Goal: Information Seeking & Learning: Learn about a topic

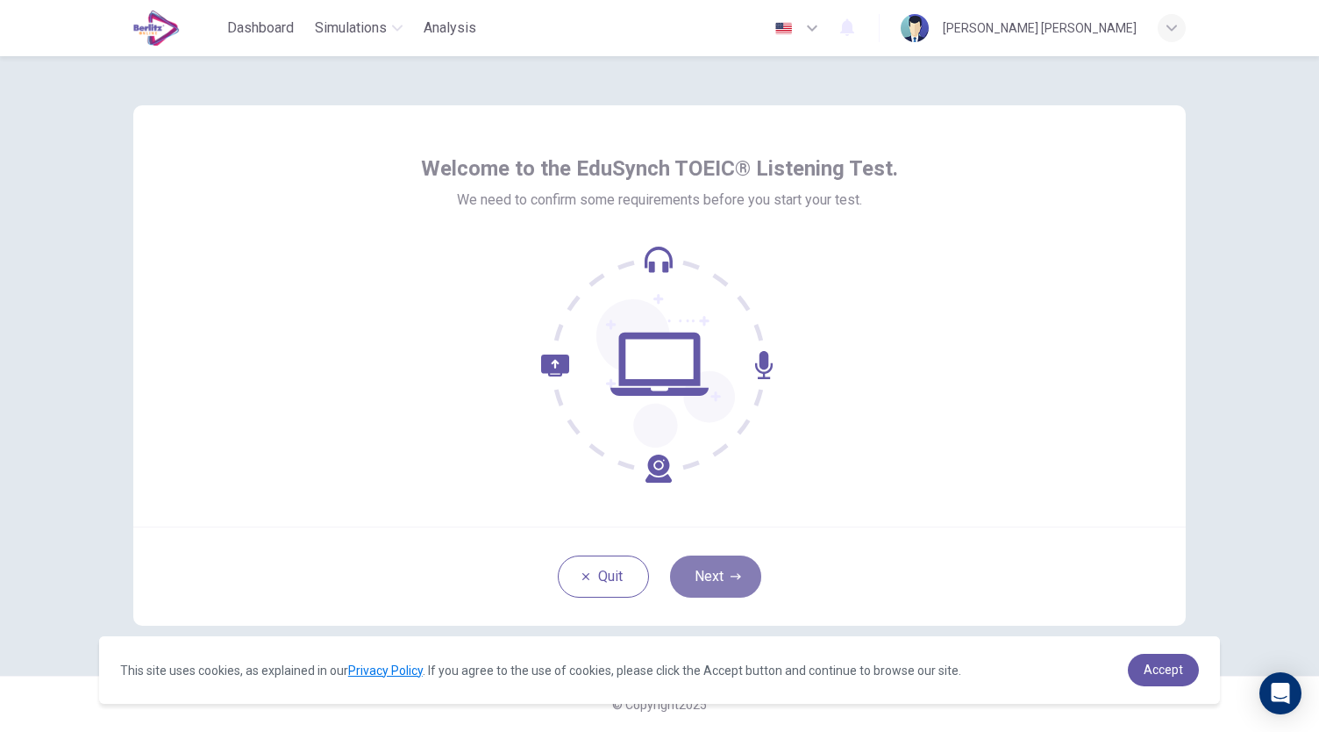
click at [718, 569] on button "Next" at bounding box center [715, 576] width 91 height 42
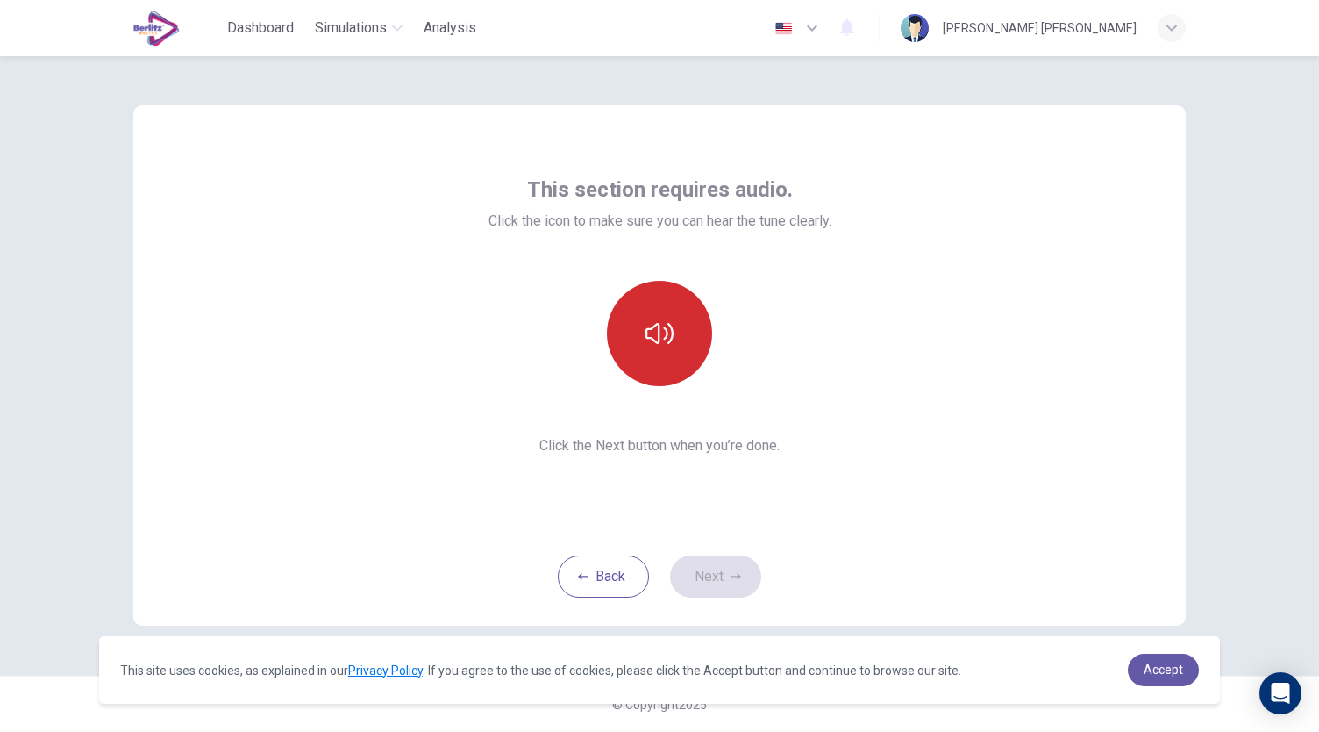
click at [665, 330] on icon "button" at bounding box center [660, 333] width 28 height 21
click at [714, 569] on button "Next" at bounding box center [715, 576] width 91 height 42
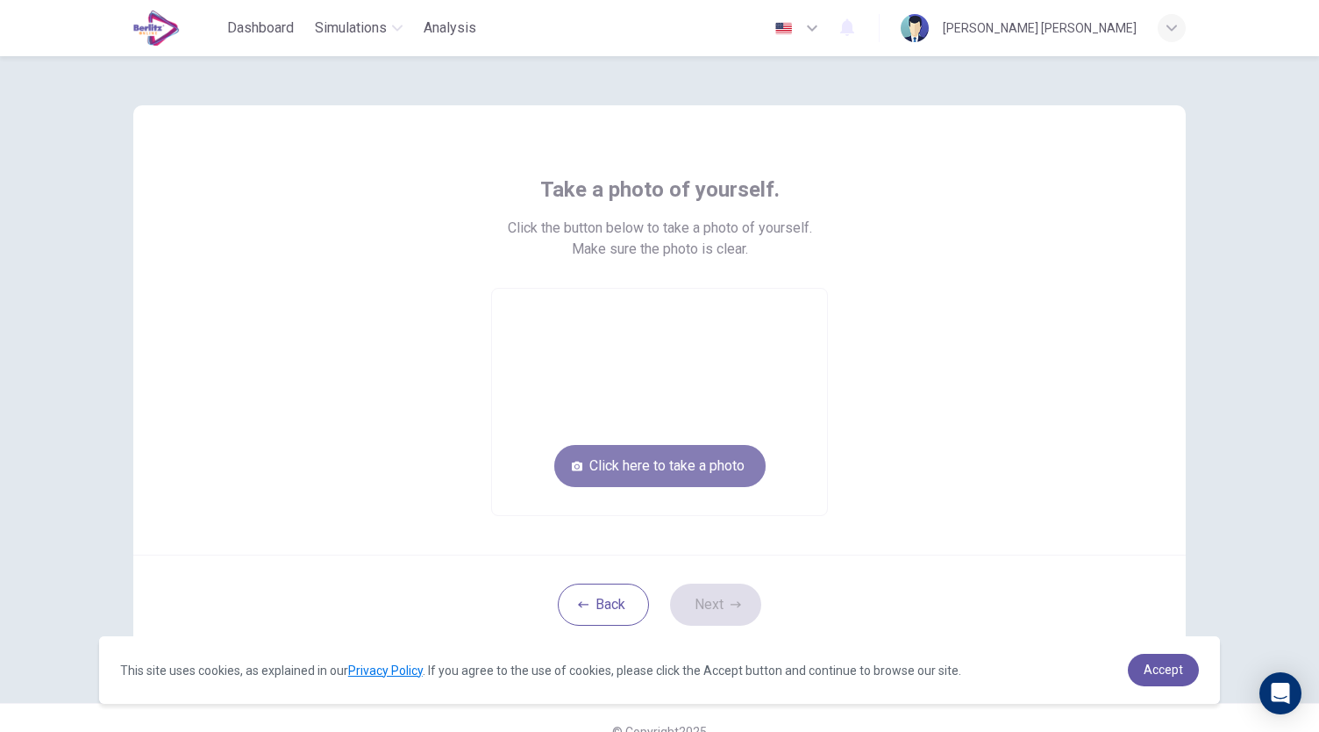
click at [675, 471] on button "Click here to take a photo" at bounding box center [659, 466] width 211 height 42
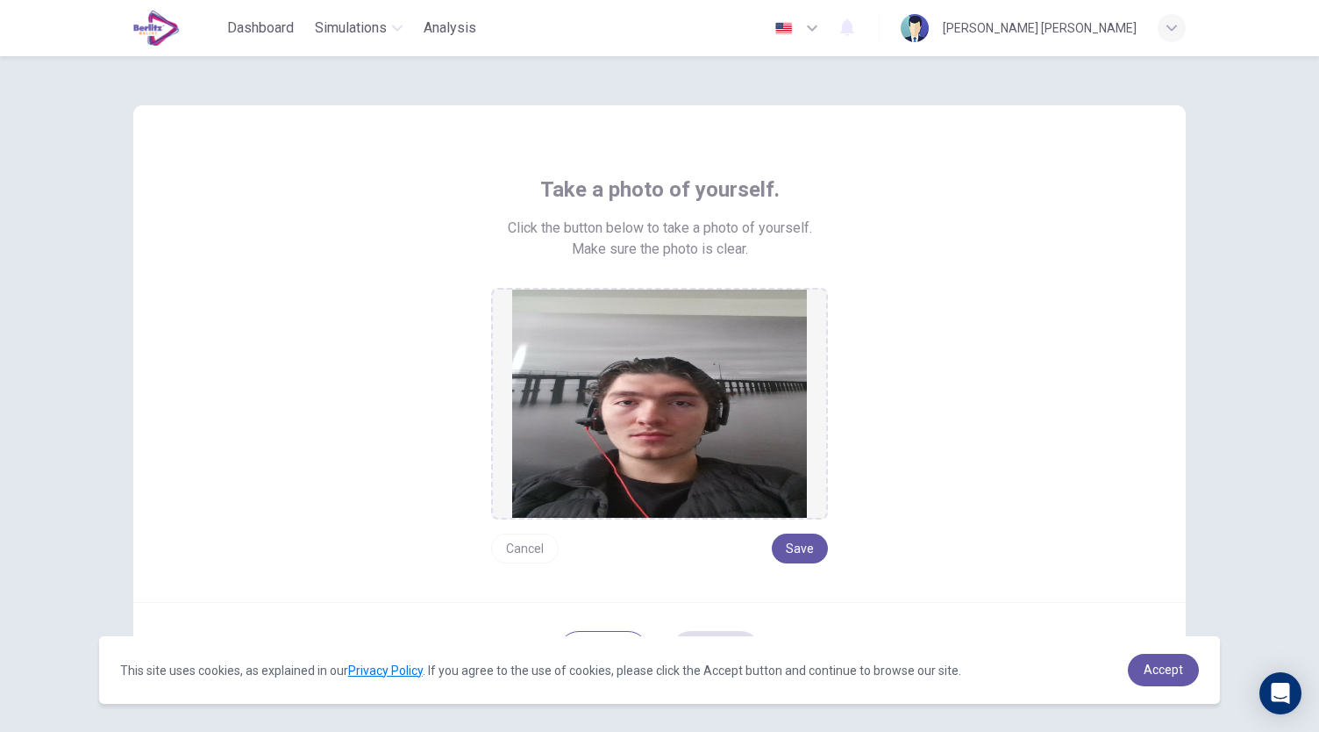
scroll to position [74, 0]
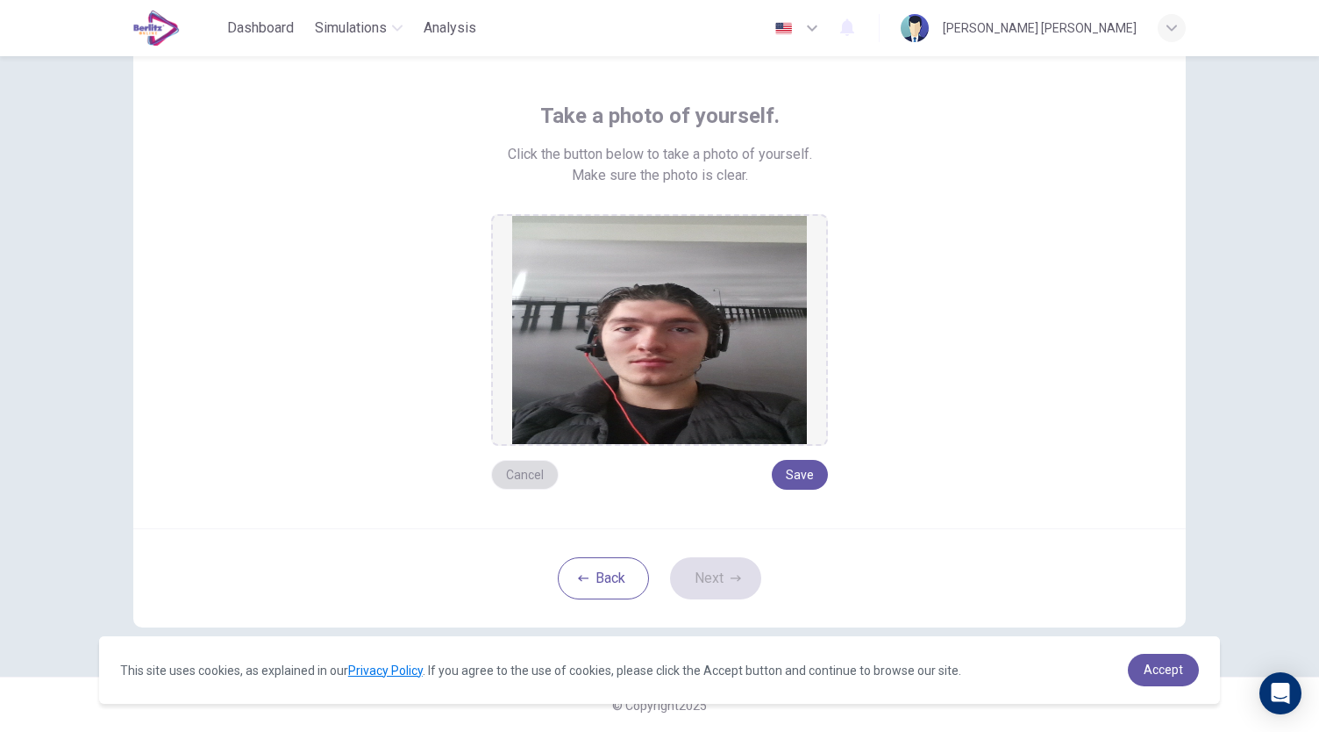
click at [535, 476] on button "Cancel" at bounding box center [525, 475] width 68 height 30
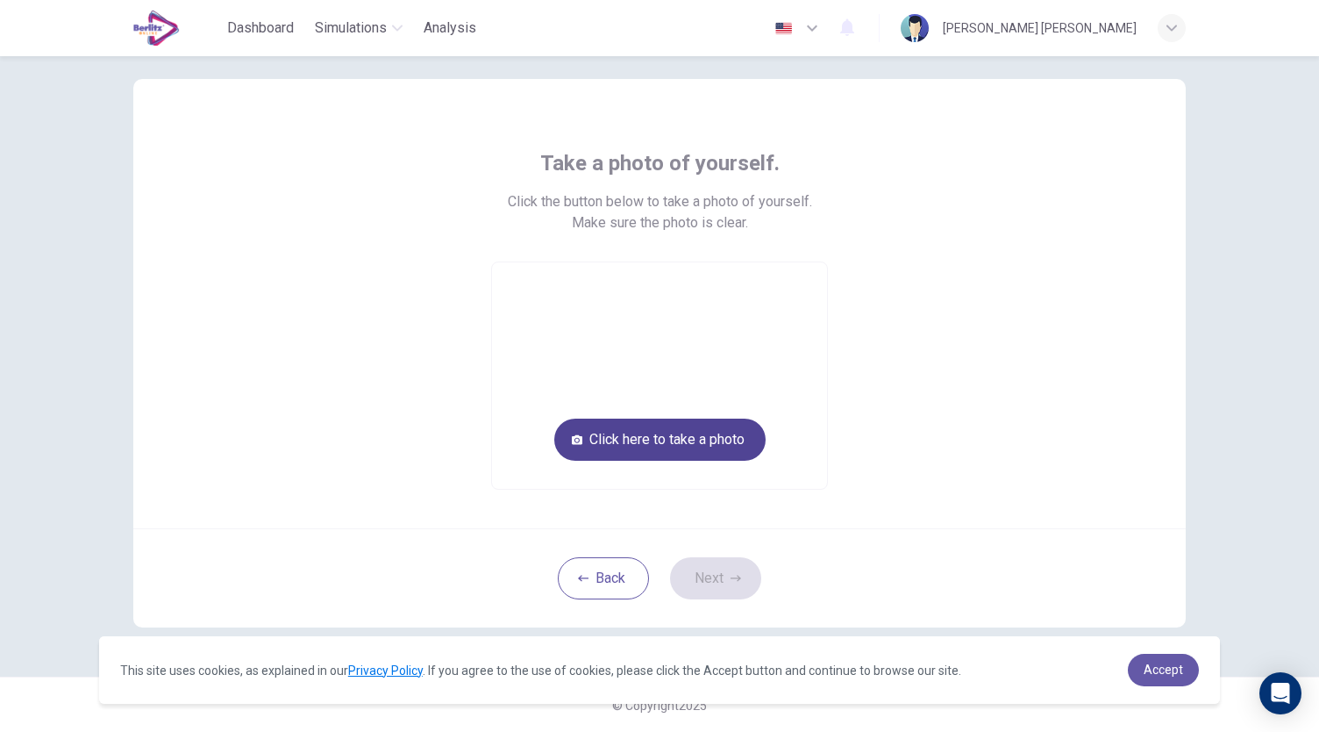
click at [619, 460] on button "Click here to take a photo" at bounding box center [659, 439] width 211 height 42
click at [670, 438] on button "Click here to take a photo" at bounding box center [659, 439] width 211 height 42
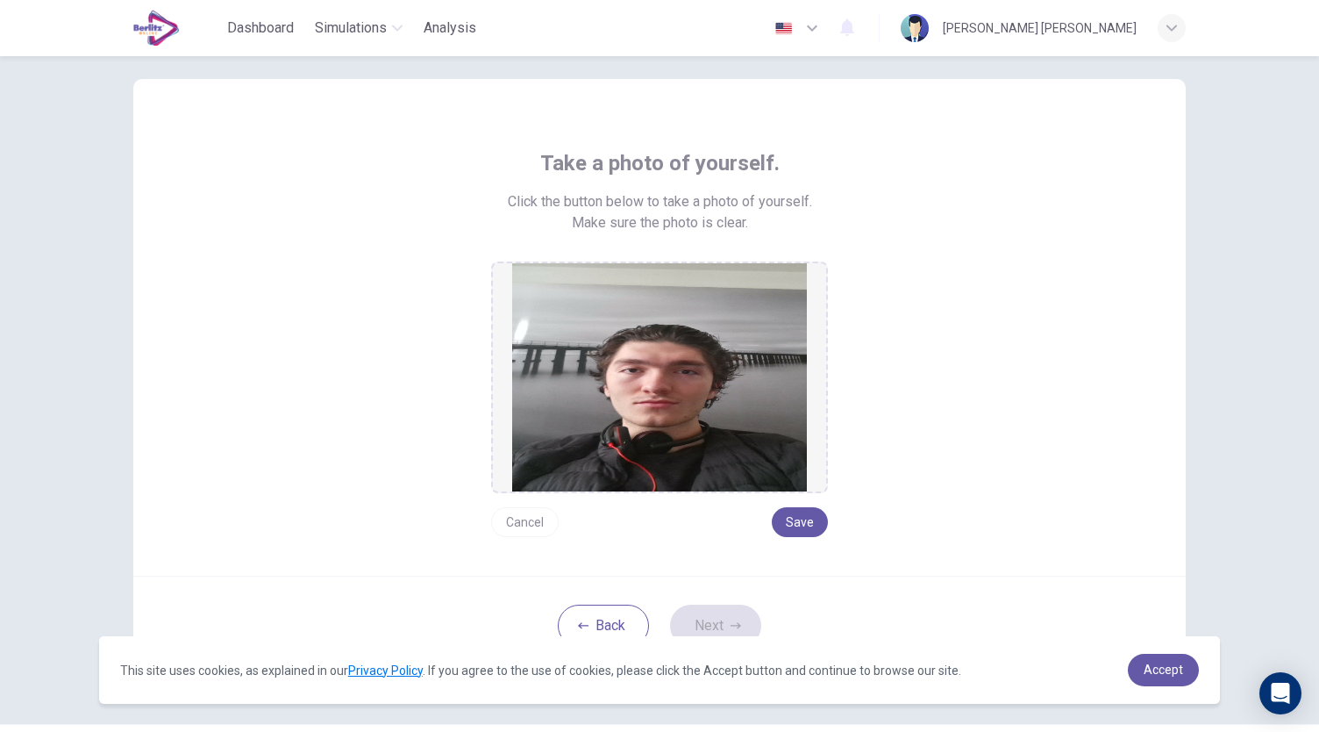
click at [516, 524] on button "Cancel" at bounding box center [525, 522] width 68 height 30
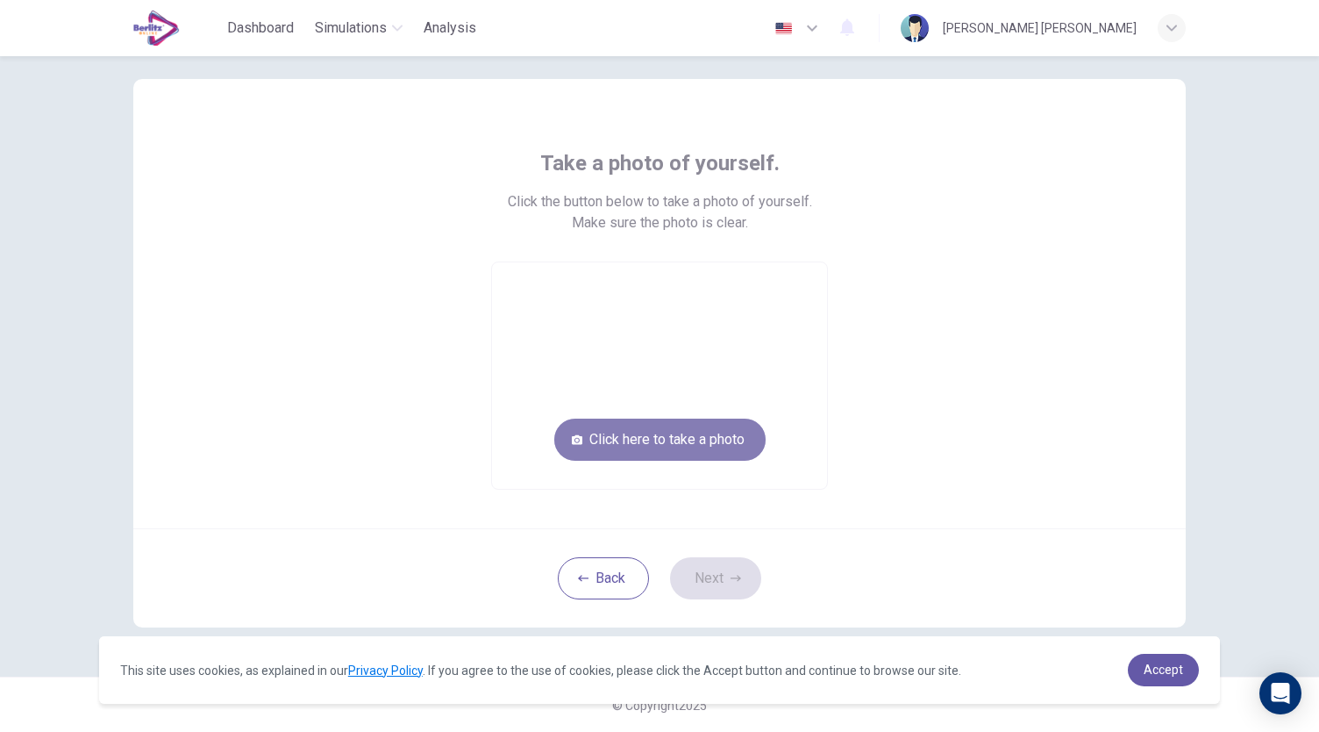
click at [670, 439] on button "Click here to take a photo" at bounding box center [659, 439] width 211 height 42
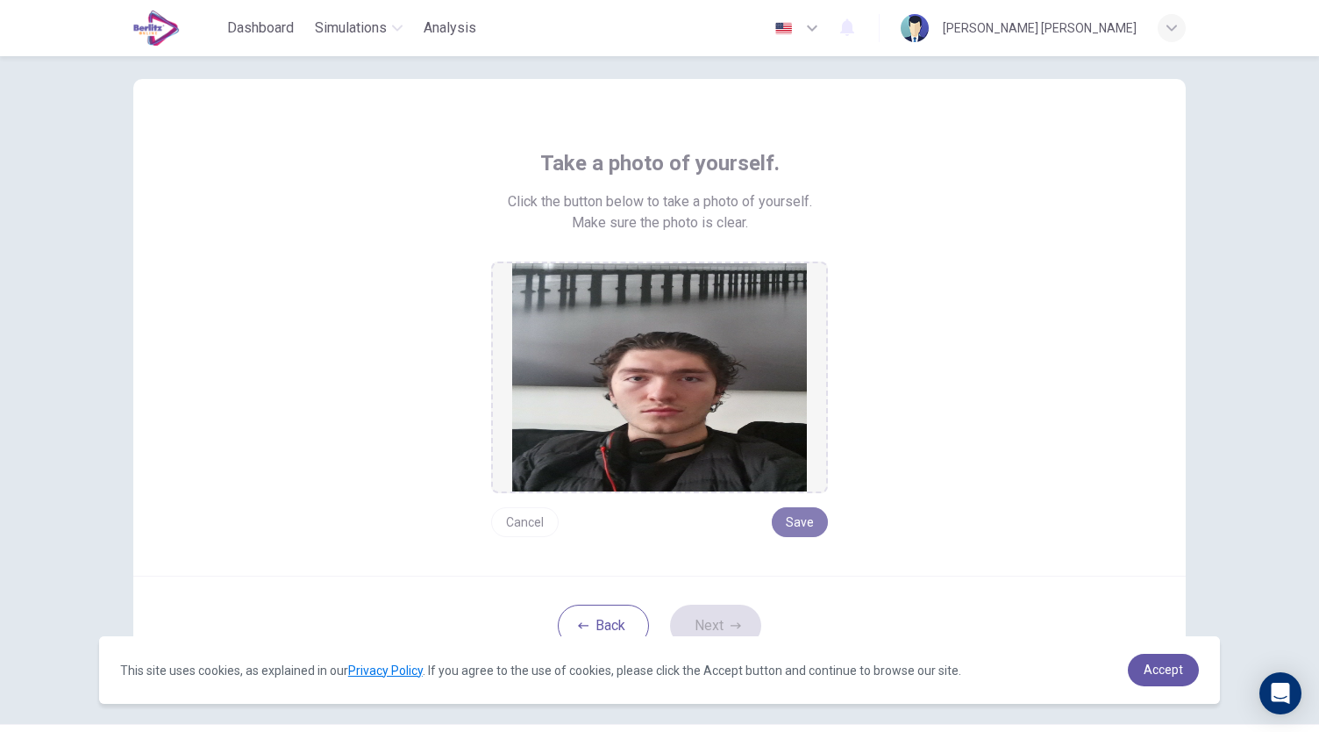
click at [800, 520] on button "Save" at bounding box center [800, 522] width 56 height 30
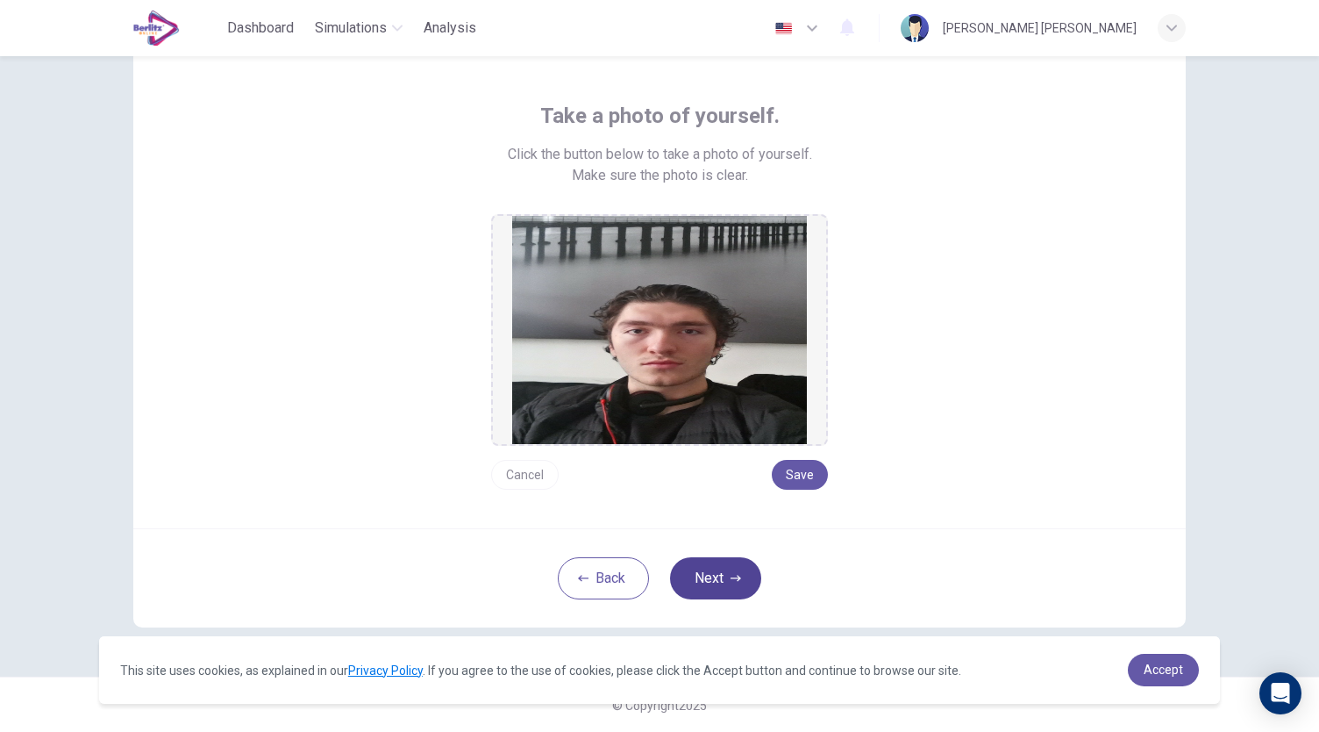
click at [741, 576] on button "Next" at bounding box center [715, 578] width 91 height 42
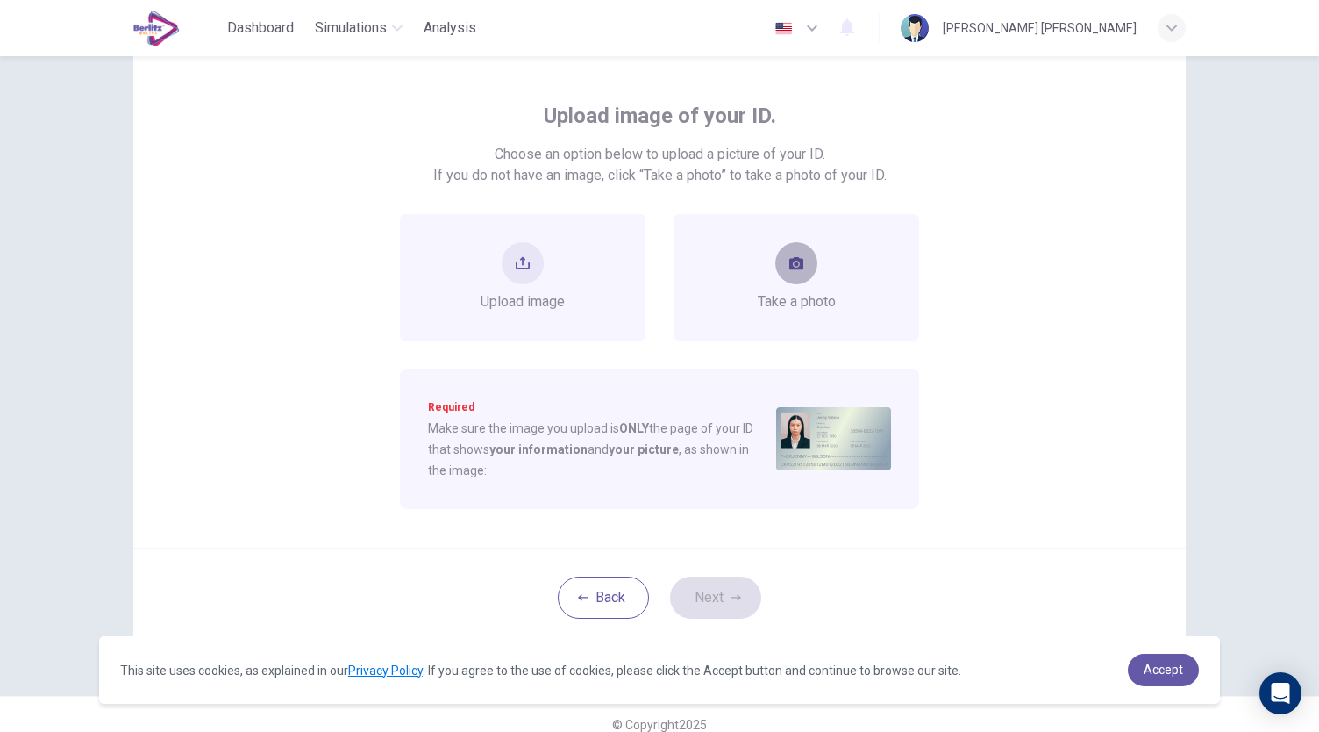
click at [775, 261] on button "take photo" at bounding box center [796, 263] width 42 height 42
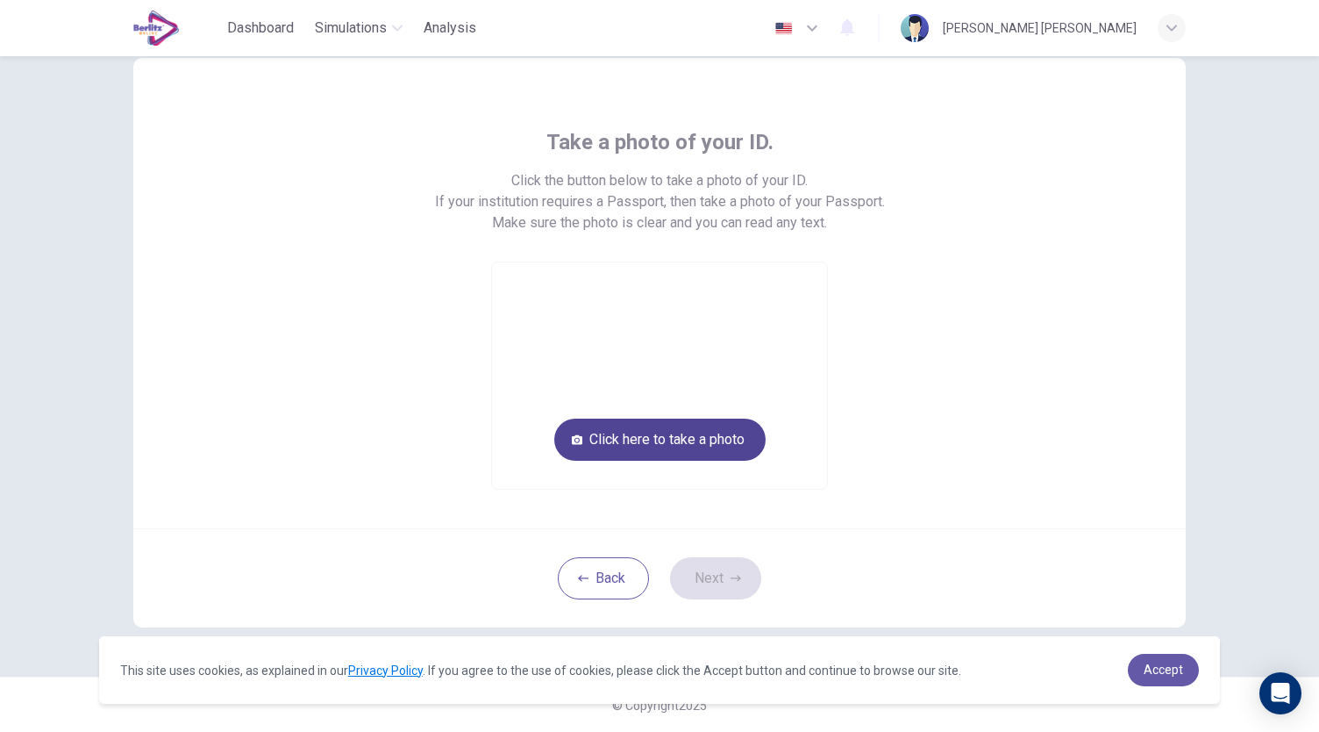
click at [728, 429] on button "Click here to take a photo" at bounding box center [659, 439] width 211 height 42
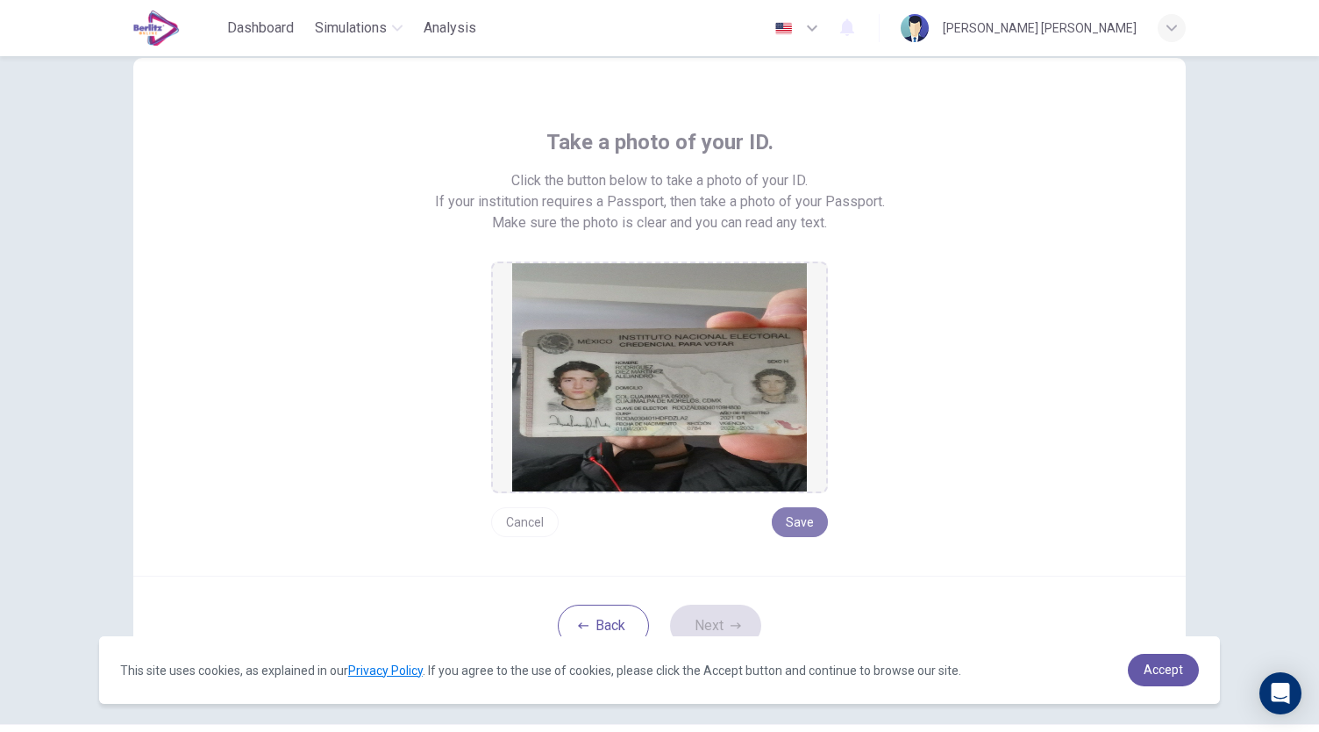
click at [796, 508] on button "Save" at bounding box center [800, 522] width 56 height 30
click at [734, 620] on icon "button" at bounding box center [736, 625] width 11 height 11
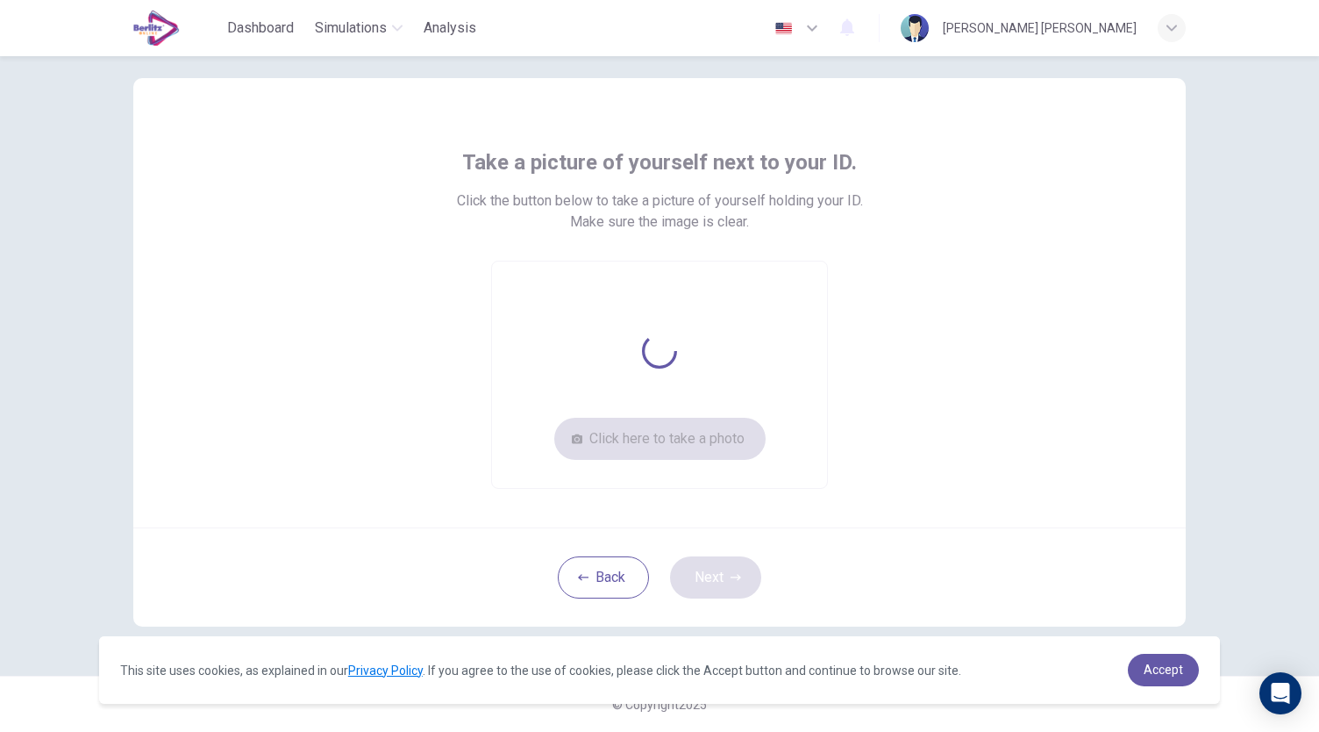
scroll to position [26, 0]
click at [649, 439] on button "Click here to take a photo" at bounding box center [659, 439] width 211 height 42
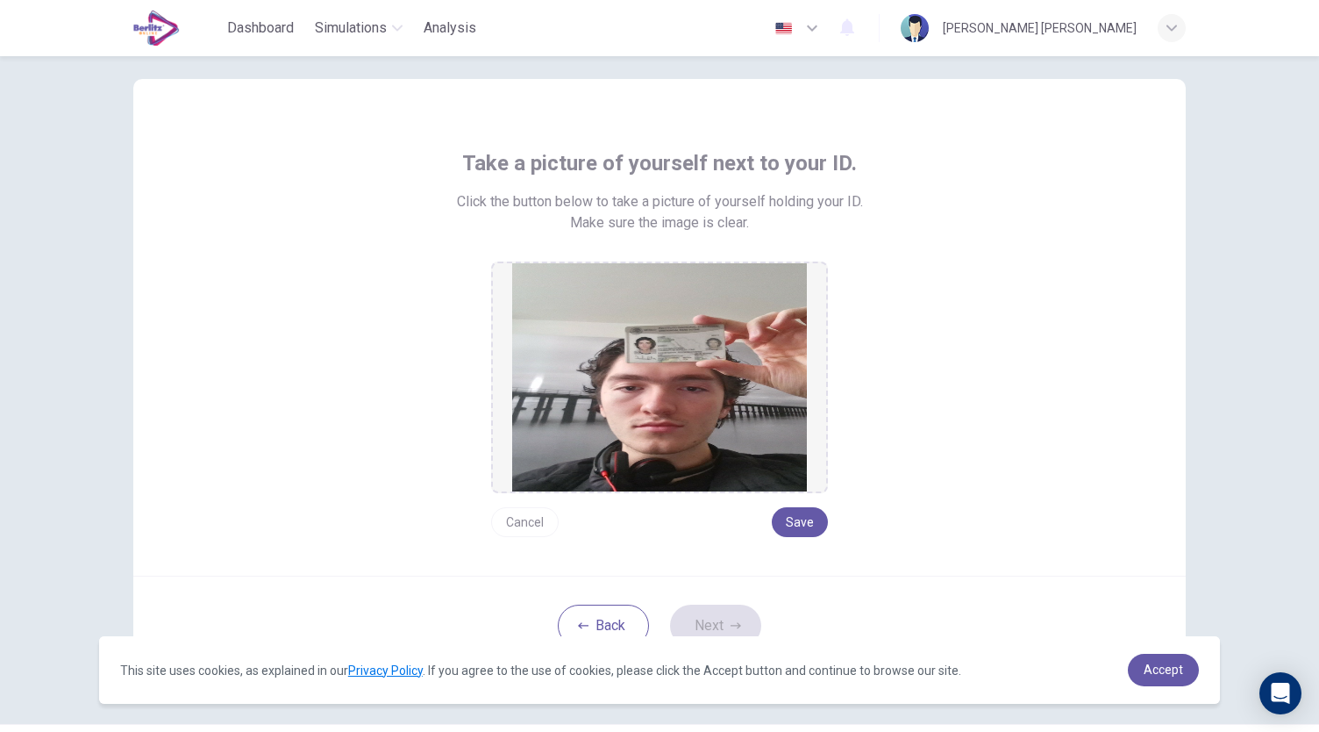
click at [529, 517] on button "Cancel" at bounding box center [525, 522] width 68 height 30
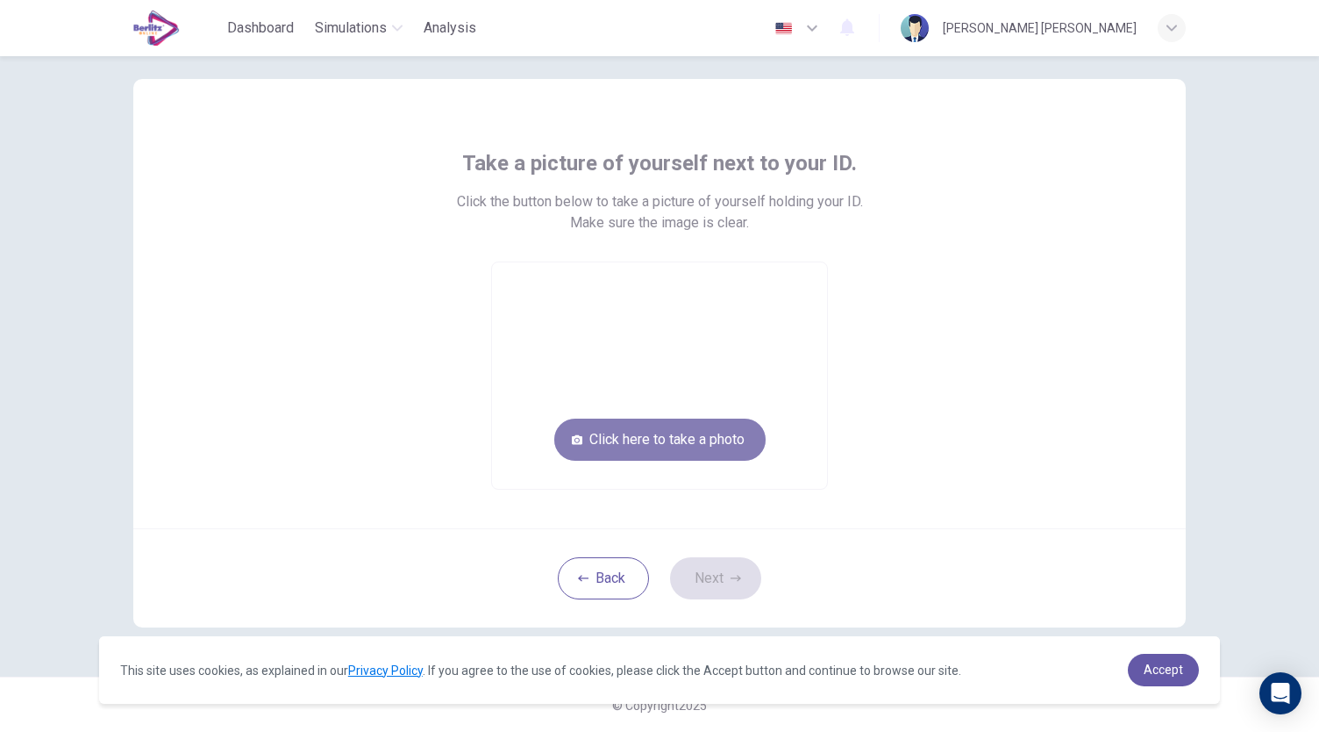
click at [630, 450] on button "Click here to take a photo" at bounding box center [659, 439] width 211 height 42
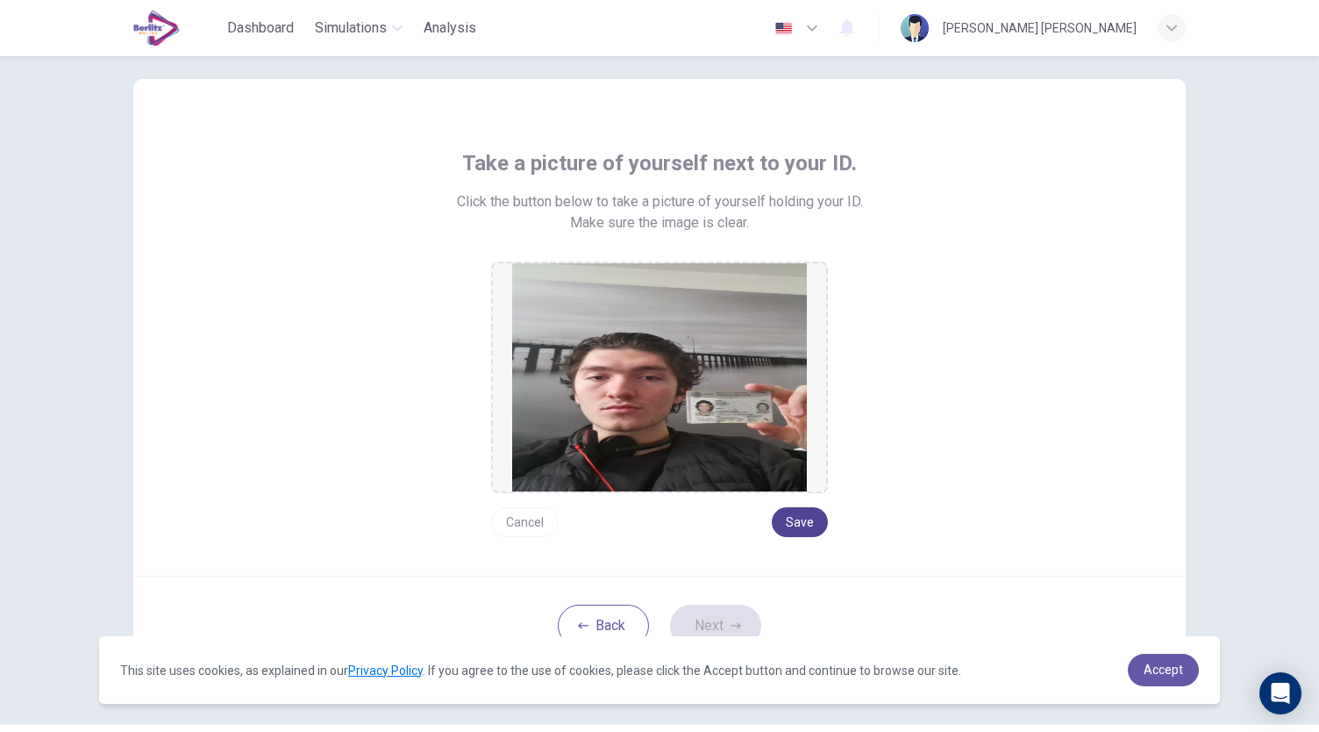
click at [800, 529] on button "Save" at bounding box center [800, 522] width 56 height 30
click at [737, 624] on button "Next" at bounding box center [715, 625] width 91 height 42
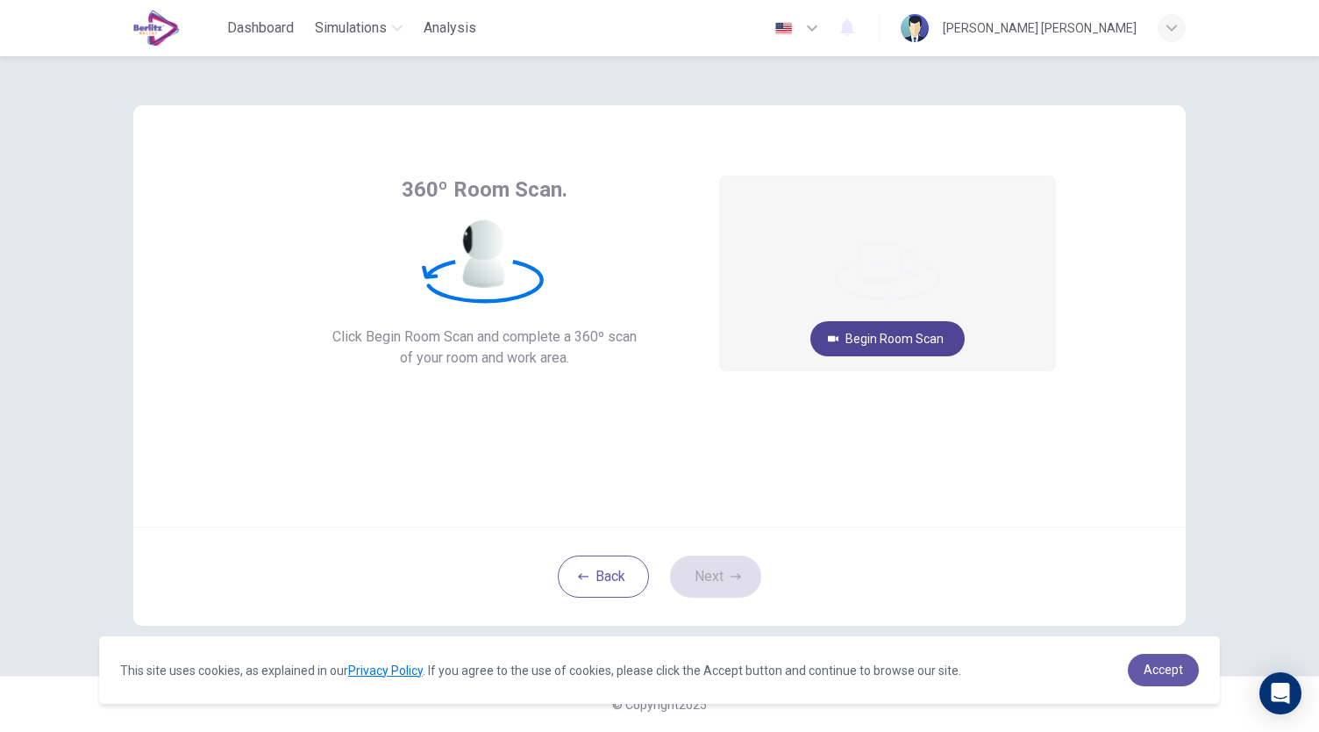
click at [872, 339] on button "Begin Room Scan" at bounding box center [887, 338] width 154 height 35
click at [892, 415] on button "Cancel" at bounding box center [888, 409] width 56 height 34
click at [911, 339] on button "Begin Room Scan" at bounding box center [887, 338] width 154 height 35
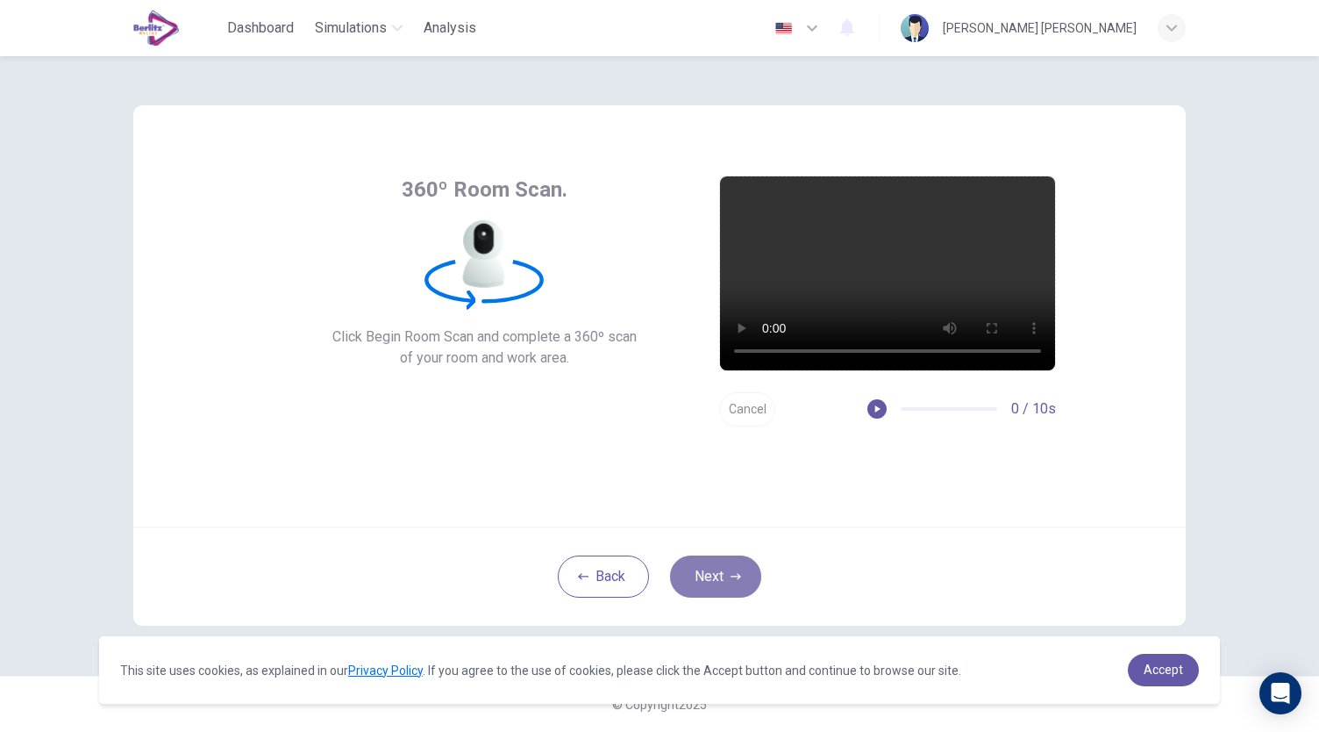
click at [735, 575] on icon "button" at bounding box center [736, 576] width 11 height 6
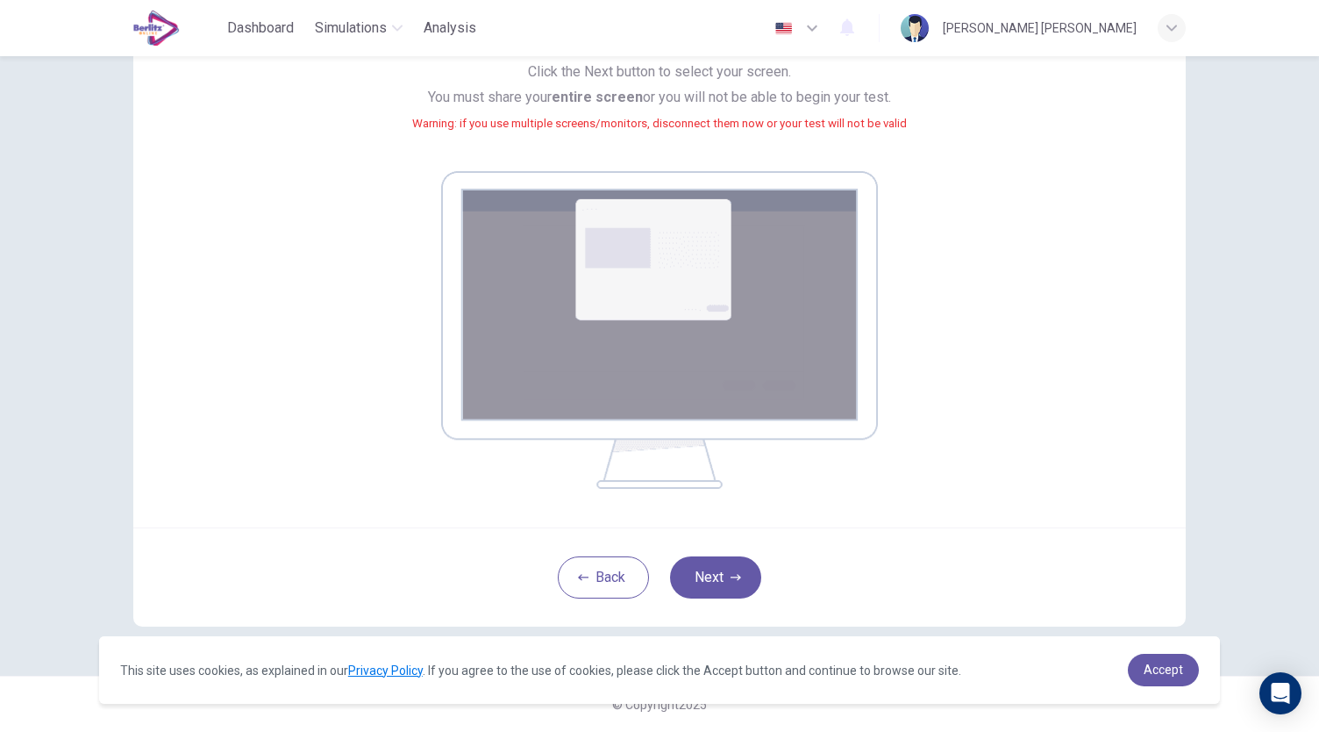
scroll to position [179, 0]
click at [738, 573] on button "Next" at bounding box center [715, 577] width 91 height 42
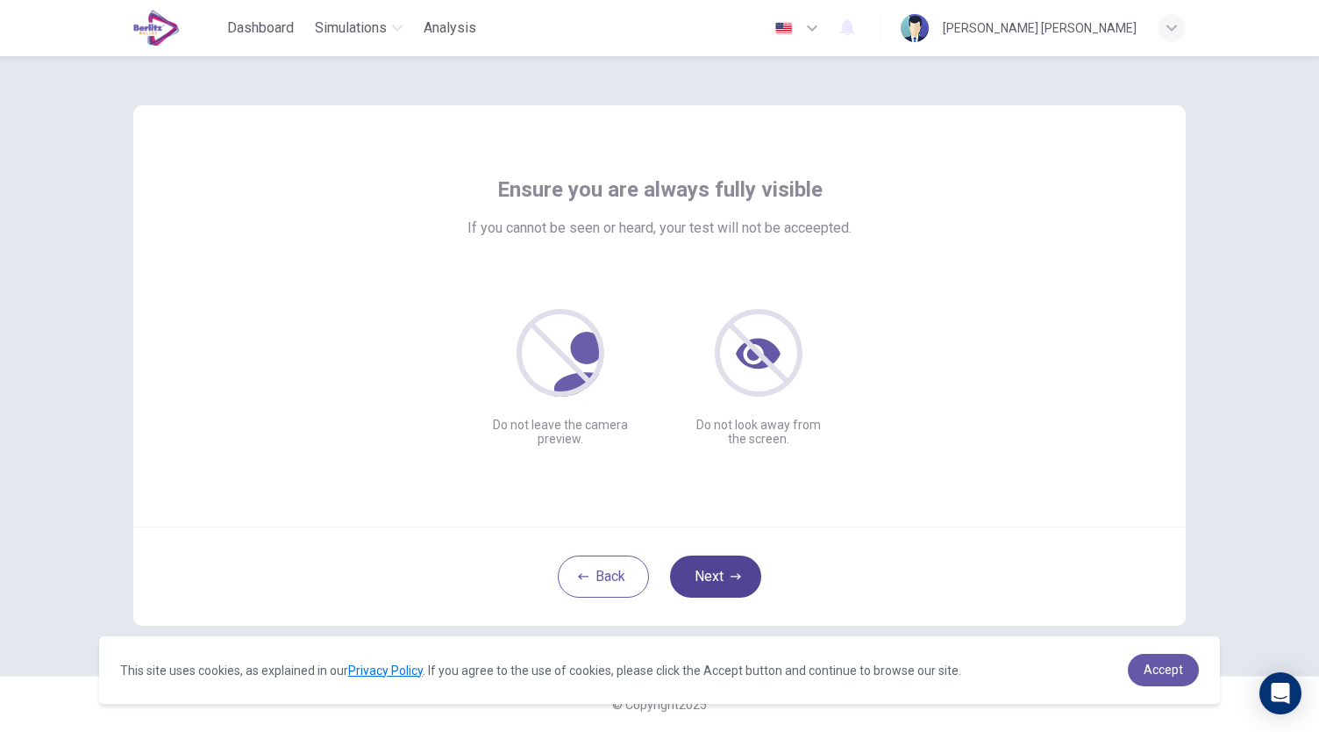
click at [714, 571] on button "Next" at bounding box center [715, 576] width 91 height 42
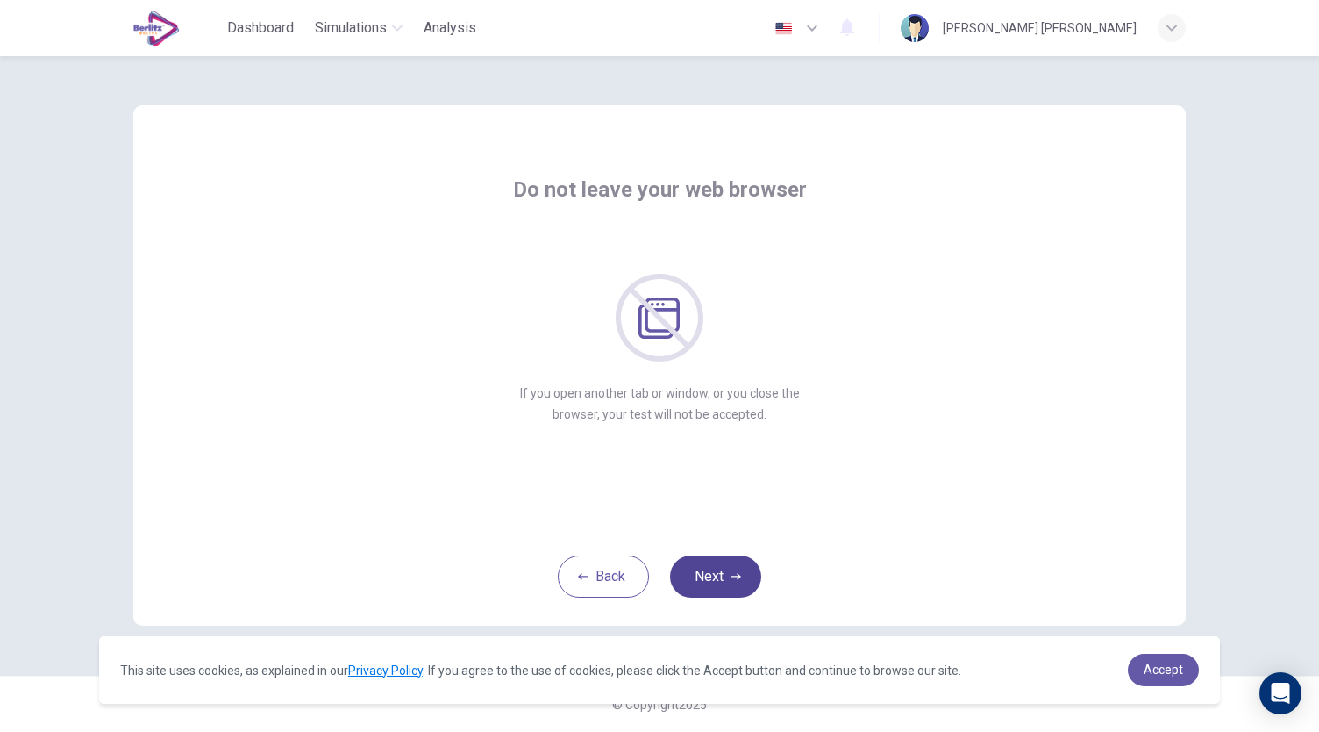
click at [717, 573] on button "Next" at bounding box center [715, 576] width 91 height 42
click at [726, 583] on button "Next" at bounding box center [715, 576] width 91 height 42
click at [732, 569] on button "Next" at bounding box center [715, 576] width 91 height 42
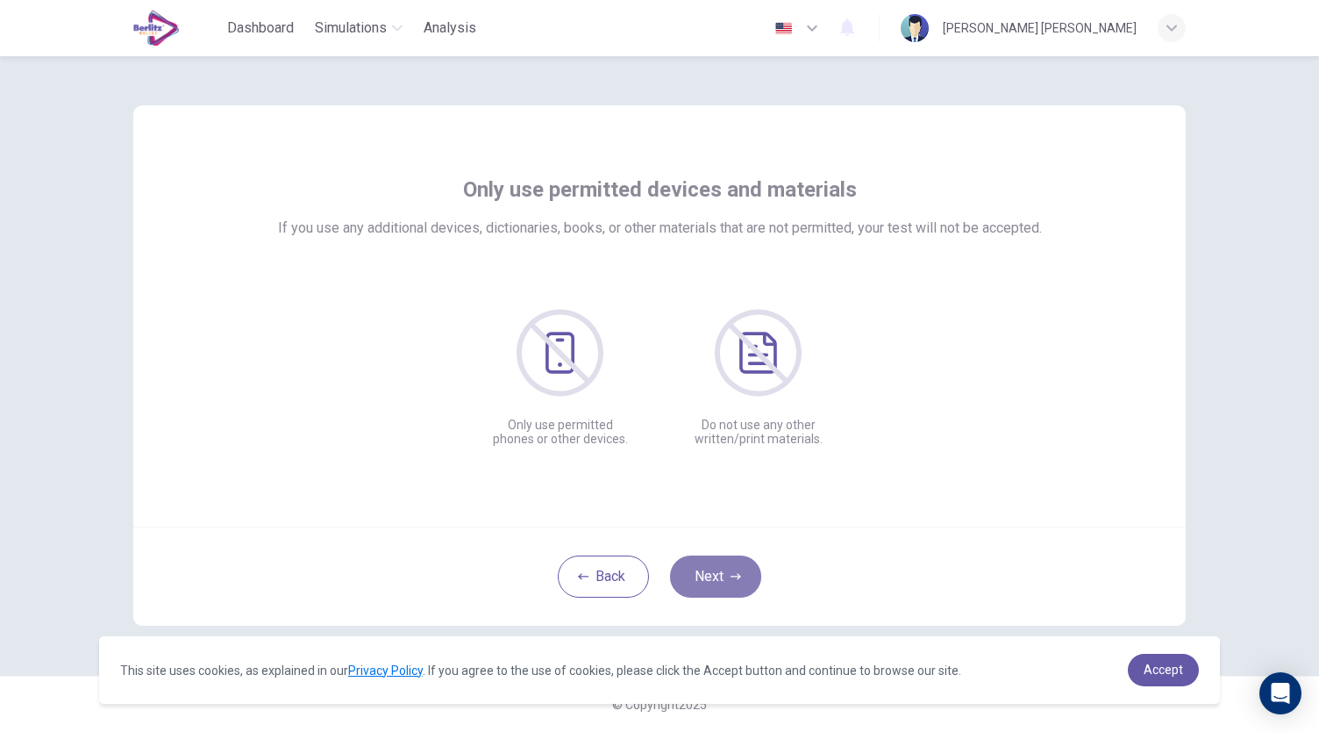
click at [732, 569] on button "Next" at bounding box center [715, 576] width 91 height 42
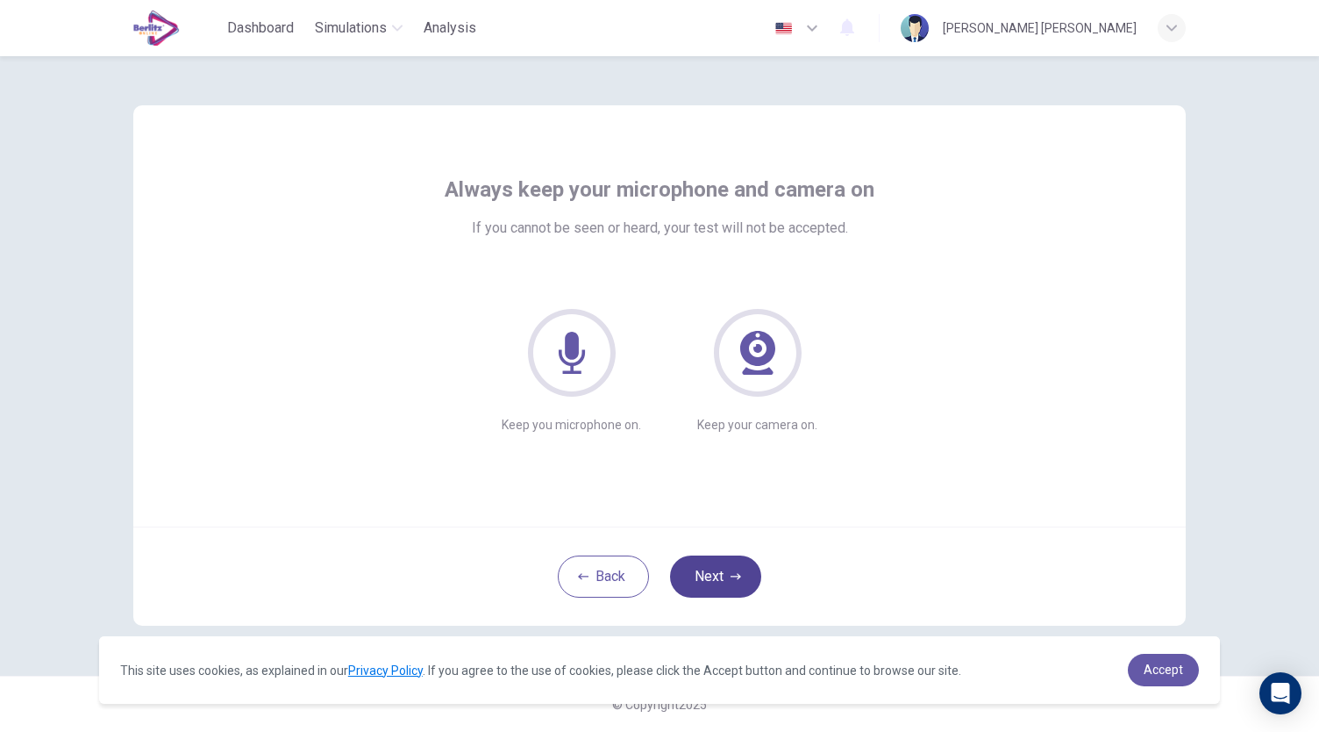
click at [732, 569] on button "Next" at bounding box center [715, 576] width 91 height 42
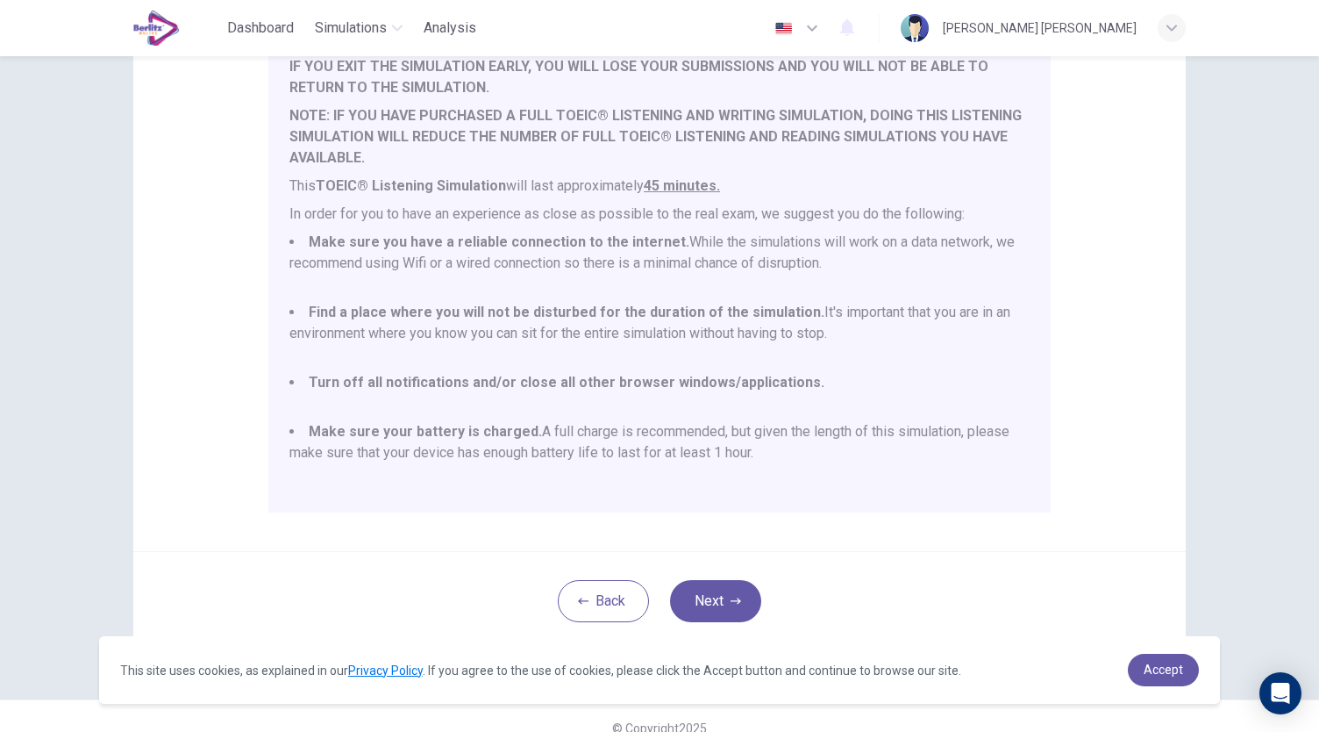
scroll to position [244, 0]
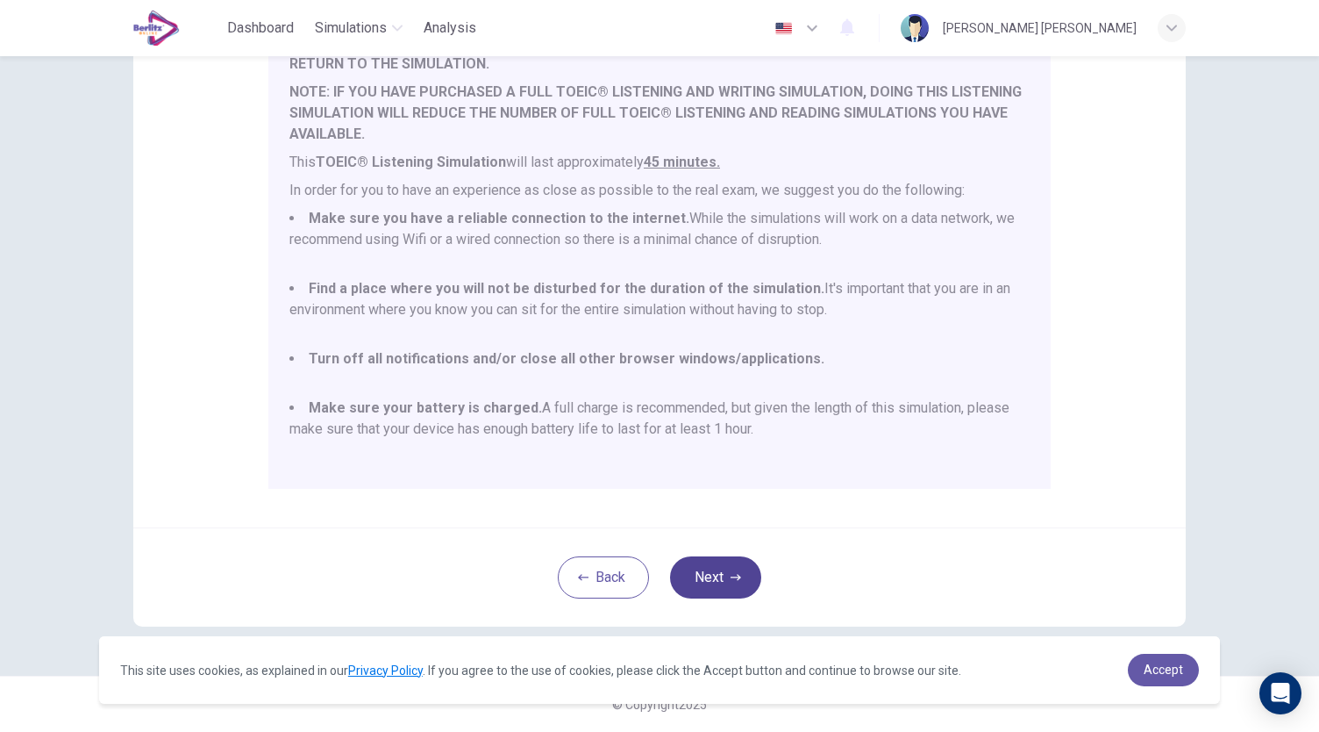
click at [731, 581] on icon "button" at bounding box center [736, 577] width 11 height 11
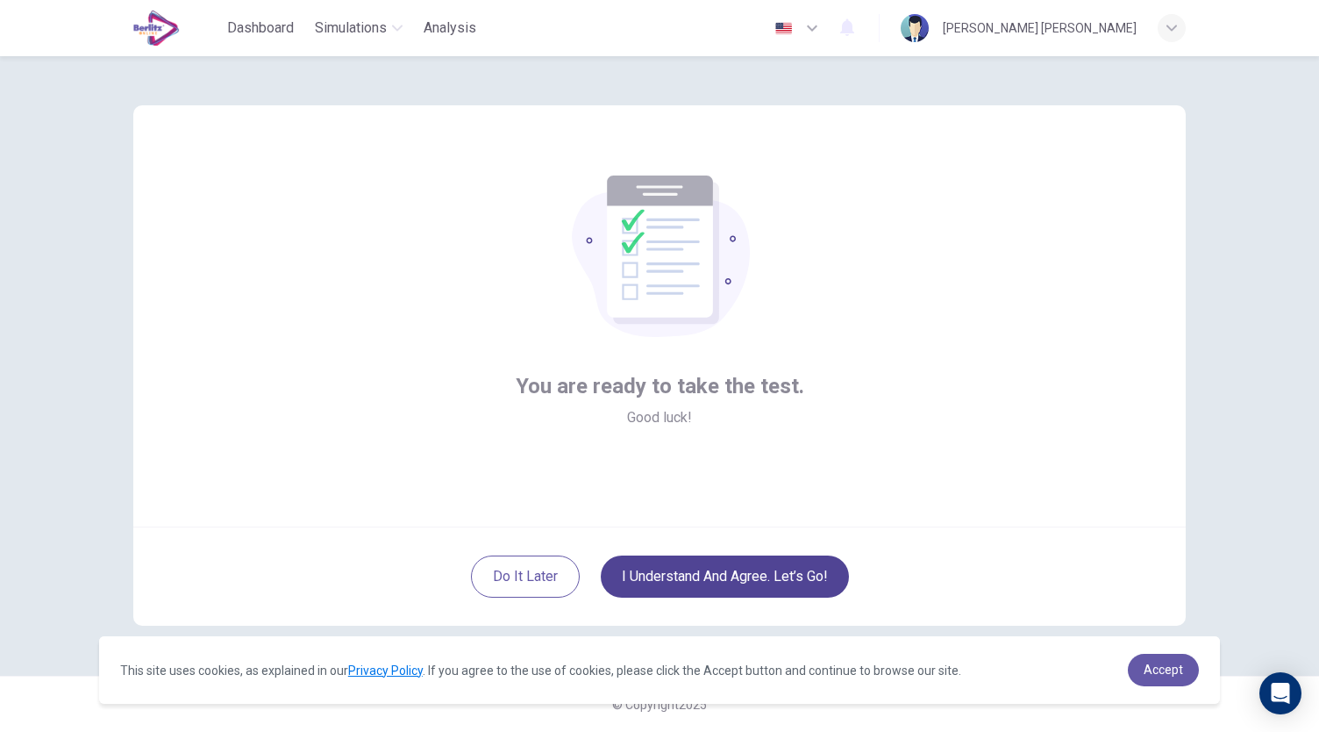
scroll to position [0, 0]
click at [724, 583] on button "I understand and agree. Let’s go!" at bounding box center [725, 576] width 248 height 42
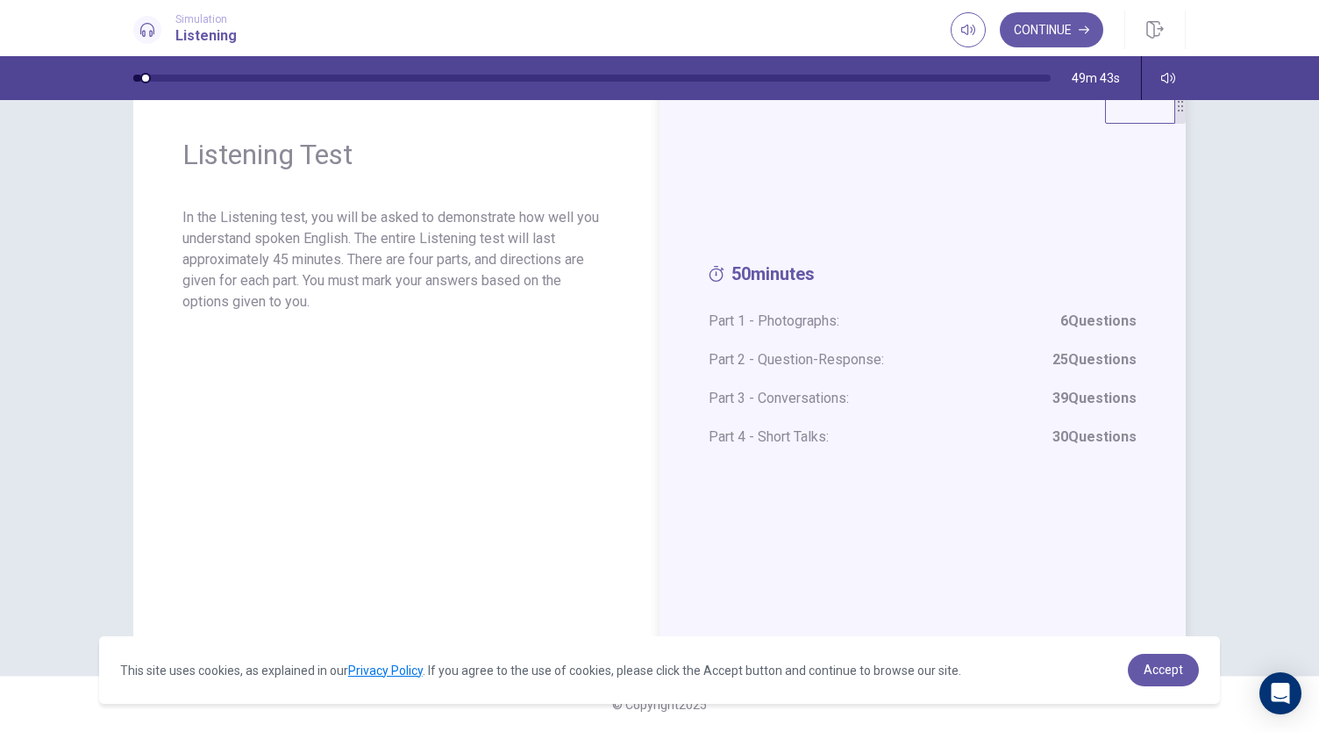
scroll to position [46, 0]
click at [697, 324] on div "50 minutes Part 1 - Photographs: 6 Questions Part 2 - Question-Response: 25 Que…" at bounding box center [923, 365] width 526 height 553
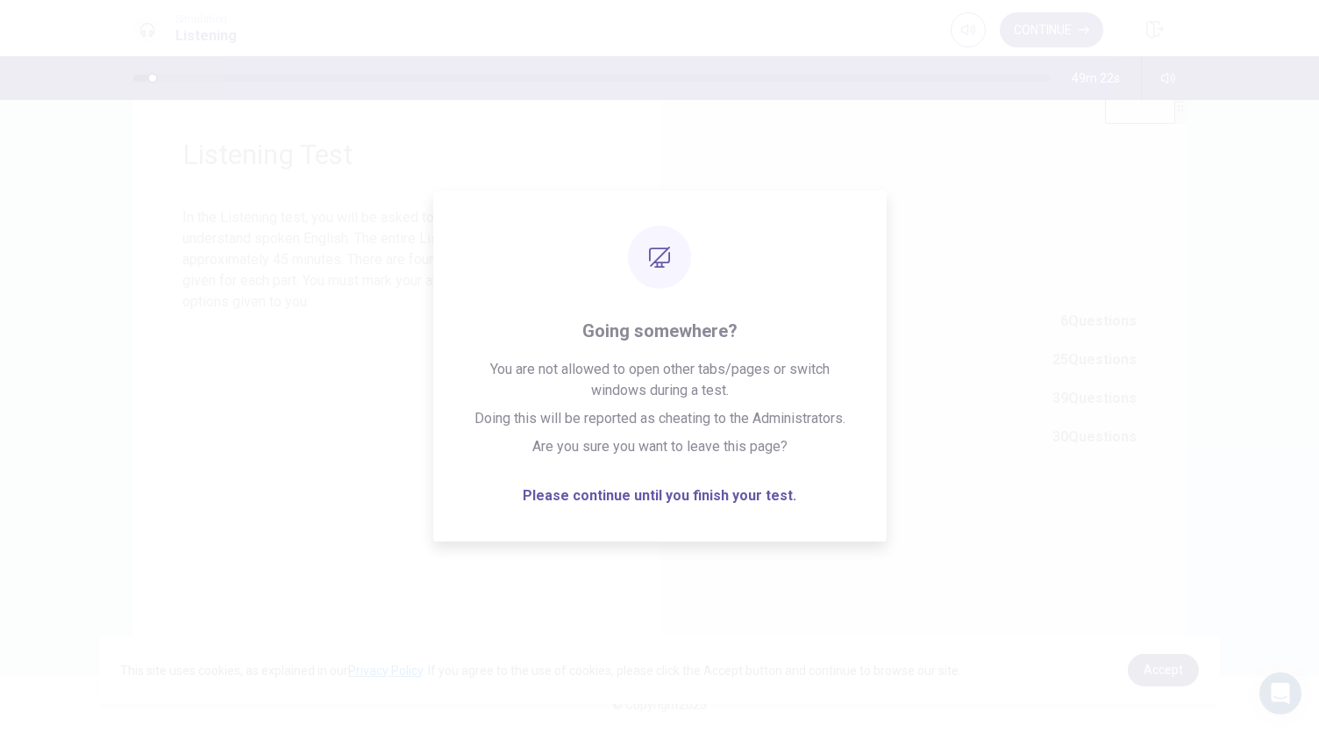
click at [1160, 671] on span "Accept" at bounding box center [1163, 669] width 39 height 14
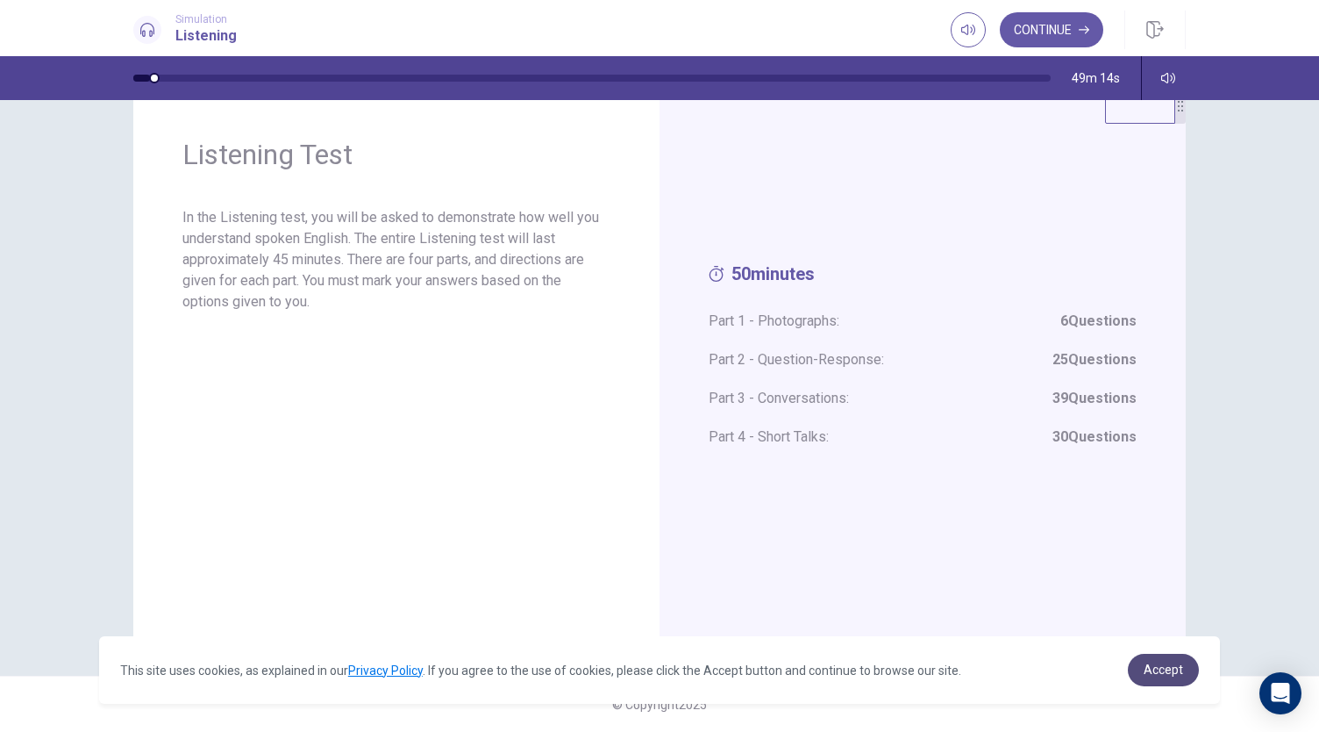
click at [1170, 674] on span "Accept" at bounding box center [1163, 669] width 39 height 14
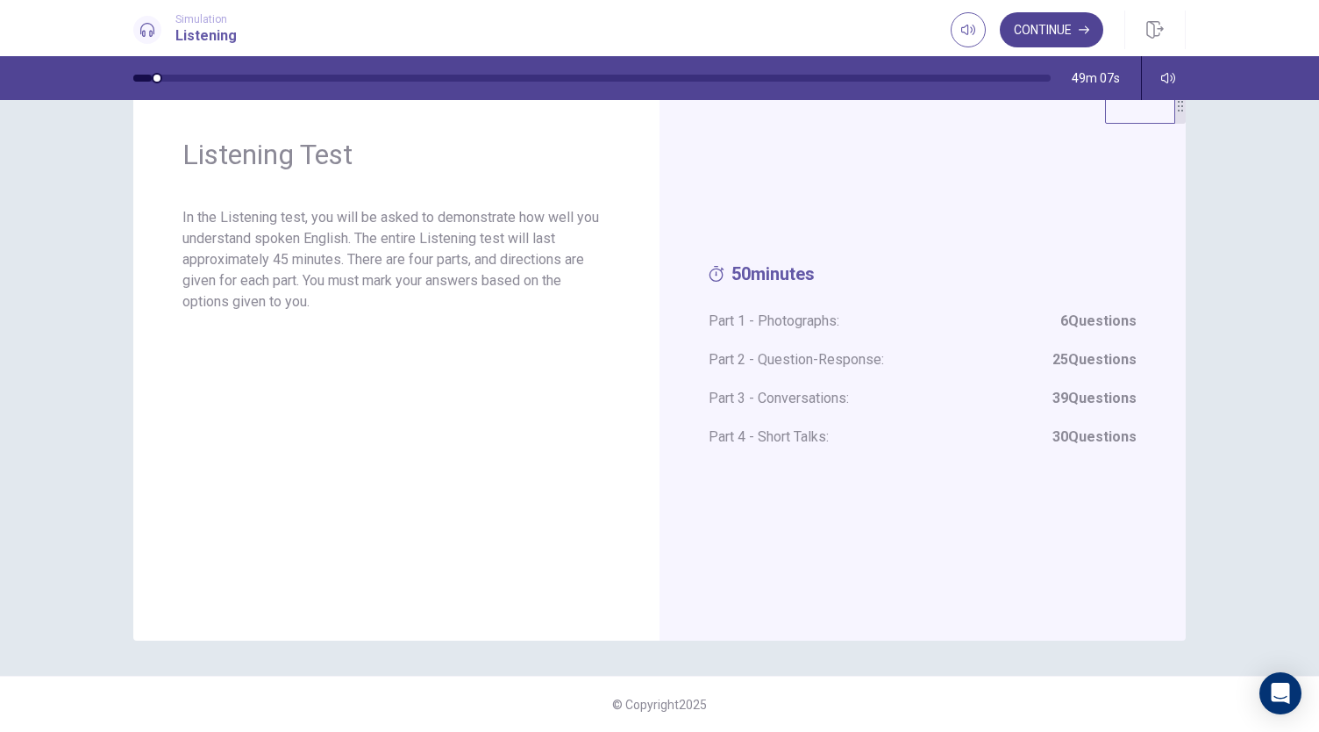
click at [1046, 29] on button "Continue" at bounding box center [1051, 29] width 103 height 35
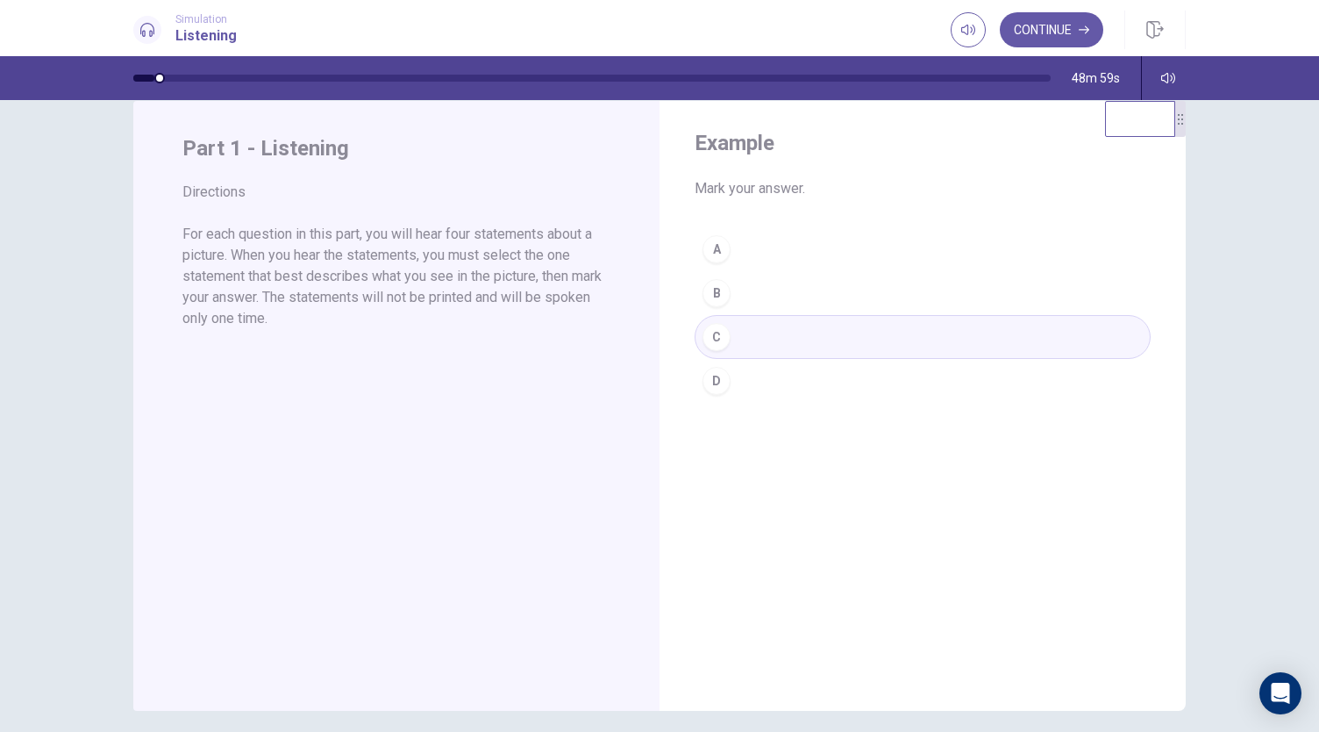
scroll to position [46, 0]
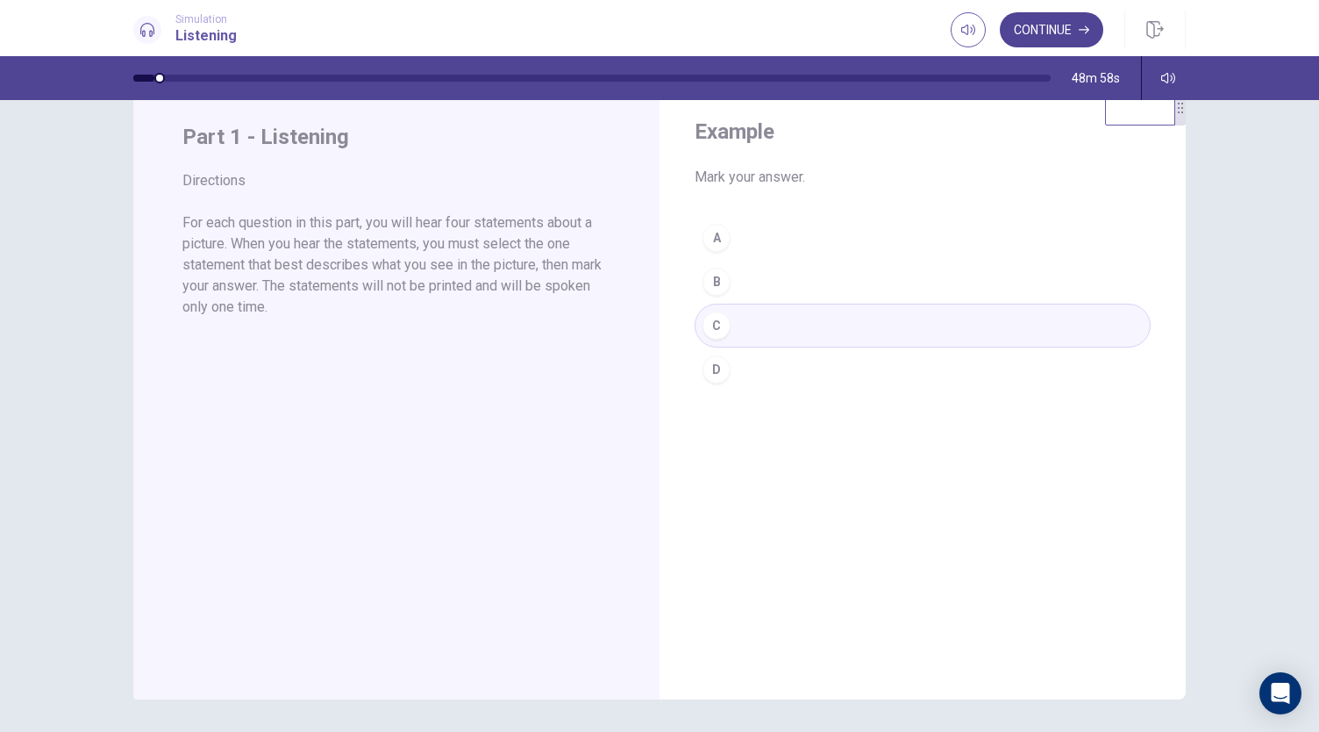
click at [1044, 22] on button "Continue" at bounding box center [1051, 29] width 103 height 35
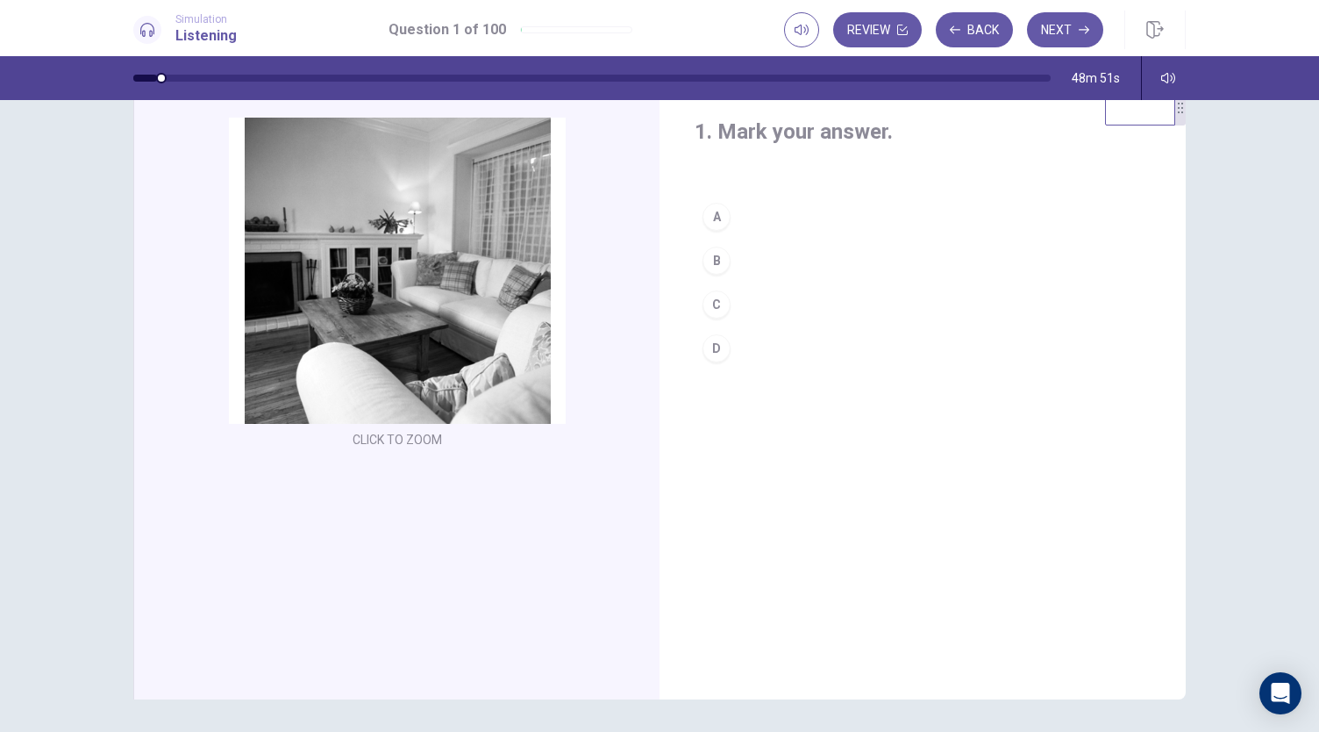
click at [716, 218] on div "A" at bounding box center [717, 217] width 28 height 28
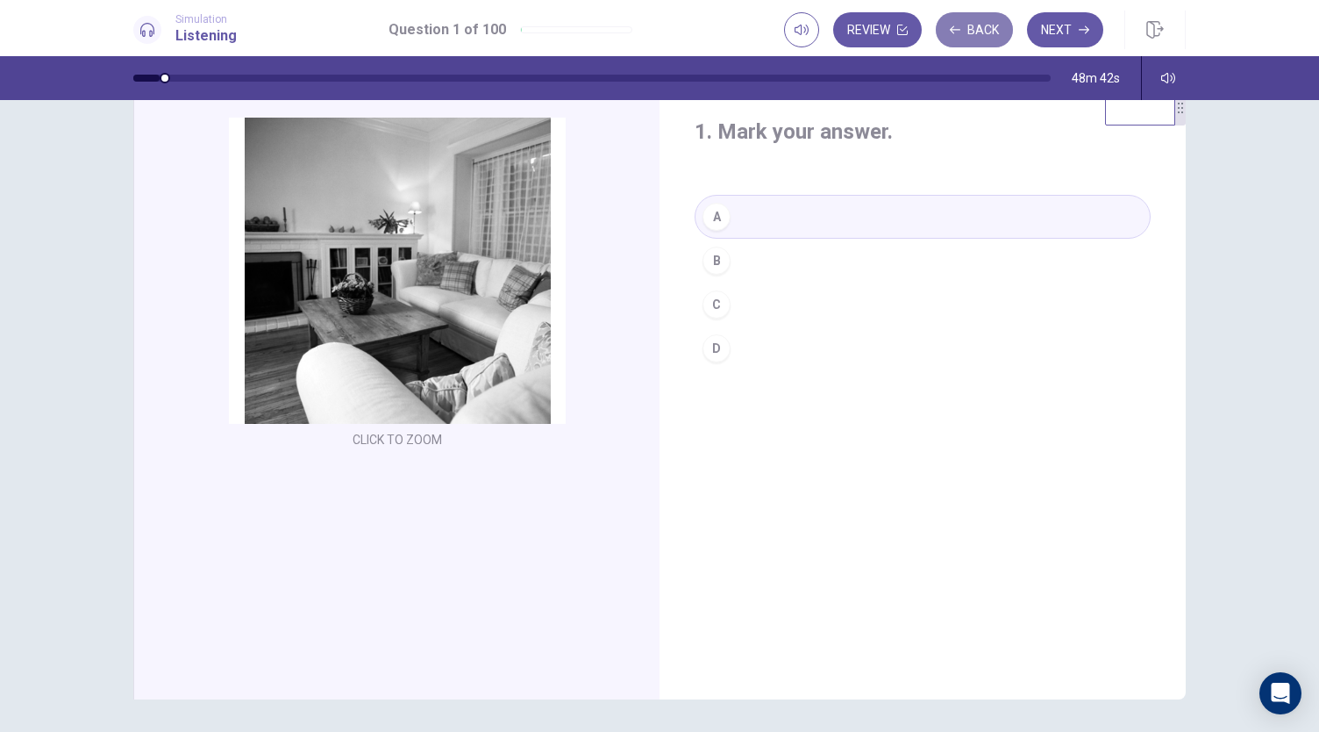
click at [982, 32] on button "Back" at bounding box center [974, 29] width 77 height 35
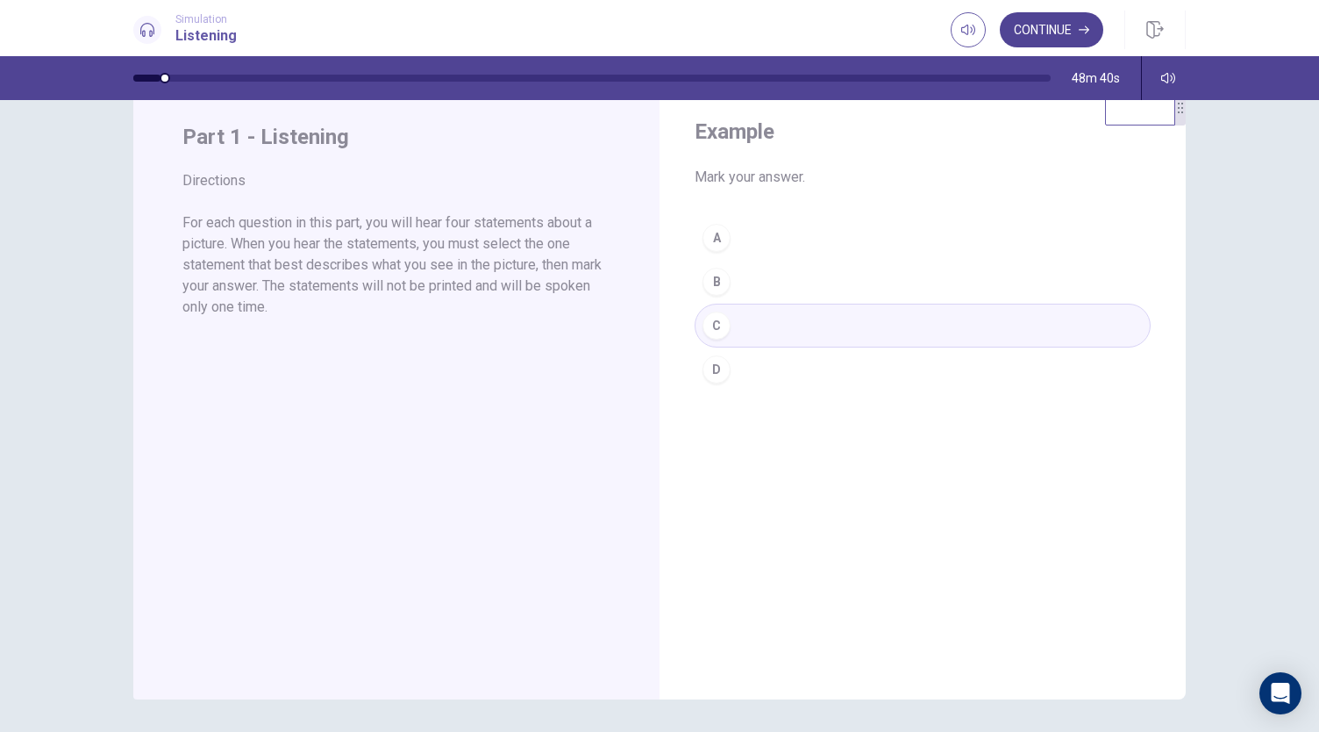
click at [1081, 24] on button "Continue" at bounding box center [1051, 29] width 103 height 35
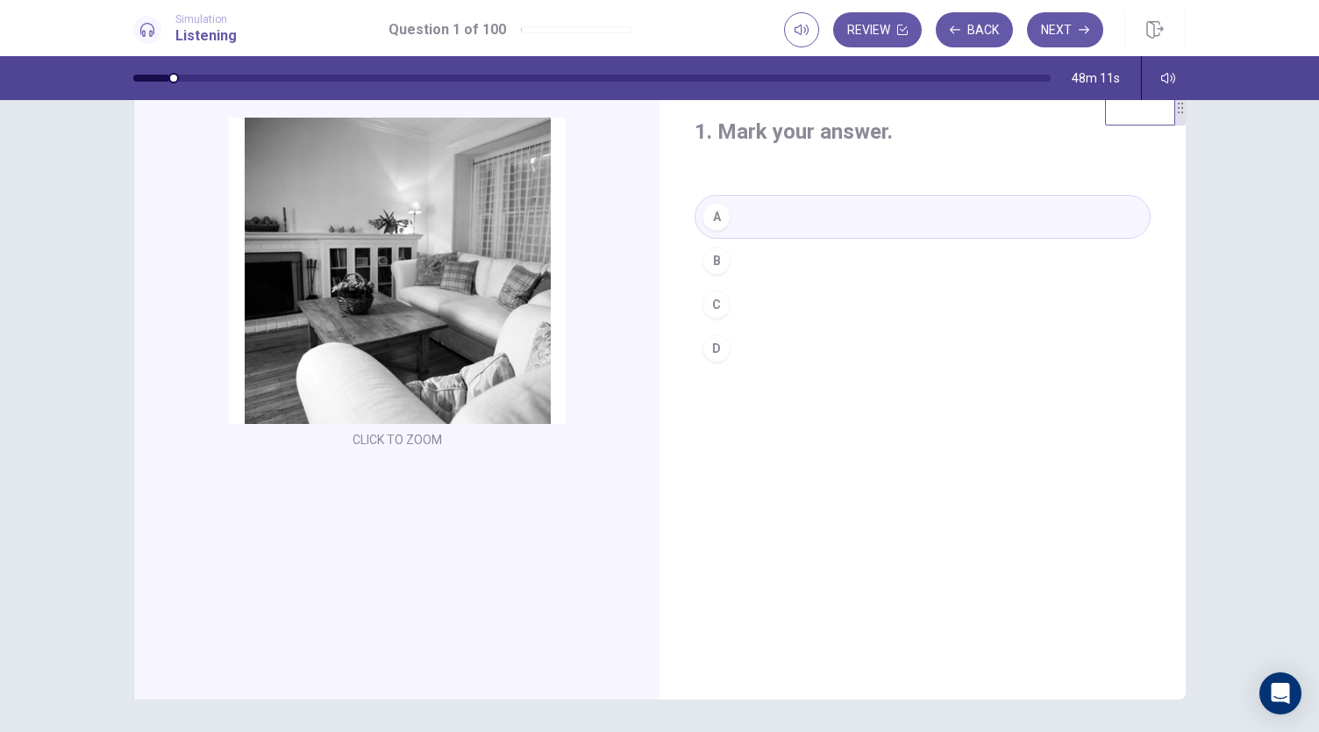
click at [716, 253] on div "B" at bounding box center [717, 260] width 28 height 28
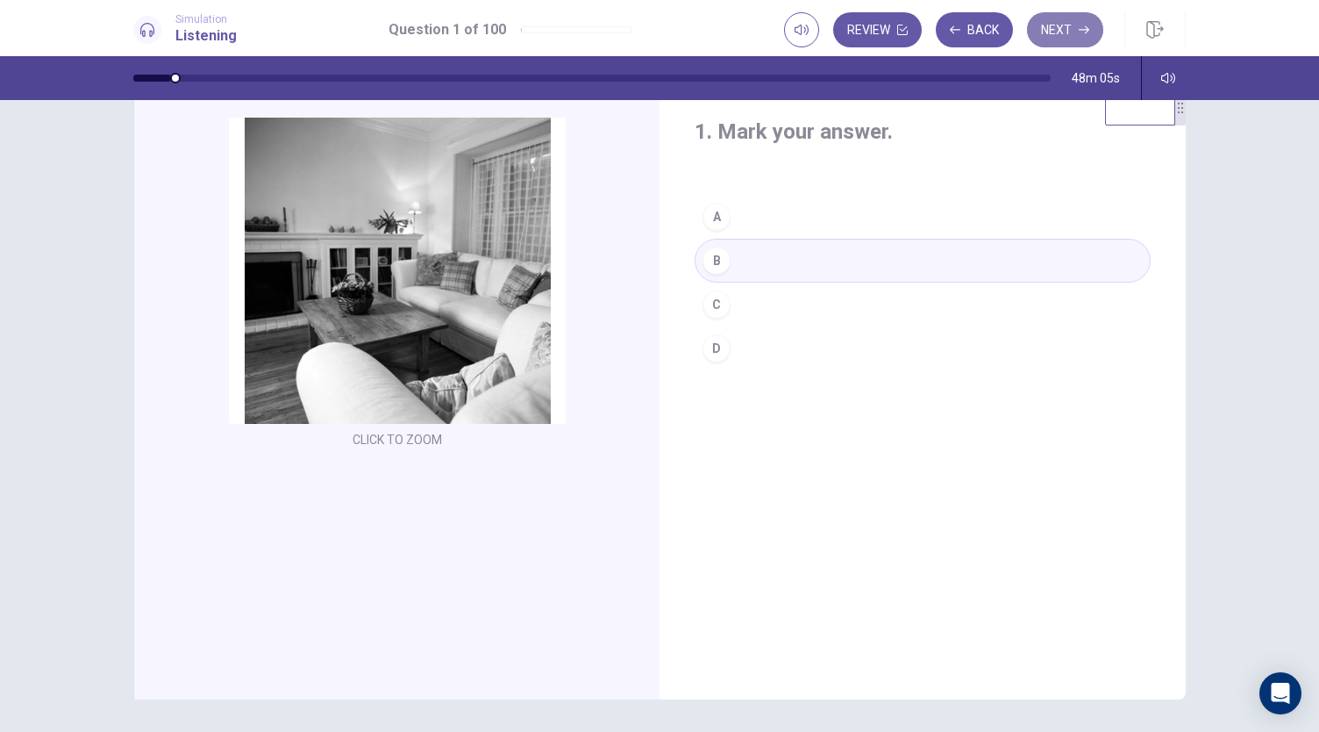
click at [1074, 25] on button "Next" at bounding box center [1065, 29] width 76 height 35
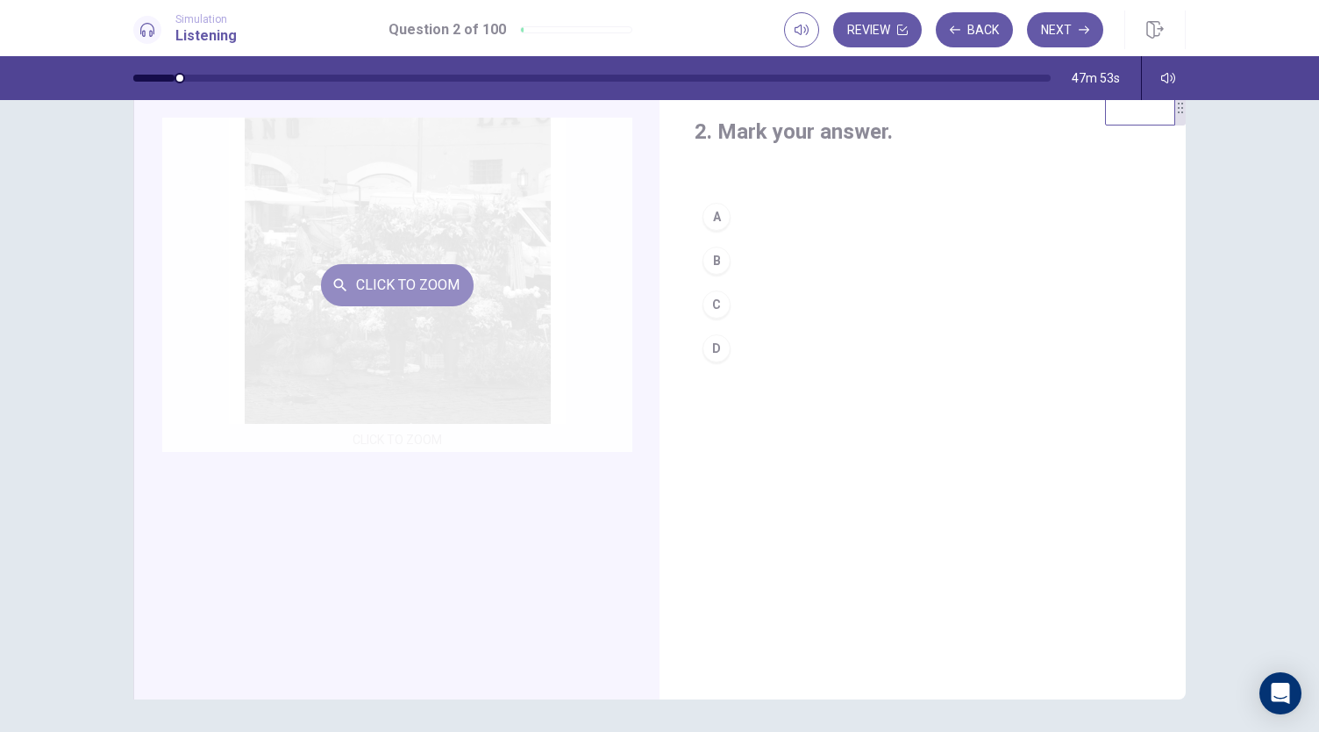
click at [456, 291] on button "Click to Zoom" at bounding box center [397, 285] width 153 height 42
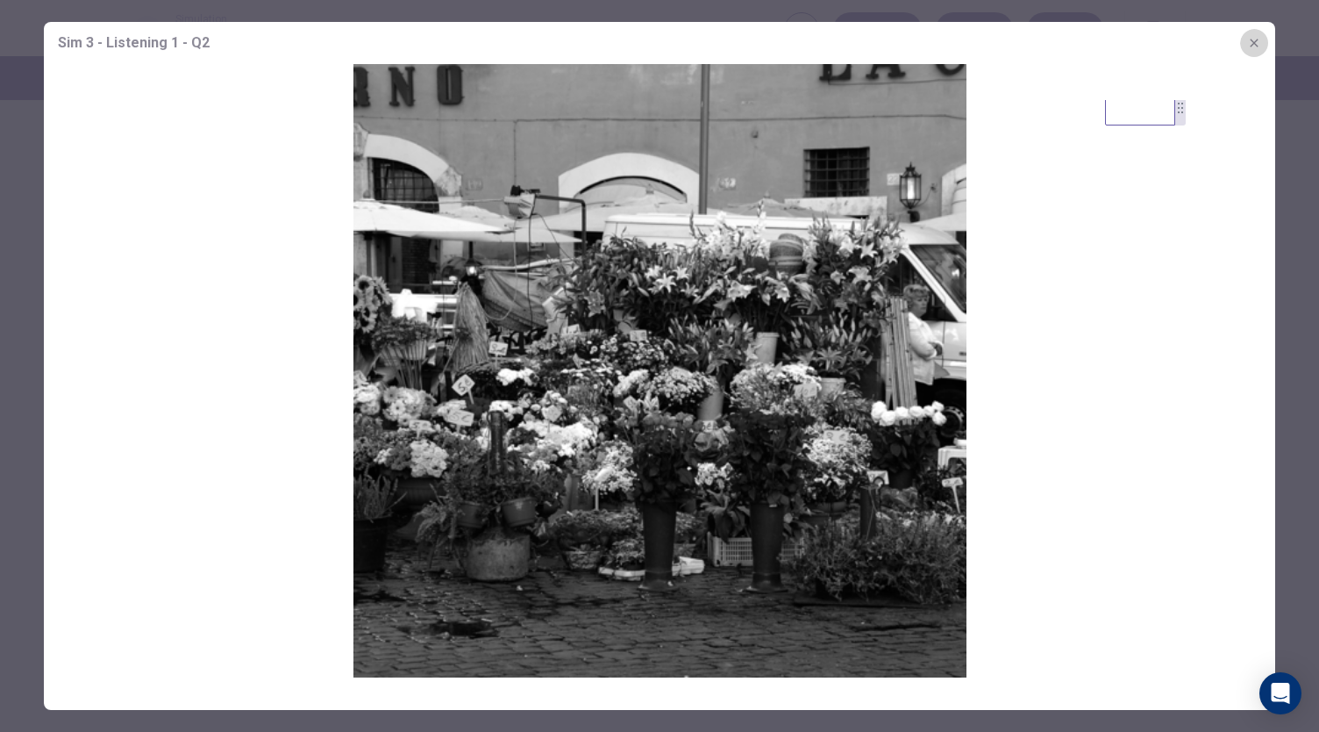
click at [1250, 46] on icon "button" at bounding box center [1254, 43] width 14 height 14
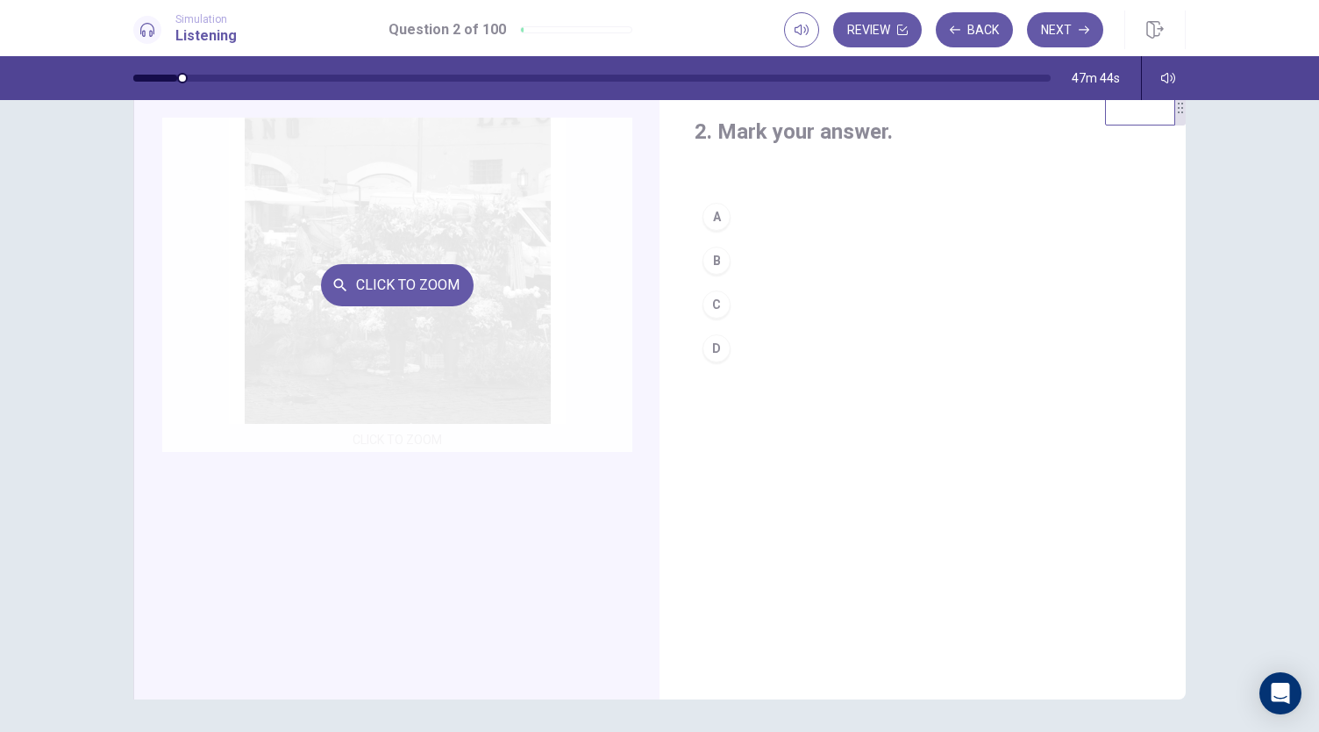
click at [427, 309] on div "Click to Zoom" at bounding box center [397, 285] width 470 height 334
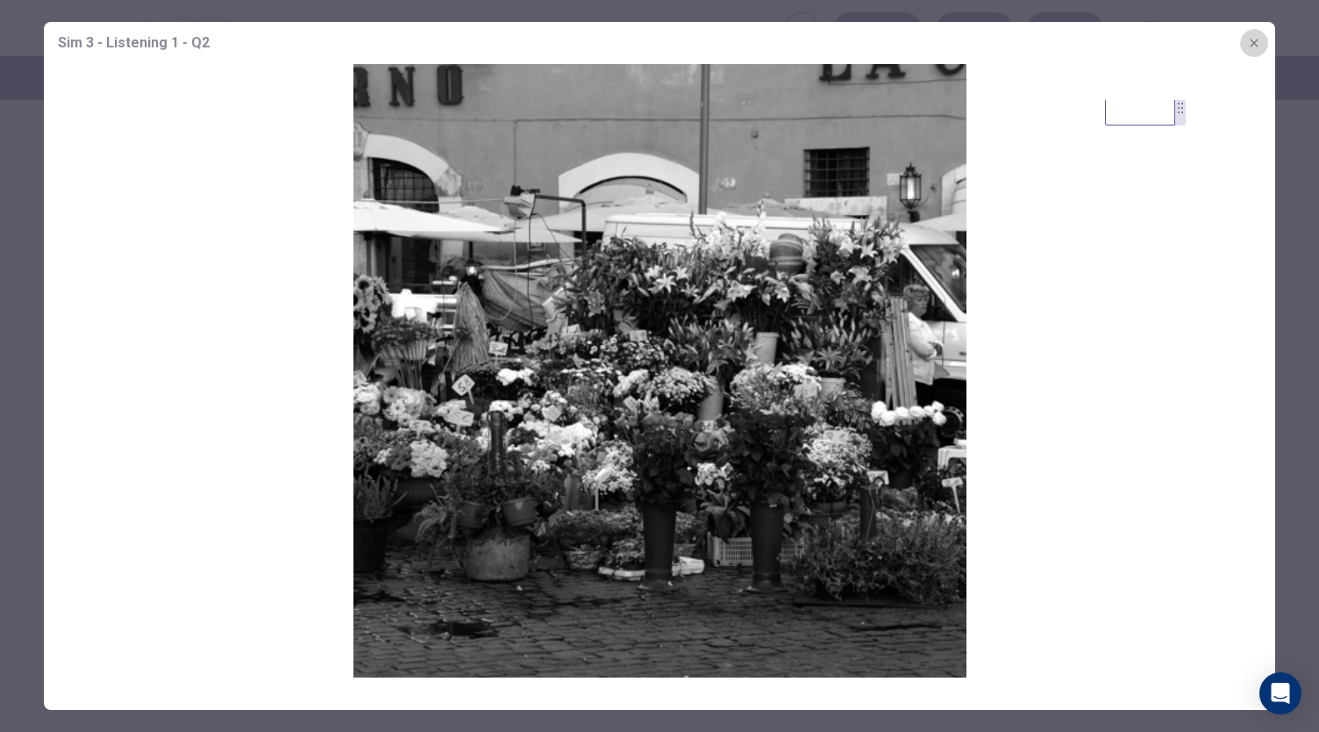
click at [1253, 40] on icon "button" at bounding box center [1254, 43] width 14 height 14
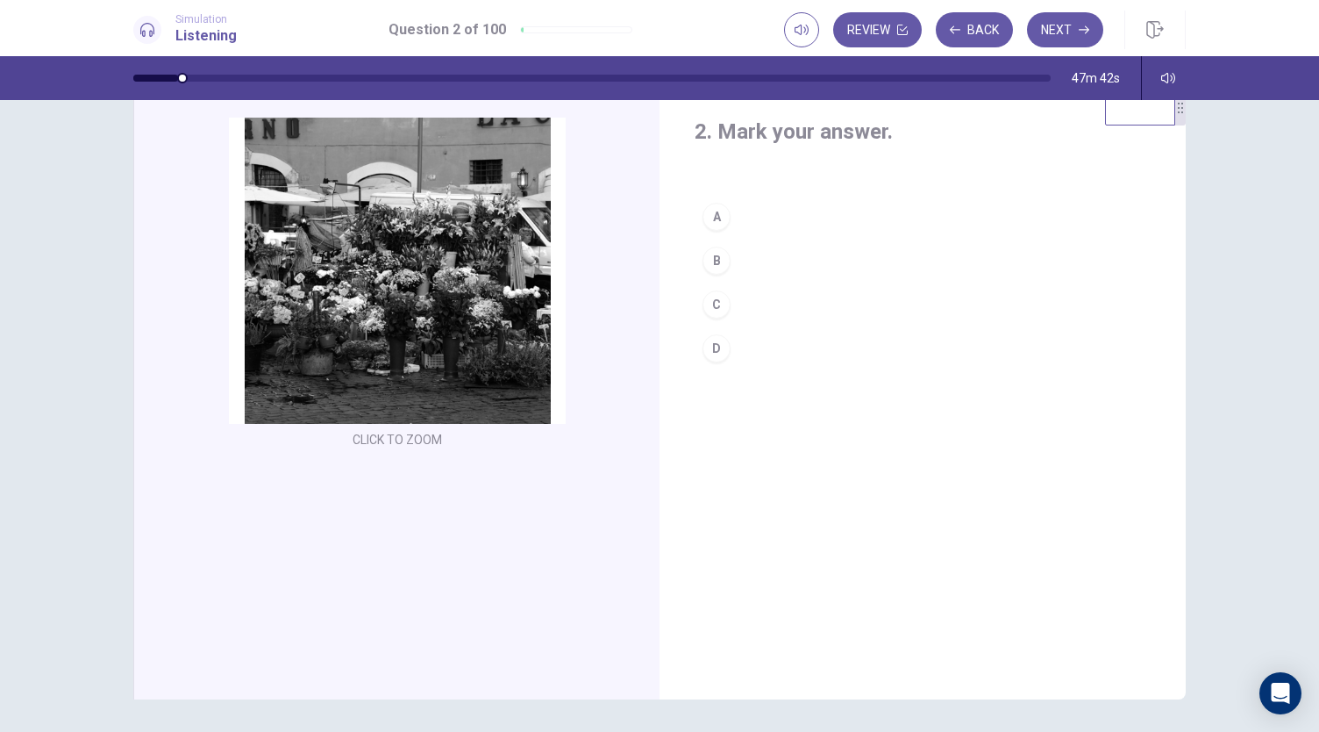
click at [710, 264] on div "B" at bounding box center [717, 260] width 28 height 28
click at [1081, 27] on icon "button" at bounding box center [1084, 30] width 11 height 11
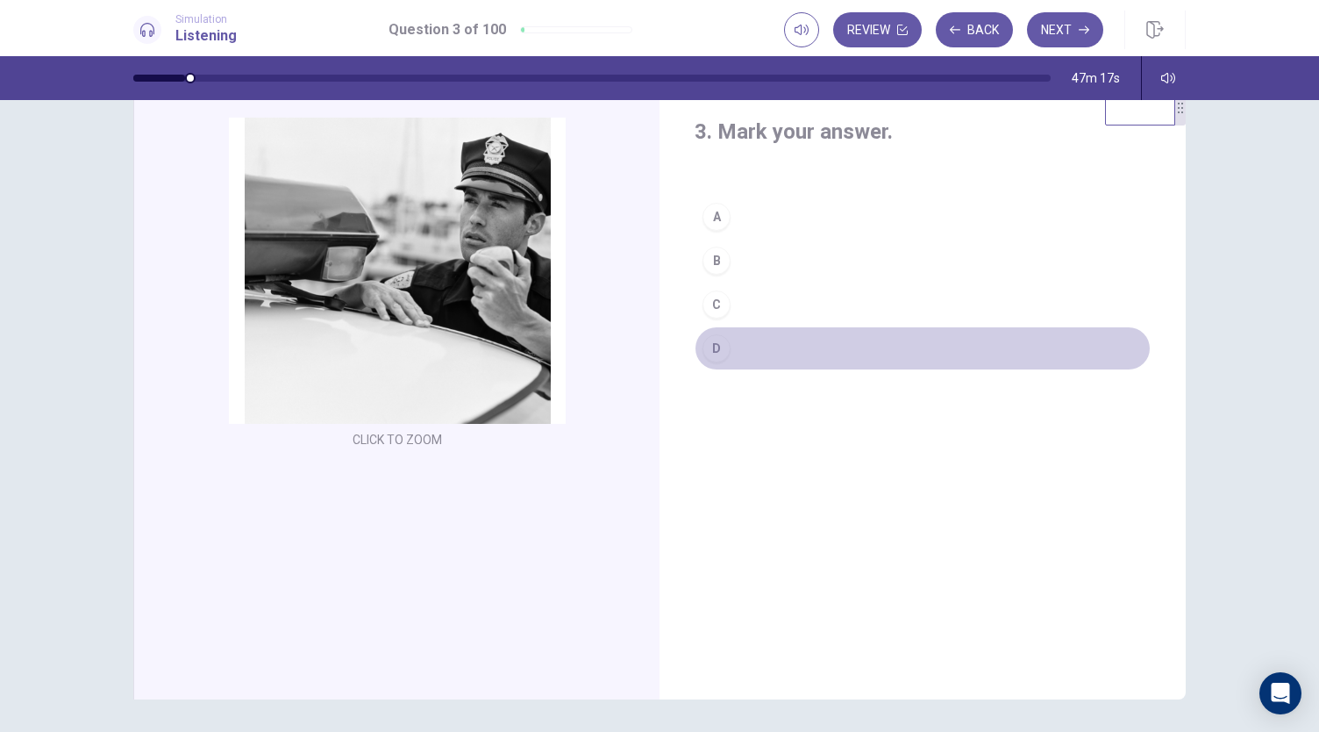
click at [715, 348] on div "D" at bounding box center [717, 348] width 28 height 28
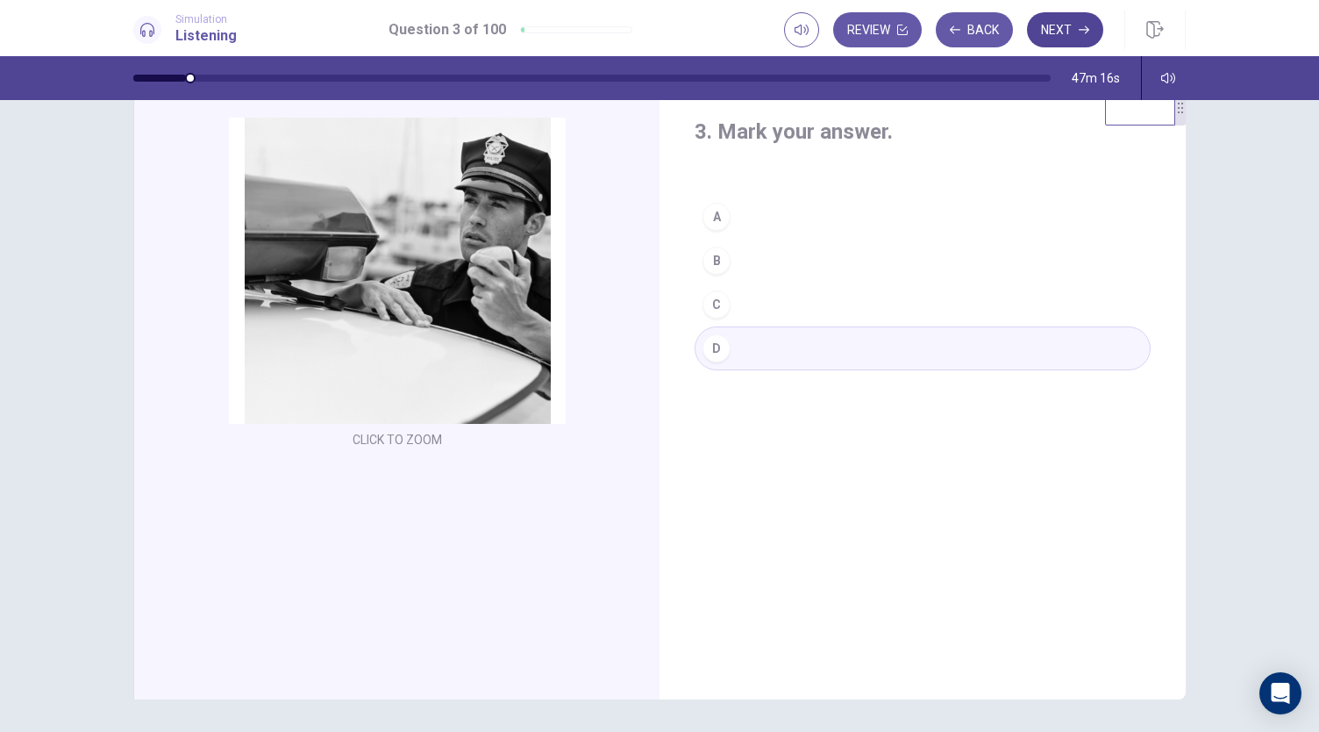
click at [1062, 28] on button "Next" at bounding box center [1065, 29] width 76 height 35
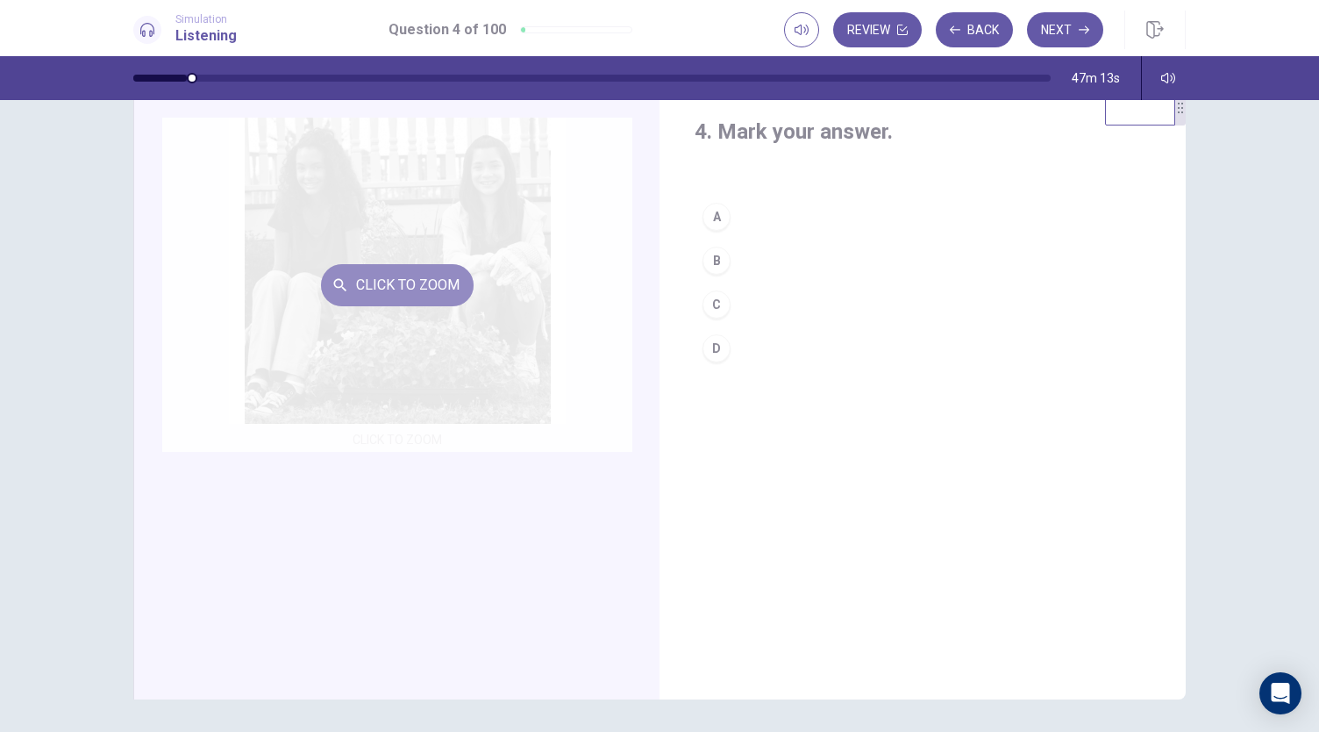
click at [332, 285] on icon "button" at bounding box center [341, 285] width 18 height 18
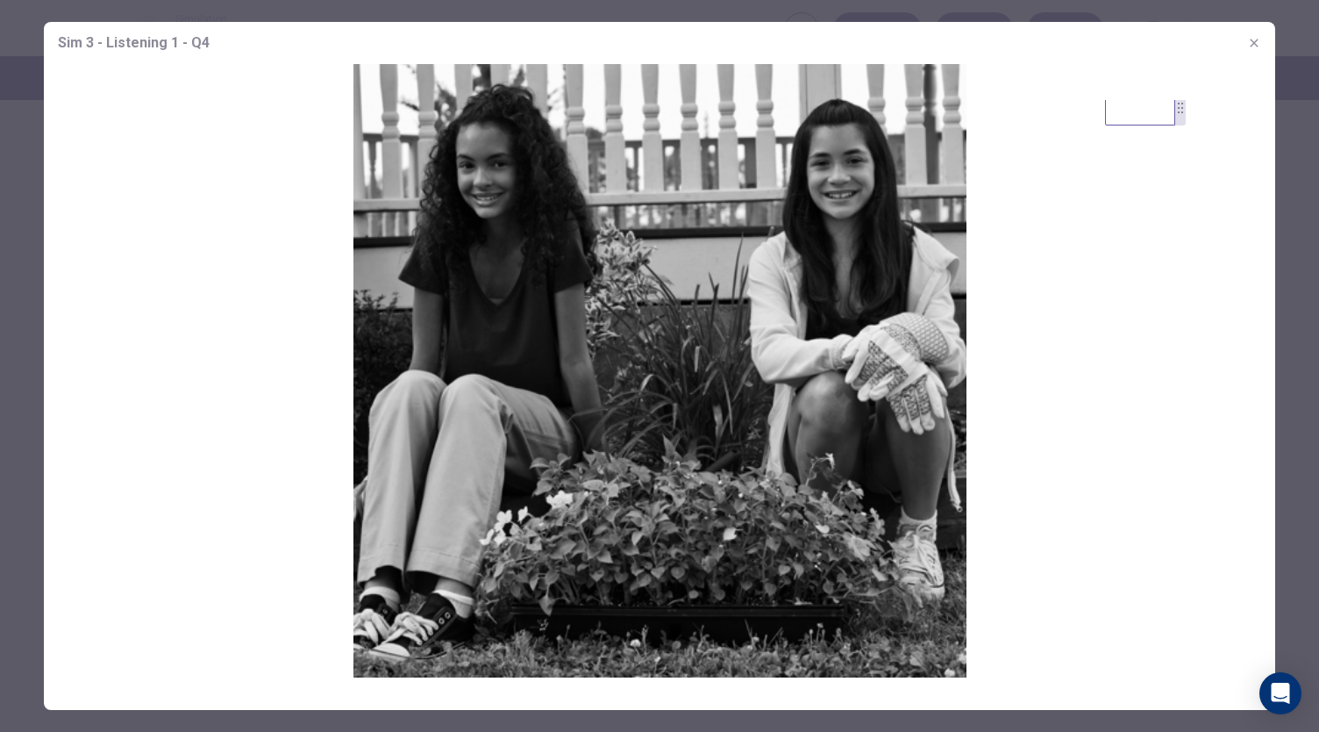
click at [1253, 41] on icon "button" at bounding box center [1254, 43] width 8 height 8
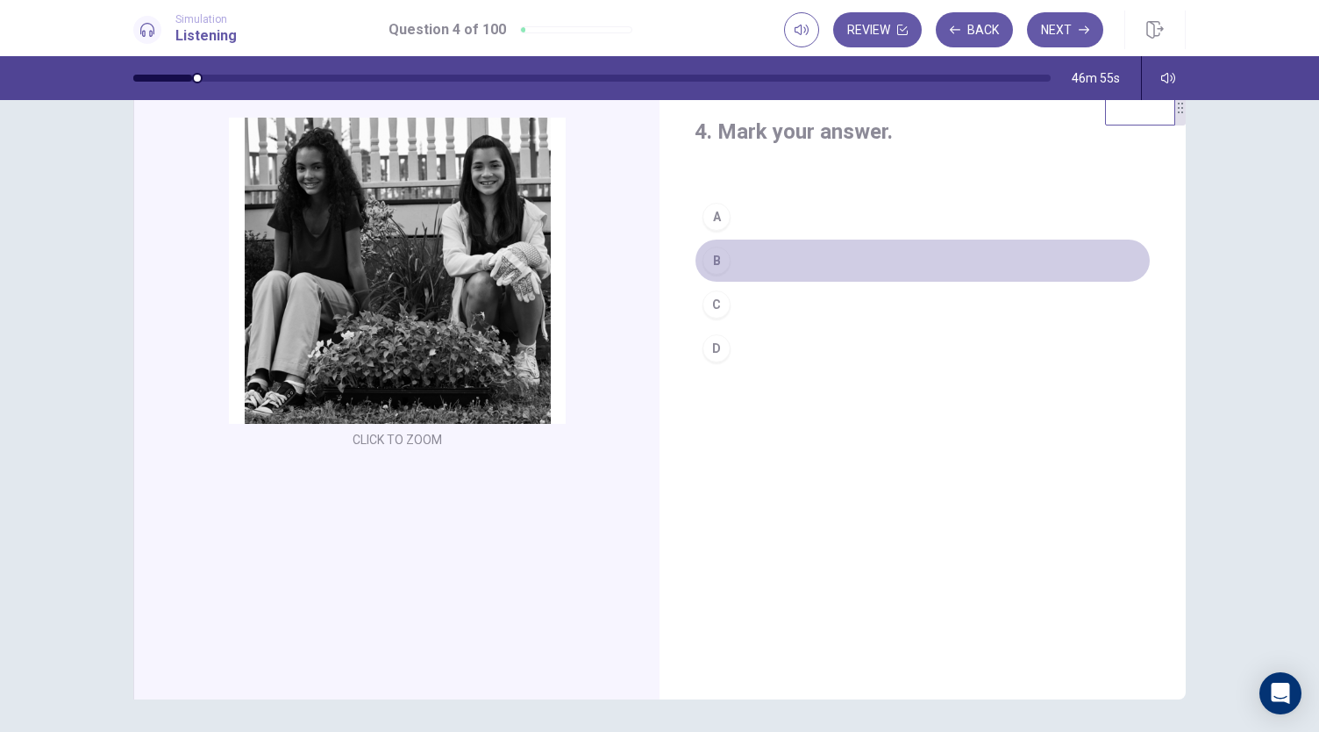
click at [722, 259] on div "B" at bounding box center [717, 260] width 28 height 28
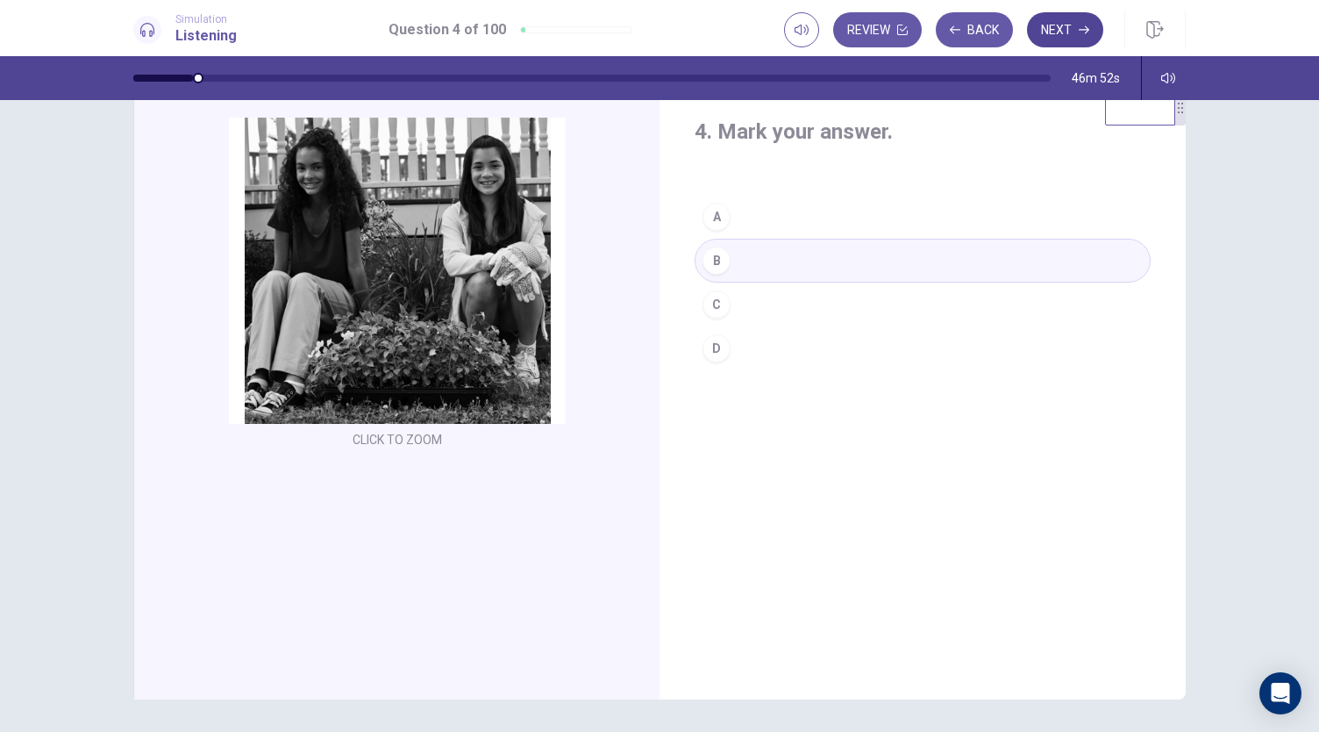
click at [1075, 30] on button "Next" at bounding box center [1065, 29] width 76 height 35
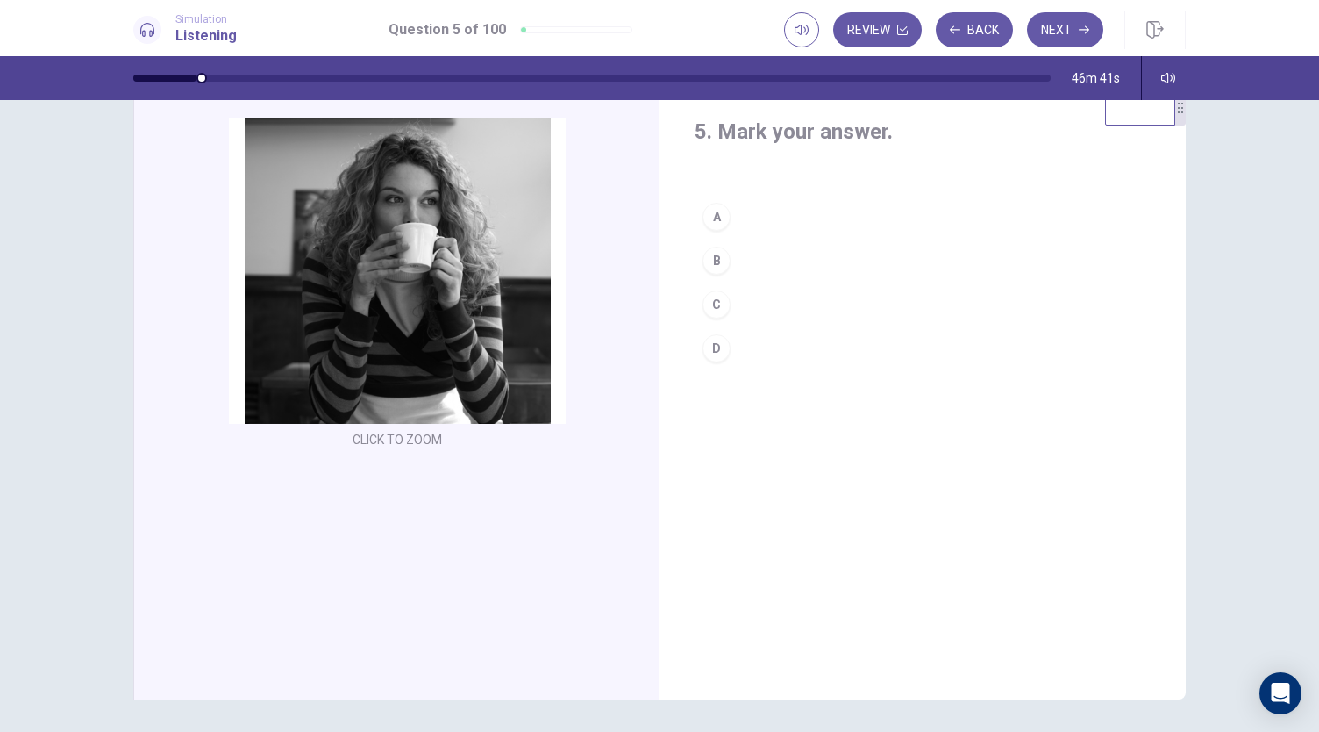
click at [716, 215] on div "A" at bounding box center [717, 217] width 28 height 28
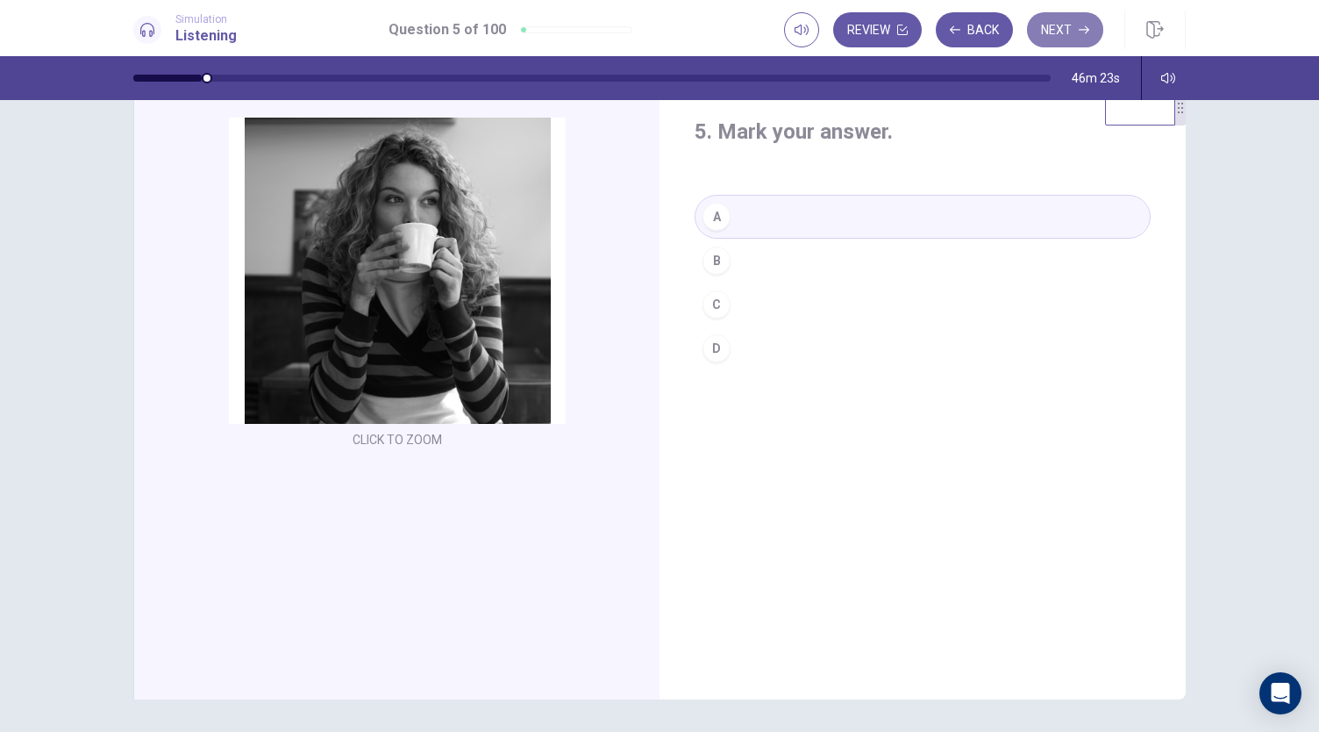
click at [1074, 24] on button "Next" at bounding box center [1065, 29] width 76 height 35
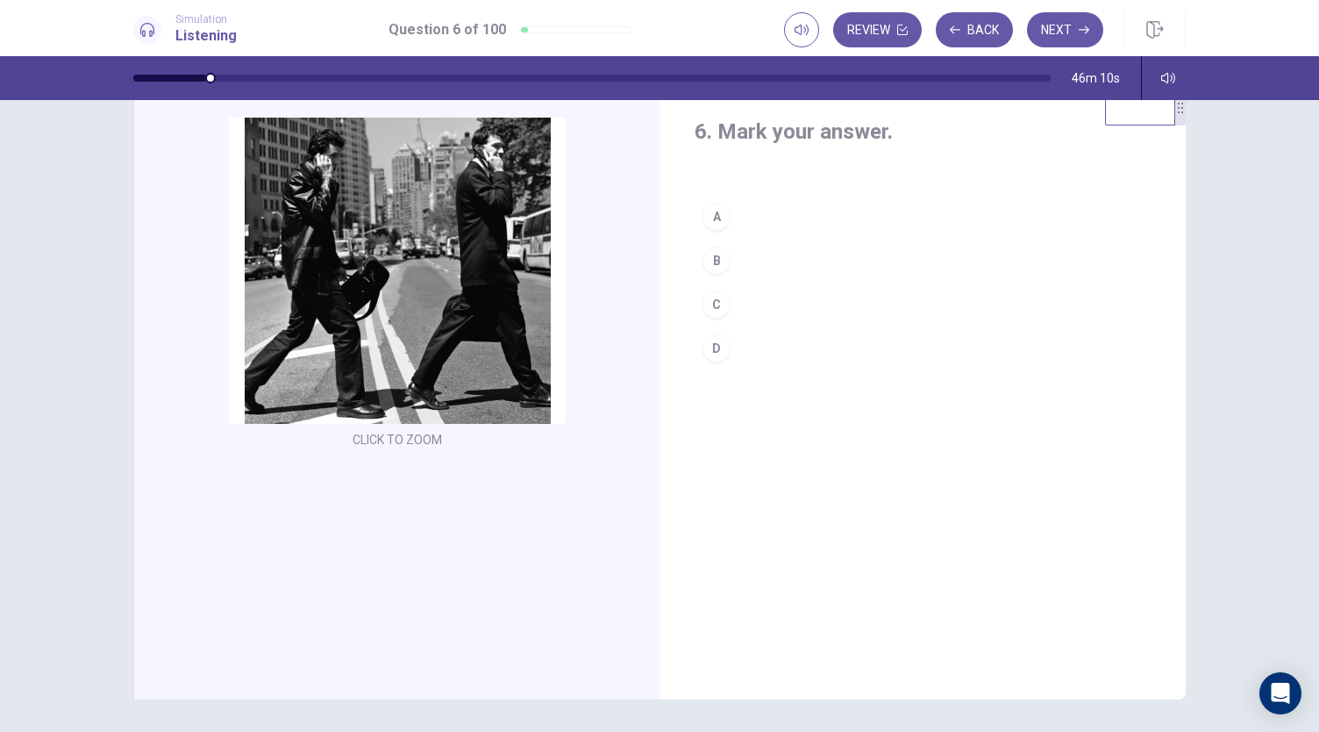
click at [712, 261] on div "B" at bounding box center [717, 260] width 28 height 28
click at [1077, 31] on button "Next" at bounding box center [1065, 29] width 76 height 35
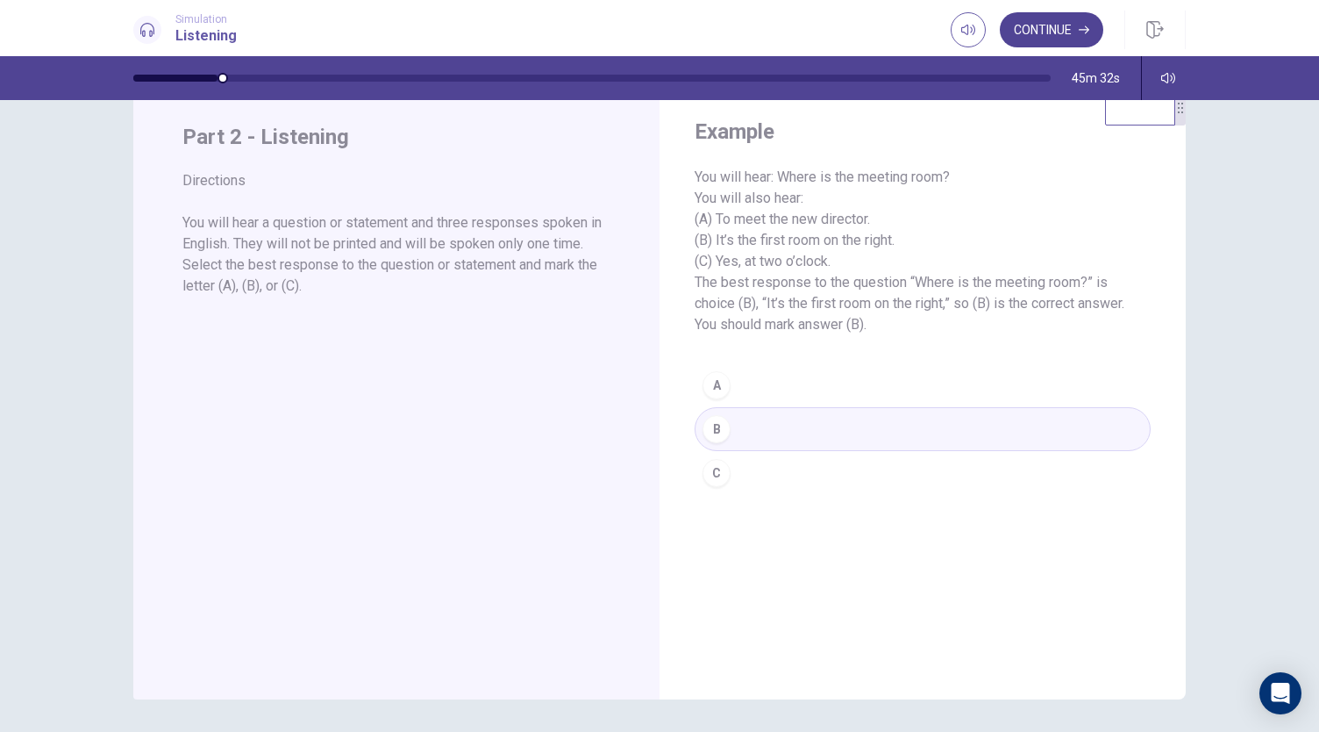
click at [1072, 29] on button "Continue" at bounding box center [1051, 29] width 103 height 35
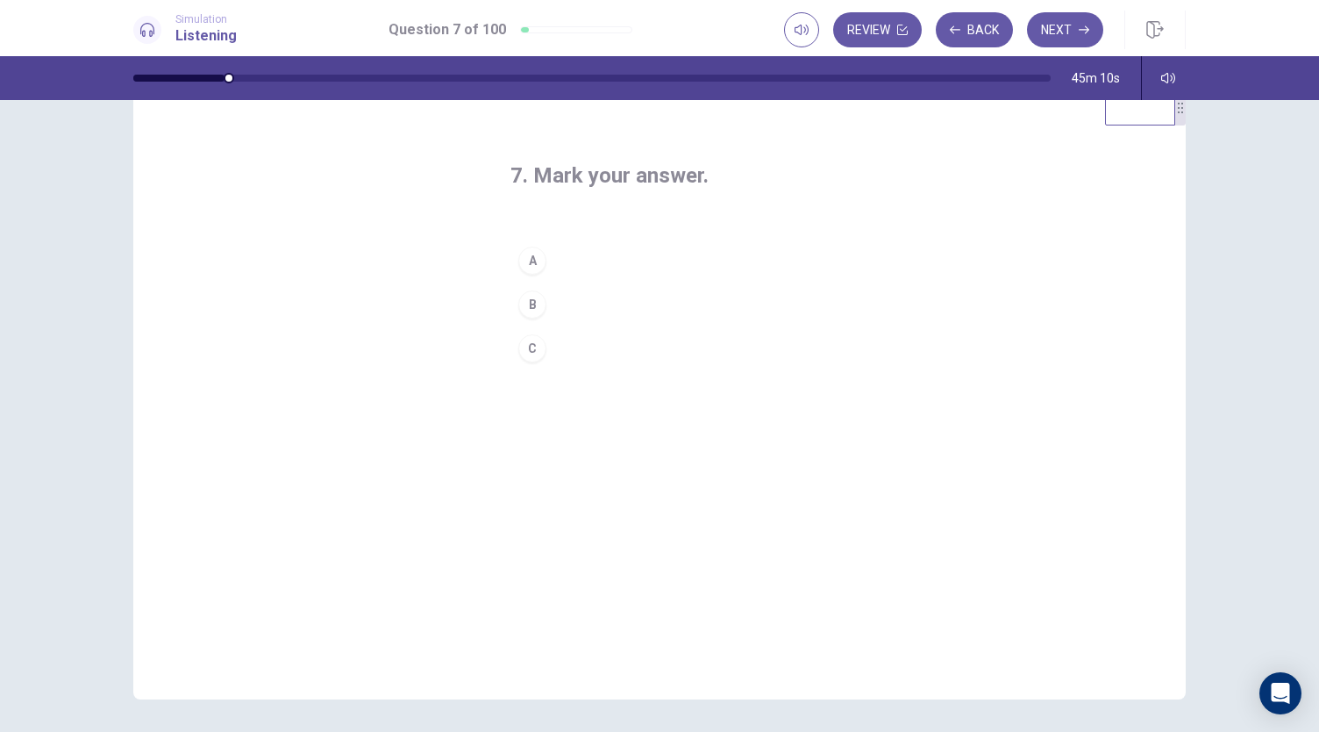
click at [528, 260] on div "A" at bounding box center [532, 260] width 28 height 28
click at [1050, 34] on button "Next" at bounding box center [1065, 29] width 76 height 35
click at [532, 348] on div "C" at bounding box center [532, 348] width 28 height 28
click at [1084, 34] on icon "button" at bounding box center [1084, 30] width 11 height 11
click at [538, 310] on div "B" at bounding box center [532, 304] width 28 height 28
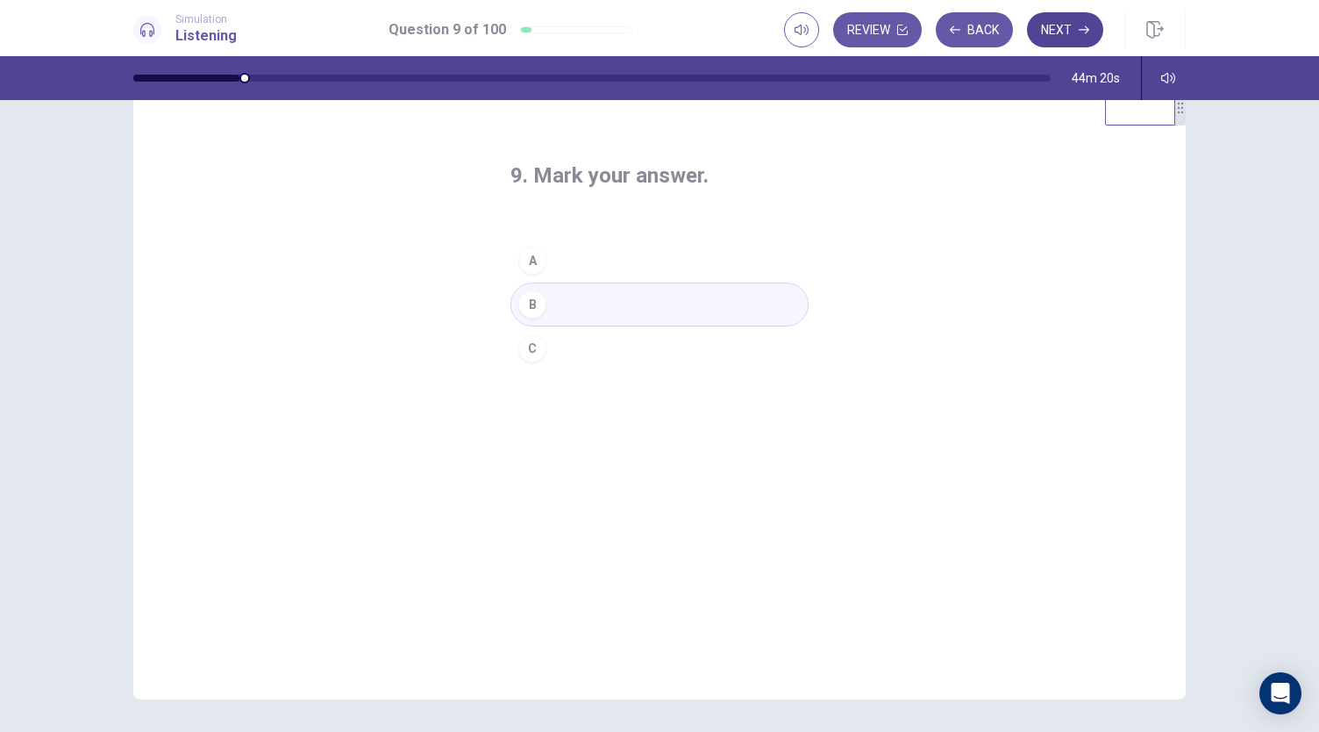
click at [1075, 27] on button "Next" at bounding box center [1065, 29] width 76 height 35
click at [535, 304] on div "B" at bounding box center [532, 304] width 28 height 28
click at [1058, 24] on button "Next" at bounding box center [1065, 29] width 76 height 35
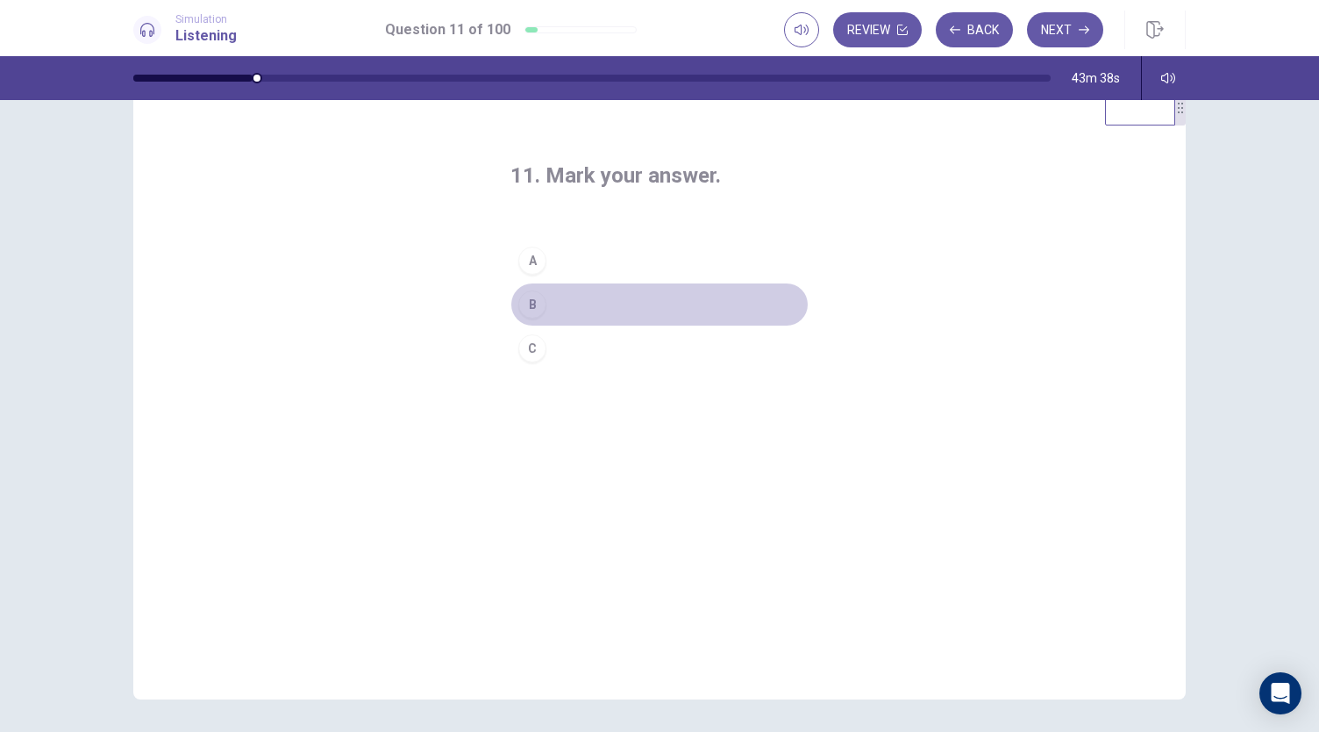
click at [528, 307] on div "B" at bounding box center [532, 304] width 28 height 28
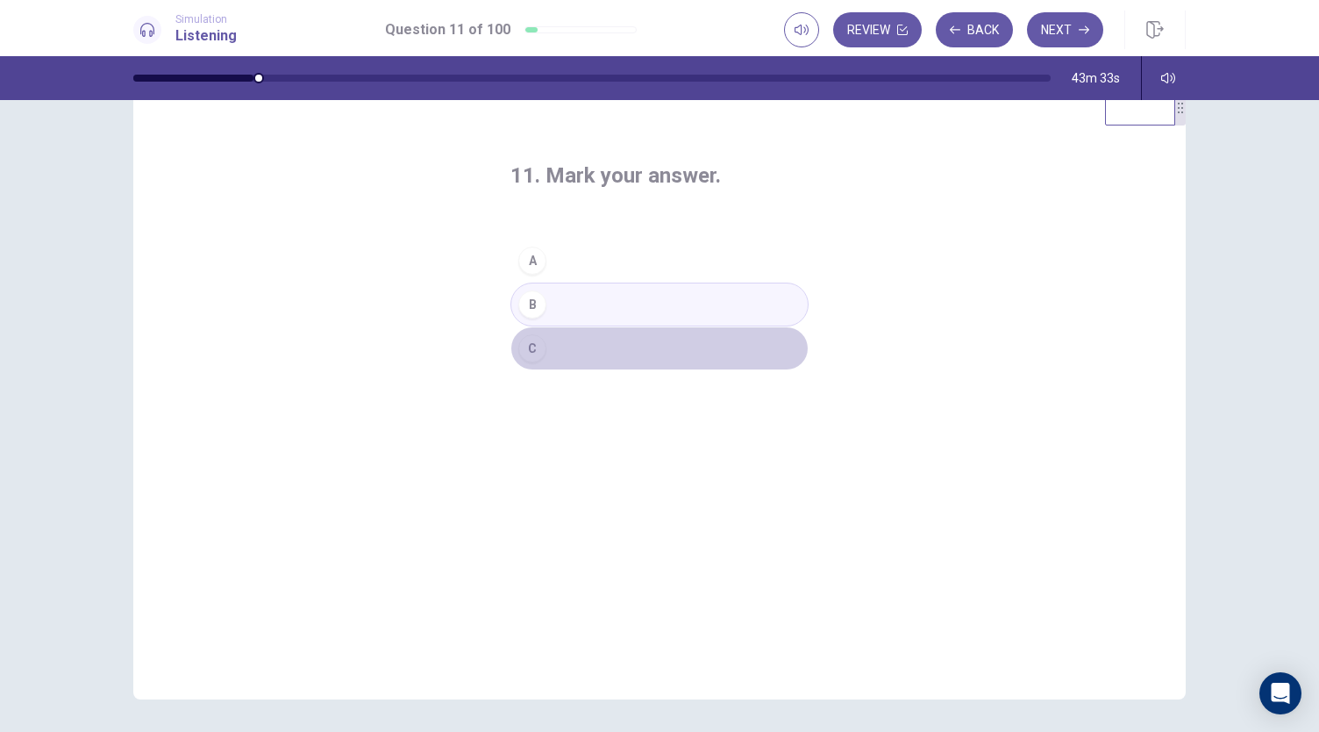
click at [539, 355] on button "C" at bounding box center [659, 348] width 298 height 44
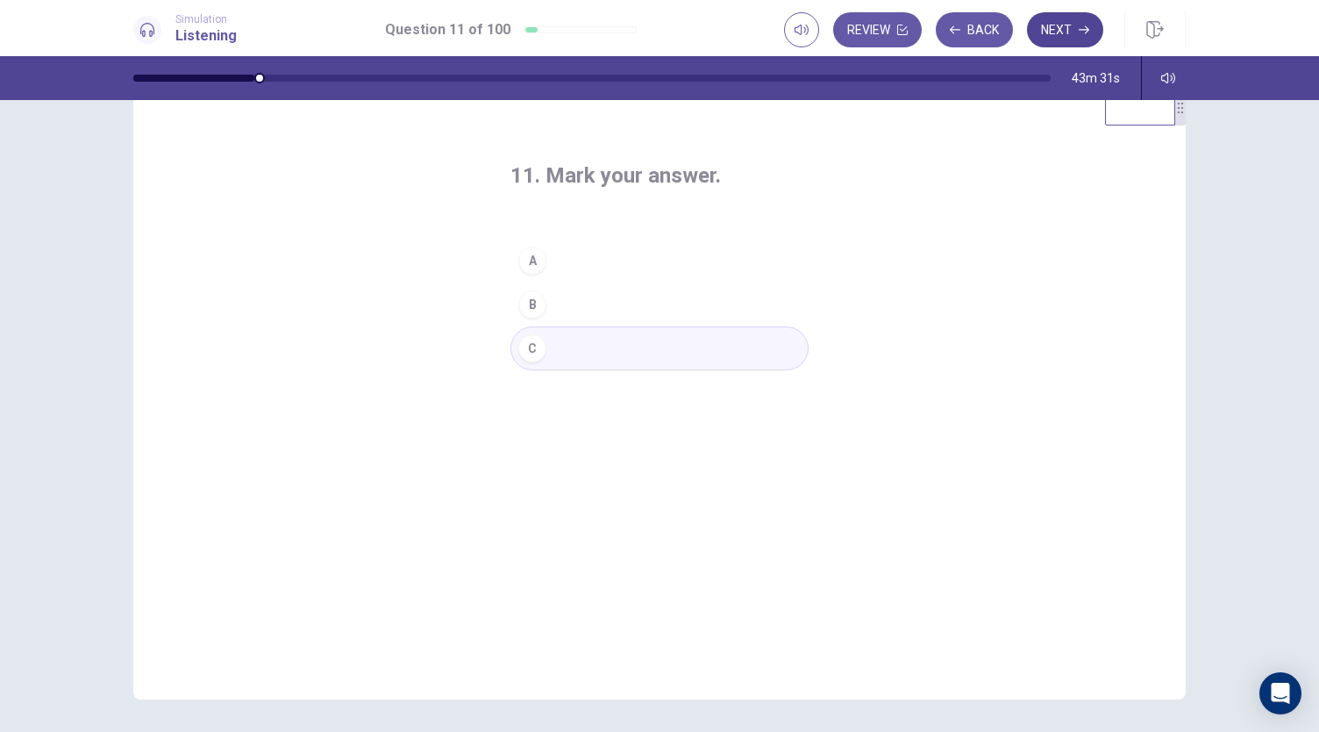
click at [1075, 28] on button "Next" at bounding box center [1065, 29] width 76 height 35
click at [531, 336] on div "C" at bounding box center [532, 348] width 28 height 28
click at [1063, 32] on button "Next" at bounding box center [1065, 29] width 76 height 35
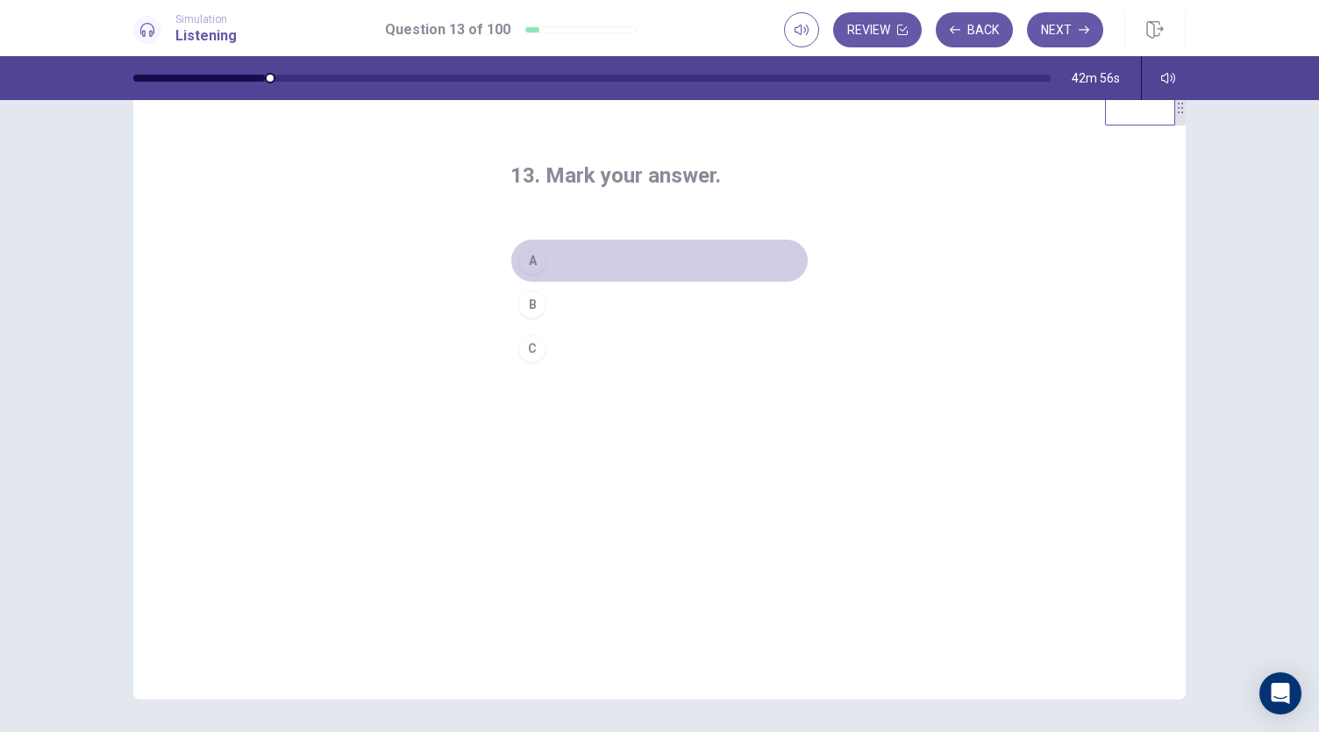
click at [535, 261] on div "A" at bounding box center [532, 260] width 28 height 28
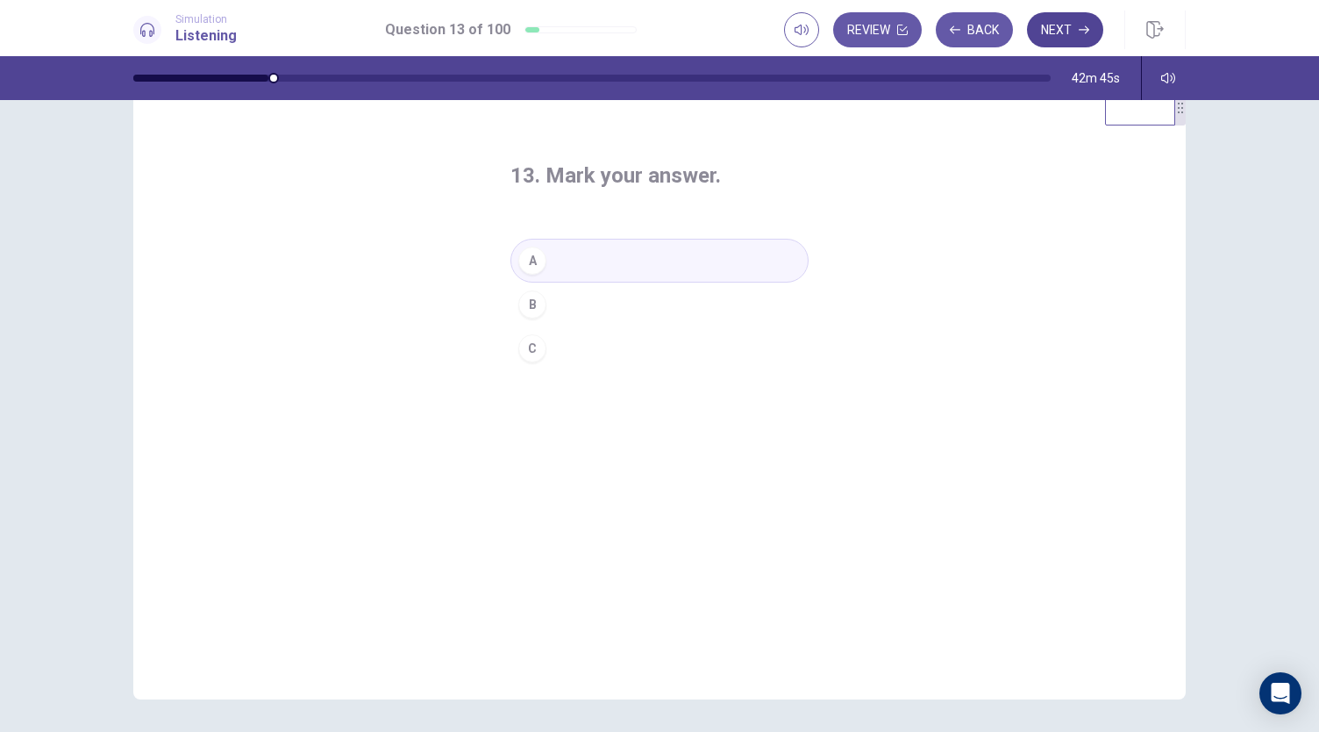
click at [1074, 32] on button "Next" at bounding box center [1065, 29] width 76 height 35
click at [528, 356] on div "C" at bounding box center [532, 348] width 28 height 28
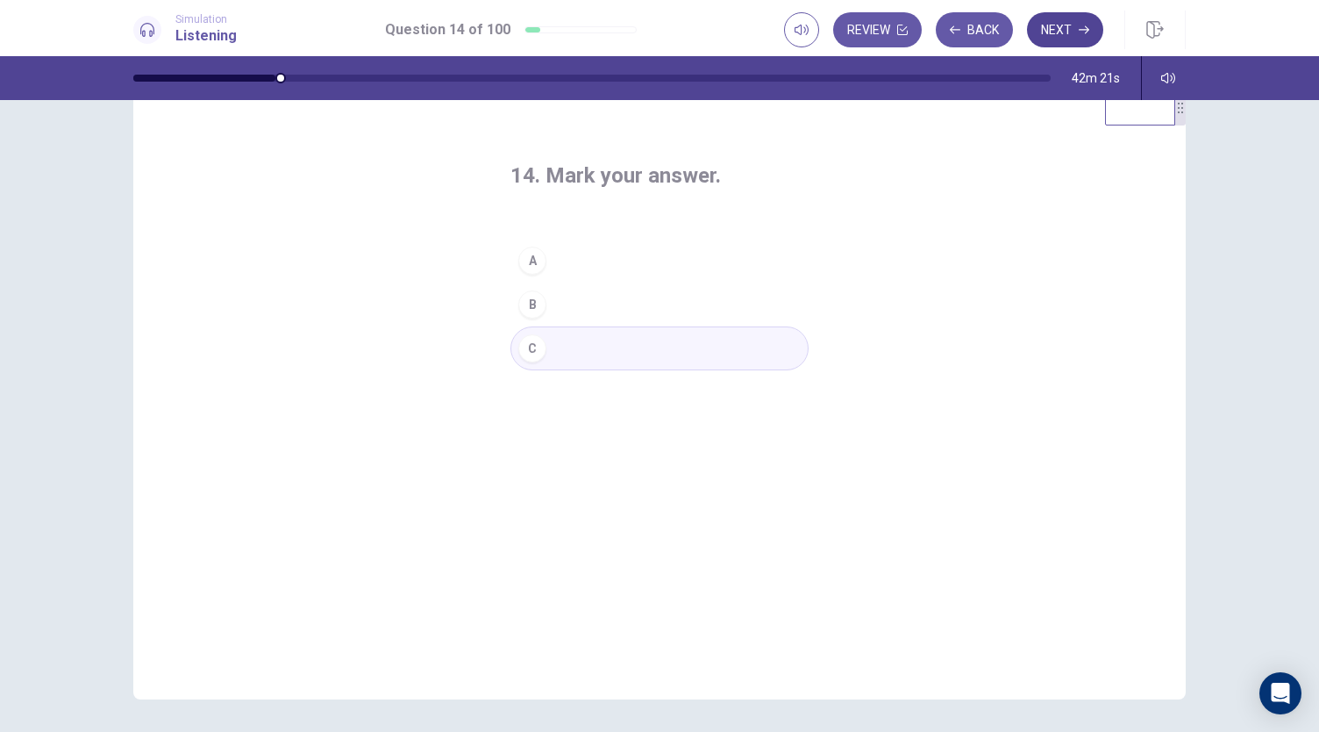
click at [1063, 32] on button "Next" at bounding box center [1065, 29] width 76 height 35
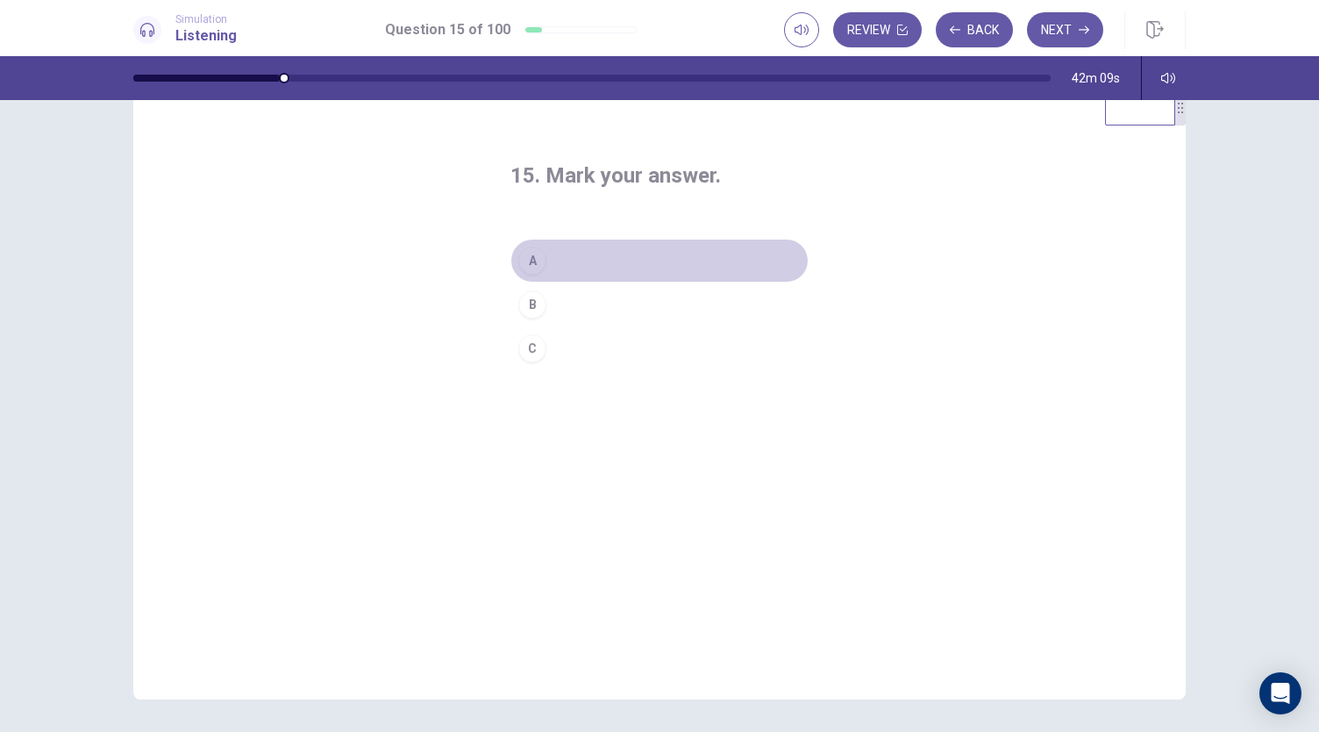
click at [534, 261] on div "A" at bounding box center [532, 260] width 28 height 28
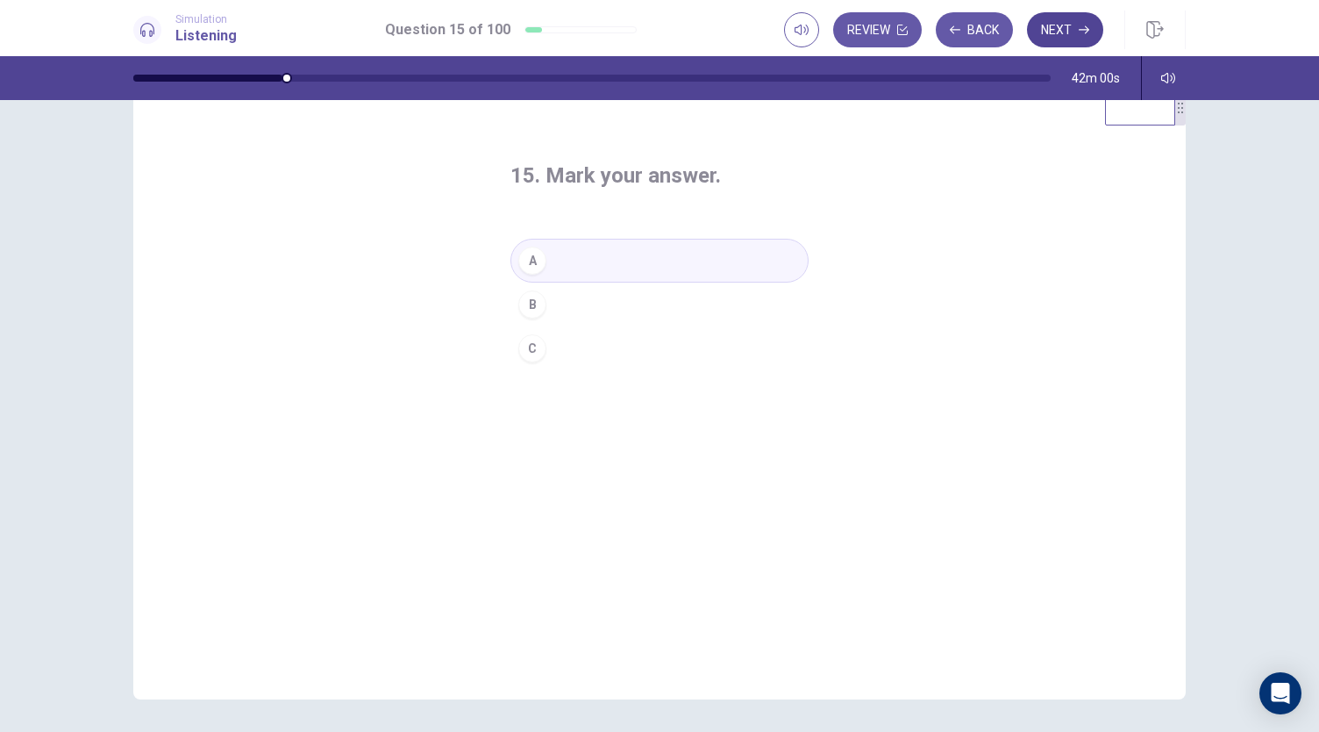
click at [1067, 39] on button "Next" at bounding box center [1065, 29] width 76 height 35
click at [532, 306] on div "B" at bounding box center [532, 304] width 28 height 28
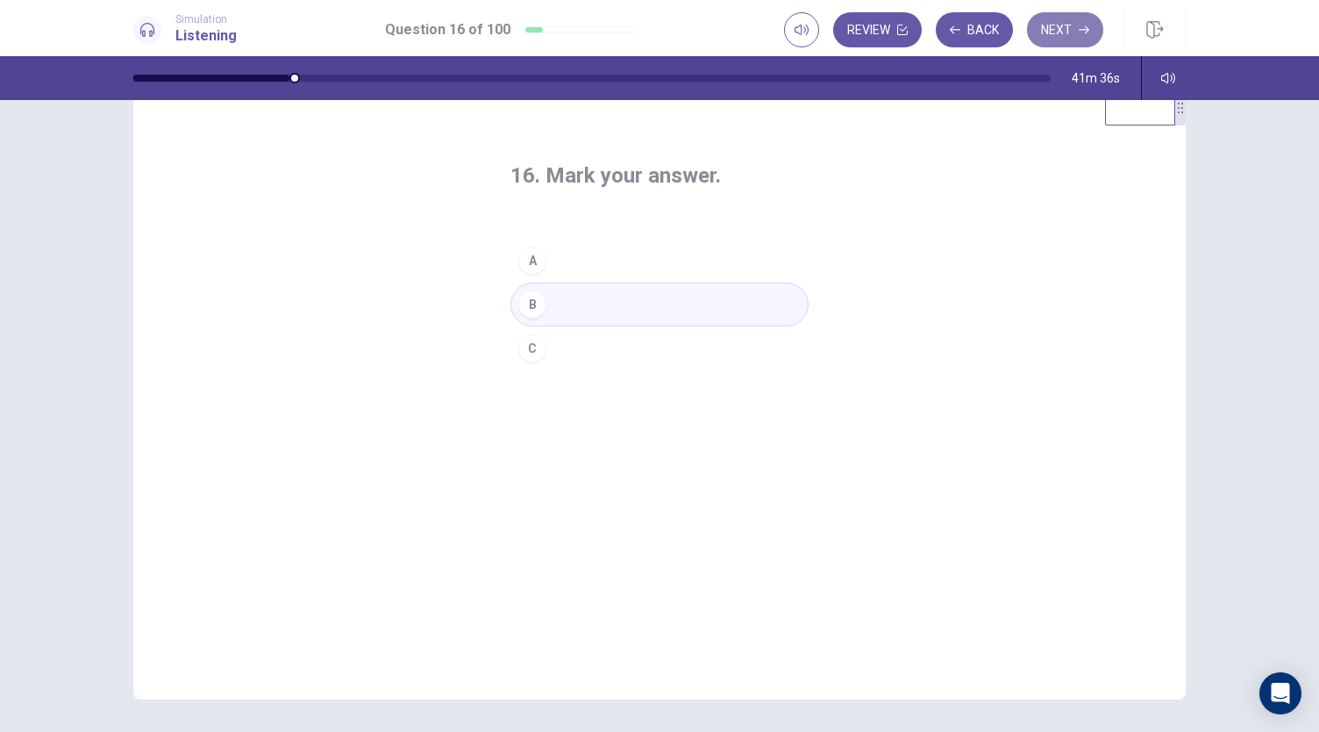
click at [1081, 32] on icon "button" at bounding box center [1084, 30] width 11 height 11
click at [535, 264] on div "A" at bounding box center [532, 260] width 28 height 28
click at [1086, 26] on icon "button" at bounding box center [1084, 30] width 11 height 8
click at [528, 262] on div "A" at bounding box center [532, 260] width 28 height 28
click at [1074, 34] on button "Next" at bounding box center [1065, 29] width 76 height 35
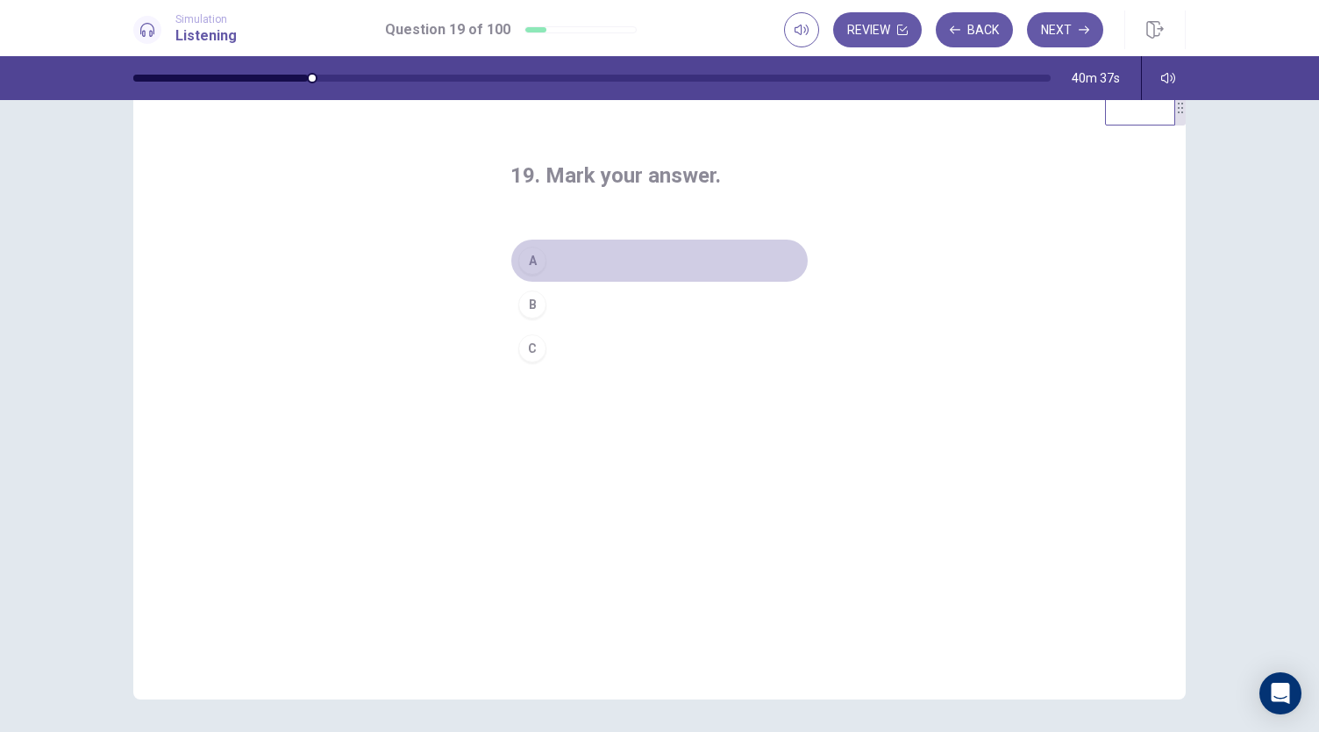
click at [525, 257] on div "A" at bounding box center [532, 260] width 28 height 28
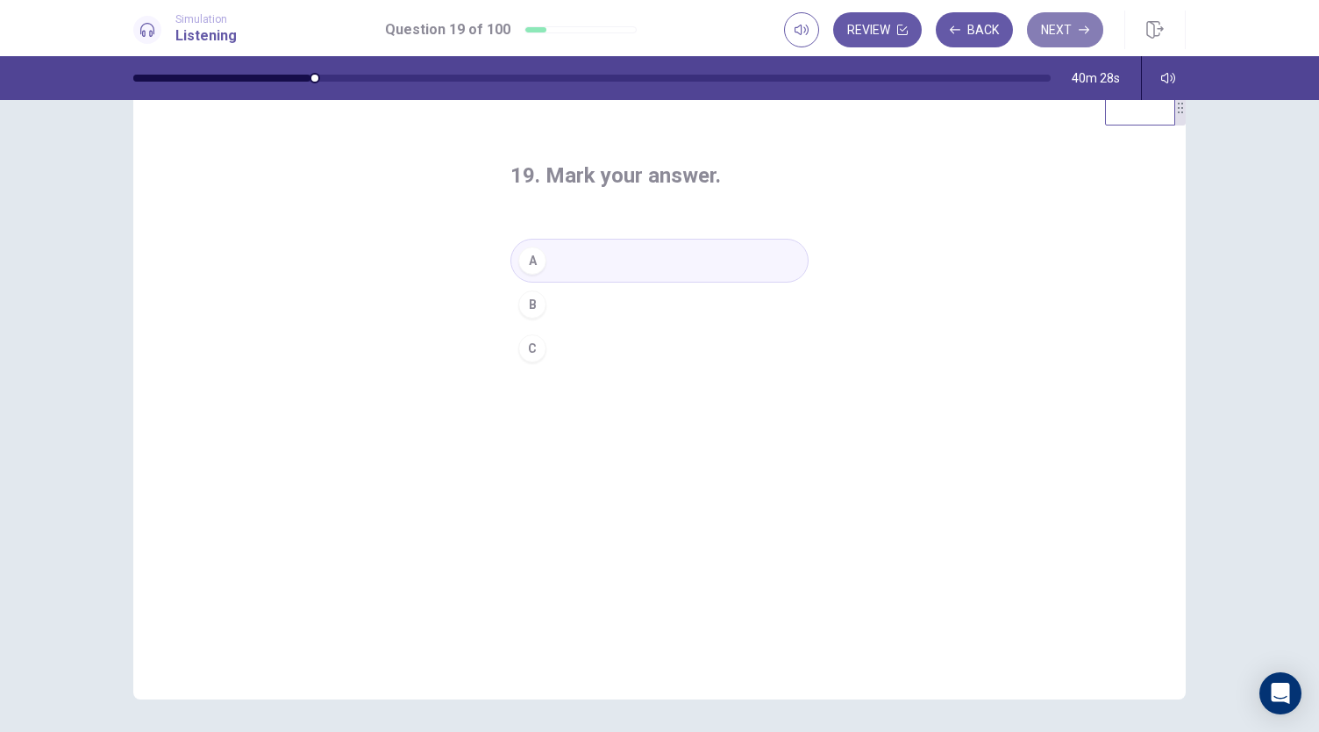
click at [1086, 39] on button "Next" at bounding box center [1065, 29] width 76 height 35
click at [529, 349] on div "C" at bounding box center [532, 348] width 28 height 28
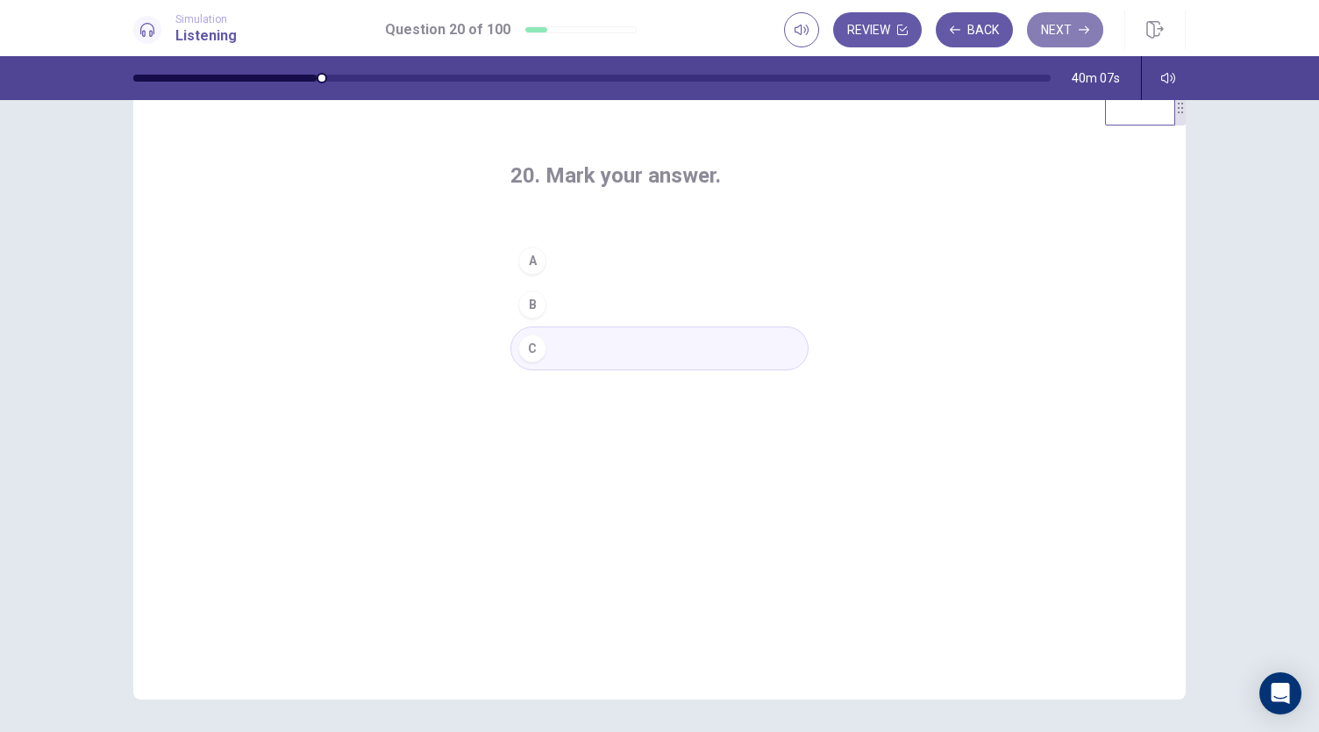
click at [1060, 39] on button "Next" at bounding box center [1065, 29] width 76 height 35
click at [532, 306] on div "B" at bounding box center [532, 304] width 28 height 28
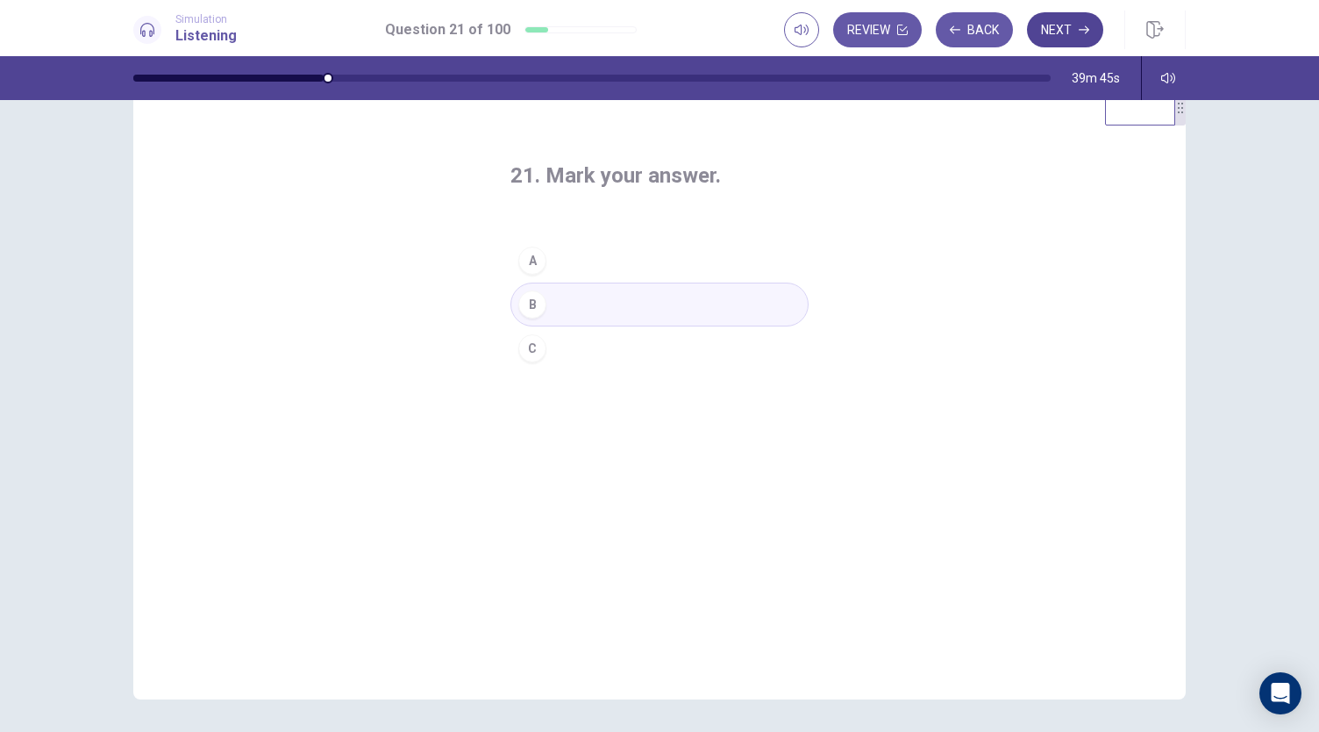
click at [1085, 25] on icon "button" at bounding box center [1084, 30] width 11 height 11
click at [531, 307] on div "B" at bounding box center [532, 304] width 28 height 28
click at [1075, 38] on button "Next" at bounding box center [1065, 29] width 76 height 35
click at [544, 307] on button "B" at bounding box center [659, 304] width 298 height 44
click at [1079, 27] on button "Next" at bounding box center [1065, 29] width 76 height 35
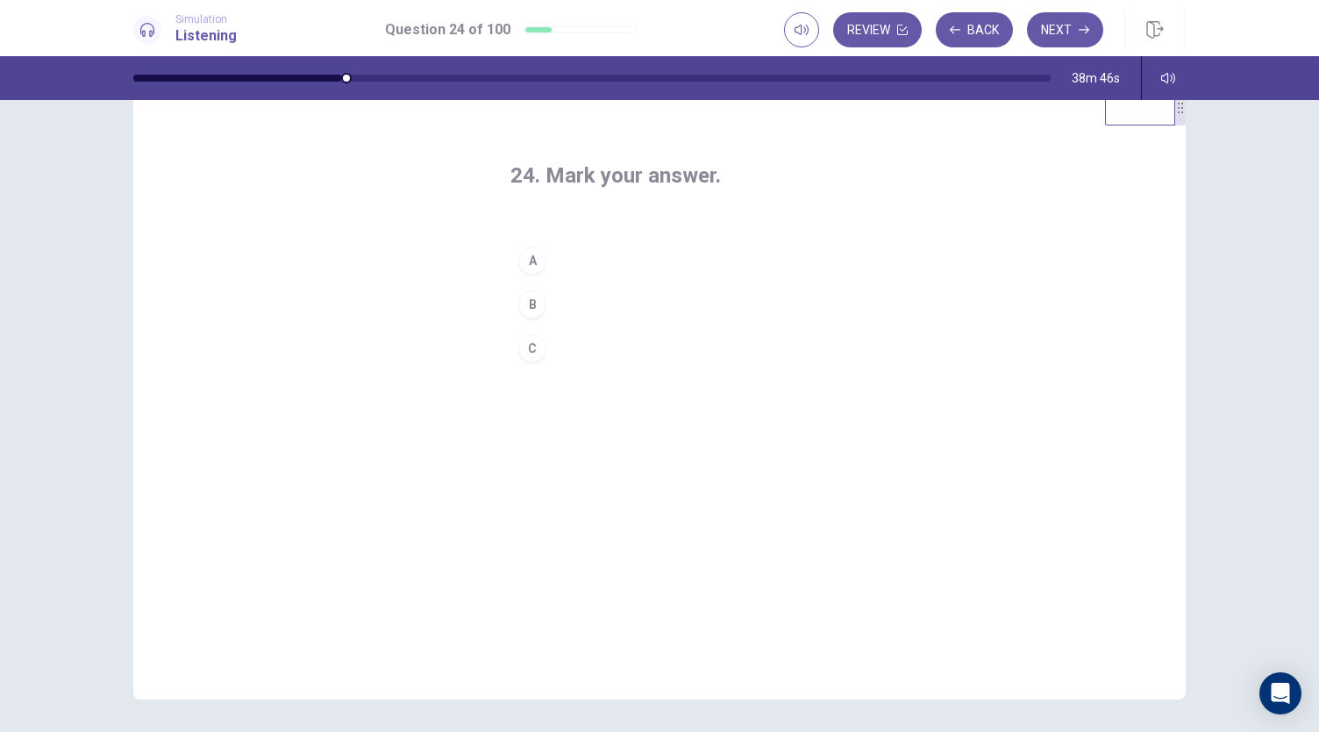
click at [532, 301] on div "B" at bounding box center [532, 304] width 28 height 28
click at [1074, 29] on button "Next" at bounding box center [1065, 29] width 76 height 35
click at [532, 303] on div "B" at bounding box center [532, 304] width 28 height 28
click at [1067, 31] on button "Next" at bounding box center [1065, 29] width 76 height 35
click at [530, 262] on div "A" at bounding box center [532, 260] width 28 height 28
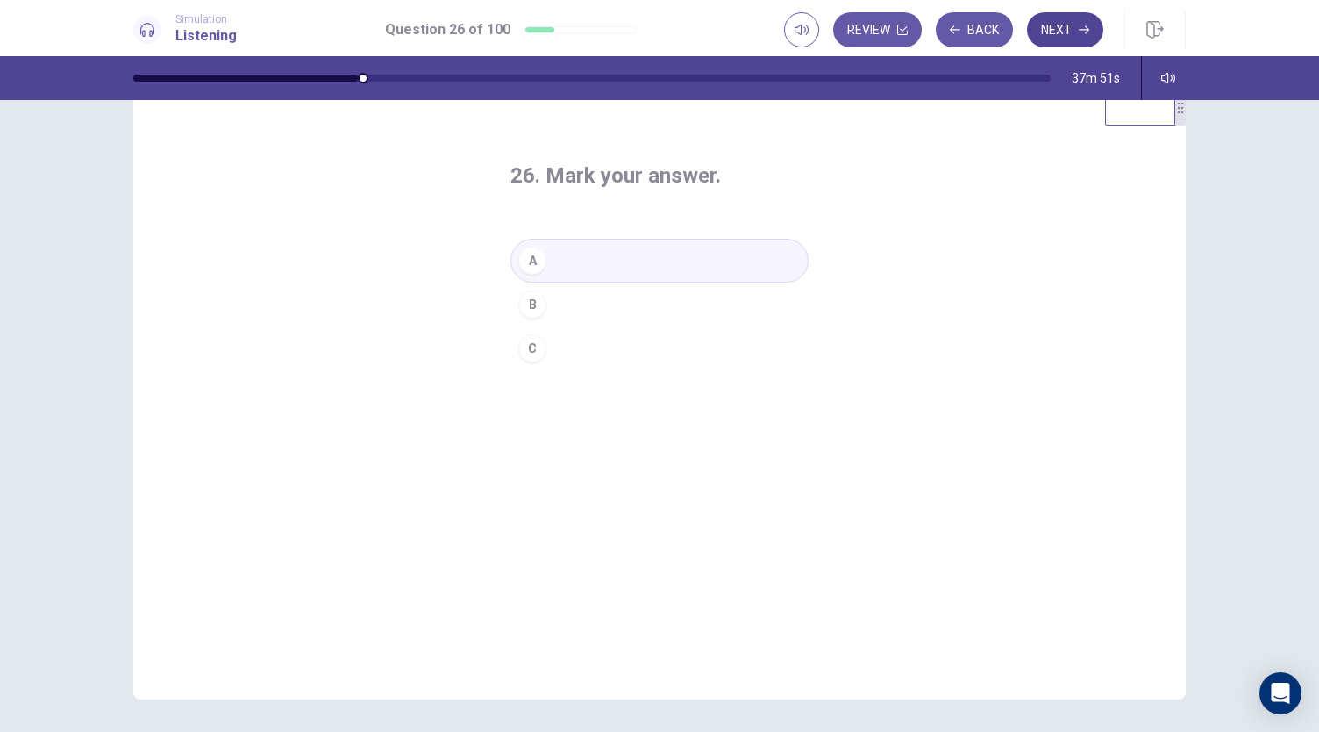
click at [1082, 25] on icon "button" at bounding box center [1084, 30] width 11 height 11
click at [532, 264] on div "A" at bounding box center [532, 260] width 28 height 28
click at [1082, 25] on icon "button" at bounding box center [1084, 30] width 11 height 11
click at [525, 304] on div "B" at bounding box center [532, 304] width 28 height 28
click at [1074, 32] on button "Next" at bounding box center [1065, 29] width 76 height 35
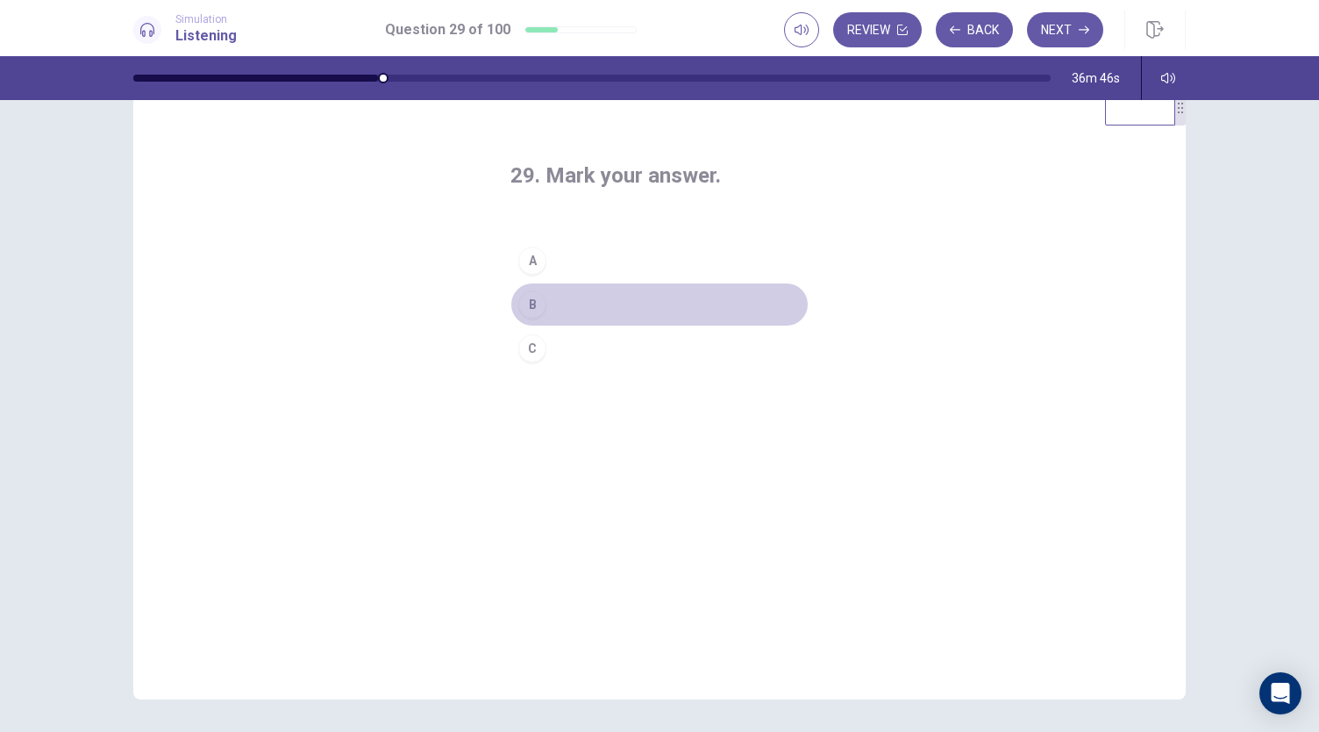
click at [534, 301] on div "B" at bounding box center [532, 304] width 28 height 28
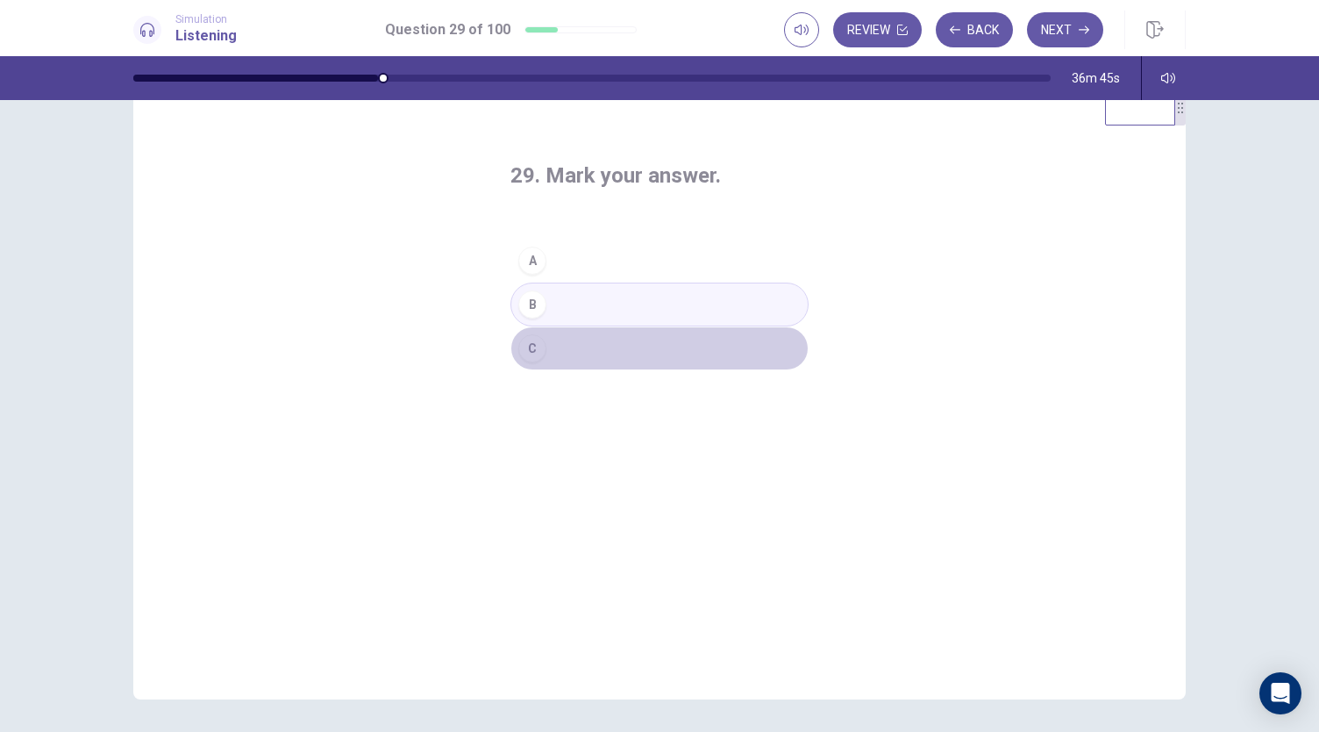
click at [525, 329] on button "C" at bounding box center [659, 348] width 298 height 44
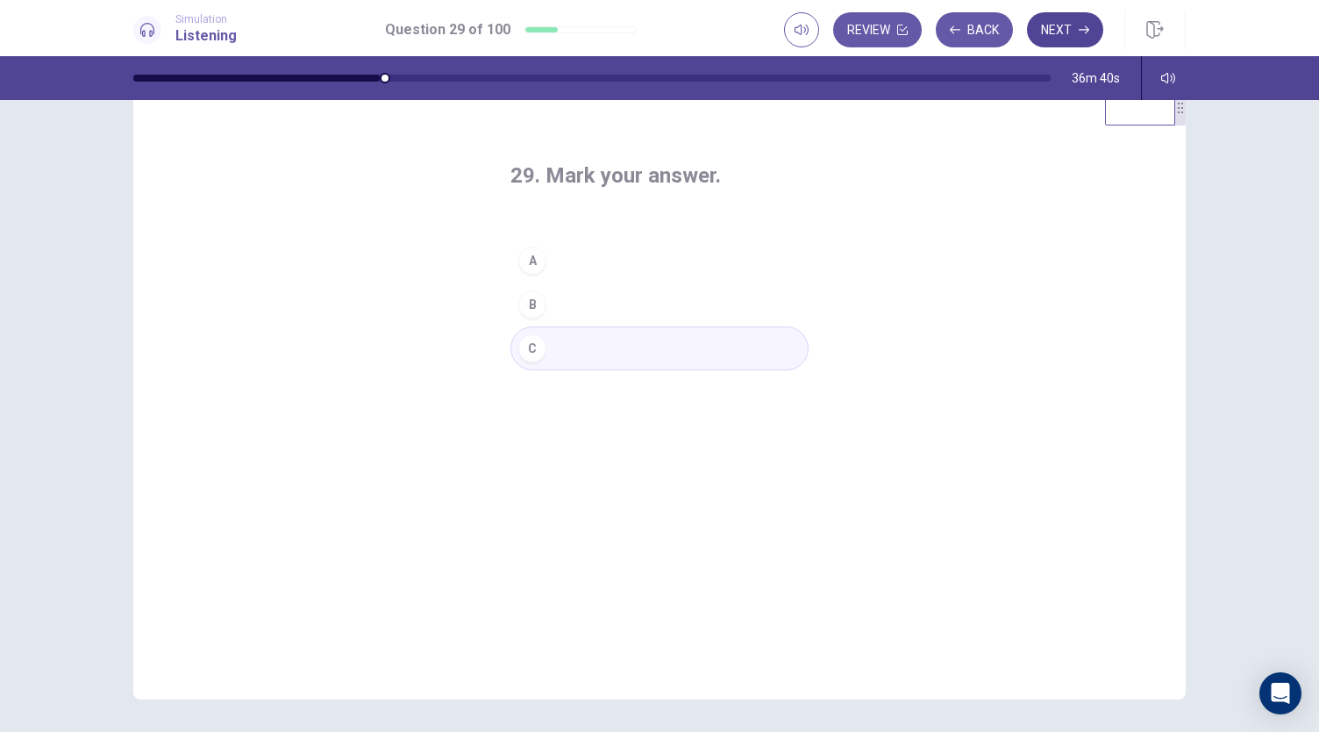
click at [1060, 25] on button "Next" at bounding box center [1065, 29] width 76 height 35
click at [532, 260] on div "A" at bounding box center [532, 260] width 28 height 28
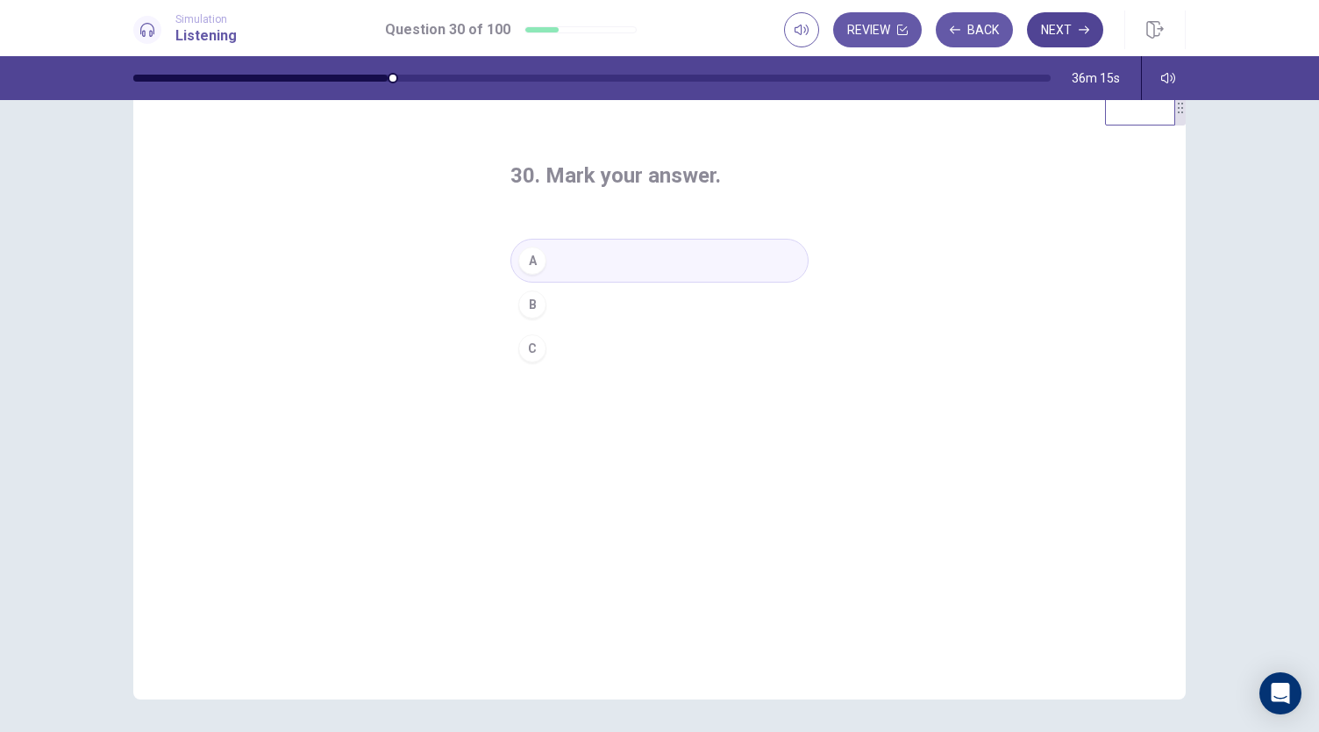
click at [1073, 28] on button "Next" at bounding box center [1065, 29] width 76 height 35
click at [521, 257] on div "A" at bounding box center [532, 260] width 28 height 28
click at [1082, 27] on icon "button" at bounding box center [1084, 30] width 11 height 11
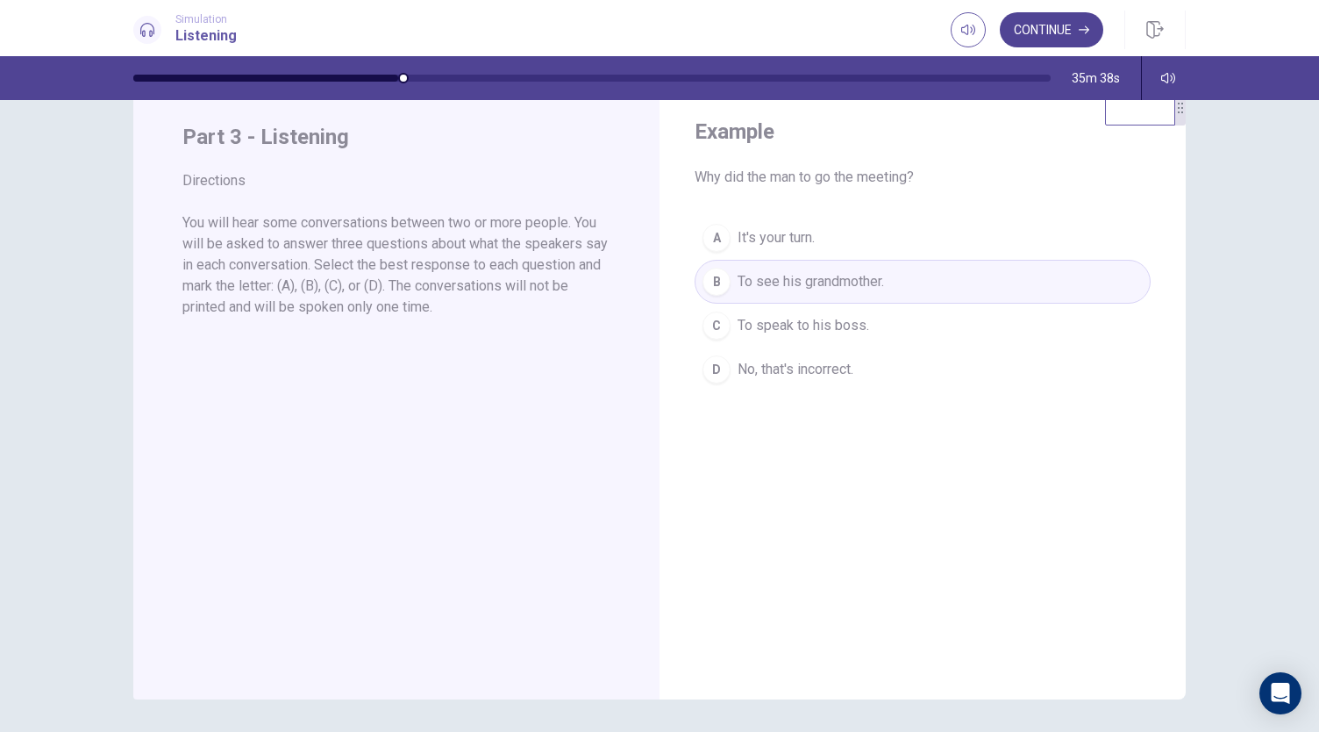
click at [1040, 31] on button "Continue" at bounding box center [1051, 29] width 103 height 35
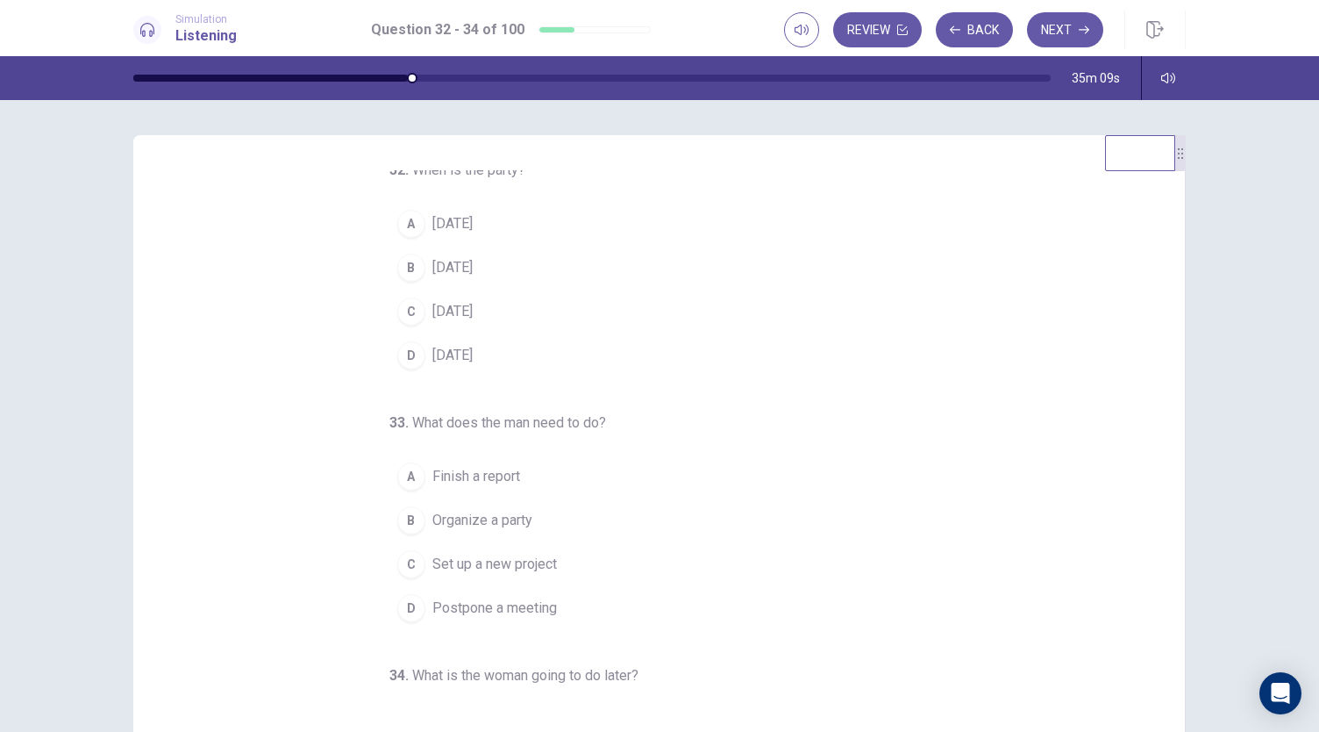
scroll to position [0, 0]
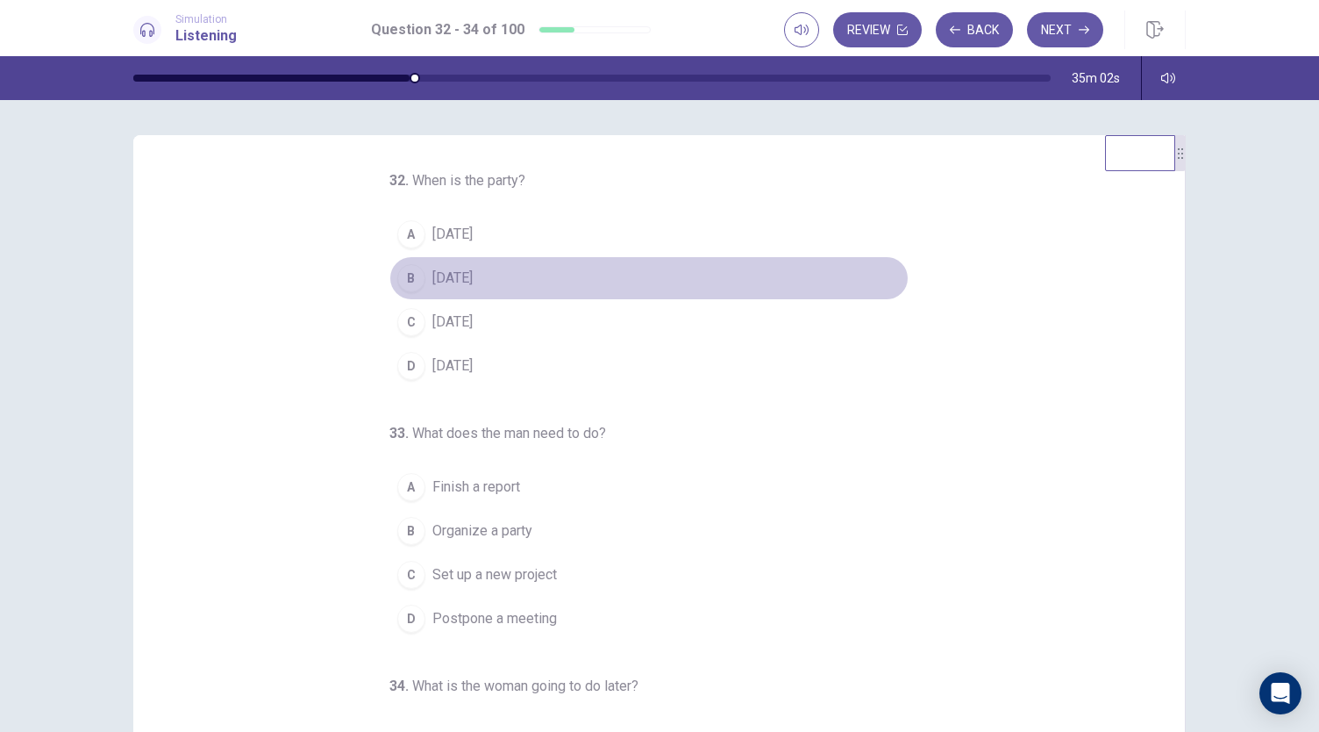
click at [439, 283] on span "[DATE]" at bounding box center [452, 278] width 40 height 21
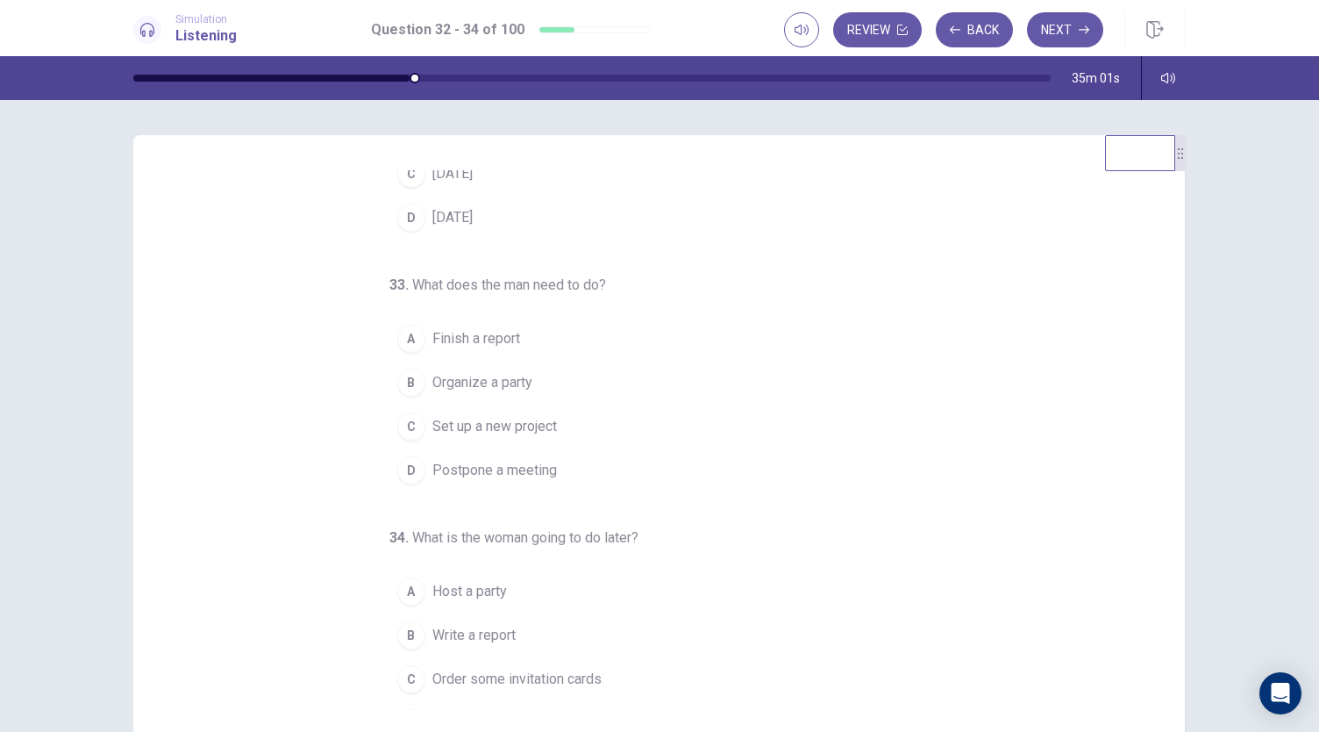
scroll to position [154, 0]
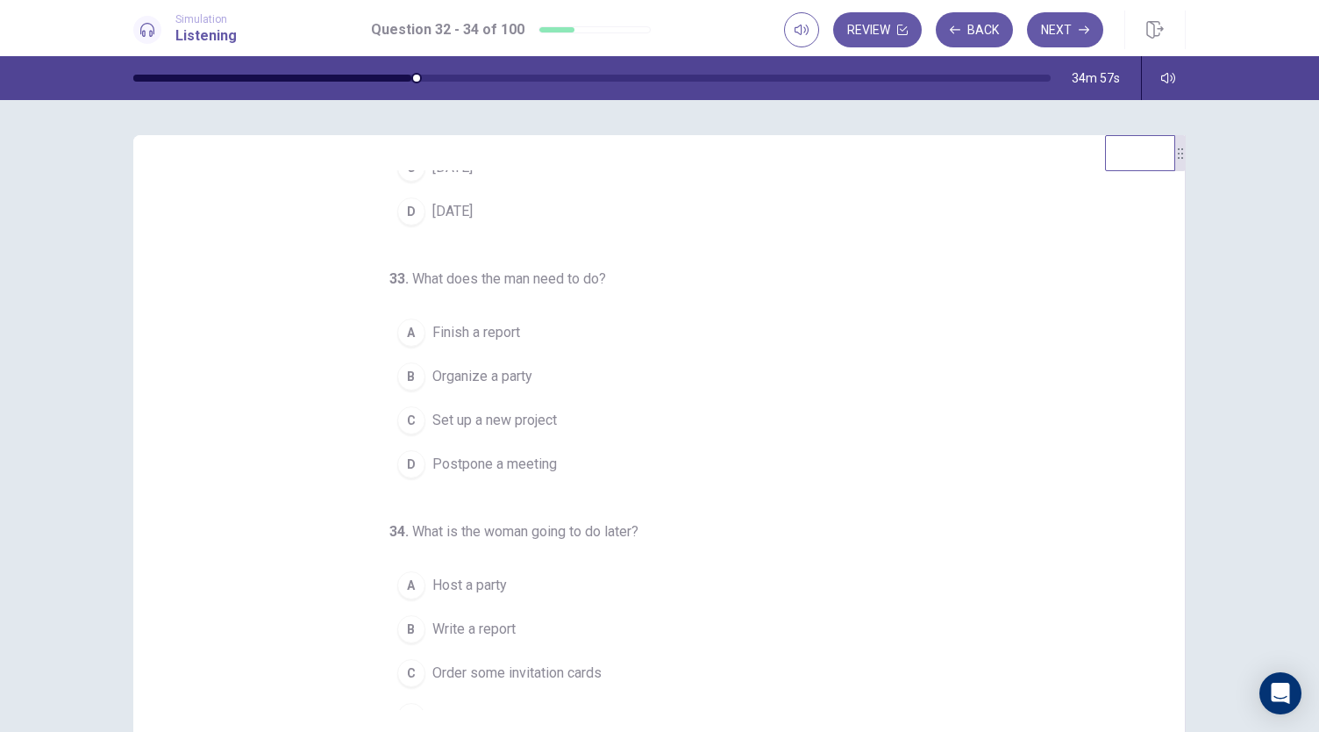
click at [513, 336] on button "A Finish a report" at bounding box center [648, 332] width 519 height 44
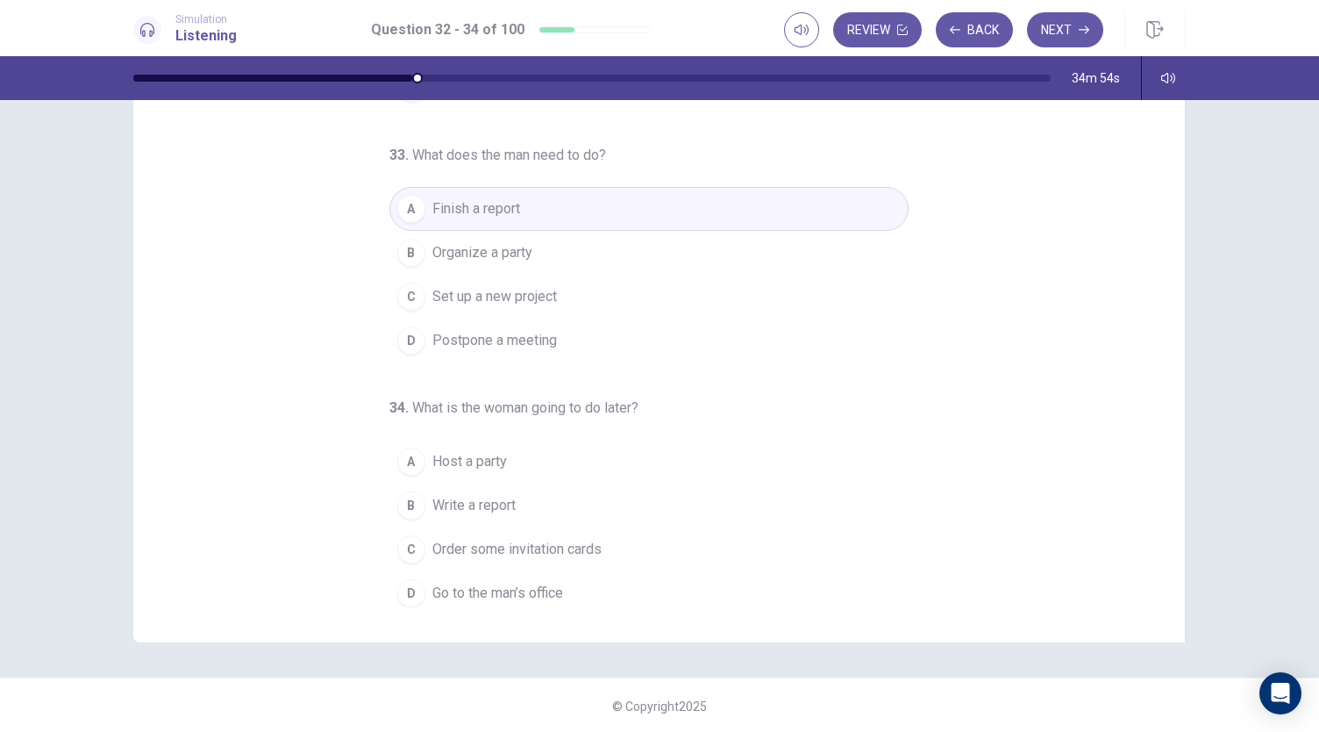
scroll to position [103, 0]
click at [505, 595] on span "Go to the man’s office" at bounding box center [497, 592] width 131 height 21
click at [1076, 32] on button "Next" at bounding box center [1065, 29] width 76 height 35
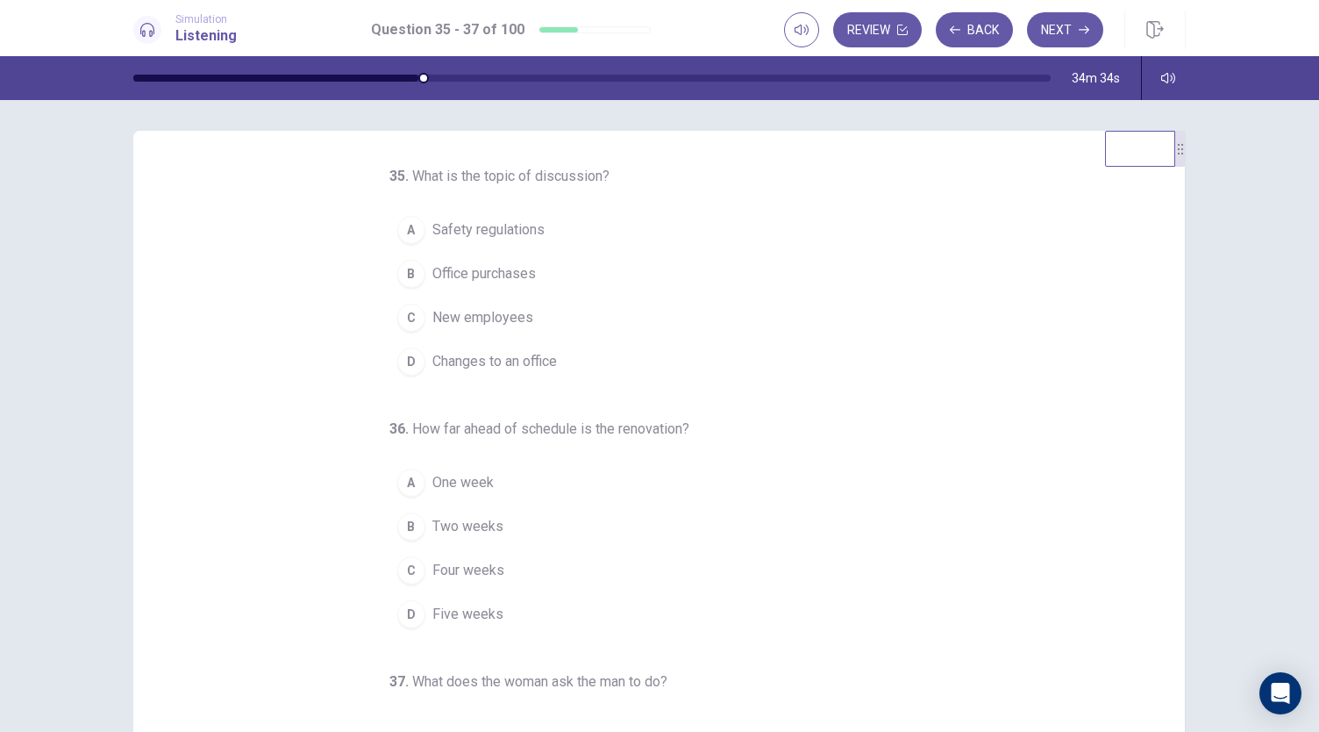
scroll to position [5, 0]
click at [987, 31] on button "Back" at bounding box center [974, 29] width 77 height 35
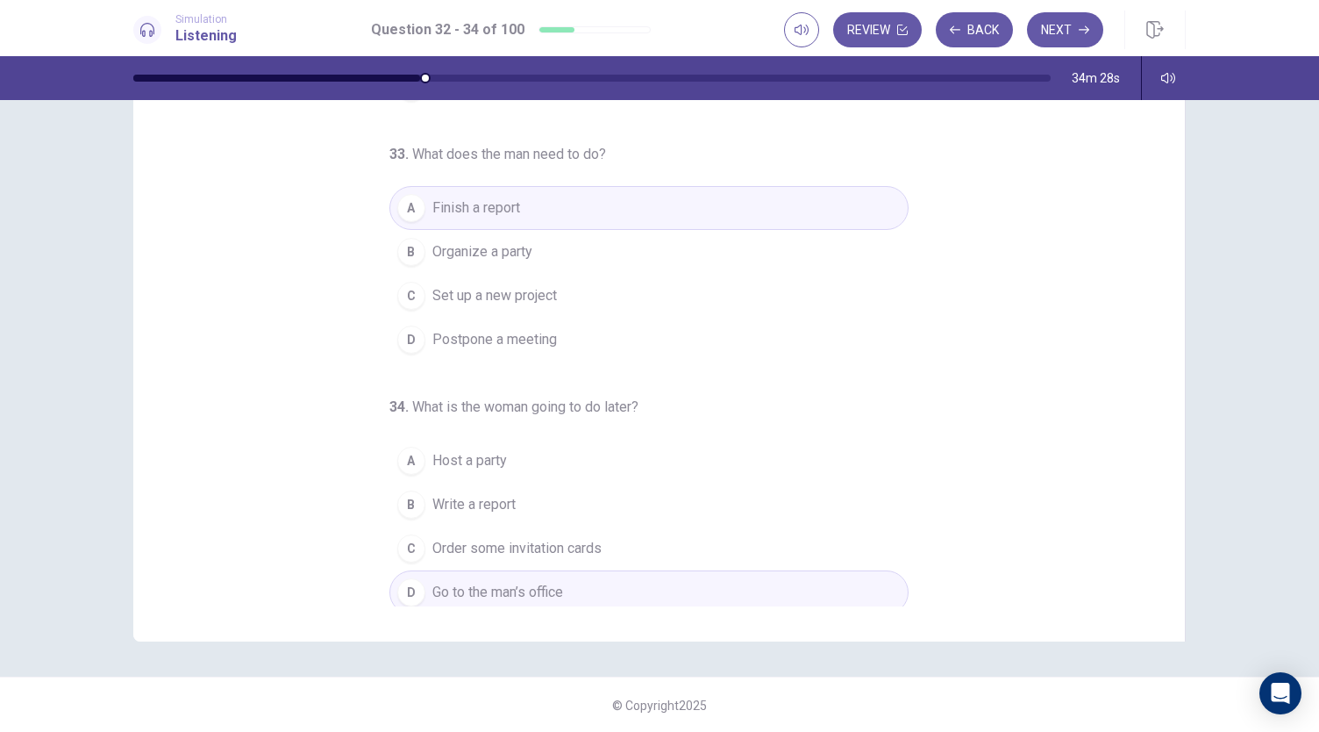
scroll to position [104, 0]
click at [1075, 13] on button "Next" at bounding box center [1065, 29] width 76 height 35
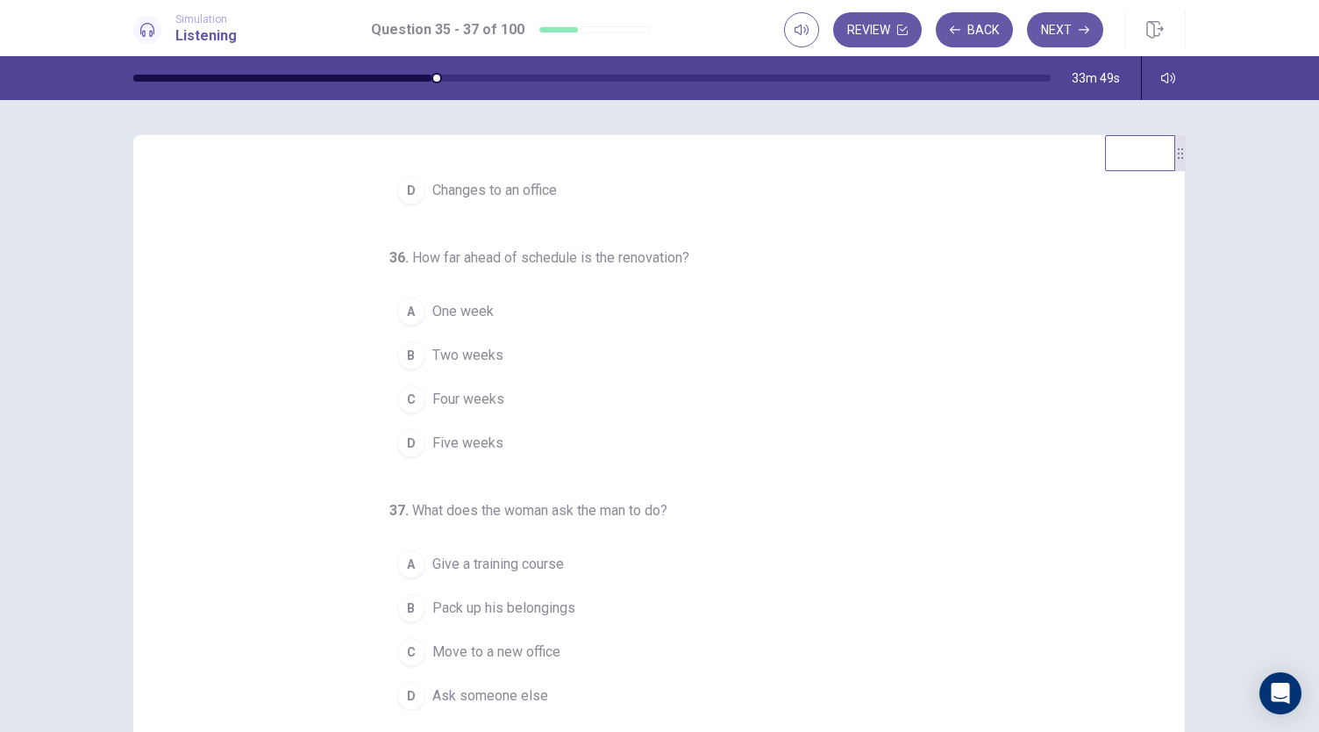
scroll to position [0, 0]
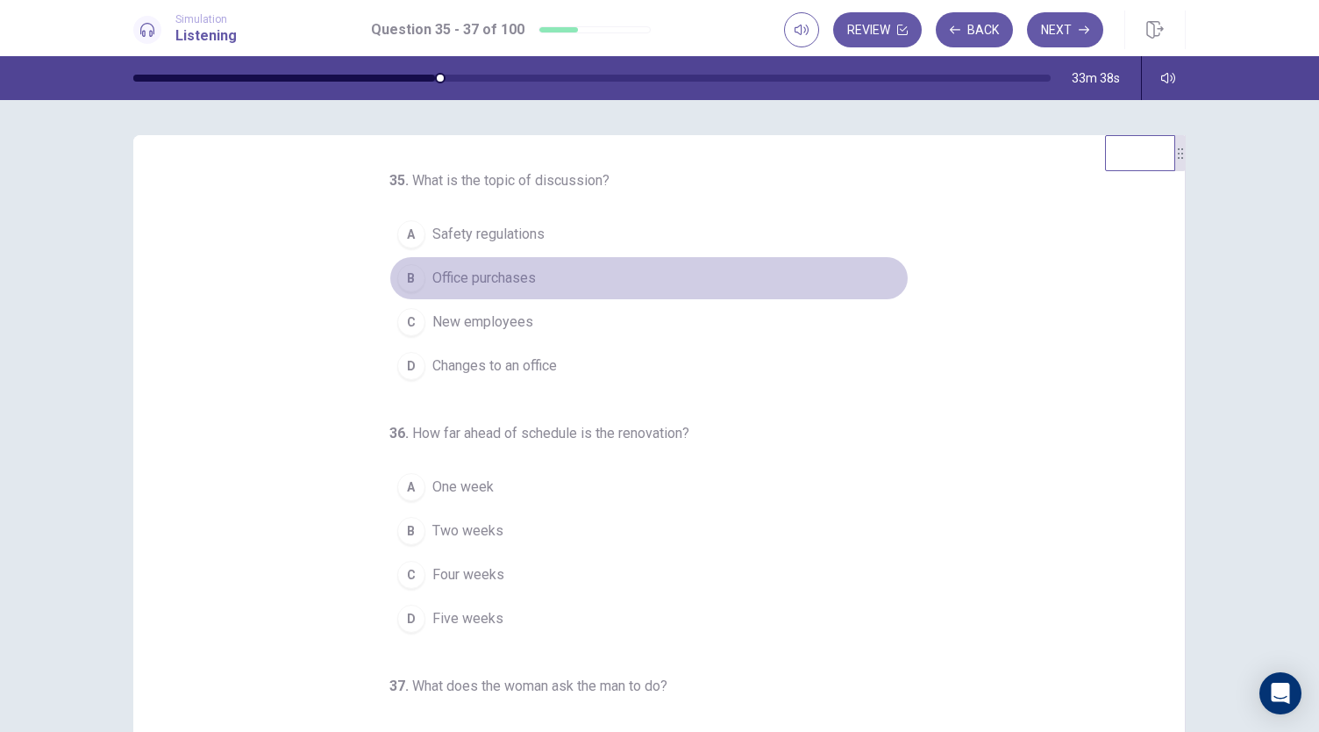
click at [472, 280] on span "Office purchases" at bounding box center [483, 278] width 103 height 21
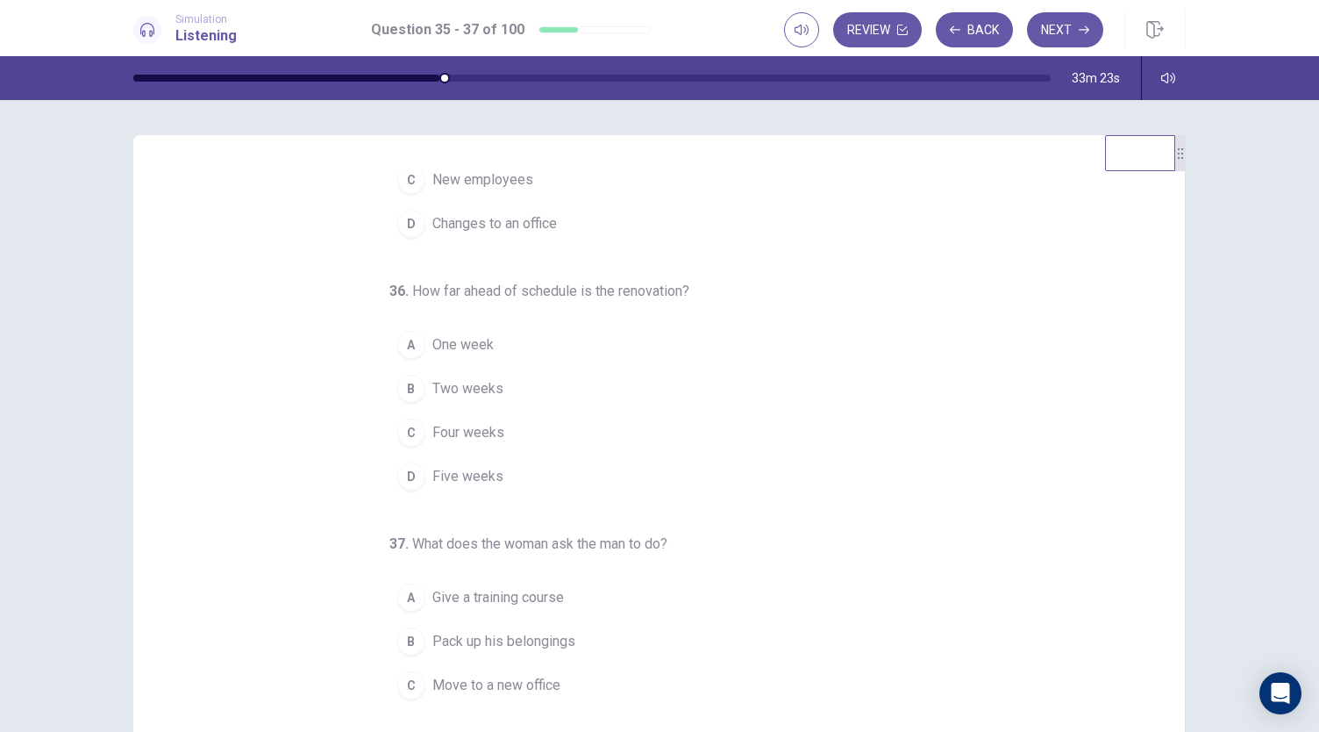
scroll to position [175, 0]
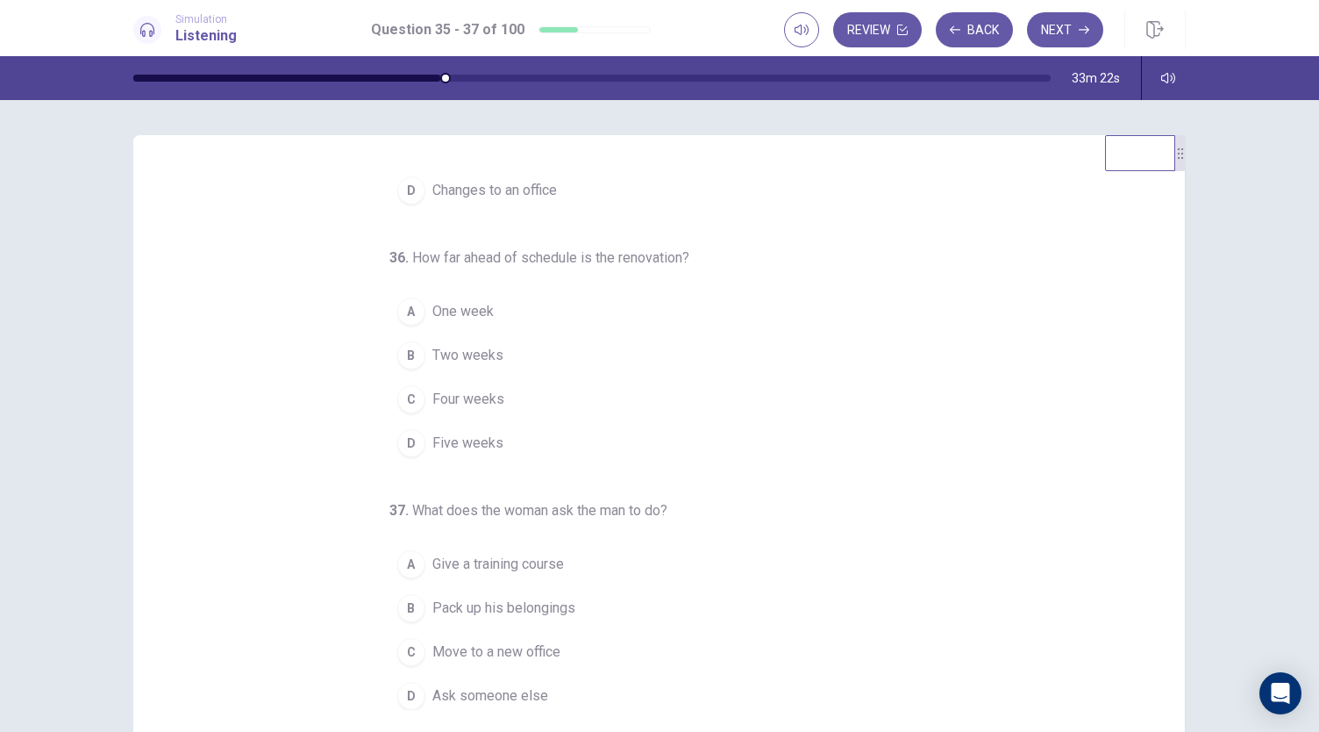
click at [500, 310] on button "A One week" at bounding box center [648, 311] width 519 height 44
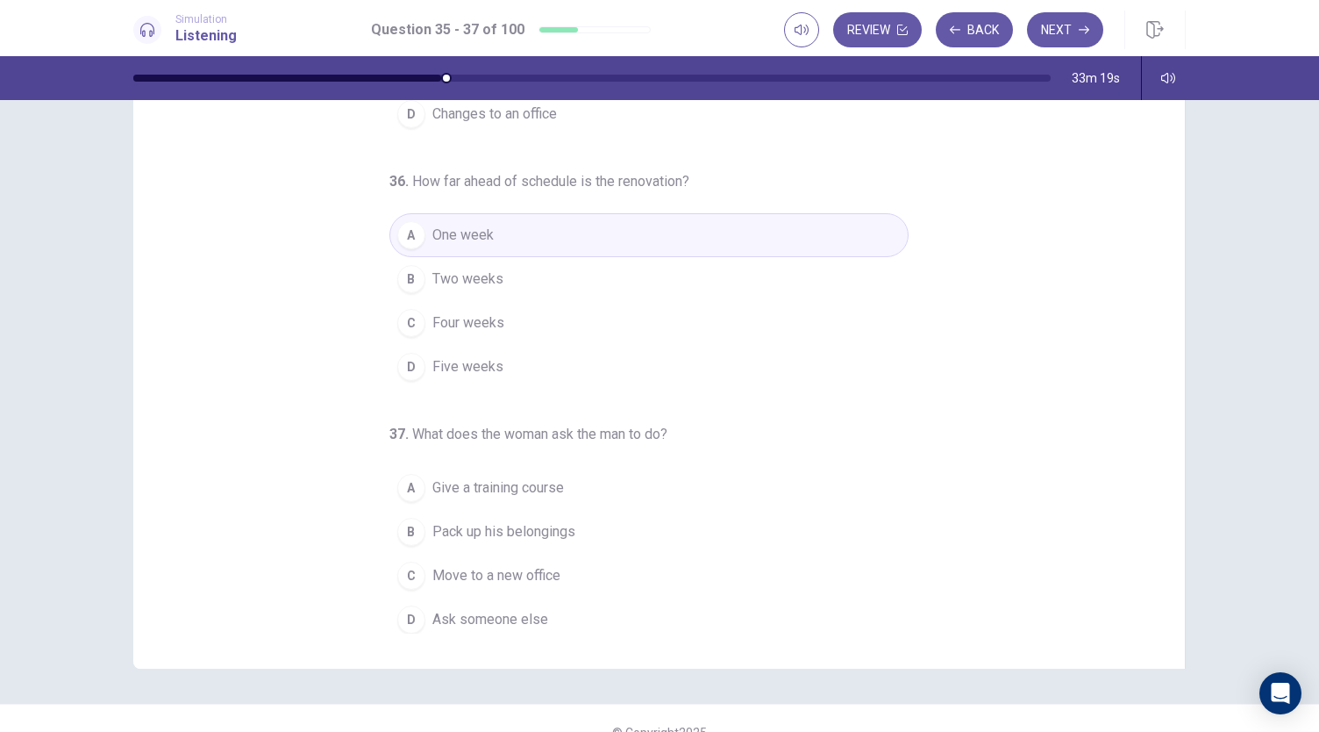
scroll to position [77, 0]
click at [513, 525] on span "Pack up his belongings" at bounding box center [503, 530] width 143 height 21
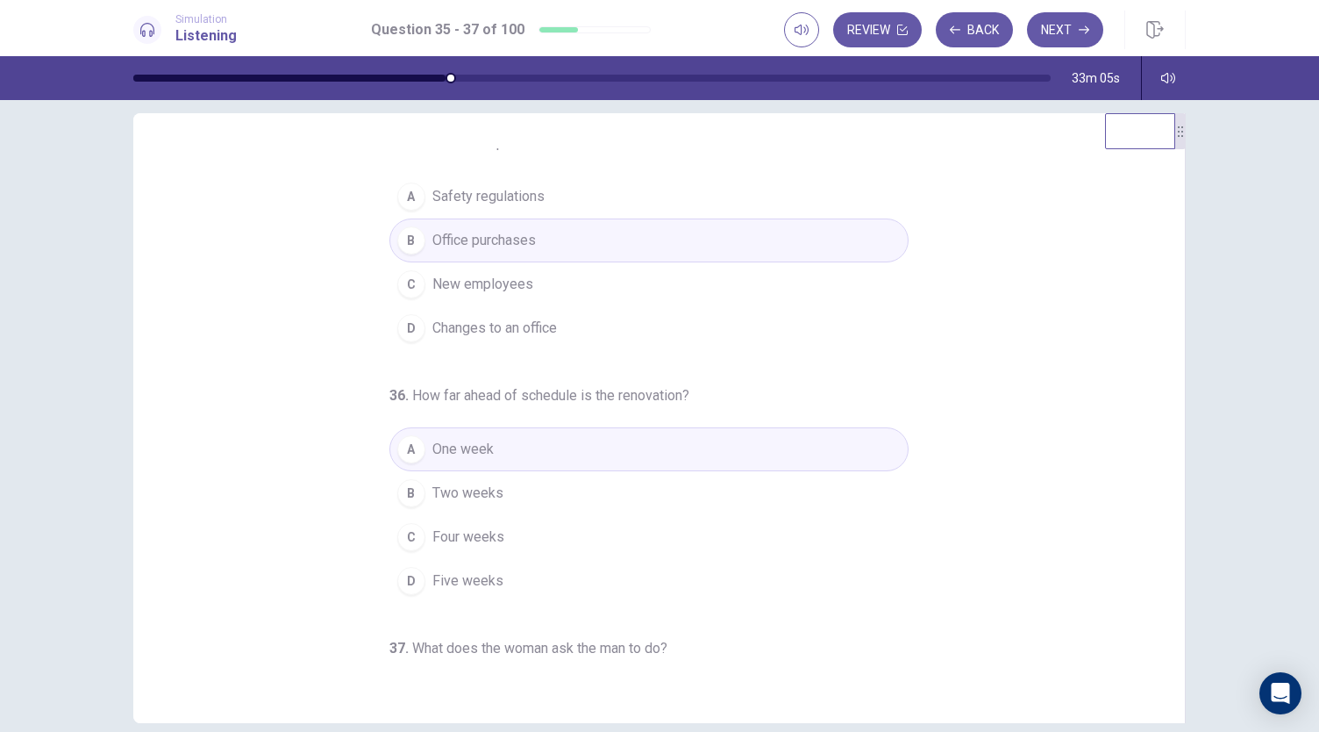
scroll to position [0, 0]
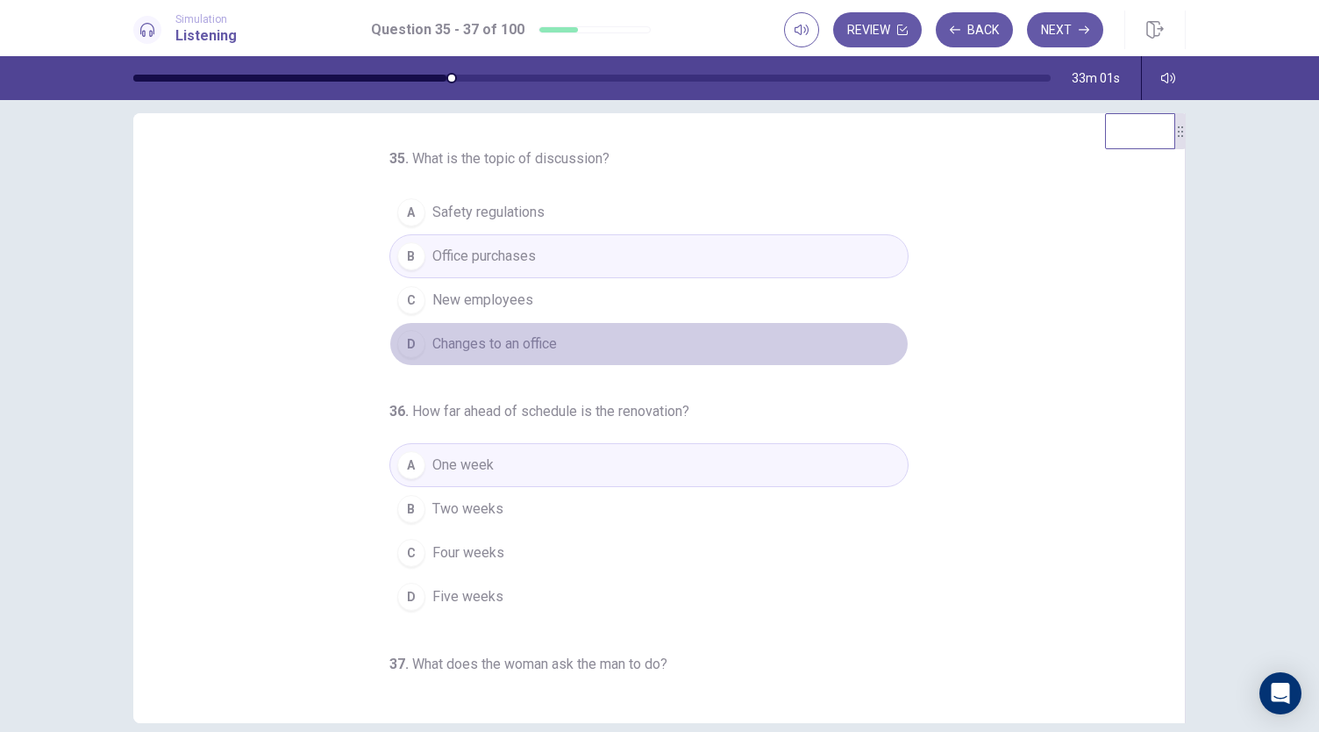
click at [556, 338] on button "D Changes to an office" at bounding box center [648, 344] width 519 height 44
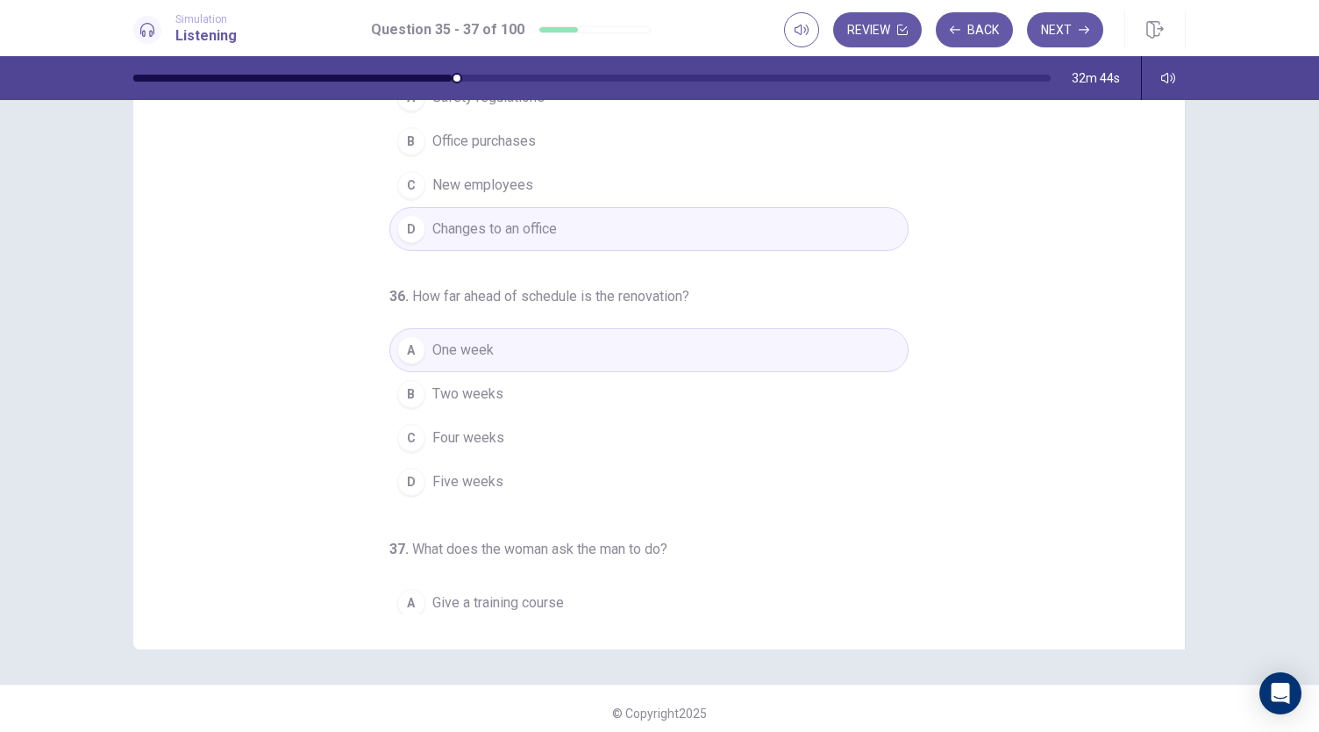
scroll to position [40, 0]
click at [1081, 24] on button "Next" at bounding box center [1065, 29] width 76 height 35
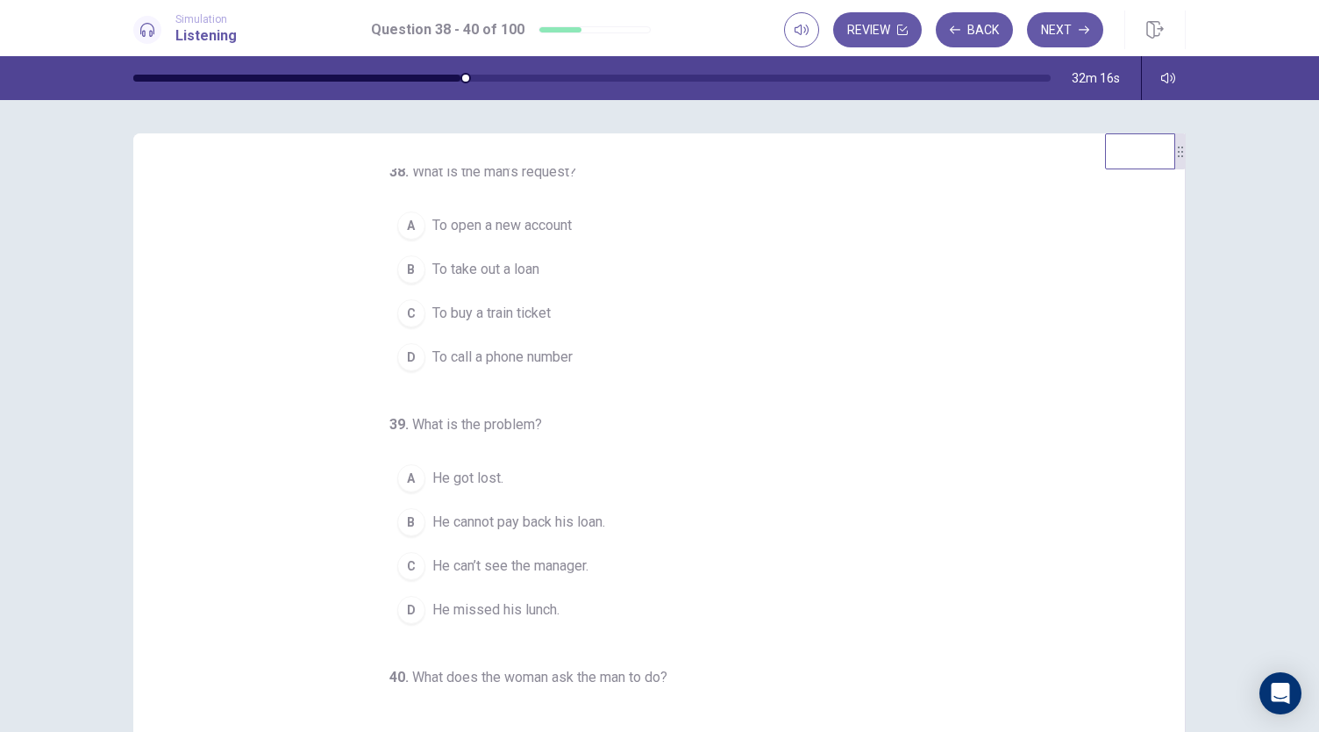
scroll to position [6, 0]
click at [498, 276] on span "To take out a loan" at bounding box center [485, 270] width 107 height 21
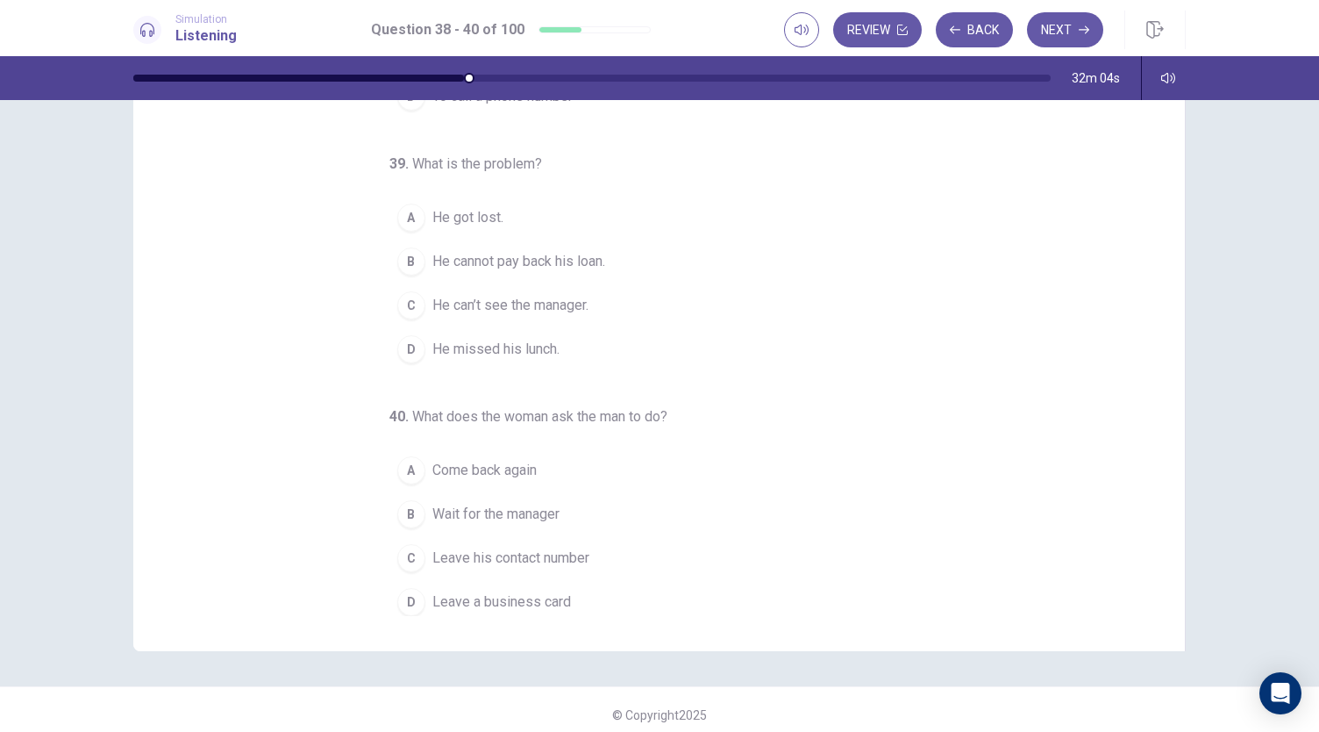
scroll to position [94, 0]
click at [502, 562] on button "C Leave his contact number" at bounding box center [648, 558] width 519 height 44
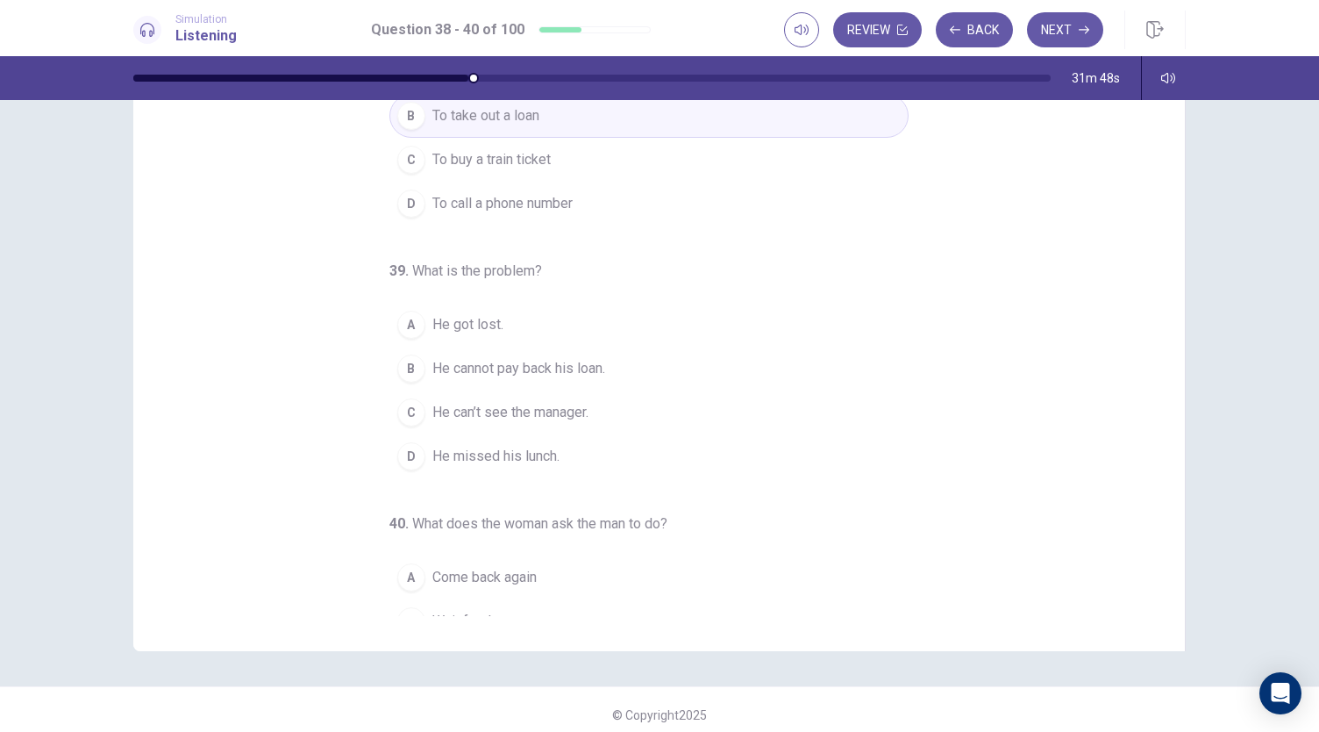
scroll to position [63, 0]
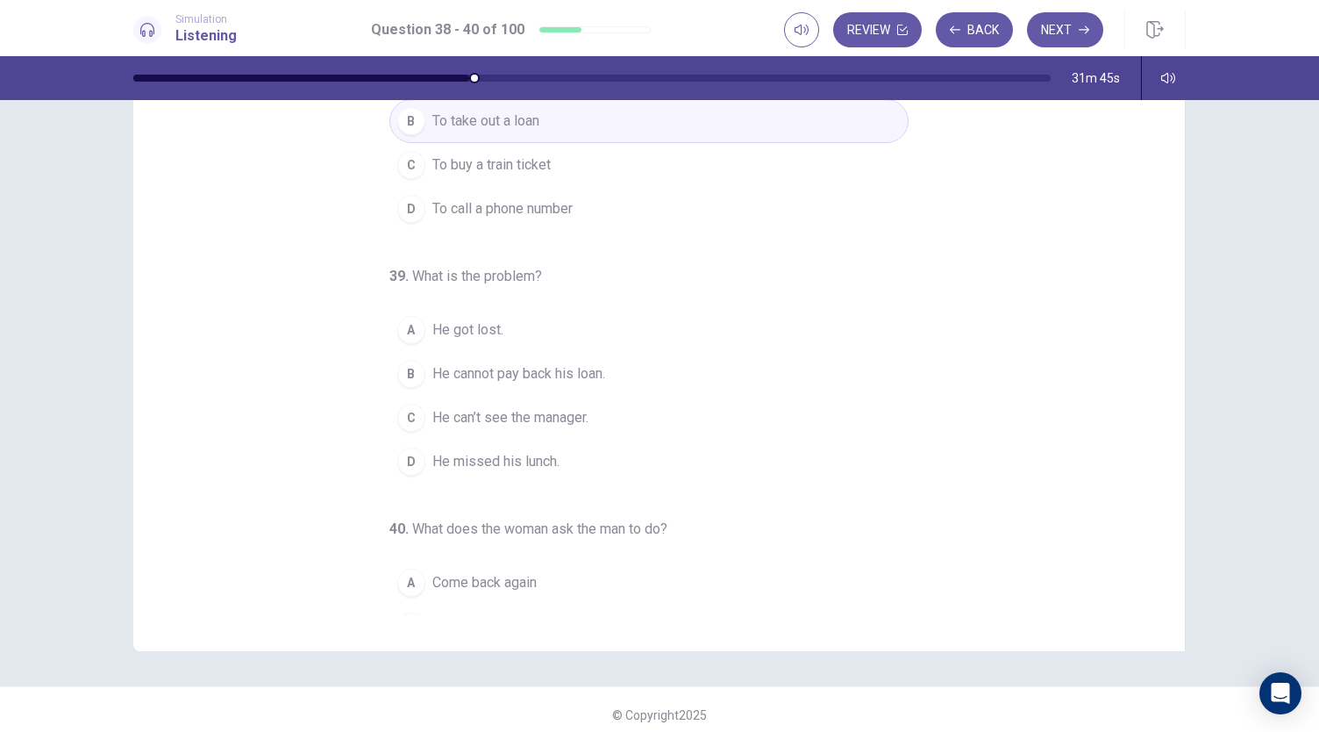
click at [533, 416] on span "He can’t see the manager." at bounding box center [510, 417] width 156 height 21
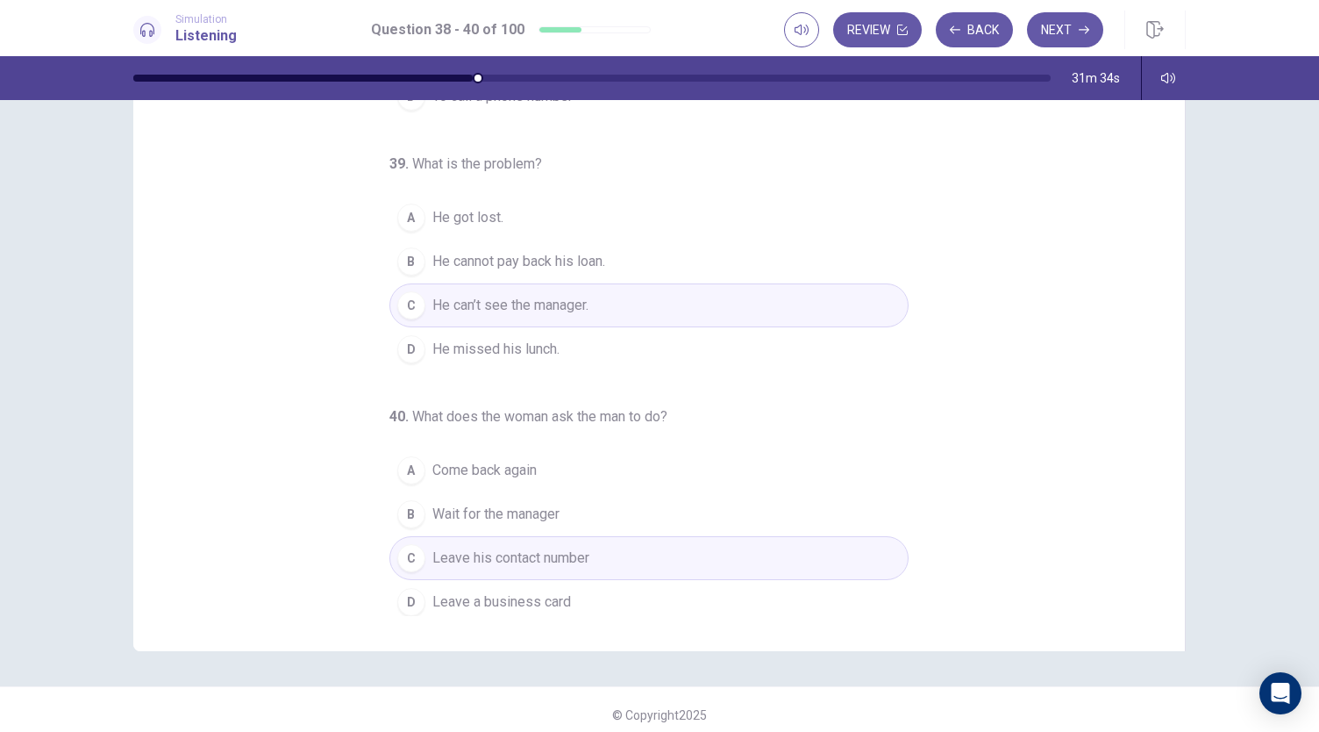
scroll to position [0, 0]
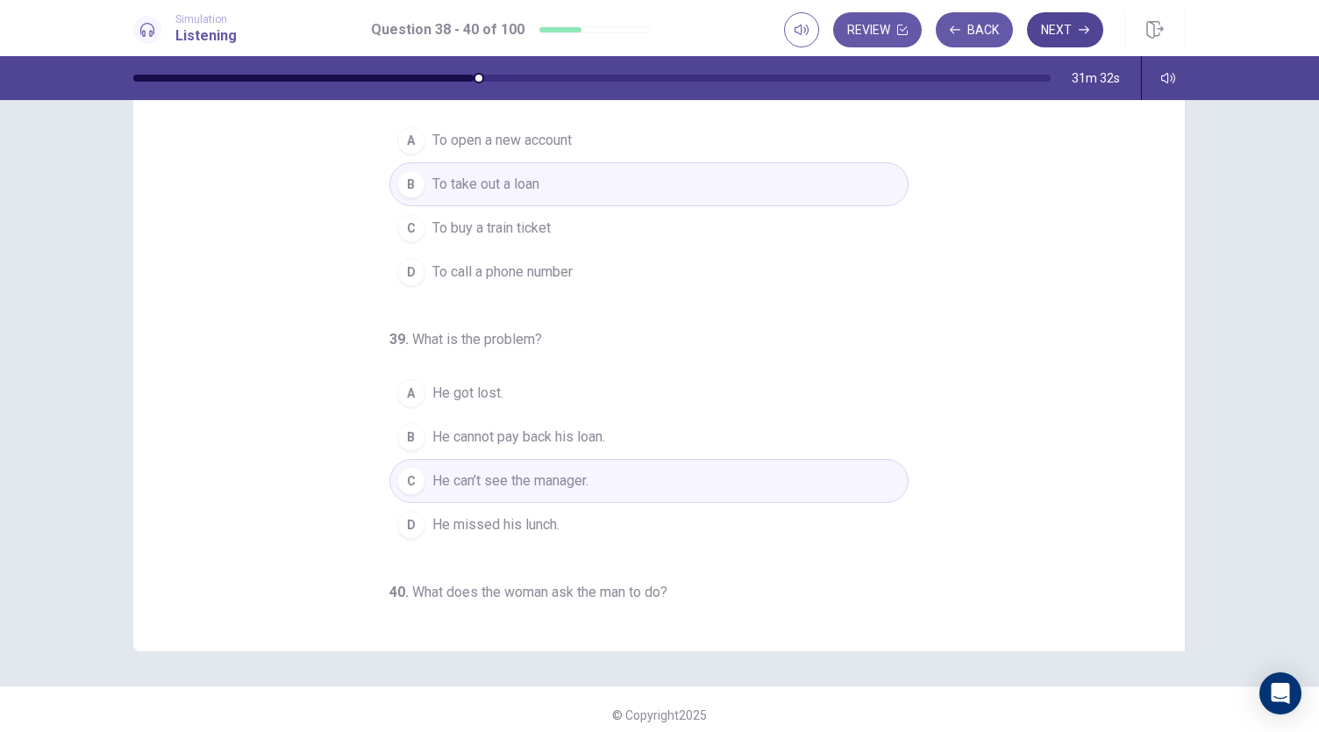
click at [1070, 24] on button "Next" at bounding box center [1065, 29] width 76 height 35
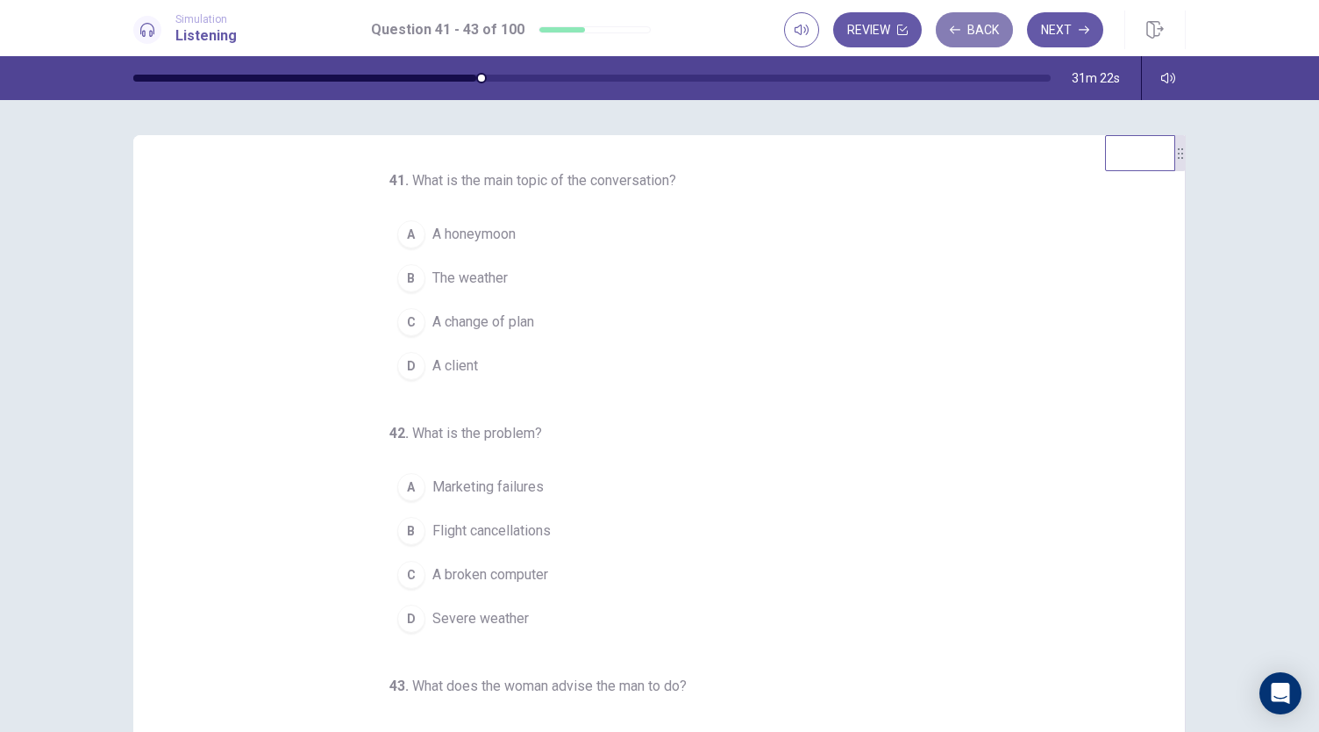
click at [979, 32] on button "Back" at bounding box center [974, 29] width 77 height 35
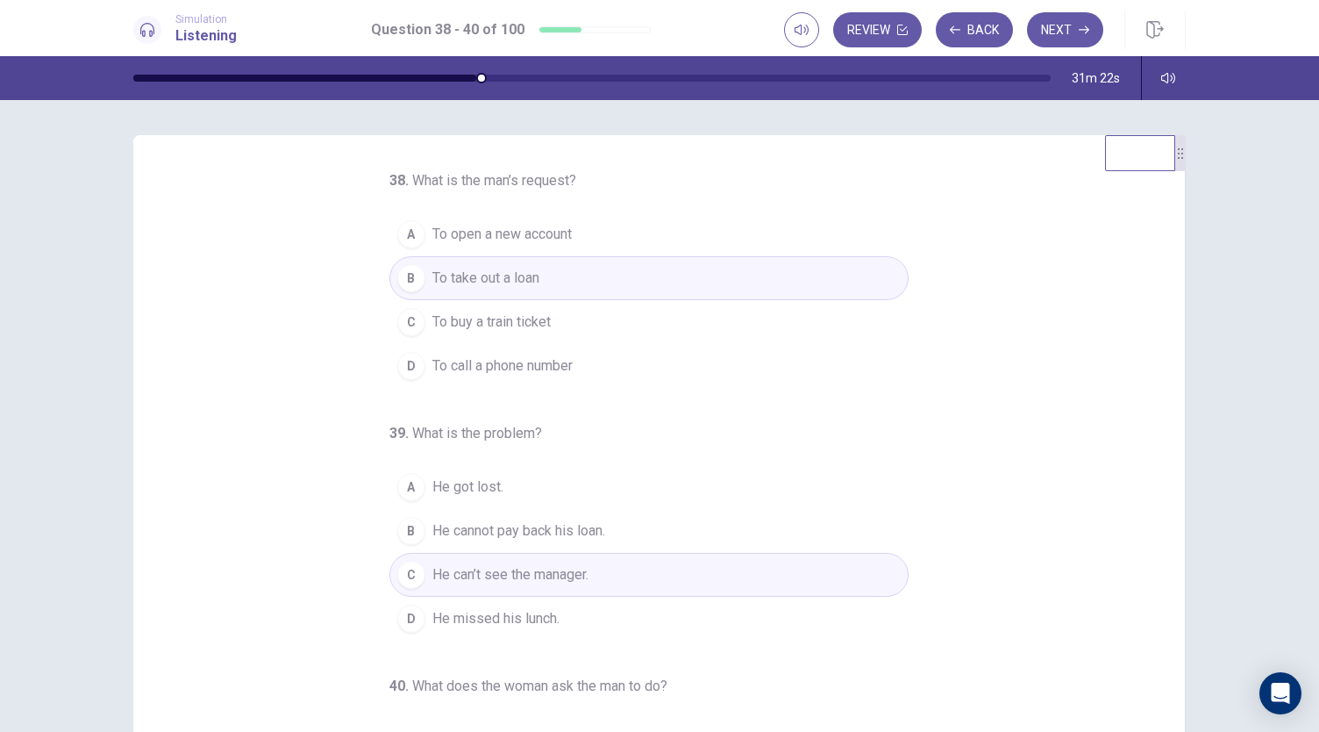
scroll to position [175, 0]
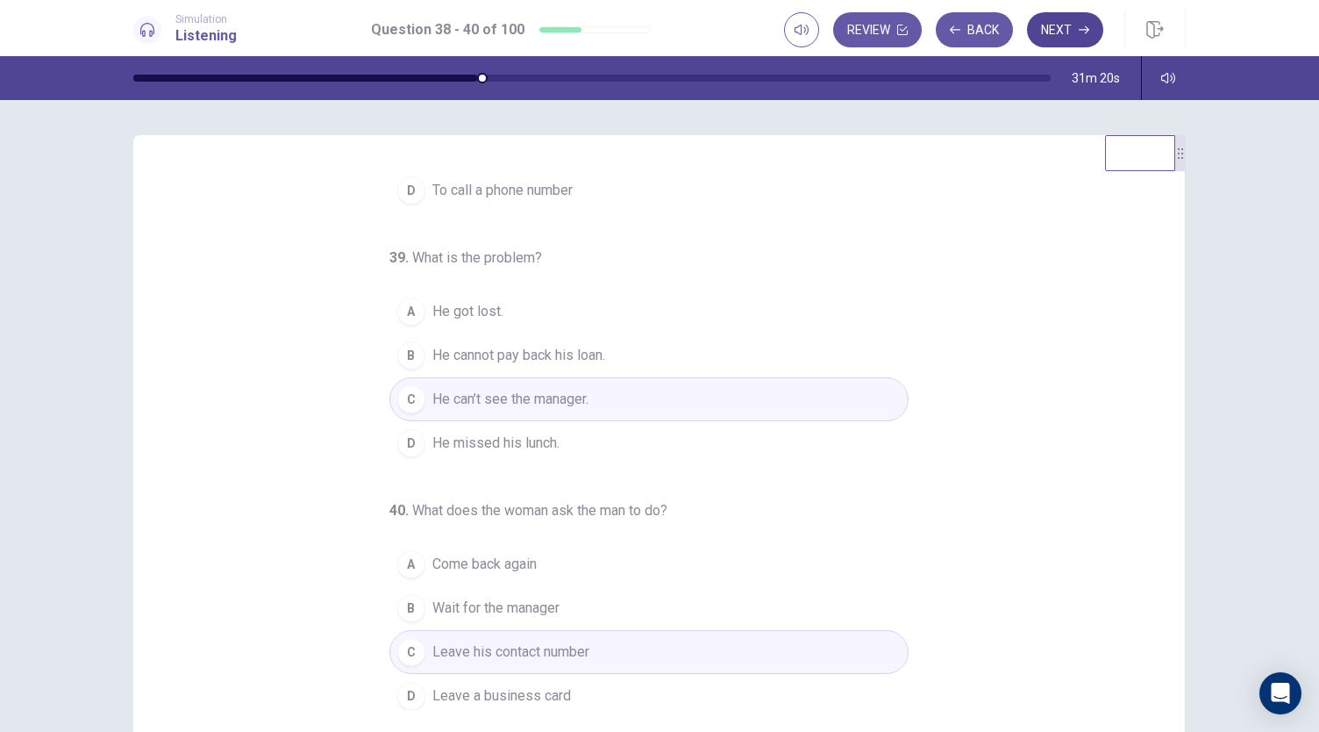
click at [1081, 38] on button "Next" at bounding box center [1065, 29] width 76 height 35
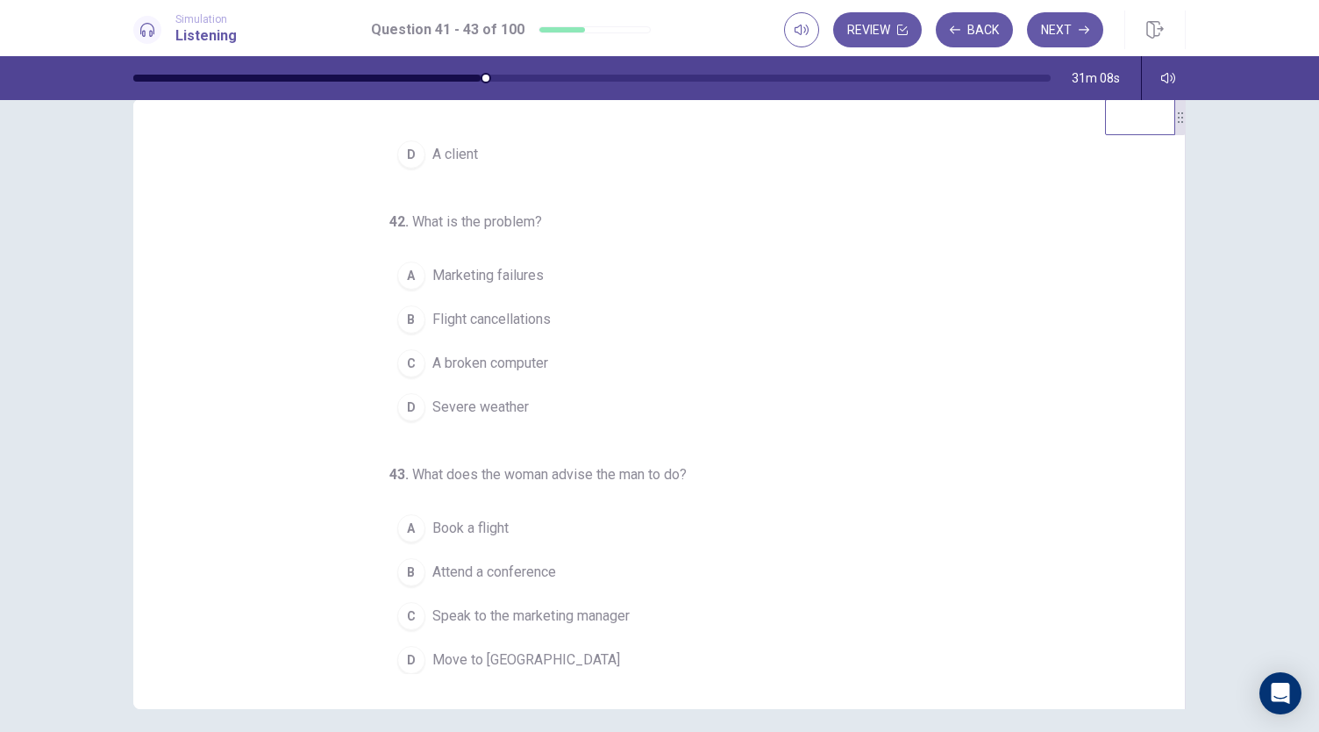
scroll to position [37, 0]
click at [966, 39] on button "Back" at bounding box center [974, 29] width 77 height 35
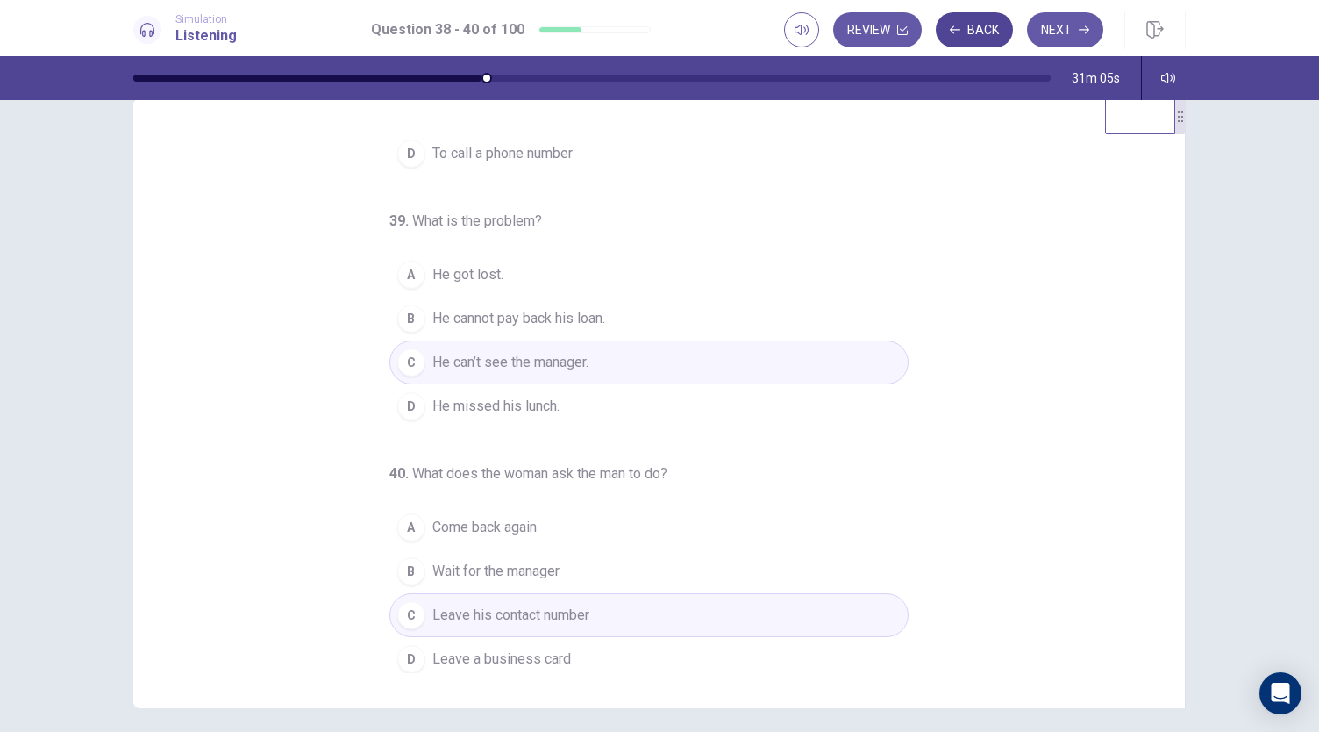
click at [966, 39] on button "Back" at bounding box center [974, 29] width 77 height 35
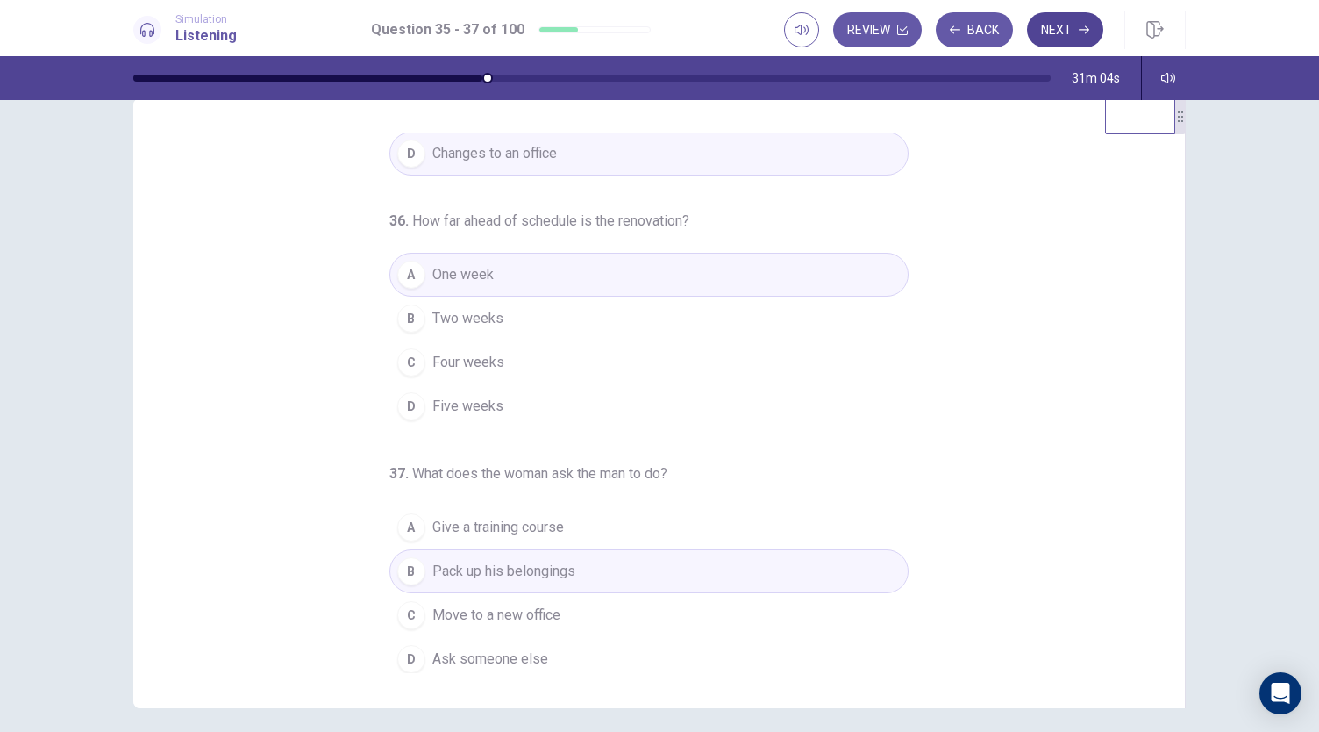
click at [1085, 26] on icon "button" at bounding box center [1084, 30] width 11 height 11
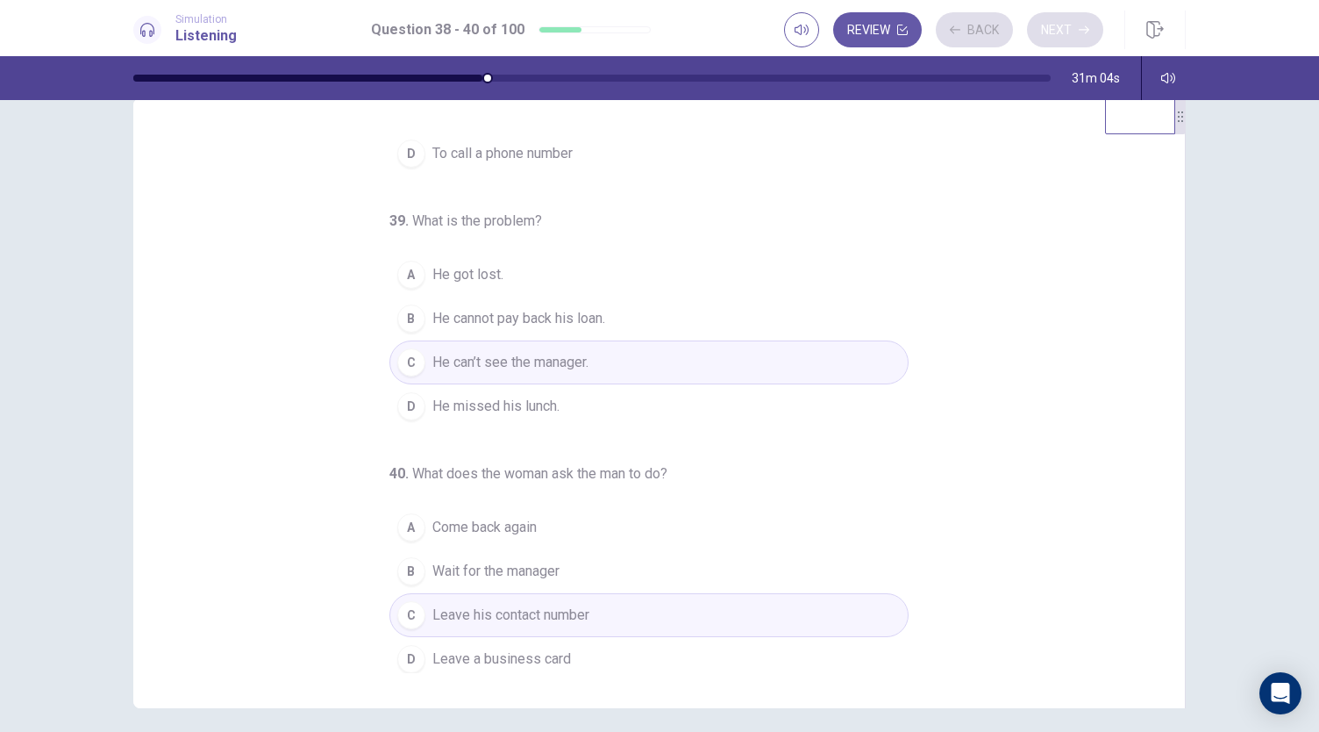
click at [1085, 26] on div "Review Back Next" at bounding box center [943, 29] width 319 height 35
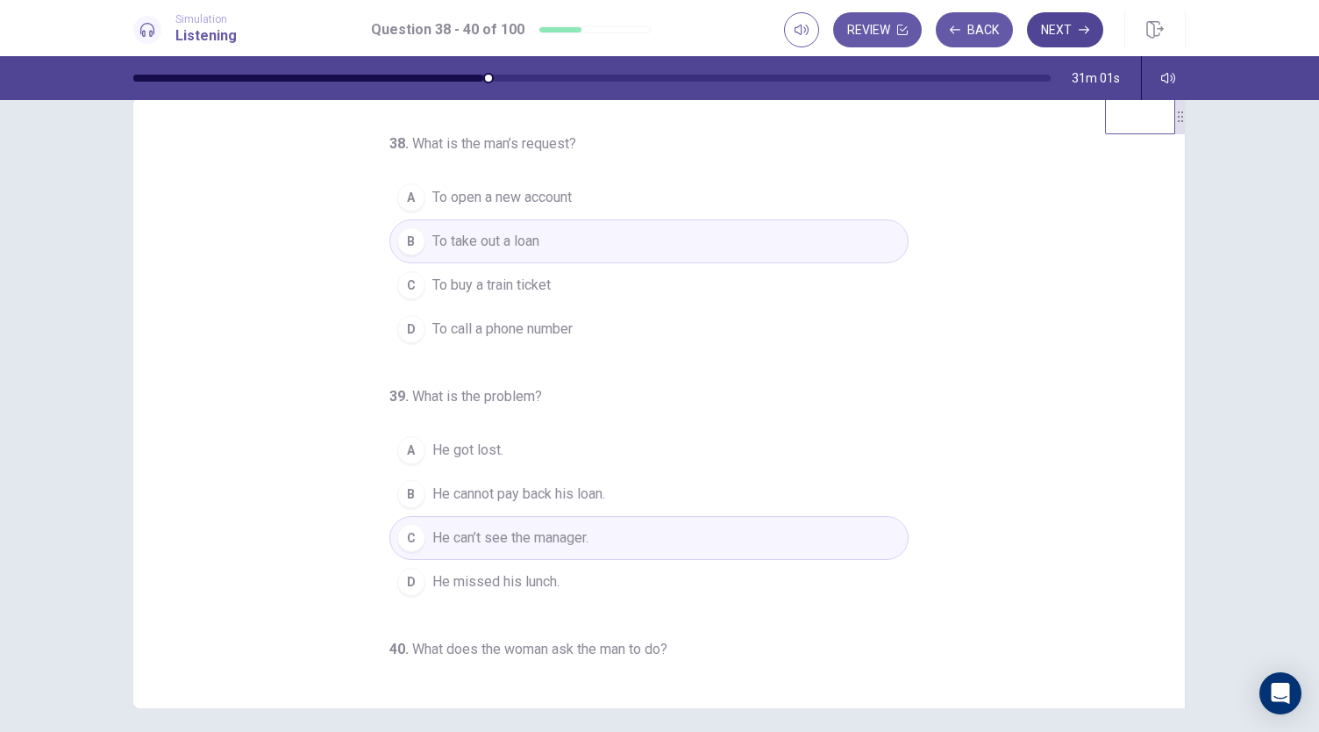
click at [1079, 17] on button "Next" at bounding box center [1065, 29] width 76 height 35
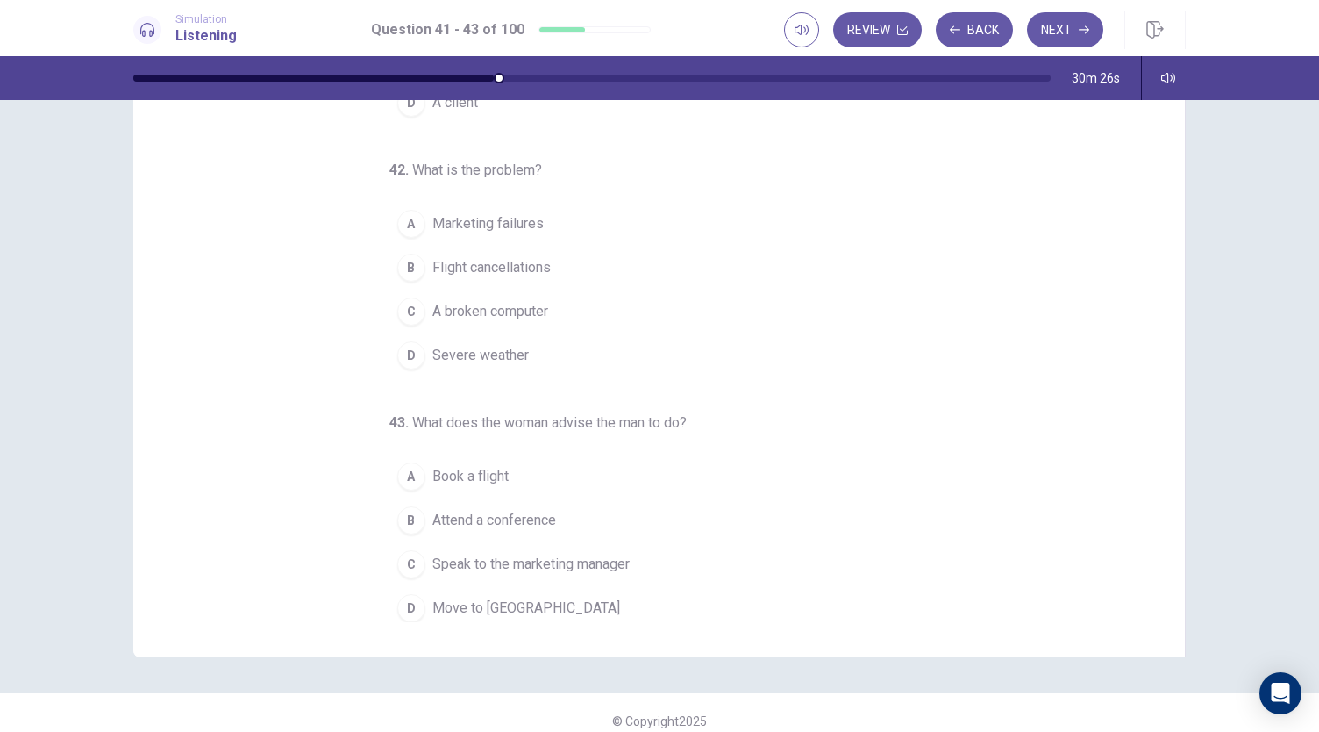
scroll to position [96, 0]
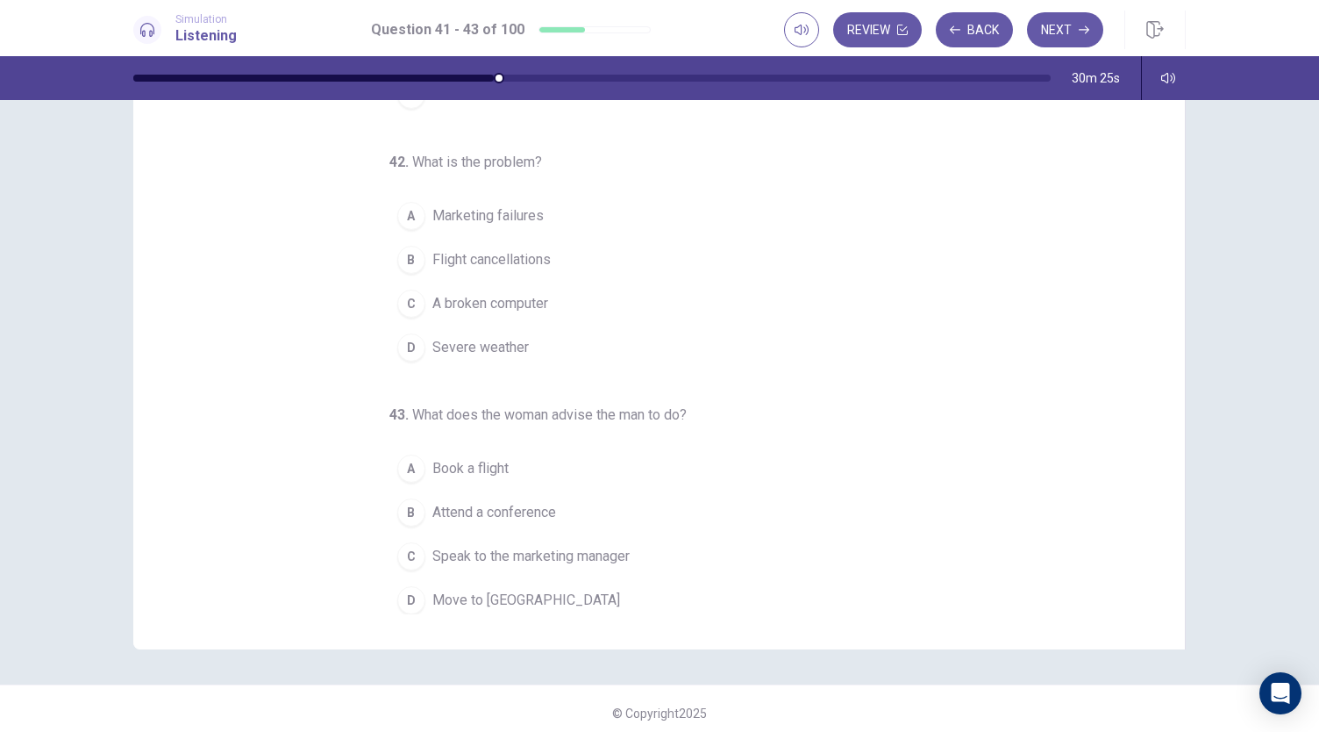
click at [534, 547] on span "Speak to the marketing manager" at bounding box center [530, 556] width 197 height 21
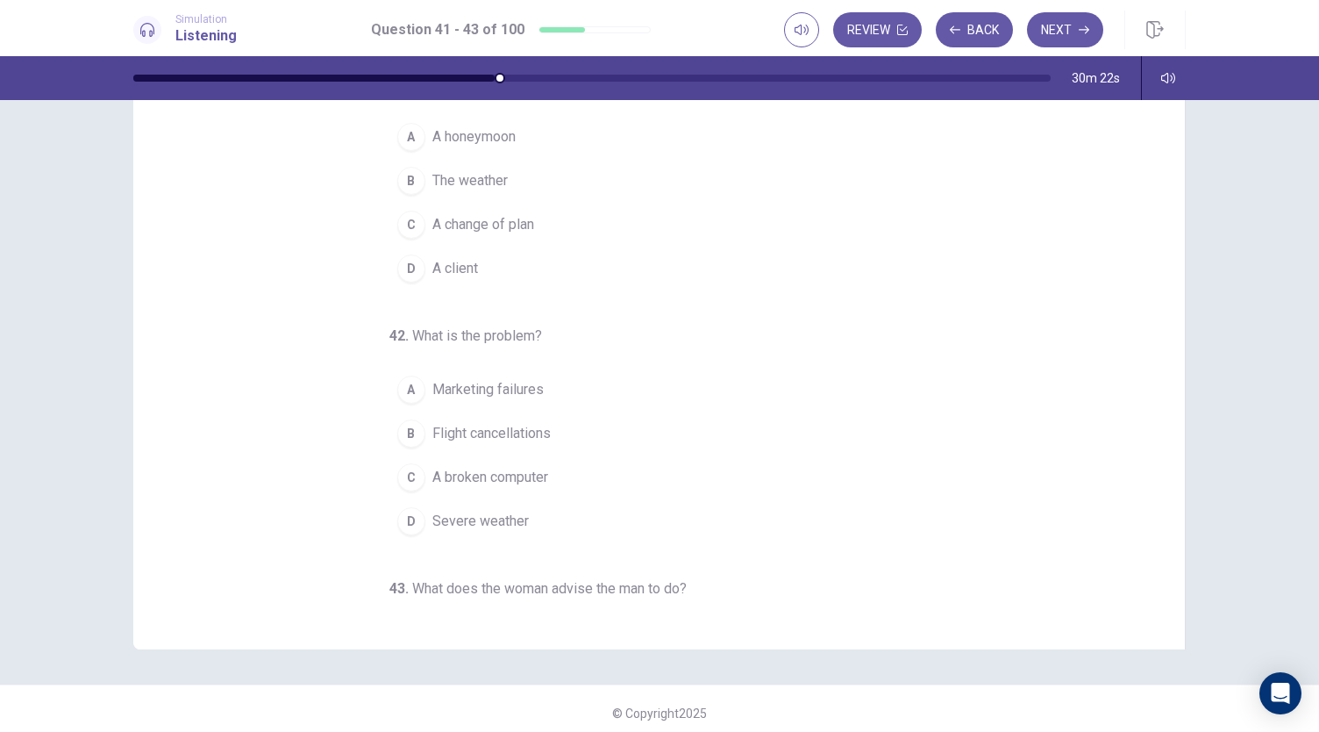
scroll to position [0, 0]
click at [576, 429] on button "B Flight cancellations" at bounding box center [648, 435] width 519 height 44
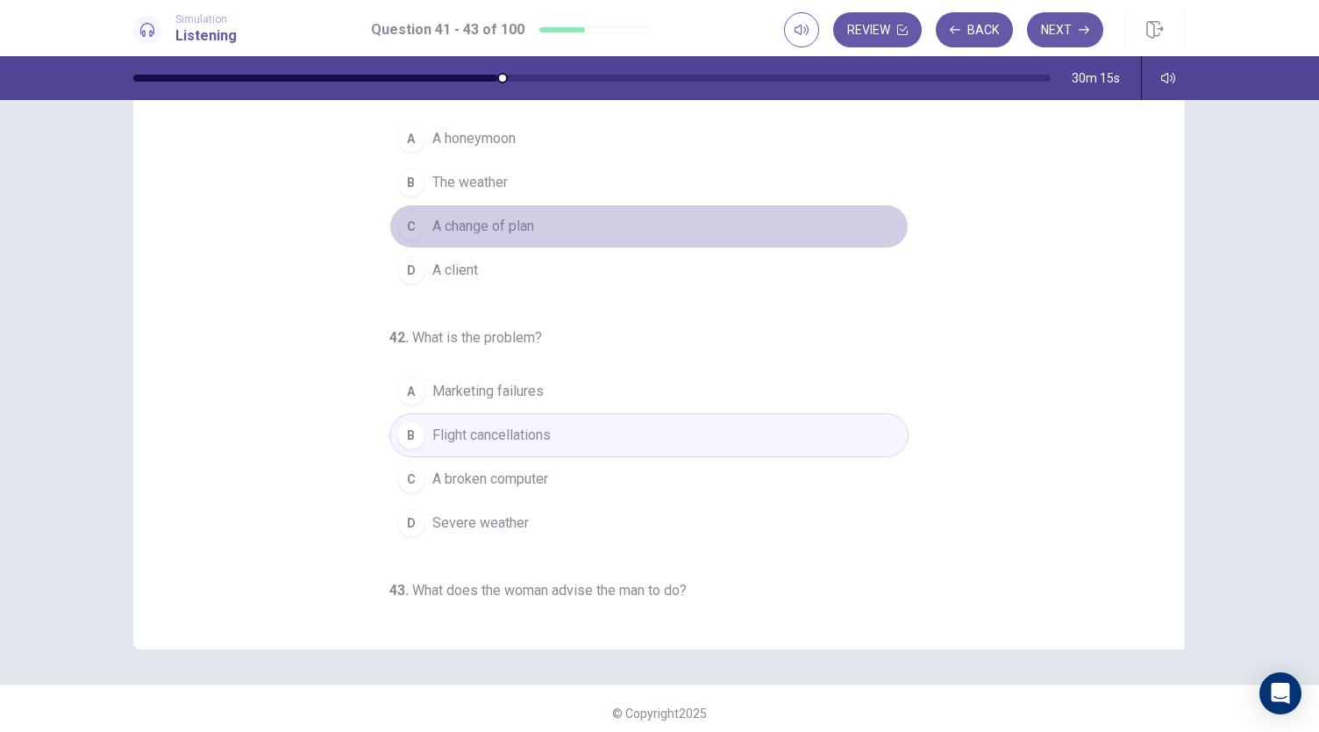
click at [486, 228] on span "A change of plan" at bounding box center [483, 226] width 102 height 21
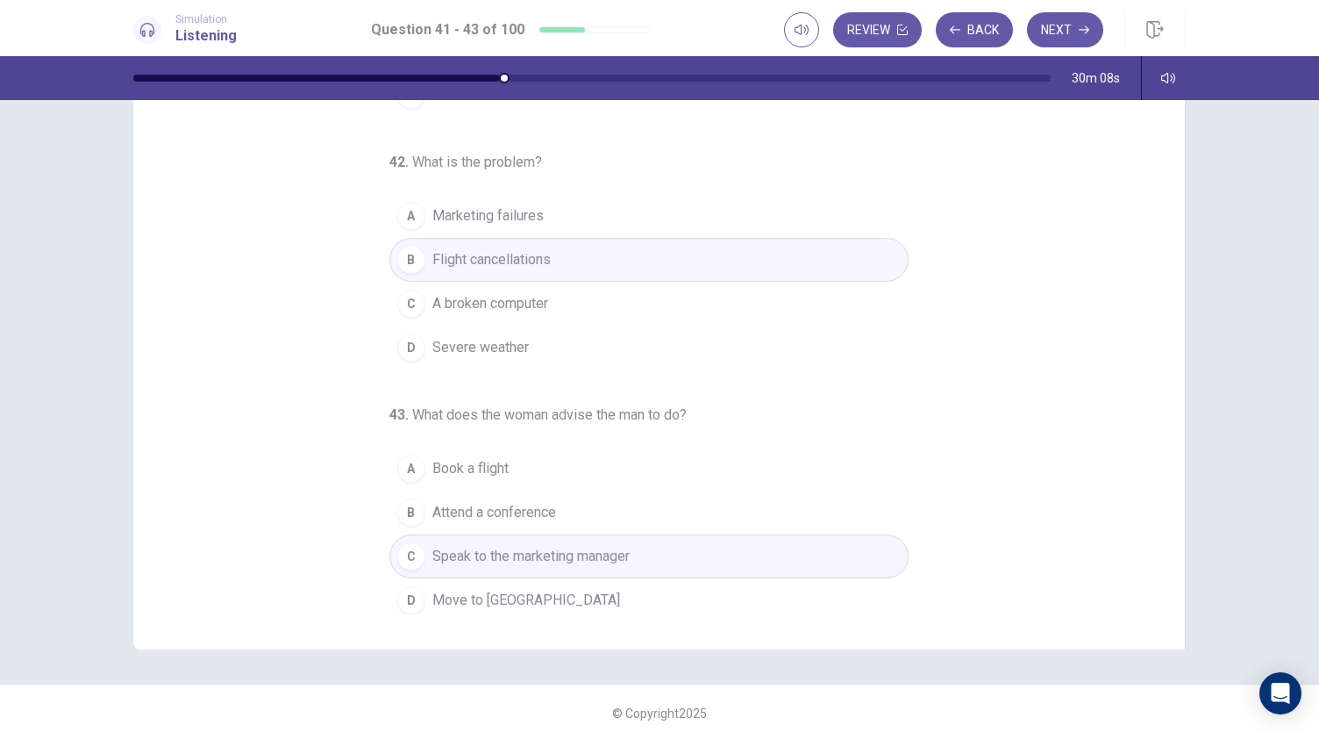
scroll to position [104, 0]
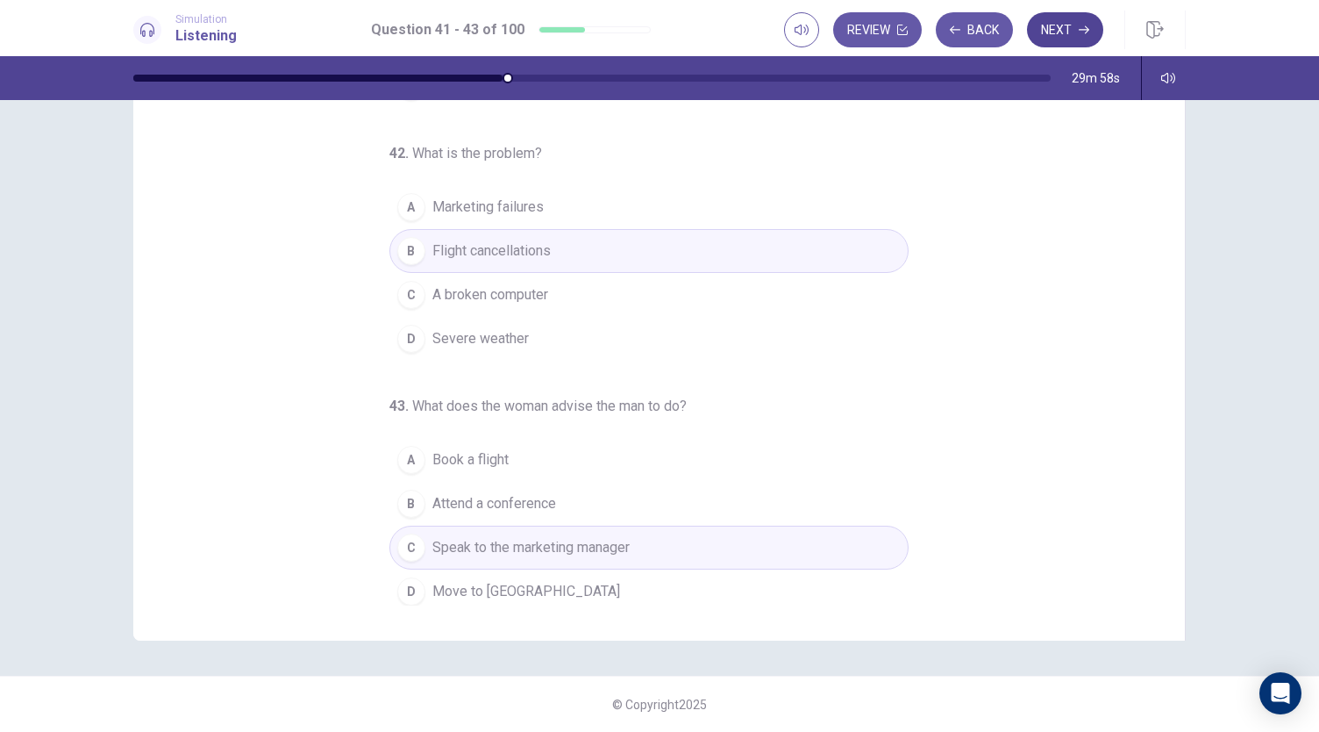
click at [1060, 29] on button "Next" at bounding box center [1065, 29] width 76 height 35
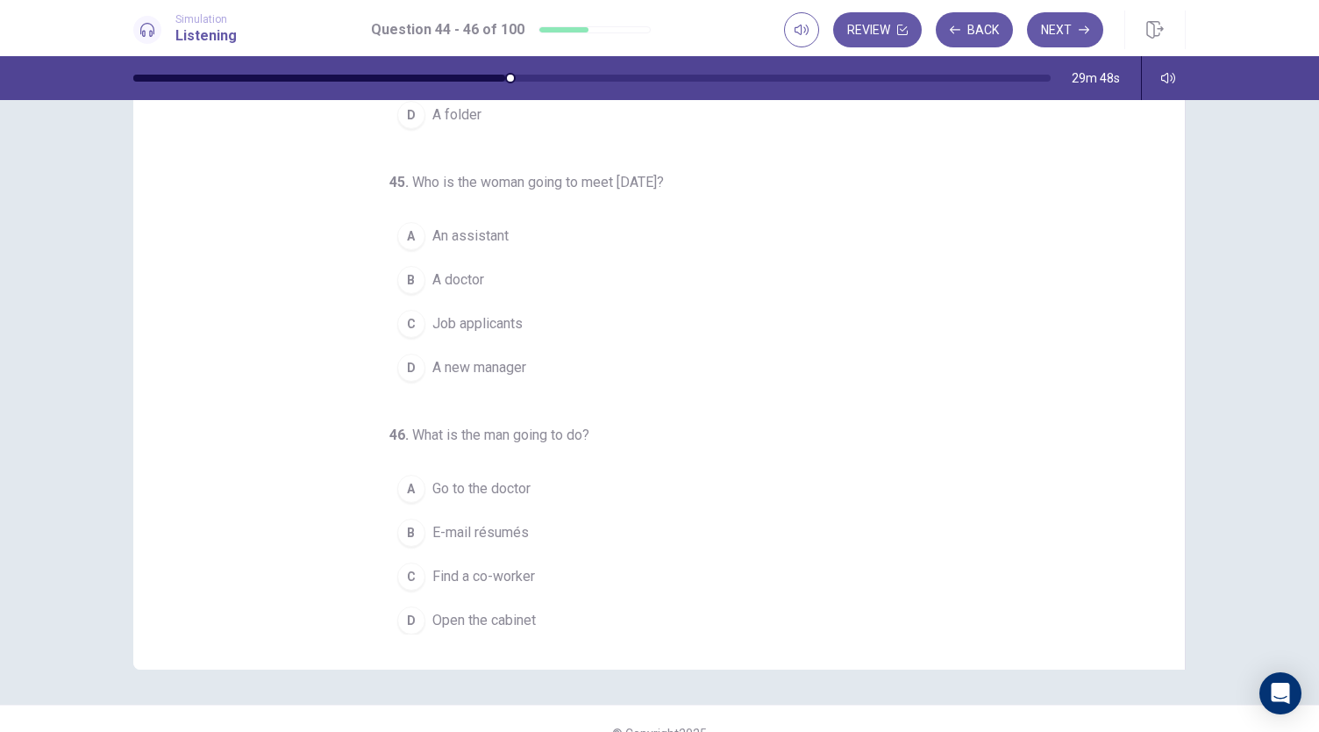
scroll to position [77, 0]
drag, startPoint x: 393, startPoint y: 423, endPoint x: 542, endPoint y: 422, distance: 149.1
click at [542, 423] on h6 "46 . What is the man going to do?" at bounding box center [557, 433] width 337 height 21
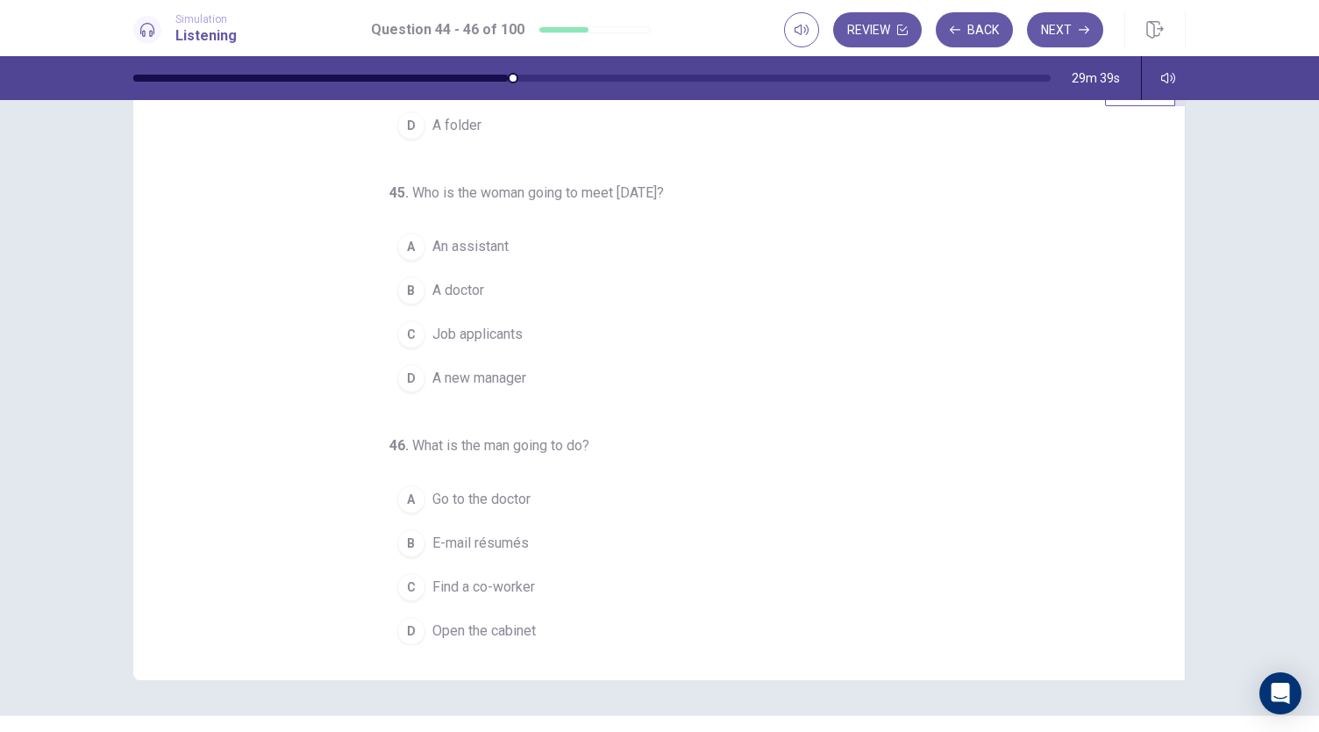
scroll to position [0, 0]
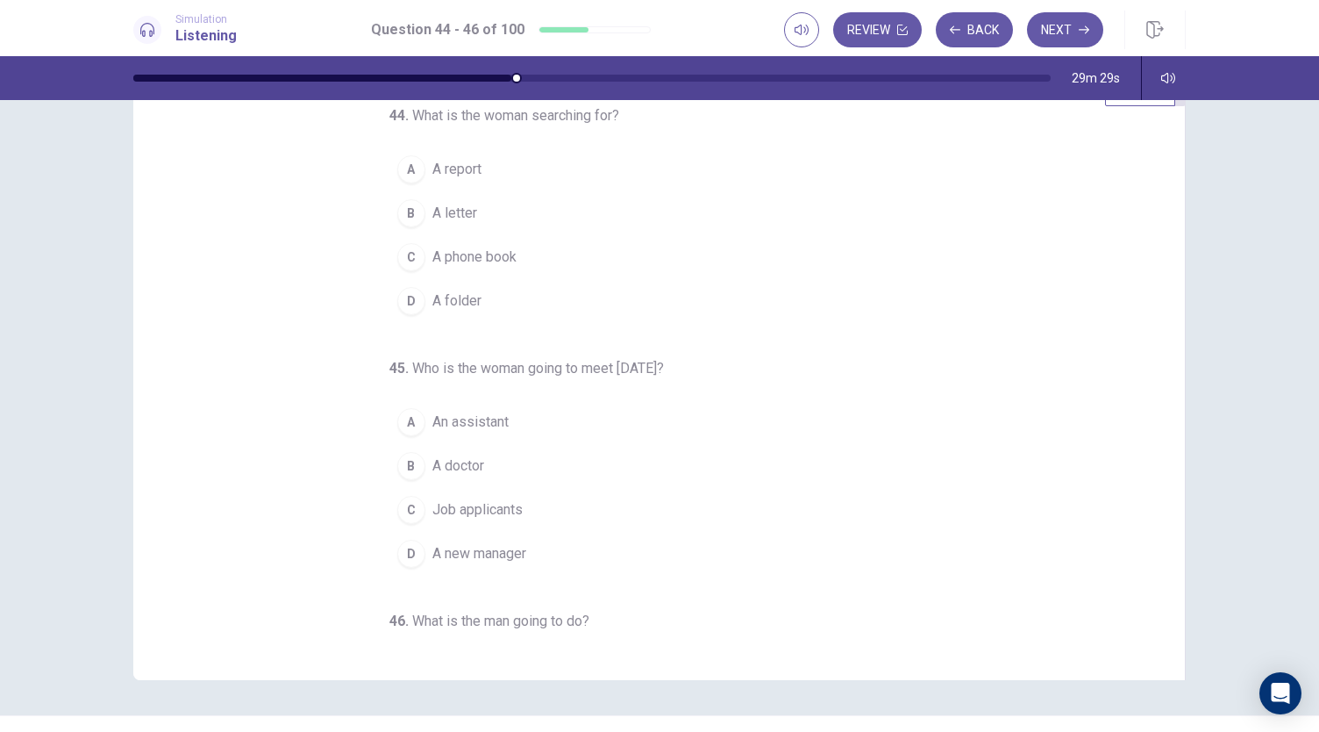
click at [473, 304] on button "D A folder" at bounding box center [648, 301] width 519 height 44
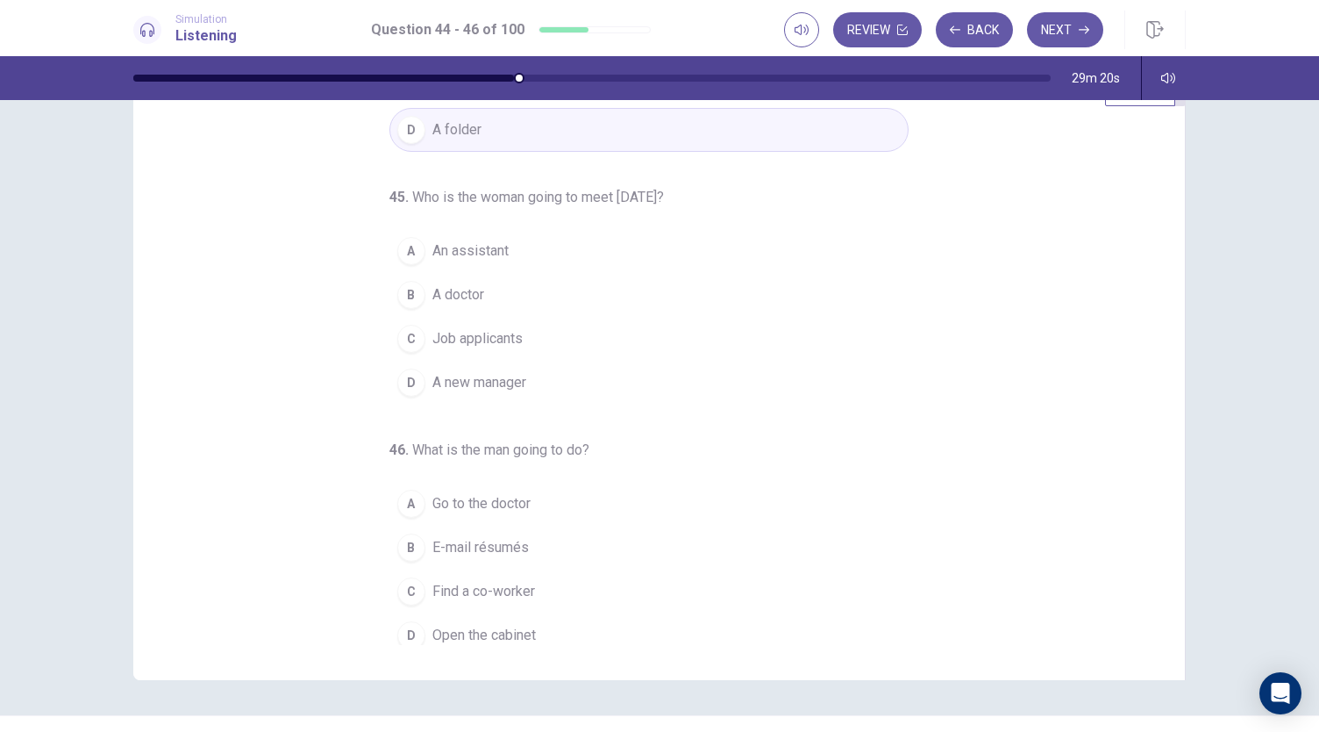
scroll to position [175, 0]
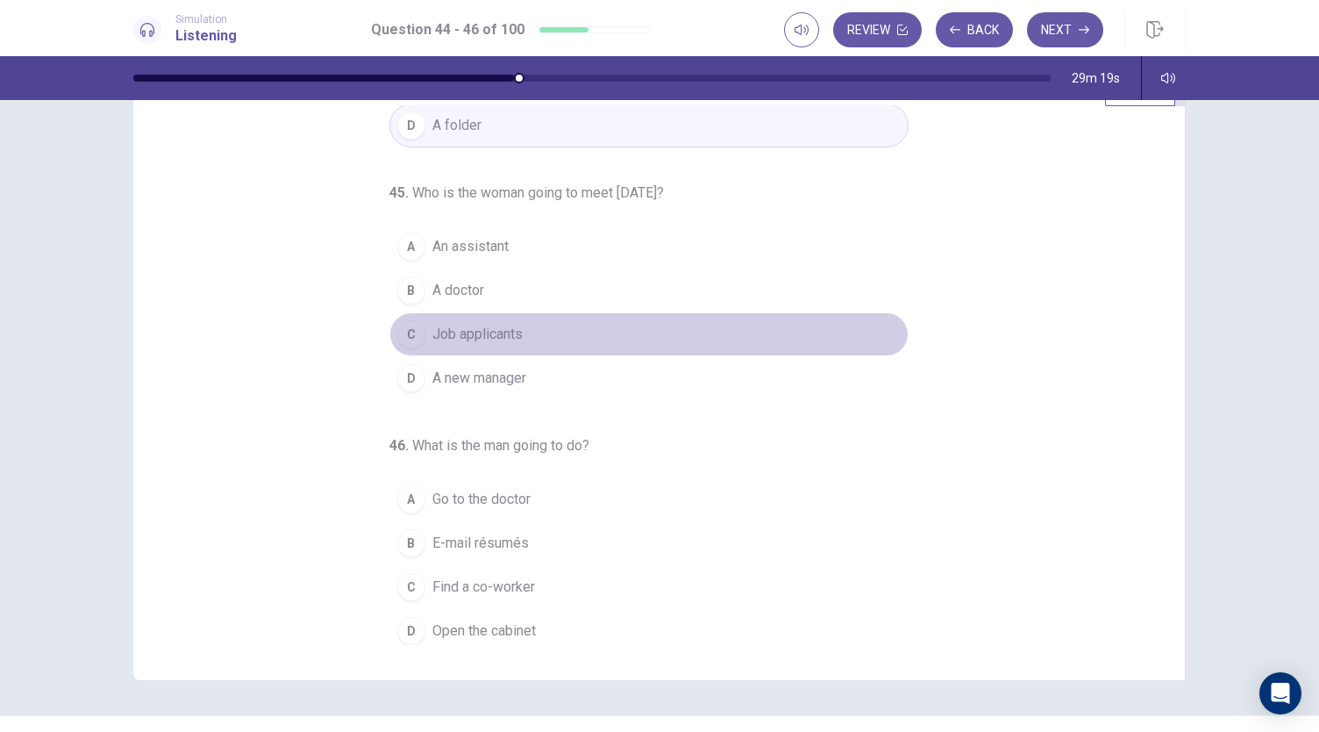
click at [519, 329] on button "C Job applicants" at bounding box center [648, 334] width 519 height 44
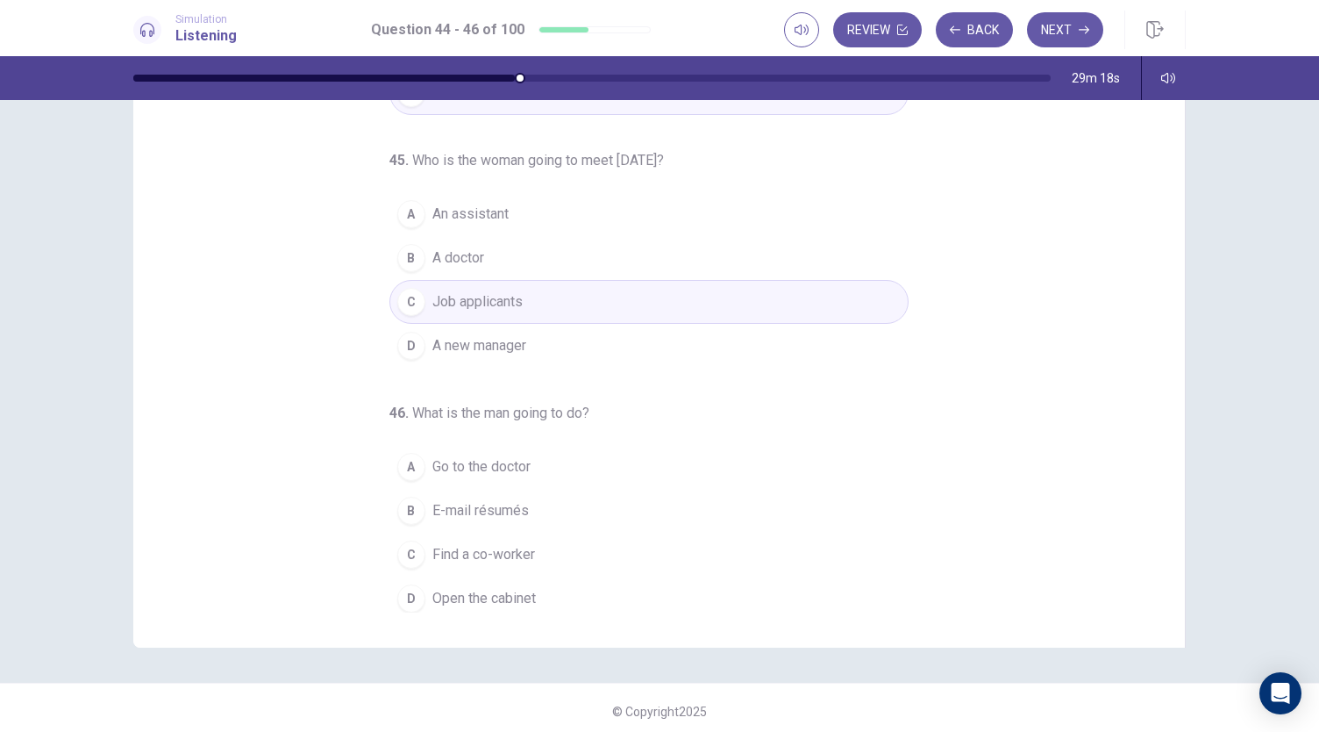
scroll to position [104, 0]
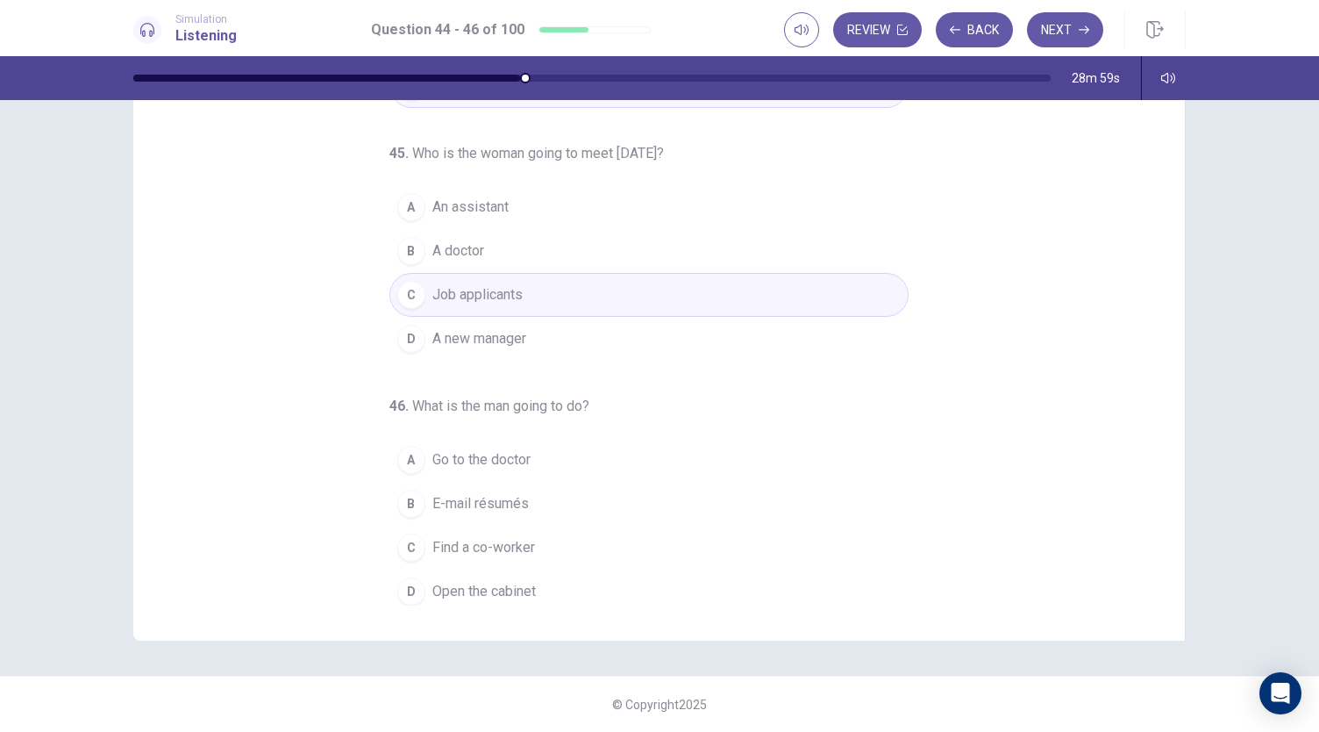
click at [460, 493] on span "E-mail résumés" at bounding box center [480, 503] width 96 height 21
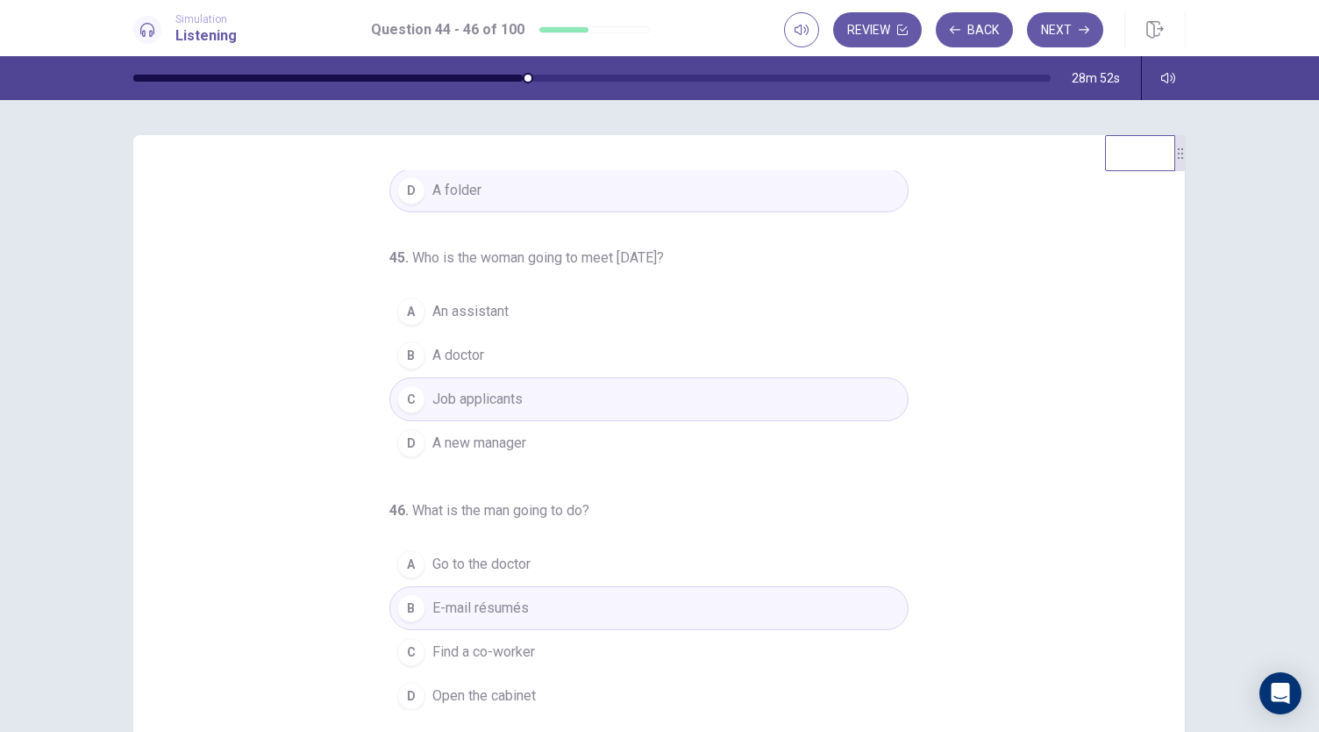
scroll to position [175, 0]
click at [1095, 36] on button "Next" at bounding box center [1065, 29] width 76 height 35
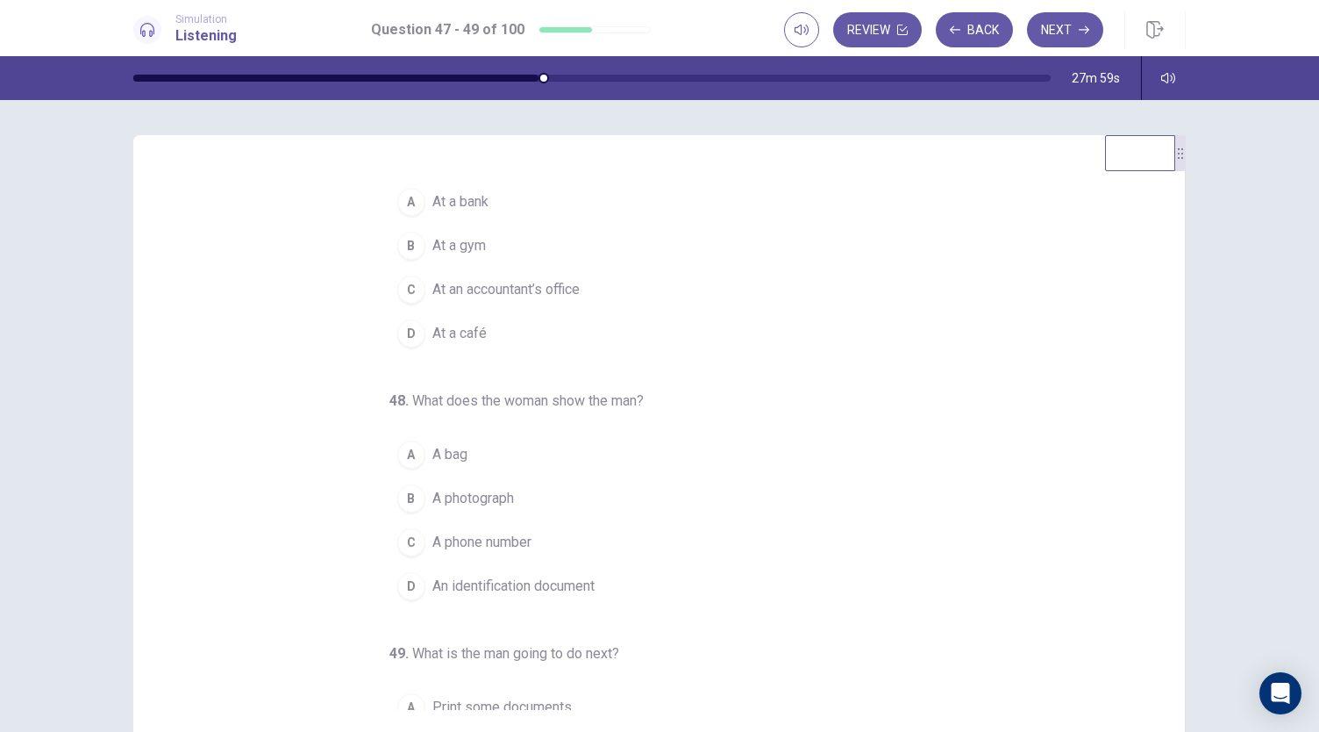
scroll to position [0, 0]
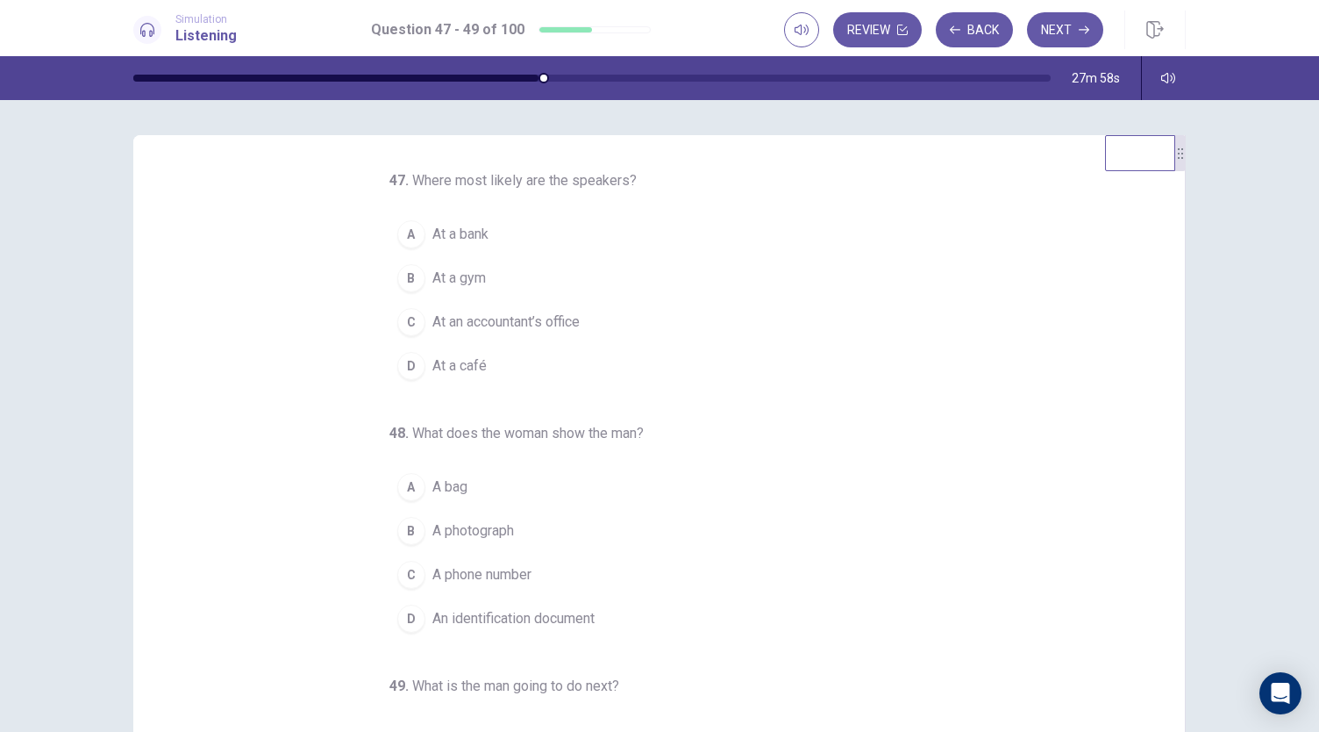
click at [418, 218] on button "A At a bank" at bounding box center [648, 234] width 519 height 44
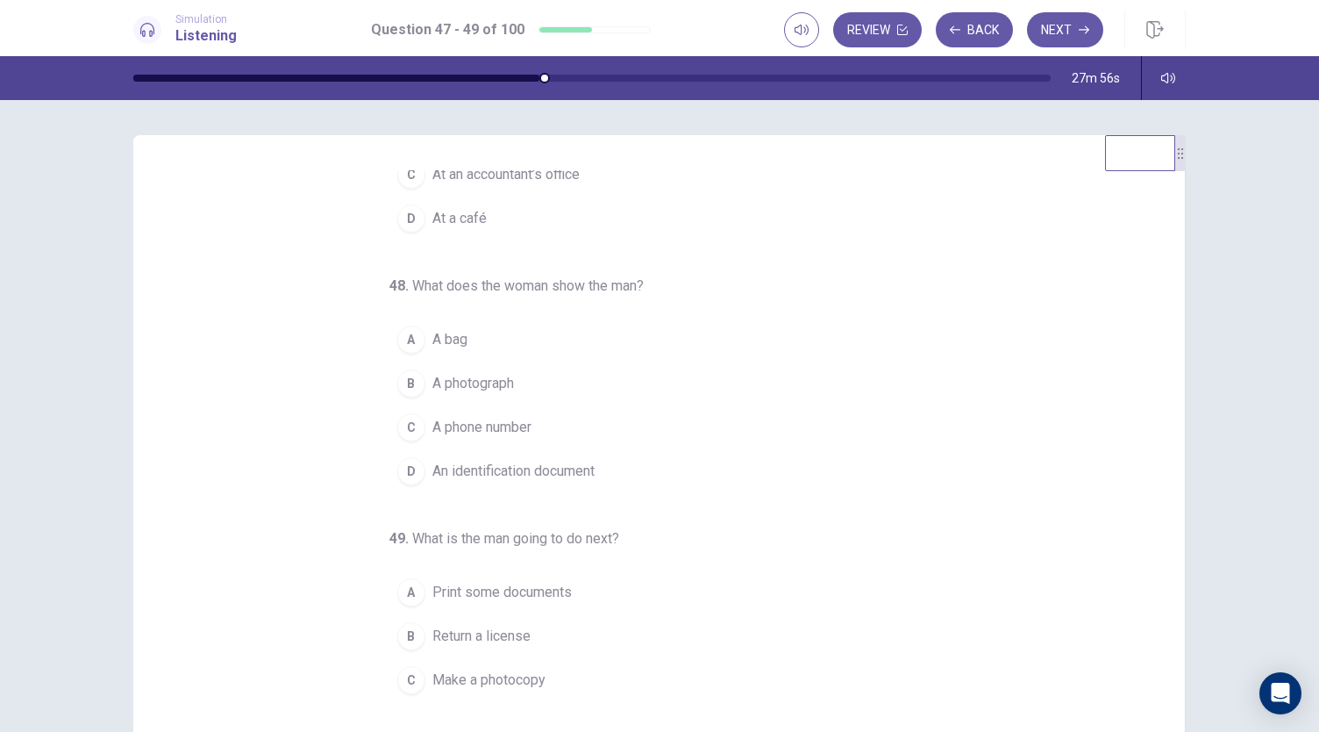
scroll to position [175, 0]
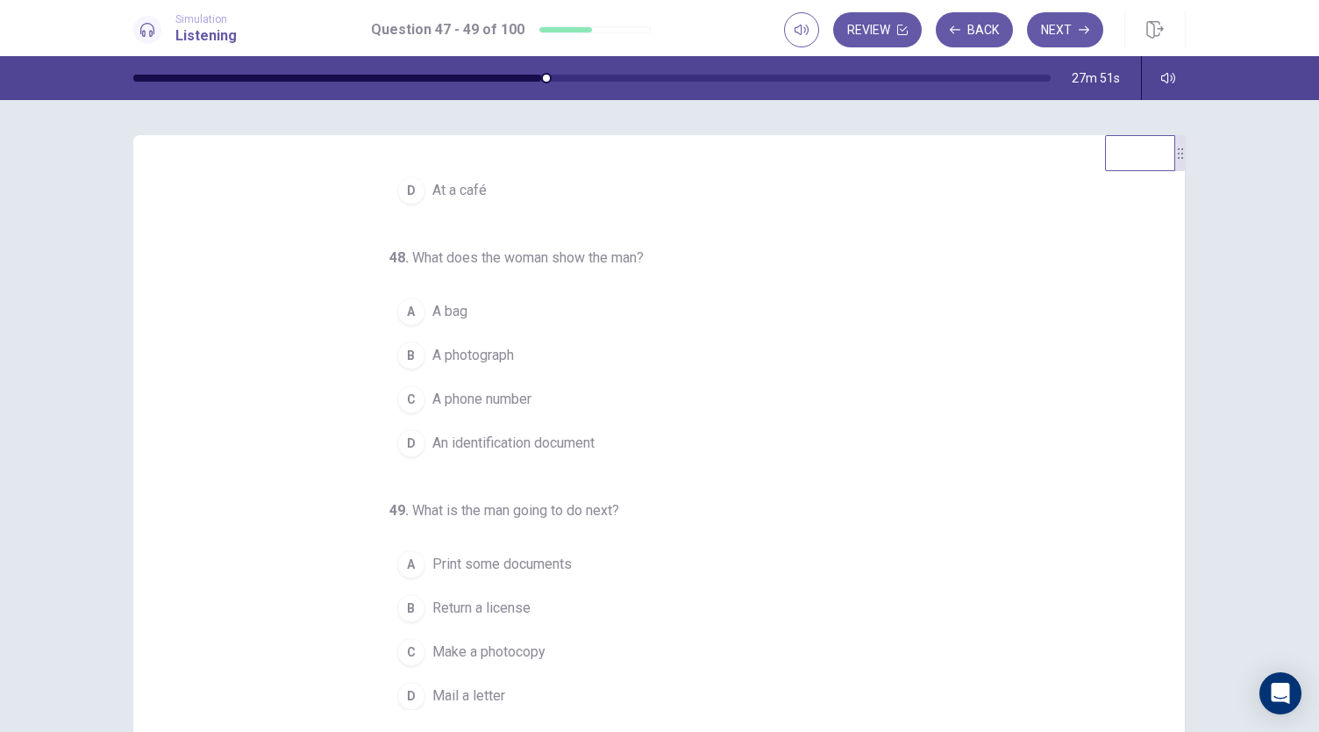
click at [579, 440] on span "An identification document" at bounding box center [513, 442] width 162 height 21
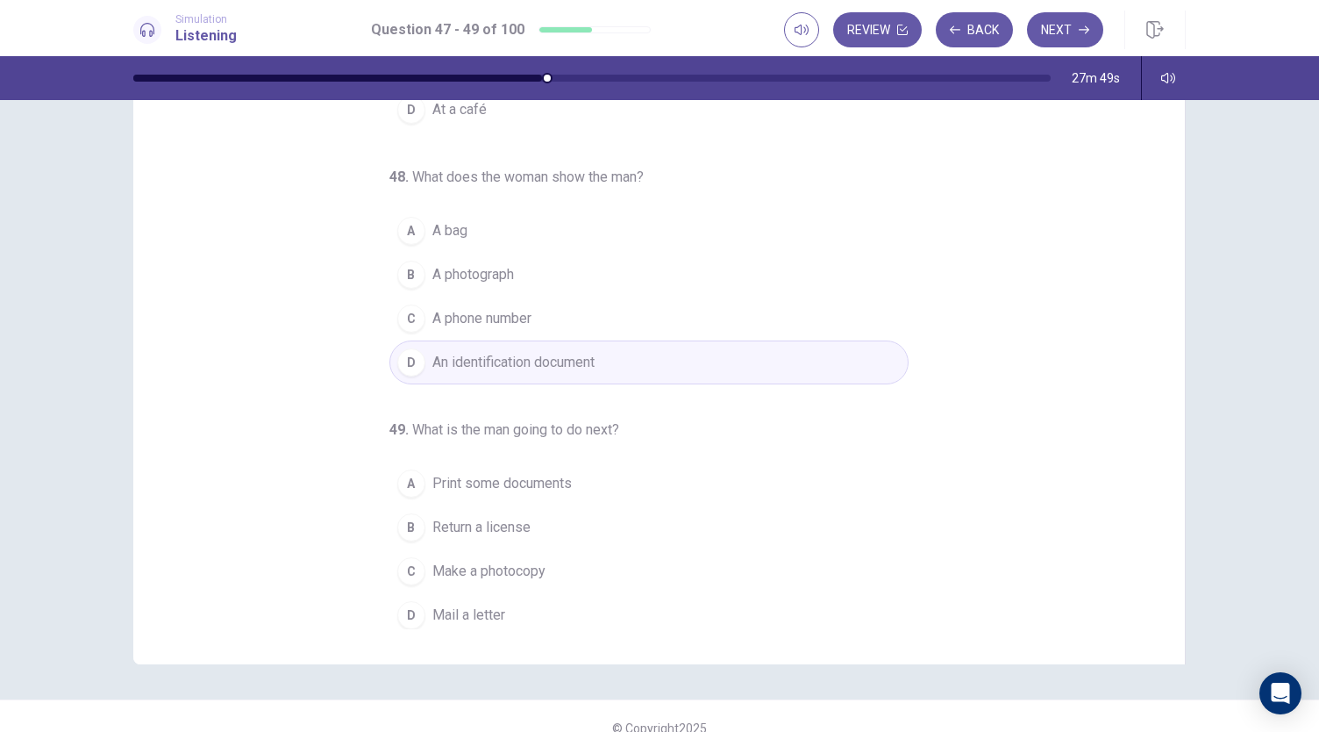
scroll to position [82, 0]
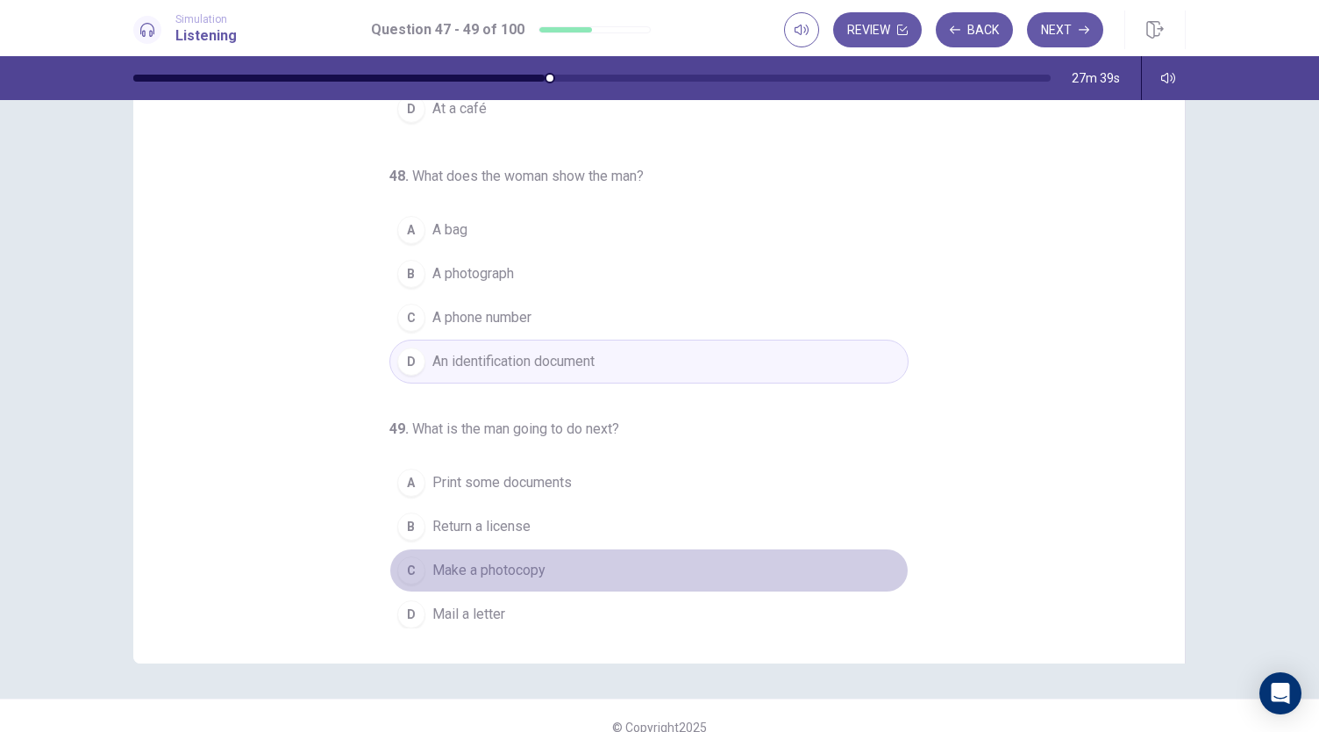
click at [560, 560] on button "C Make a photocopy" at bounding box center [648, 570] width 519 height 44
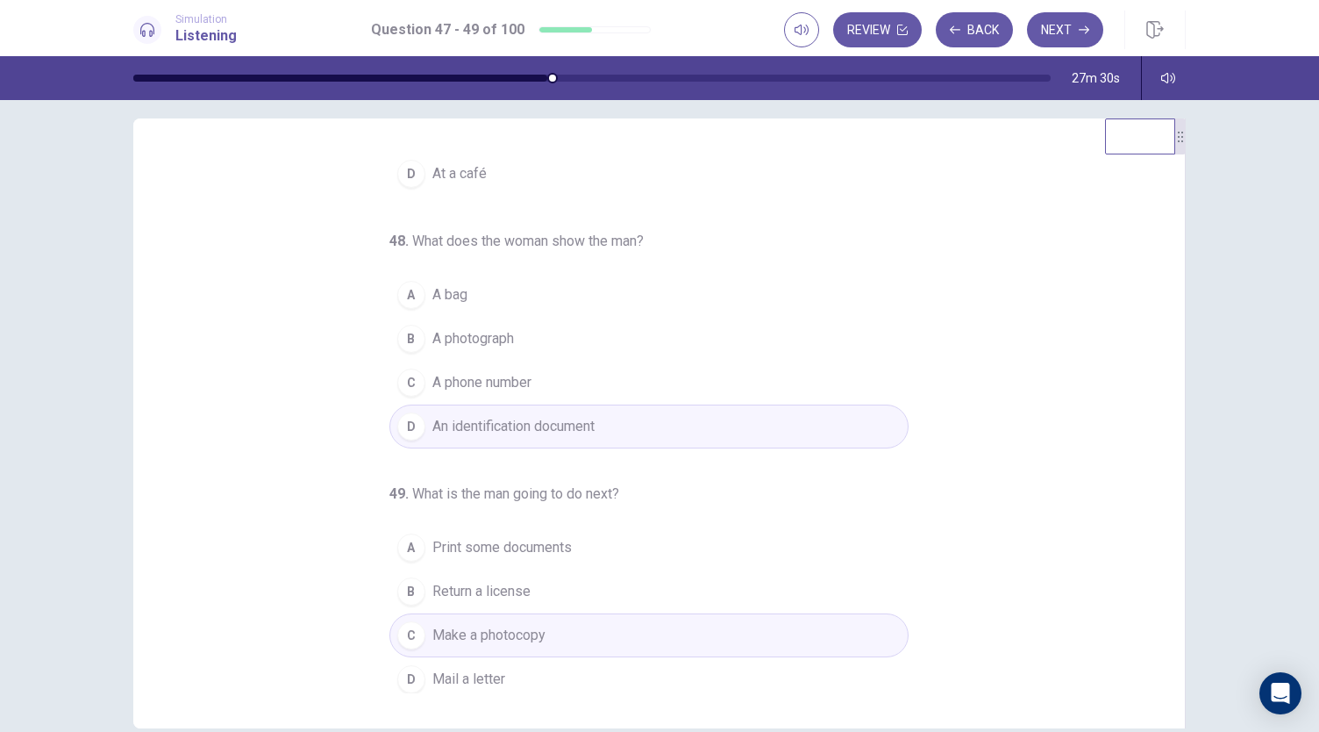
scroll to position [37, 0]
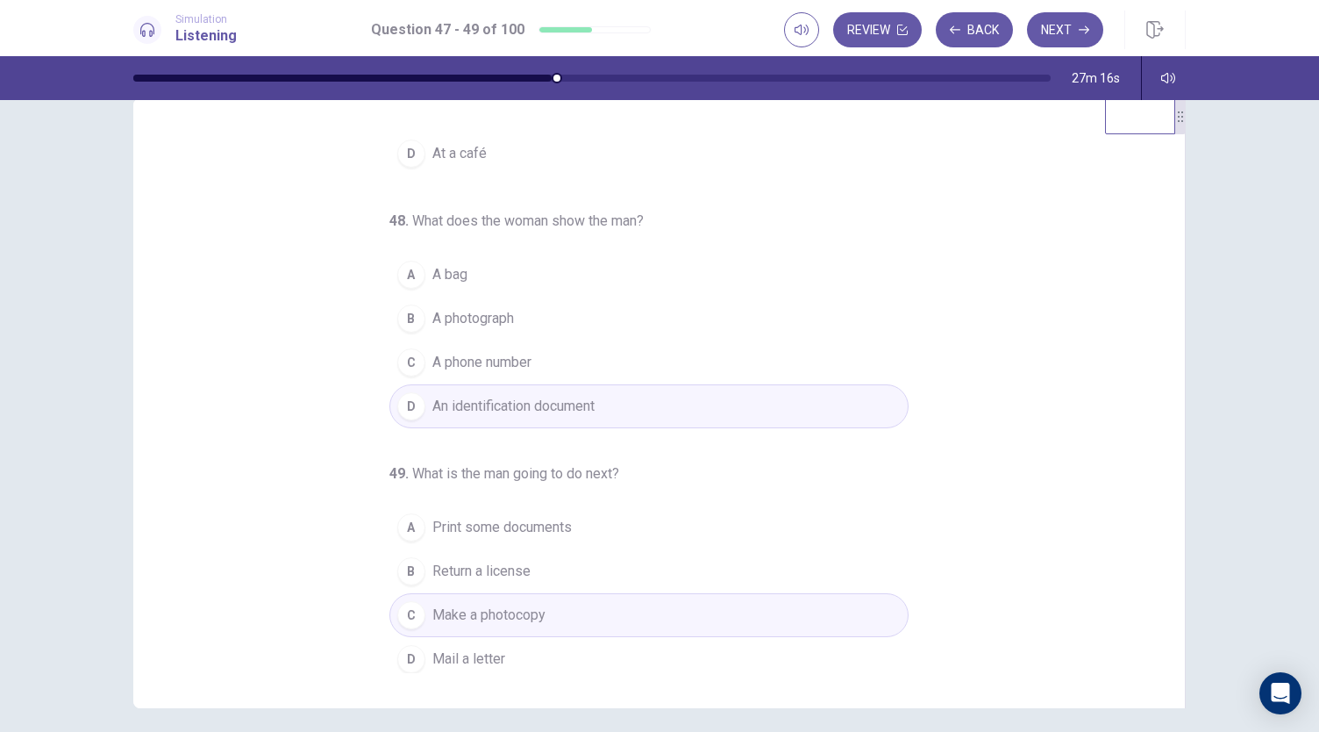
click at [1062, 48] on div "Review Back Next" at bounding box center [985, 30] width 402 height 39
click at [1070, 32] on button "Next" at bounding box center [1065, 29] width 76 height 35
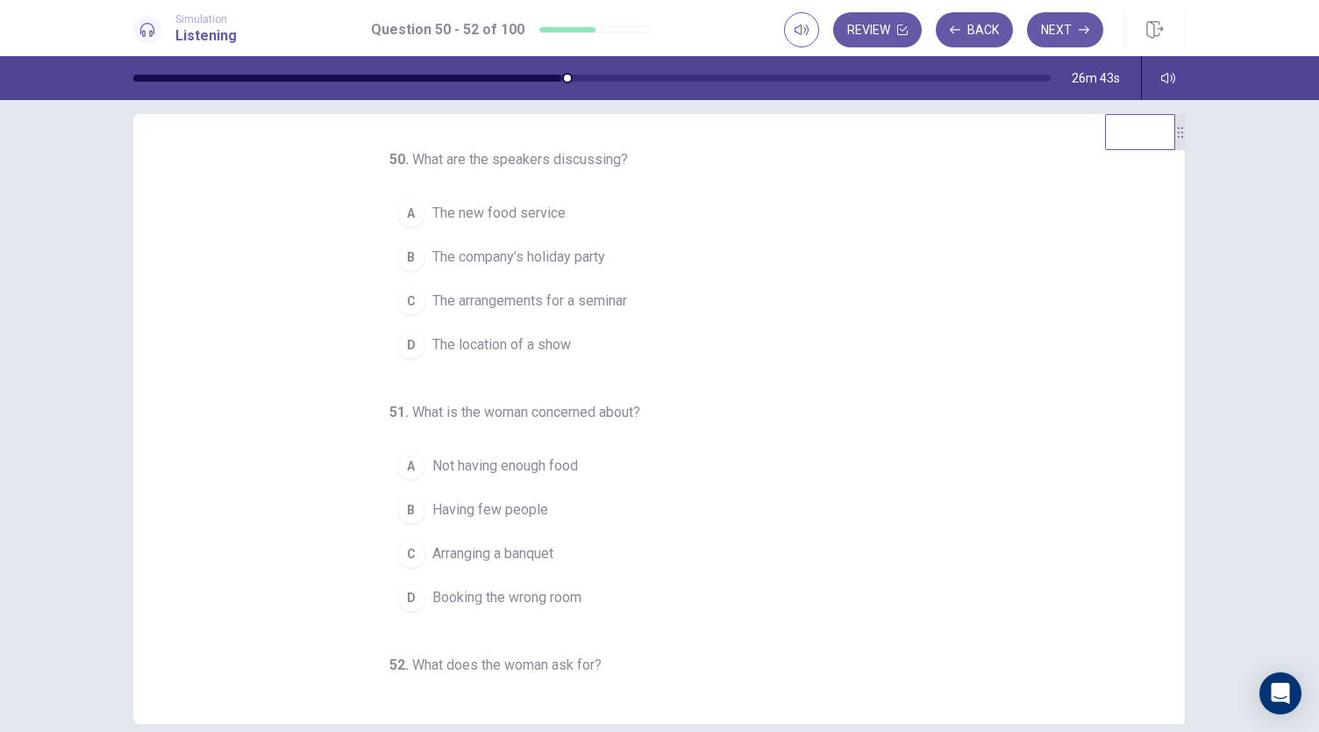
scroll to position [20, 0]
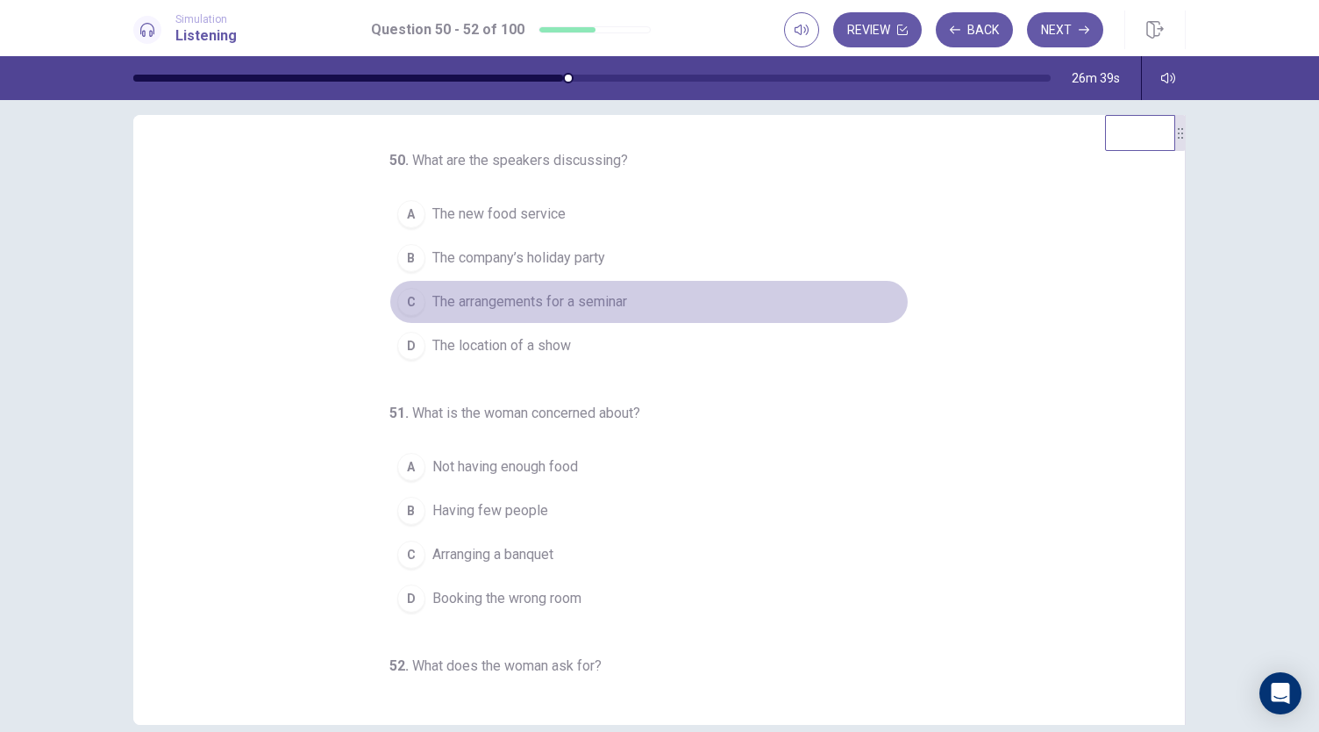
click at [596, 296] on span "The arrangements for a seminar" at bounding box center [529, 301] width 195 height 21
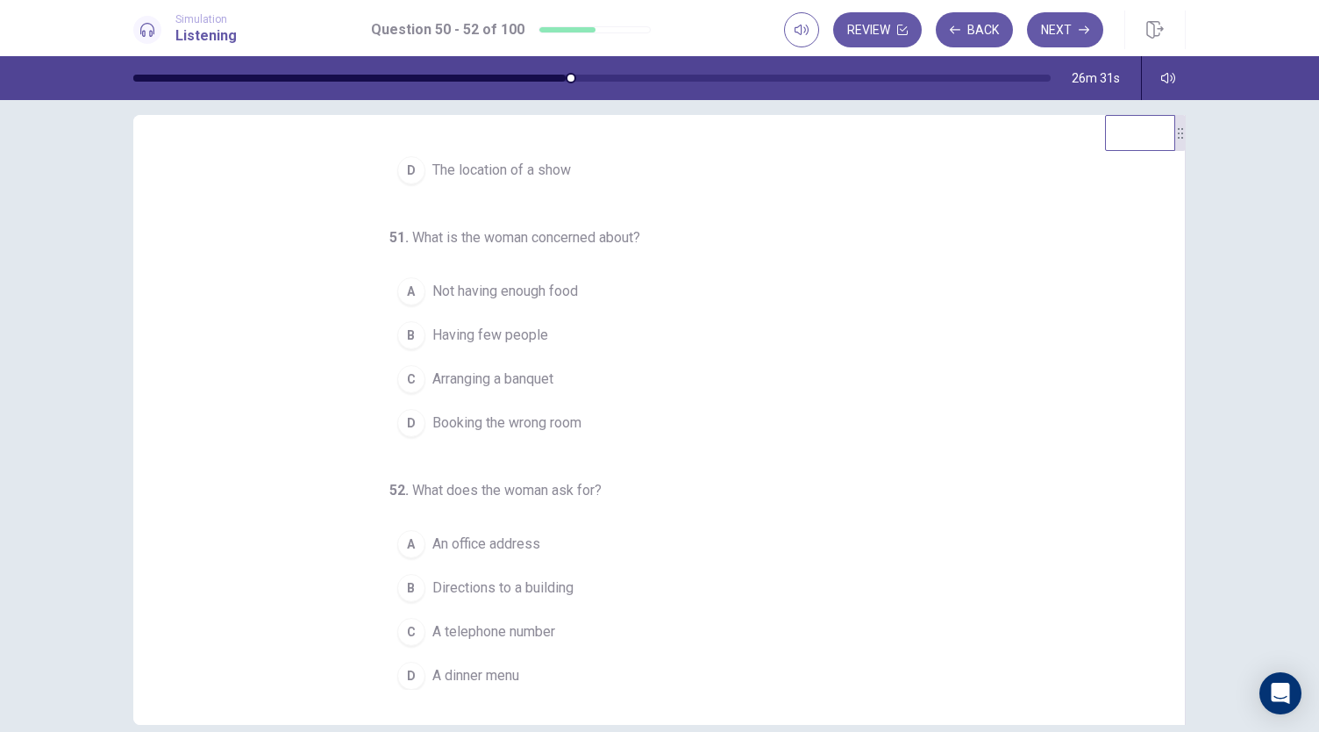
scroll to position [175, 0]
click at [624, 292] on button "A Not having enough food" at bounding box center [648, 291] width 519 height 44
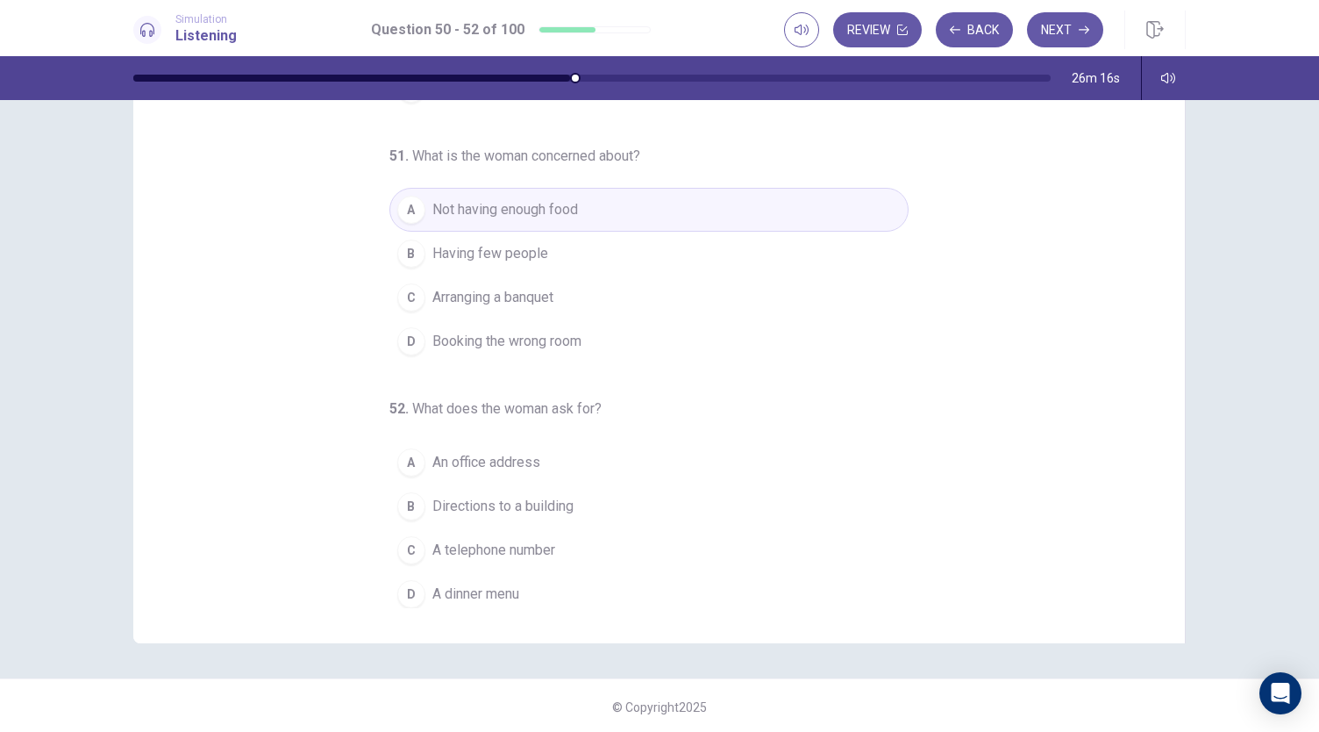
scroll to position [104, 0]
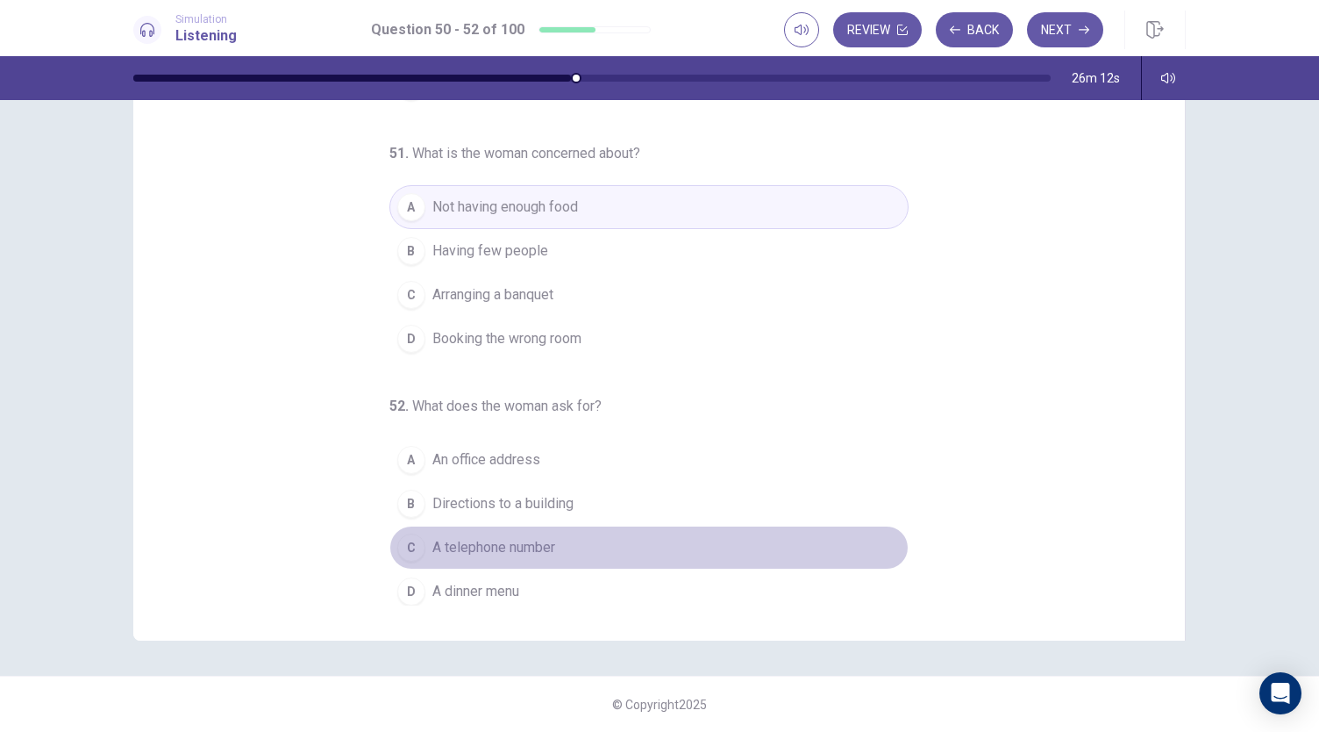
click at [535, 546] on span "A telephone number" at bounding box center [493, 547] width 123 height 21
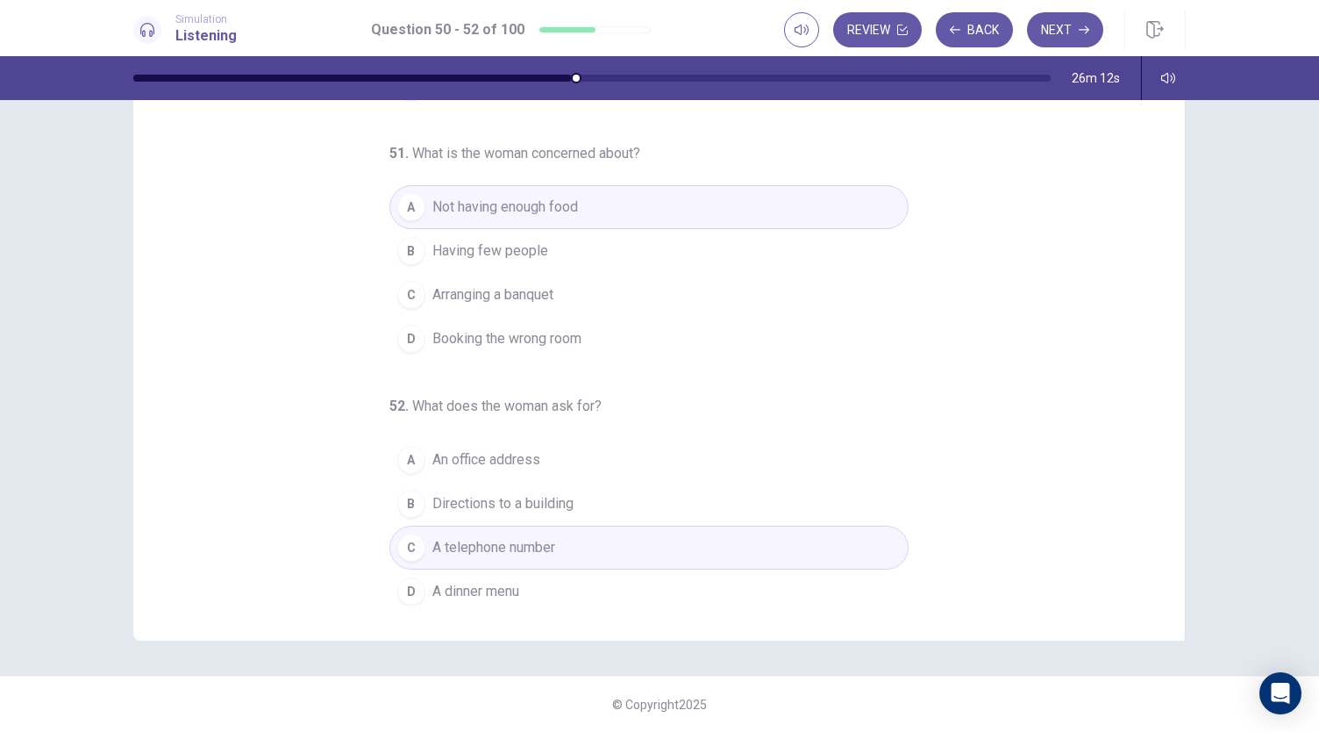
scroll to position [0, 0]
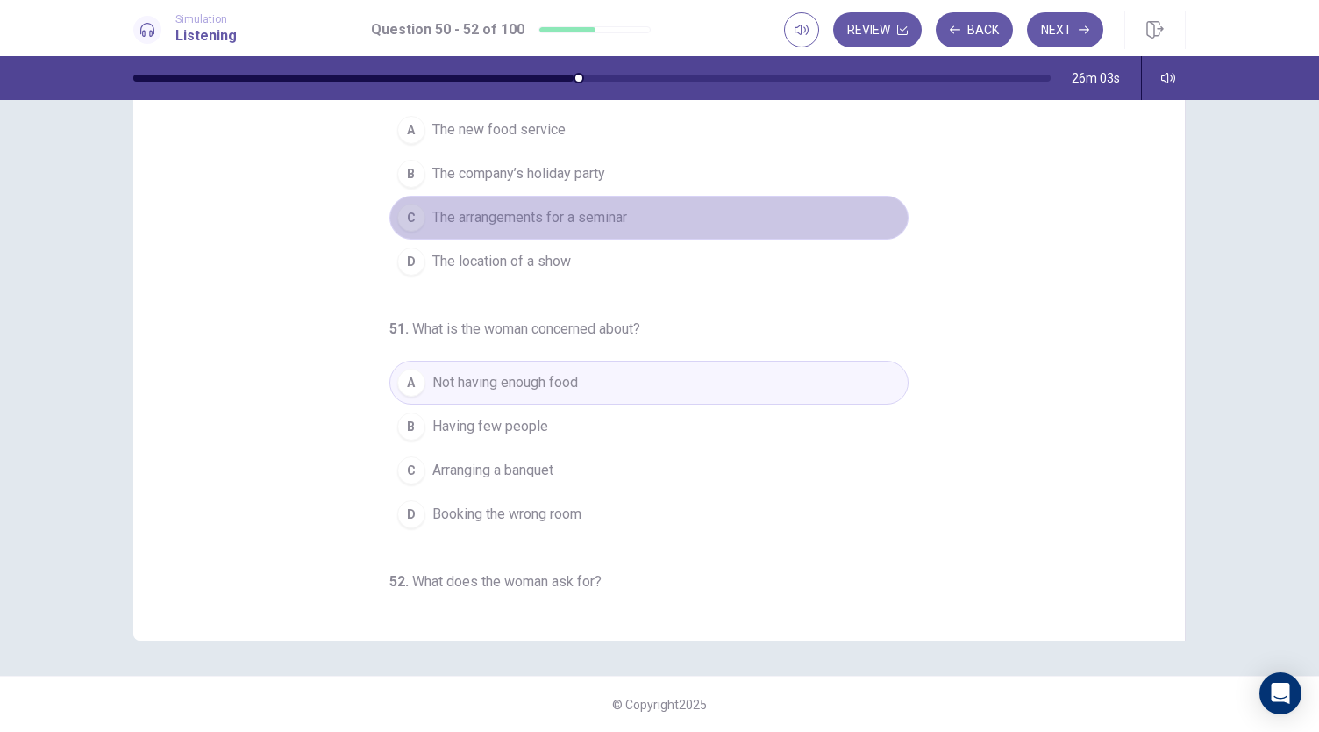
click at [590, 210] on span "The arrangements for a seminar" at bounding box center [529, 217] width 195 height 21
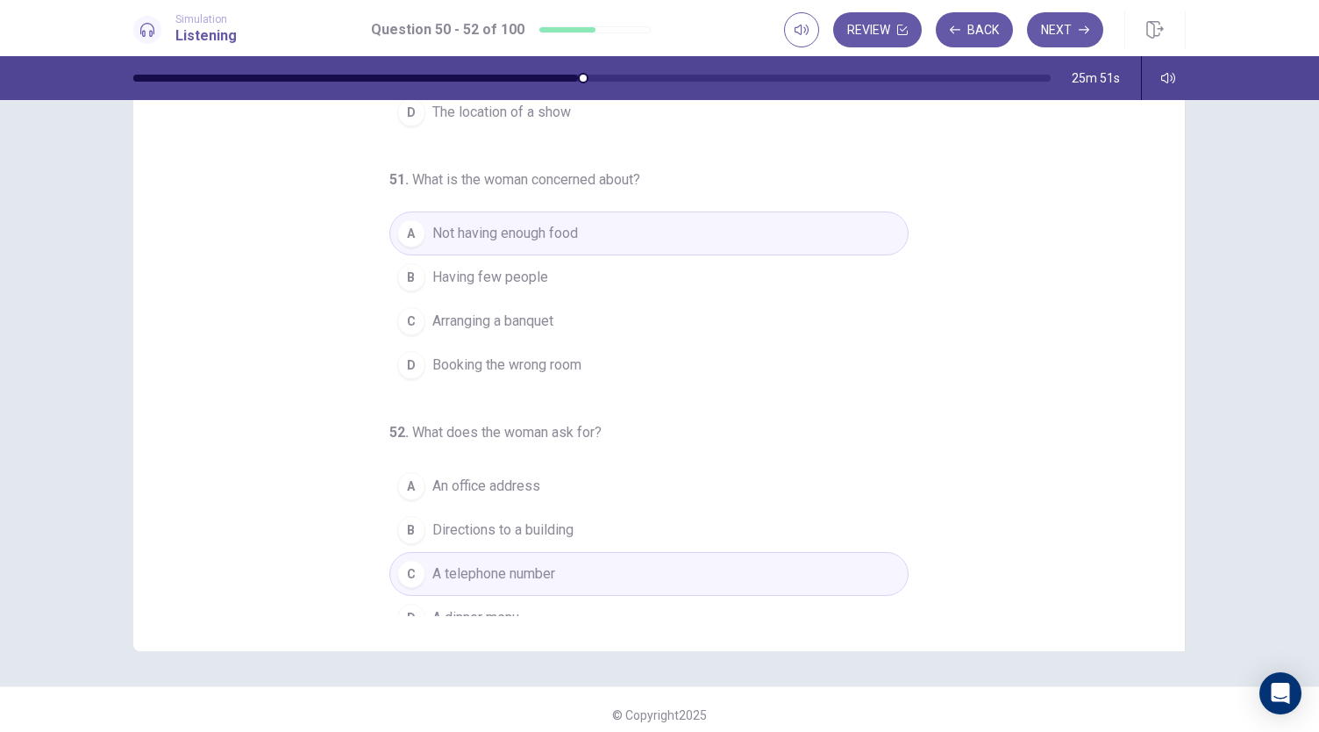
scroll to position [175, 0]
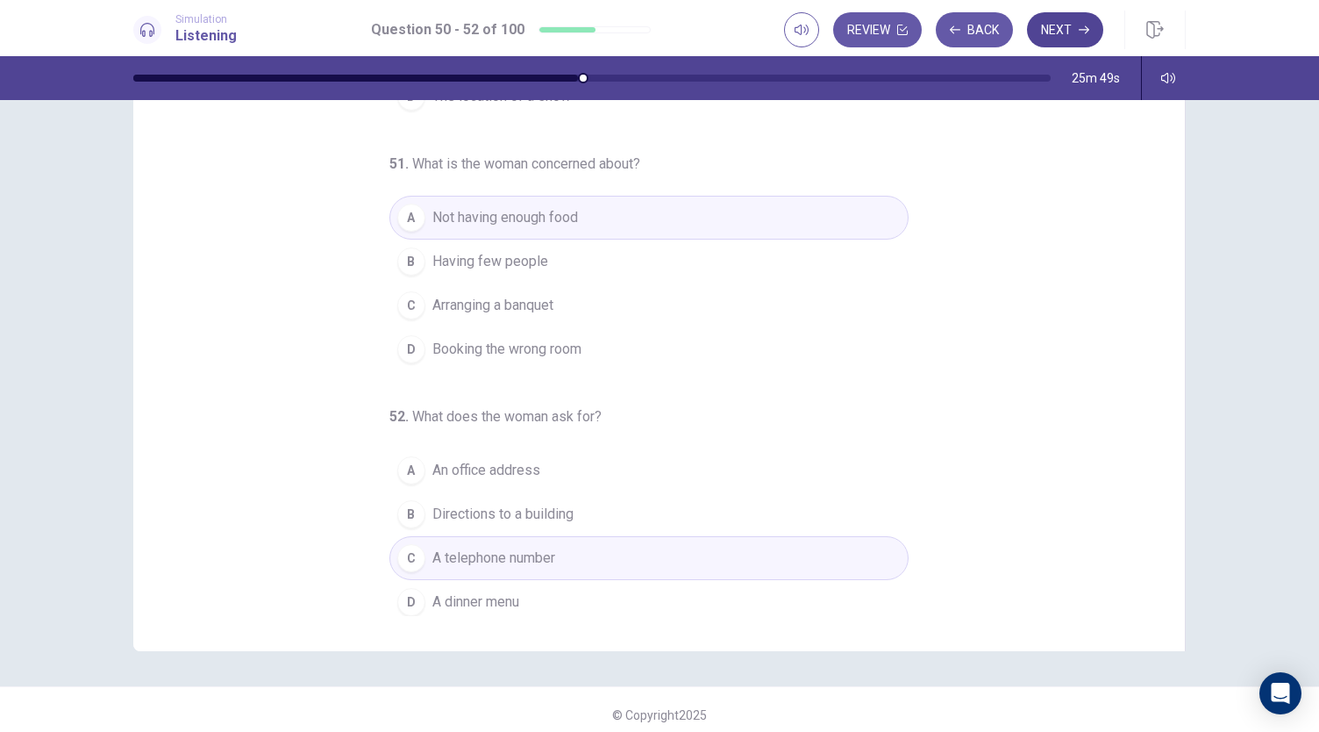
click at [1062, 32] on button "Next" at bounding box center [1065, 29] width 76 height 35
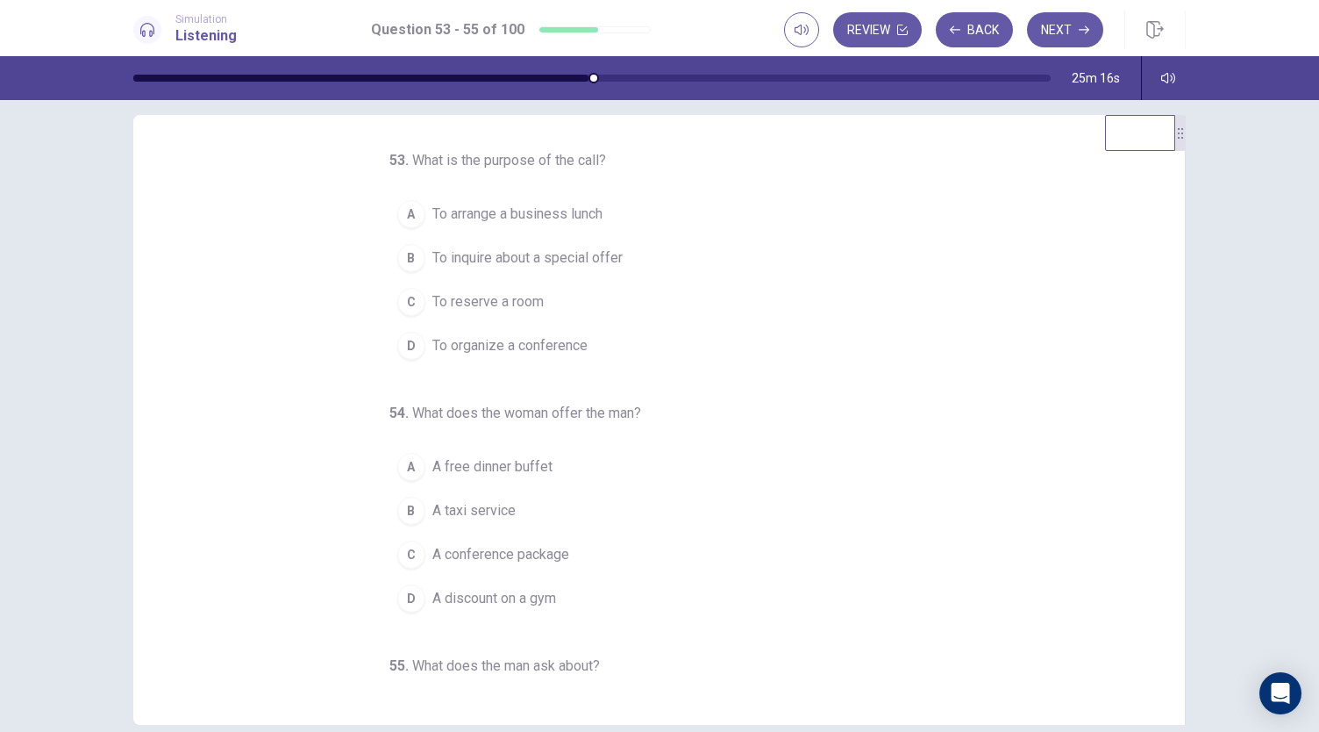
scroll to position [11, 0]
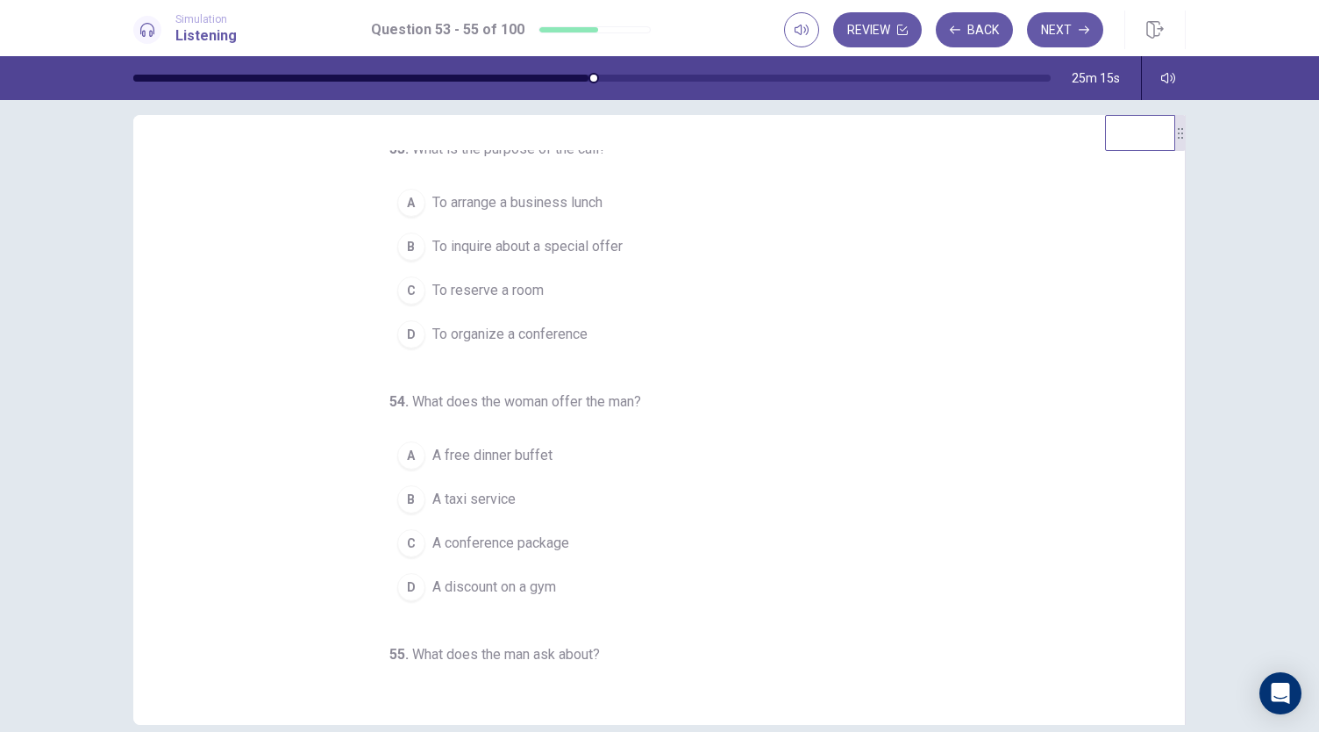
click at [538, 282] on button "C To reserve a room" at bounding box center [648, 290] width 519 height 44
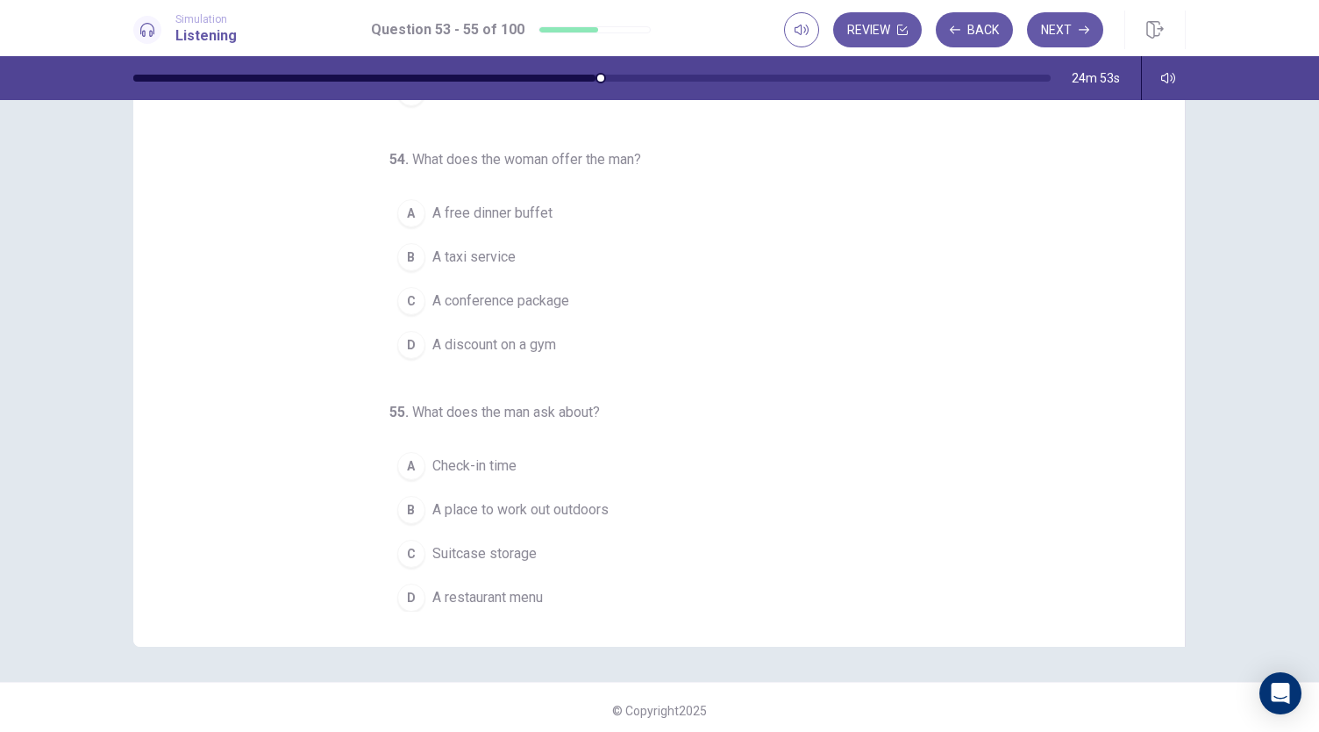
scroll to position [102, 0]
click at [565, 510] on button "B A place to work out outdoors" at bounding box center [648, 506] width 519 height 44
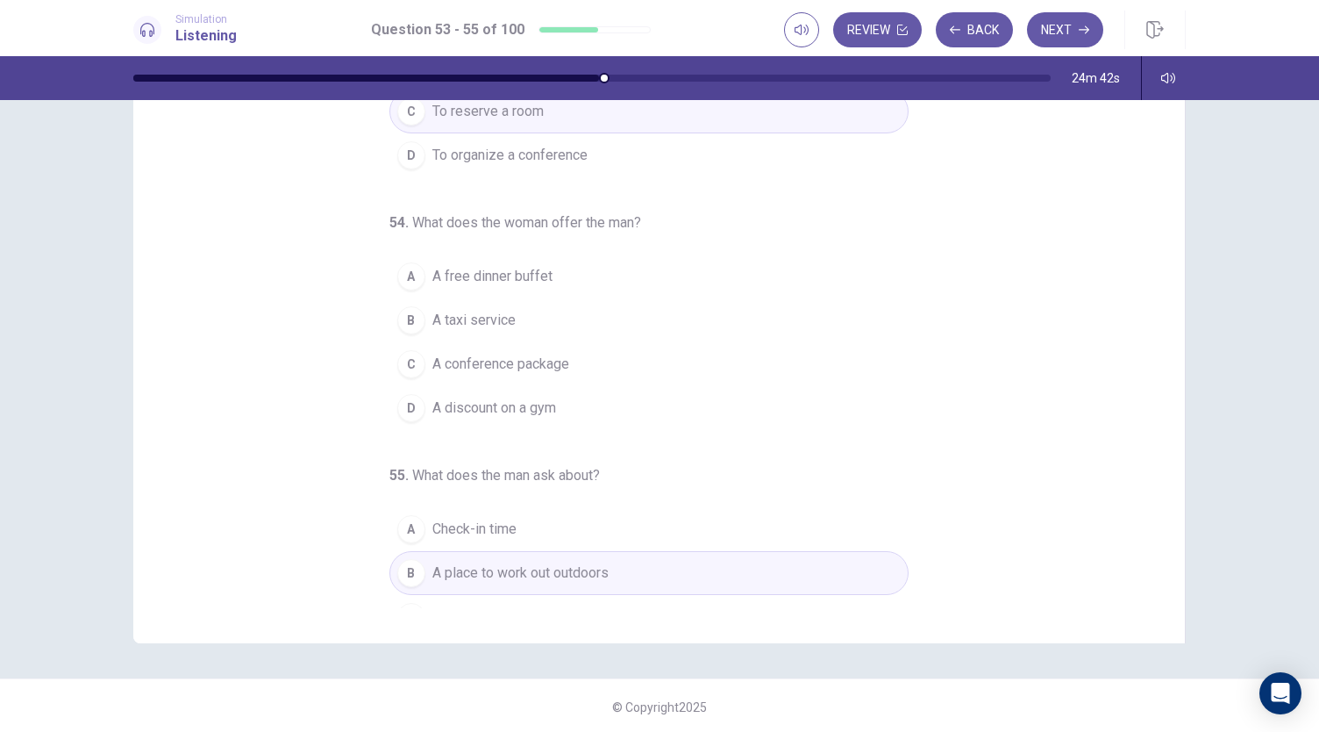
scroll to position [107, 0]
click at [551, 360] on span "A conference package" at bounding box center [500, 365] width 137 height 21
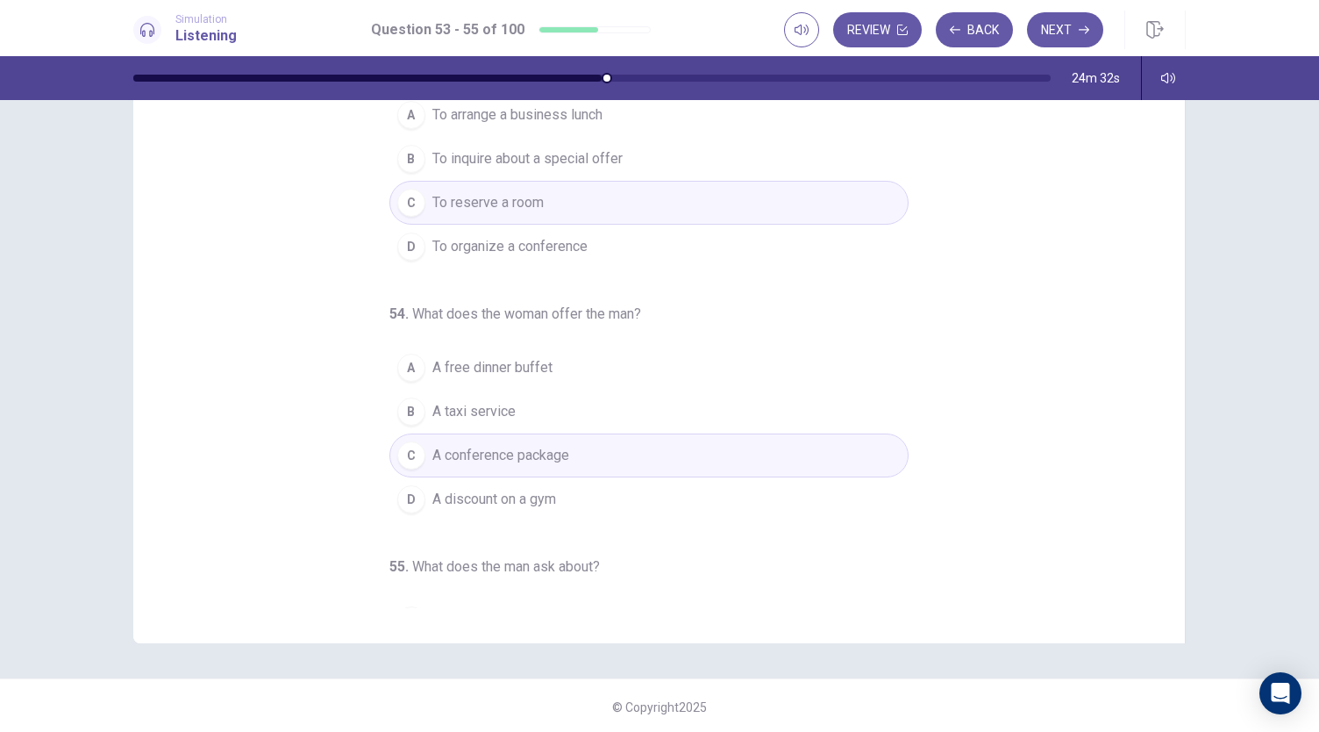
scroll to position [0, 0]
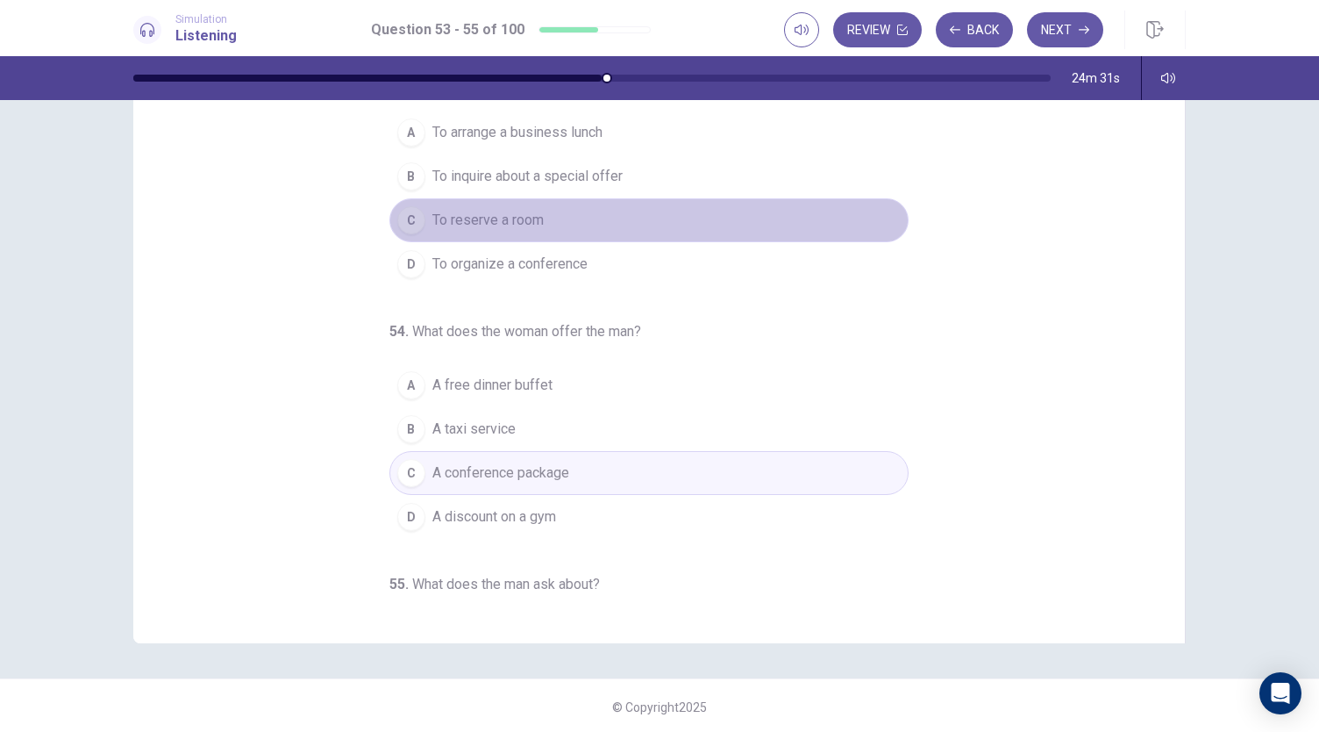
click at [670, 227] on button "C To reserve a room" at bounding box center [648, 220] width 519 height 44
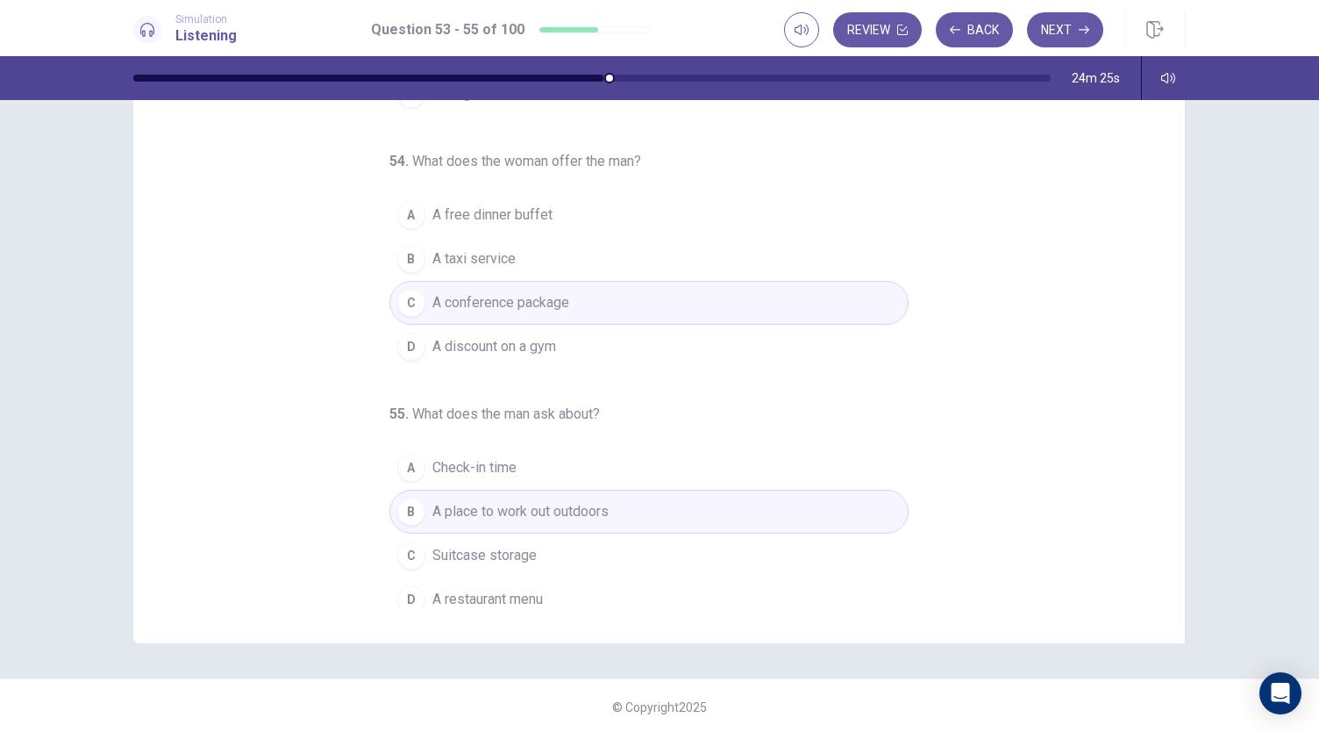
scroll to position [172, 0]
click at [1081, 25] on icon "button" at bounding box center [1084, 30] width 11 height 11
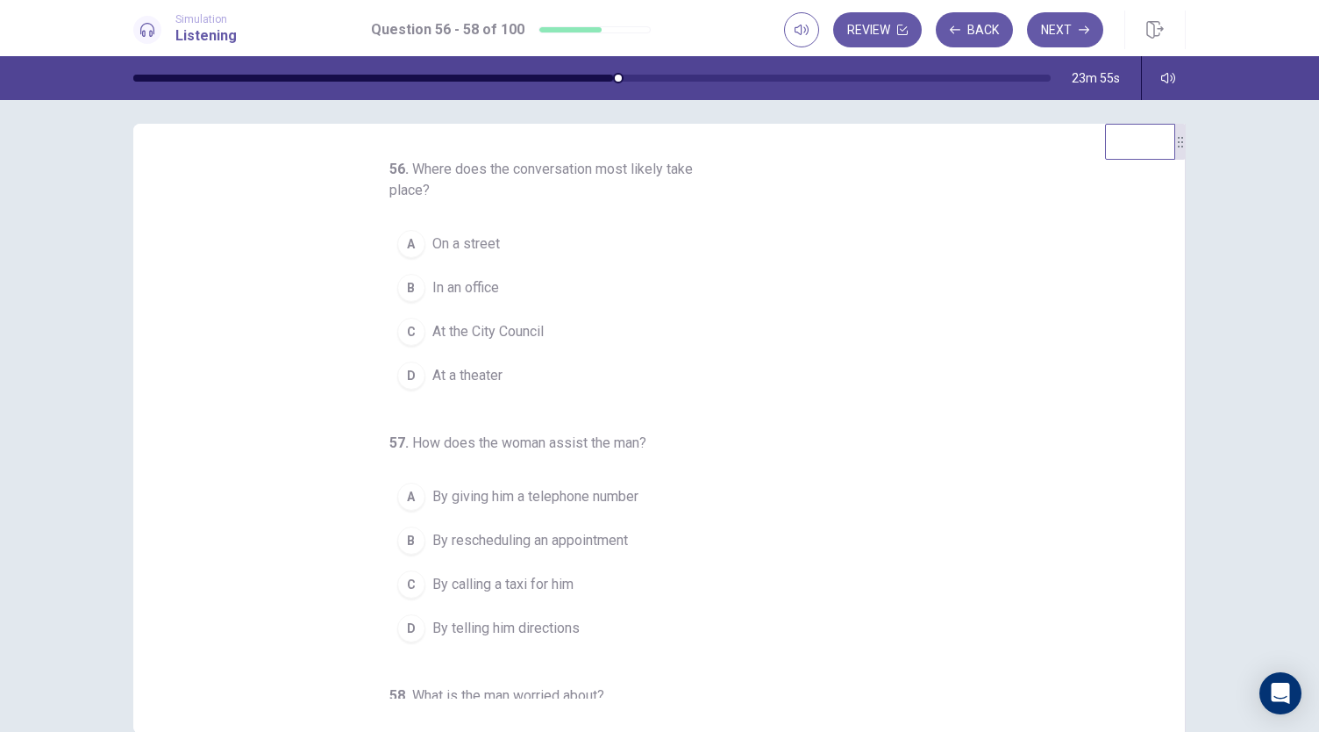
scroll to position [9, 0]
click at [472, 245] on span "On a street" at bounding box center [466, 246] width 68 height 21
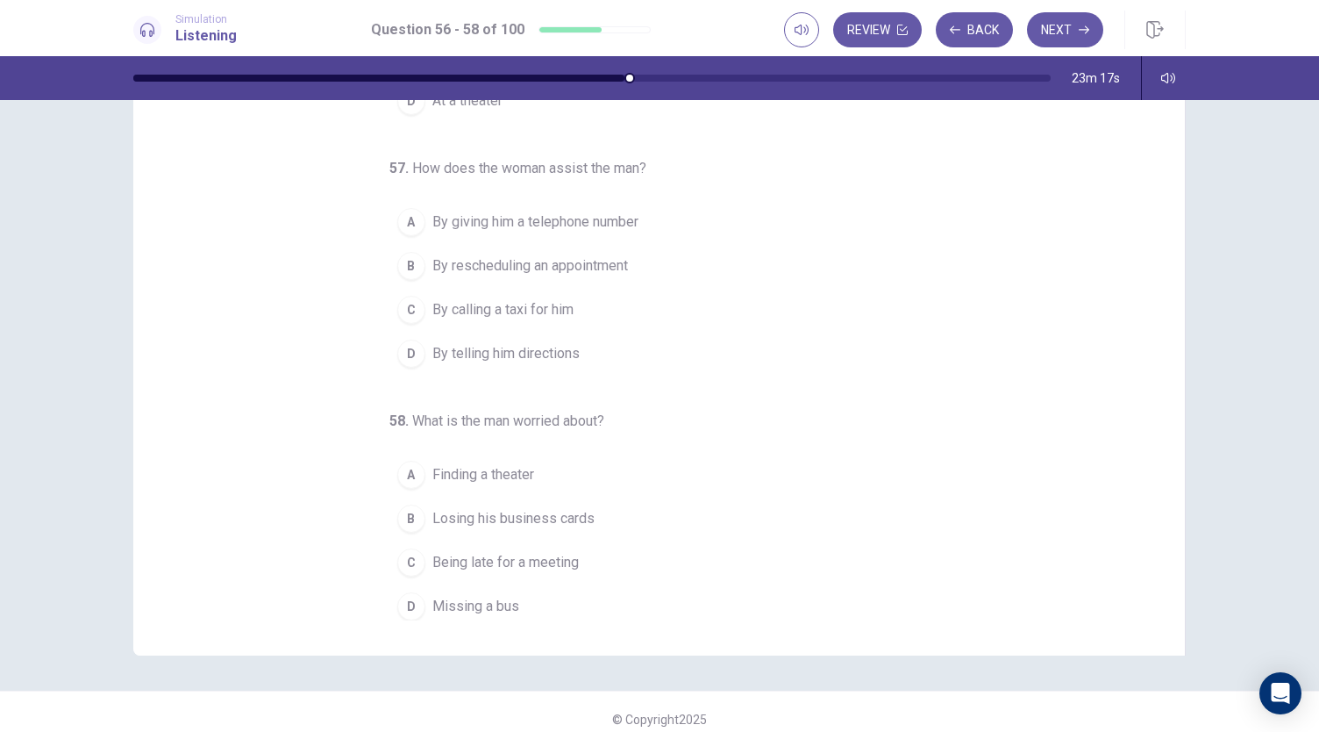
scroll to position [91, 0]
click at [541, 560] on span "Being late for a meeting" at bounding box center [505, 560] width 146 height 21
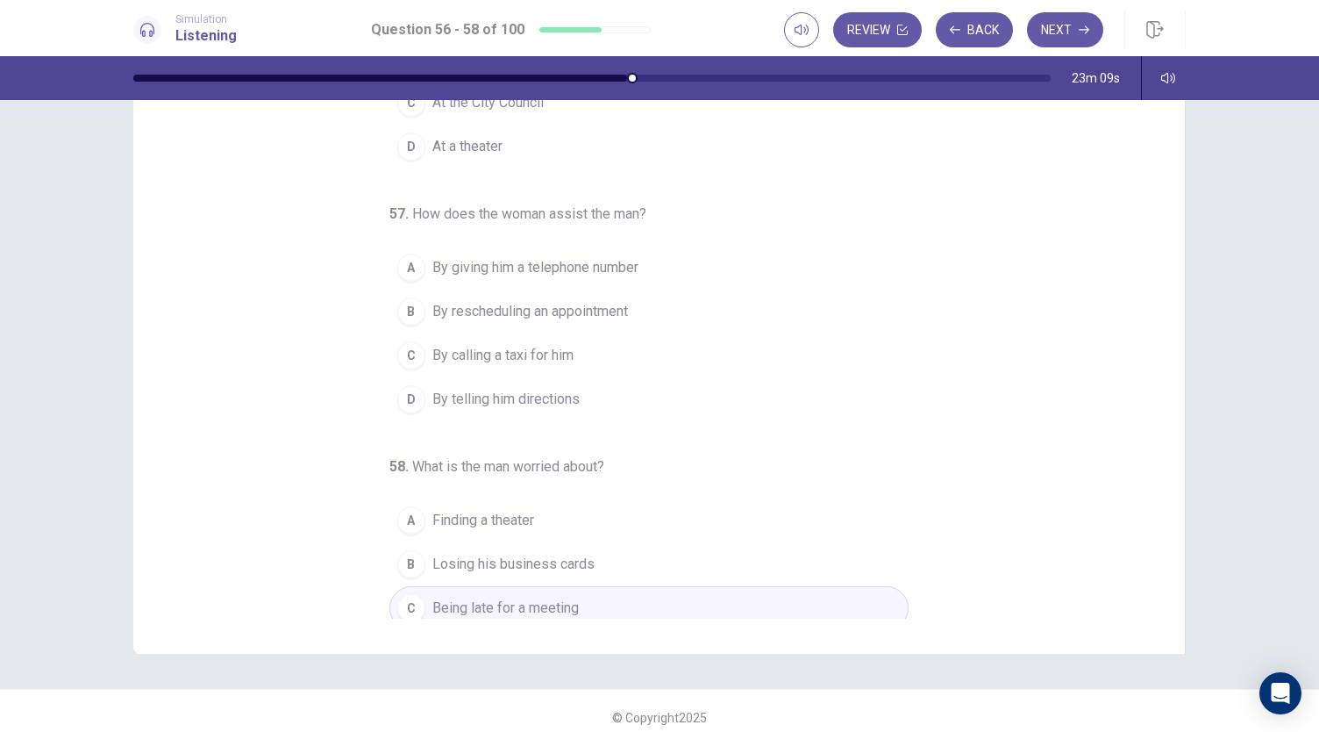
scroll to position [140, 0]
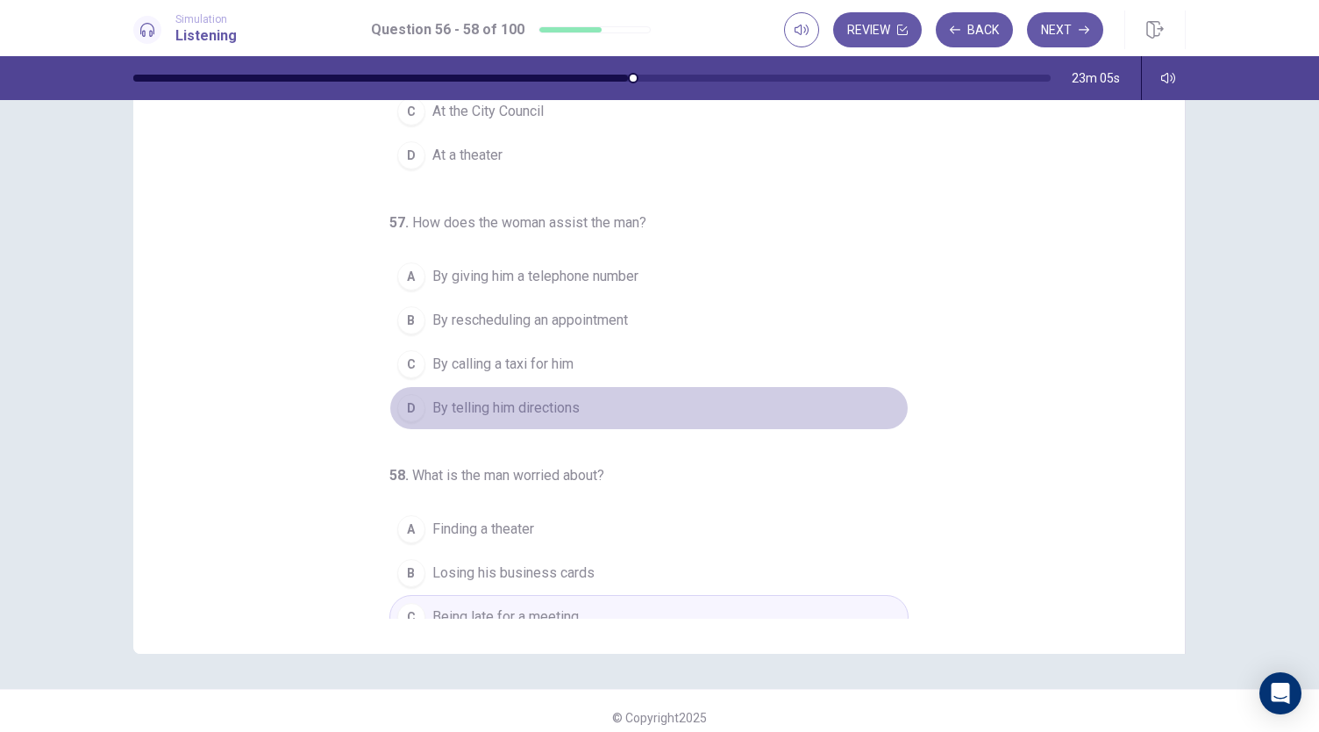
click at [453, 402] on span "By telling him directions" at bounding box center [505, 407] width 147 height 21
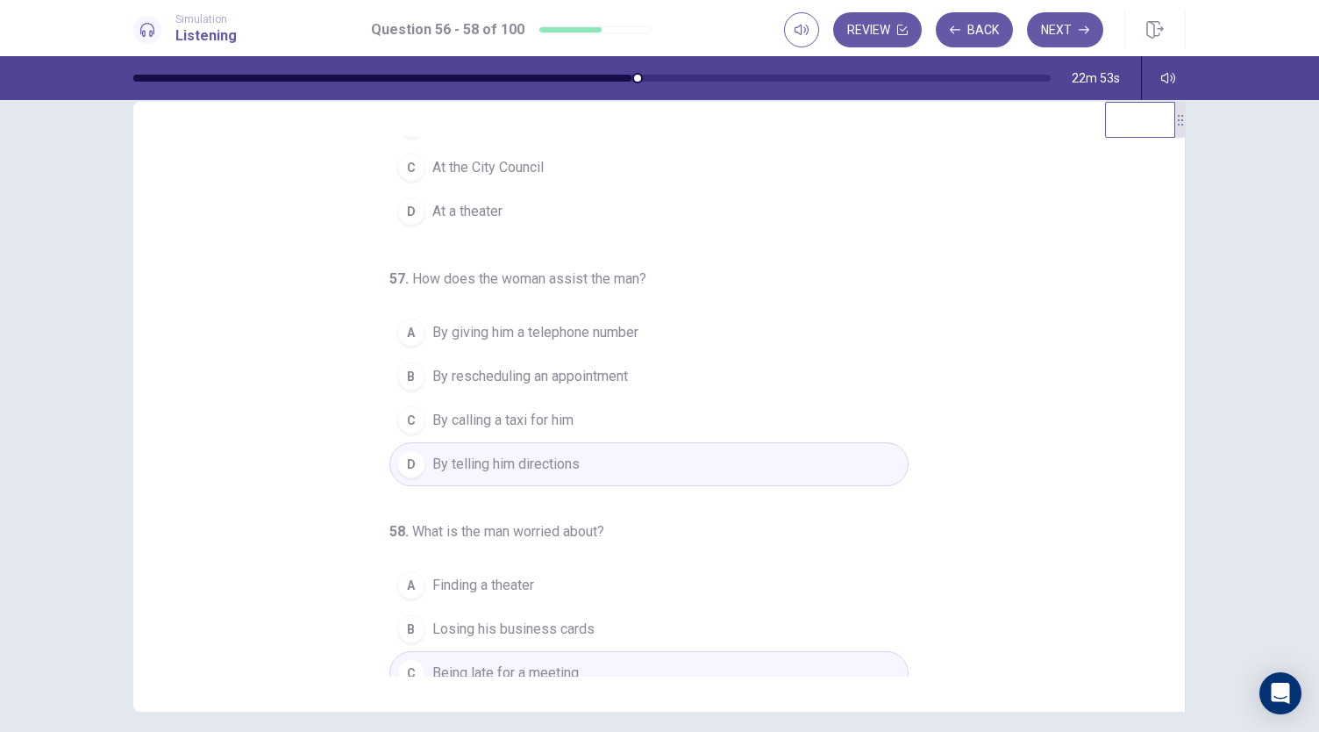
scroll to position [196, 0]
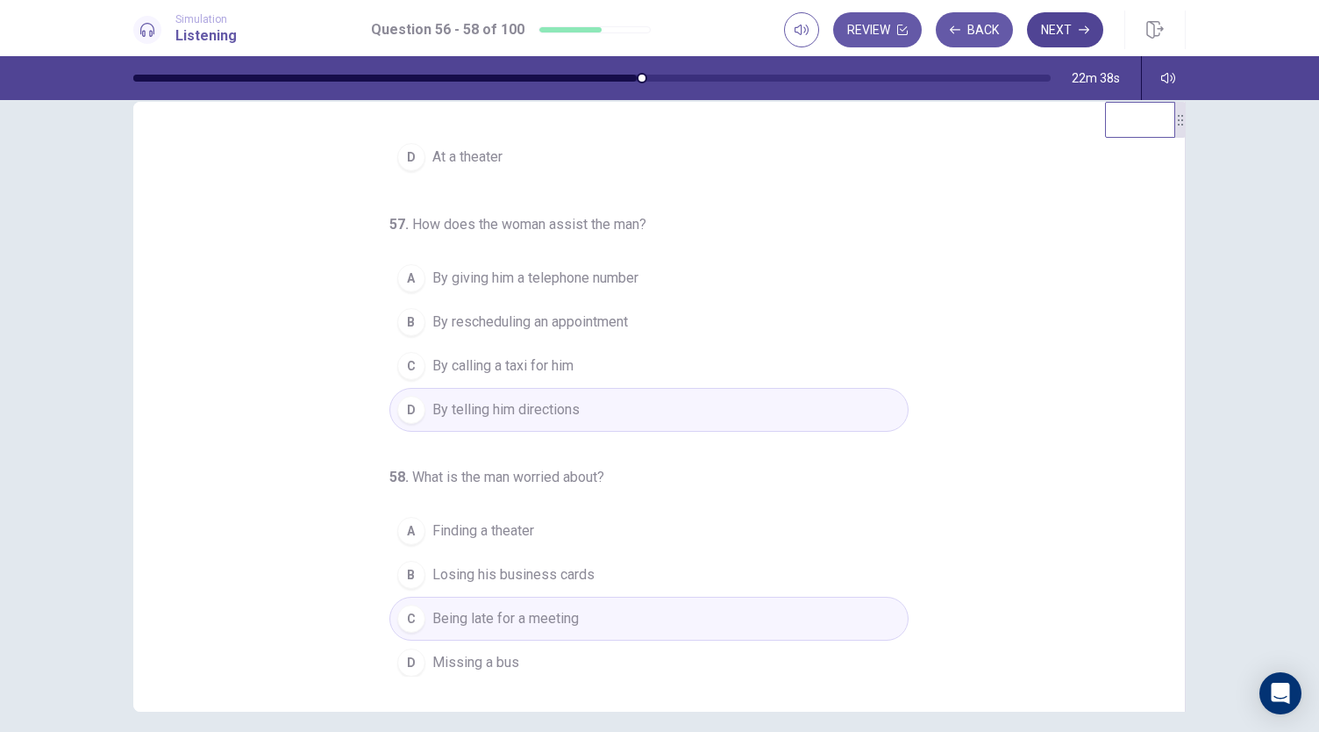
click at [1065, 24] on button "Next" at bounding box center [1065, 29] width 76 height 35
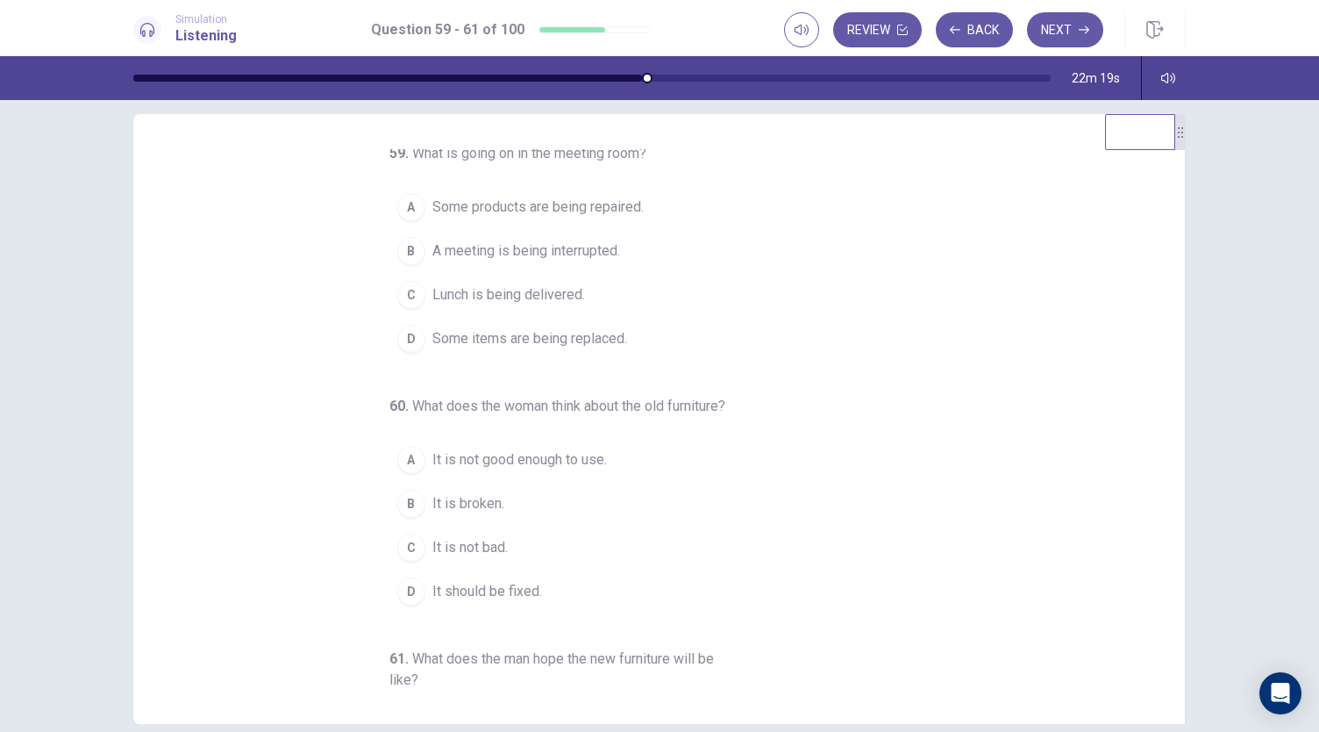
scroll to position [0, 0]
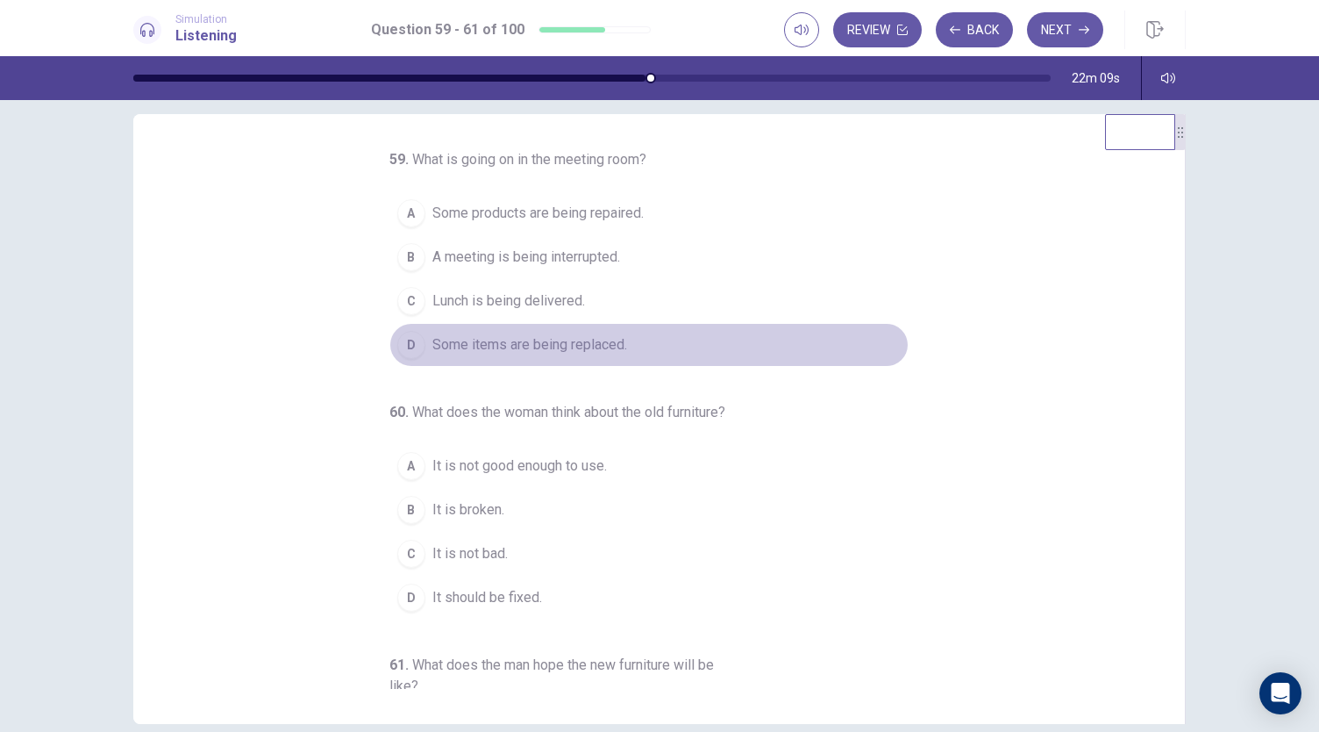
click at [585, 346] on span "Some items are being replaced." at bounding box center [529, 344] width 195 height 21
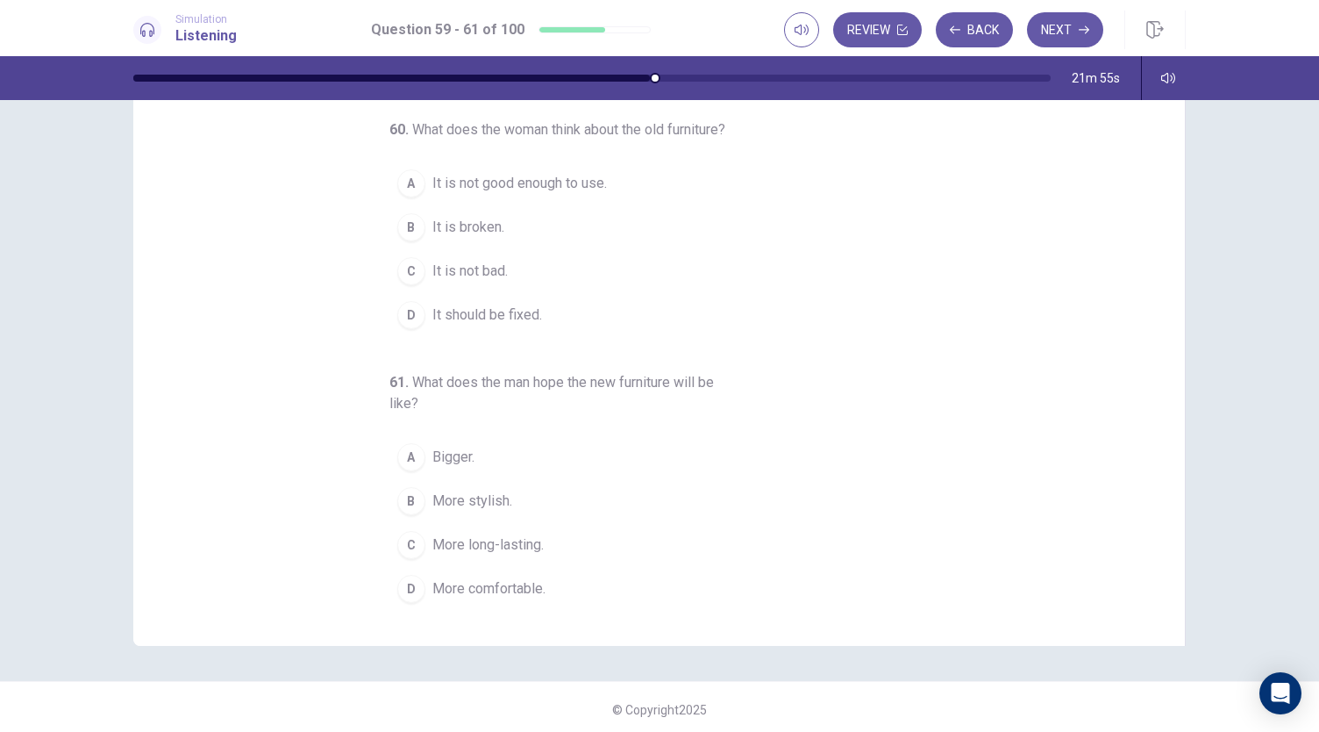
scroll to position [104, 0]
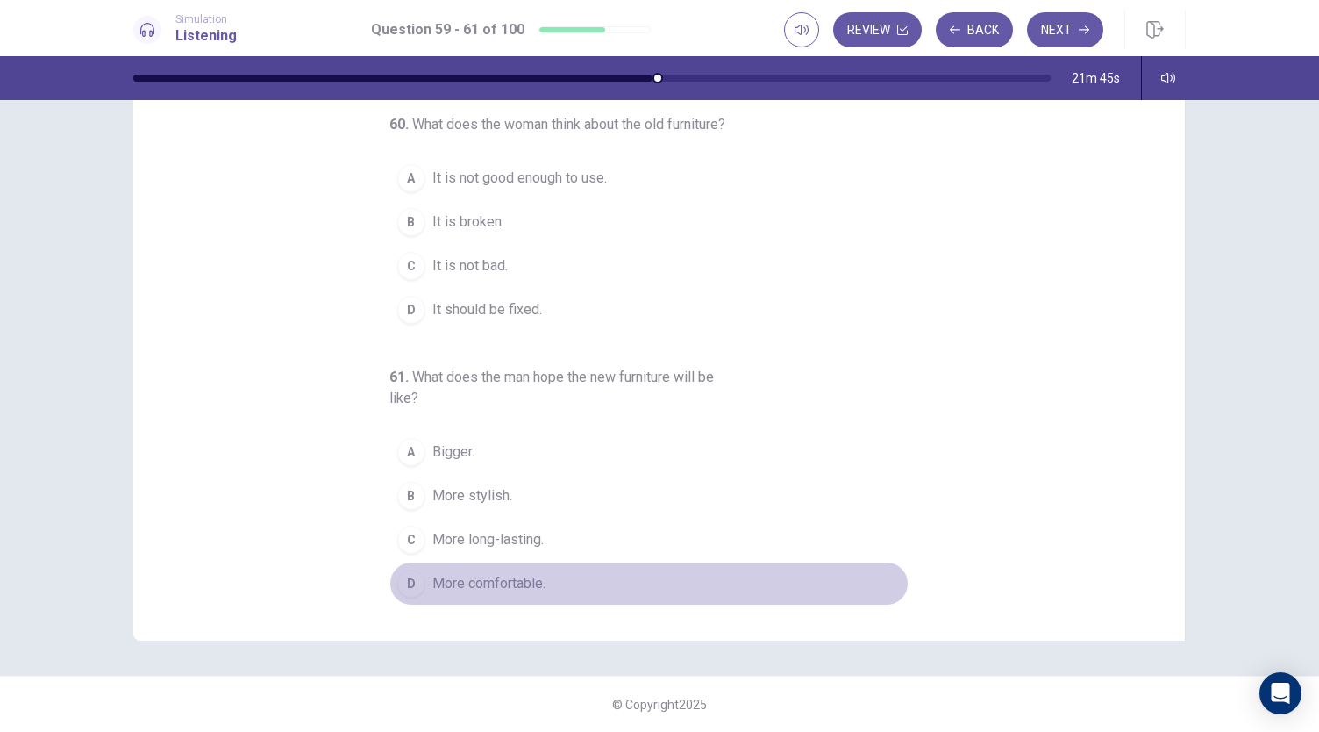
click at [546, 590] on button "D More comfortable." at bounding box center [648, 583] width 519 height 44
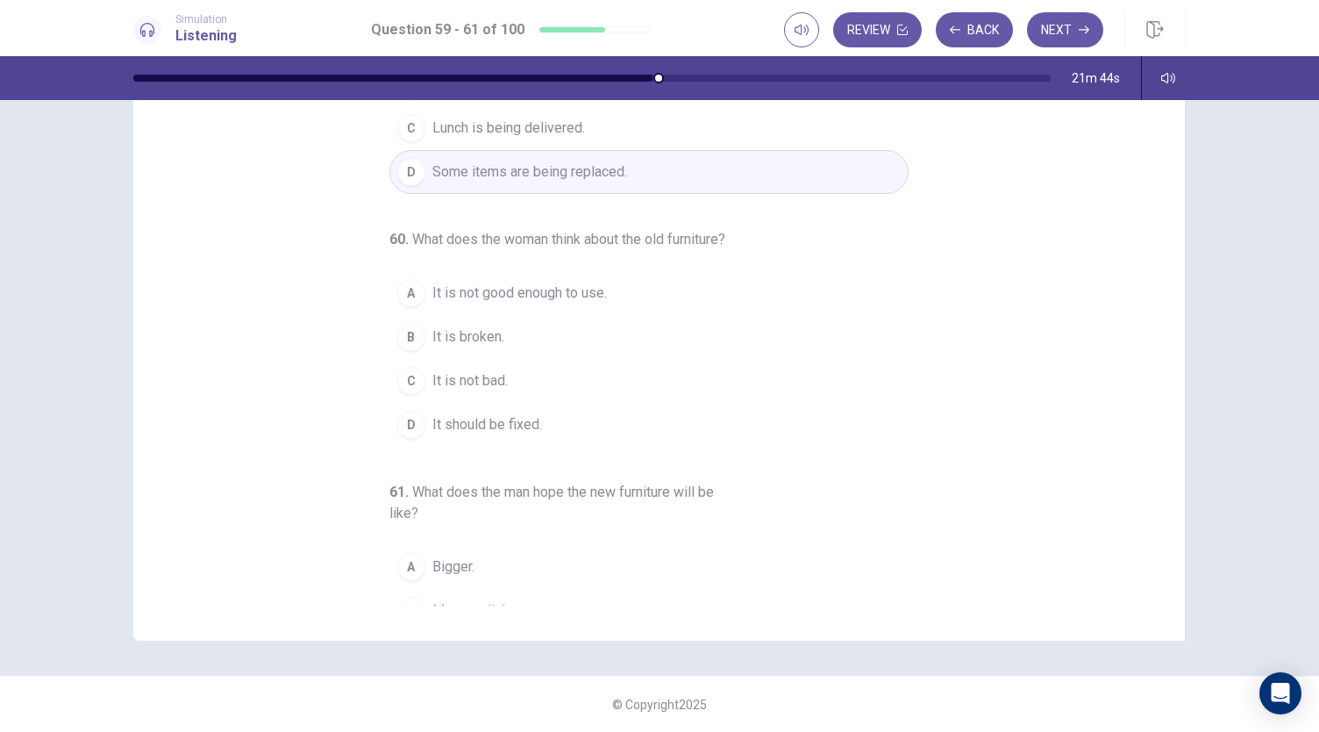
scroll to position [88, 0]
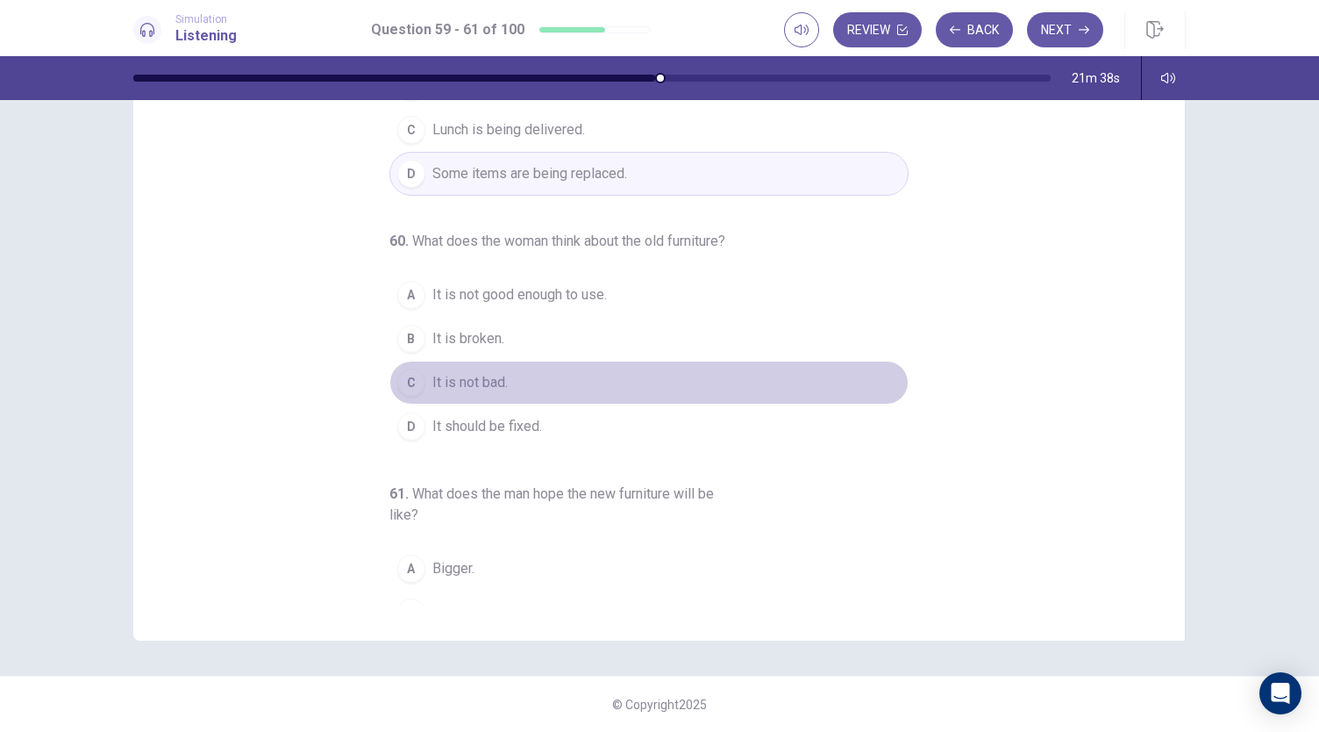
click at [486, 393] on span "It is not bad." at bounding box center [469, 382] width 75 height 21
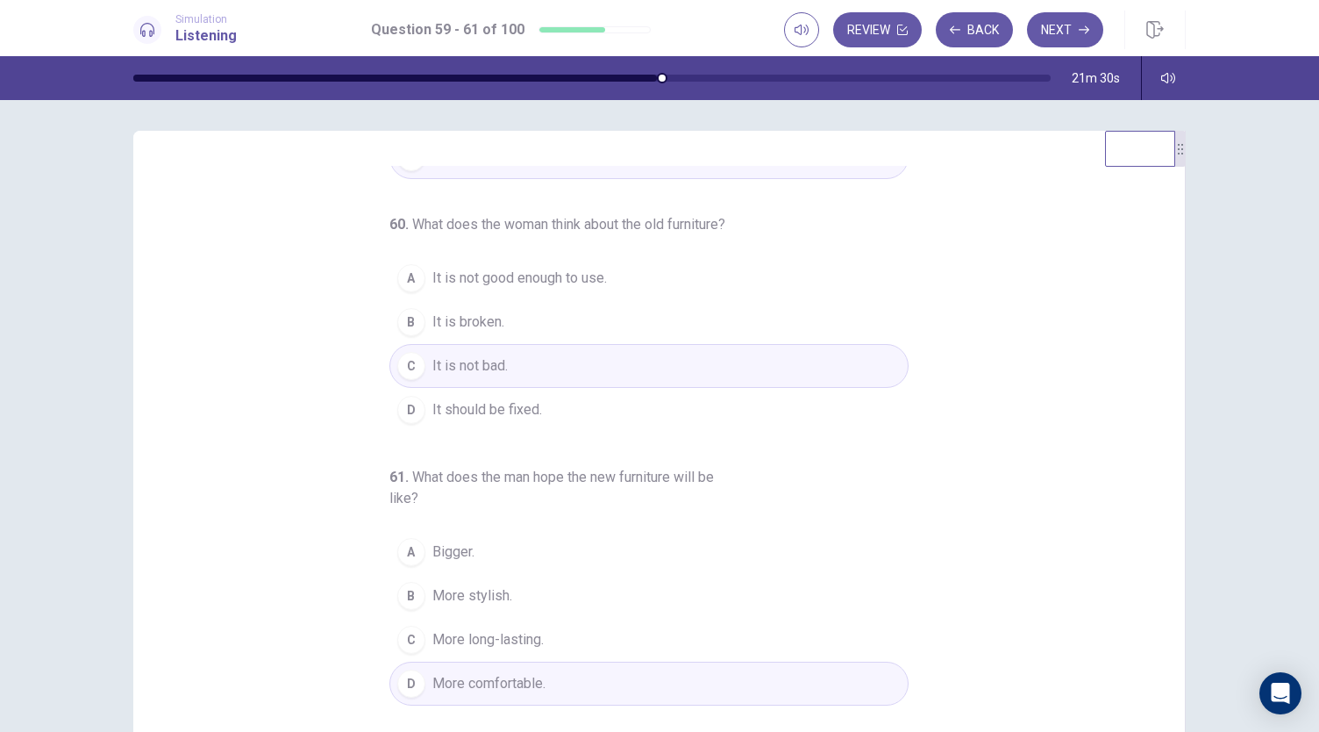
scroll to position [104, 0]
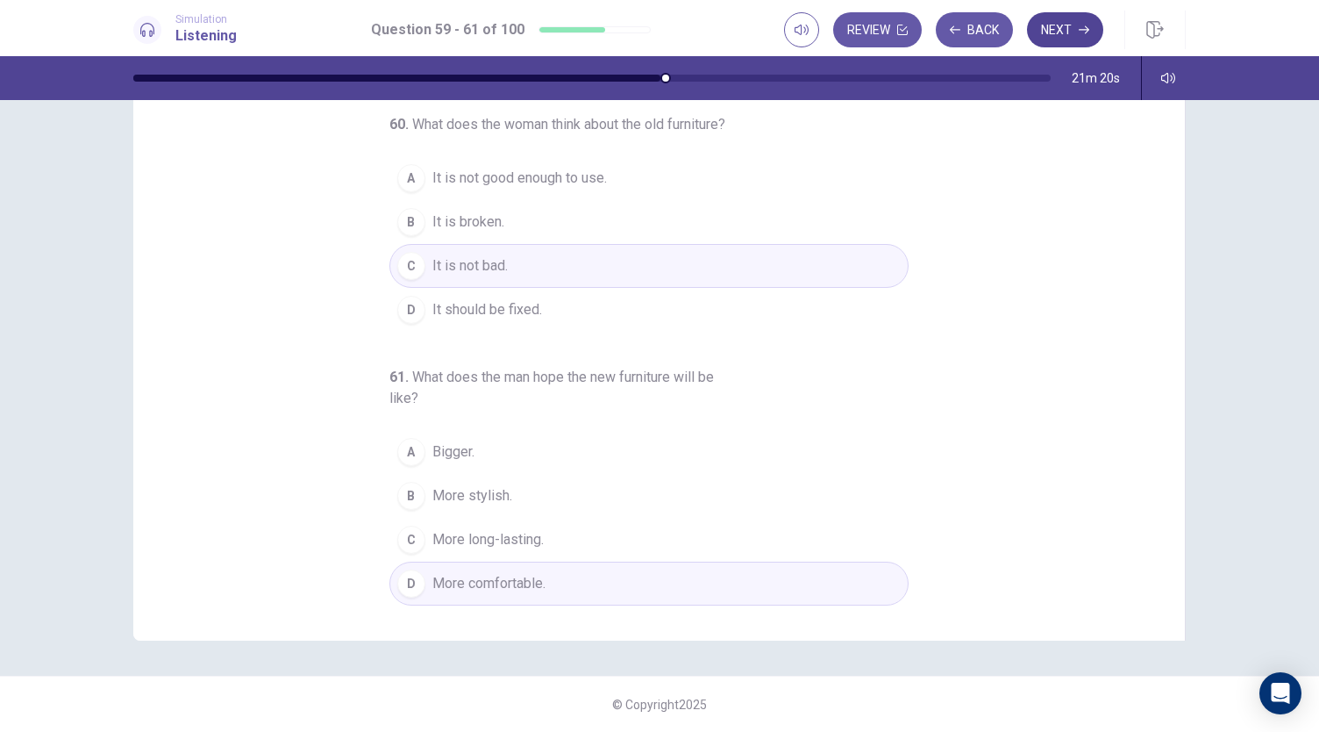
click at [1081, 30] on icon "button" at bounding box center [1084, 30] width 11 height 8
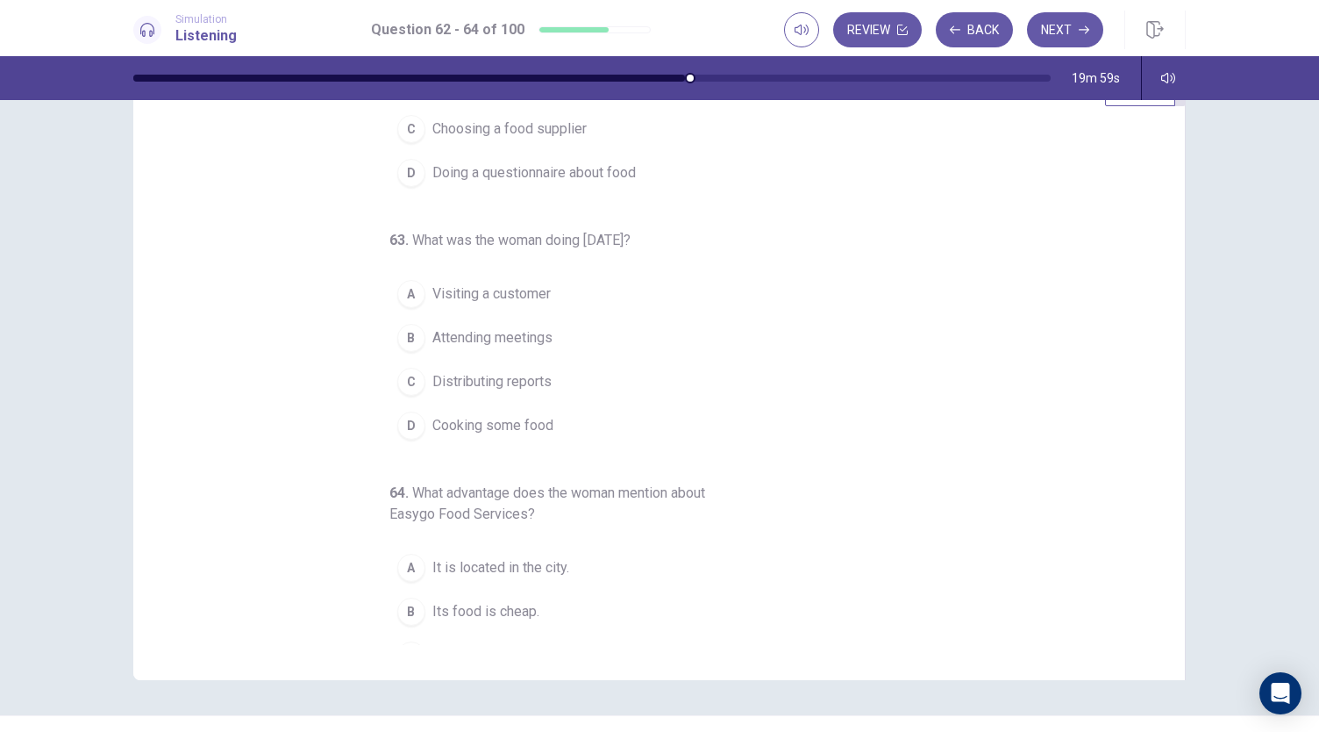
scroll to position [0, 0]
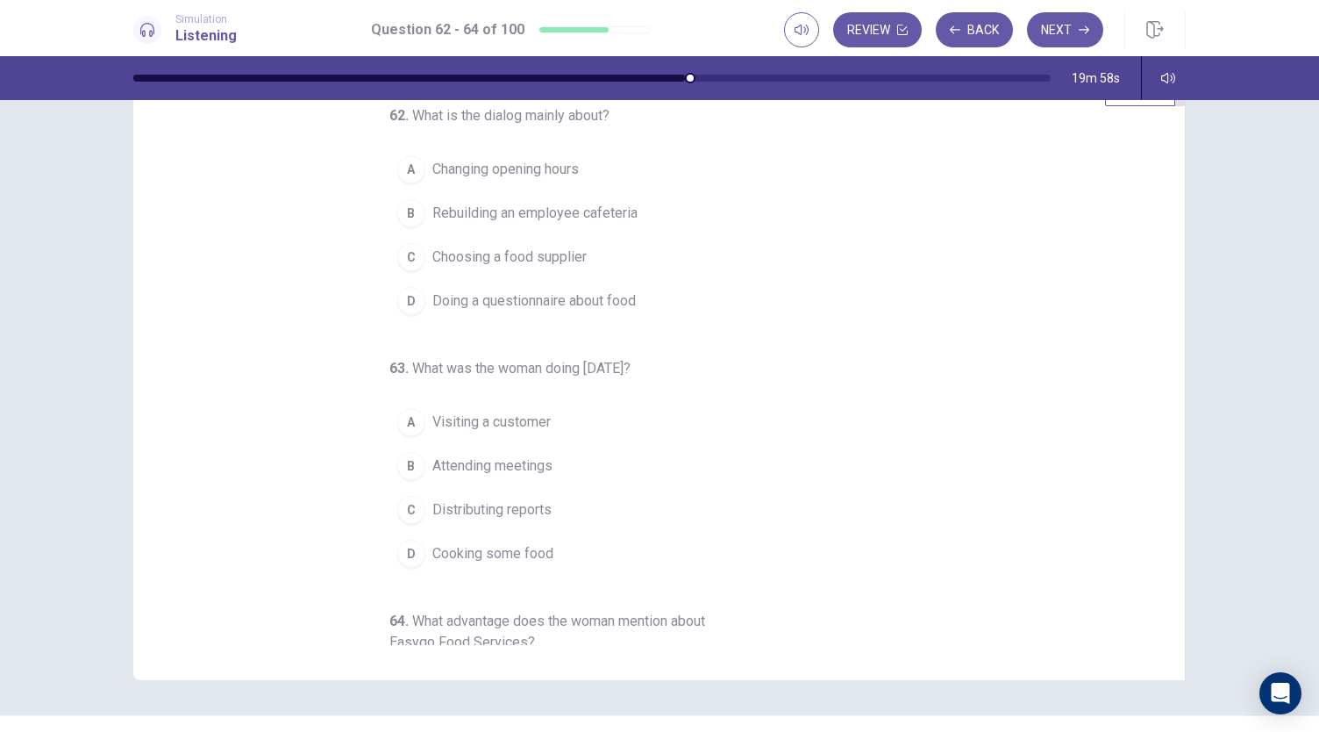
click at [534, 253] on span "Choosing a food supplier" at bounding box center [509, 256] width 154 height 21
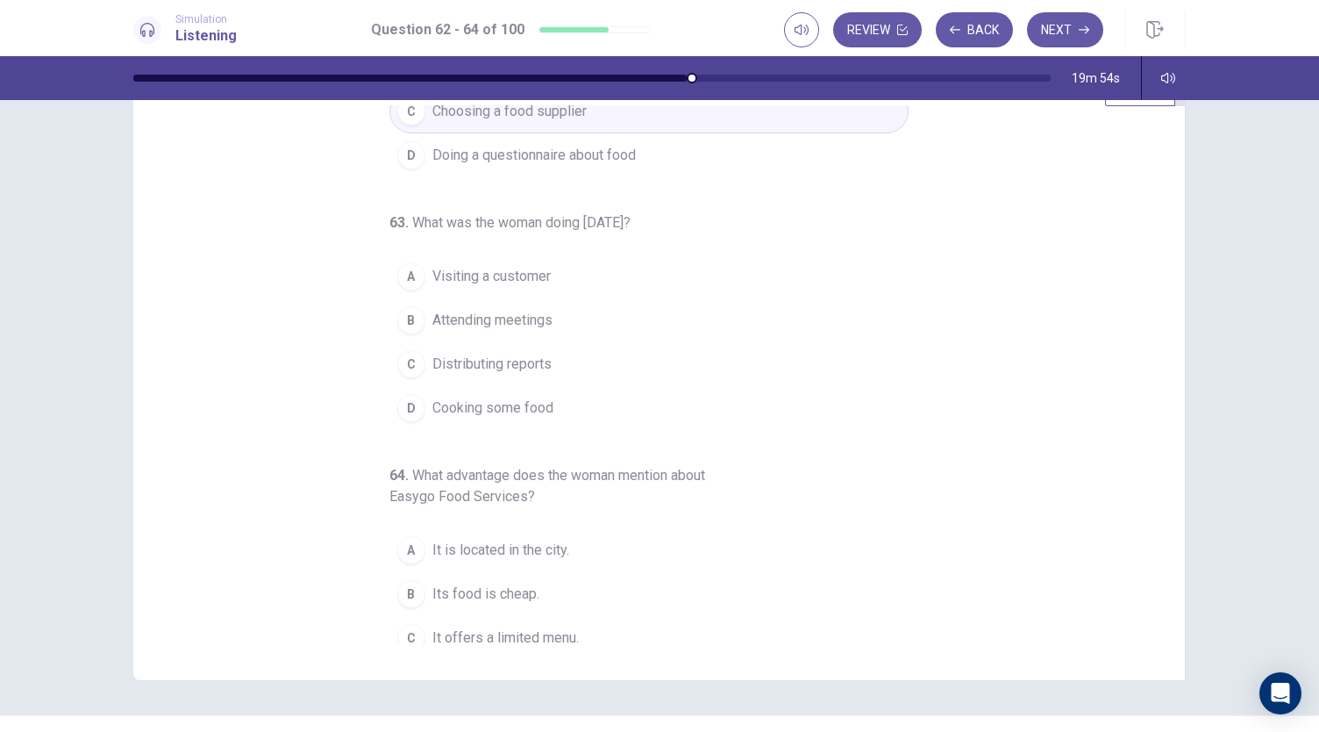
scroll to position [166, 0]
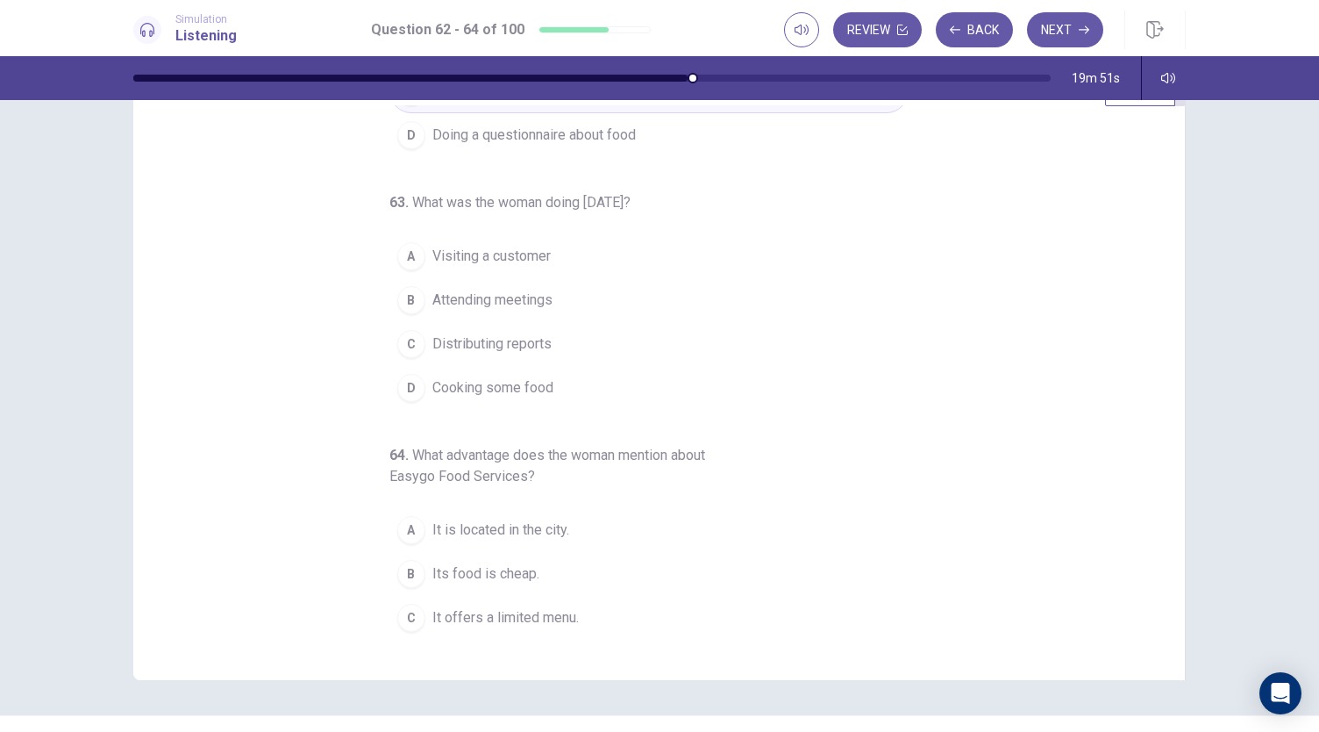
click at [525, 300] on span "Attending meetings" at bounding box center [492, 299] width 120 height 21
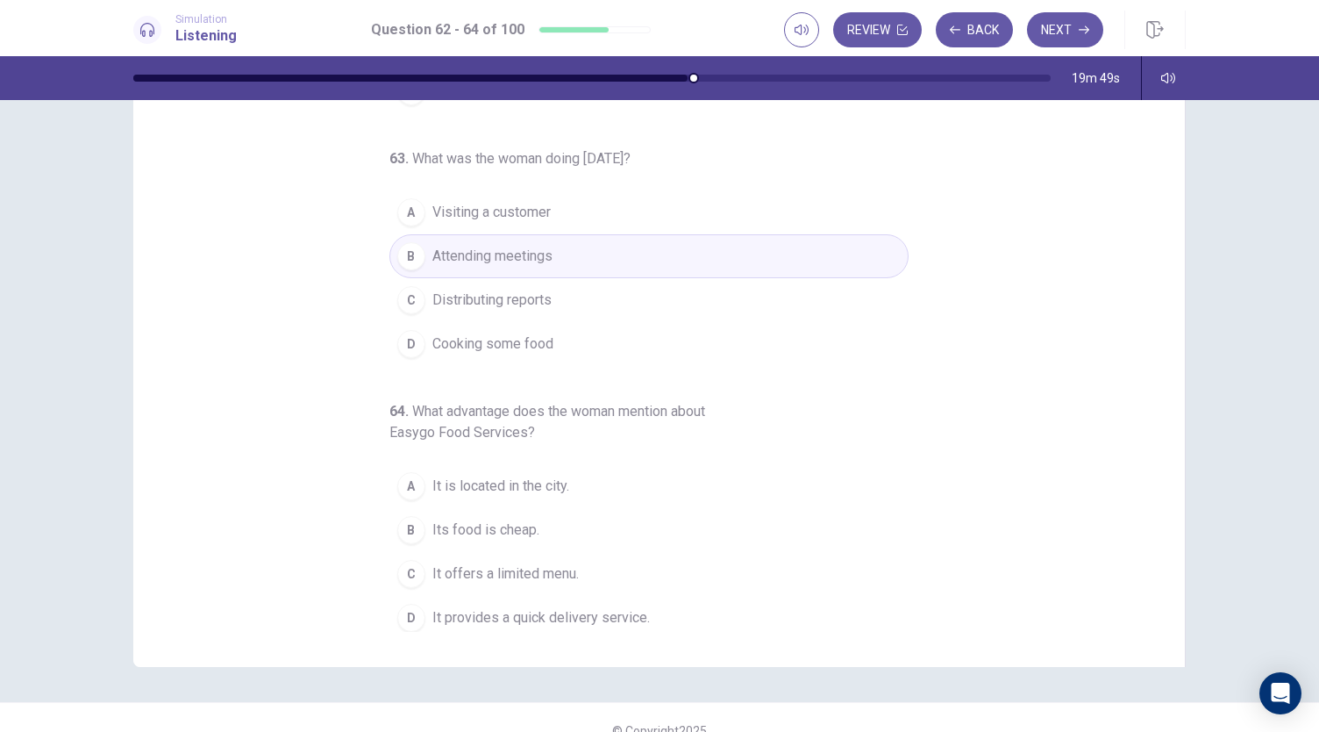
scroll to position [79, 0]
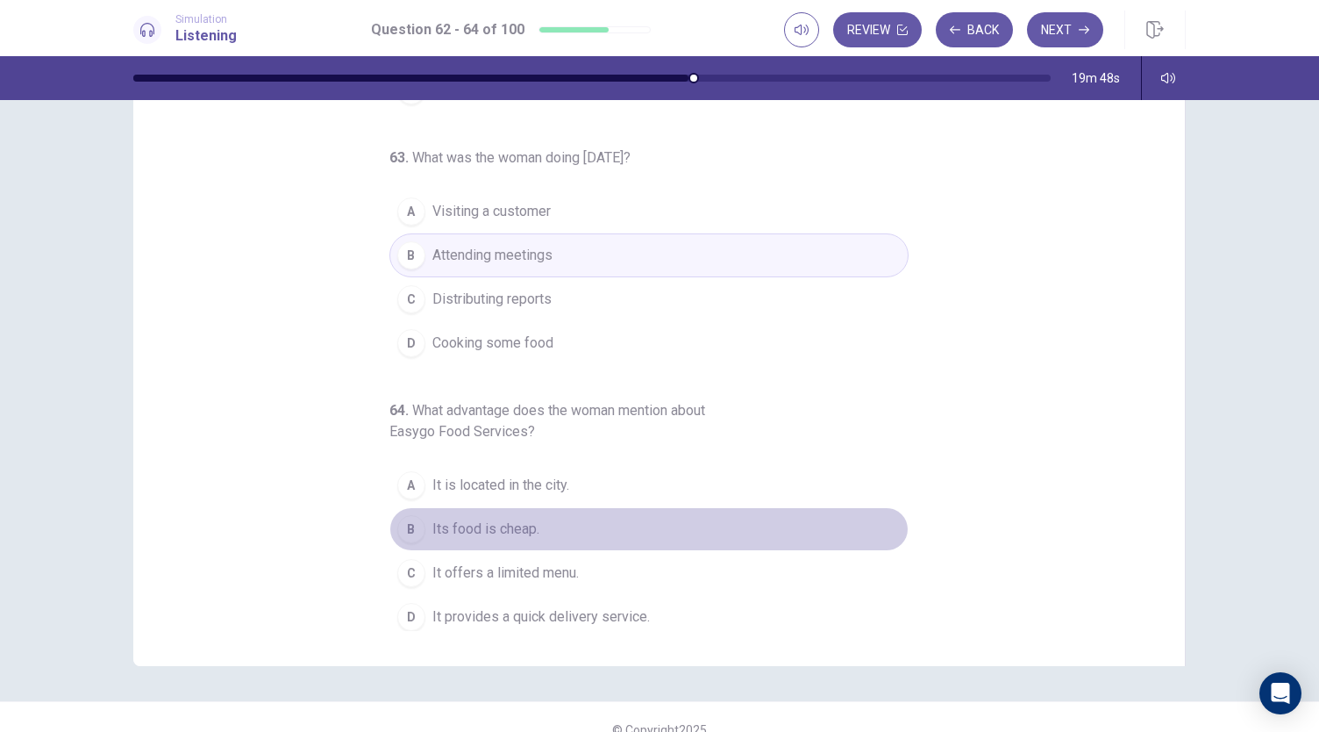
click at [450, 534] on button "B Its food is cheap." at bounding box center [648, 529] width 519 height 44
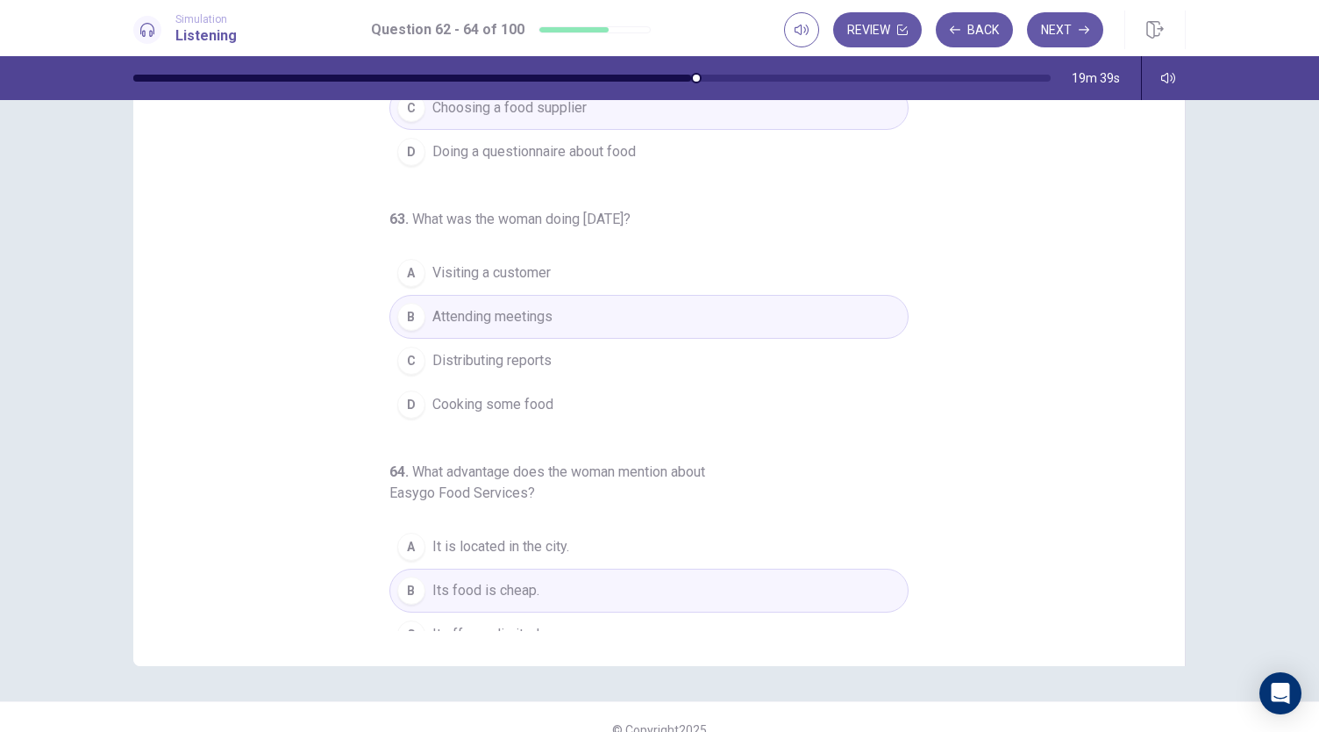
scroll to position [23, 0]
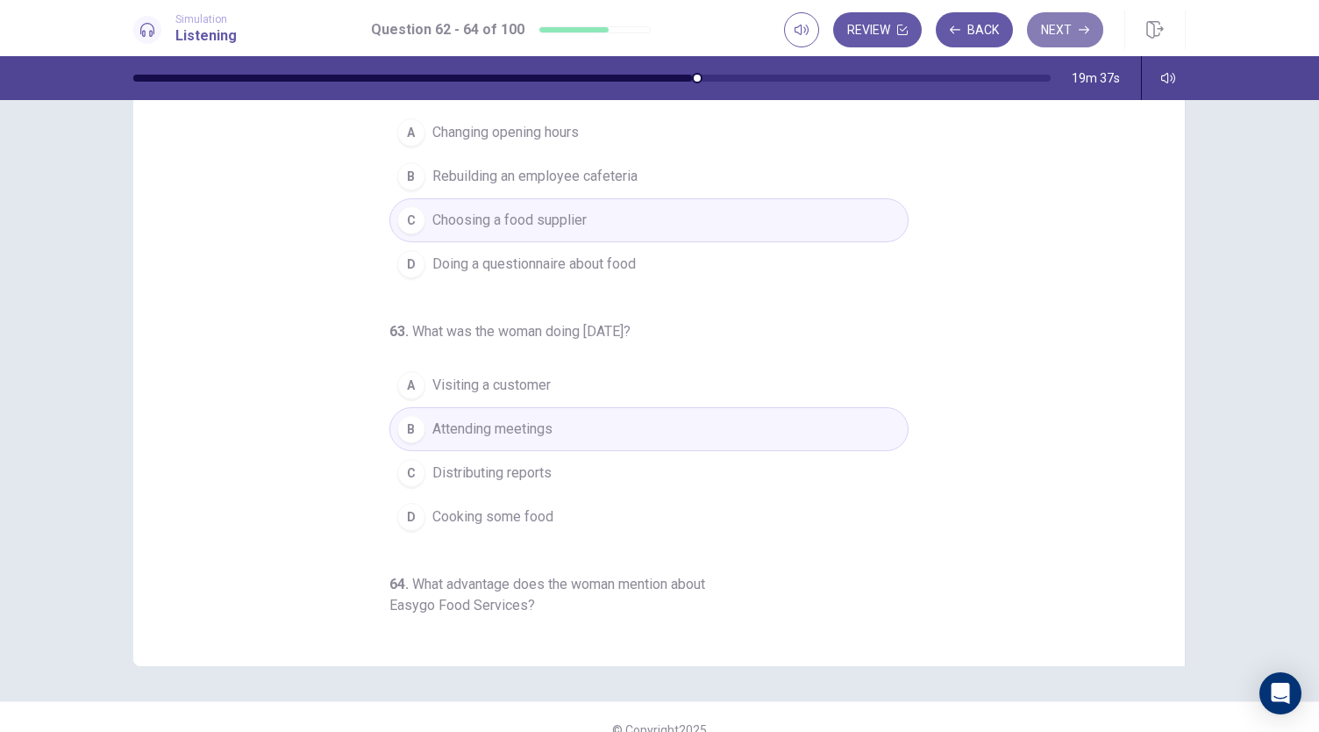
click at [1071, 25] on button "Next" at bounding box center [1065, 29] width 76 height 35
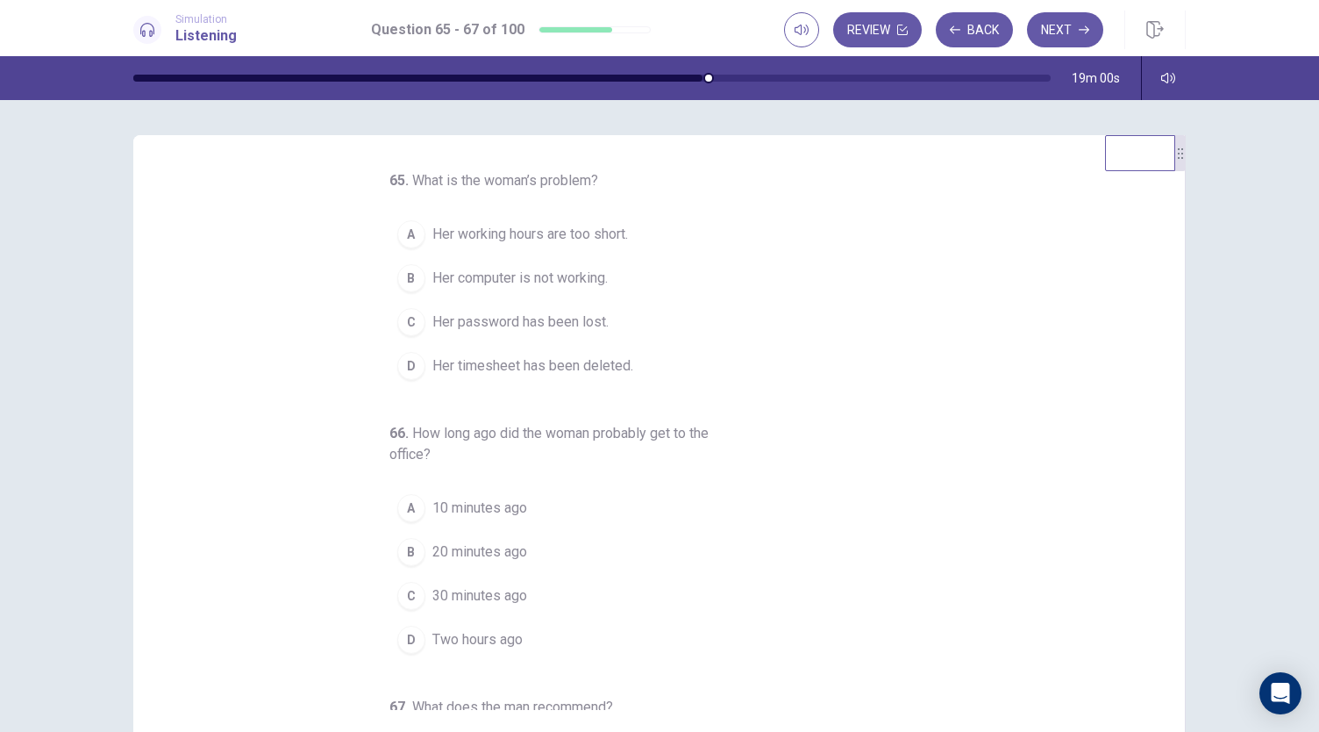
scroll to position [7, 0]
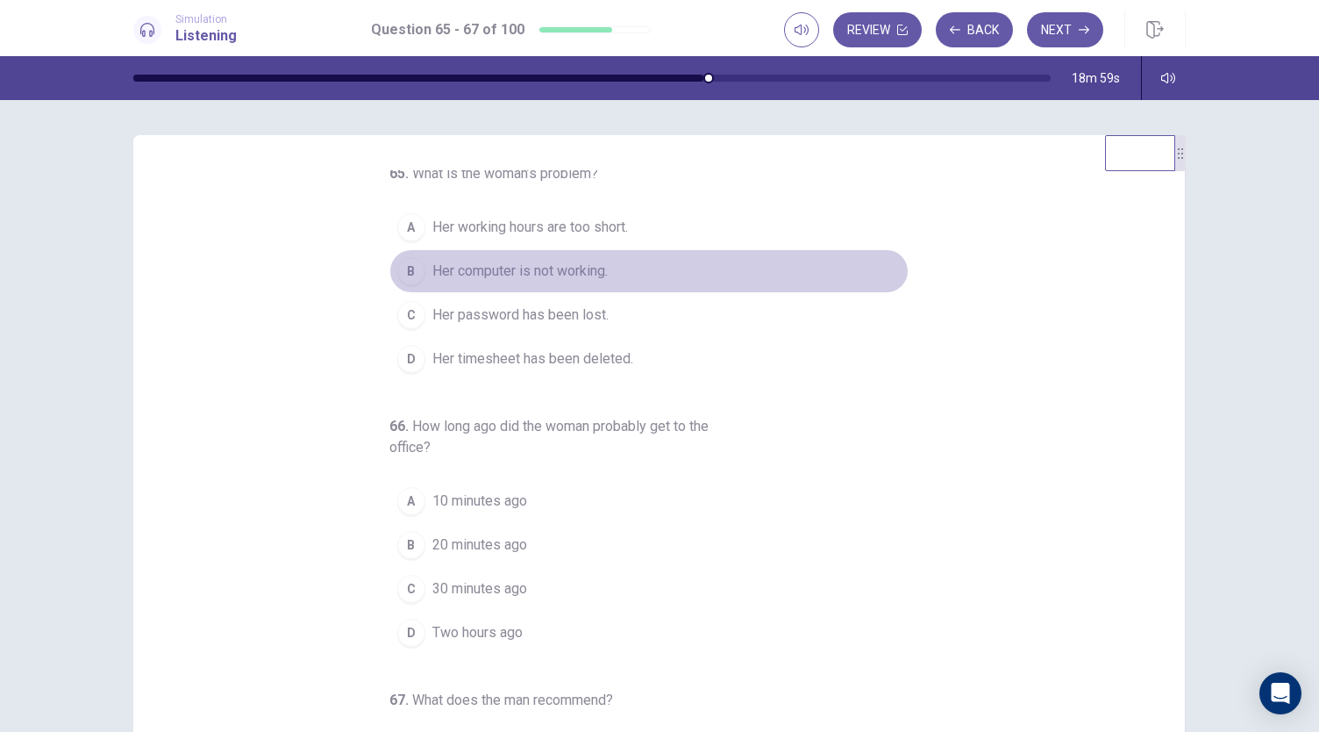
click at [584, 263] on span "Her computer is not working." at bounding box center [519, 271] width 175 height 21
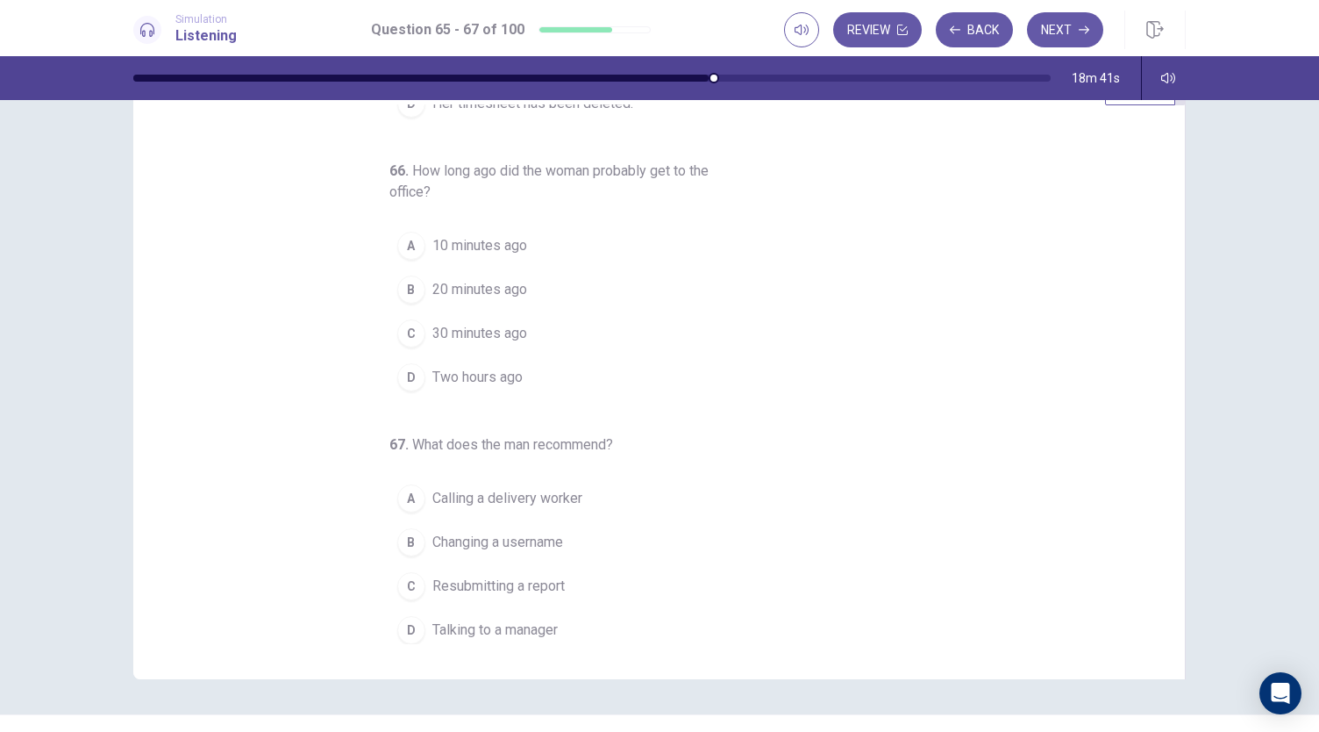
scroll to position [69, 0]
click at [488, 225] on button "A 10 minutes ago" at bounding box center [648, 242] width 519 height 44
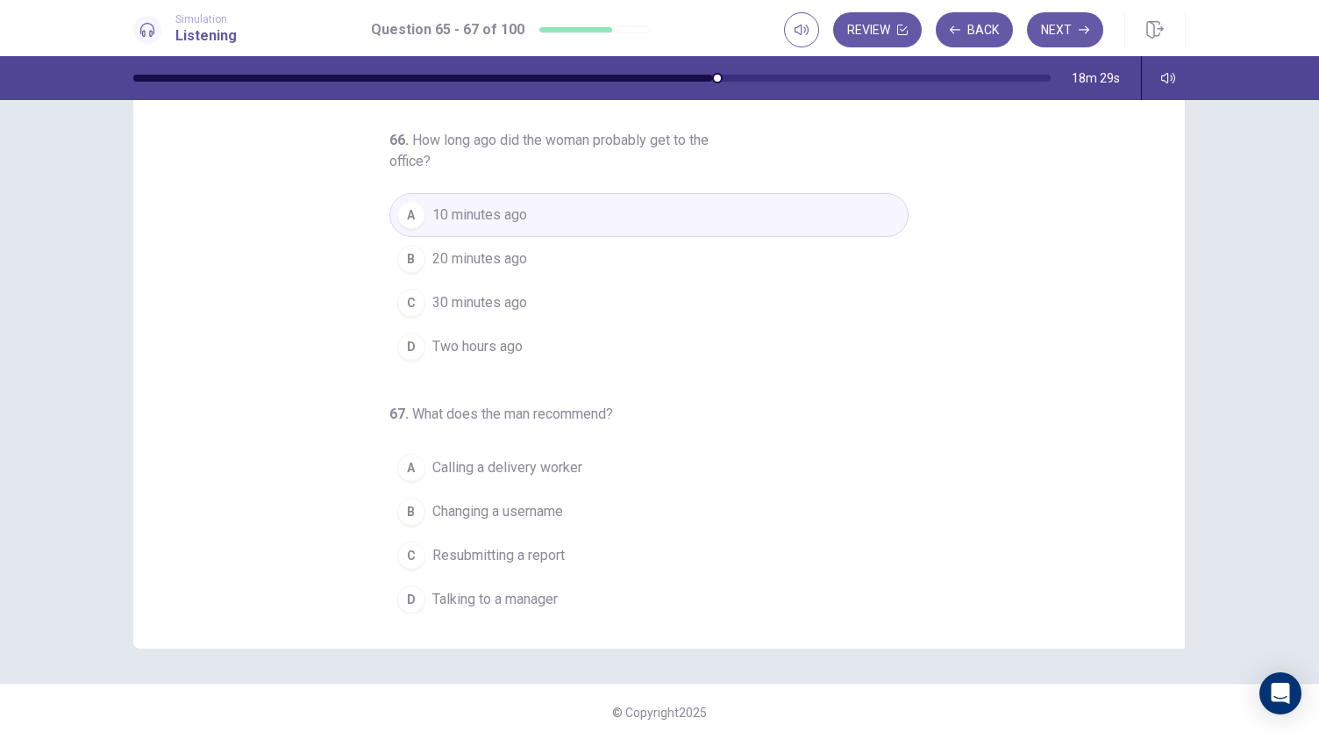
scroll to position [104, 0]
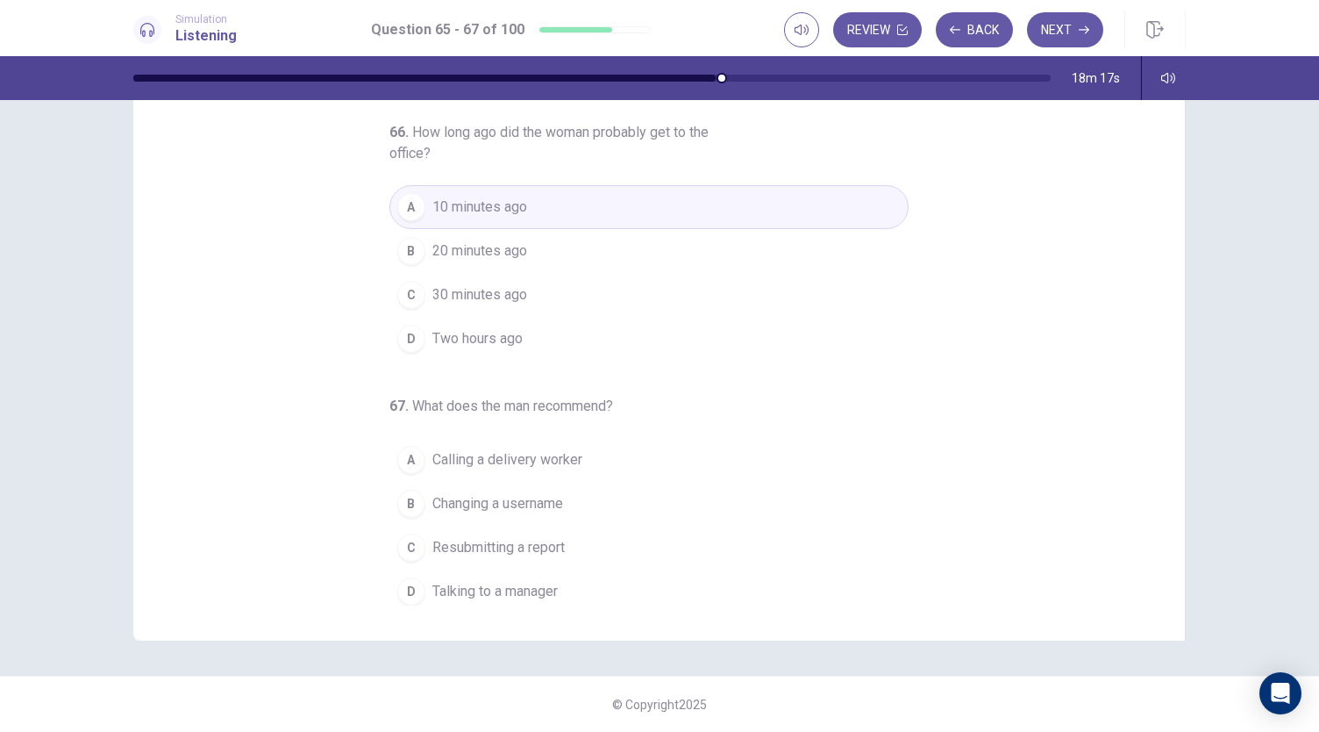
click at [503, 586] on span "Talking to a manager" at bounding box center [494, 591] width 125 height 21
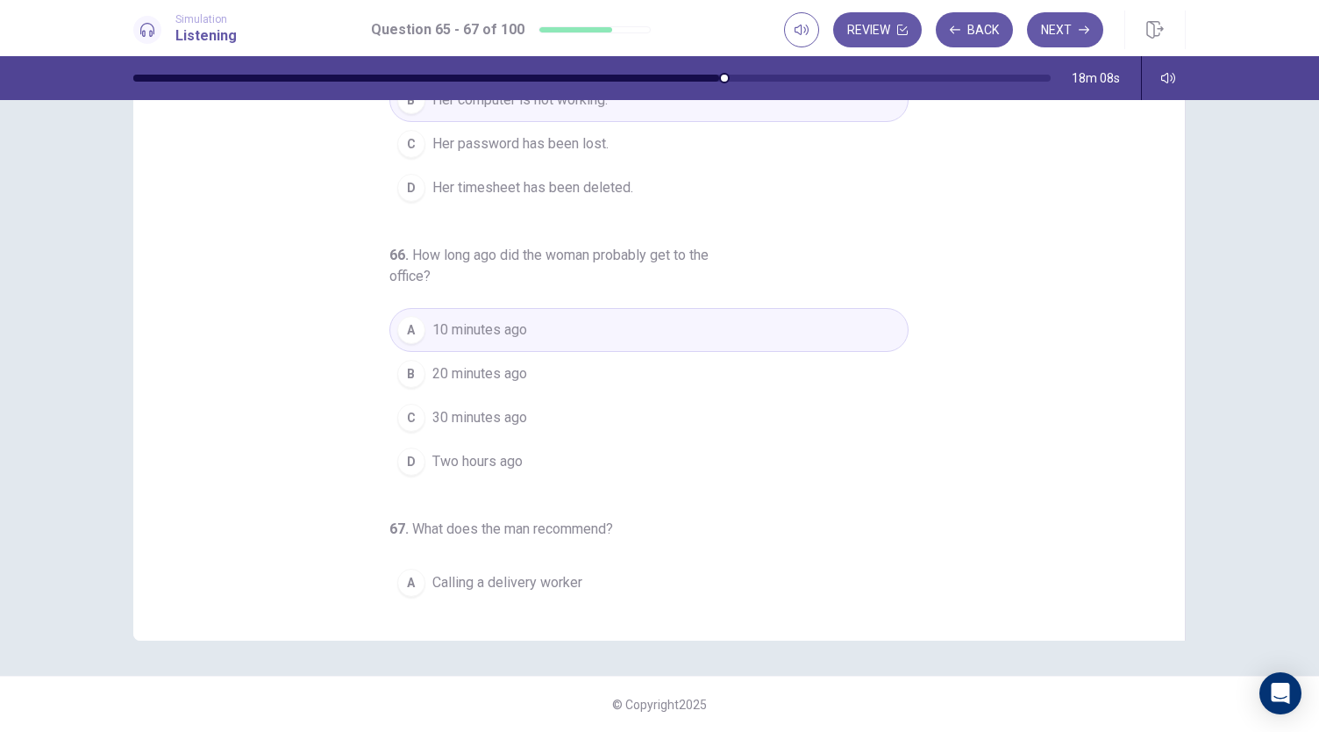
scroll to position [18, 0]
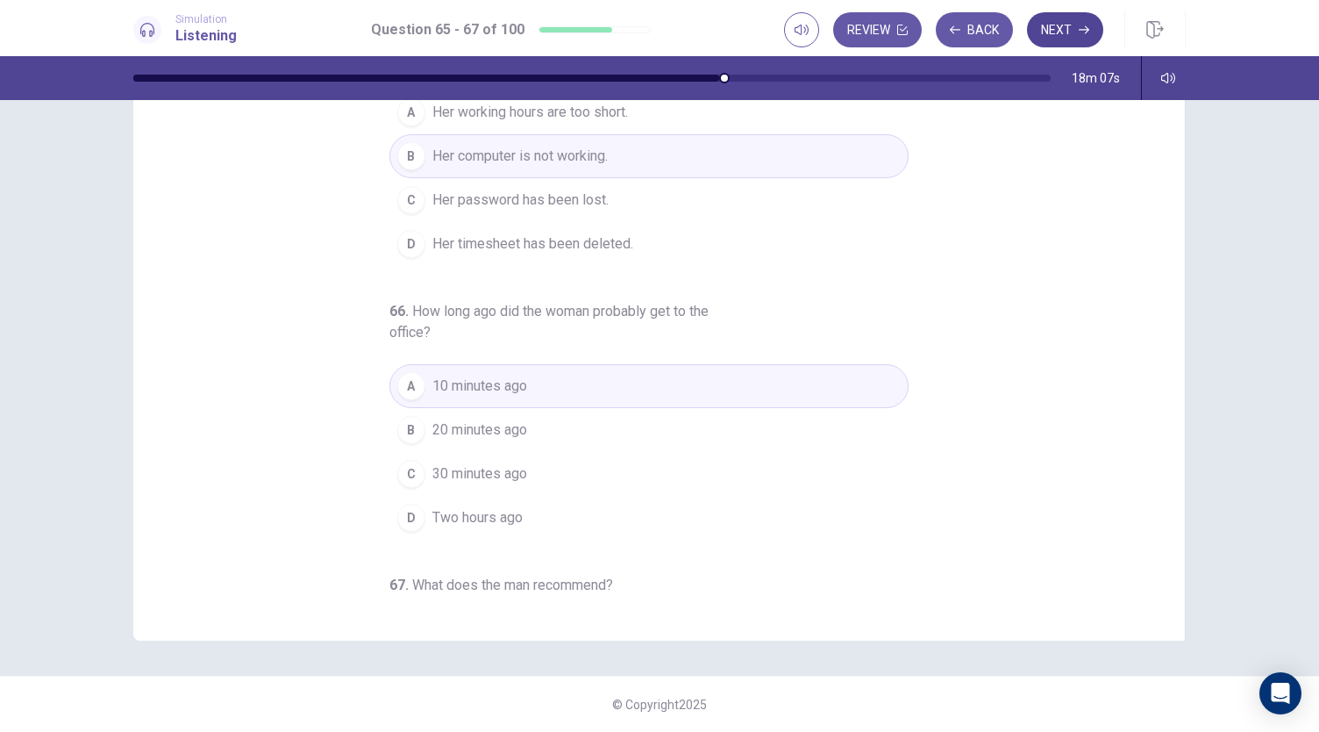
click at [1075, 32] on button "Next" at bounding box center [1065, 29] width 76 height 35
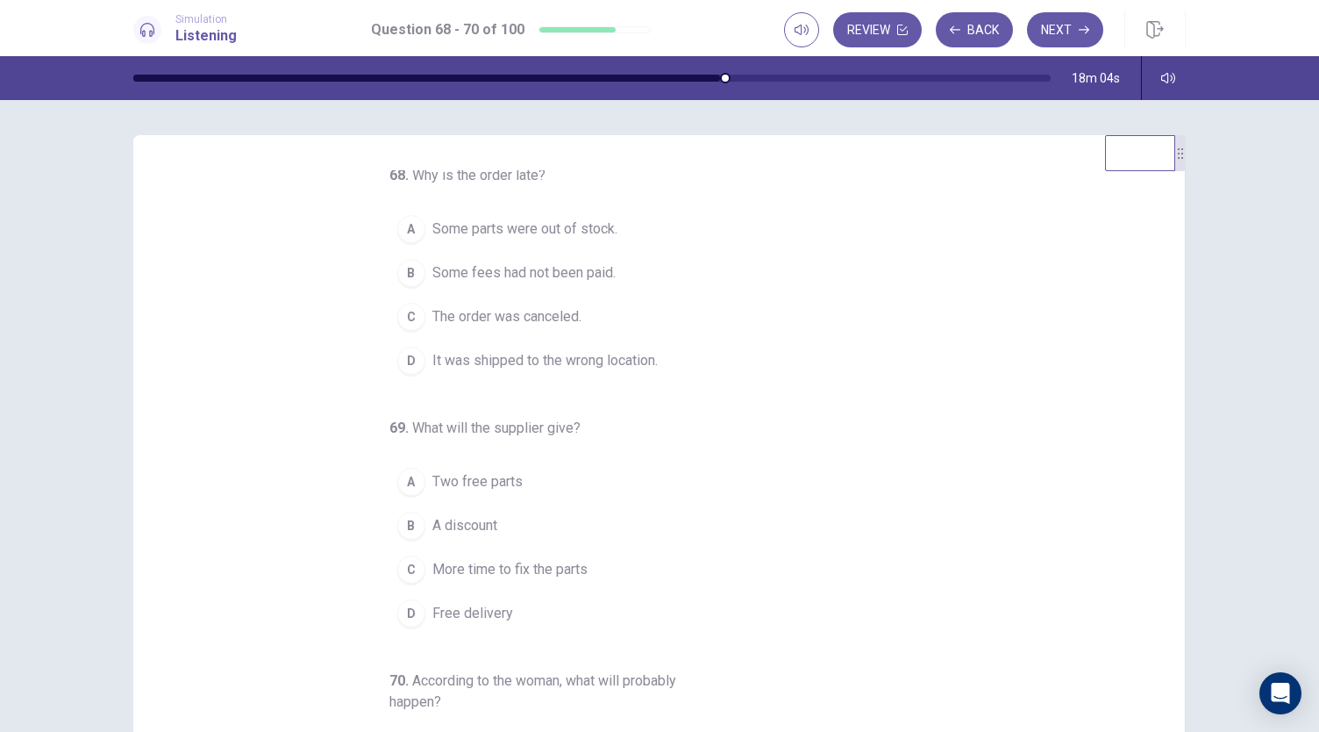
scroll to position [0, 0]
click at [383, 180] on div "68 . Why is the order late? A Some parts were out of stock. B Some fees had not…" at bounding box center [666, 439] width 1010 height 539
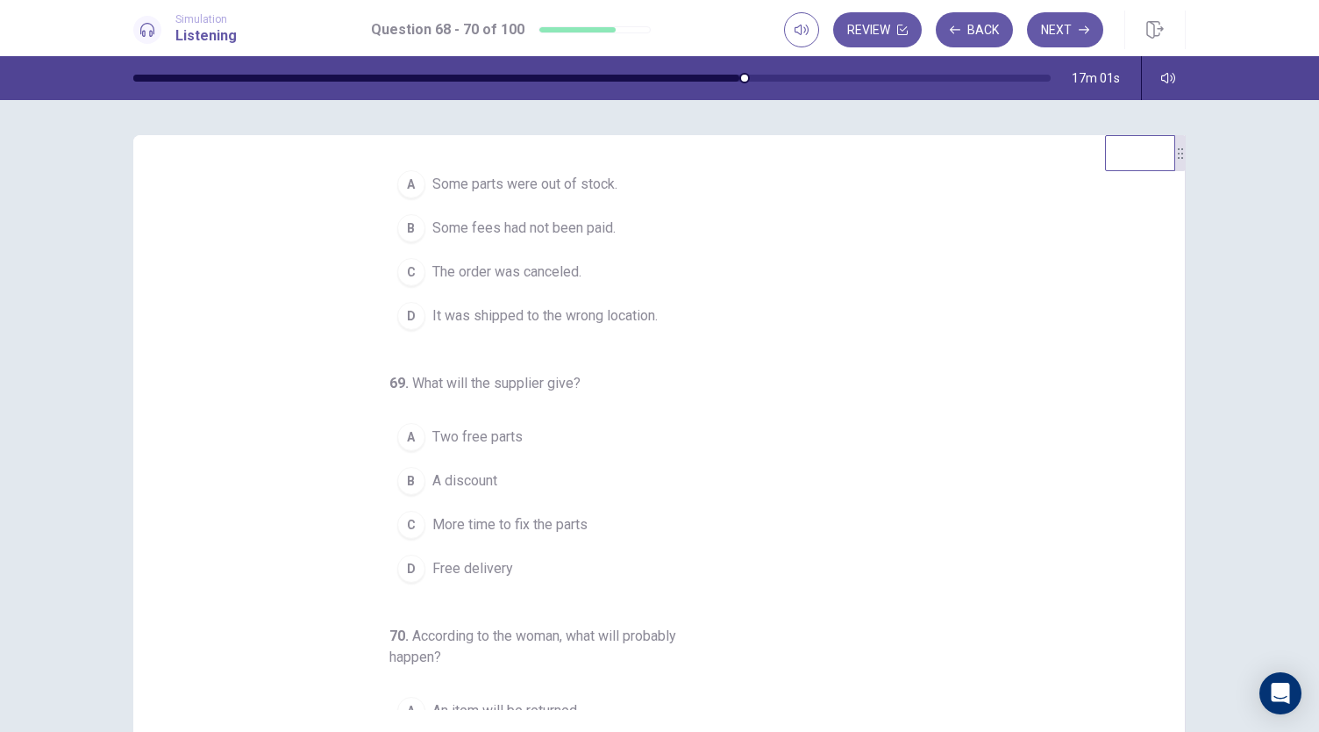
click at [547, 490] on button "B A discount" at bounding box center [648, 481] width 519 height 44
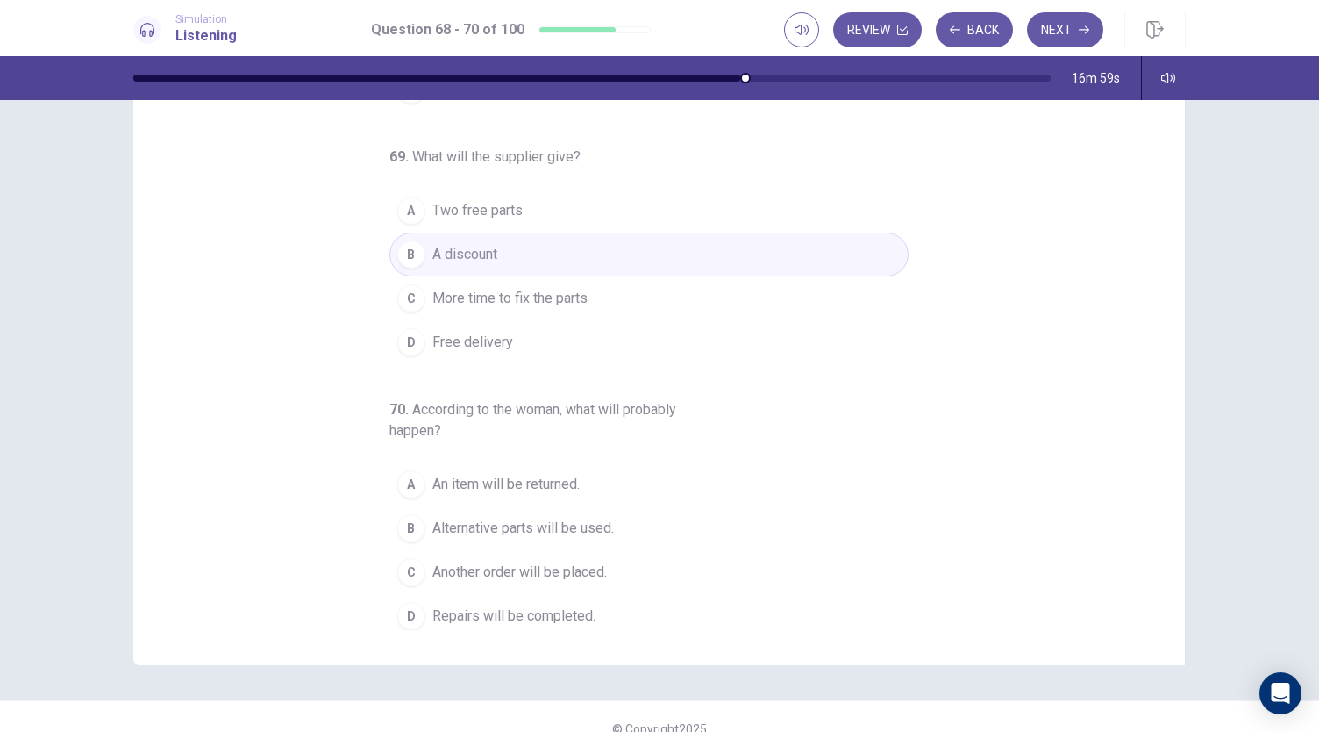
scroll to position [89, 0]
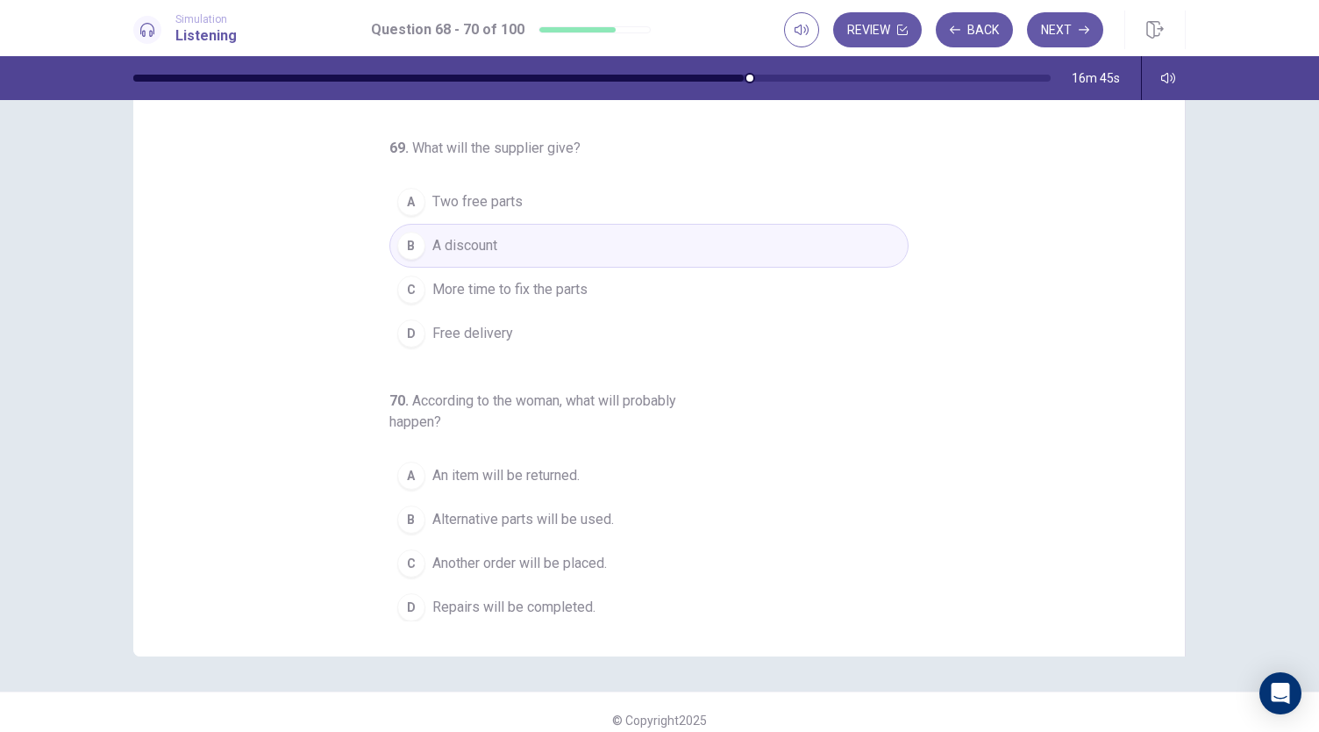
click at [517, 602] on span "Repairs will be completed." at bounding box center [513, 606] width 163 height 21
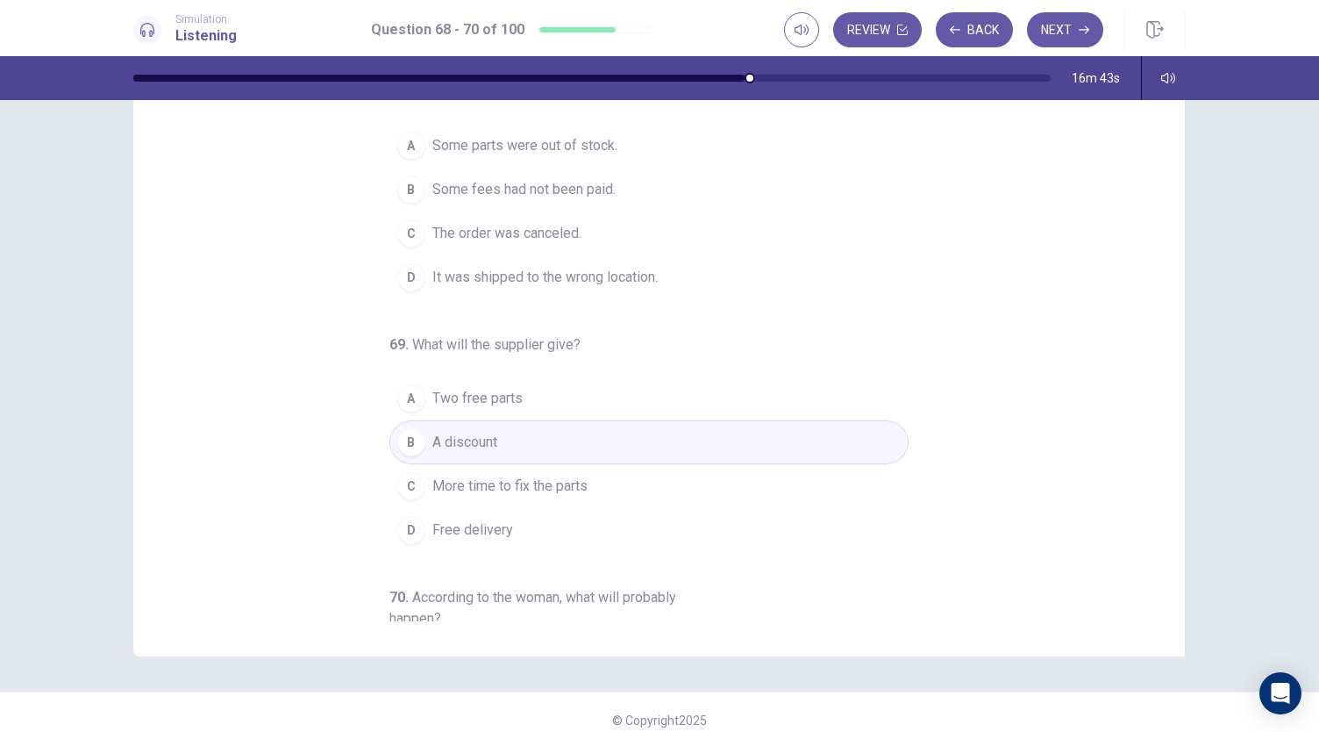
scroll to position [0, 0]
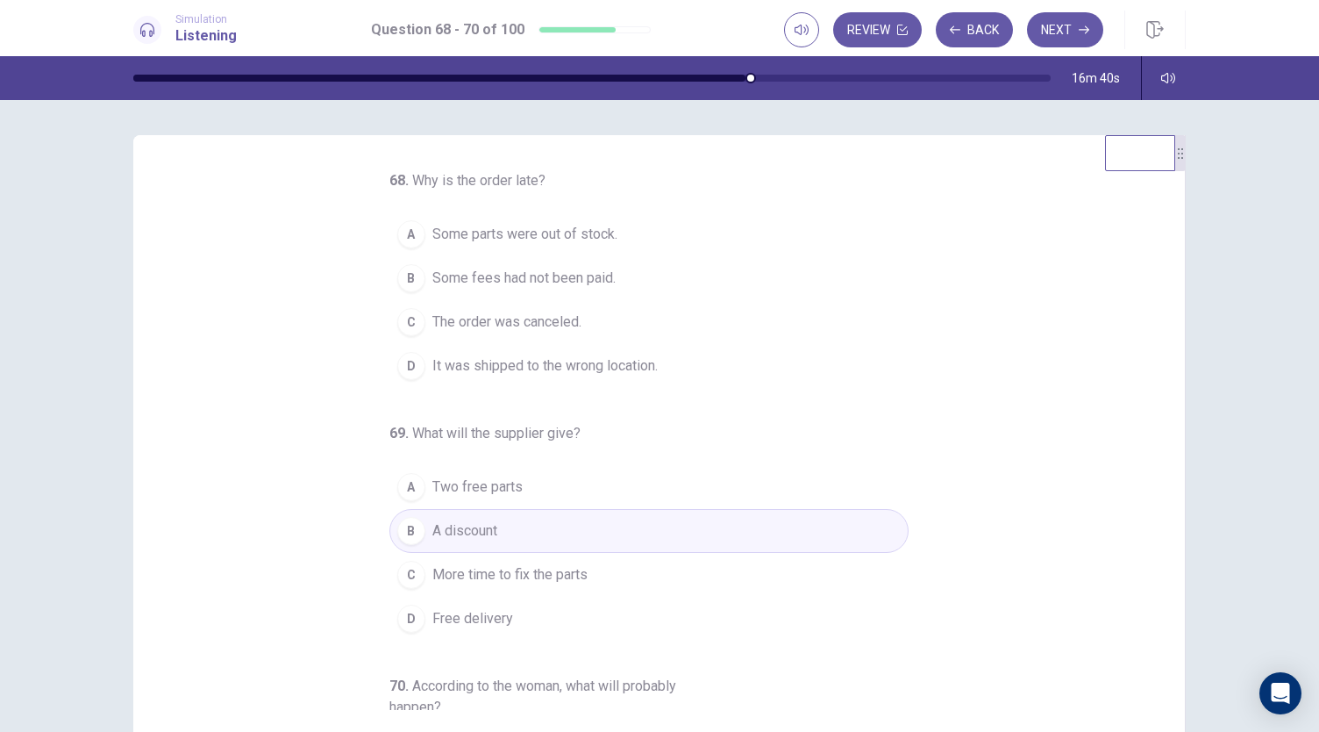
click at [517, 366] on span "It was shipped to the wrong location." at bounding box center [544, 365] width 225 height 21
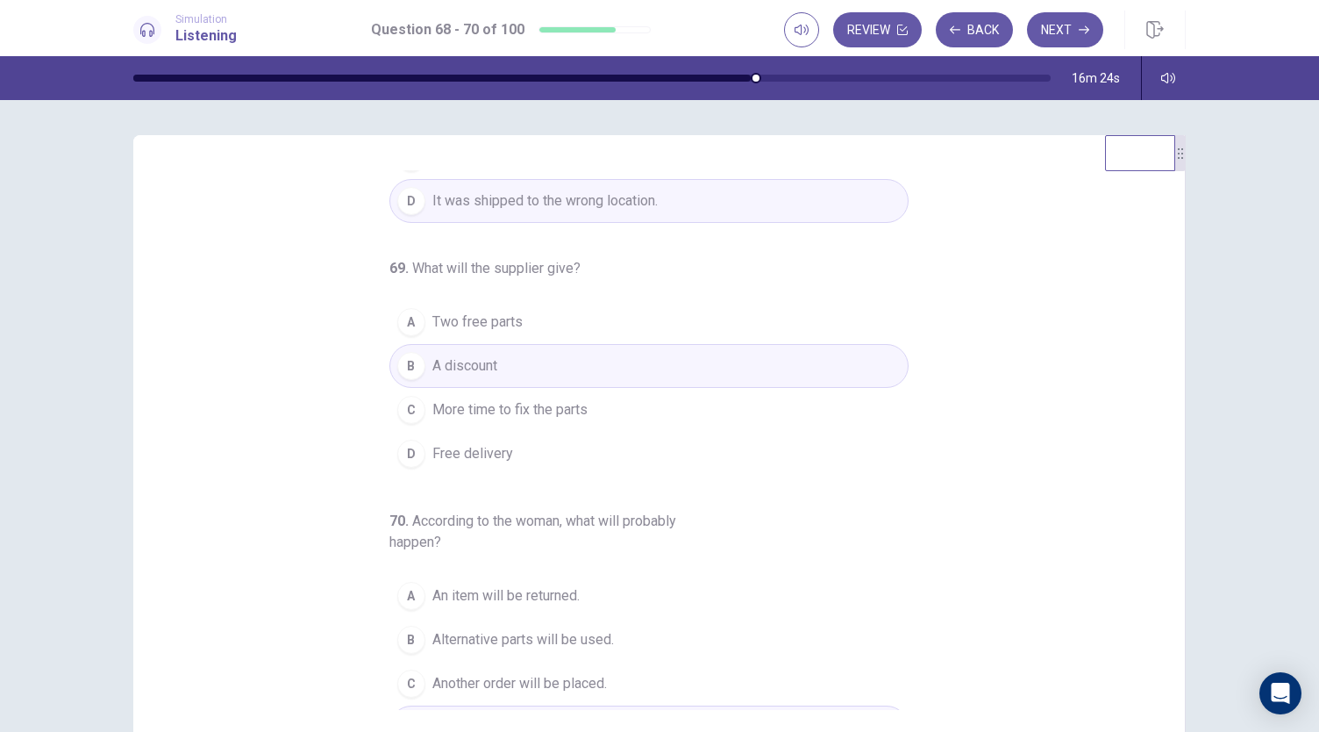
scroll to position [196, 0]
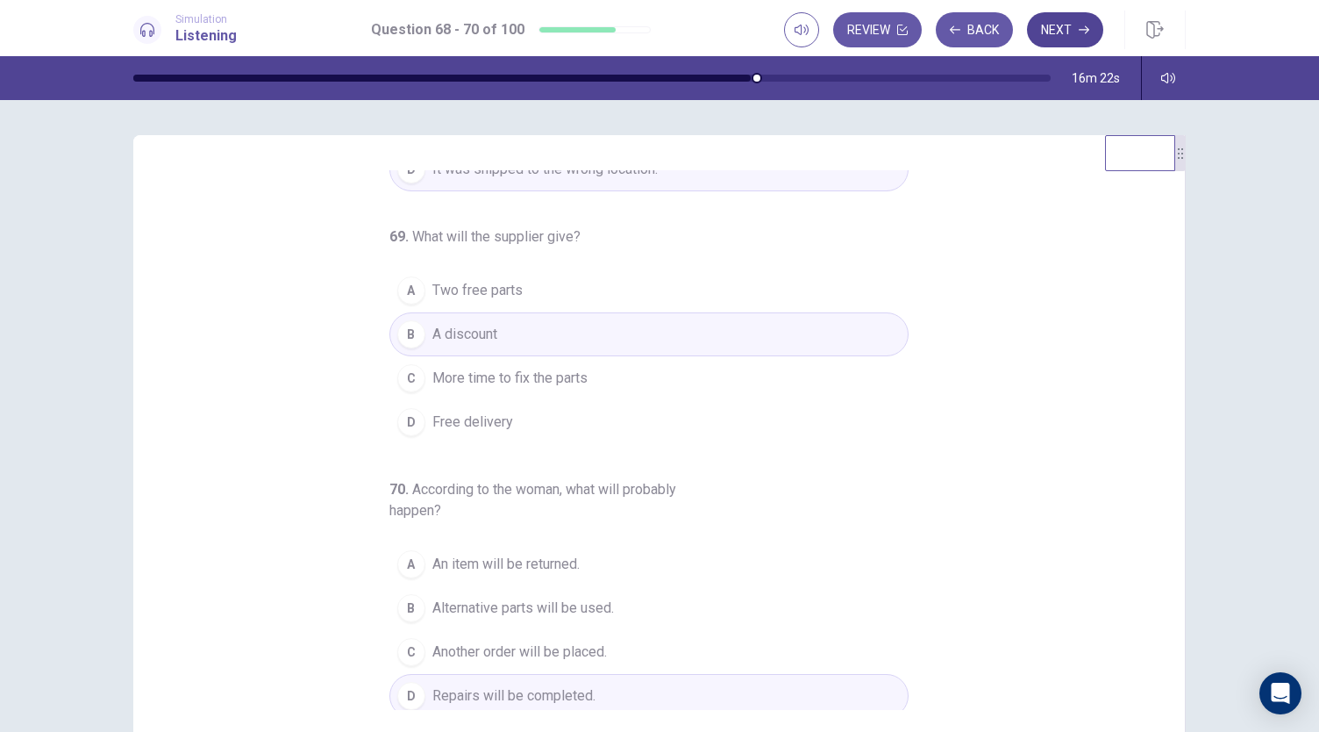
click at [1057, 37] on button "Next" at bounding box center [1065, 29] width 76 height 35
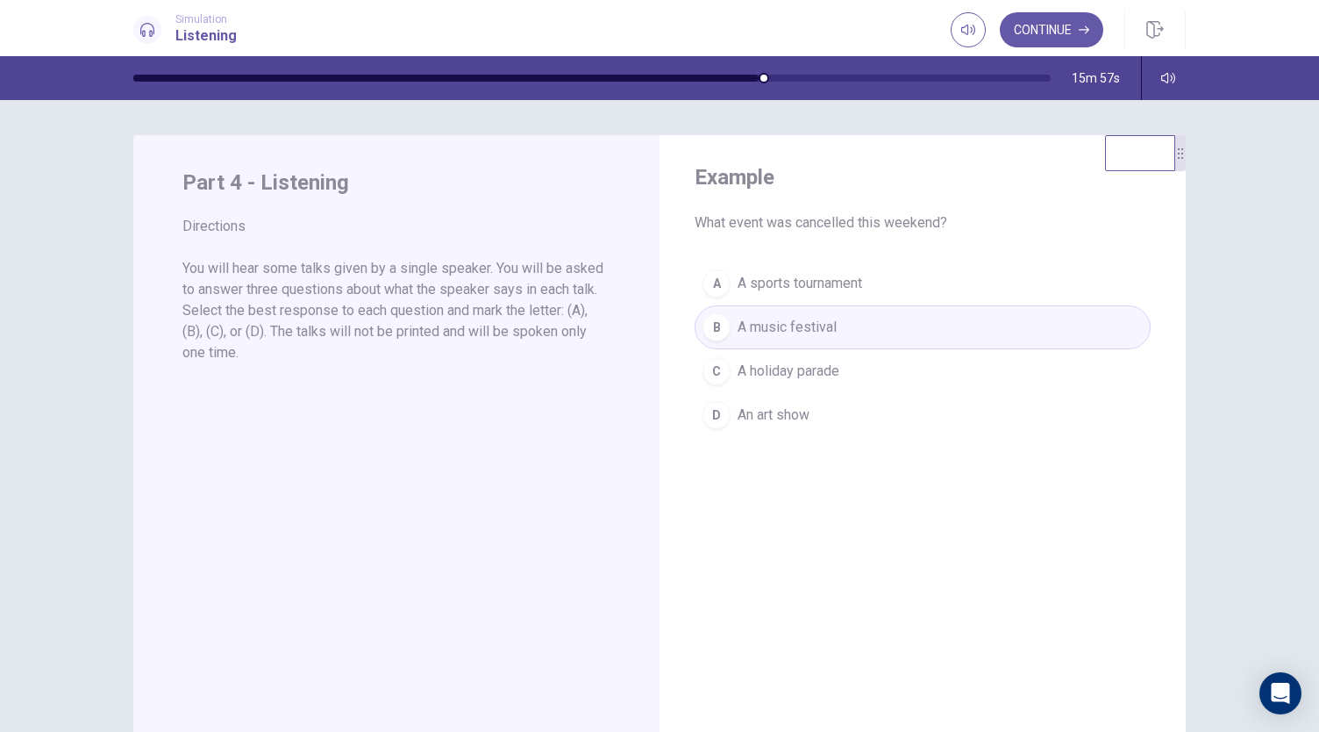
drag, startPoint x: 257, startPoint y: 332, endPoint x: 287, endPoint y: 363, distance: 42.8
click at [287, 363] on p "You will hear some talks given by a single speaker. You will be asked to answer…" at bounding box center [396, 310] width 428 height 105
click at [1083, 32] on icon "button" at bounding box center [1084, 30] width 11 height 11
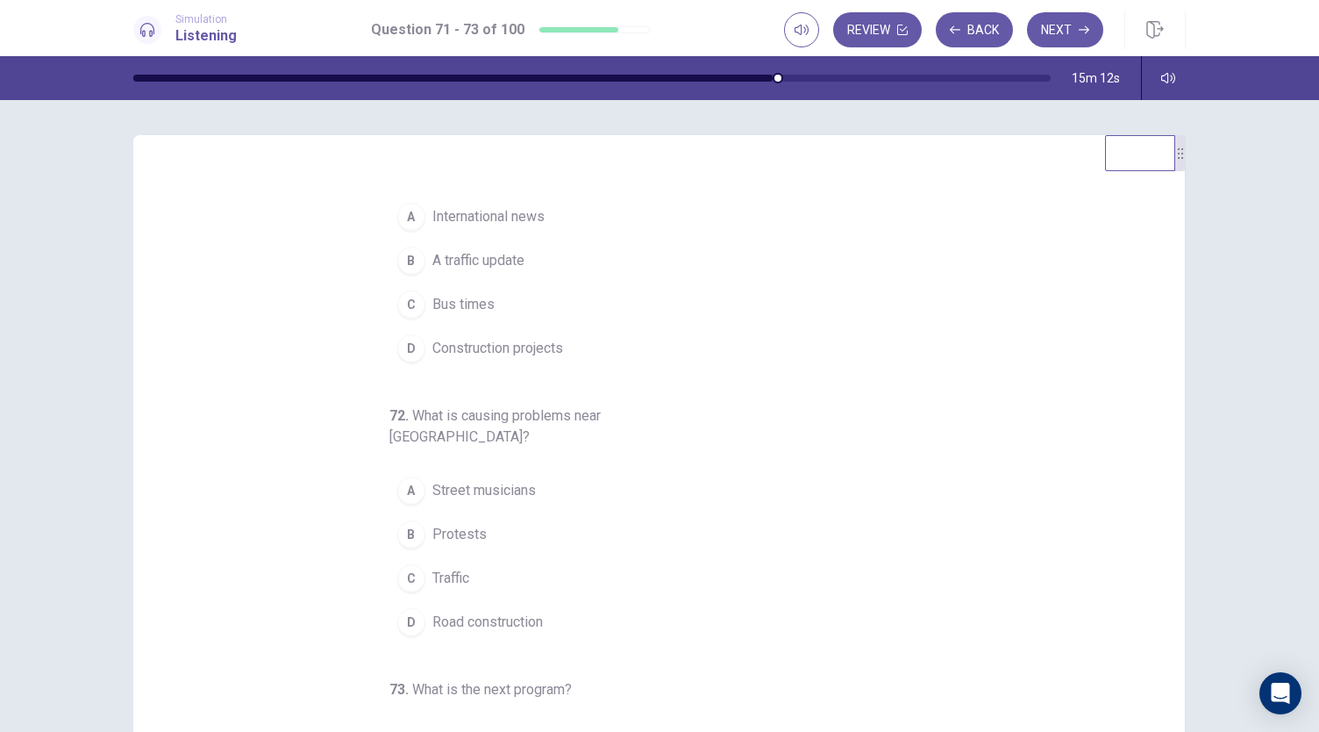
scroll to position [17, 0]
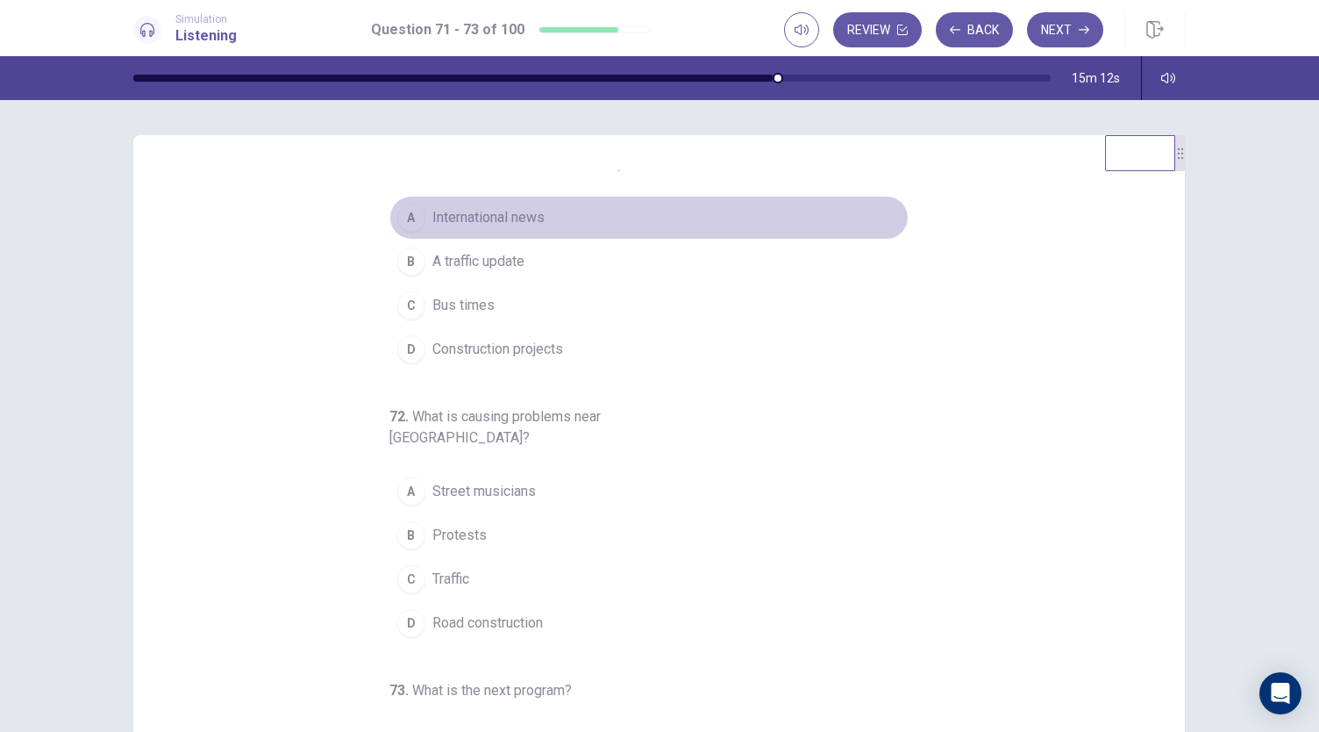
click at [511, 235] on button "A International news" at bounding box center [648, 218] width 519 height 44
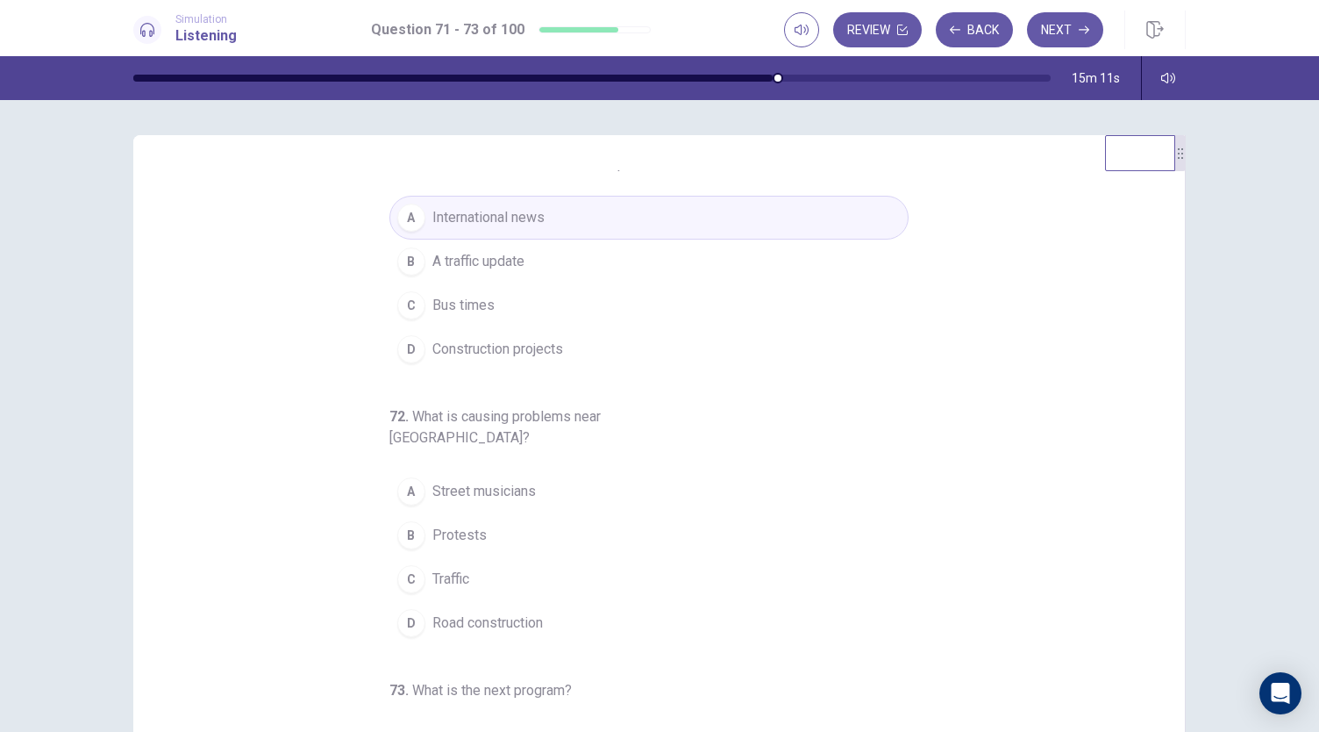
click at [493, 272] on button "B A traffic update" at bounding box center [648, 261] width 519 height 44
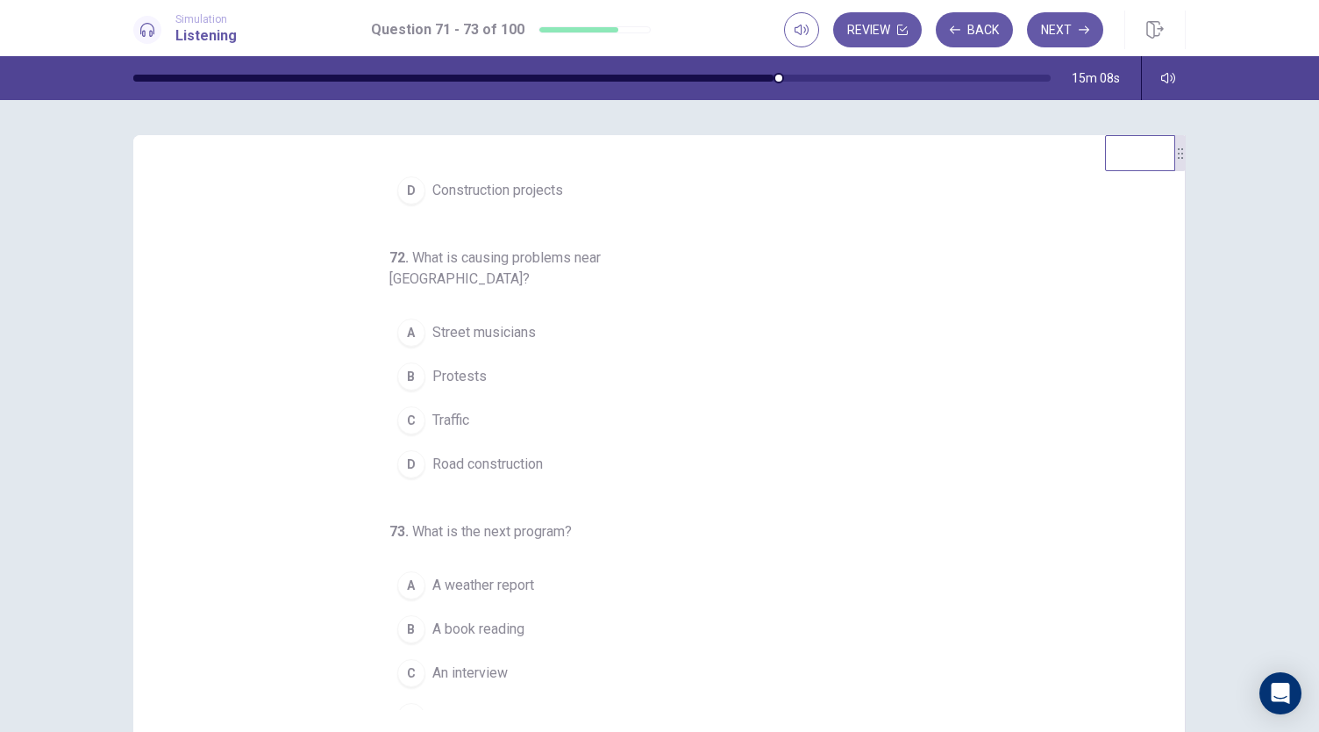
scroll to position [39, 0]
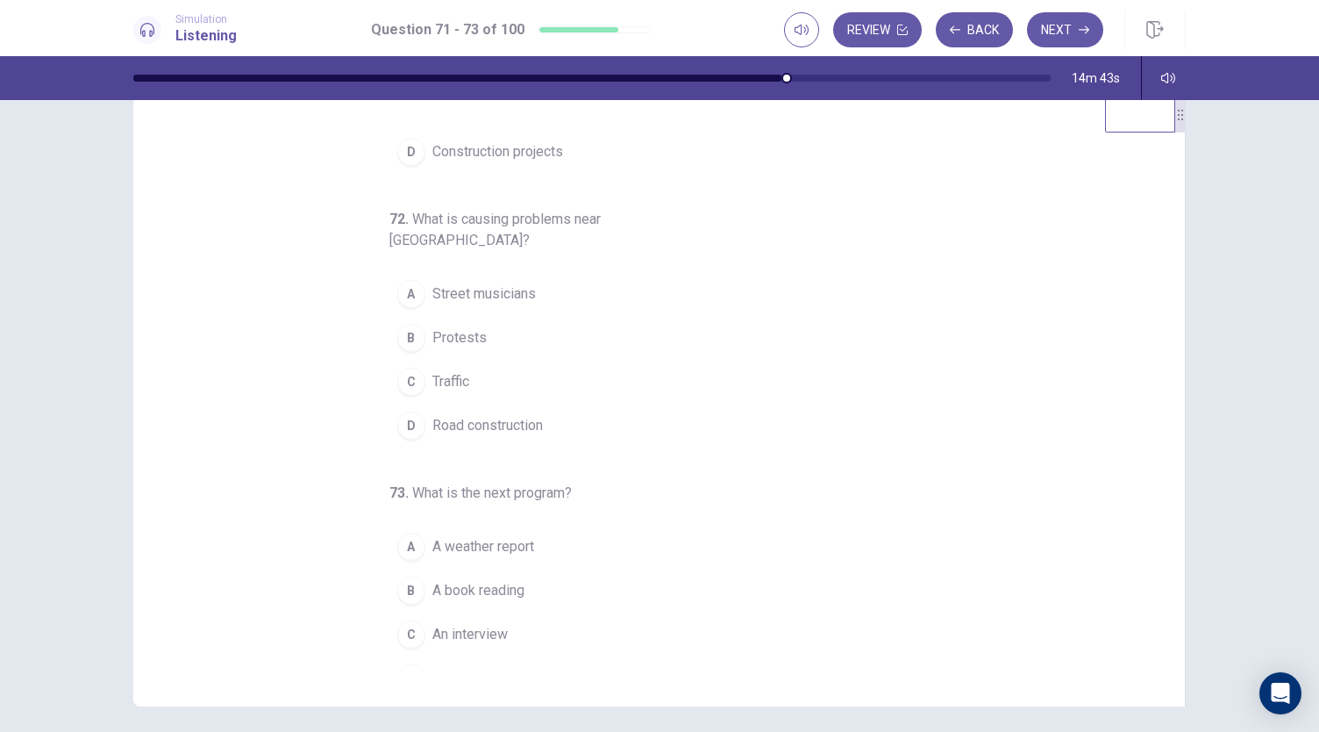
click at [507, 415] on span "Road construction" at bounding box center [487, 425] width 111 height 21
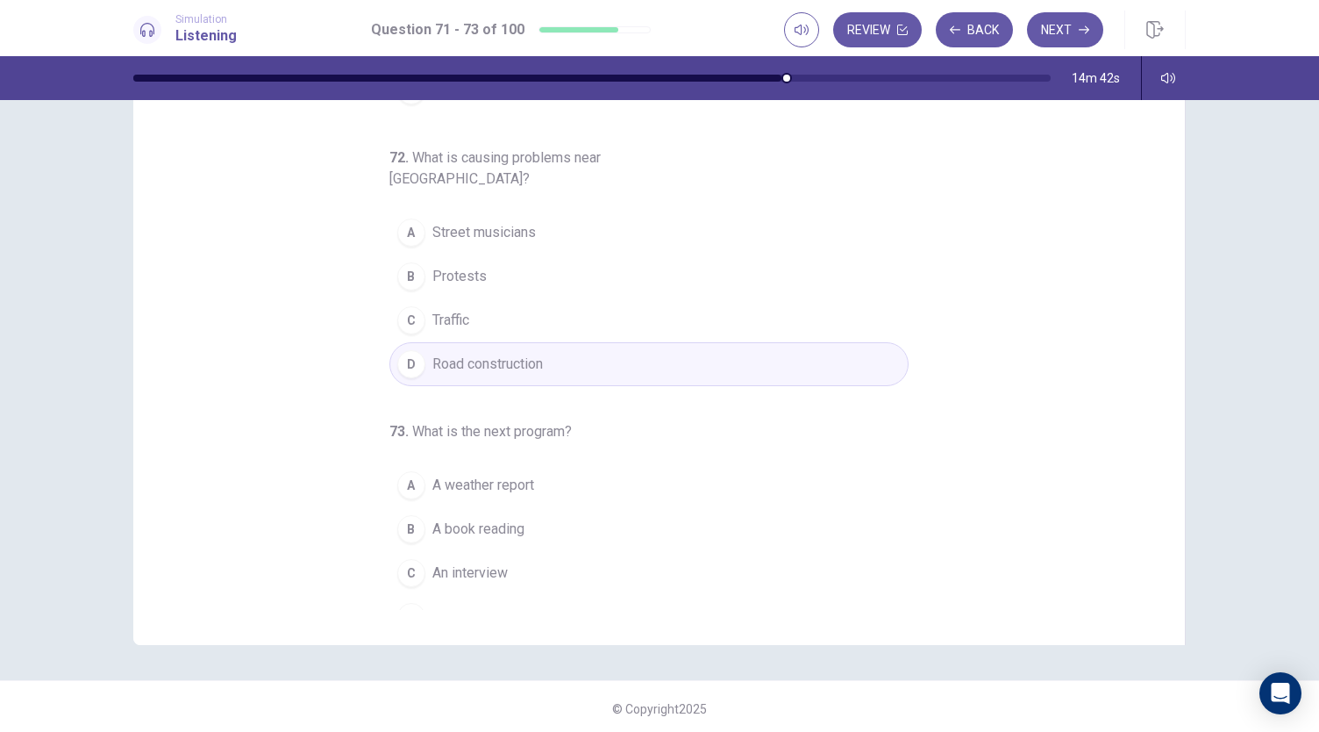
scroll to position [104, 0]
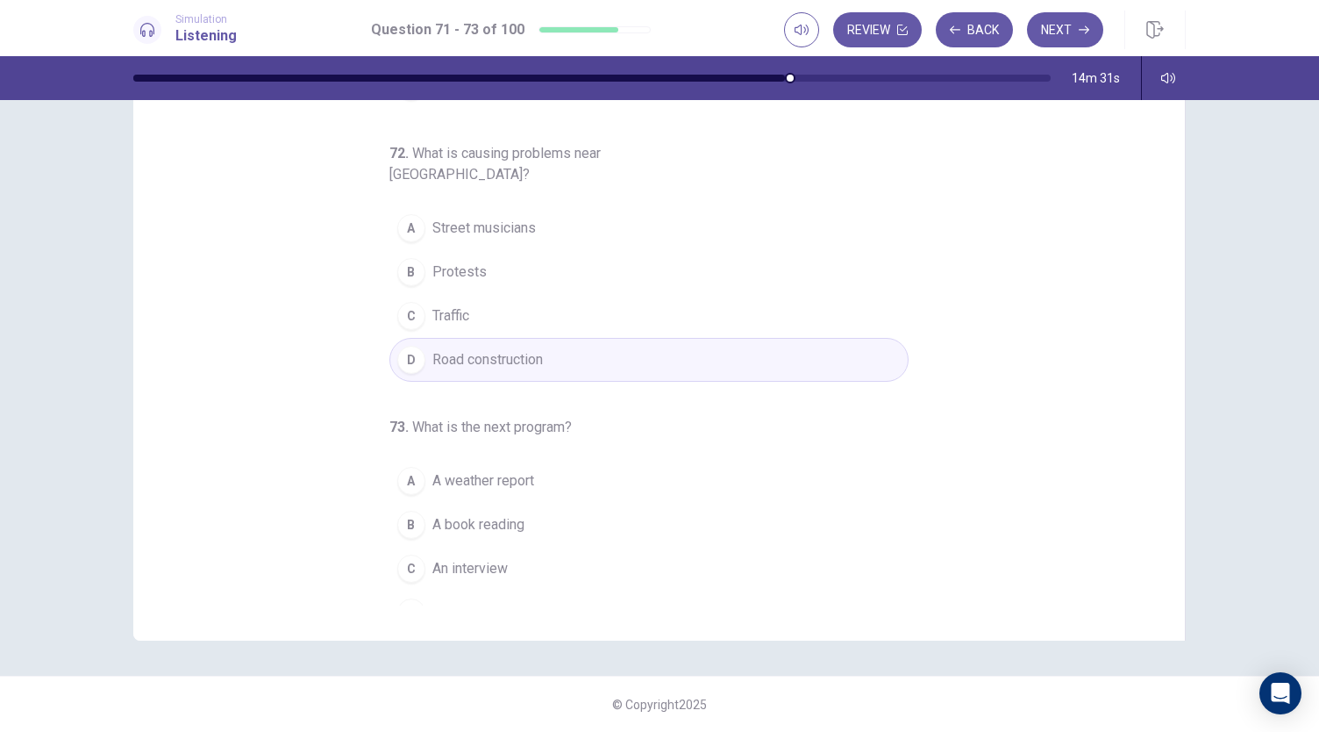
click at [484, 602] on span "A music show" at bounding box center [475, 612] width 86 height 21
click at [1046, 39] on button "Next" at bounding box center [1065, 29] width 76 height 35
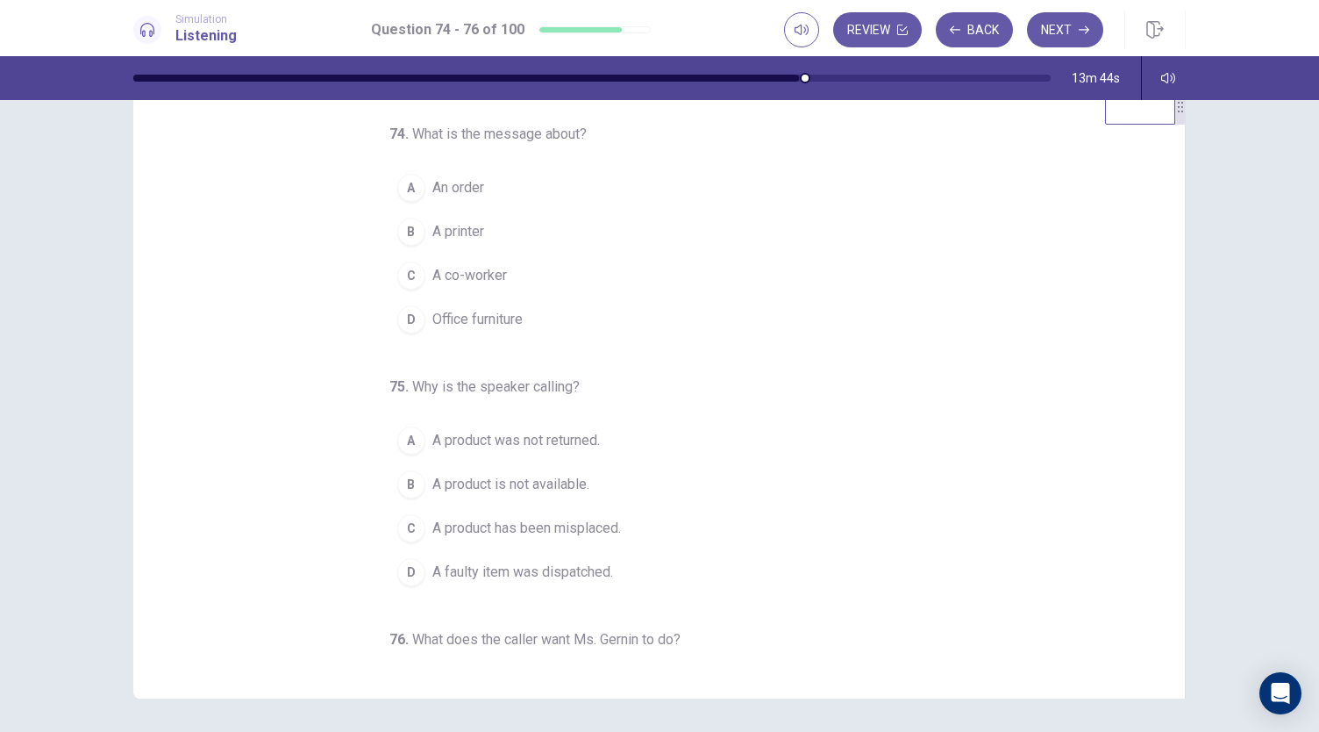
scroll to position [42, 0]
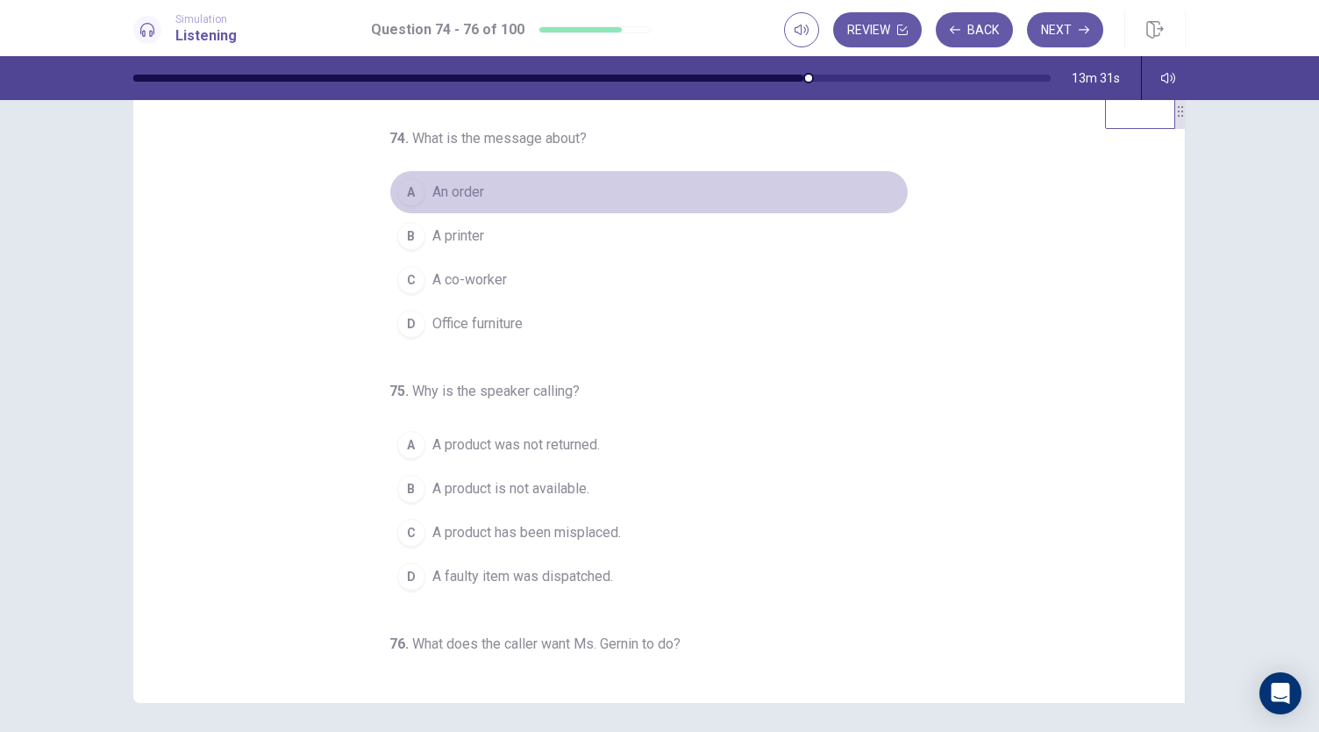
click at [539, 198] on button "A An order" at bounding box center [648, 192] width 519 height 44
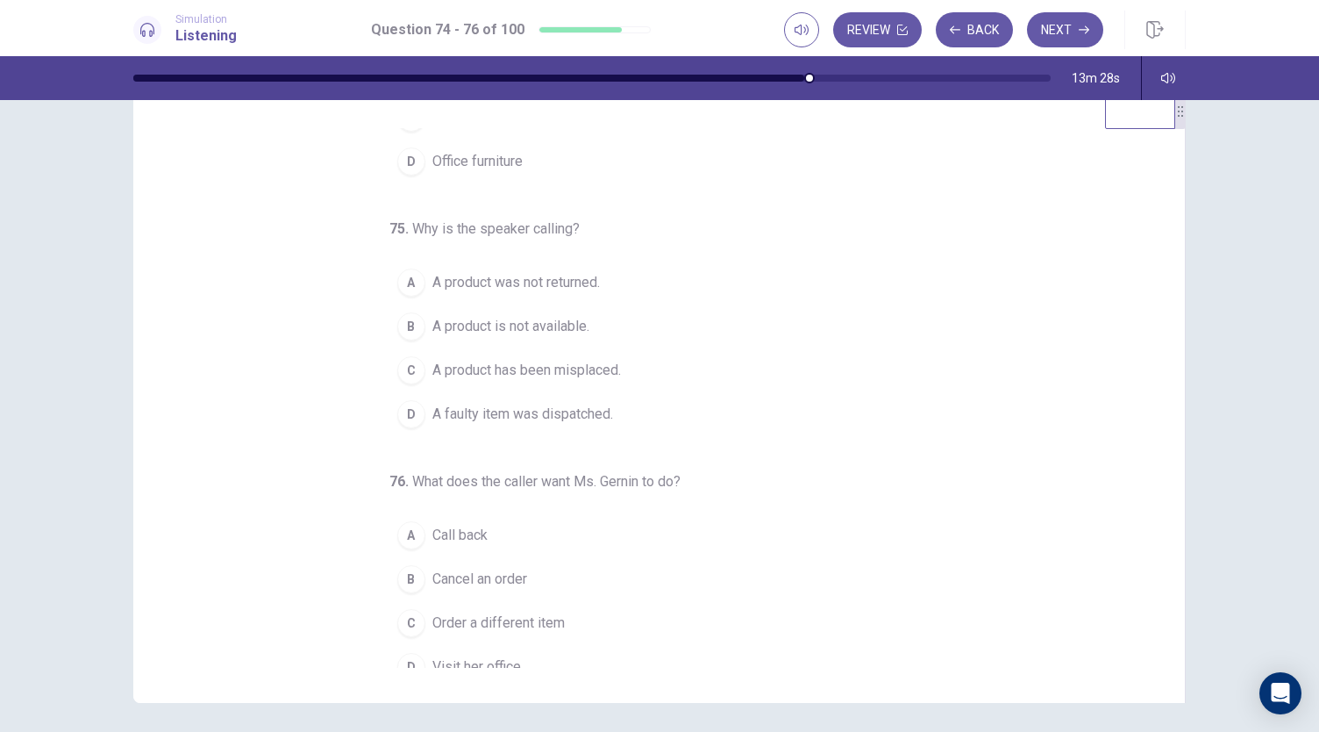
scroll to position [175, 0]
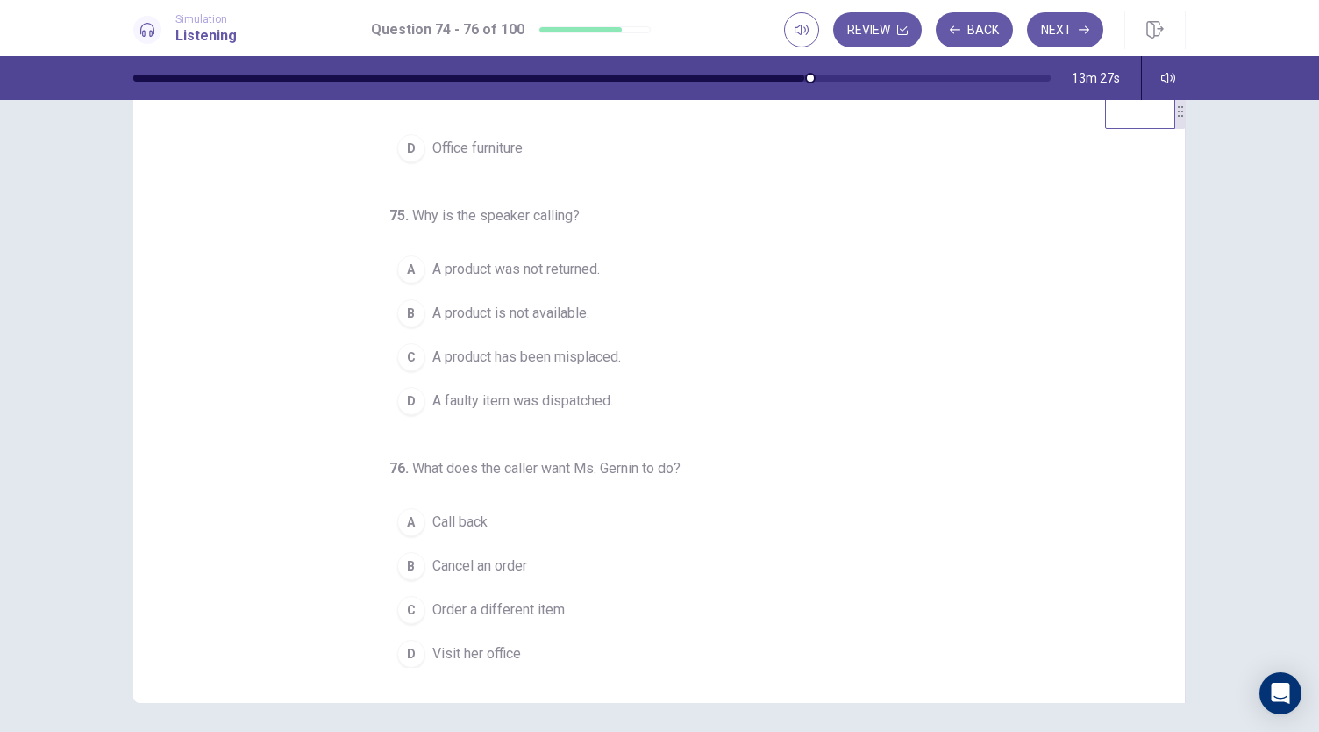
click at [581, 311] on span "A product is not available." at bounding box center [510, 313] width 157 height 21
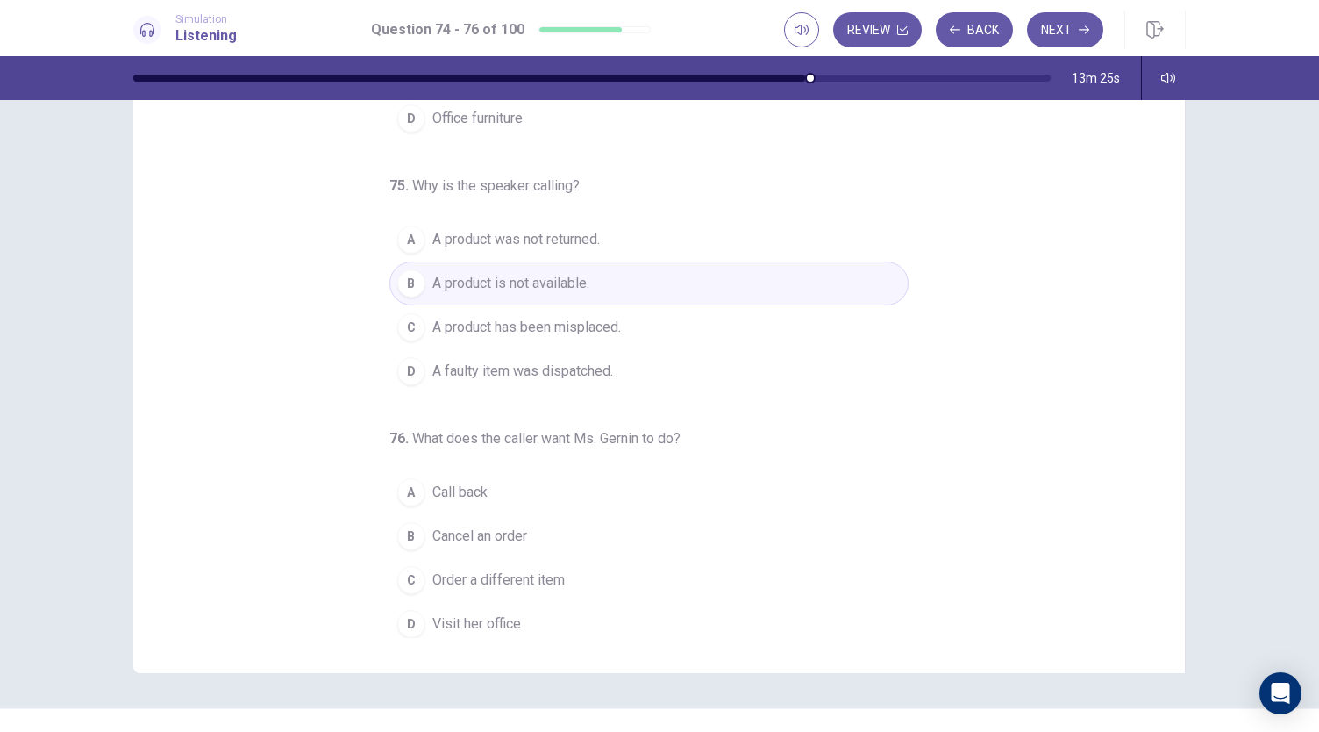
scroll to position [73, 0]
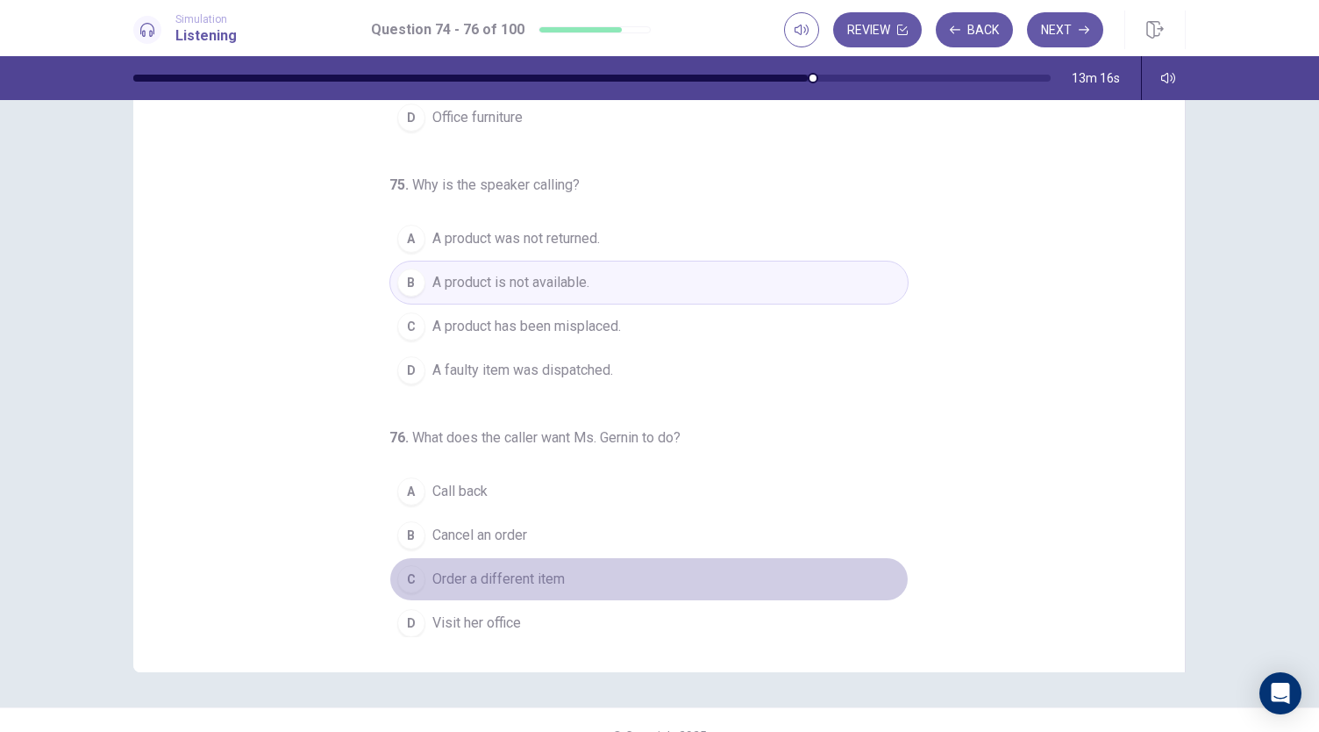
click at [550, 559] on button "C Order a different item" at bounding box center [648, 579] width 519 height 44
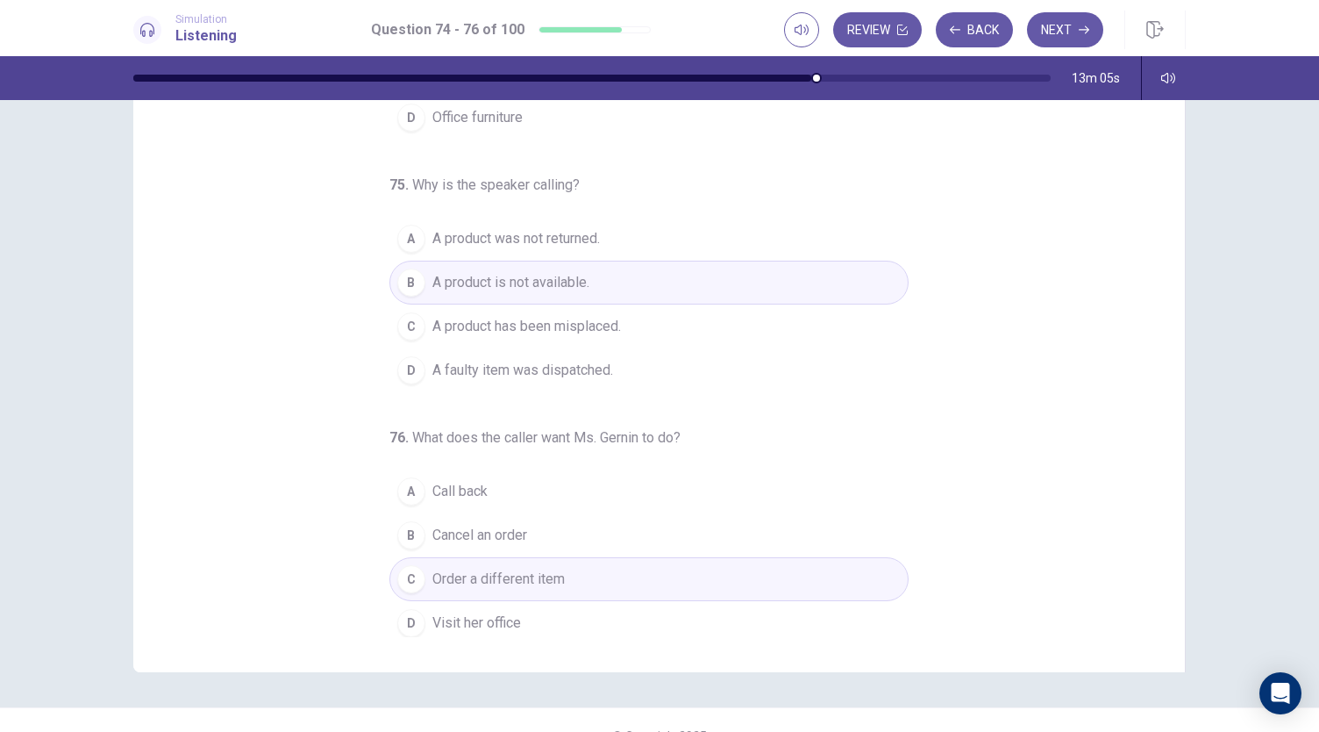
click at [540, 489] on button "A Call back" at bounding box center [648, 491] width 519 height 44
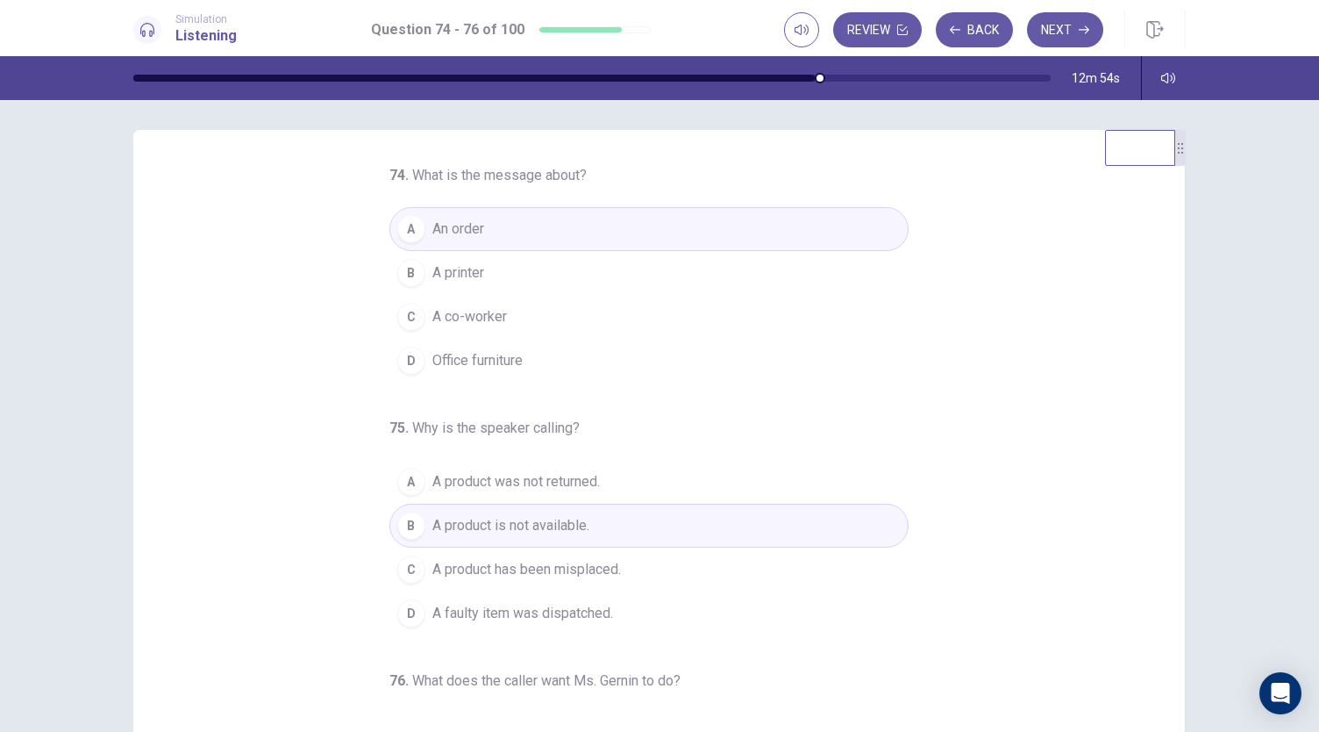
scroll to position [4, 0]
click at [1055, 40] on button "Next" at bounding box center [1065, 29] width 76 height 35
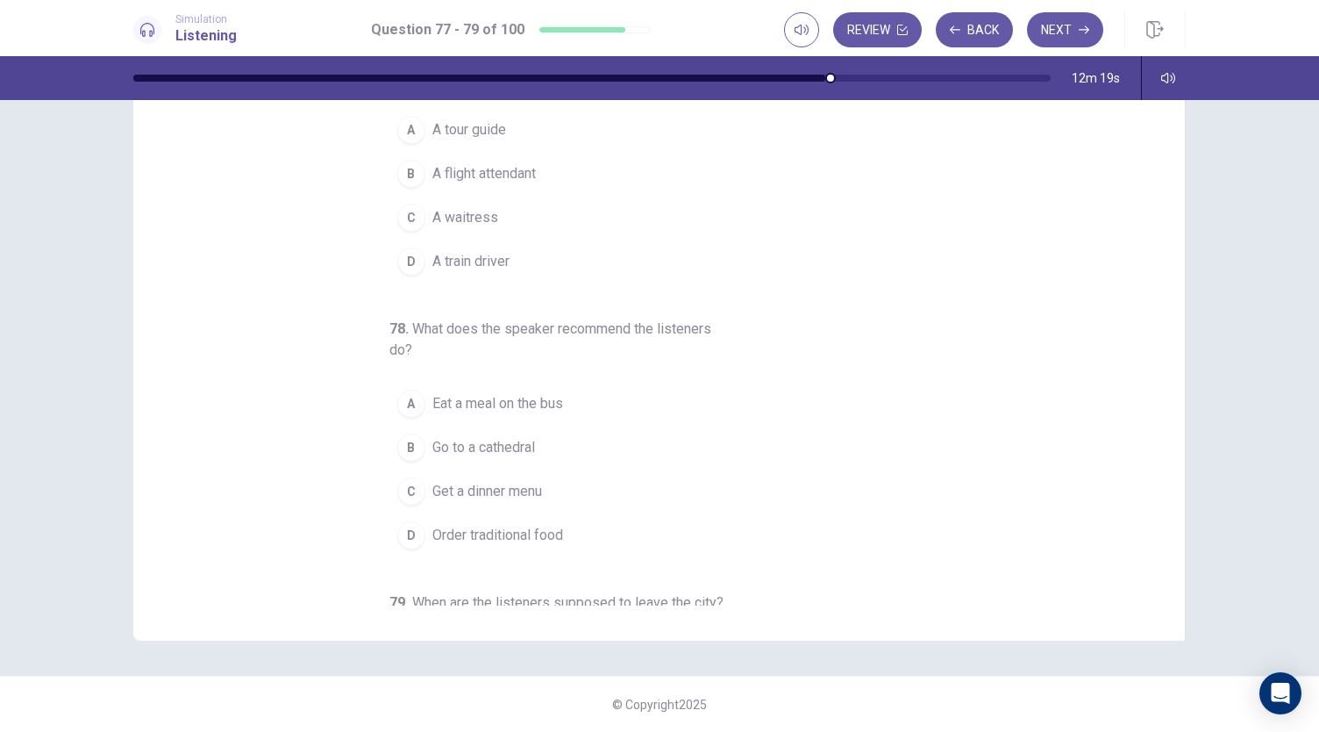
scroll to position [0, 0]
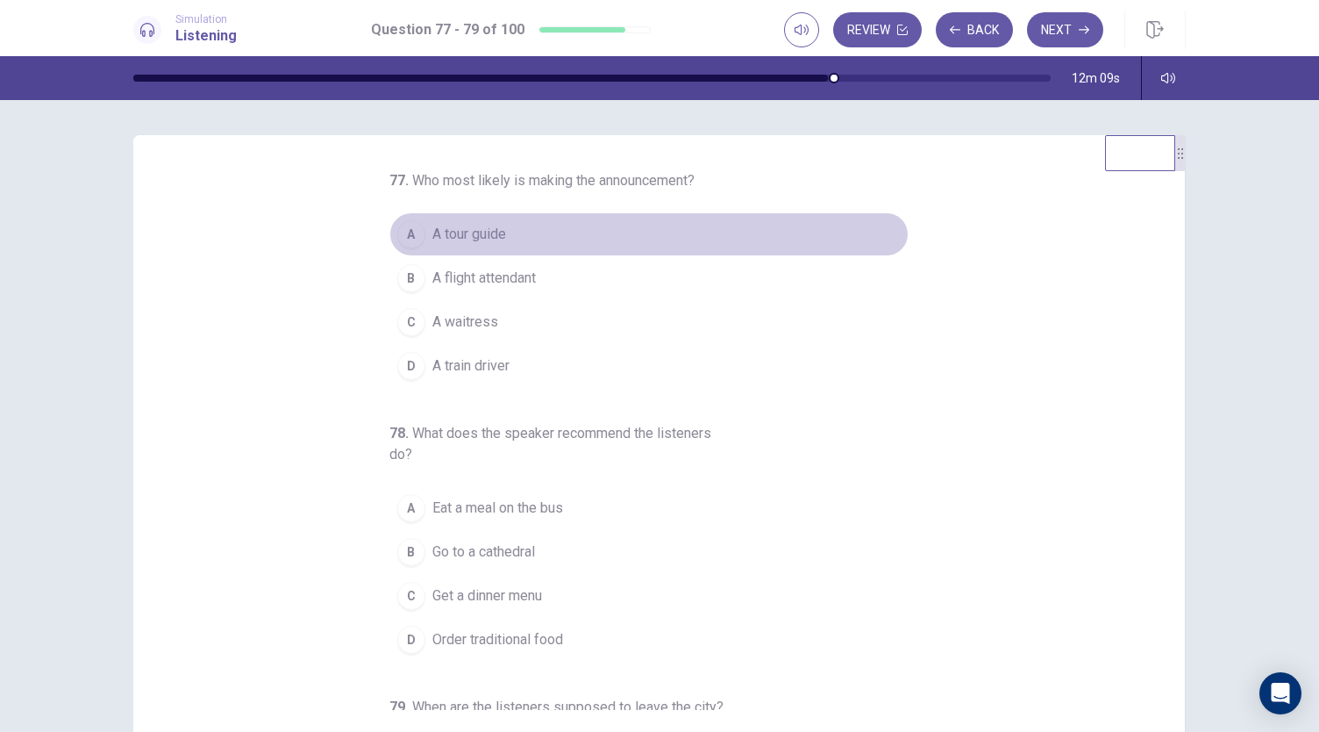
click at [501, 235] on button "A A tour guide" at bounding box center [648, 234] width 519 height 44
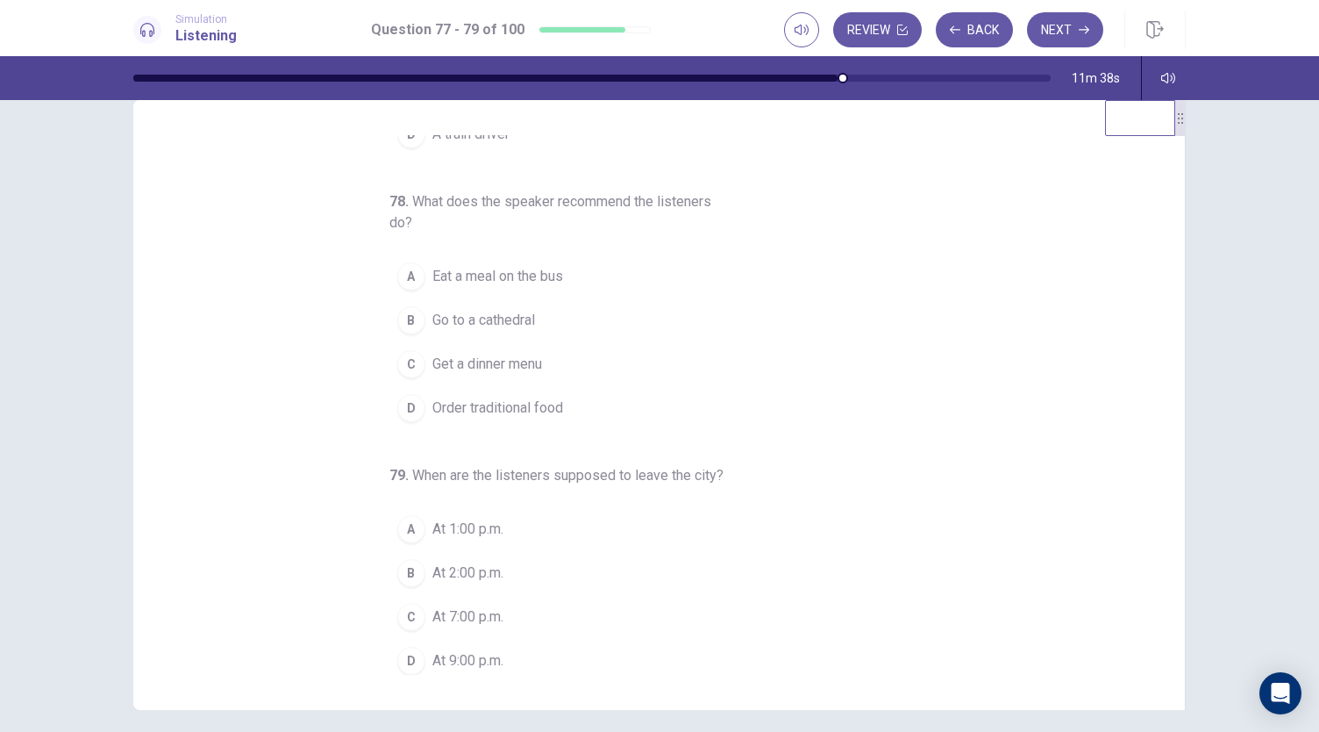
scroll to position [43, 0]
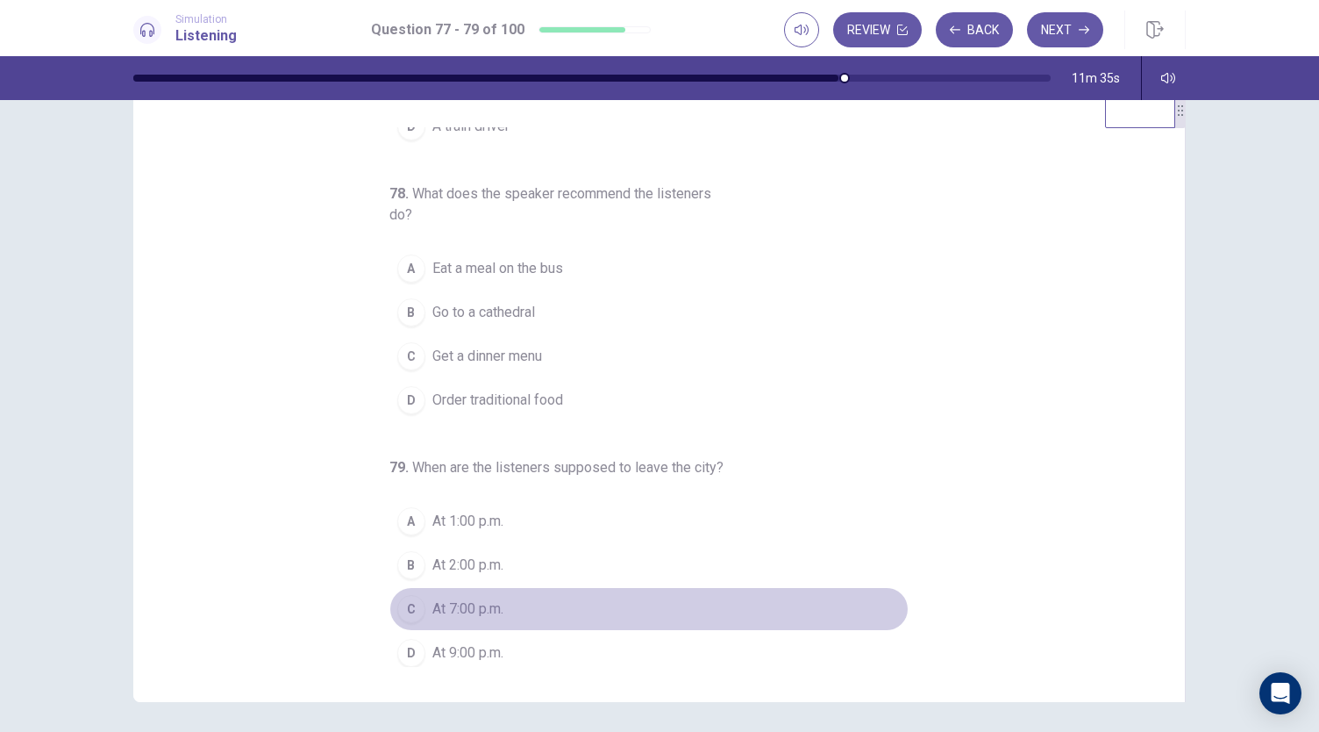
click at [481, 598] on span "At 7:00 p.m." at bounding box center [467, 608] width 71 height 21
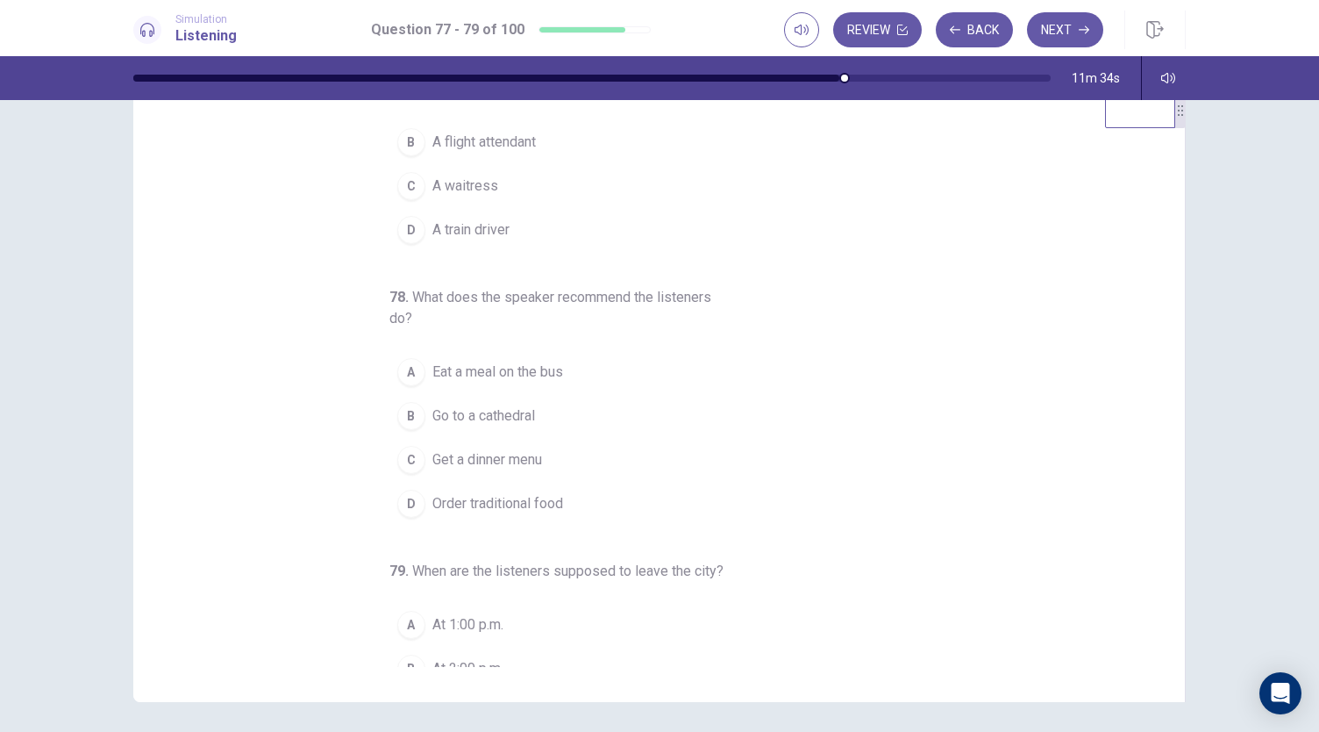
scroll to position [91, 0]
click at [512, 508] on span "Order traditional food" at bounding box center [497, 505] width 131 height 21
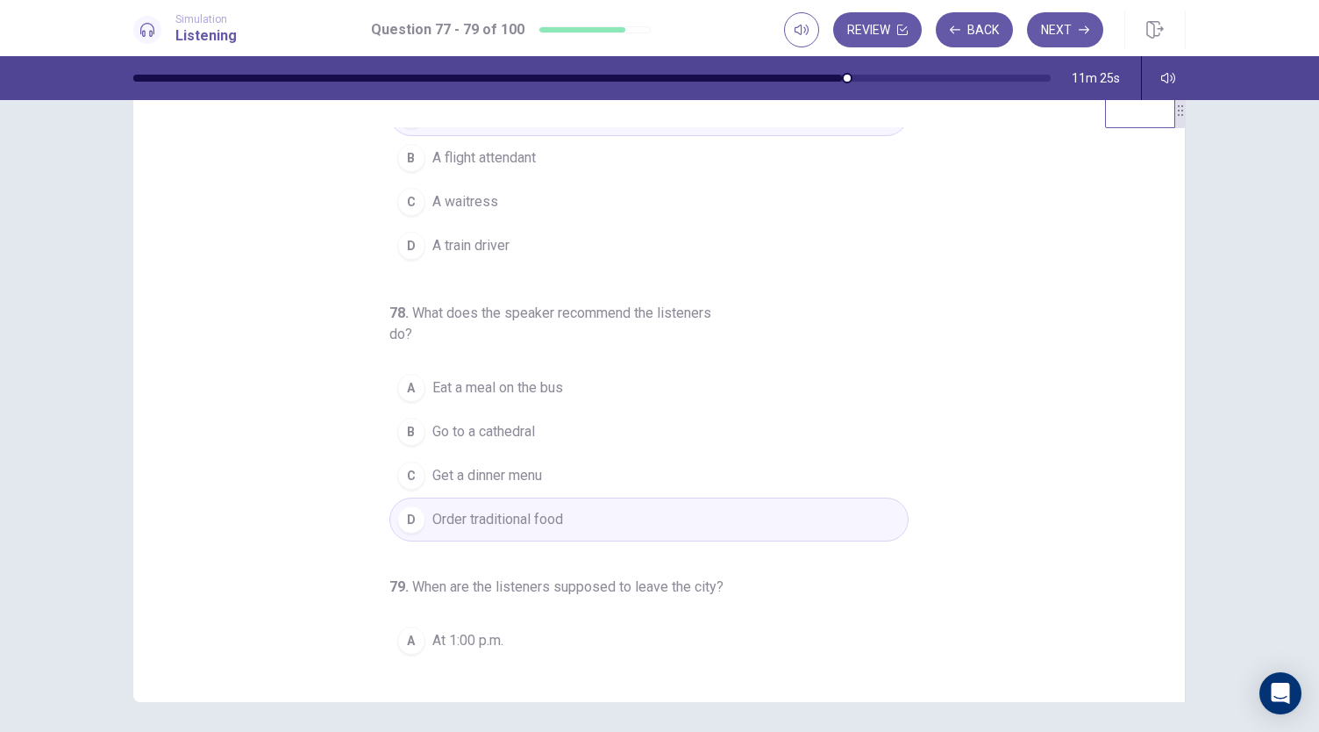
scroll to position [84, 0]
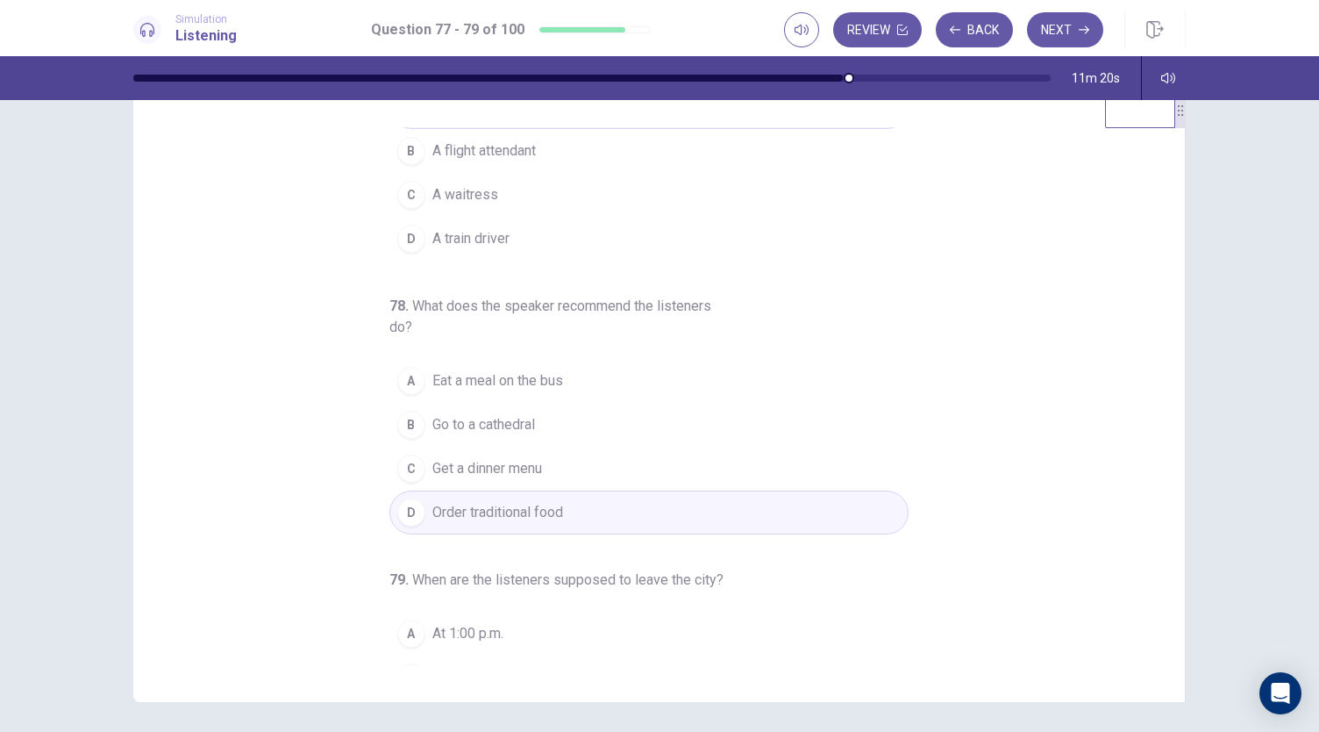
click at [561, 503] on button "D Order traditional food" at bounding box center [648, 512] width 519 height 44
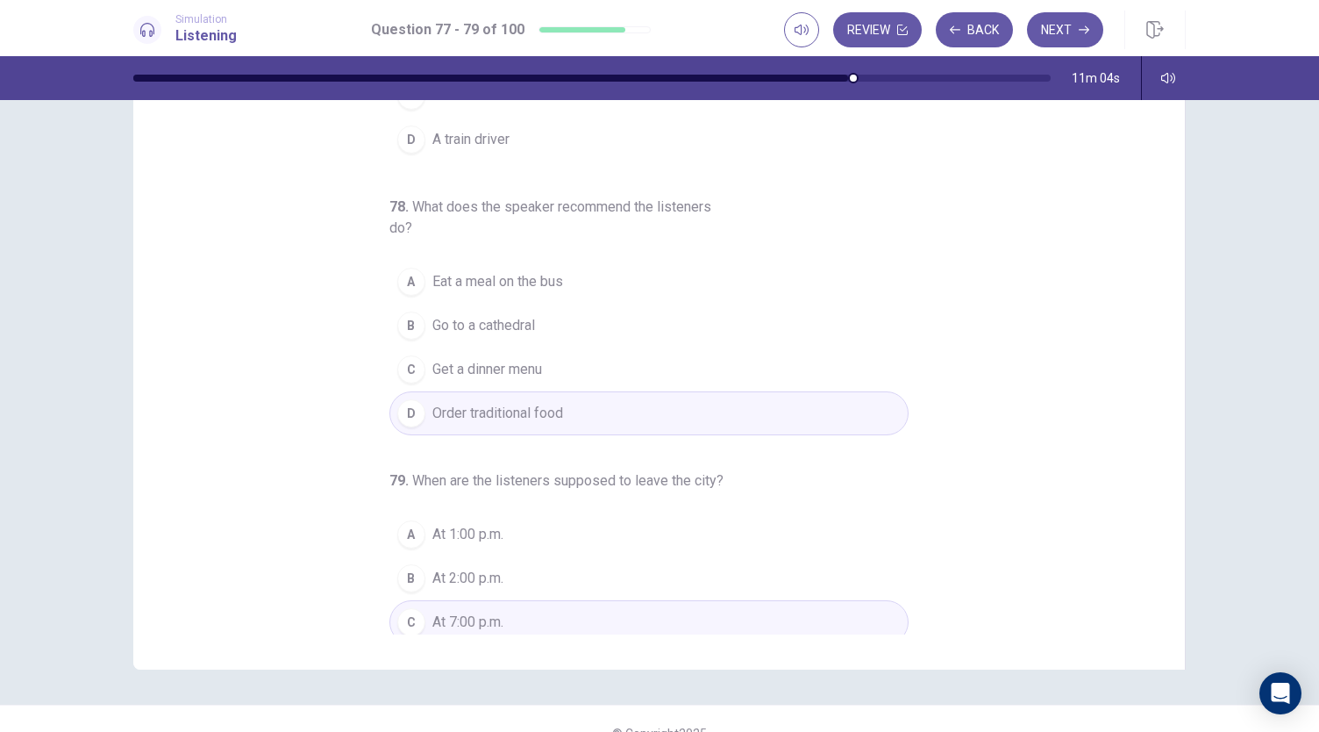
scroll to position [147, 0]
click at [1082, 25] on icon "button" at bounding box center [1084, 30] width 11 height 11
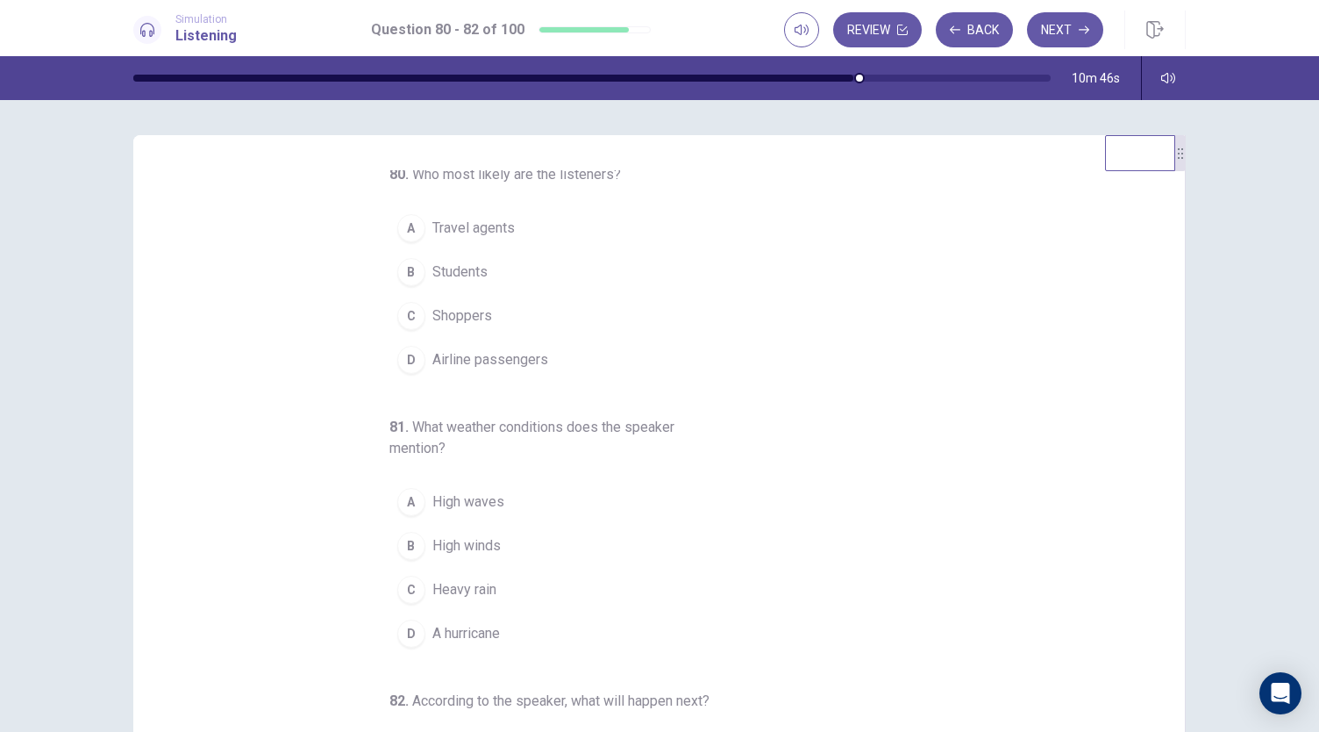
scroll to position [5, 0]
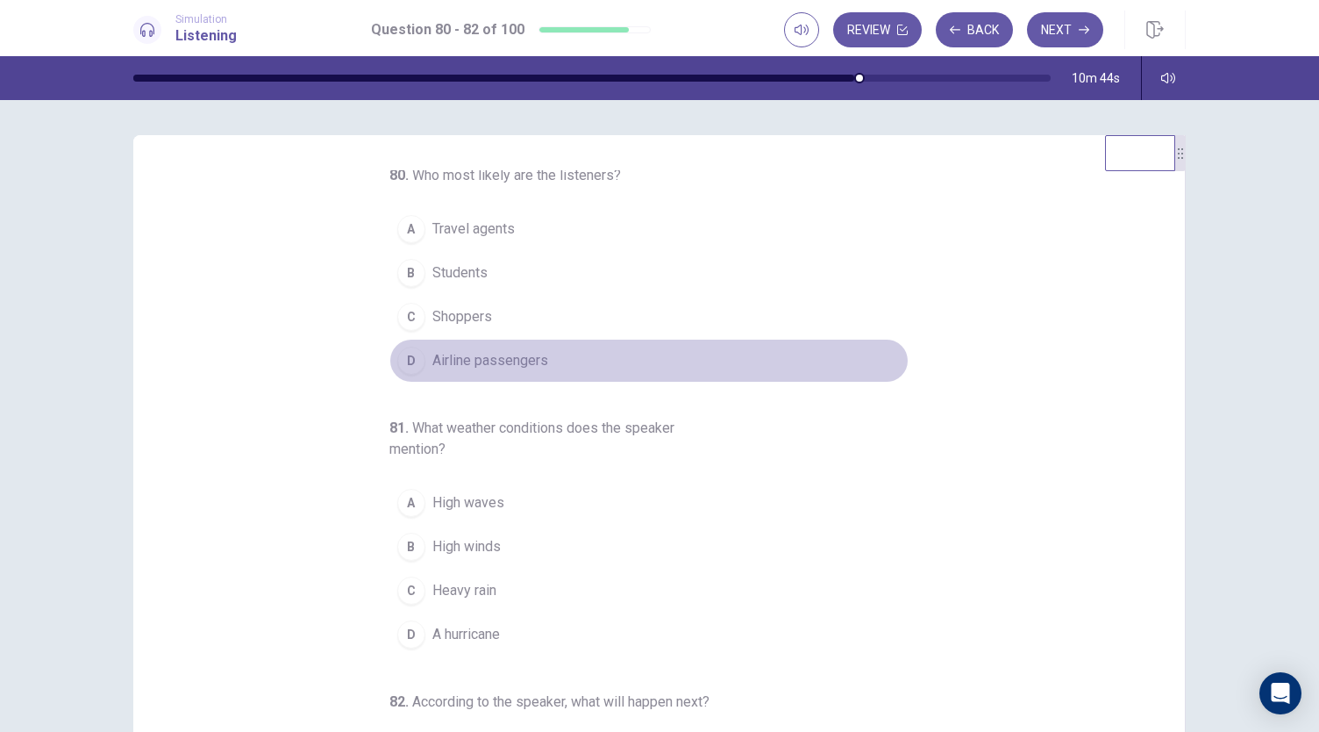
click at [502, 360] on span "Airline passengers" at bounding box center [490, 360] width 116 height 21
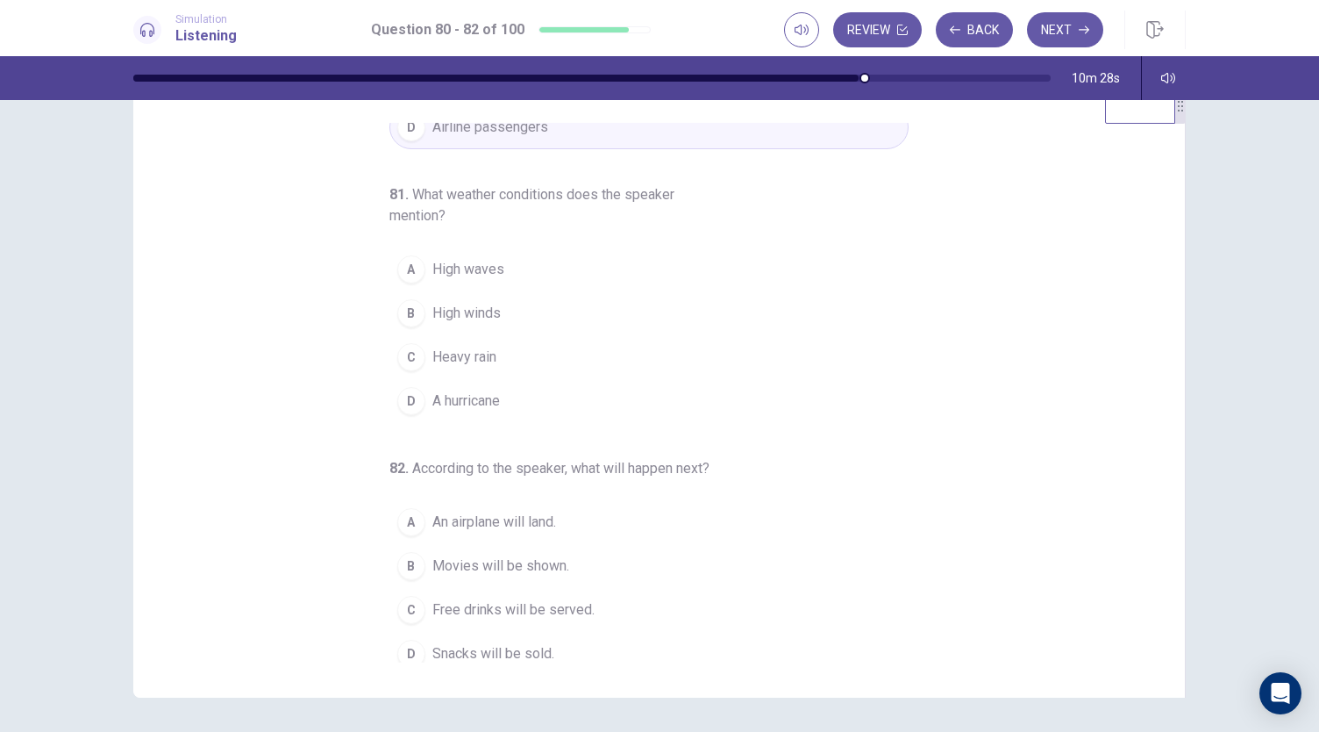
scroll to position [196, 0]
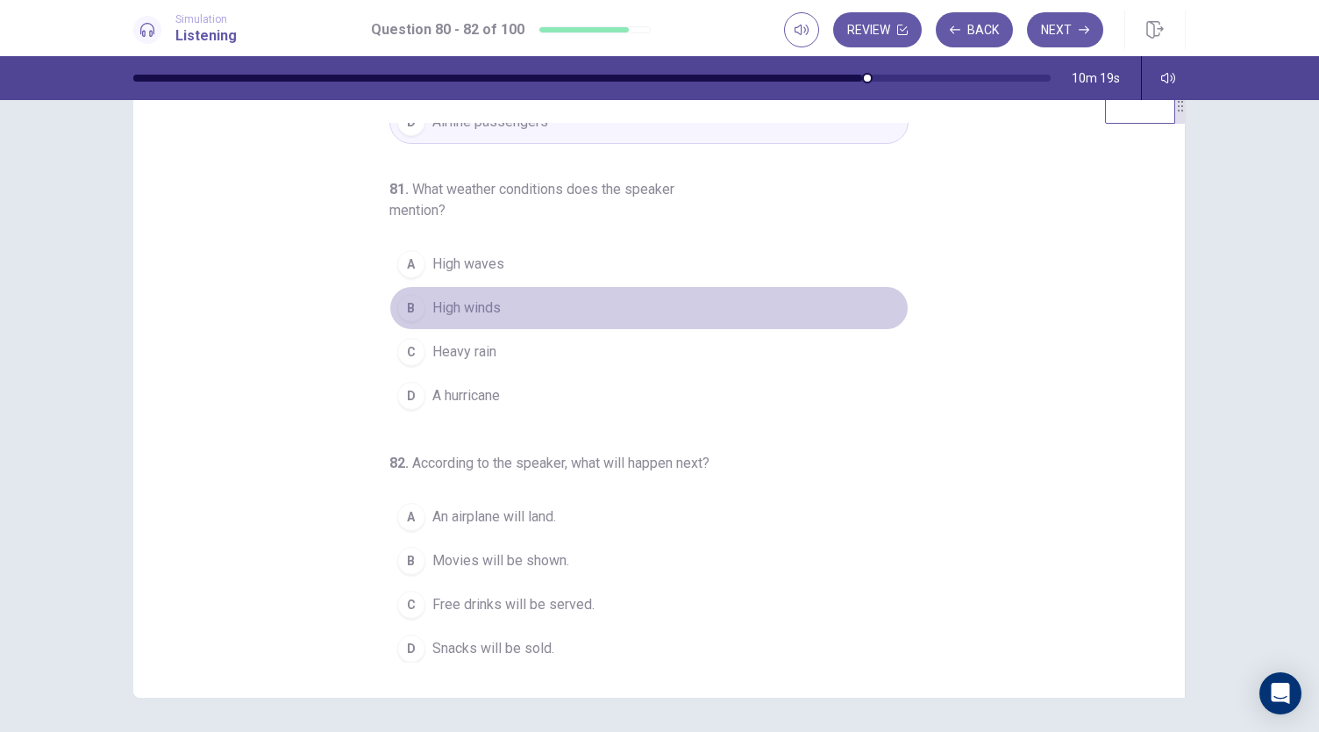
click at [502, 295] on button "B High winds" at bounding box center [648, 308] width 519 height 44
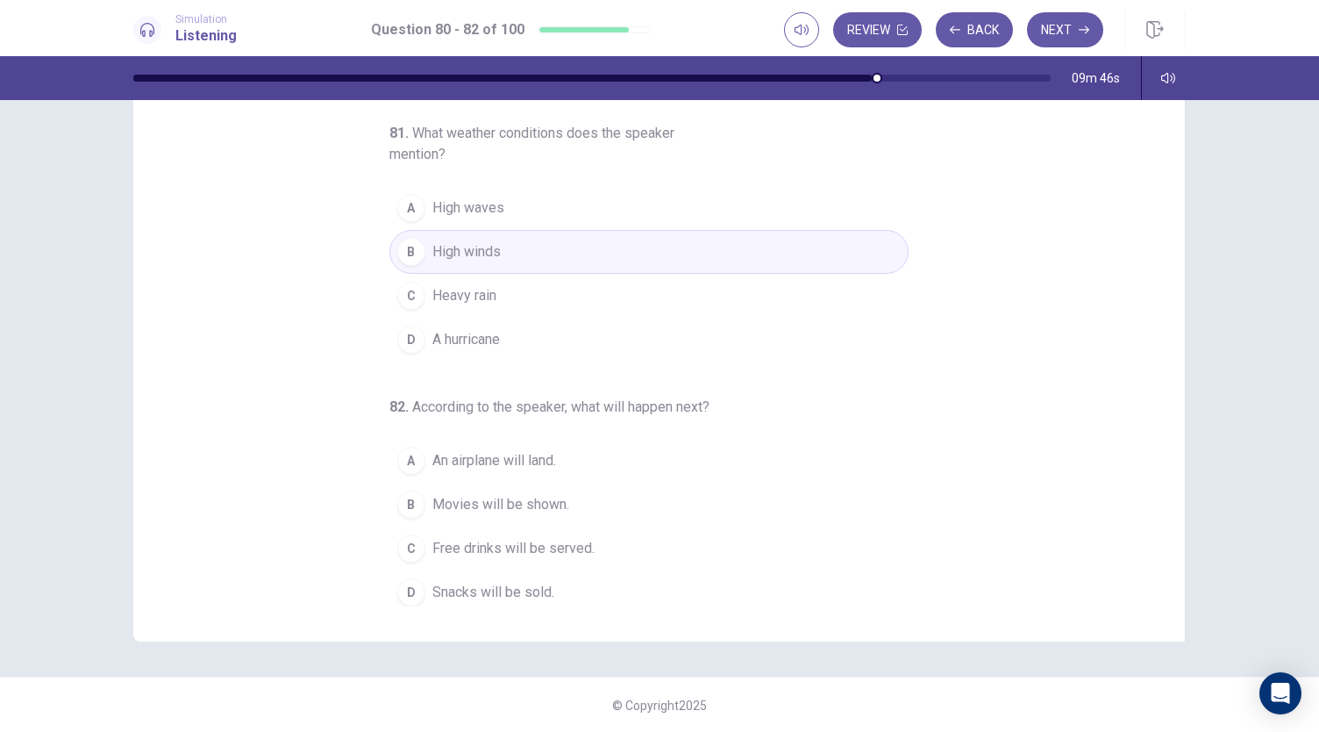
click at [493, 548] on span "Free drinks will be served." at bounding box center [513, 548] width 162 height 21
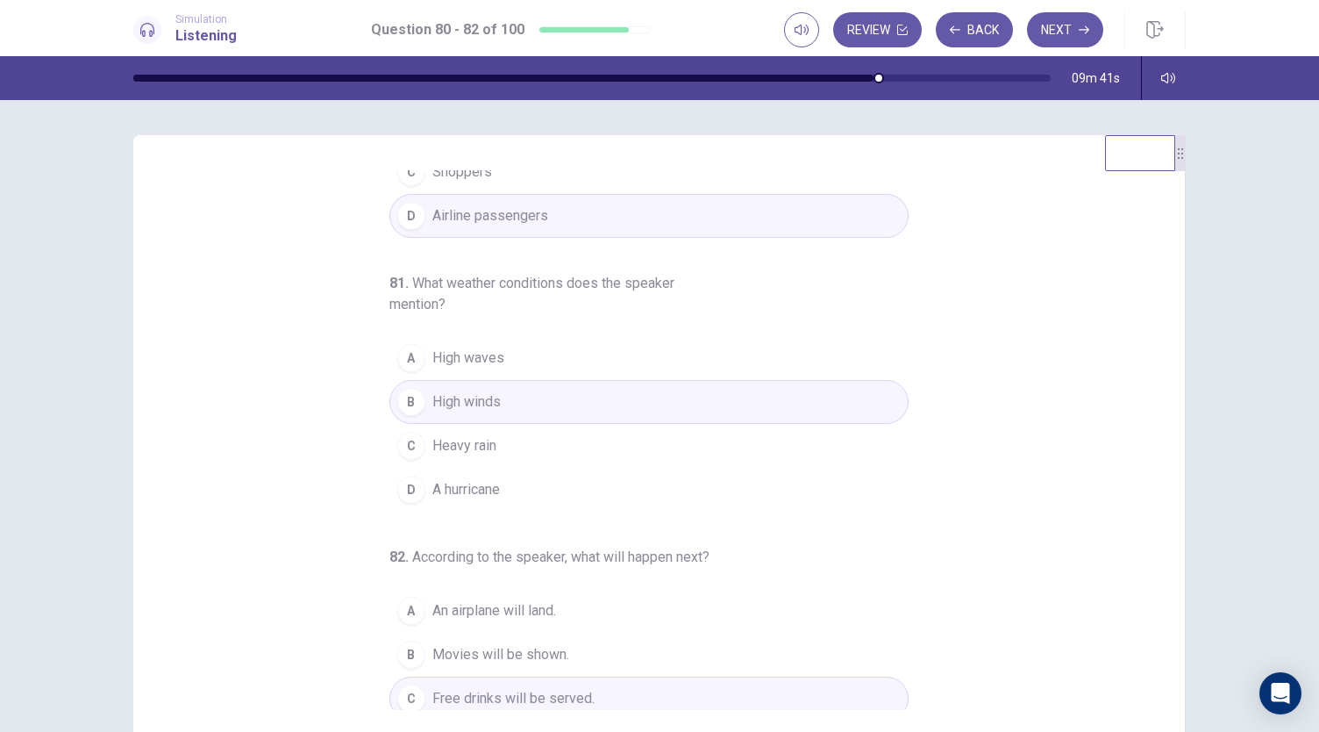
scroll to position [151, 0]
click at [1074, 22] on button "Next" at bounding box center [1065, 29] width 76 height 35
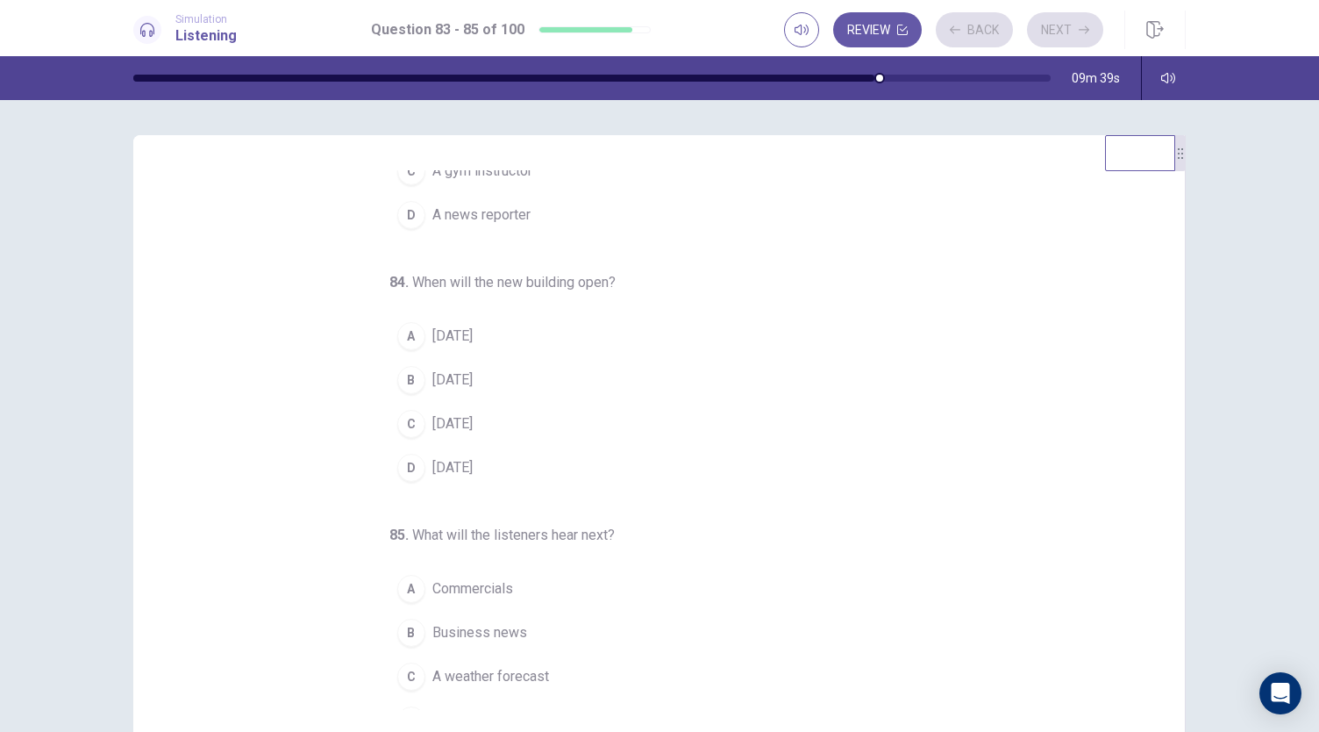
scroll to position [0, 0]
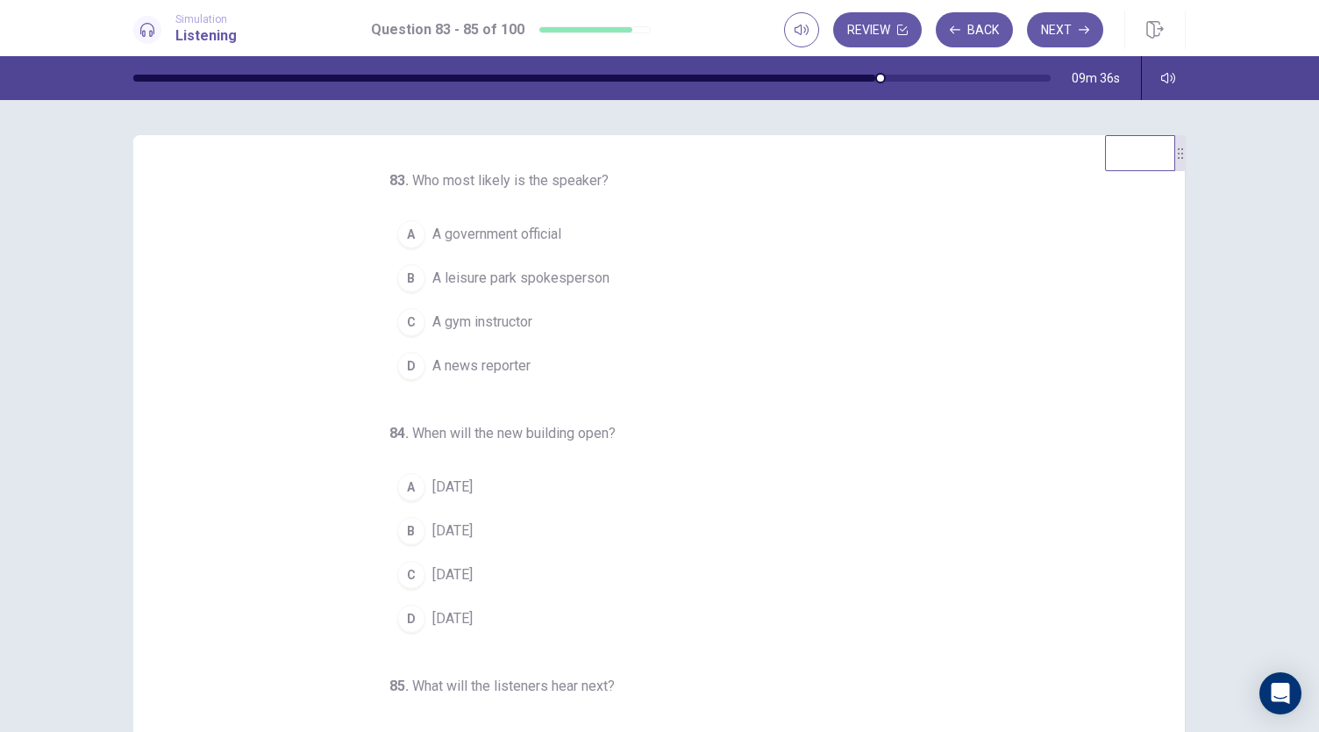
drag, startPoint x: 389, startPoint y: 181, endPoint x: 581, endPoint y: 163, distance: 192.9
click at [581, 163] on div "83 . Who most likely is the speaker? A A government official B A leisure park s…" at bounding box center [659, 440] width 1053 height 610
click at [537, 245] on button "A A government official" at bounding box center [648, 234] width 519 height 44
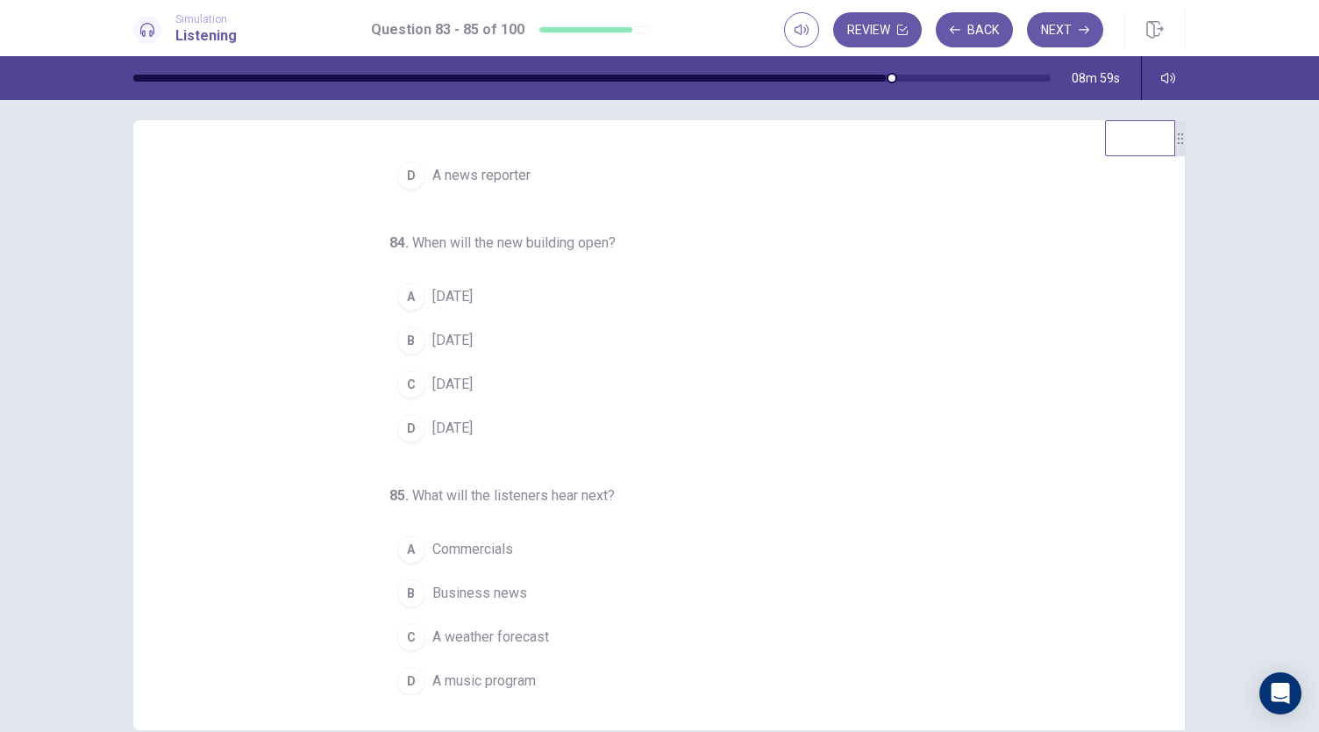
scroll to position [16, 0]
click at [473, 285] on span "[DATE]" at bounding box center [452, 295] width 40 height 21
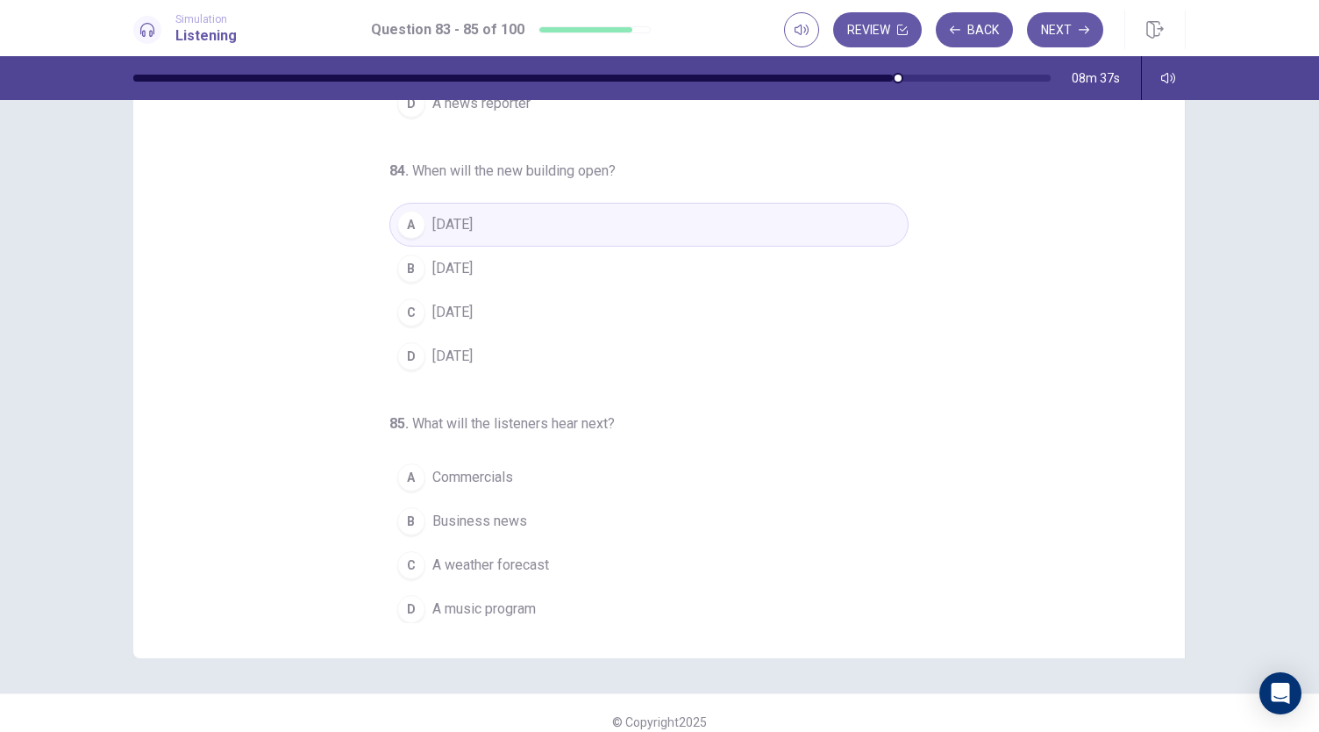
scroll to position [88, 0]
click at [531, 563] on span "A weather forecast" at bounding box center [490, 563] width 117 height 21
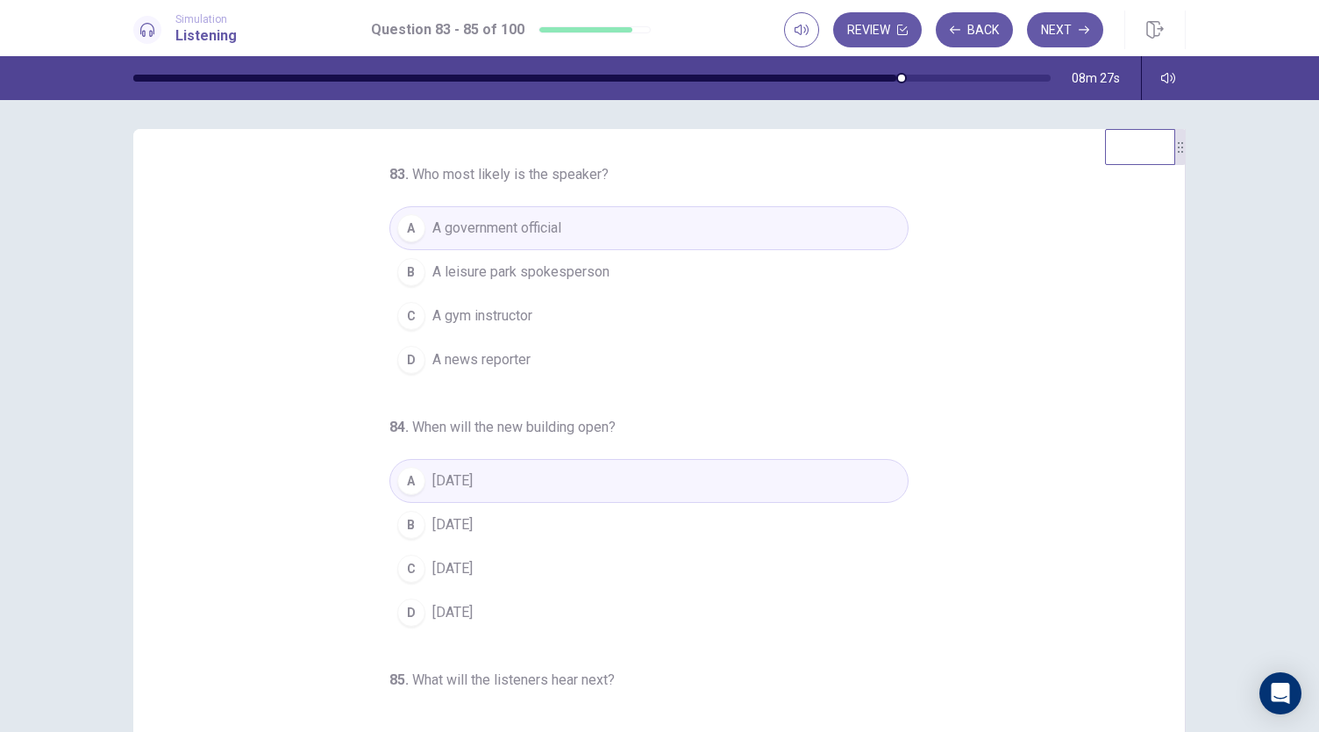
scroll to position [4, 0]
click at [1059, 32] on button "Next" at bounding box center [1065, 29] width 76 height 35
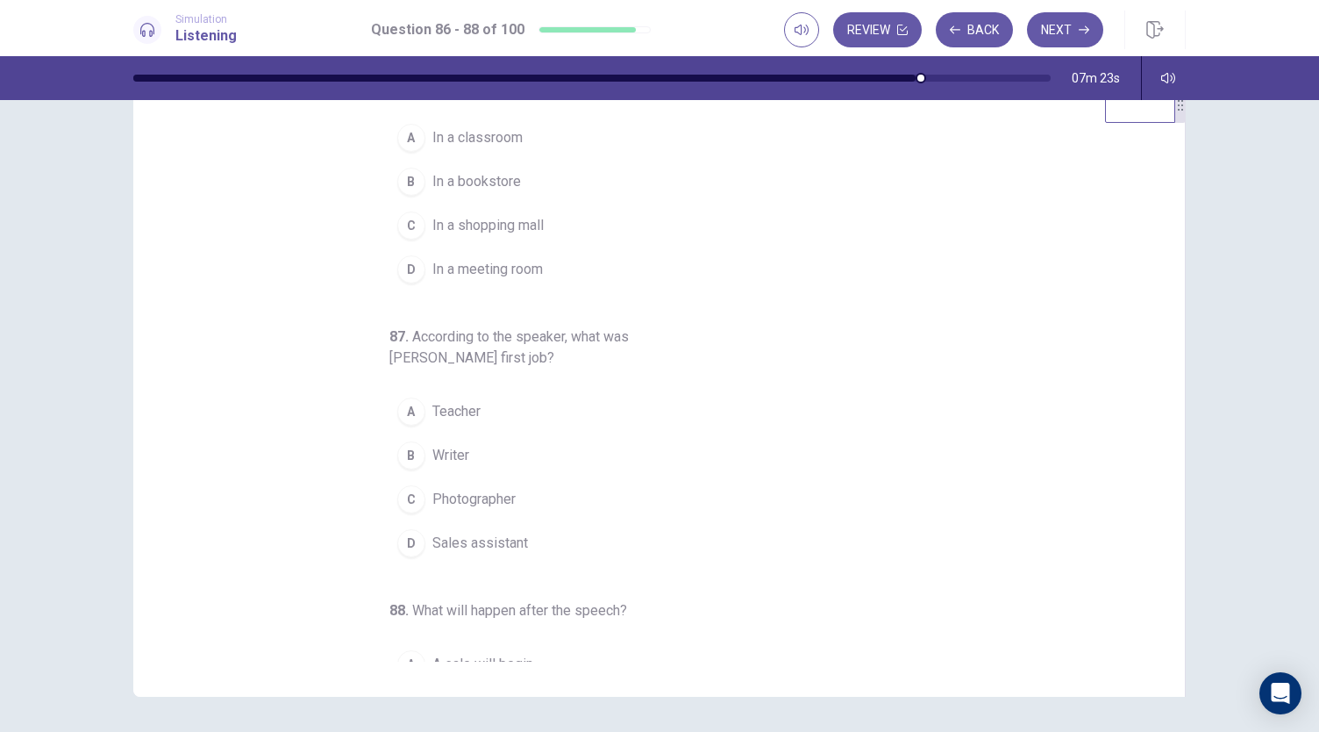
scroll to position [54, 0]
click at [609, 380] on div "87 . According to the speaker, what was [PERSON_NAME] first job? A Teacher B Wr…" at bounding box center [648, 440] width 519 height 239
click at [543, 392] on button "A Teacher" at bounding box center [648, 406] width 519 height 44
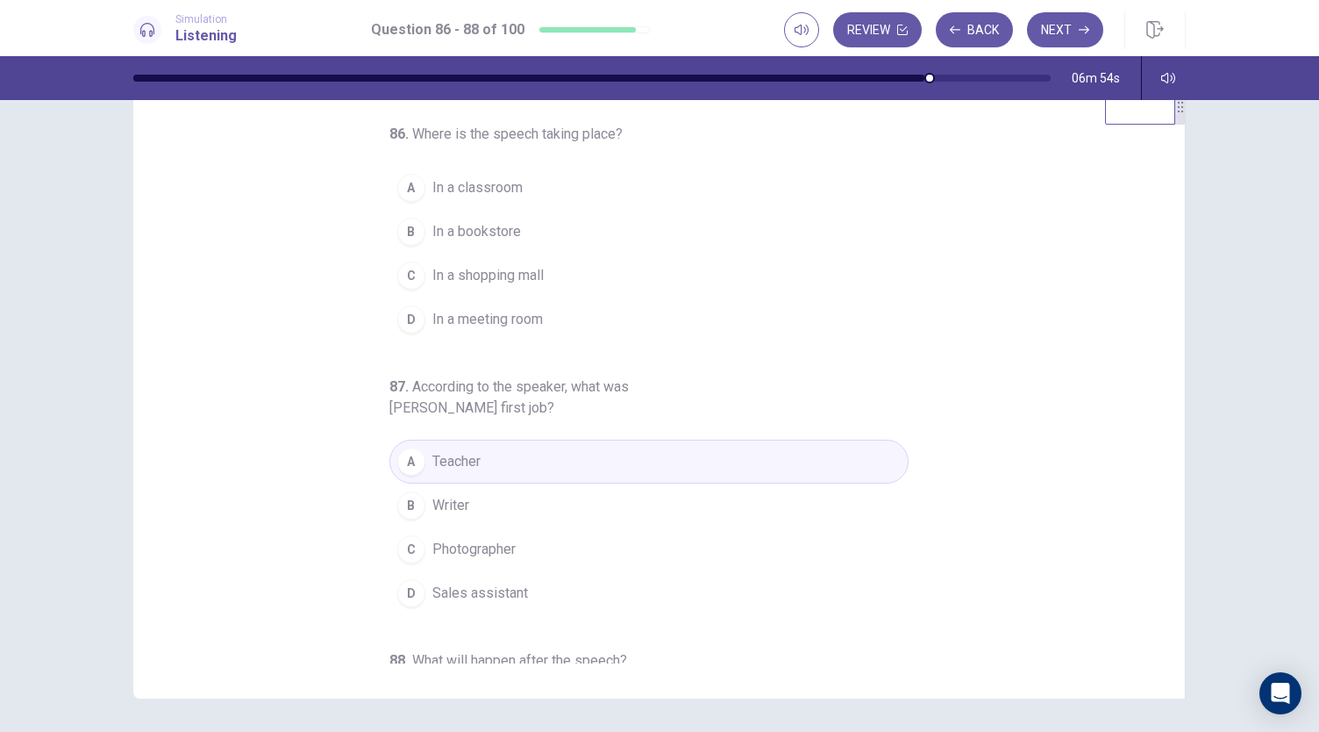
scroll to position [29, 0]
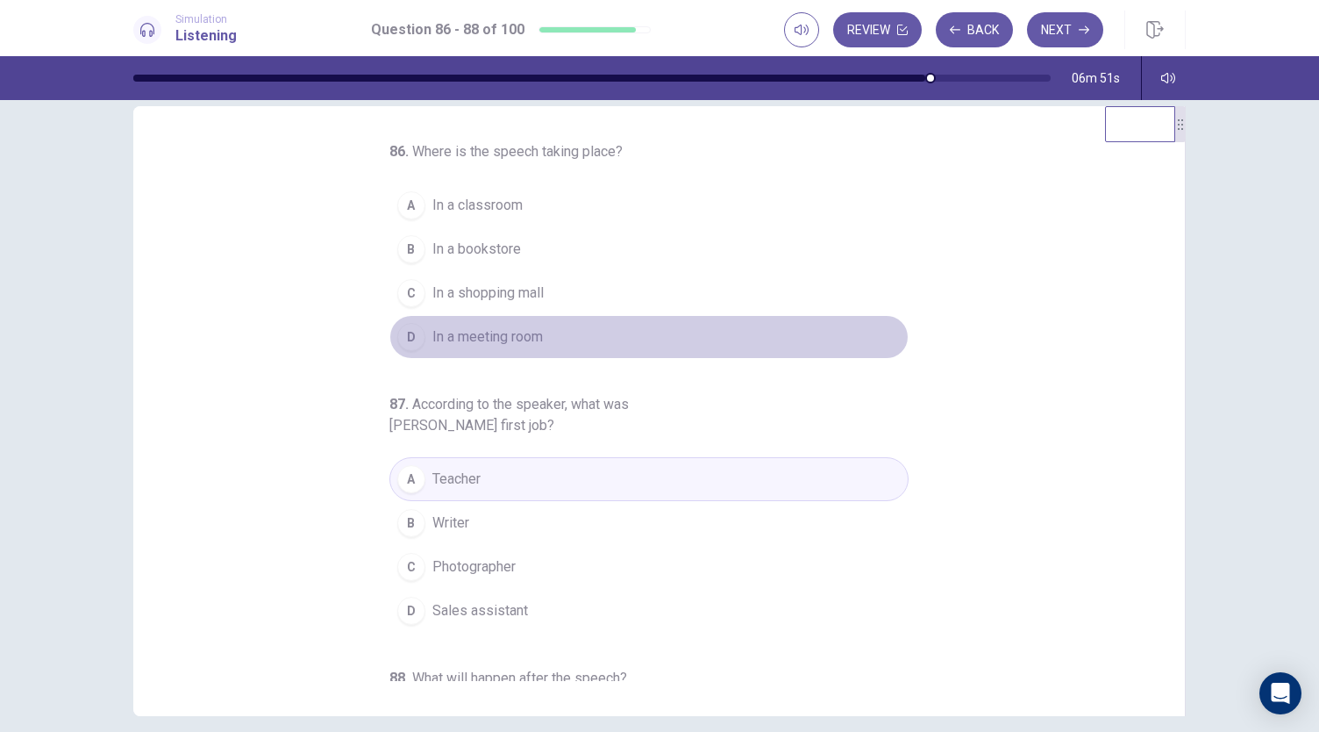
click at [507, 334] on span "In a meeting room" at bounding box center [487, 336] width 111 height 21
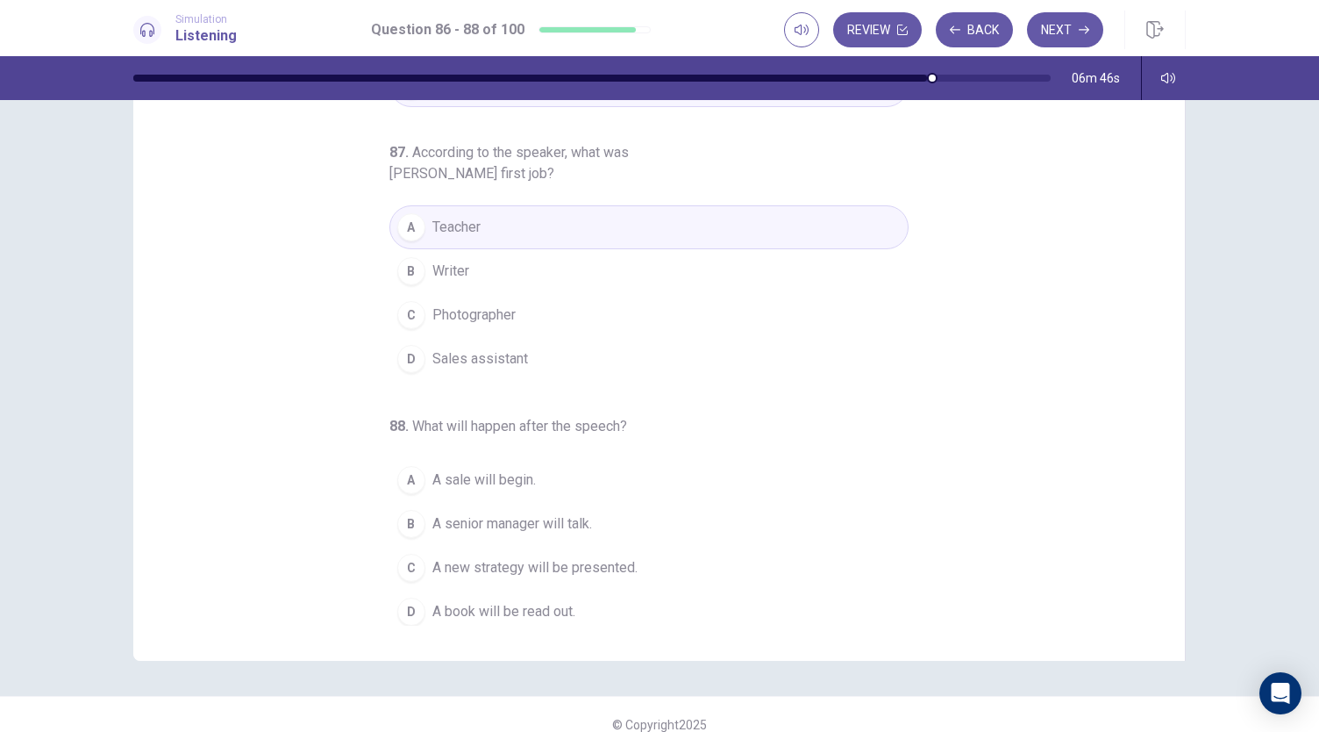
scroll to position [85, 0]
click at [410, 560] on div "C" at bounding box center [411, 567] width 28 height 28
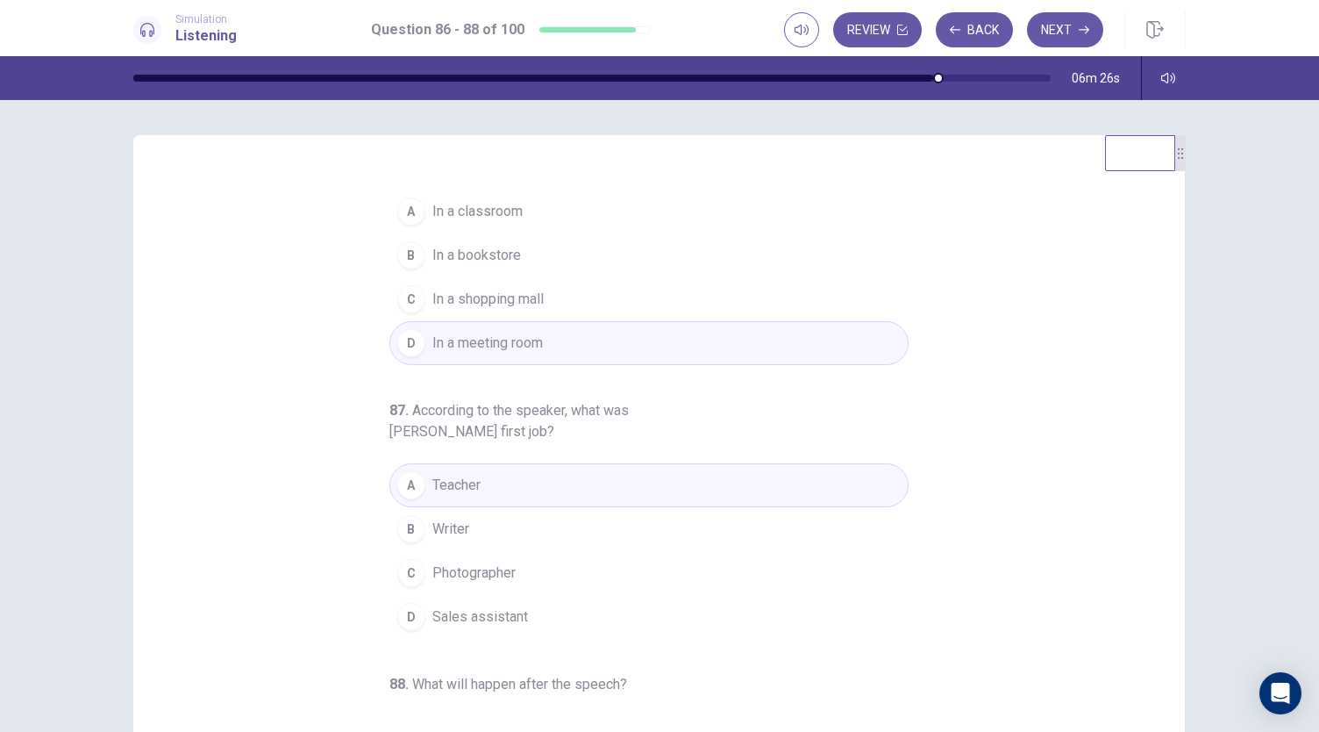
scroll to position [23, 0]
click at [1065, 43] on button "Next" at bounding box center [1065, 29] width 76 height 35
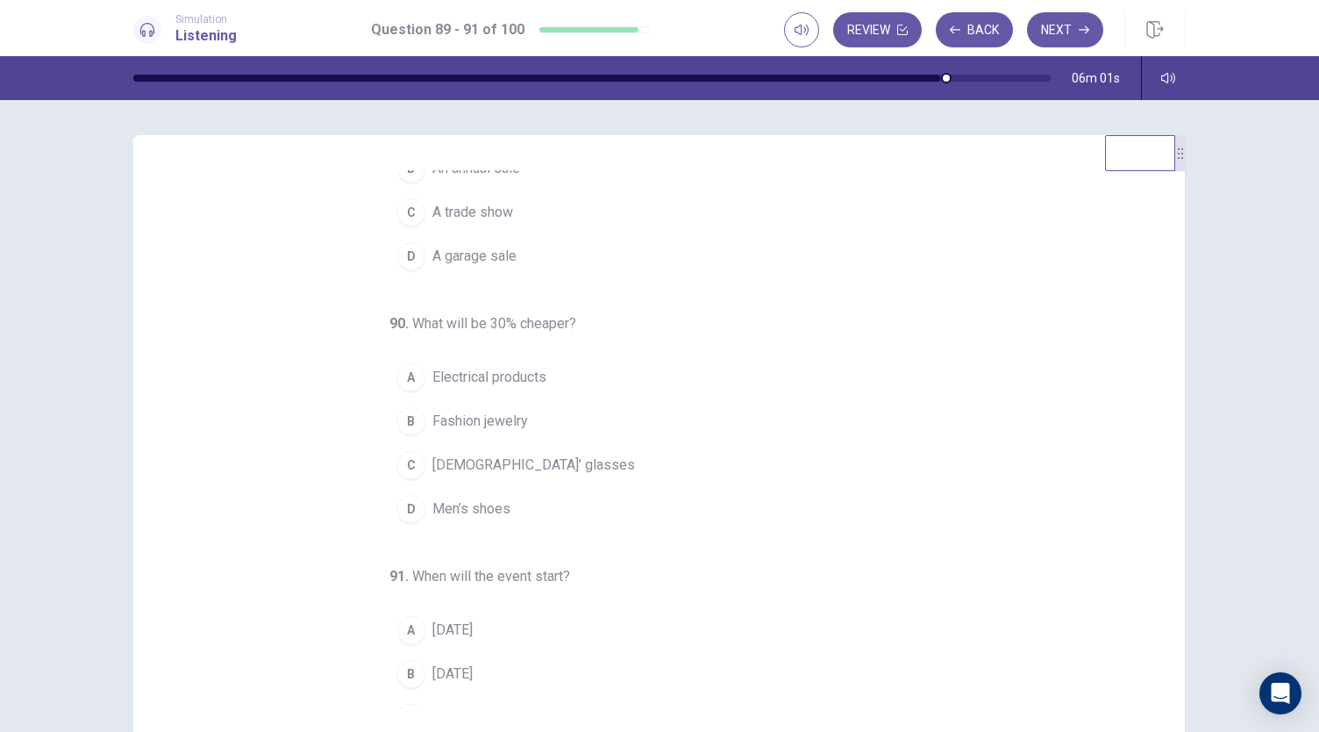
scroll to position [111, 0]
click at [556, 422] on button "B Fashion jewelry" at bounding box center [648, 420] width 519 height 44
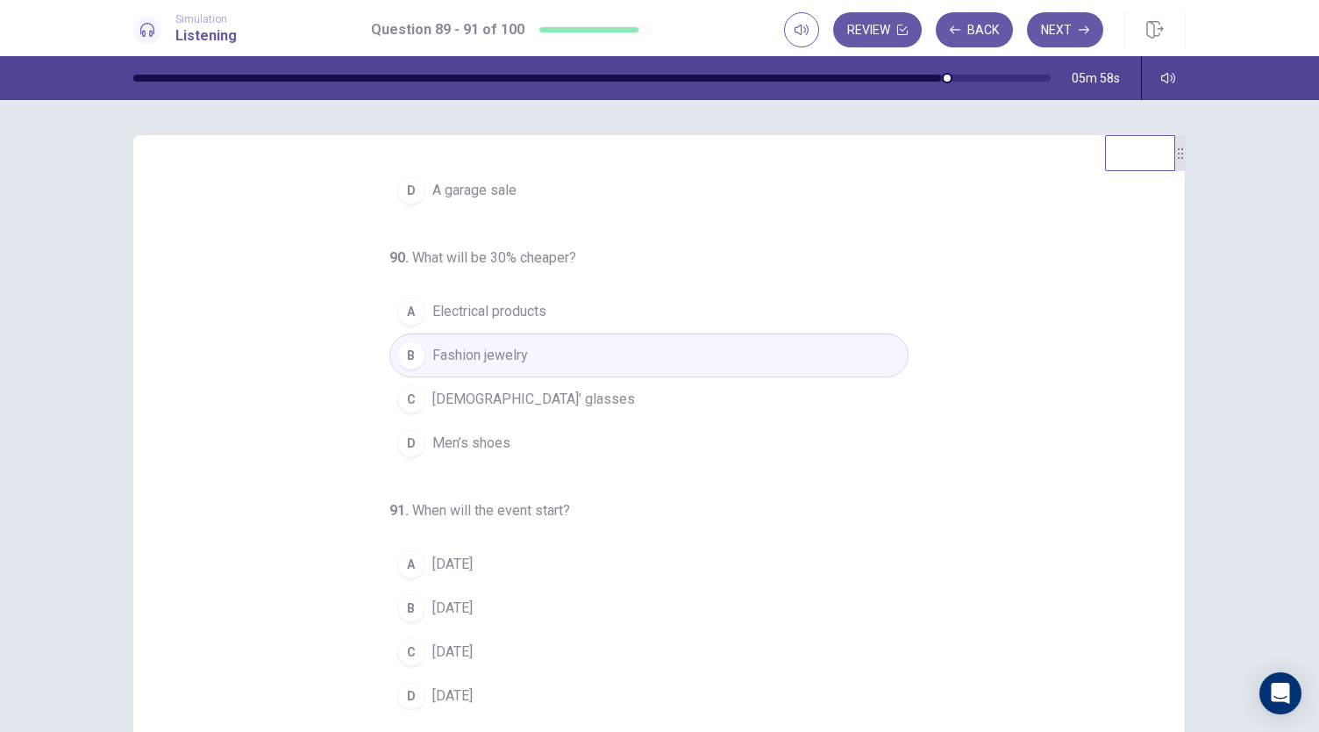
scroll to position [175, 0]
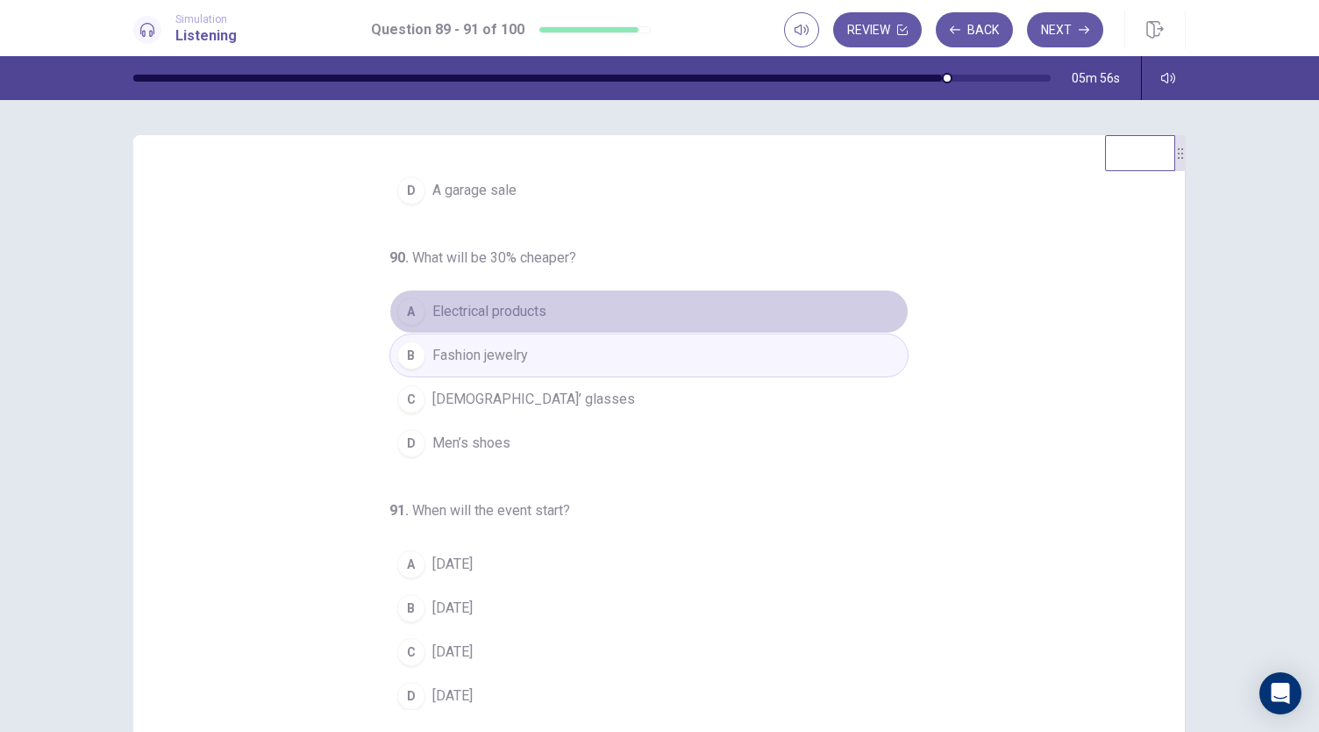
click at [530, 310] on span "Electrical products" at bounding box center [489, 311] width 114 height 21
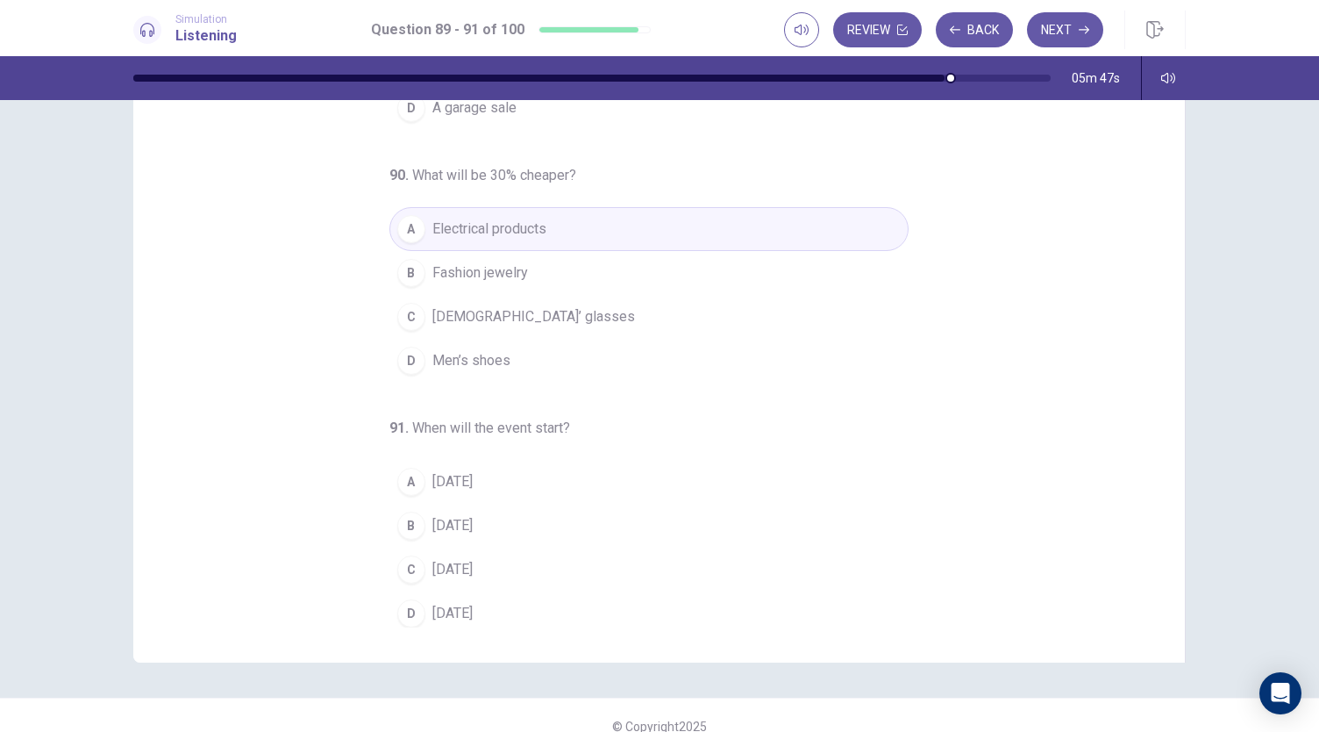
scroll to position [83, 0]
click at [482, 522] on button "B [DATE]" at bounding box center [648, 525] width 519 height 44
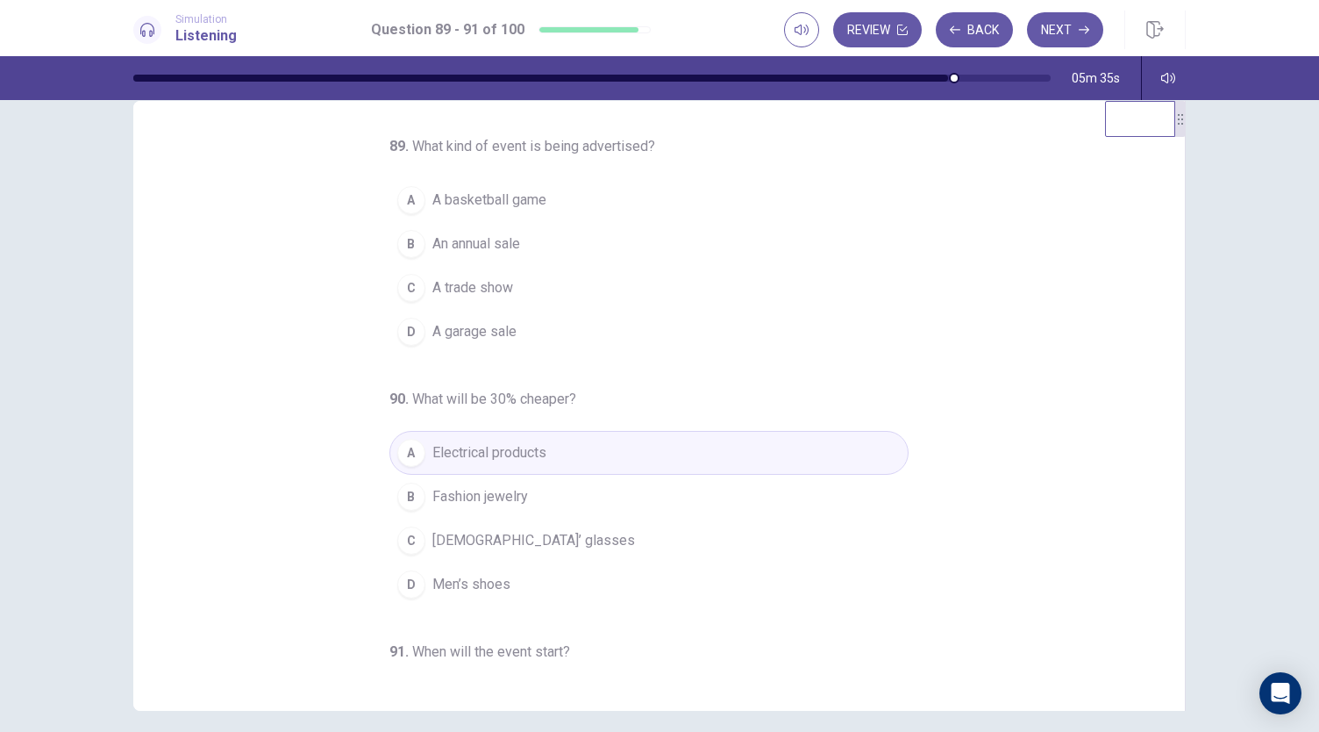
scroll to position [29, 0]
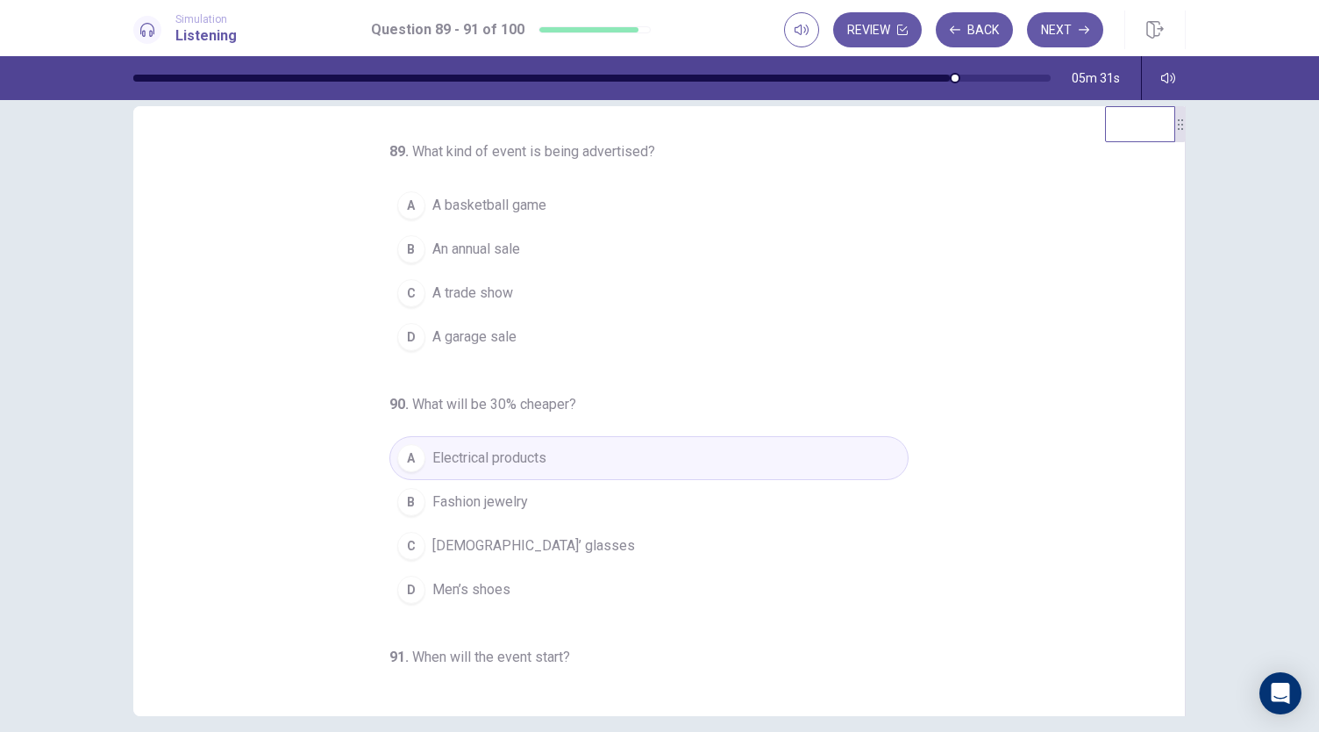
click at [523, 241] on button "B An annual sale" at bounding box center [648, 249] width 519 height 44
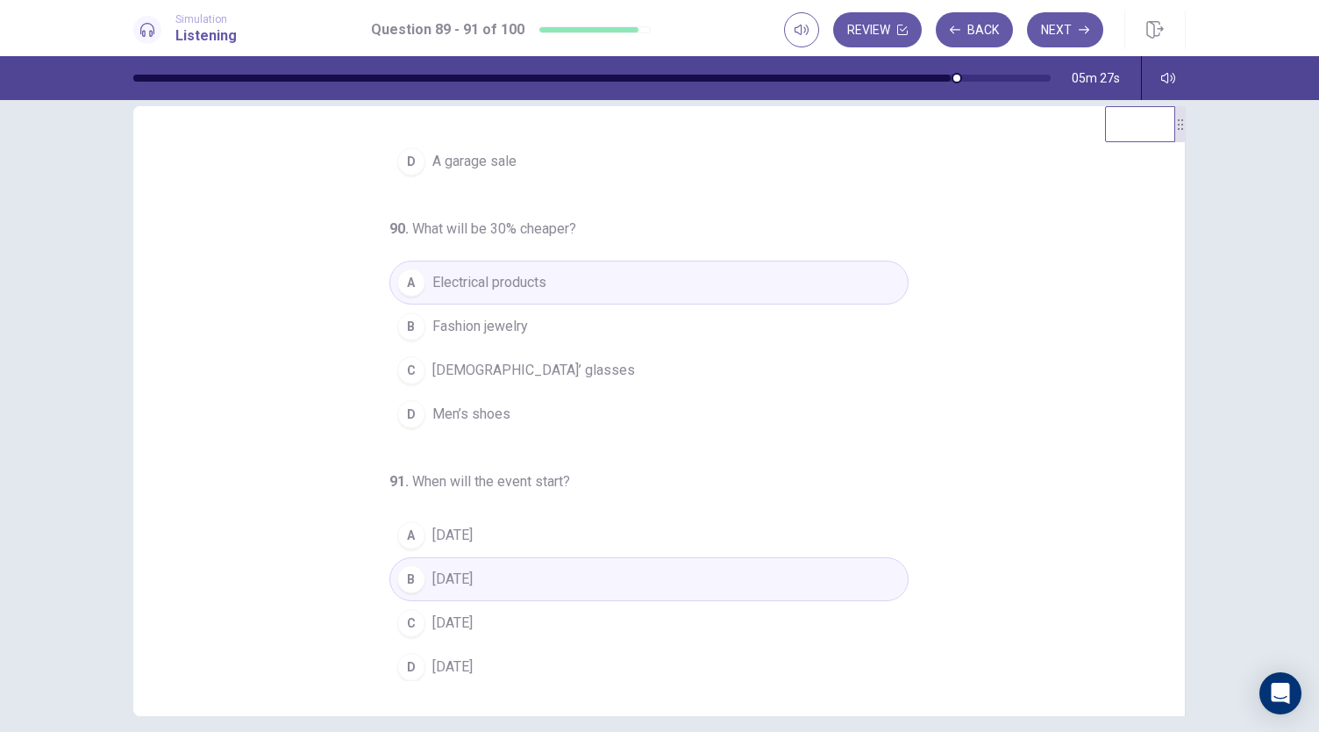
scroll to position [104, 0]
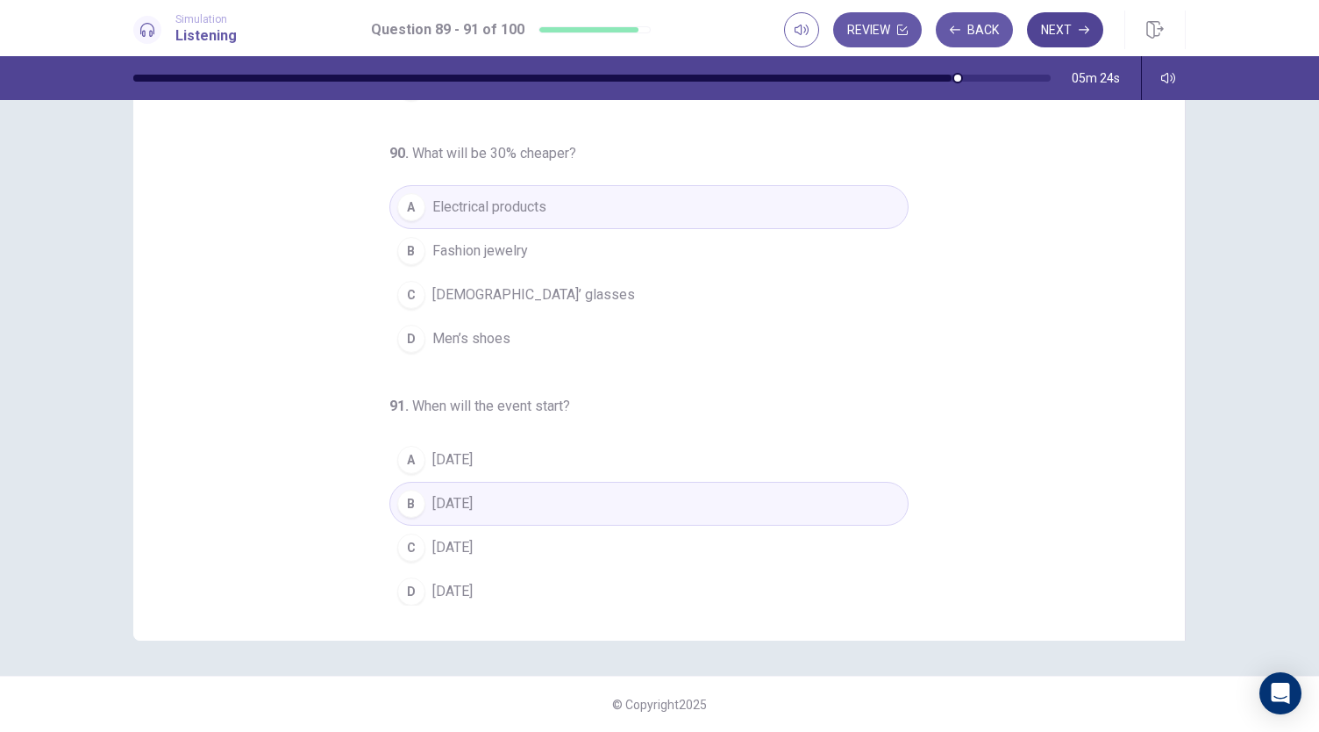
click at [1078, 27] on button "Next" at bounding box center [1065, 29] width 76 height 35
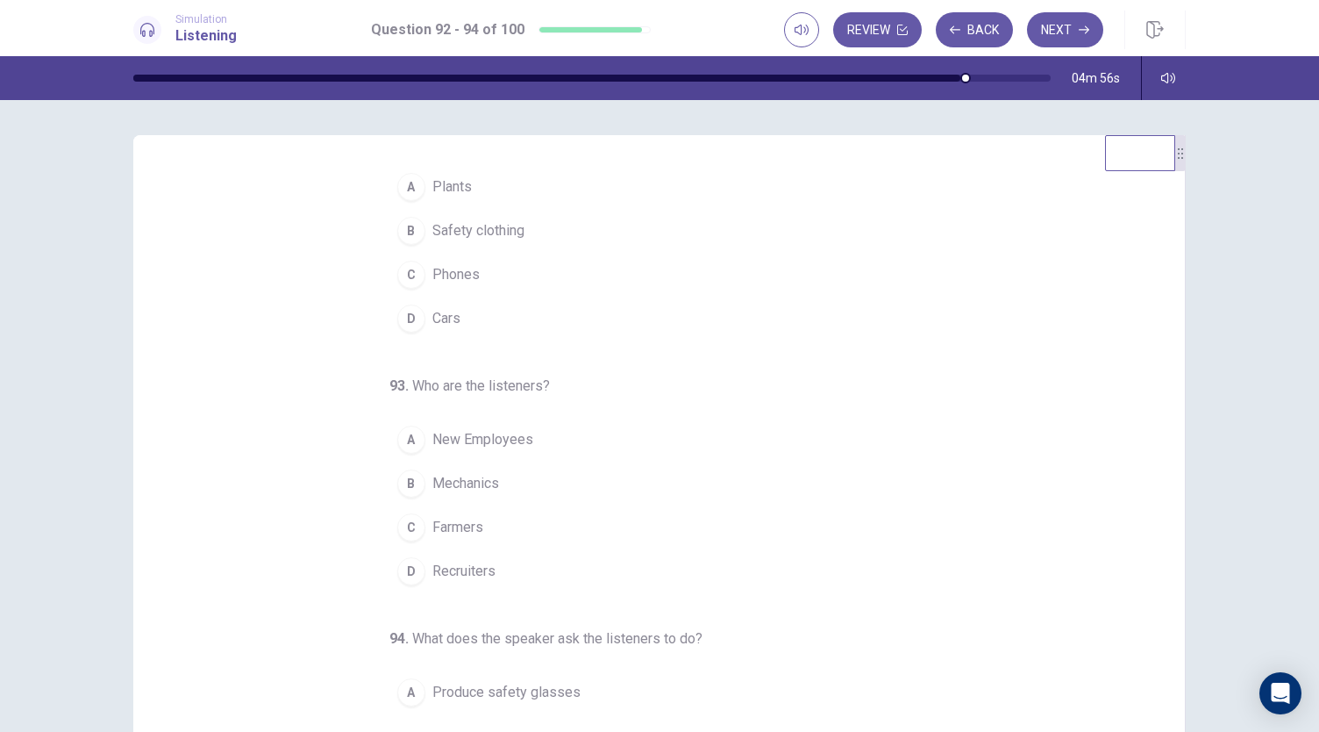
scroll to position [0, 0]
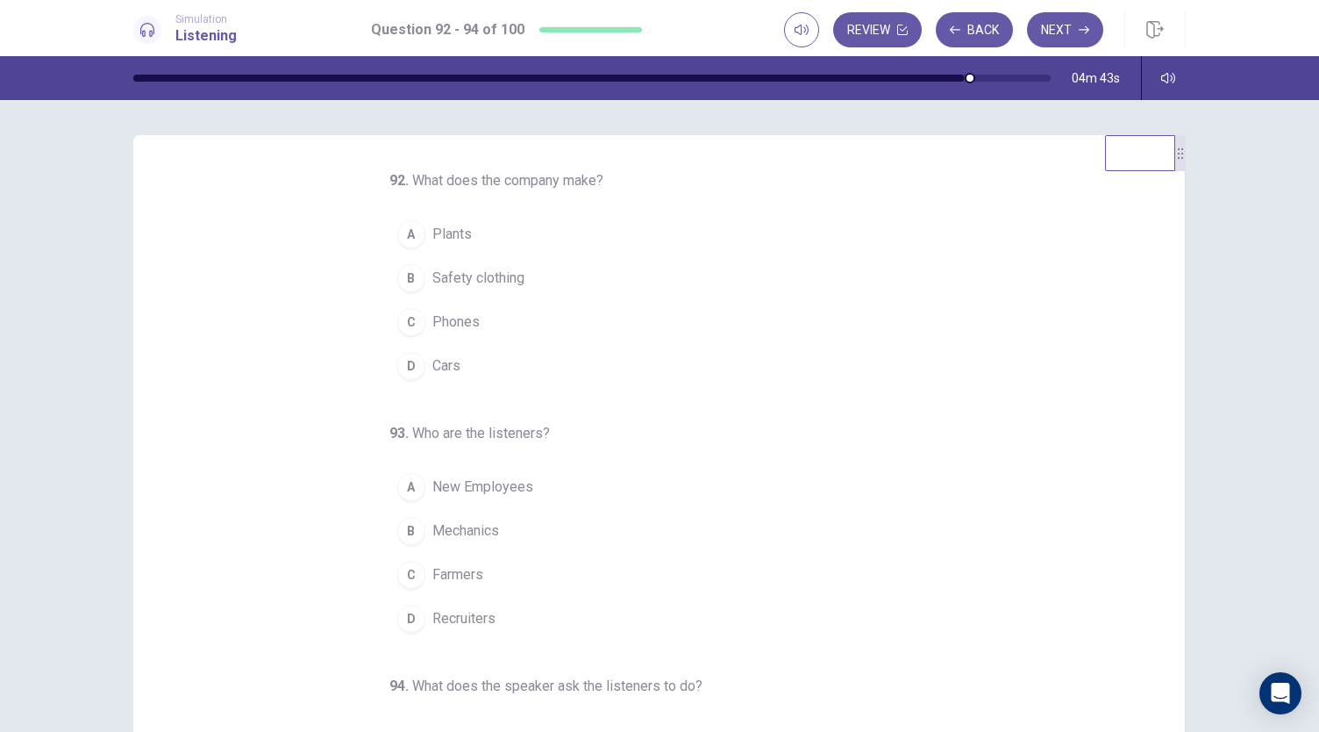
click at [553, 363] on button "D Cars" at bounding box center [648, 366] width 519 height 44
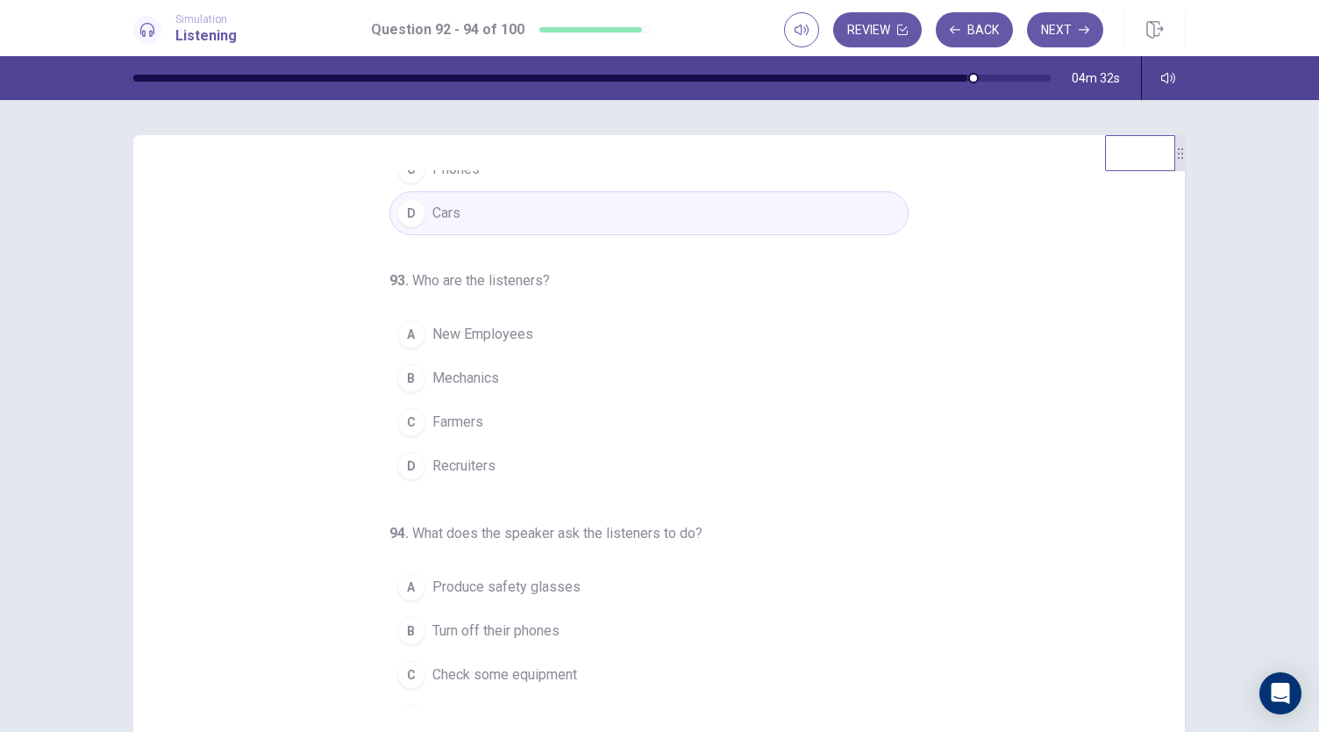
scroll to position [153, 0]
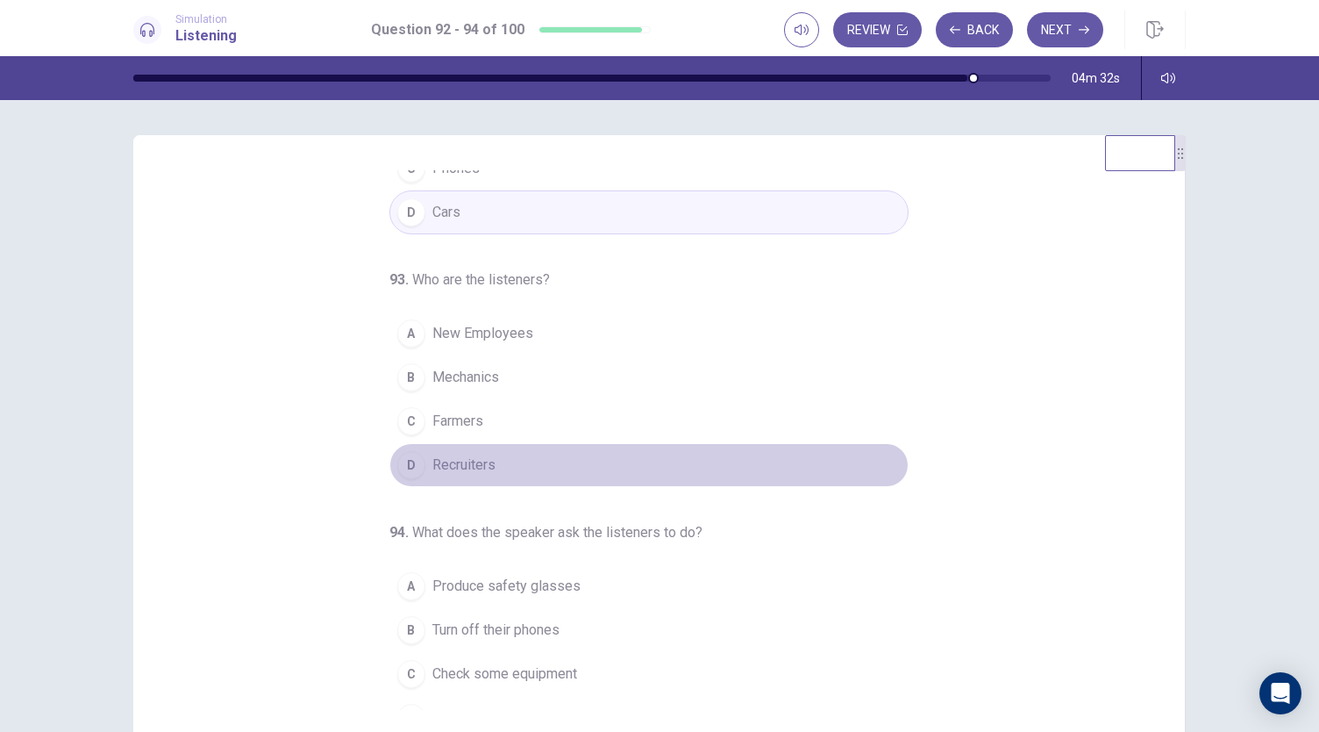
click at [602, 452] on button "D Recruiters" at bounding box center [648, 465] width 519 height 44
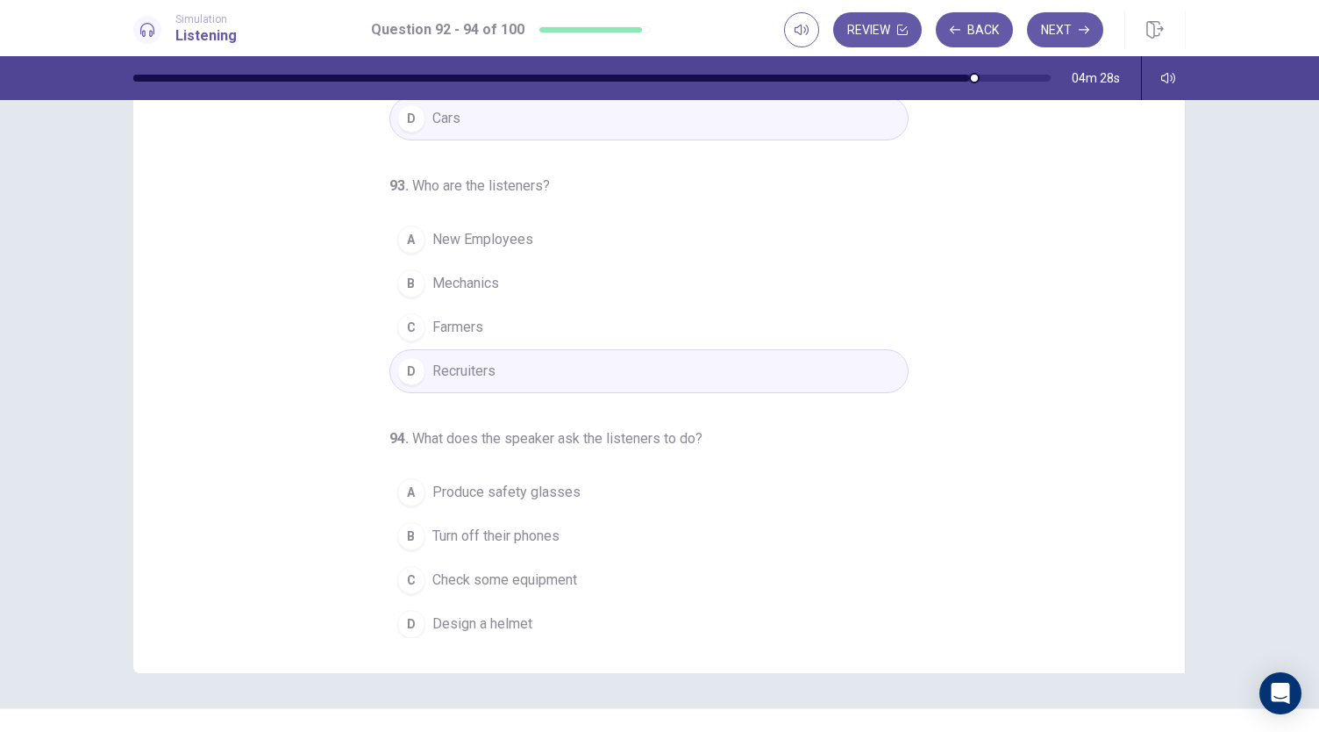
scroll to position [79, 0]
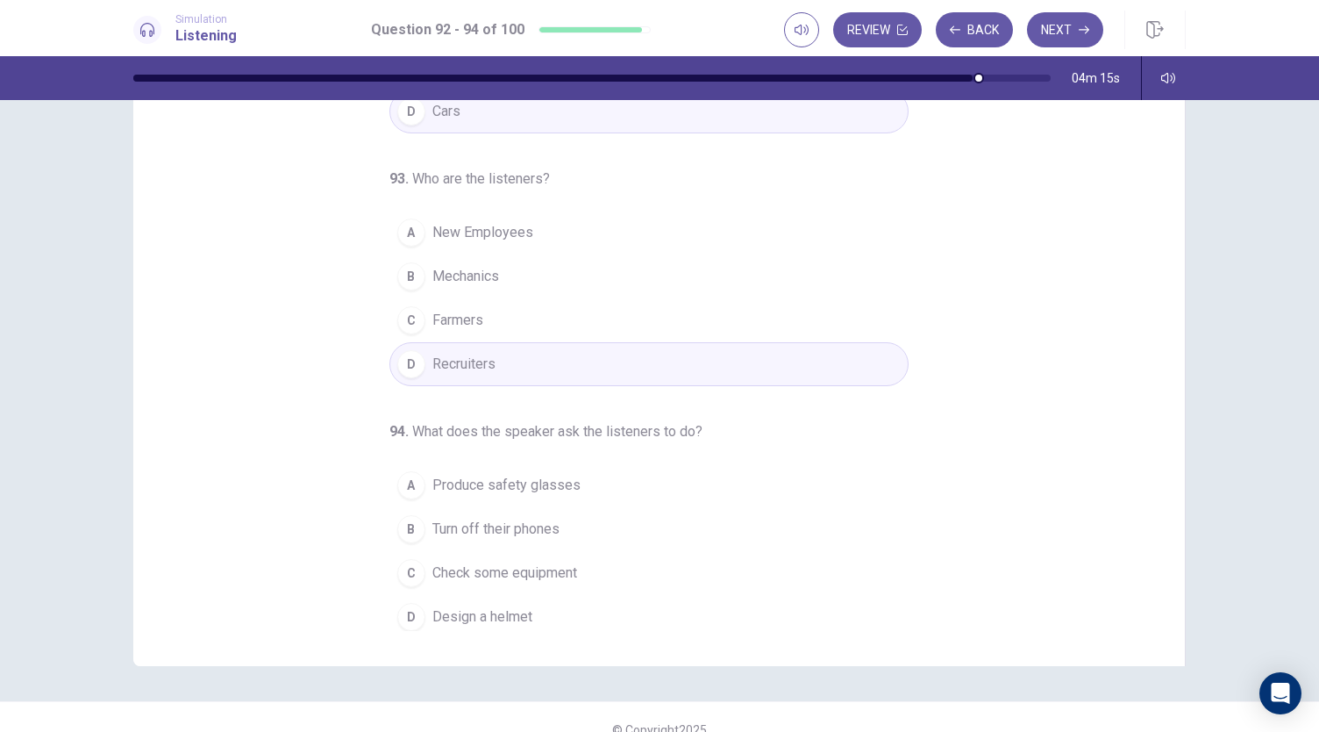
click at [590, 515] on button "B Turn off their phones" at bounding box center [648, 529] width 519 height 44
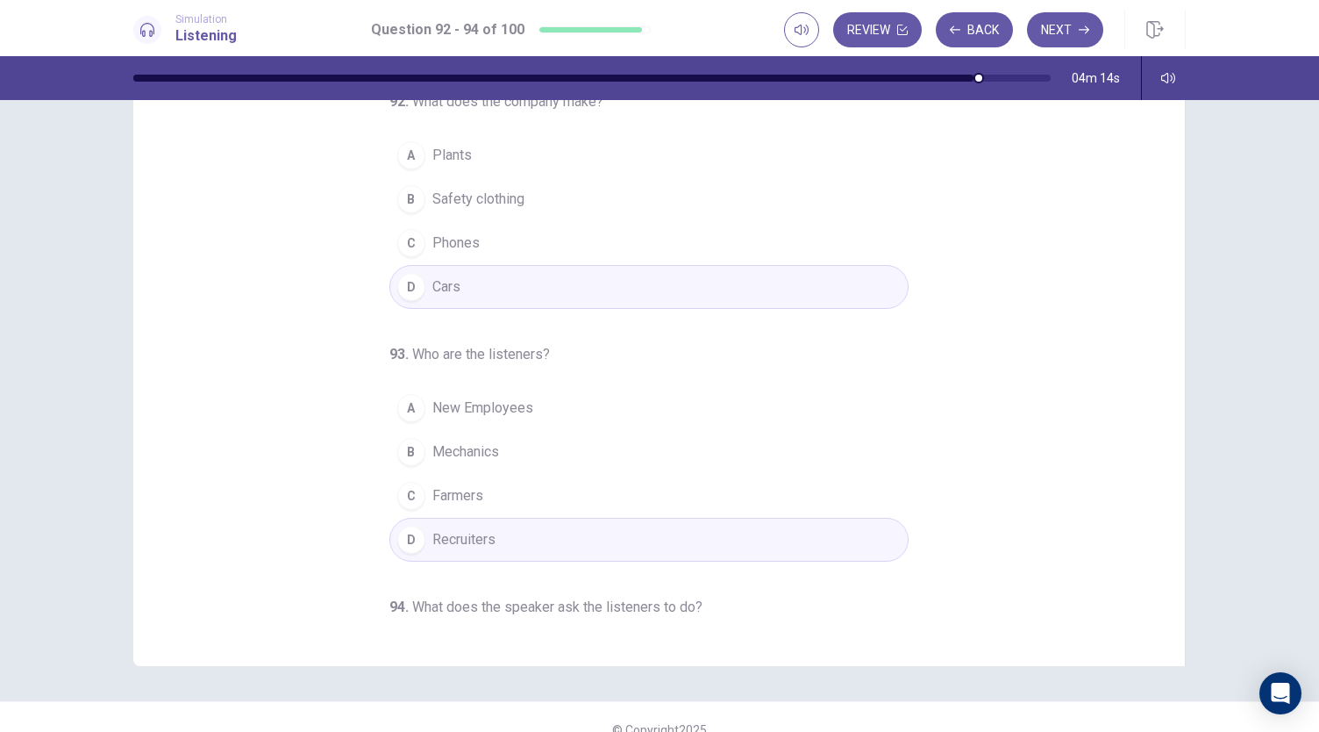
scroll to position [0, 0]
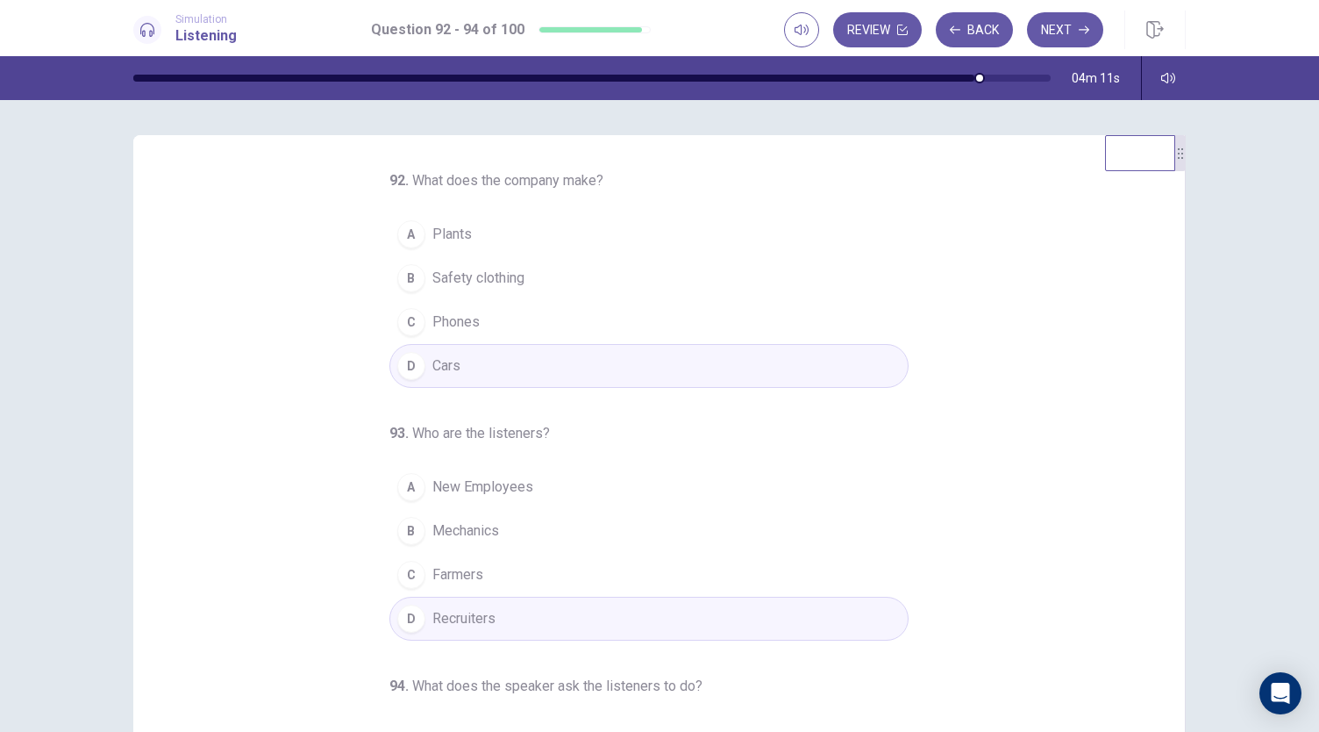
click at [1278, 326] on div "92 . What does the company make? A Plants B Safety clothing C Phones D Cars 93 …" at bounding box center [659, 416] width 1319 height 632
click at [1060, 24] on button "Next" at bounding box center [1065, 29] width 76 height 35
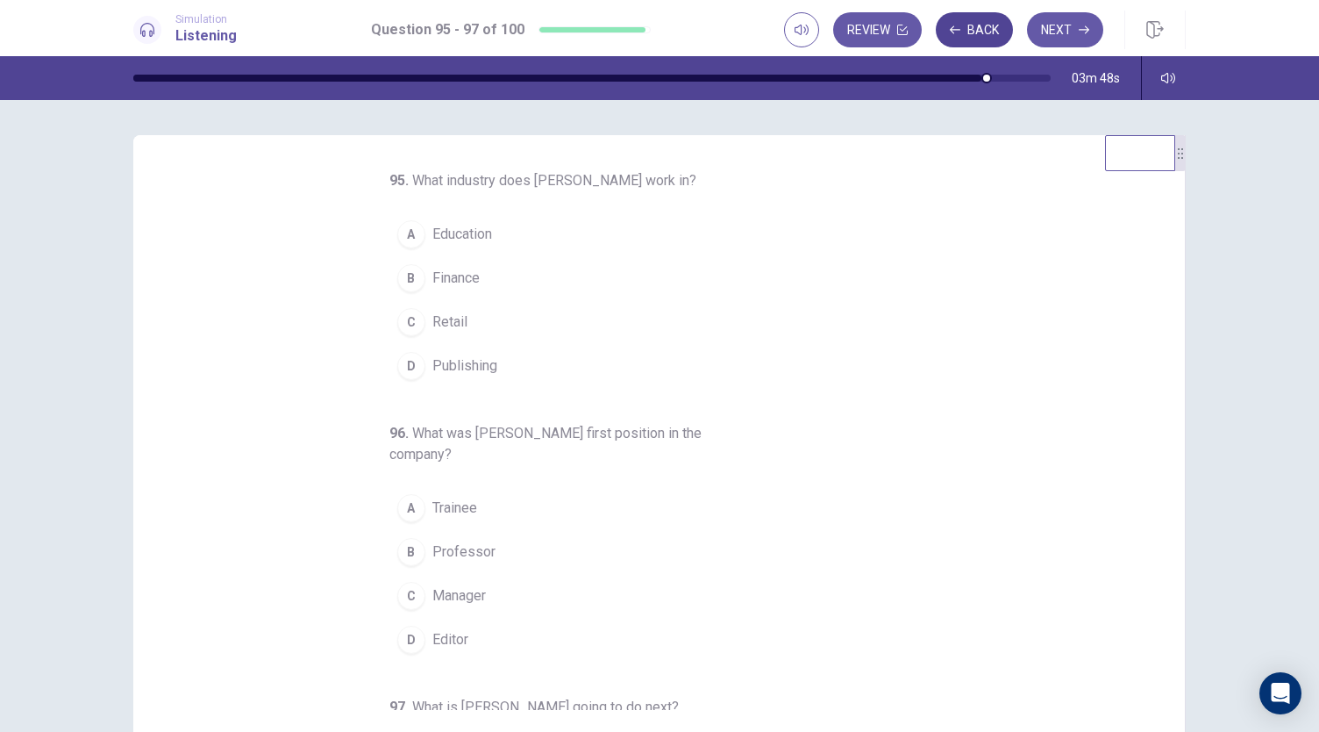
click at [993, 46] on button "Back" at bounding box center [974, 29] width 77 height 35
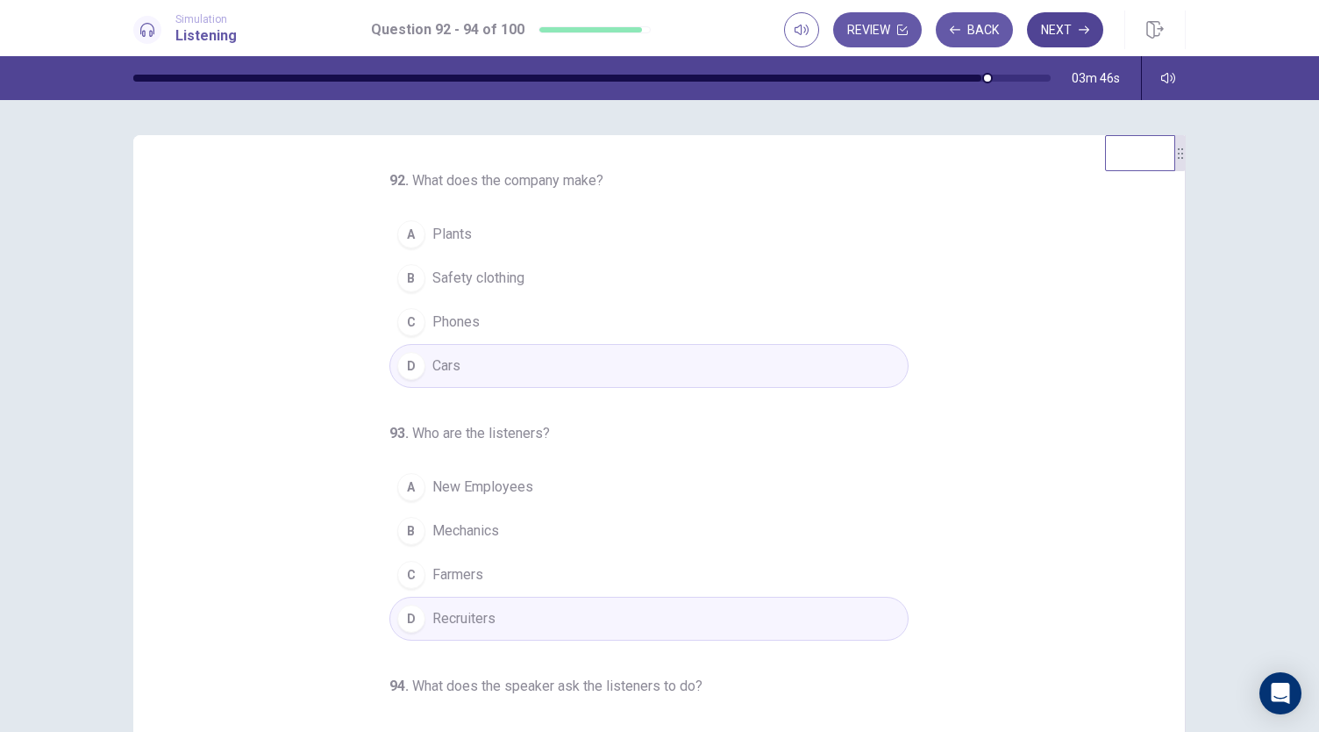
click at [1088, 25] on icon "button" at bounding box center [1084, 30] width 11 height 11
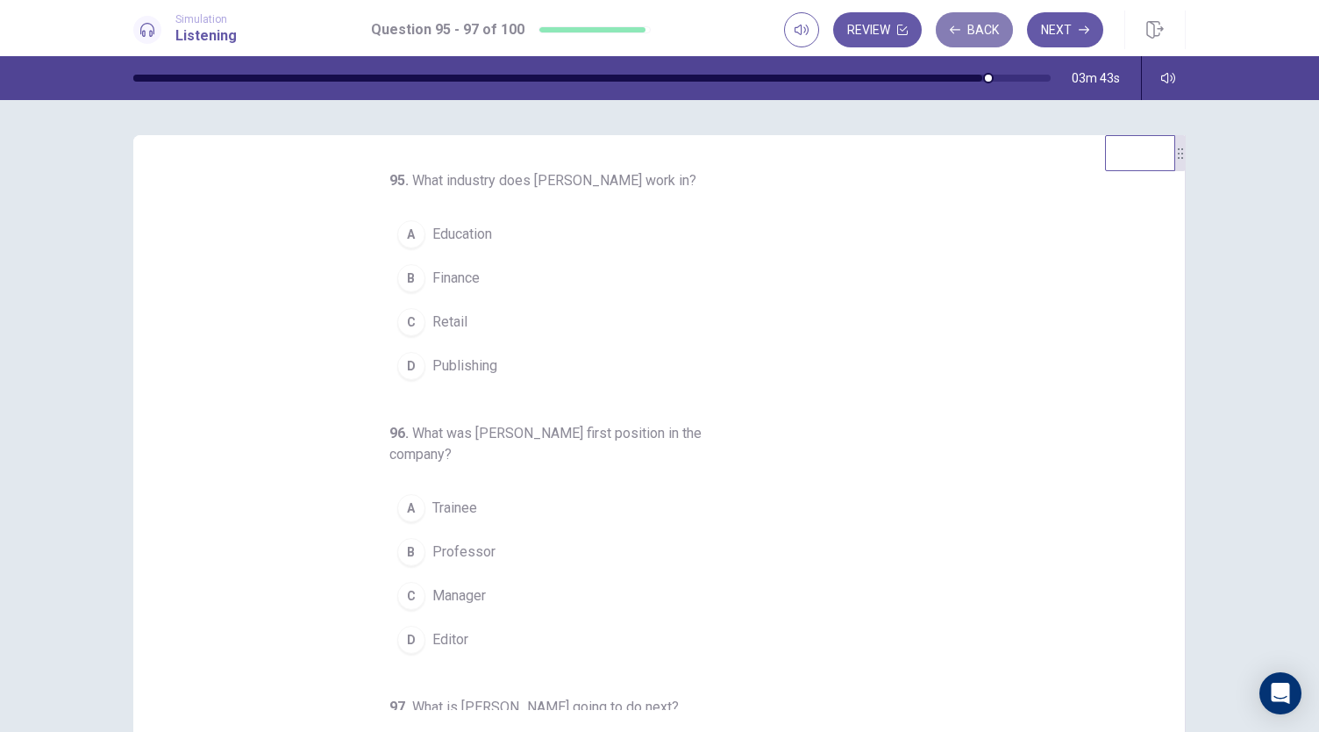
click at [960, 33] on icon "button" at bounding box center [955, 30] width 11 height 11
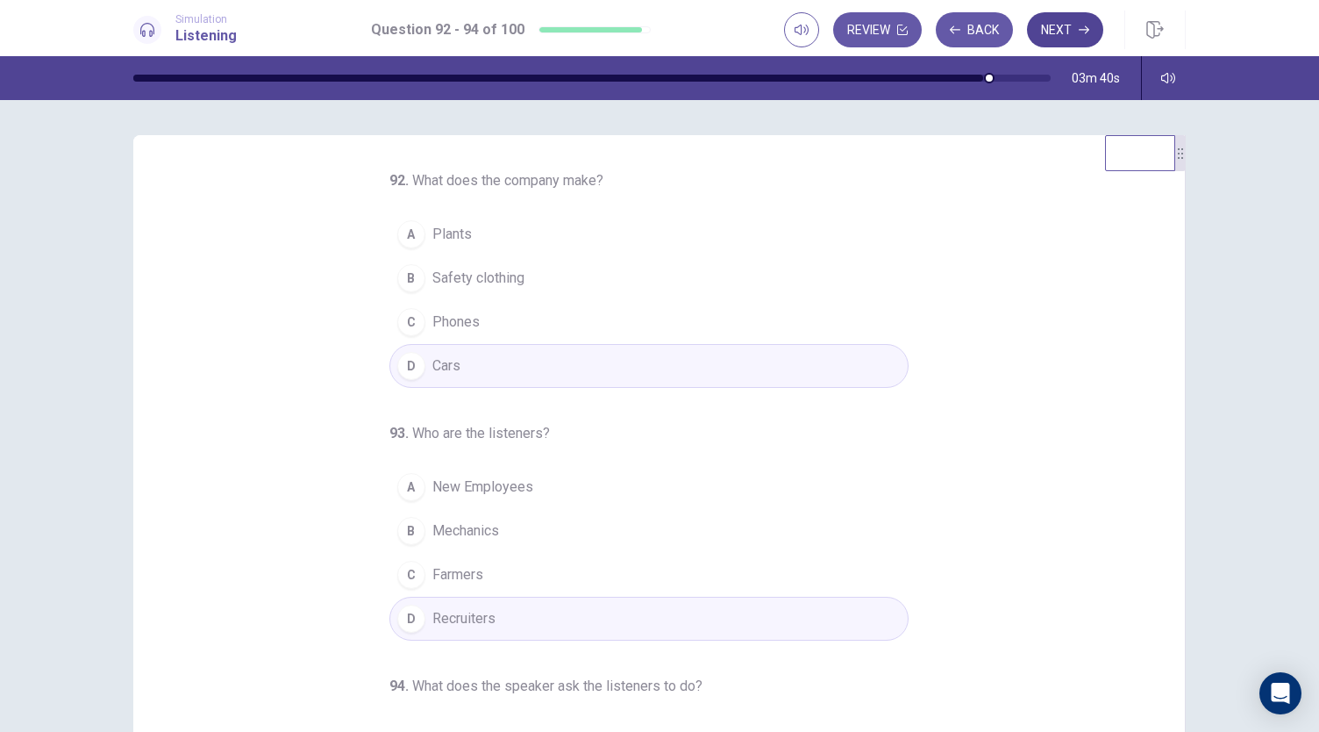
click at [1071, 32] on button "Next" at bounding box center [1065, 29] width 76 height 35
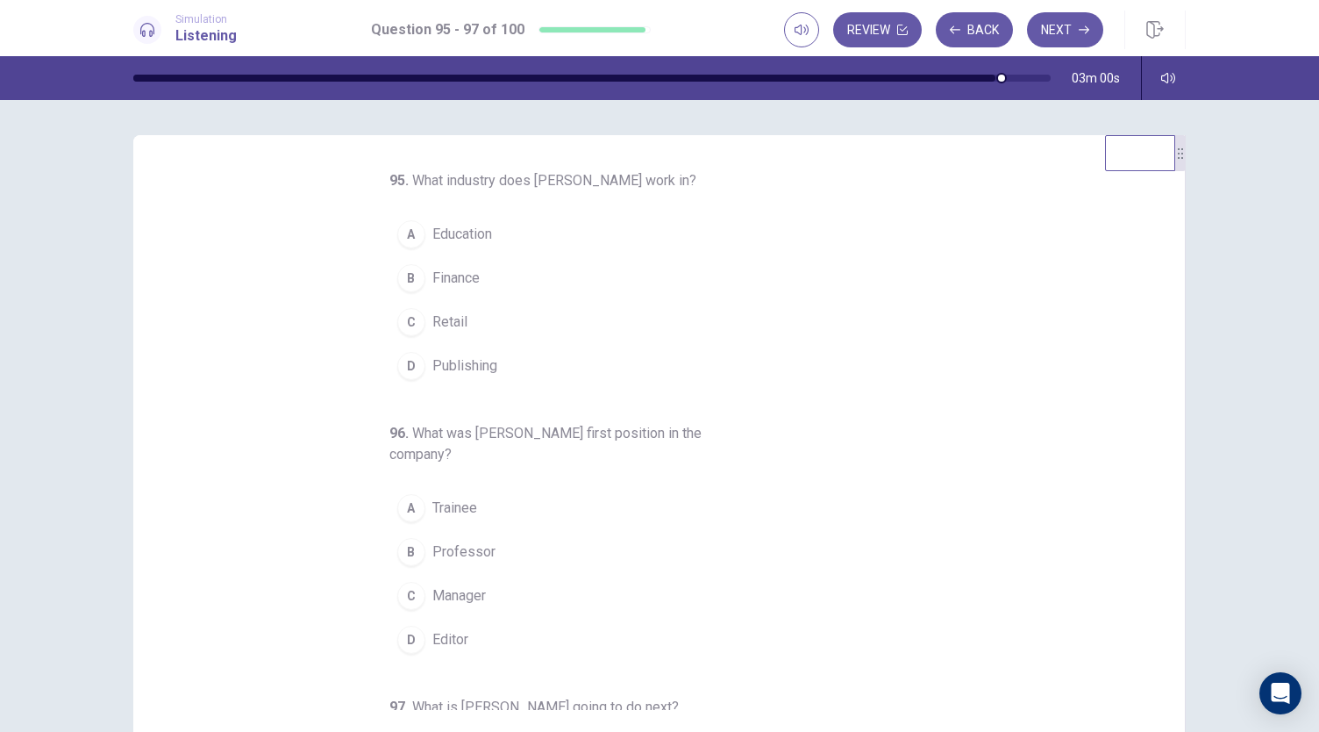
click at [444, 279] on span "Finance" at bounding box center [455, 278] width 47 height 21
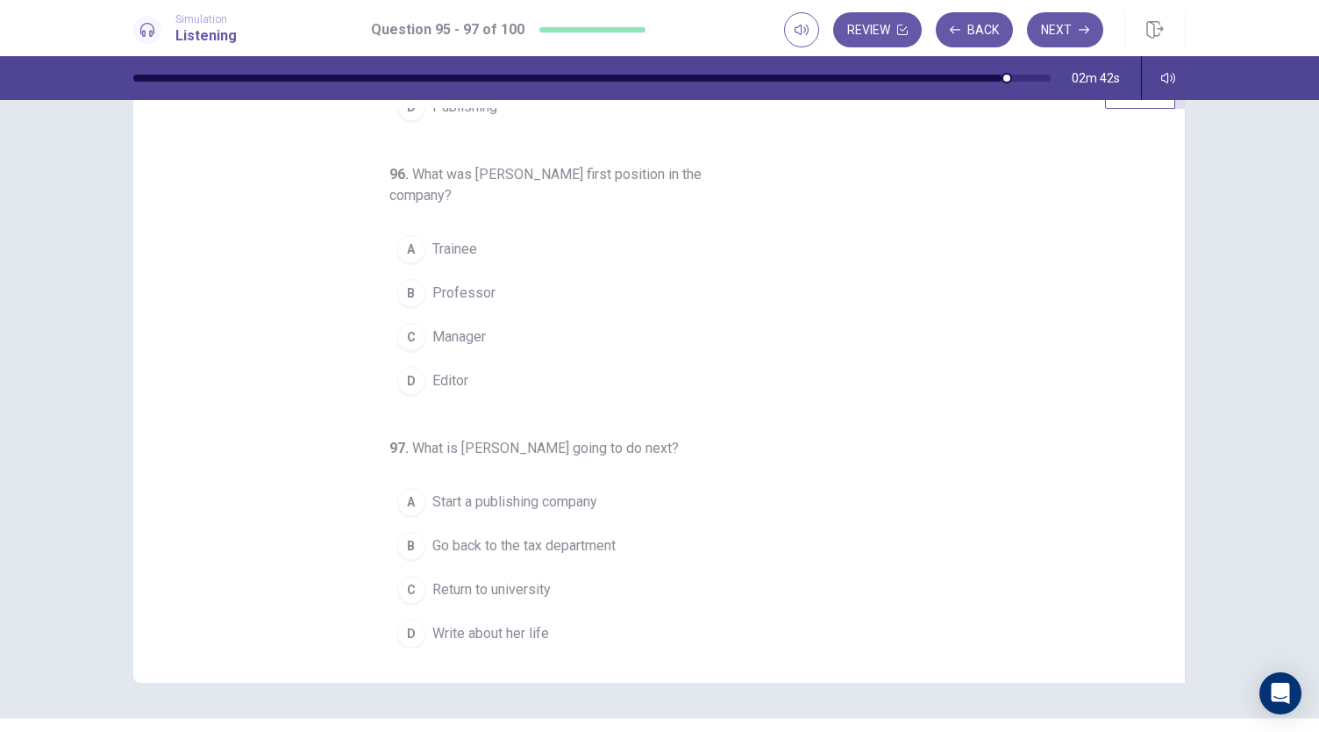
scroll to position [63, 0]
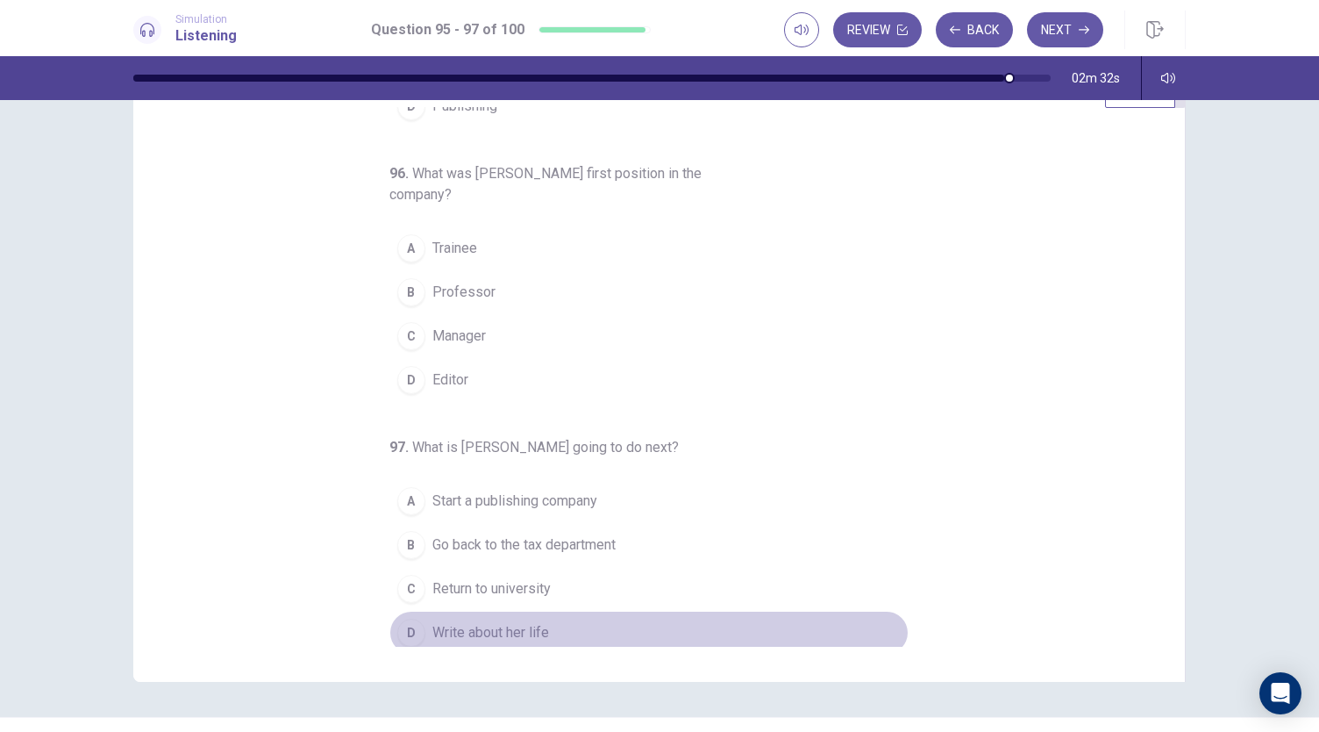
click at [518, 622] on span "Write about her life" at bounding box center [490, 632] width 117 height 21
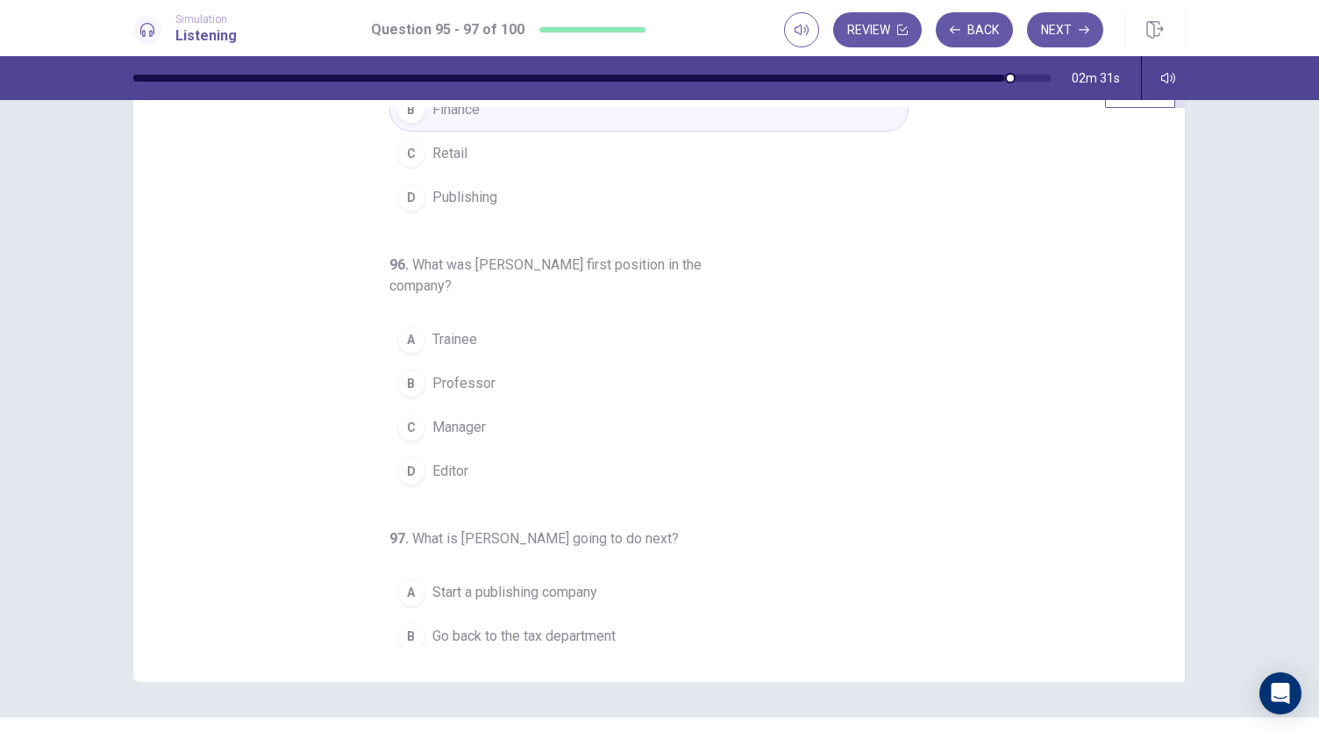
scroll to position [81, 0]
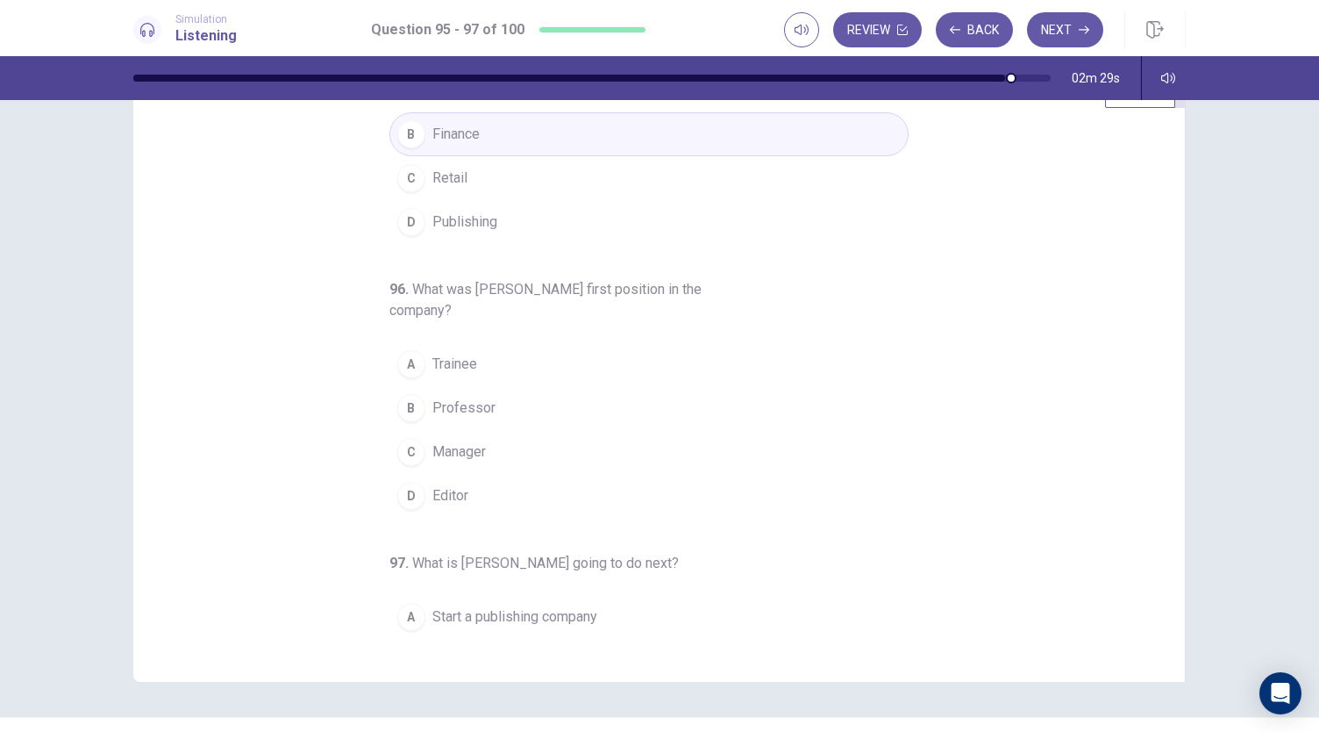
click at [467, 369] on span "Trainee" at bounding box center [454, 363] width 45 height 21
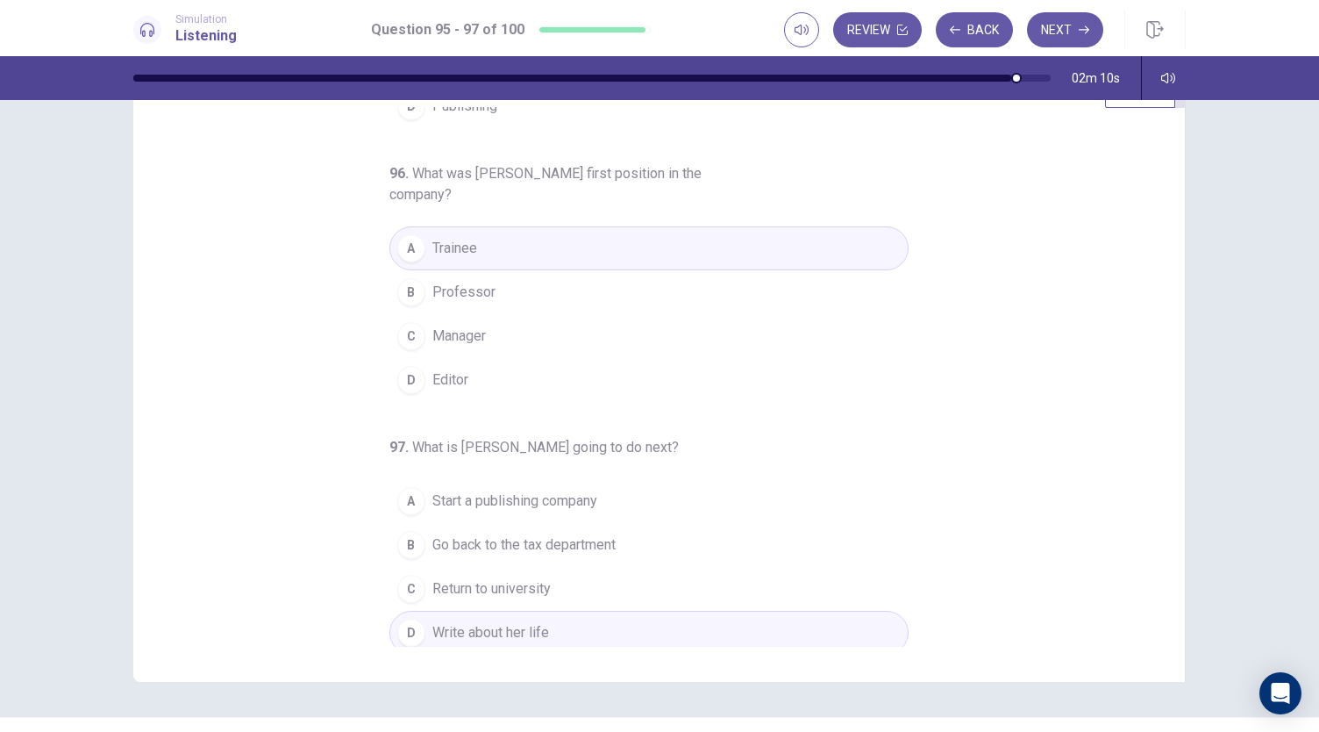
scroll to position [104, 0]
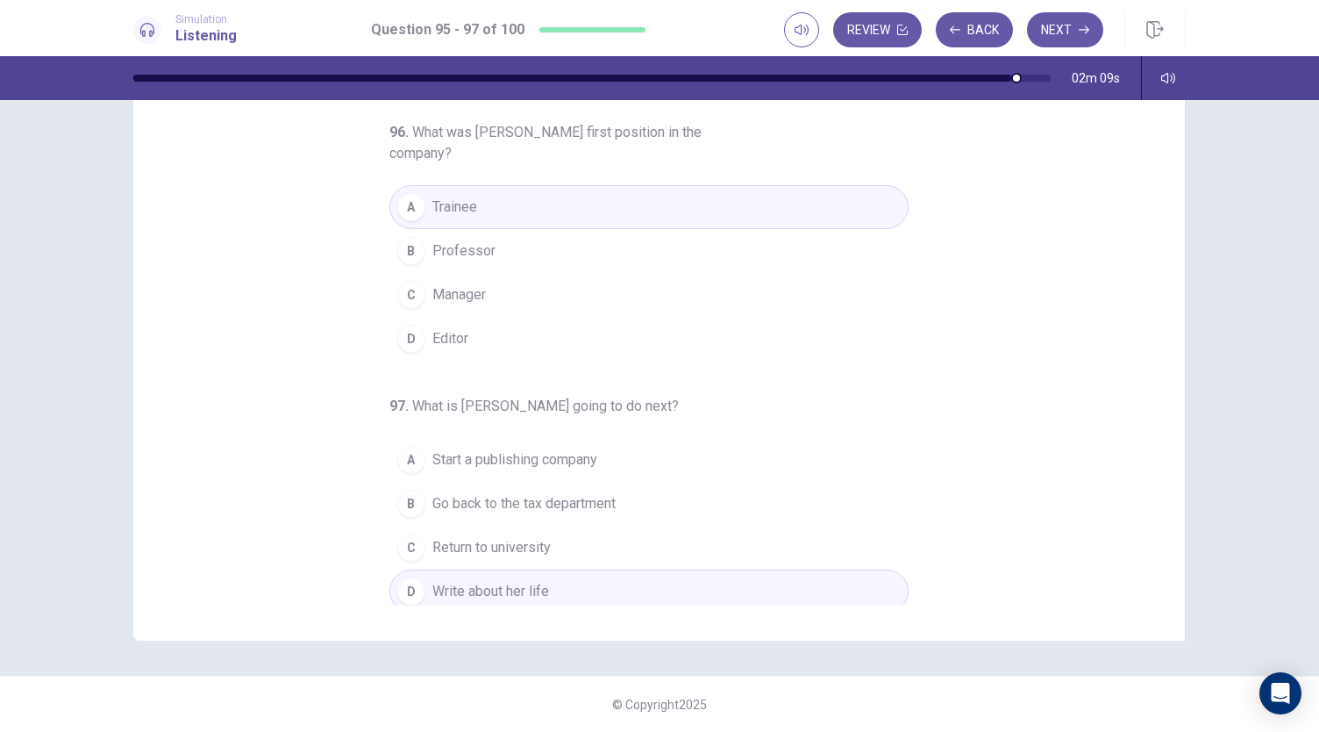
click at [397, 411] on div "97 . What is [PERSON_NAME] going to do next? A Start a publishing company B Go …" at bounding box center [648, 505] width 519 height 218
drag, startPoint x: 376, startPoint y: 401, endPoint x: 616, endPoint y: 403, distance: 239.5
click at [616, 403] on div "95 . What industry does [PERSON_NAME] work in? A Education B Finance C Retail D…" at bounding box center [666, 335] width 1010 height 539
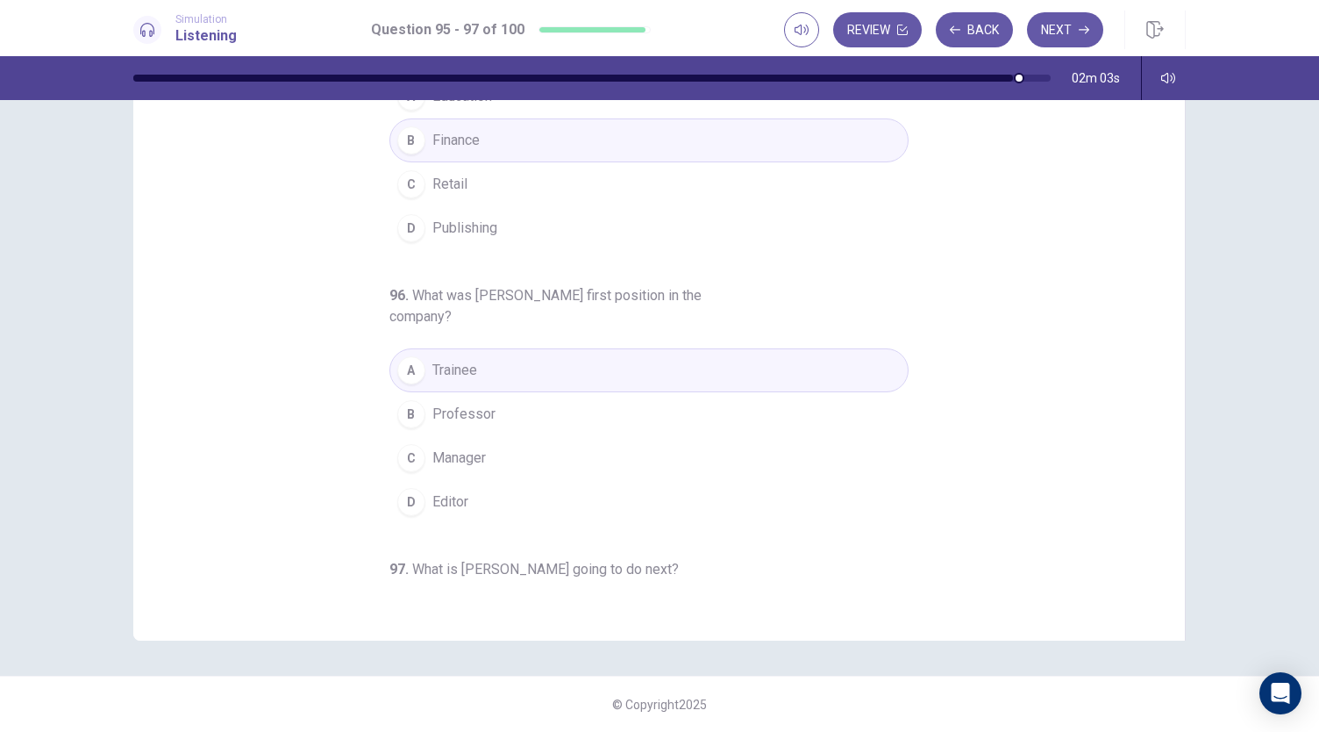
scroll to position [0, 0]
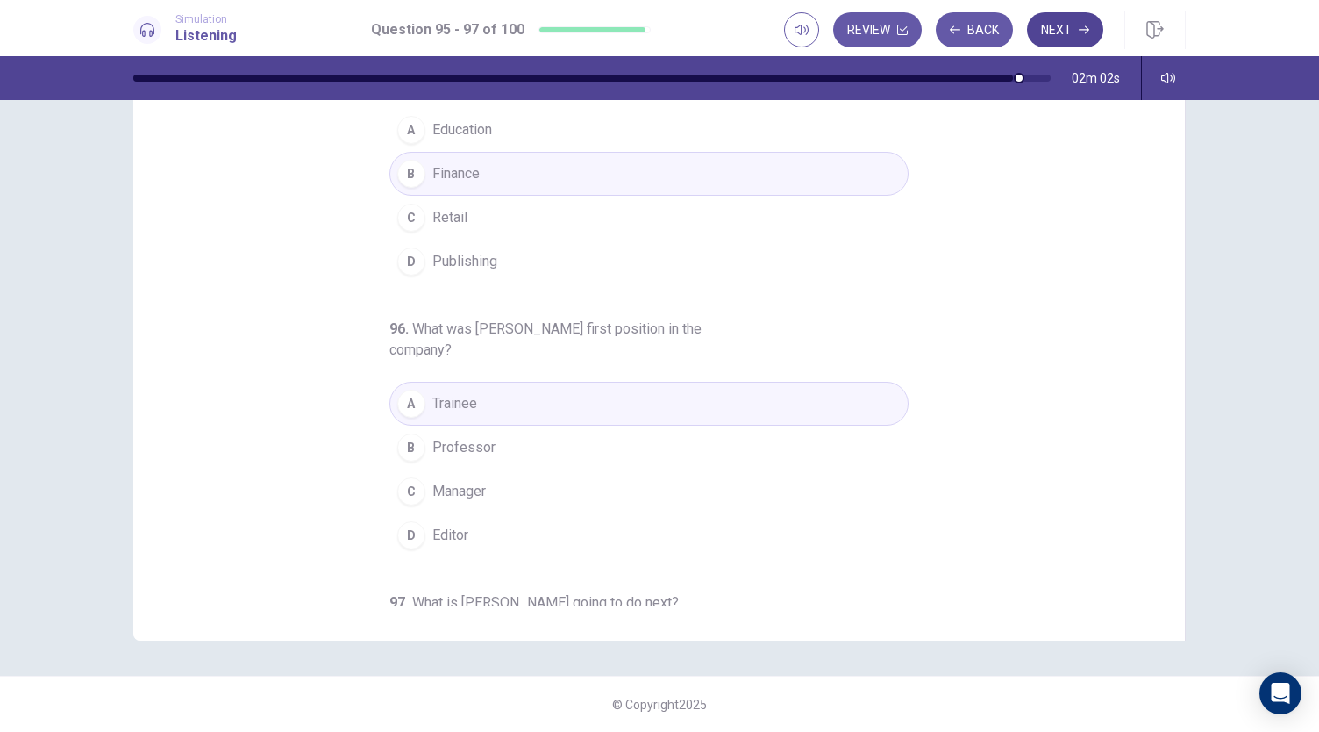
click at [1070, 30] on button "Next" at bounding box center [1065, 29] width 76 height 35
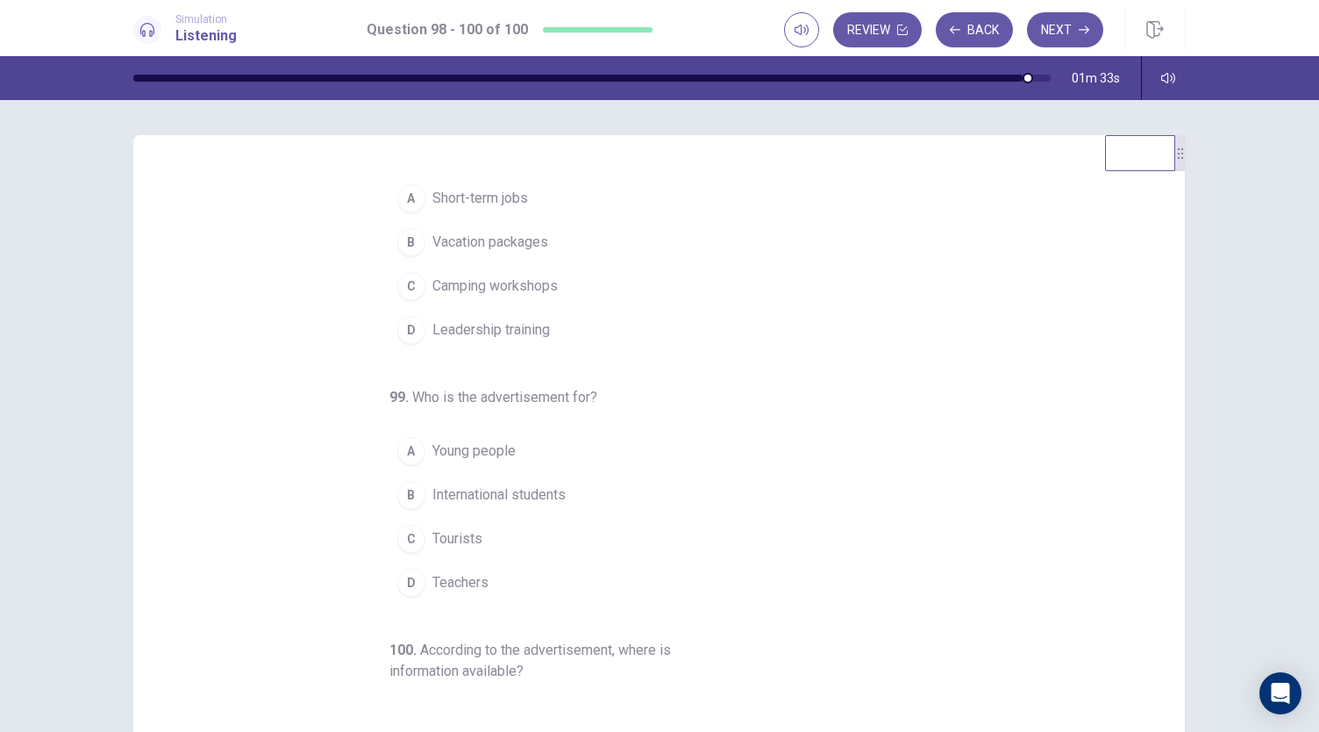
scroll to position [37, 0]
click at [527, 490] on span "International students" at bounding box center [498, 493] width 133 height 21
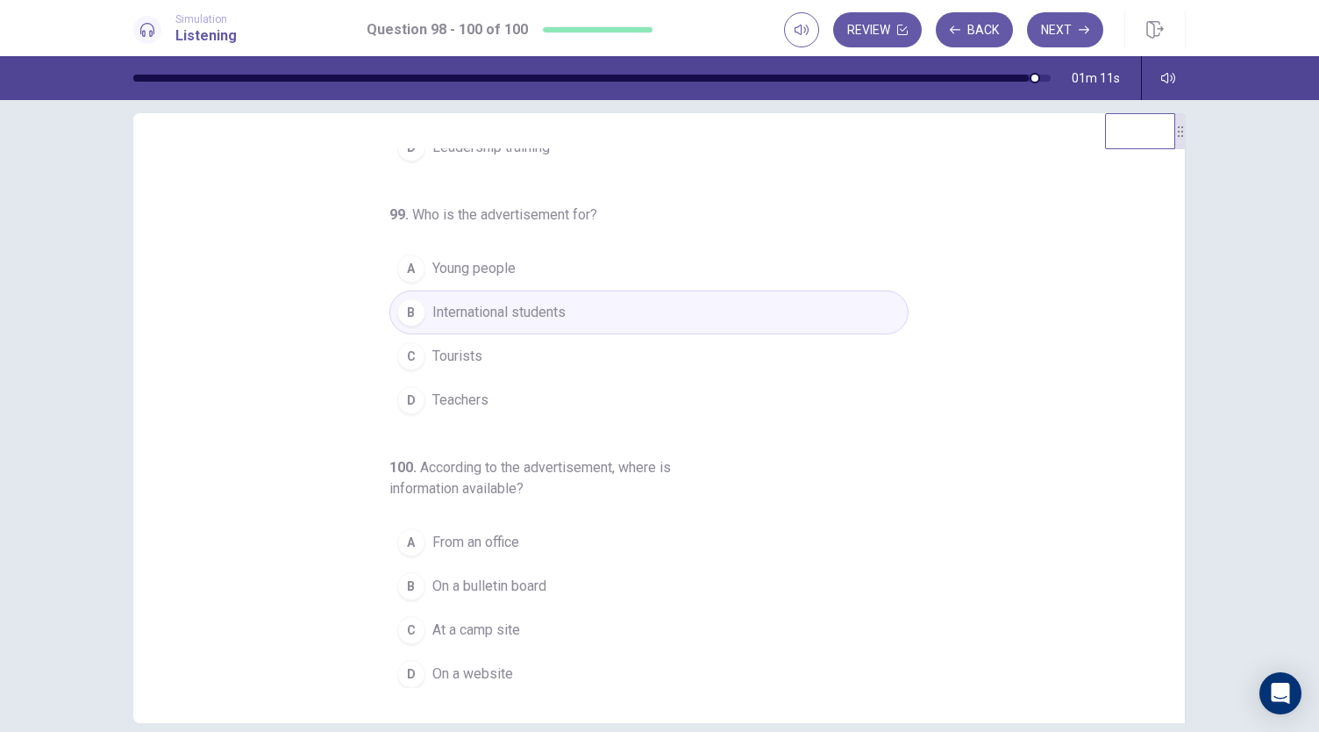
scroll to position [196, 0]
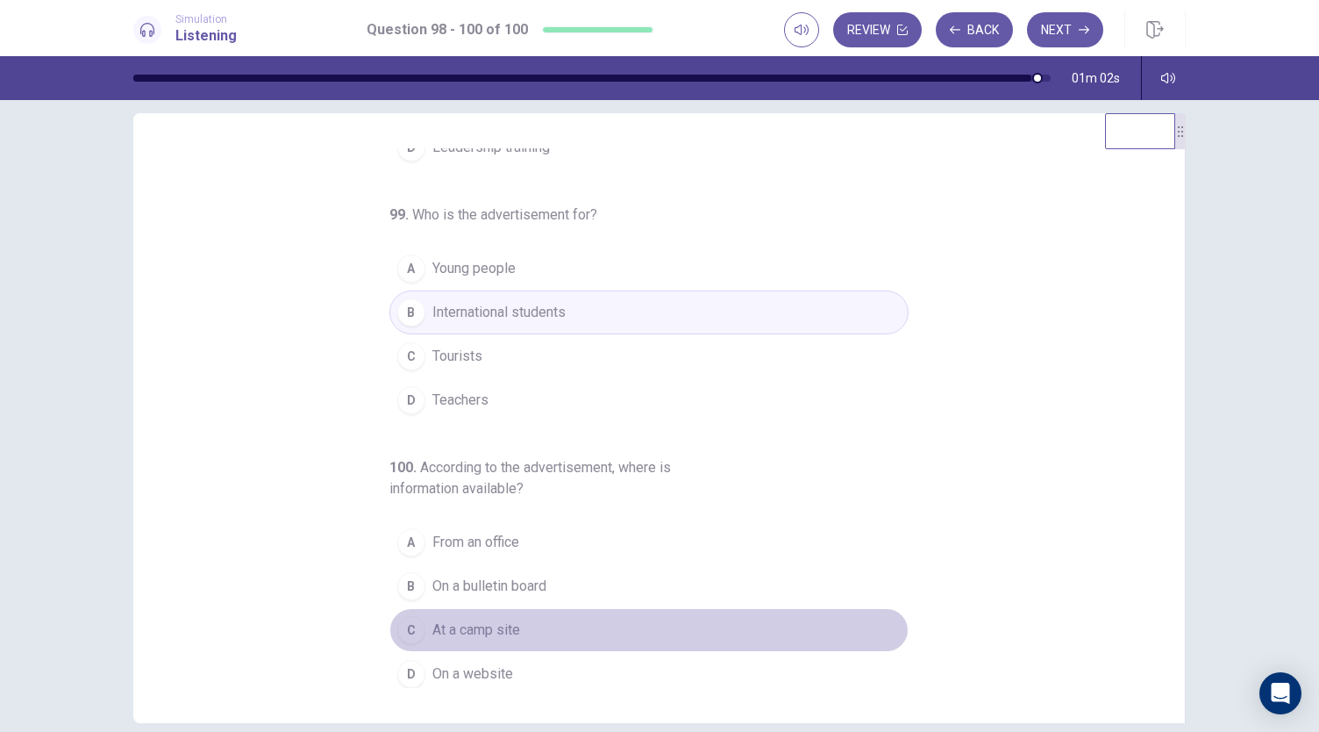
click at [465, 627] on span "At a camp site" at bounding box center [476, 629] width 88 height 21
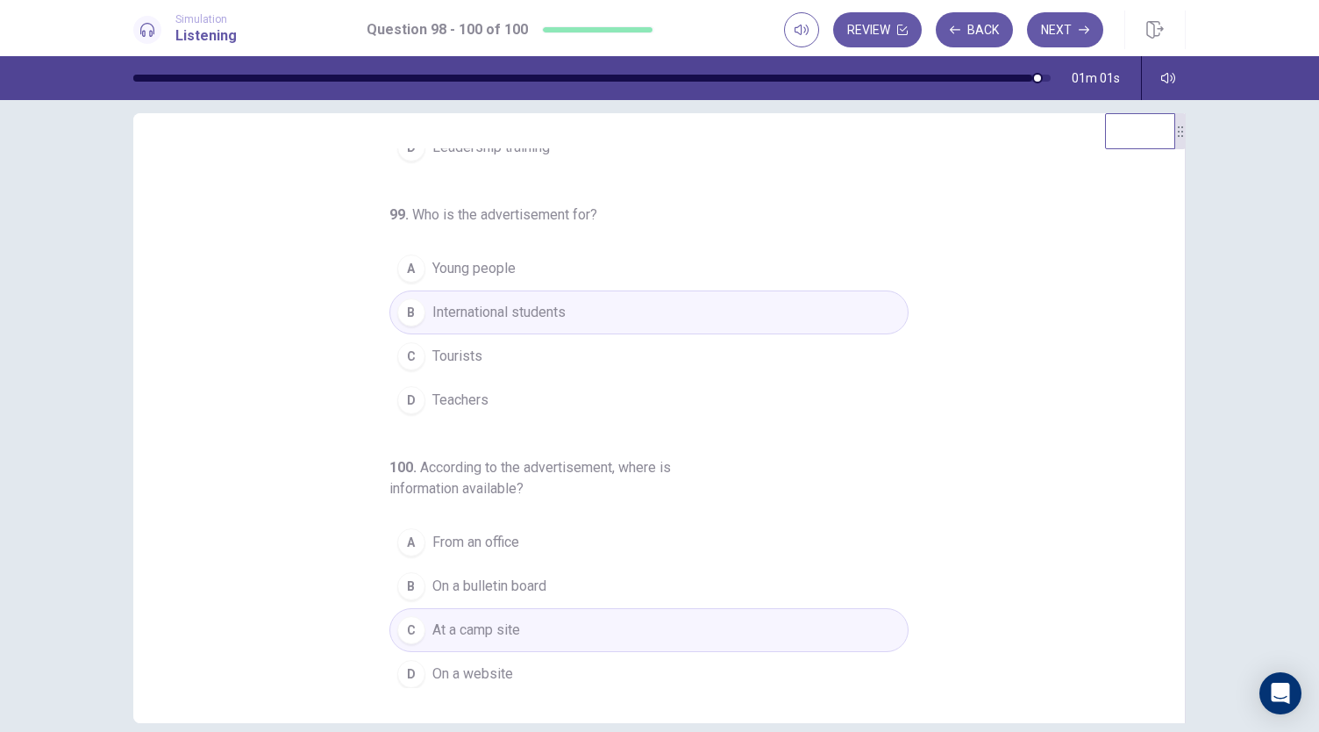
click at [435, 664] on span "On a website" at bounding box center [472, 673] width 81 height 21
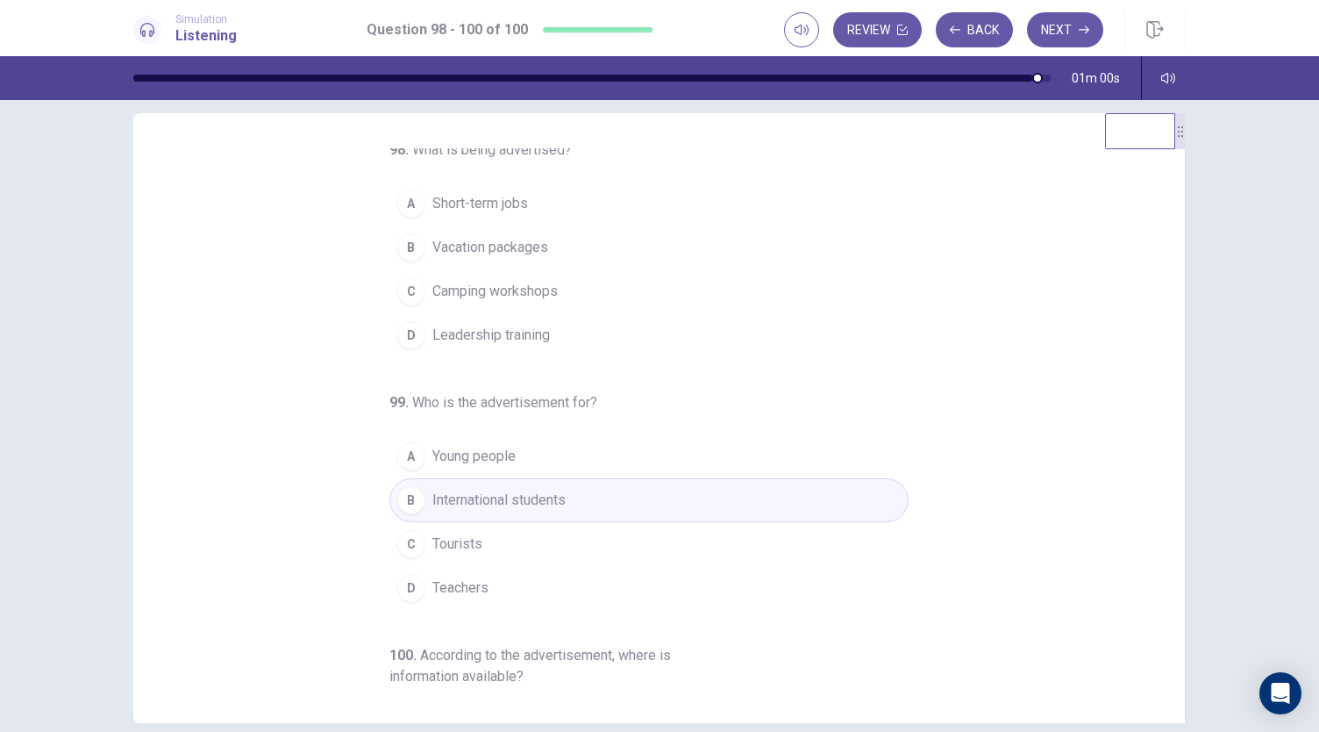
scroll to position [0, 0]
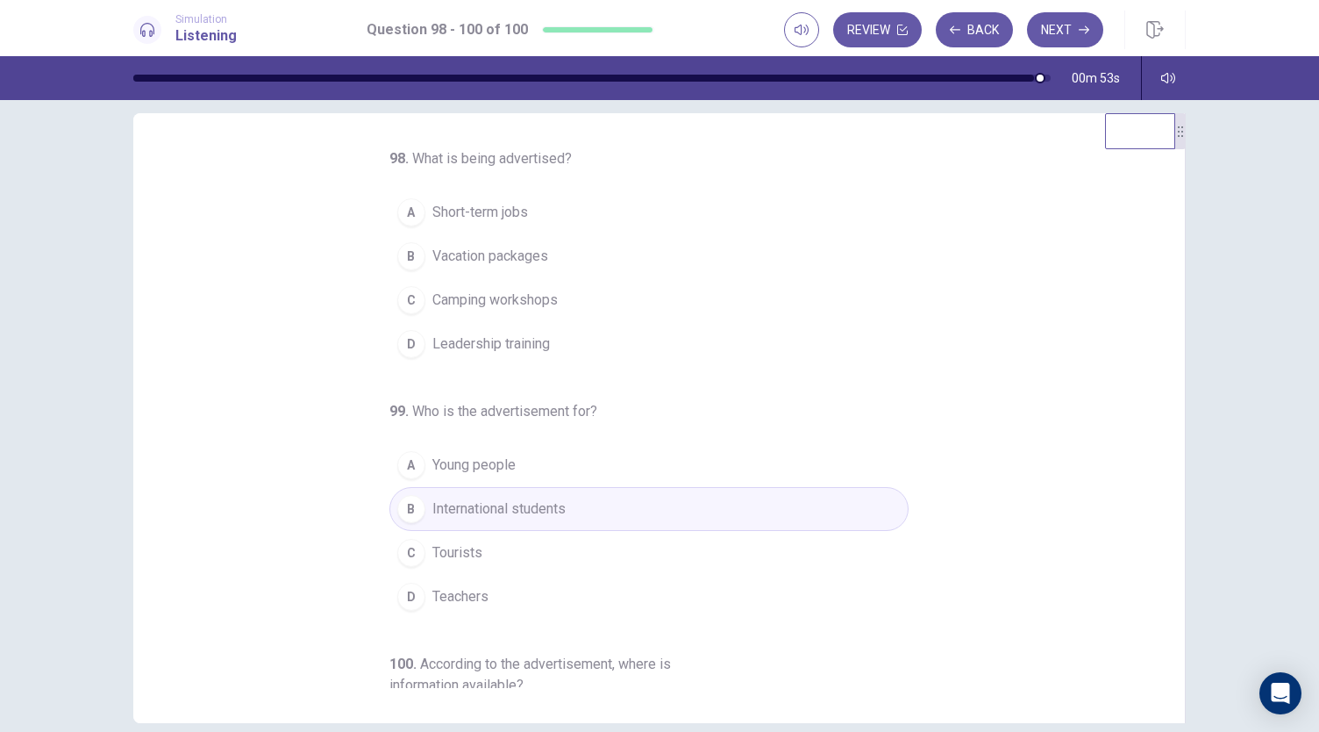
click at [503, 222] on span "Short-term jobs" at bounding box center [480, 212] width 96 height 21
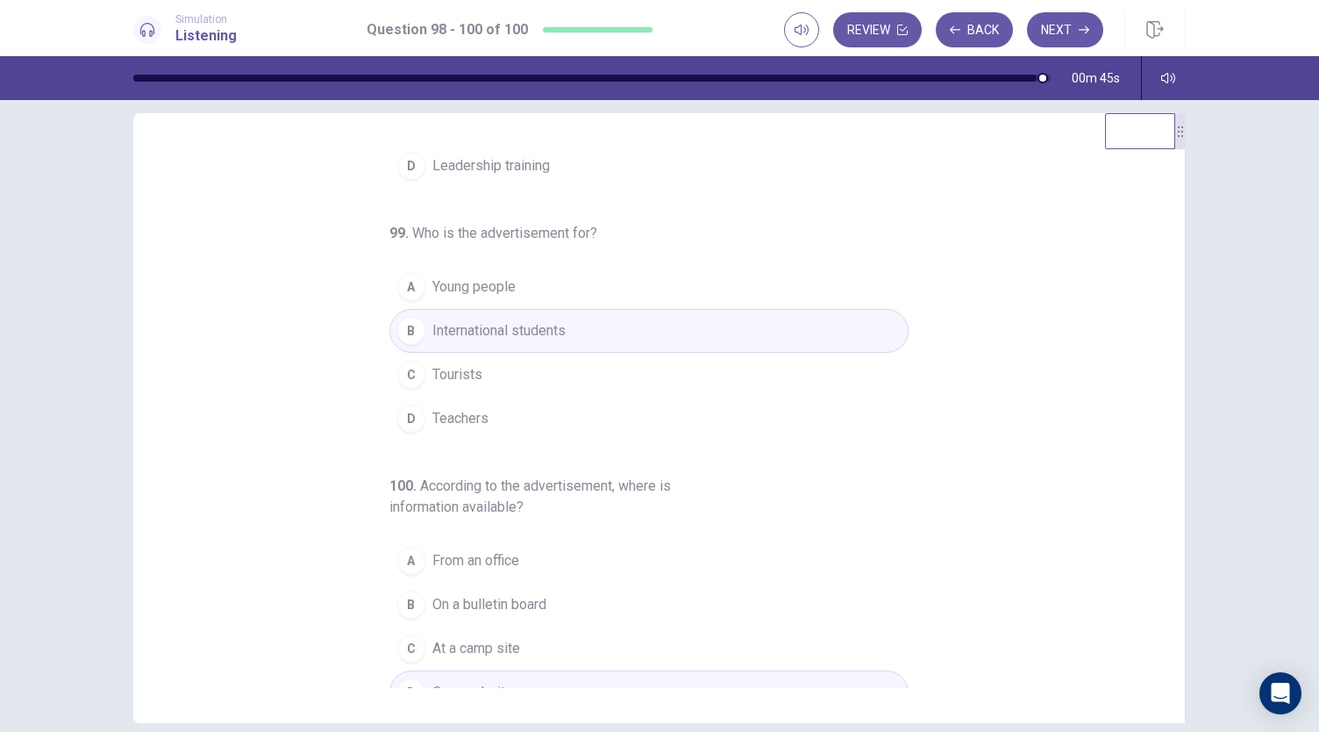
scroll to position [196, 0]
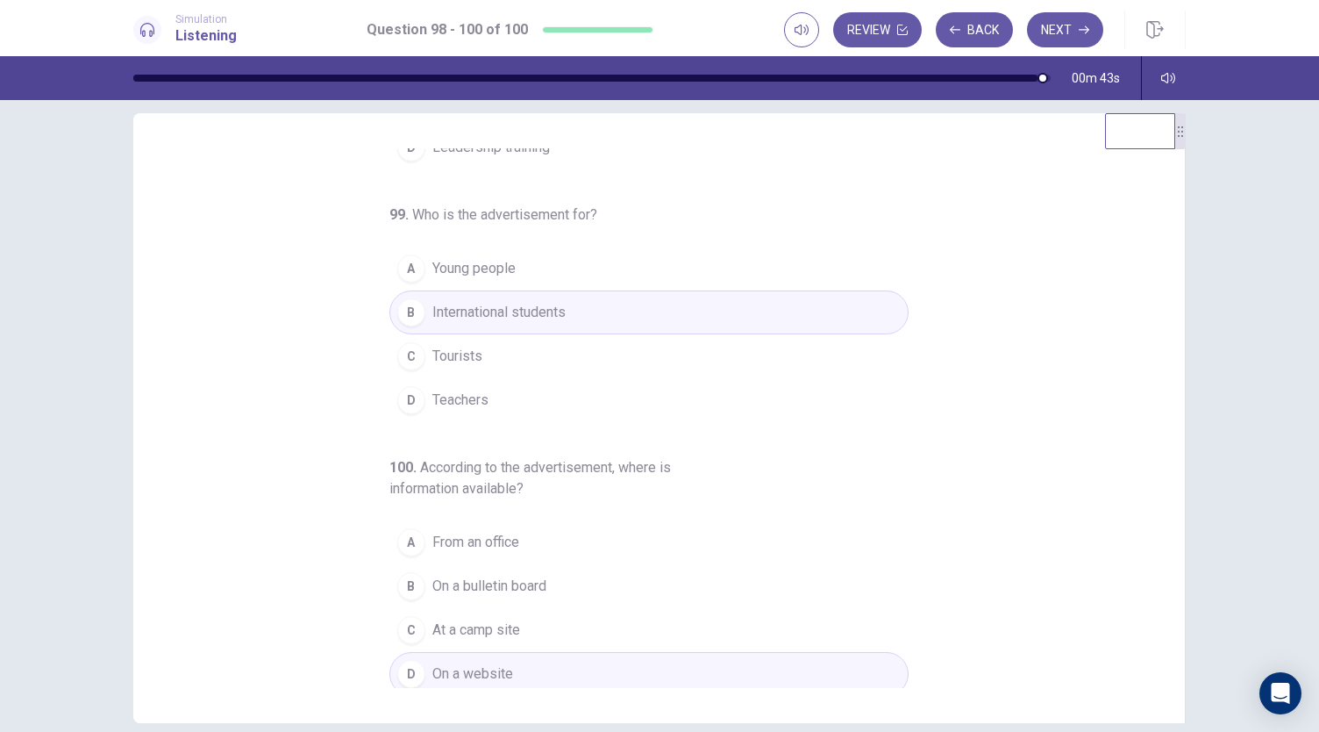
click at [575, 312] on button "B International students" at bounding box center [648, 312] width 519 height 44
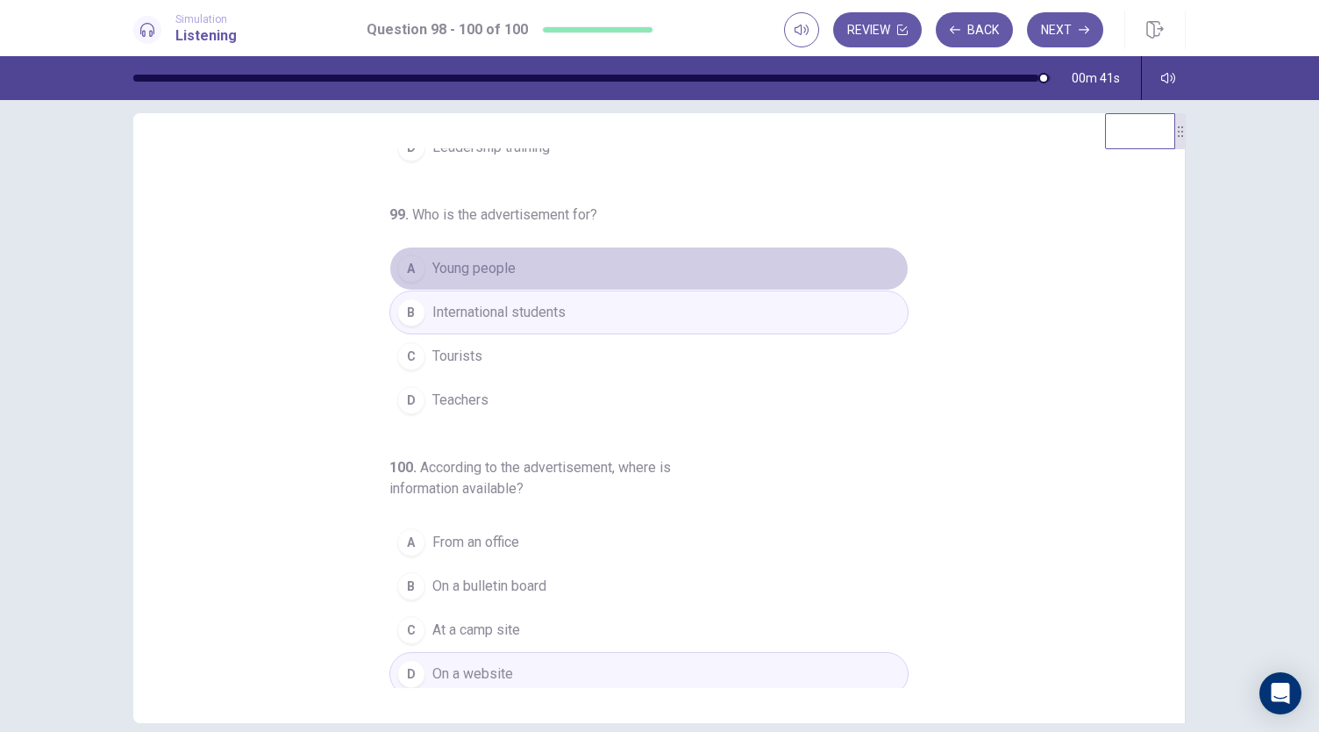
click at [607, 253] on button "A Young people" at bounding box center [648, 268] width 519 height 44
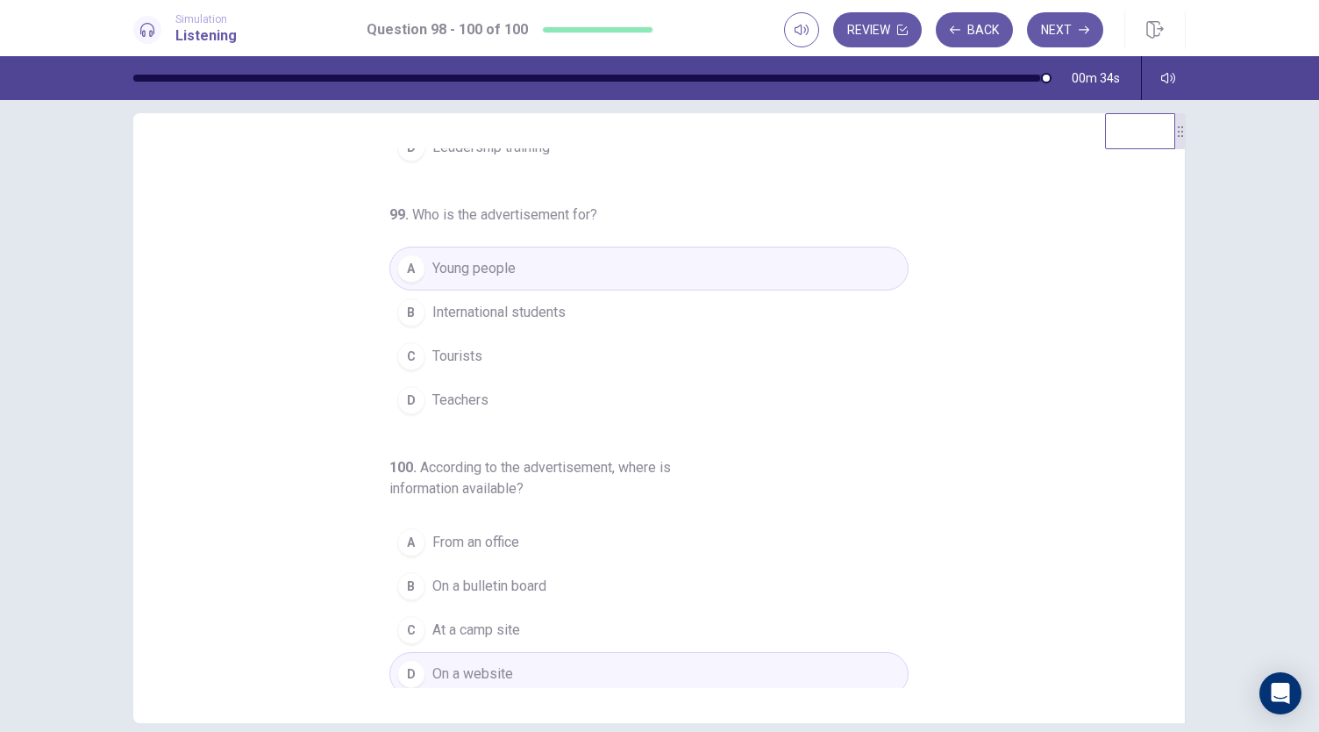
click at [567, 275] on button "A Young people" at bounding box center [648, 268] width 519 height 44
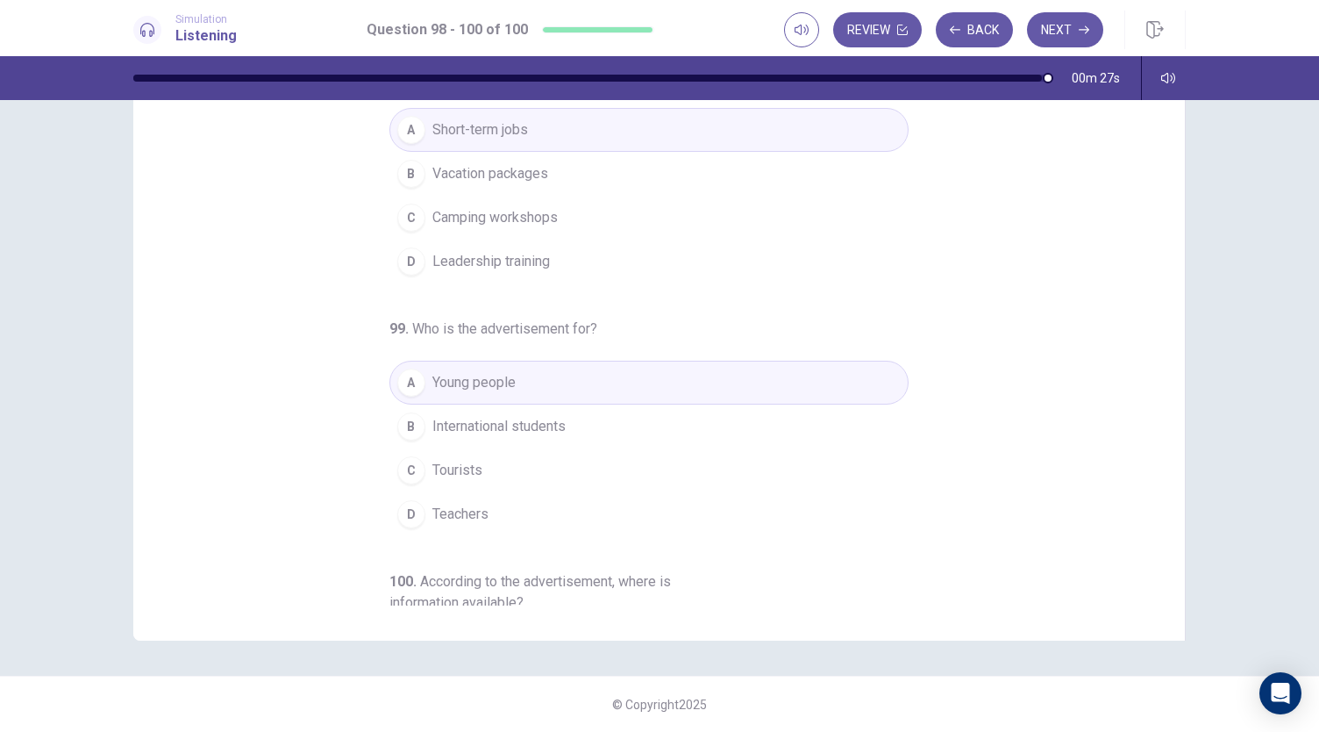
scroll to position [0, 0]
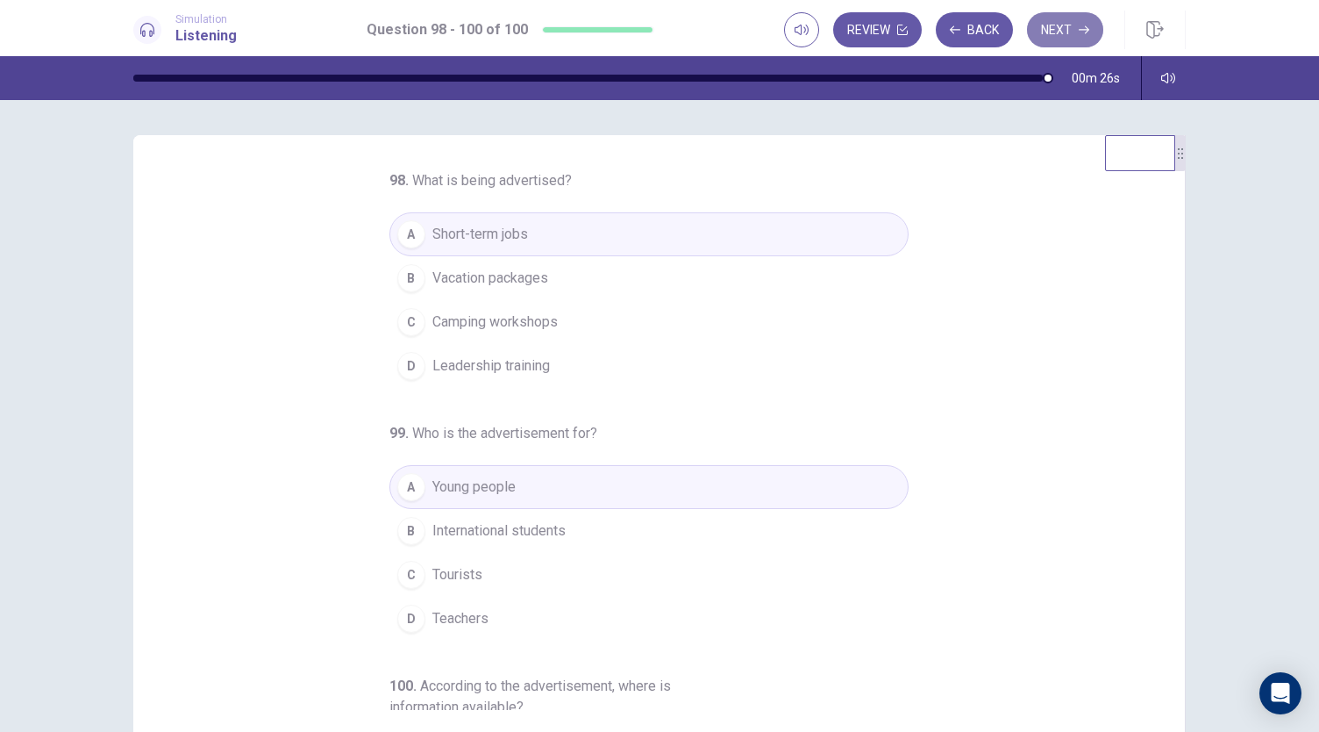
click at [1040, 40] on button "Next" at bounding box center [1065, 29] width 76 height 35
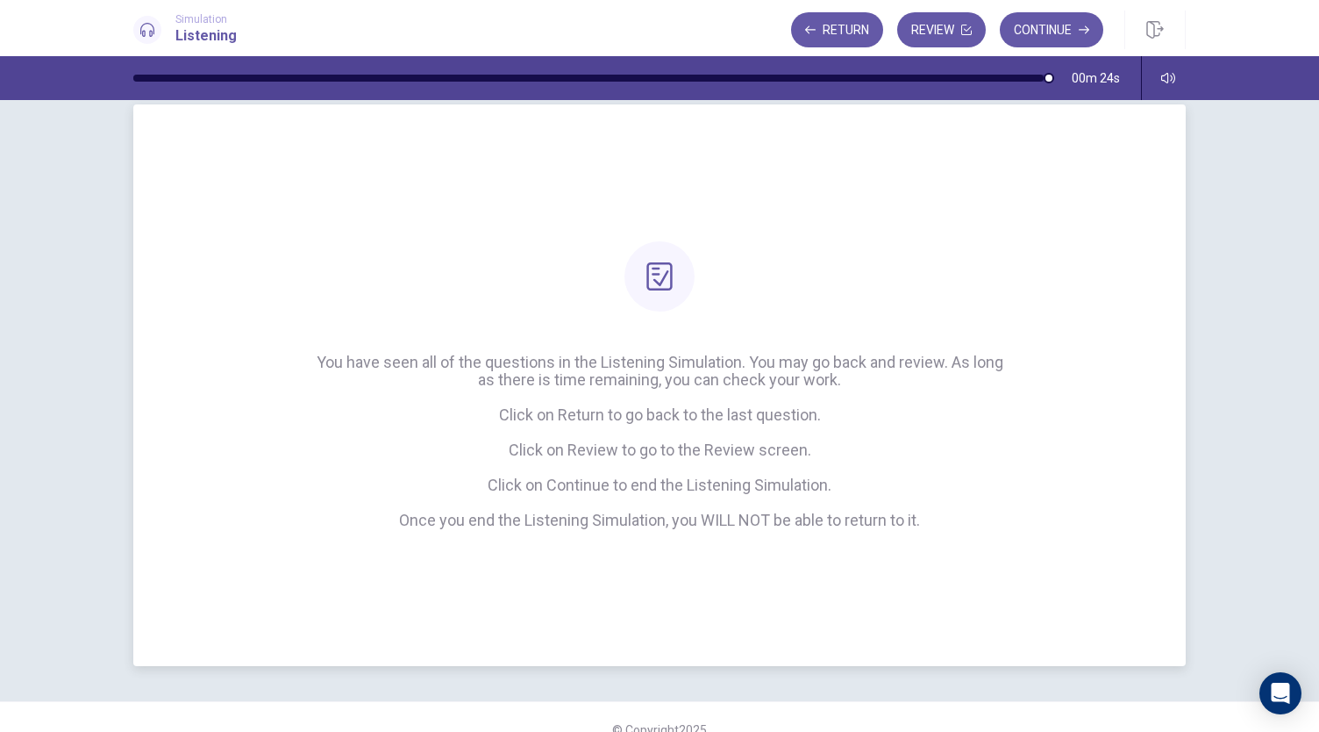
scroll to position [29, 0]
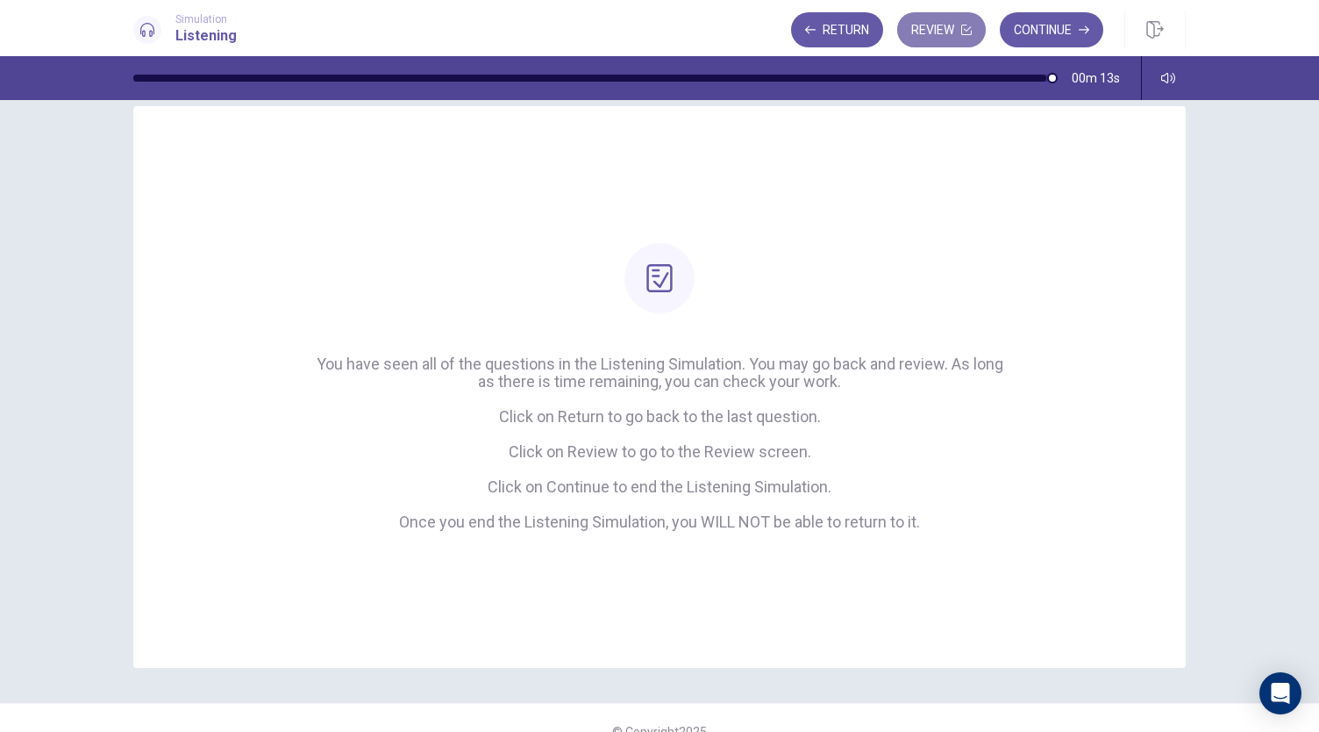
click at [951, 33] on button "Review" at bounding box center [941, 29] width 89 height 35
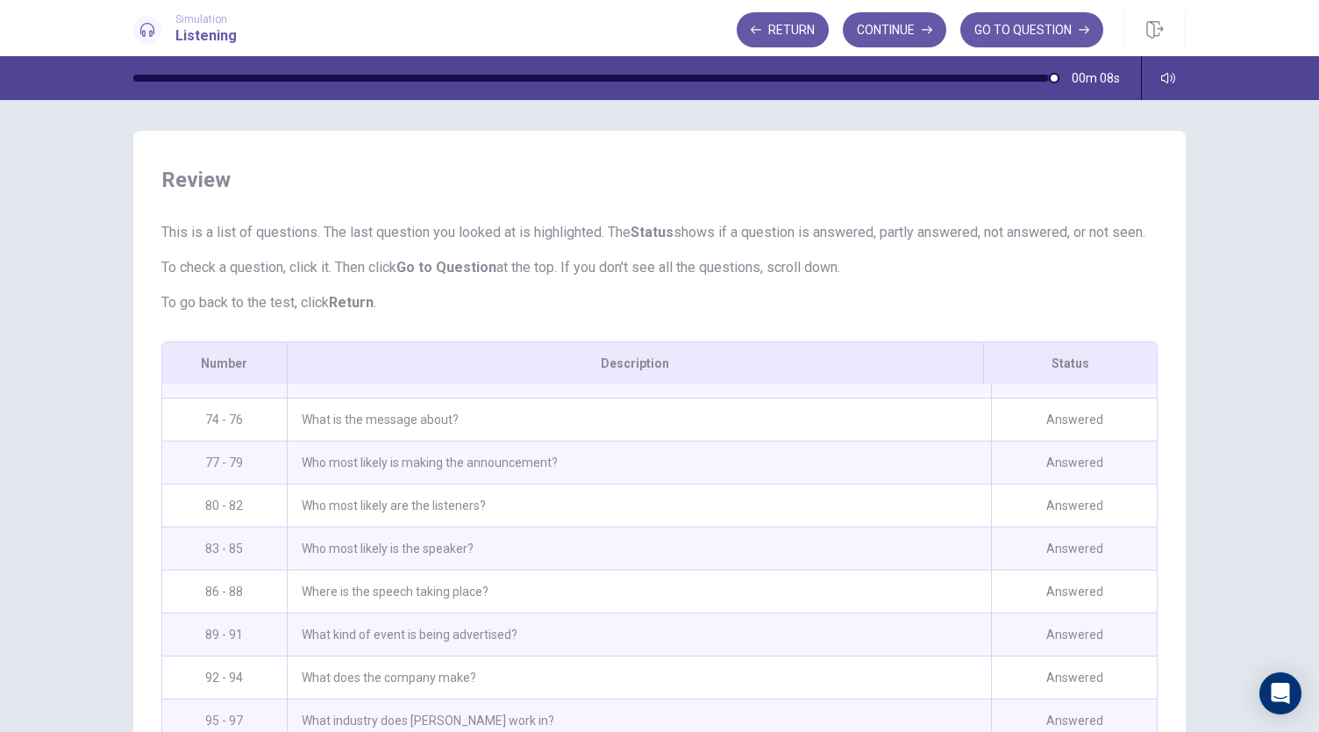
scroll to position [0, 0]
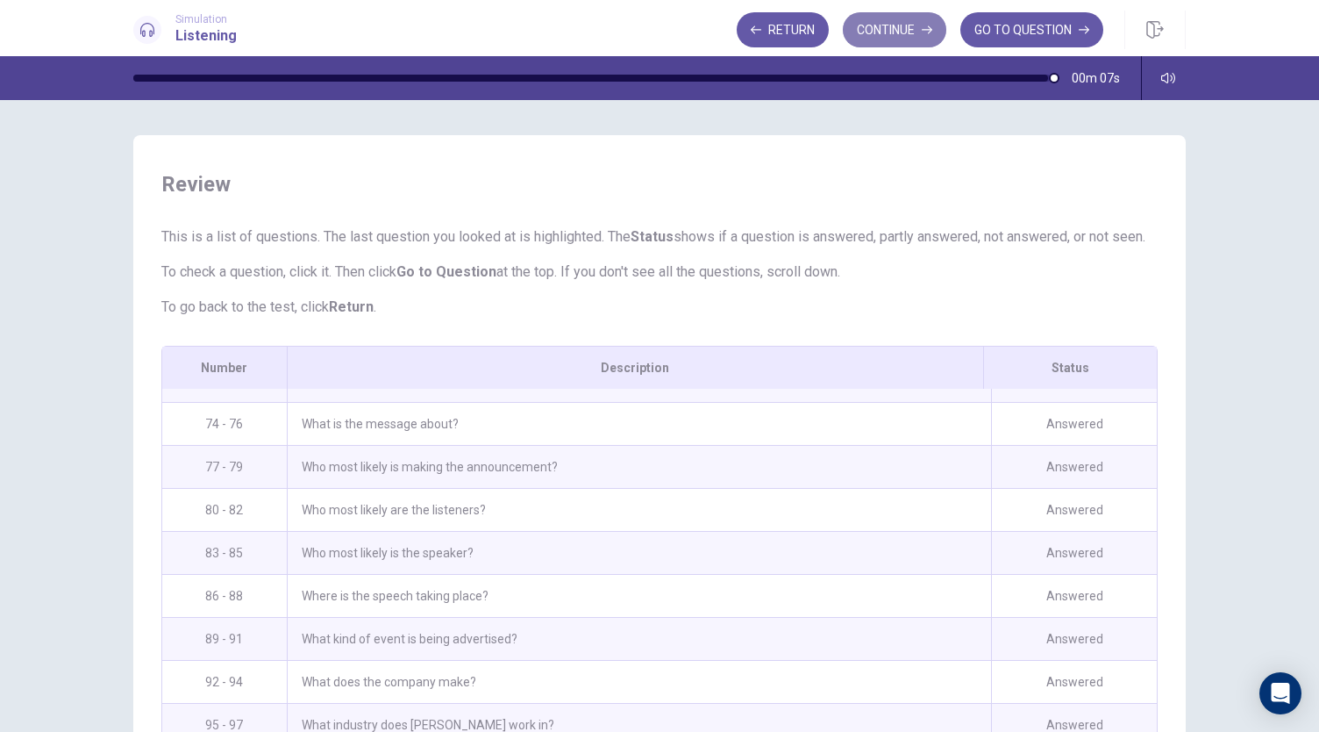
click at [908, 30] on button "Continue" at bounding box center [894, 29] width 103 height 35
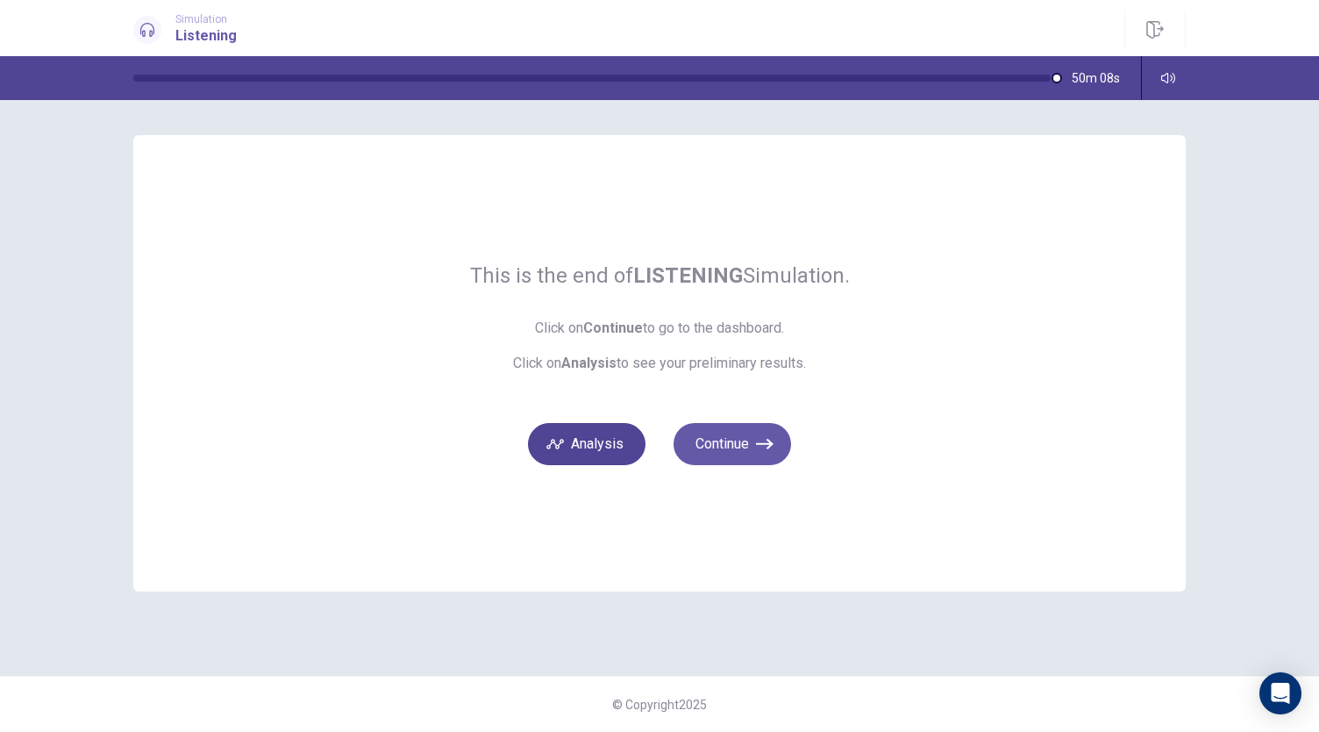
click at [617, 446] on button "Analysis" at bounding box center [587, 444] width 118 height 42
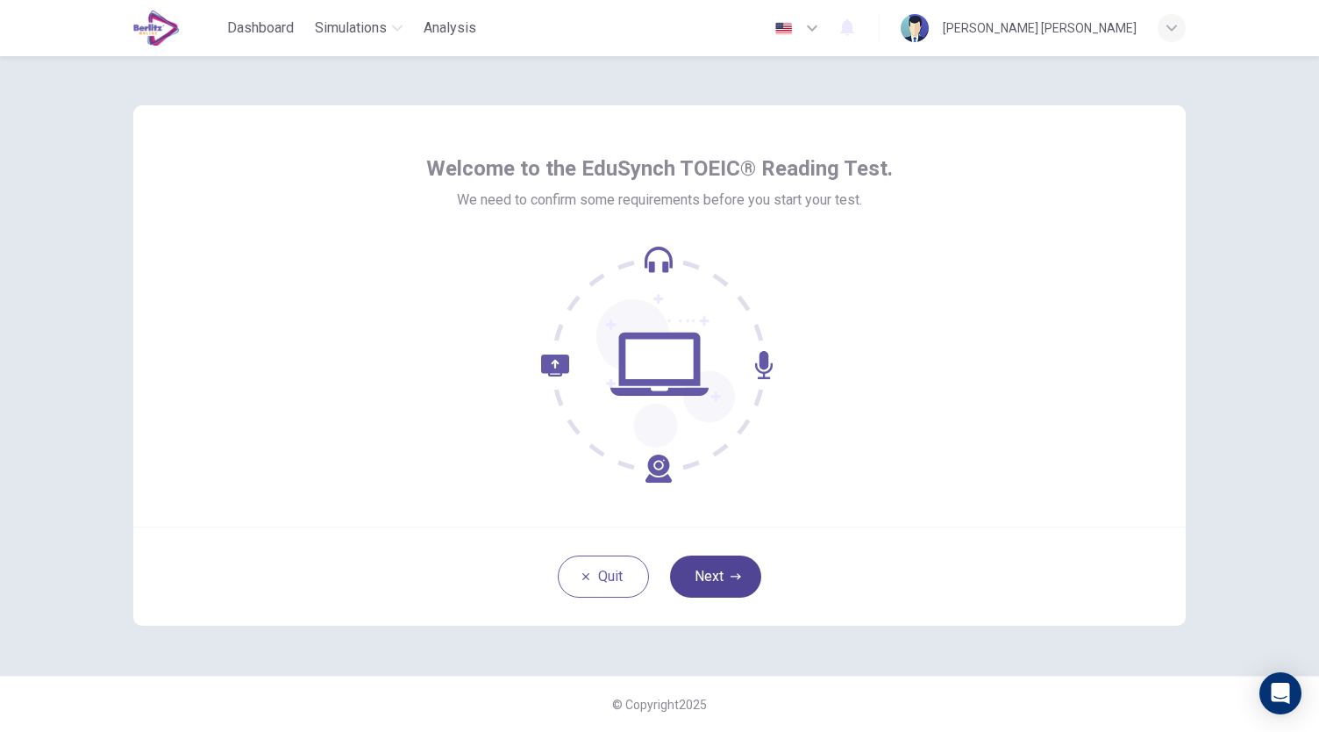
click at [744, 582] on button "Next" at bounding box center [715, 576] width 91 height 42
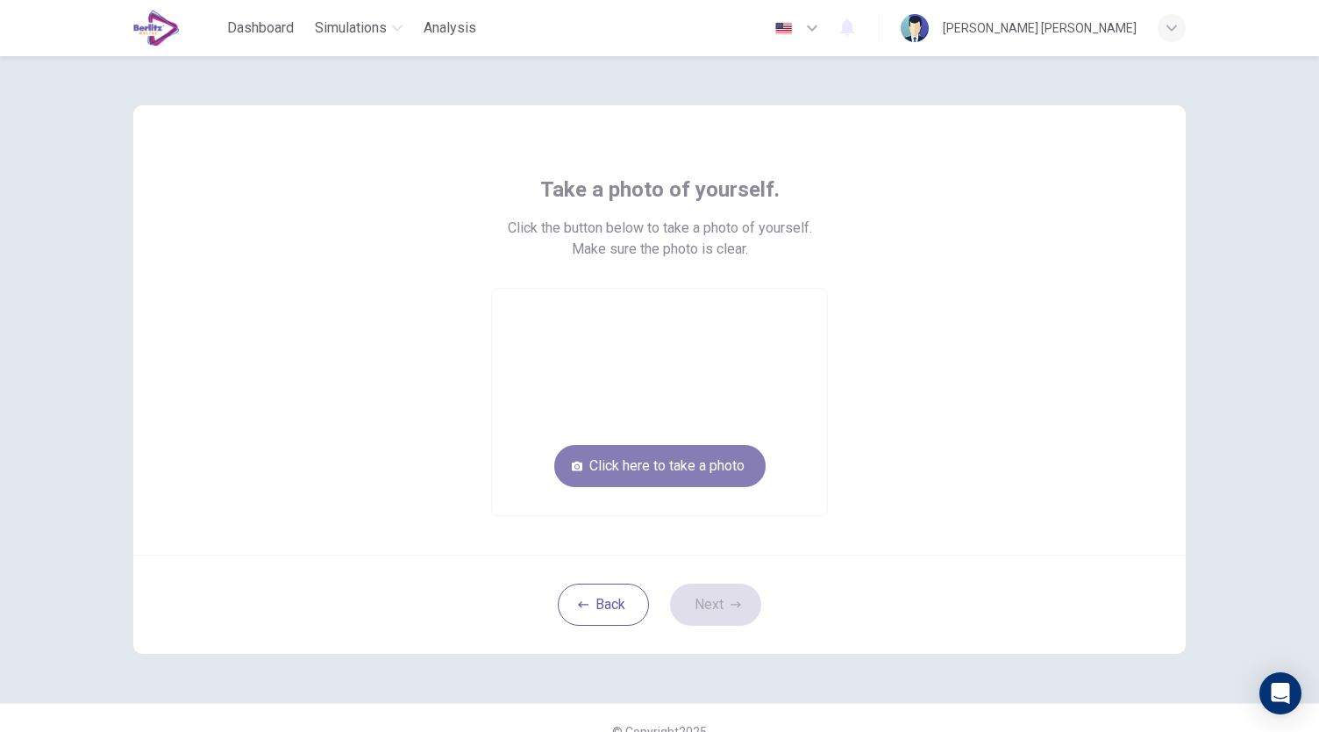
click at [696, 469] on button "Click here to take a photo" at bounding box center [659, 466] width 211 height 42
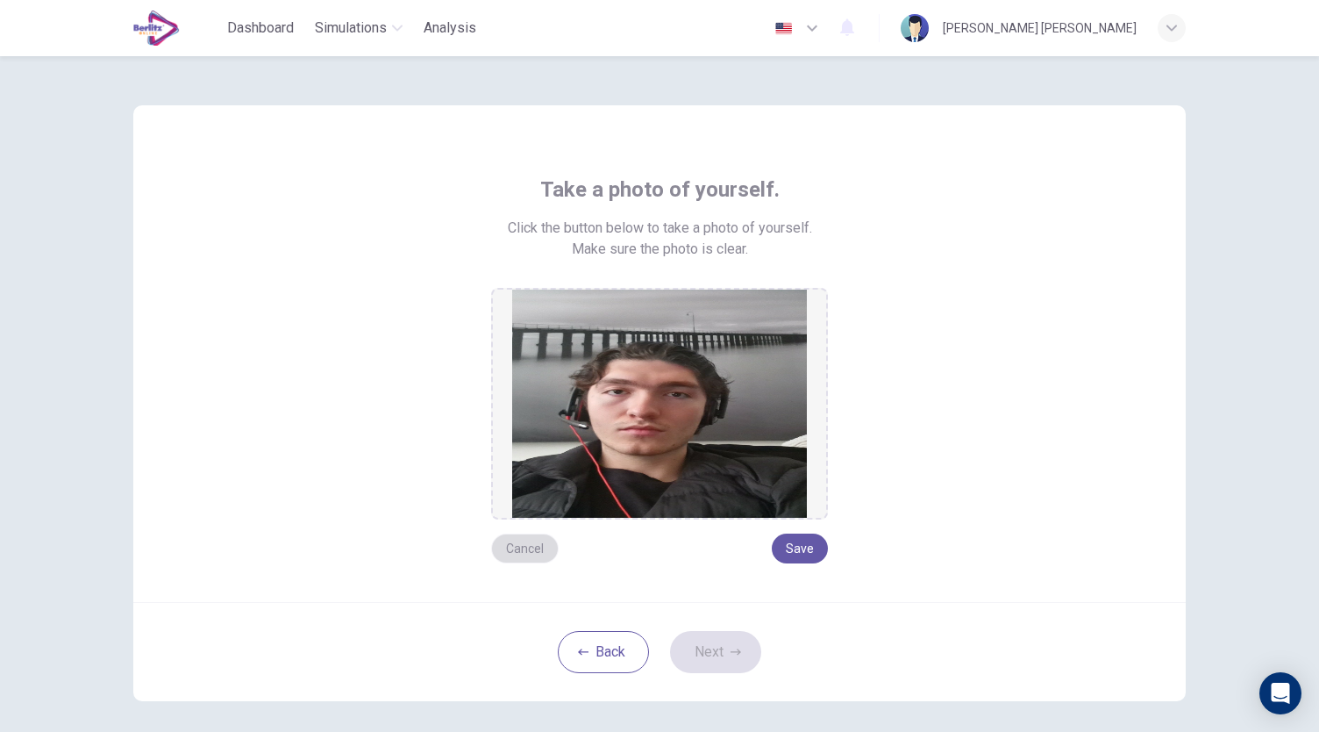
click at [510, 543] on button "Cancel" at bounding box center [525, 548] width 68 height 30
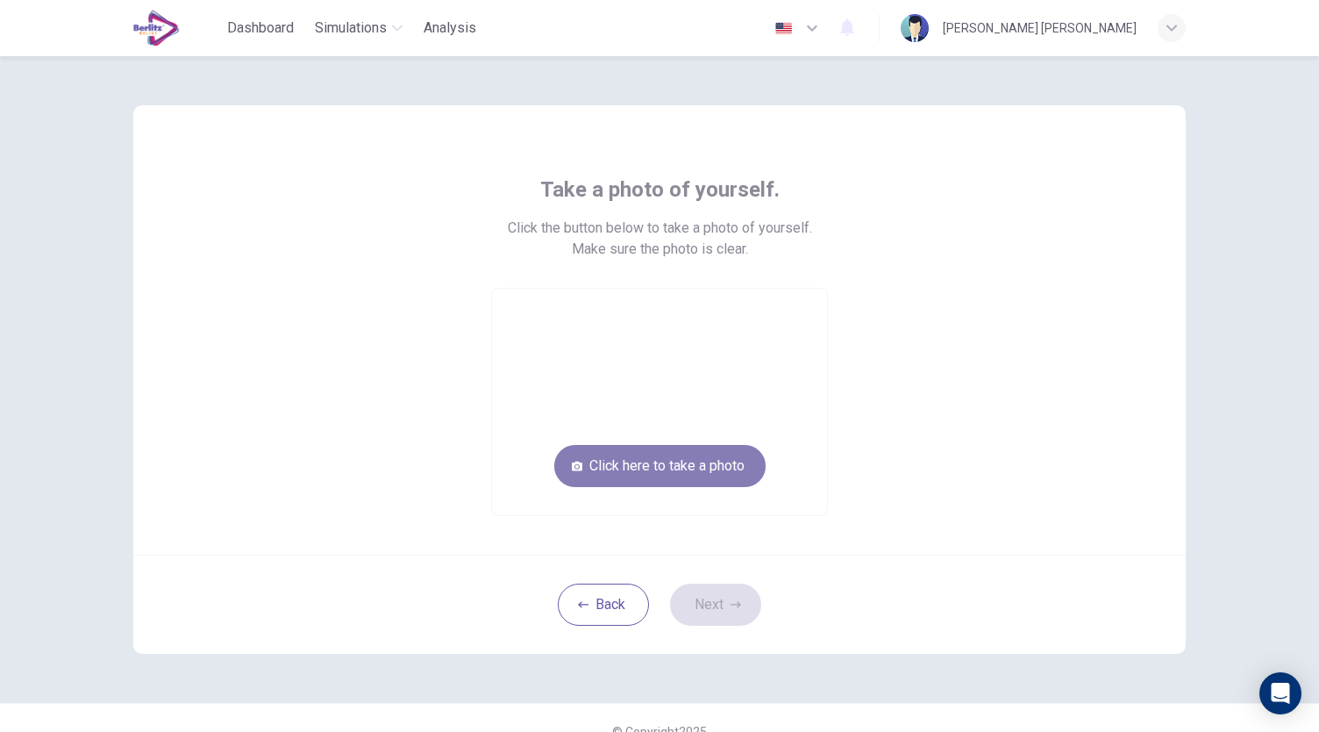
click at [724, 459] on button "Click here to take a photo" at bounding box center [659, 466] width 211 height 42
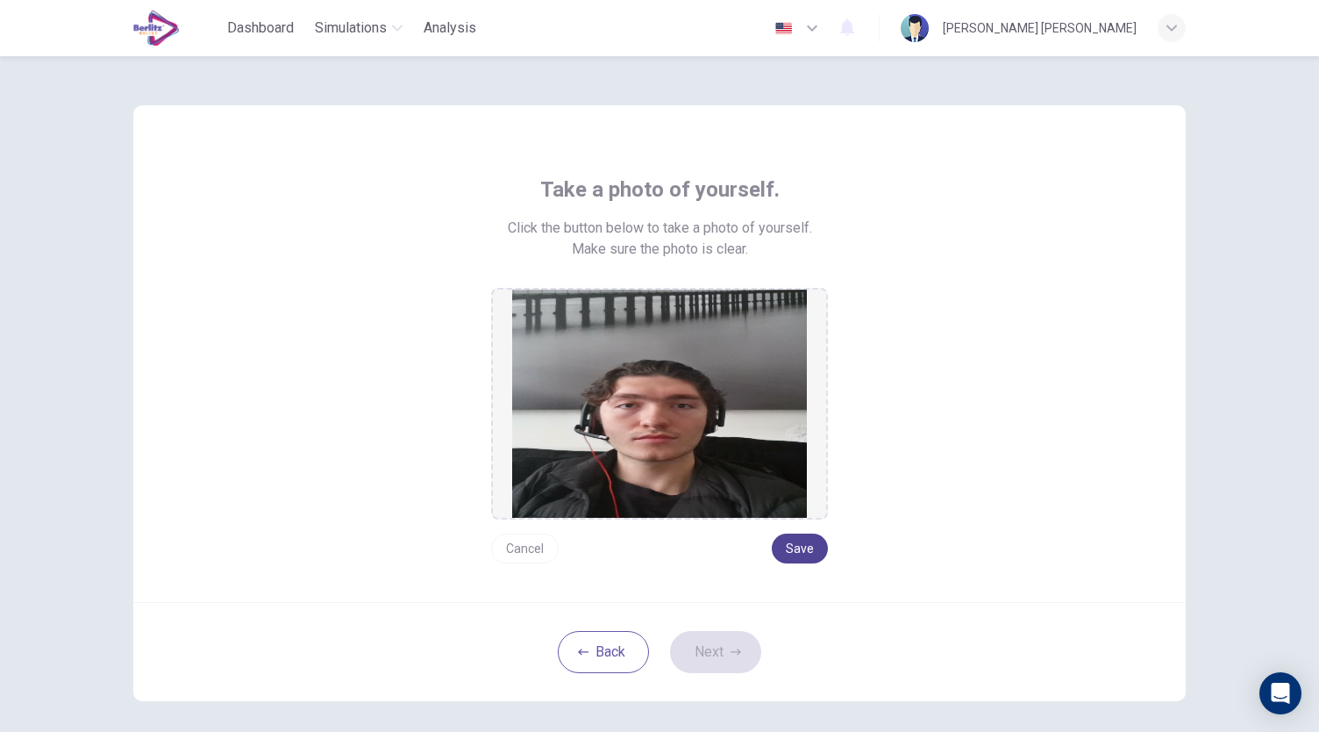
click at [799, 544] on button "Save" at bounding box center [800, 548] width 56 height 30
click at [804, 552] on button "Save" at bounding box center [800, 548] width 56 height 30
click at [722, 660] on button "Next" at bounding box center [715, 652] width 91 height 42
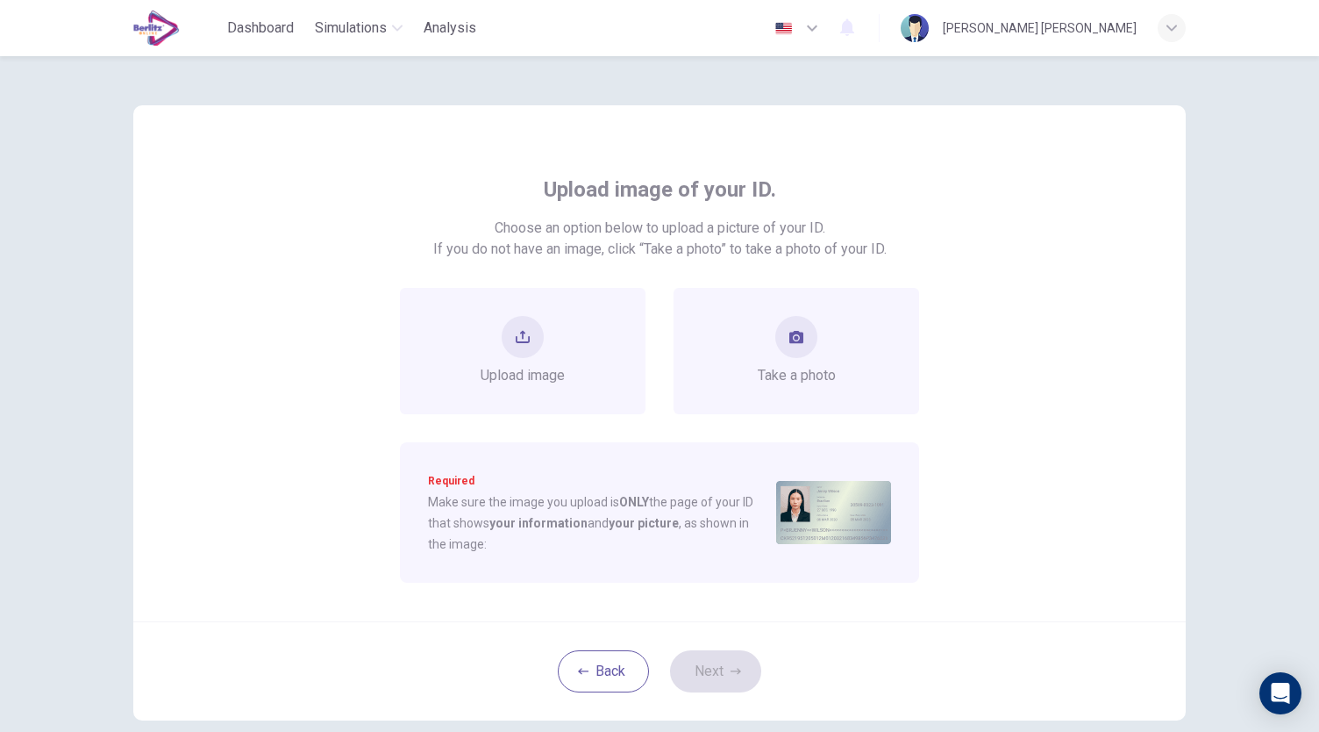
click at [810, 438] on div "Upload image Take a photo Required Make sure the image you upload is ONLY the p…" at bounding box center [659, 435] width 793 height 295
click at [831, 339] on div "Take a photo" at bounding box center [797, 351] width 78 height 70
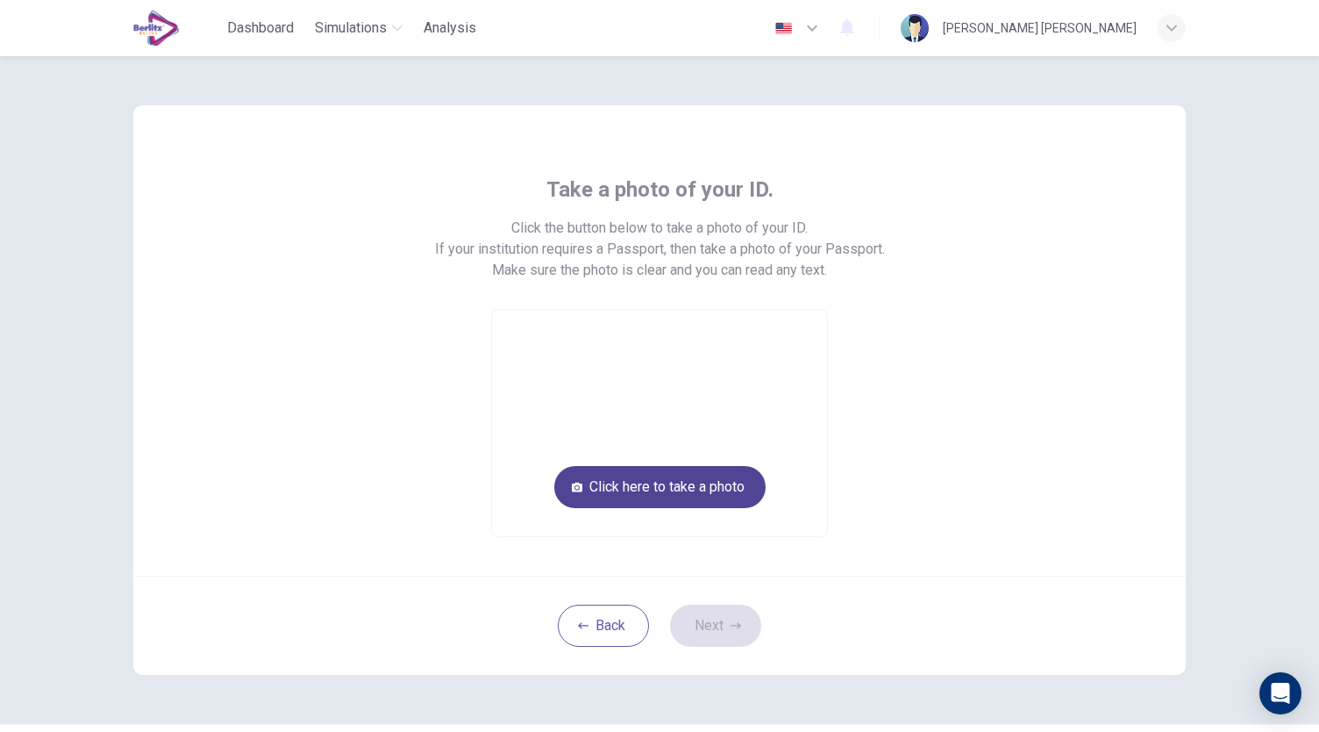
click at [675, 487] on button "Click here to take a photo" at bounding box center [659, 487] width 211 height 42
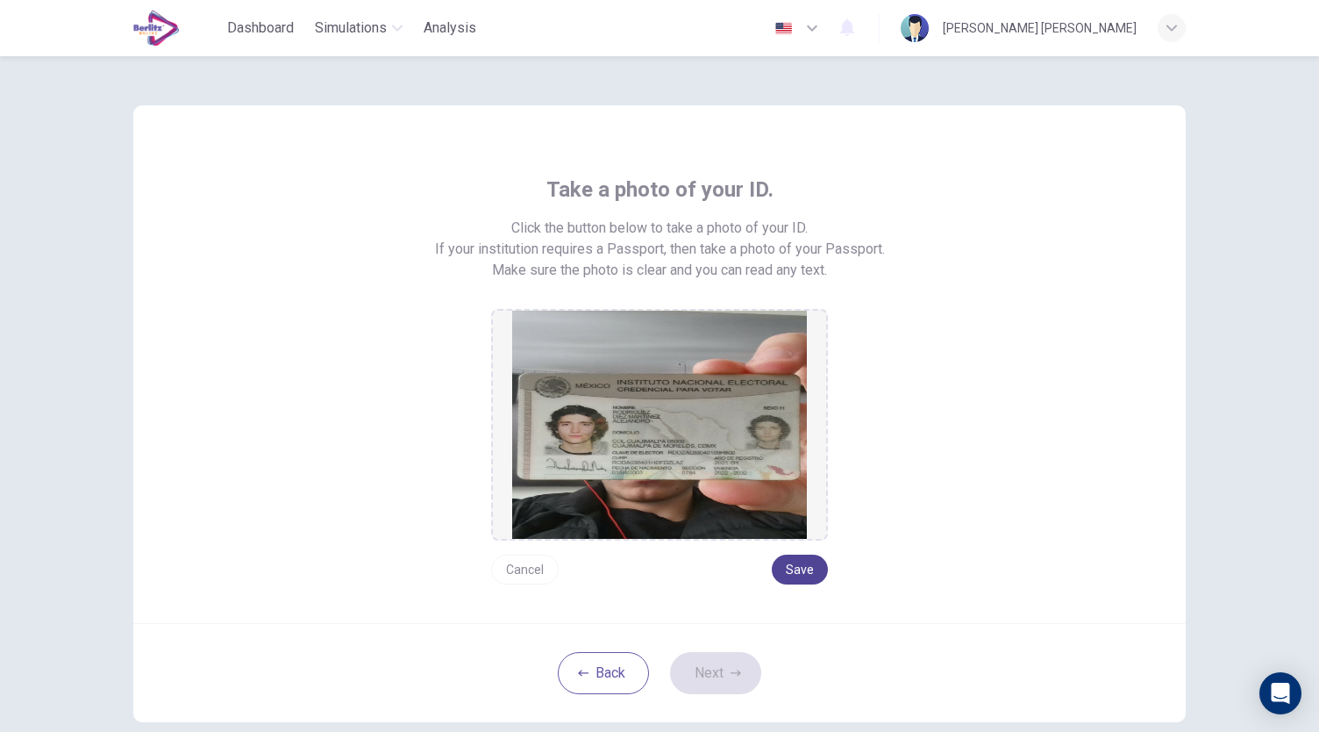
click at [804, 569] on button "Save" at bounding box center [800, 569] width 56 height 30
click at [714, 662] on button "Next" at bounding box center [715, 673] width 91 height 42
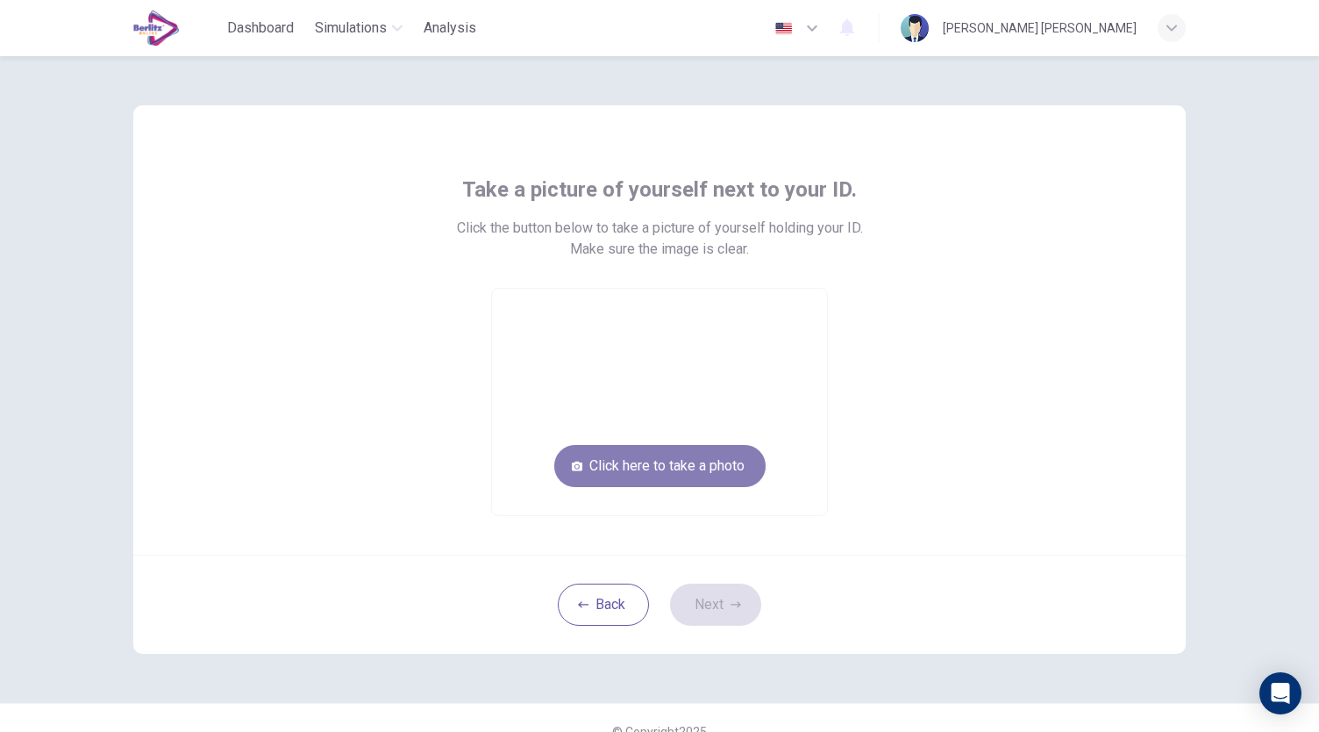
click at [697, 478] on button "Click here to take a photo" at bounding box center [659, 466] width 211 height 42
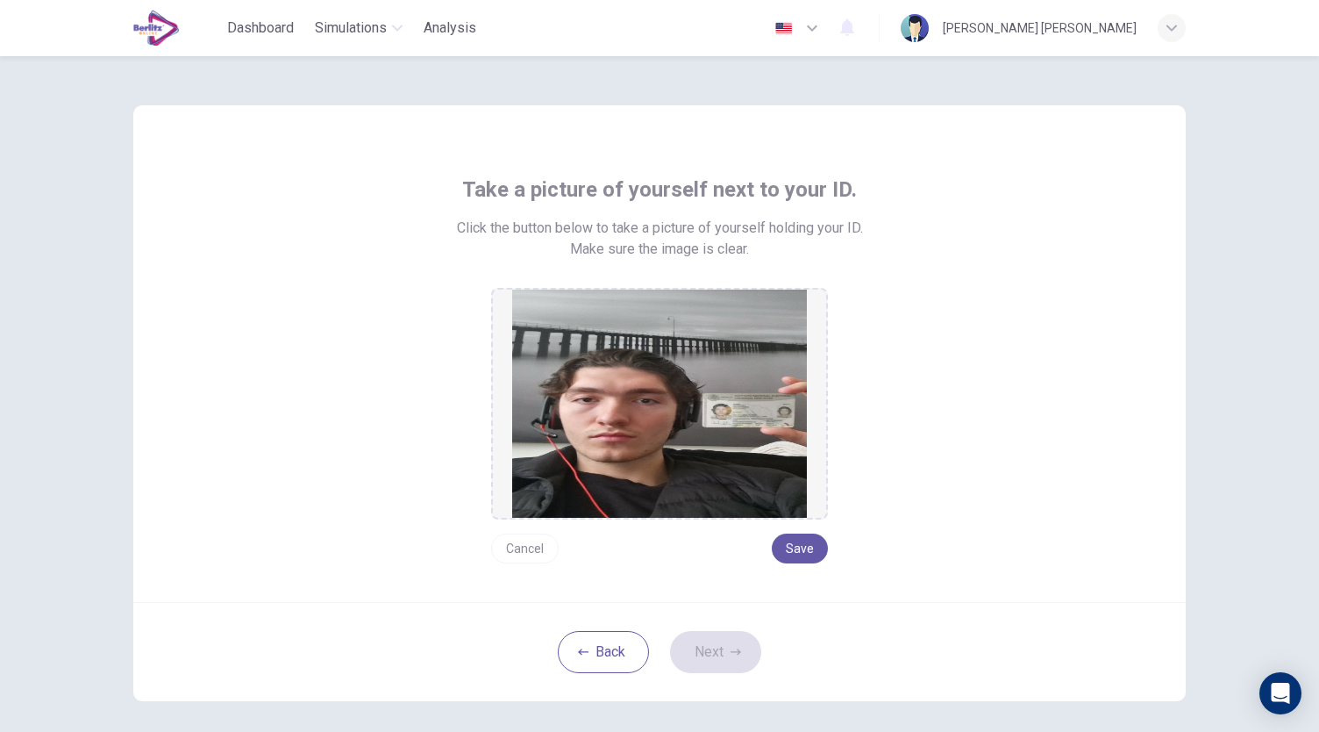
click at [802, 532] on div "Cancel Save" at bounding box center [659, 541] width 337 height 44
click at [807, 545] on button "Save" at bounding box center [800, 548] width 56 height 30
click at [722, 645] on button "Next" at bounding box center [715, 652] width 91 height 42
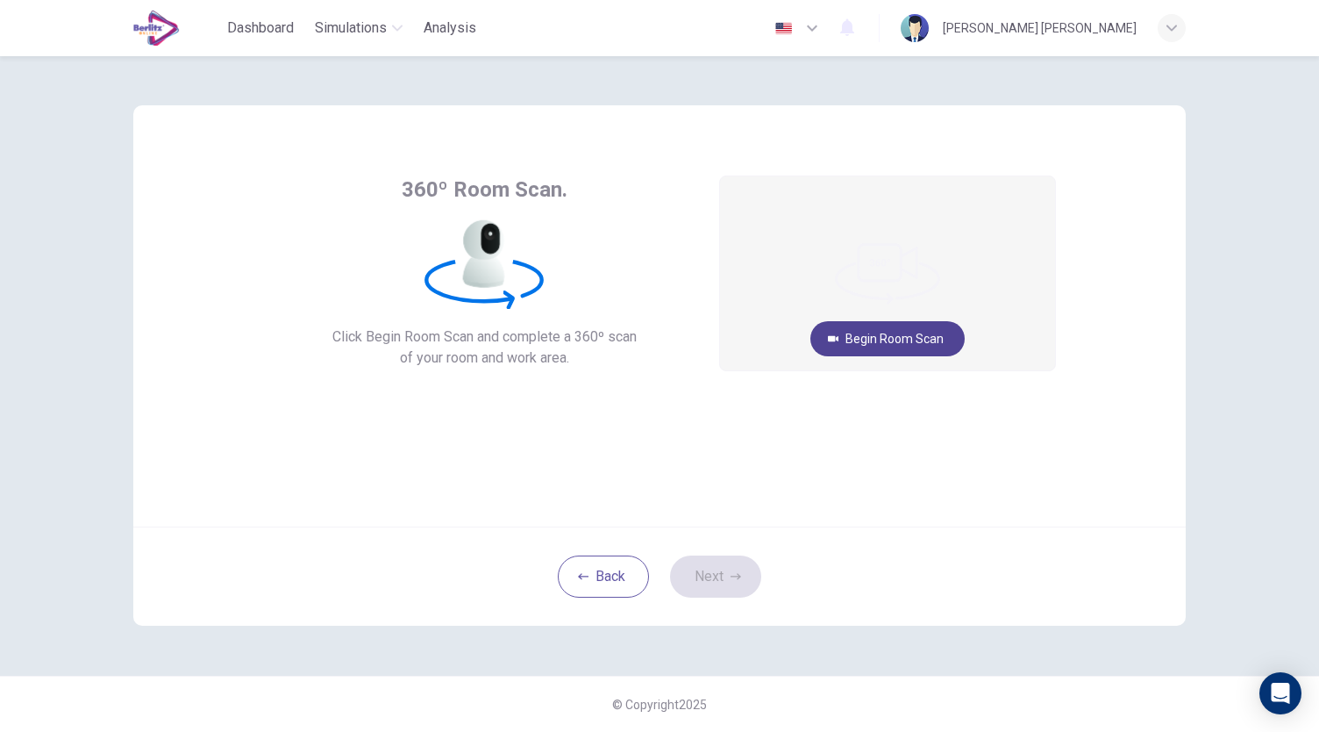
click at [898, 344] on button "Begin Room Scan" at bounding box center [887, 338] width 154 height 35
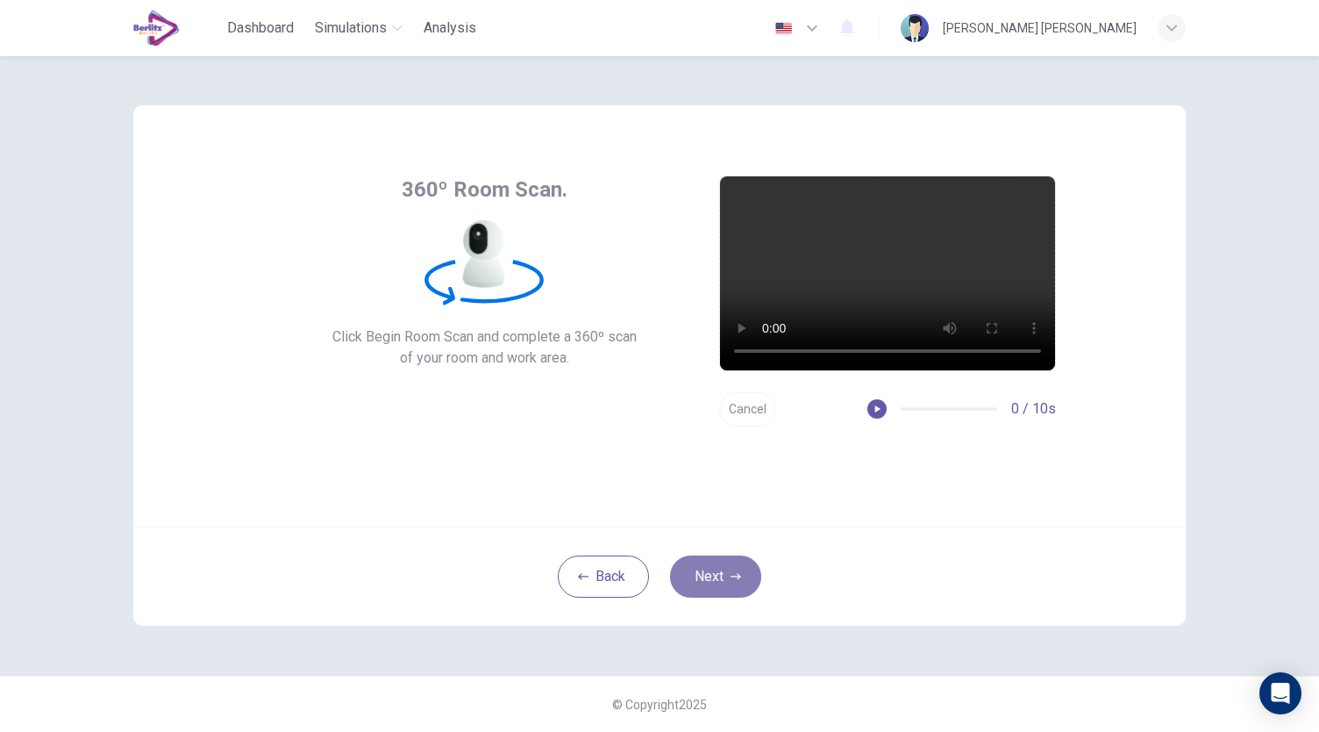
click at [742, 578] on button "Next" at bounding box center [715, 576] width 91 height 42
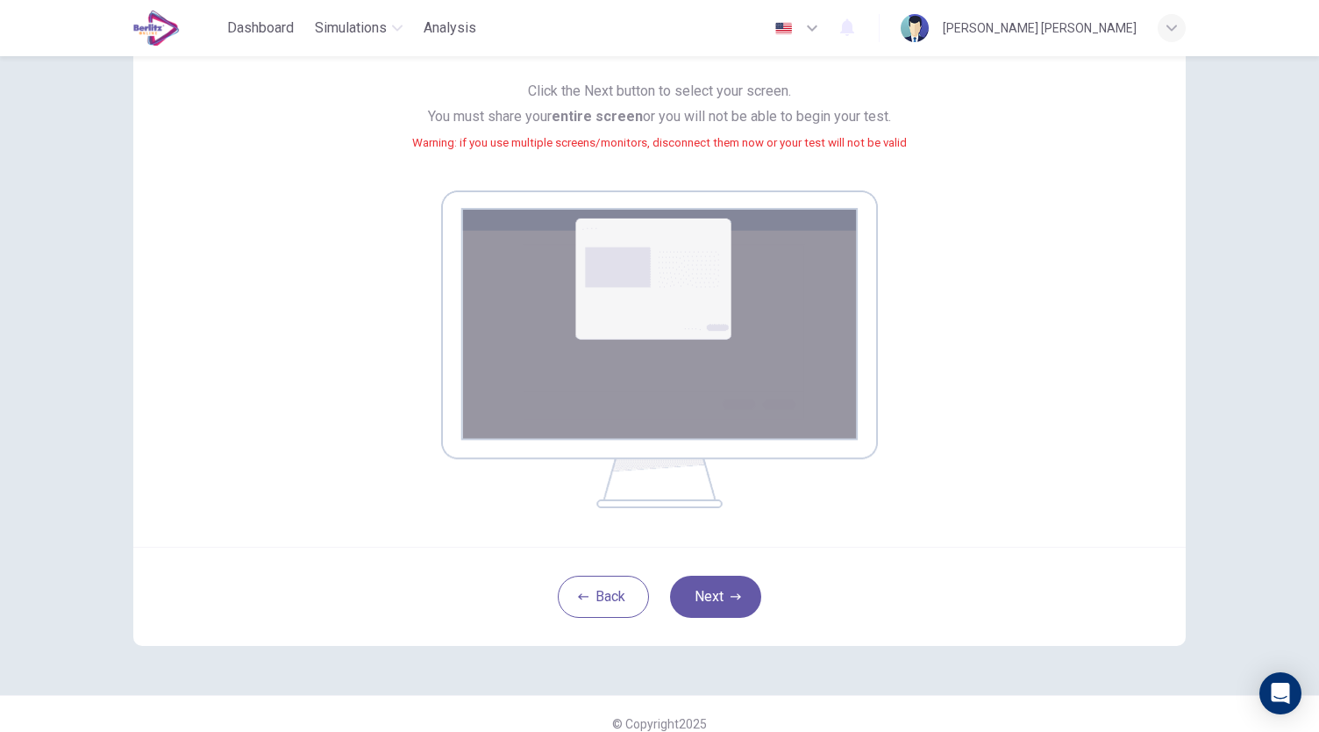
scroll to position [163, 0]
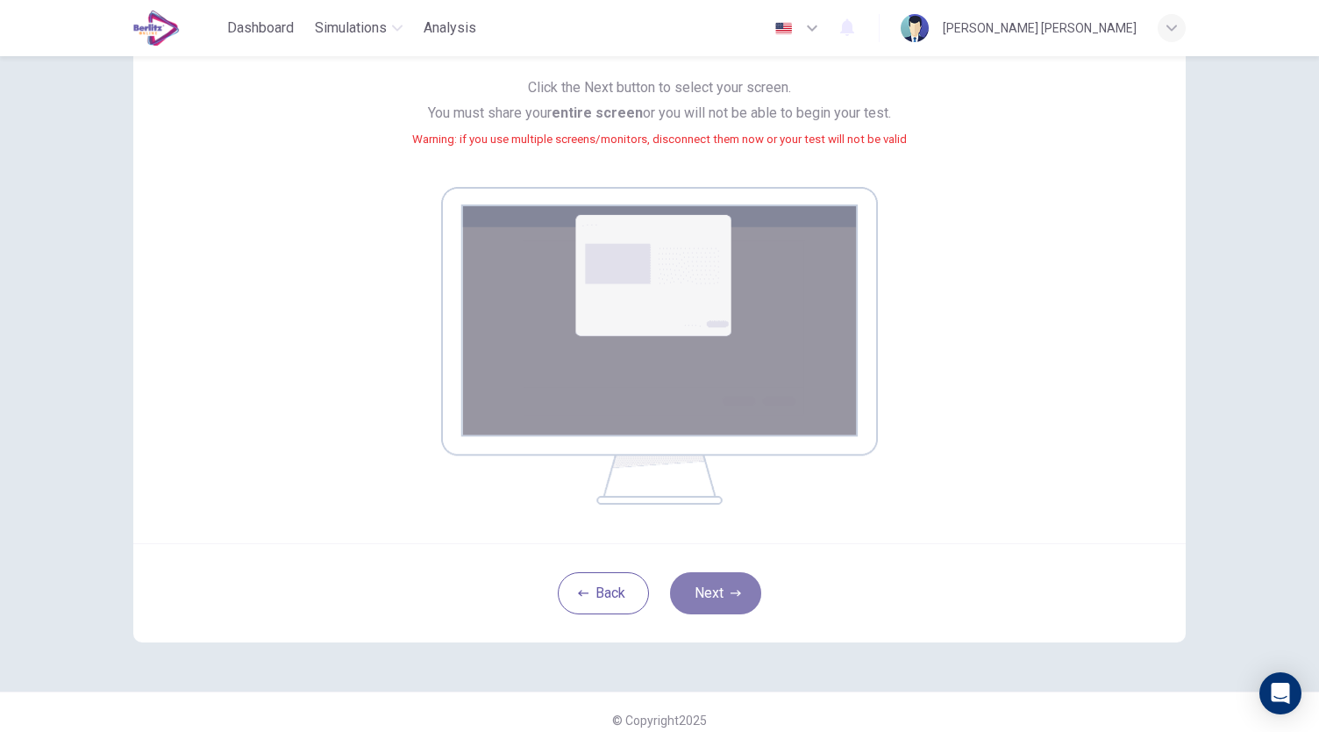
click at [732, 600] on button "Next" at bounding box center [715, 593] width 91 height 42
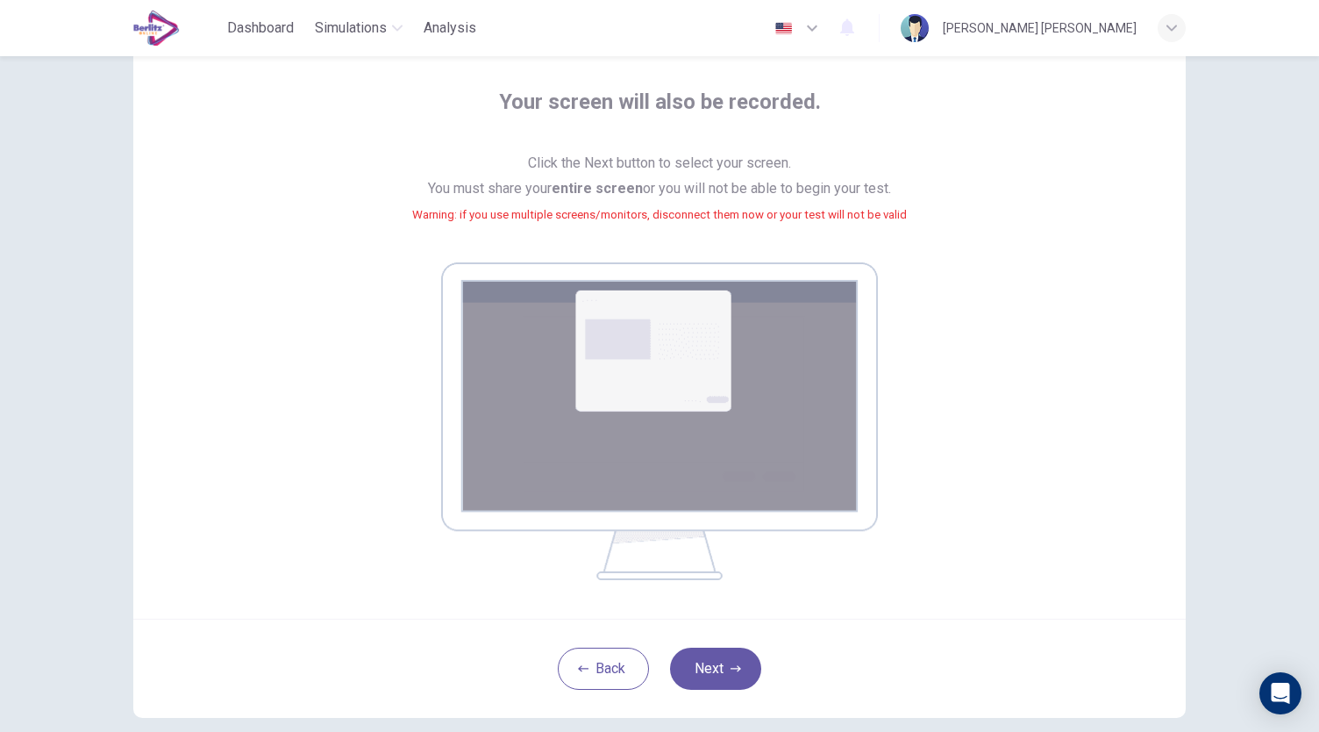
scroll to position [81, 0]
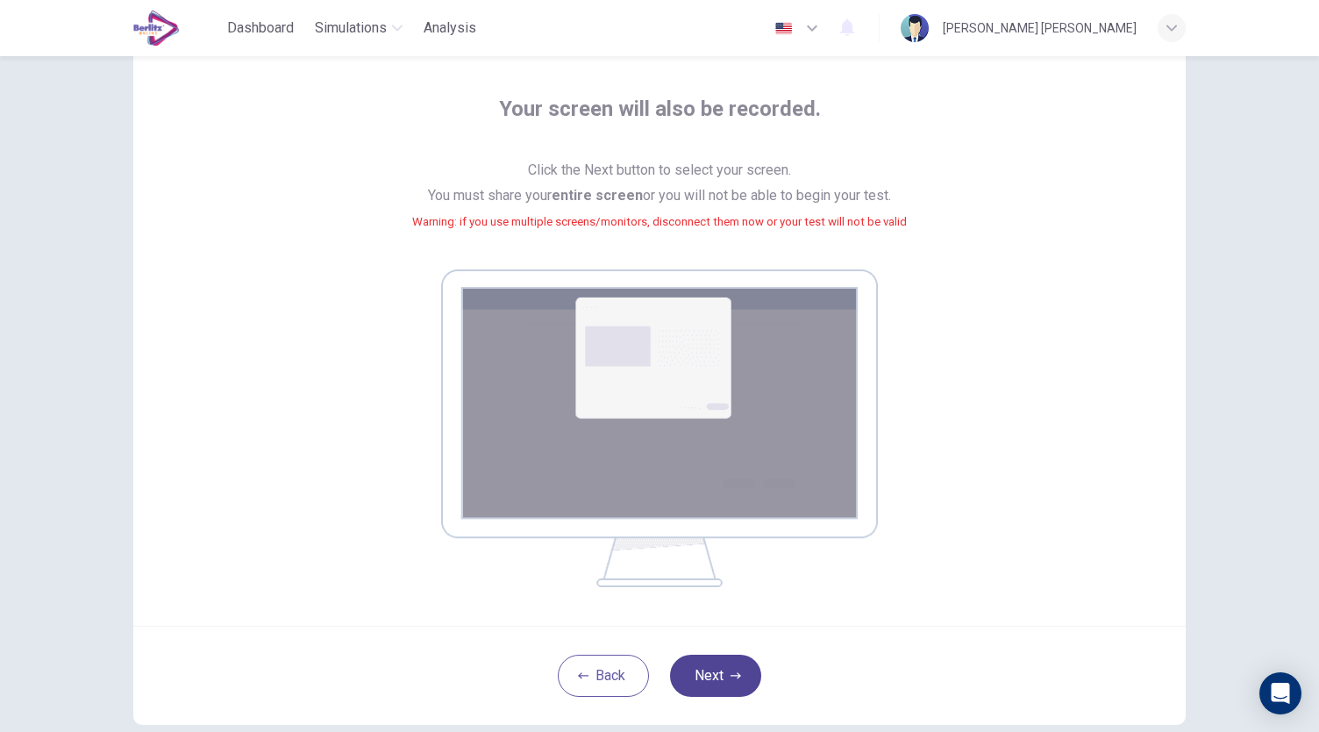
click at [719, 677] on button "Next" at bounding box center [715, 675] width 91 height 42
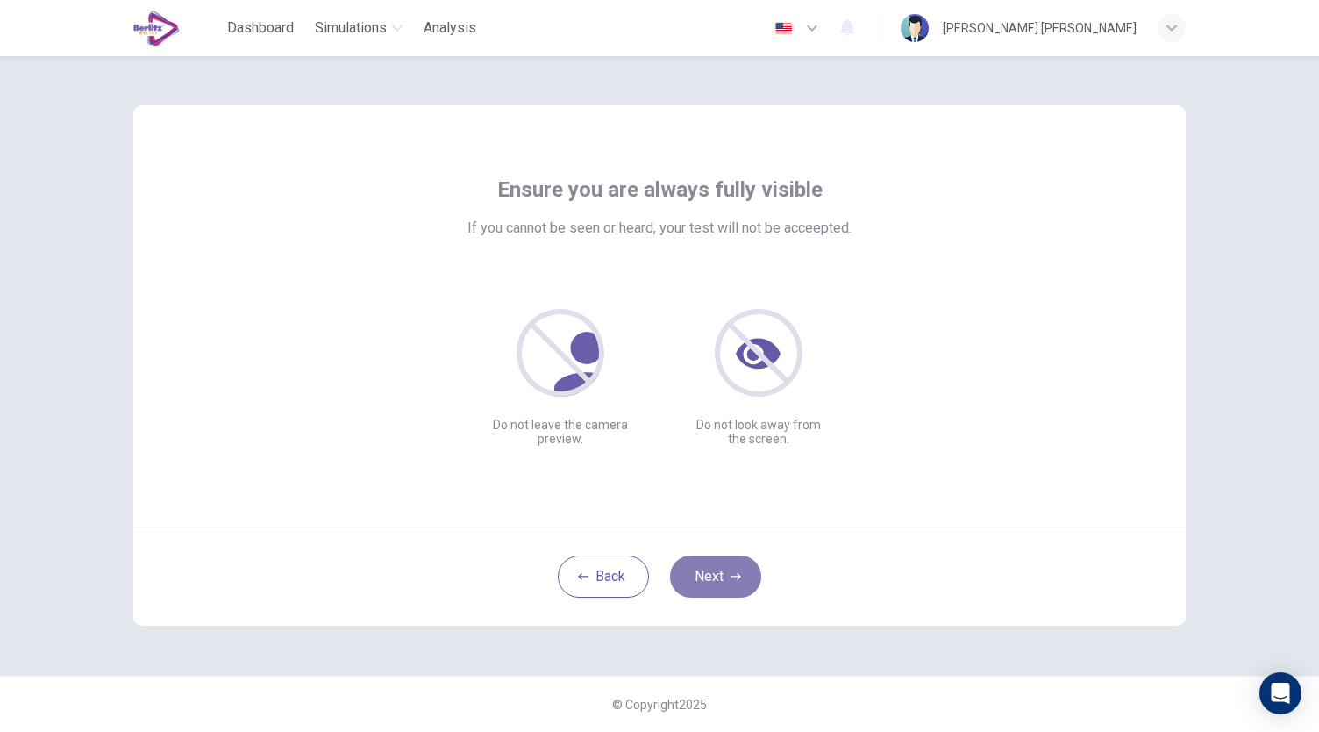
click at [742, 567] on button "Next" at bounding box center [715, 576] width 91 height 42
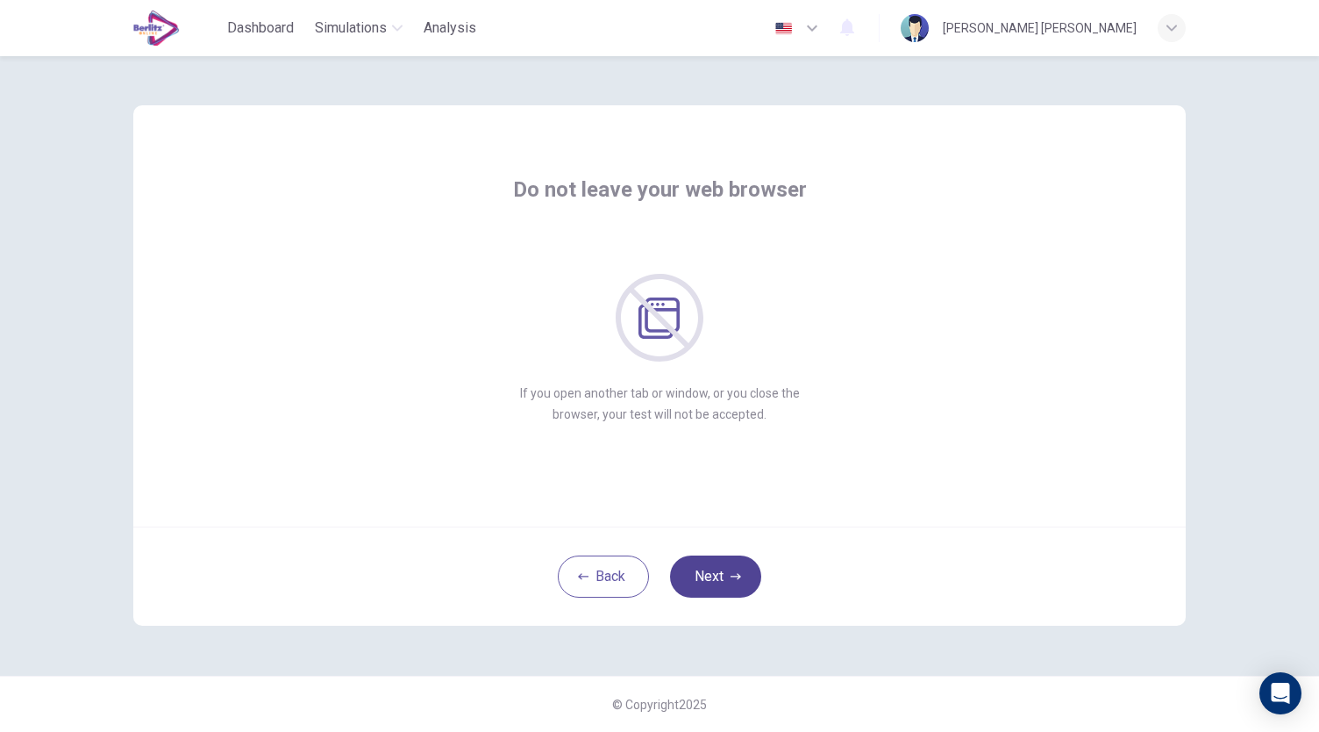
click at [748, 576] on button "Next" at bounding box center [715, 576] width 91 height 42
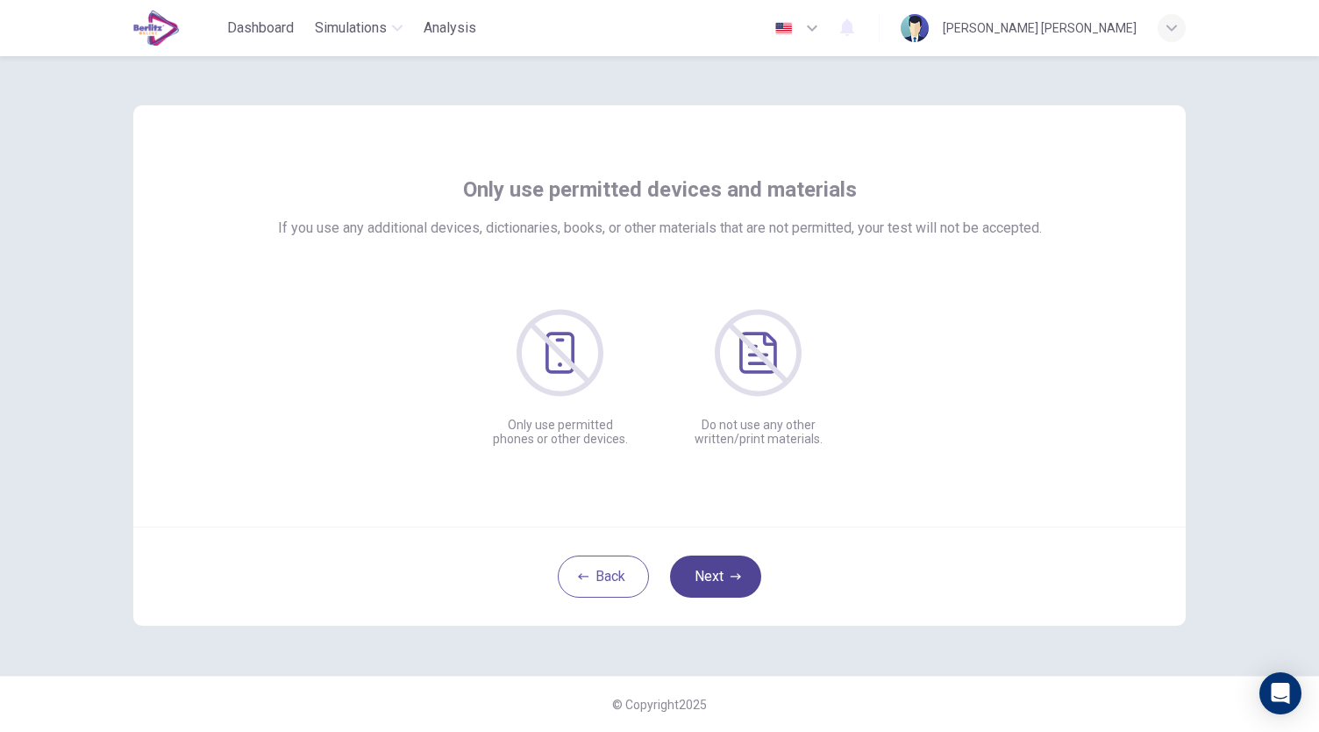
click at [748, 576] on button "Next" at bounding box center [715, 576] width 91 height 42
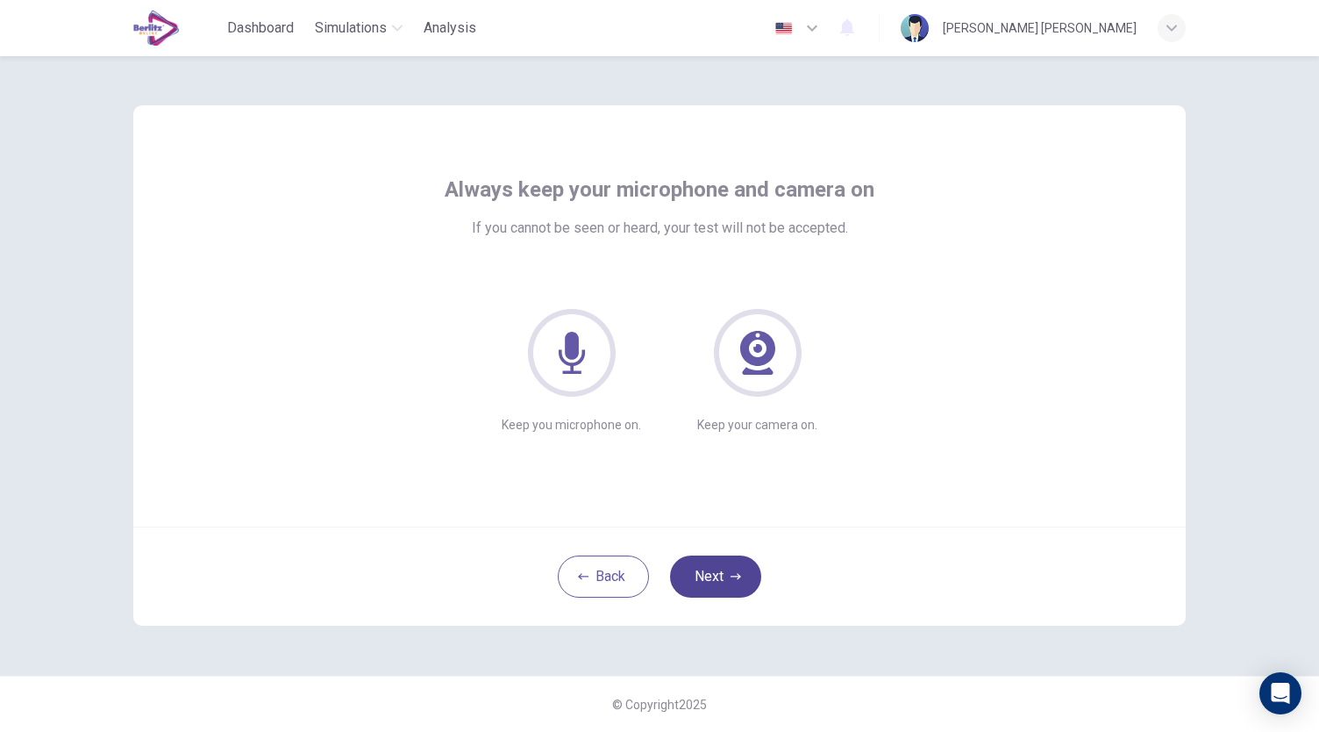
click at [748, 576] on button "Next" at bounding box center [715, 576] width 91 height 42
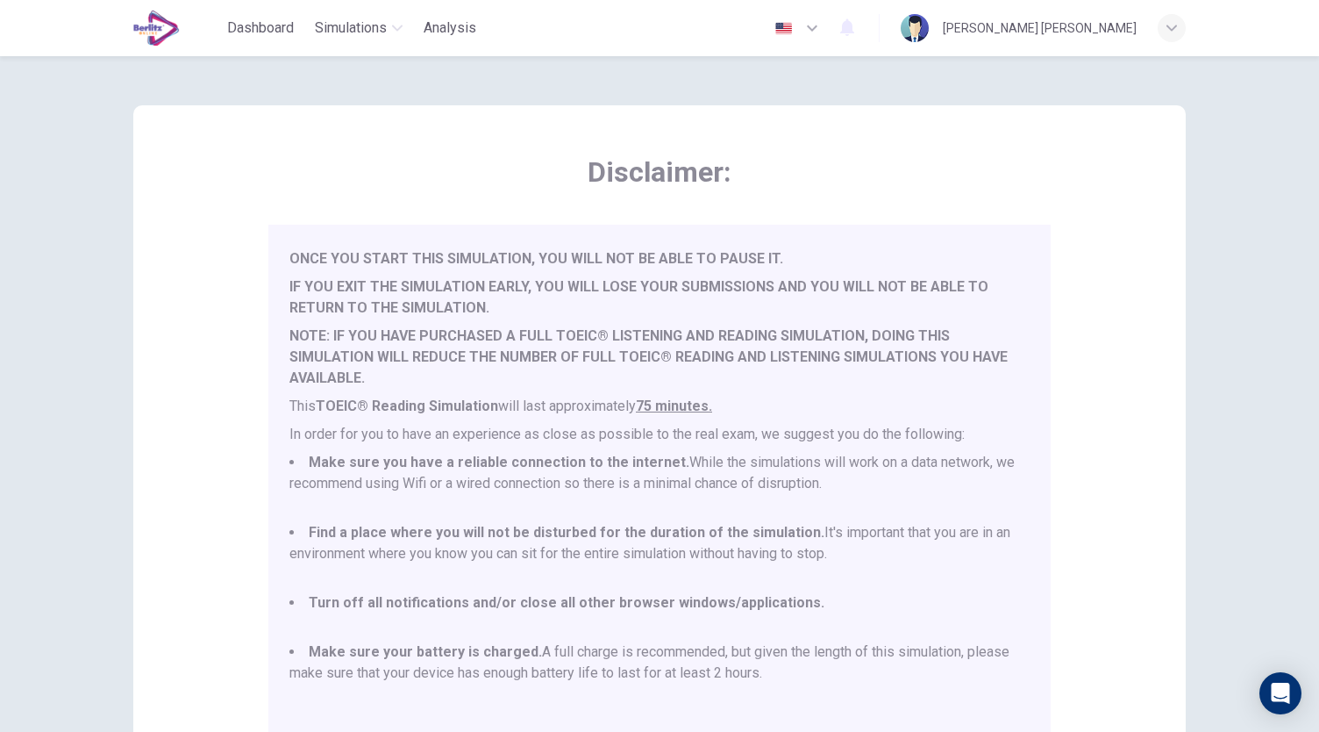
scroll to position [244, 0]
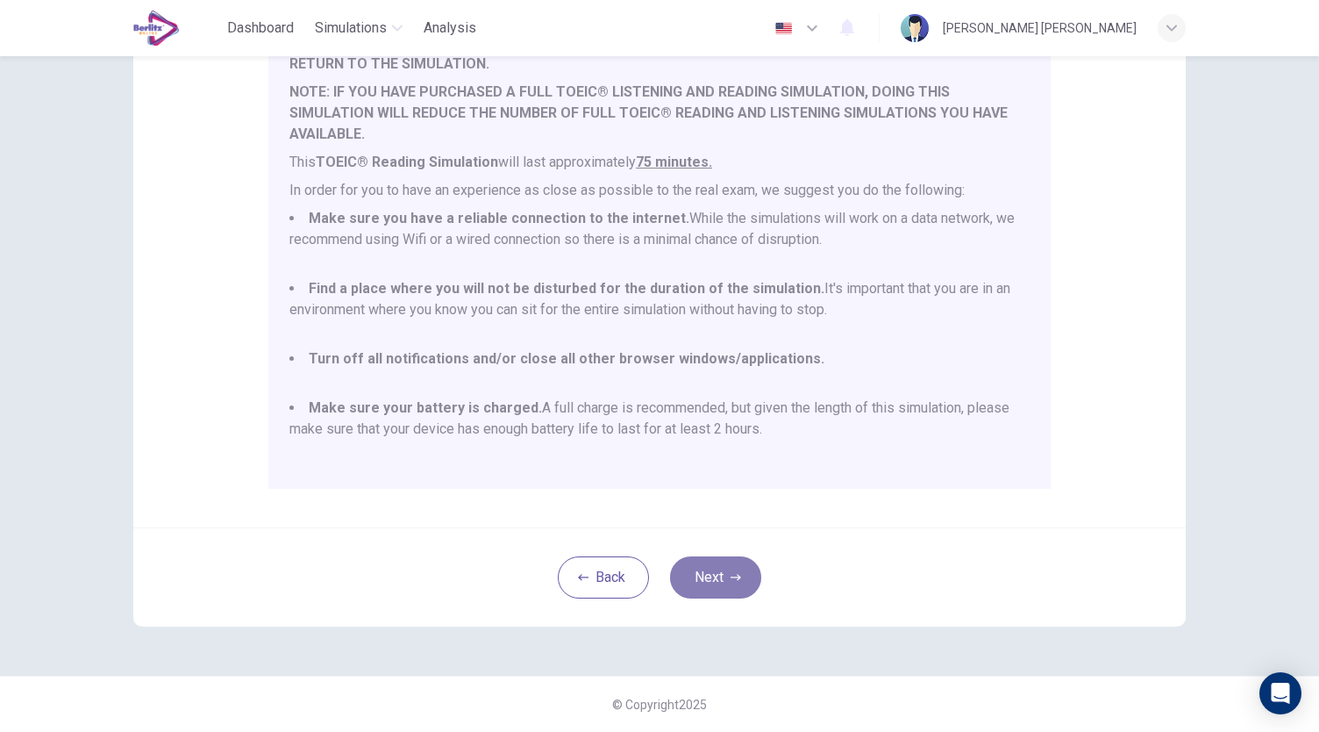
click at [695, 571] on button "Next" at bounding box center [715, 577] width 91 height 42
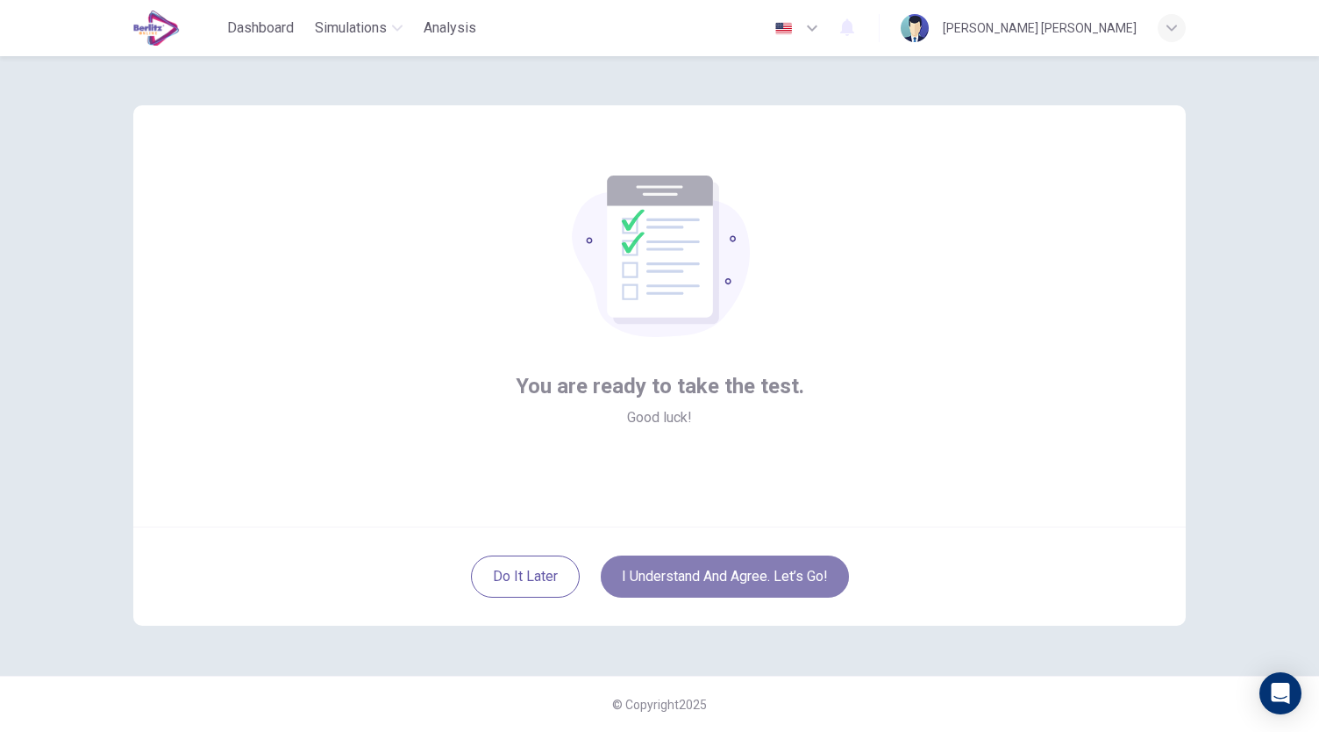
click at [730, 582] on button "I understand and agree. Let’s go!" at bounding box center [725, 576] width 248 height 42
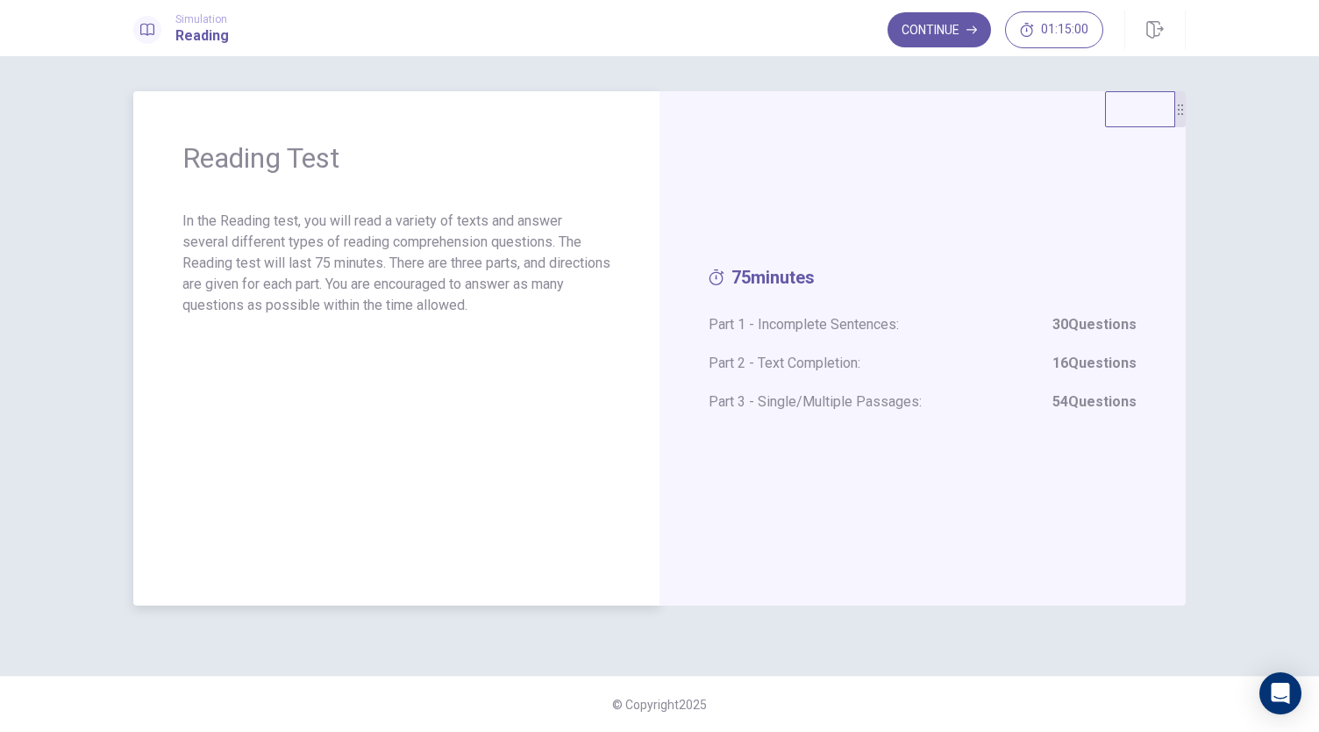
drag, startPoint x: 181, startPoint y: 222, endPoint x: 446, endPoint y: 254, distance: 266.9
click at [446, 254] on div "Reading Test In the Reading test, you will read a variety of texts and answer s…" at bounding box center [396, 348] width 526 height 514
click at [947, 41] on button "Continue" at bounding box center [939, 29] width 103 height 35
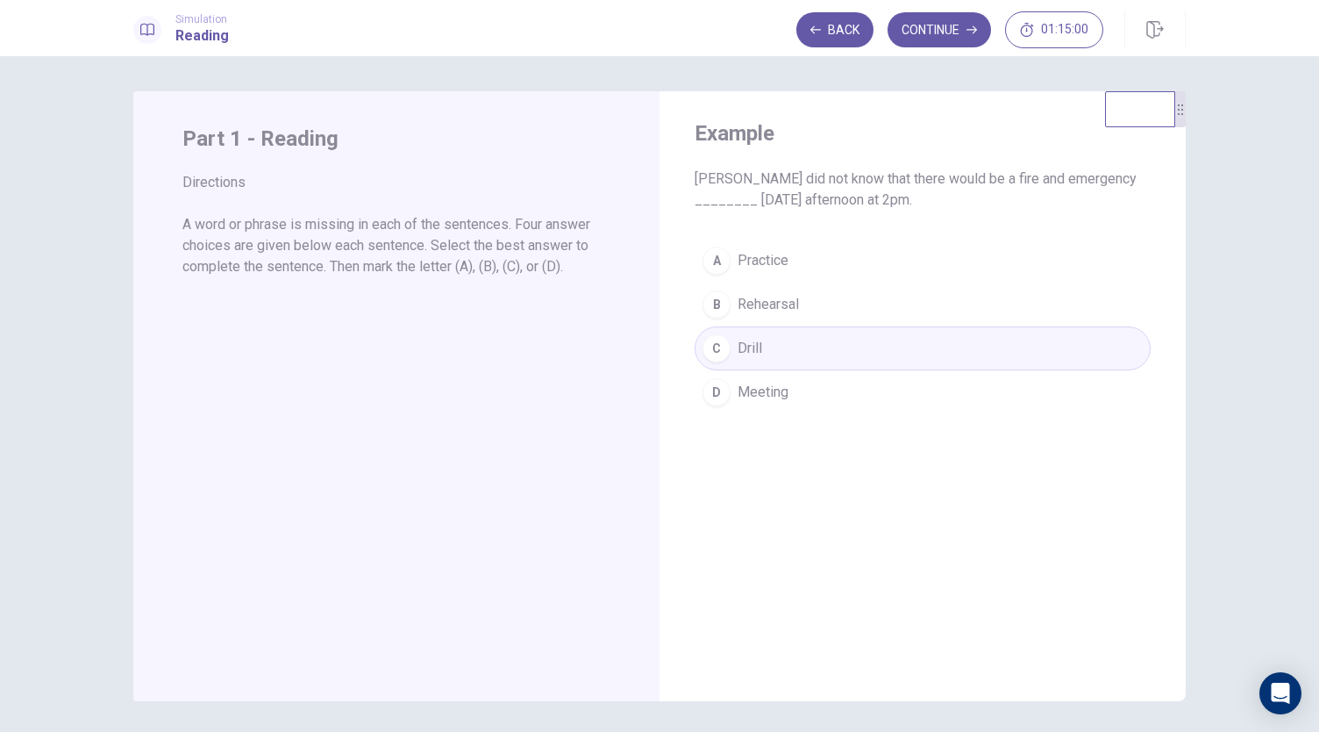
drag, startPoint x: 215, startPoint y: 227, endPoint x: 536, endPoint y: 256, distance: 322.3
click at [536, 256] on p "A word or phrase is missing in each of the sentences. Four answer choices are g…" at bounding box center [396, 245] width 428 height 63
click at [958, 29] on button "Continue" at bounding box center [939, 29] width 103 height 35
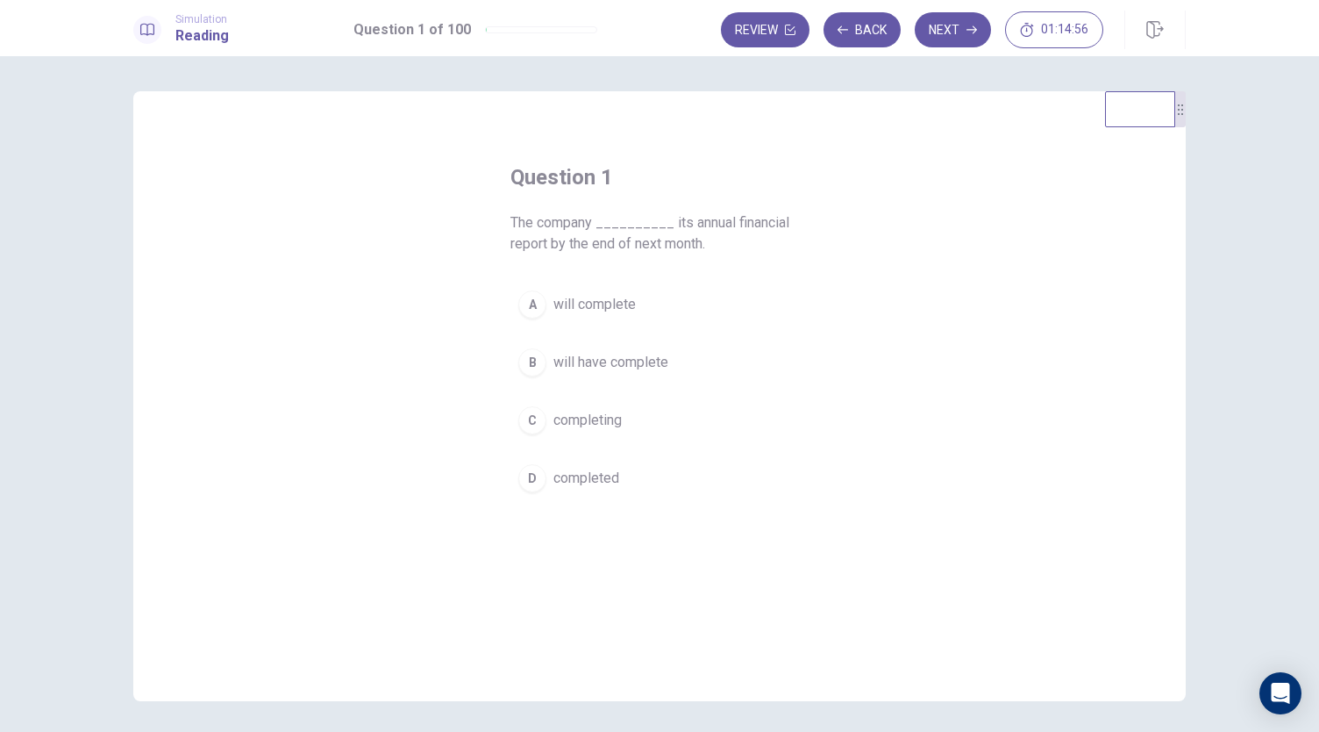
click at [616, 306] on span "will complete" at bounding box center [594, 304] width 82 height 21
click at [966, 30] on button "Next" at bounding box center [953, 29] width 76 height 35
click at [555, 300] on span "arrives" at bounding box center [574, 304] width 42 height 21
click at [644, 352] on button "B had arrived" at bounding box center [659, 362] width 298 height 44
click at [963, 32] on button "Next" at bounding box center [953, 29] width 76 height 35
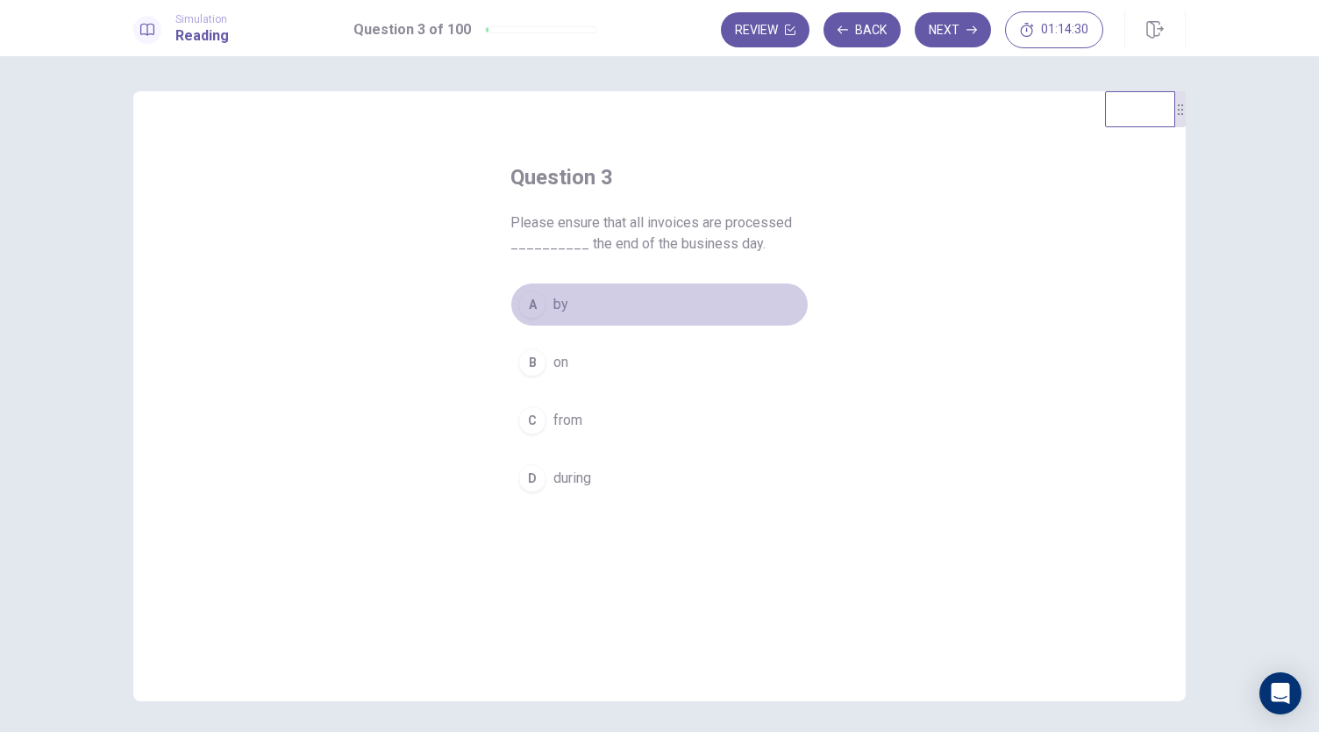
click at [560, 308] on span "by" at bounding box center [560, 304] width 15 height 21
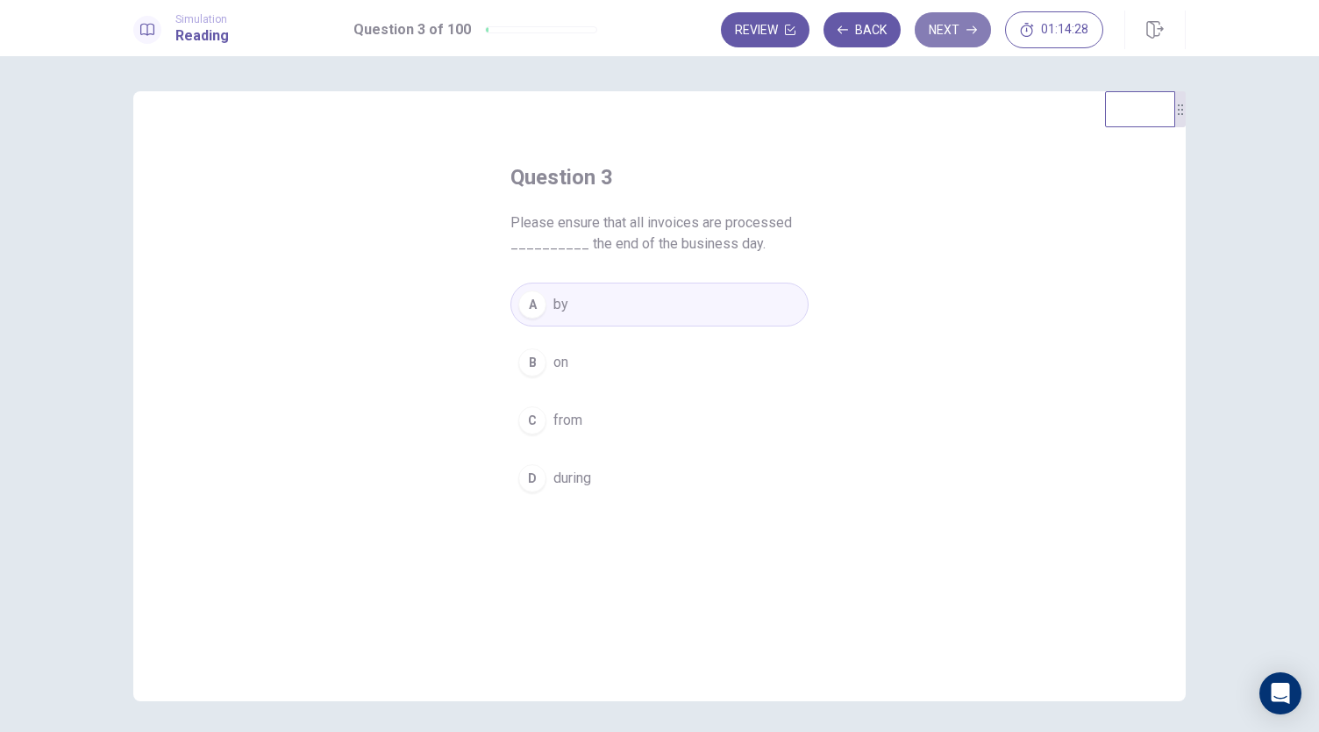
click at [957, 34] on button "Next" at bounding box center [953, 29] width 76 height 35
click at [542, 422] on button "C was reviewing" at bounding box center [659, 420] width 298 height 44
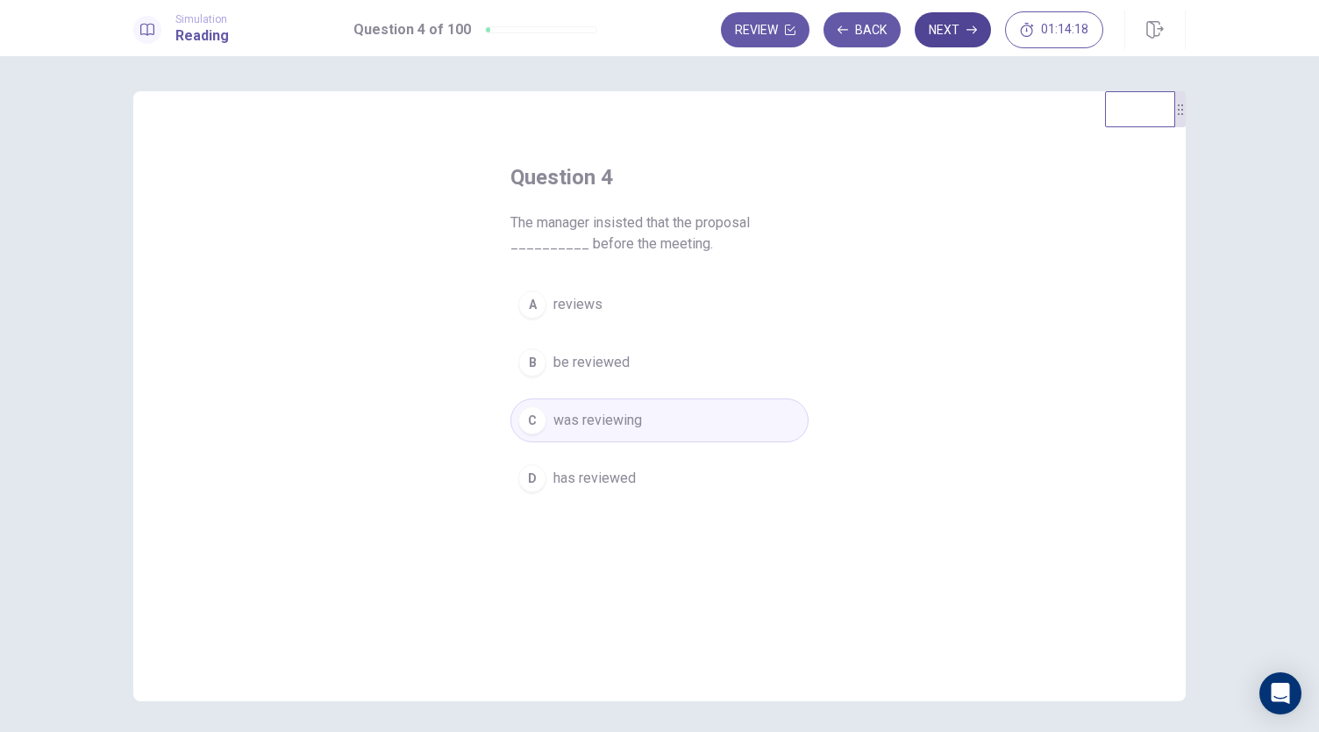
click at [973, 27] on icon "button" at bounding box center [972, 30] width 11 height 11
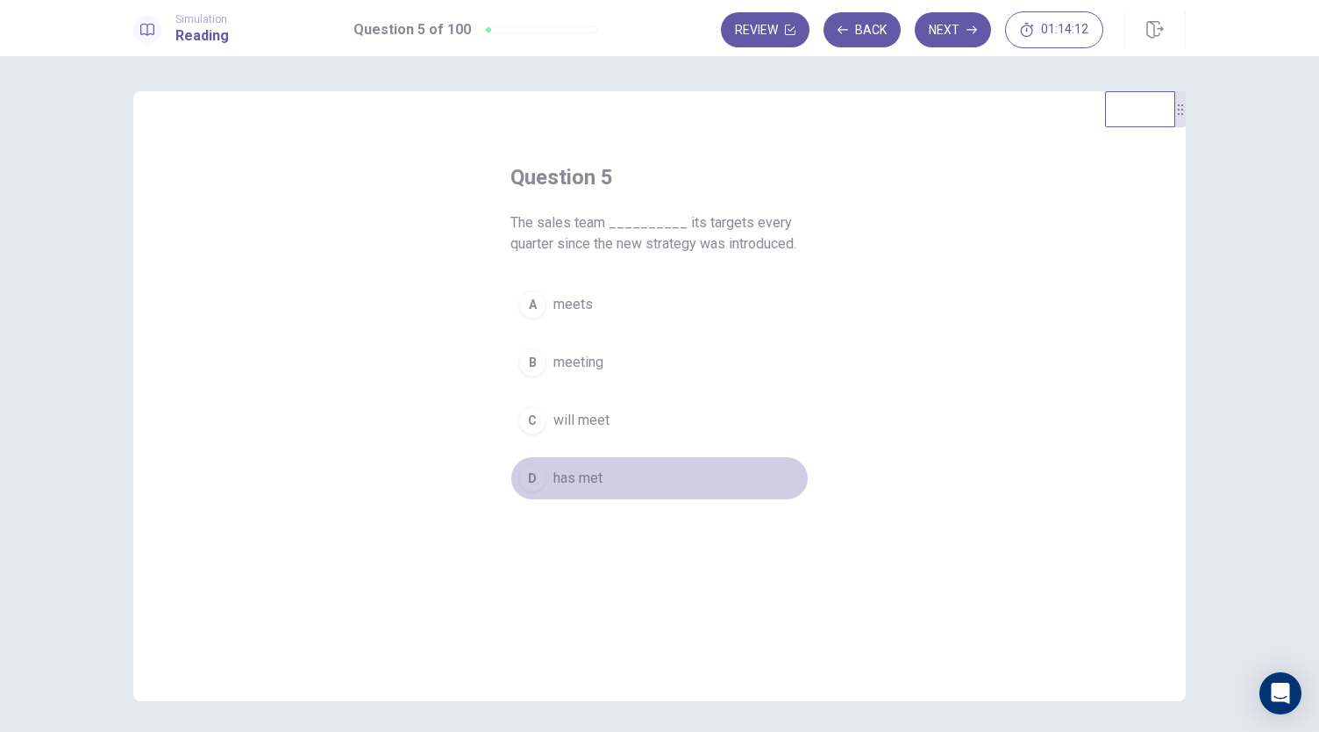
click at [559, 475] on span "has met" at bounding box center [577, 477] width 49 height 21
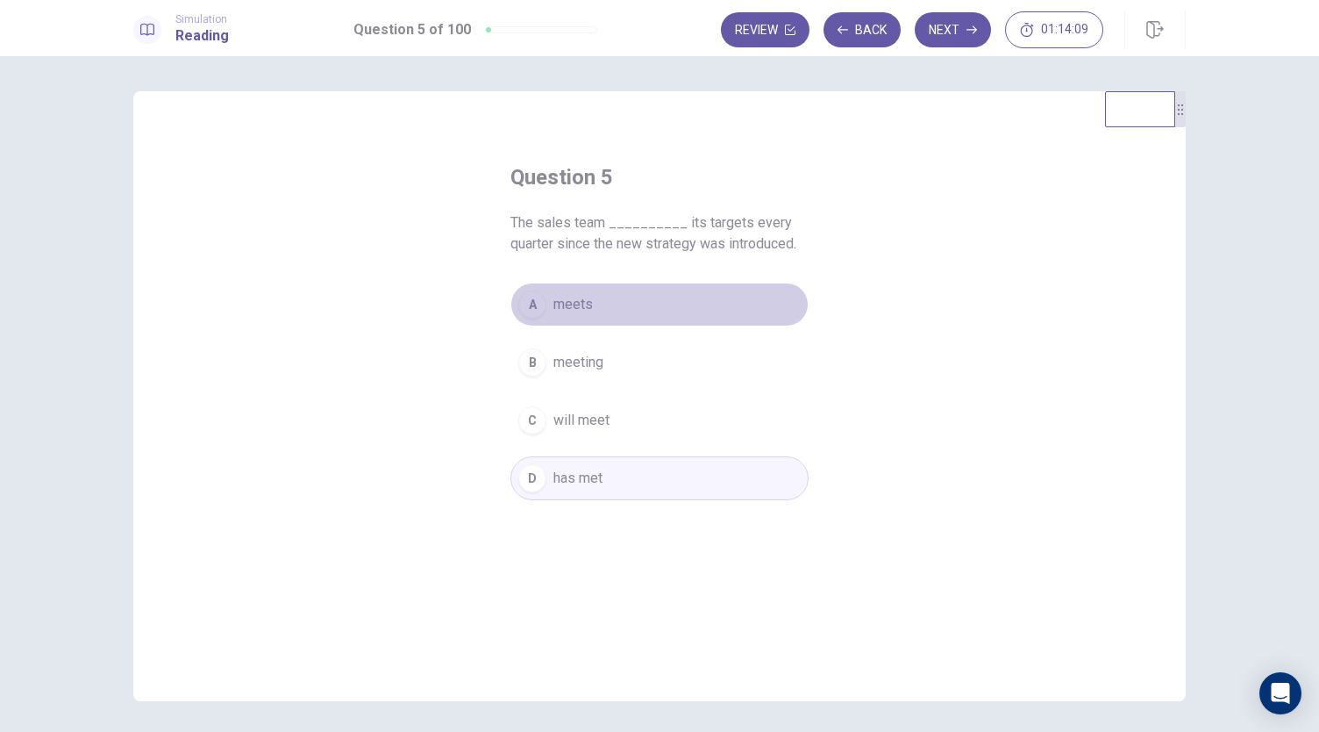
click at [596, 317] on button "A meets" at bounding box center [659, 304] width 298 height 44
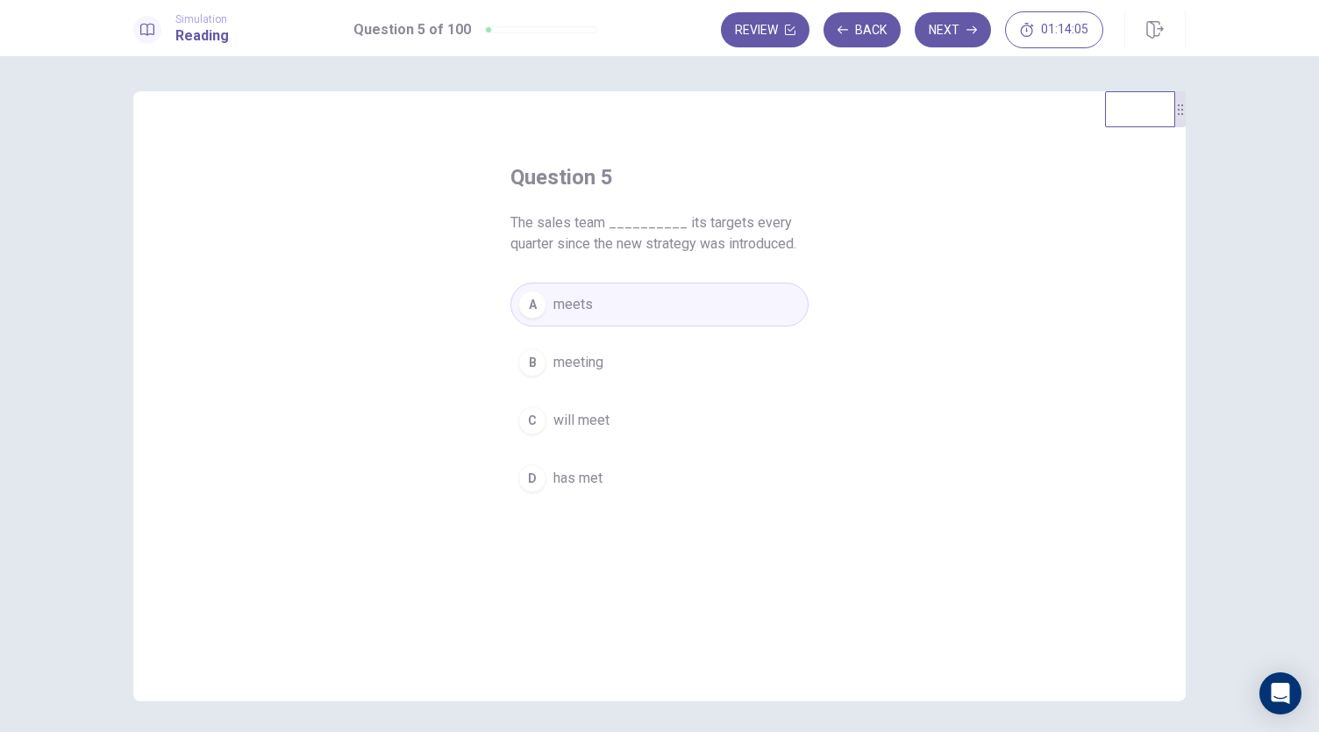
click at [622, 359] on button "B meeting" at bounding box center [659, 362] width 298 height 44
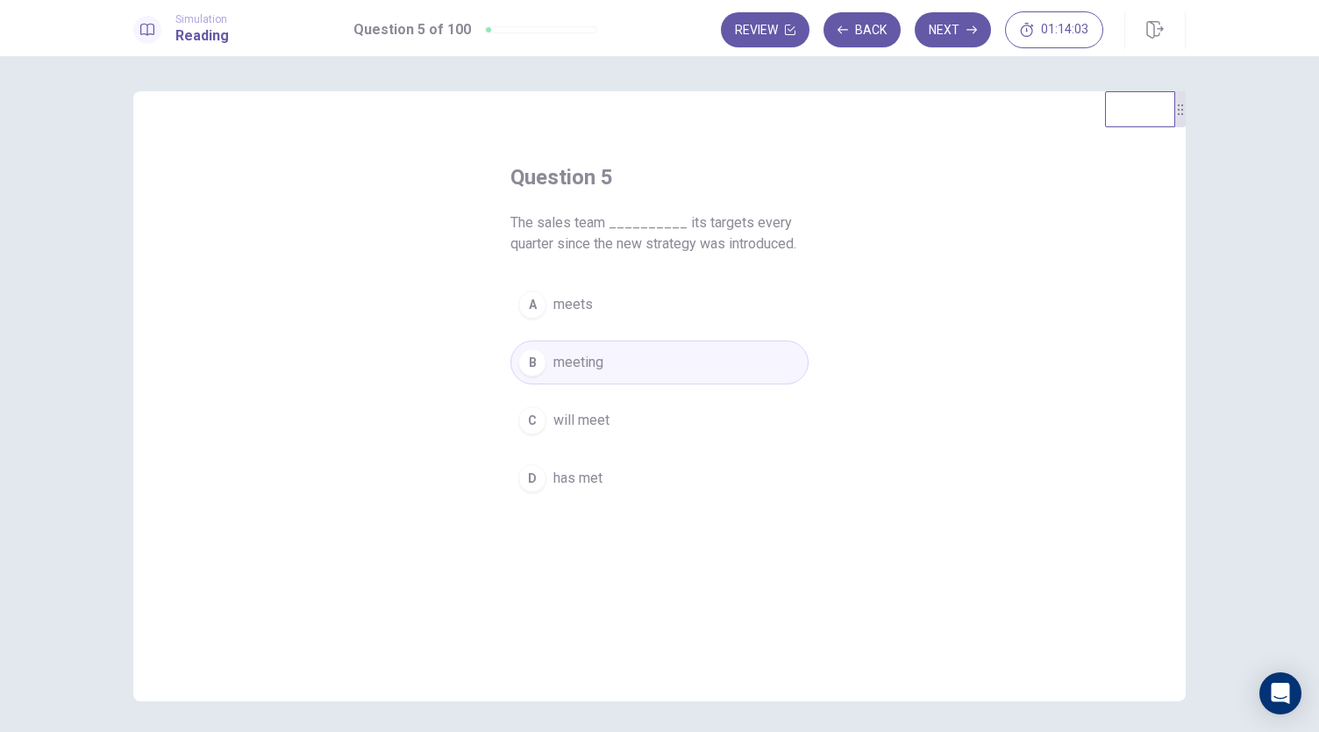
click at [616, 435] on button "C will meet" at bounding box center [659, 420] width 298 height 44
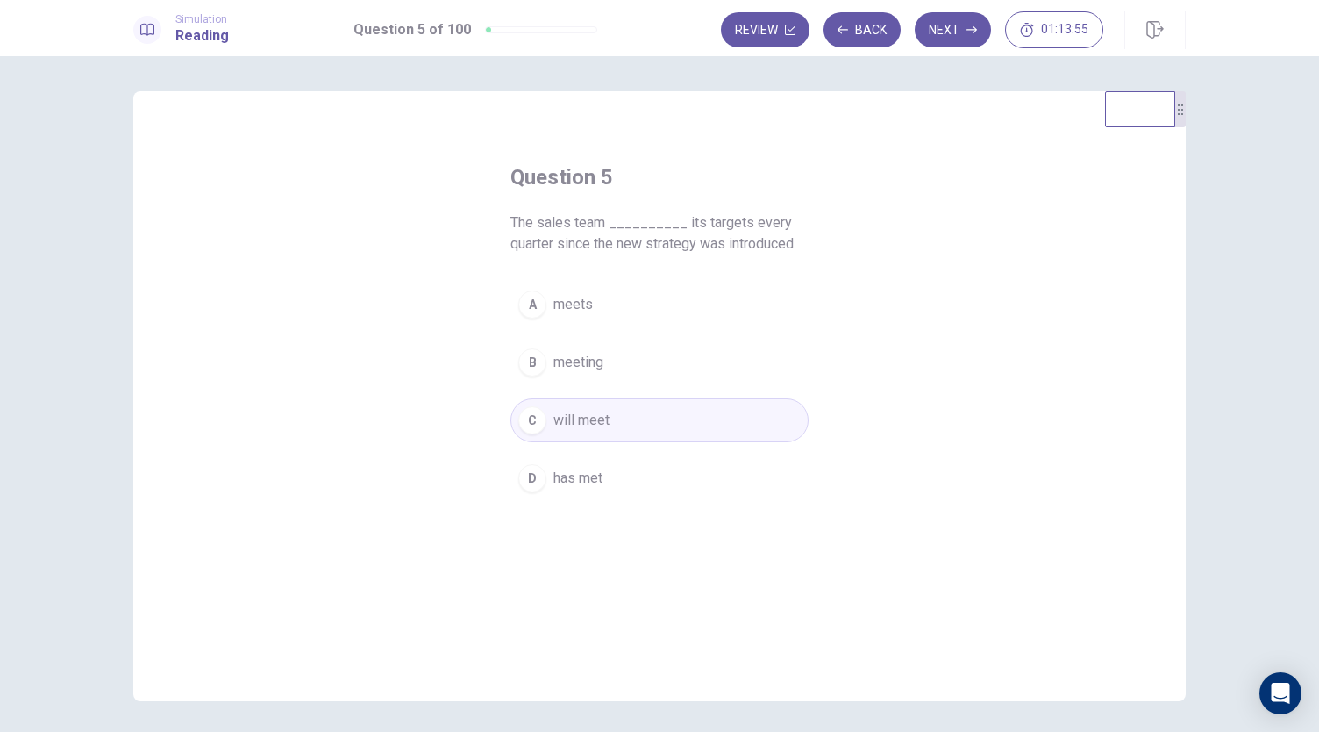
click at [703, 298] on button "A meets" at bounding box center [659, 304] width 298 height 44
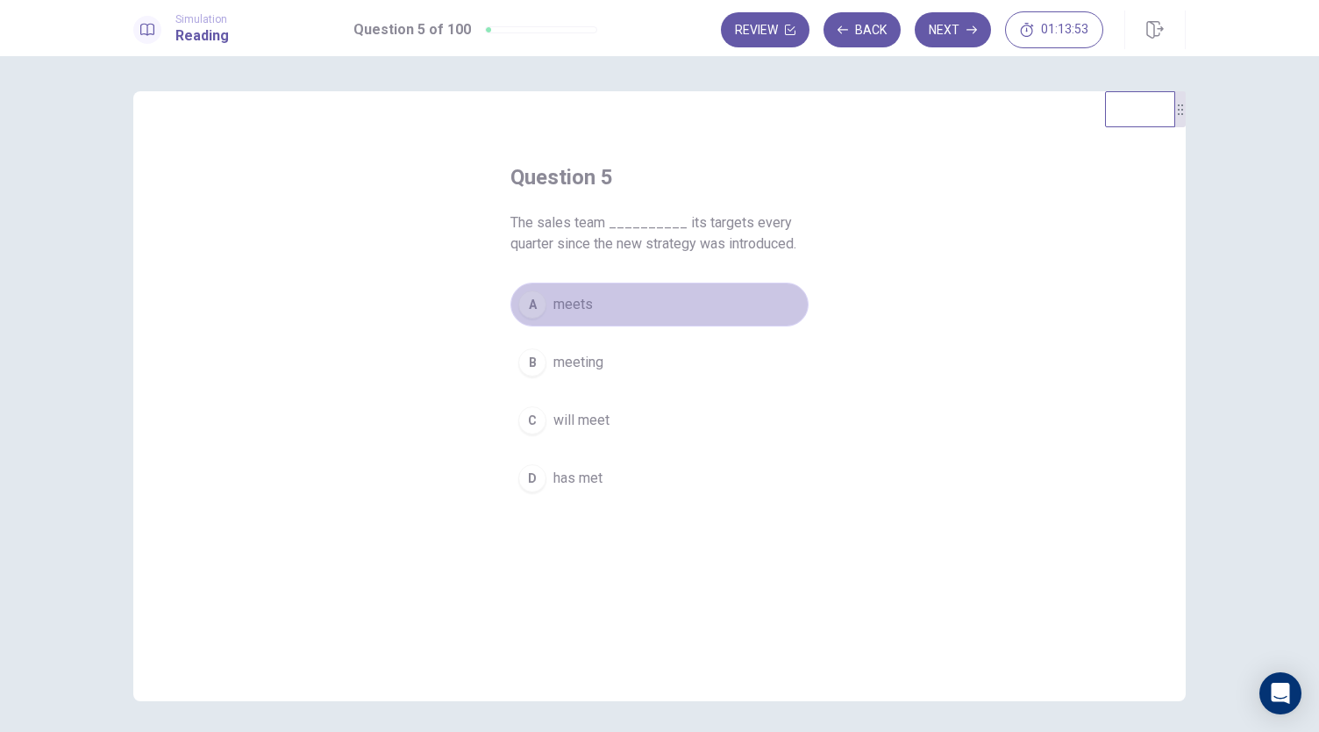
click at [703, 298] on button "A meets" at bounding box center [659, 304] width 298 height 44
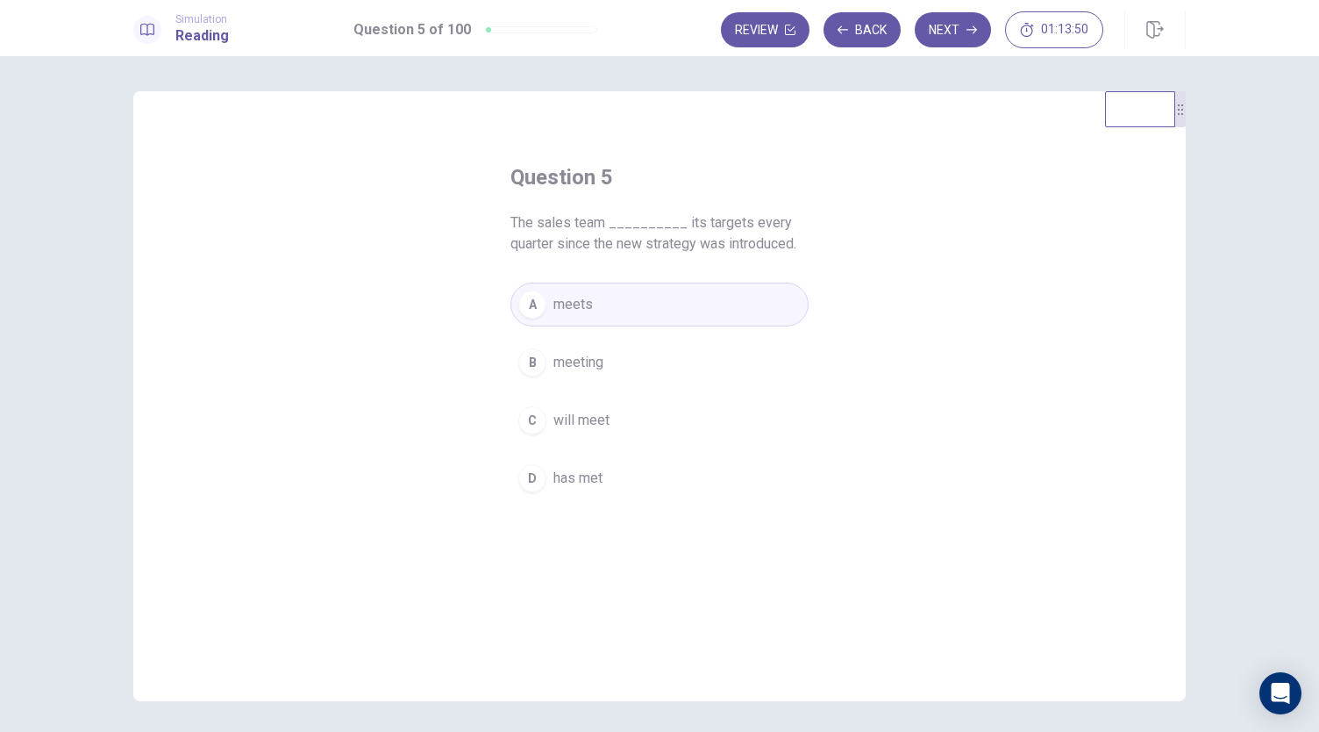
click at [703, 298] on button "A meets" at bounding box center [659, 304] width 298 height 44
click at [955, 25] on button "Next" at bounding box center [953, 29] width 76 height 35
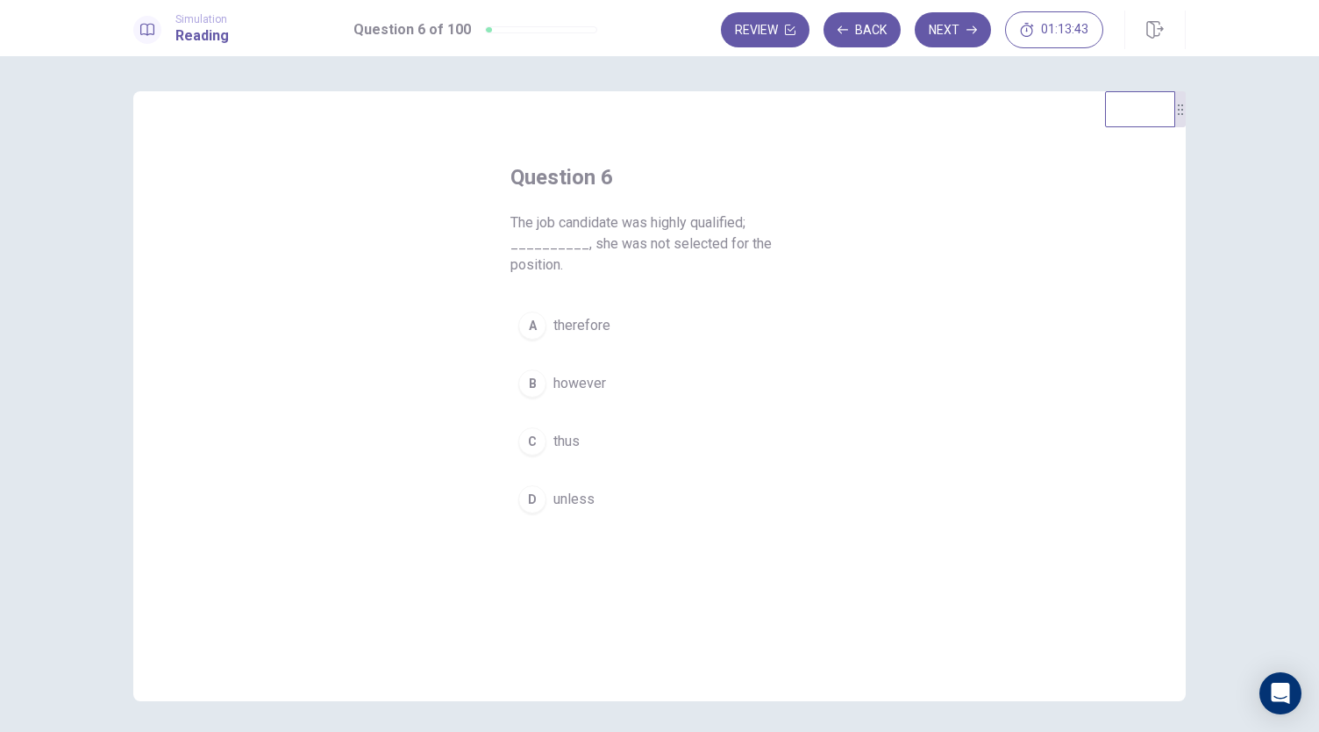
click at [554, 386] on span "however" at bounding box center [579, 383] width 53 height 21
click at [945, 33] on button "Next" at bounding box center [953, 29] width 76 height 35
click at [563, 313] on span "before" at bounding box center [573, 304] width 41 height 21
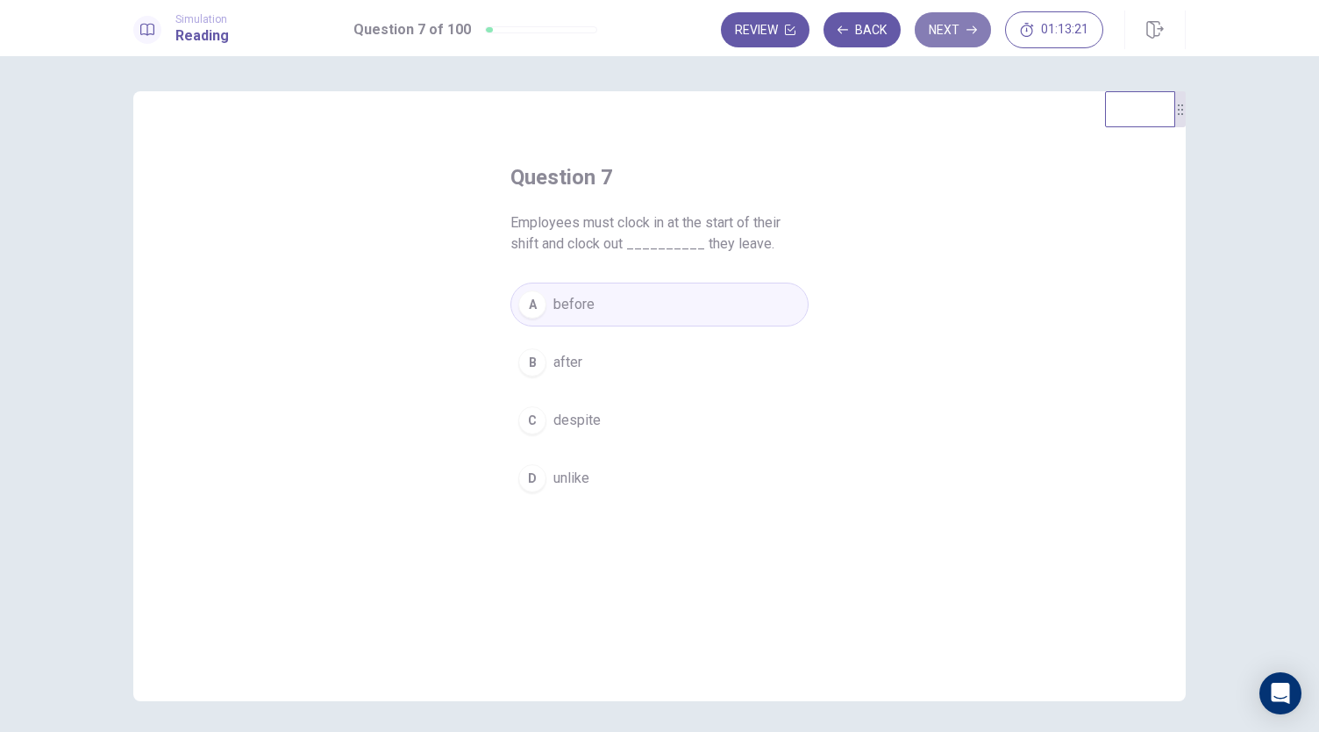
click at [962, 29] on button "Next" at bounding box center [953, 29] width 76 height 35
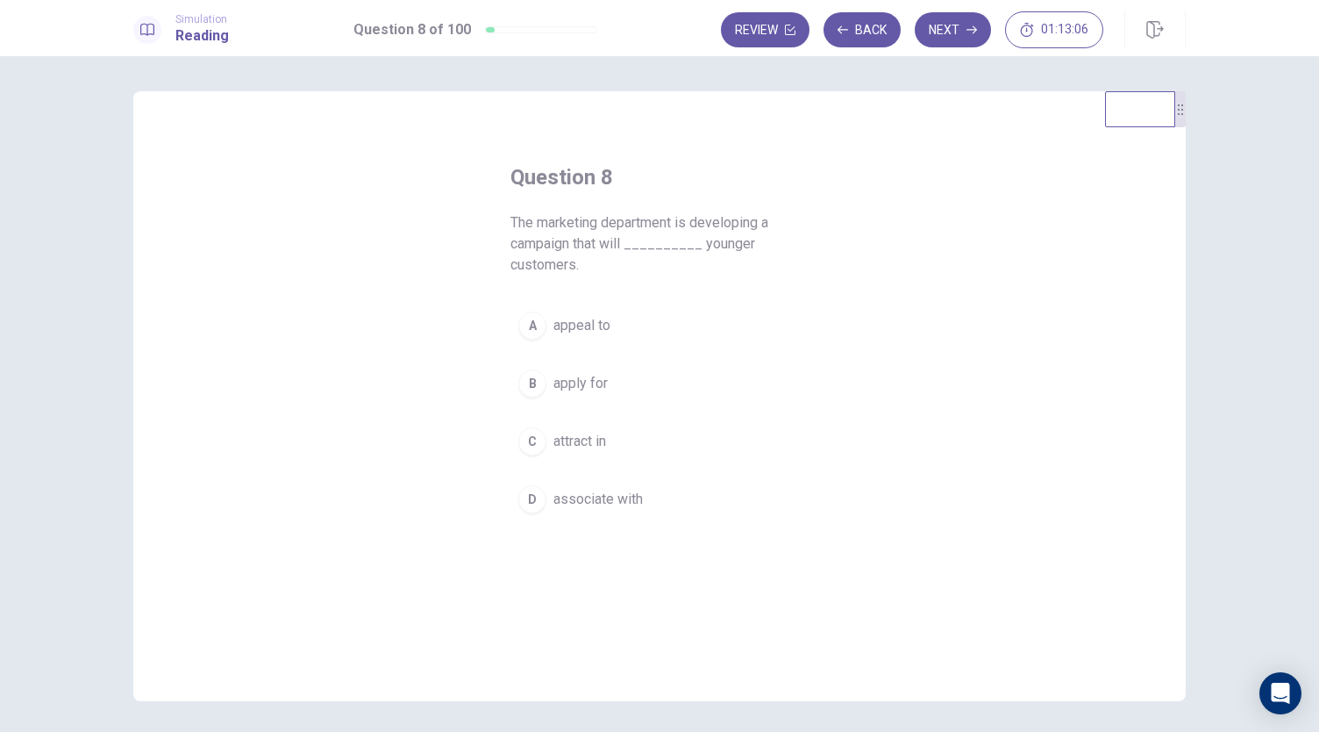
click at [510, 206] on div "Question 8 The marketing department is developing a campaign that will ________…" at bounding box center [659, 219] width 298 height 112
click at [553, 443] on span "attract in" at bounding box center [579, 441] width 53 height 21
click at [963, 27] on button "Next" at bounding box center [953, 29] width 76 height 35
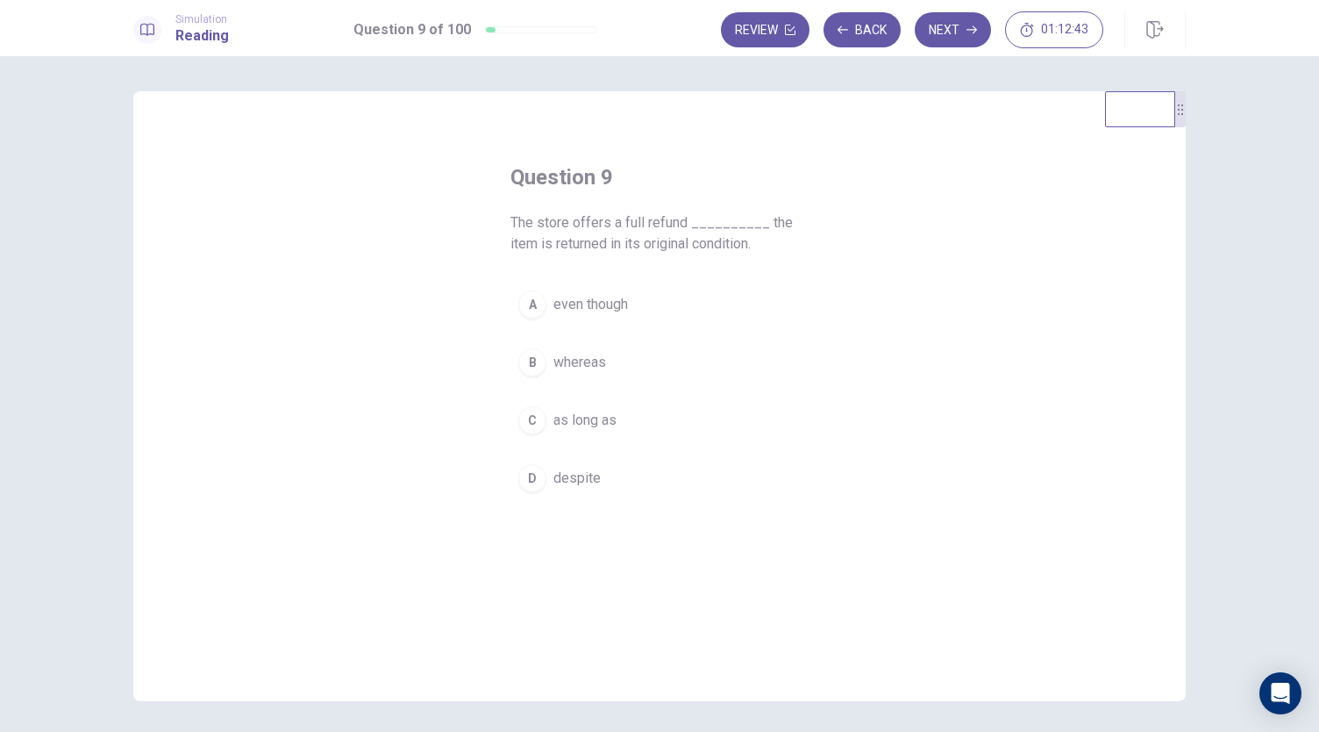
click at [602, 435] on button "C as long as" at bounding box center [659, 420] width 298 height 44
click at [982, 34] on button "Next" at bounding box center [953, 29] width 76 height 35
click at [600, 425] on span "have been" at bounding box center [584, 420] width 63 height 21
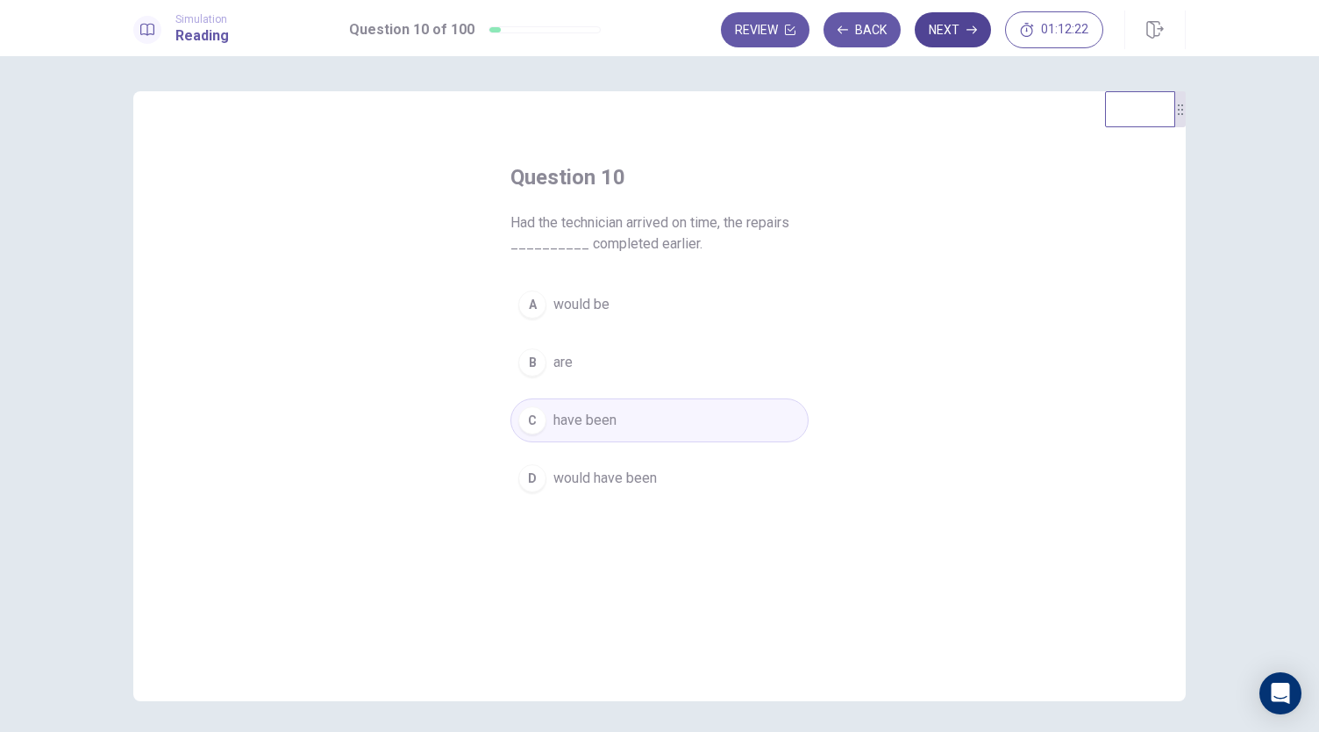
click at [967, 29] on button "Next" at bounding box center [953, 29] width 76 height 35
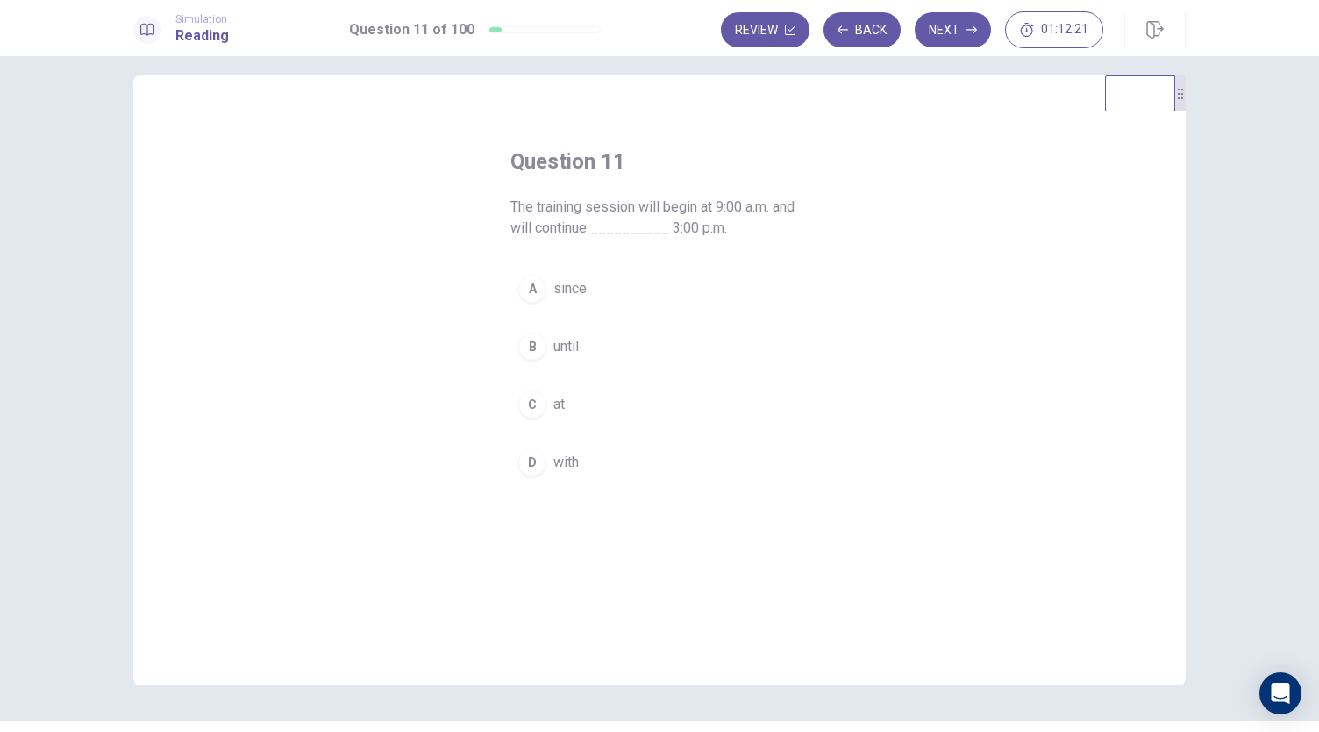
scroll to position [16, 0]
click at [552, 417] on button "C at" at bounding box center [659, 404] width 298 height 44
click at [596, 345] on button "B until" at bounding box center [659, 347] width 298 height 44
click at [597, 399] on button "C at" at bounding box center [659, 404] width 298 height 44
click at [599, 343] on button "B until" at bounding box center [659, 347] width 298 height 44
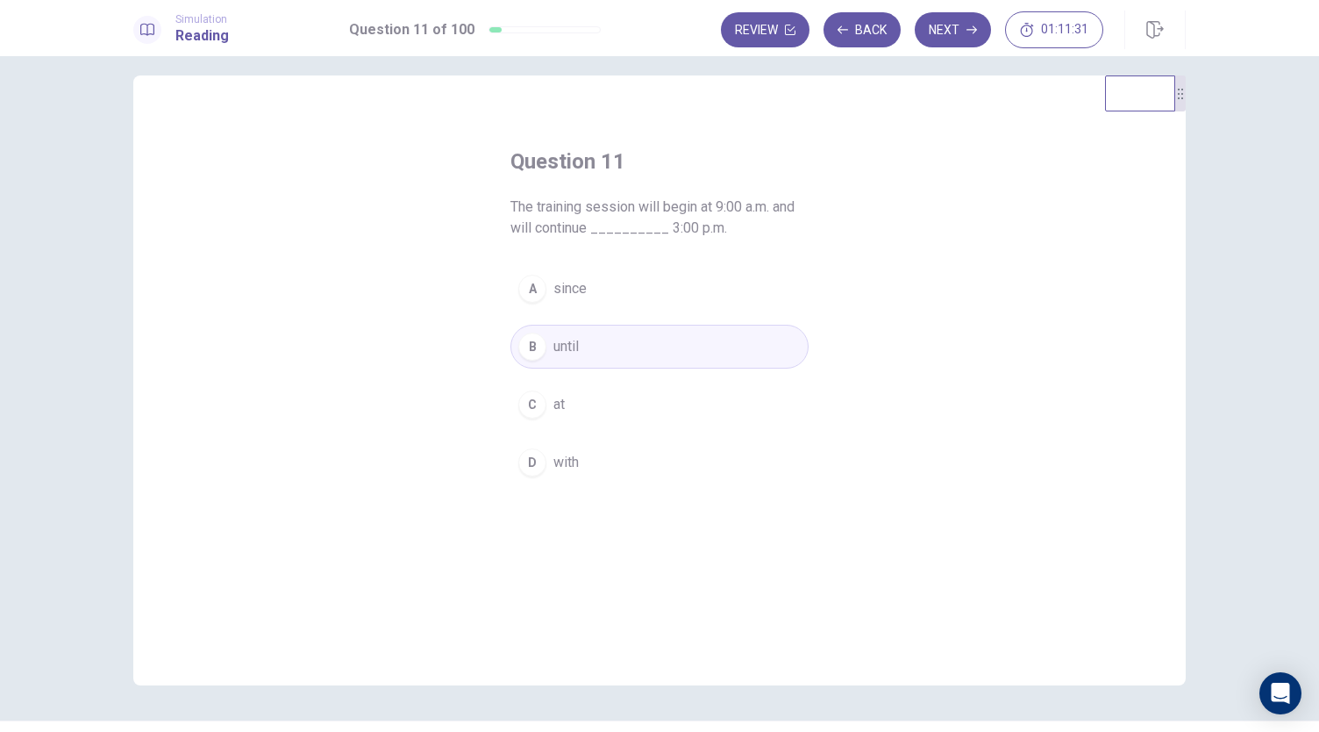
click at [707, 394] on button "C at" at bounding box center [659, 404] width 298 height 44
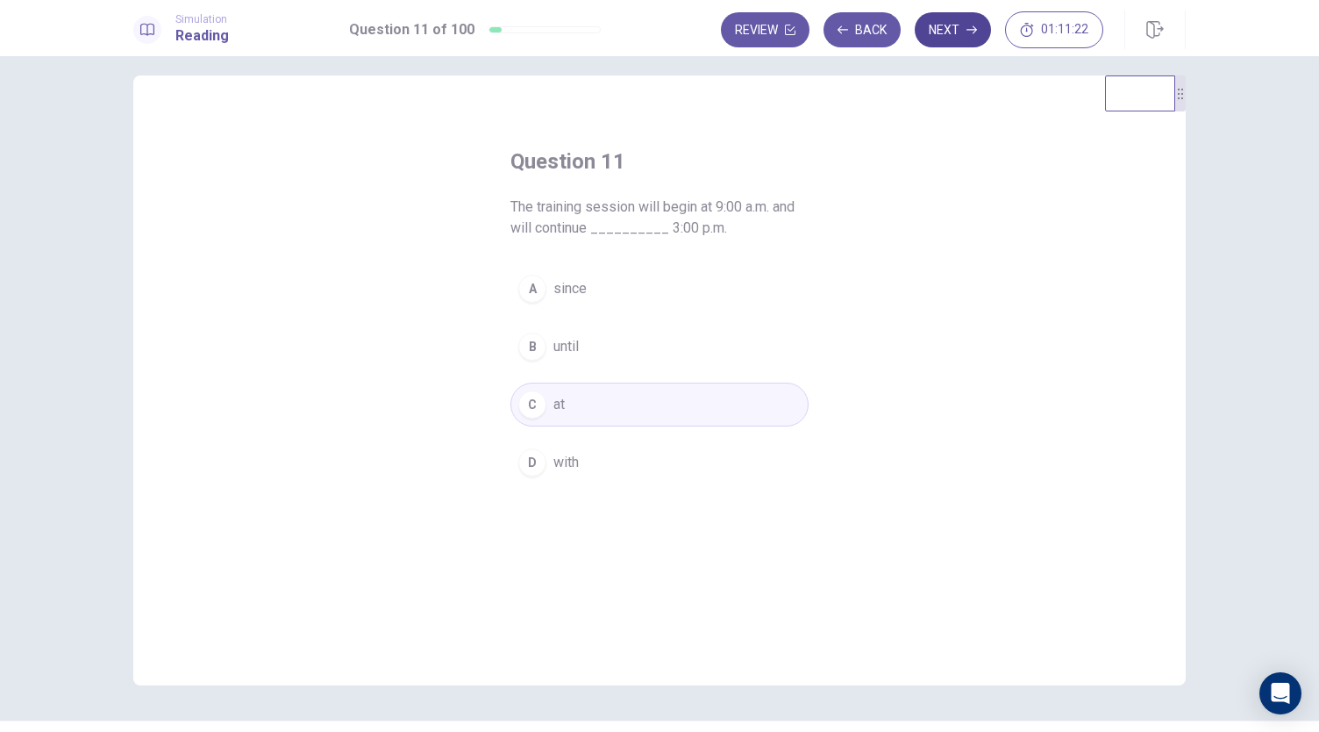
click at [946, 29] on button "Next" at bounding box center [953, 29] width 76 height 35
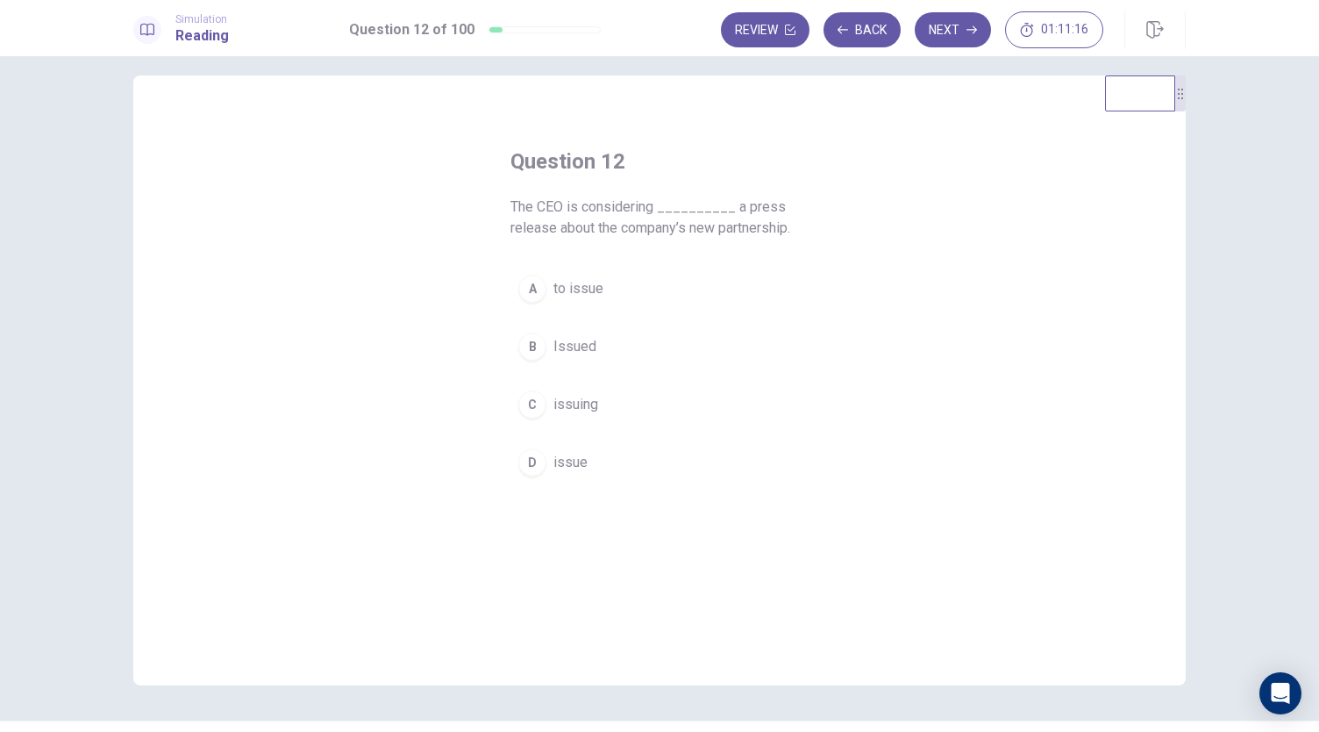
click at [503, 211] on div "Question 12 The CEO is considering __________ a press release about the company…" at bounding box center [659, 315] width 368 height 393
click at [573, 401] on span "issuing" at bounding box center [575, 404] width 45 height 21
click at [953, 44] on button "Next" at bounding box center [953, 29] width 76 height 35
click at [582, 320] on button "A within" at bounding box center [659, 310] width 298 height 44
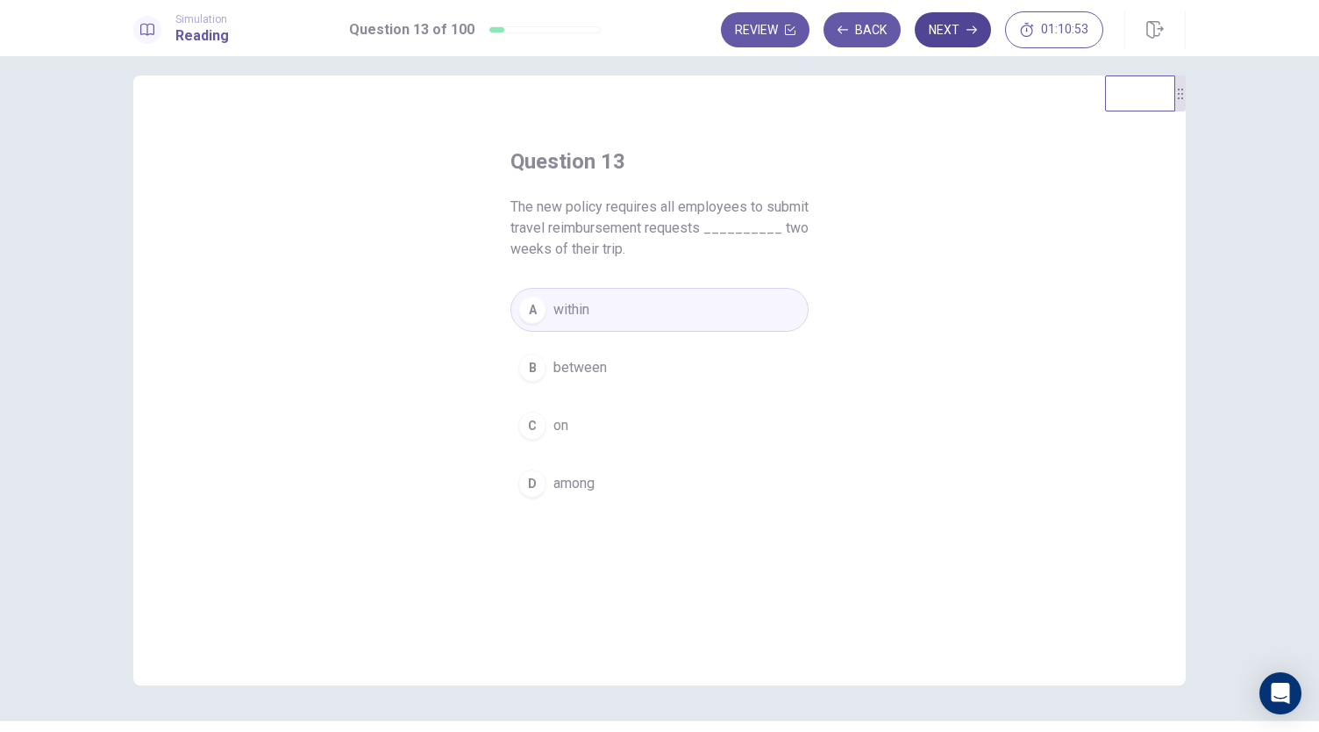
click at [947, 35] on button "Next" at bounding box center [953, 29] width 76 height 35
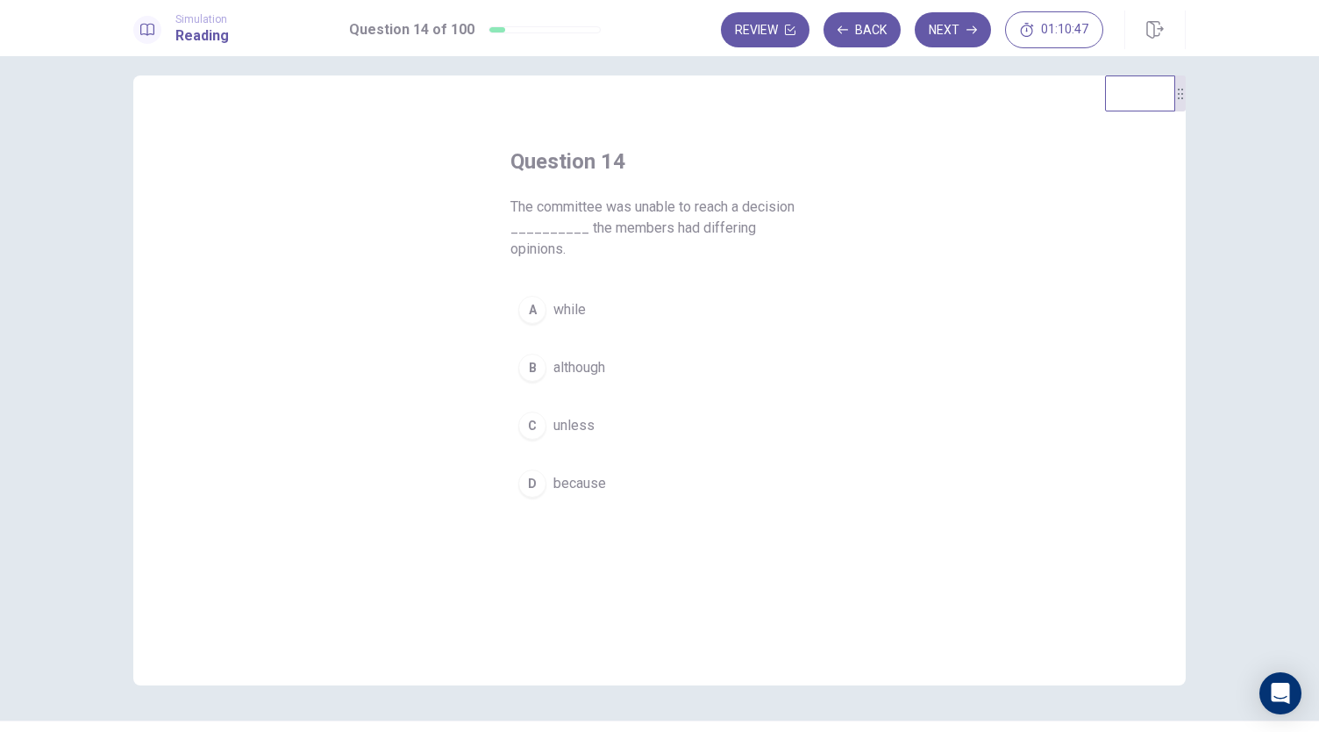
click at [570, 473] on span "because" at bounding box center [579, 483] width 53 height 21
click at [939, 32] on button "Next" at bounding box center [953, 29] width 76 height 35
click at [542, 341] on button "B hesitate" at bounding box center [659, 347] width 298 height 44
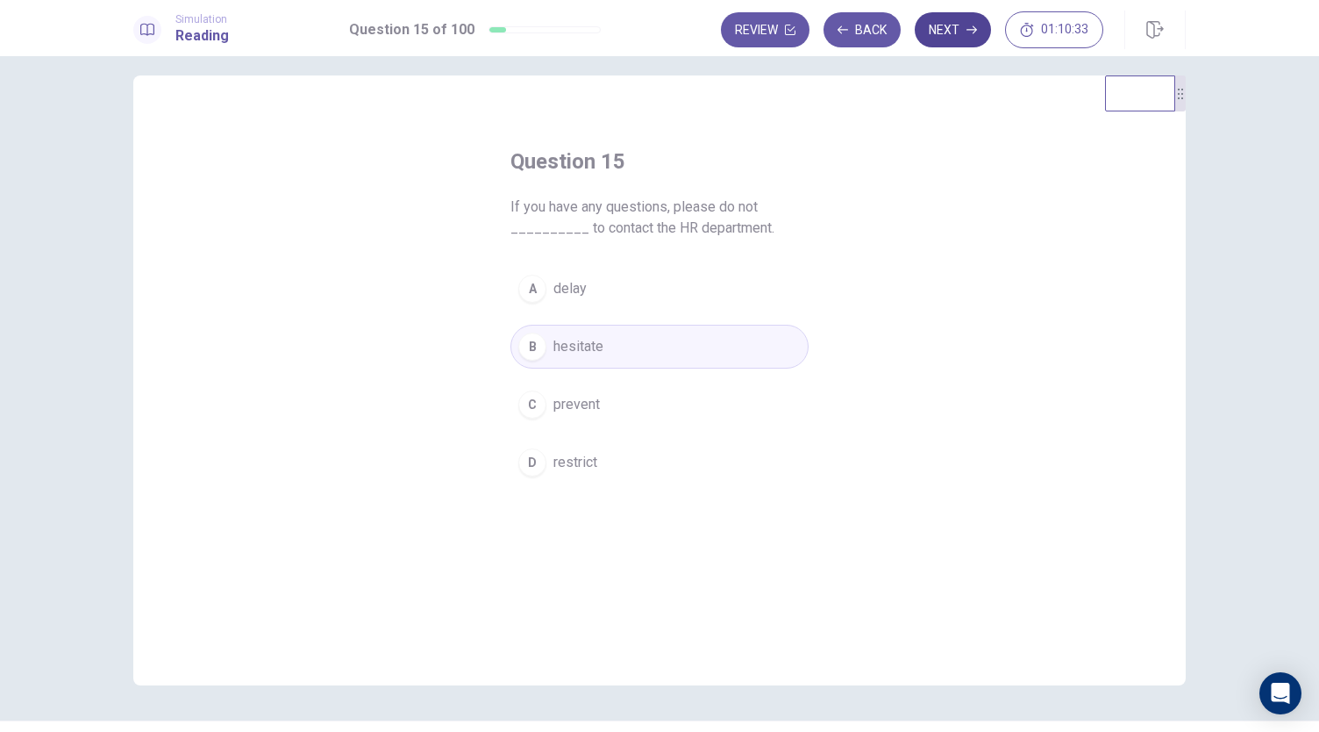
click at [963, 30] on button "Next" at bounding box center [953, 29] width 76 height 35
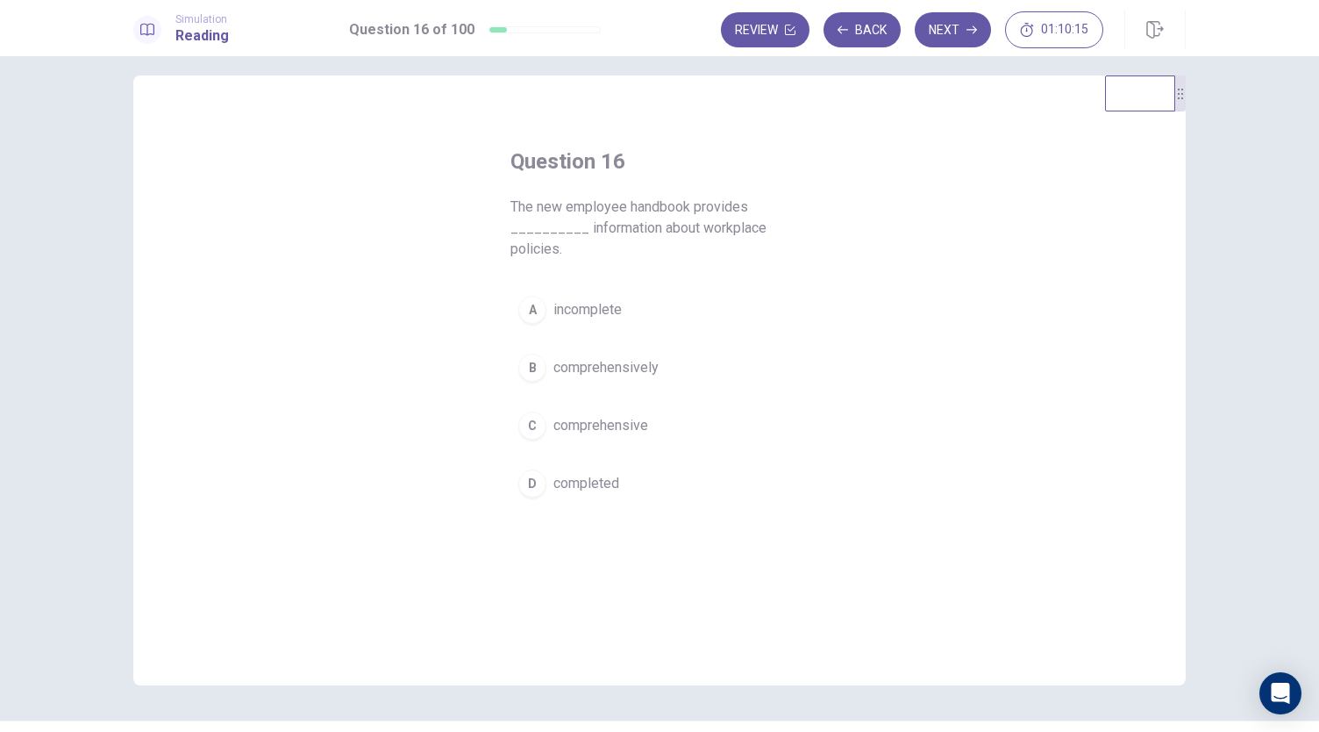
click at [616, 424] on span "comprehensive" at bounding box center [600, 425] width 95 height 21
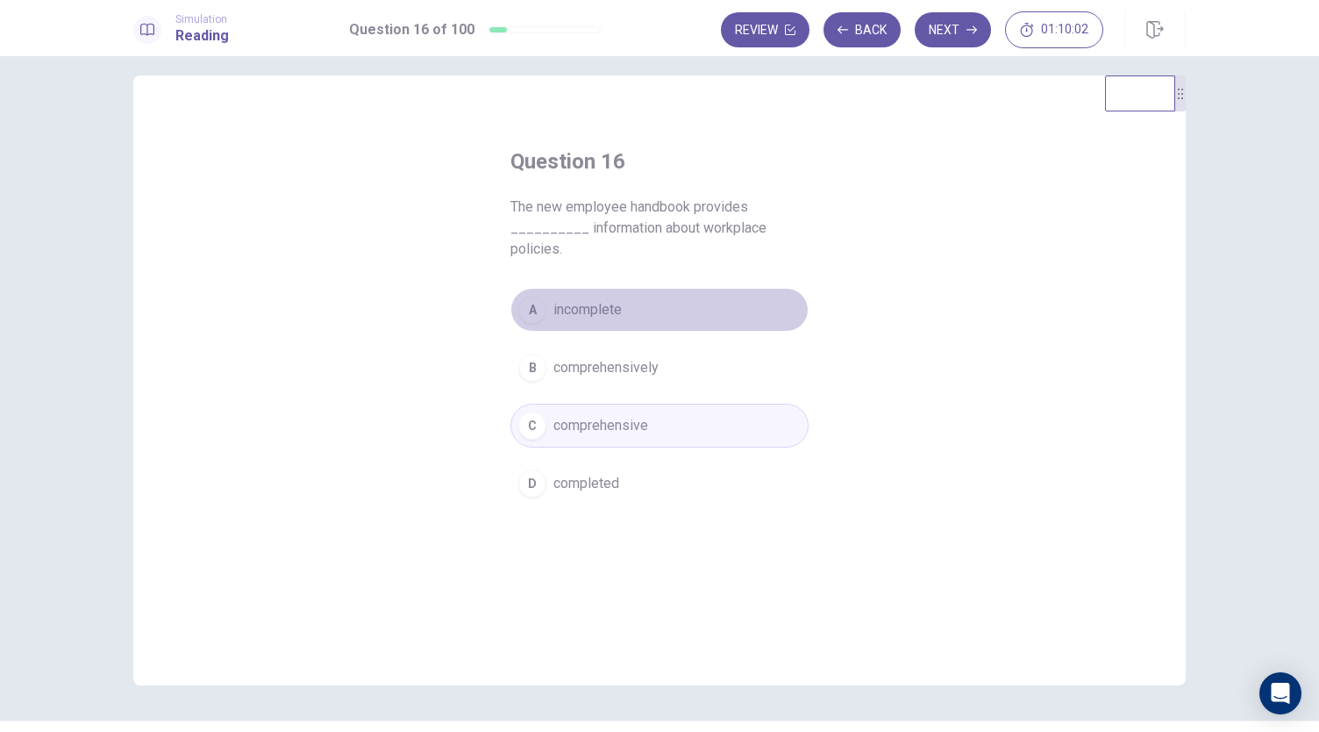
click at [632, 325] on button "A incomplete" at bounding box center [659, 310] width 298 height 44
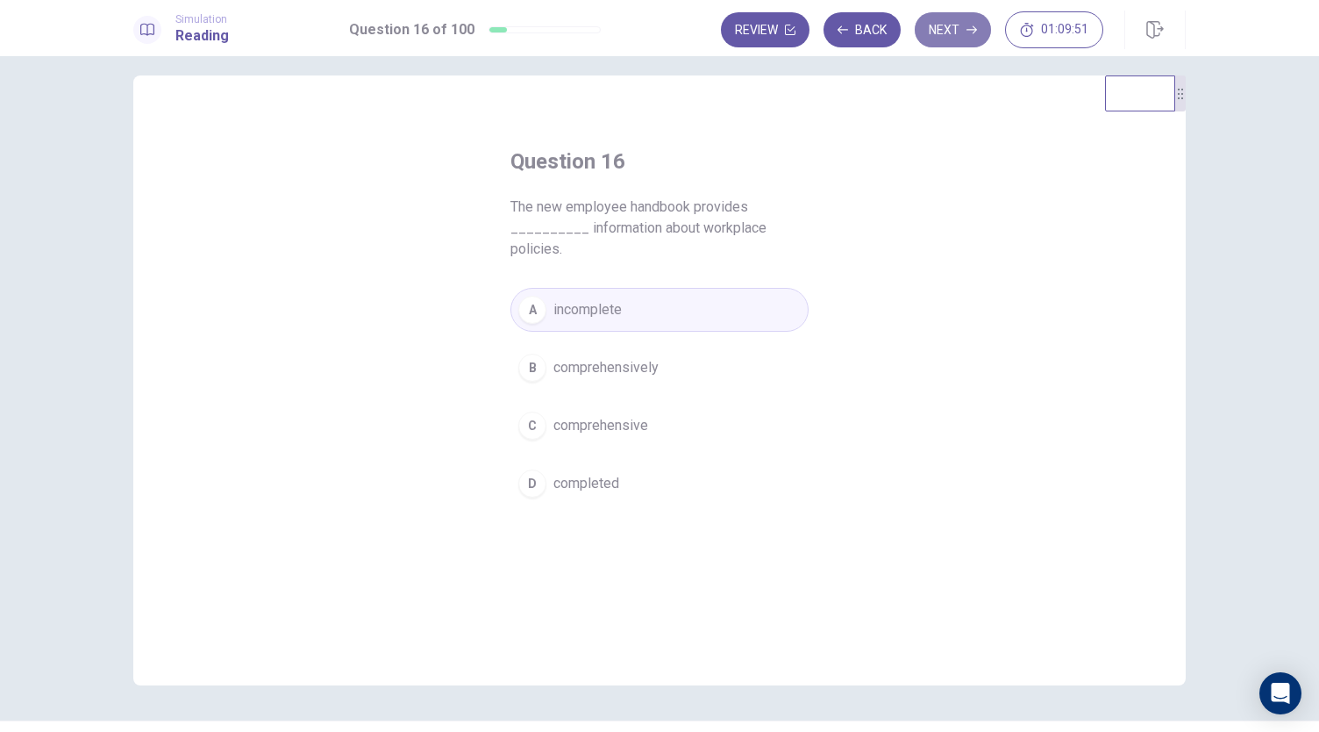
click at [970, 29] on icon "button" at bounding box center [972, 30] width 11 height 8
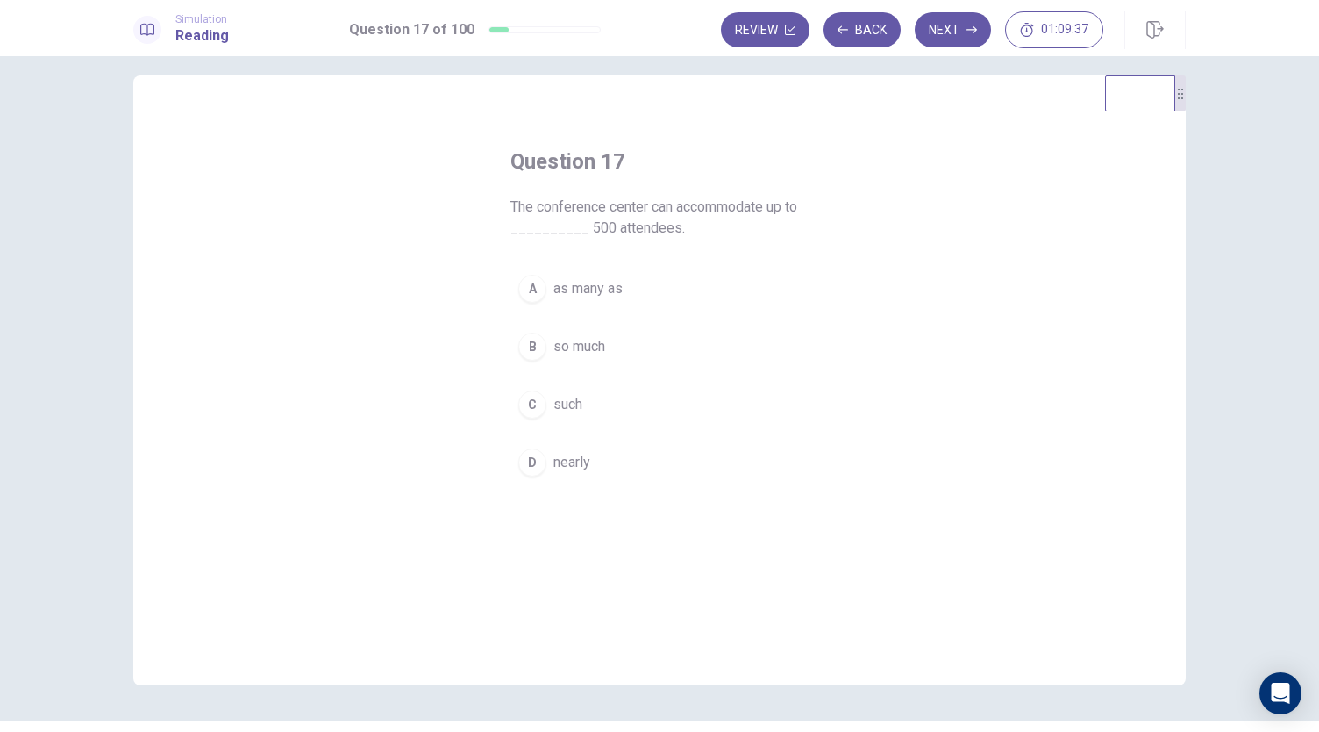
click at [564, 460] on span "nearly" at bounding box center [571, 462] width 37 height 21
click at [967, 25] on icon "button" at bounding box center [972, 30] width 11 height 11
click at [614, 360] on button "B adapted" at bounding box center [659, 368] width 298 height 44
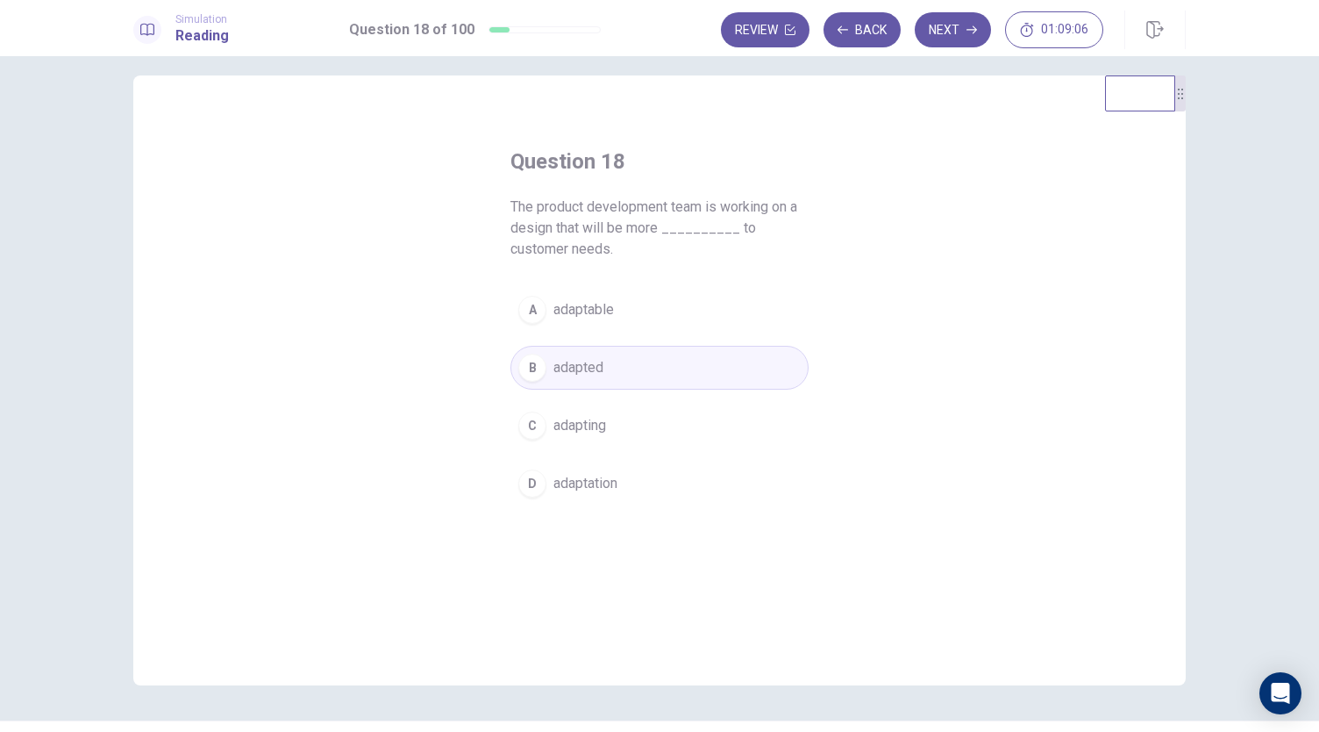
click at [614, 439] on button "C adapting" at bounding box center [659, 425] width 298 height 44
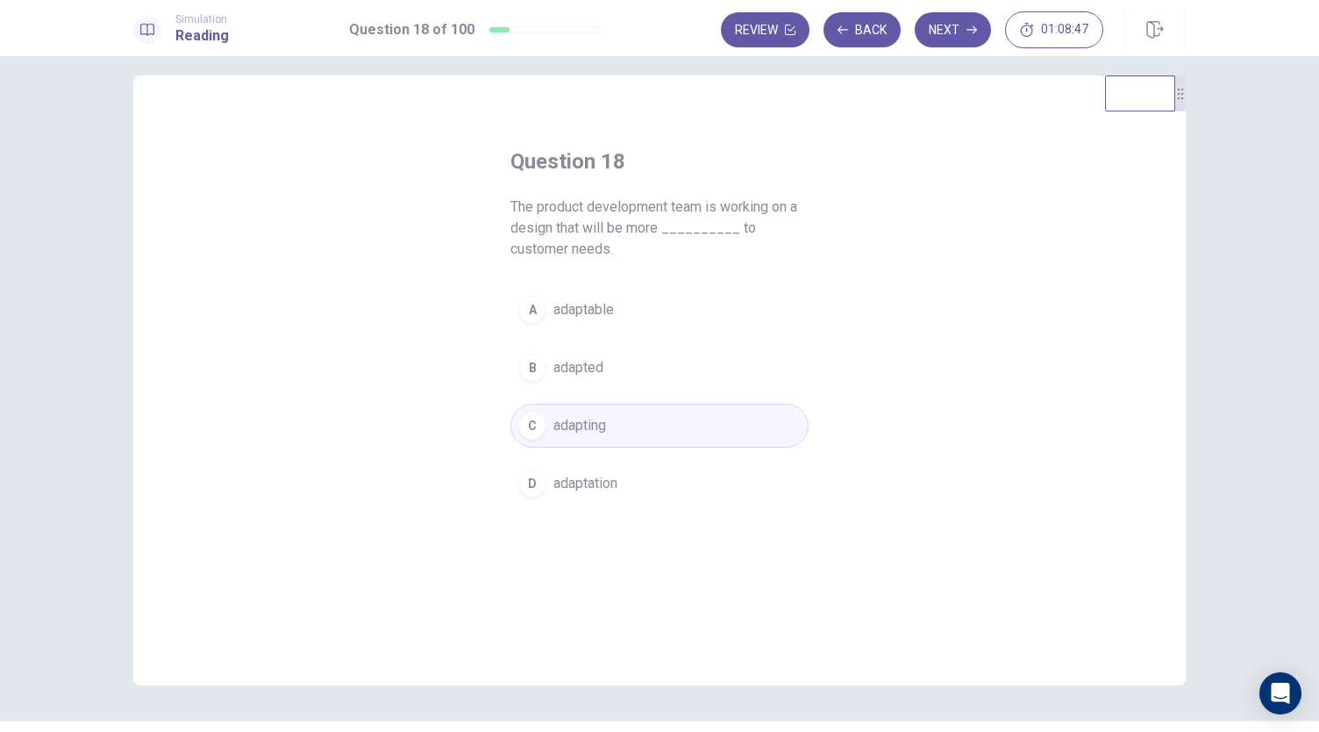
click at [653, 371] on button "B adapted" at bounding box center [659, 368] width 298 height 44
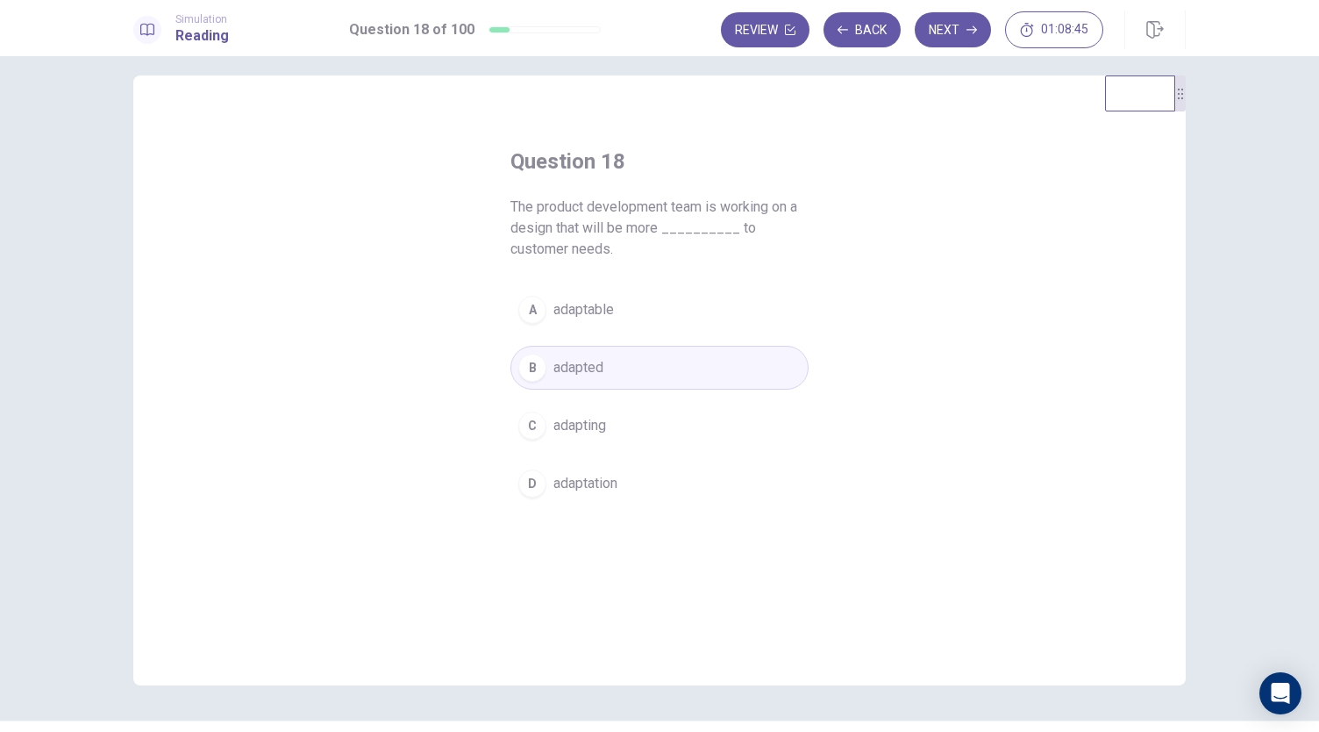
click at [706, 310] on button "A adaptable" at bounding box center [659, 310] width 298 height 44
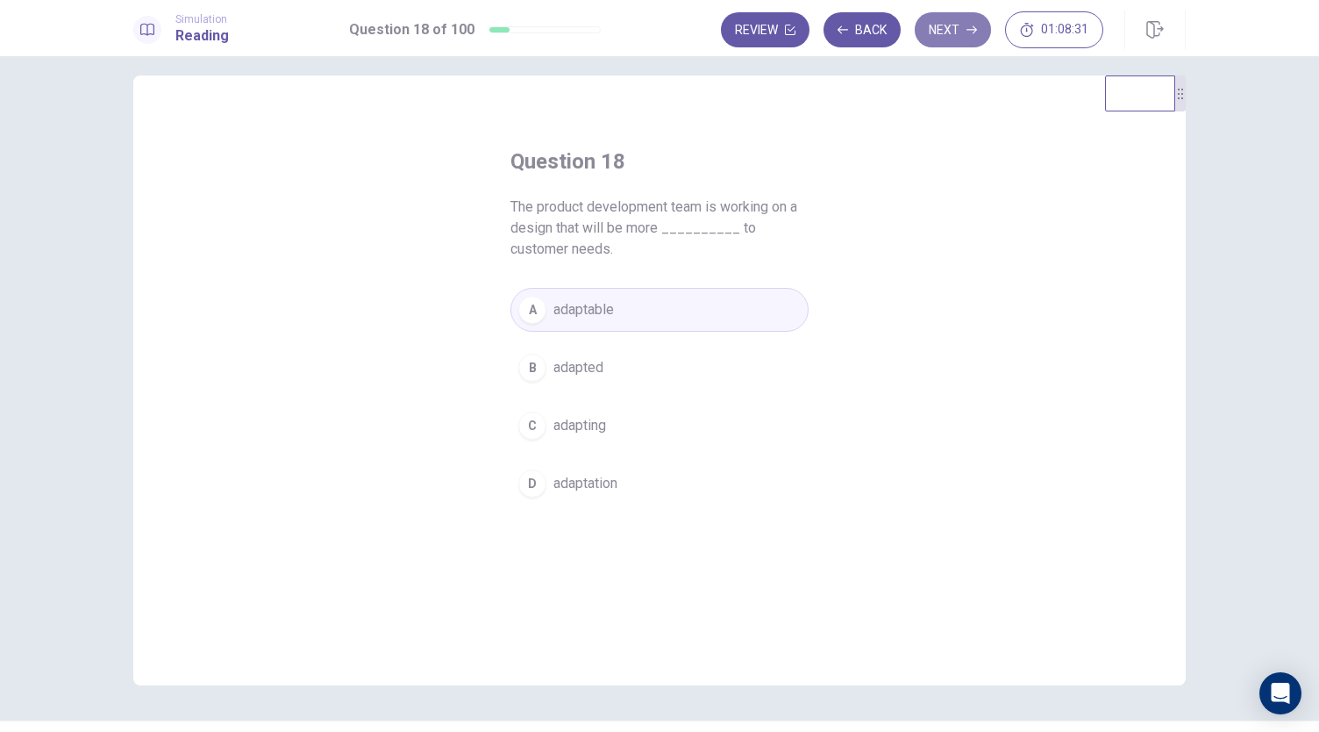
click at [953, 35] on button "Next" at bounding box center [953, 29] width 76 height 35
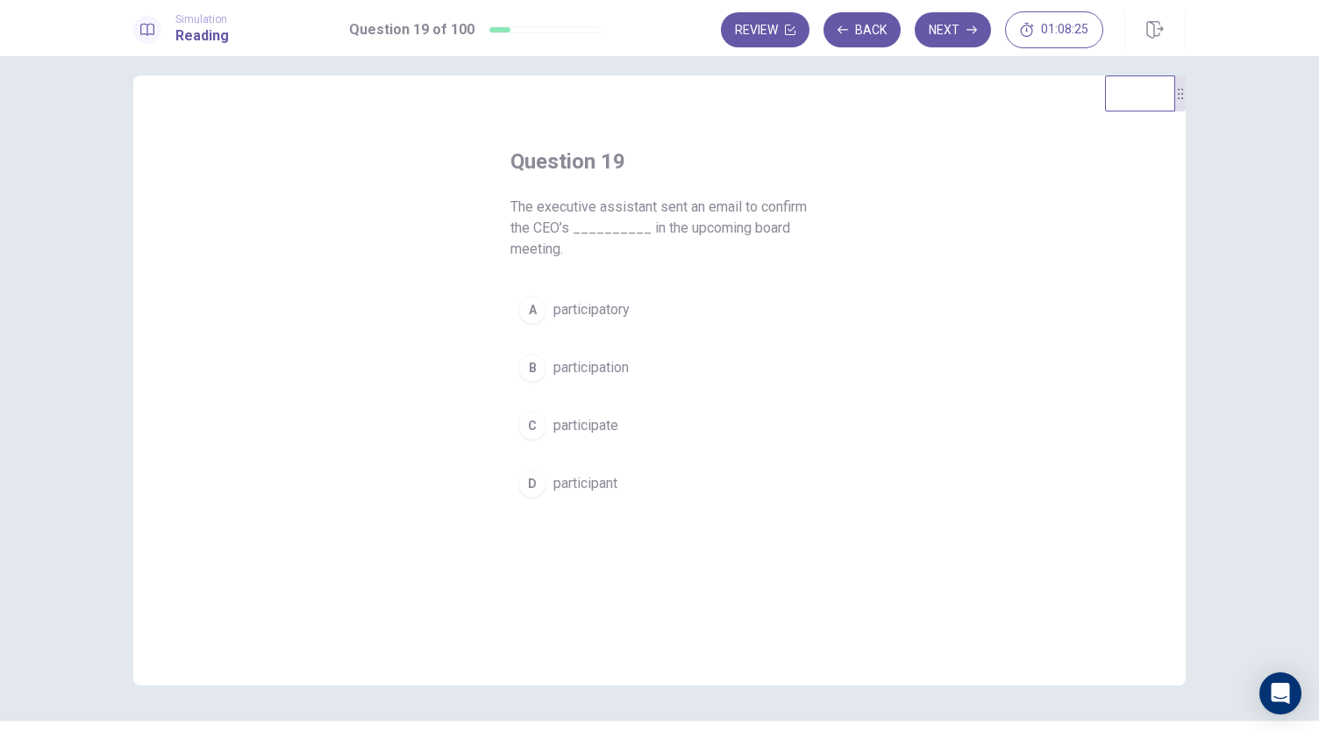
click at [624, 383] on button "B participation" at bounding box center [659, 368] width 298 height 44
click at [967, 28] on button "Next" at bounding box center [953, 29] width 76 height 35
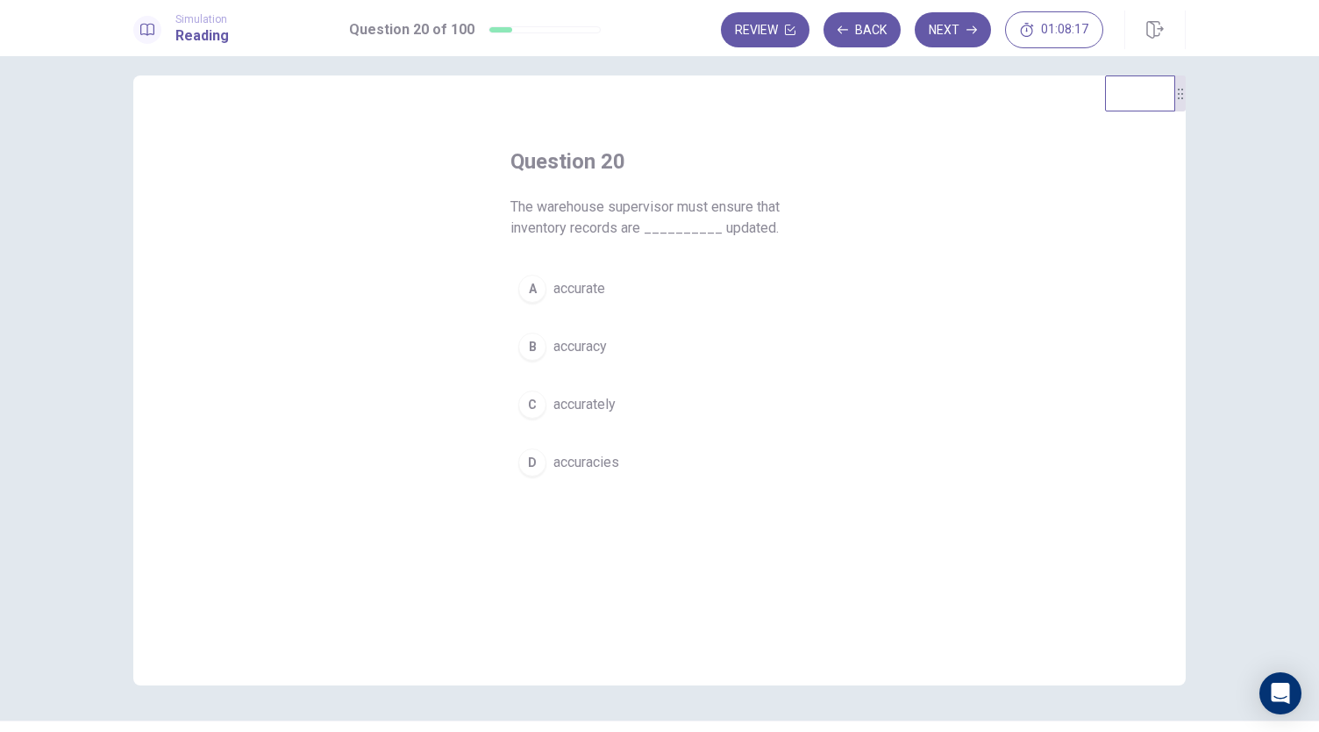
click at [577, 412] on span "accurately" at bounding box center [584, 404] width 62 height 21
click at [967, 39] on button "Next" at bounding box center [953, 29] width 76 height 35
click at [607, 360] on button "B shorten" at bounding box center [659, 347] width 298 height 44
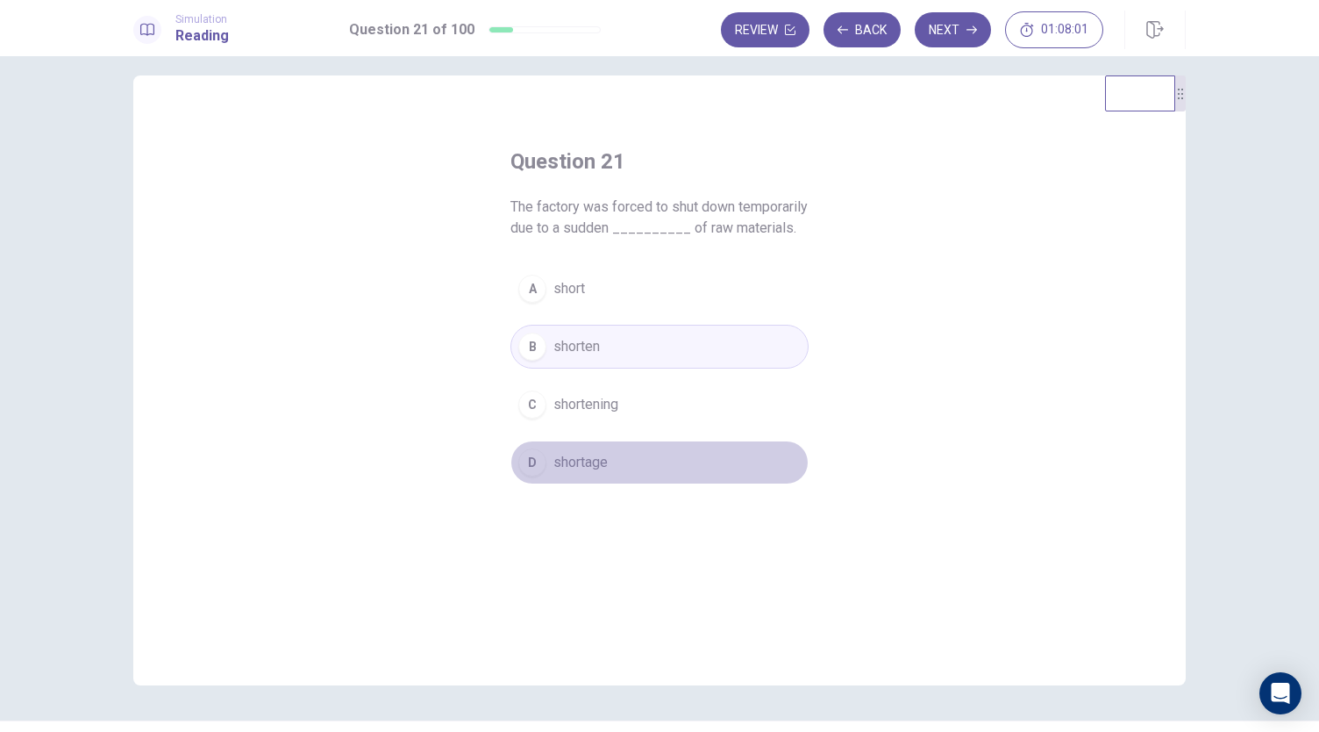
click at [597, 473] on span "shortage" at bounding box center [580, 462] width 54 height 21
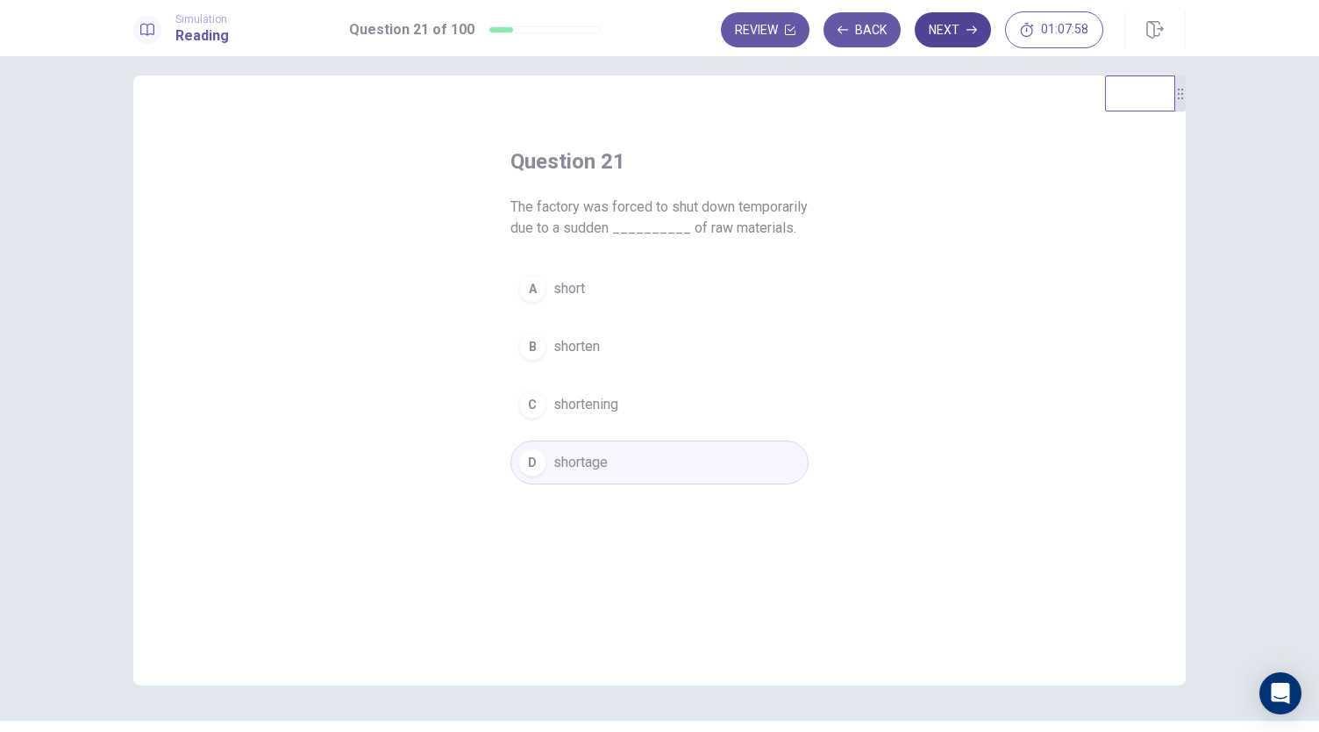
click at [951, 29] on button "Next" at bounding box center [953, 29] width 76 height 35
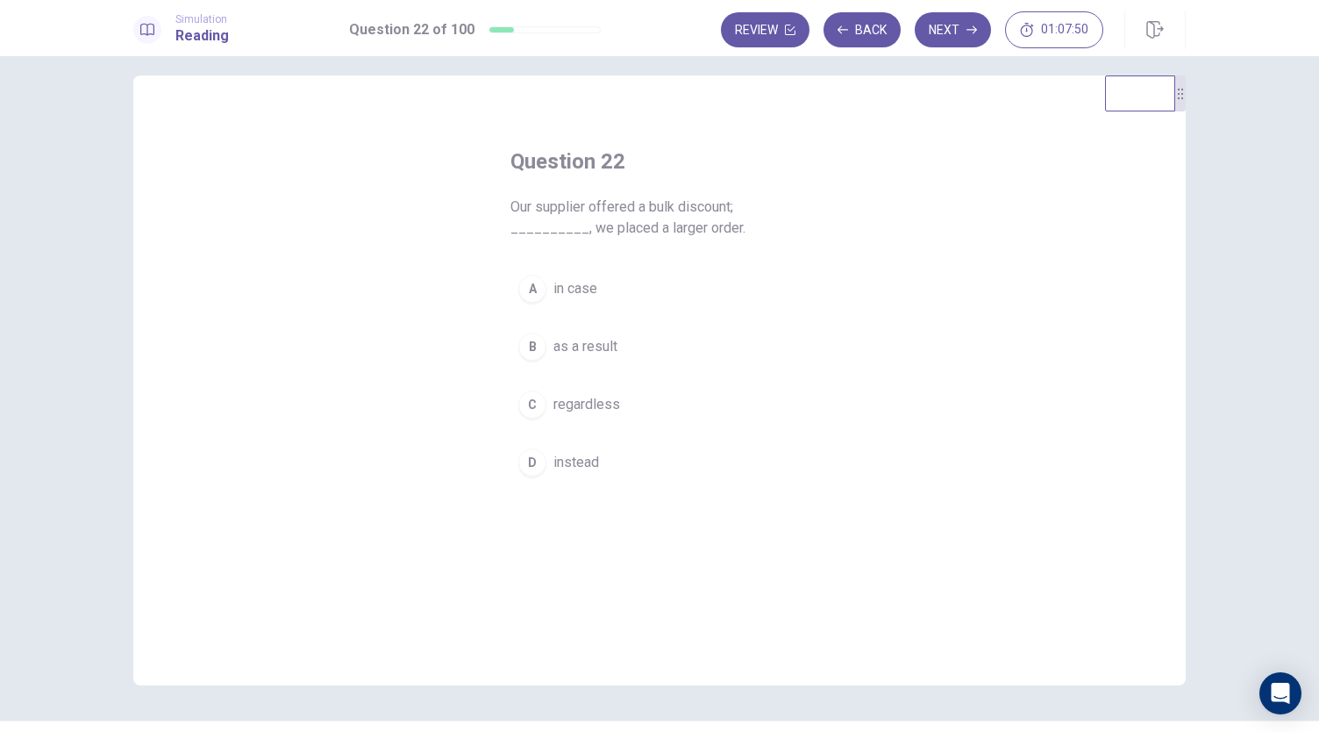
click at [576, 352] on span "as a result" at bounding box center [585, 346] width 64 height 21
click at [958, 37] on button "Next" at bounding box center [953, 29] width 76 height 35
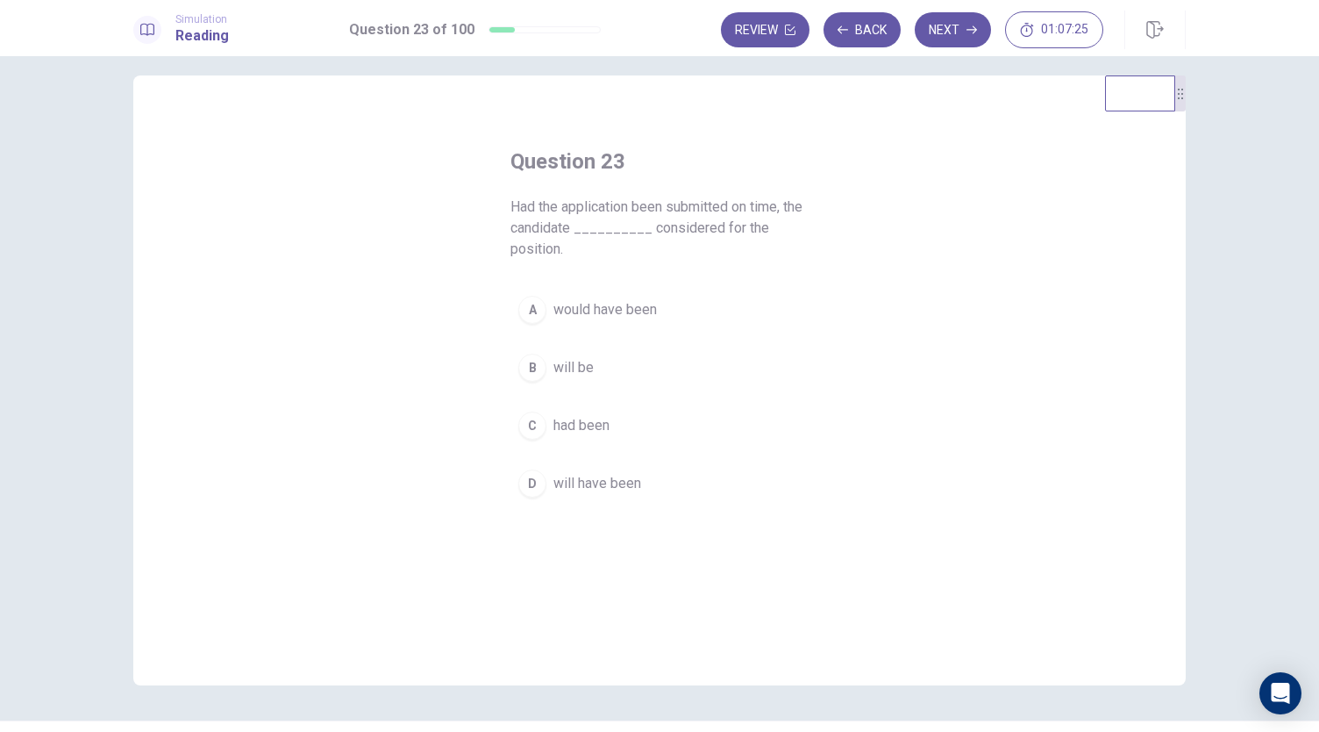
click at [595, 308] on span "would have been" at bounding box center [604, 309] width 103 height 21
click at [639, 381] on button "B will be" at bounding box center [659, 368] width 298 height 44
click at [939, 29] on button "Next" at bounding box center [953, 29] width 76 height 35
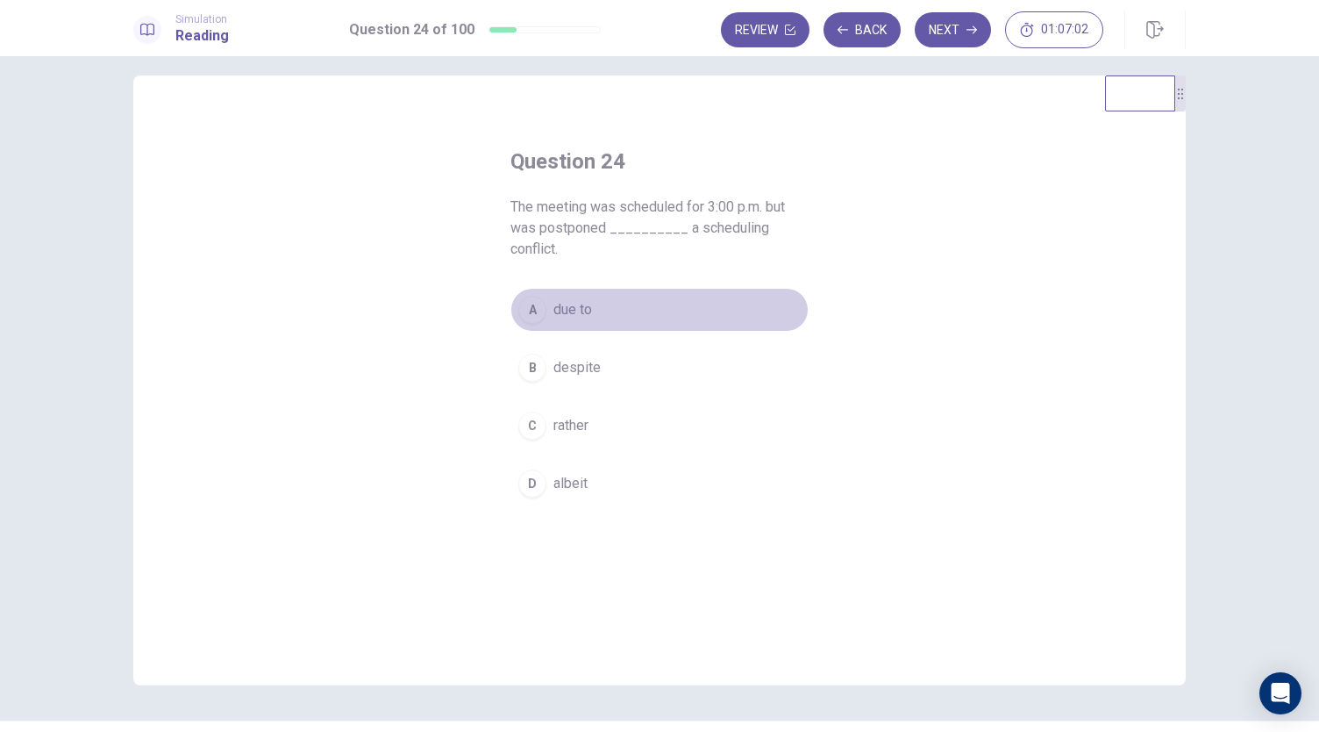
click at [537, 307] on div "A" at bounding box center [532, 310] width 28 height 28
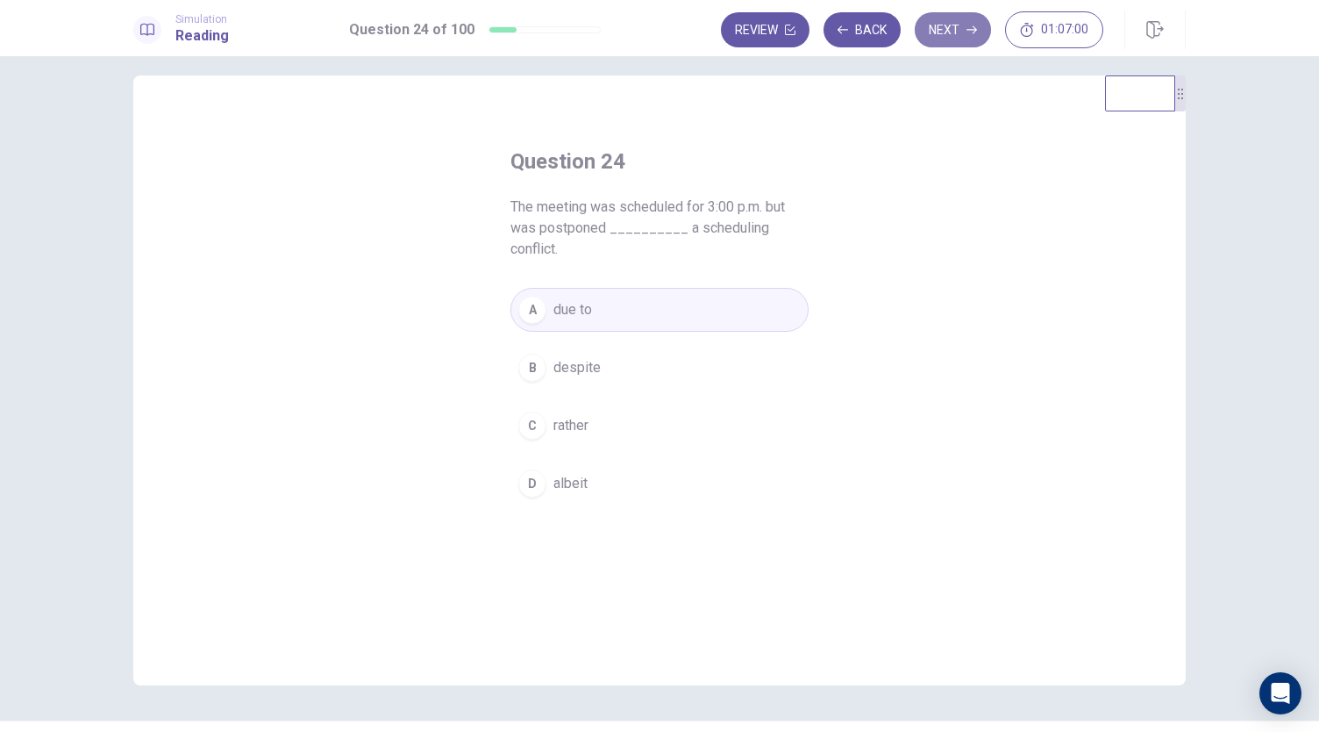
click at [969, 22] on button "Next" at bounding box center [953, 29] width 76 height 35
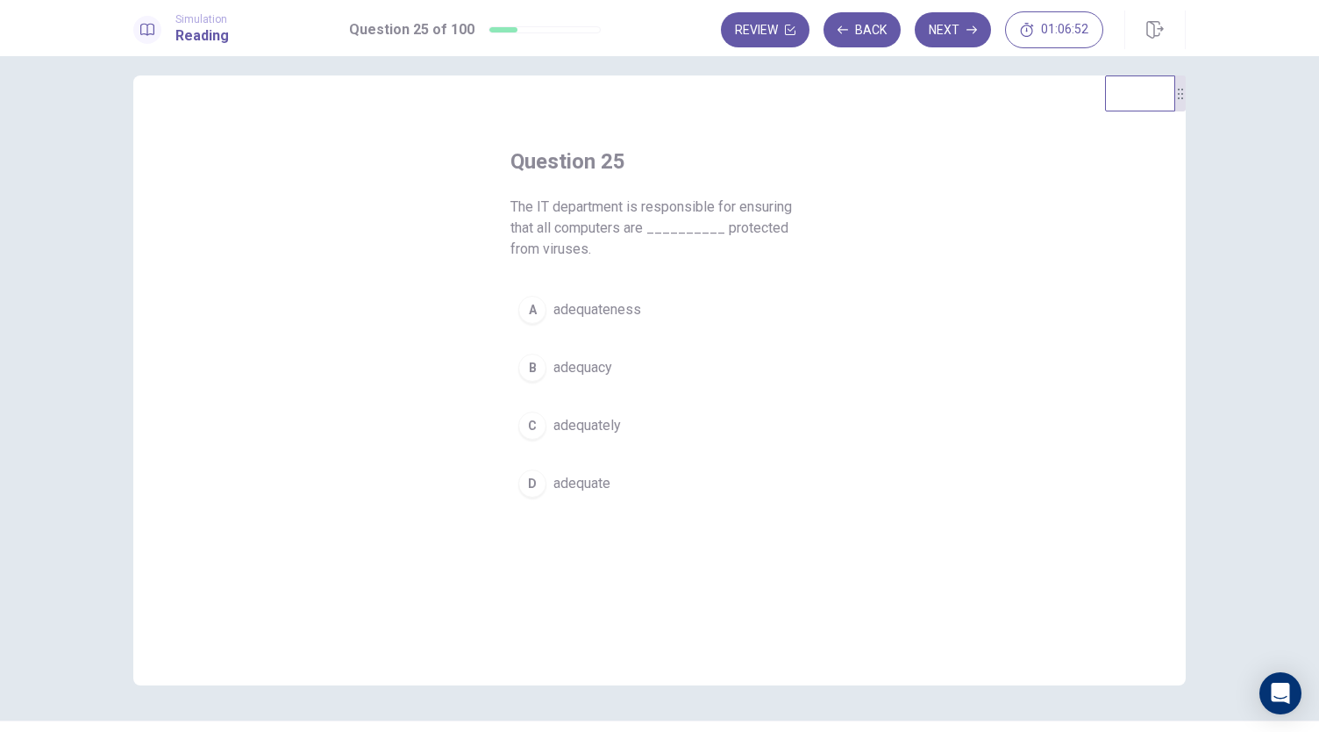
click at [602, 425] on span "adequately" at bounding box center [587, 425] width 68 height 21
click at [959, 33] on button "Next" at bounding box center [953, 29] width 76 height 35
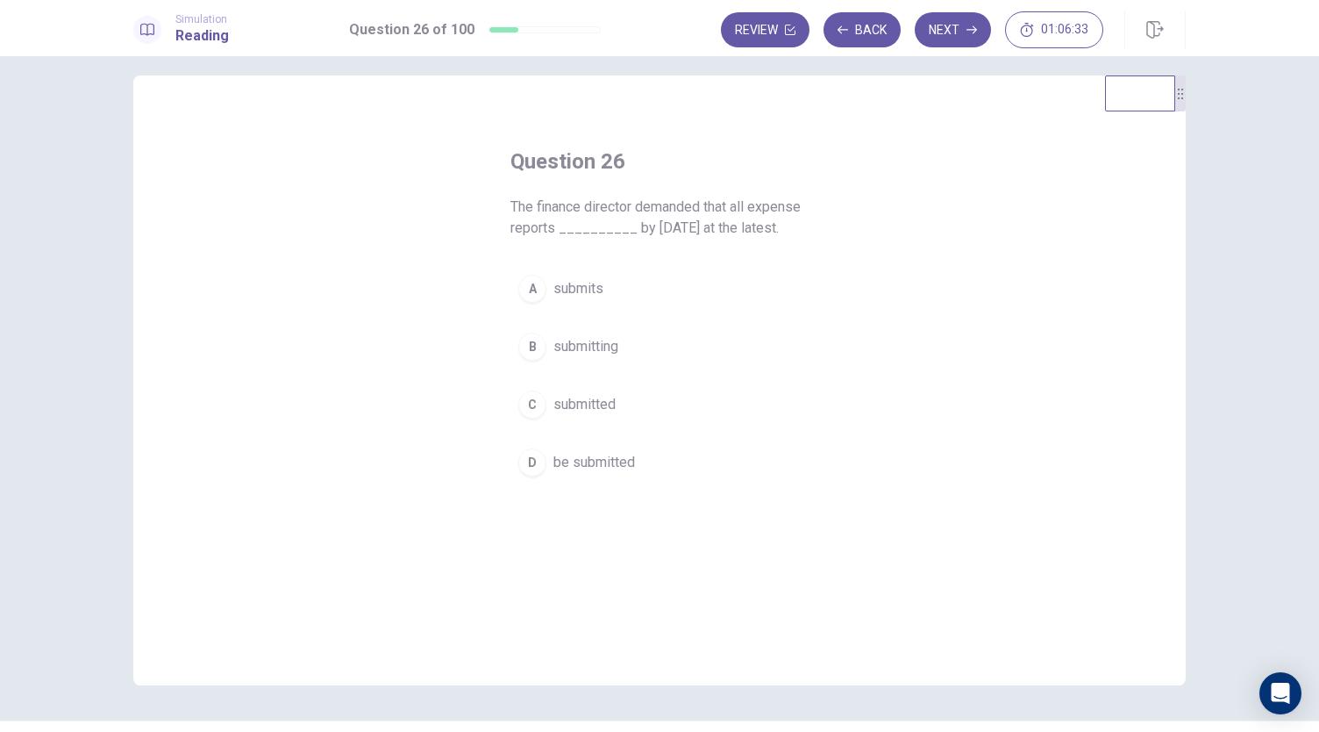
click at [617, 452] on span "be submitted" at bounding box center [594, 462] width 82 height 21
click at [968, 24] on button "Next" at bounding box center [953, 29] width 76 height 35
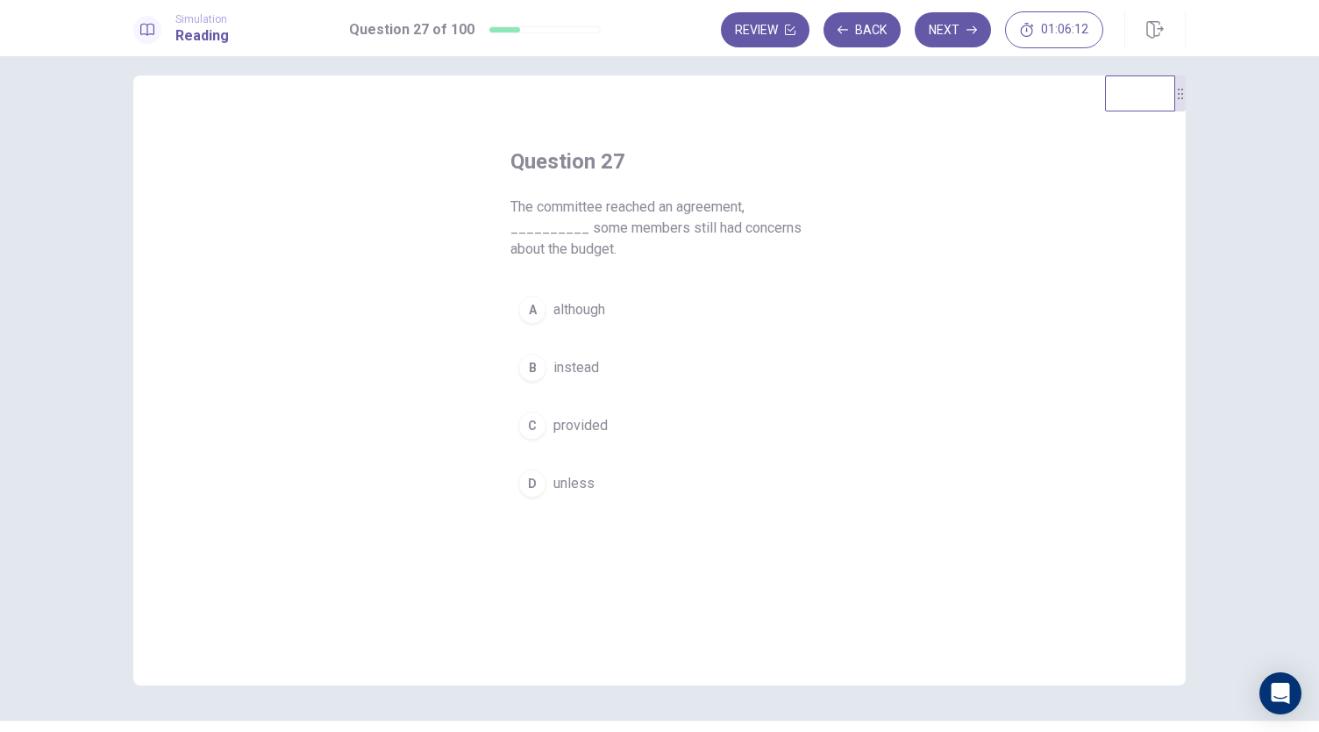
click at [578, 318] on span "although" at bounding box center [579, 309] width 52 height 21
click at [960, 30] on button "Next" at bounding box center [953, 29] width 76 height 35
click at [533, 282] on div "A" at bounding box center [532, 289] width 28 height 28
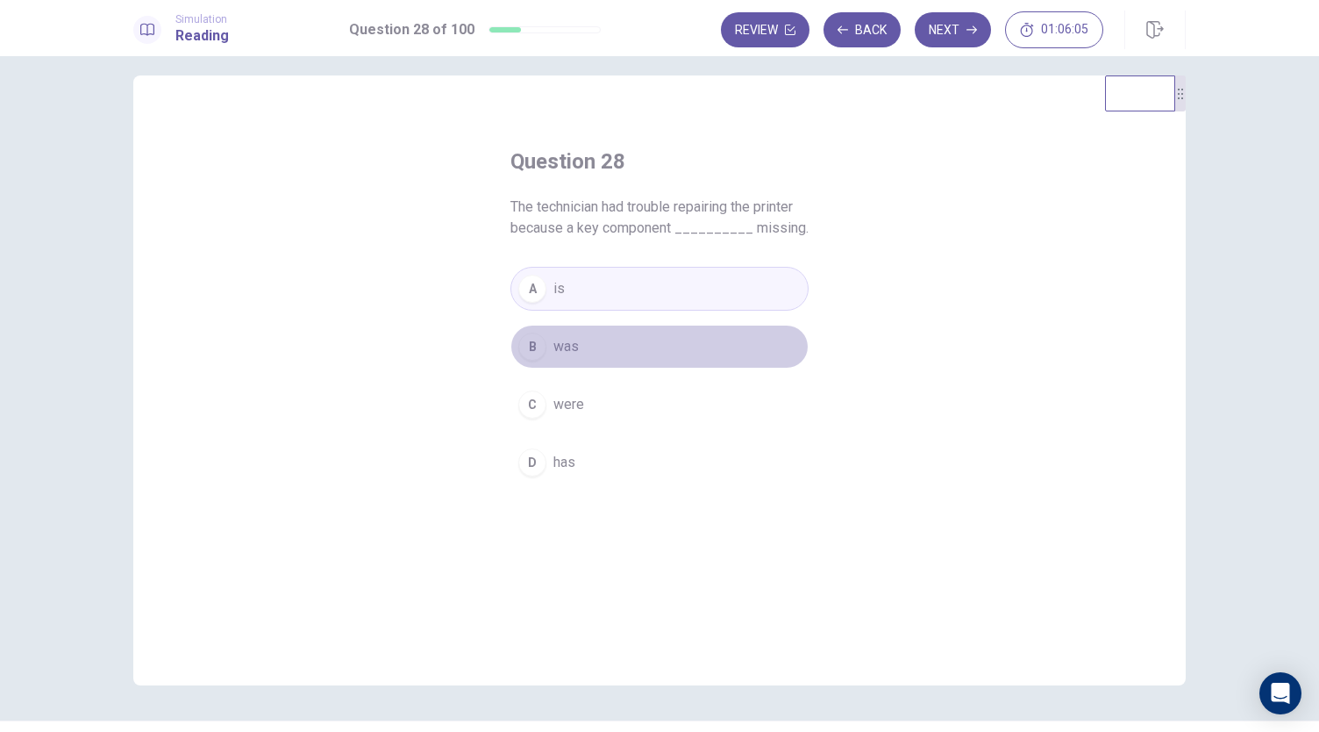
click at [617, 327] on button "B was" at bounding box center [659, 347] width 298 height 44
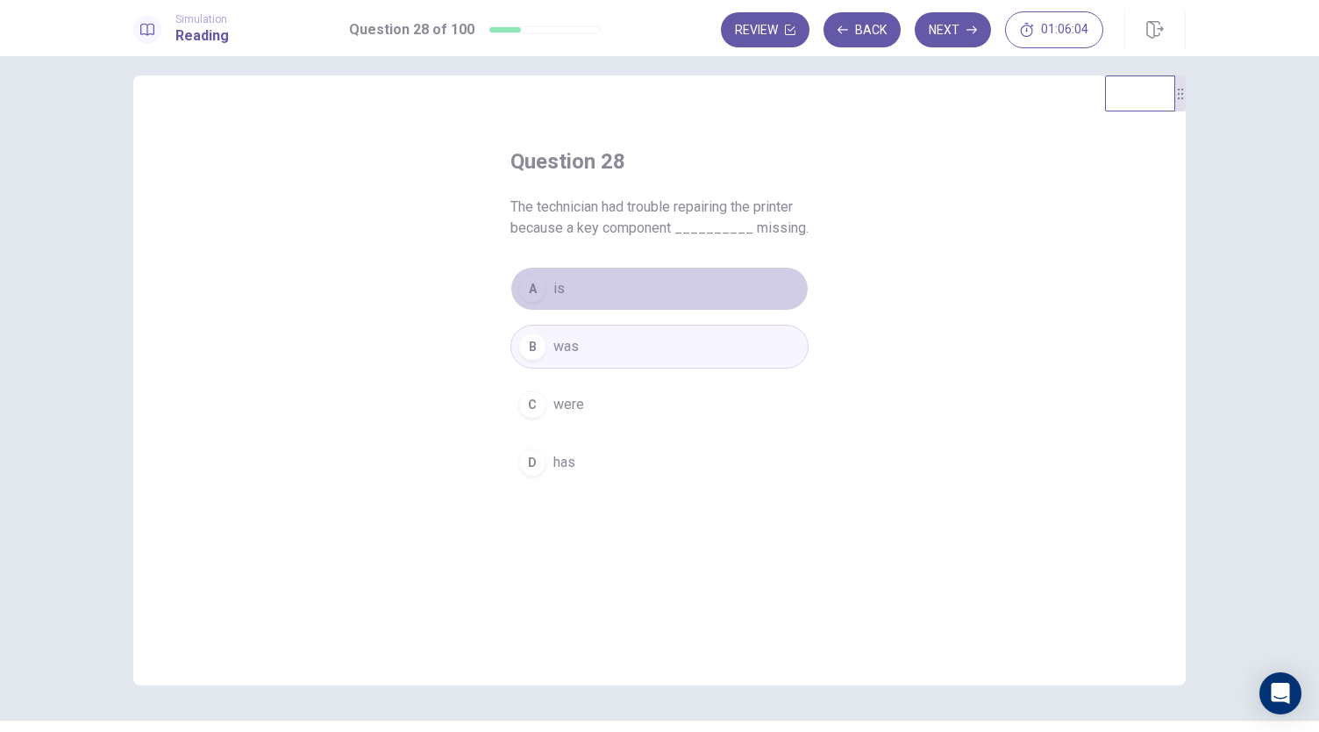
click at [602, 287] on button "A is" at bounding box center [659, 289] width 298 height 44
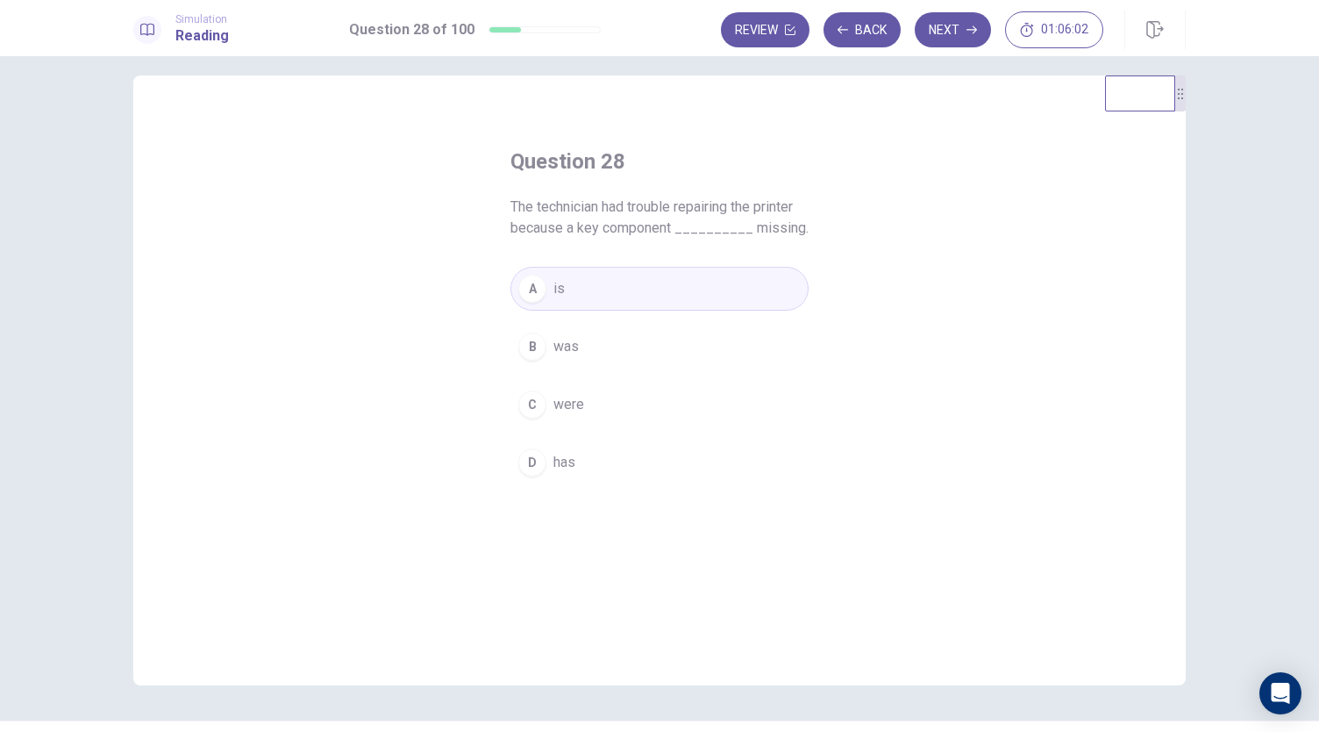
click at [584, 367] on button "B was" at bounding box center [659, 347] width 298 height 44
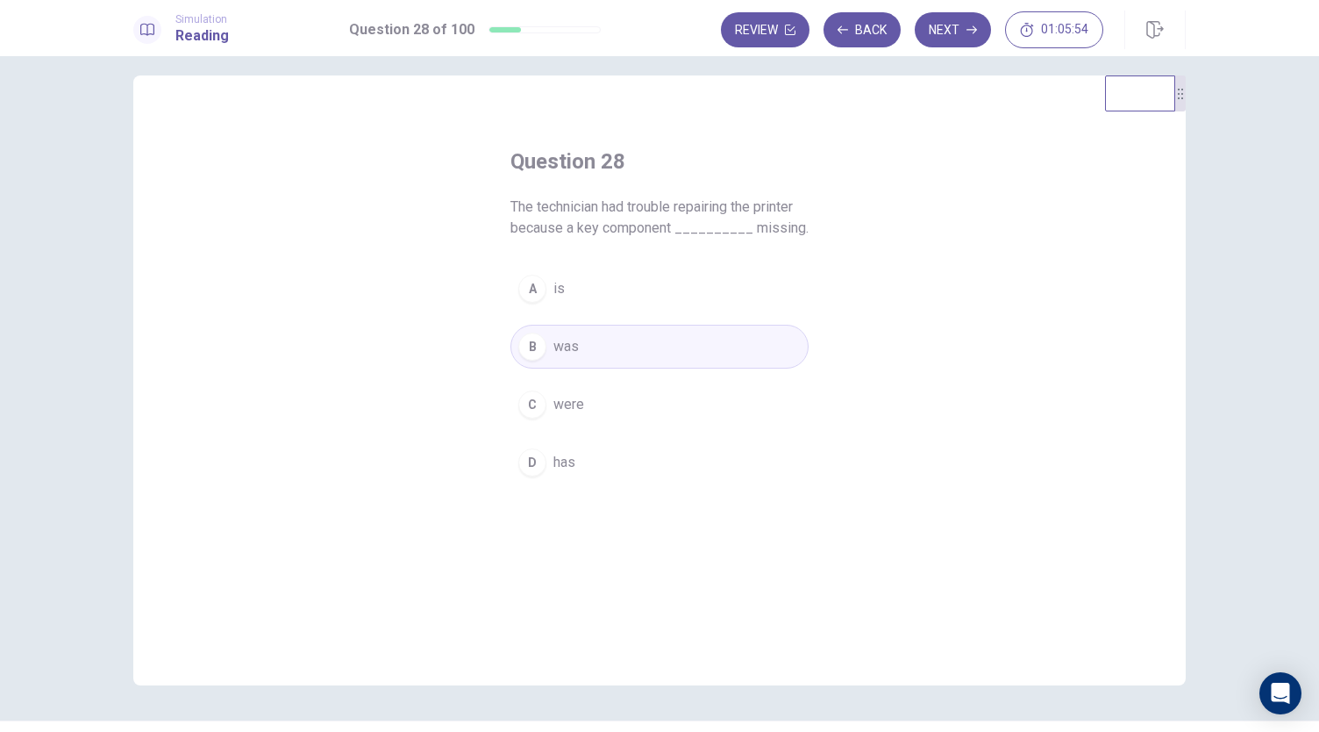
click at [603, 297] on button "A is" at bounding box center [659, 289] width 298 height 44
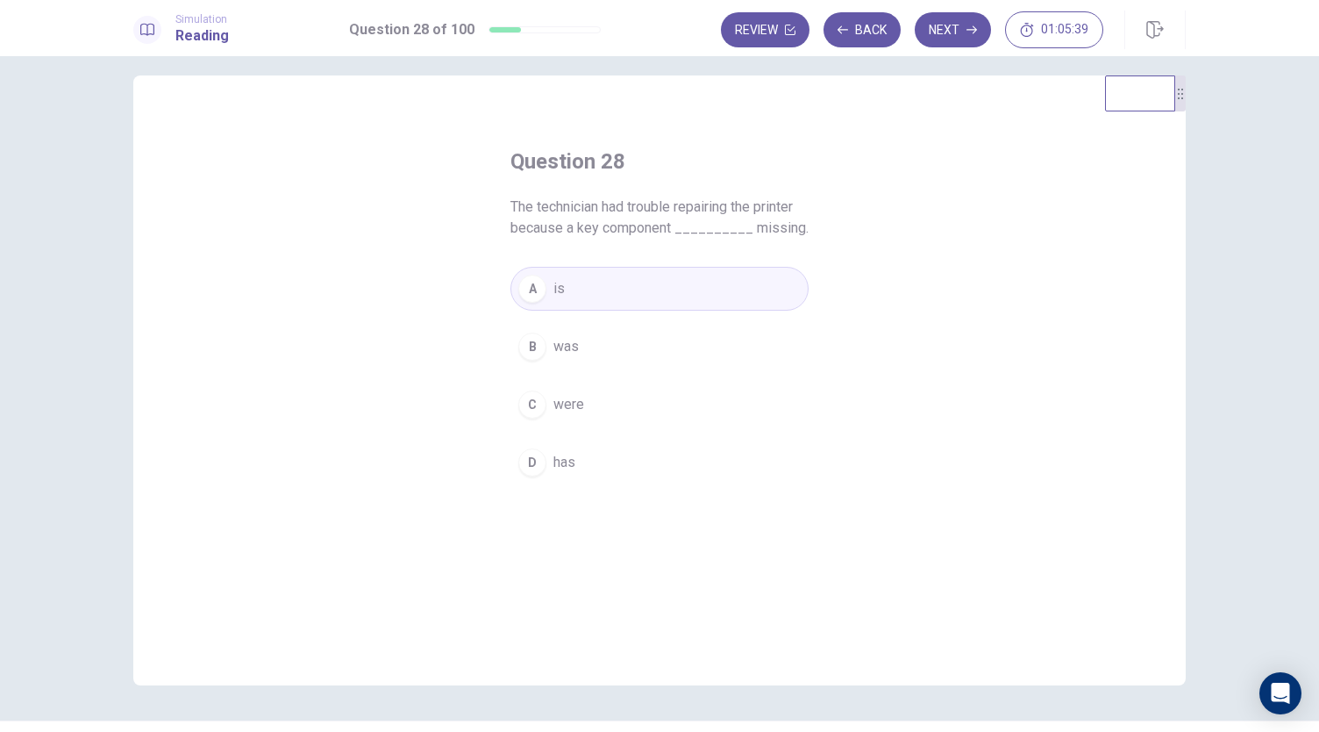
click at [617, 334] on button "B was" at bounding box center [659, 347] width 298 height 44
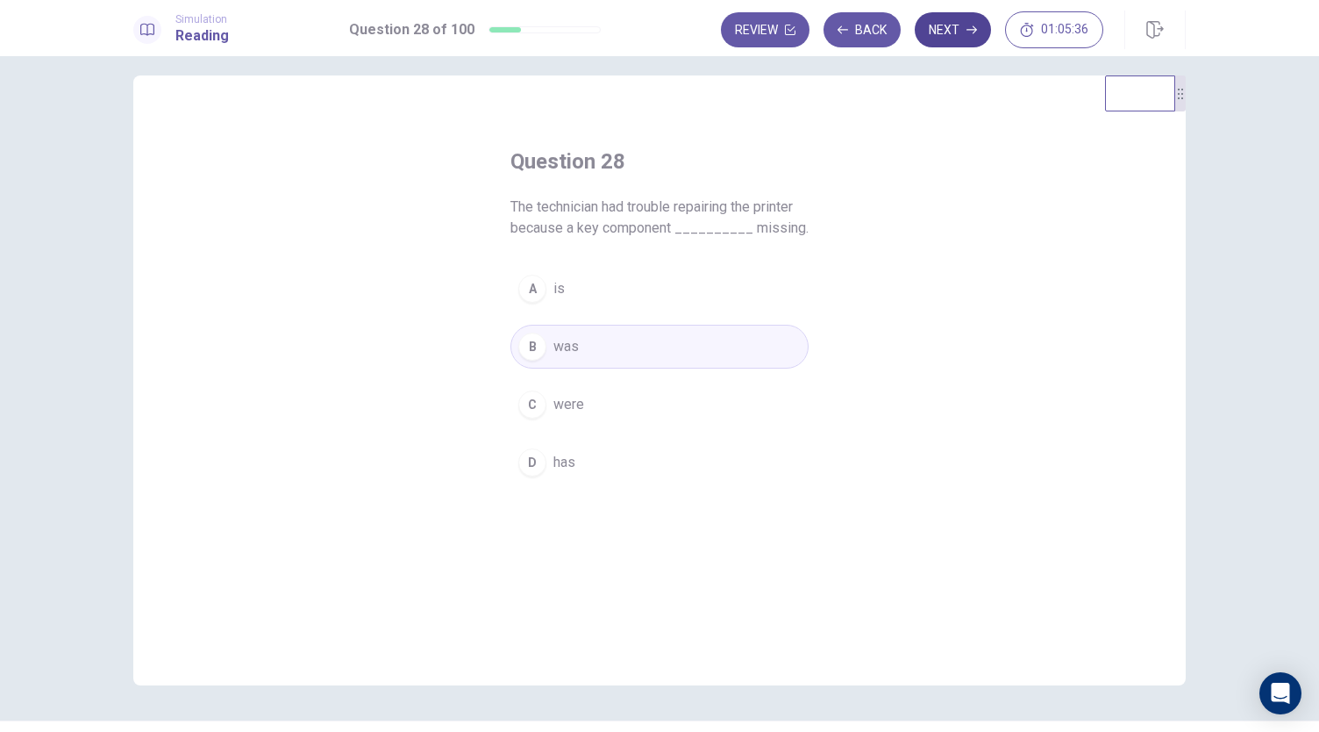
click at [963, 22] on button "Next" at bounding box center [953, 29] width 76 height 35
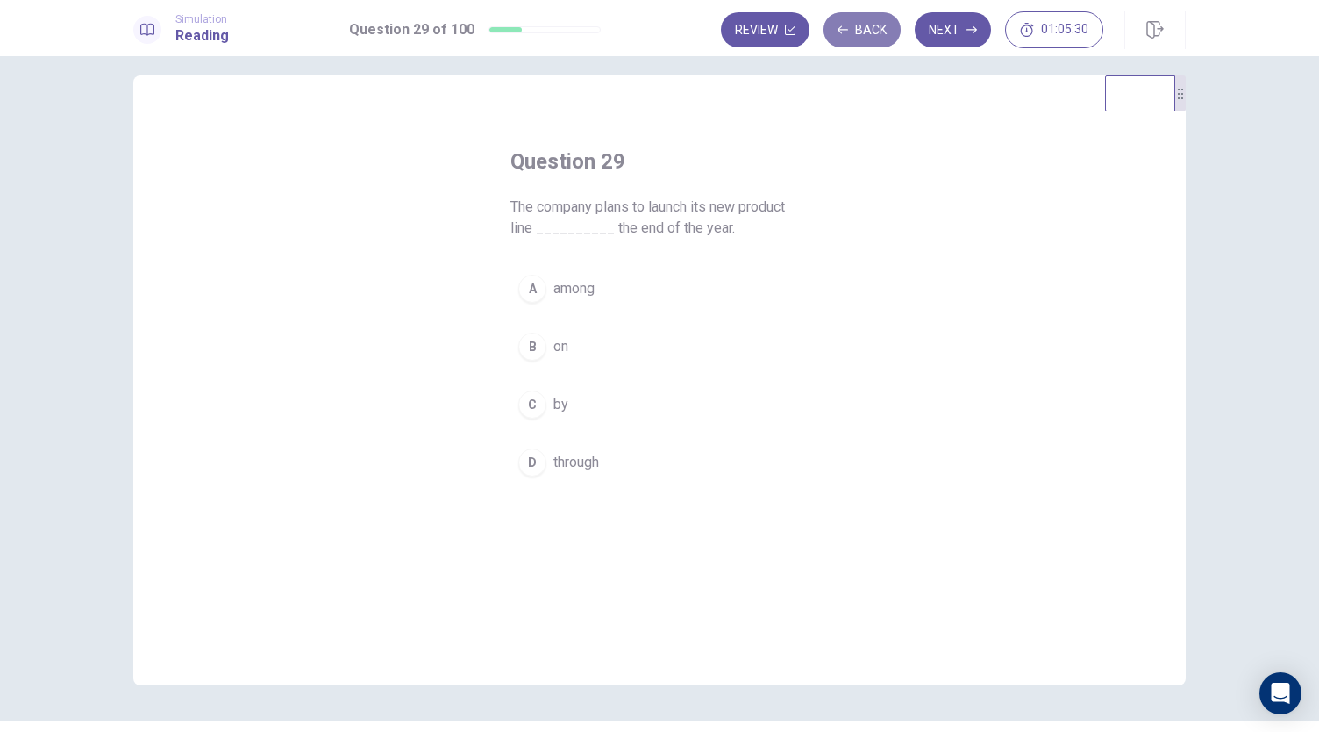
click at [864, 37] on button "Back" at bounding box center [862, 29] width 77 height 35
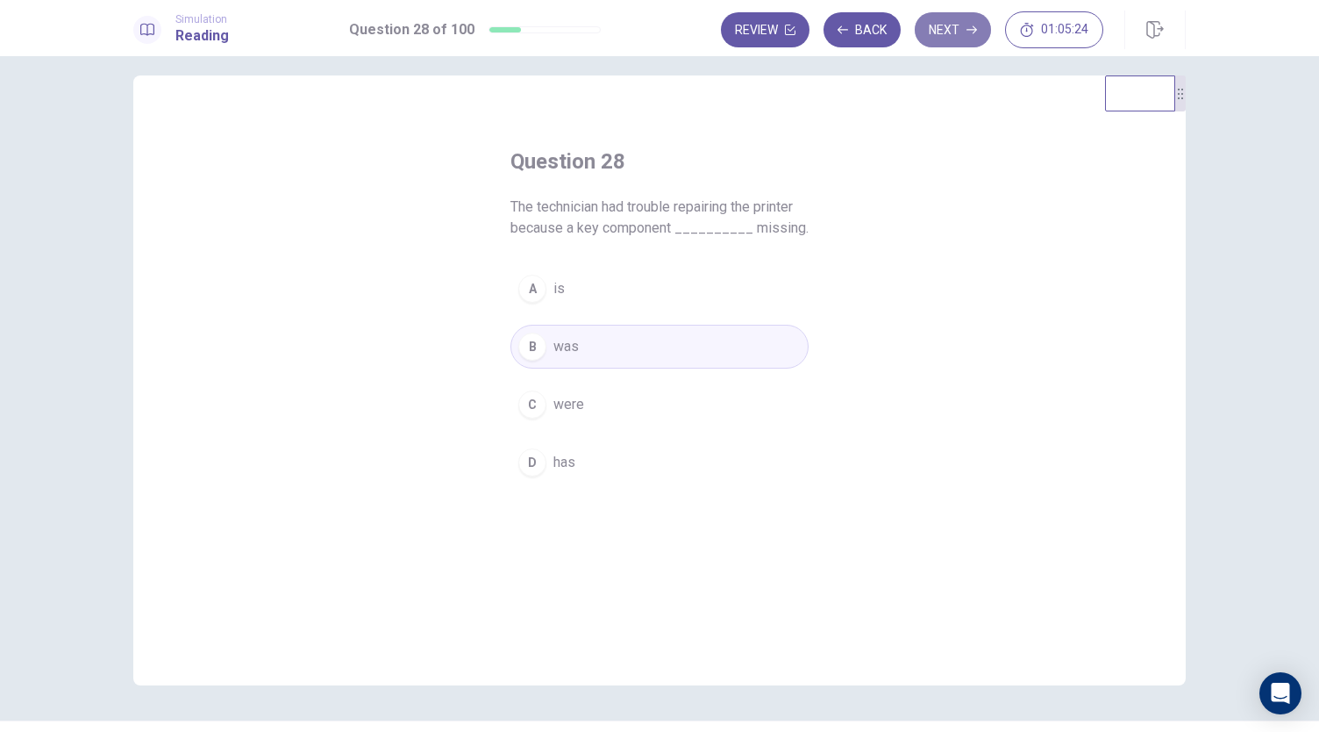
click at [962, 32] on button "Next" at bounding box center [953, 29] width 76 height 35
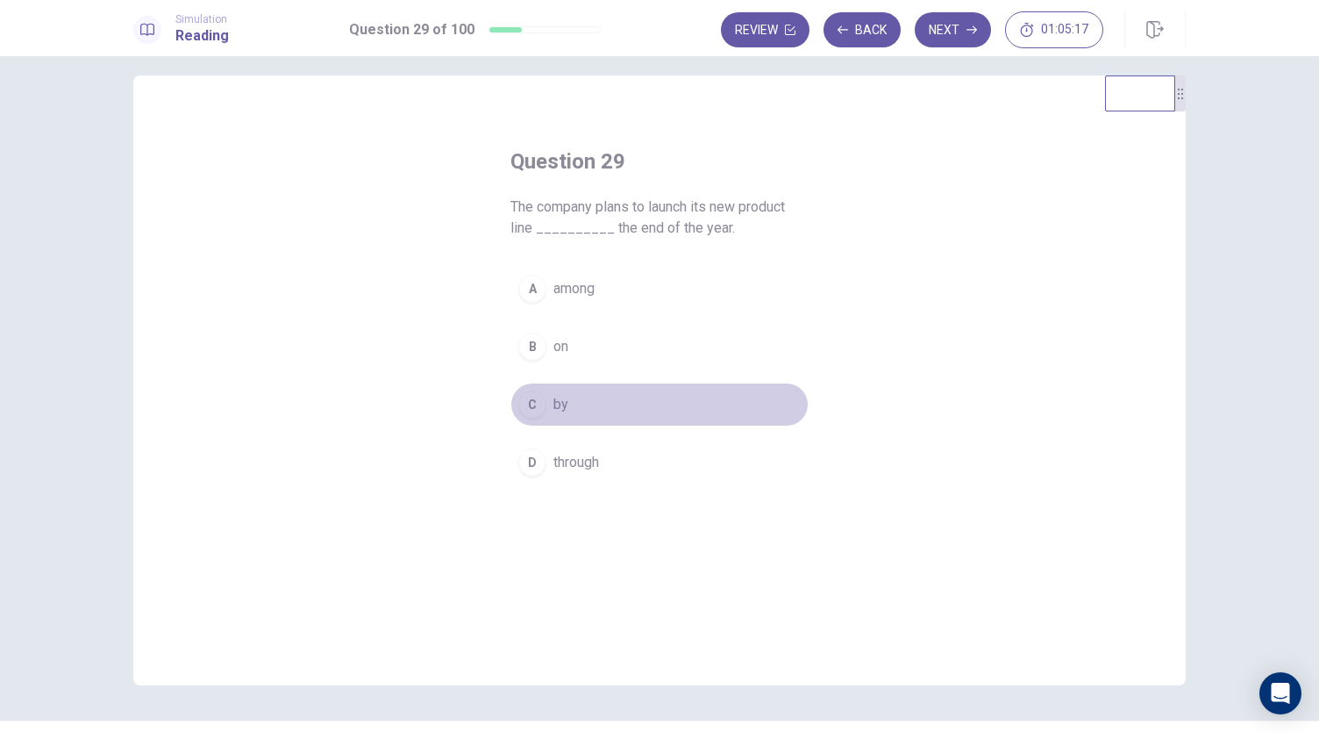
click at [553, 408] on span "by" at bounding box center [560, 404] width 15 height 21
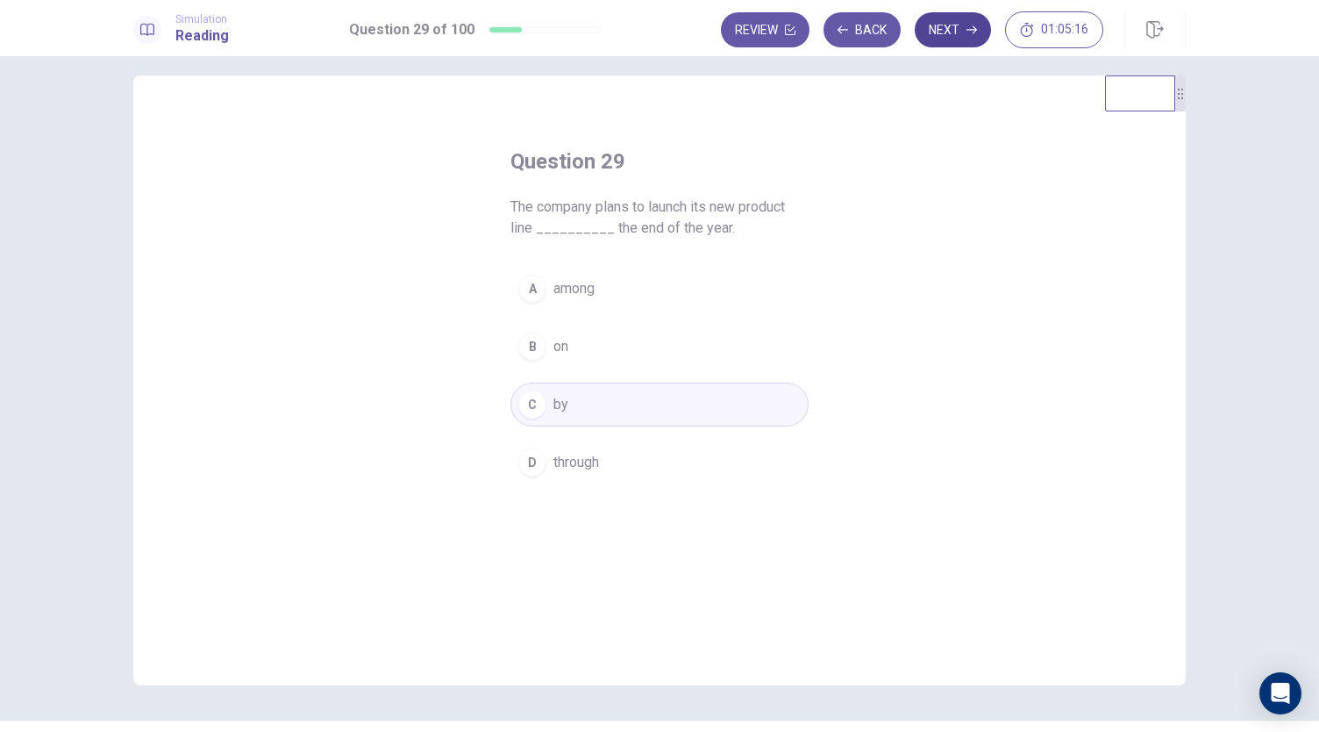
click at [957, 22] on button "Next" at bounding box center [953, 29] width 76 height 35
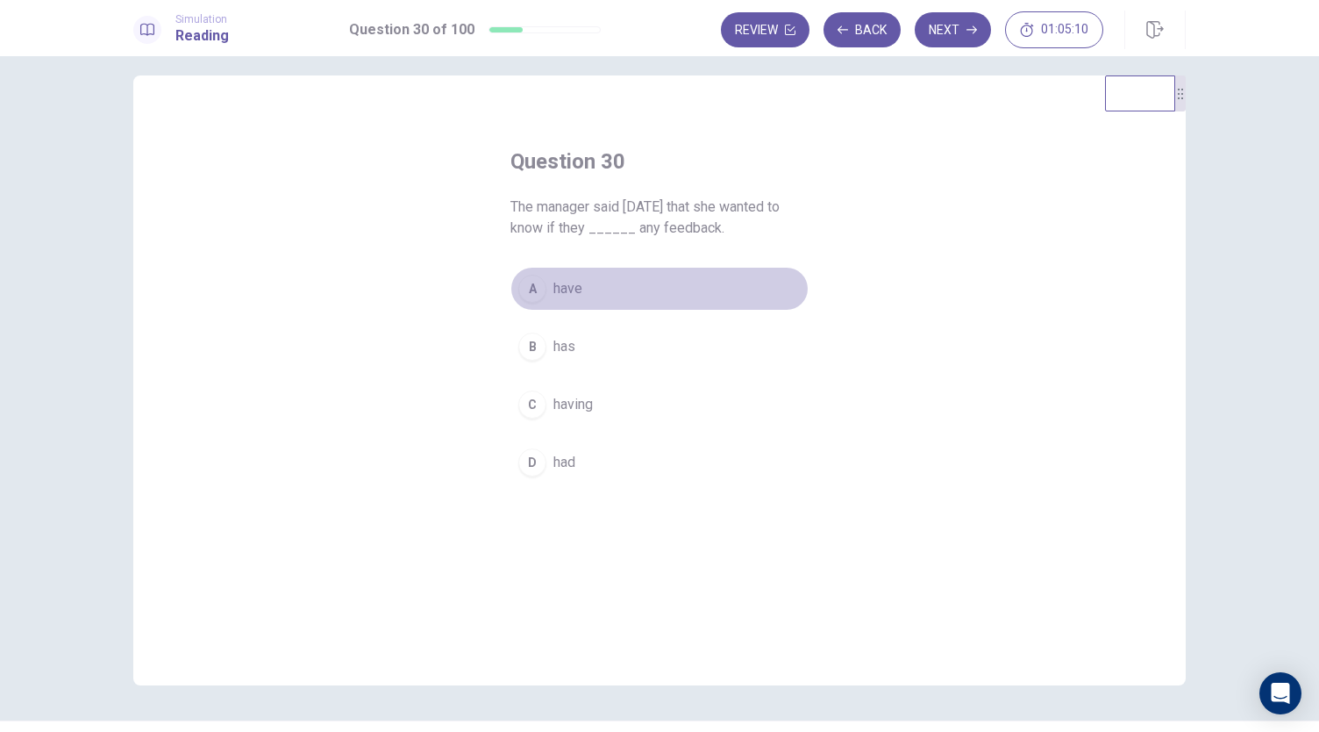
click at [595, 288] on button "A have" at bounding box center [659, 289] width 298 height 44
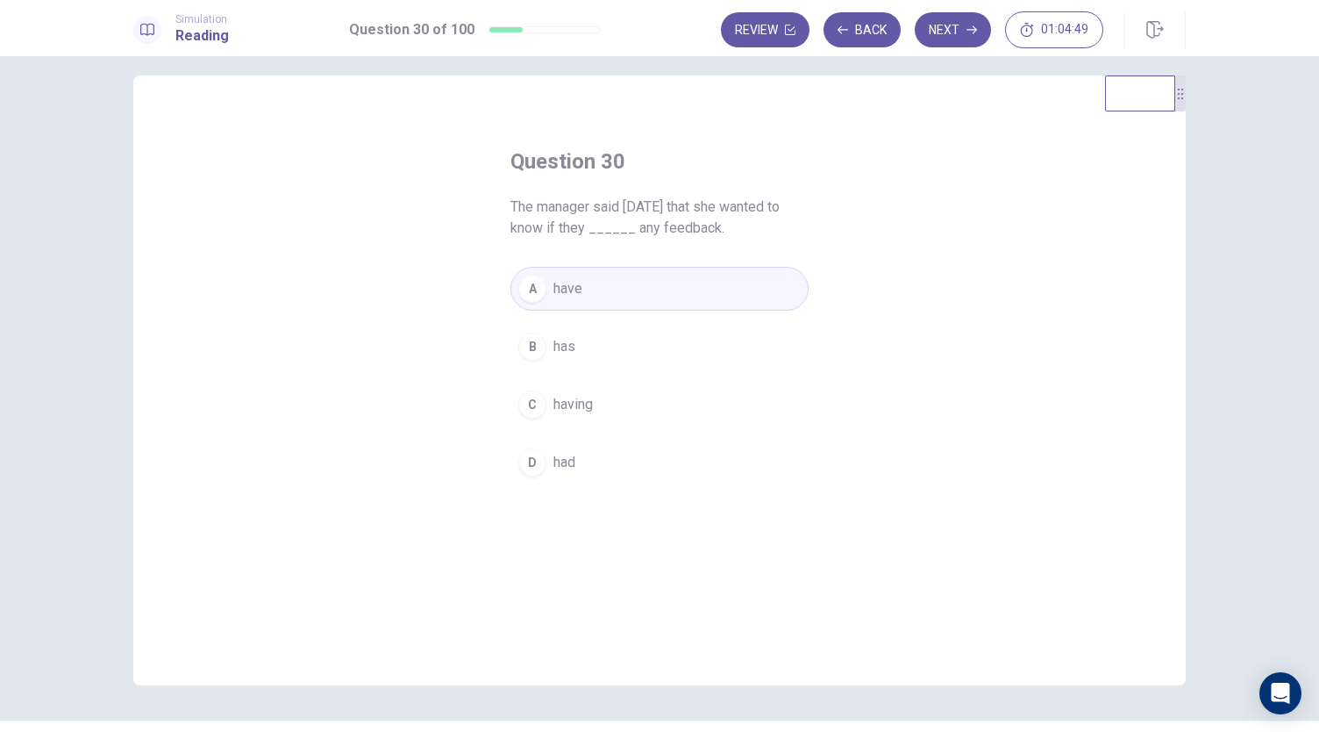
click at [622, 283] on button "A have" at bounding box center [659, 289] width 298 height 44
click at [956, 23] on button "Next" at bounding box center [953, 29] width 76 height 35
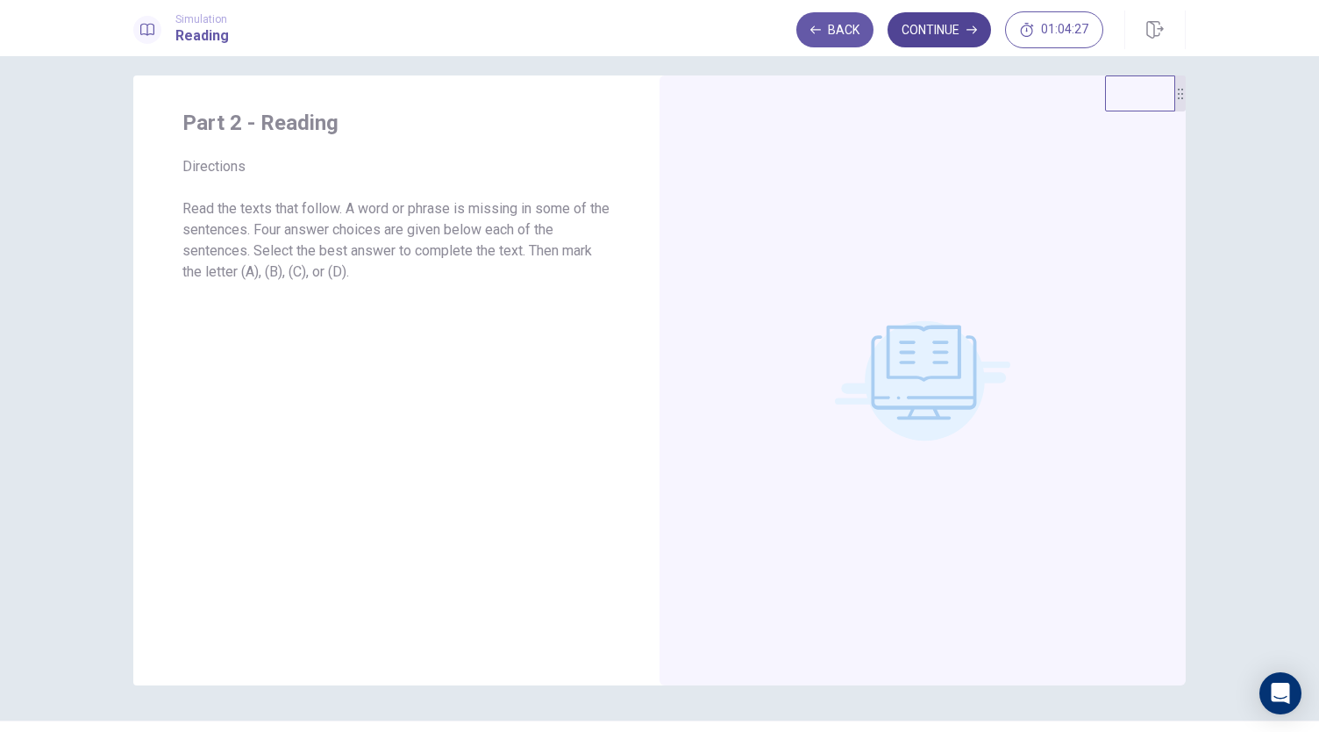
click at [964, 32] on button "Continue" at bounding box center [939, 29] width 103 height 35
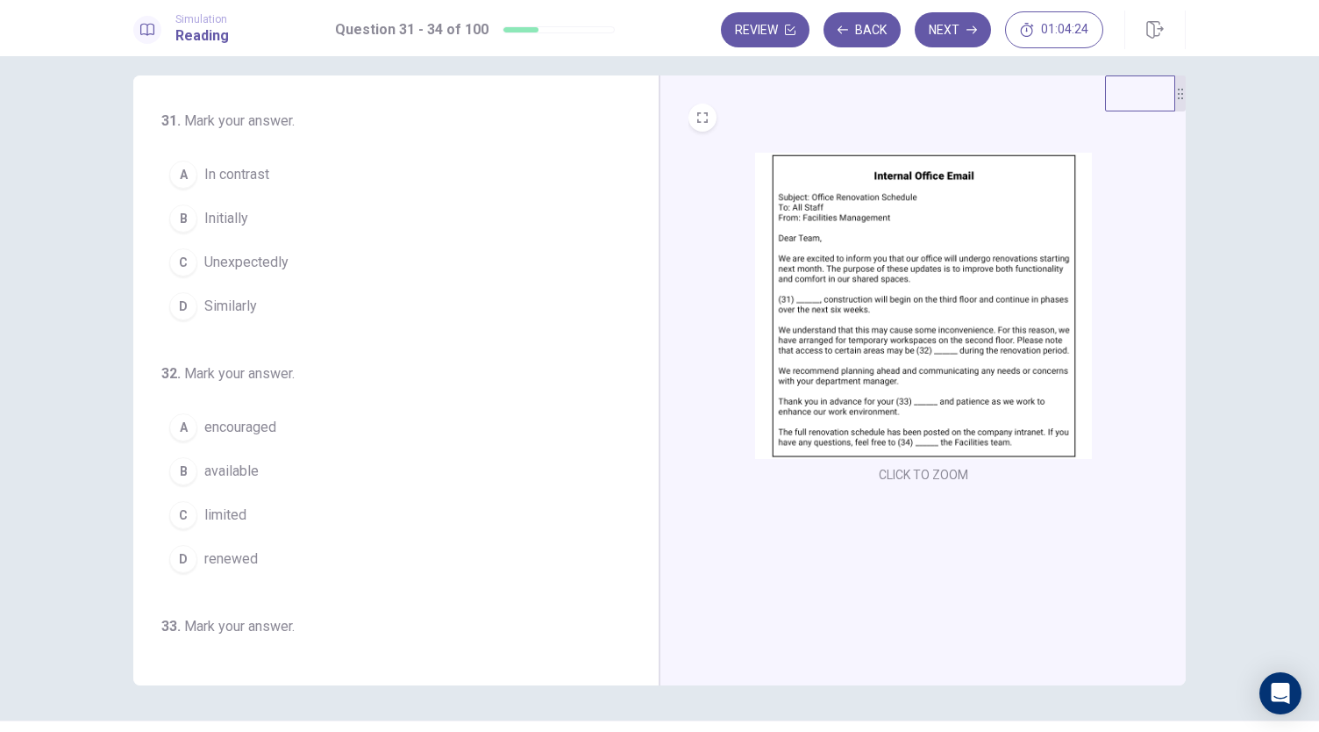
click at [807, 312] on img at bounding box center [923, 306] width 337 height 306
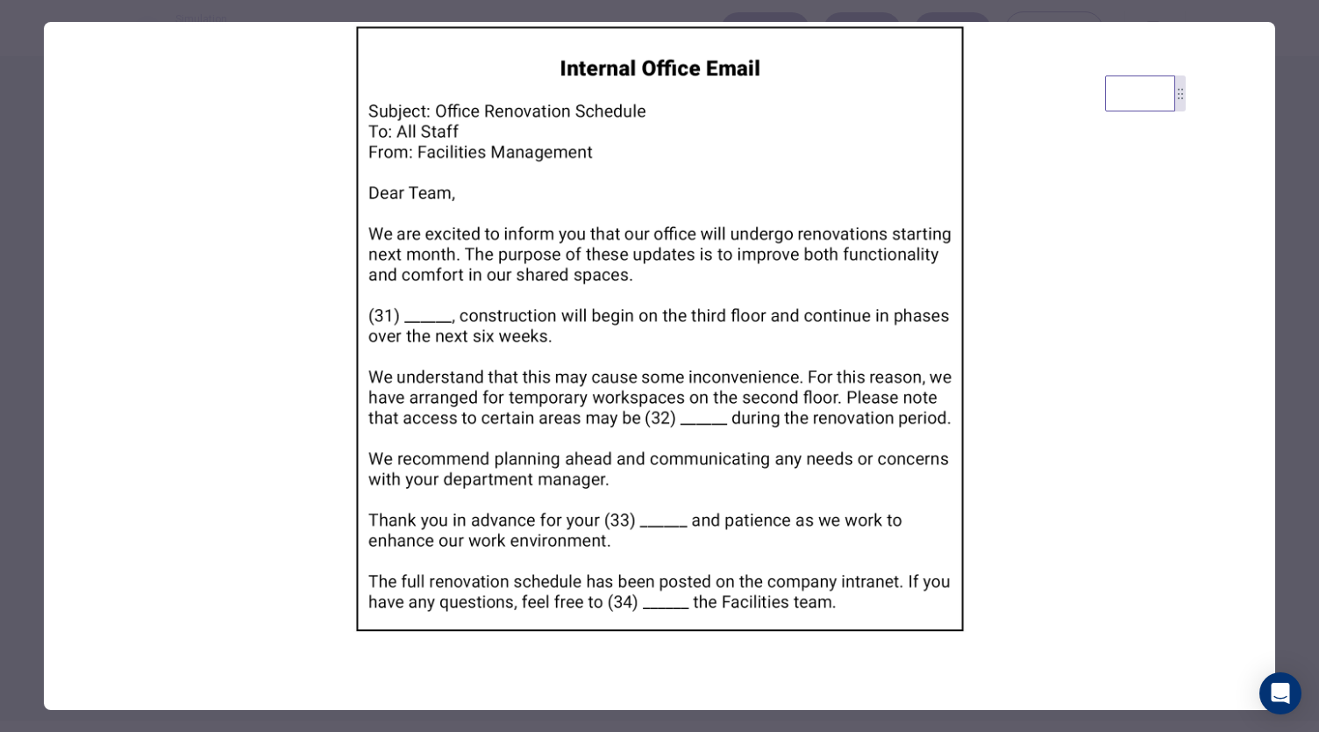
click at [1289, 148] on div at bounding box center [659, 366] width 1319 height 732
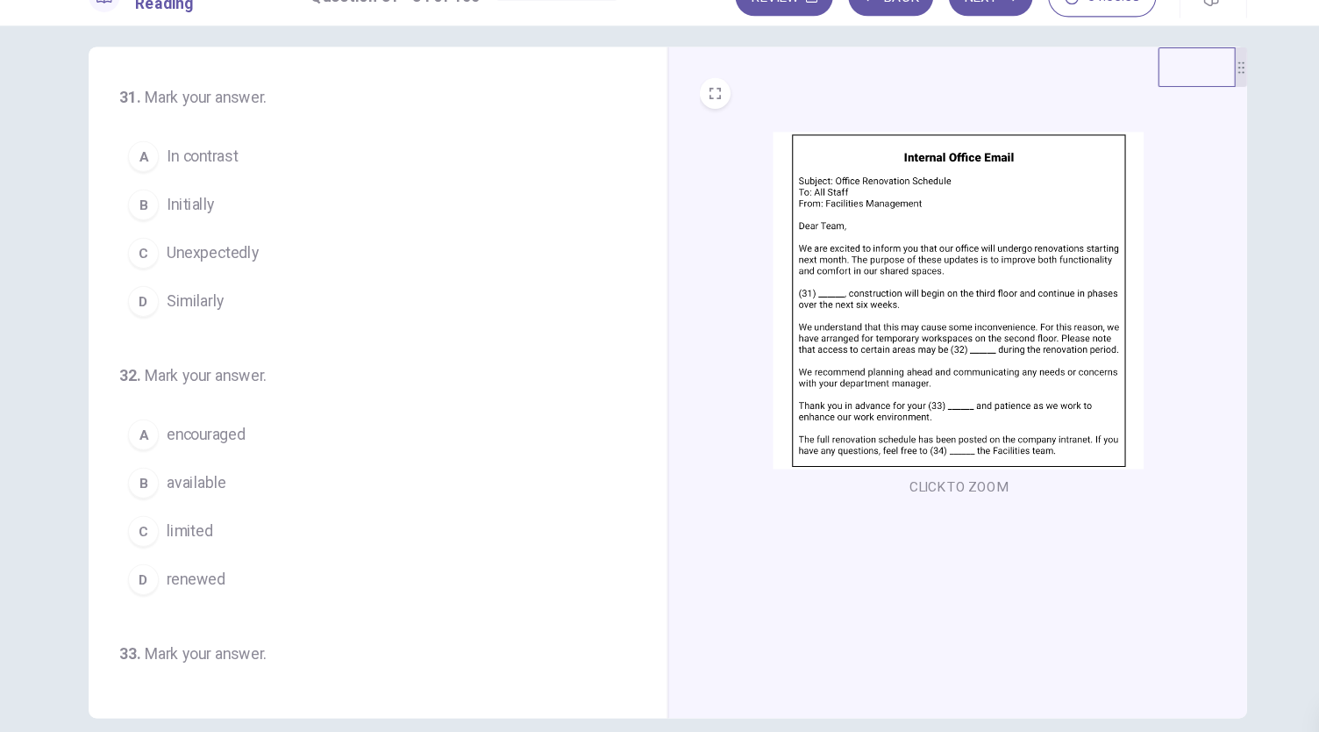
click at [282, 169] on button "A In contrast" at bounding box center [385, 175] width 448 height 44
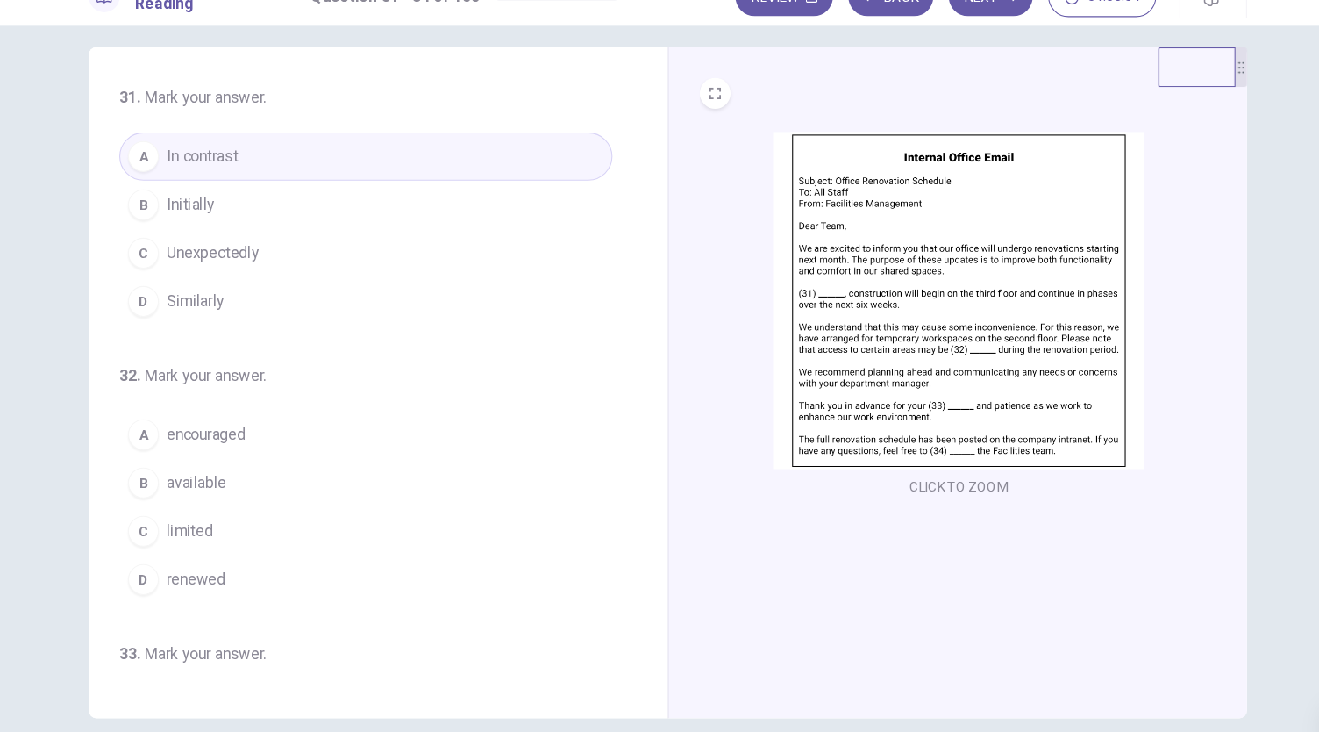
click at [287, 199] on button "B Initially" at bounding box center [385, 218] width 448 height 44
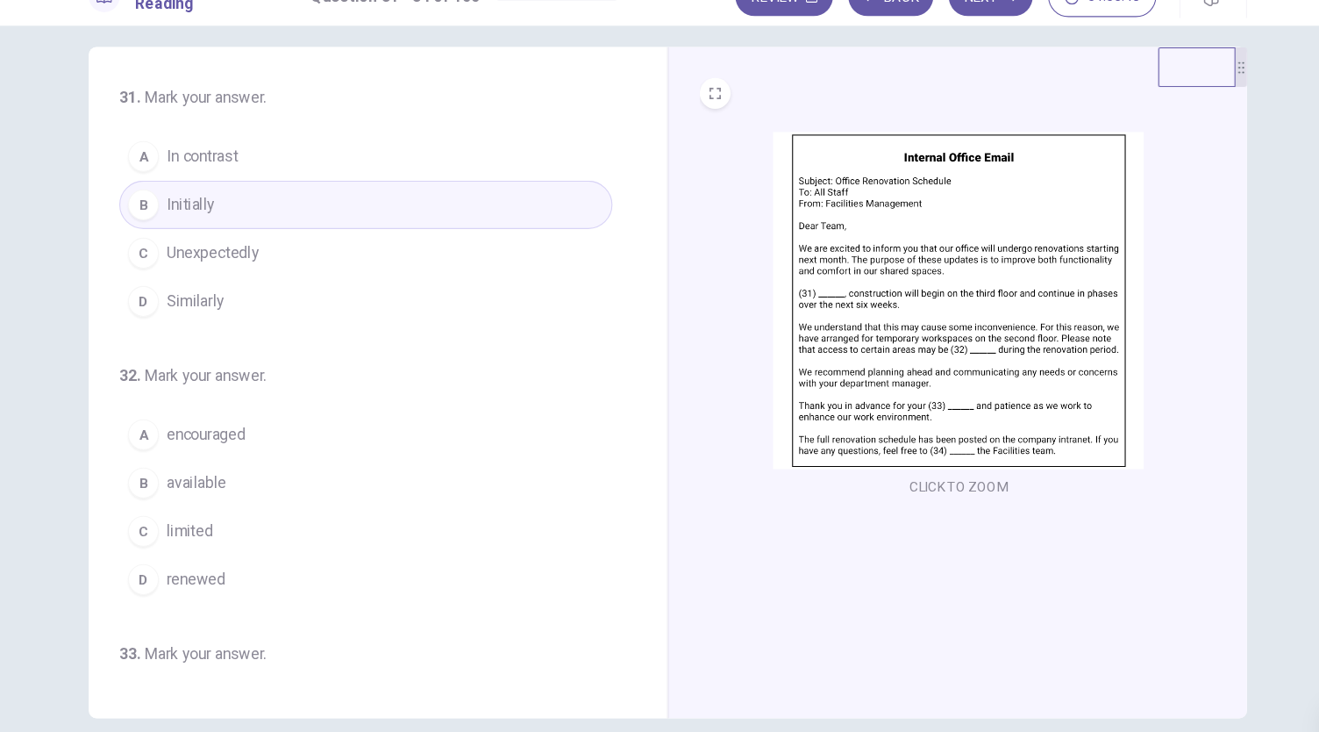
click at [255, 225] on button "B Initially" at bounding box center [385, 218] width 448 height 44
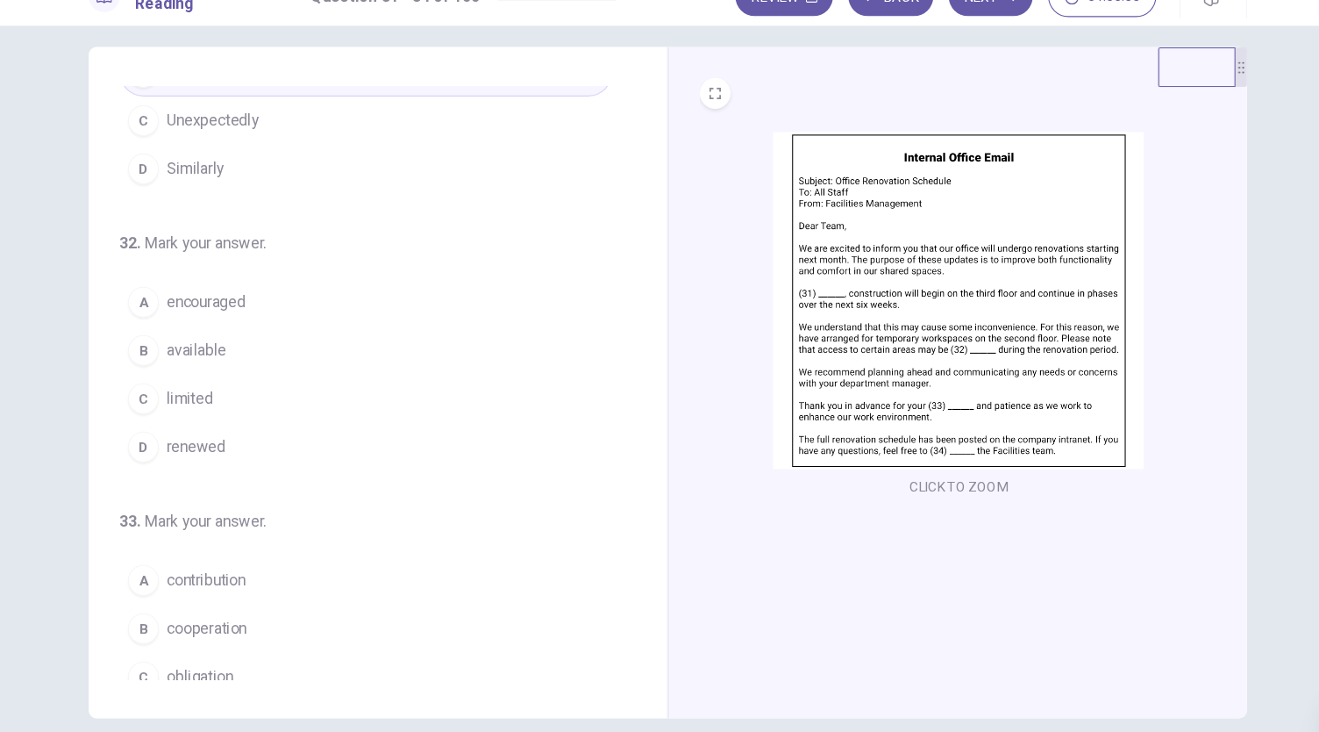
scroll to position [121, 0]
click at [270, 392] on button "C limited" at bounding box center [385, 394] width 448 height 44
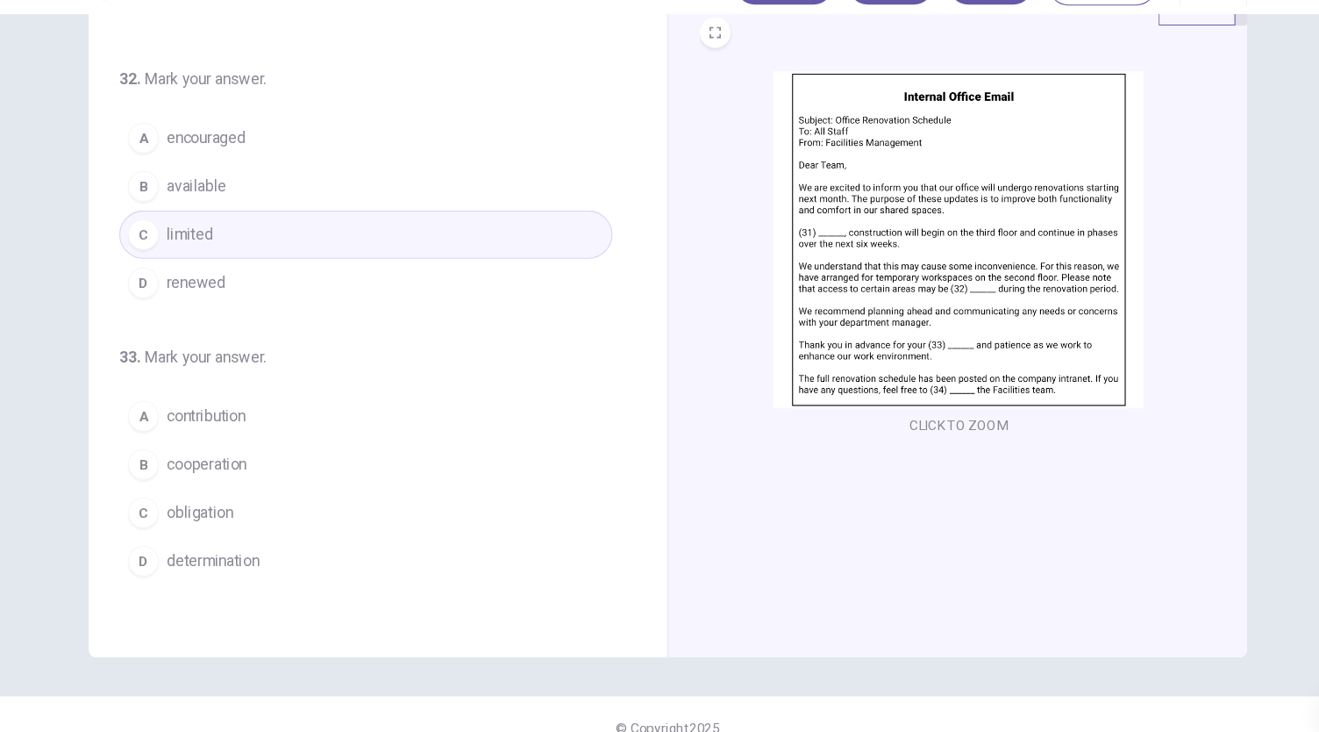
scroll to position [215, 0]
click at [253, 461] on span "cooperation" at bounding box center [240, 463] width 73 height 21
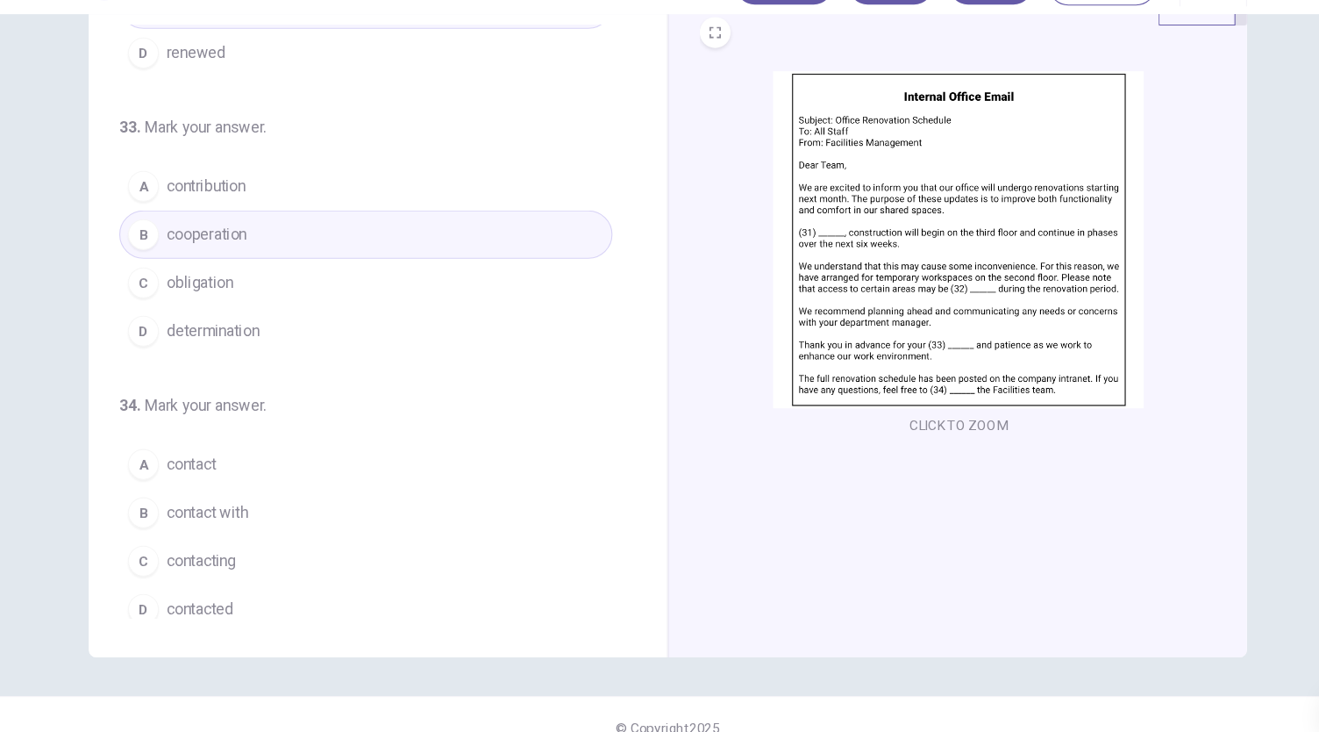
scroll to position [426, 0]
click at [380, 464] on button "A contact" at bounding box center [385, 461] width 448 height 44
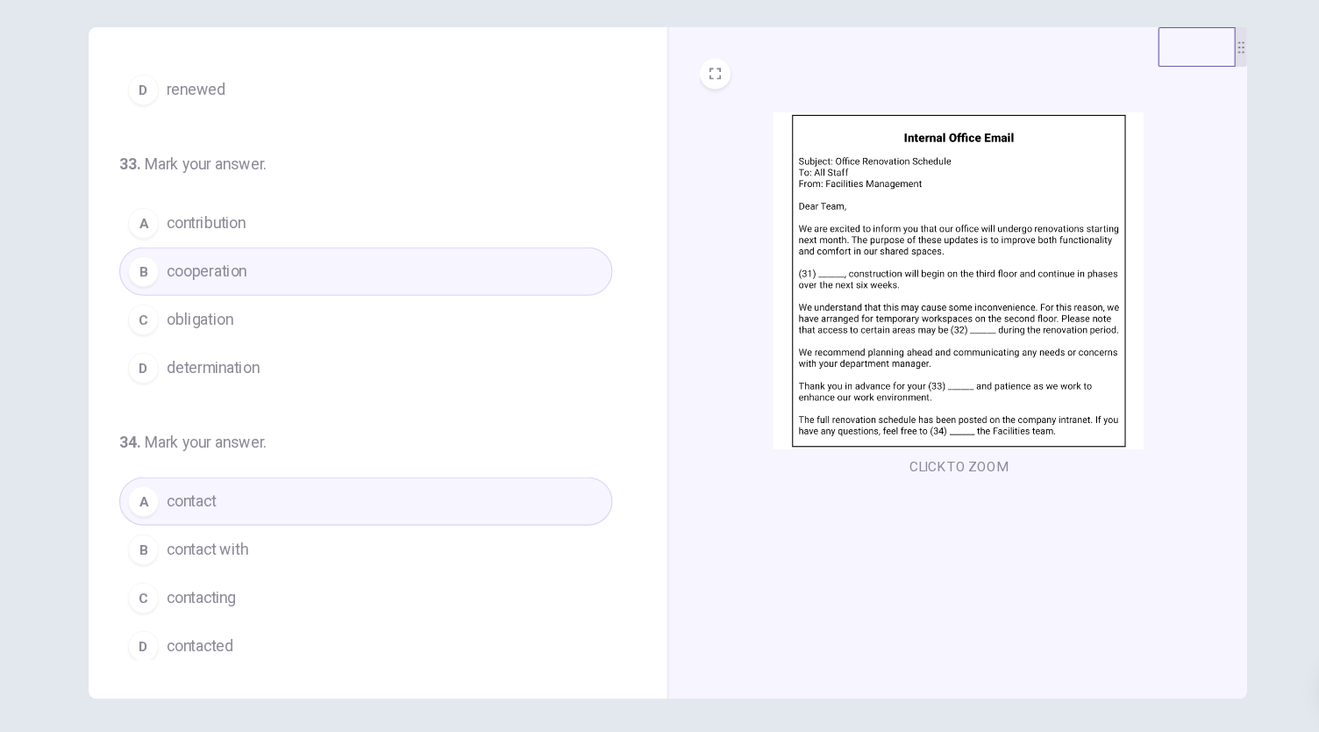
scroll to position [0, 0]
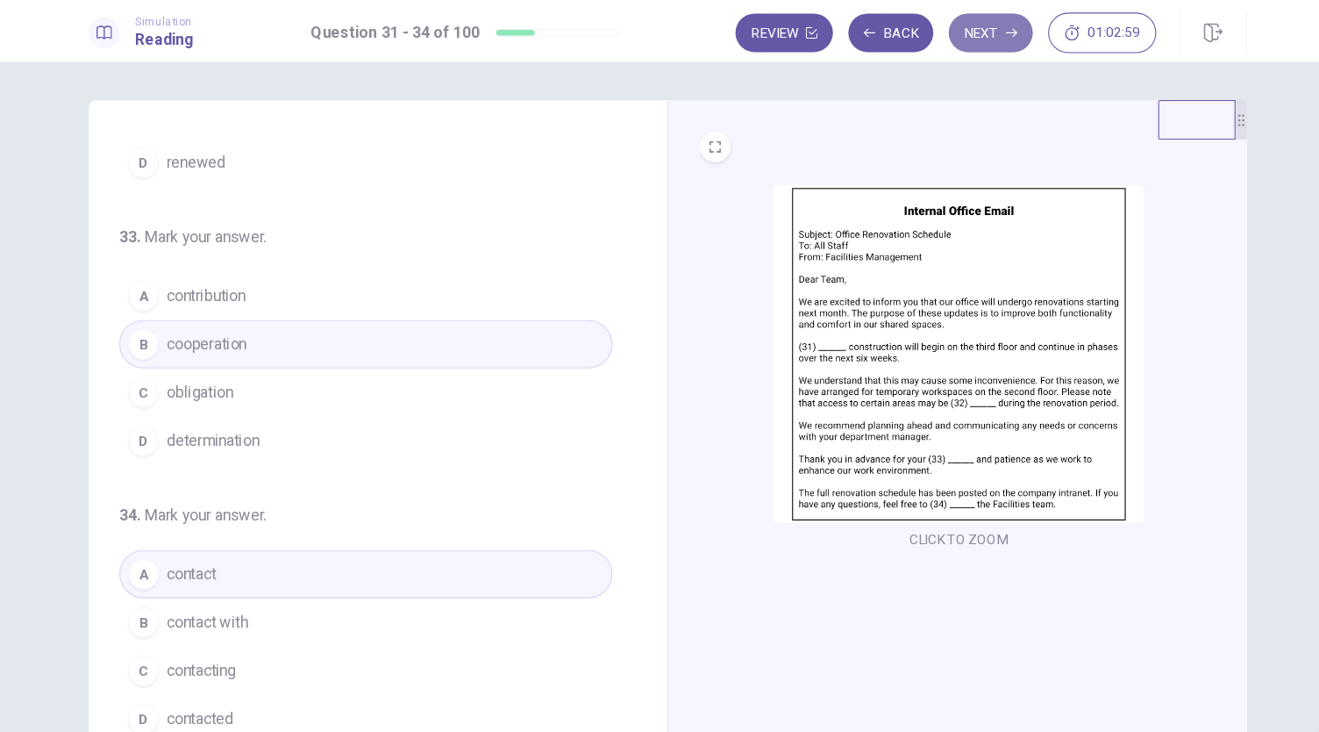
click at [961, 32] on button "Next" at bounding box center [953, 29] width 76 height 35
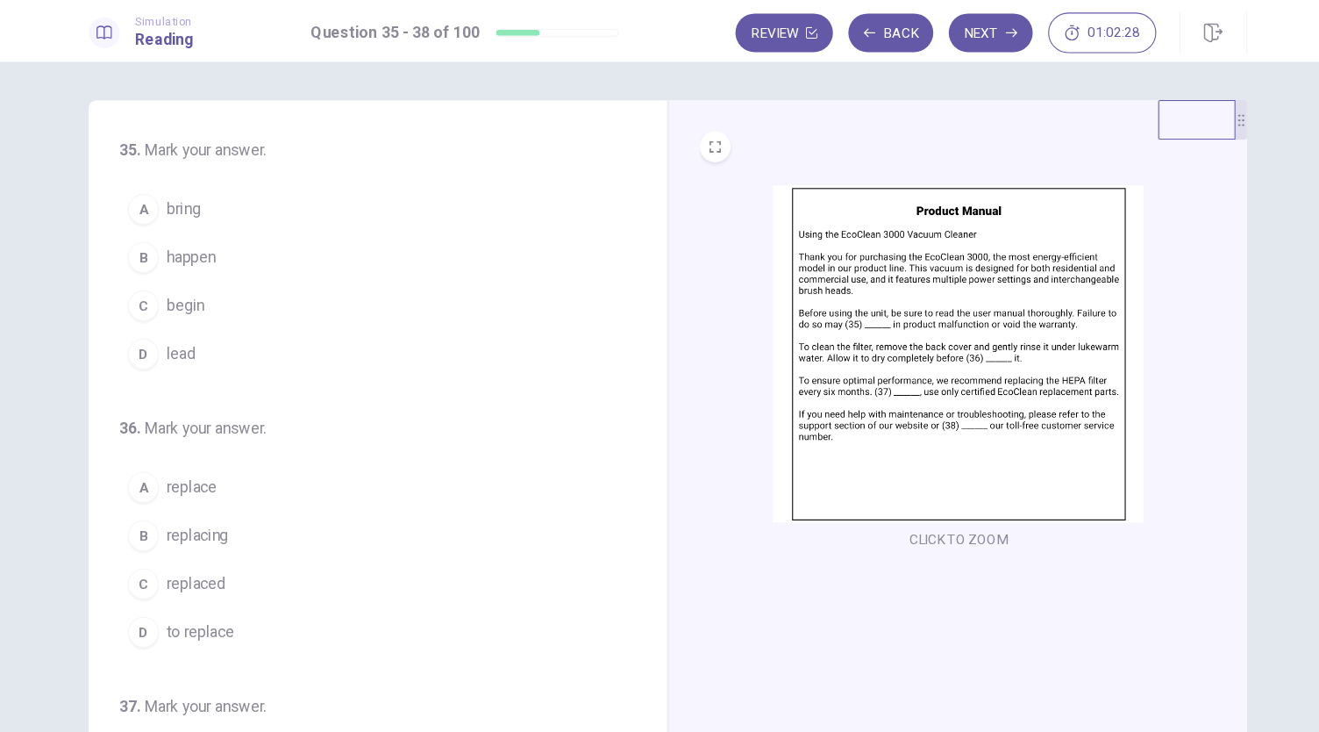
click at [233, 319] on button "D lead" at bounding box center [385, 322] width 448 height 44
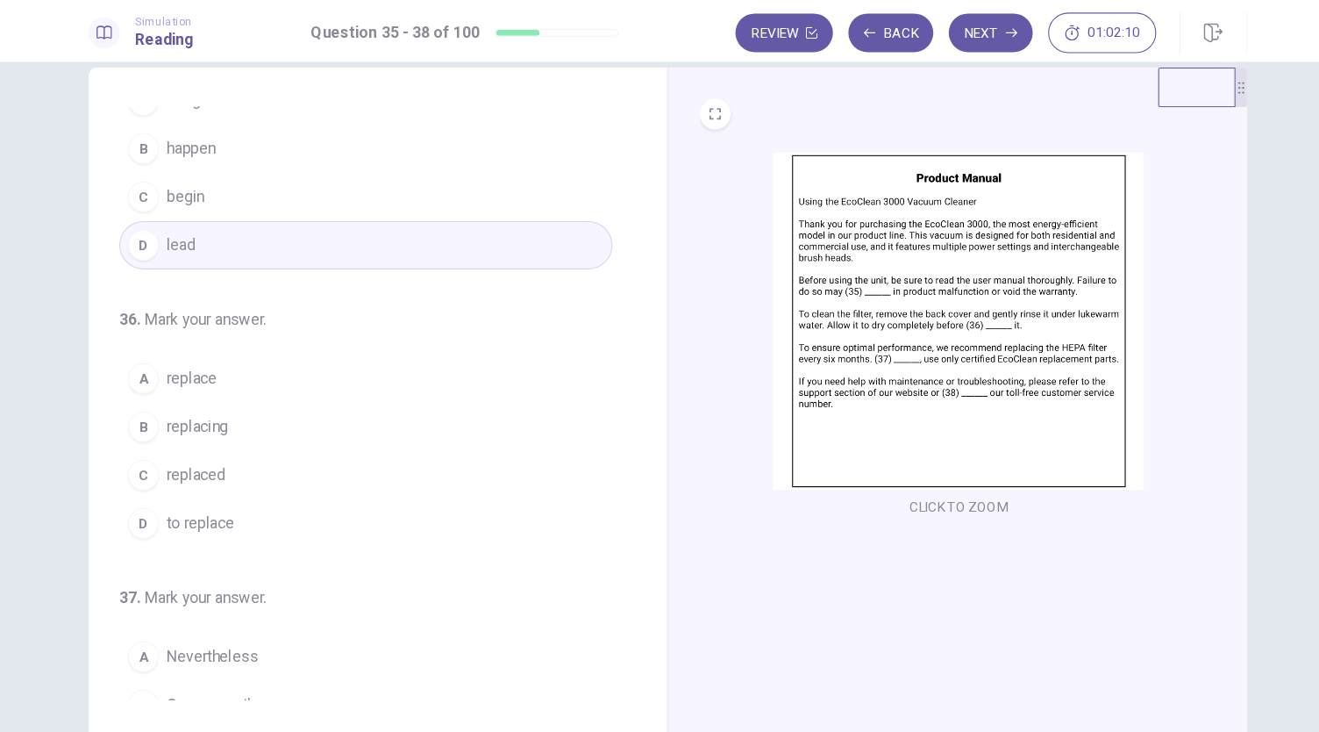
scroll to position [70, 0]
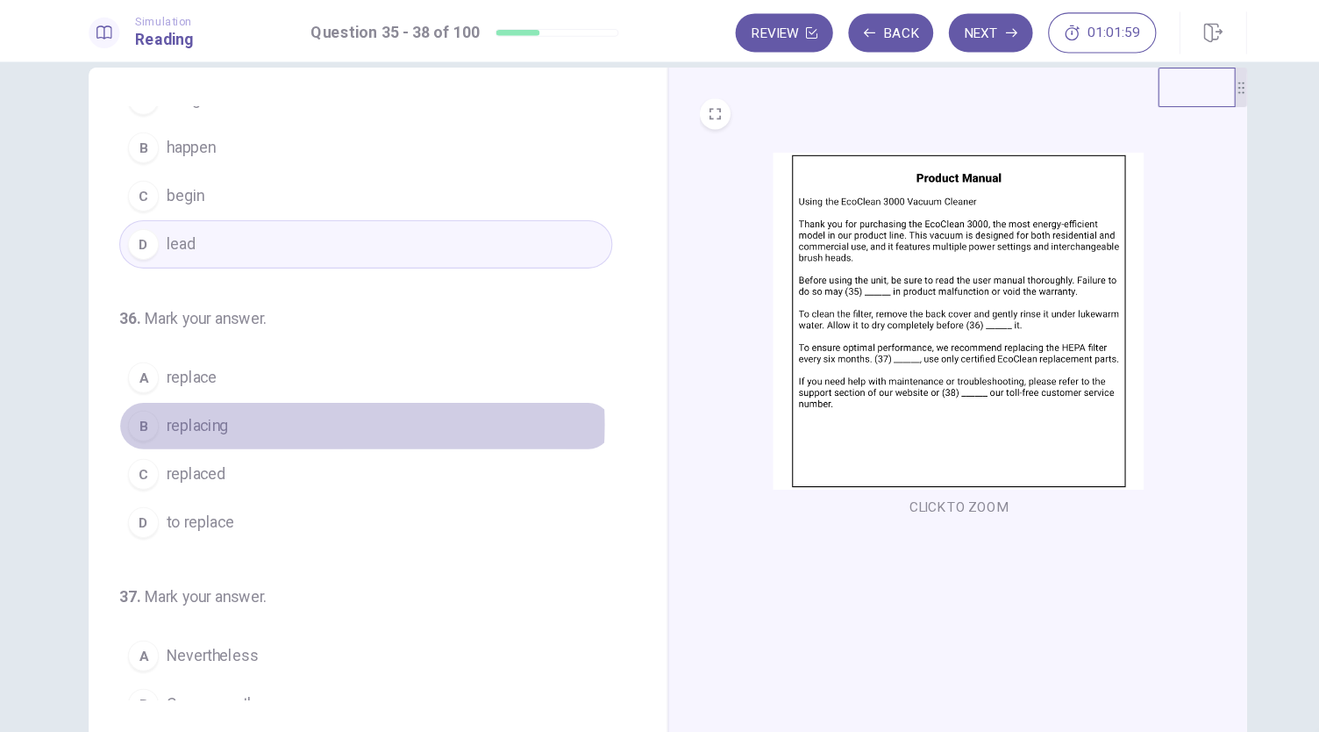
click at [278, 382] on button "B replacing" at bounding box center [385, 387] width 448 height 44
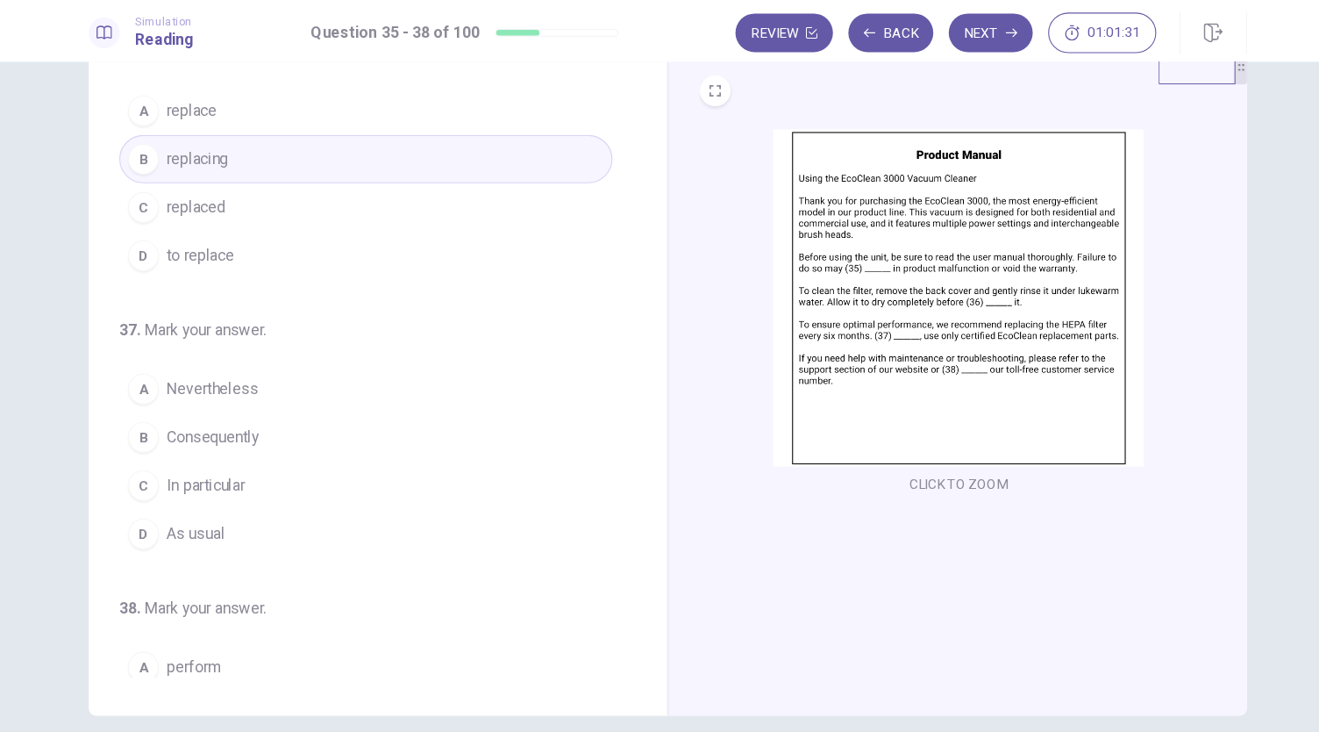
scroll to position [301, 0]
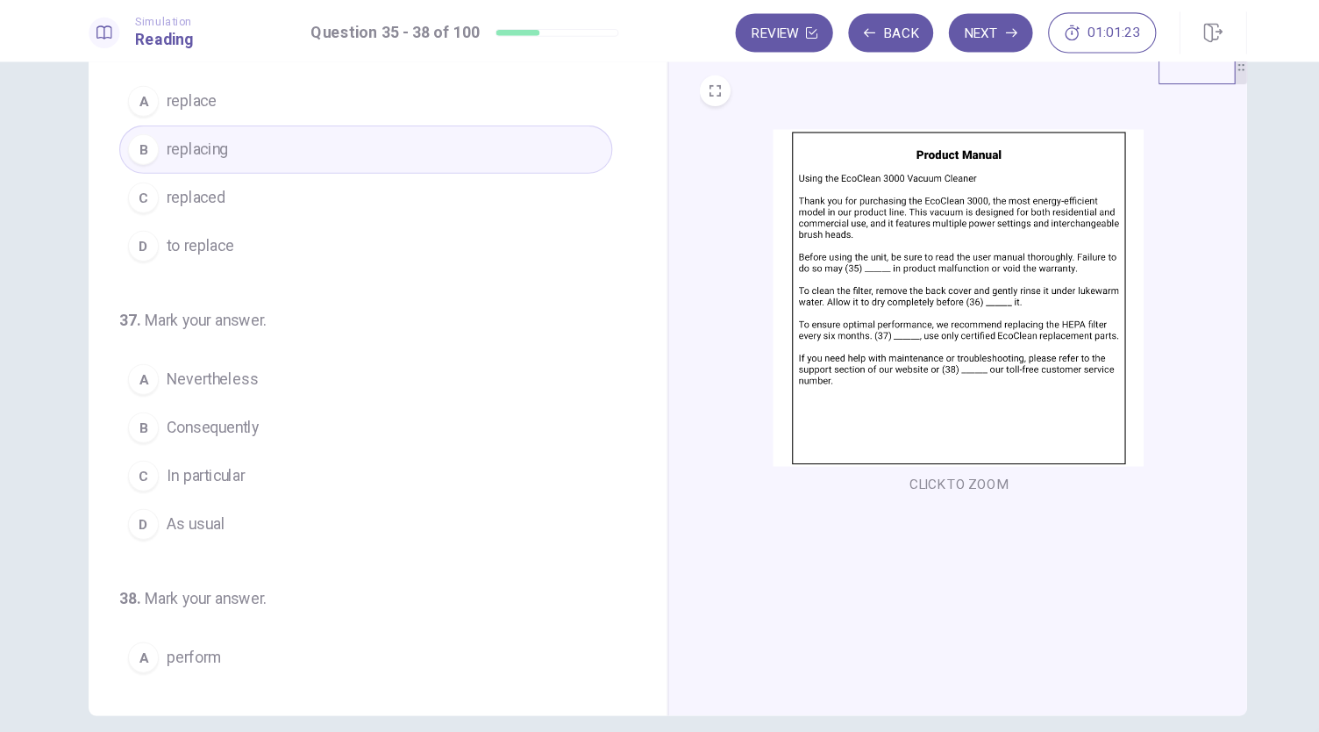
click at [290, 427] on button "C In particular" at bounding box center [385, 432] width 448 height 44
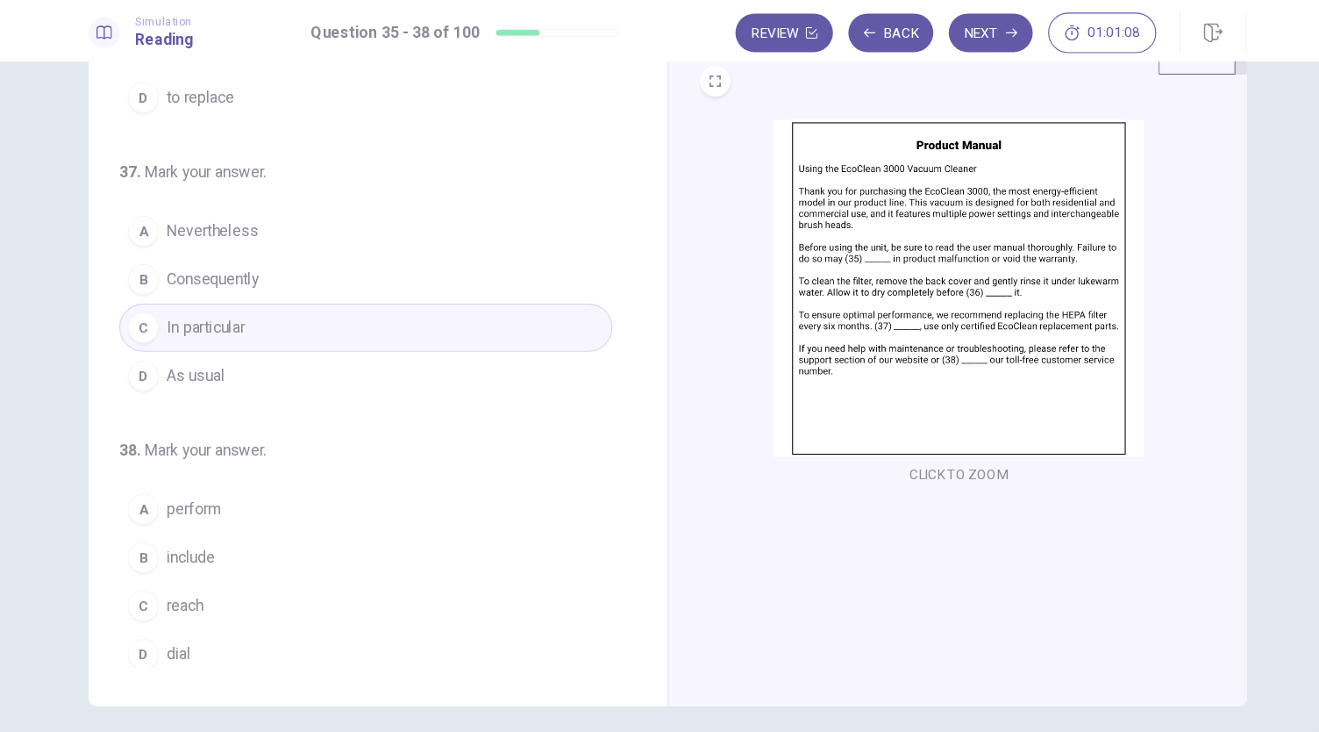
scroll to position [61, 0]
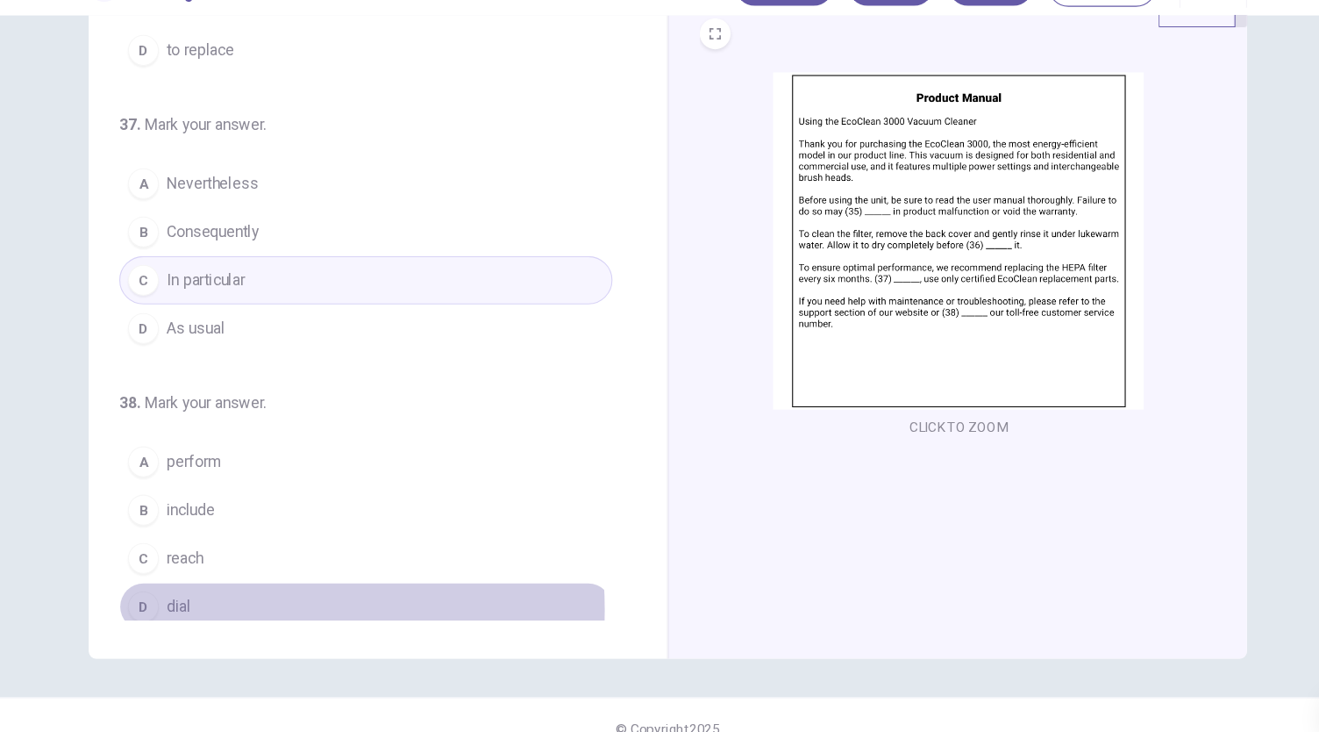
click at [237, 586] on button "D dial" at bounding box center [385, 593] width 448 height 44
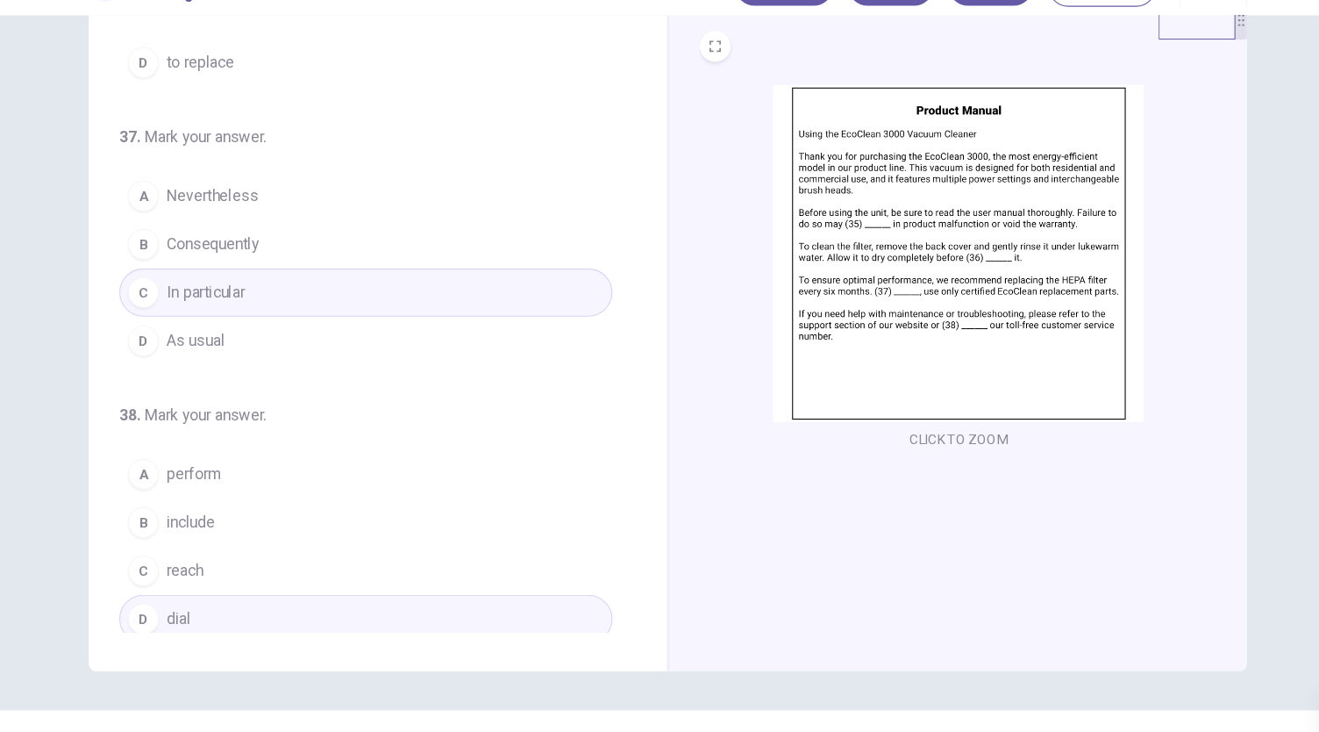
scroll to position [0, 0]
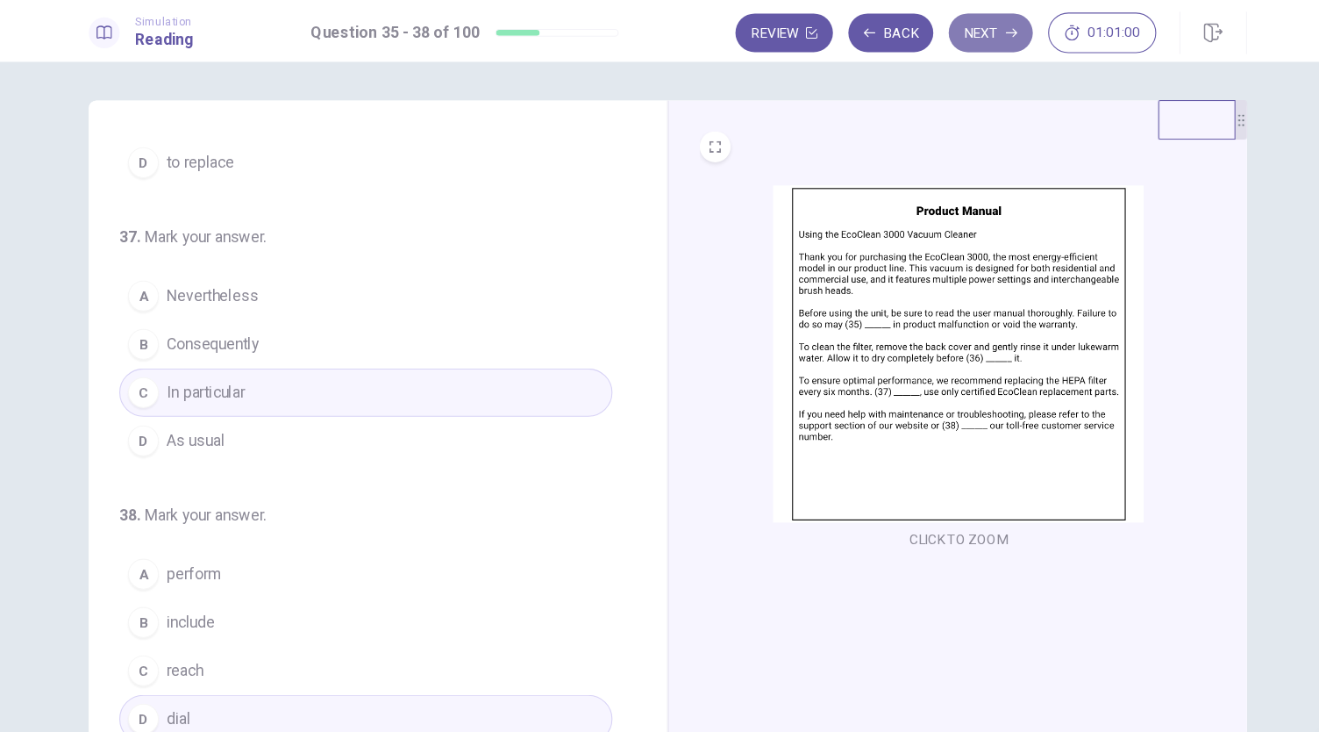
click at [947, 28] on button "Next" at bounding box center [953, 29] width 76 height 35
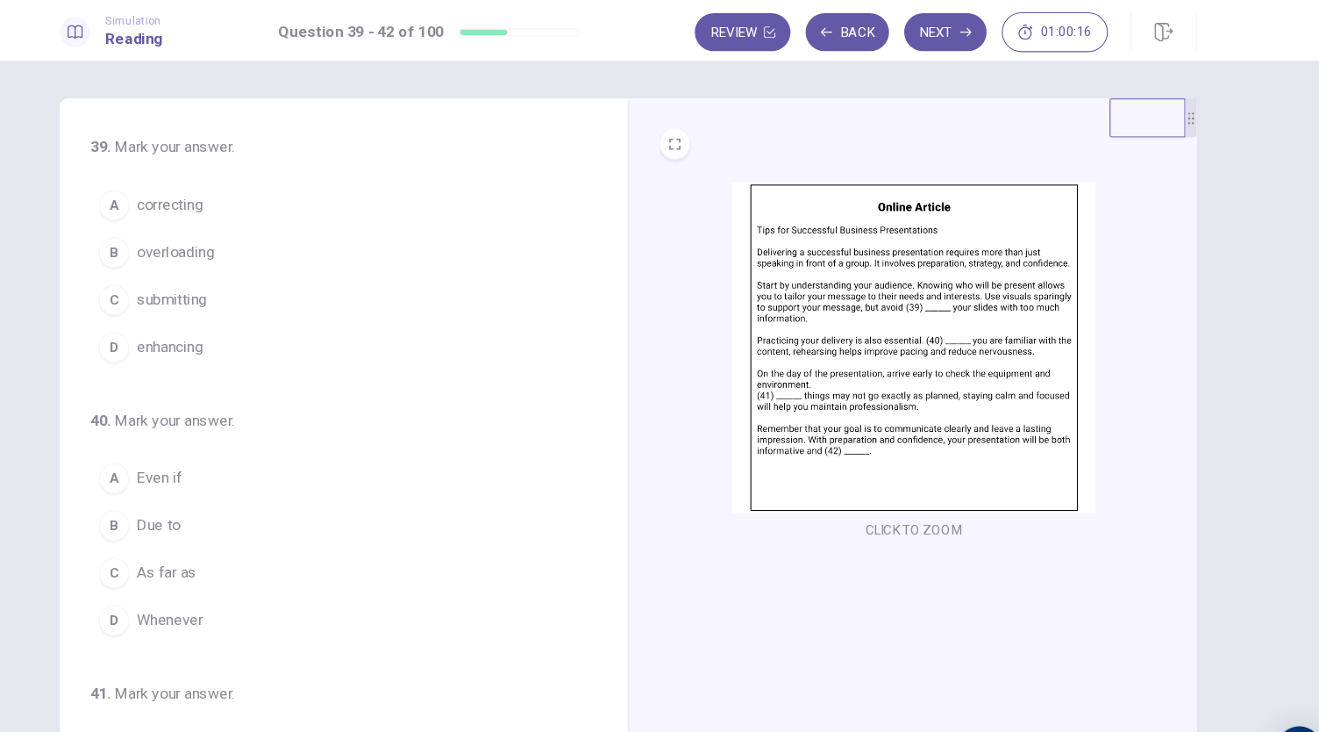
click at [261, 239] on span "overloading" at bounding box center [240, 234] width 72 height 21
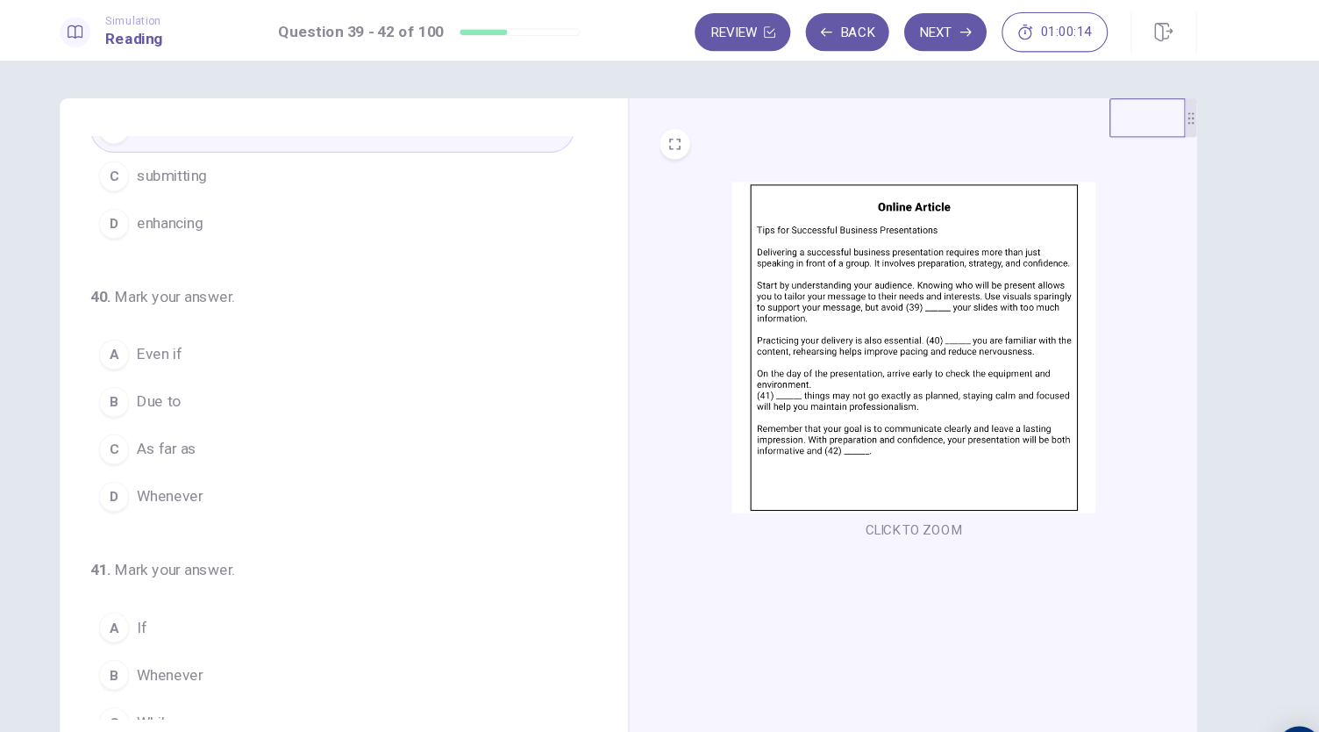
scroll to position [116, 0]
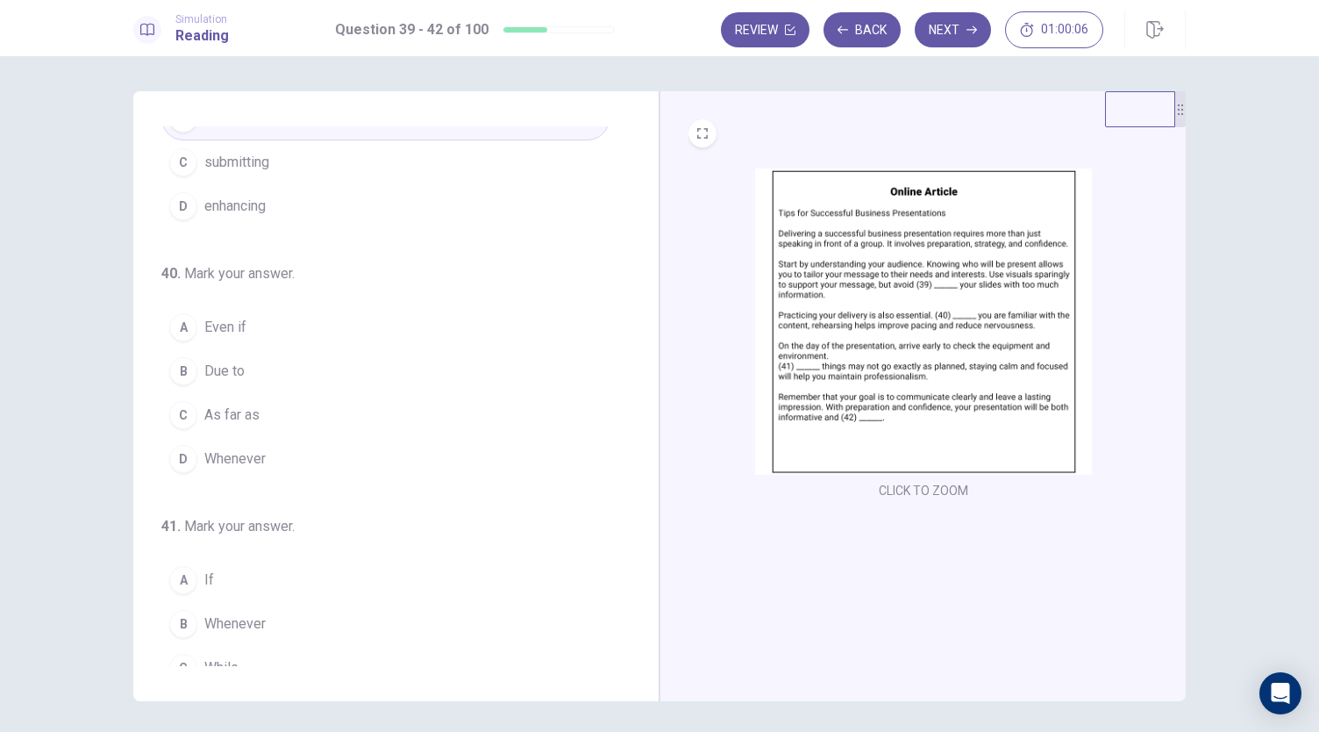
click at [303, 311] on button "A Even if" at bounding box center [385, 327] width 448 height 44
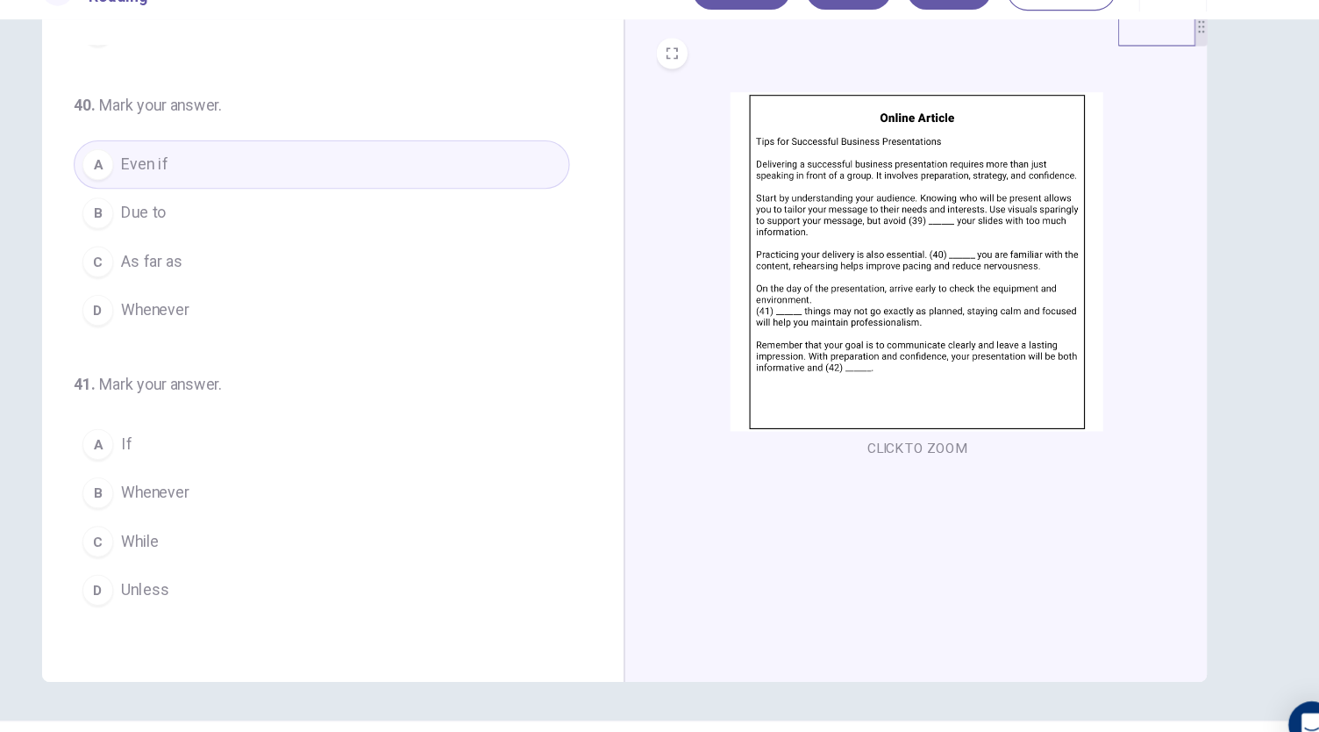
scroll to position [244, 0]
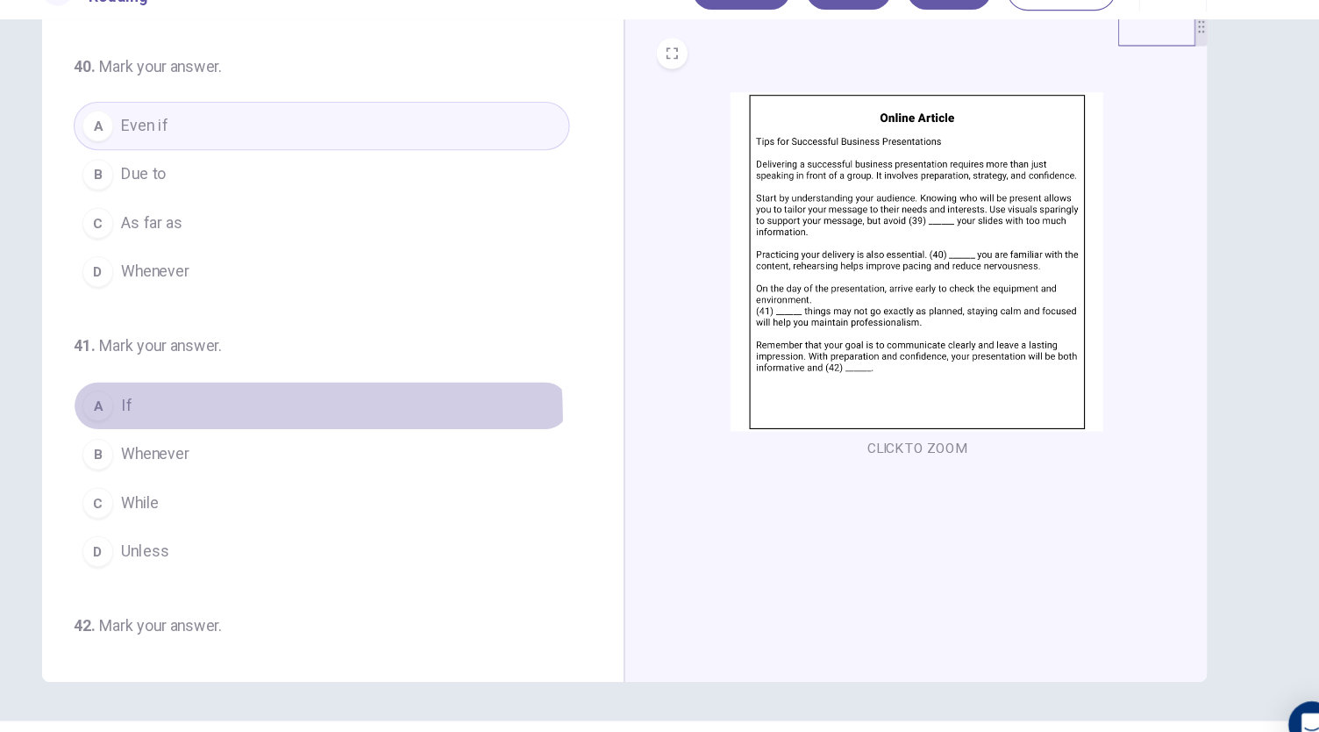
click at [251, 410] on button "A If" at bounding box center [385, 405] width 448 height 44
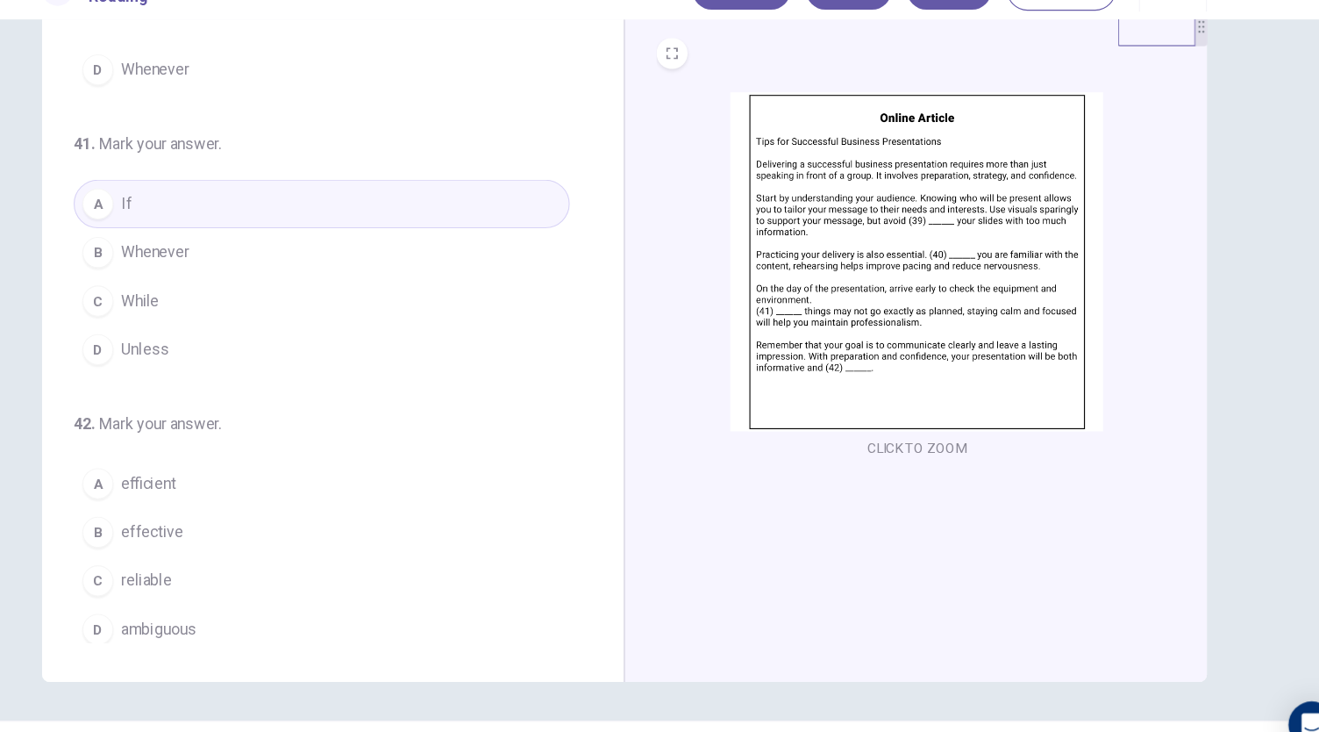
scroll to position [61, 0]
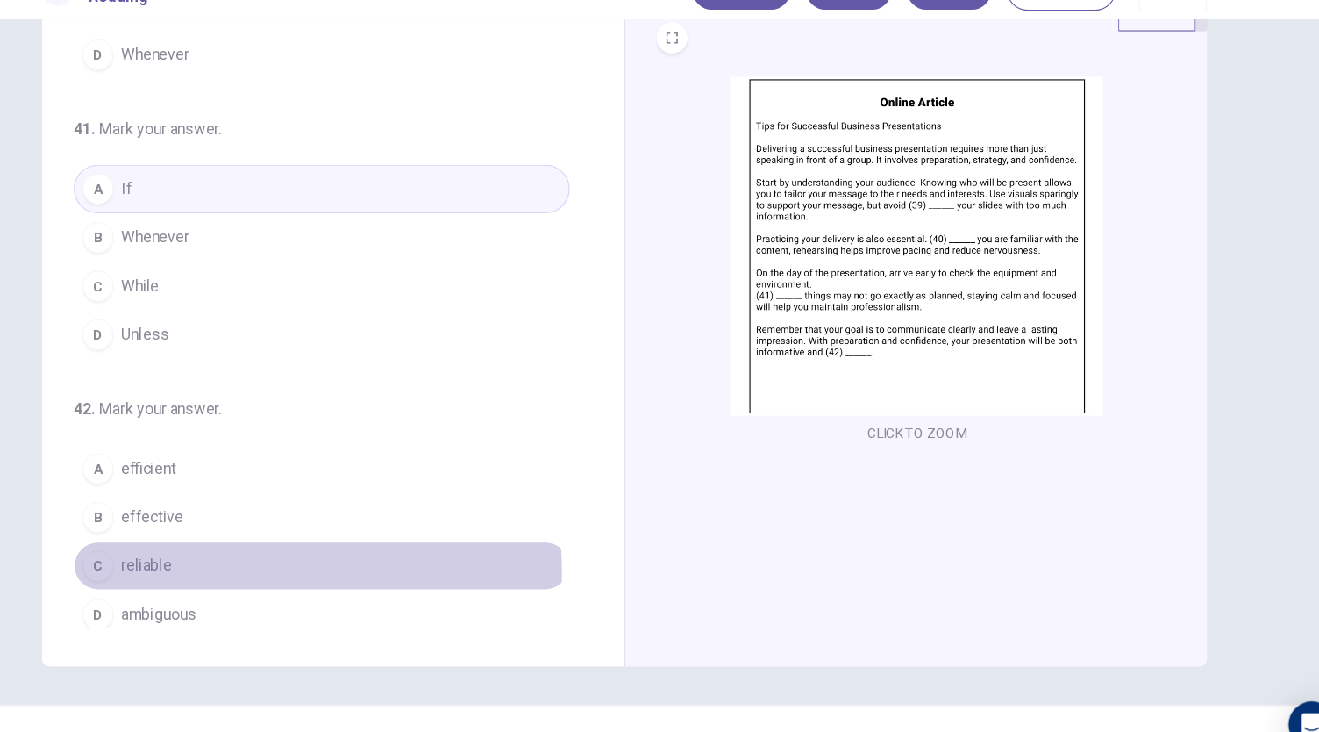
click at [248, 546] on button "C reliable" at bounding box center [385, 549] width 448 height 44
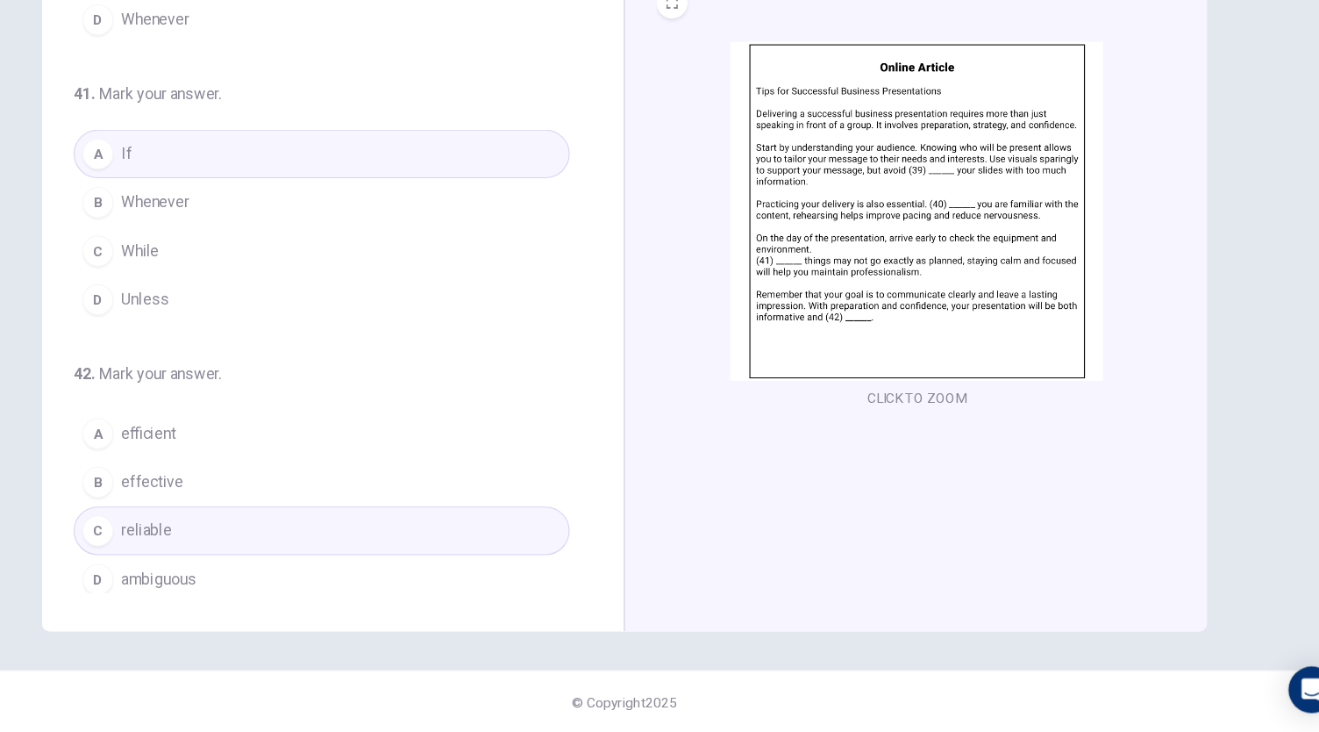
scroll to position [0, 0]
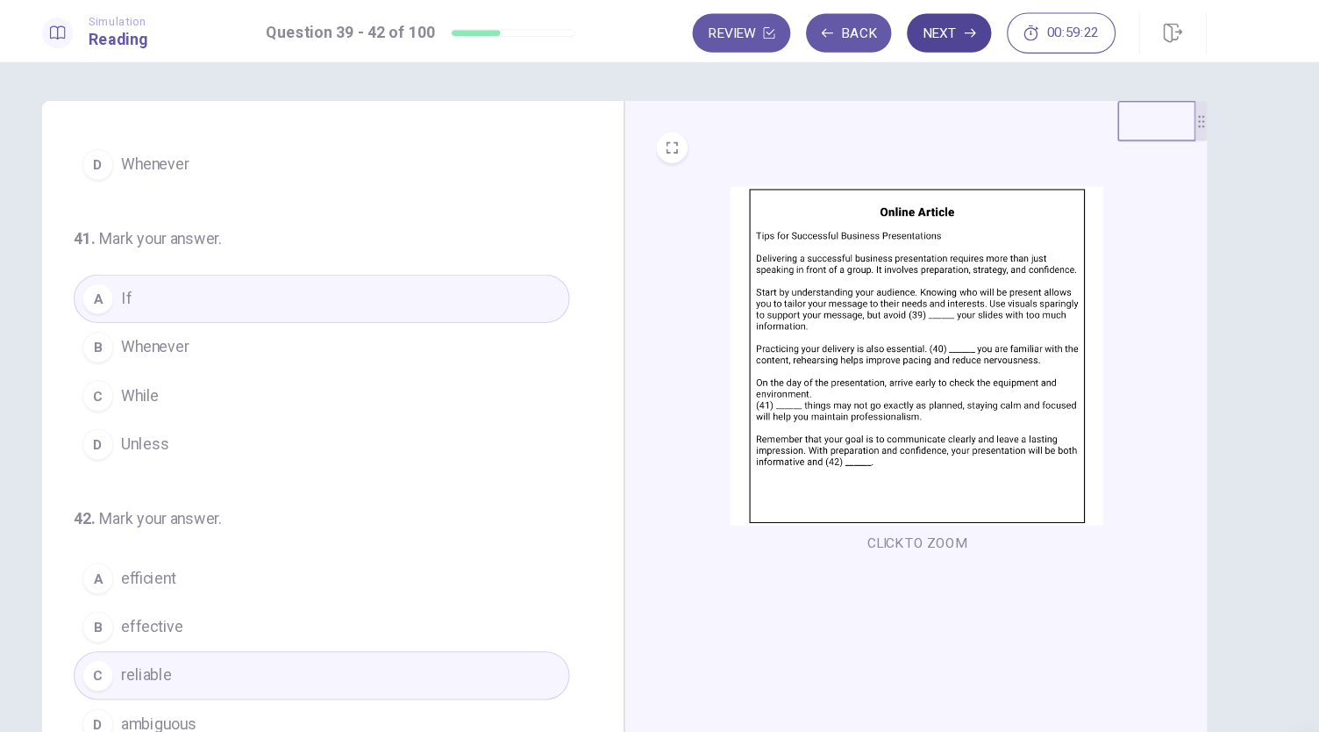
click at [962, 28] on button "Next" at bounding box center [953, 29] width 76 height 35
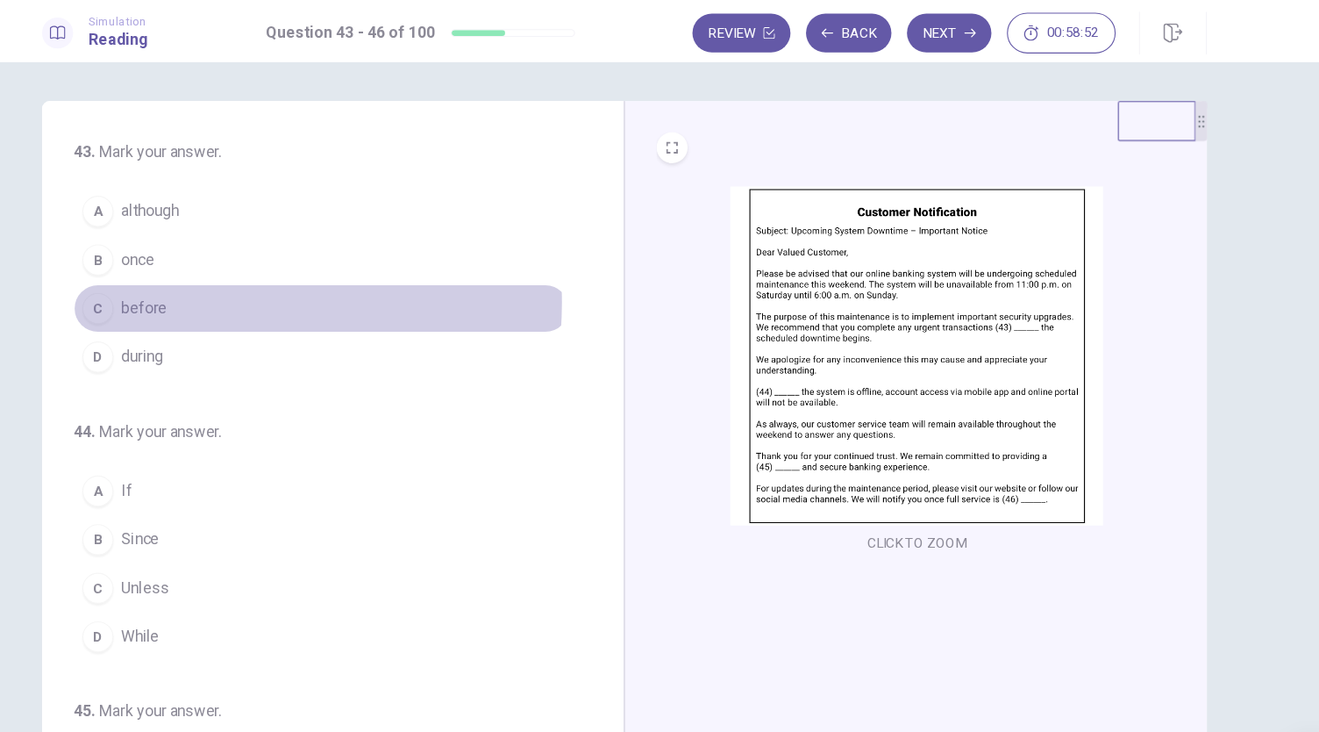
click at [259, 271] on button "C before" at bounding box center [385, 278] width 448 height 44
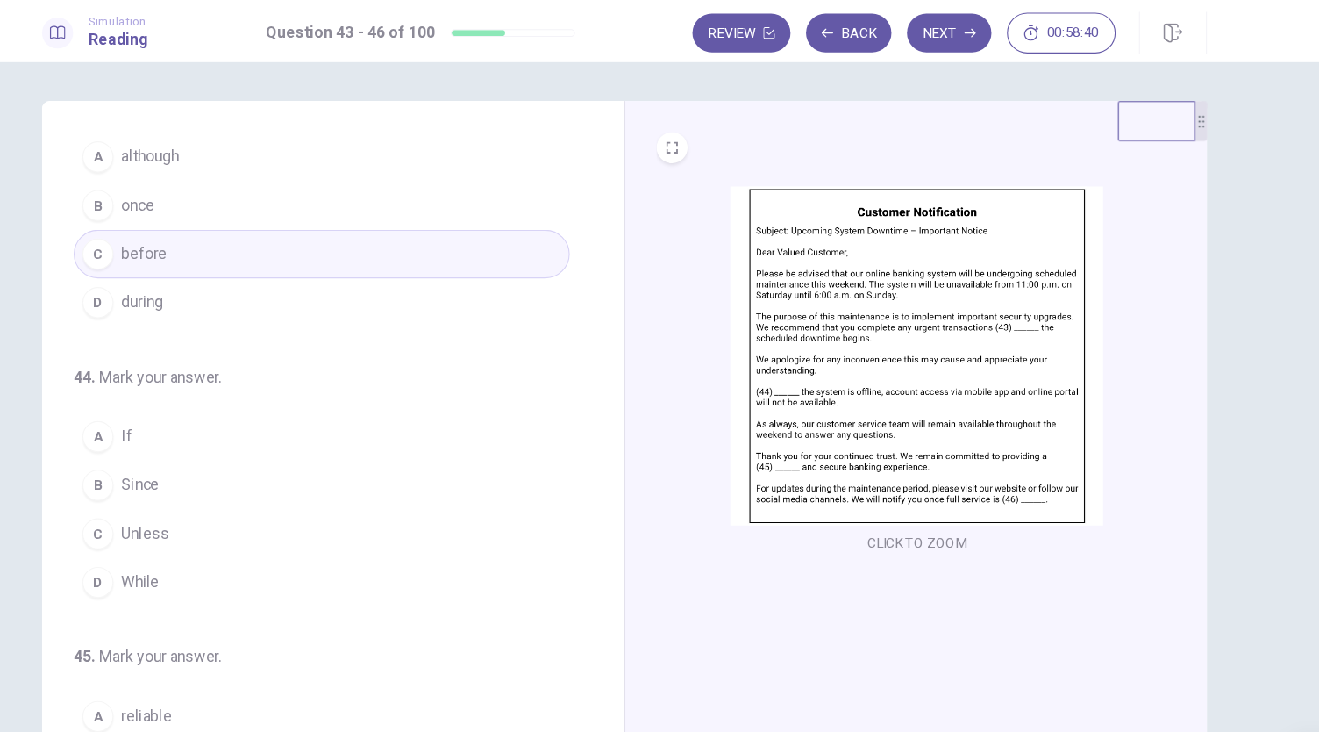
scroll to position [49, 0]
click at [242, 460] on button "C Unless" at bounding box center [385, 482] width 448 height 44
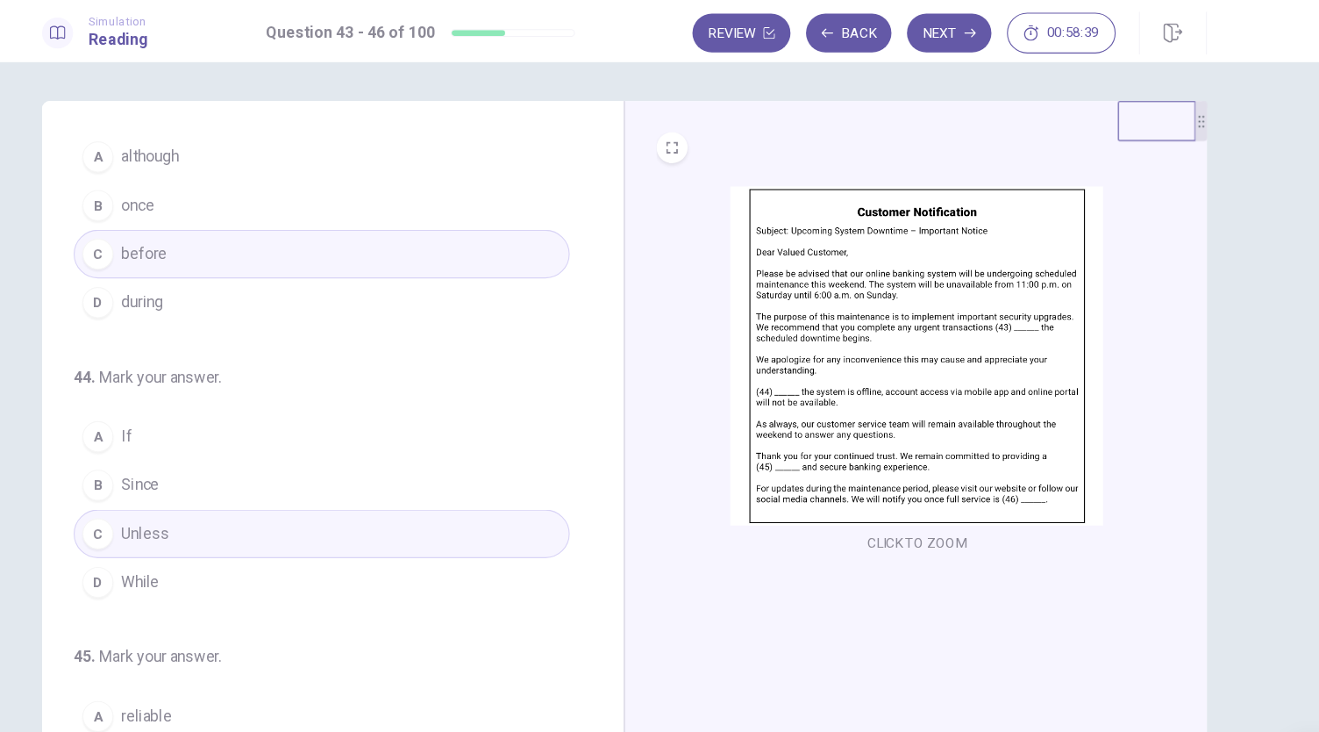
click at [317, 432] on button "B Since" at bounding box center [385, 438] width 448 height 44
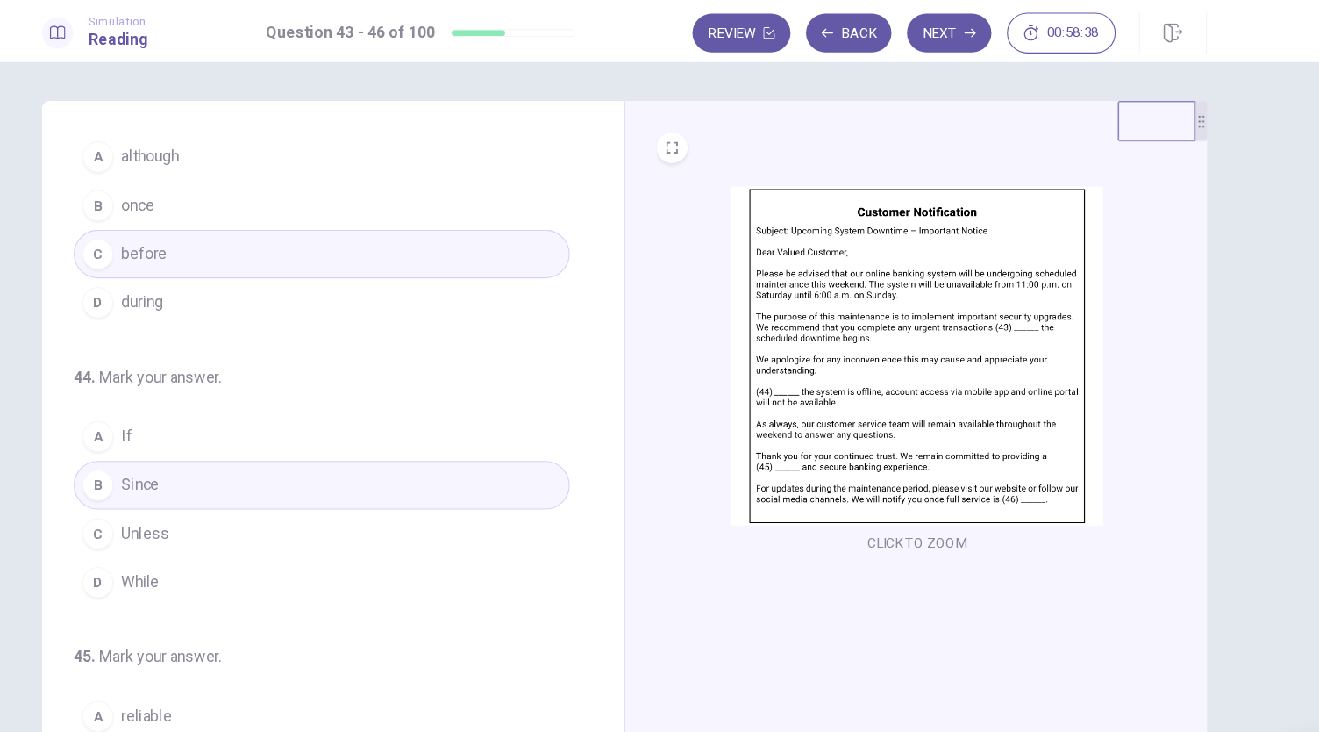
click at [240, 524] on button "D While" at bounding box center [385, 525] width 448 height 44
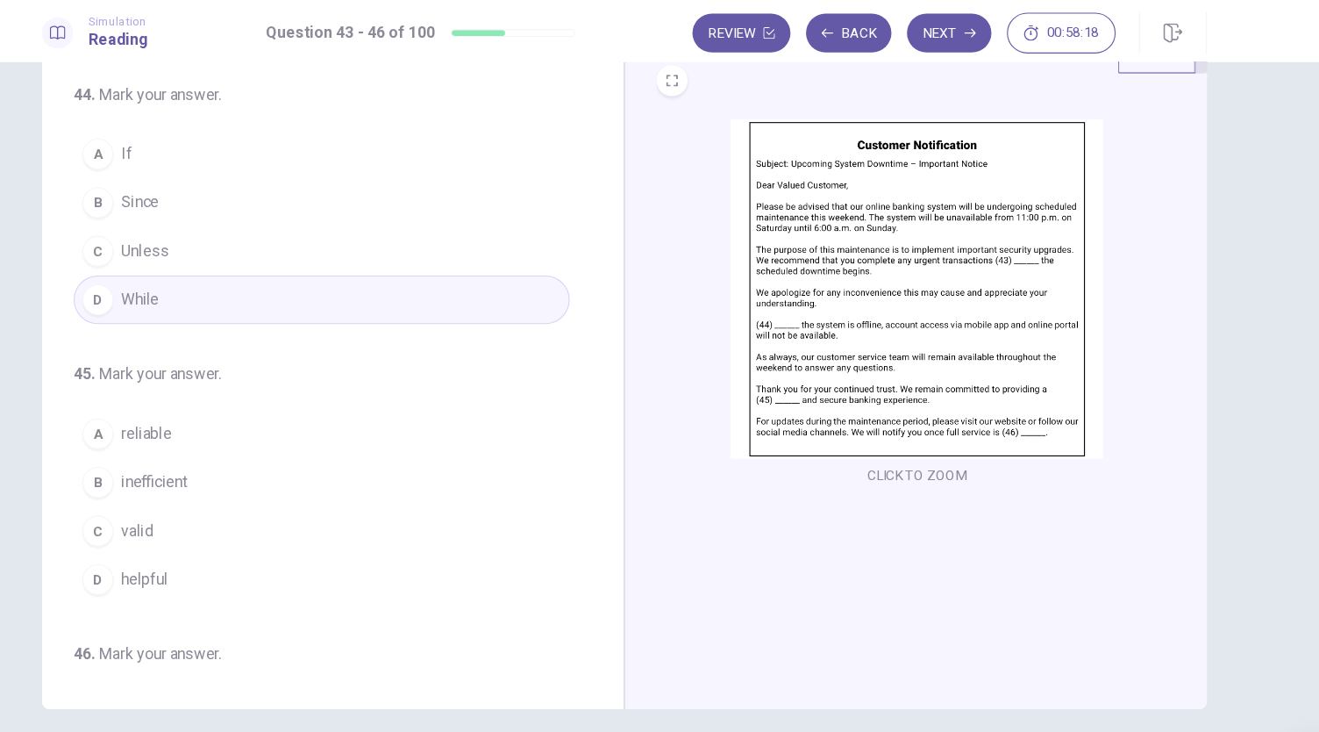
scroll to position [257, 0]
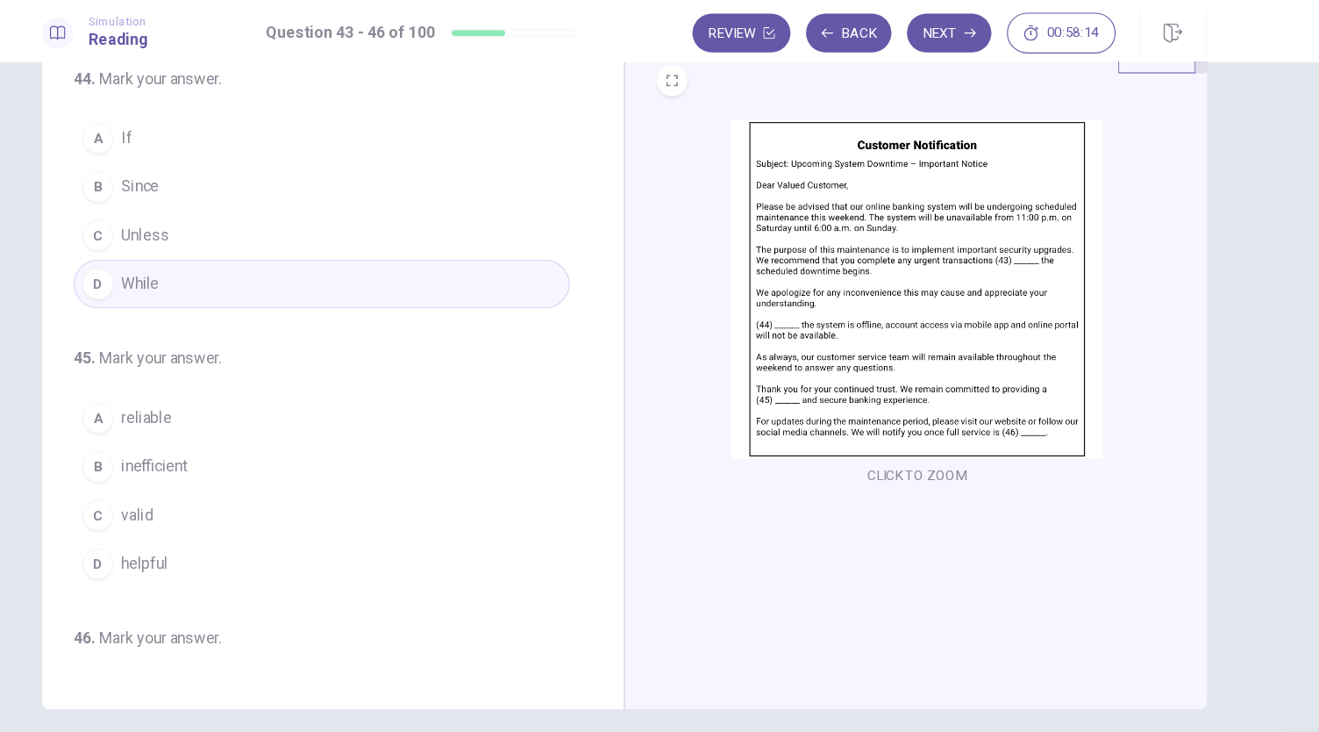
click at [261, 506] on button "D helpful" at bounding box center [385, 510] width 448 height 44
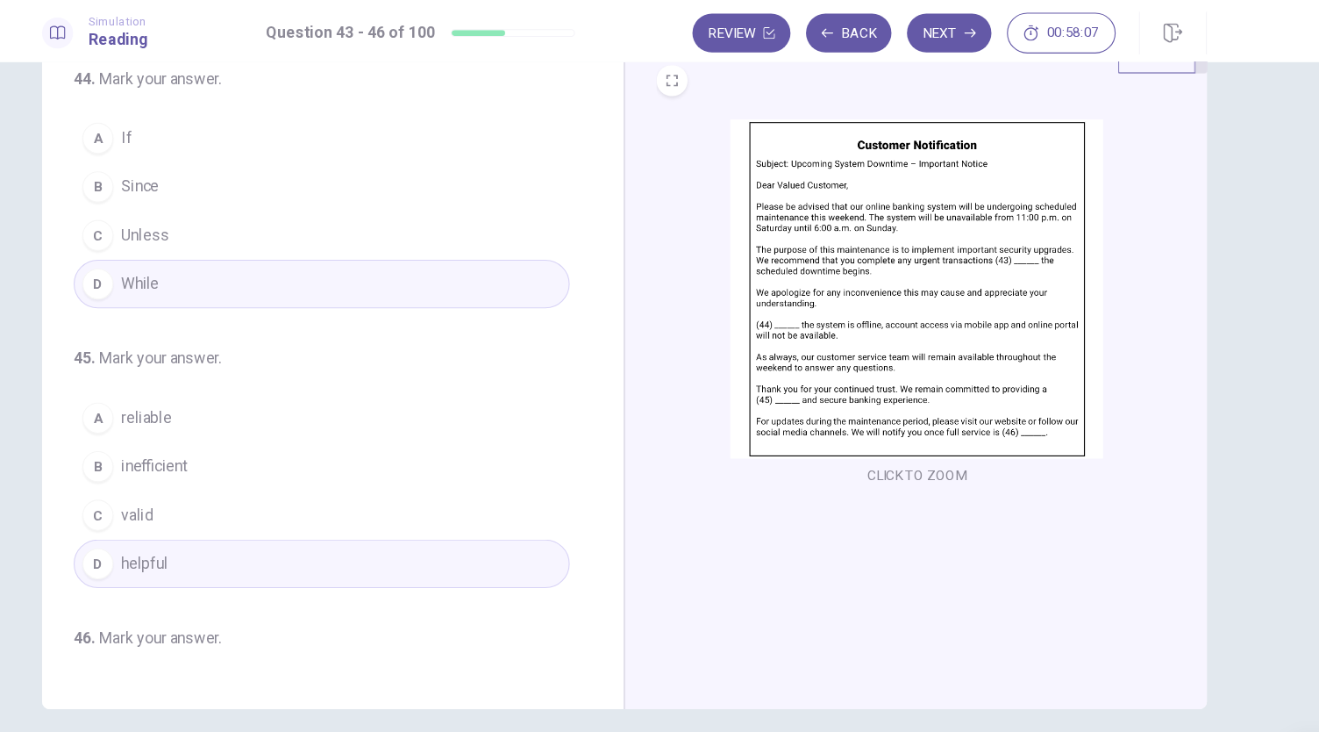
click at [303, 378] on button "A reliable" at bounding box center [385, 378] width 448 height 44
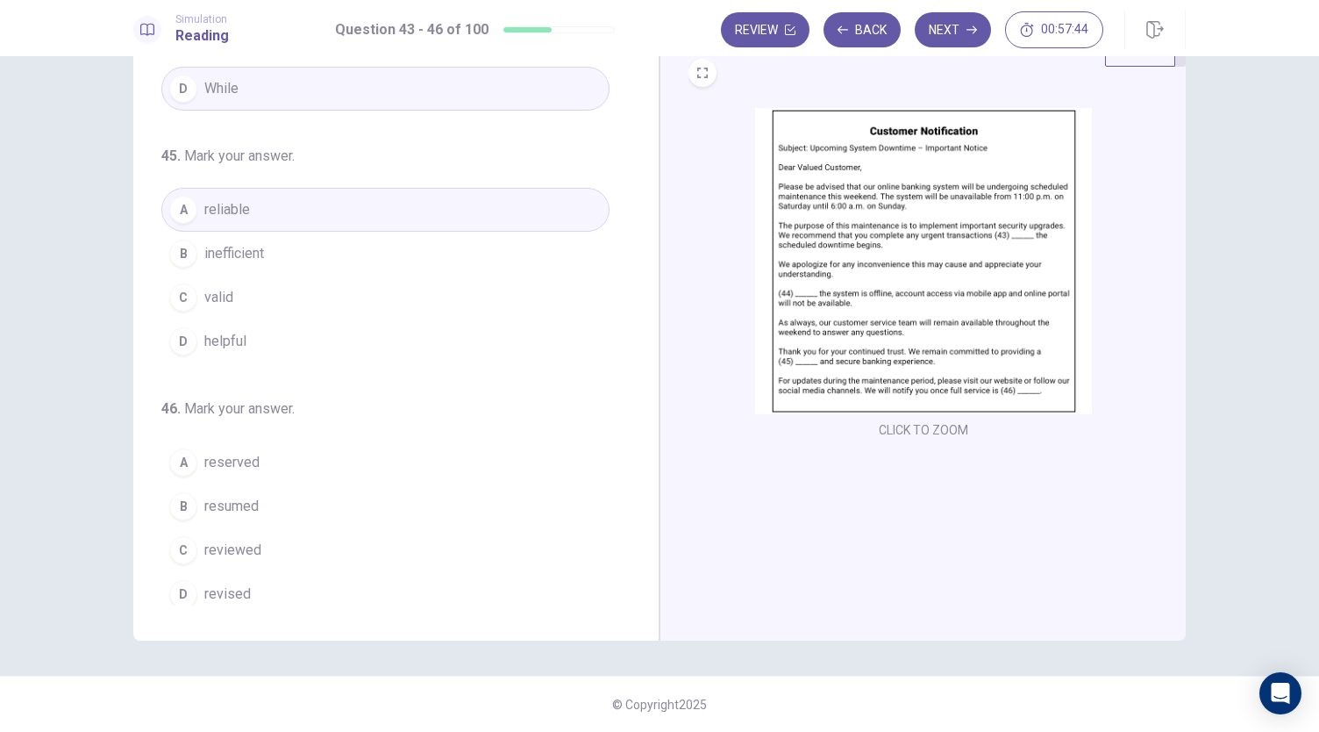
scroll to position [426, 0]
click at [261, 493] on button "B resumed" at bounding box center [385, 505] width 448 height 44
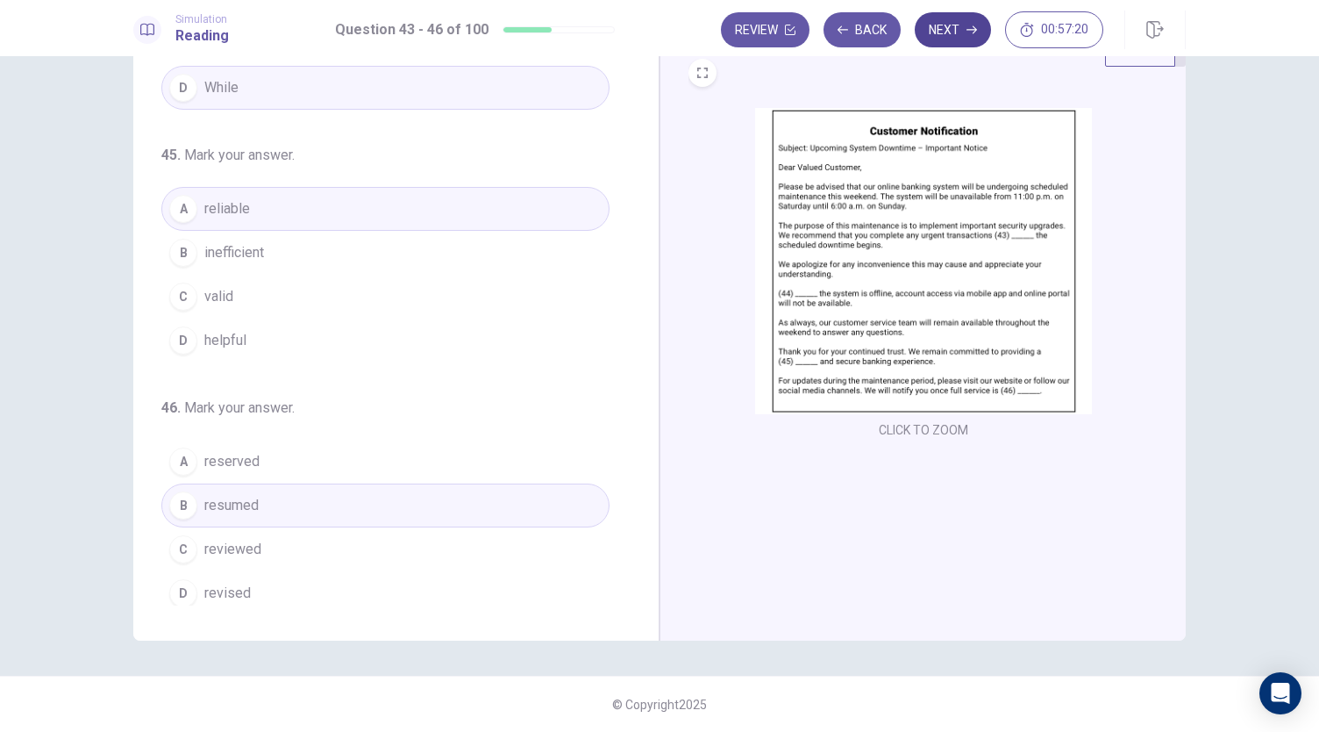
click at [968, 44] on button "Next" at bounding box center [953, 29] width 76 height 35
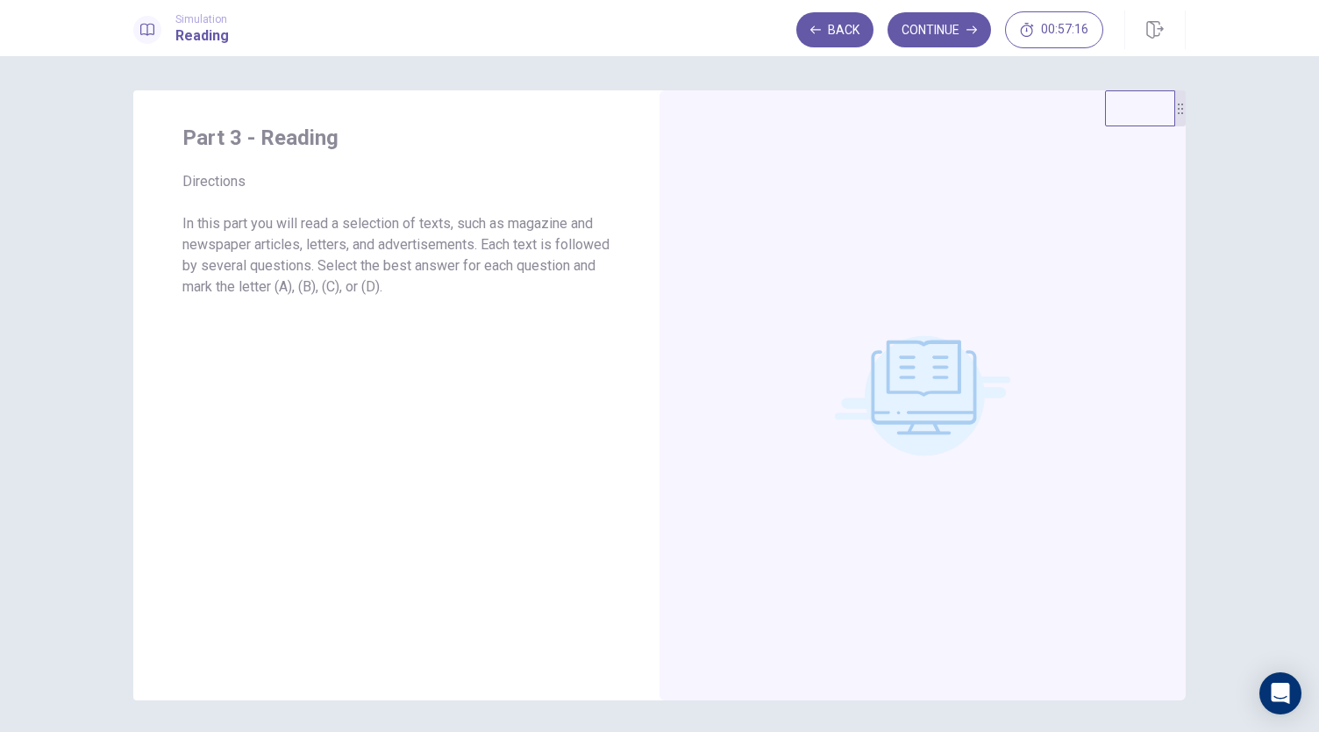
scroll to position [0, 0]
click at [919, 37] on button "Continue" at bounding box center [939, 29] width 103 height 35
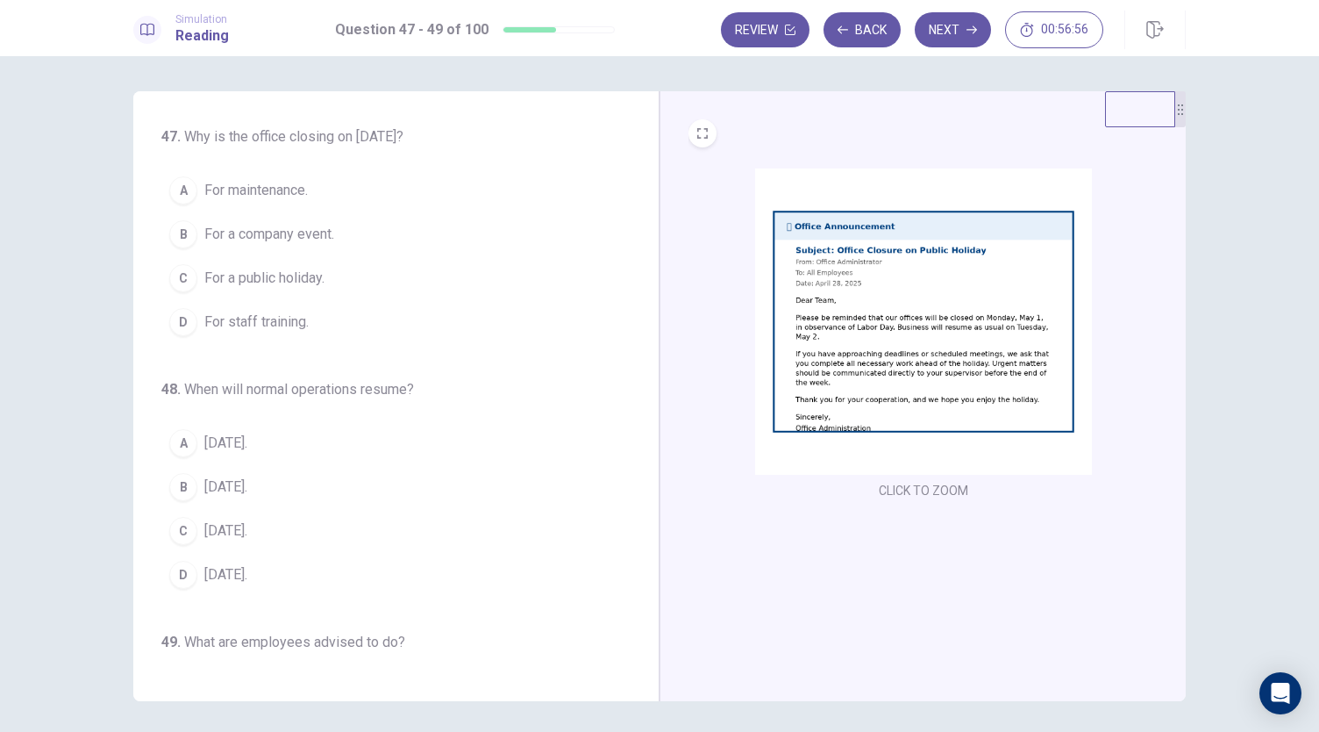
click at [249, 199] on span "For maintenance." at bounding box center [255, 190] width 103 height 21
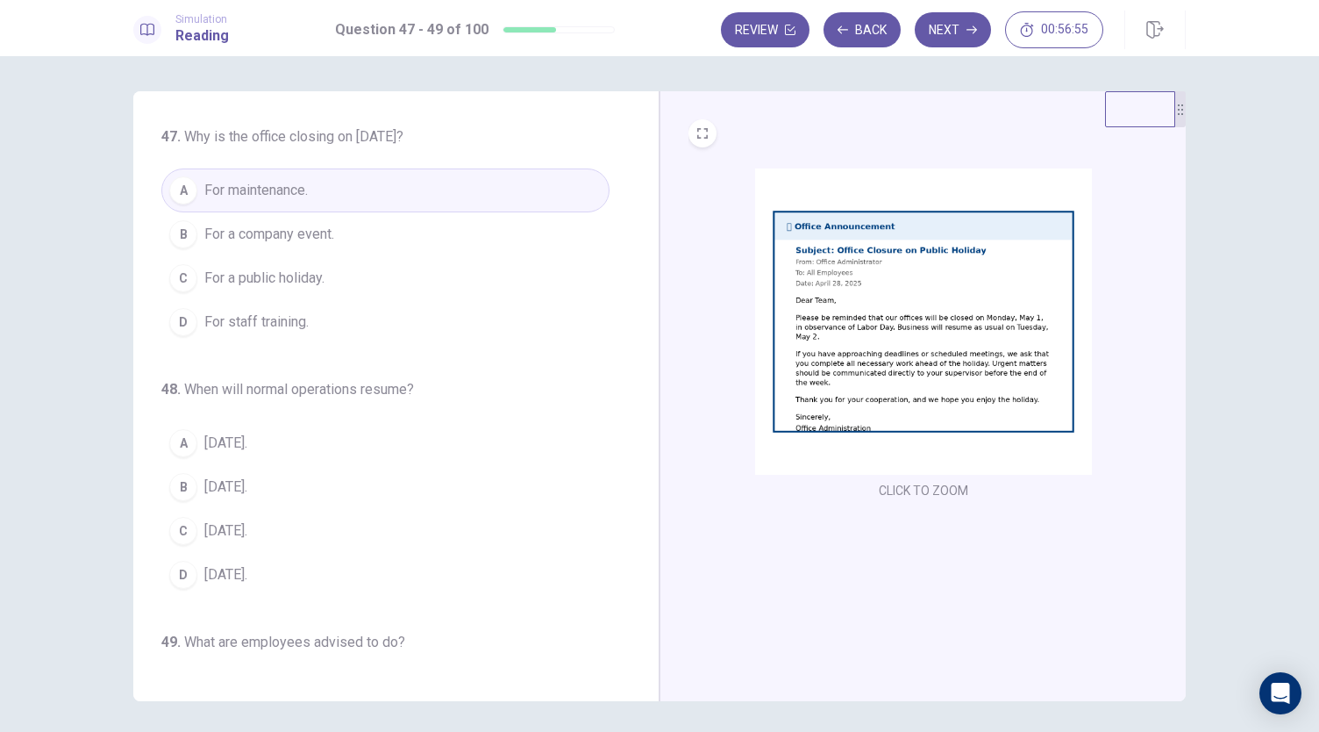
click at [288, 241] on span "For a company event." at bounding box center [269, 234] width 130 height 21
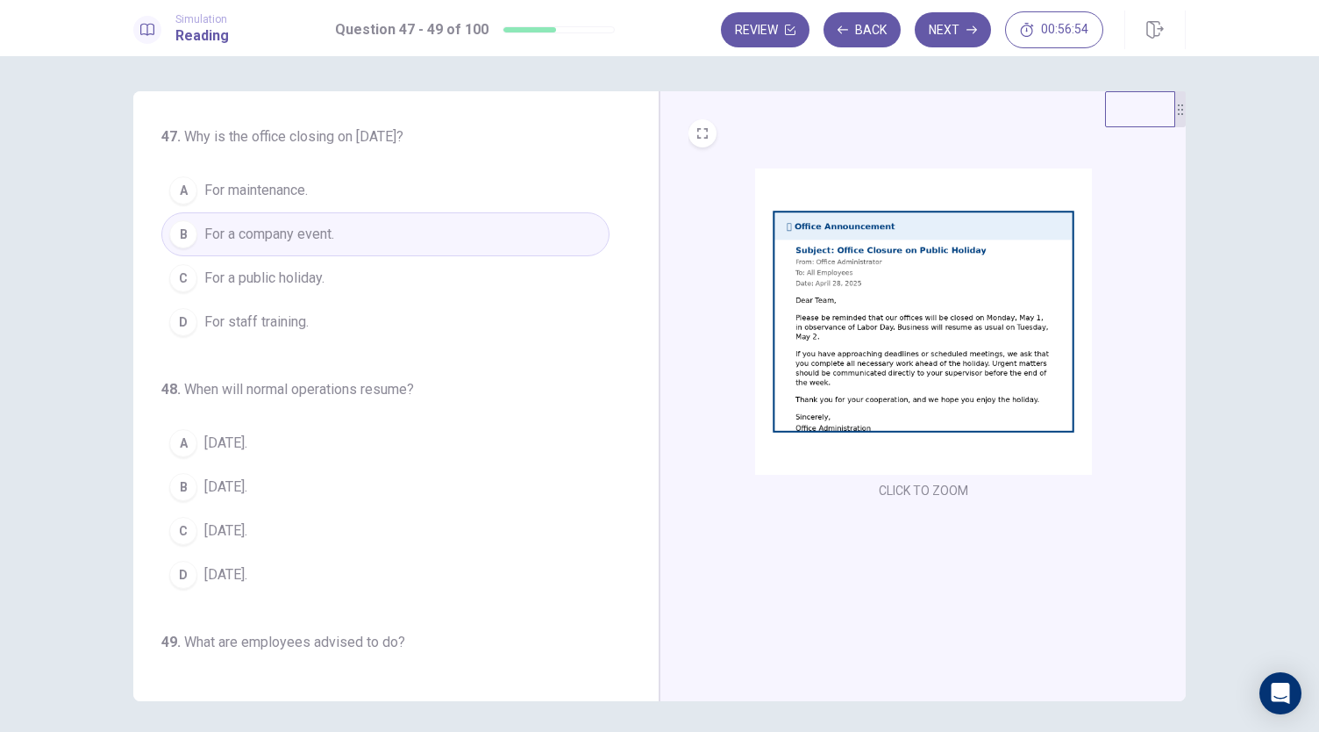
click at [293, 276] on span "For a public holiday." at bounding box center [264, 278] width 120 height 21
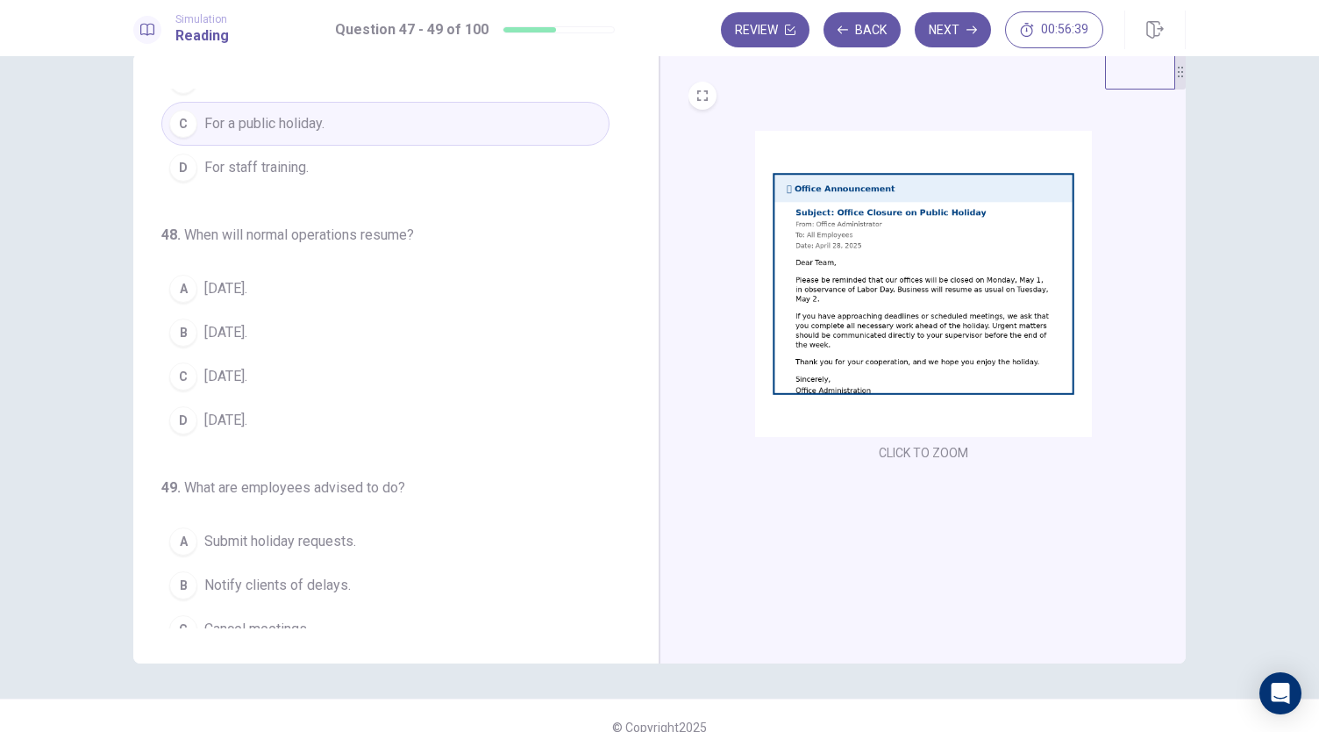
scroll to position [143, 0]
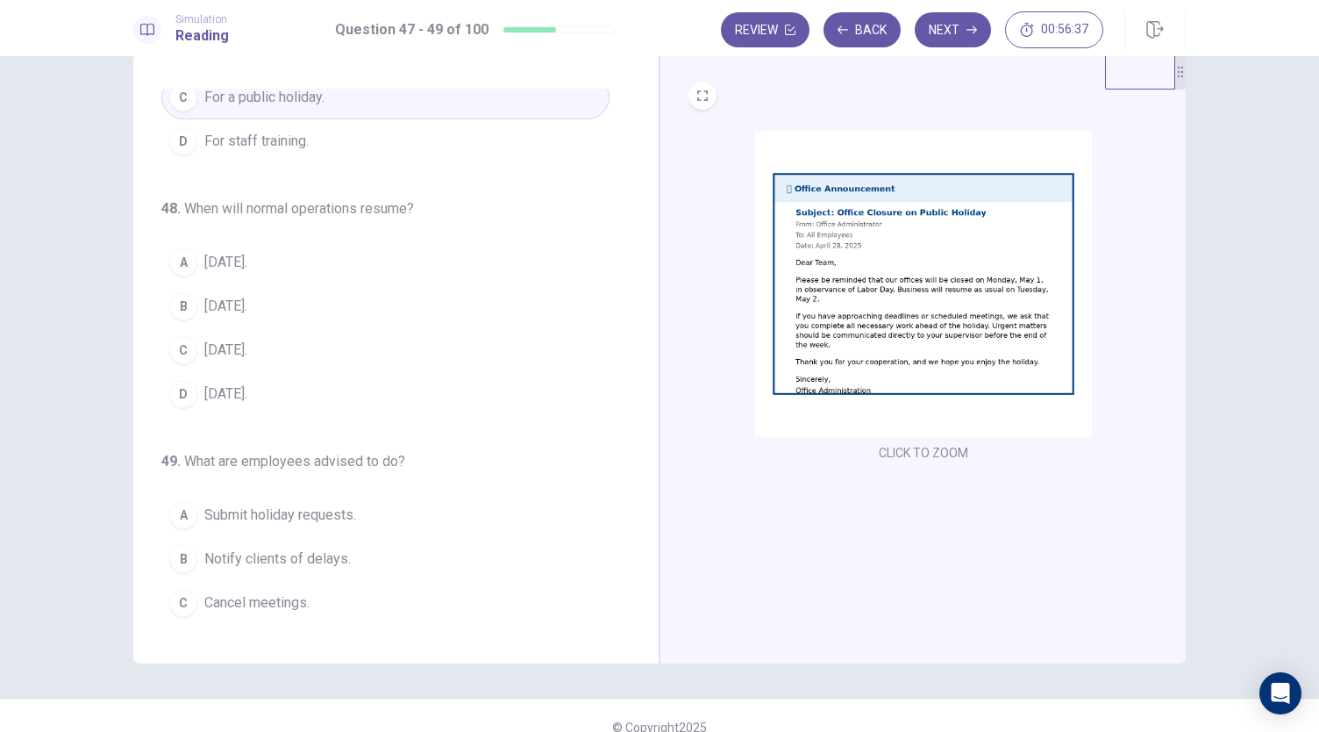
click at [245, 256] on button "A May 2." at bounding box center [385, 262] width 448 height 44
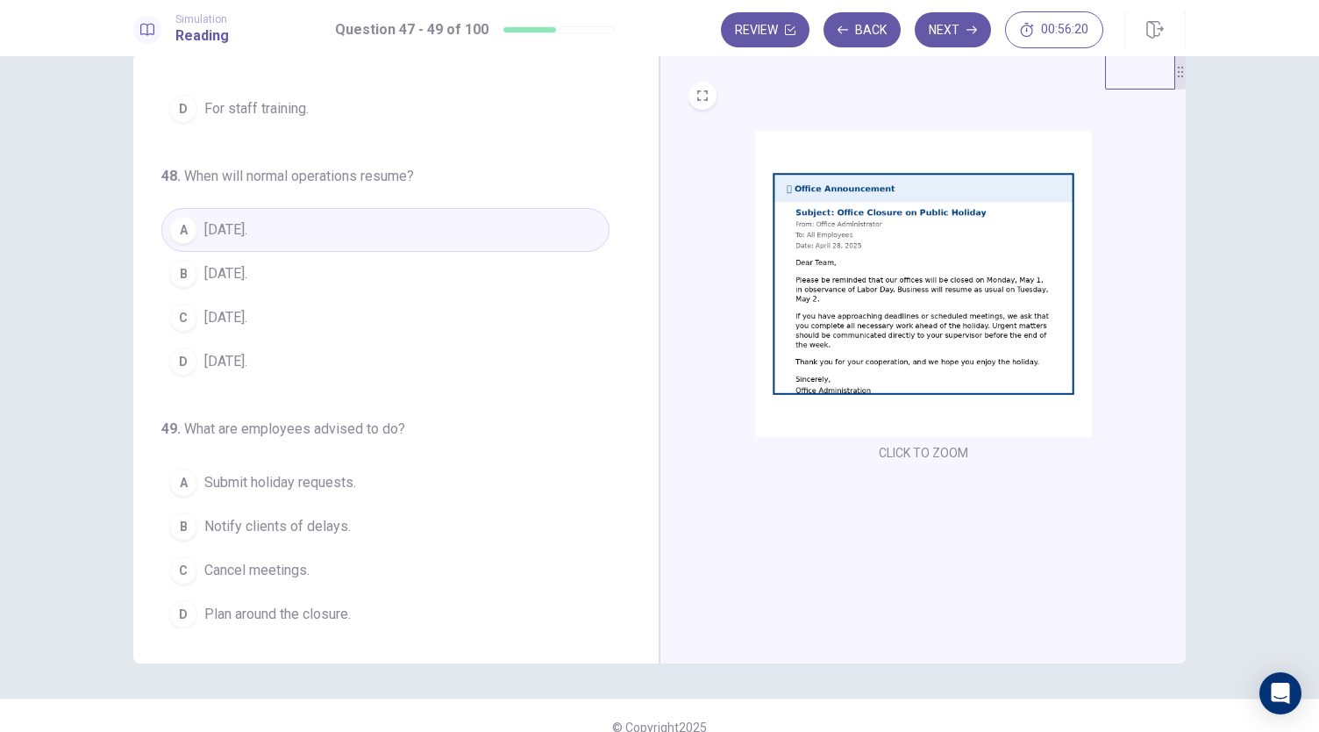
scroll to position [61, 0]
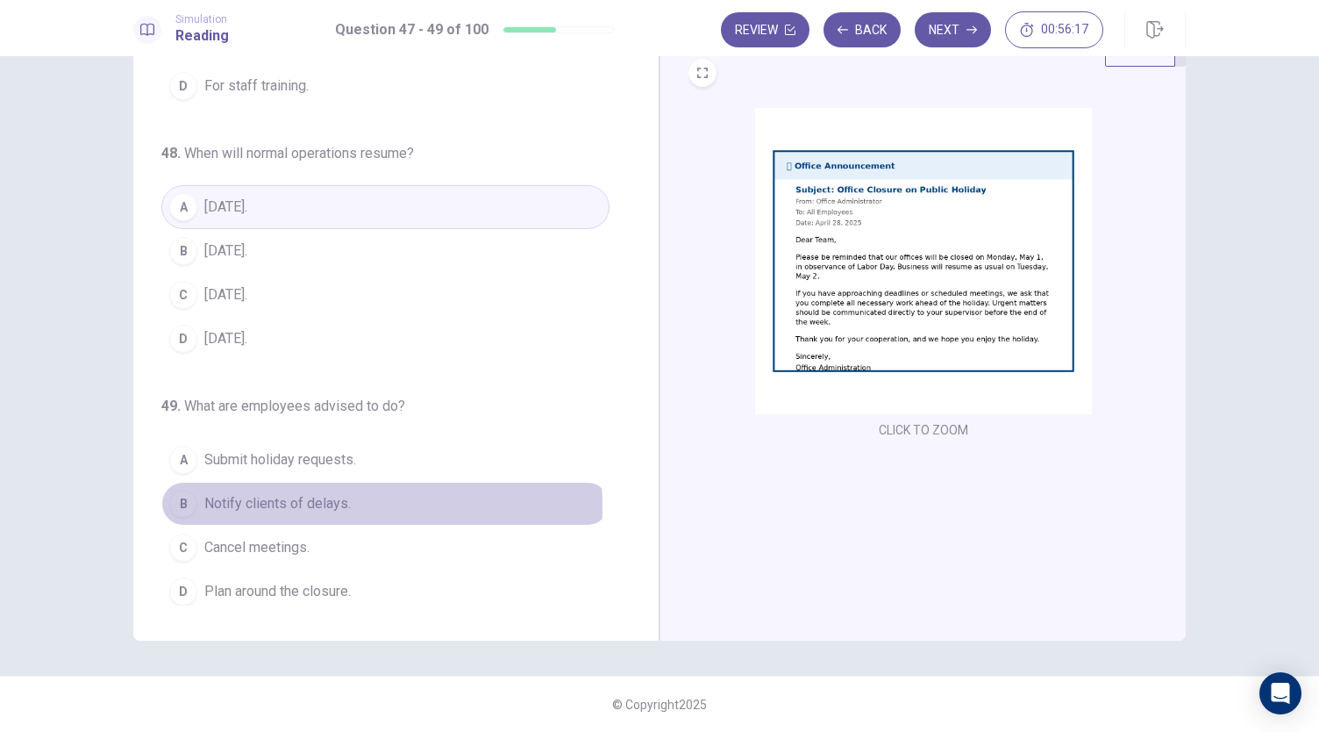
click at [297, 501] on span "Notify clients of delays." at bounding box center [277, 503] width 146 height 21
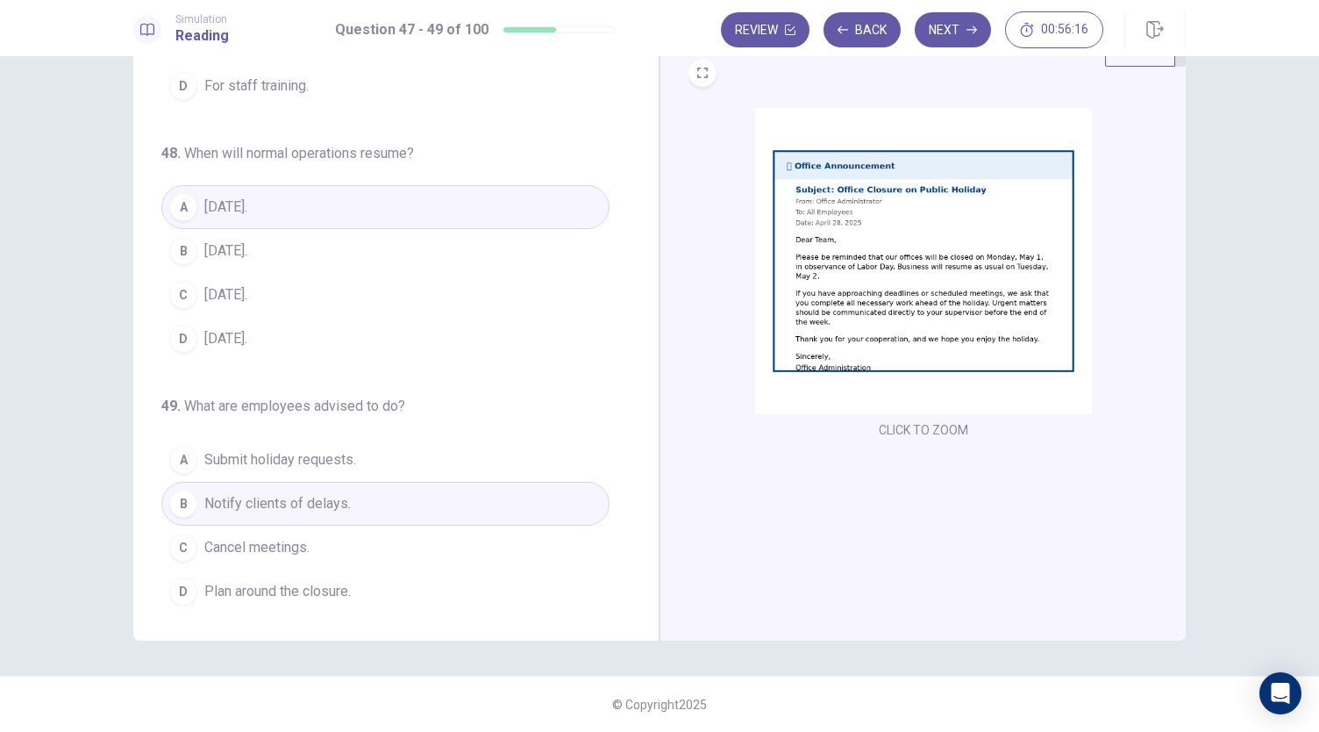
click at [379, 450] on button "A Submit holiday requests." at bounding box center [385, 460] width 448 height 44
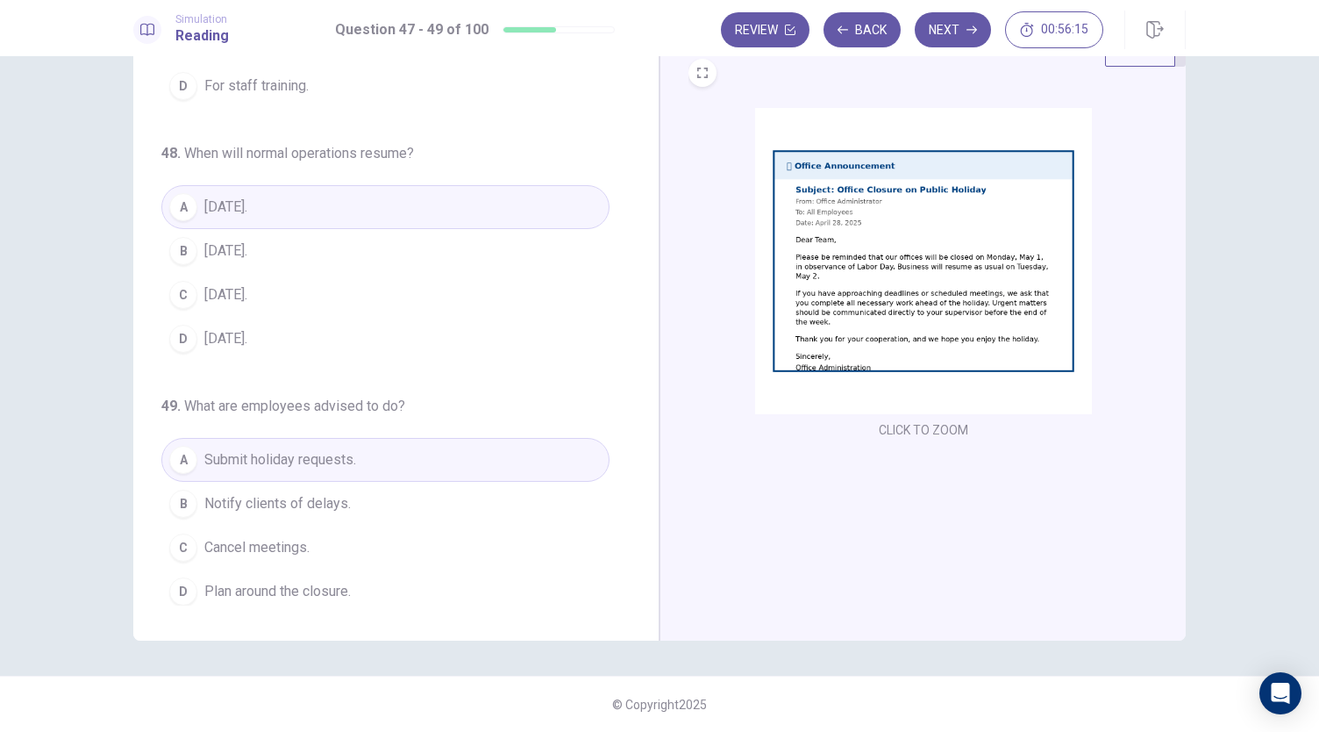
click at [358, 536] on button "C Cancel meetings." at bounding box center [385, 547] width 448 height 44
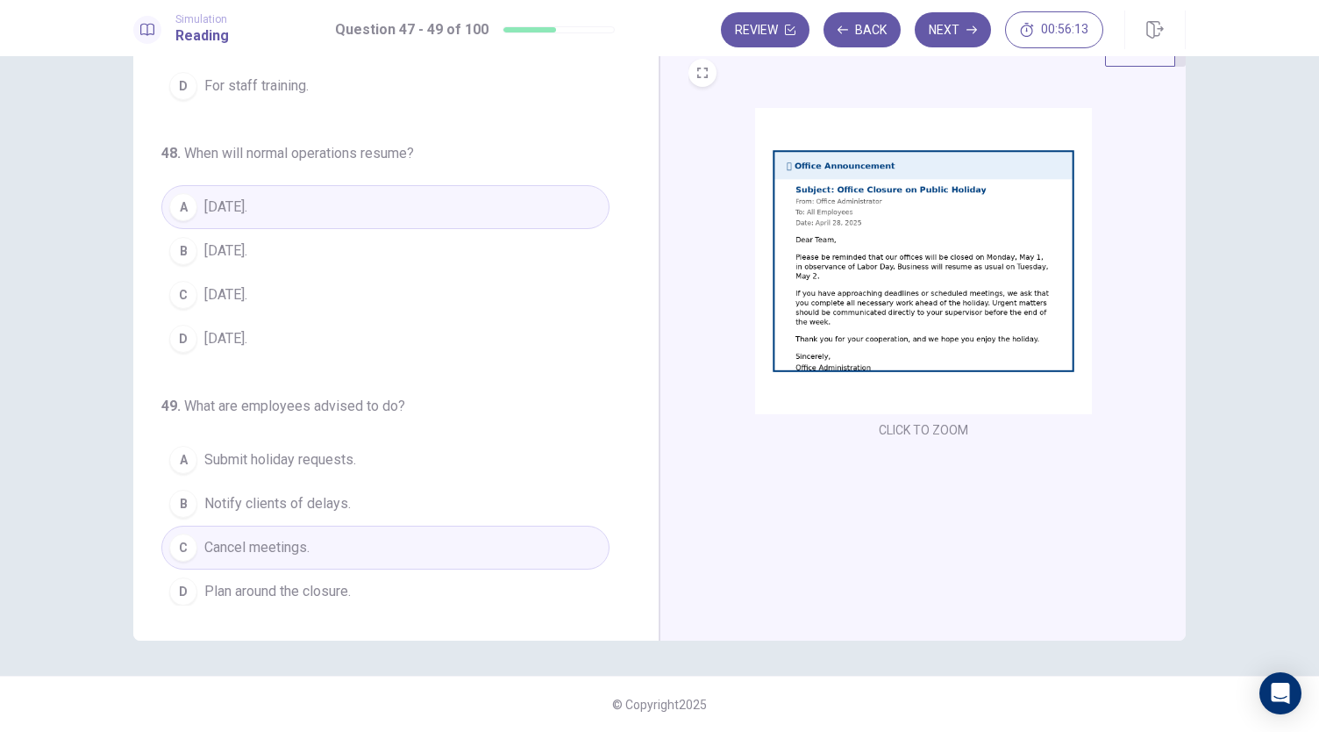
click at [435, 580] on button "D Plan around the closure." at bounding box center [385, 591] width 448 height 44
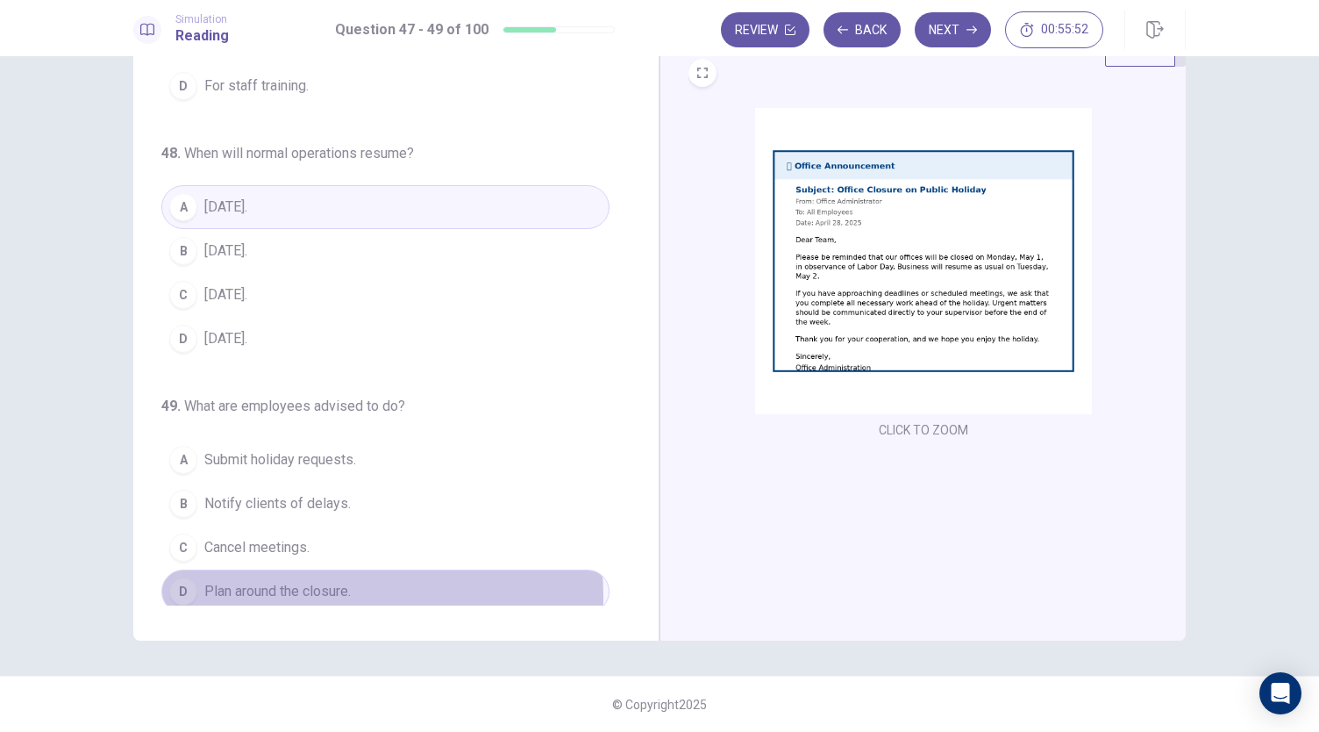
click at [337, 589] on span "Plan around the closure." at bounding box center [277, 591] width 146 height 21
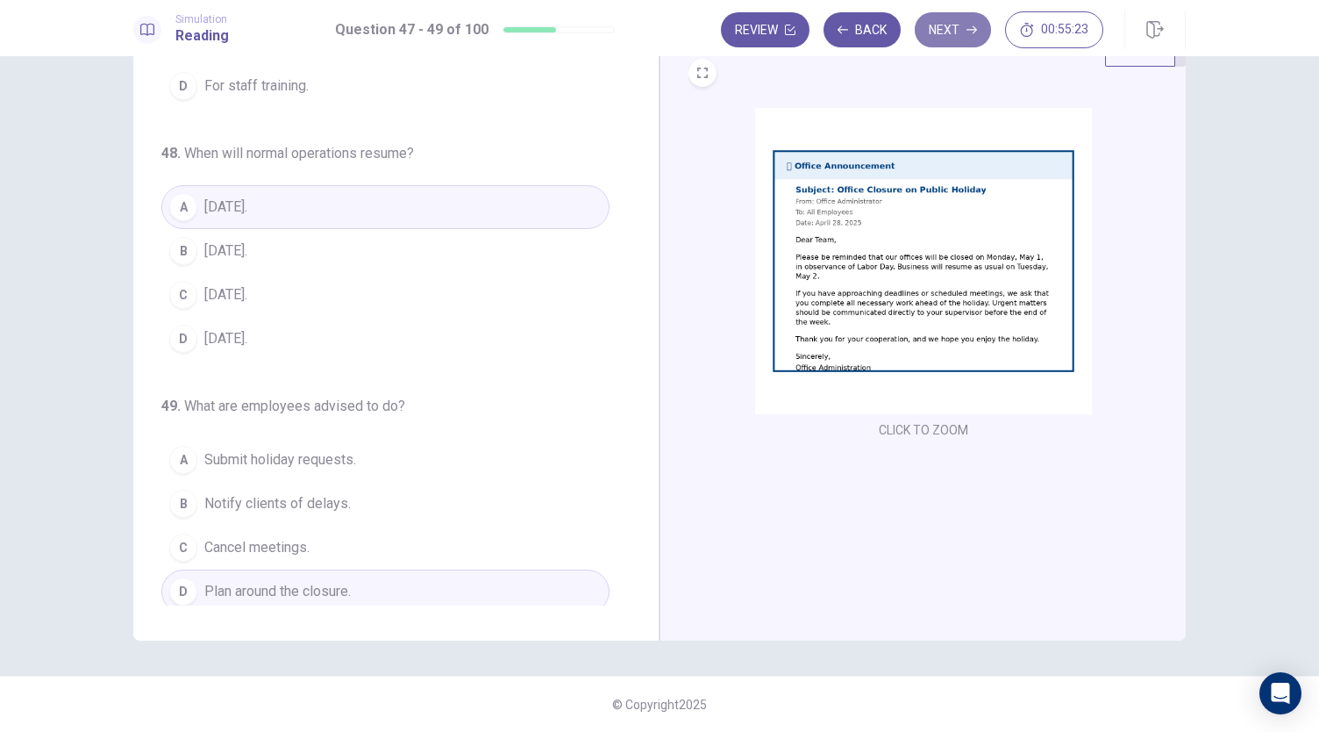
click at [981, 35] on button "Next" at bounding box center [953, 29] width 76 height 35
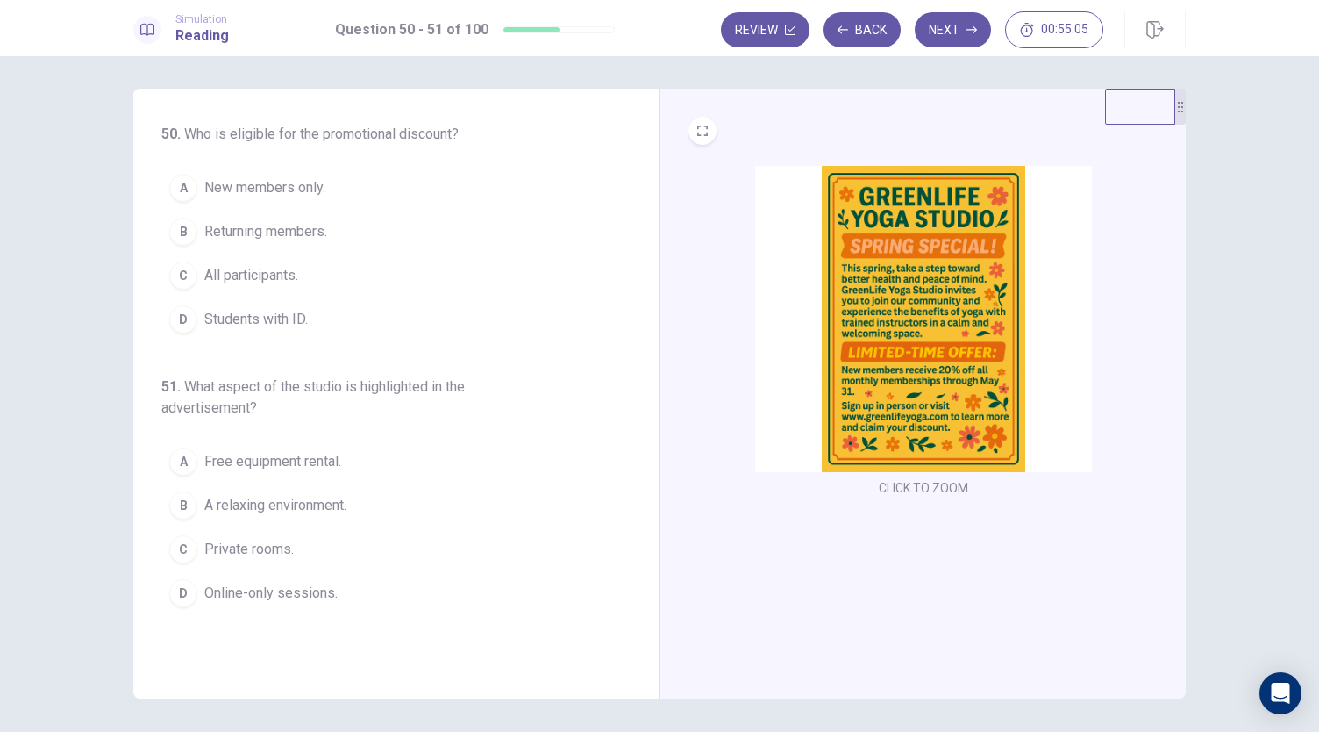
scroll to position [2, 0]
click at [320, 189] on span "New members only." at bounding box center [264, 188] width 121 height 21
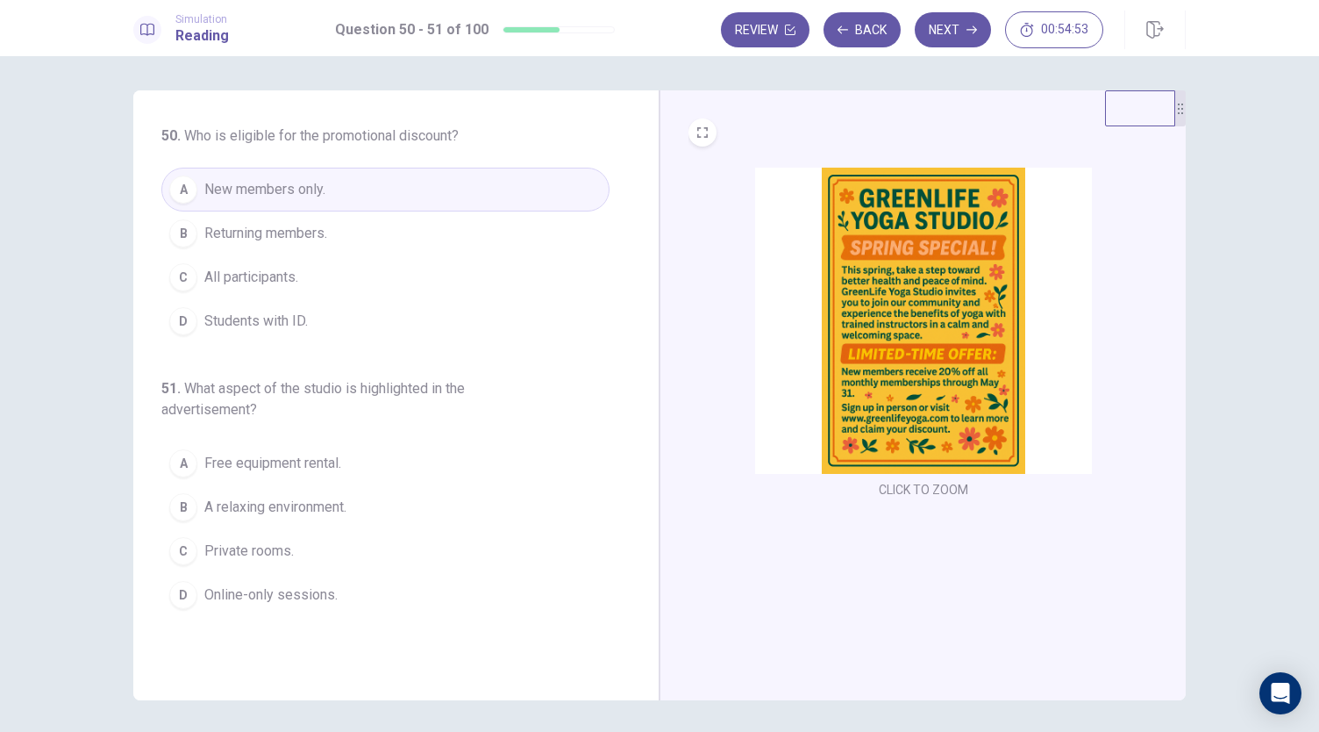
scroll to position [0, 0]
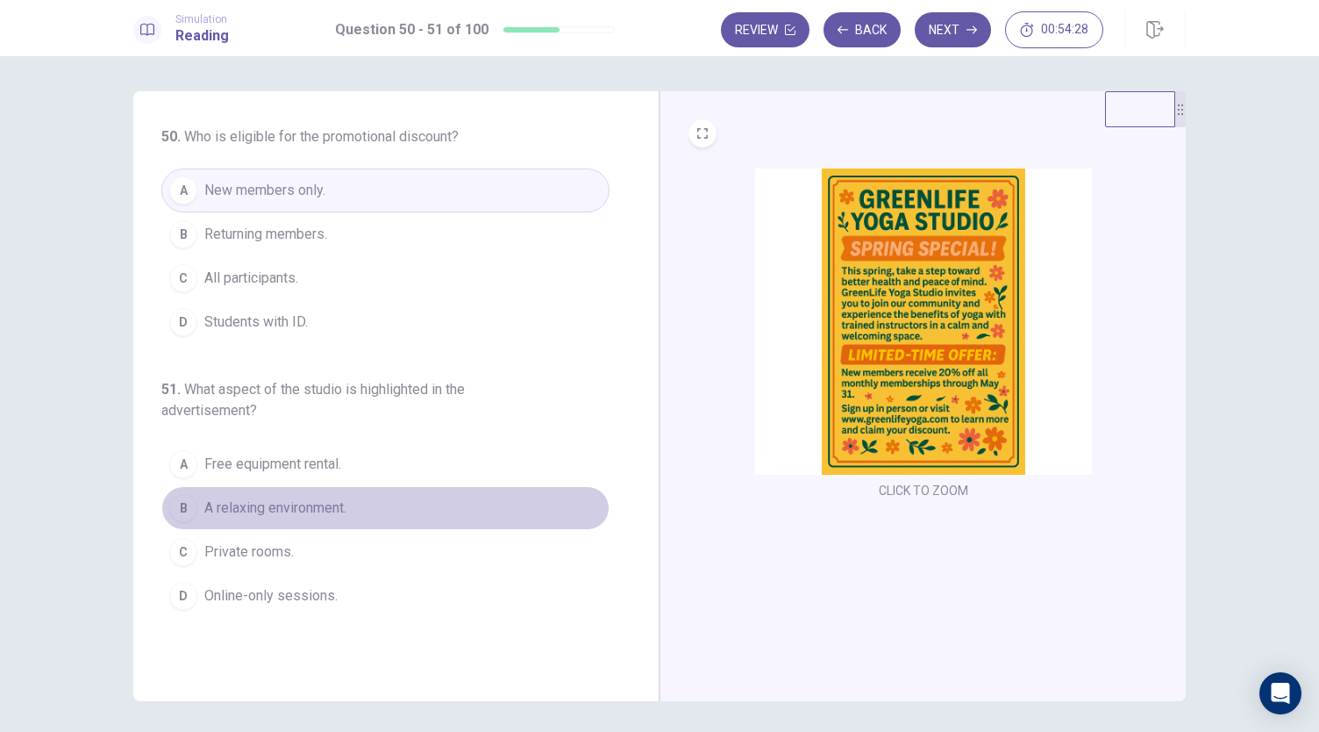
click at [301, 516] on button "B A relaxing environment." at bounding box center [385, 508] width 448 height 44
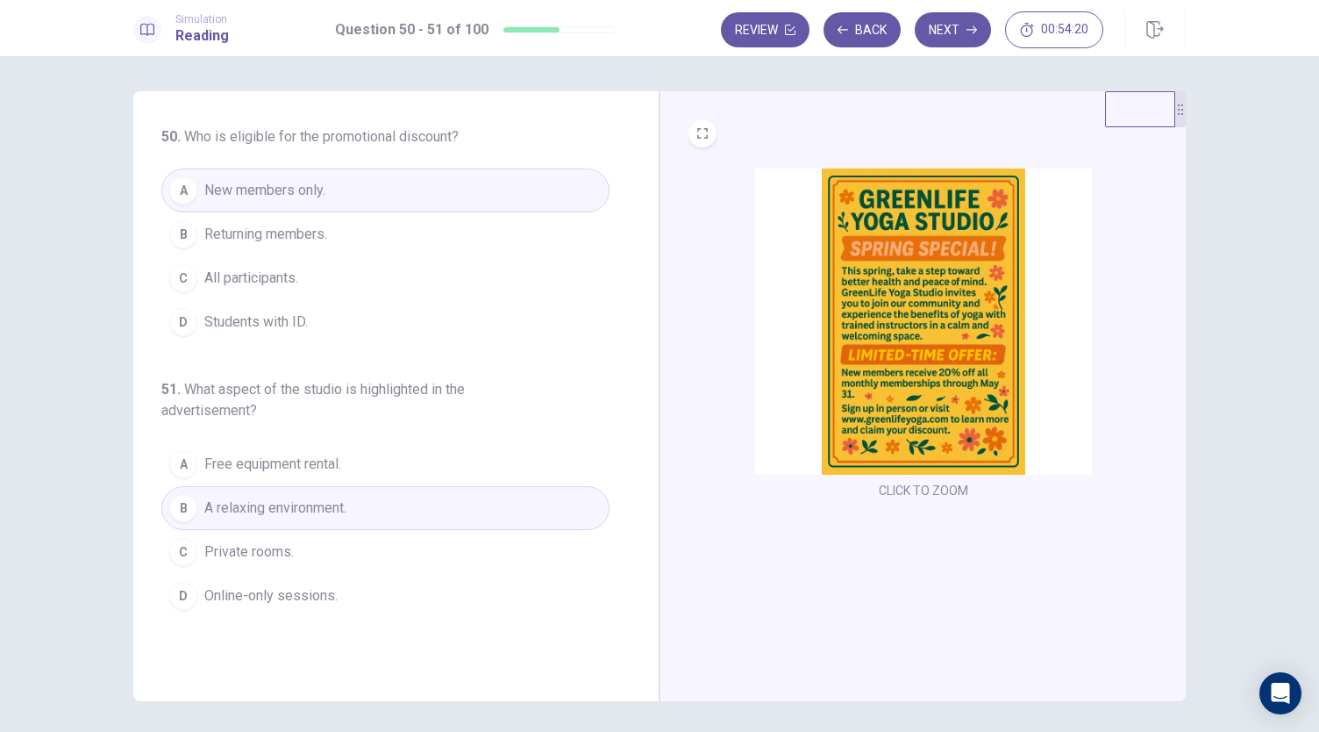
click at [366, 517] on button "B A relaxing environment." at bounding box center [385, 508] width 448 height 44
click at [969, 44] on button "Next" at bounding box center [953, 29] width 76 height 35
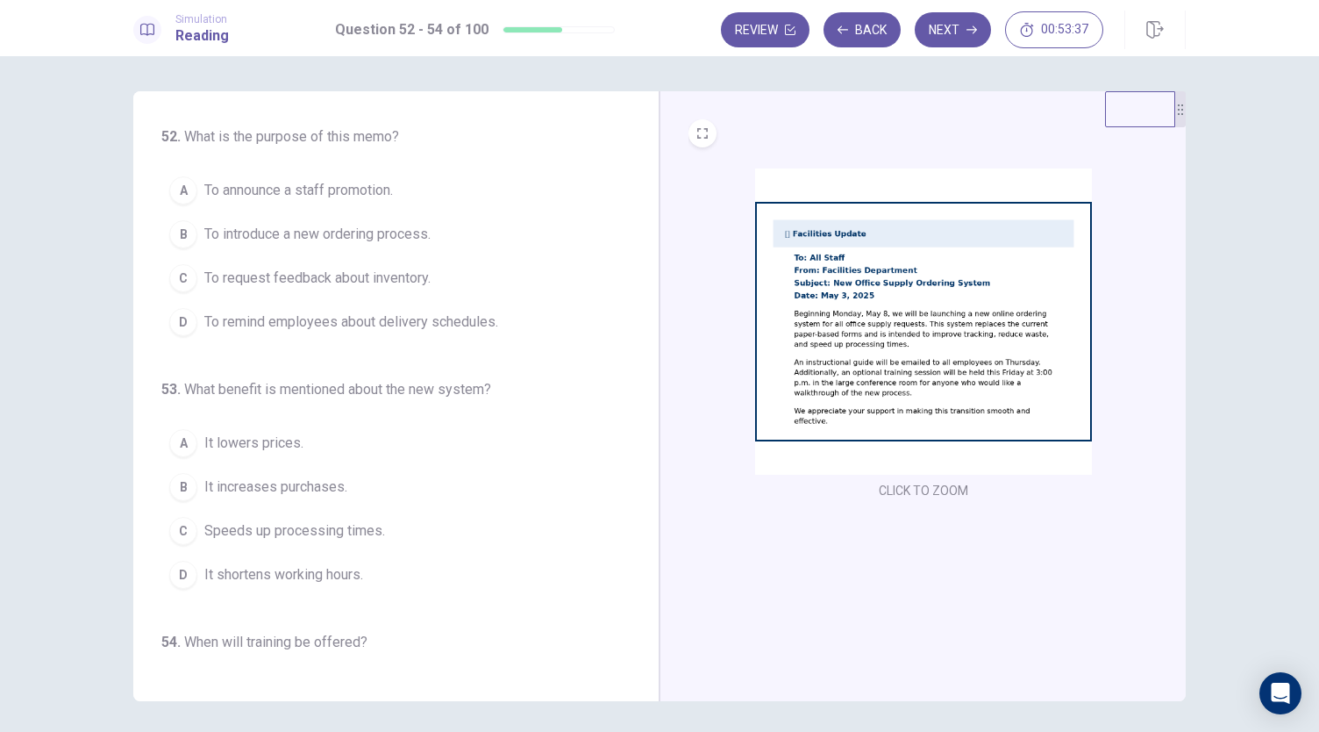
click at [397, 238] on span "To introduce a new ordering process." at bounding box center [317, 234] width 226 height 21
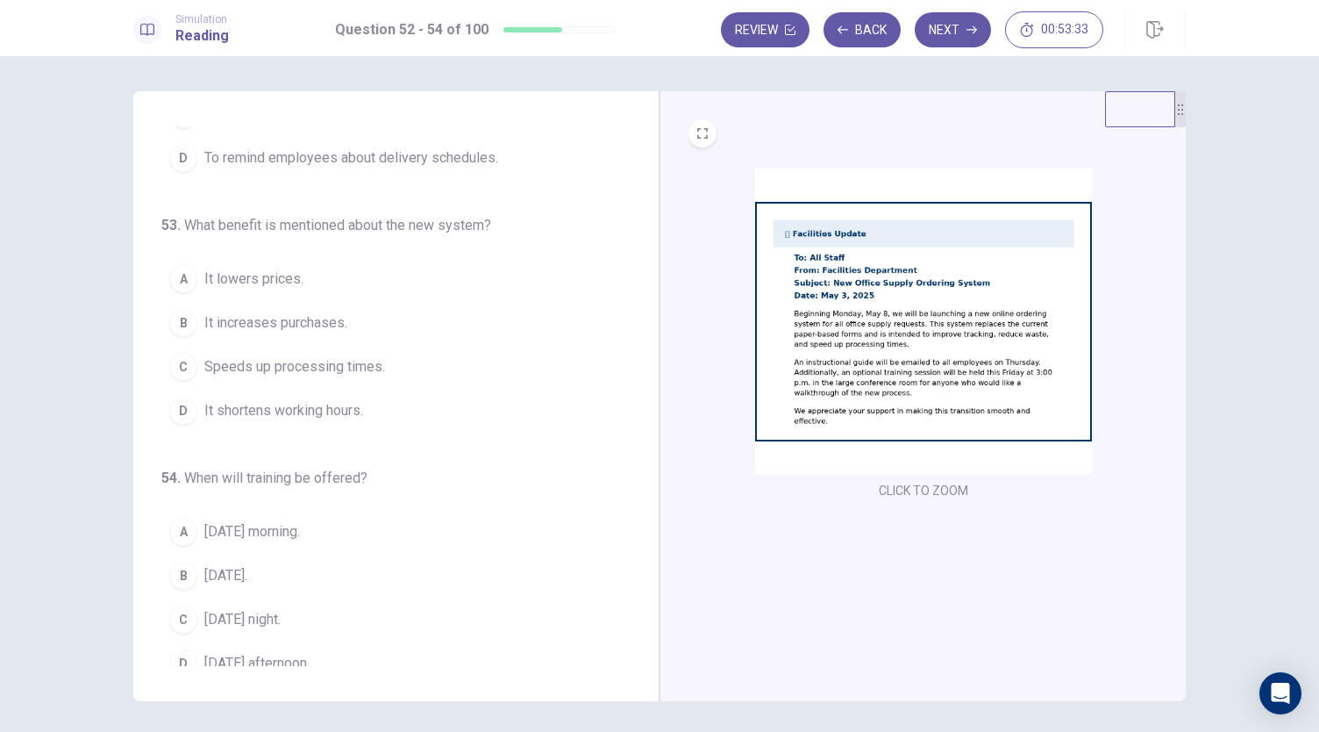
scroll to position [175, 0]
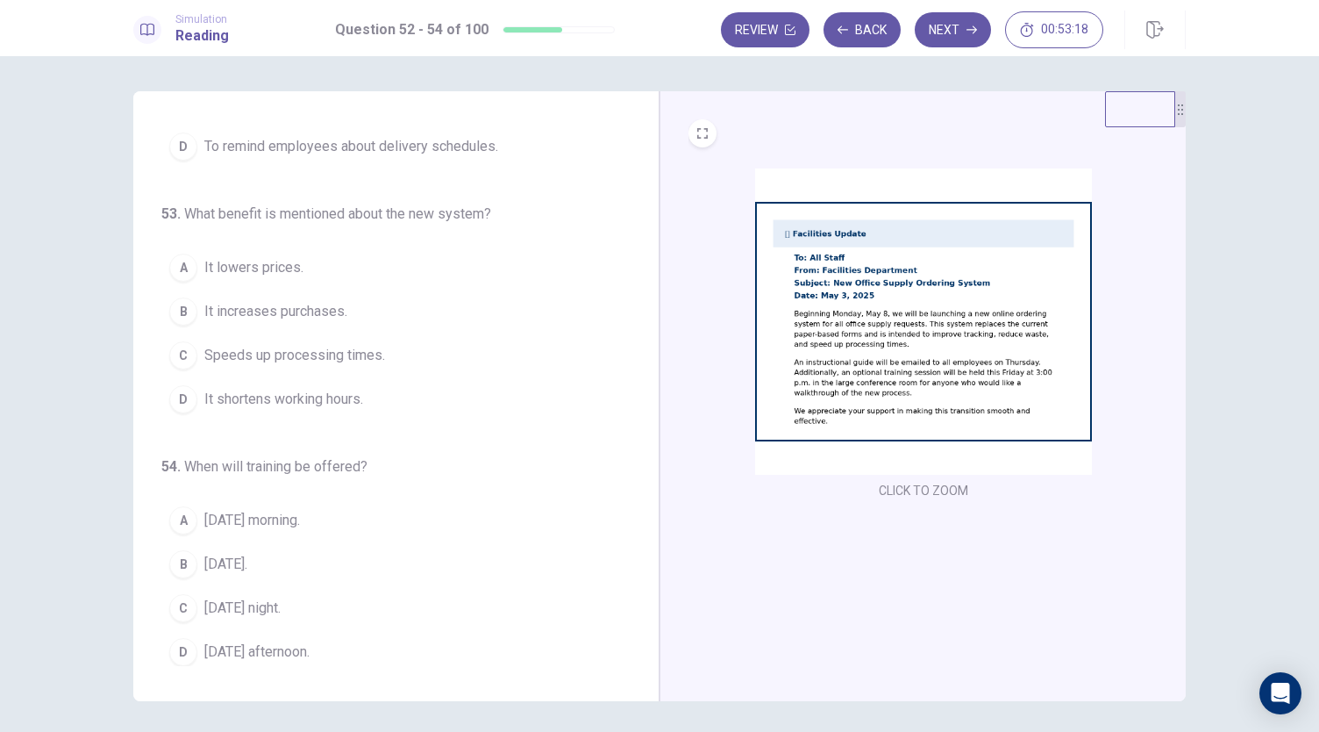
click at [258, 277] on button "A It lowers prices." at bounding box center [385, 268] width 448 height 44
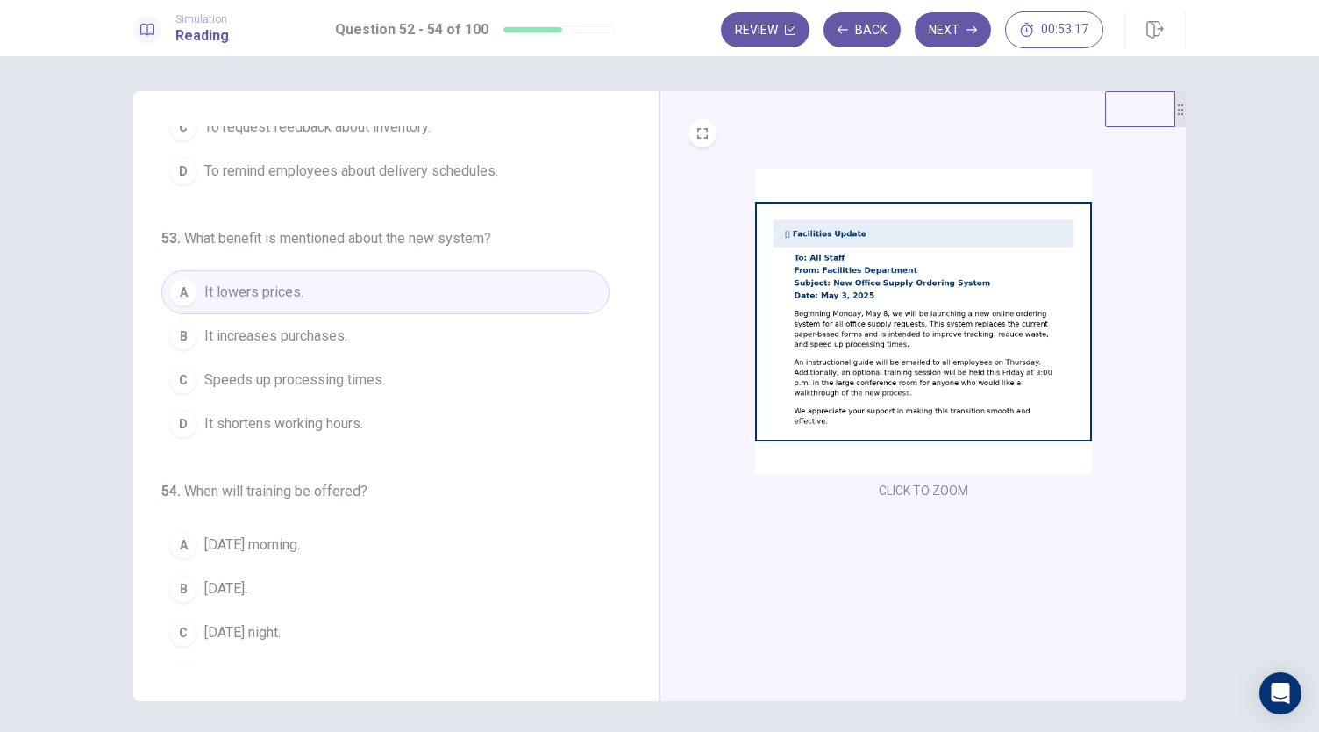
scroll to position [149, 0]
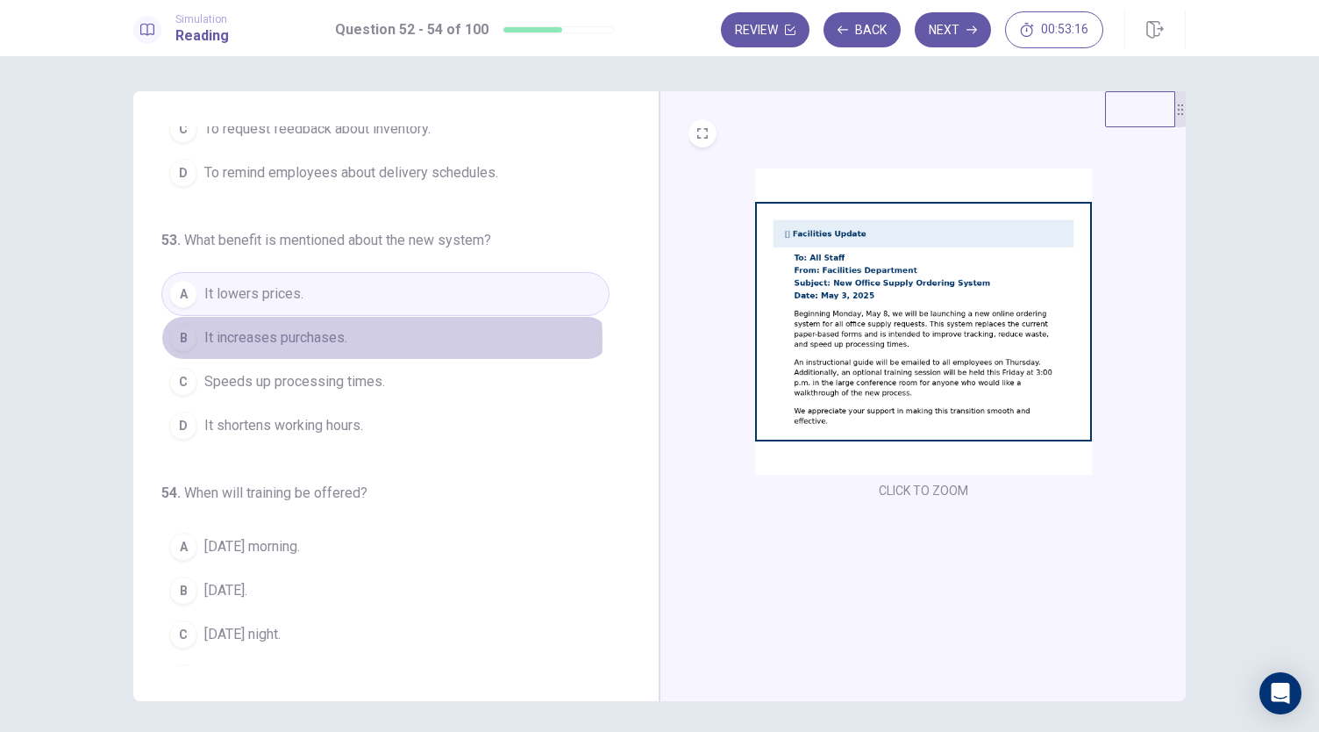
click at [336, 336] on span "It increases purchases." at bounding box center [275, 337] width 143 height 21
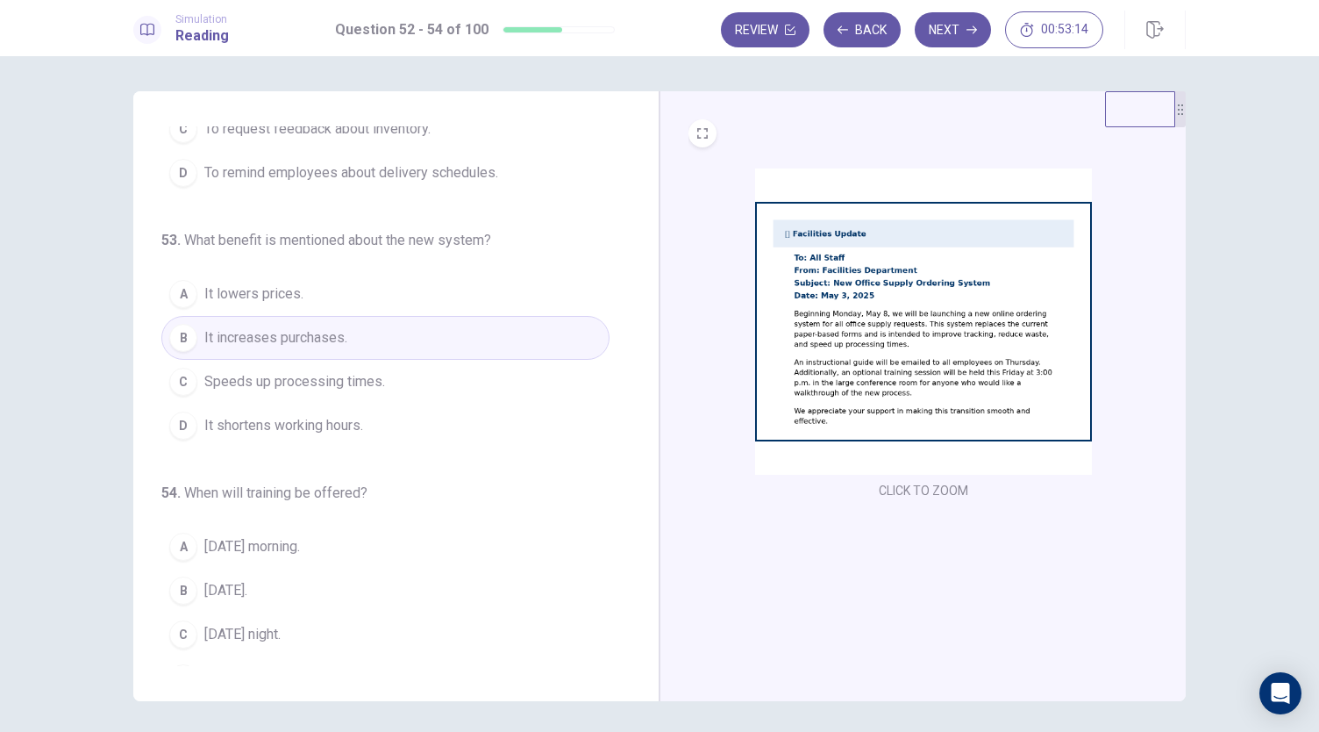
click at [335, 346] on button "B It increases purchases." at bounding box center [385, 338] width 448 height 44
click at [342, 371] on span "Speeds up processing times." at bounding box center [294, 381] width 181 height 21
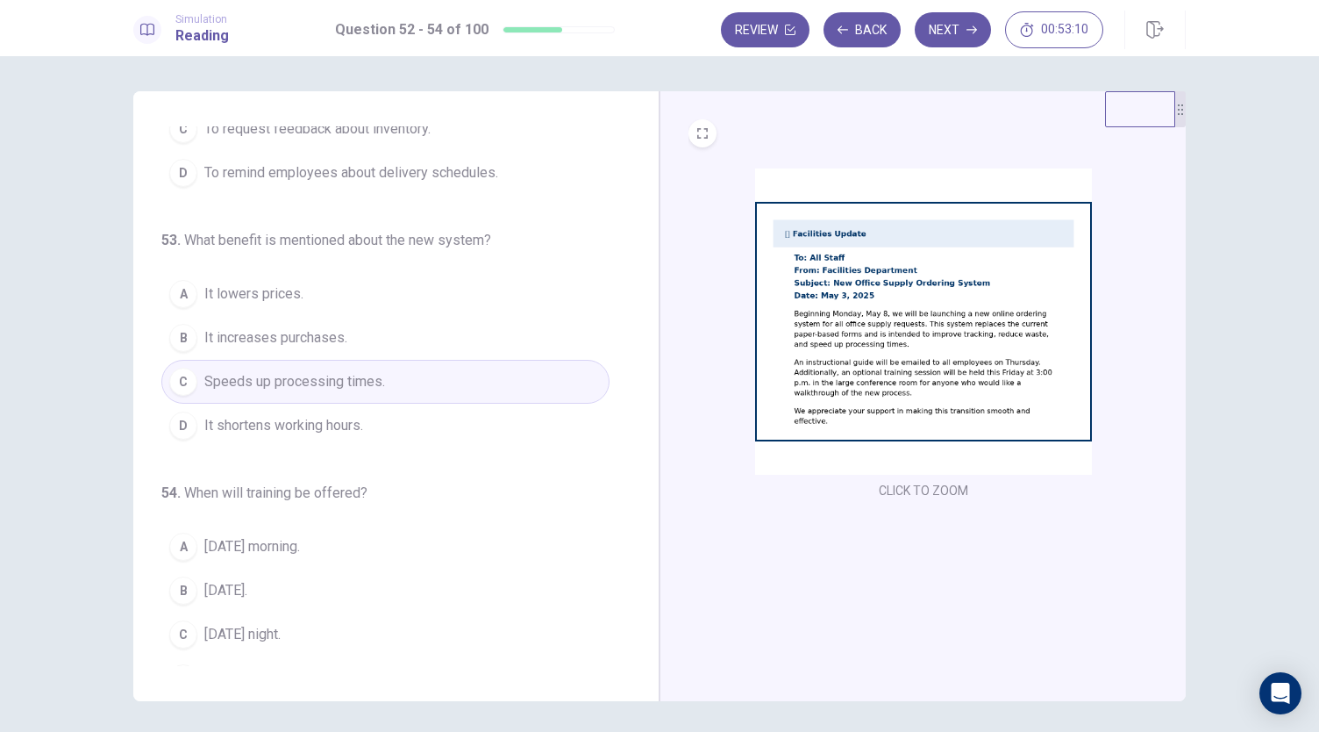
scroll to position [175, 0]
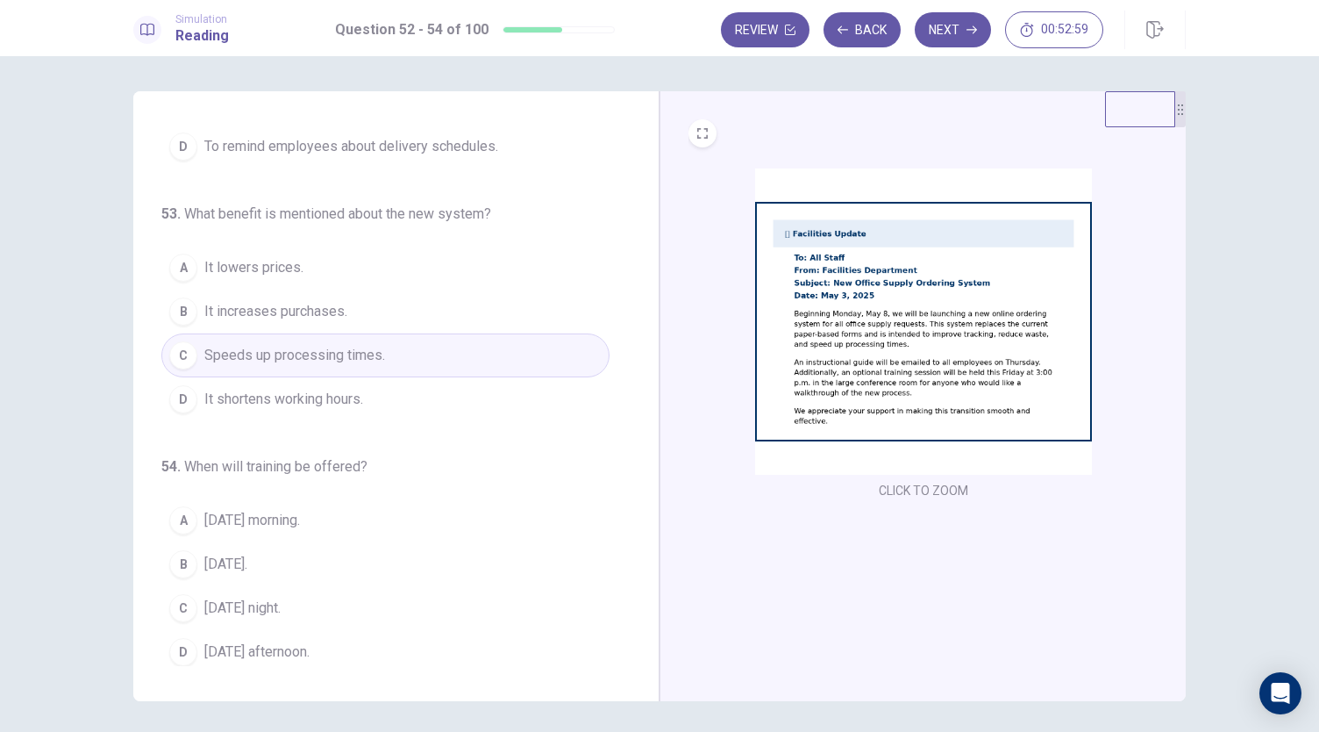
click at [305, 603] on button "C Friday night." at bounding box center [385, 608] width 448 height 44
click at [305, 638] on button "D Friday afternoon." at bounding box center [385, 652] width 448 height 44
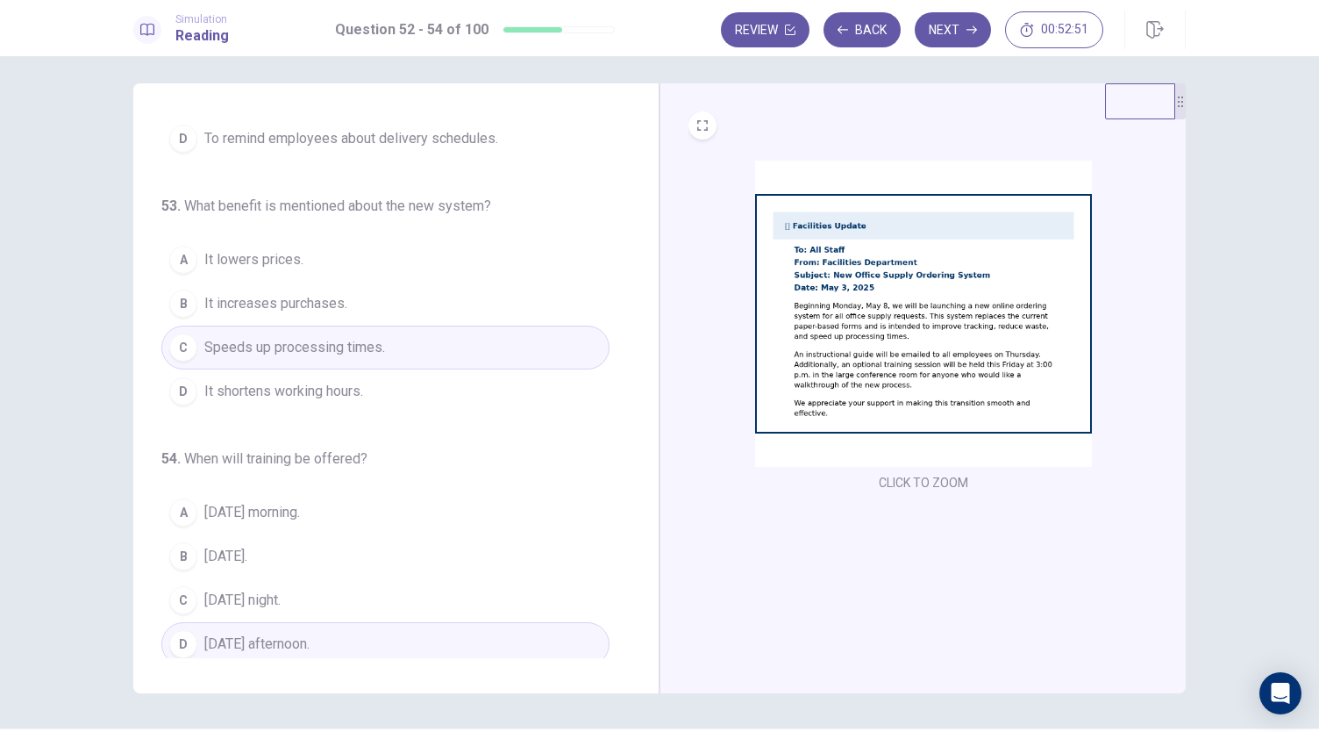
scroll to position [0, 0]
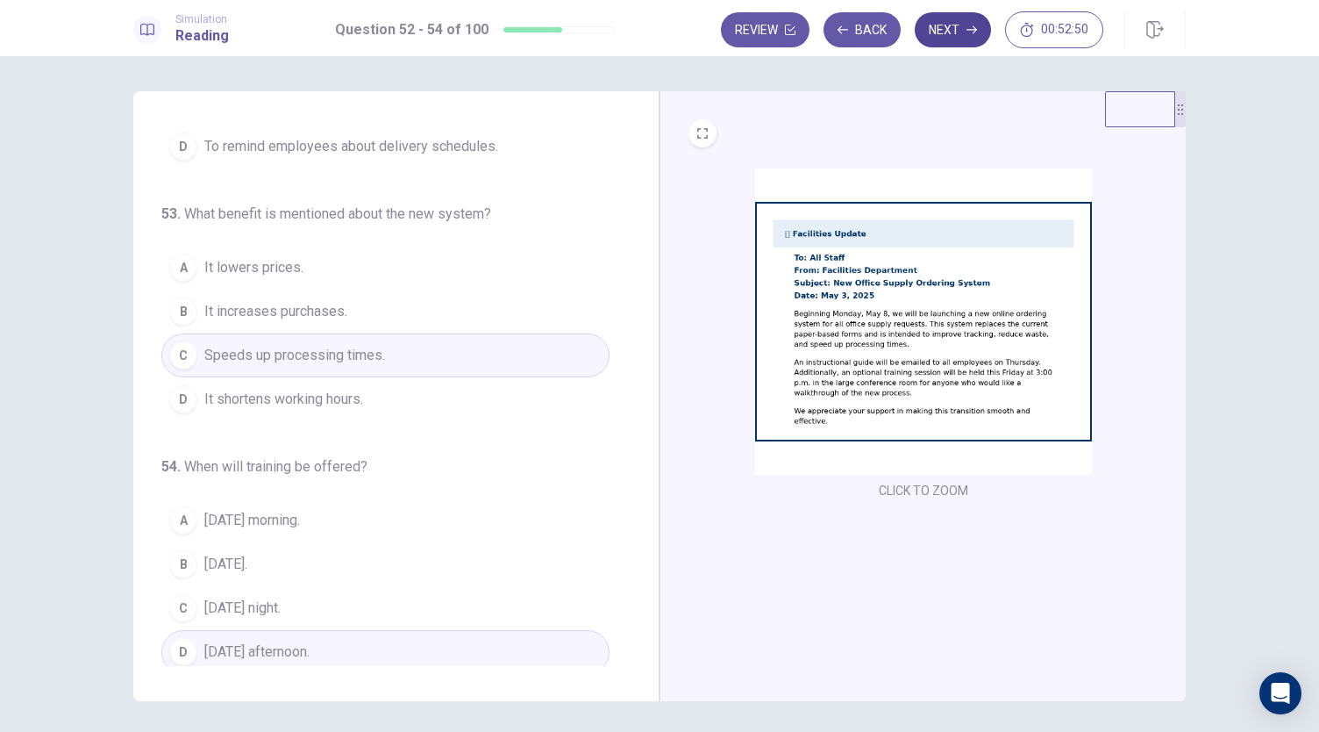
click at [951, 46] on button "Next" at bounding box center [953, 29] width 76 height 35
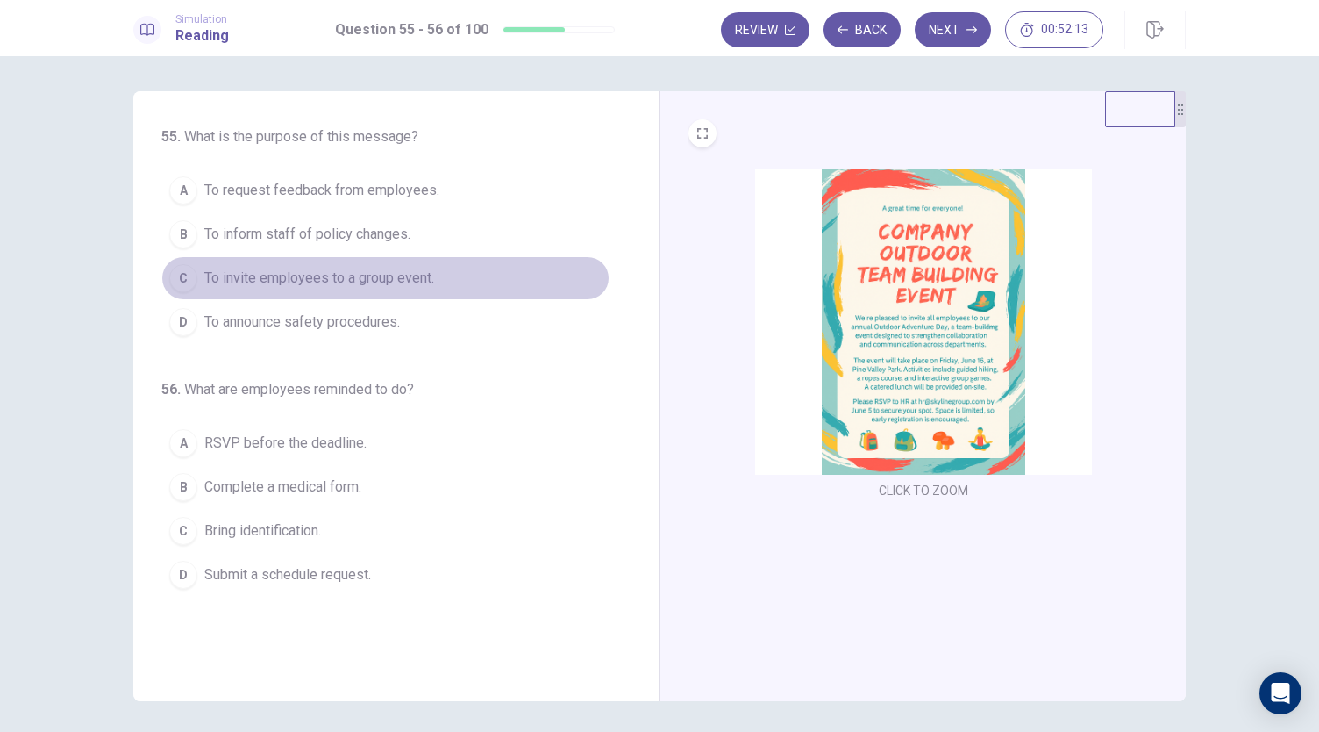
click at [379, 280] on span "To invite employees to a group event." at bounding box center [319, 278] width 230 height 21
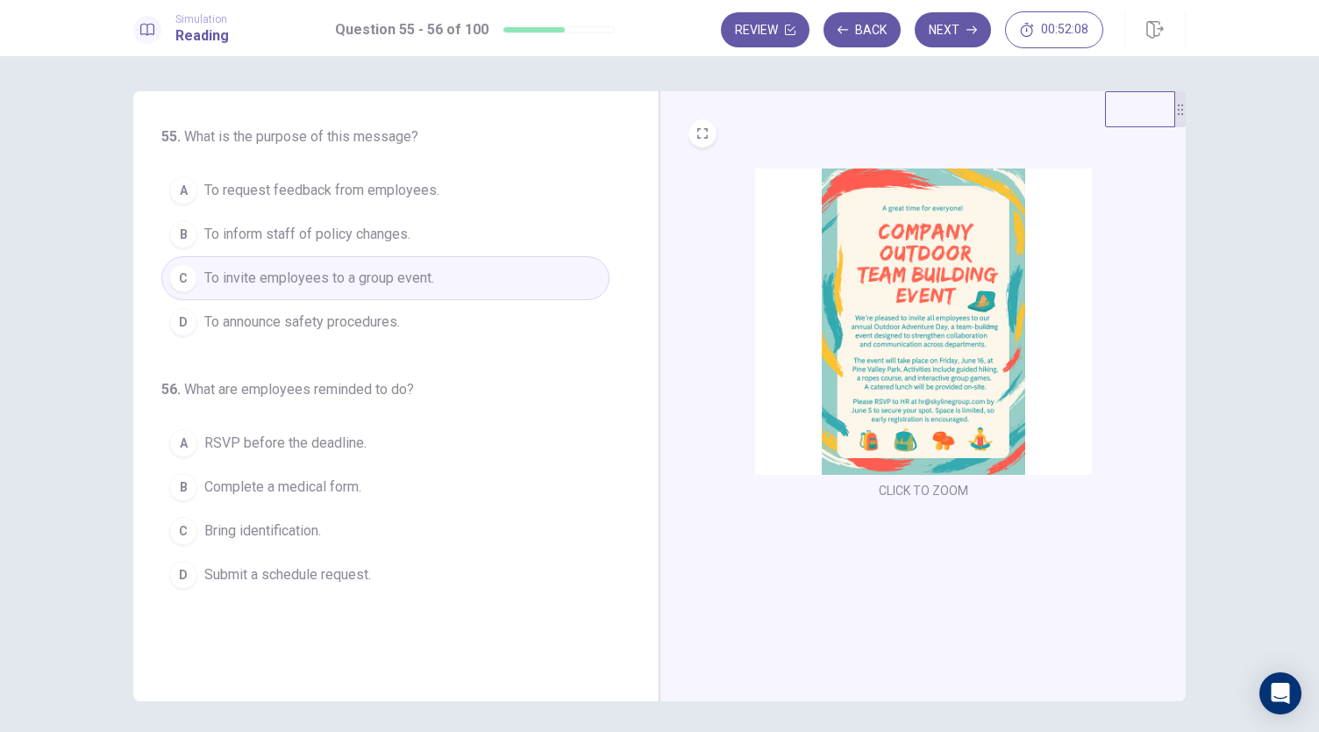
click at [353, 436] on span "RSVP before the deadline." at bounding box center [285, 442] width 162 height 21
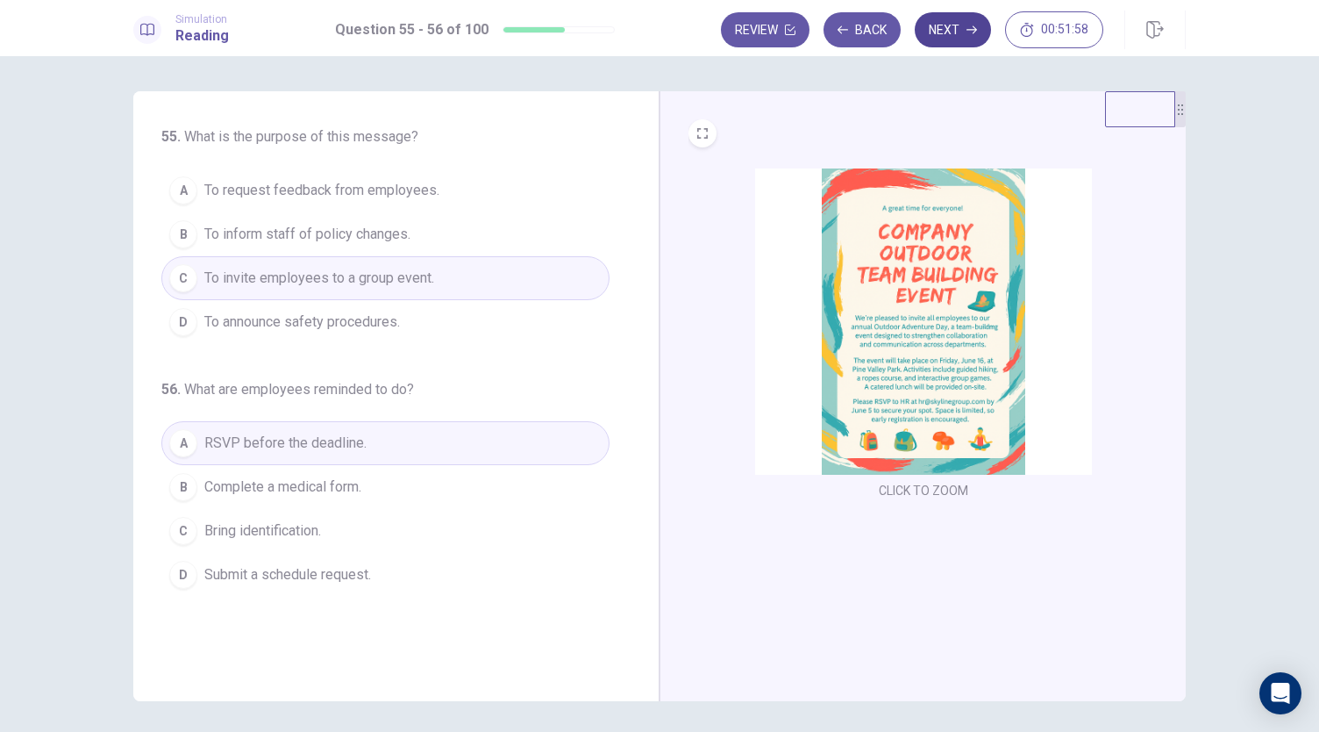
click at [971, 26] on icon "button" at bounding box center [972, 30] width 11 height 11
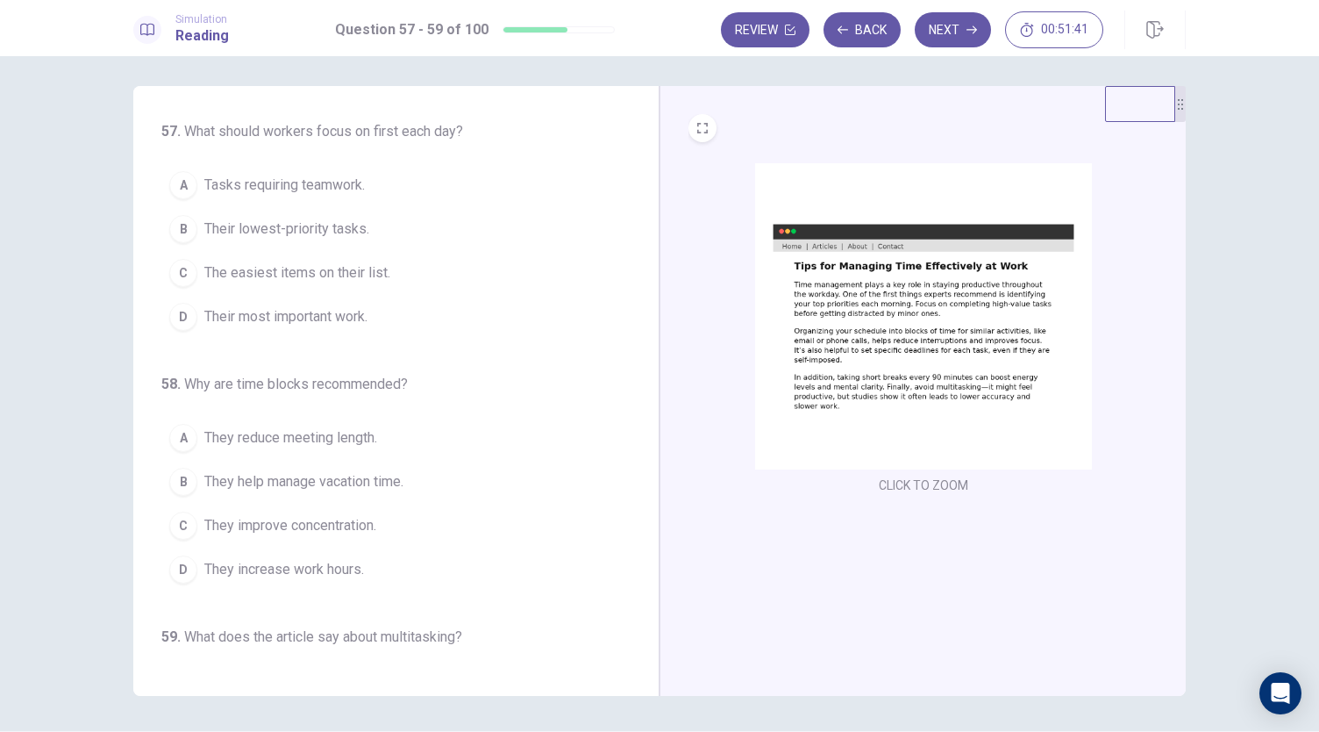
scroll to position [4, 0]
click at [244, 317] on span "Their most important work." at bounding box center [285, 318] width 163 height 21
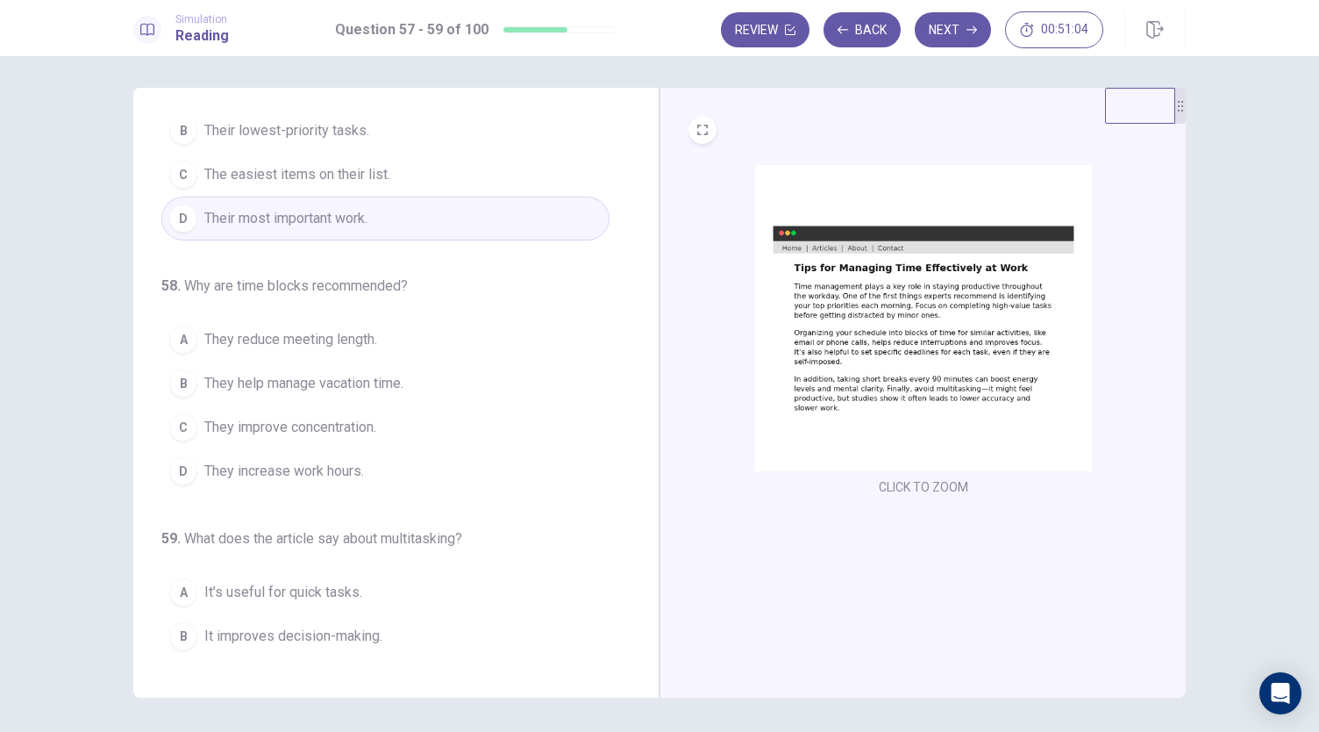
scroll to position [137, 0]
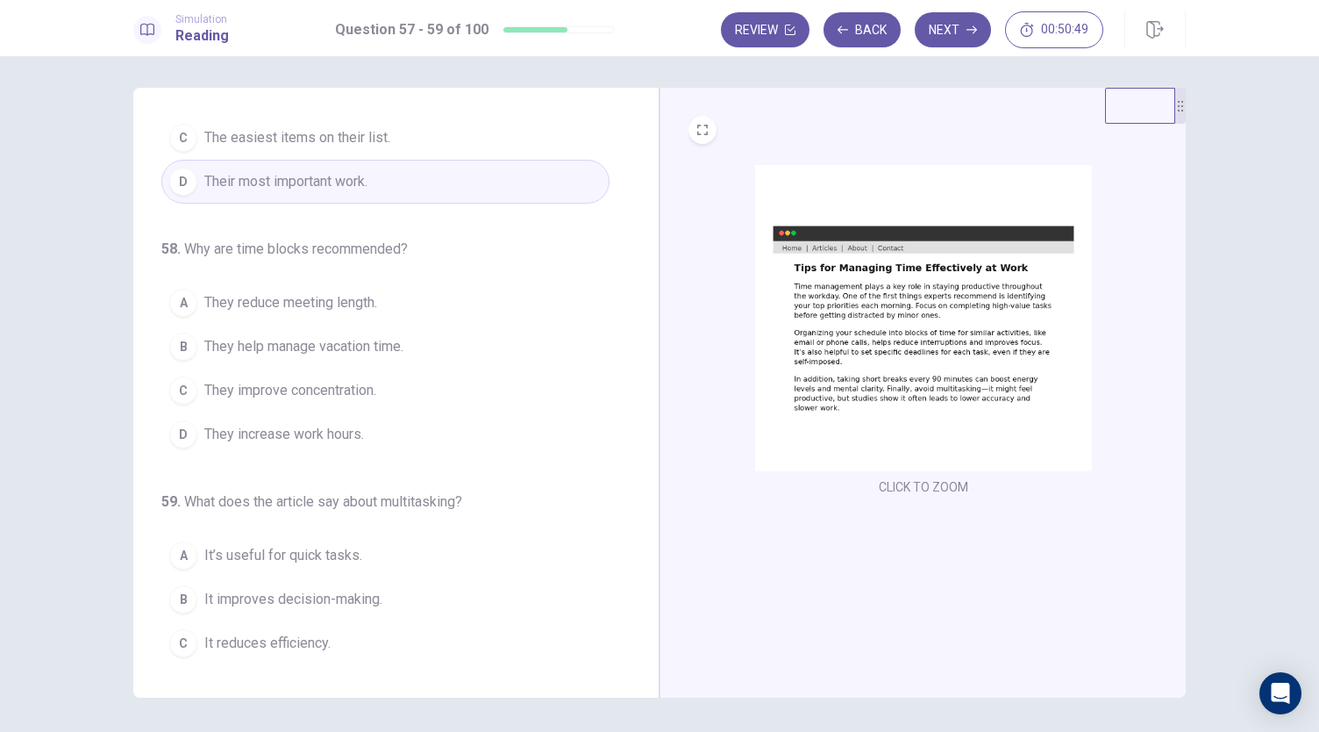
click at [313, 443] on button "D They increase work hours." at bounding box center [385, 434] width 448 height 44
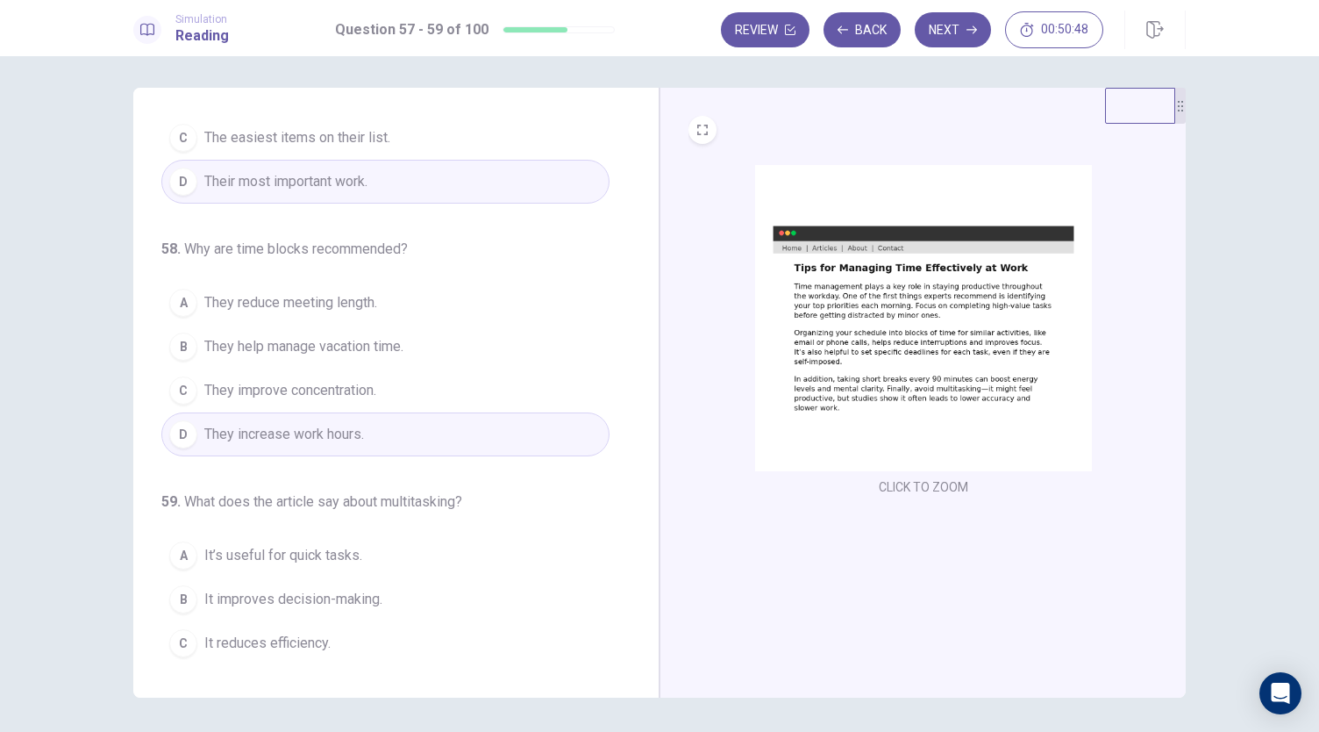
click at [355, 384] on span "They improve concentration." at bounding box center [290, 390] width 172 height 21
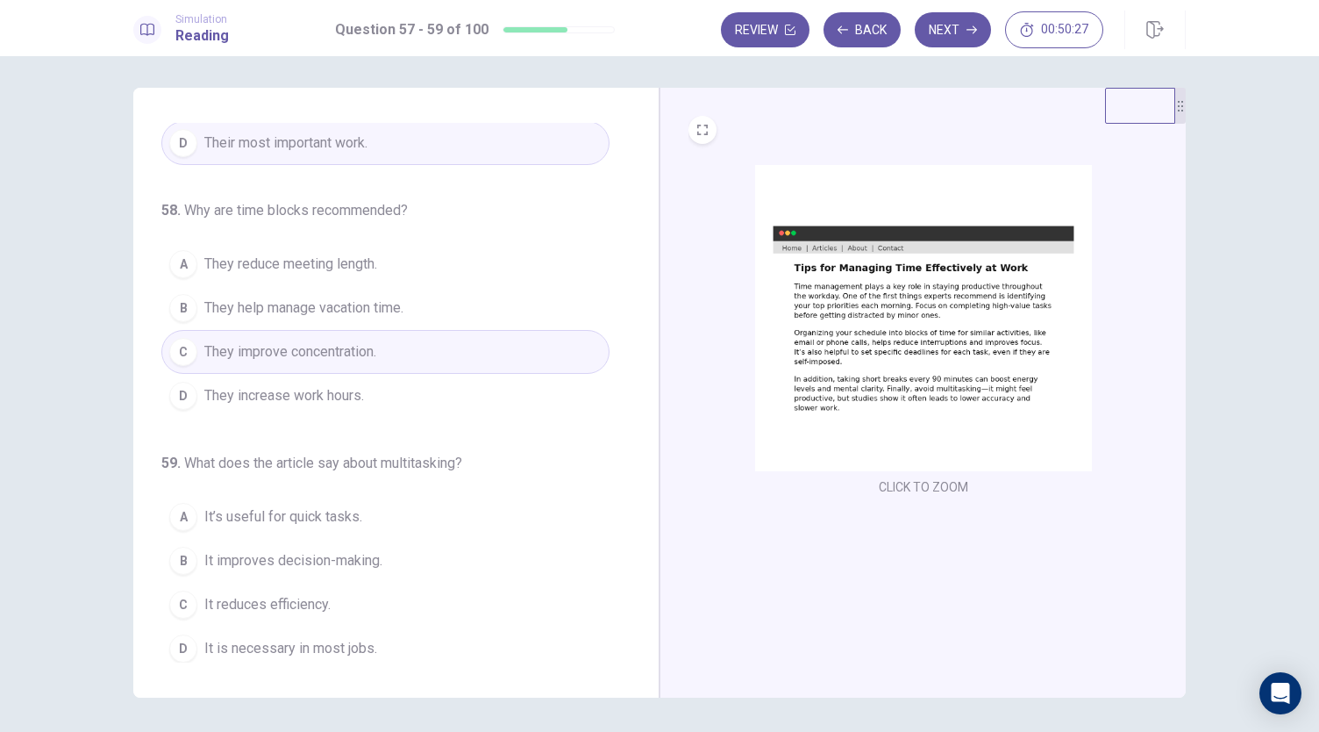
scroll to position [61, 0]
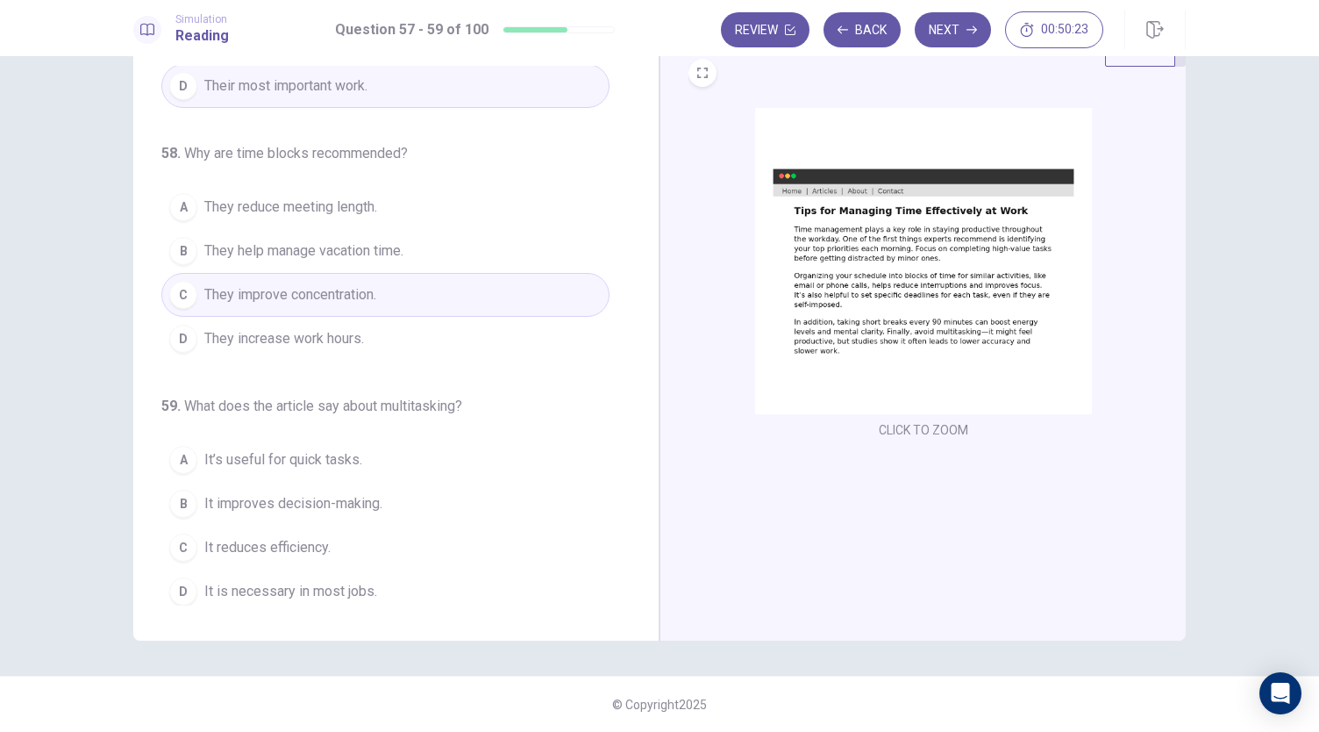
click at [309, 460] on span "It’s useful for quick tasks." at bounding box center [283, 459] width 158 height 21
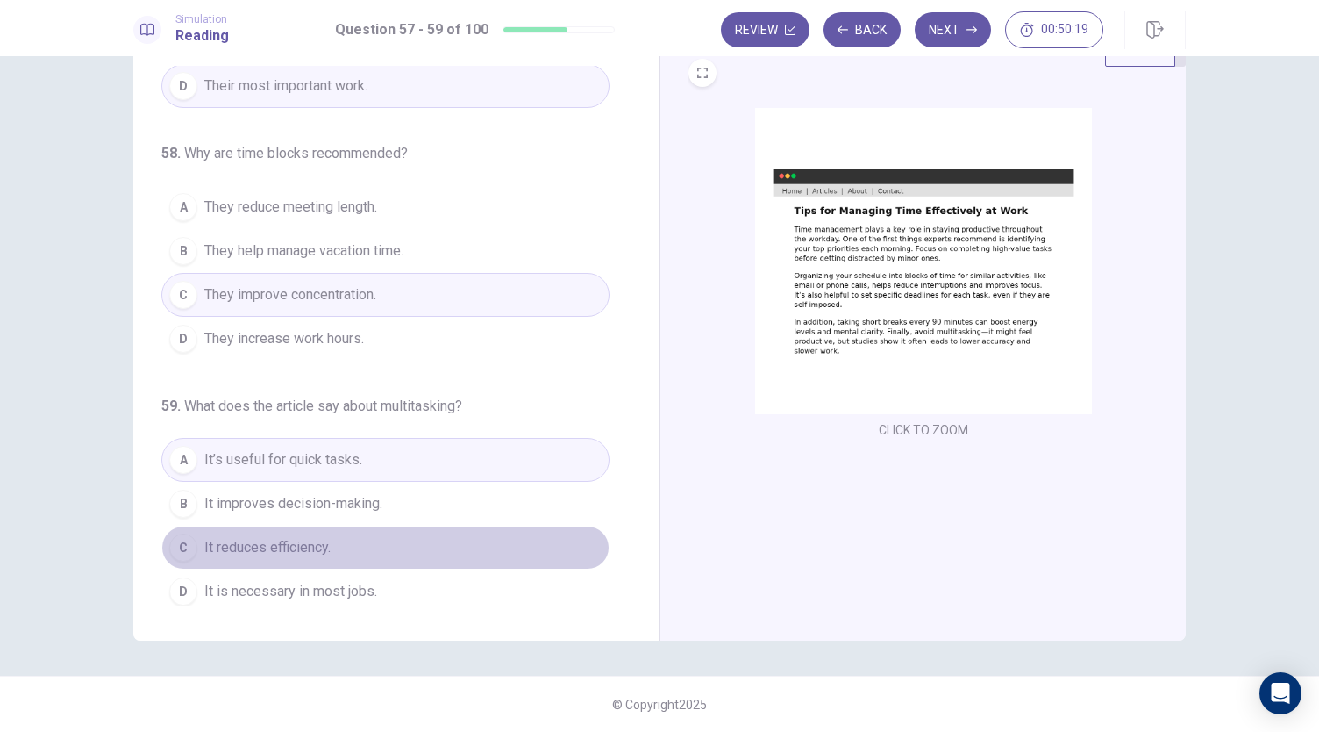
click at [421, 525] on button "C It reduces efficiency." at bounding box center [385, 547] width 448 height 44
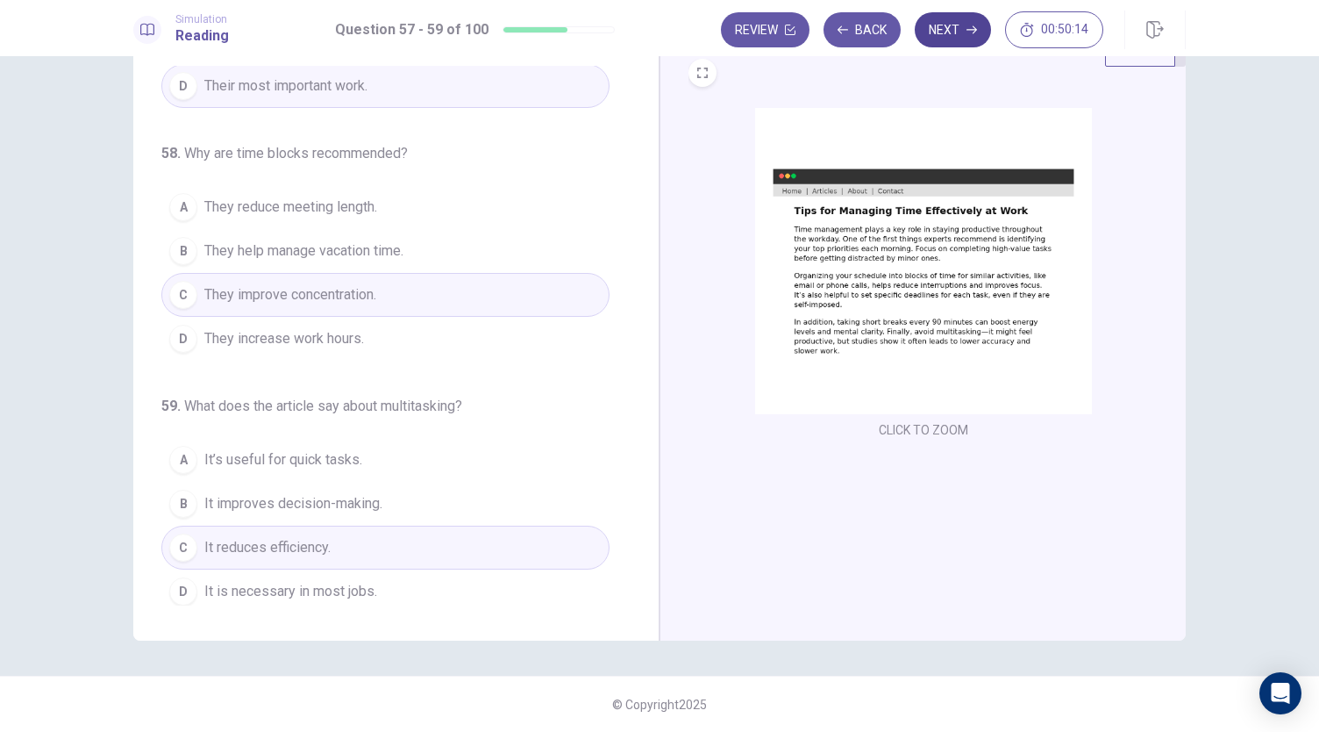
click at [944, 25] on button "Next" at bounding box center [953, 29] width 76 height 35
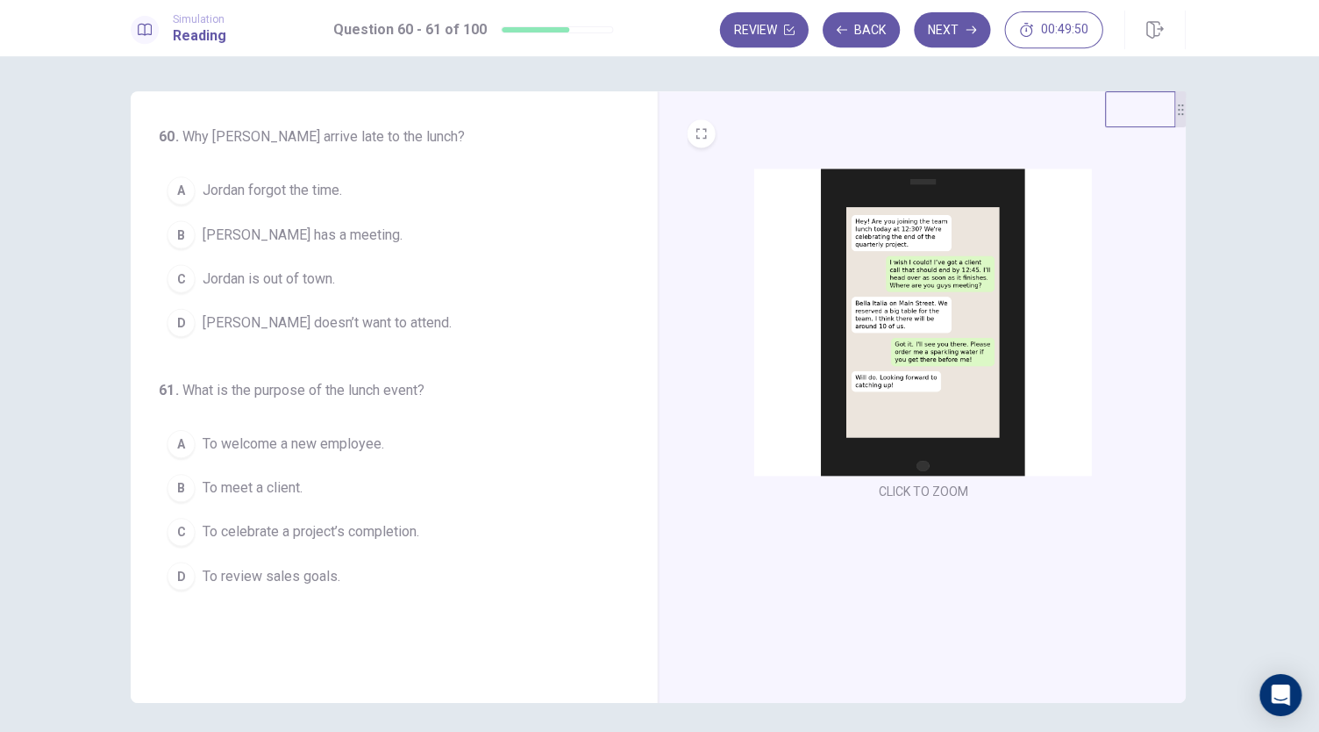
scroll to position [0, 0]
click at [310, 234] on span "Jordan has a meeting." at bounding box center [304, 234] width 200 height 21
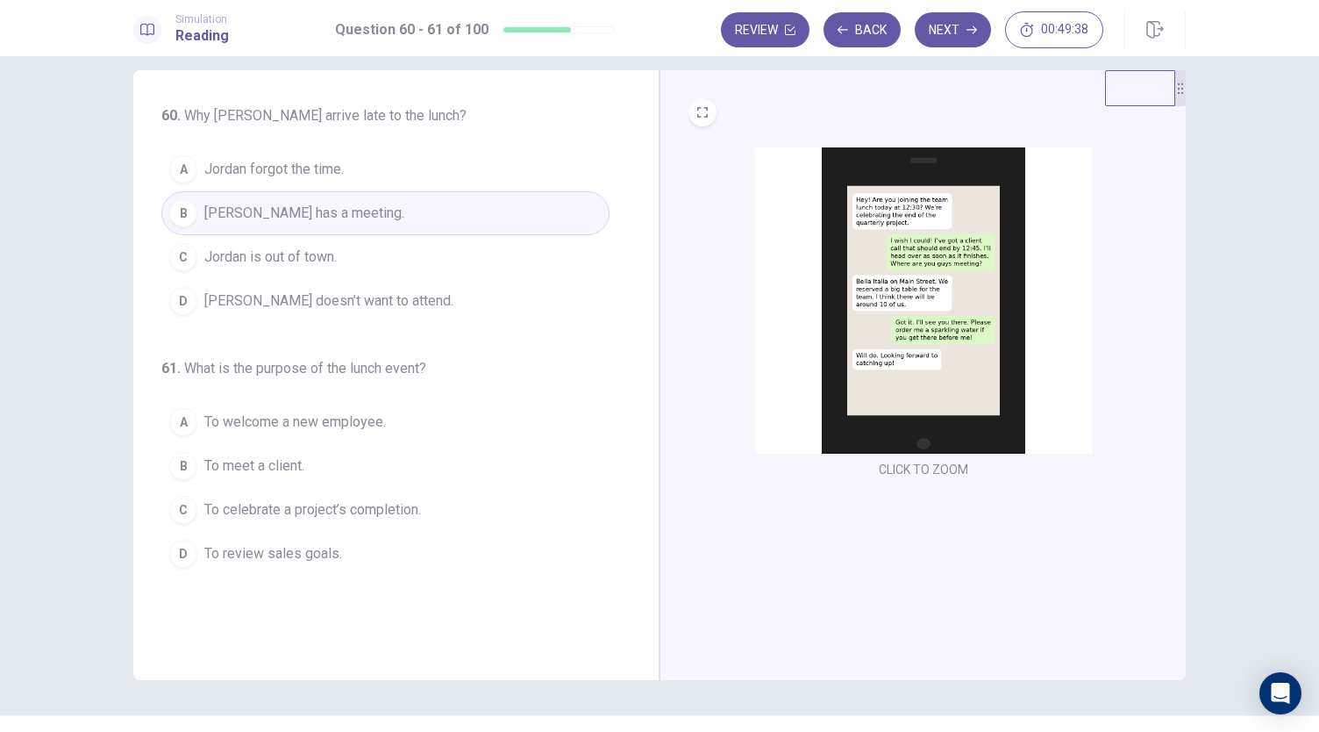
scroll to position [23, 0]
click at [317, 425] on span "To welcome a new employee." at bounding box center [295, 420] width 182 height 21
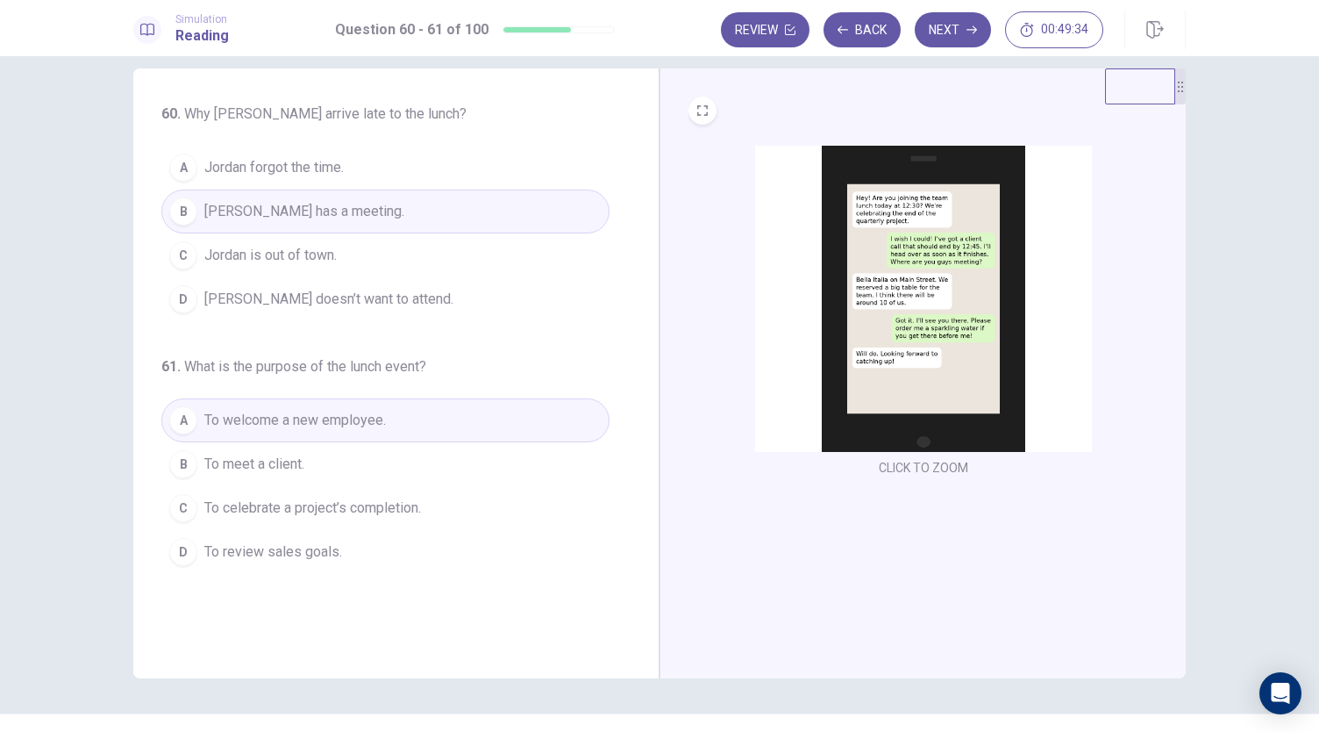
click at [283, 463] on span "To meet a client." at bounding box center [254, 463] width 100 height 21
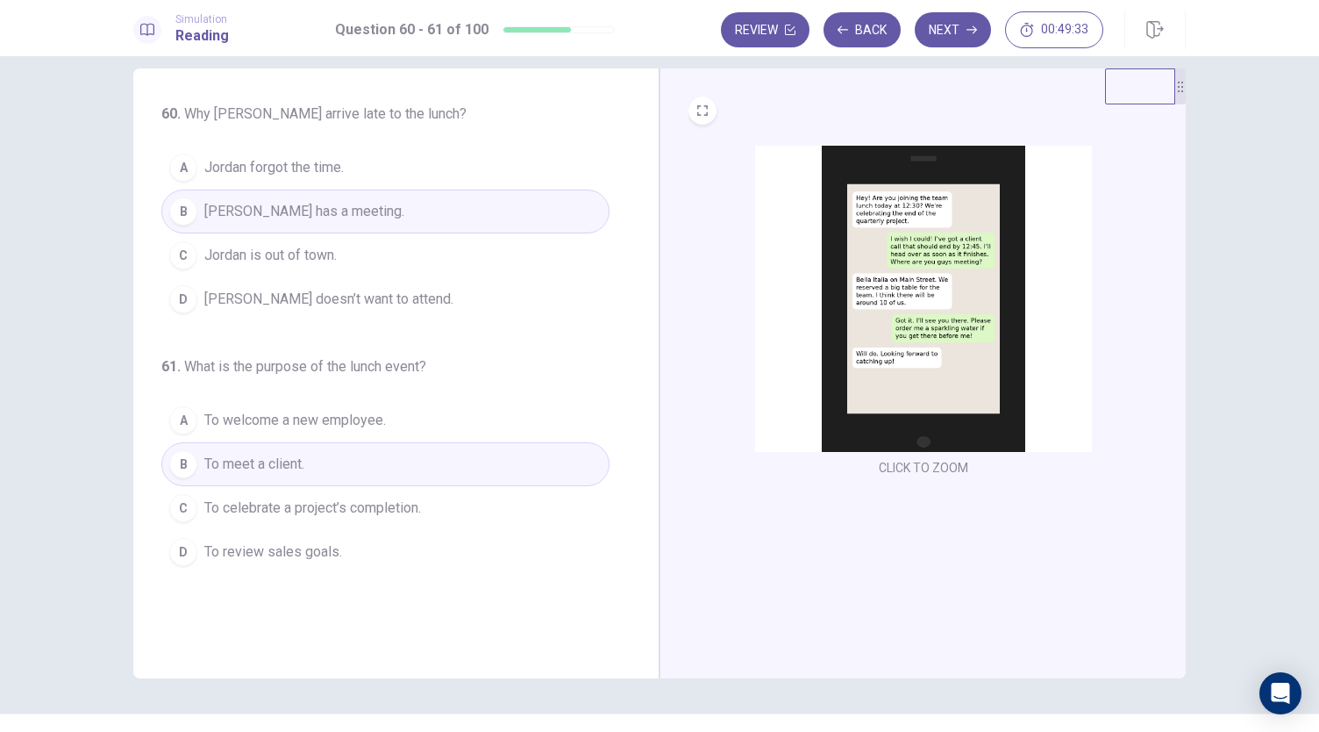
click at [398, 519] on button "C To celebrate a project’s completion." at bounding box center [385, 508] width 448 height 44
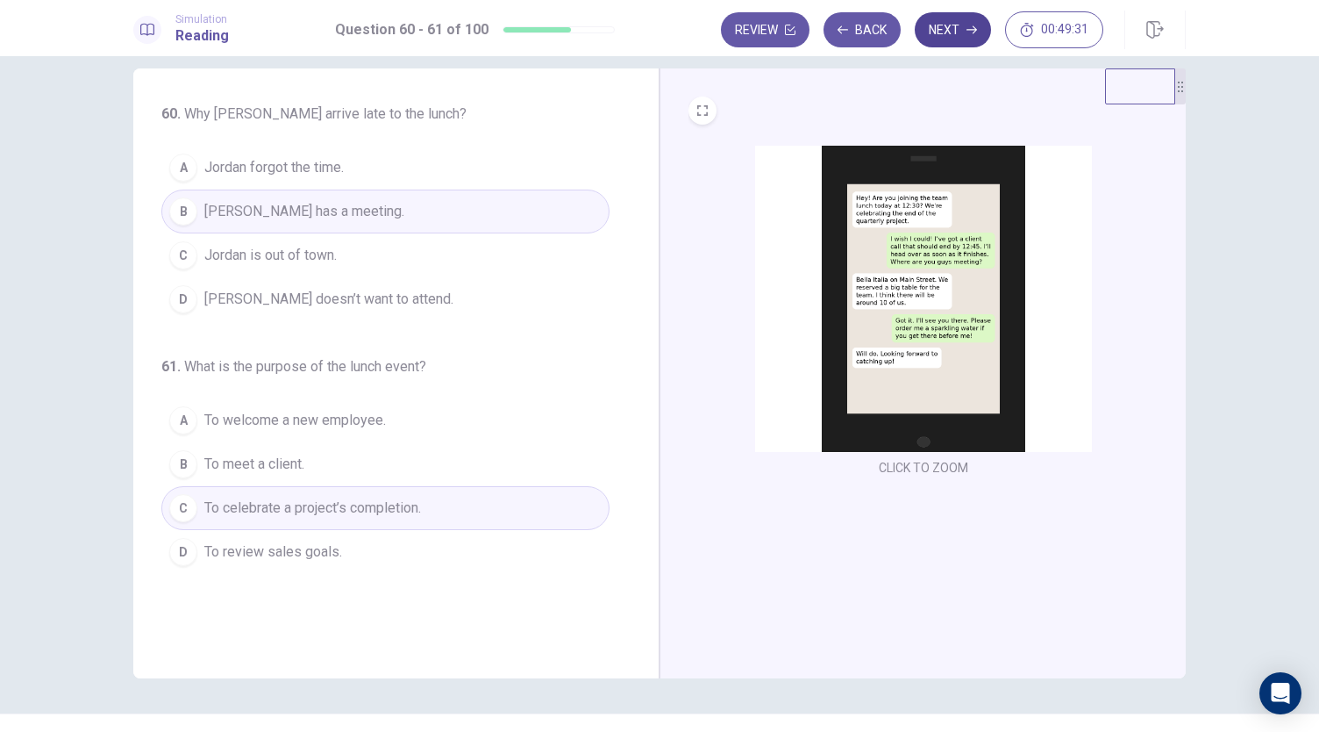
click at [959, 24] on button "Next" at bounding box center [953, 29] width 76 height 35
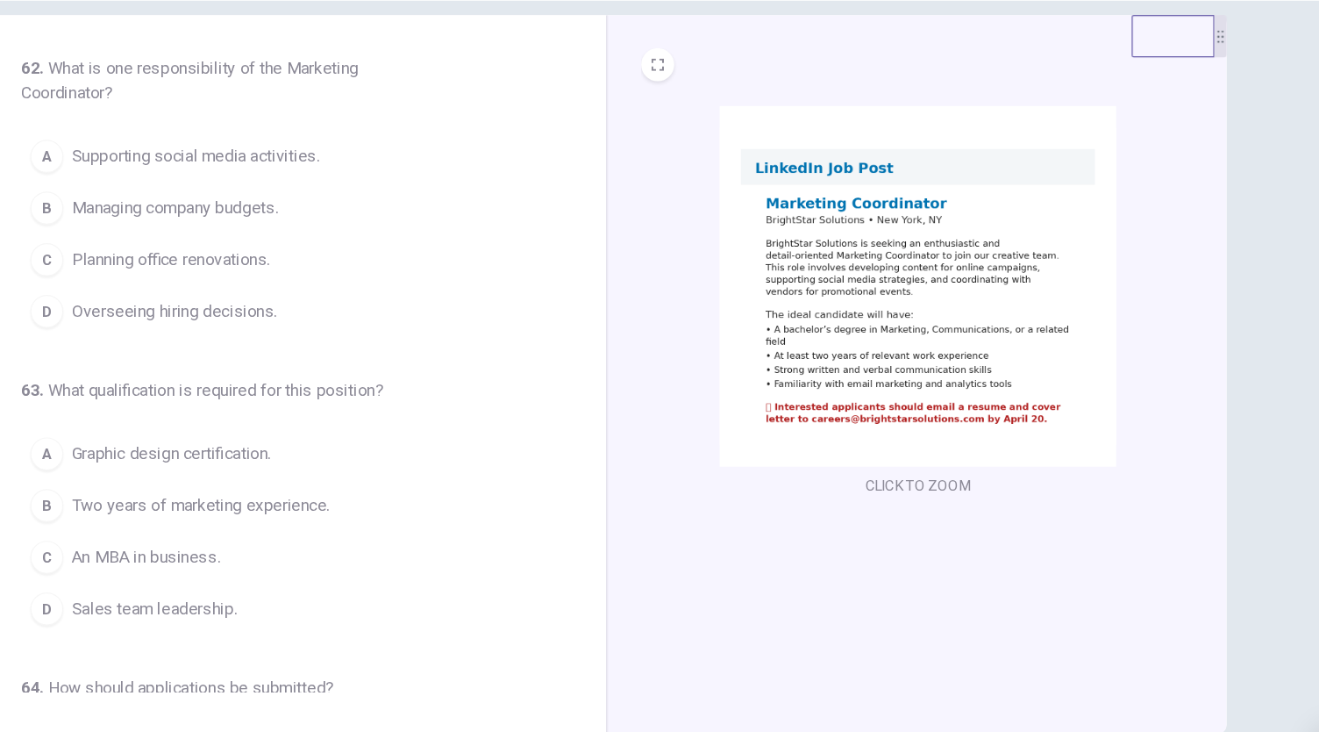
click at [328, 326] on span "Overseeing hiring decisions." at bounding box center [291, 320] width 175 height 21
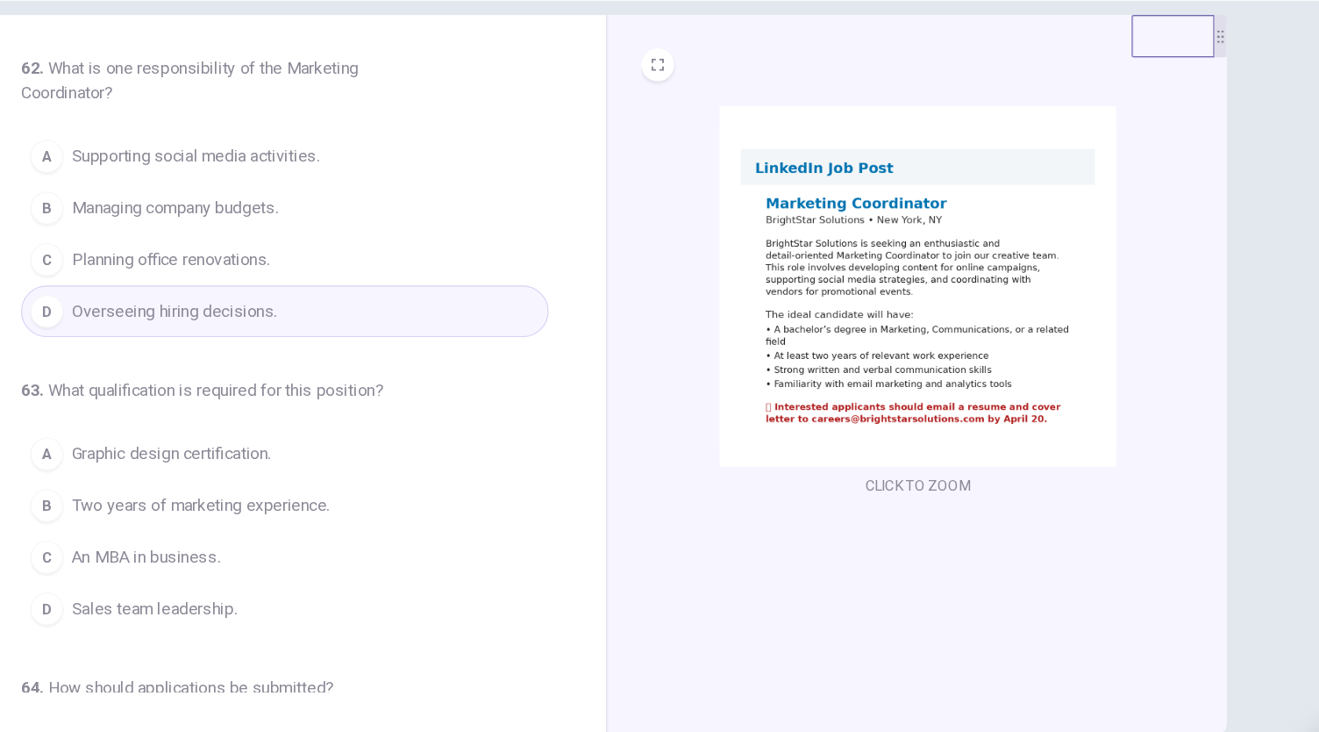
click at [371, 282] on span "Planning office renovations." at bounding box center [288, 276] width 168 height 21
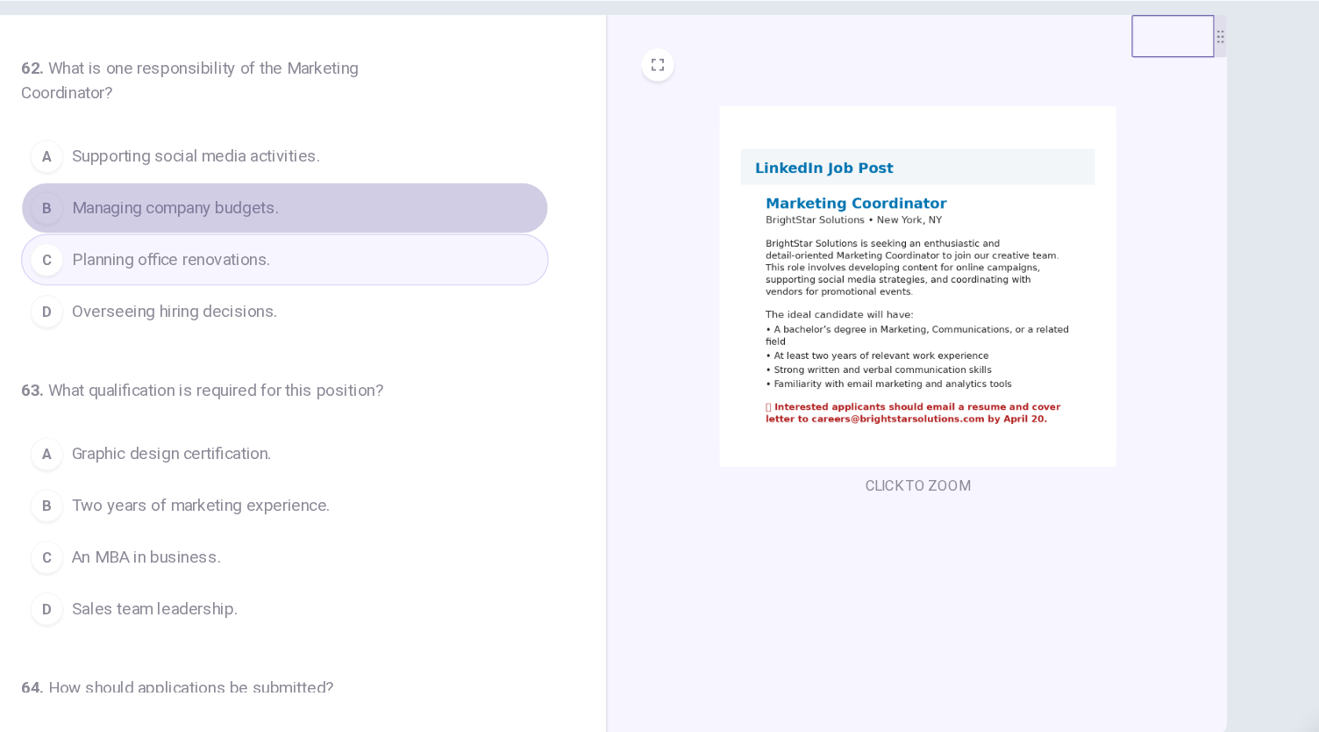
click at [397, 250] on button "B Managing company budgets." at bounding box center [385, 233] width 448 height 44
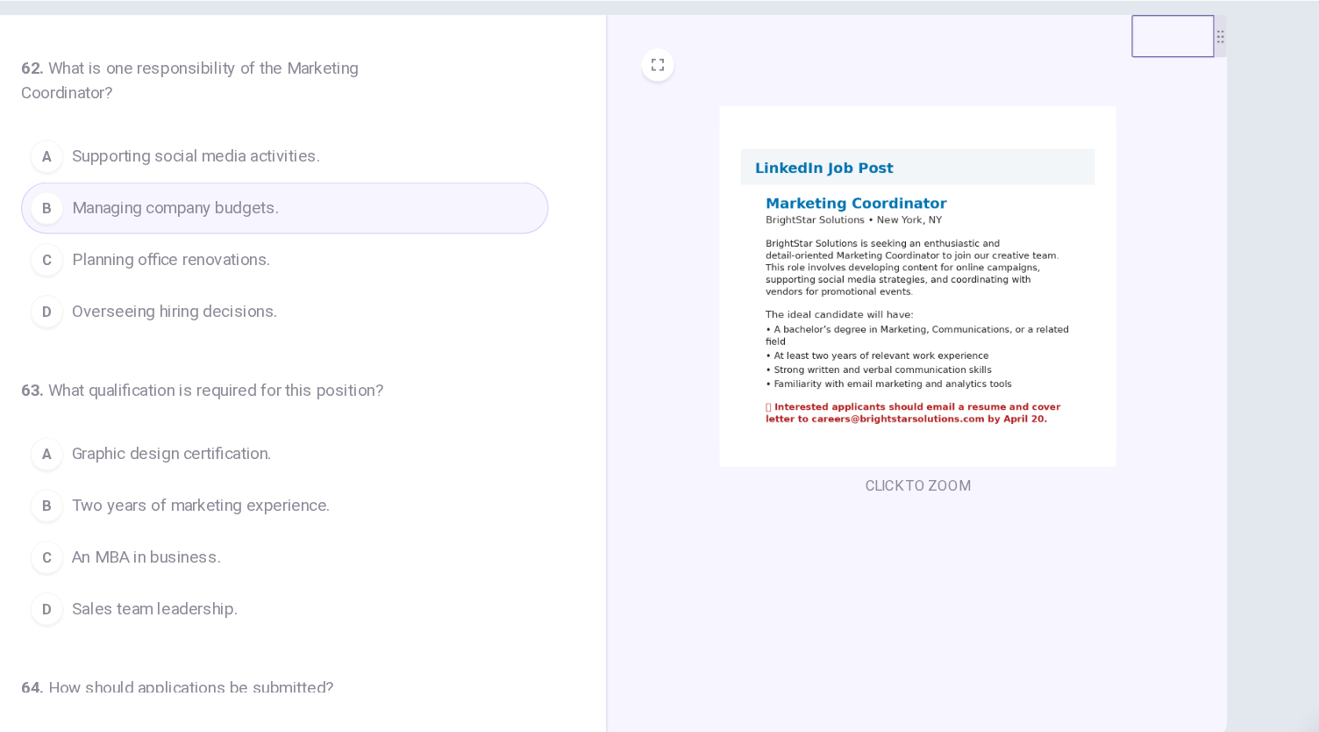
click at [436, 209] on button "A Supporting social media activities." at bounding box center [385, 189] width 448 height 44
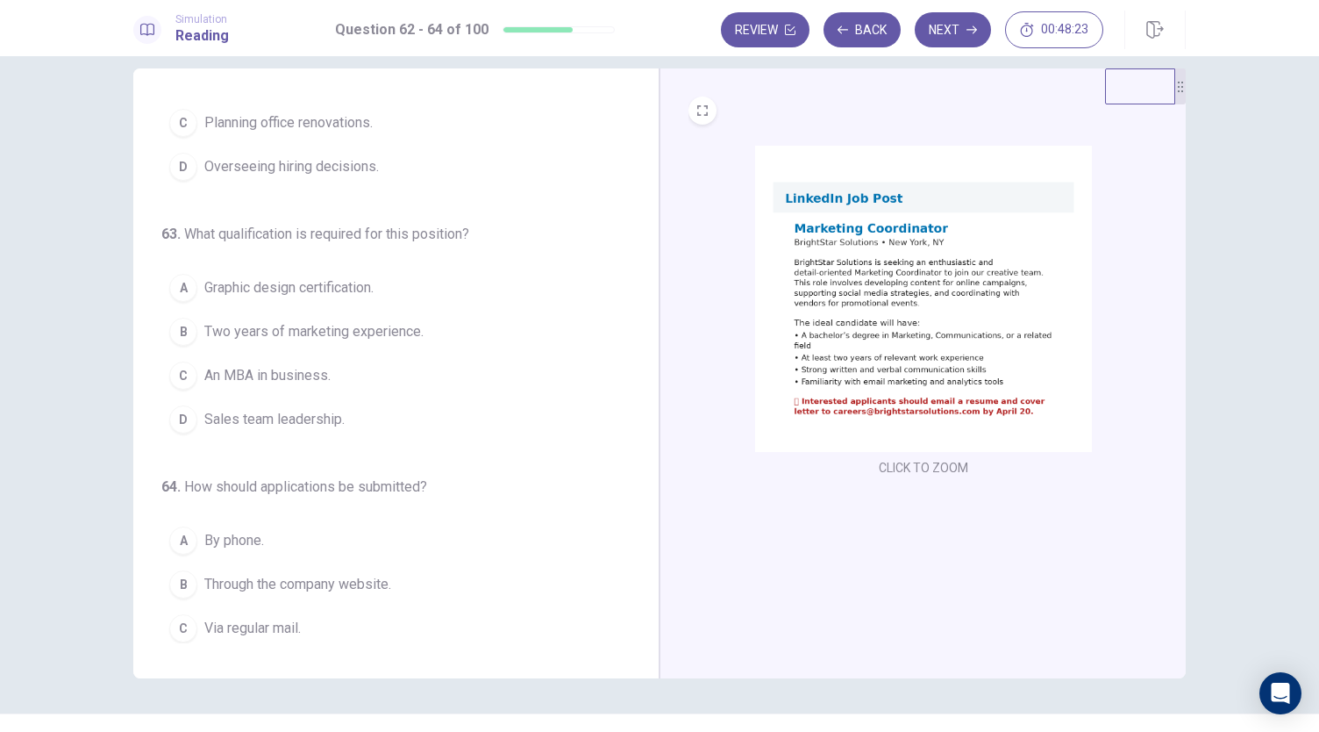
scroll to position [168, 0]
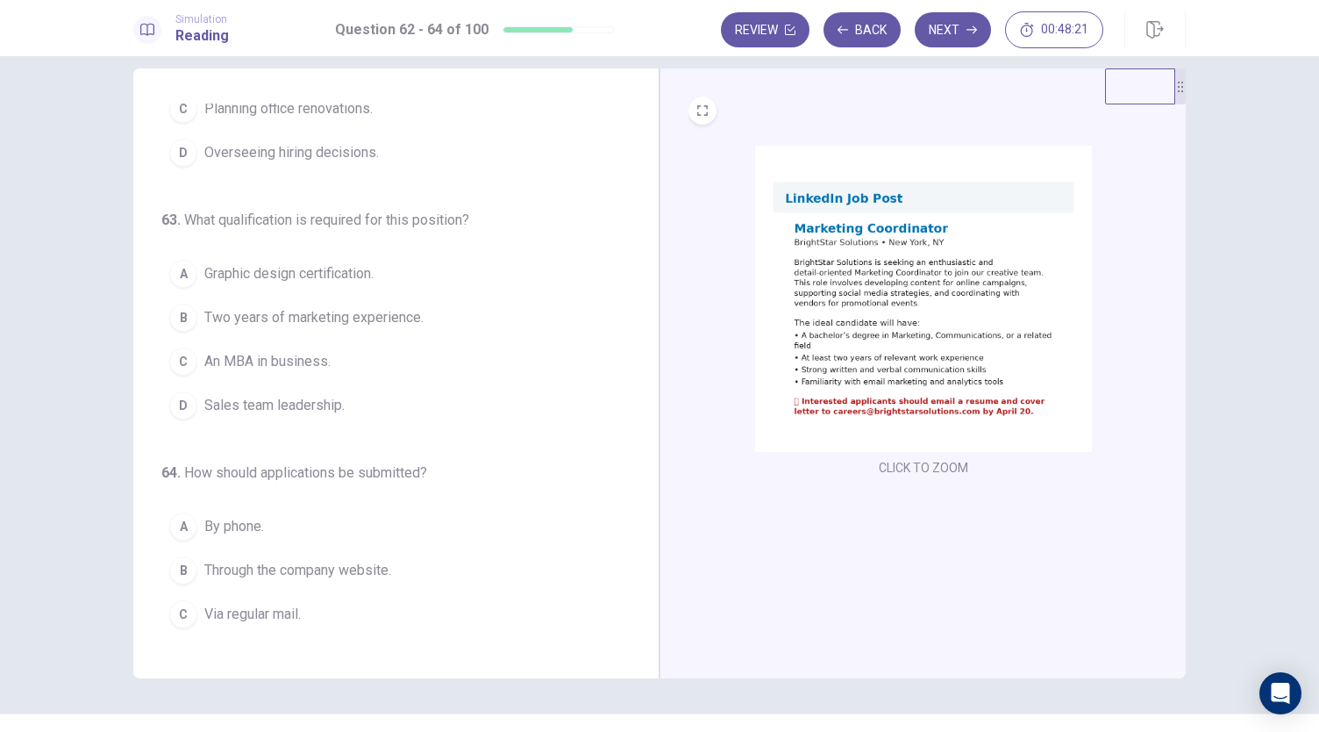
click at [305, 320] on span "Two years of marketing experience." at bounding box center [313, 317] width 219 height 21
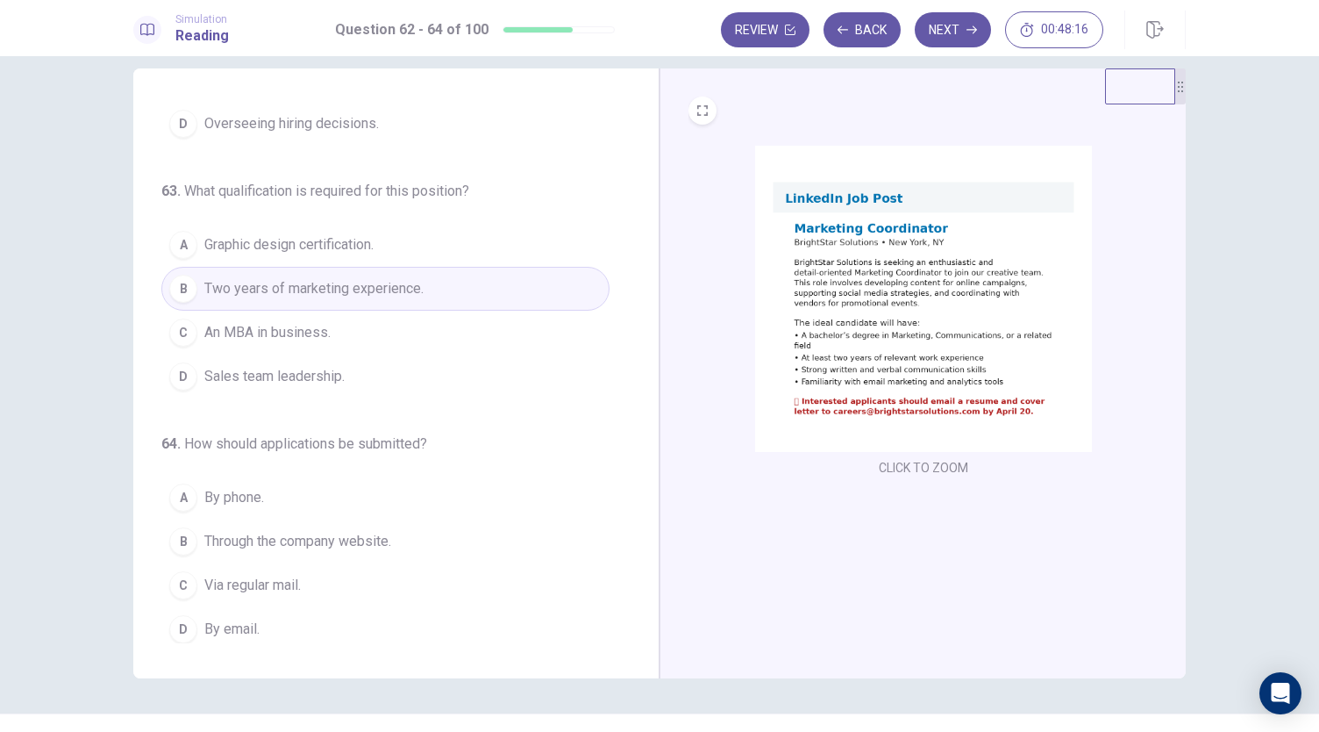
scroll to position [61, 0]
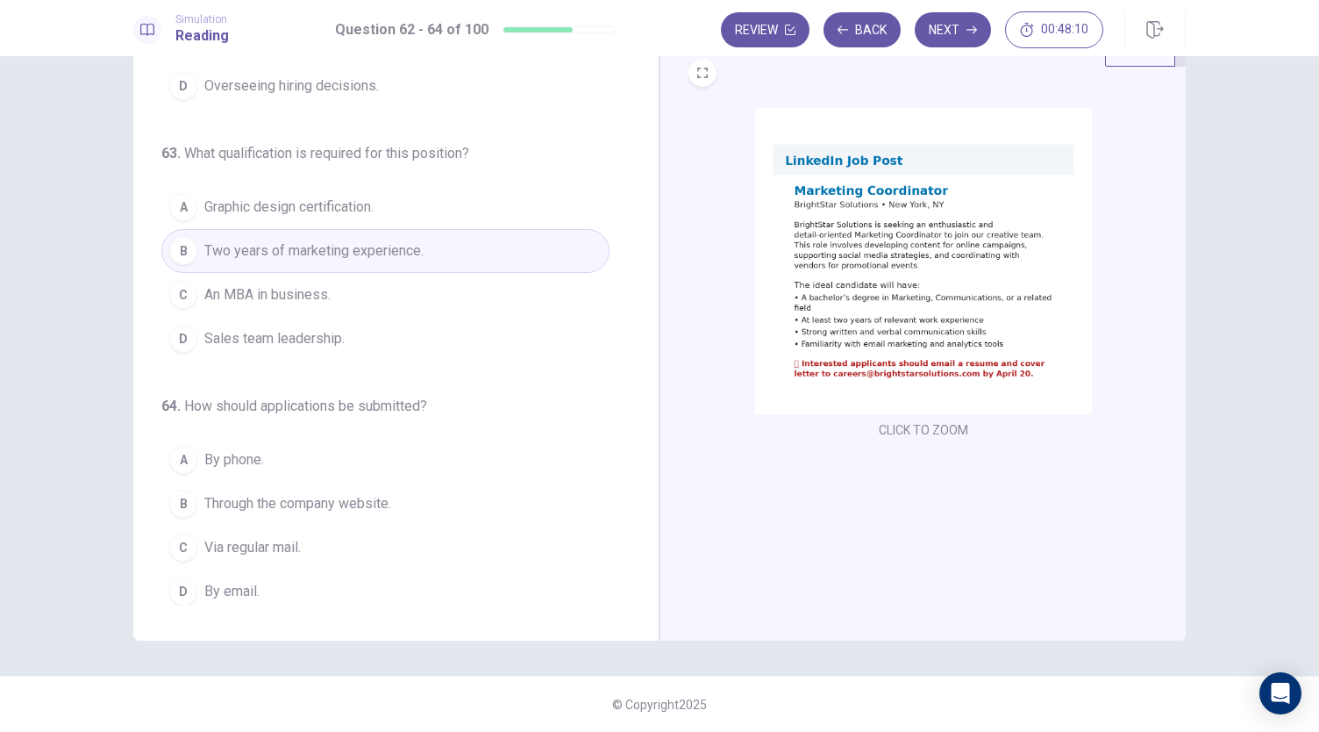
click at [285, 569] on button "D By email." at bounding box center [385, 591] width 448 height 44
click at [969, 29] on icon "button" at bounding box center [972, 30] width 11 height 11
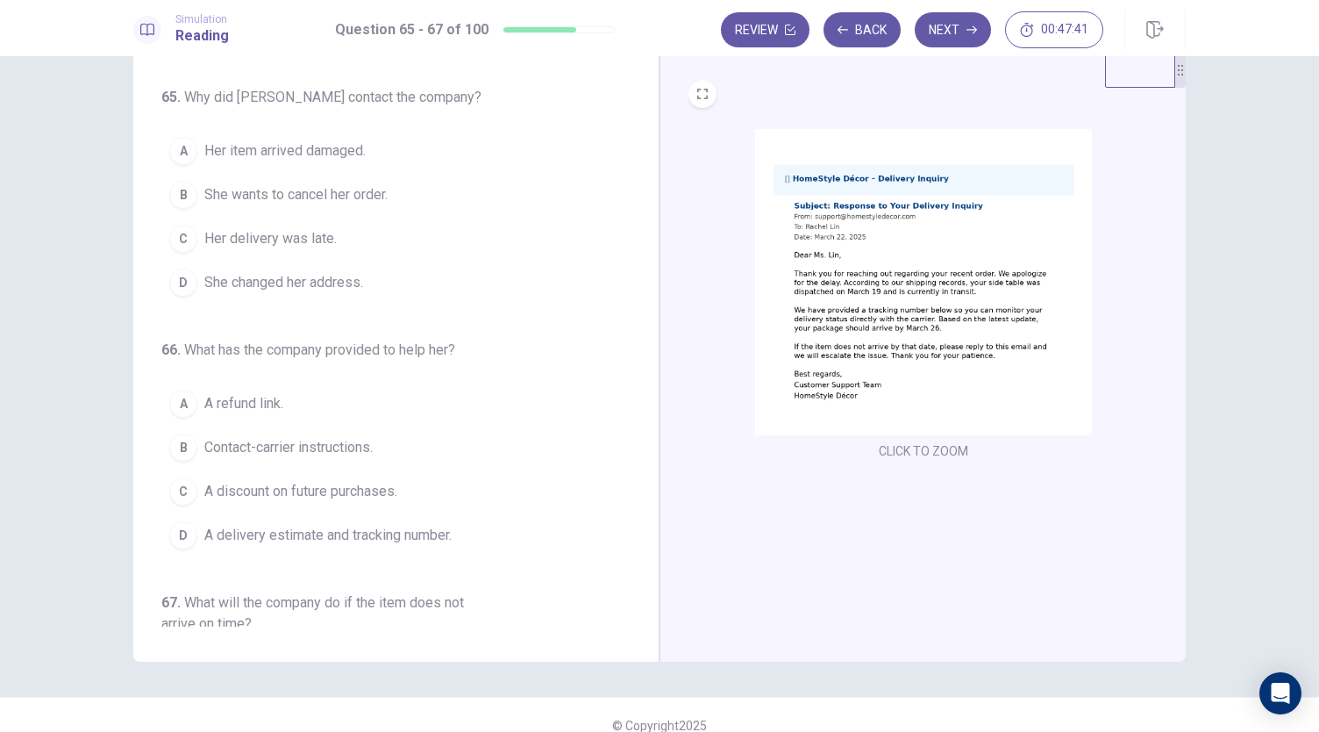
scroll to position [0, 0]
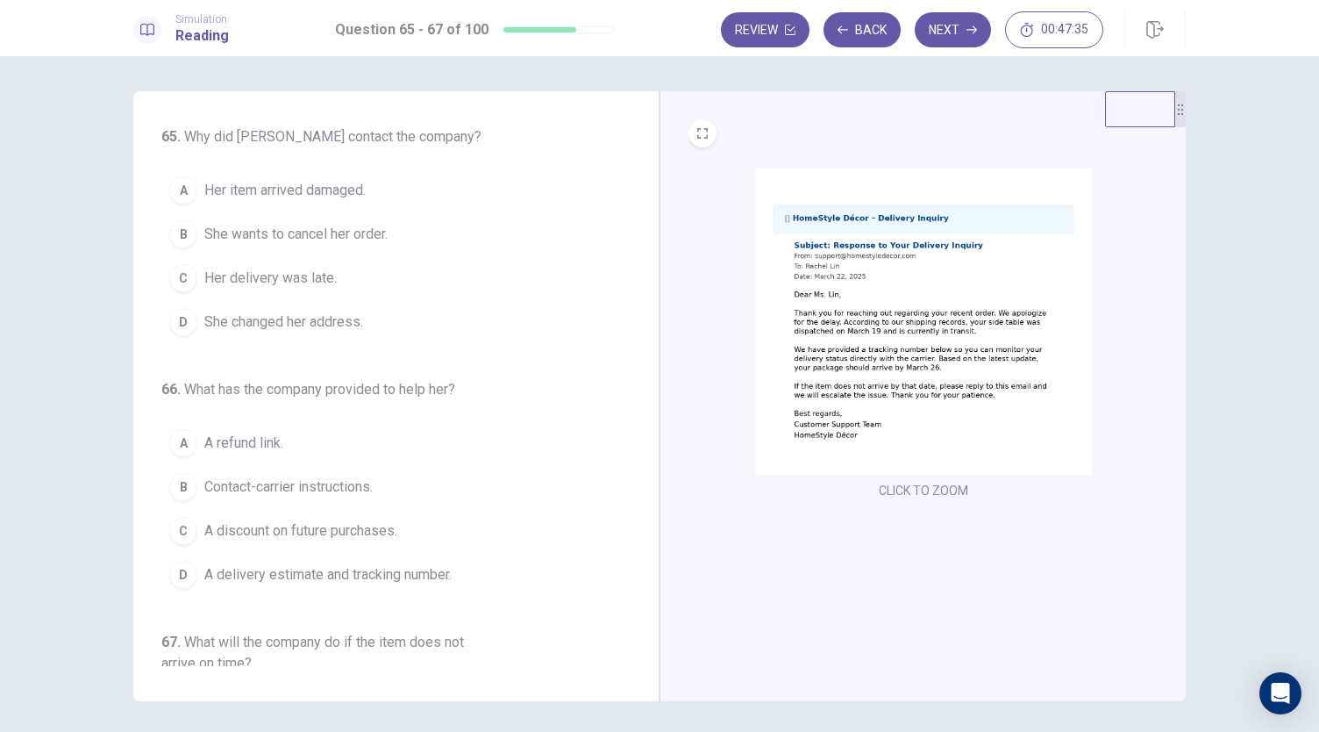
click at [249, 268] on span "Her delivery was late." at bounding box center [270, 278] width 132 height 21
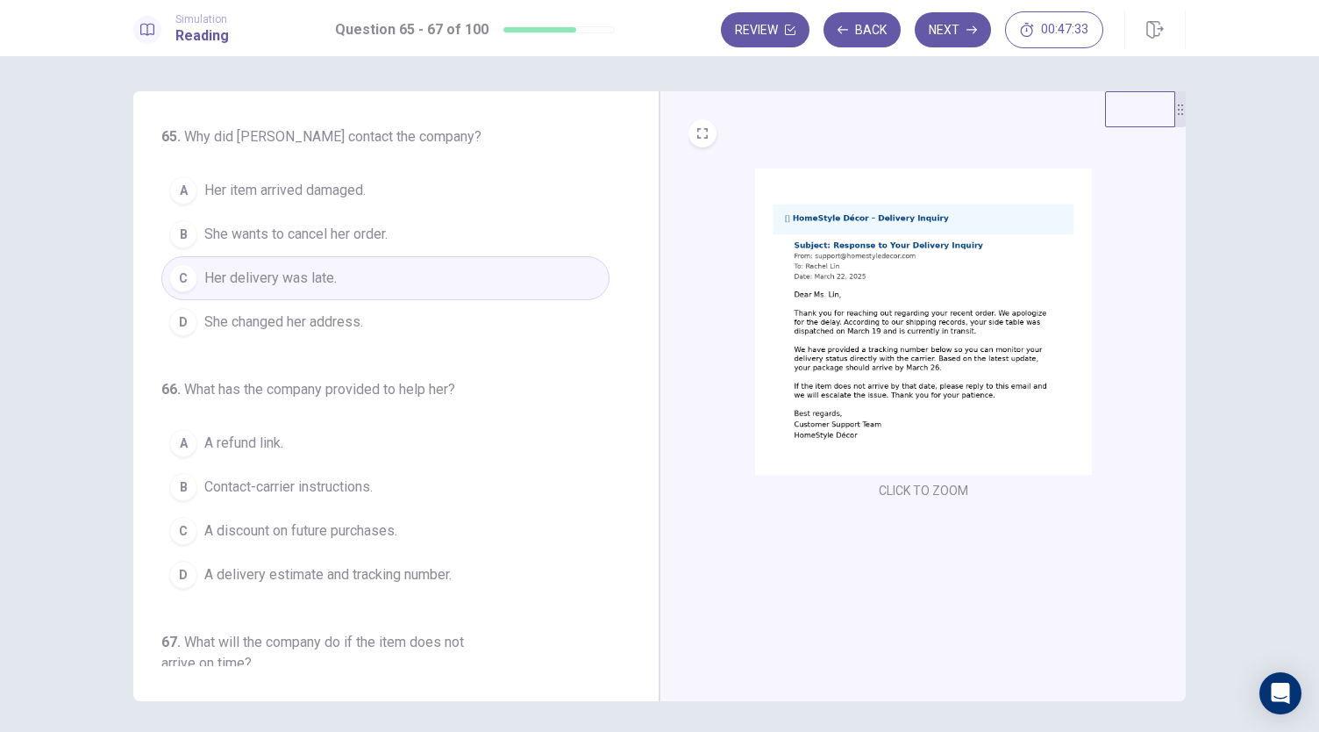
click at [461, 282] on button "C Her delivery was late." at bounding box center [385, 278] width 448 height 44
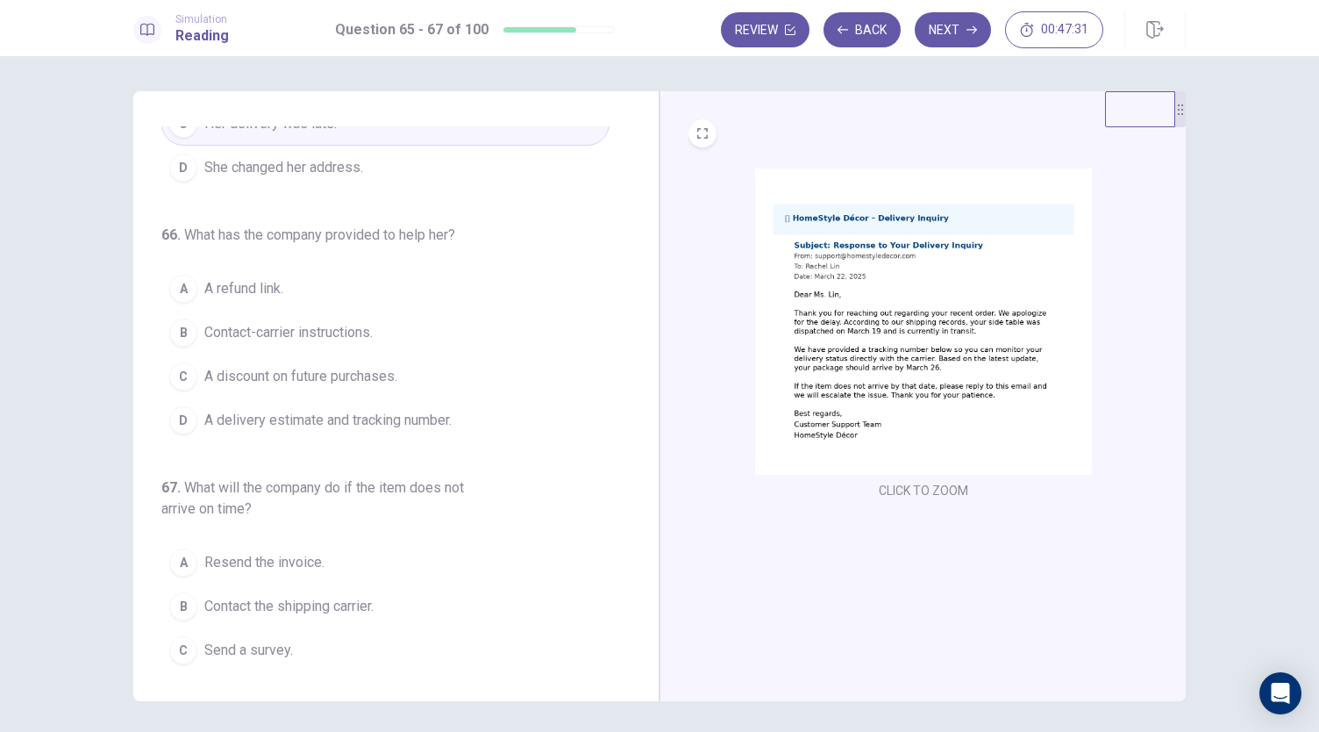
scroll to position [163, 0]
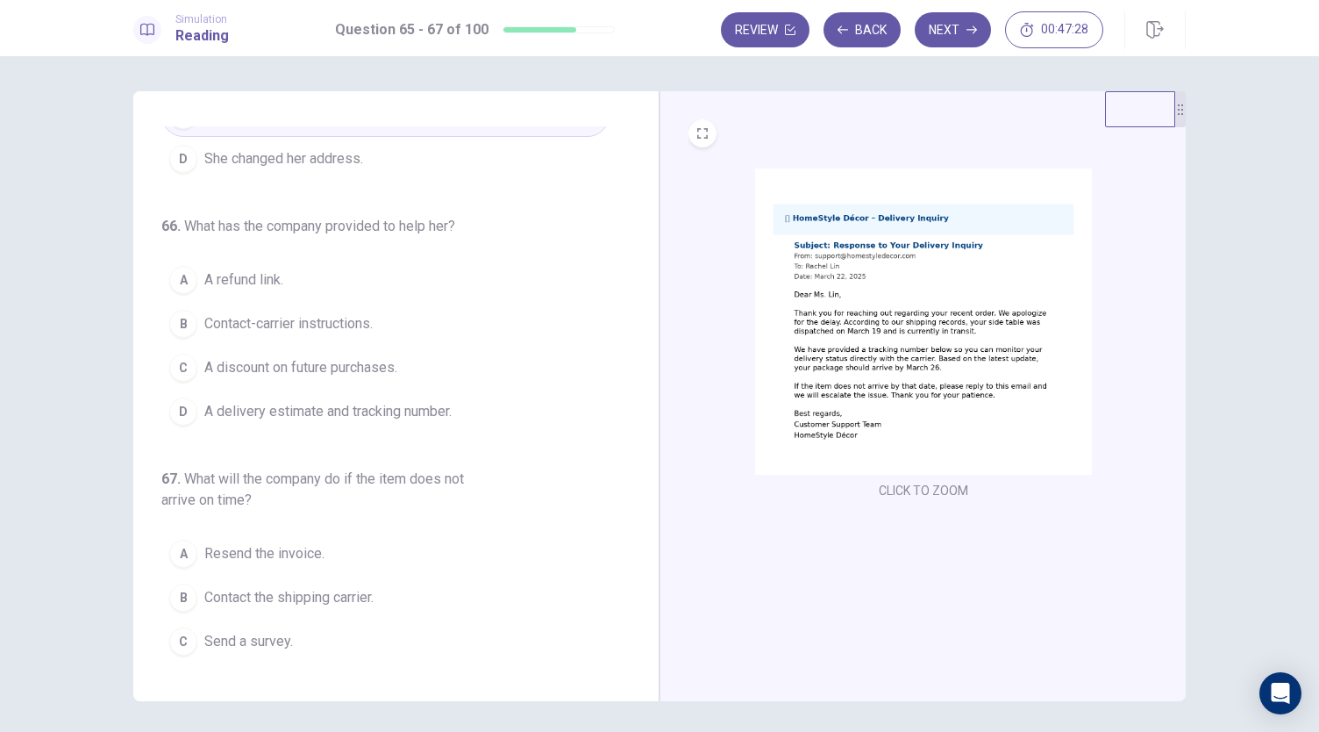
drag, startPoint x: 172, startPoint y: 226, endPoint x: 452, endPoint y: 246, distance: 280.5
click at [452, 246] on div "66 . What has the company provided to help her? A A refund link. B Contact-carr…" at bounding box center [385, 325] width 448 height 218
click at [460, 231] on h6 "66 . What has the company provided to help her?" at bounding box center [329, 226] width 337 height 21
click at [338, 415] on span "A delivery estimate and tracking number." at bounding box center [327, 411] width 247 height 21
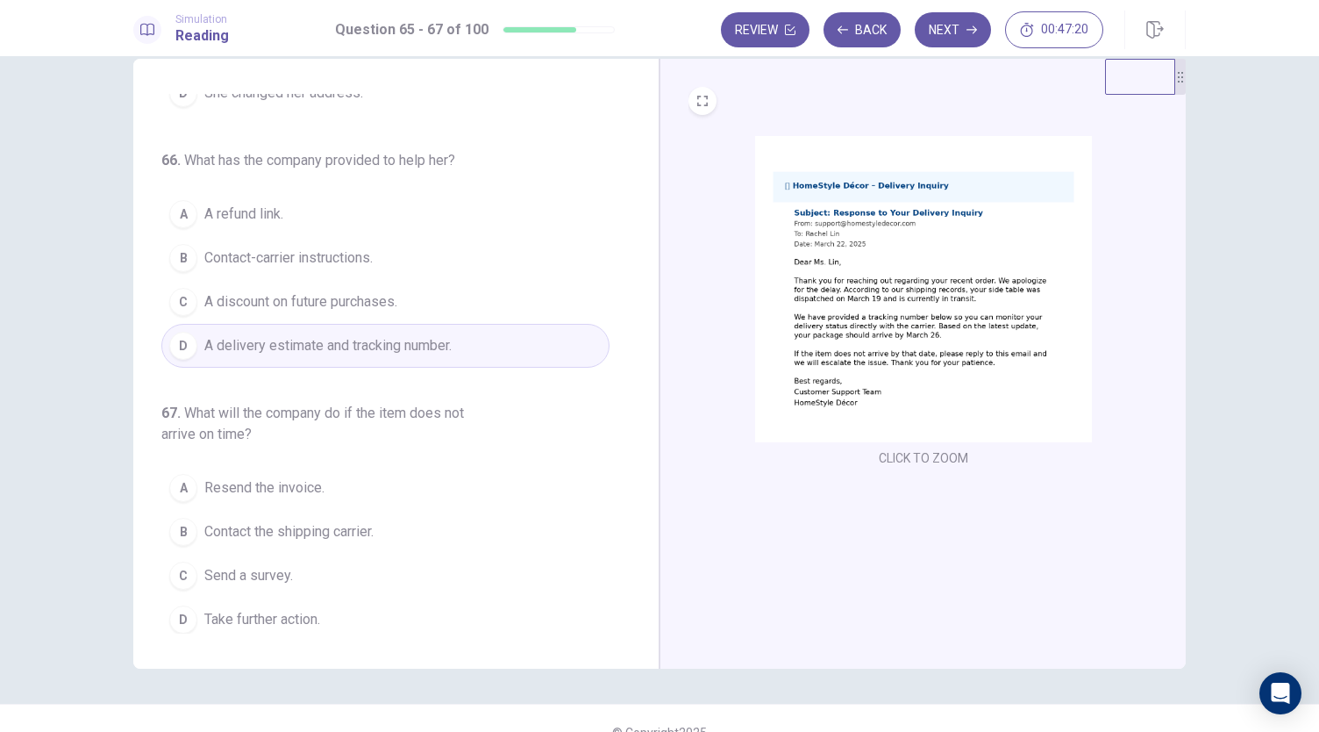
scroll to position [33, 0]
click at [299, 611] on span "Take further action." at bounding box center [262, 618] width 116 height 21
click at [965, 33] on button "Next" at bounding box center [953, 29] width 76 height 35
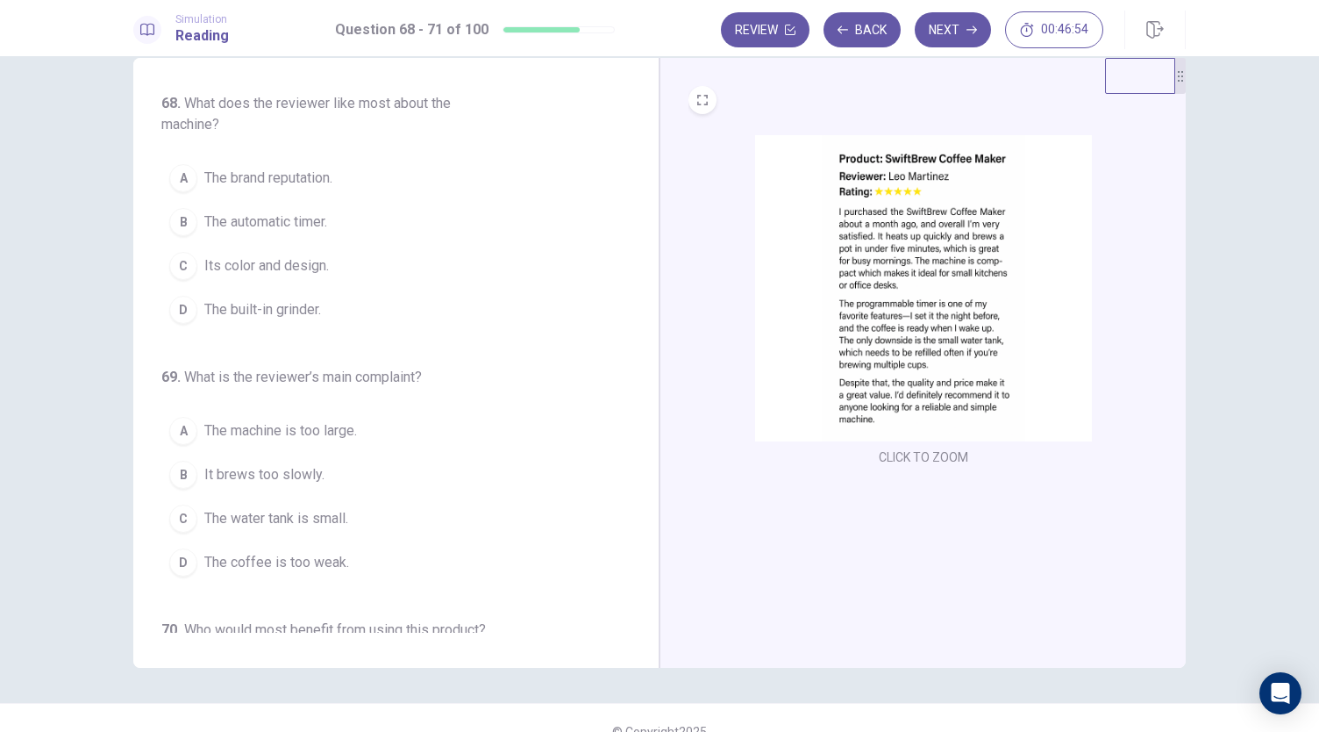
scroll to position [0, 0]
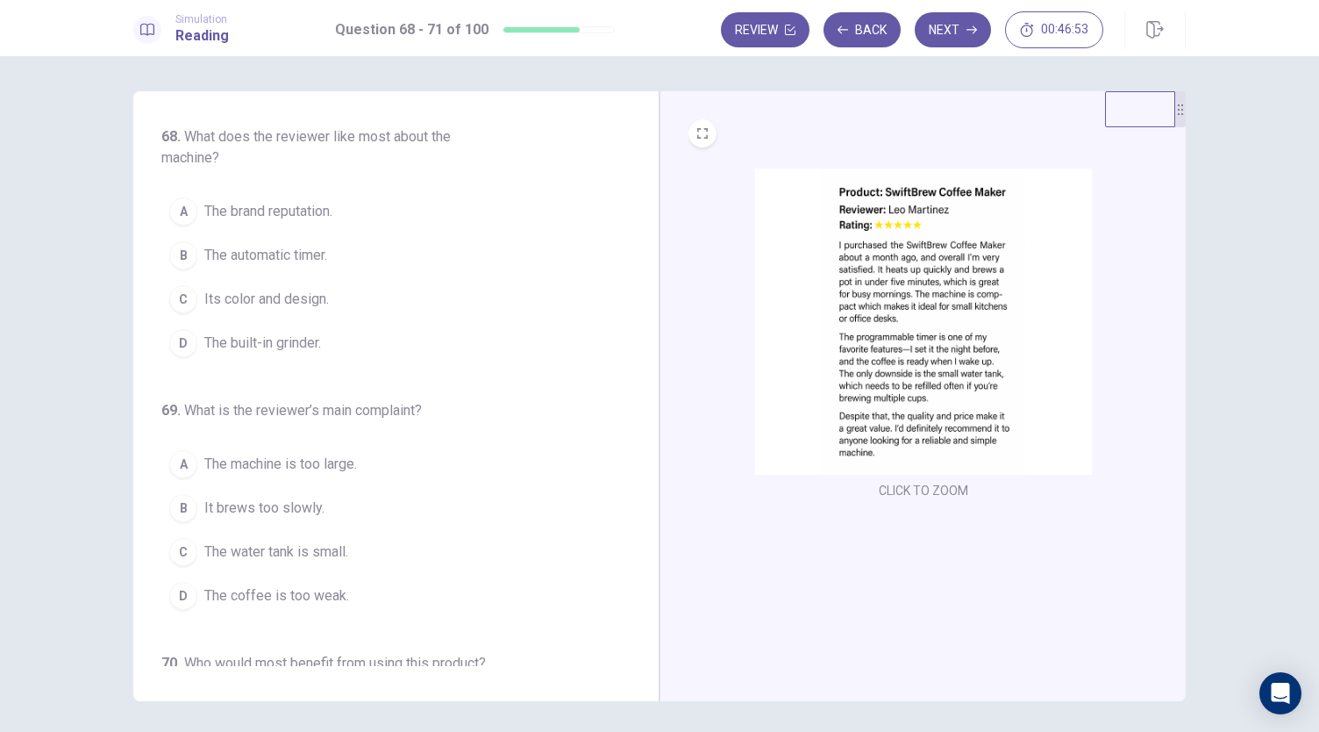
click at [261, 222] on button "A The brand reputation." at bounding box center [385, 211] width 448 height 44
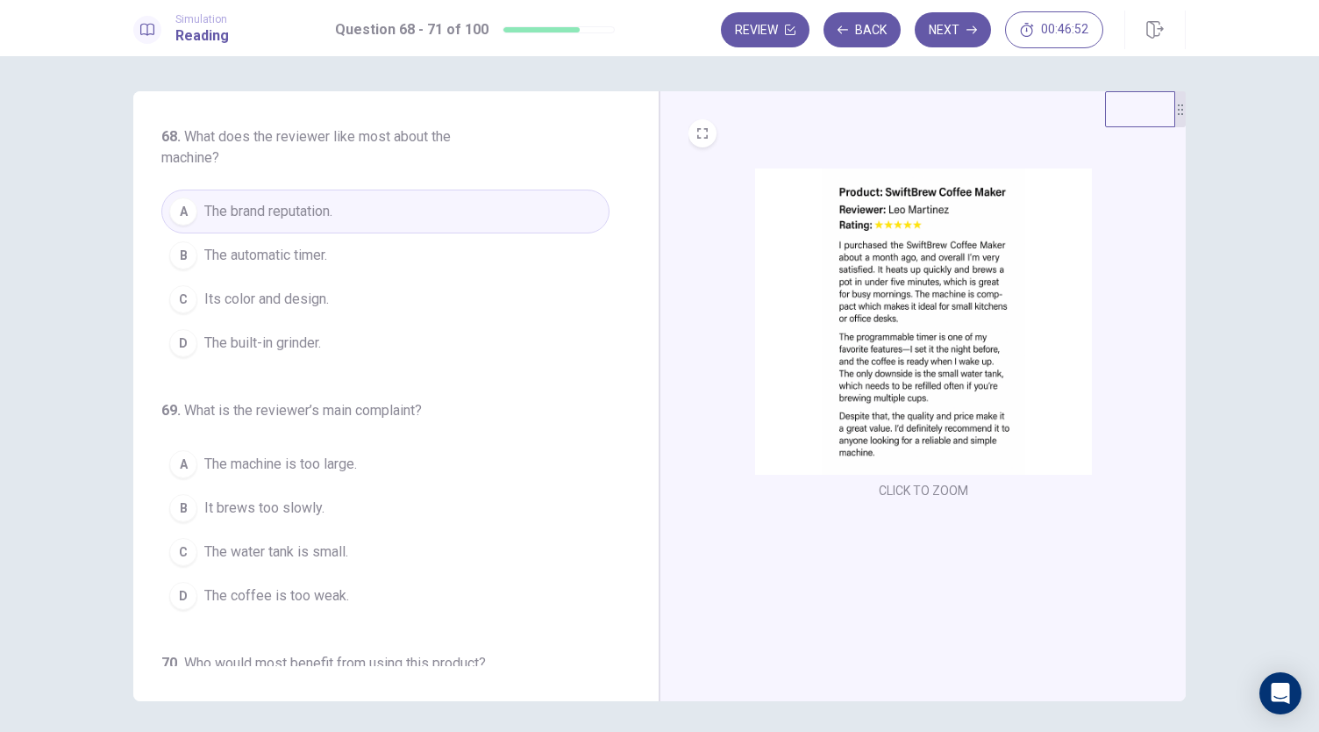
click at [294, 264] on span "The automatic timer." at bounding box center [265, 255] width 123 height 21
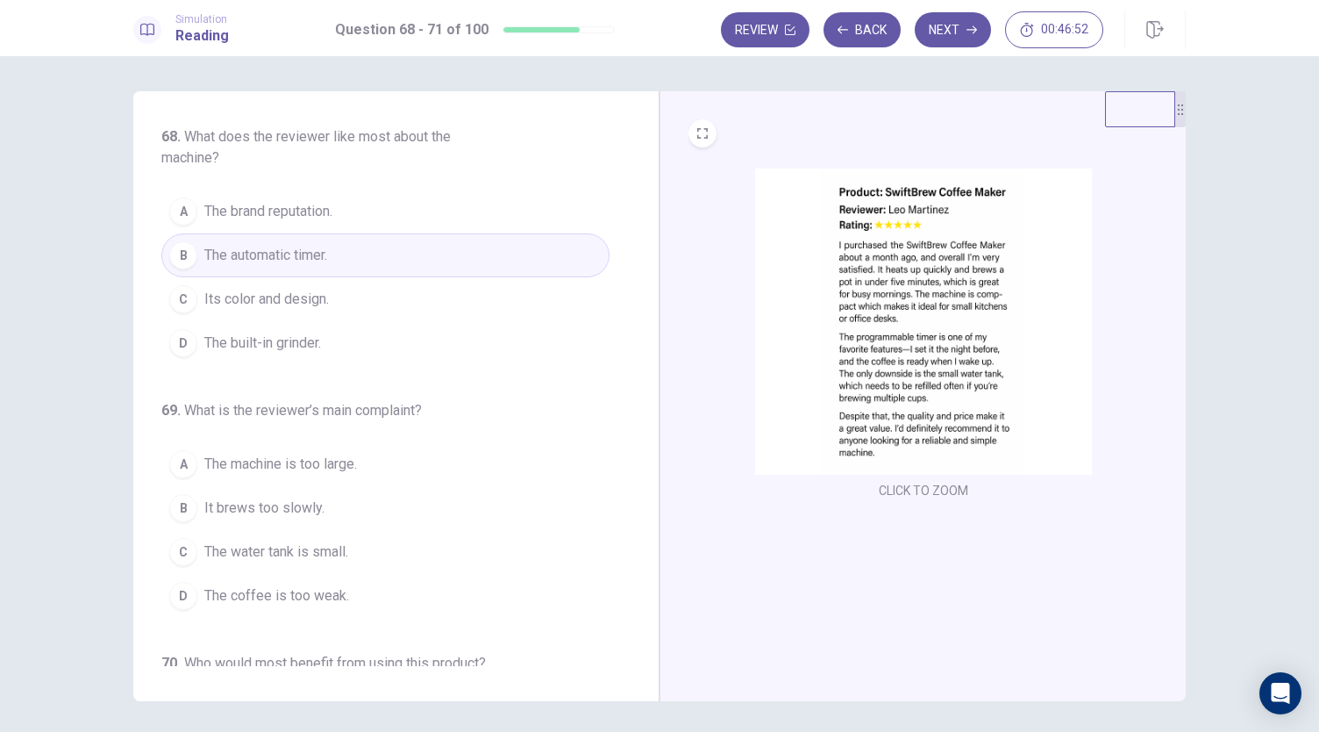
click at [318, 289] on span "Its color and design." at bounding box center [266, 299] width 125 height 21
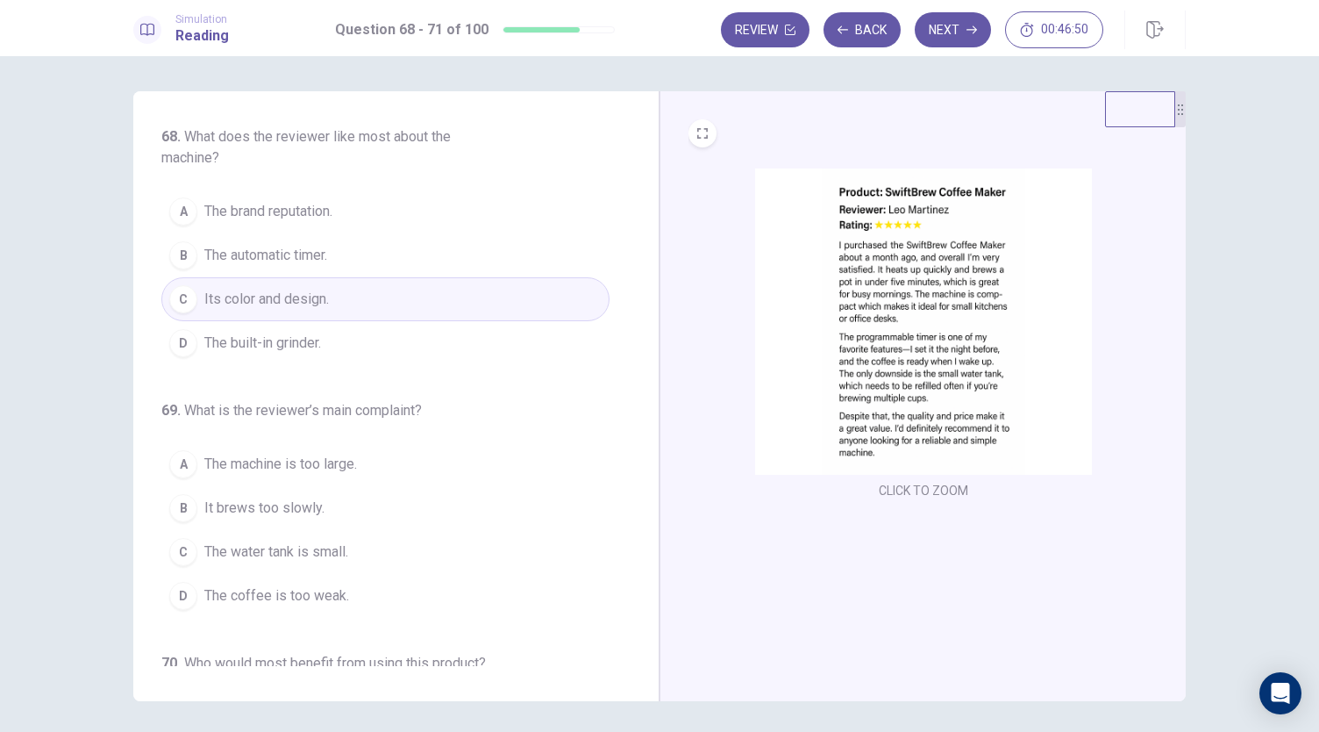
click at [346, 339] on button "D The built-in grinder." at bounding box center [385, 343] width 448 height 44
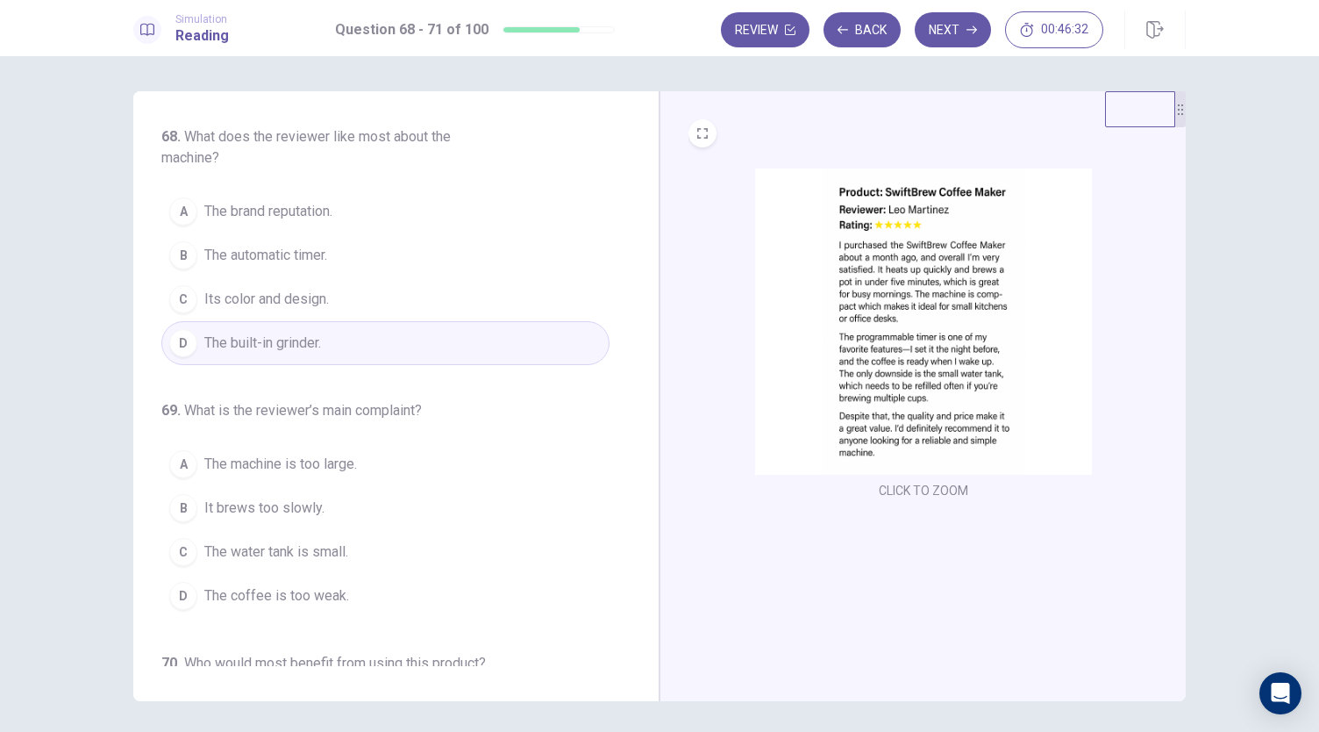
click at [364, 469] on button "A The machine is too large." at bounding box center [385, 464] width 448 height 44
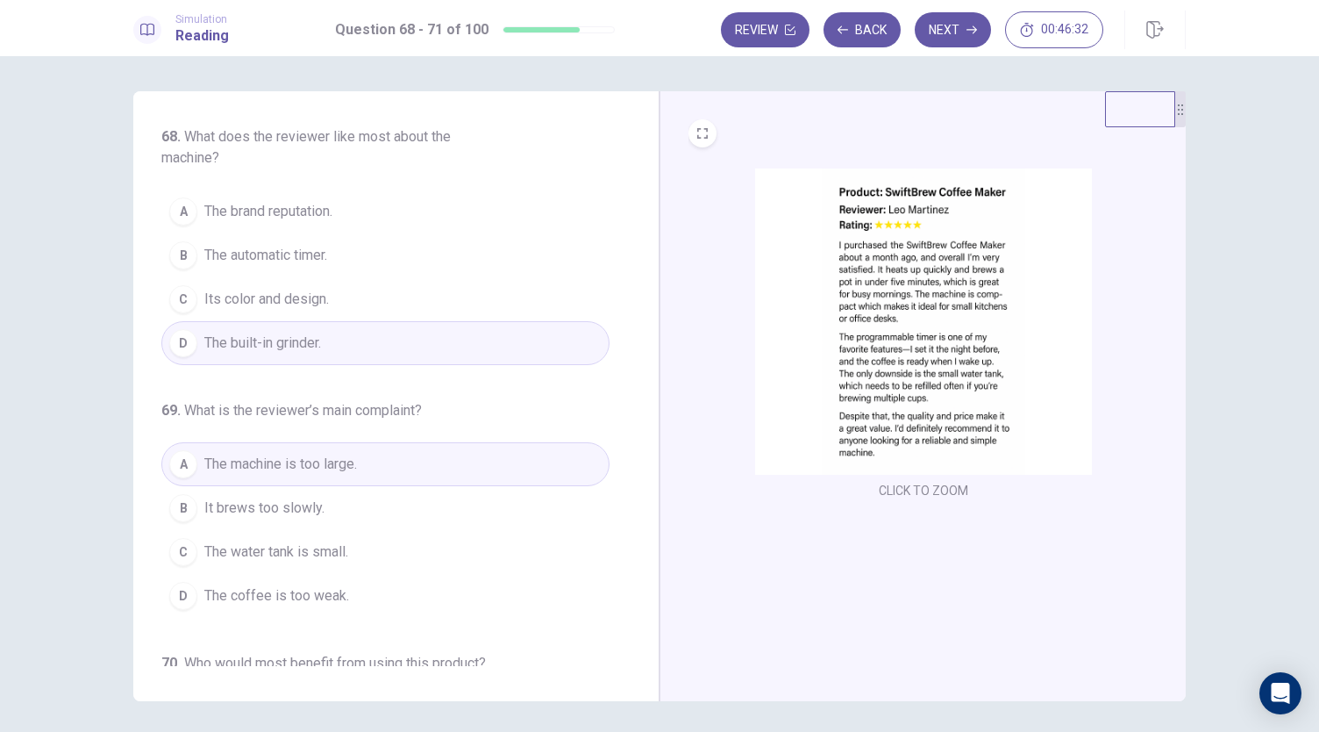
click at [319, 497] on button "B It brews too slowly." at bounding box center [385, 508] width 448 height 44
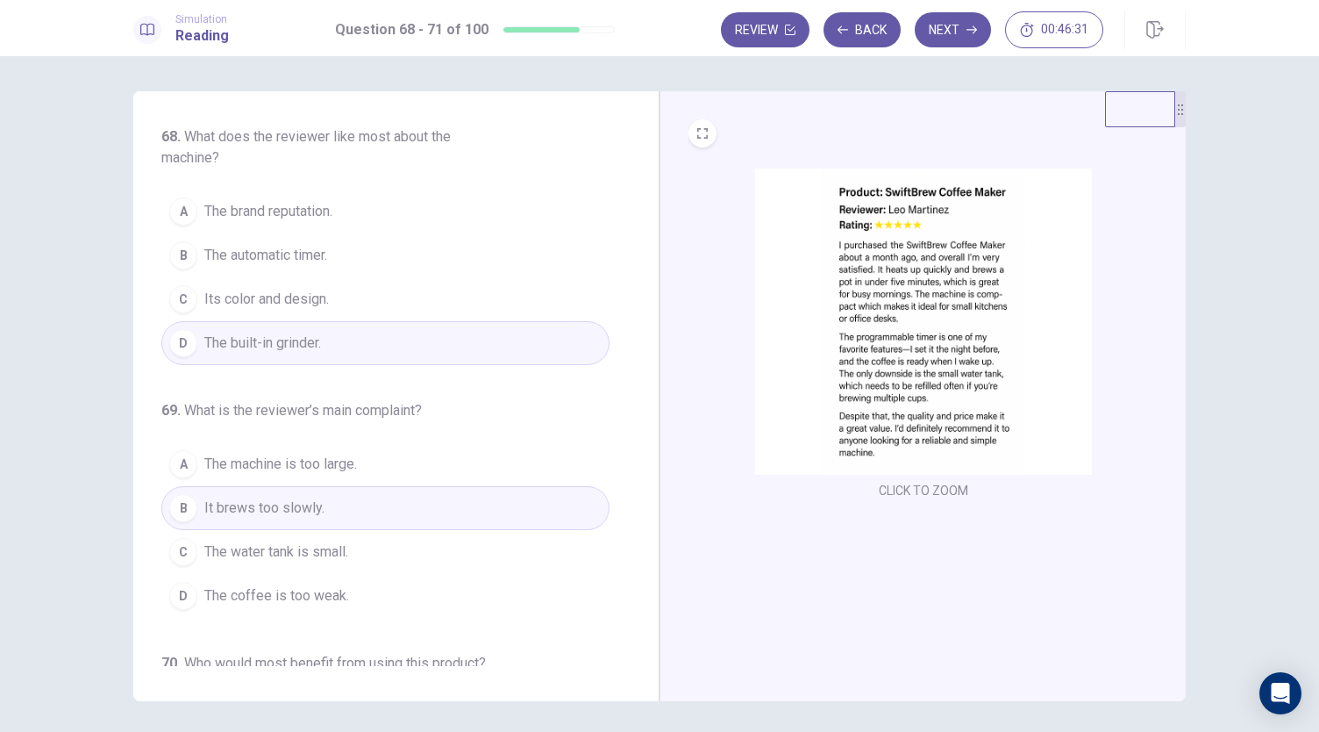
click at [353, 547] on button "C The water tank is small." at bounding box center [385, 552] width 448 height 44
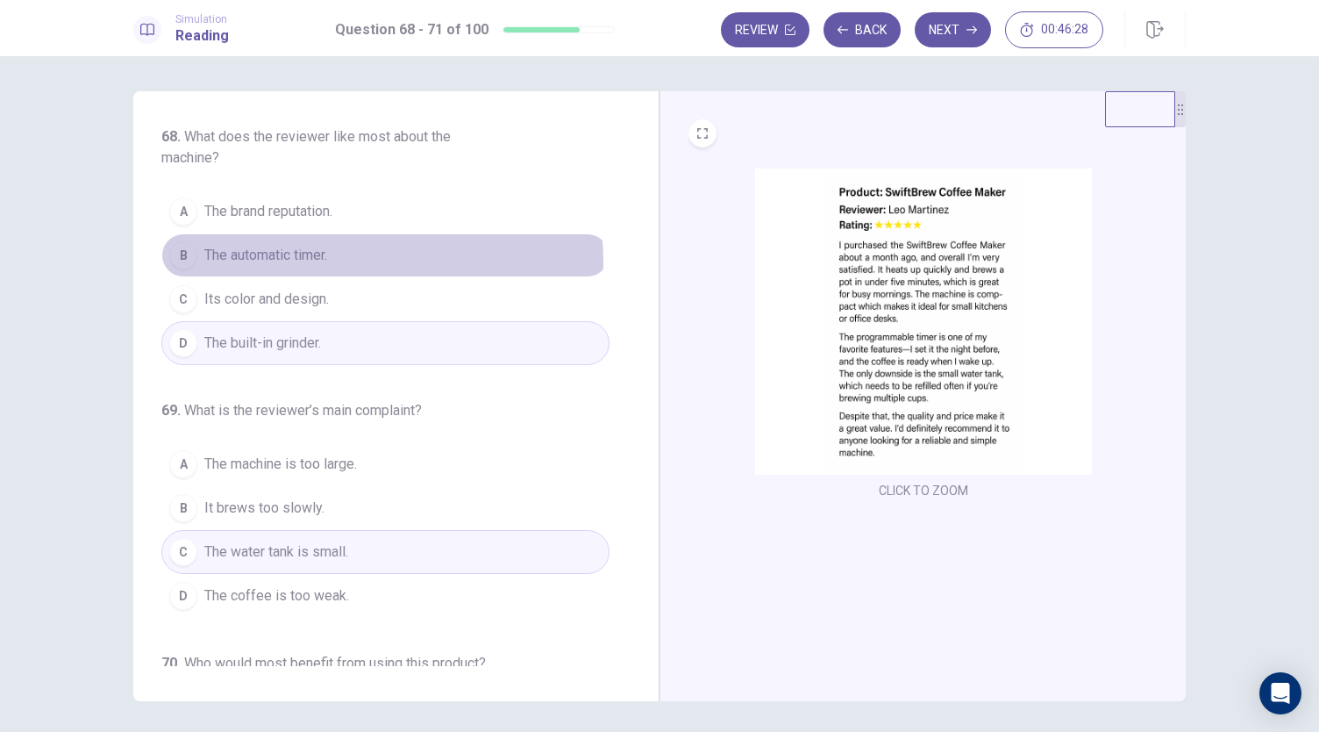
click at [370, 260] on button "B The automatic timer." at bounding box center [385, 255] width 448 height 44
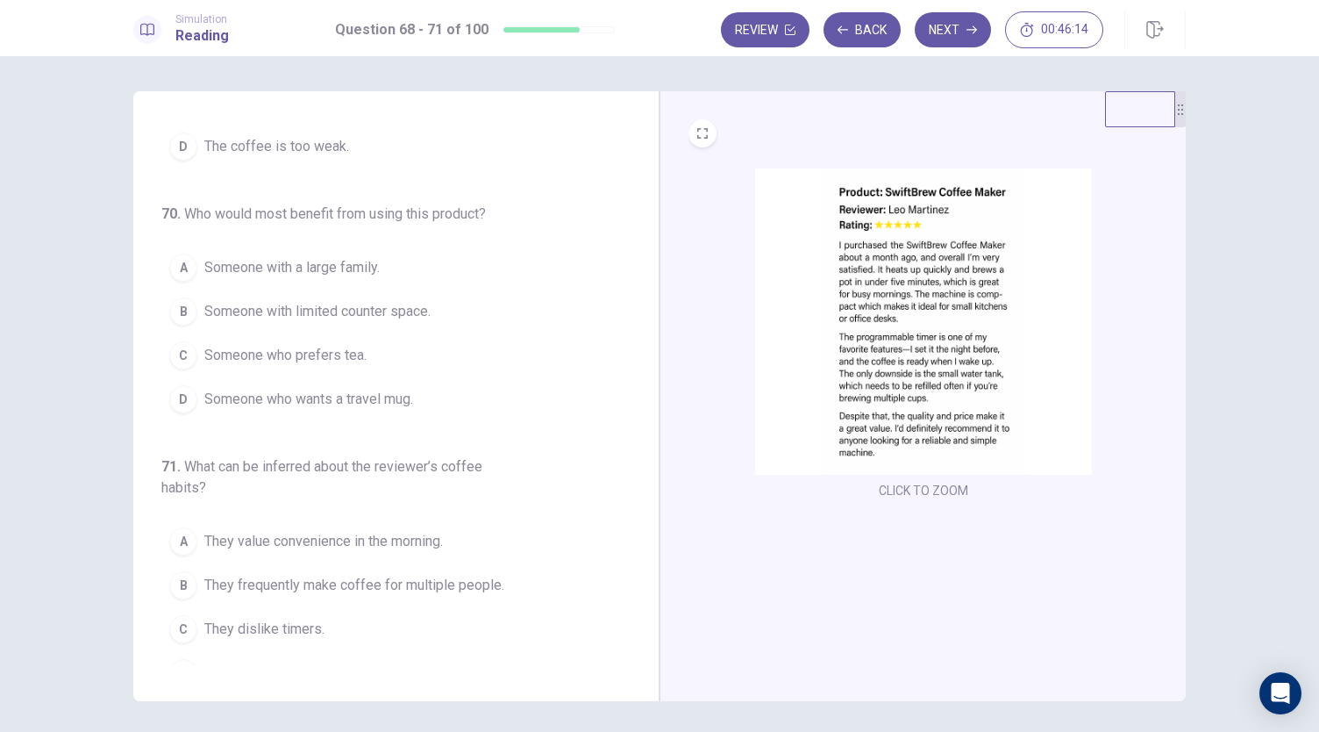
scroll to position [450, 0]
drag, startPoint x: 186, startPoint y: 209, endPoint x: 484, endPoint y: 223, distance: 298.5
click at [484, 223] on div "70 . Who would most benefit from using this product? A Someone with a large fam…" at bounding box center [385, 312] width 448 height 218
click at [489, 215] on h6 "70 . Who would most benefit from using this product?" at bounding box center [329, 213] width 337 height 21
click at [375, 309] on span "Someone with limited counter space." at bounding box center [317, 310] width 226 height 21
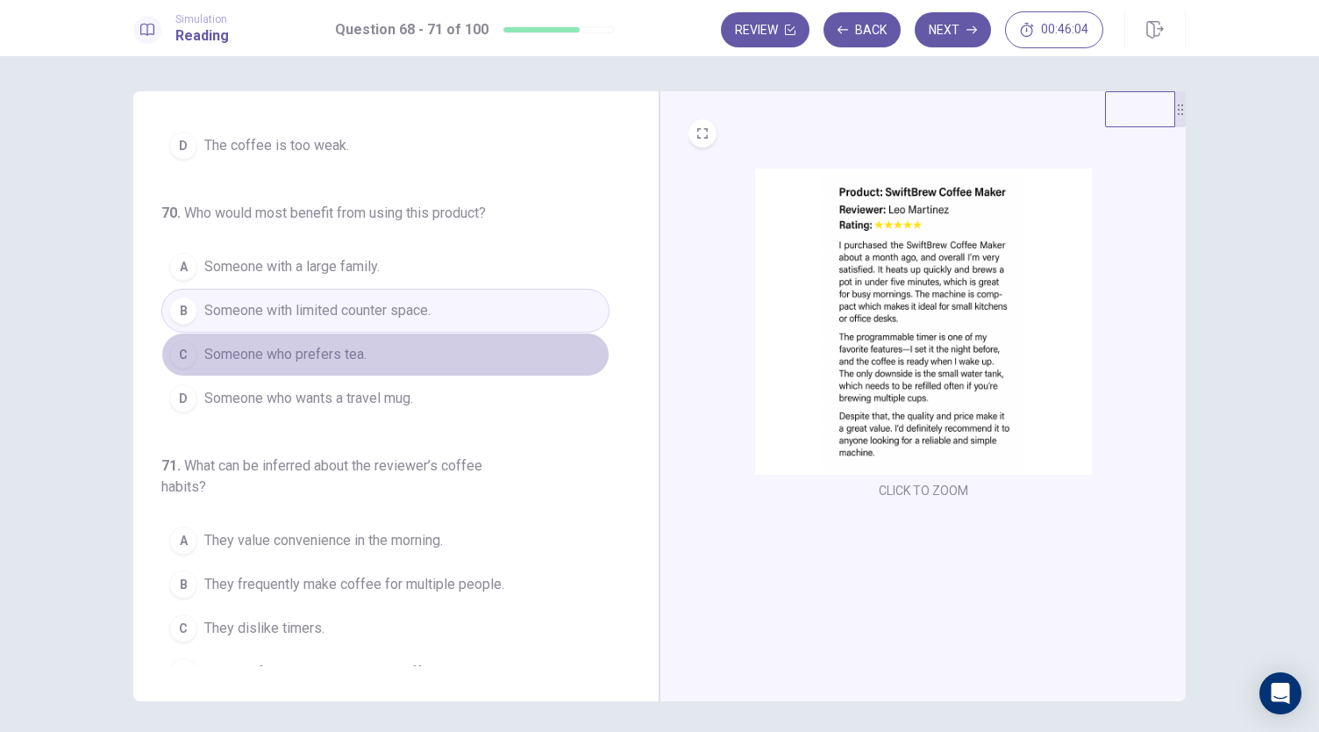
click at [383, 343] on button "C Someone who prefers tea." at bounding box center [385, 354] width 448 height 44
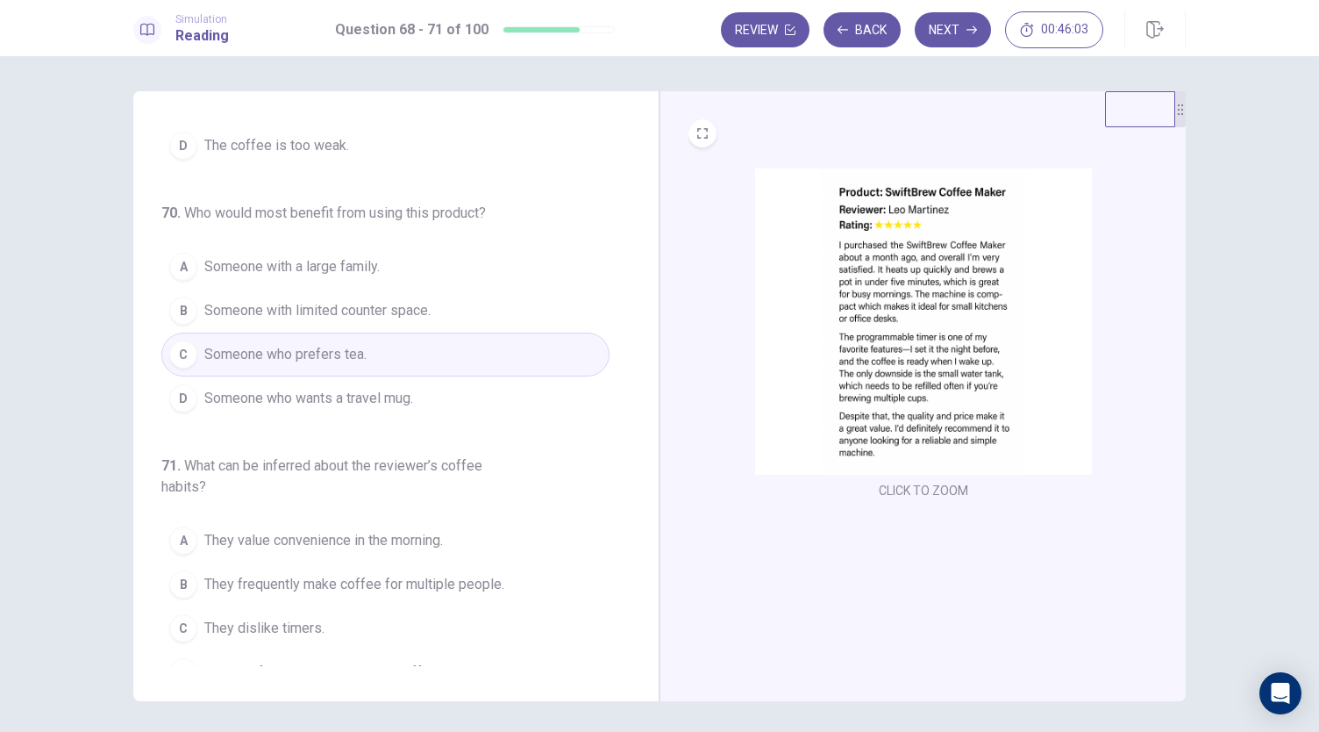
click at [410, 388] on span "Someone who wants a travel mug." at bounding box center [308, 398] width 209 height 21
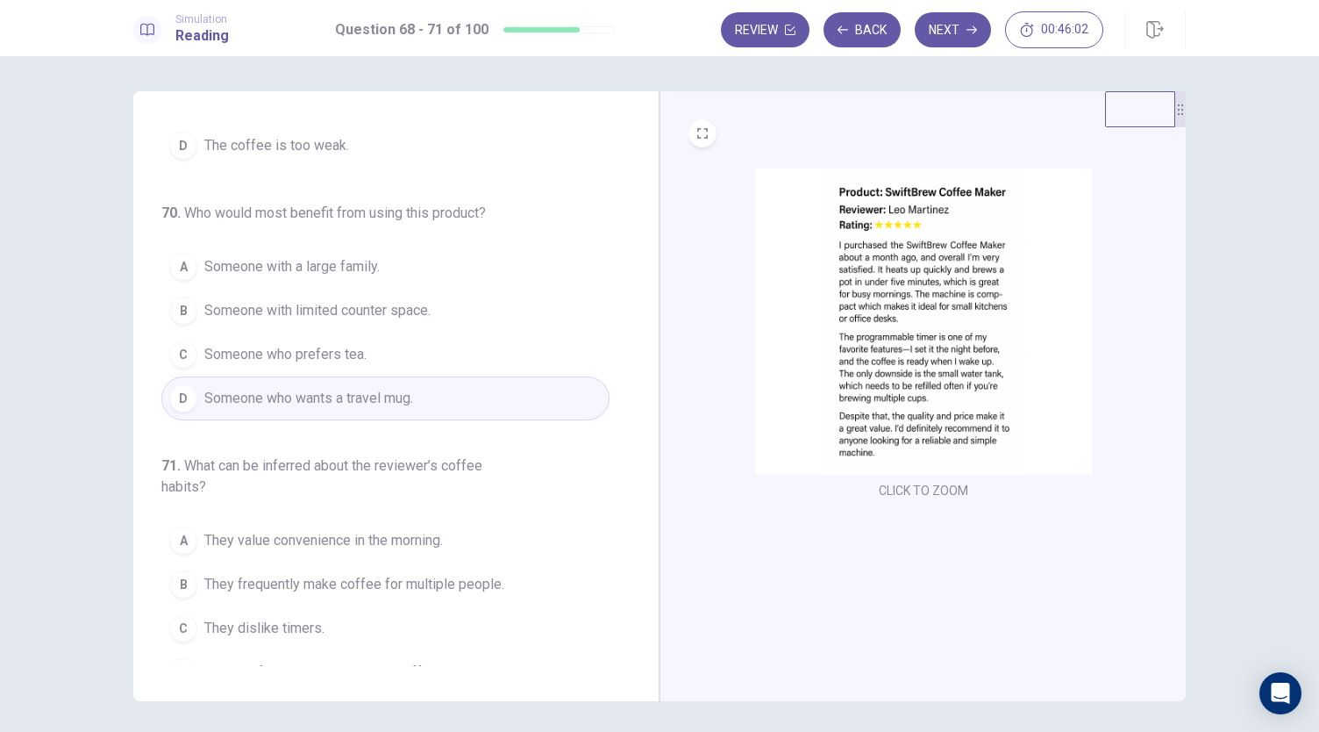
click at [398, 258] on button "A Someone with a large family." at bounding box center [385, 267] width 448 height 44
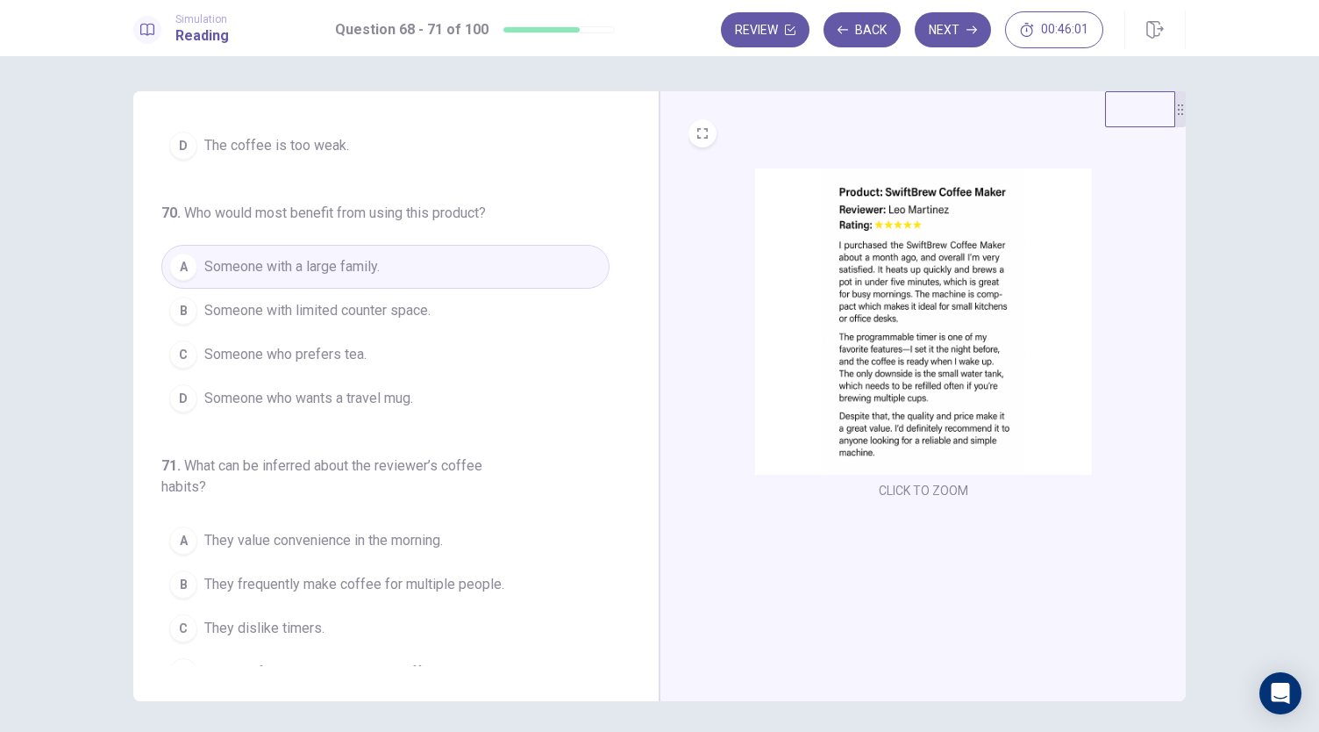
click at [507, 301] on button "B Someone with limited counter space." at bounding box center [385, 311] width 448 height 44
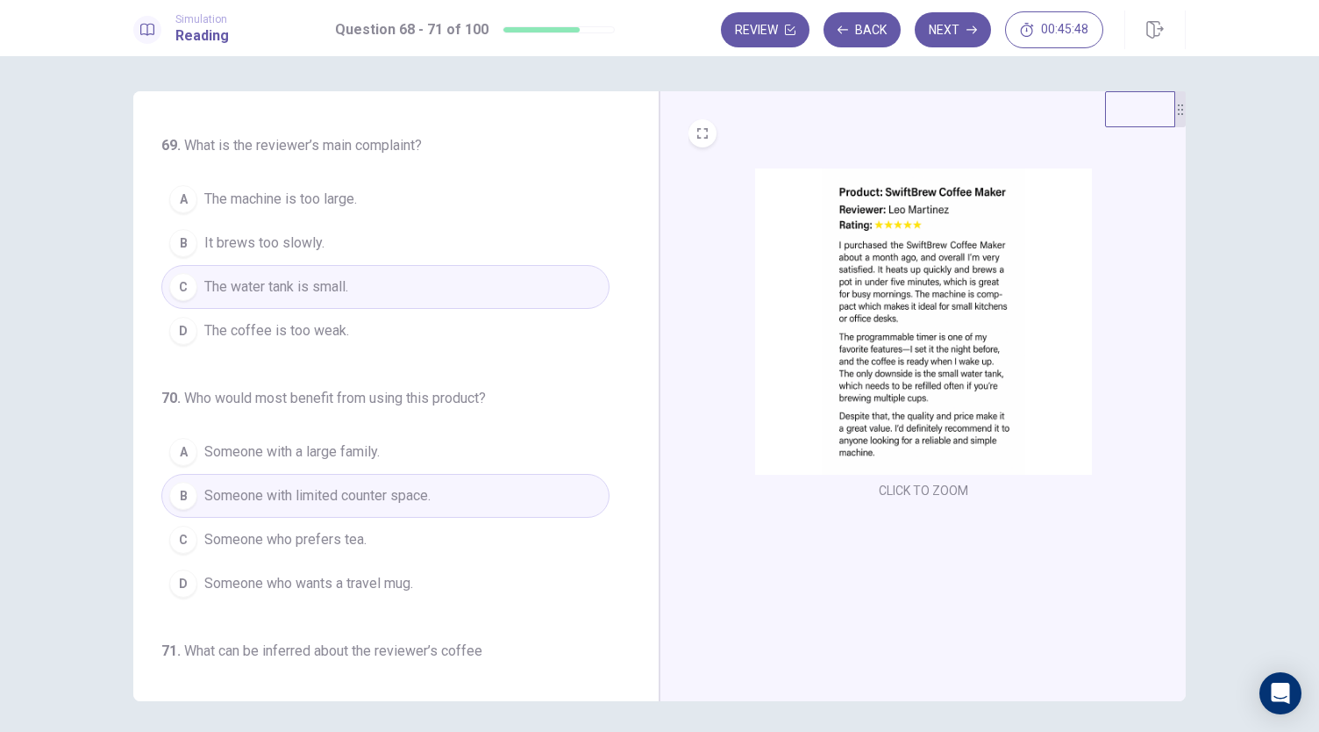
scroll to position [468, 0]
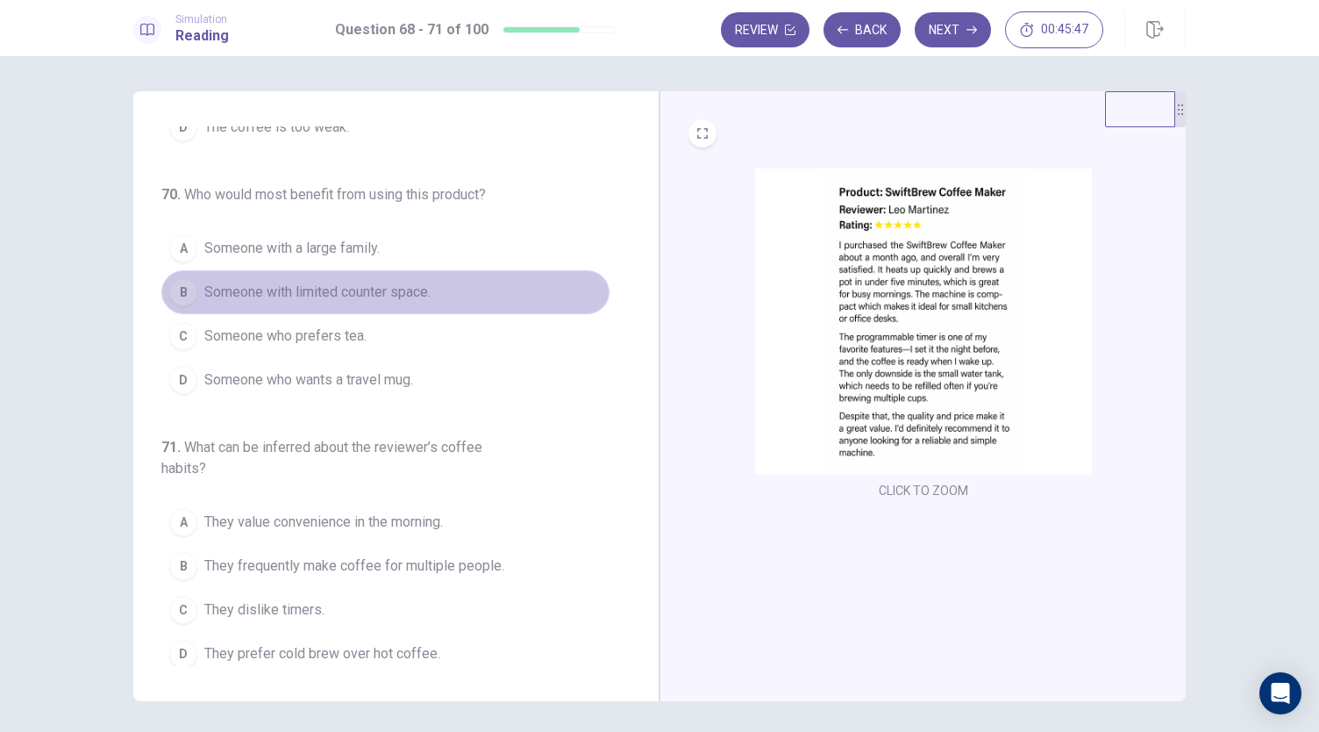
click at [420, 283] on span "Someone with limited counter space." at bounding box center [317, 292] width 226 height 21
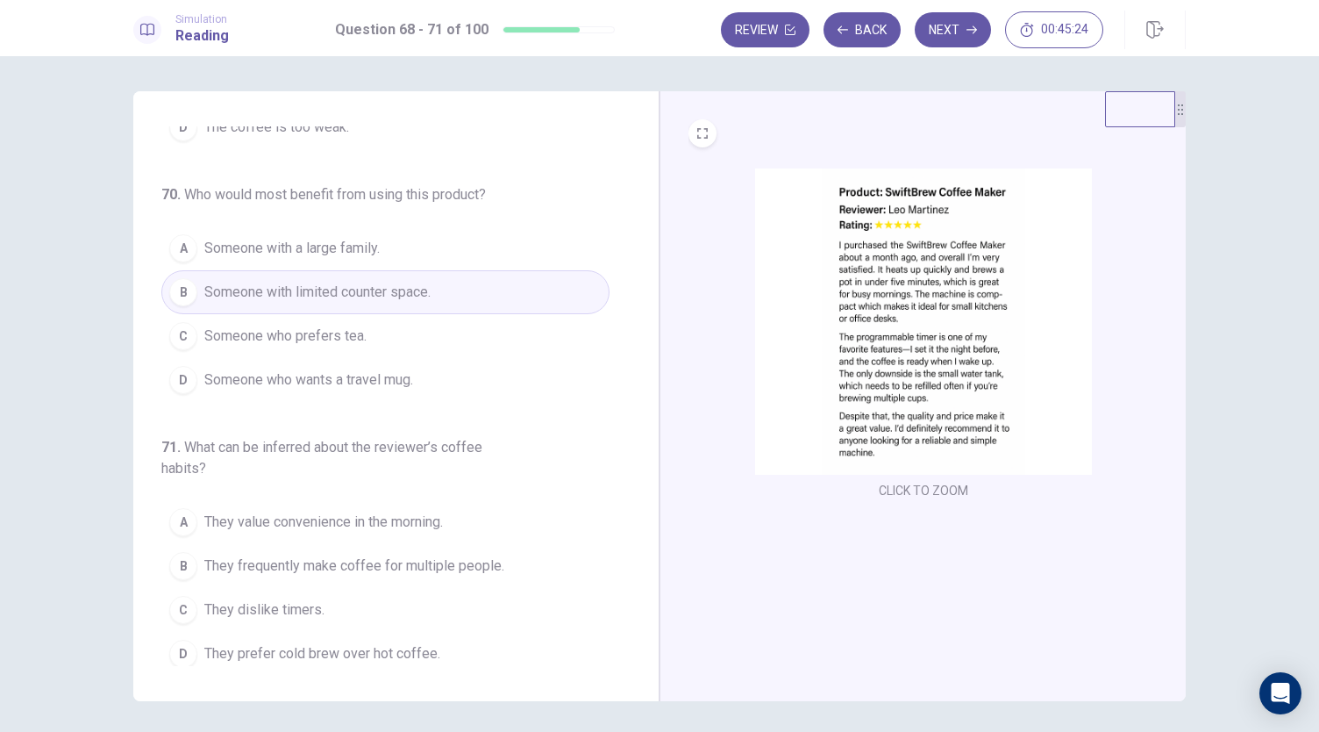
click at [389, 522] on span "They value convenience in the morning." at bounding box center [323, 521] width 239 height 21
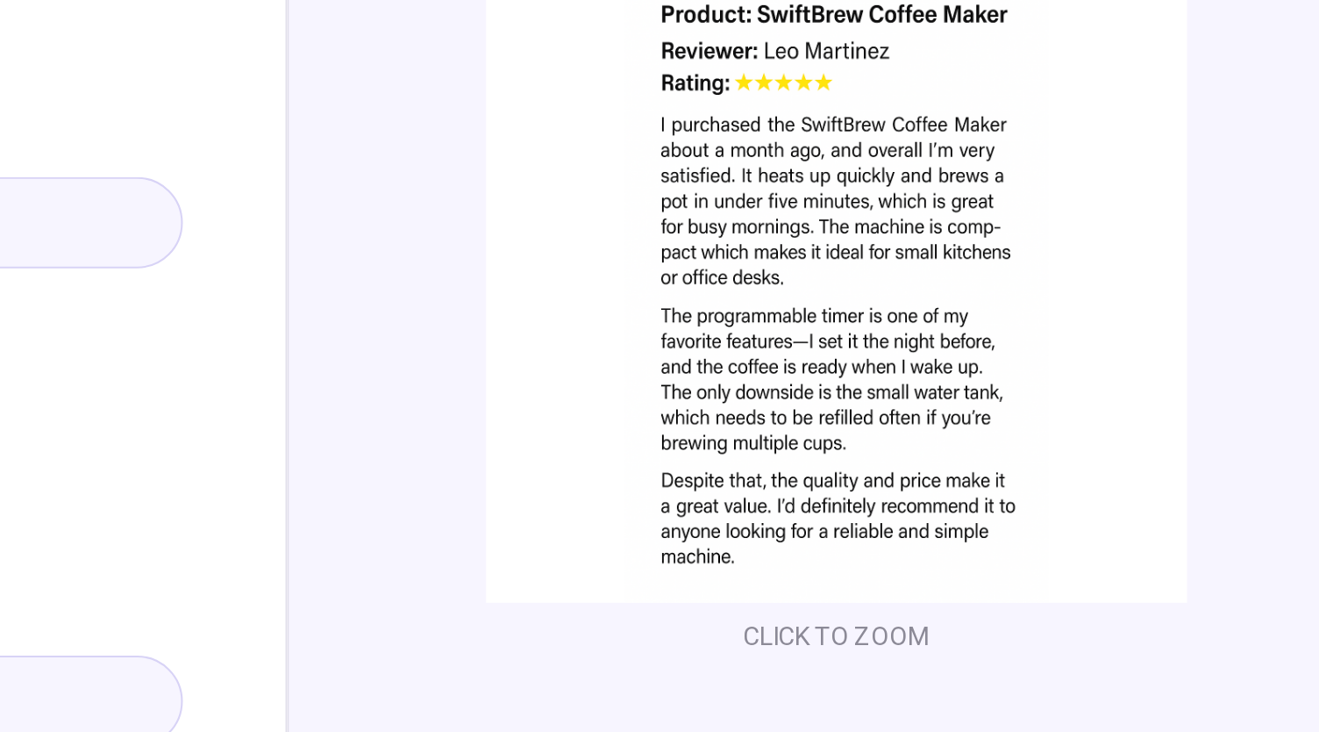
scroll to position [47, 0]
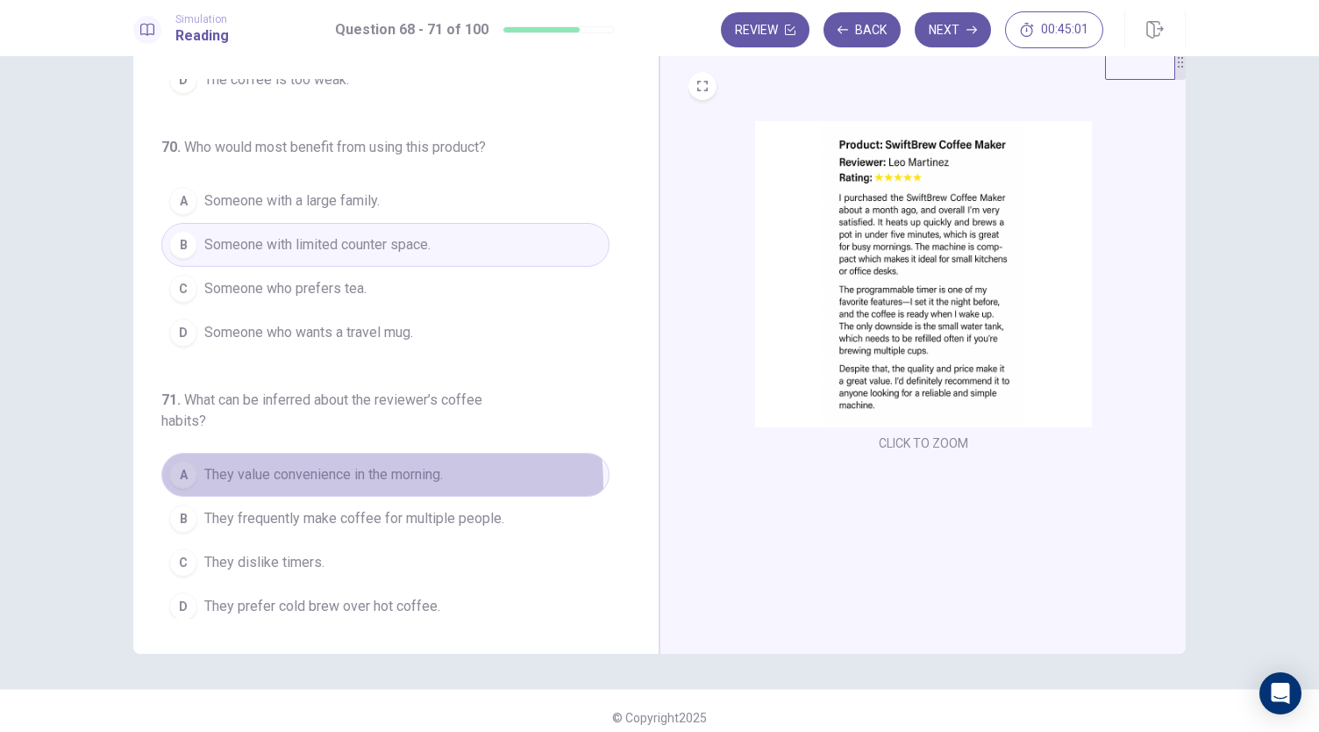
click at [322, 478] on button "A They value convenience in the morning." at bounding box center [385, 475] width 448 height 44
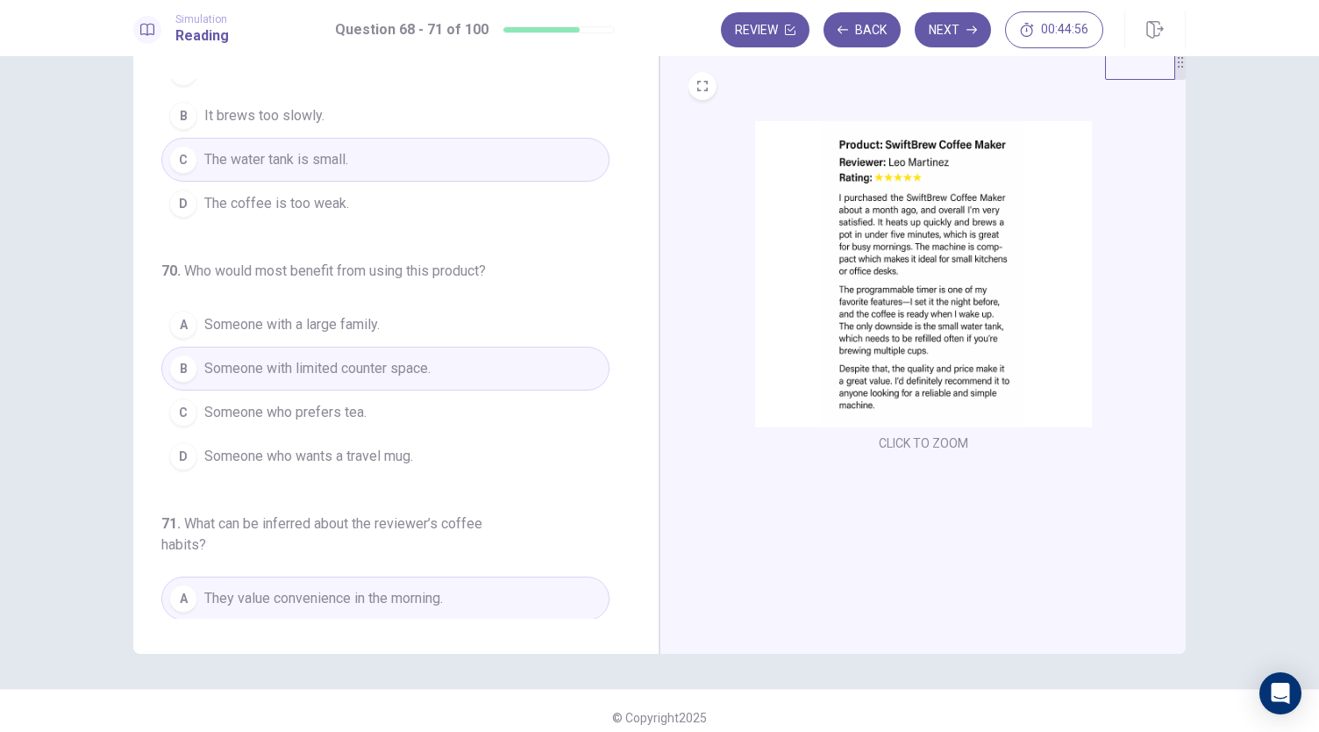
scroll to position [347, 0]
click at [965, 35] on button "Next" at bounding box center [953, 29] width 76 height 35
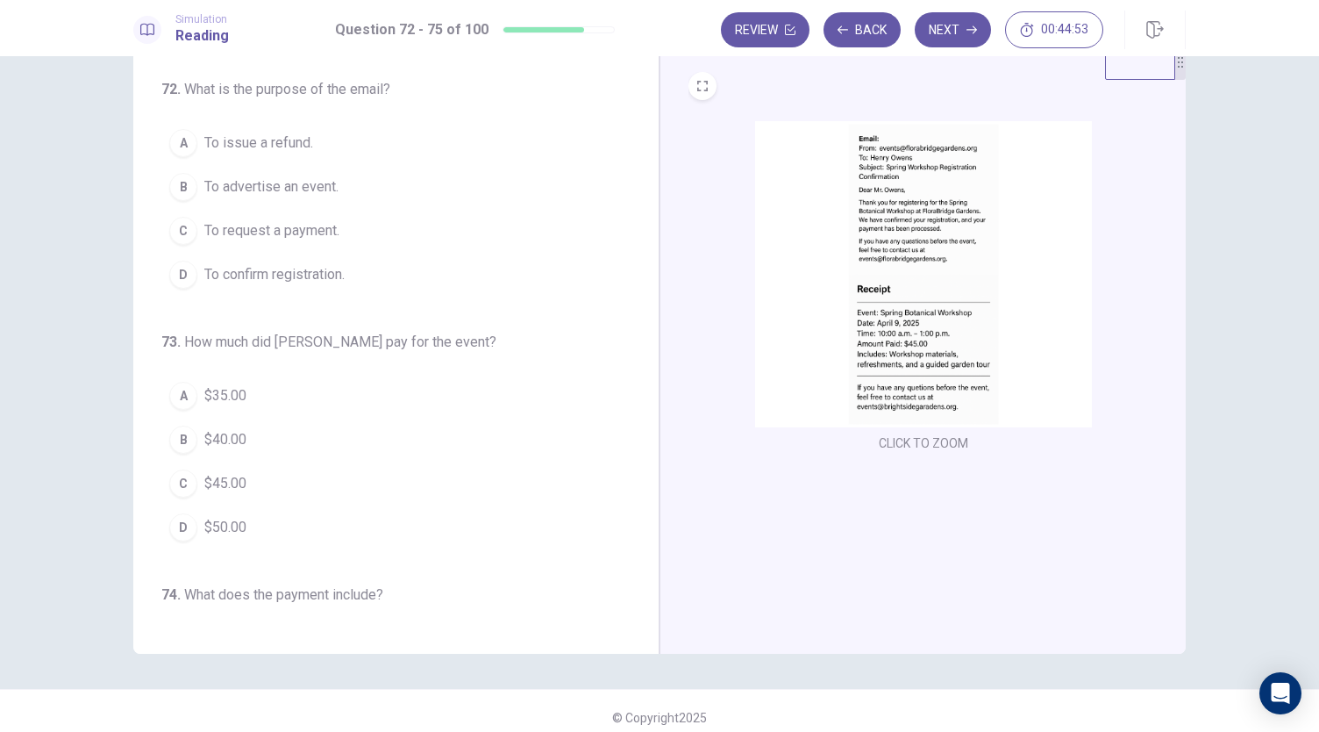
scroll to position [0, 0]
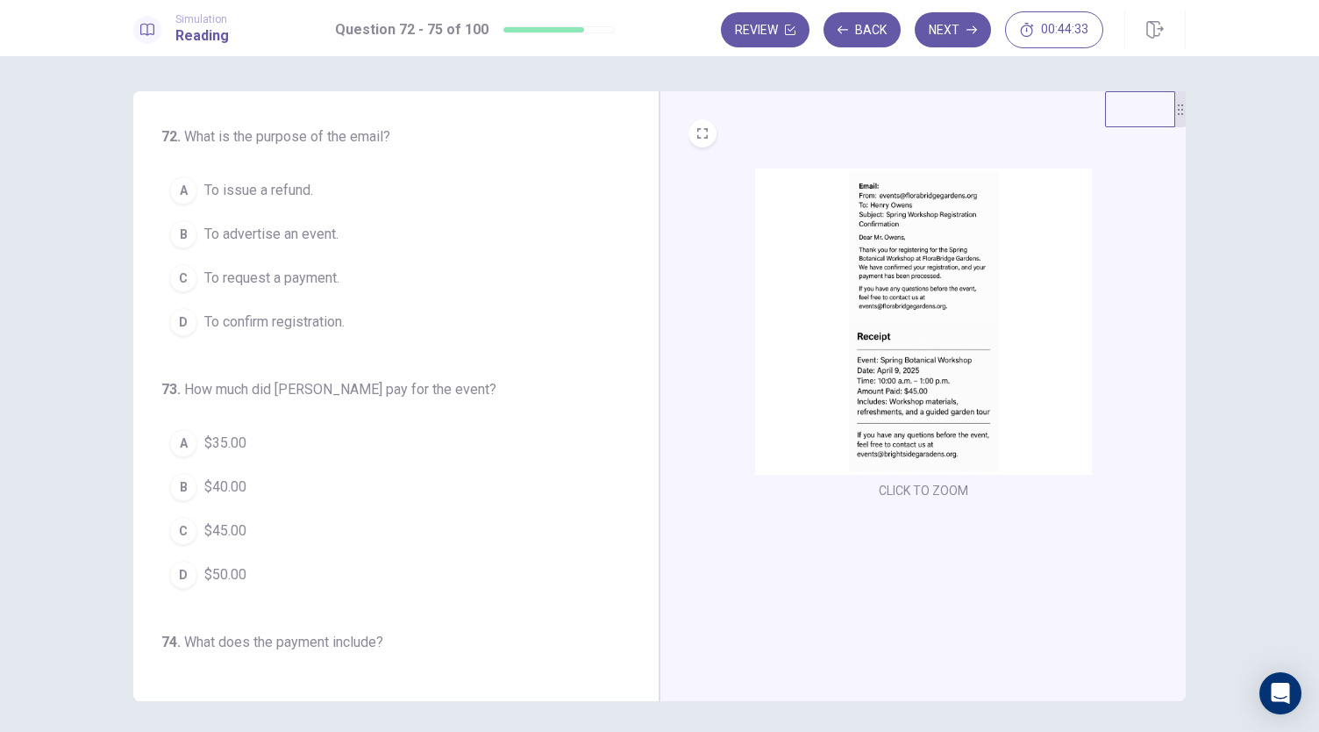
click at [285, 328] on span "To confirm registration." at bounding box center [274, 321] width 140 height 21
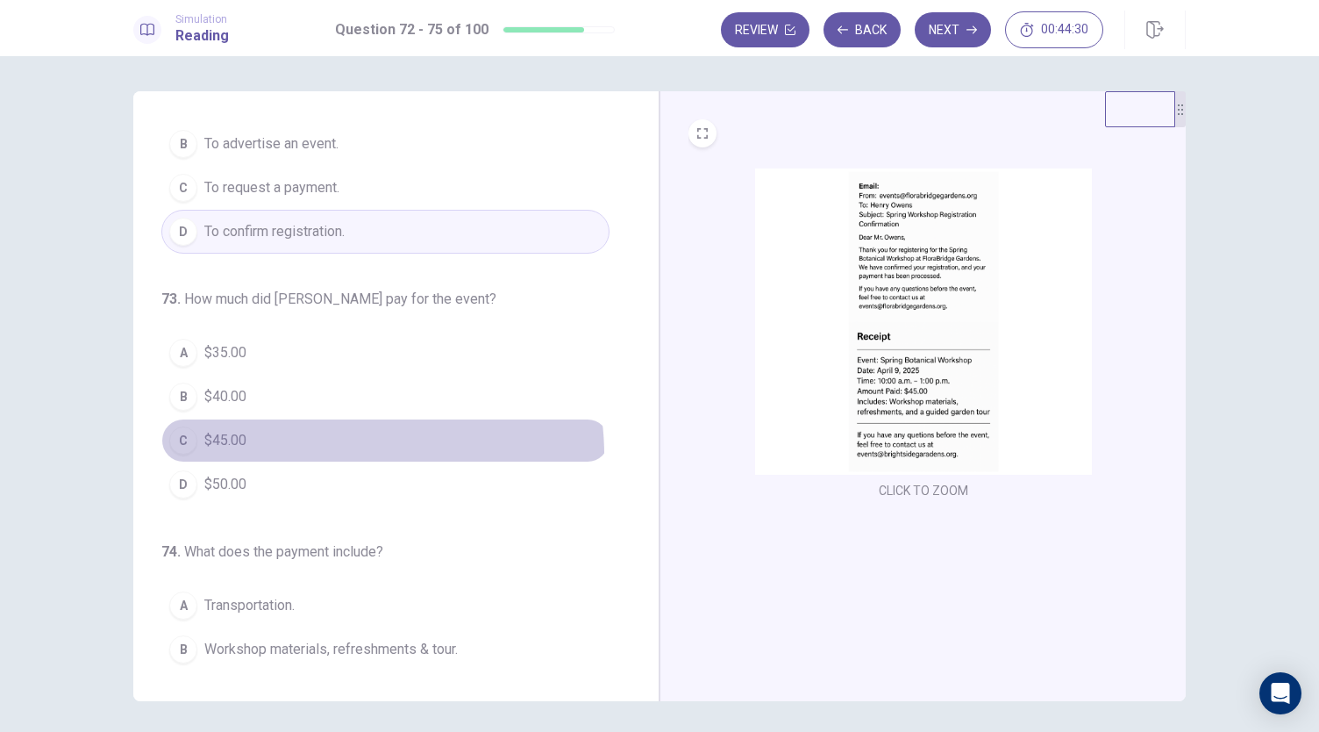
click at [334, 450] on button "C $45.00" at bounding box center [385, 440] width 448 height 44
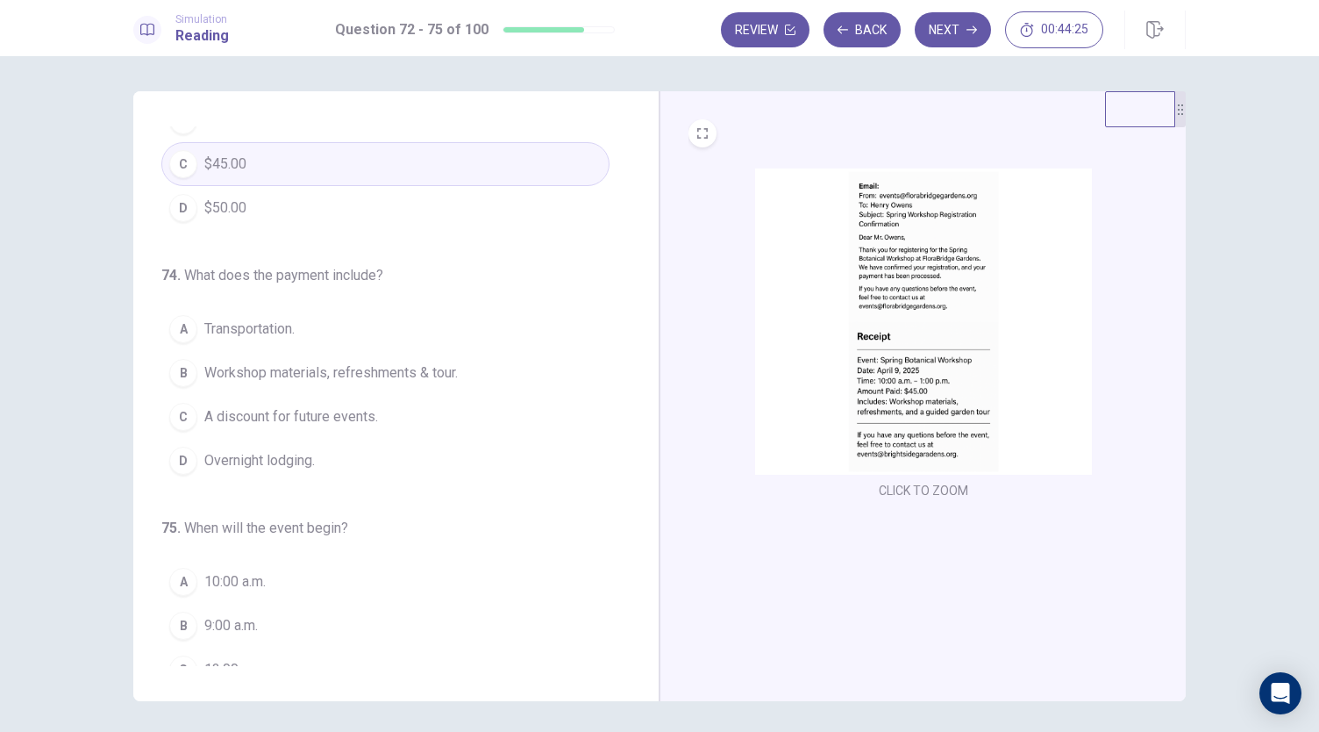
scroll to position [406, 0]
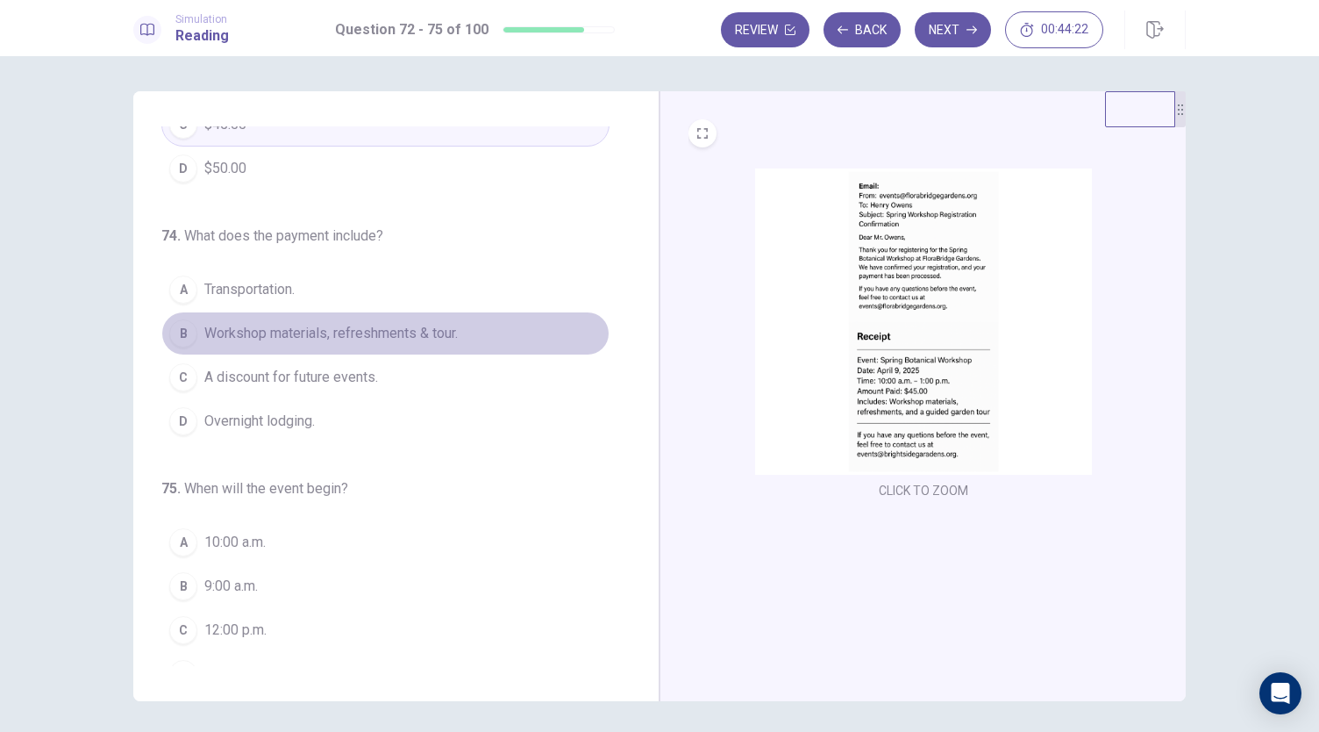
click at [396, 323] on span "Workshop materials, refreshments & tour." at bounding box center [330, 333] width 253 height 21
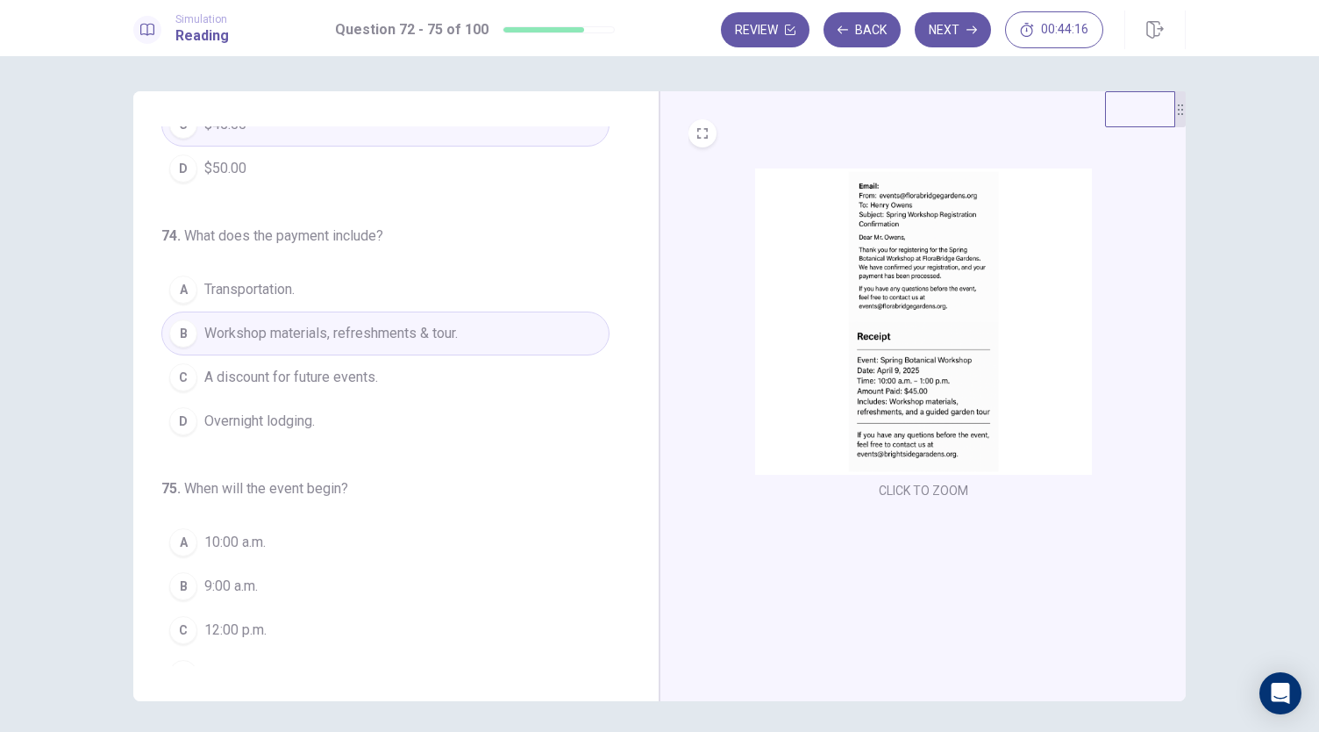
scroll to position [426, 0]
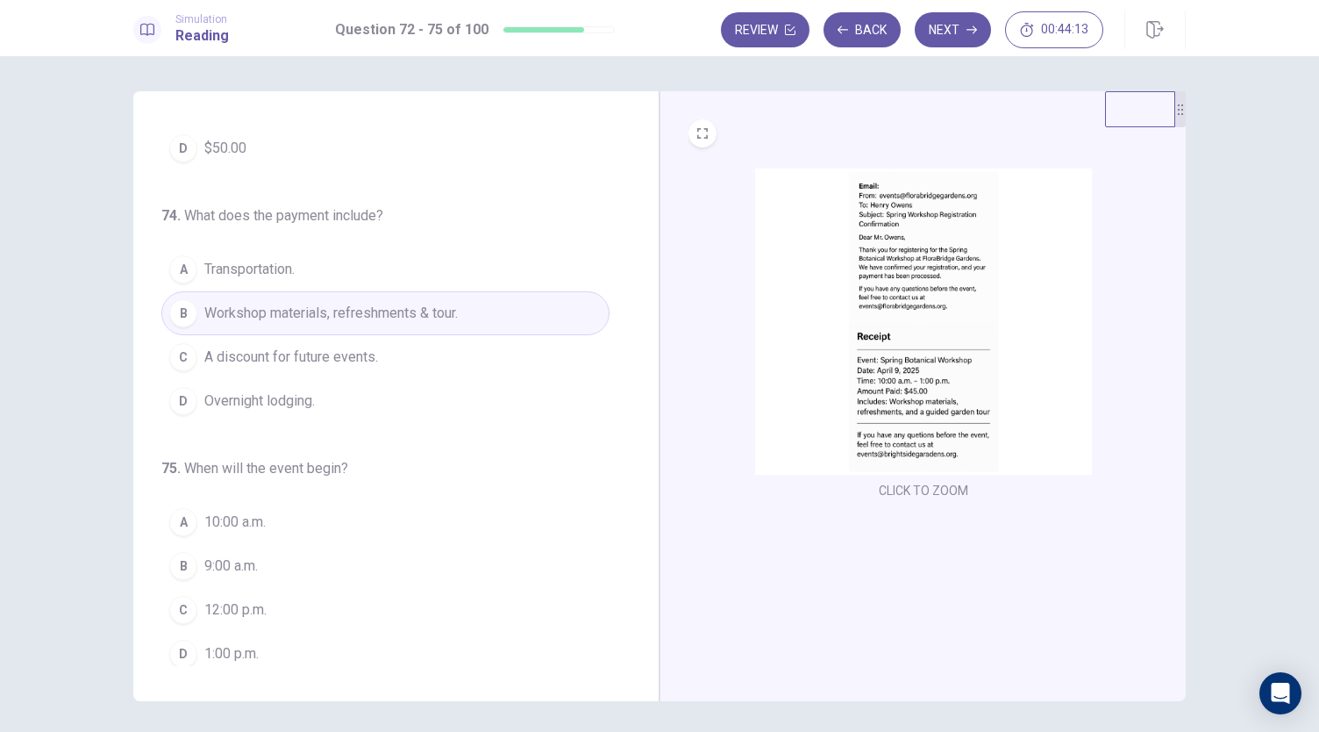
click at [249, 518] on span "10:00 a.m." at bounding box center [234, 521] width 61 height 21
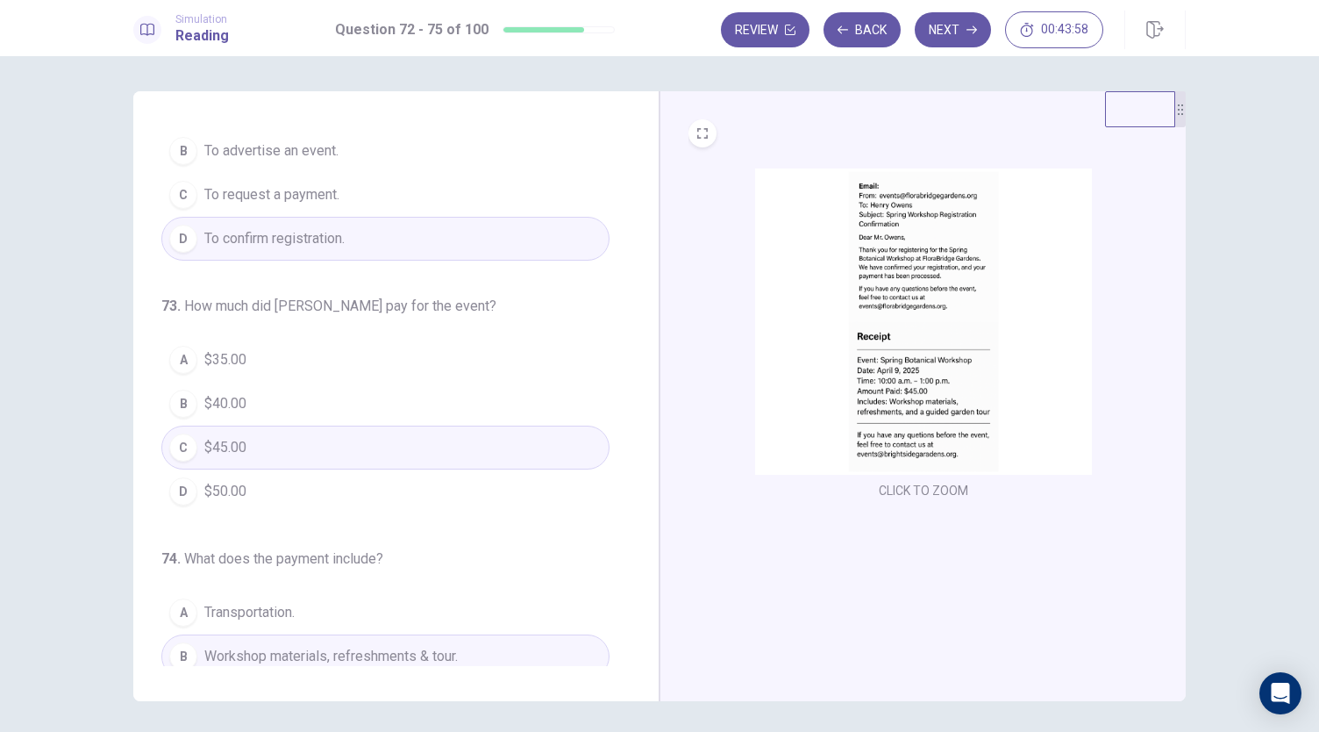
scroll to position [0, 0]
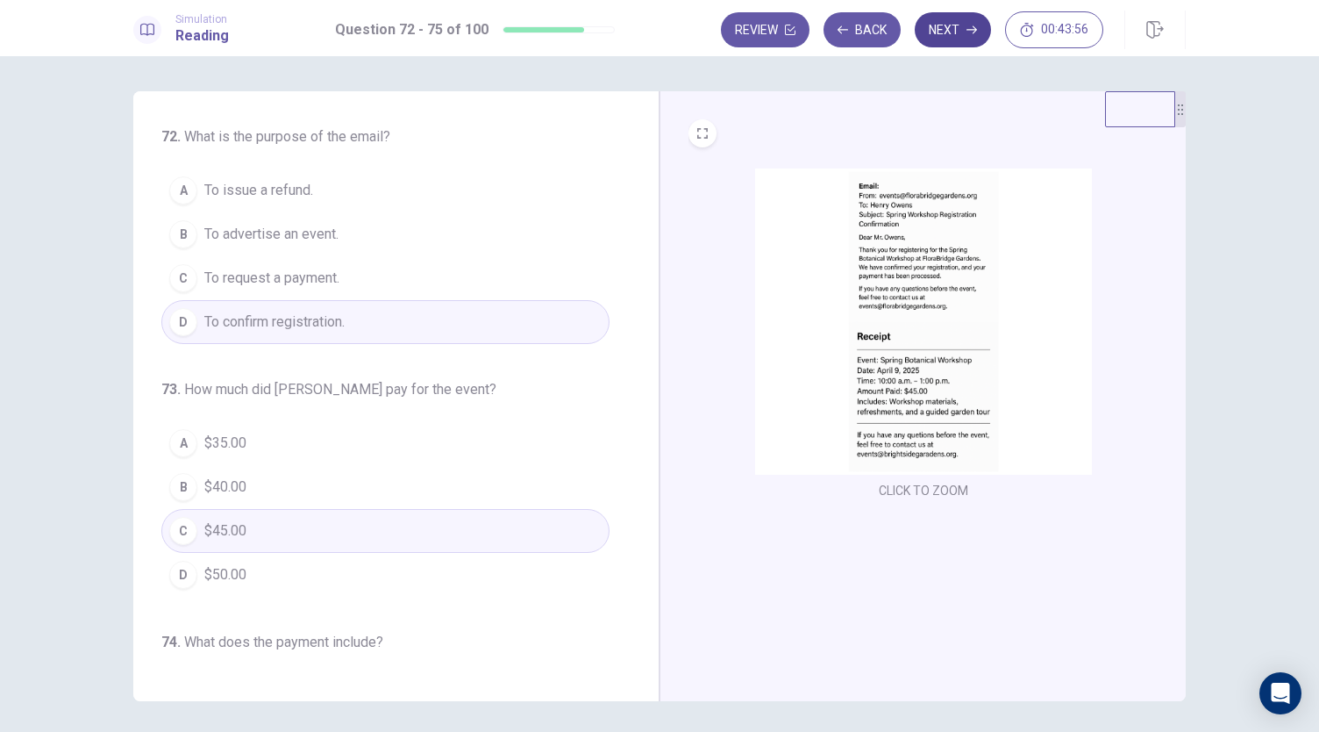
click at [967, 35] on button "Next" at bounding box center [953, 29] width 76 height 35
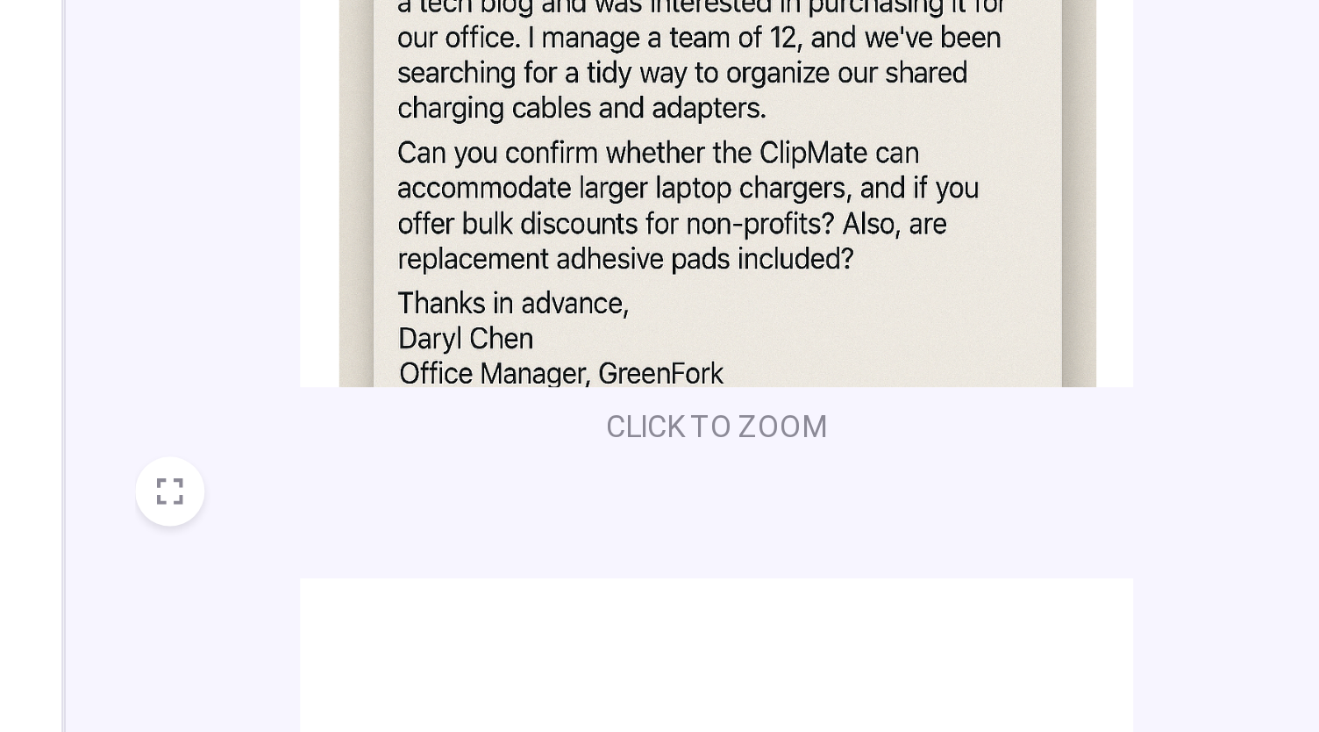
scroll to position [103, 0]
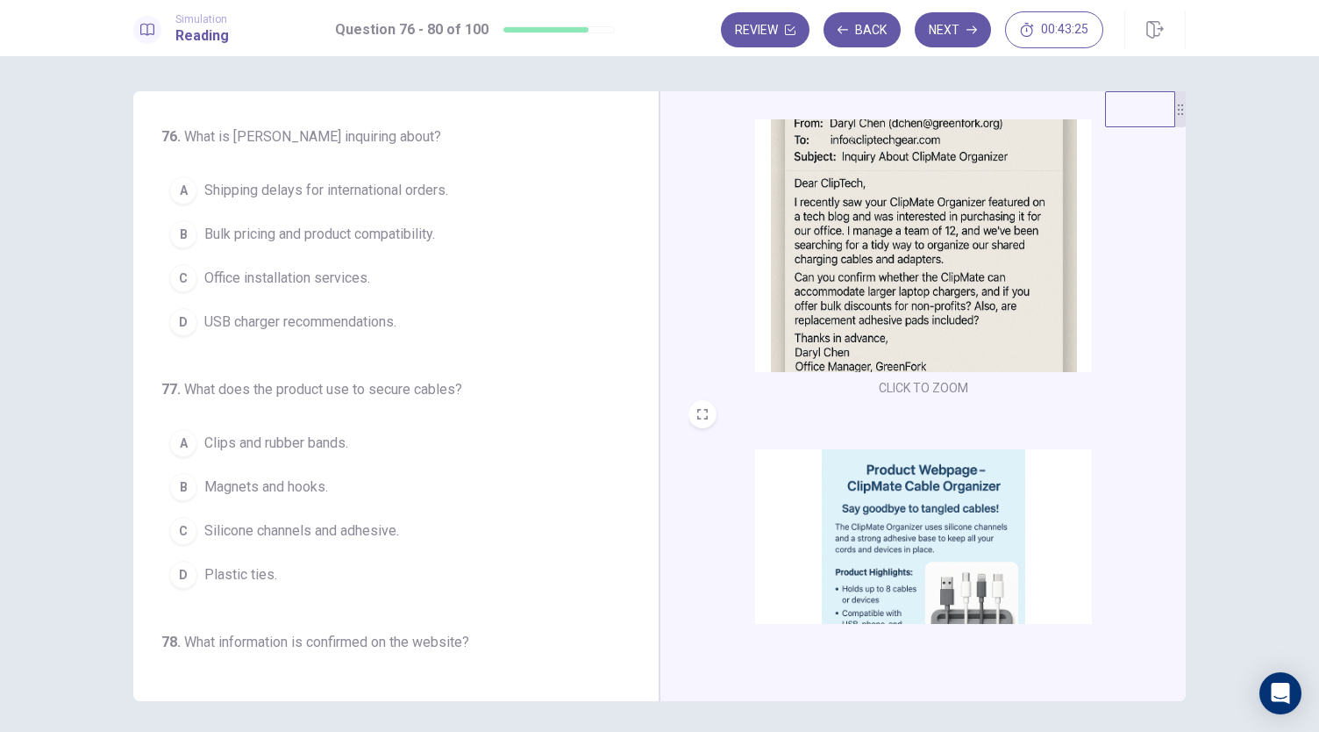
click at [355, 241] on span "Bulk pricing and product compatibility." at bounding box center [319, 234] width 231 height 21
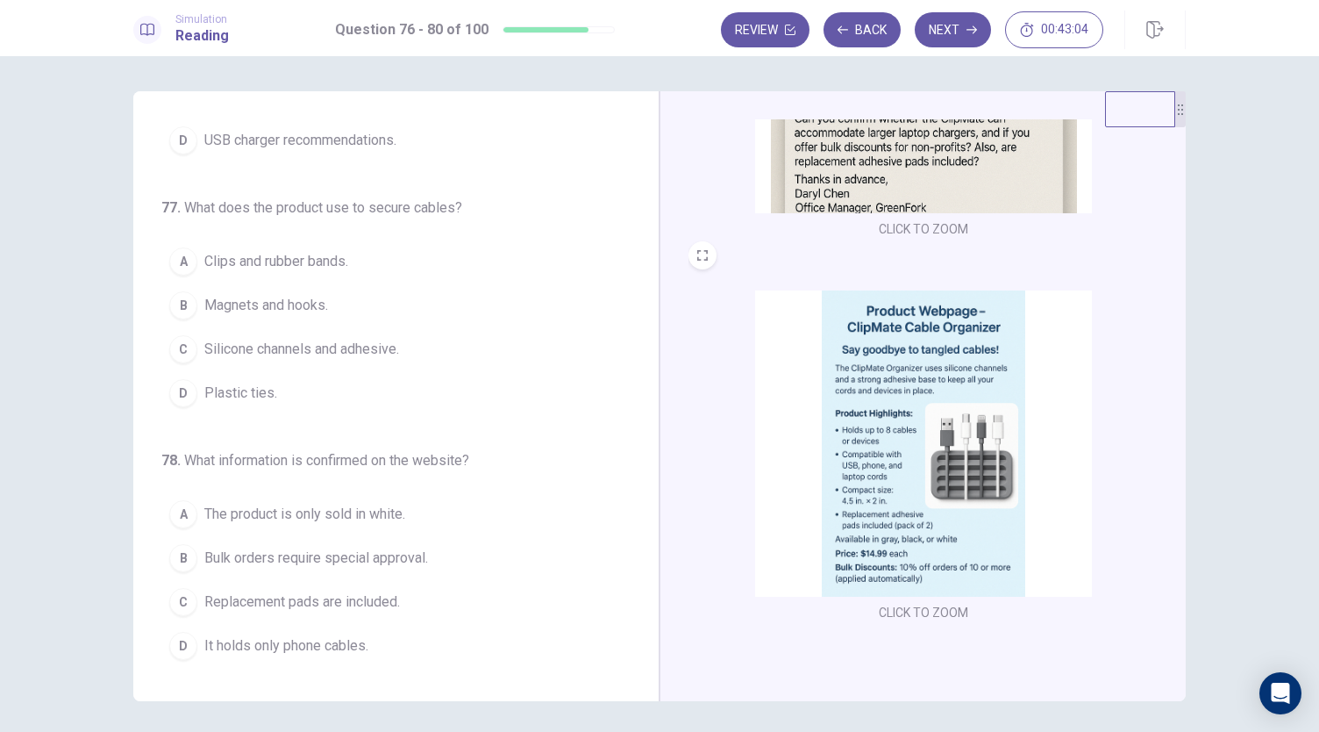
scroll to position [61, 0]
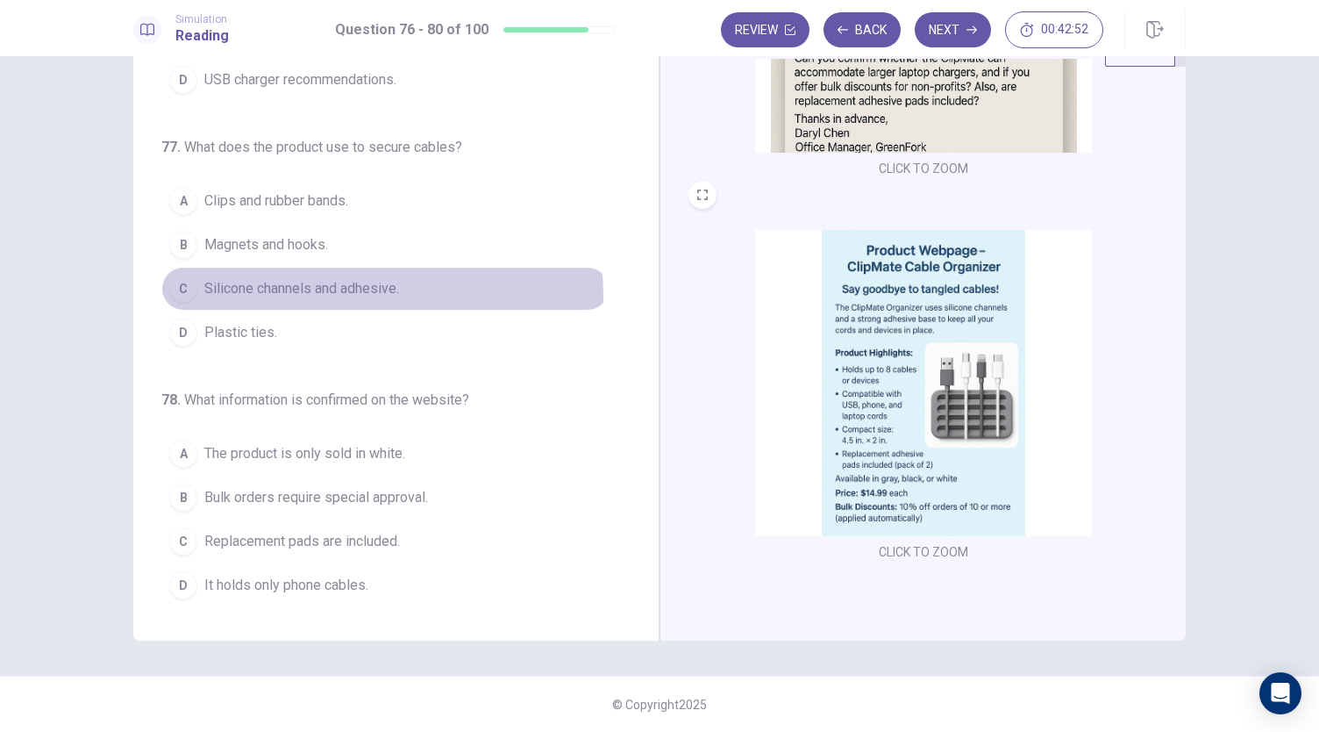
click at [314, 292] on span "Silicone channels and adhesive." at bounding box center [301, 288] width 195 height 21
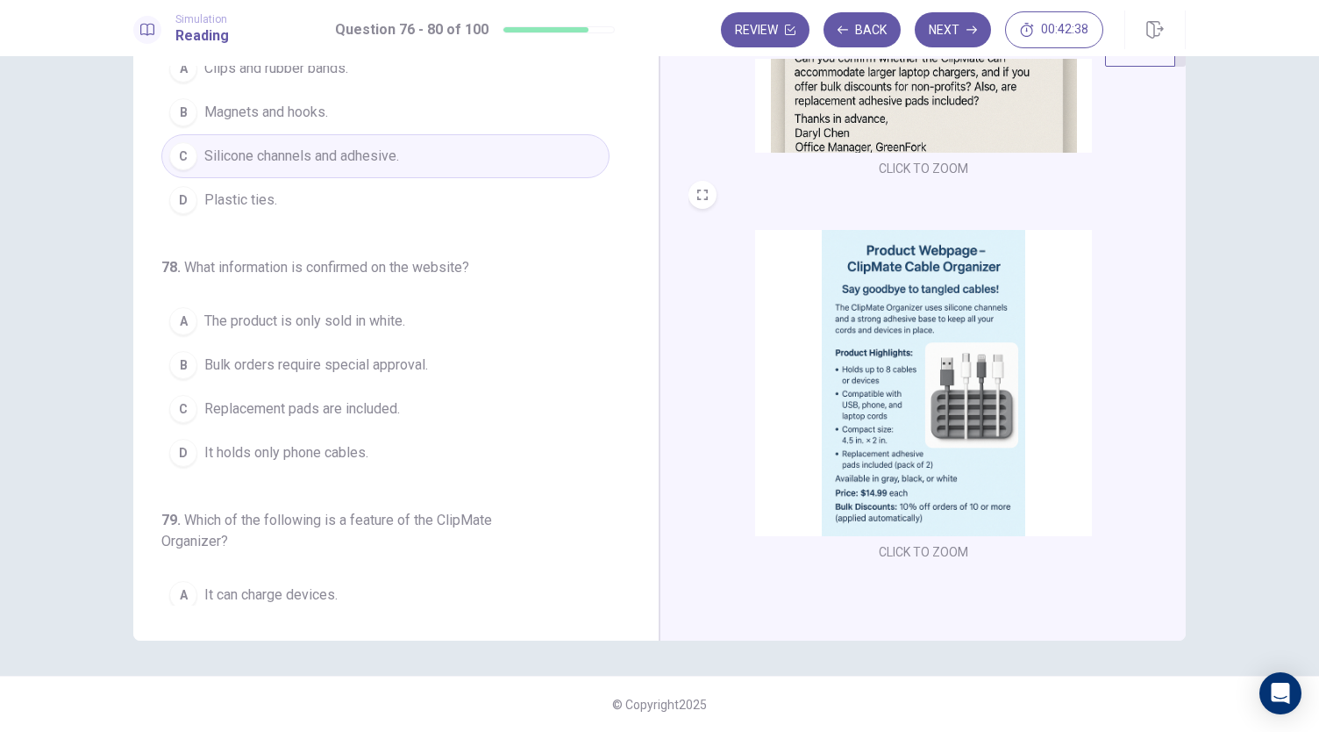
scroll to position [316, 0]
click at [361, 309] on span "The product is only sold in white." at bounding box center [304, 319] width 201 height 21
click at [446, 361] on button "B Bulk orders require special approval." at bounding box center [385, 363] width 448 height 44
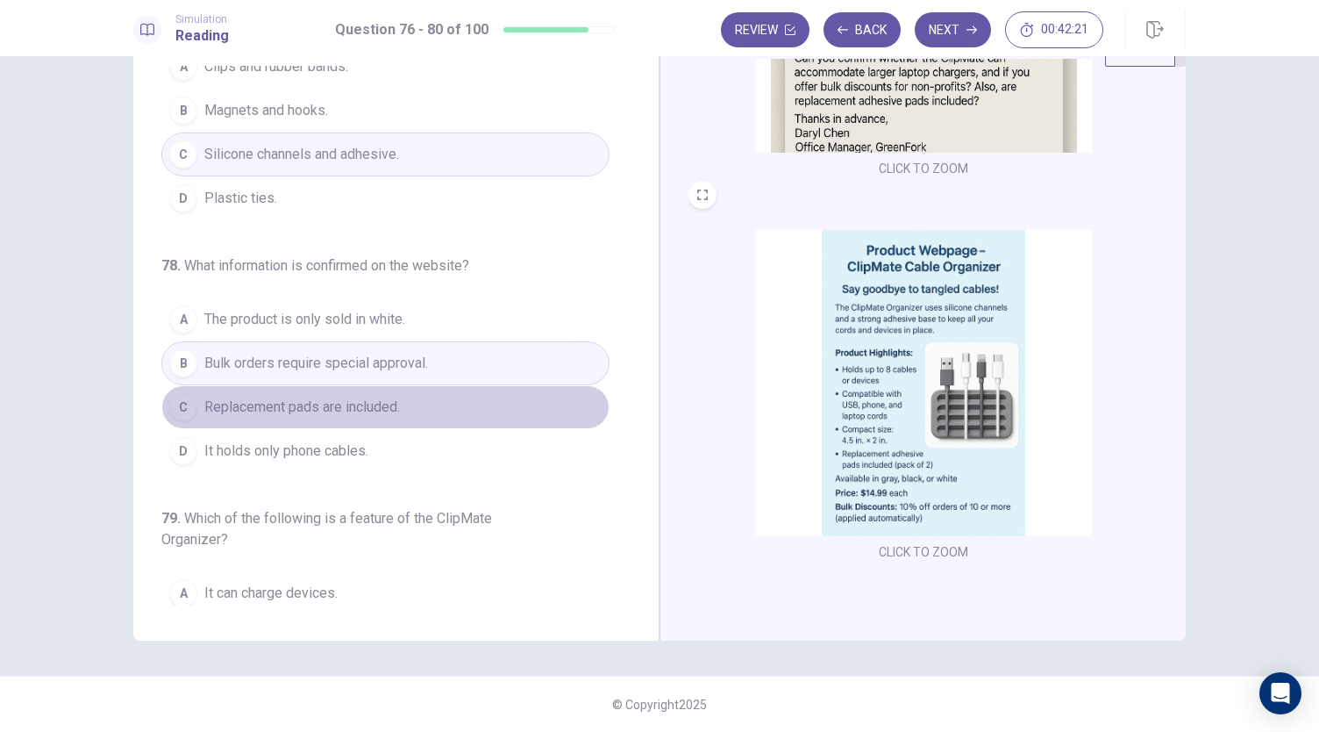
click at [405, 406] on button "C Replacement pads are included." at bounding box center [385, 407] width 448 height 44
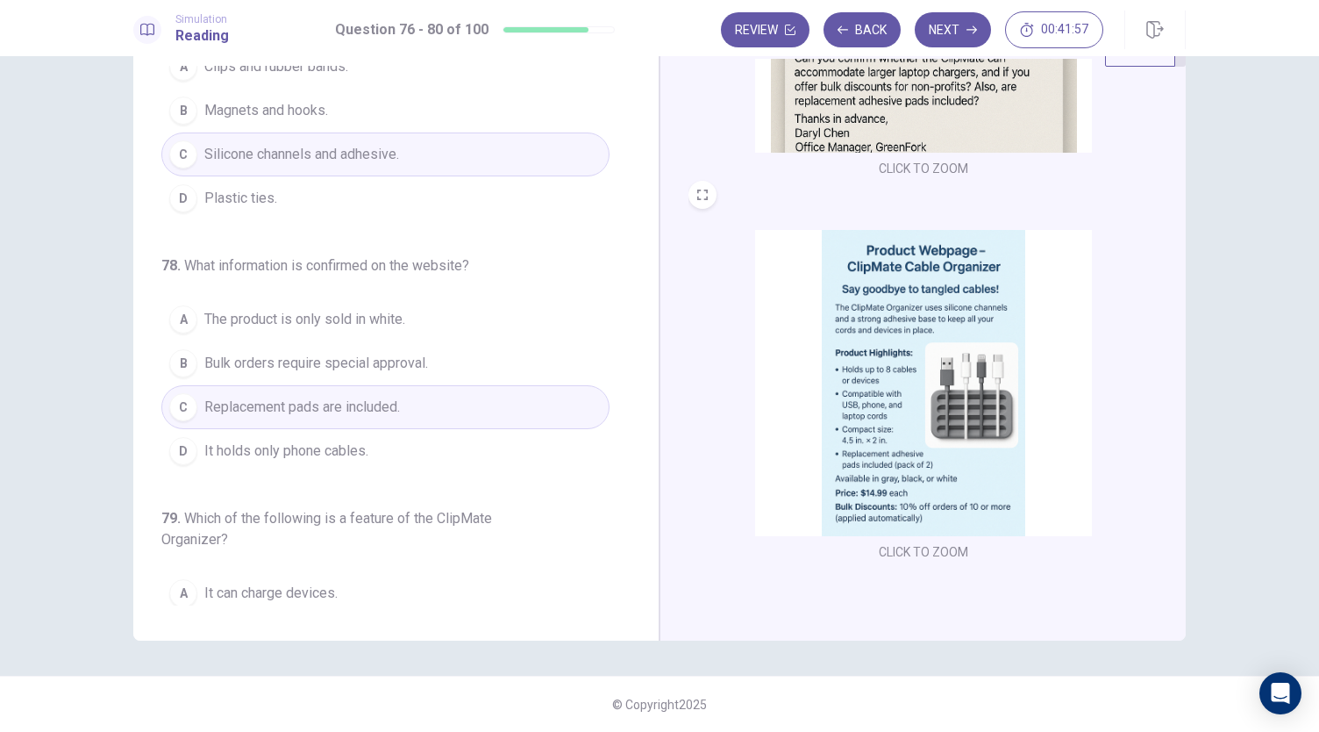
scroll to position [333, 0]
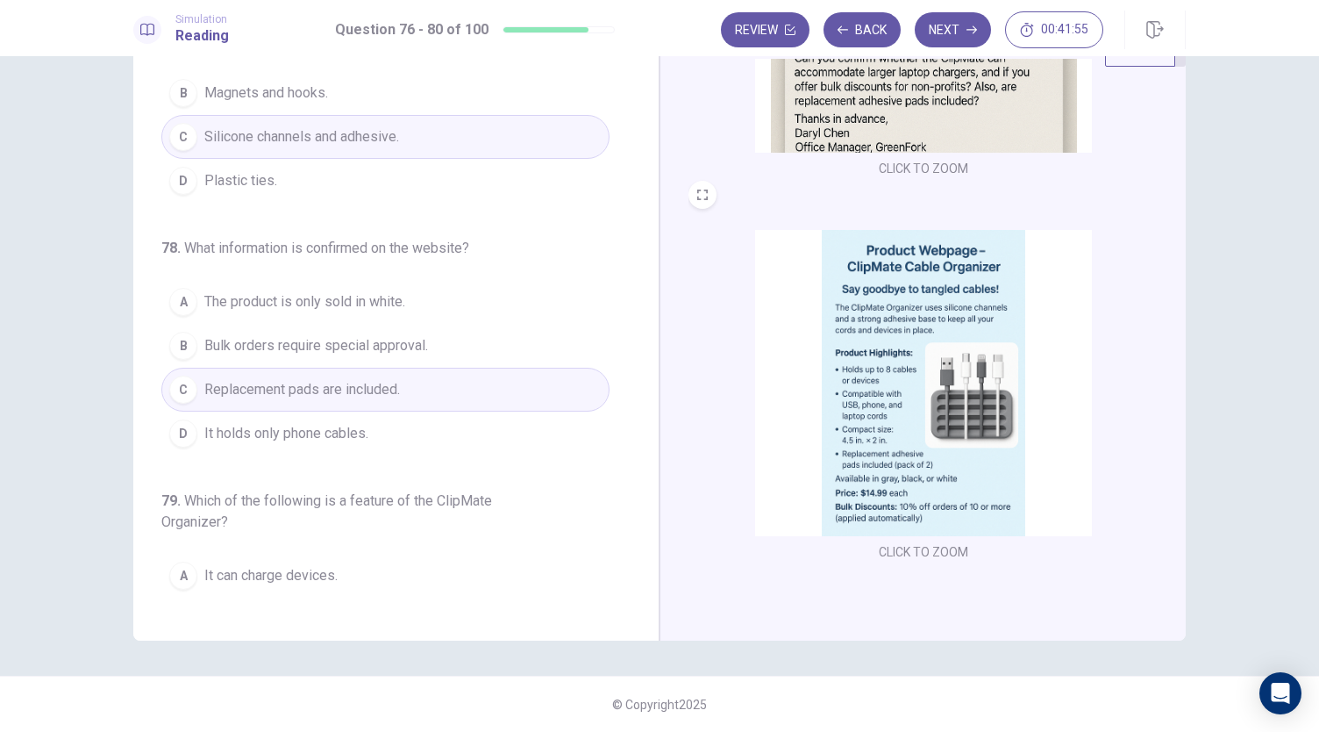
click at [391, 387] on span "Replacement pads are included." at bounding box center [302, 389] width 196 height 21
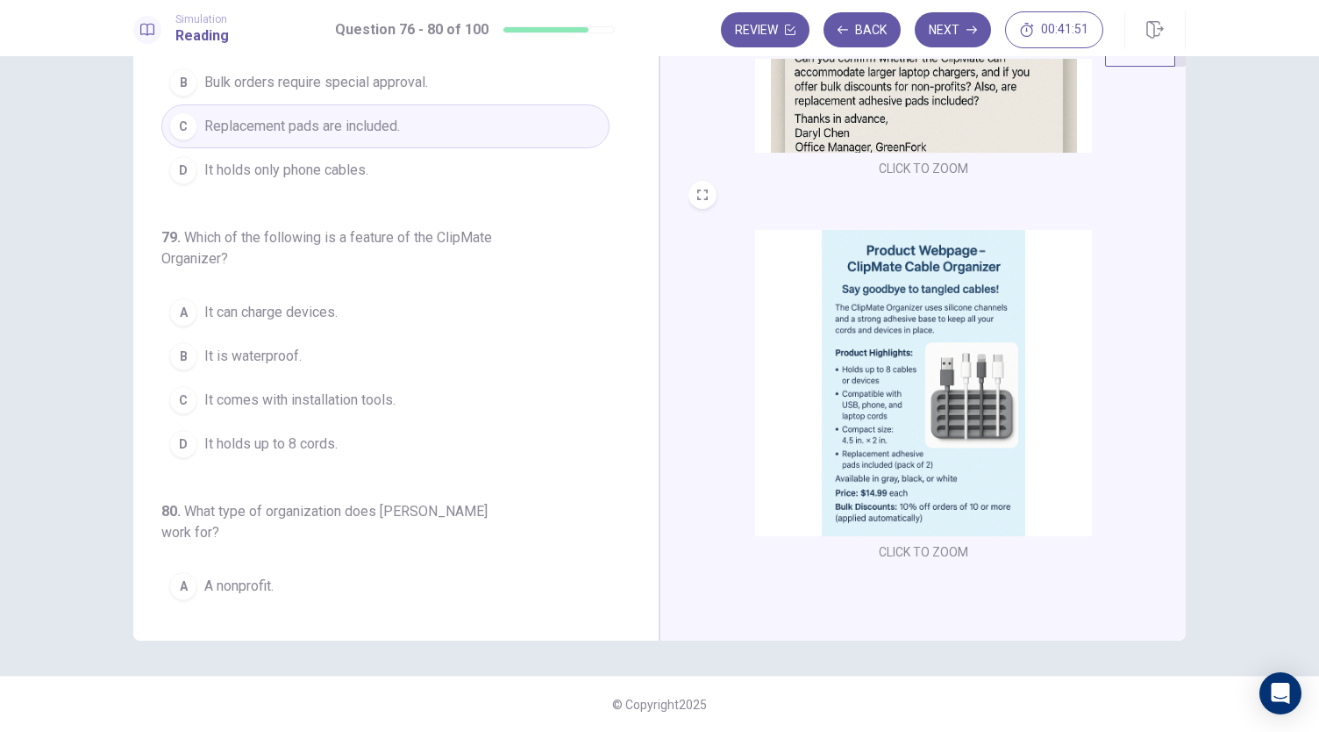
scroll to position [596, 0]
click at [402, 304] on button "A It can charge devices." at bounding box center [385, 312] width 448 height 44
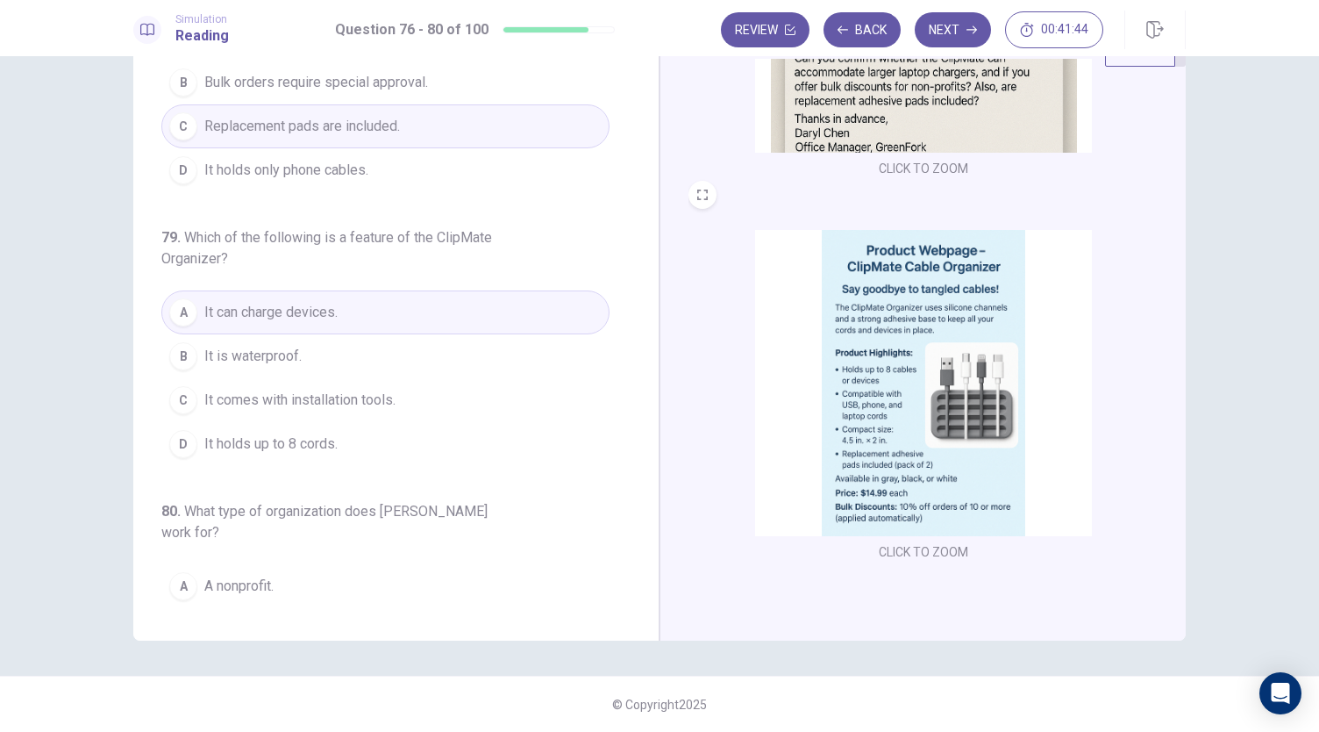
click at [384, 396] on span "It comes with installation tools." at bounding box center [299, 399] width 191 height 21
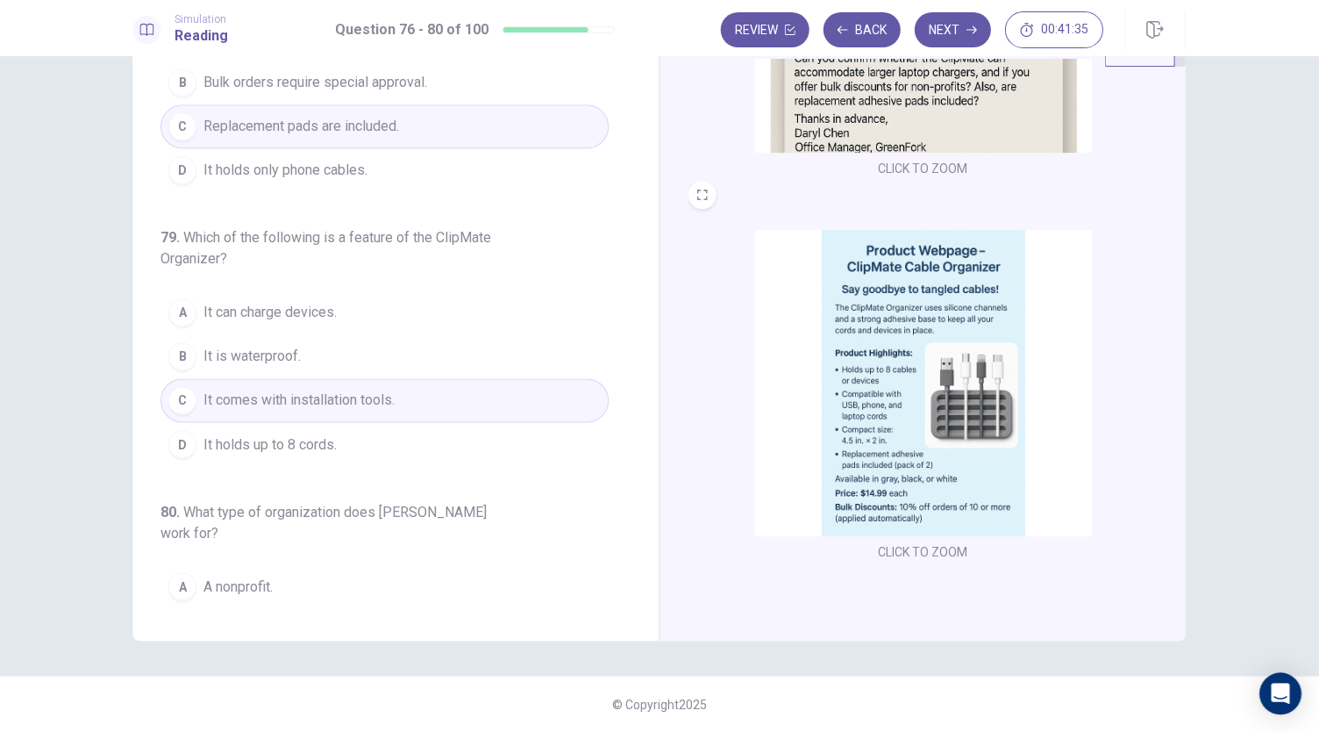
scroll to position [0, 0]
click at [395, 432] on button "D It holds up to 8 cords." at bounding box center [385, 444] width 448 height 44
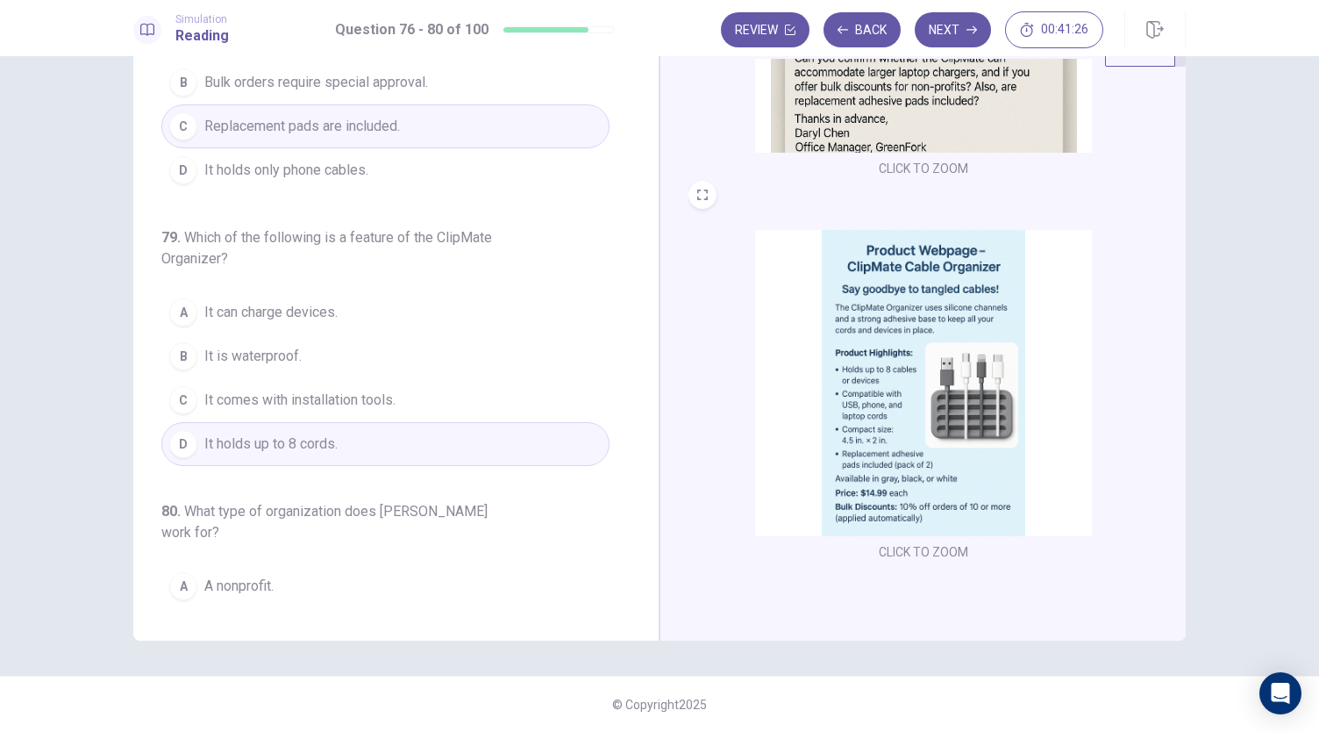
click at [303, 312] on span "It can charge devices." at bounding box center [270, 312] width 133 height 21
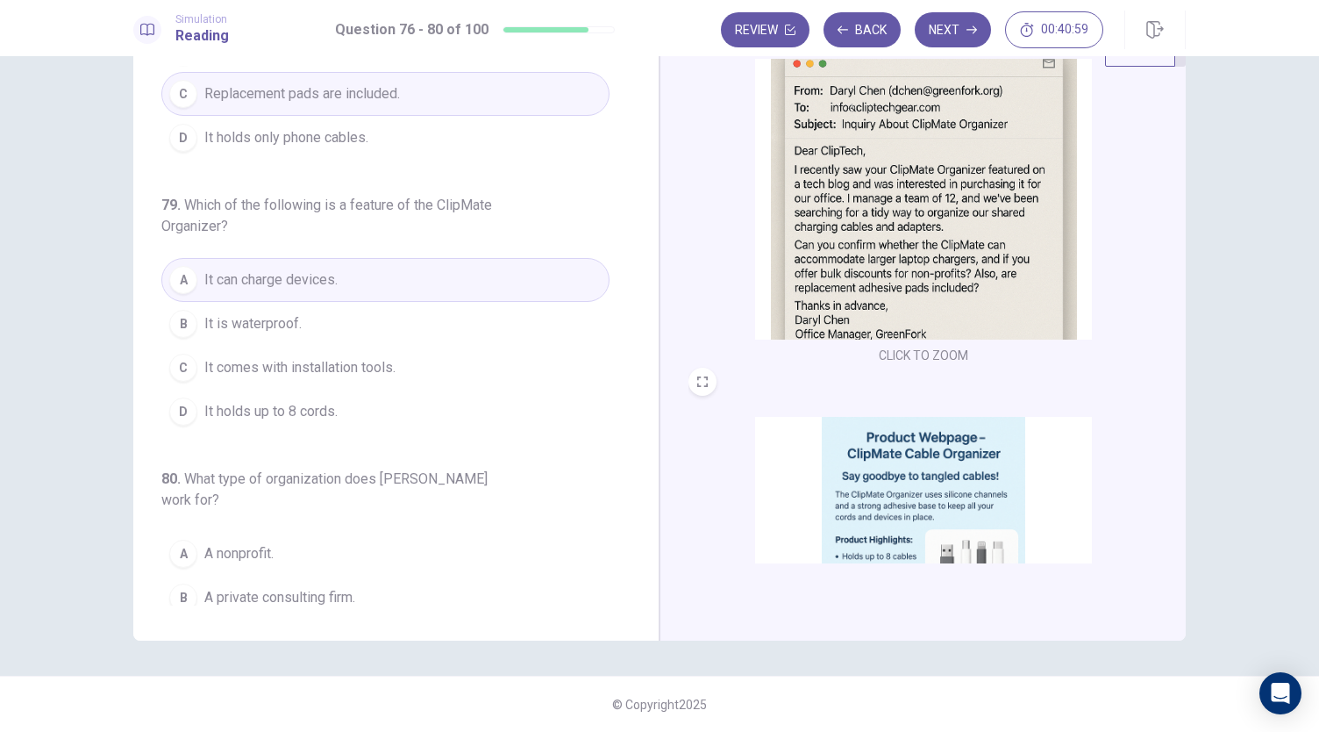
scroll to position [75, 0]
click at [332, 324] on button "B It is waterproof." at bounding box center [385, 324] width 448 height 44
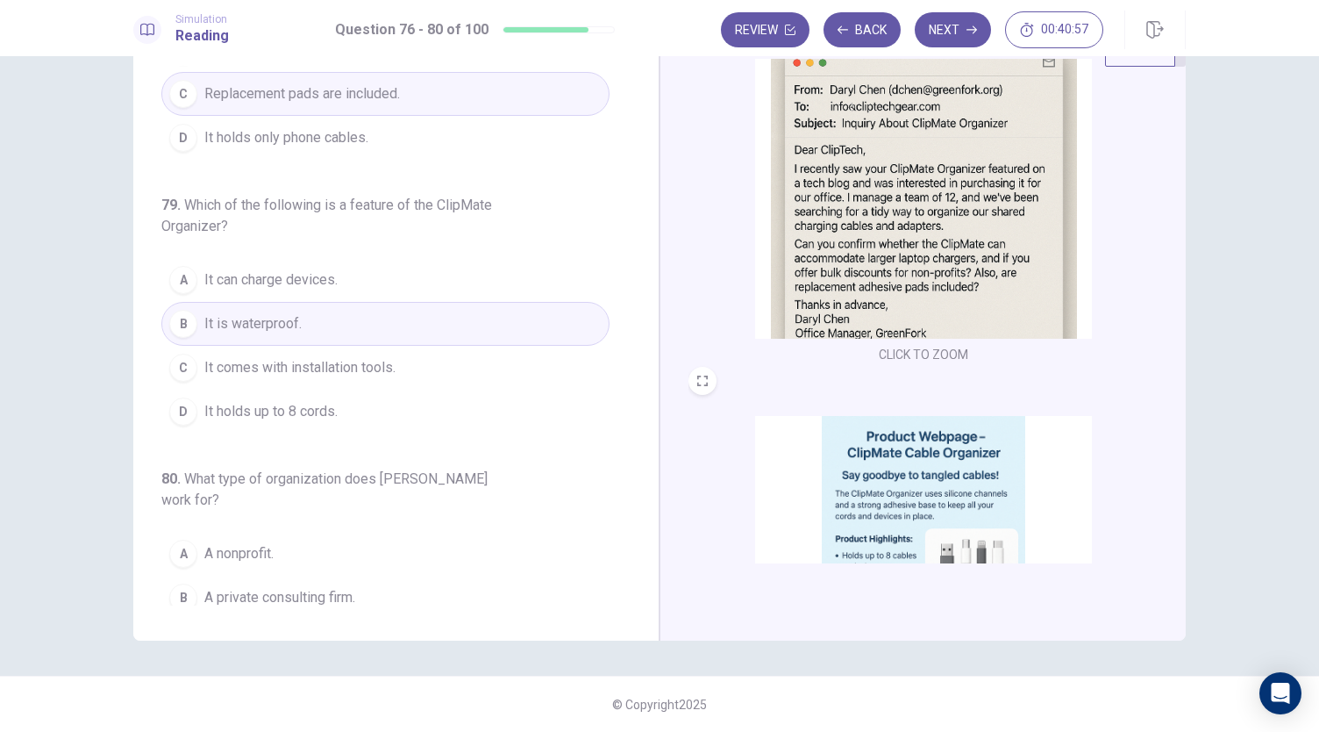
click at [374, 406] on button "D It holds up to 8 cords." at bounding box center [385, 411] width 448 height 44
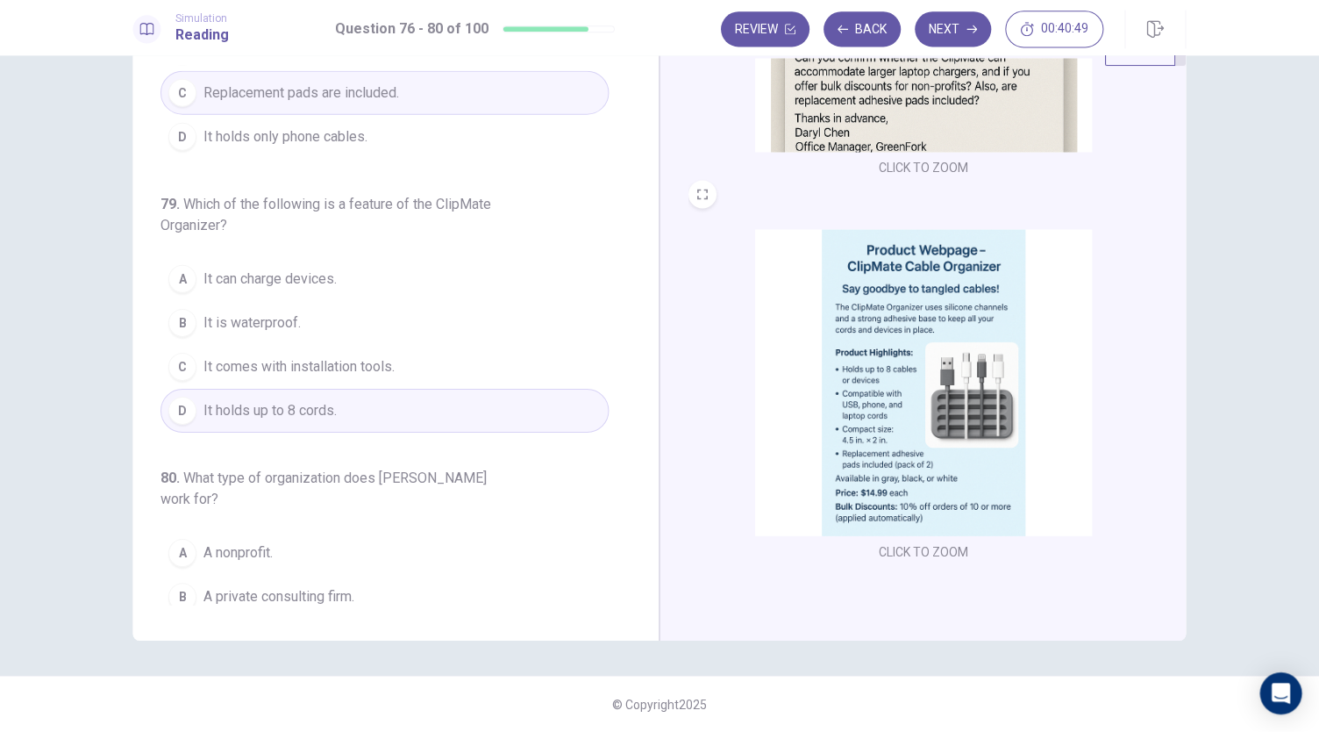
scroll to position [0, 0]
click at [389, 418] on button "D It holds up to 8 cords." at bounding box center [385, 411] width 448 height 44
click at [401, 404] on button "D It holds up to 8 cords." at bounding box center [385, 411] width 448 height 44
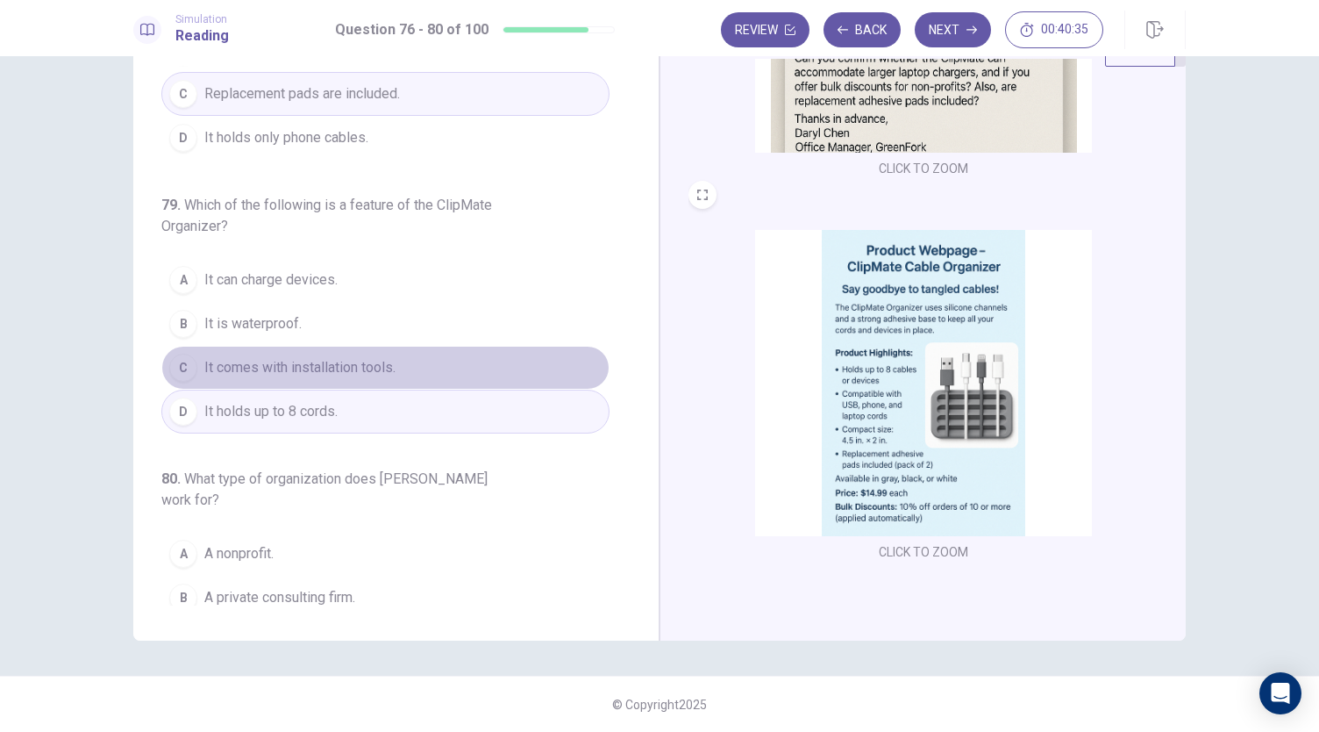
click at [425, 346] on button "C It comes with installation tools." at bounding box center [385, 368] width 448 height 44
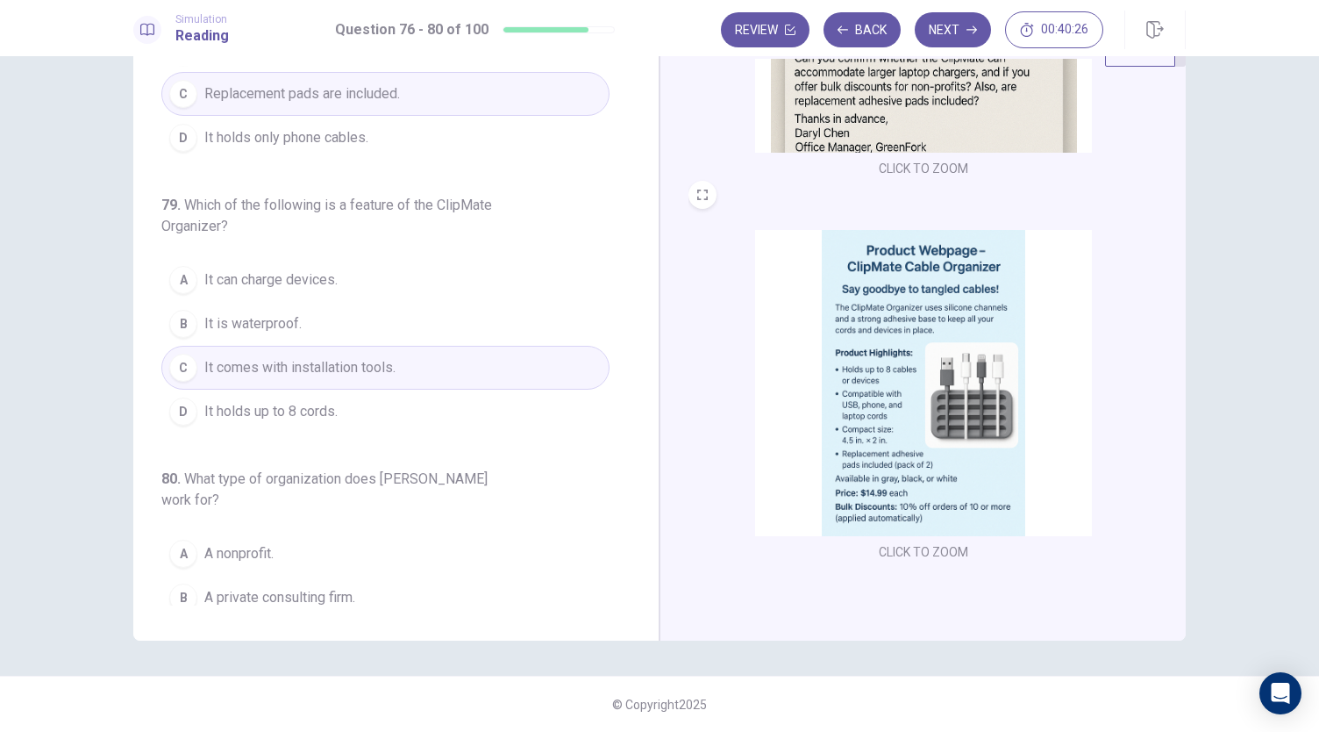
scroll to position [718, 0]
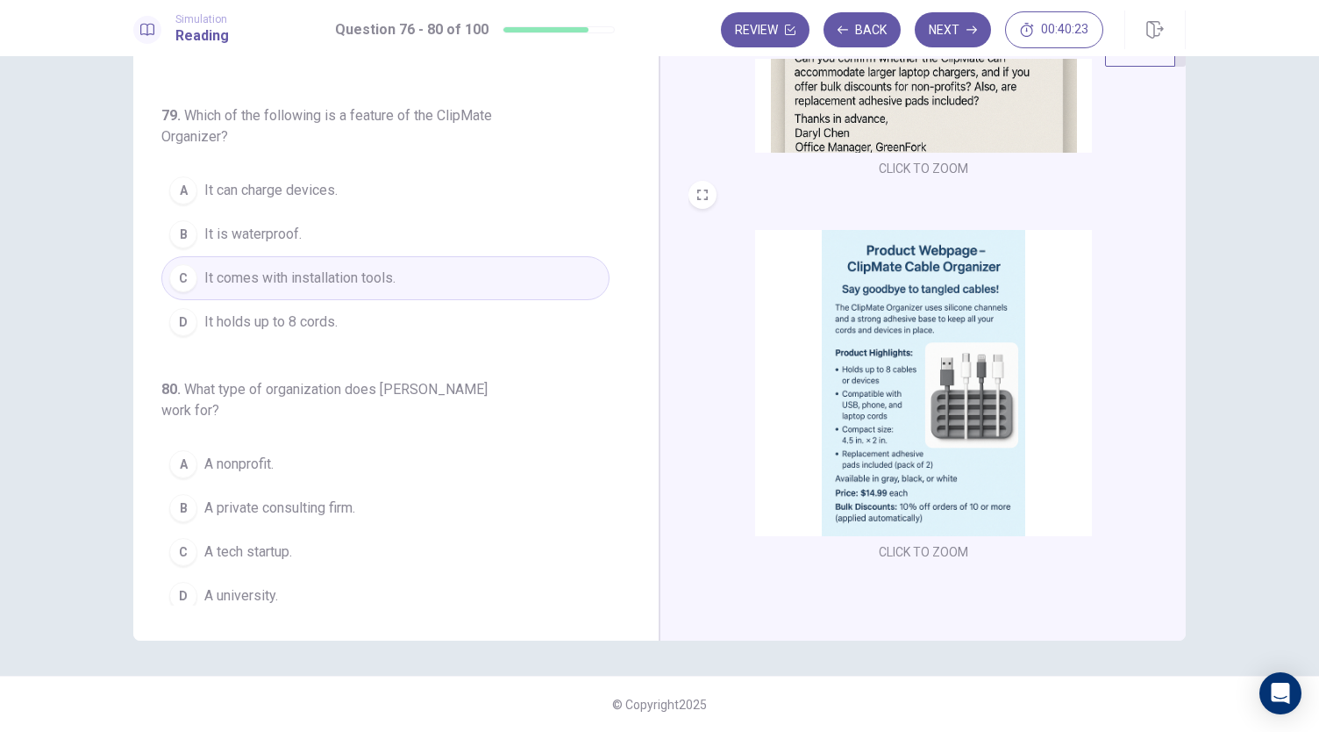
click at [318, 464] on button "A A nonprofit." at bounding box center [385, 464] width 448 height 44
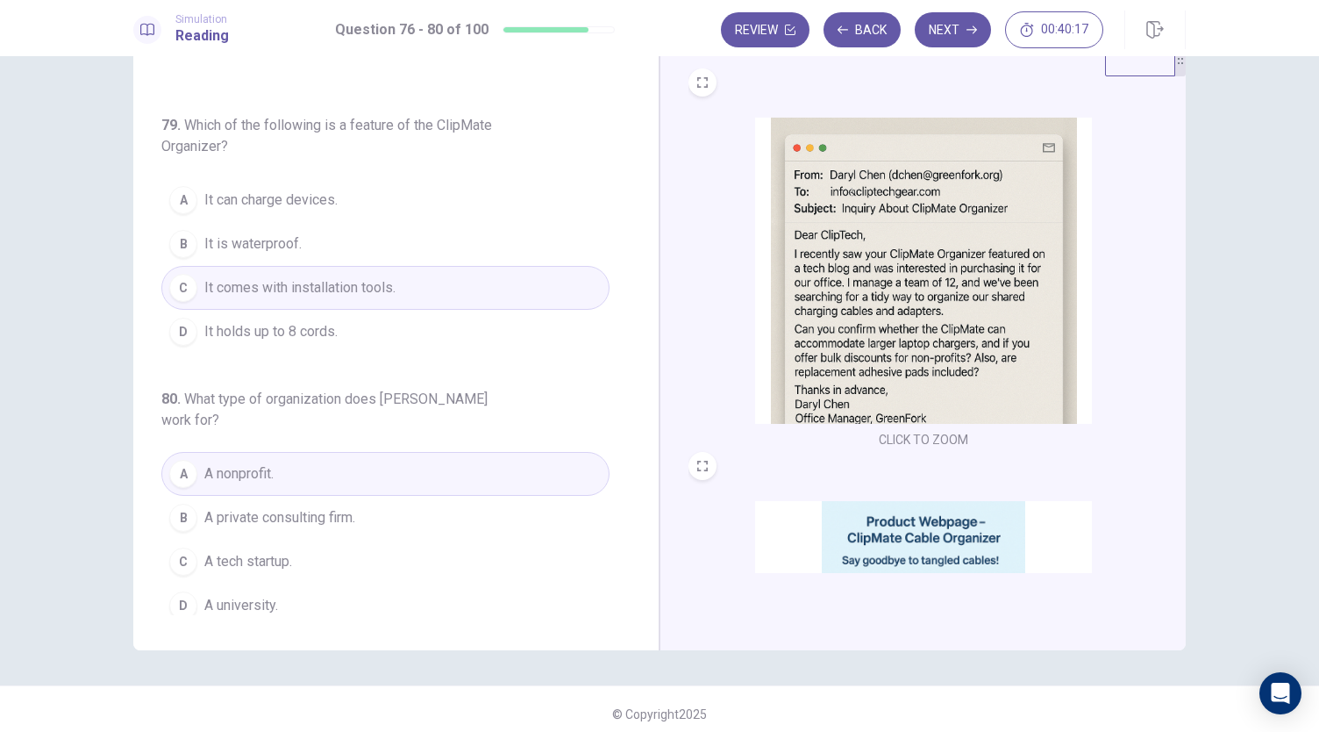
scroll to position [61, 0]
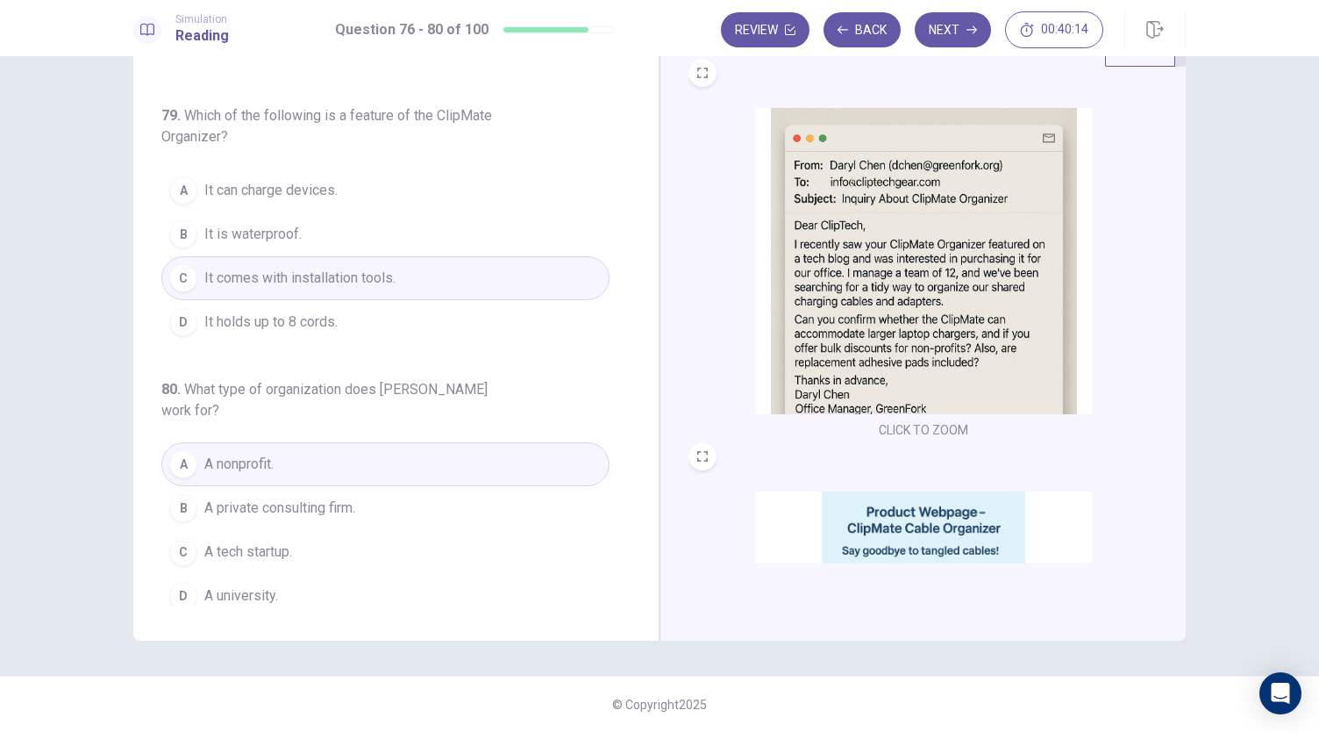
click at [416, 450] on button "A A nonprofit." at bounding box center [385, 464] width 448 height 44
click at [318, 453] on button "A A nonprofit." at bounding box center [385, 464] width 448 height 44
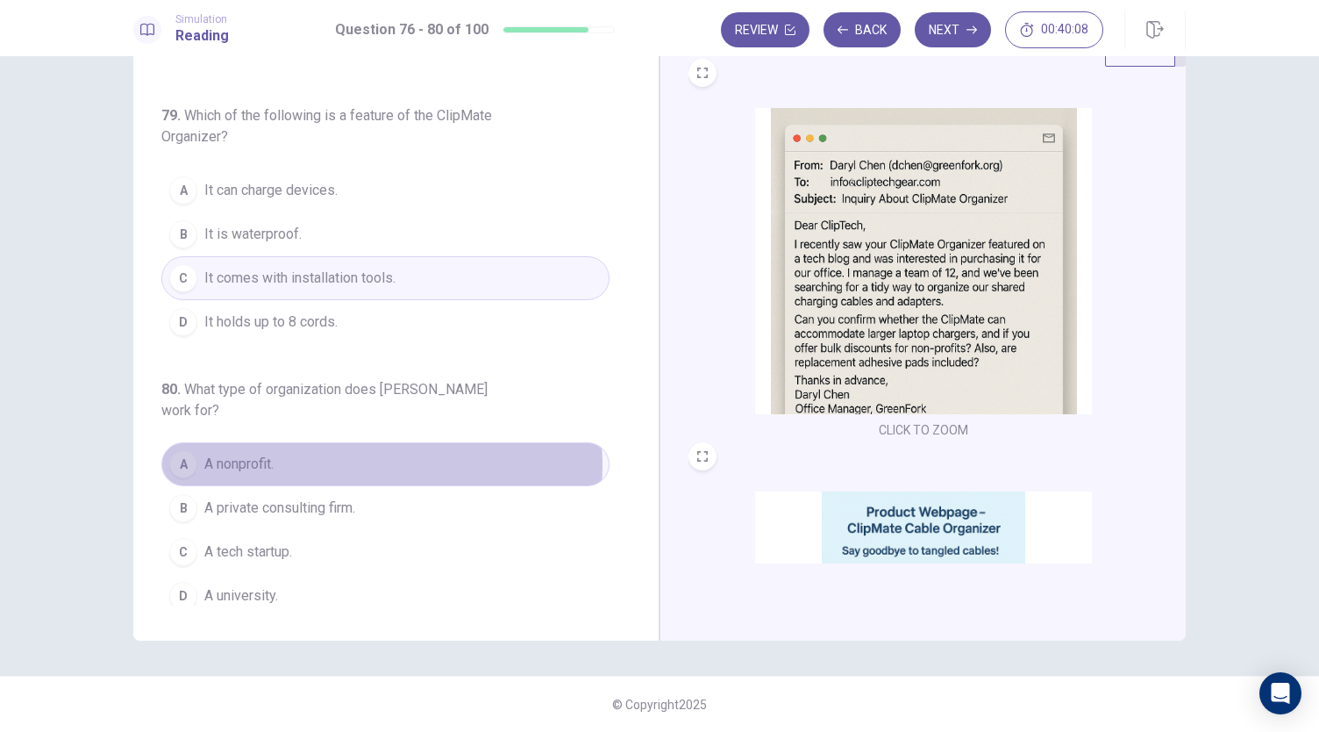
click at [372, 454] on button "A A nonprofit." at bounding box center [385, 464] width 448 height 44
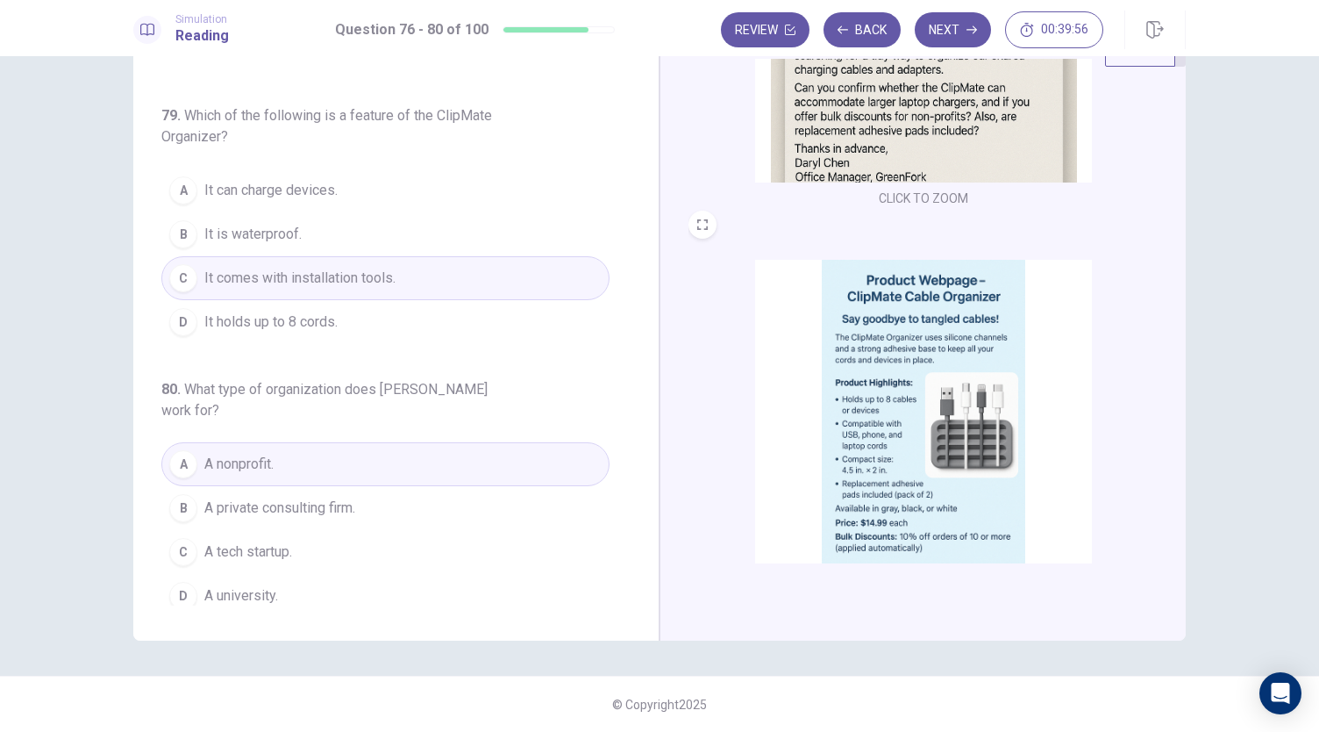
scroll to position [261, 0]
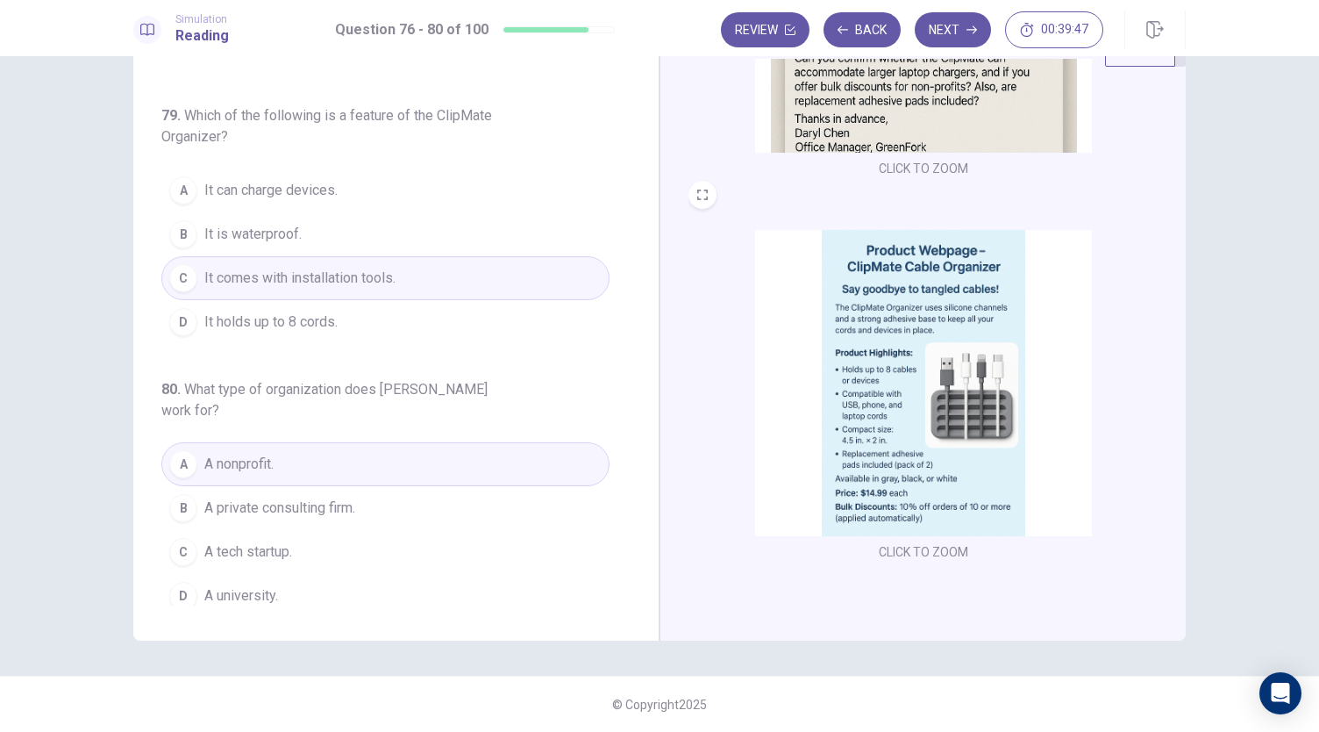
click at [389, 272] on span "It comes with installation tools." at bounding box center [299, 278] width 191 height 21
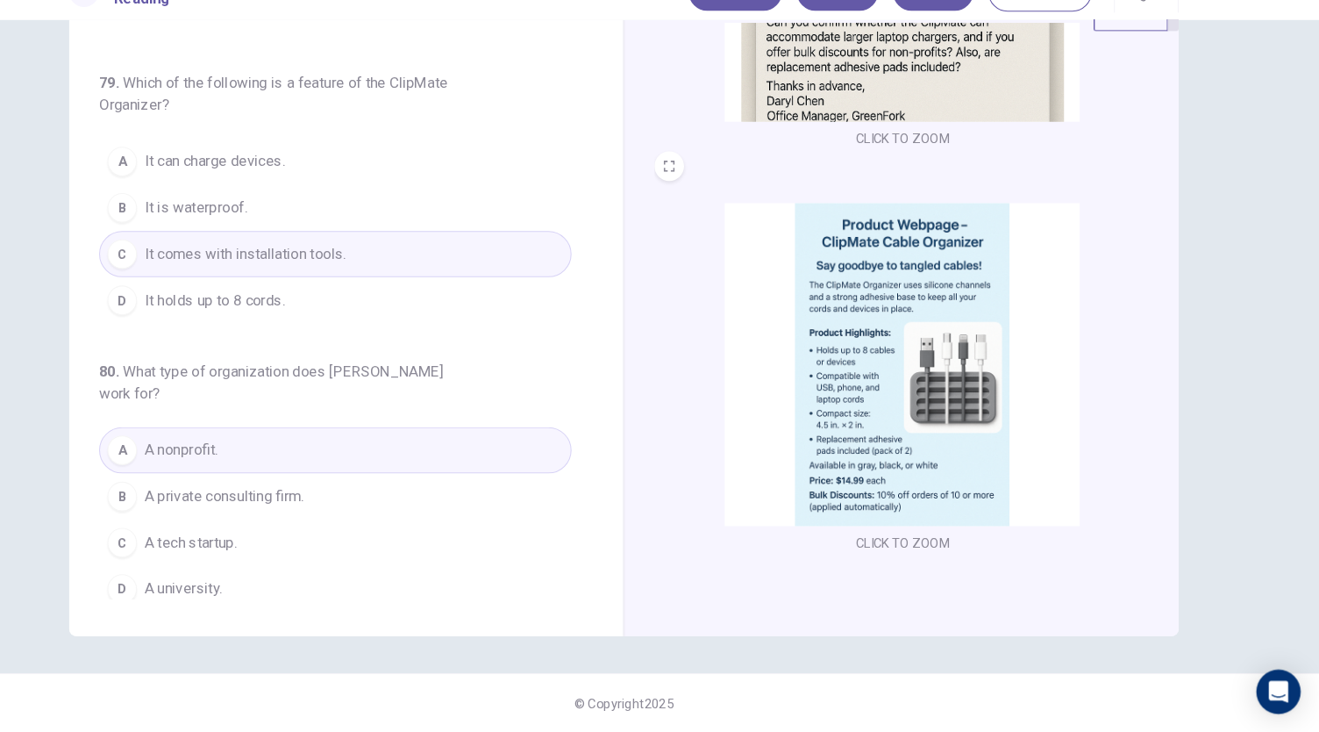
scroll to position [0, 0]
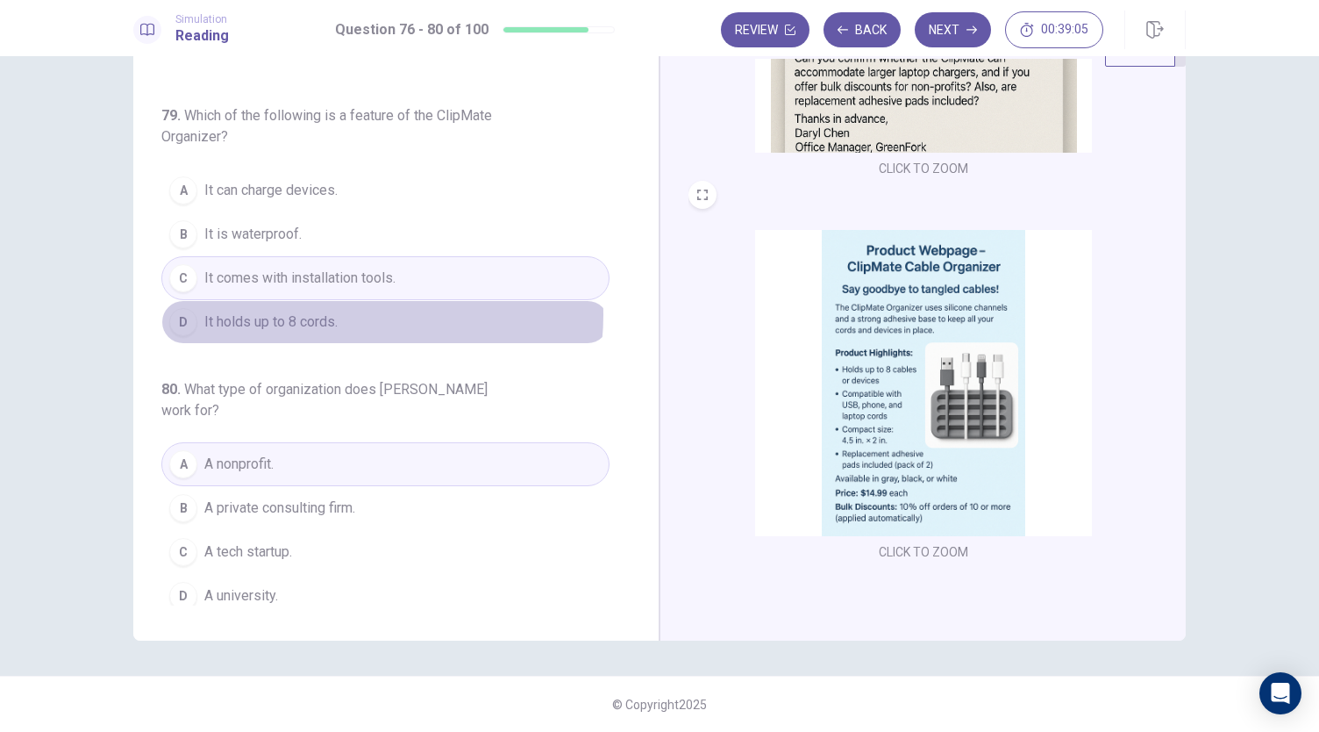
click at [351, 305] on button "D It holds up to 8 cords." at bounding box center [385, 322] width 448 height 44
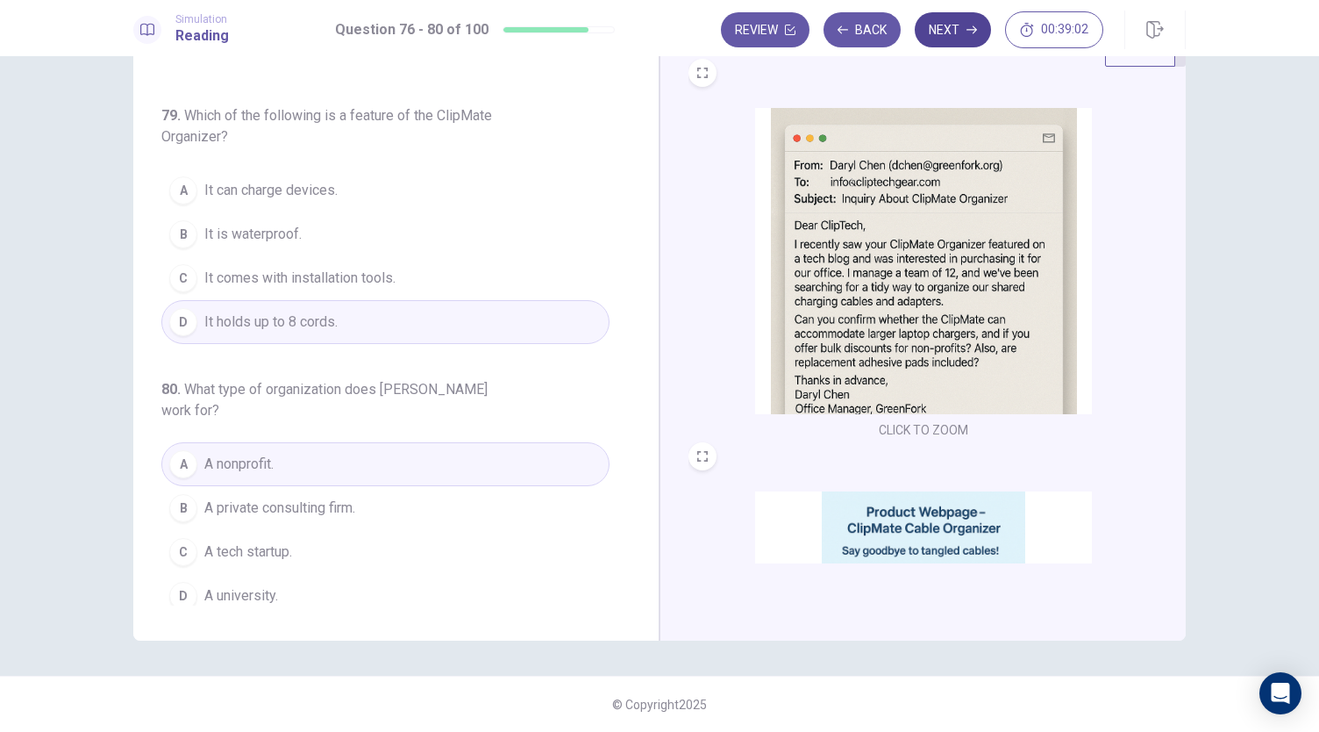
click at [965, 46] on button "Next" at bounding box center [953, 29] width 76 height 35
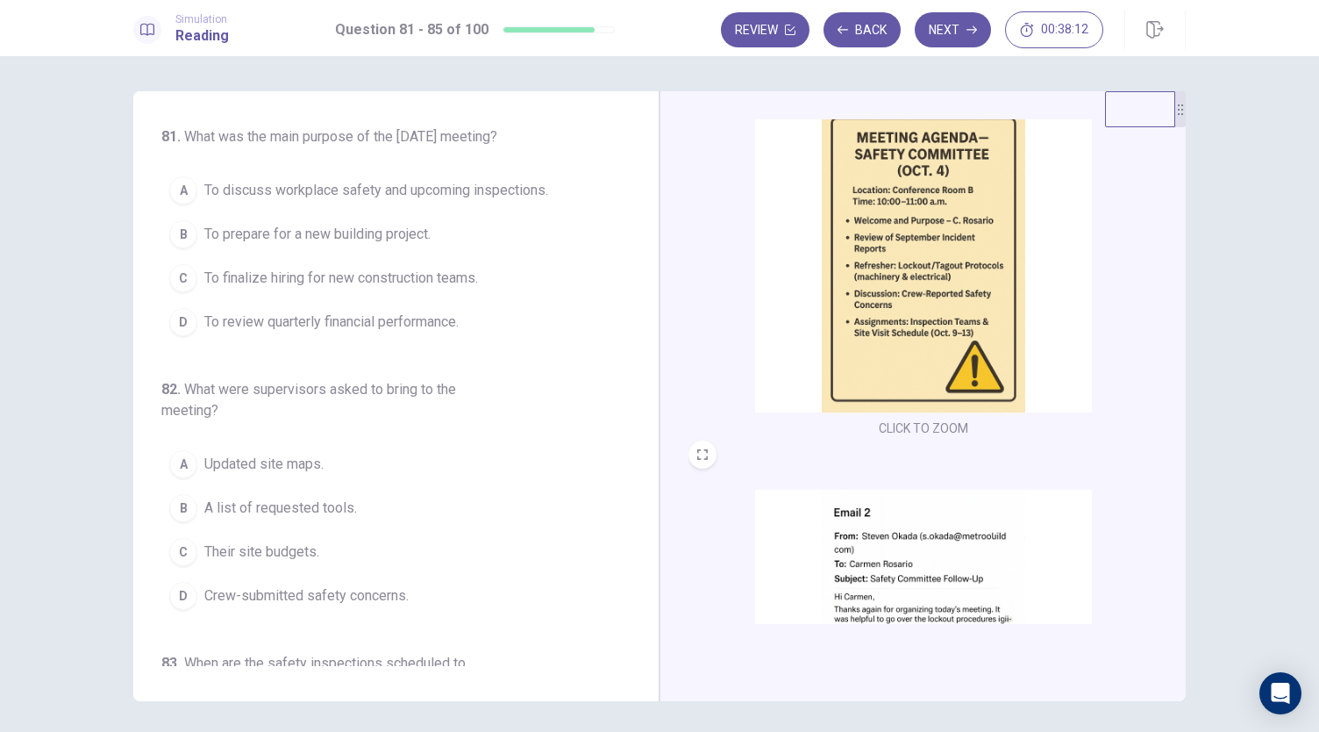
click at [429, 201] on span "To discuss workplace safety and upcoming inspections." at bounding box center [376, 190] width 344 height 21
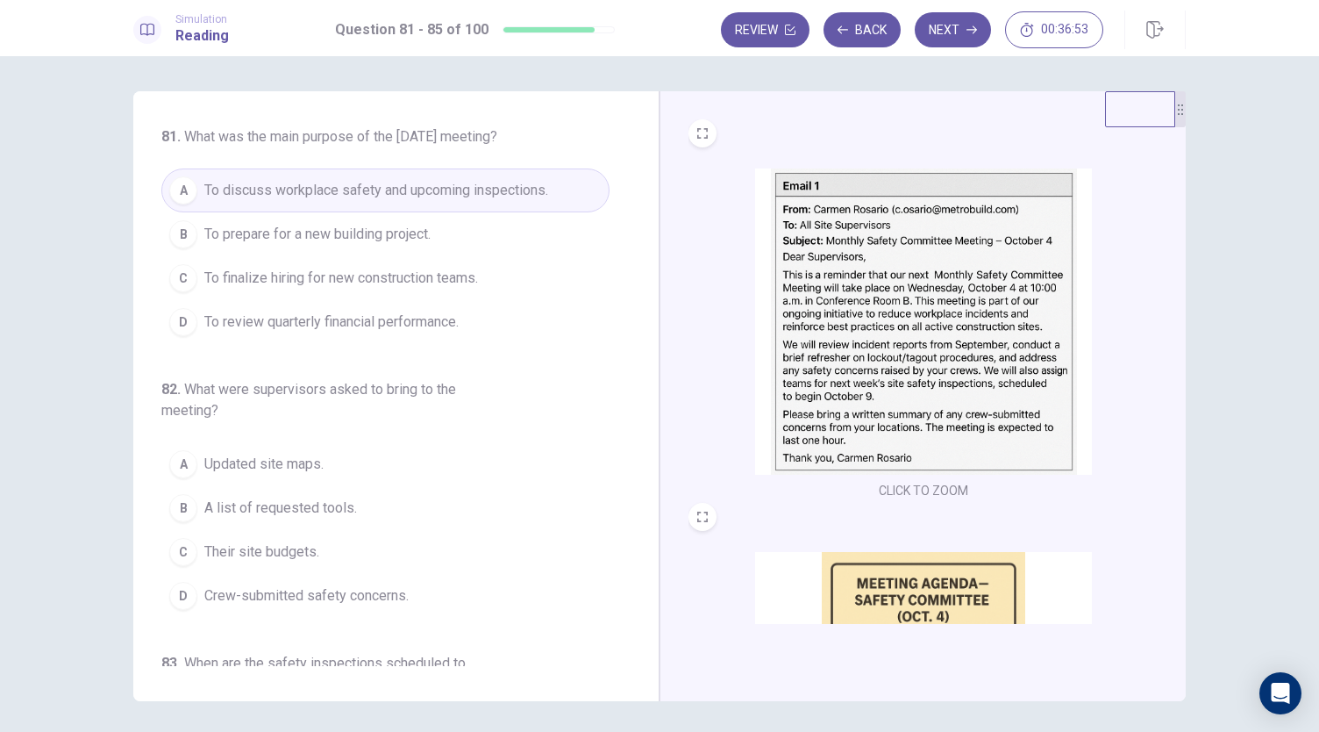
click at [346, 486] on button "A Updated site maps." at bounding box center [385, 464] width 448 height 44
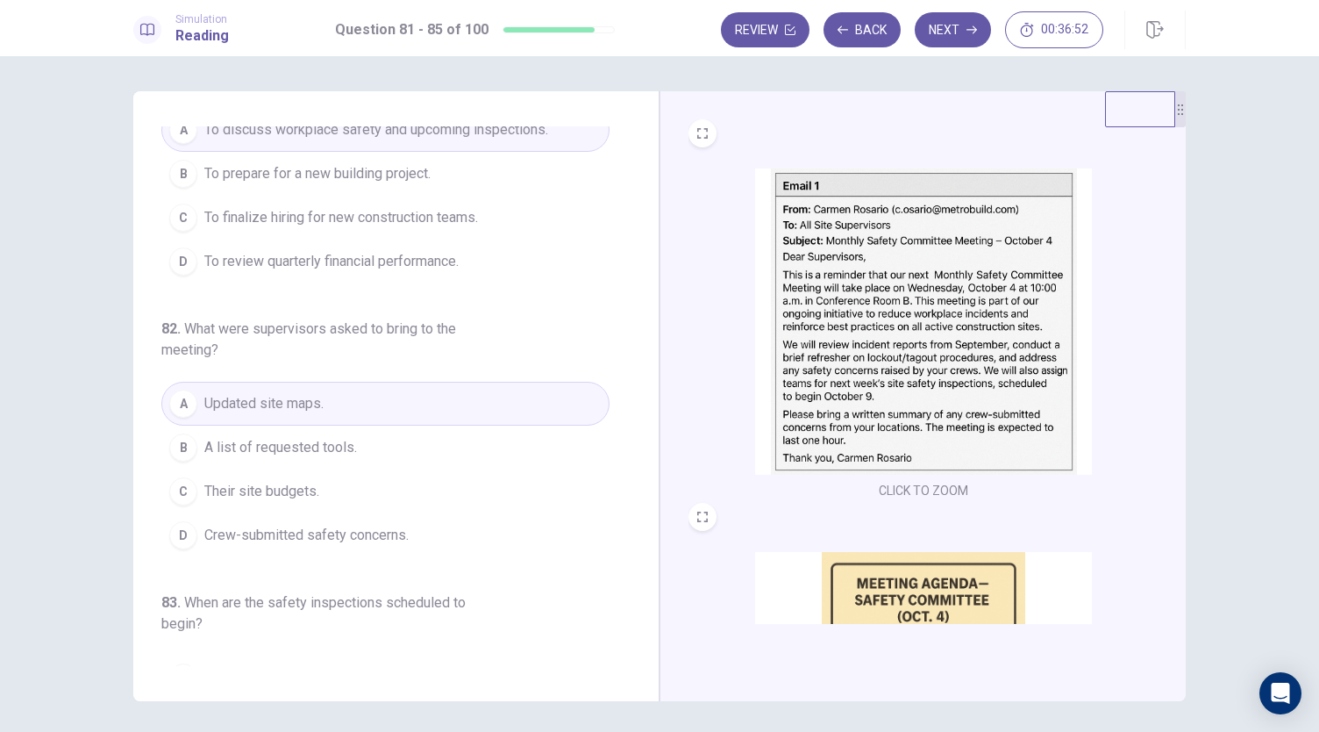
scroll to position [70, 0]
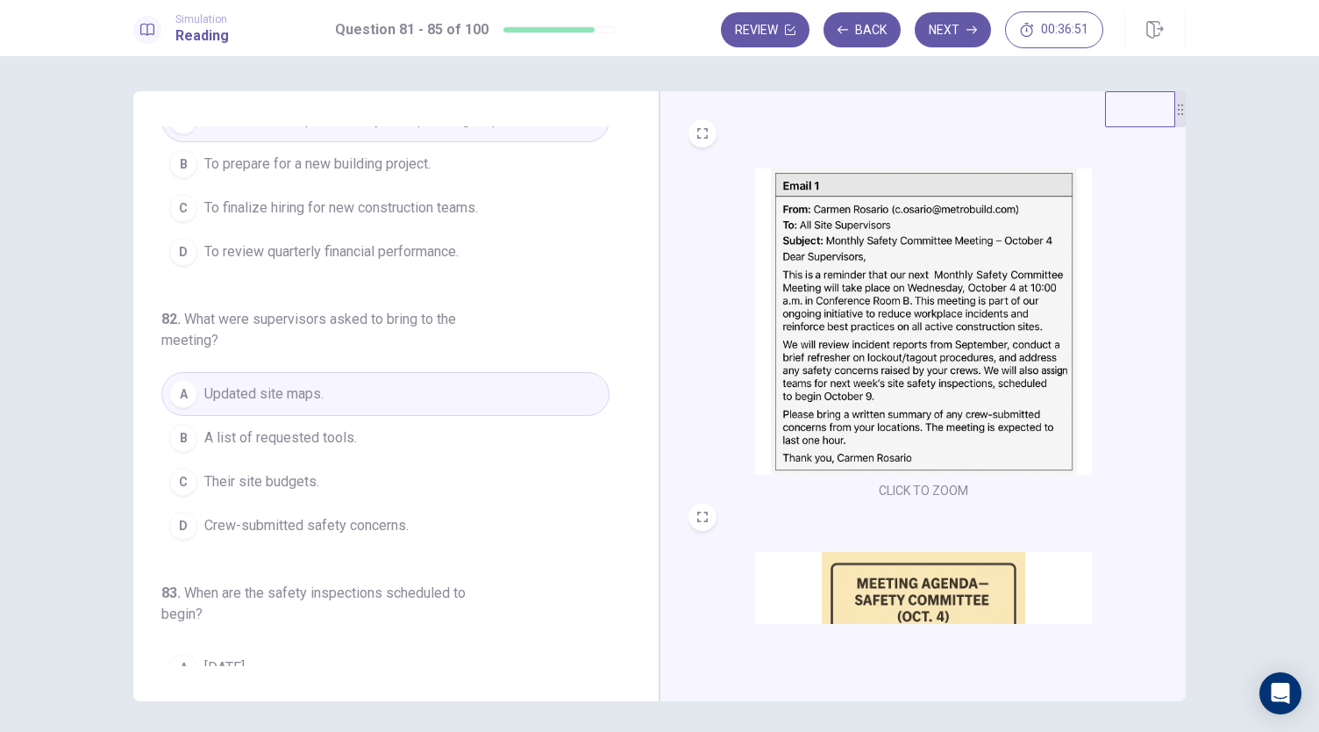
click at [381, 536] on span "Crew-submitted safety concerns." at bounding box center [306, 525] width 204 height 21
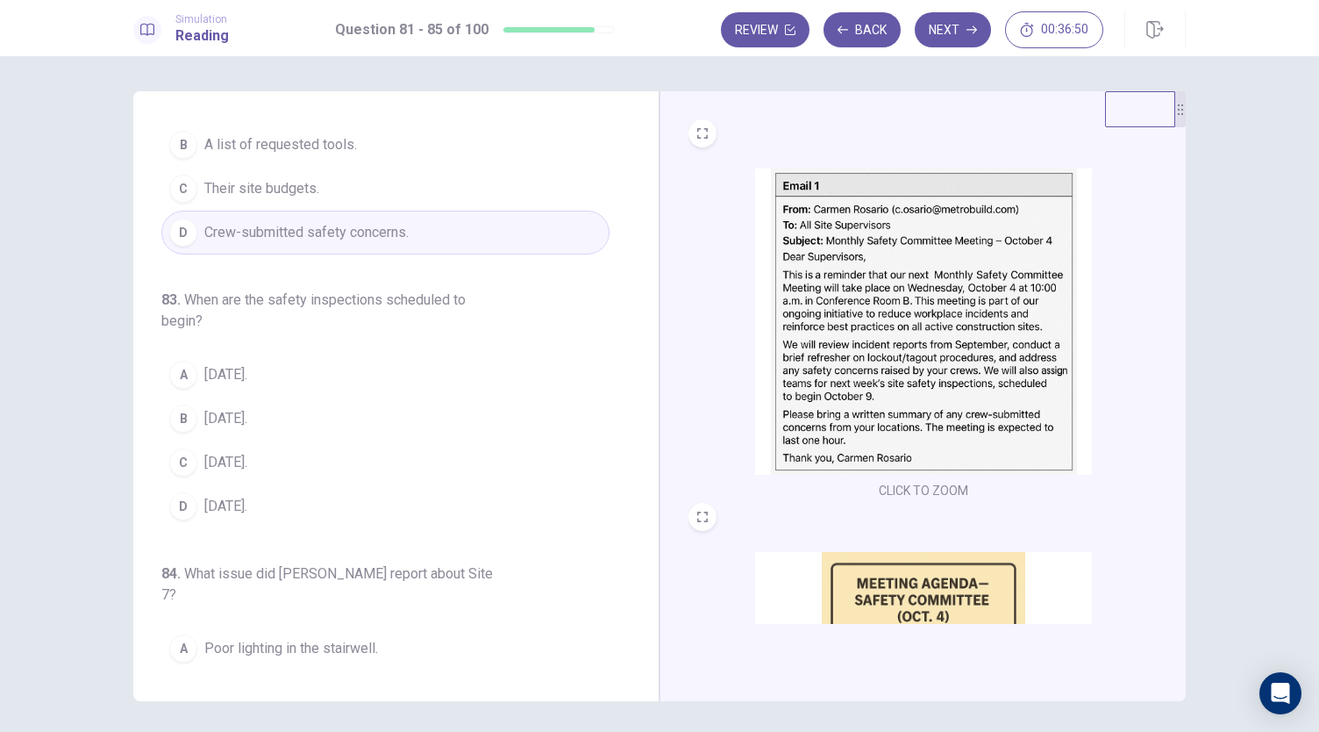
scroll to position [426, 0]
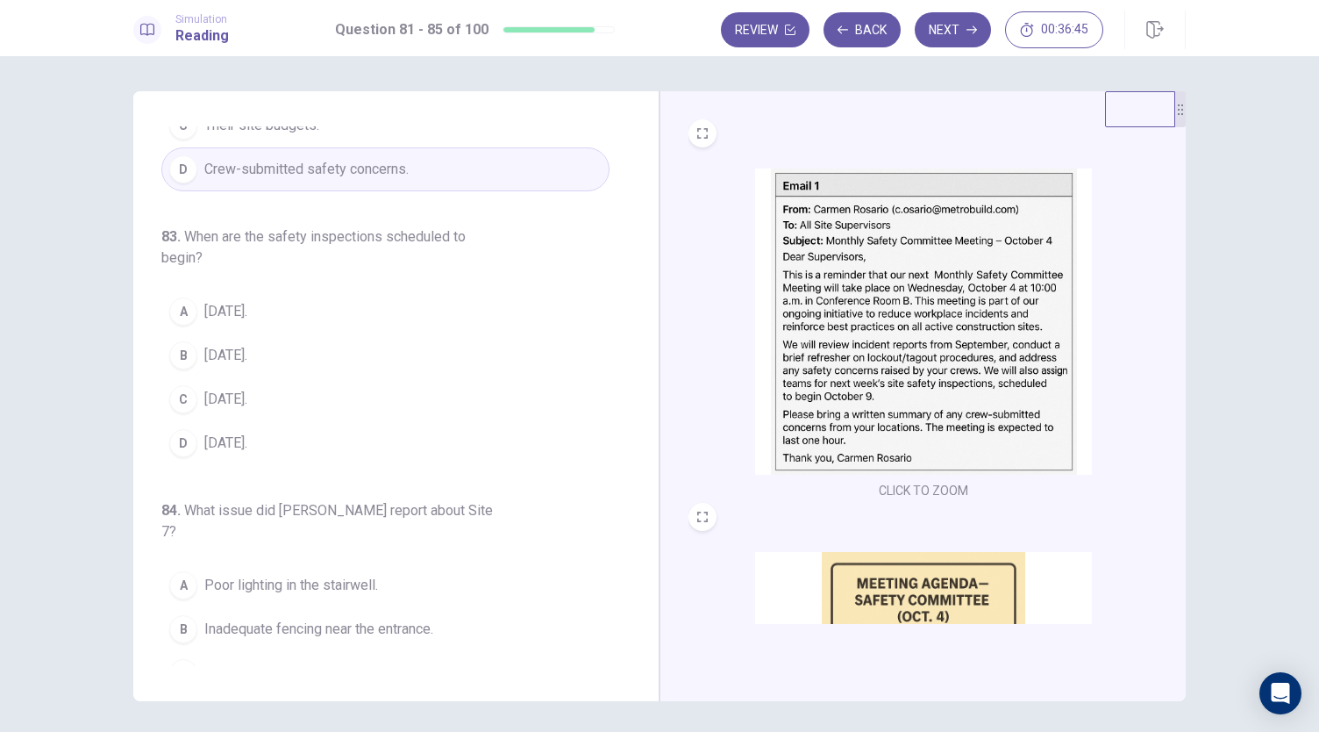
click at [289, 417] on button "C October 9." at bounding box center [385, 399] width 448 height 44
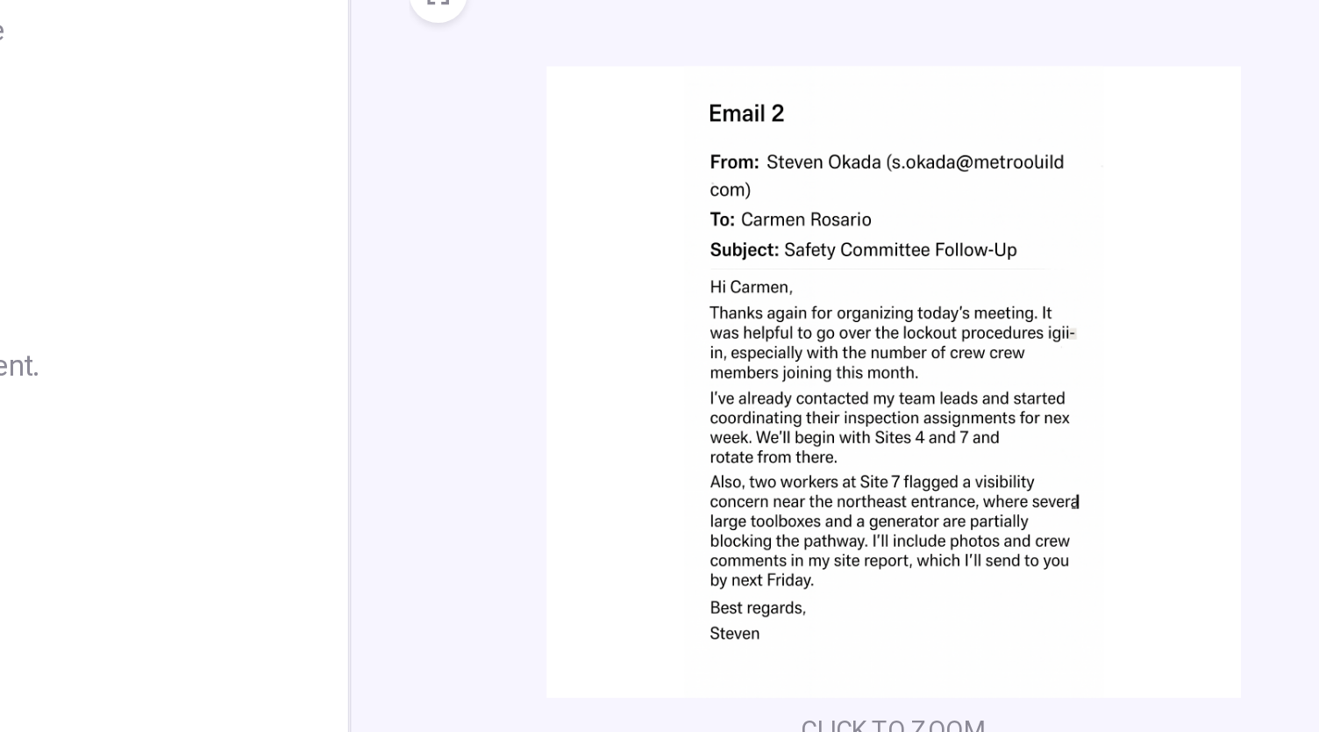
scroll to position [645, 0]
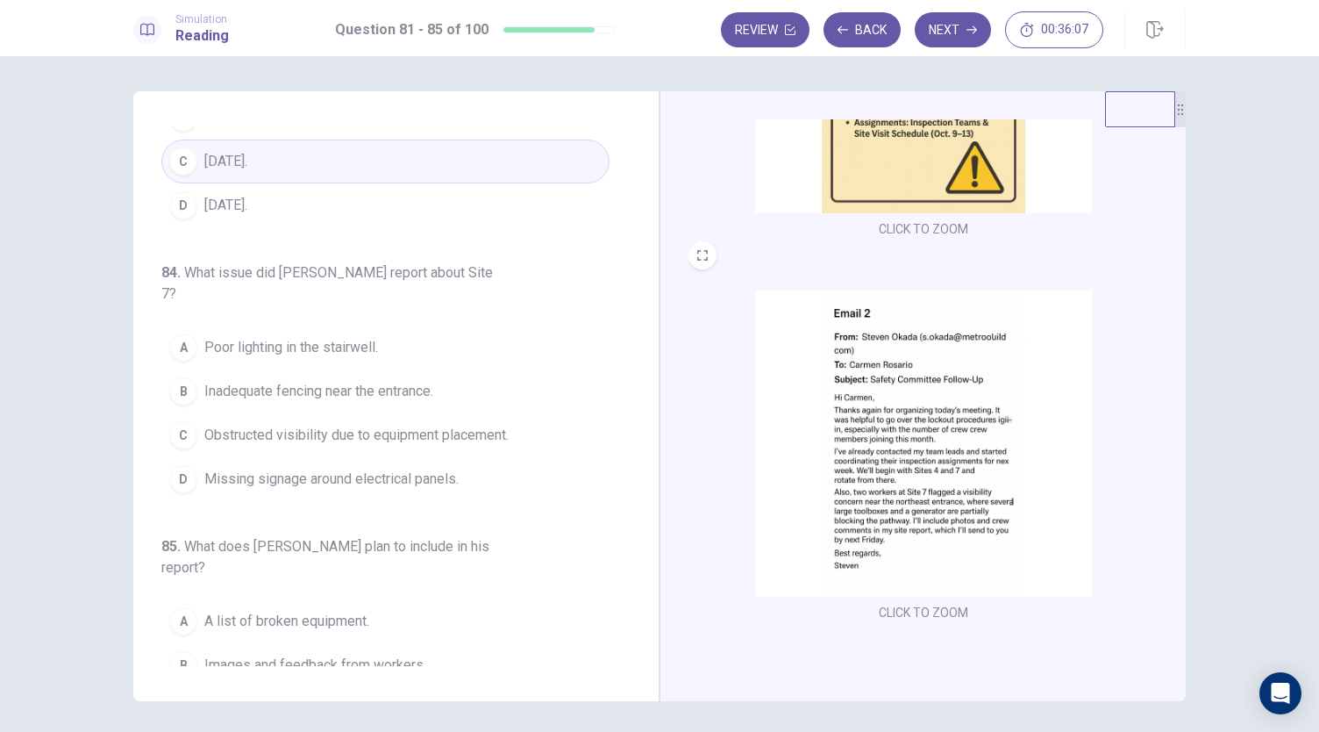
click at [361, 385] on span "Inadequate fencing near the entrance." at bounding box center [318, 391] width 229 height 21
click at [382, 425] on span "Obstructed visibility due to equipment placement." at bounding box center [356, 435] width 304 height 21
click at [495, 439] on button "C Obstructed visibility due to equipment placement." at bounding box center [385, 435] width 448 height 44
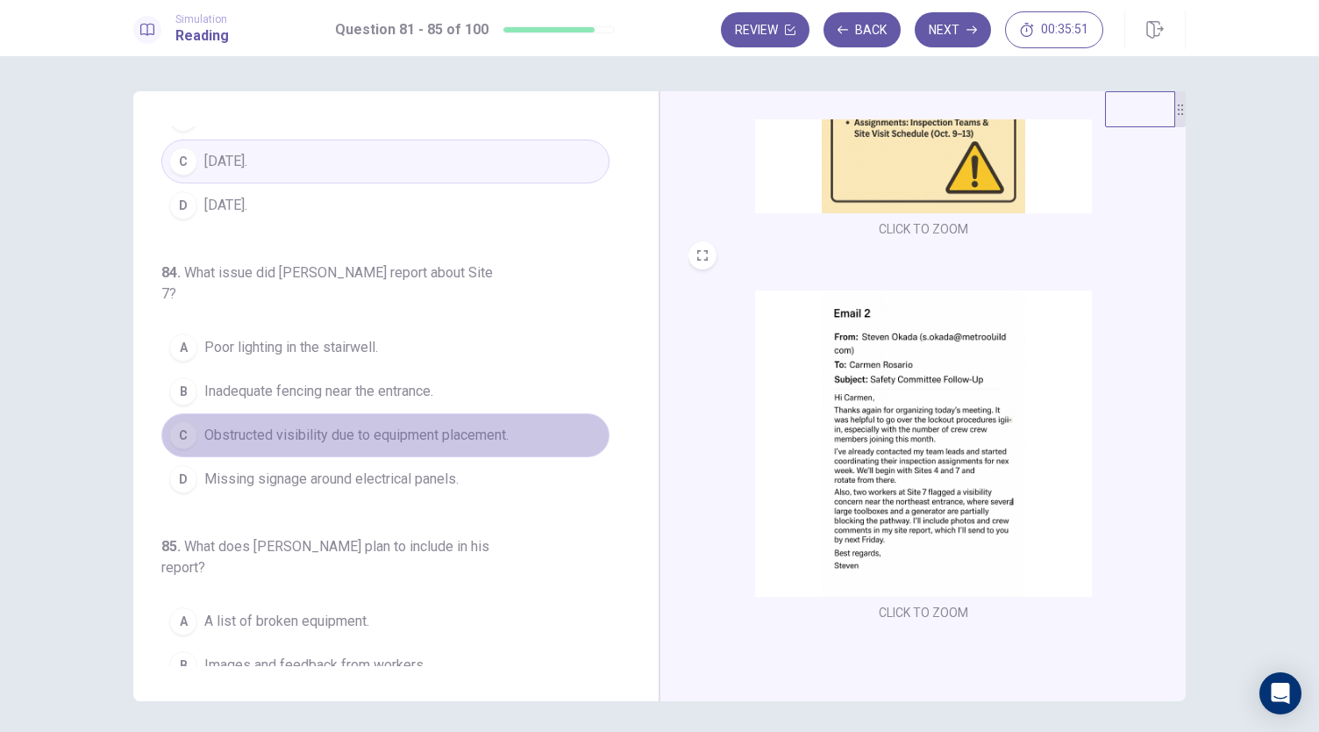
click at [416, 425] on span "Obstructed visibility due to equipment placement." at bounding box center [356, 435] width 304 height 21
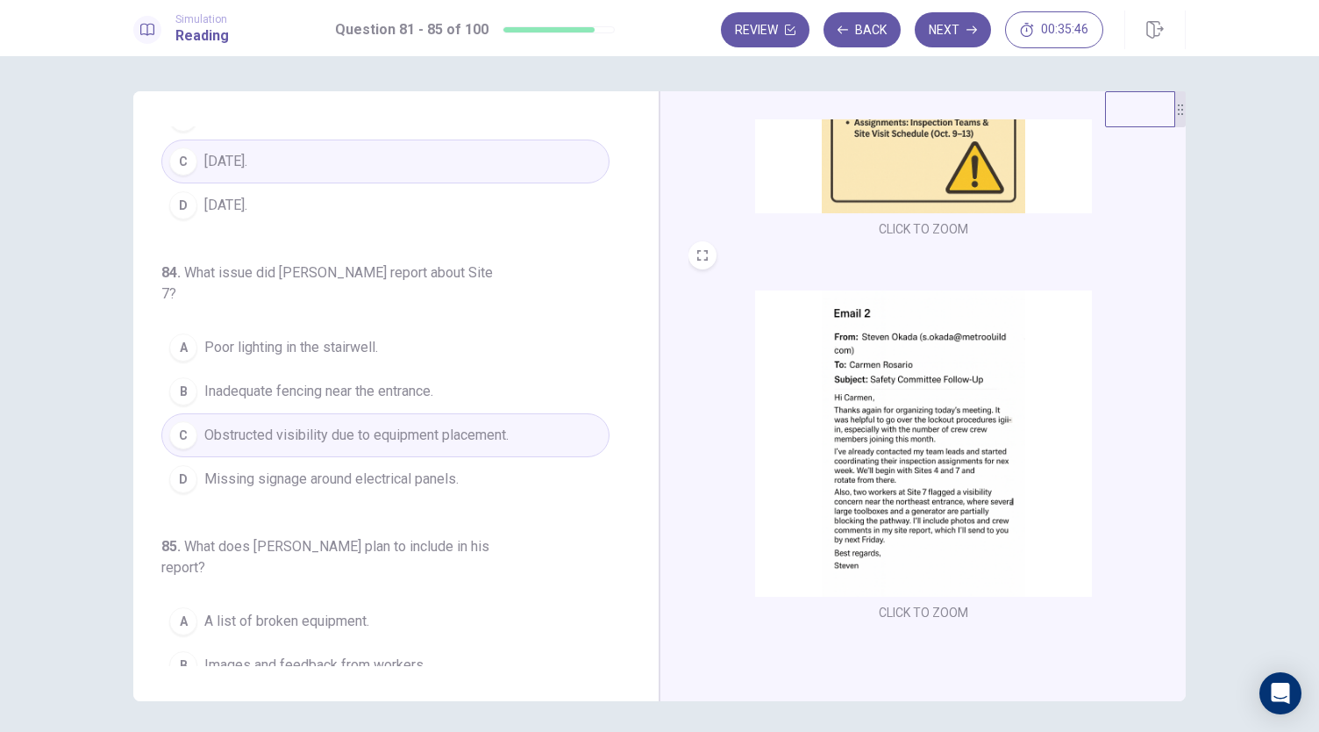
click at [418, 438] on button "C Obstructed visibility due to equipment placement." at bounding box center [385, 435] width 448 height 44
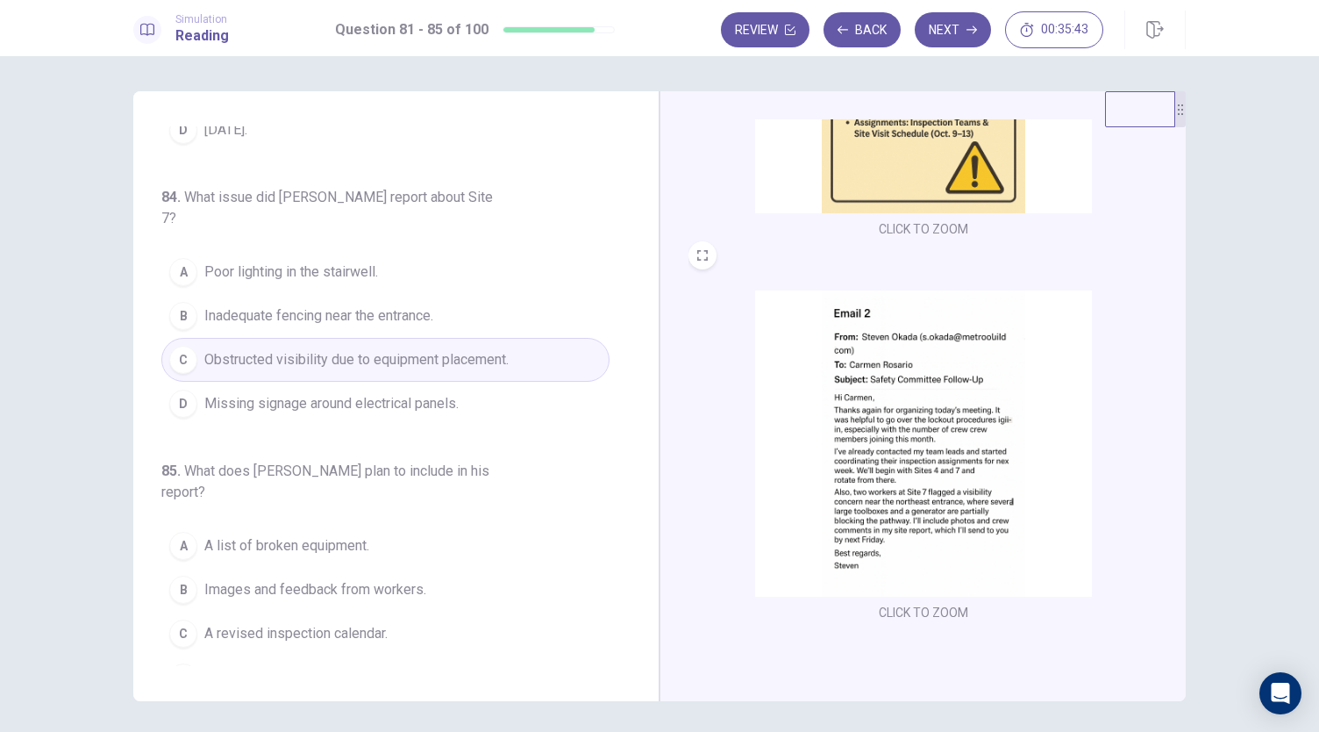
scroll to position [61, 0]
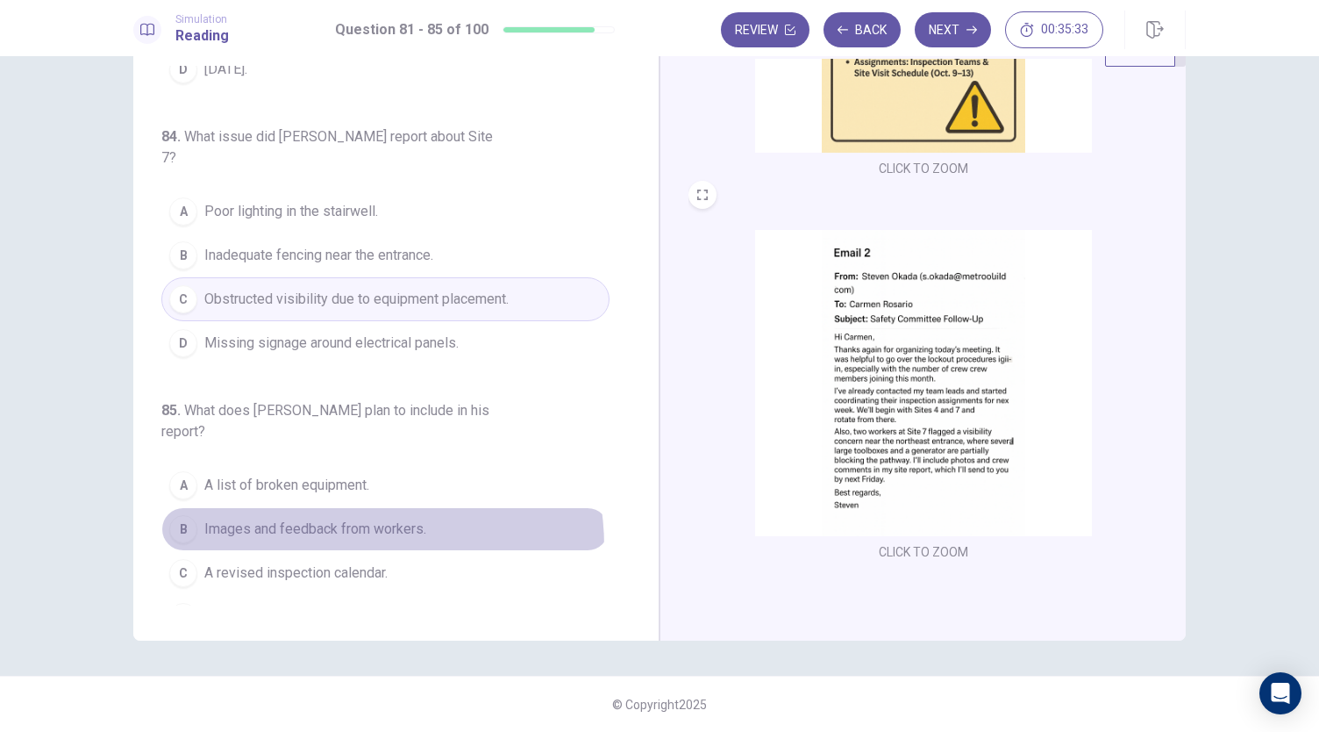
click at [338, 515] on button "B Images and feedback from workers." at bounding box center [385, 529] width 448 height 44
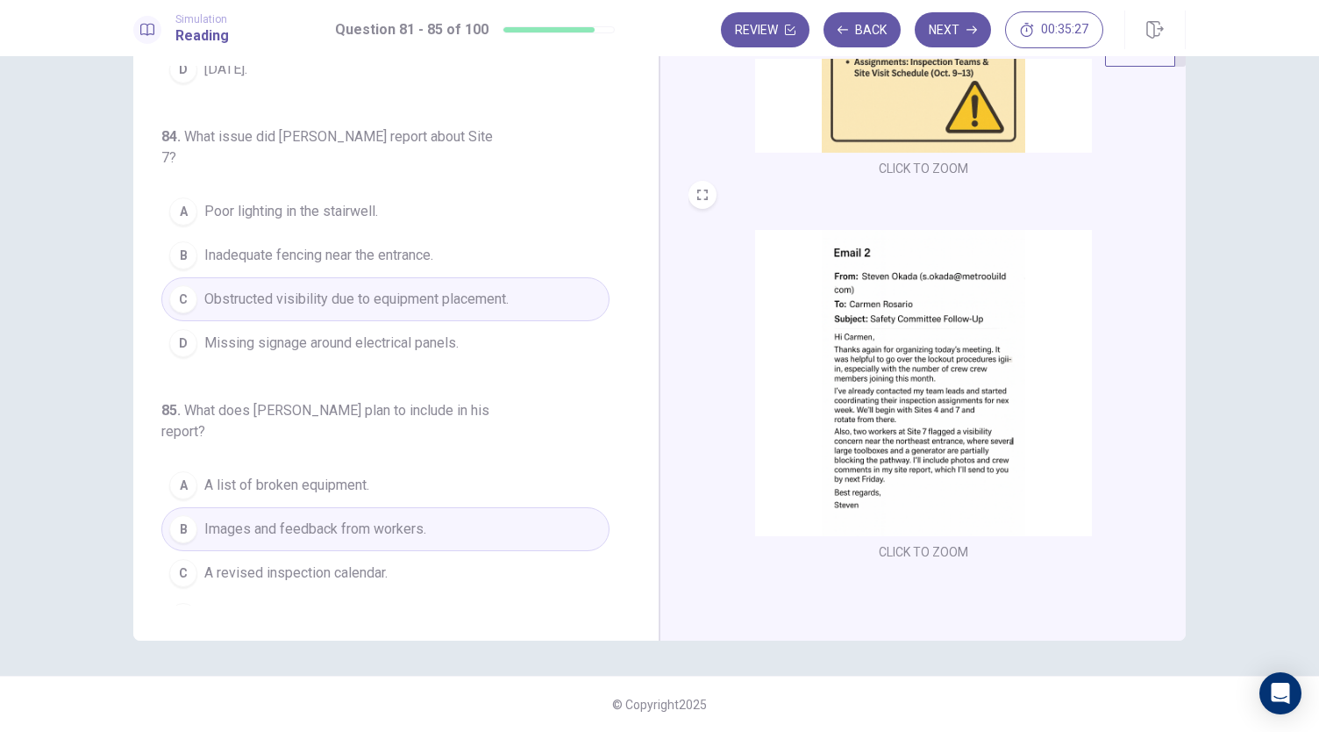
click at [434, 507] on button "B Images and feedback from workers." at bounding box center [385, 529] width 448 height 44
click at [476, 507] on button "B Images and feedback from workers." at bounding box center [385, 529] width 448 height 44
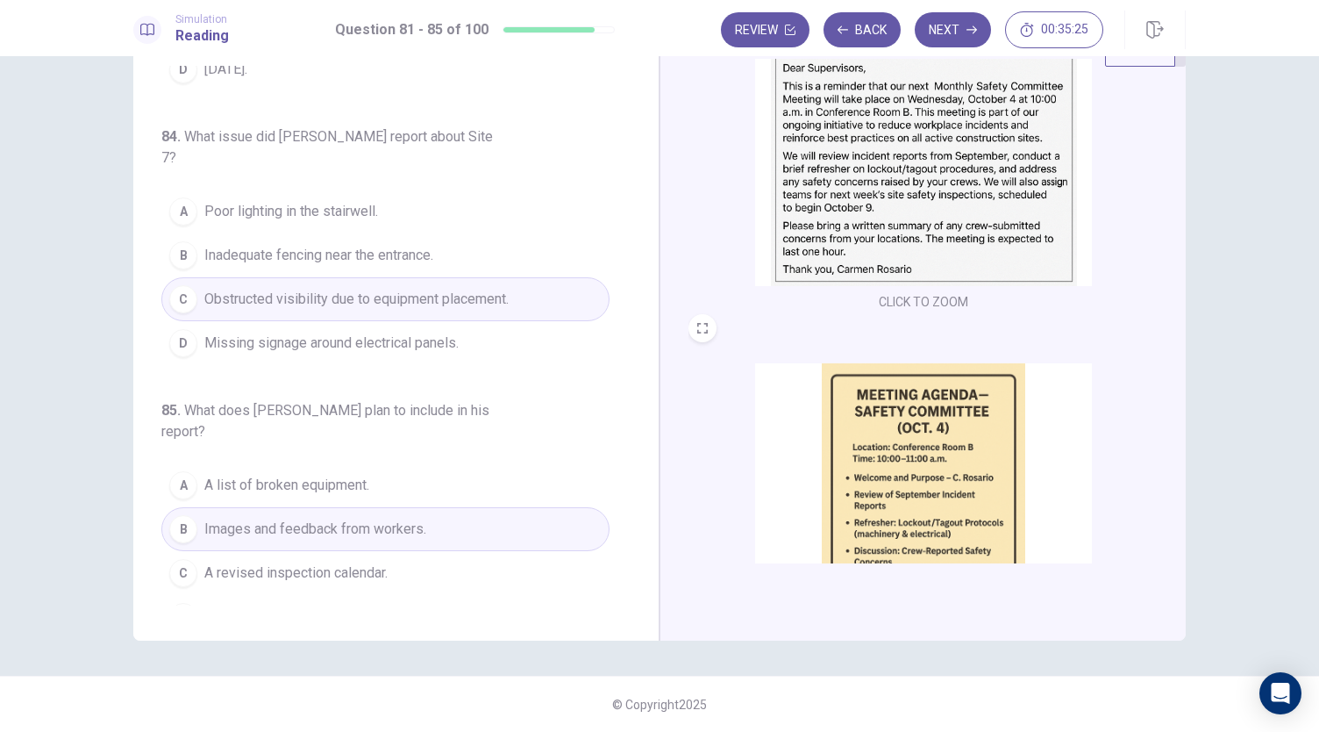
scroll to position [0, 0]
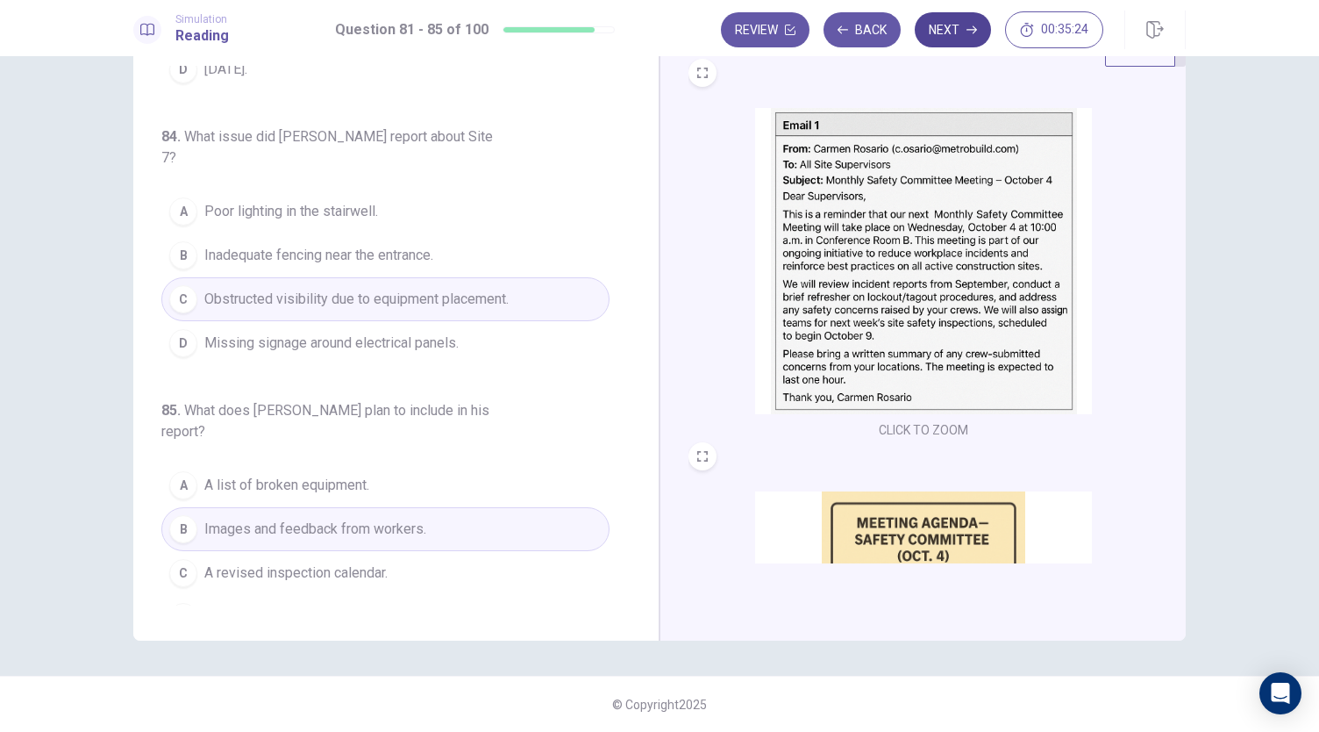
click at [968, 28] on icon "button" at bounding box center [972, 30] width 11 height 11
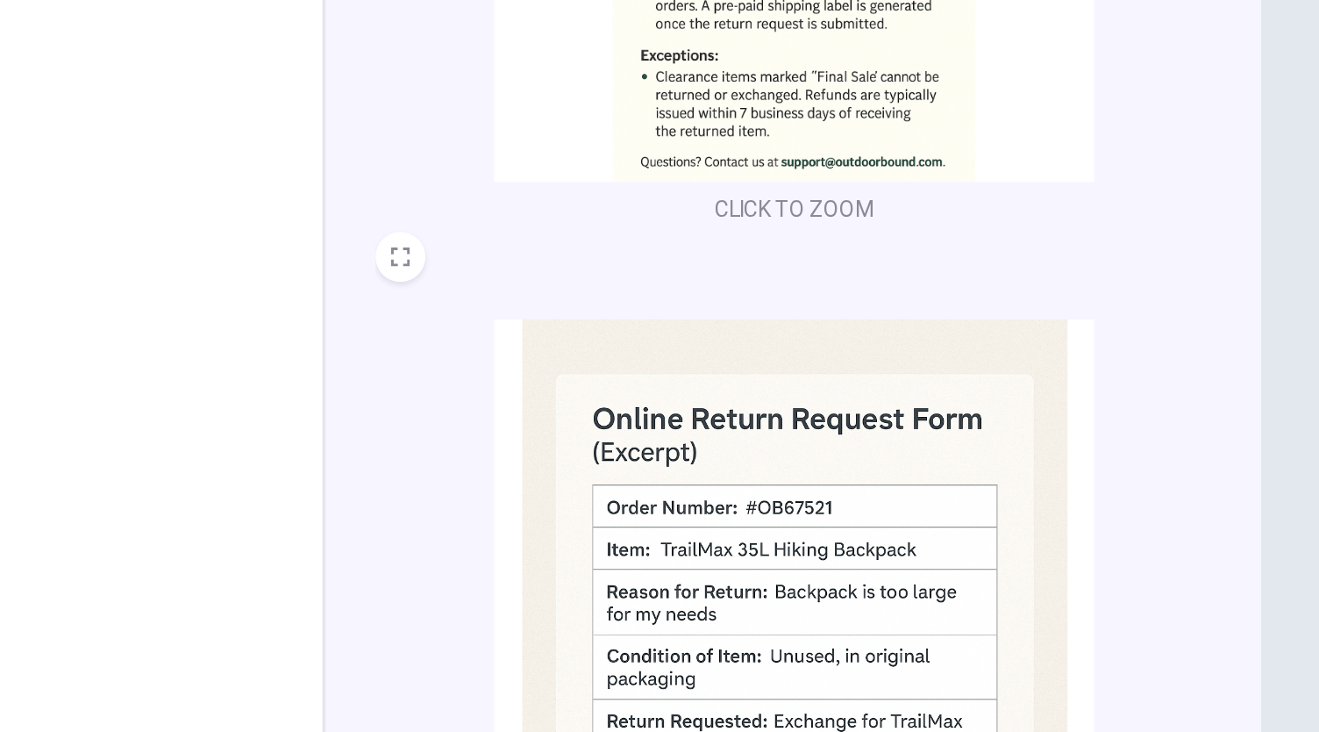
scroll to position [363, 0]
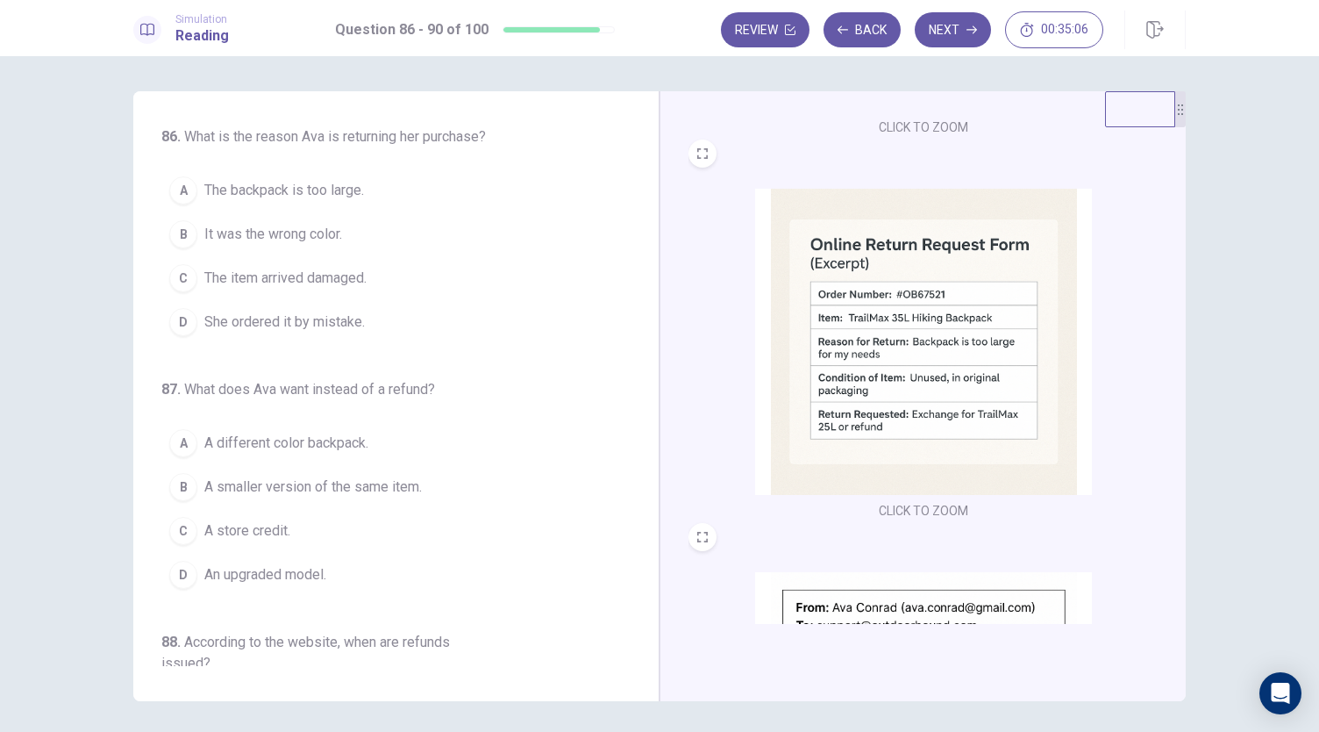
click at [368, 189] on button "A The backpack is too large." at bounding box center [385, 190] width 448 height 44
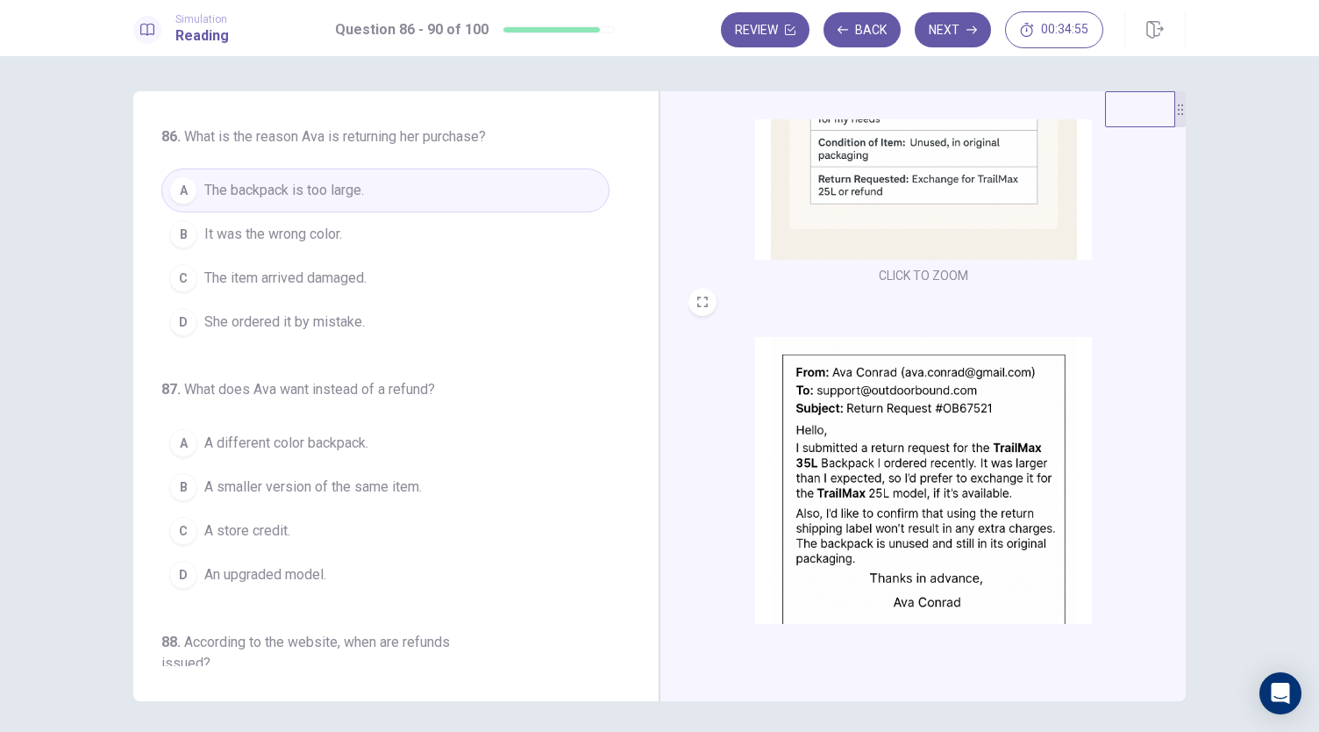
scroll to position [646, 0]
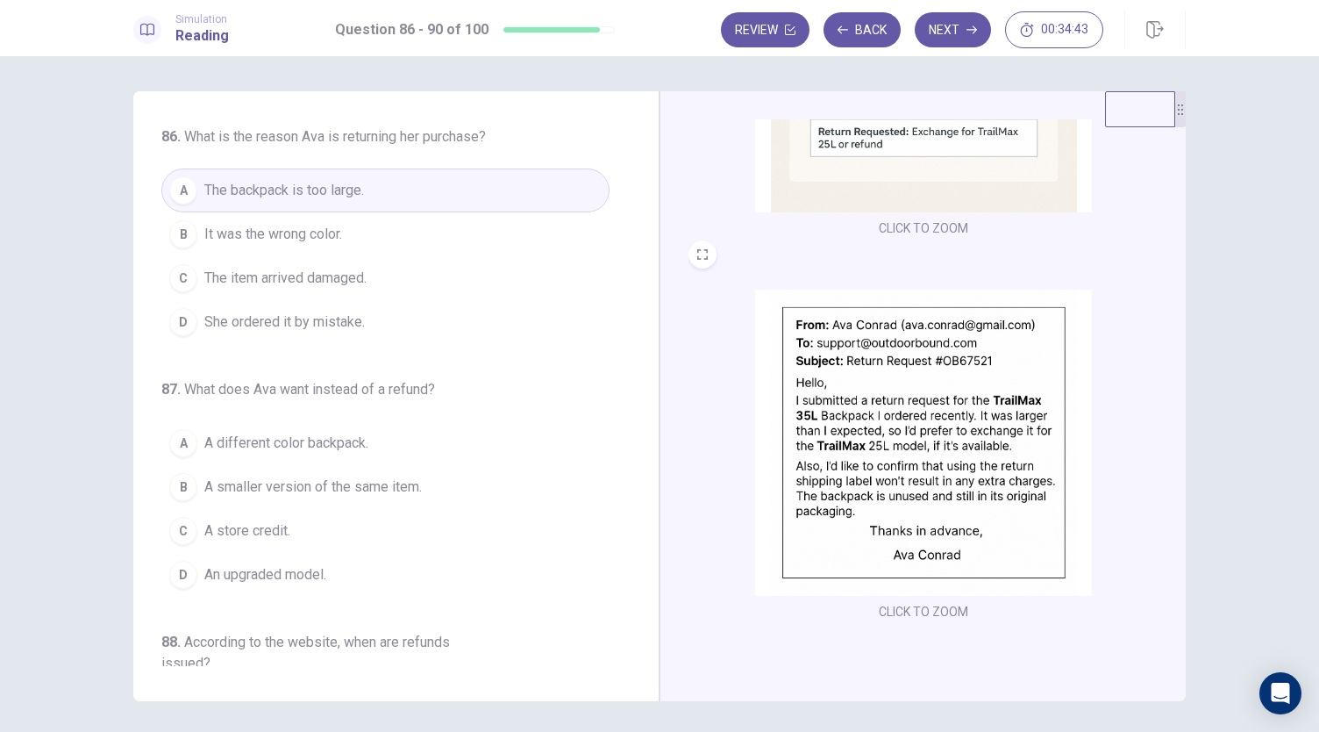
click at [286, 493] on span "A smaller version of the same item." at bounding box center [313, 486] width 218 height 21
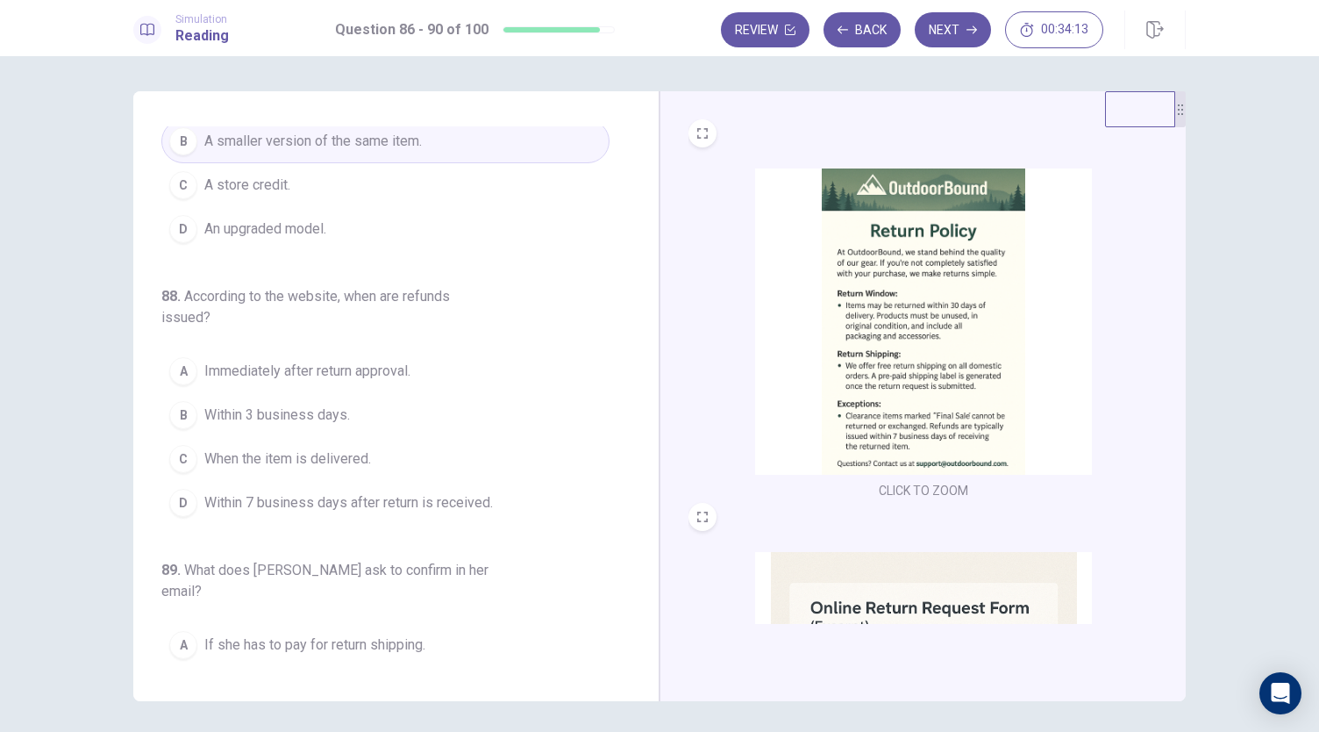
scroll to position [344, 0]
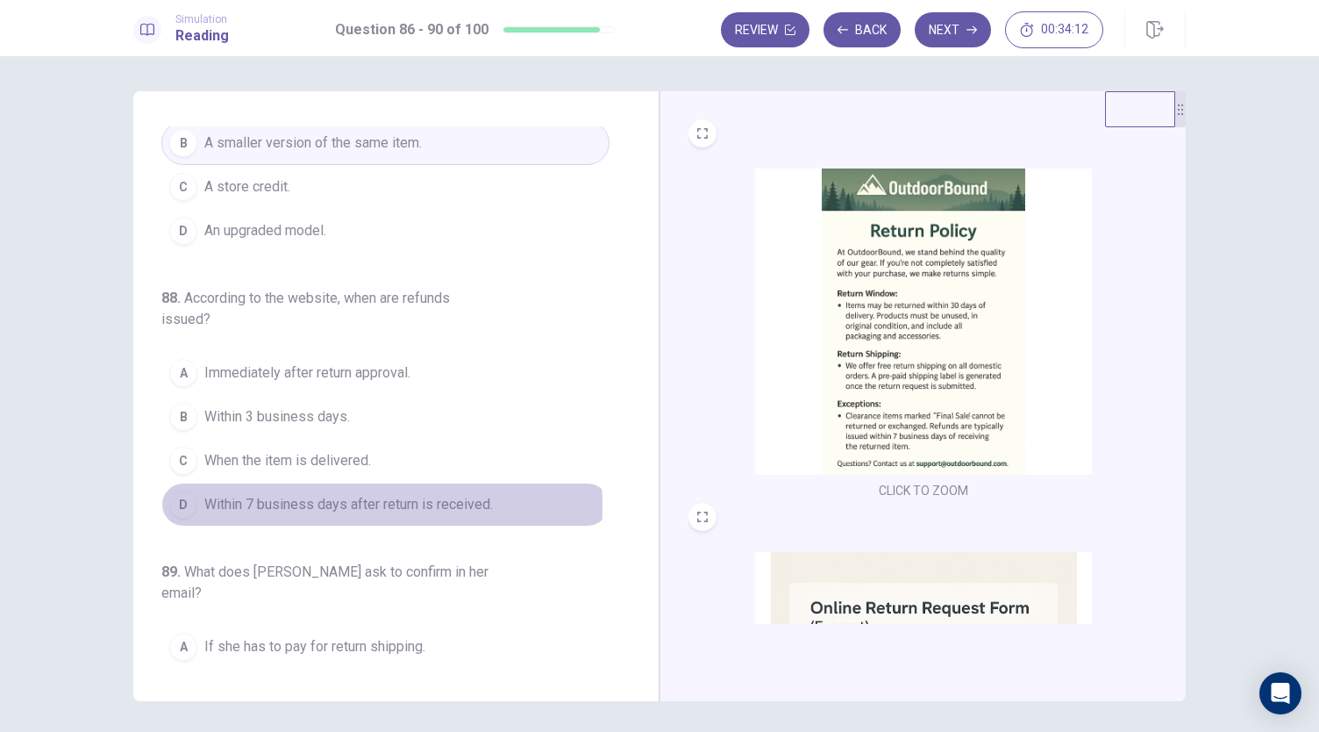
click at [325, 499] on span "Within 7 business days after return is received." at bounding box center [348, 504] width 289 height 21
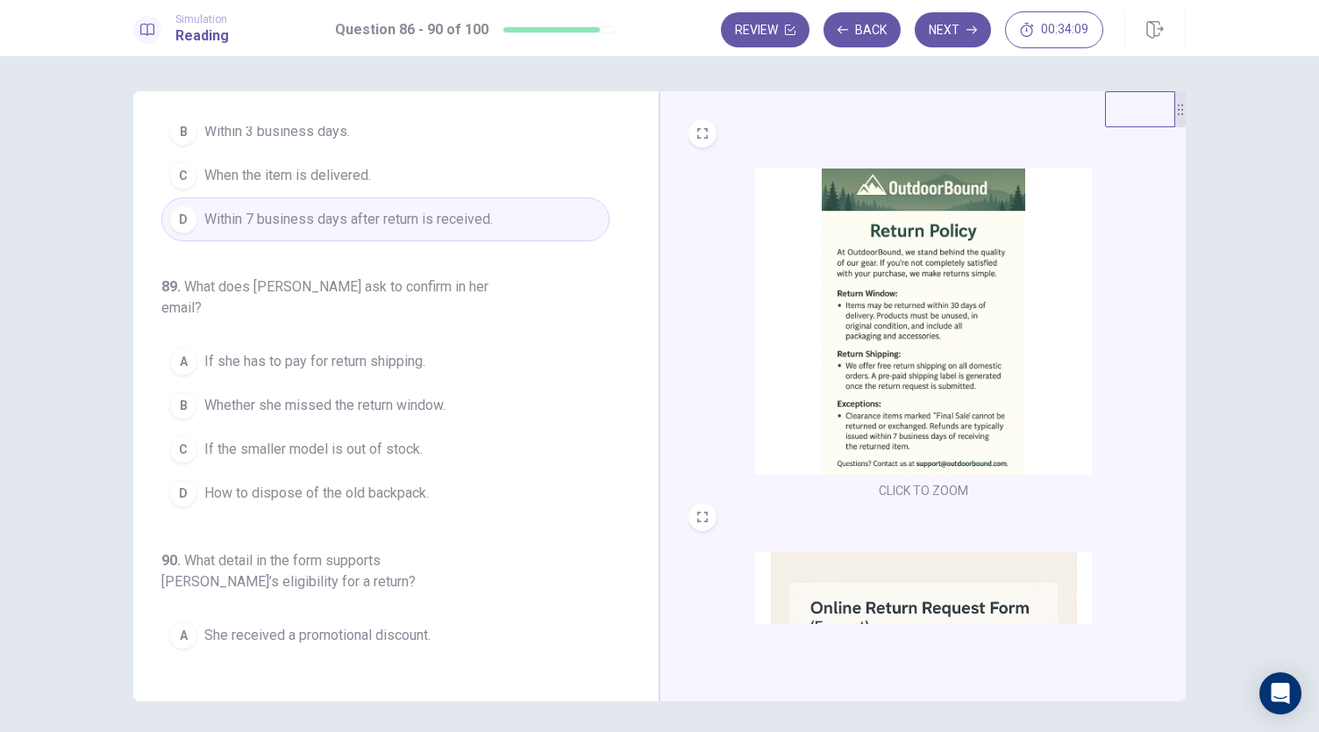
scroll to position [631, 0]
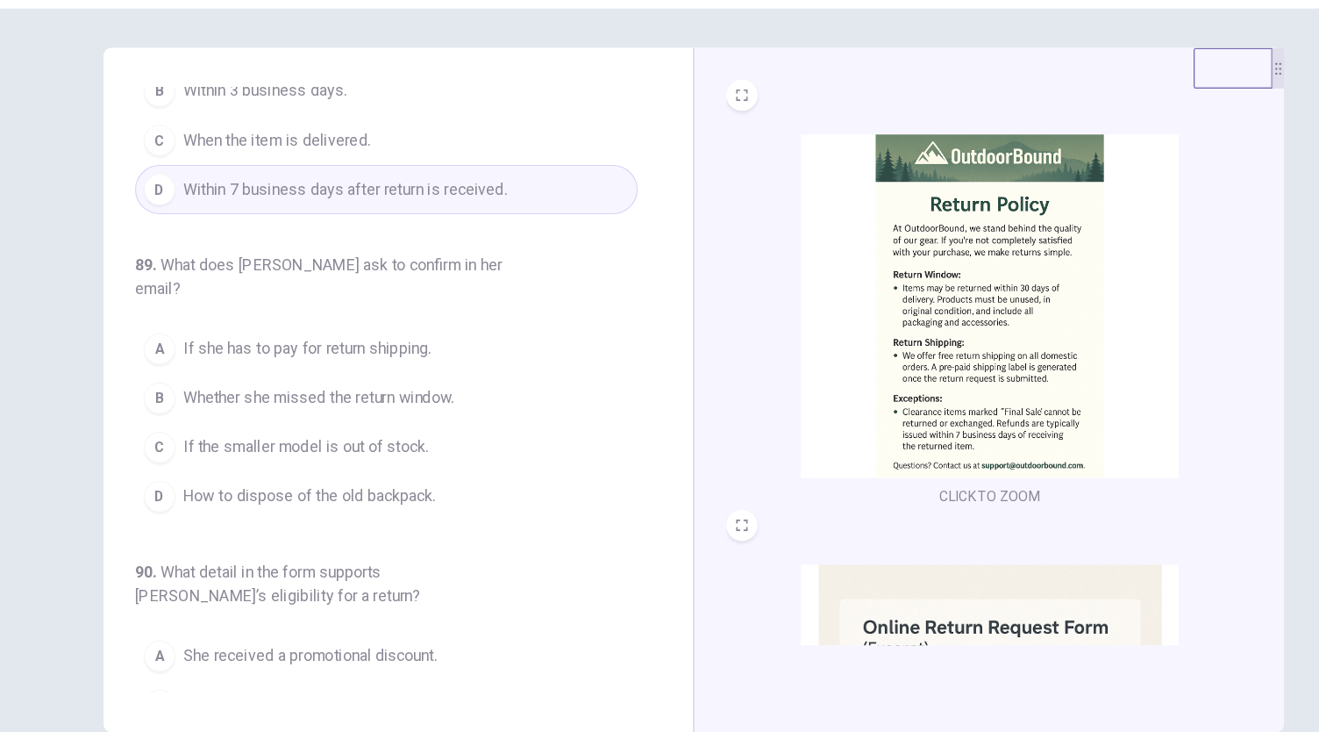
click at [325, 342] on button "A If she has to pay for return shipping." at bounding box center [385, 360] width 448 height 44
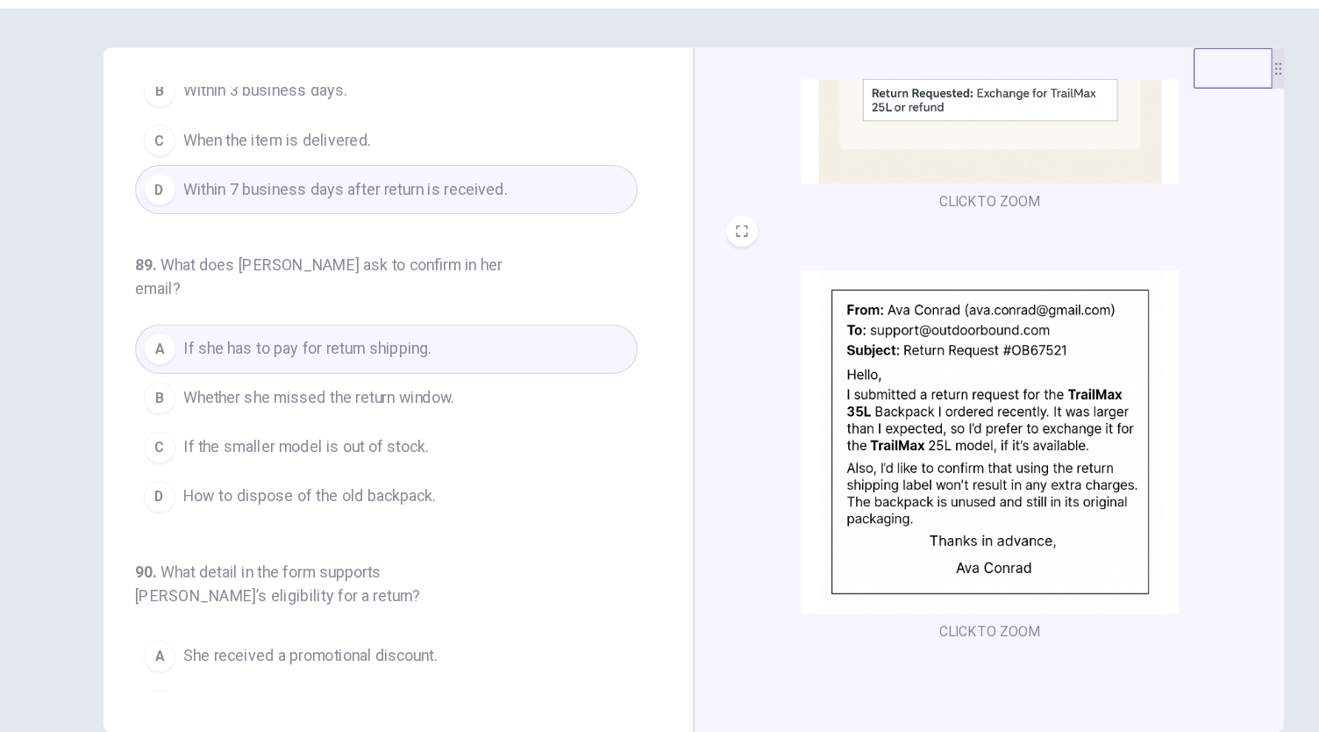
scroll to position [645, 0]
click at [324, 349] on button "A If she has to pay for return shipping." at bounding box center [385, 360] width 448 height 44
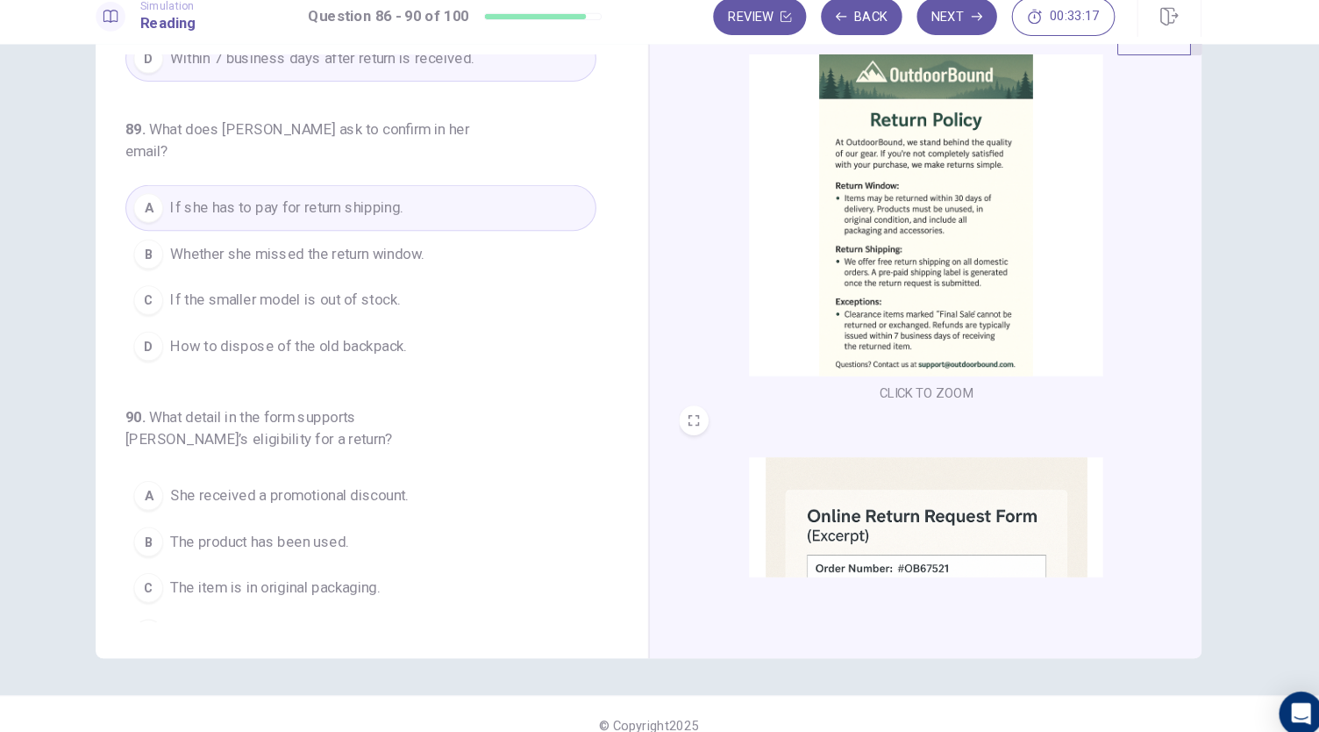
scroll to position [0, 0]
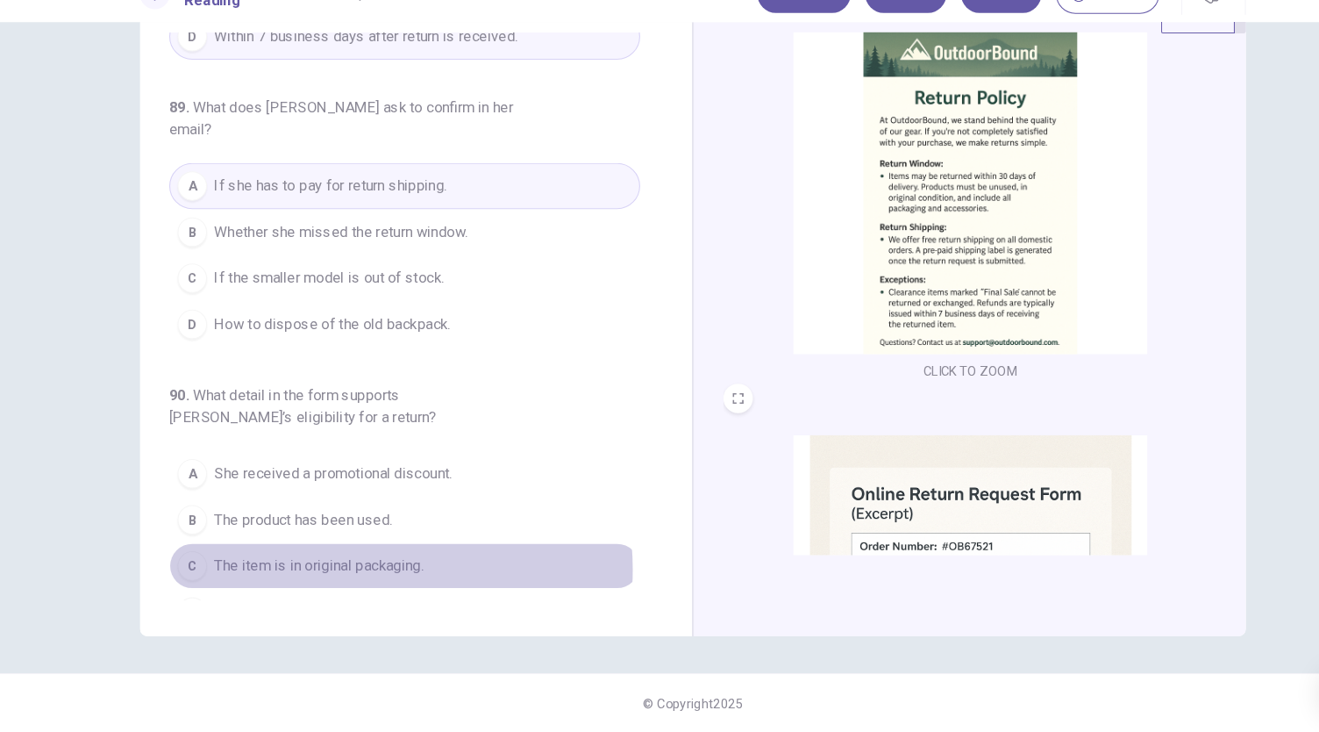
click at [330, 562] on span "The item is in original packaging." at bounding box center [303, 572] width 199 height 21
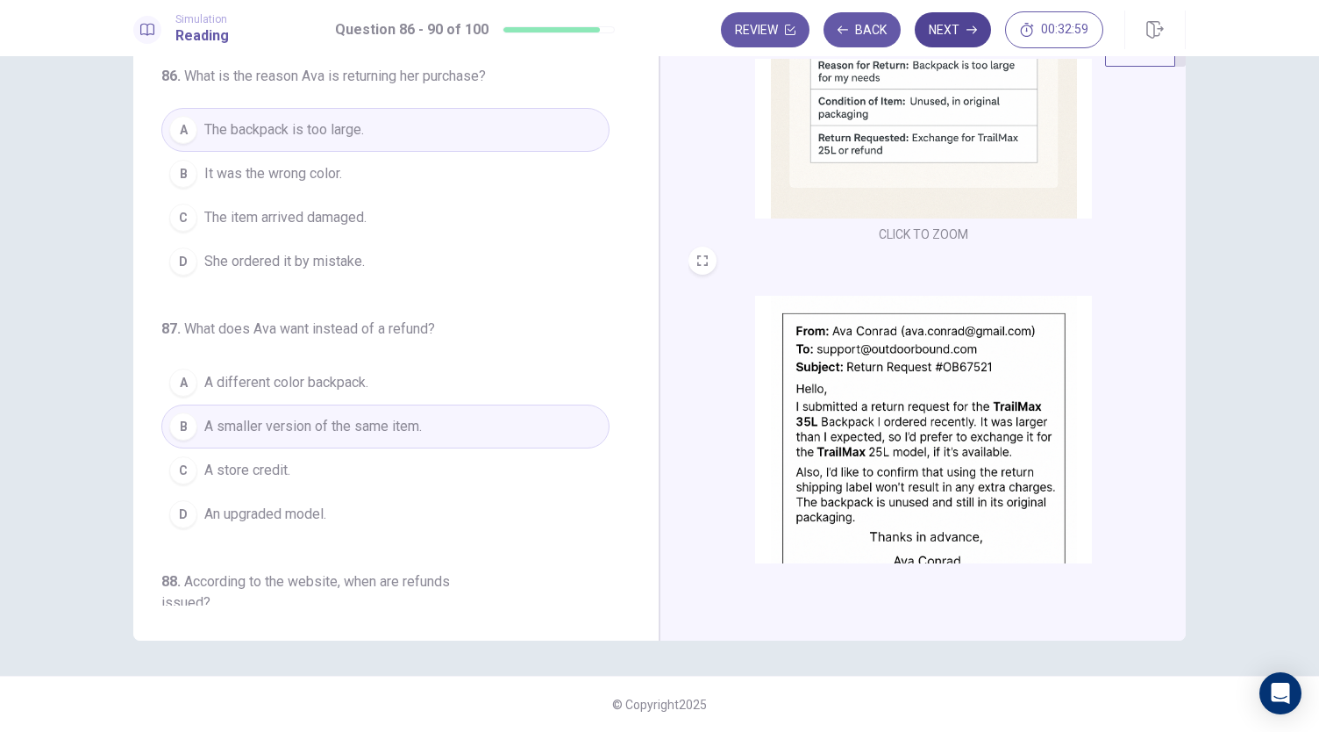
click at [950, 42] on button "Next" at bounding box center [953, 29] width 76 height 35
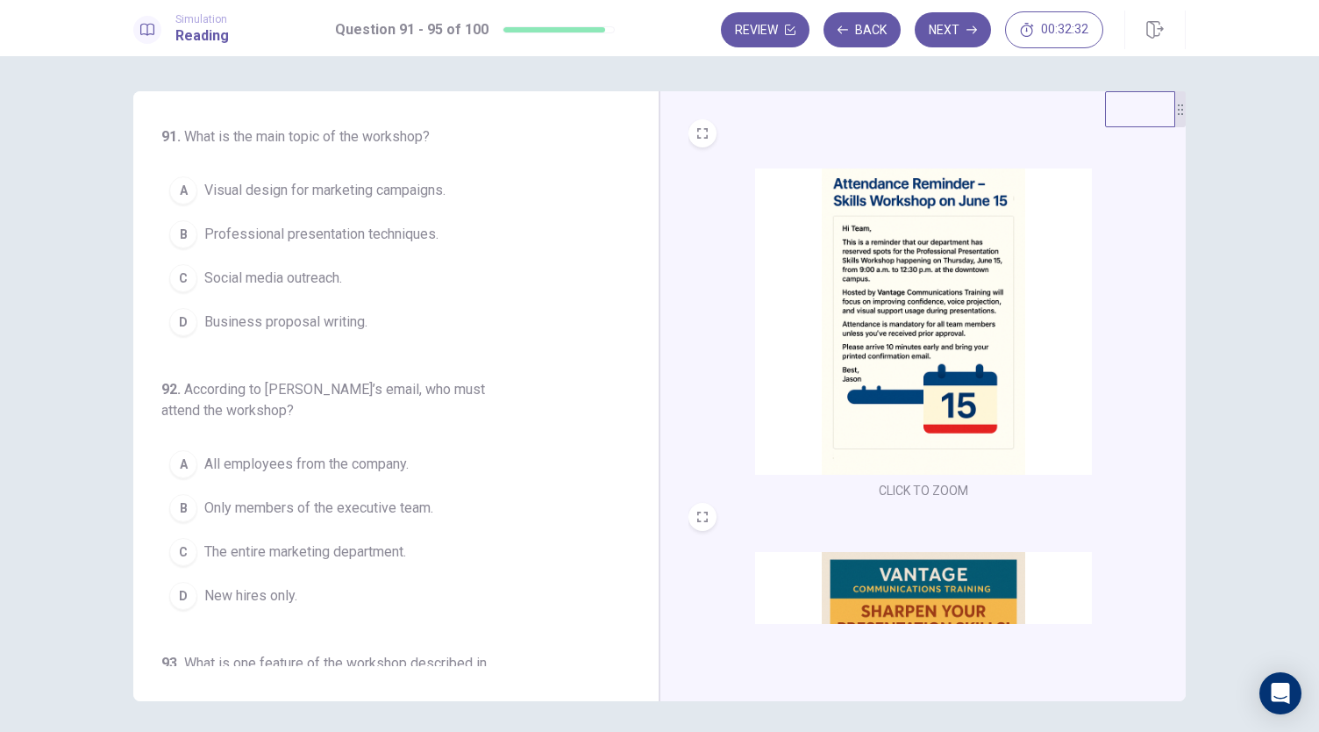
click at [347, 239] on span "Professional presentation techniques." at bounding box center [321, 234] width 234 height 21
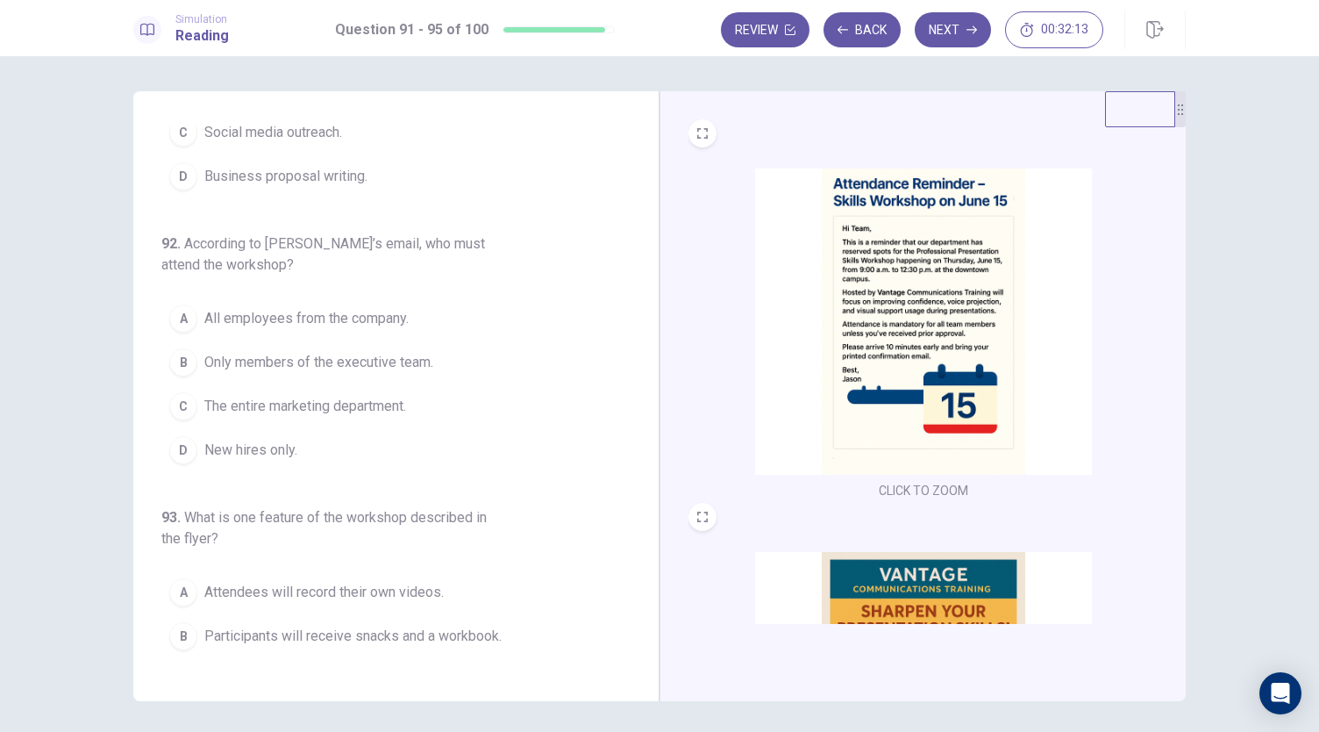
scroll to position [145, 0]
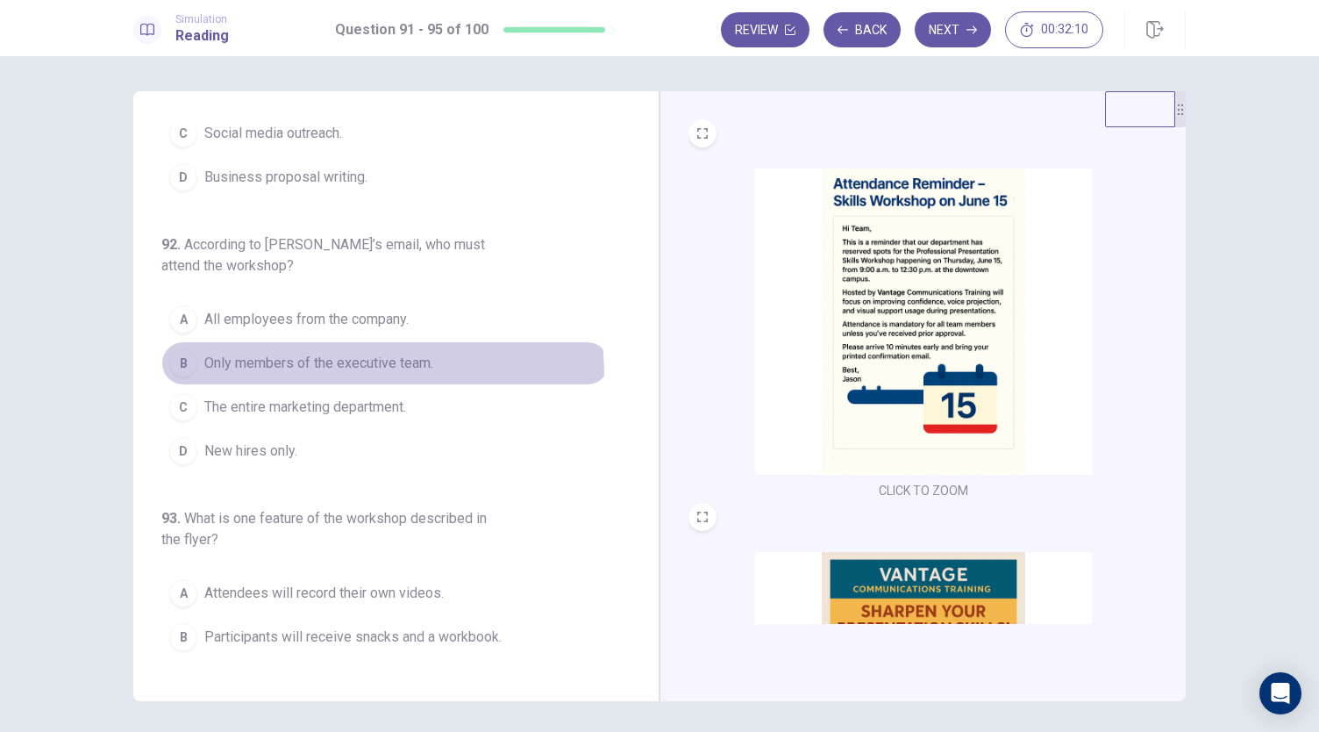
click at [358, 371] on button "B Only members of the executive team." at bounding box center [385, 363] width 448 height 44
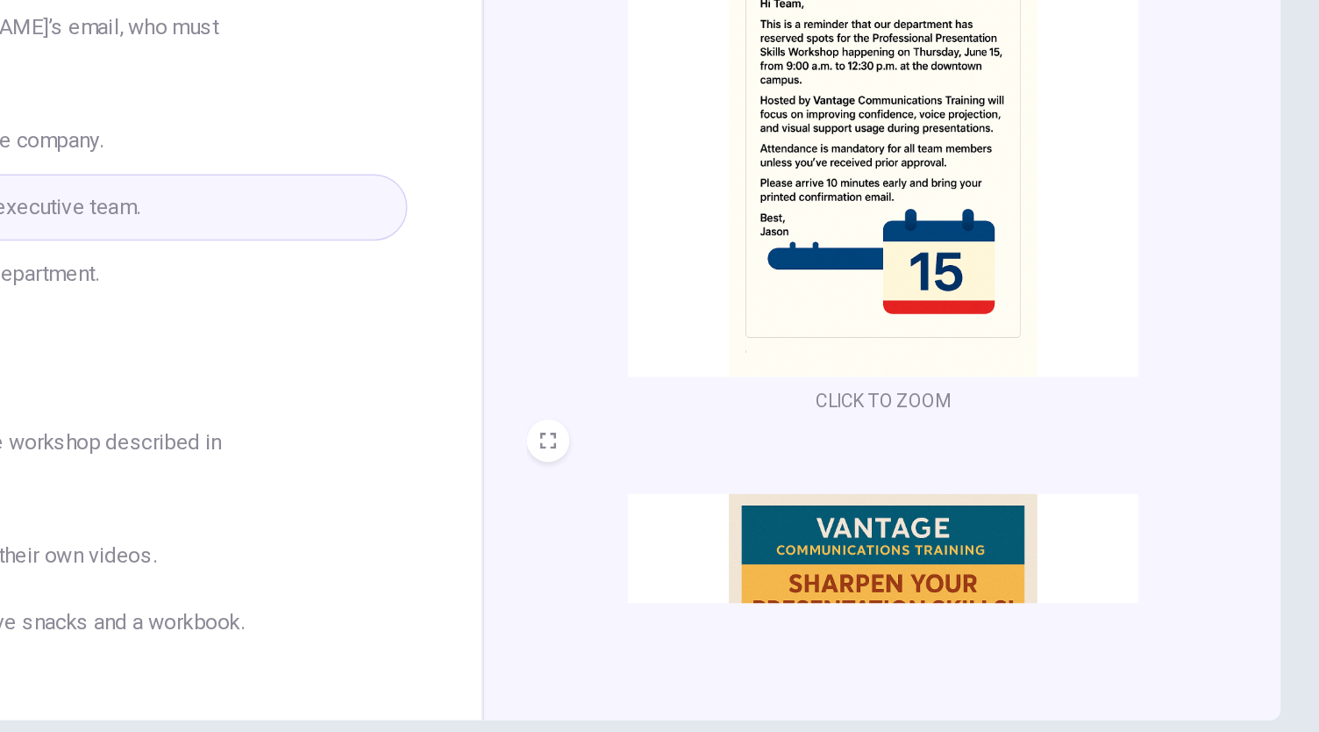
scroll to position [0, 0]
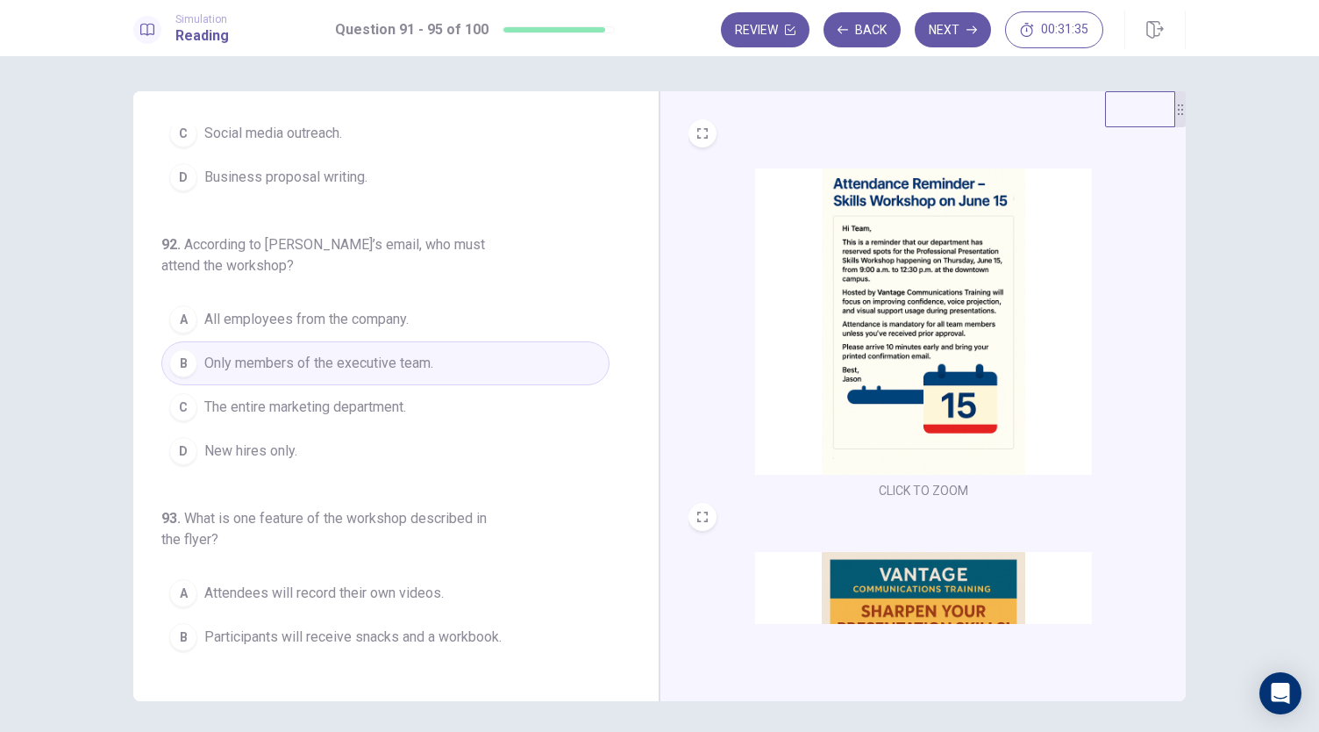
click at [410, 373] on button "B Only members of the executive team." at bounding box center [385, 363] width 448 height 44
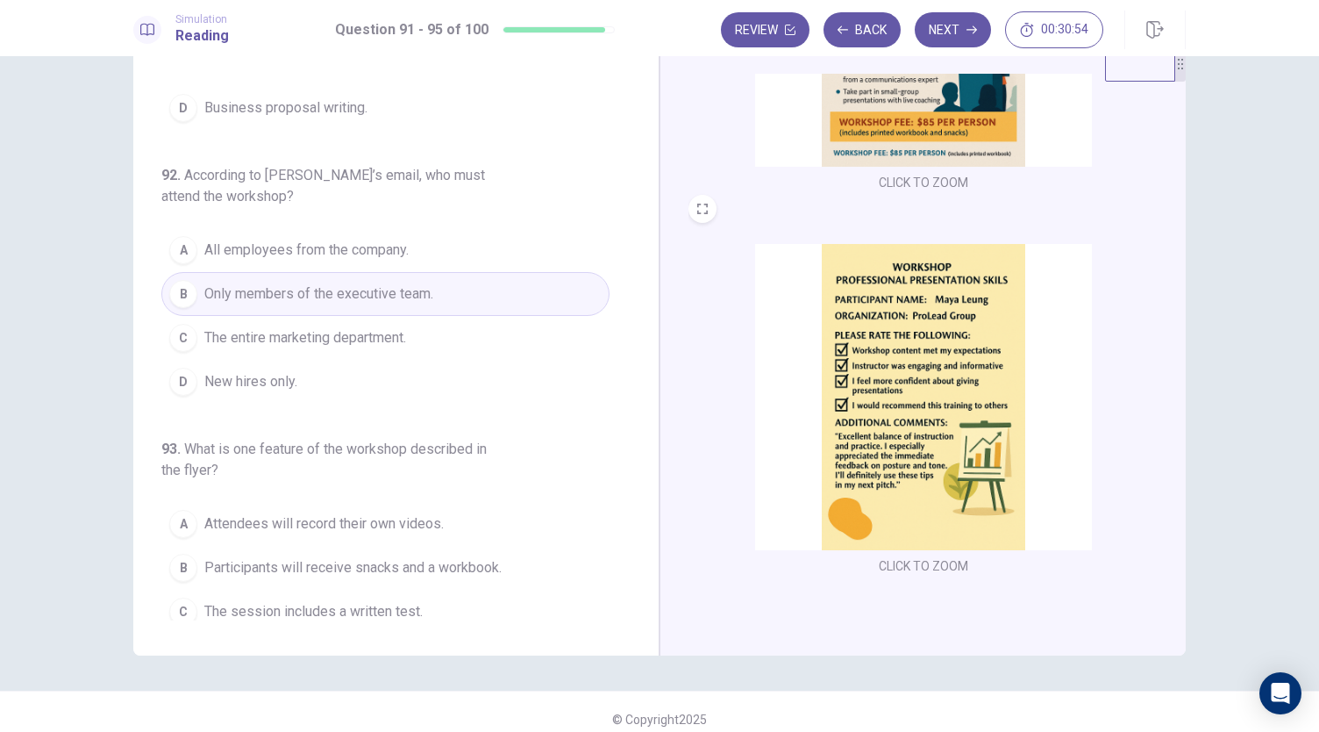
scroll to position [120, 0]
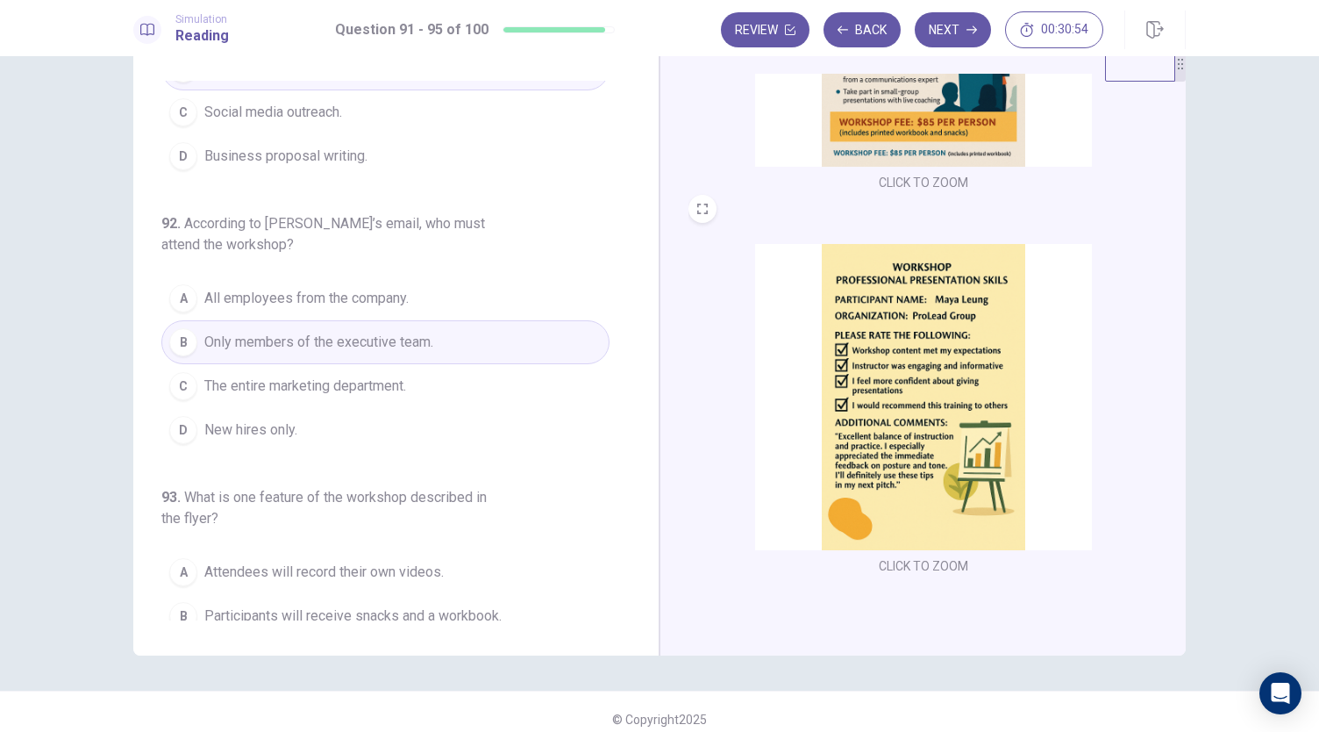
click at [393, 336] on span "Only members of the executive team." at bounding box center [318, 342] width 229 height 21
click at [360, 332] on span "Only members of the executive team." at bounding box center [318, 342] width 229 height 21
click at [496, 346] on button "B Only members of the executive team." at bounding box center [385, 342] width 448 height 44
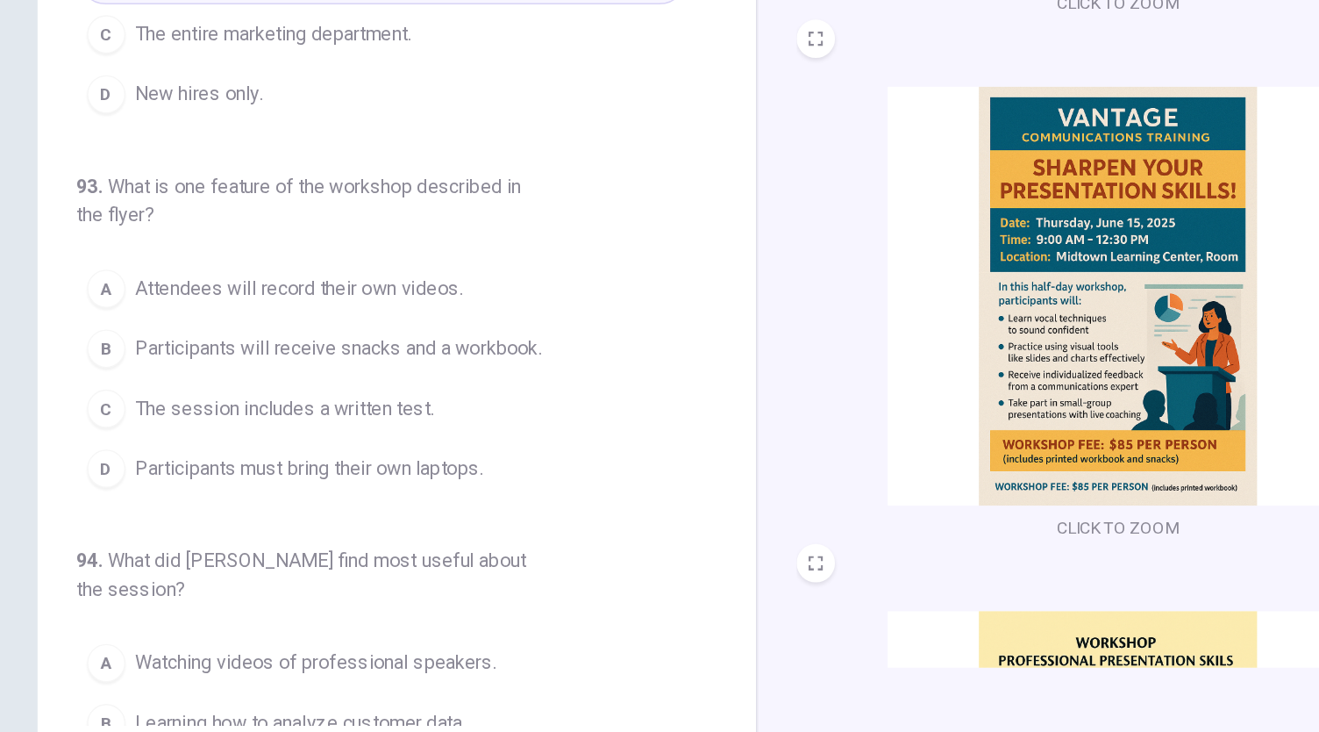
scroll to position [390, 0]
click at [398, 342] on span "Participants will receive snacks and a workbook." at bounding box center [352, 345] width 297 height 21
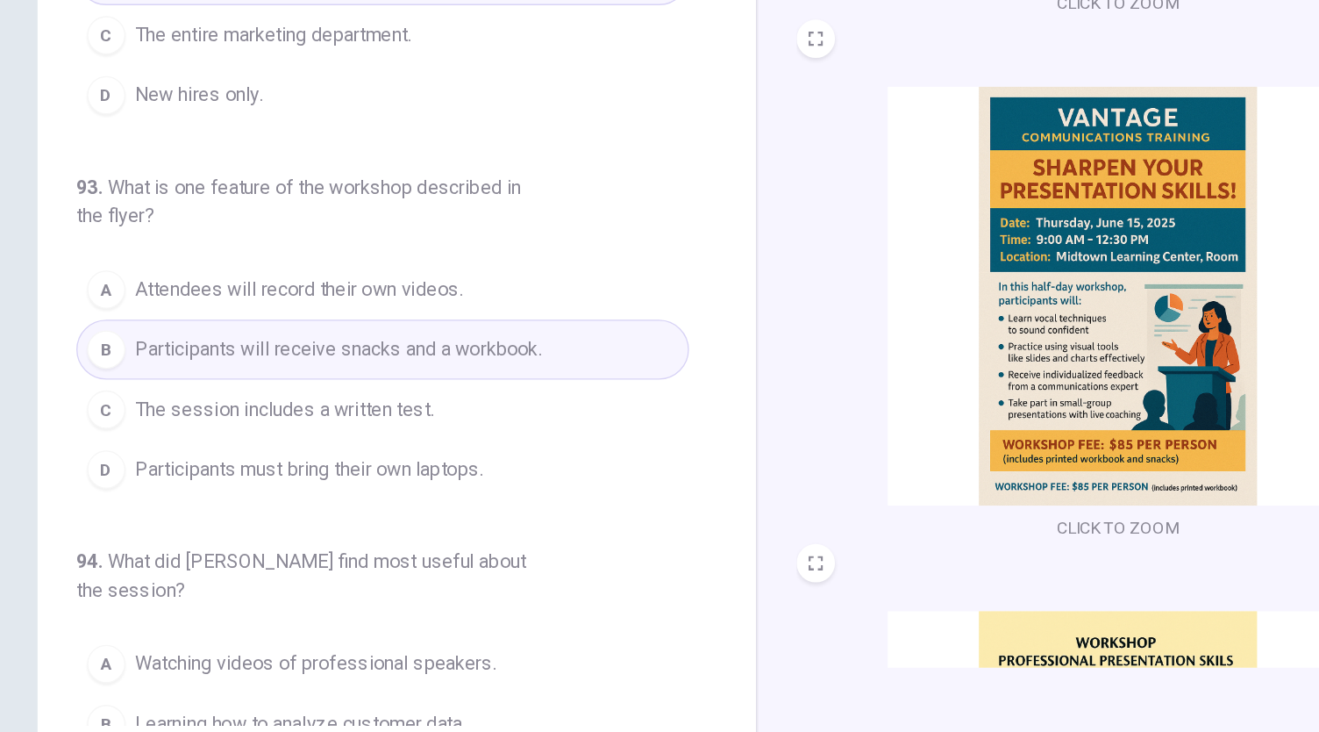
click at [380, 337] on span "Participants will receive snacks and a workbook." at bounding box center [352, 345] width 297 height 21
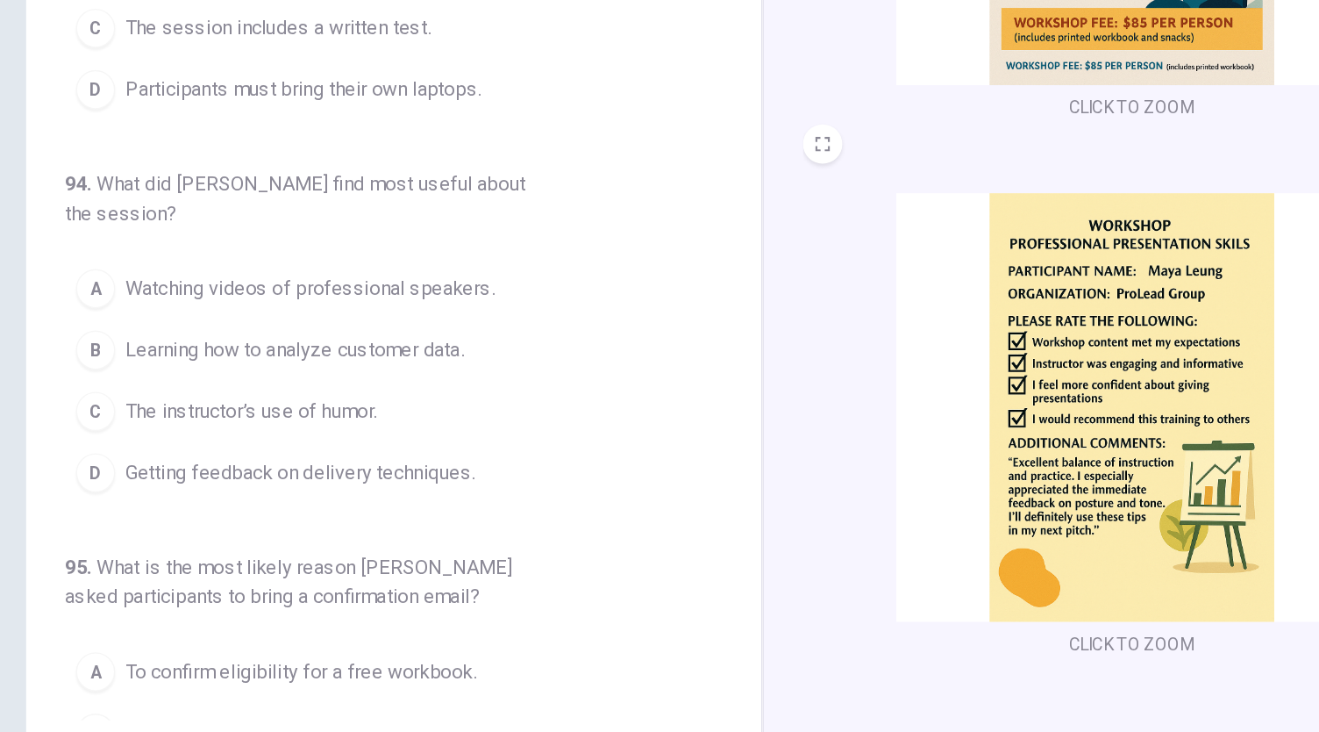
scroll to position [646, 0]
click at [315, 433] on span "Getting feedback on delivery techniques." at bounding box center [329, 443] width 250 height 21
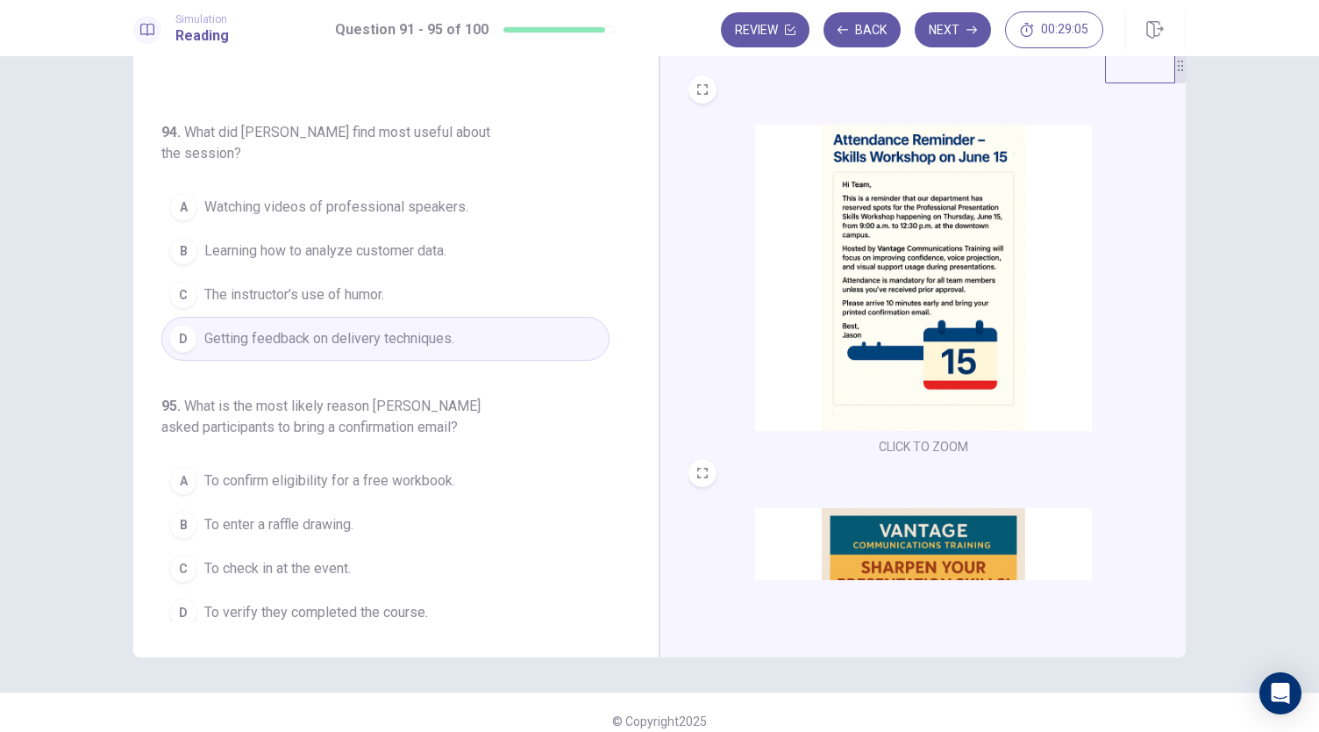
scroll to position [46, 0]
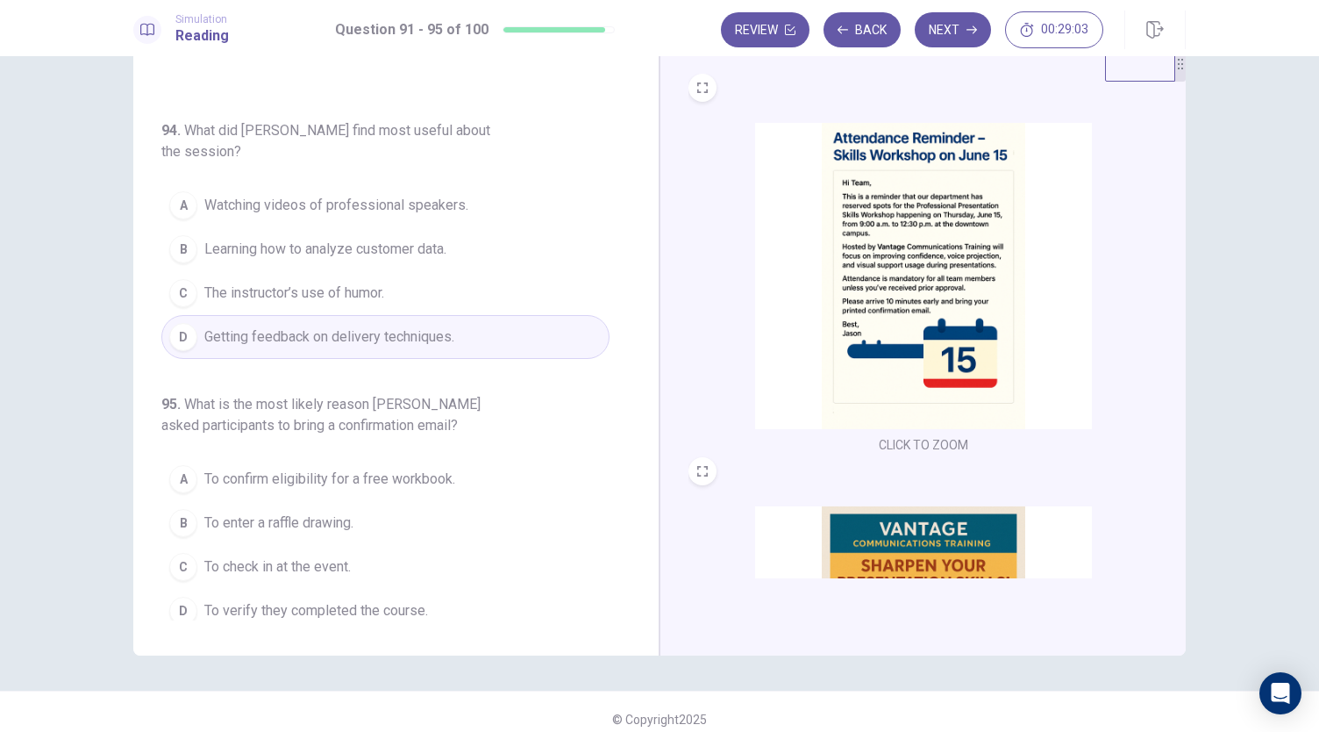
click at [312, 513] on span "To enter a raffle drawing." at bounding box center [278, 522] width 149 height 21
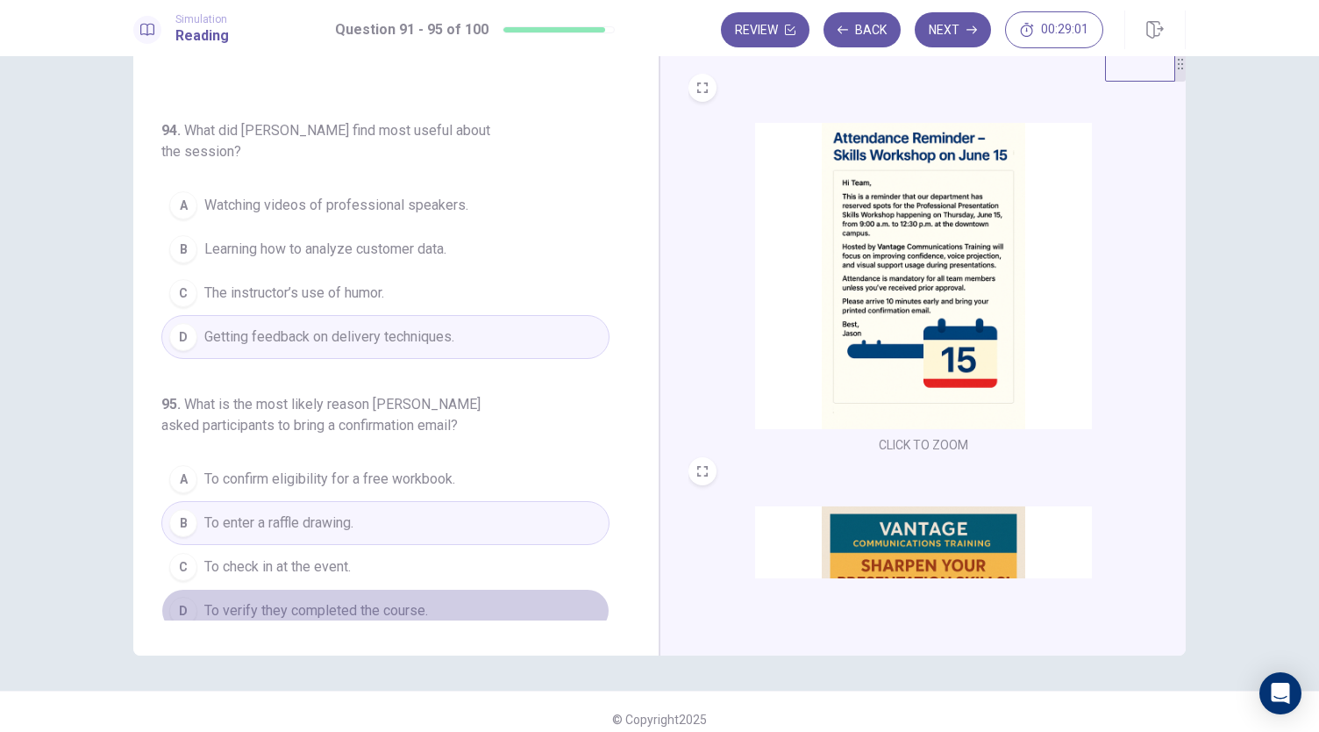
click at [397, 601] on span "To verify they completed the course." at bounding box center [316, 610] width 224 height 21
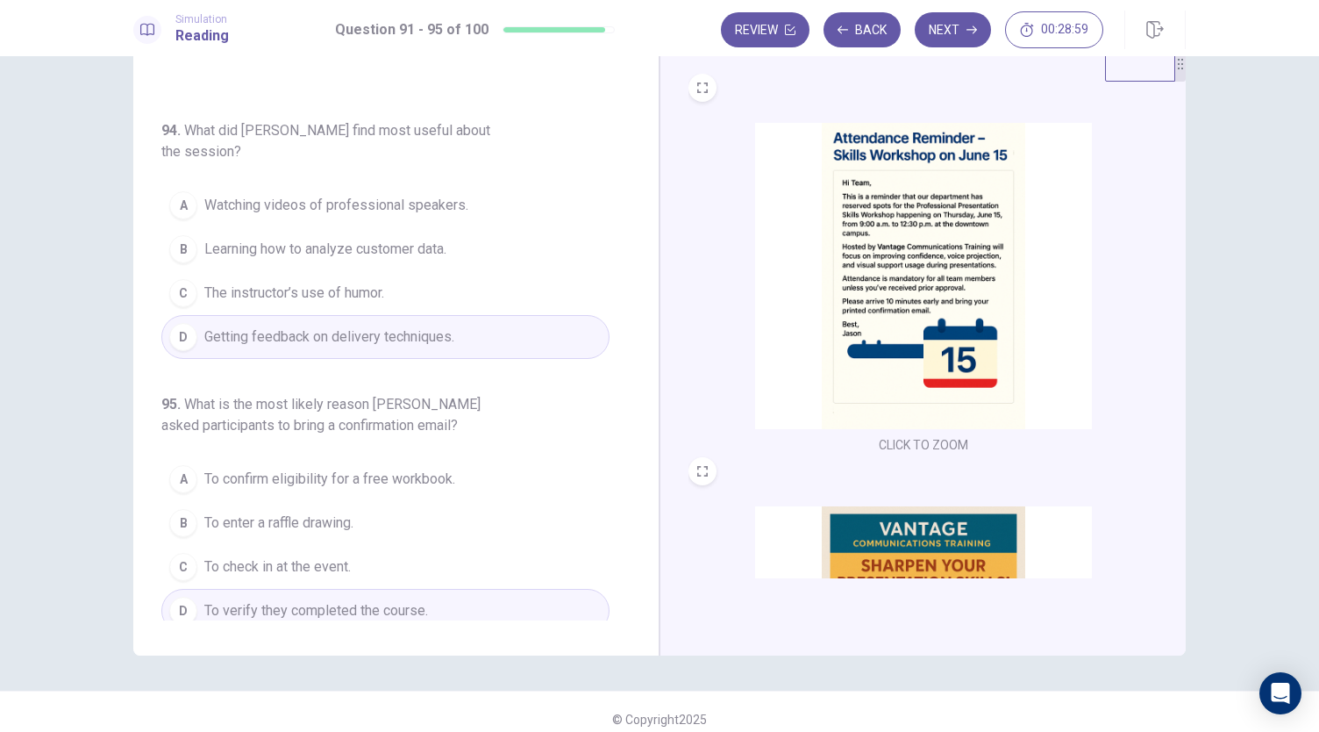
click at [471, 469] on button "A To confirm eligibility for a free workbook." at bounding box center [385, 479] width 448 height 44
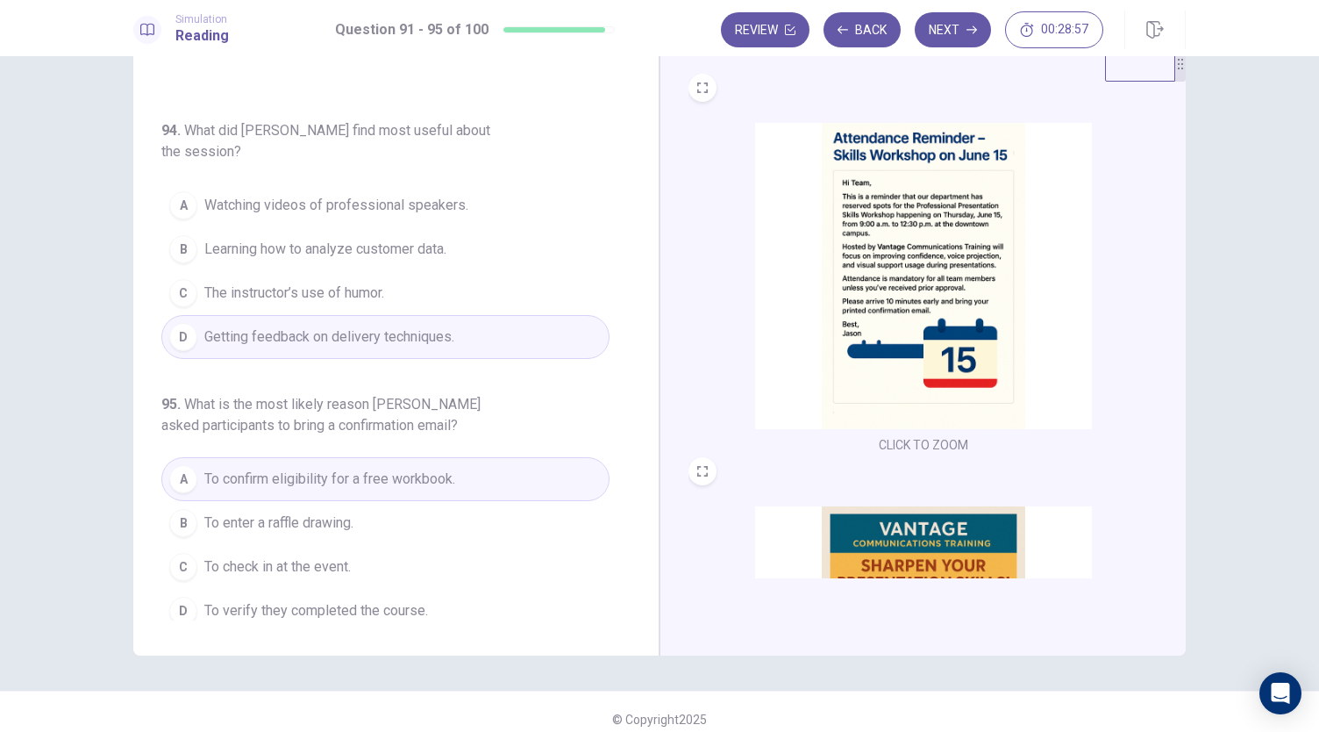
scroll to position [12, 0]
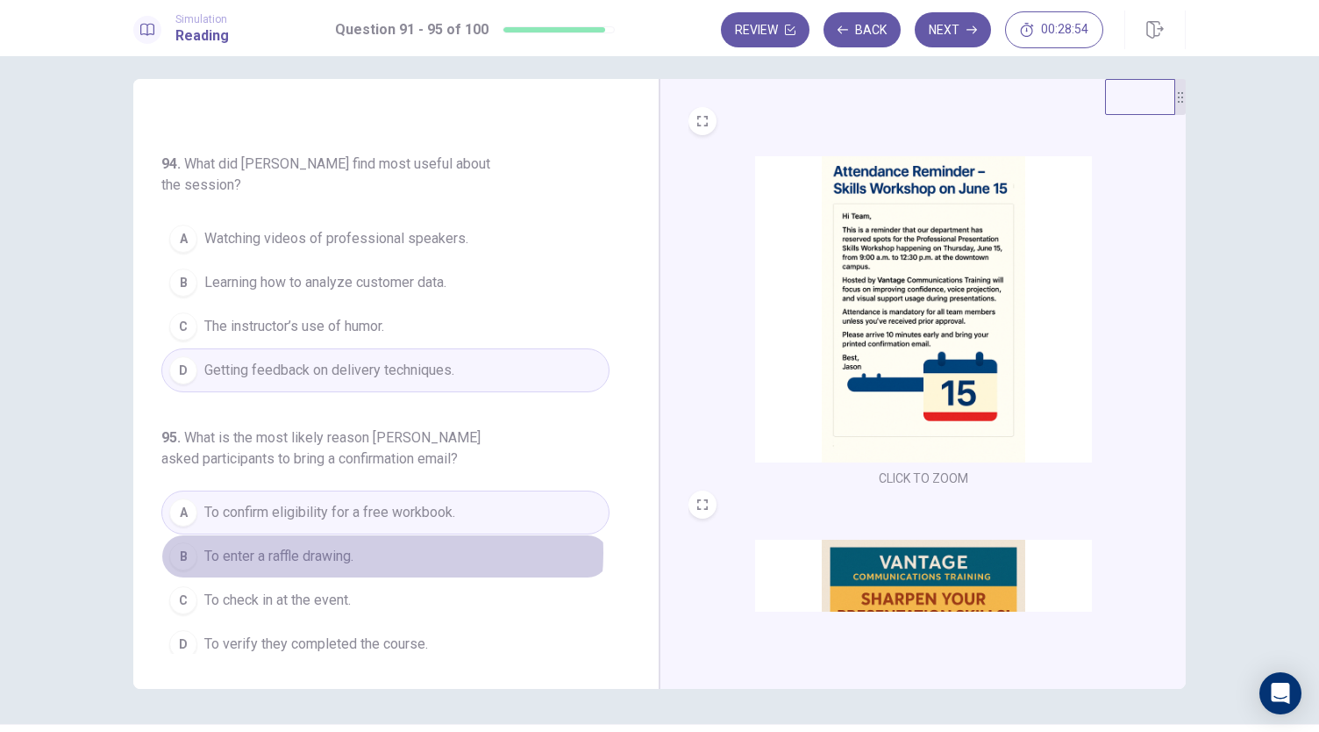
click at [373, 542] on button "B To enter a raffle drawing." at bounding box center [385, 556] width 448 height 44
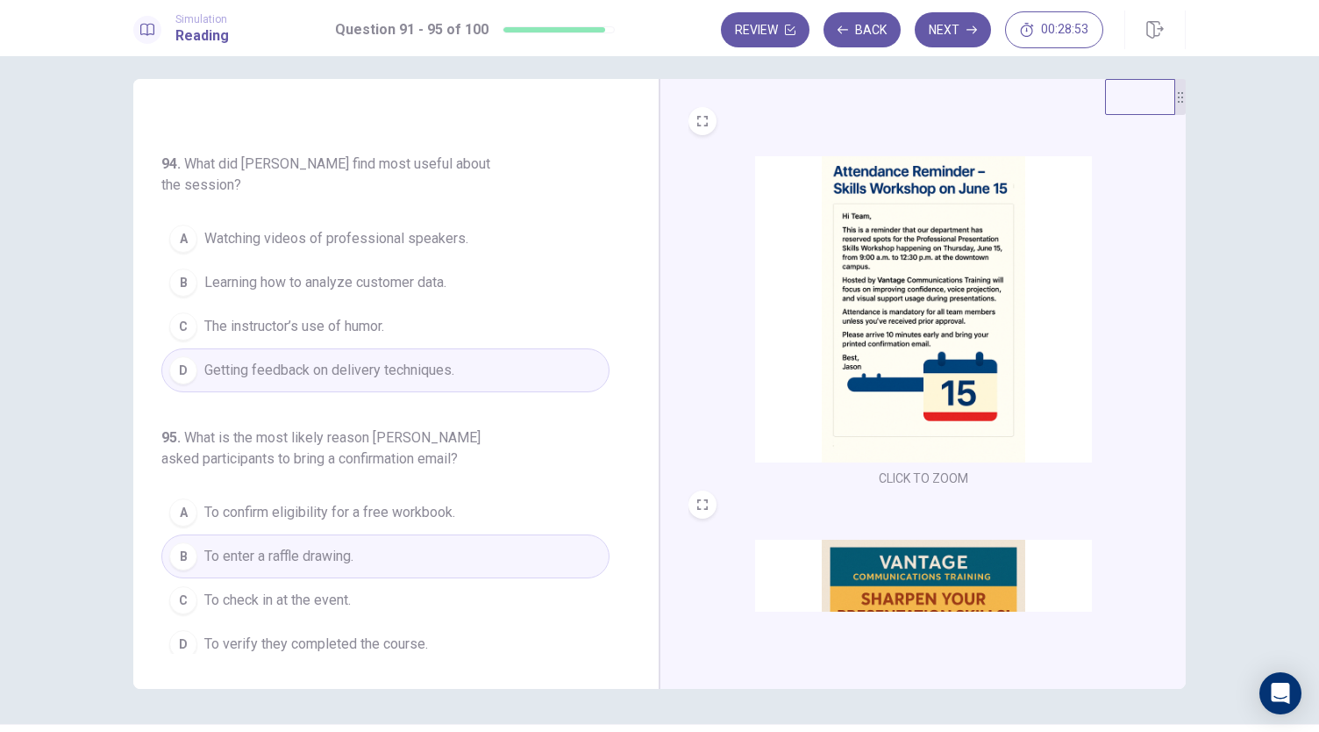
scroll to position [61, 0]
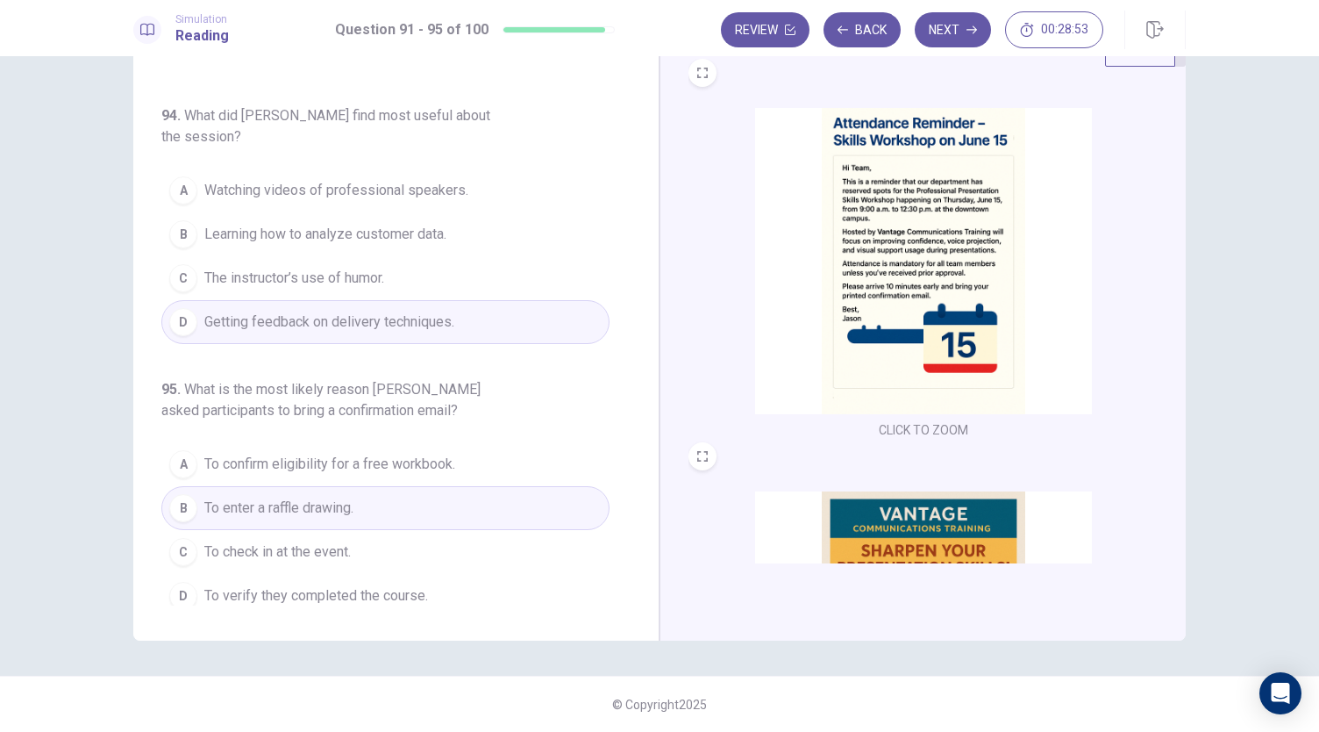
click at [386, 589] on span "To verify they completed the course." at bounding box center [316, 595] width 224 height 21
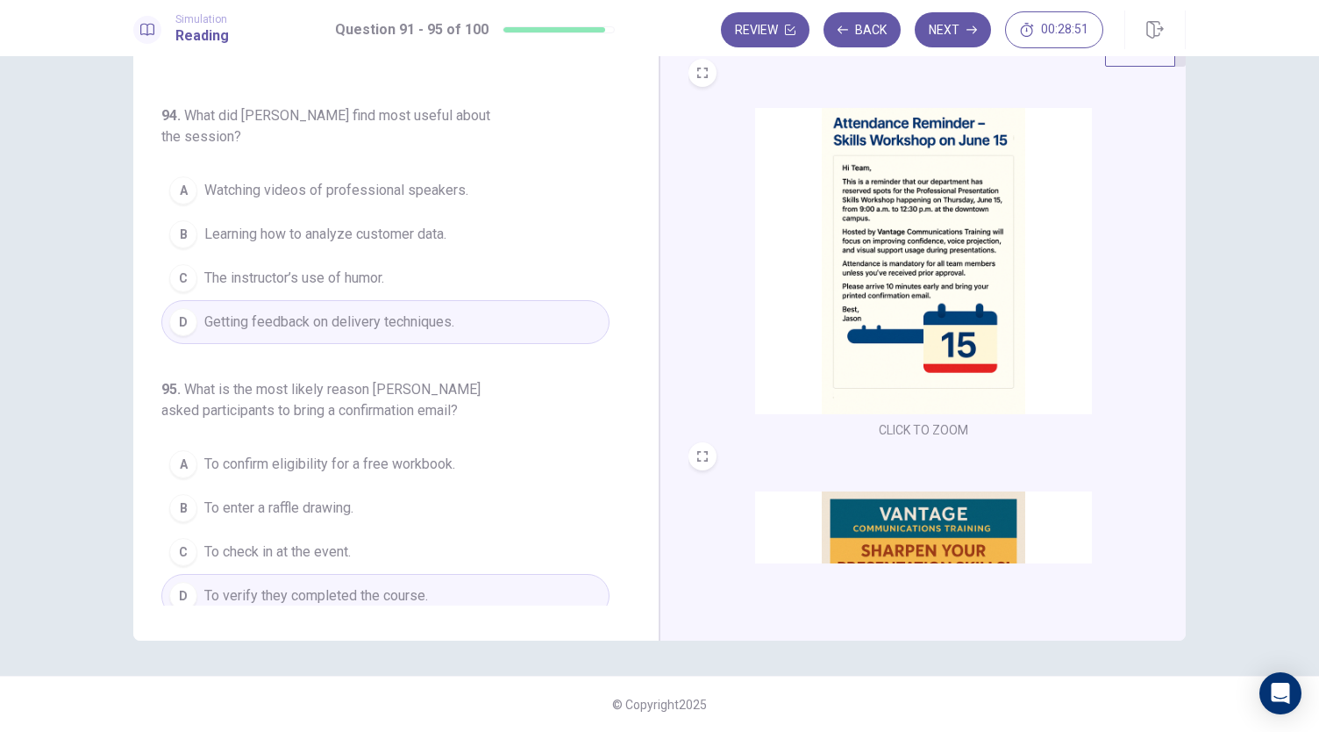
click at [536, 539] on button "C To check in at the event." at bounding box center [385, 552] width 448 height 44
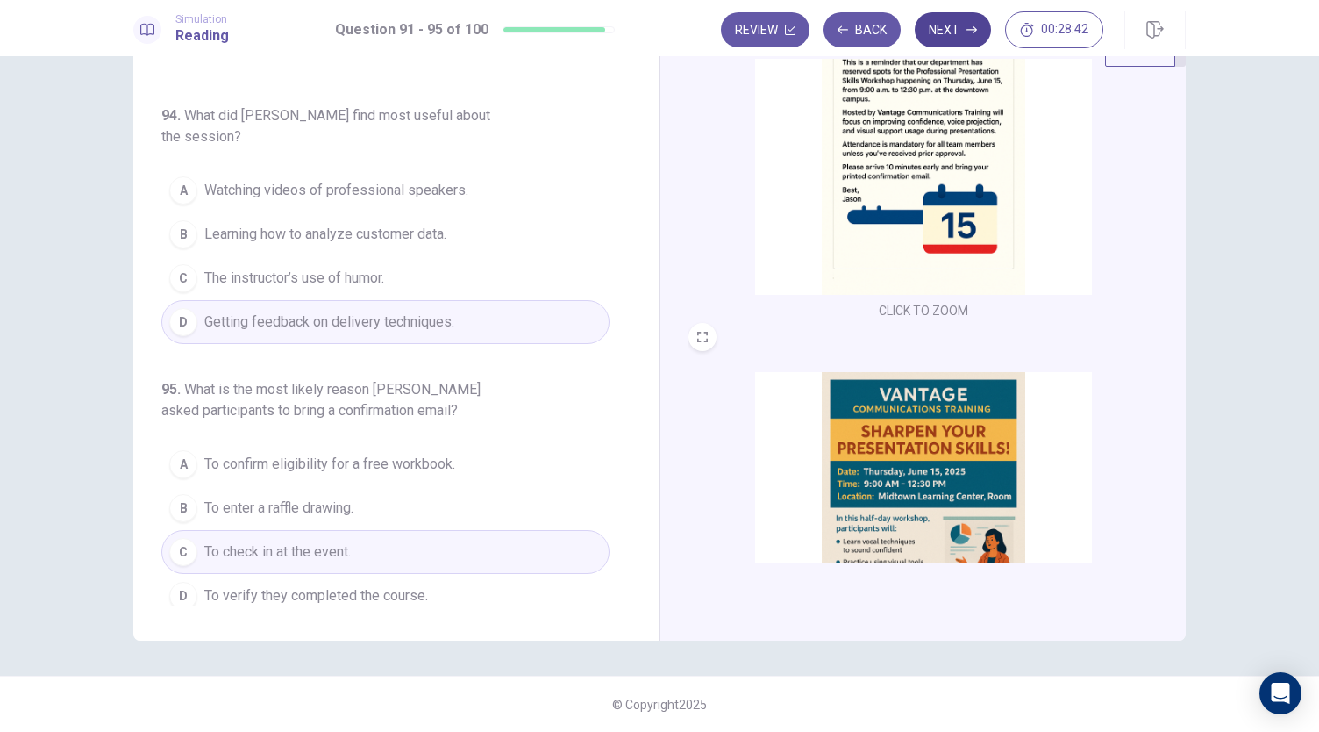
click at [961, 25] on button "Next" at bounding box center [953, 29] width 76 height 35
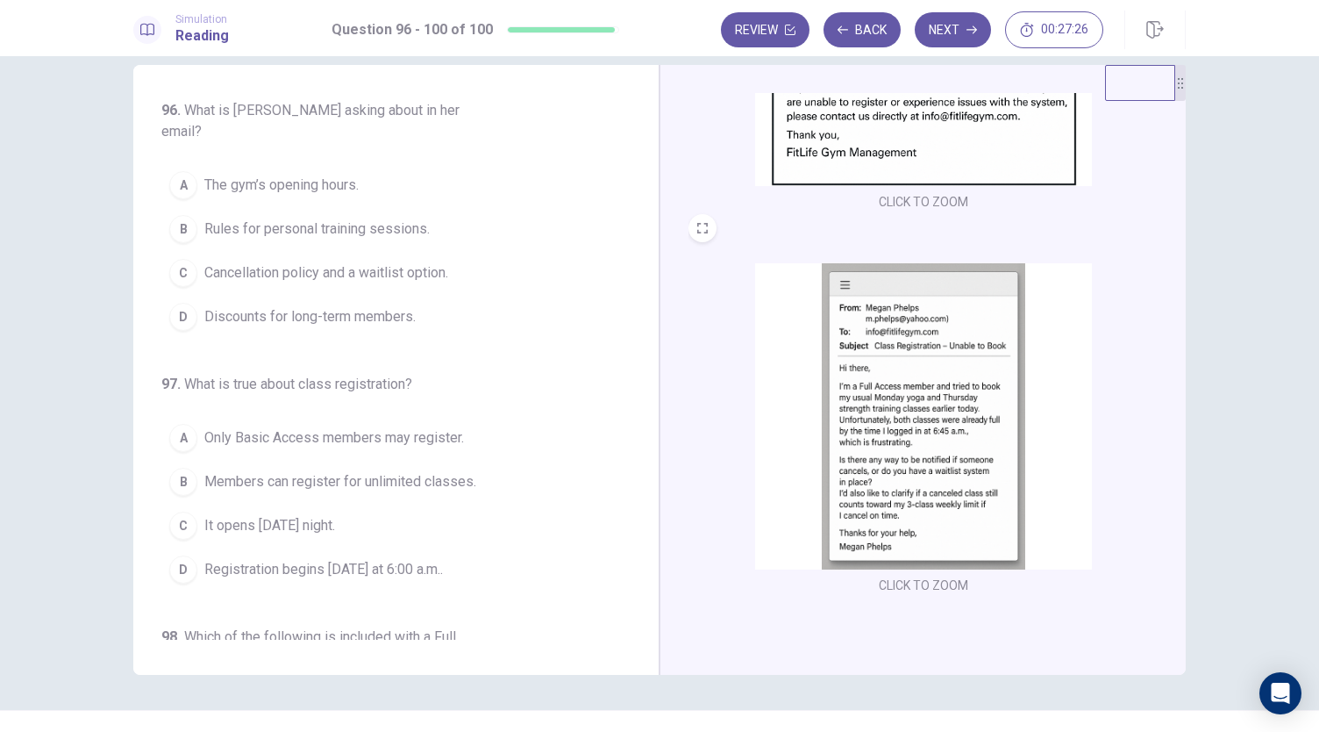
scroll to position [0, 0]
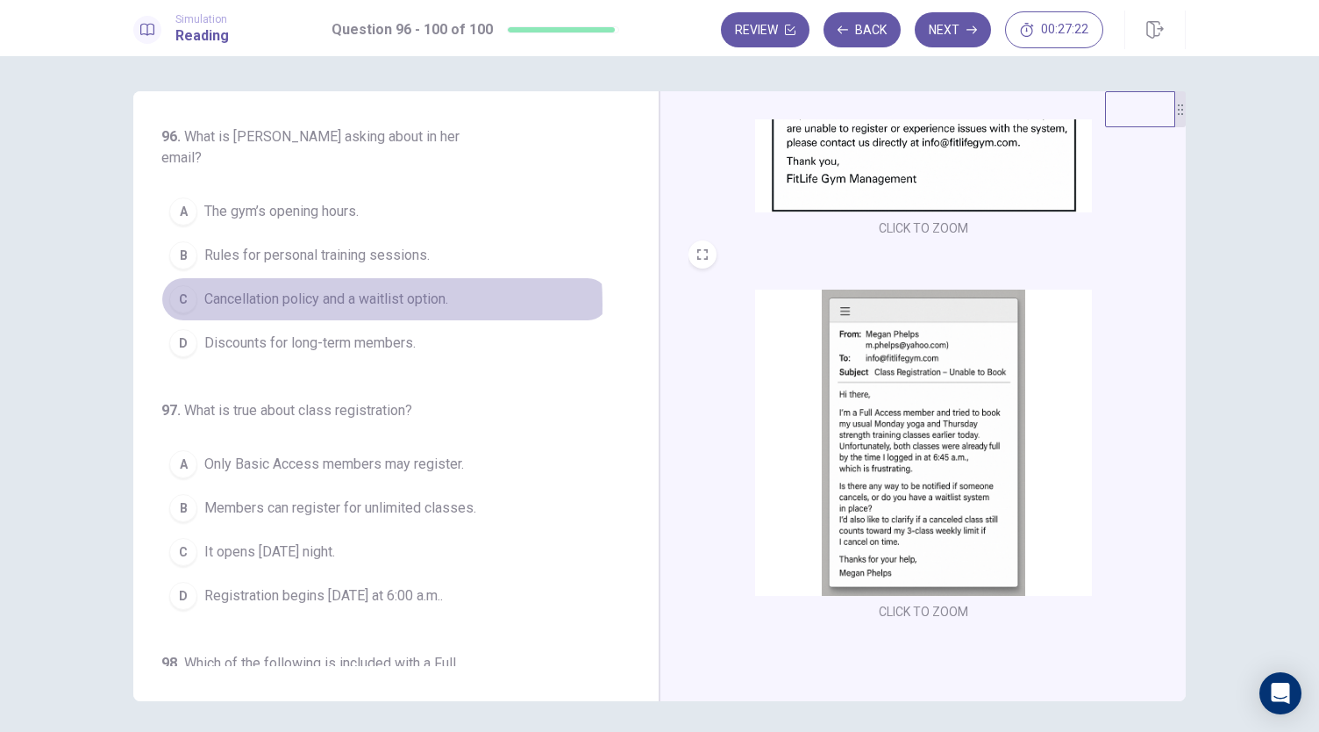
click at [250, 289] on span "Cancellation policy and a waitlist option." at bounding box center [326, 299] width 244 height 21
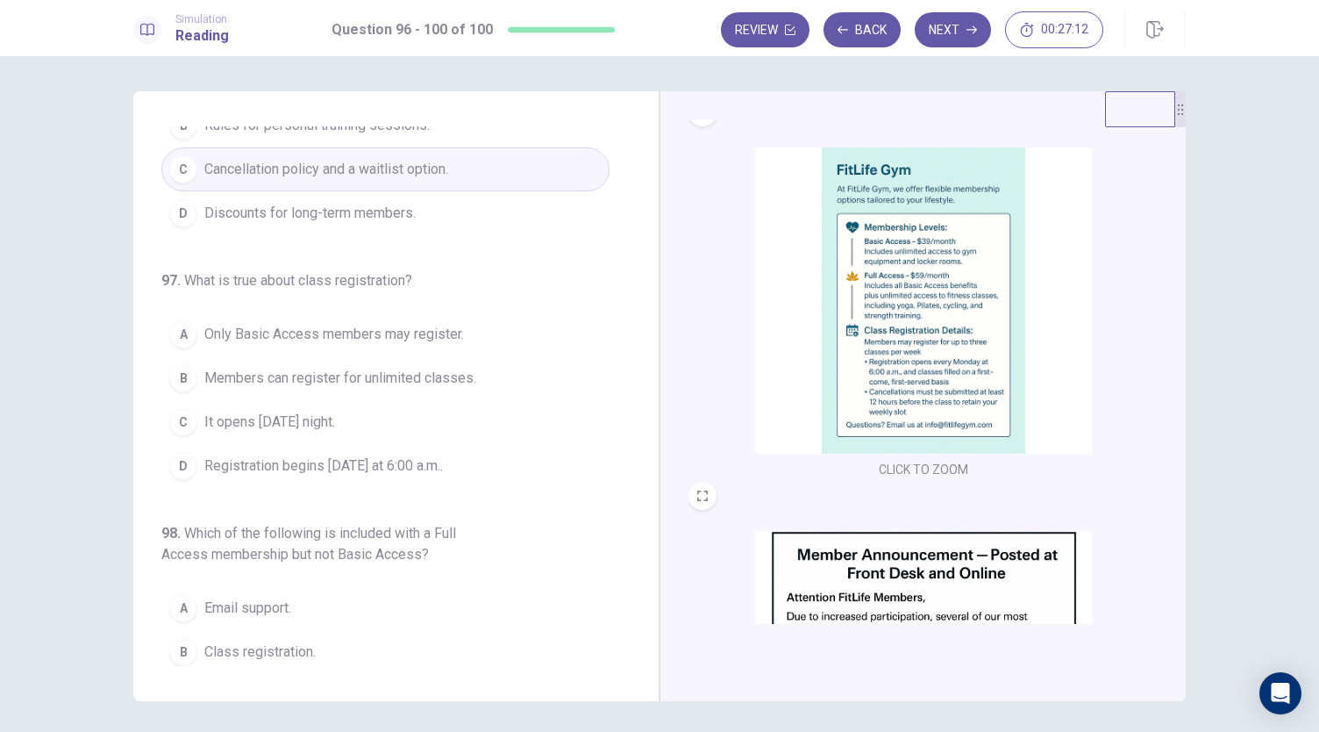
scroll to position [1, 0]
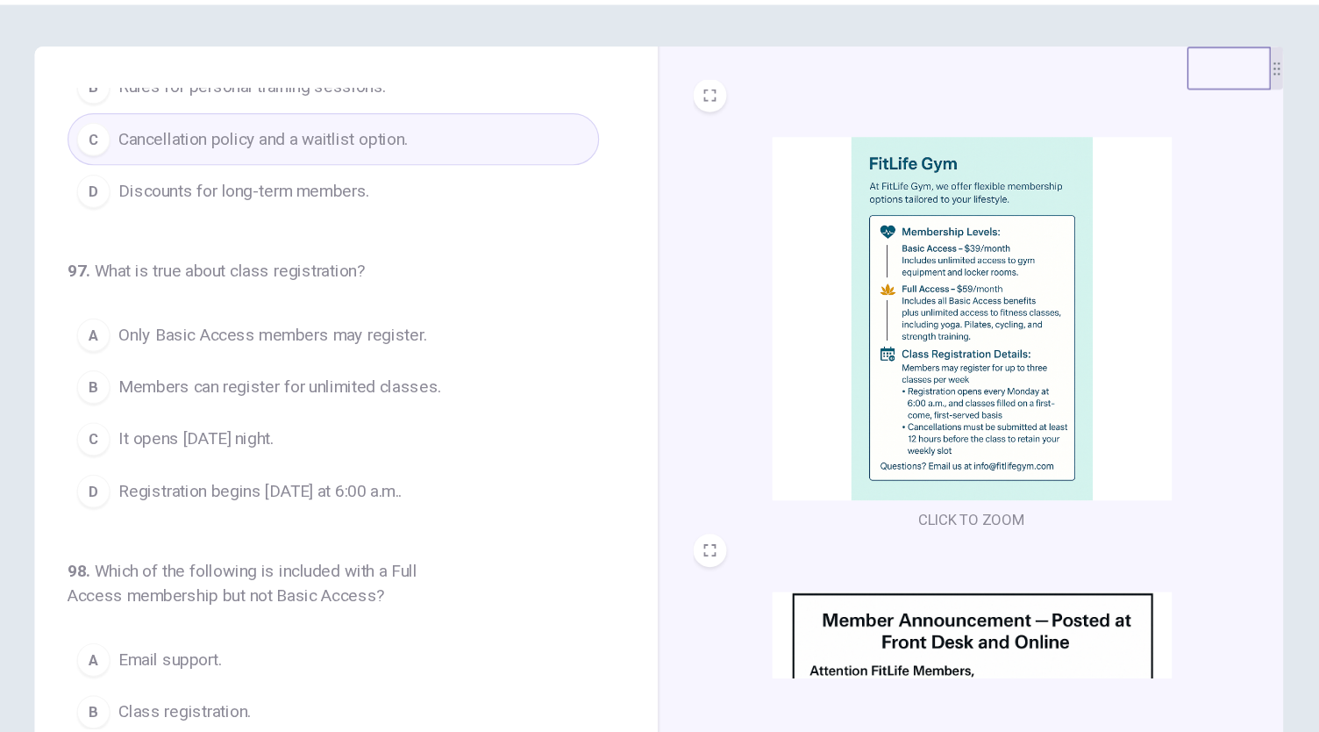
click at [386, 400] on button "C It opens Sunday night." at bounding box center [385, 422] width 448 height 44
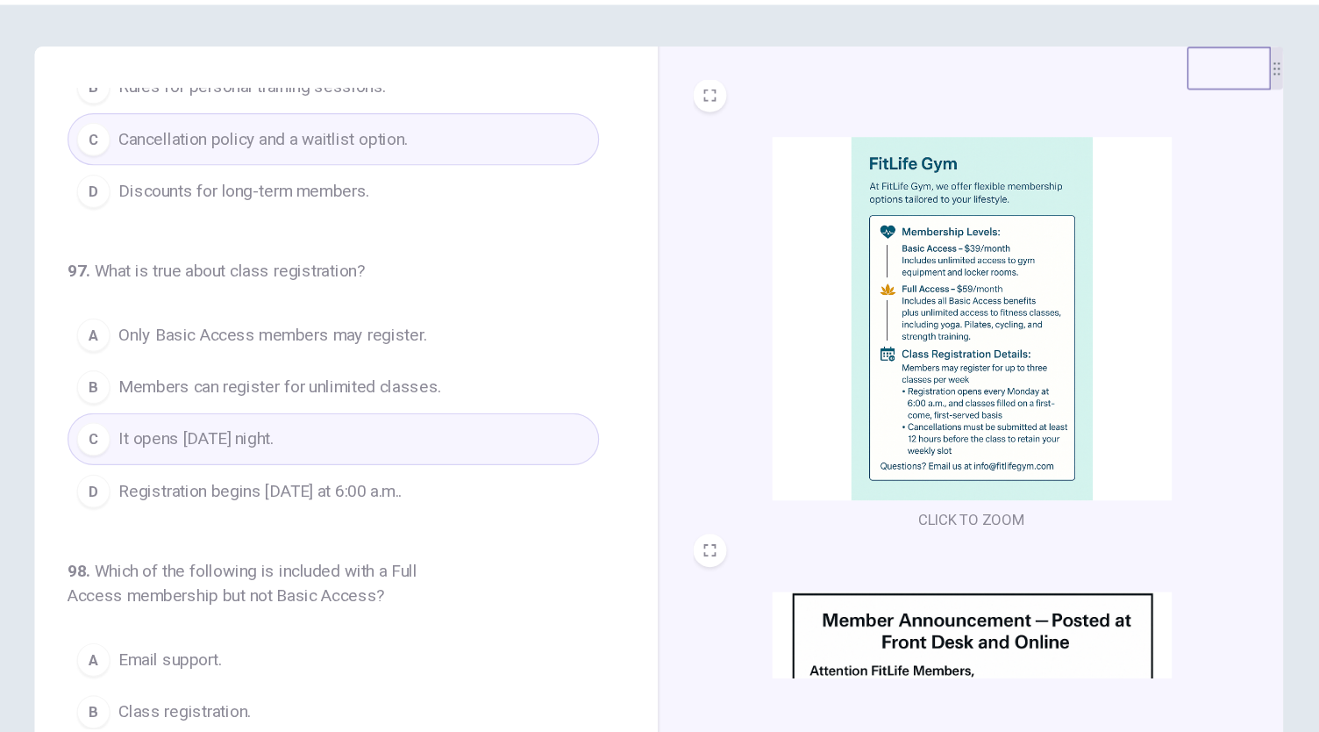
click at [354, 455] on span "Registration begins on Monday at 6:00 a.m.." at bounding box center [323, 465] width 239 height 21
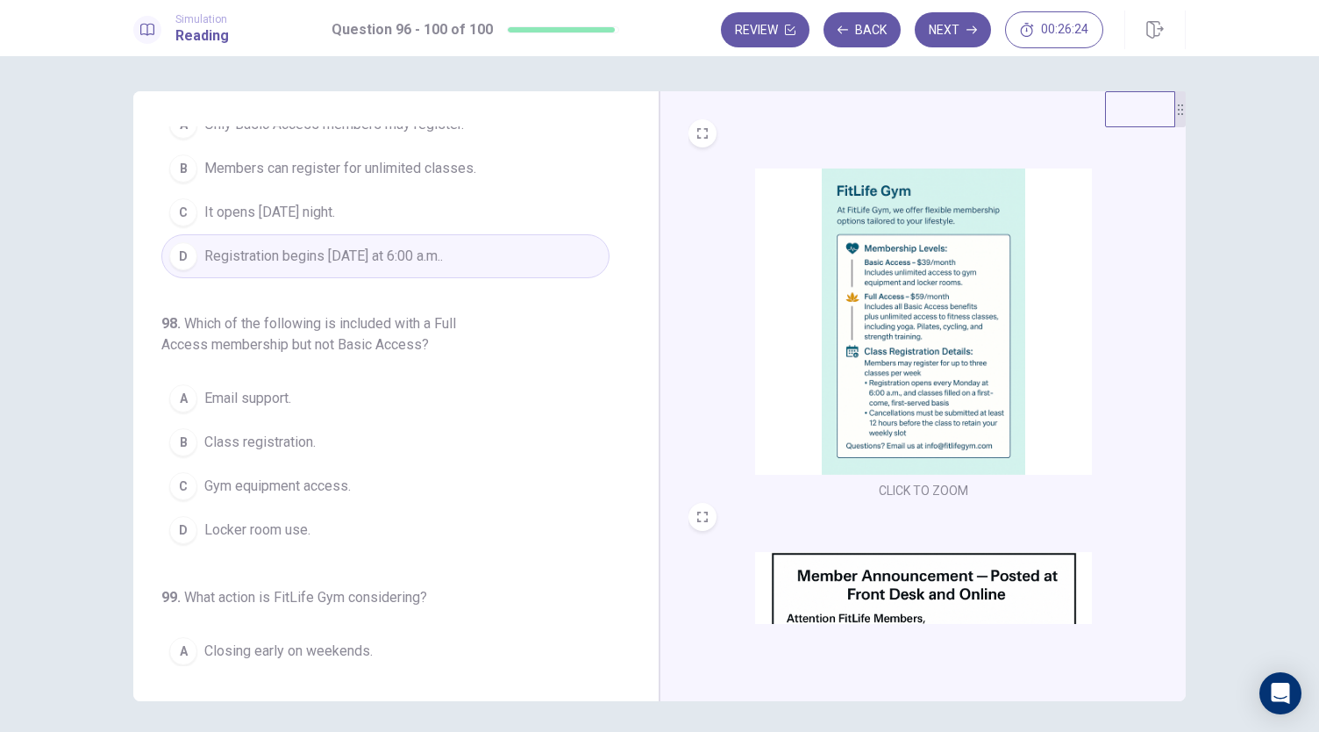
scroll to position [349, 0]
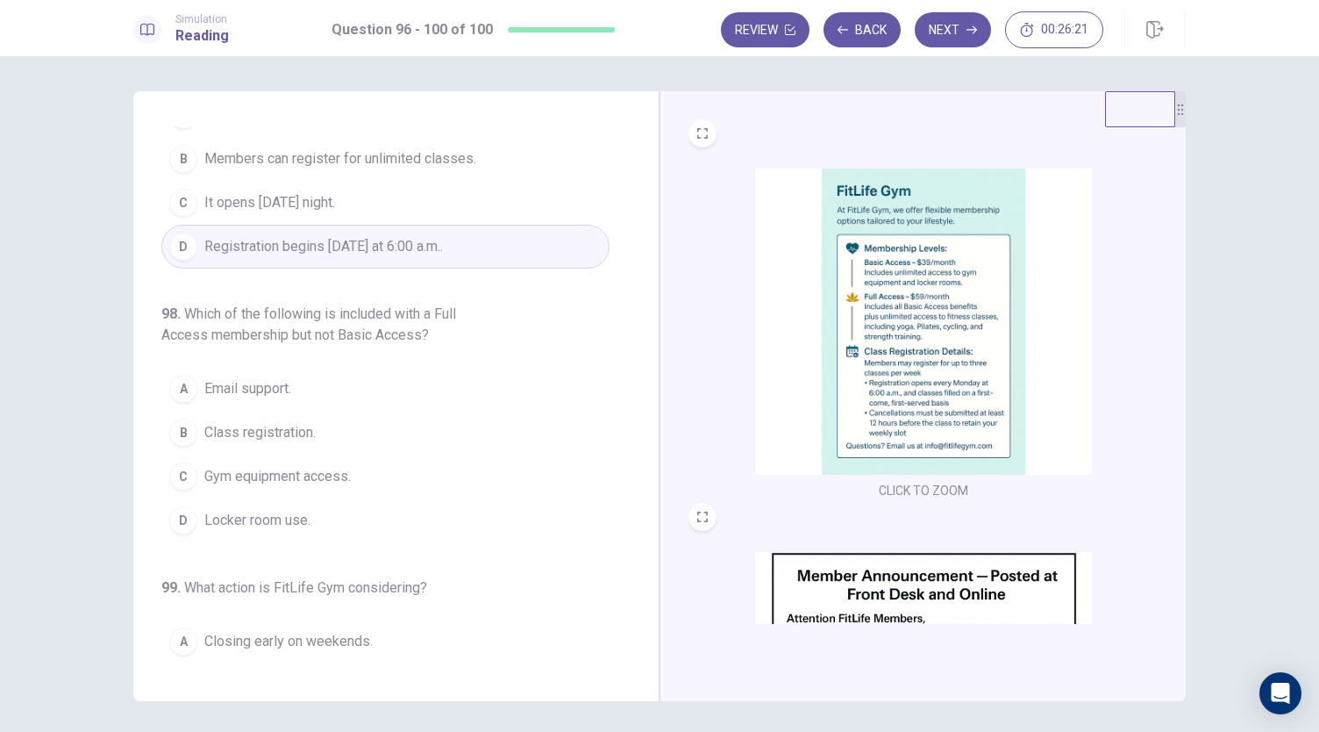
drag, startPoint x: 169, startPoint y: 282, endPoint x: 449, endPoint y: 306, distance: 280.9
click at [449, 306] on h6 "98 . Which of the following is included with a Full Access membership but not B…" at bounding box center [329, 324] width 337 height 42
drag, startPoint x: 191, startPoint y: 292, endPoint x: 445, endPoint y: 327, distance: 255.9
click at [445, 327] on div "98 . Which of the following is included with a Full Access membership but not B…" at bounding box center [385, 422] width 448 height 239
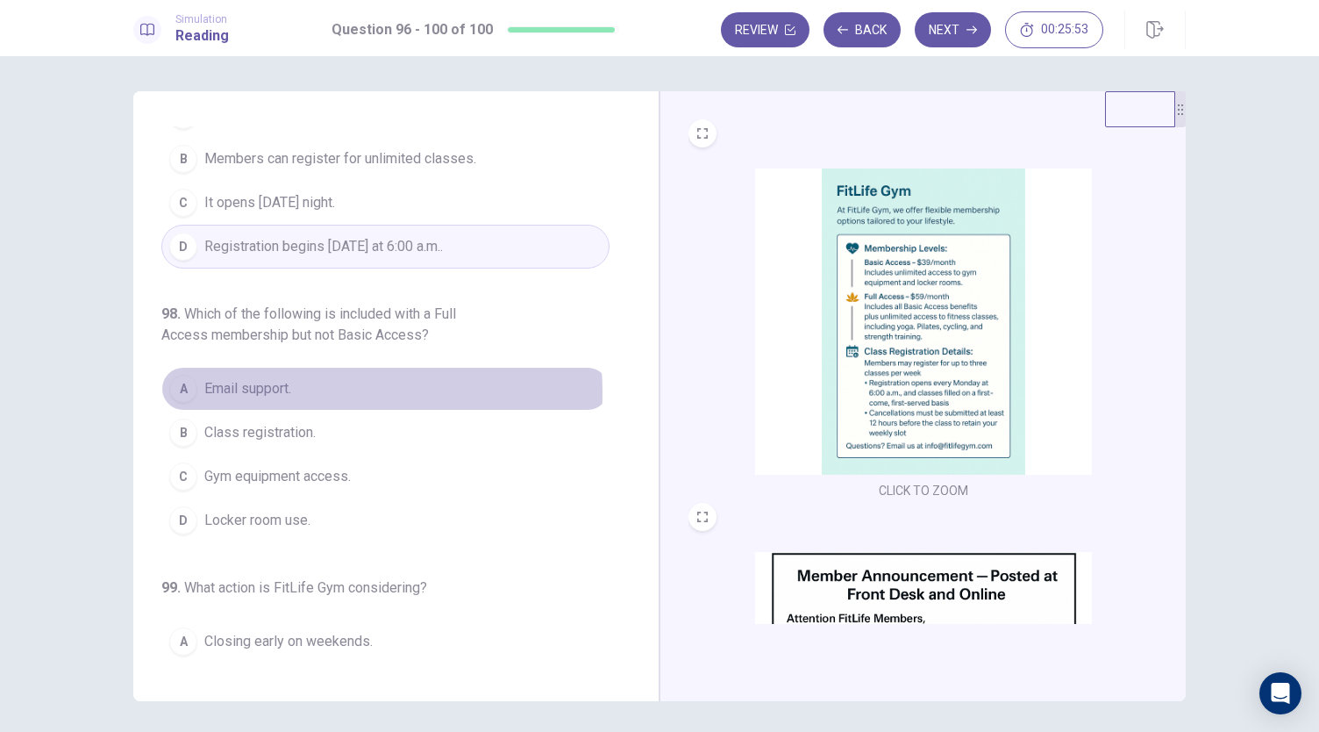
click at [302, 367] on button "A Email support." at bounding box center [385, 389] width 448 height 44
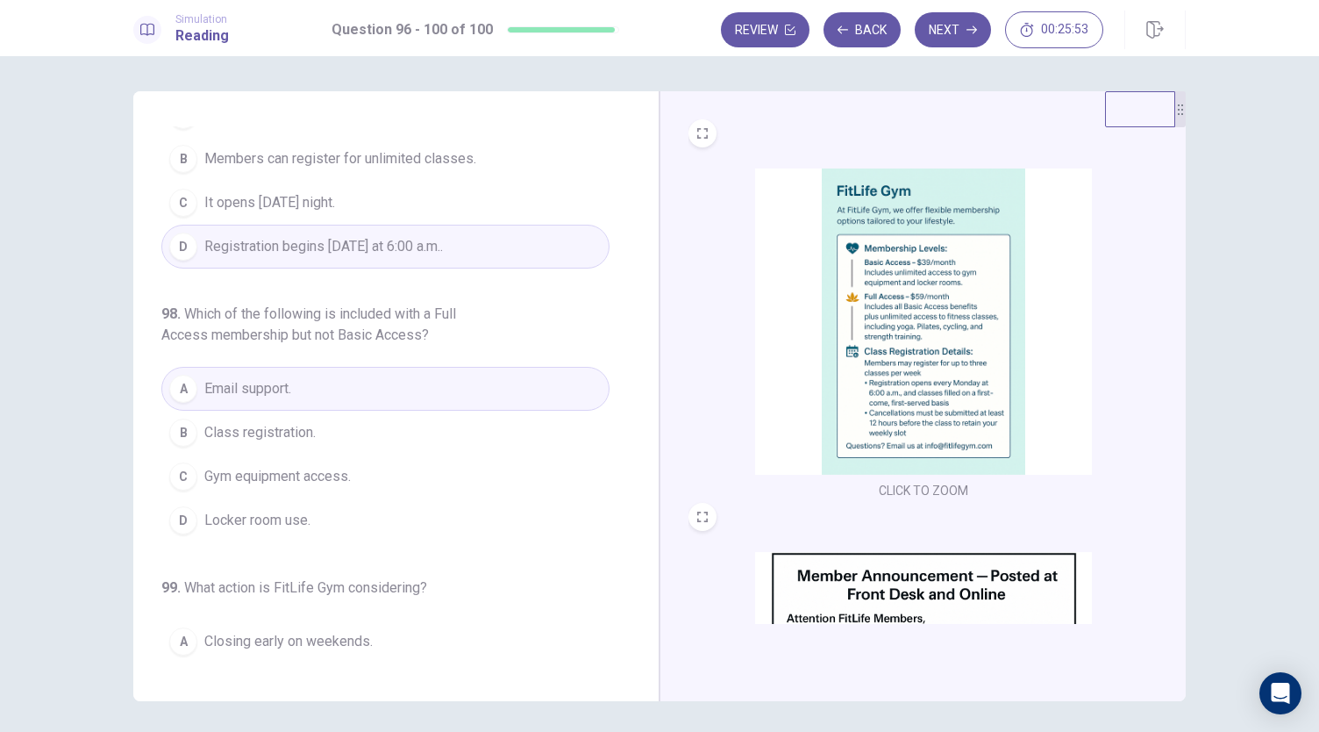
click at [304, 422] on span "Class registration." at bounding box center [259, 432] width 111 height 21
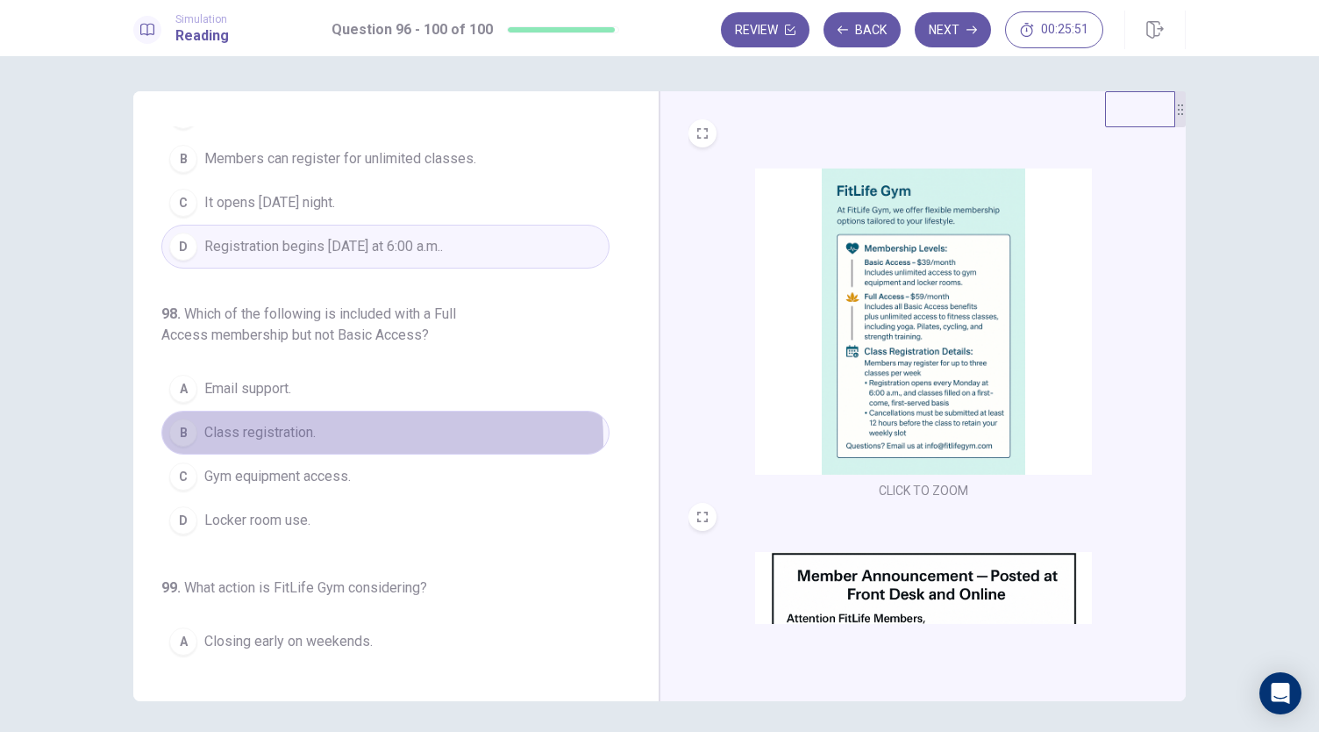
click at [362, 413] on button "B Class registration." at bounding box center [385, 432] width 448 height 44
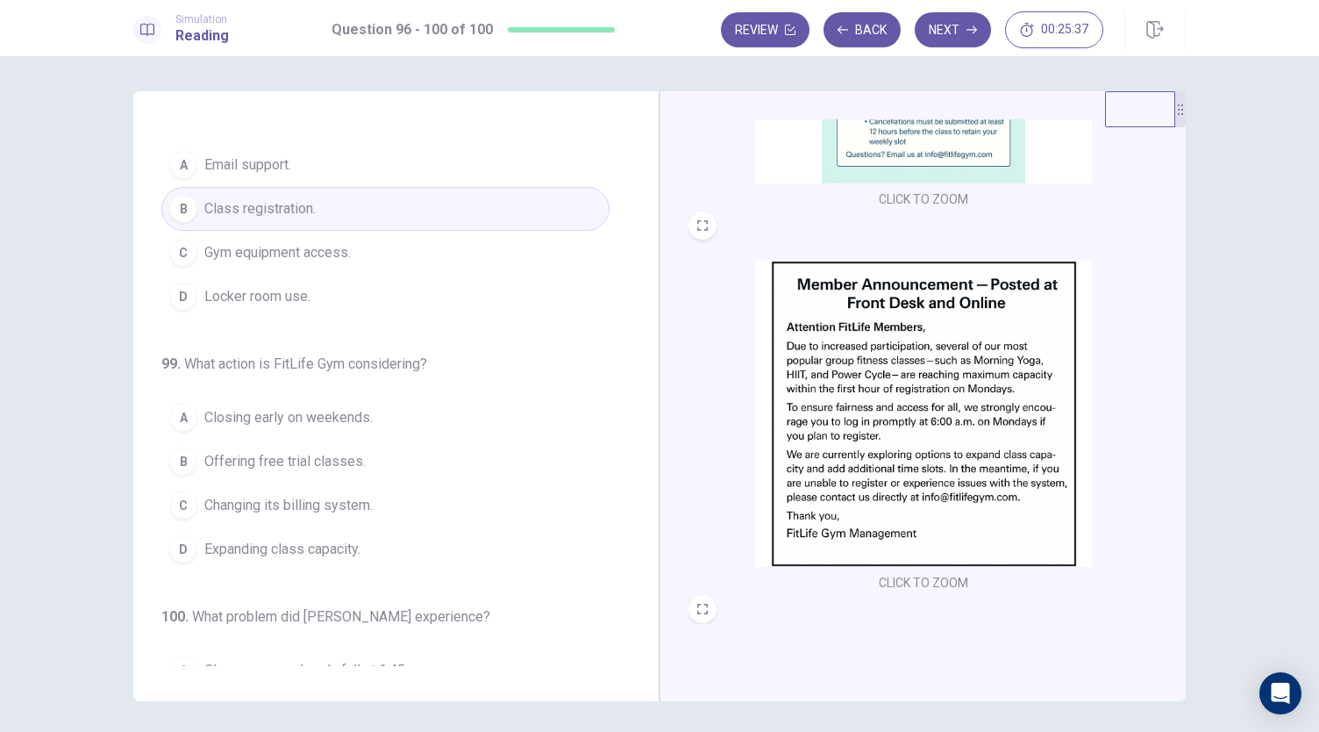
scroll to position [332, 0]
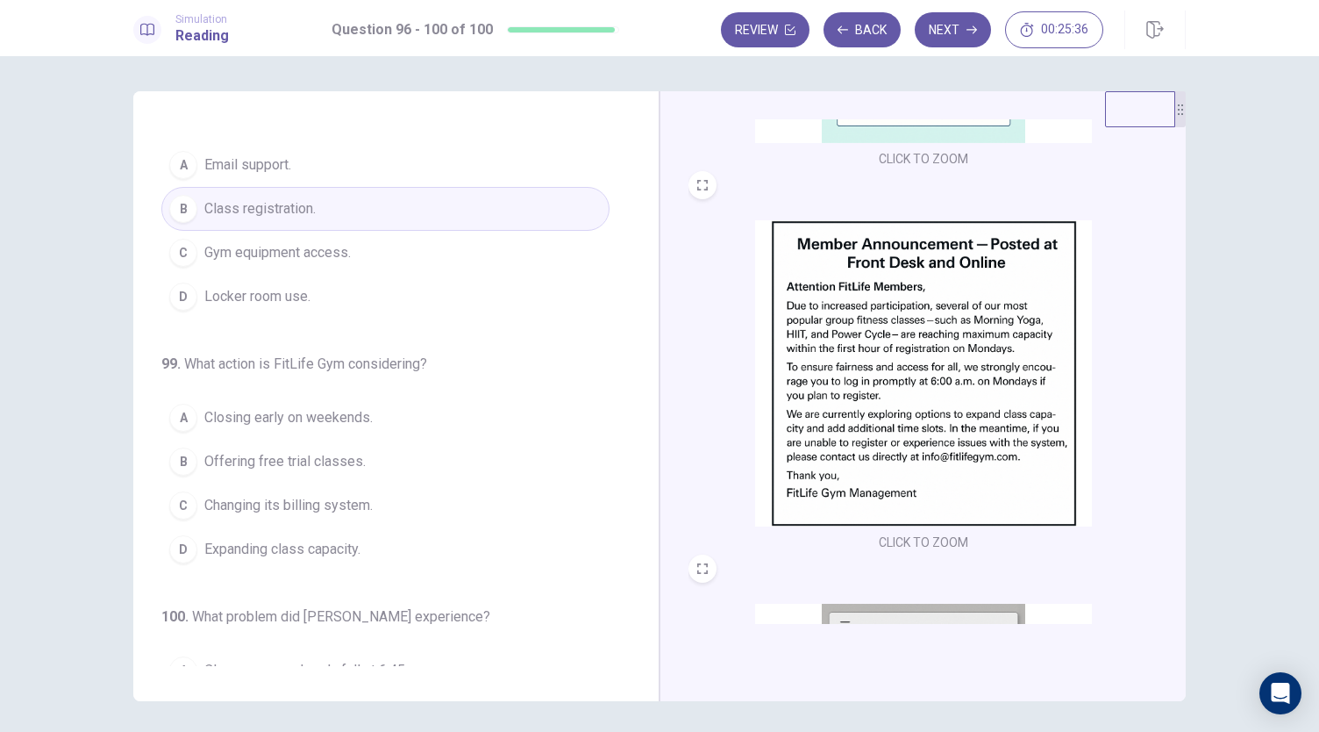
click at [335, 539] on span "Expanding class capacity." at bounding box center [282, 549] width 156 height 21
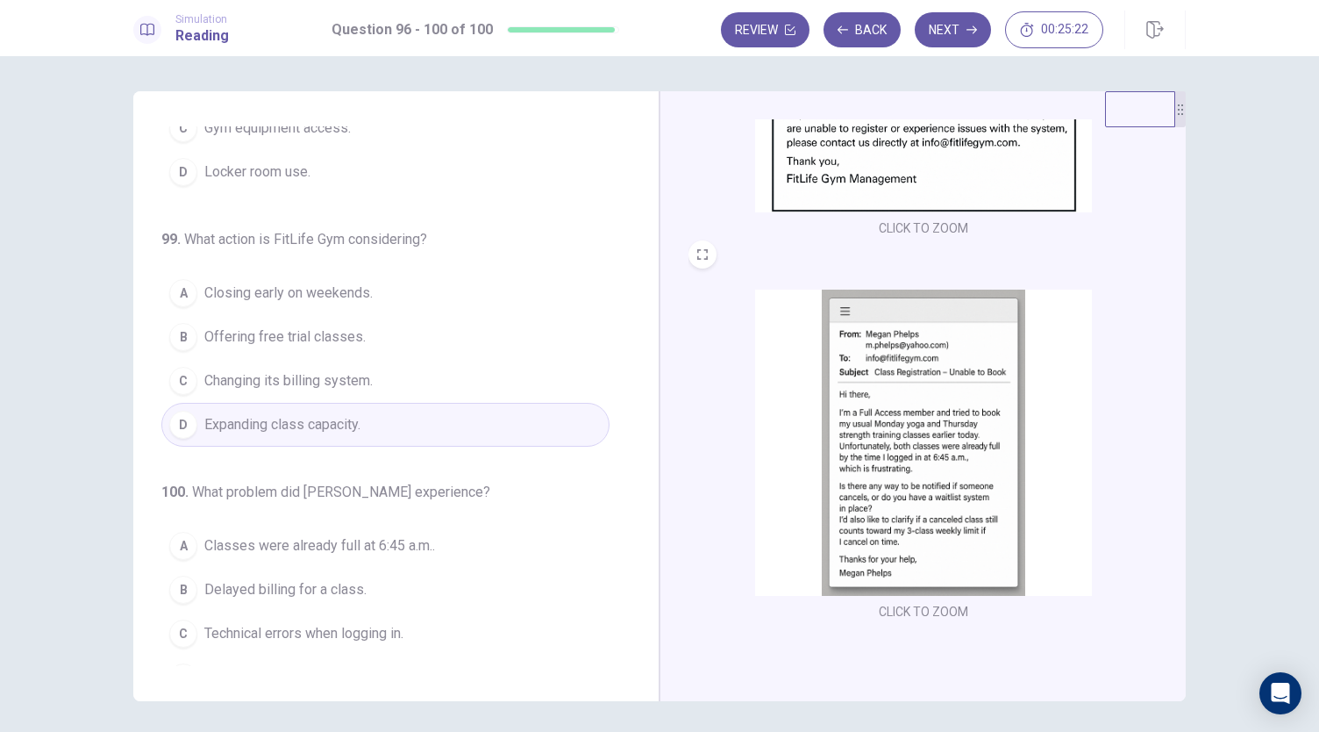
scroll to position [61, 0]
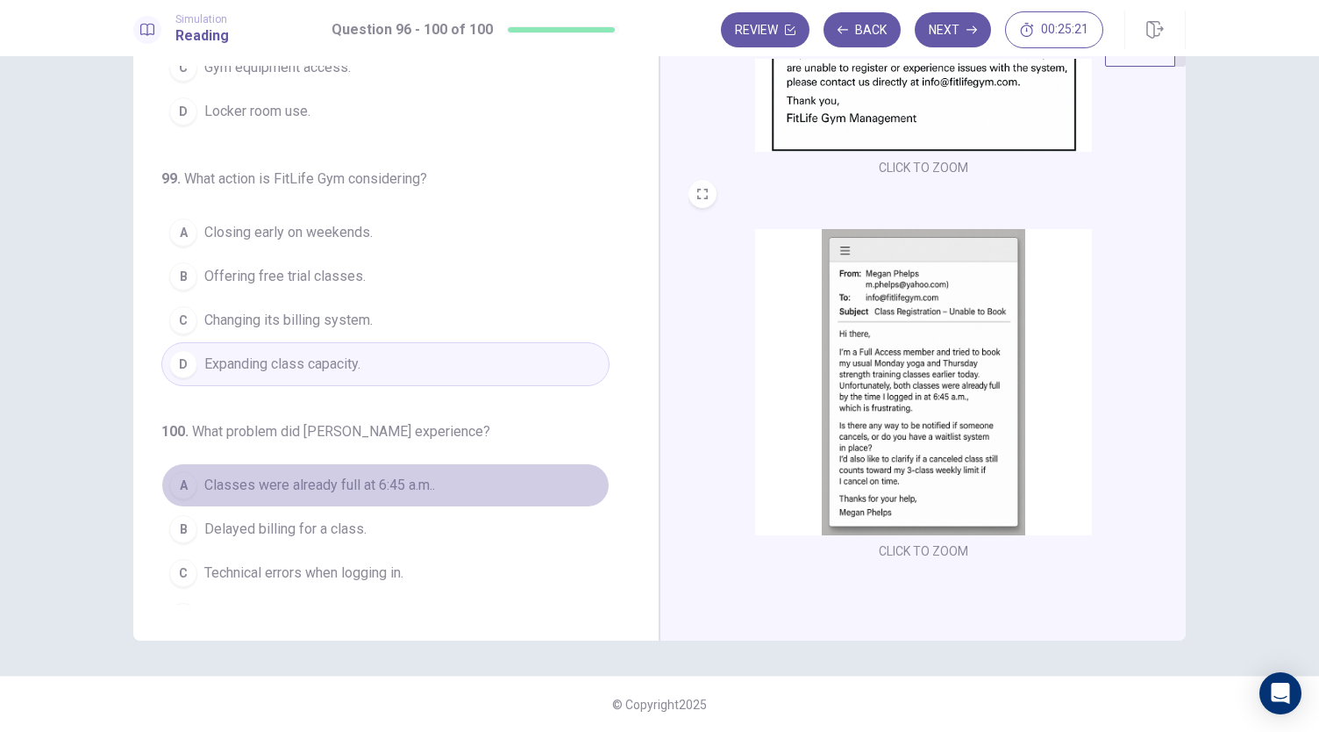
click at [391, 475] on span "Classes were already full at 6:45 a.m.." at bounding box center [319, 485] width 231 height 21
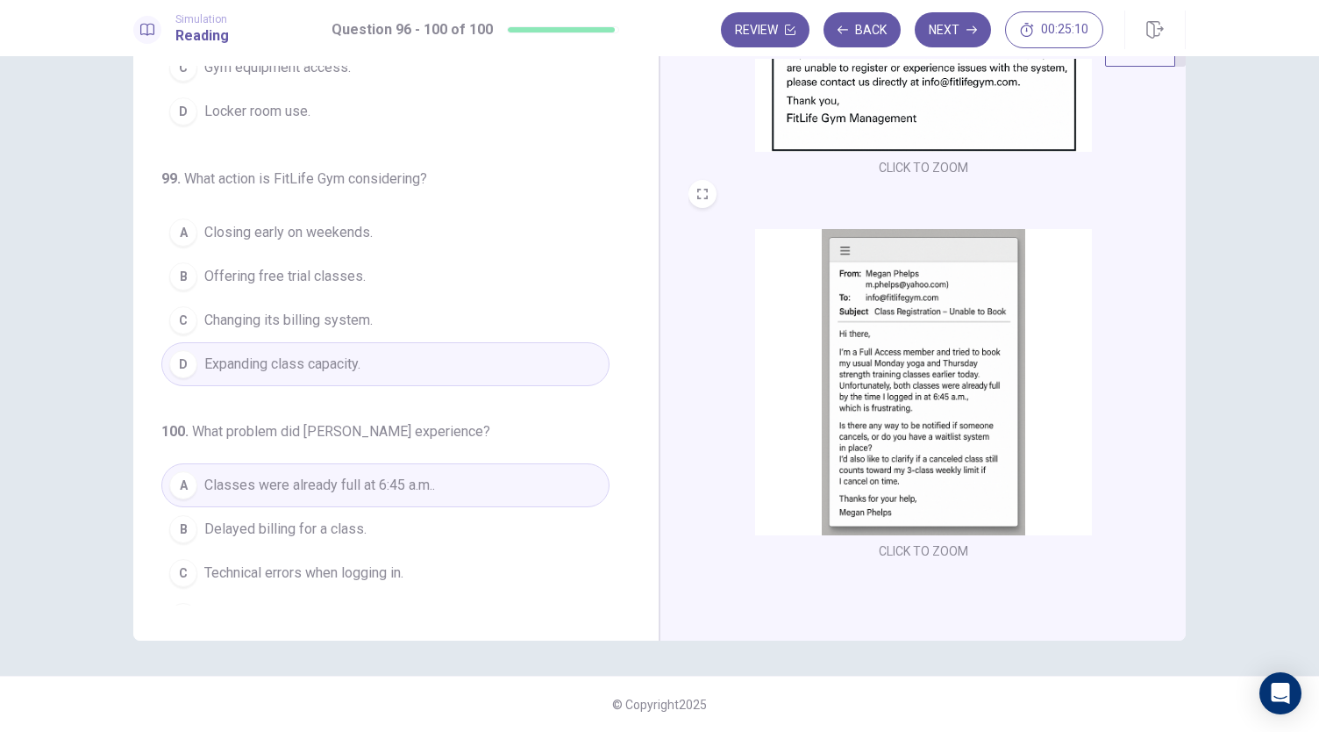
click at [456, 463] on button "A Classes were already full at 6:45 a.m.." at bounding box center [385, 485] width 448 height 44
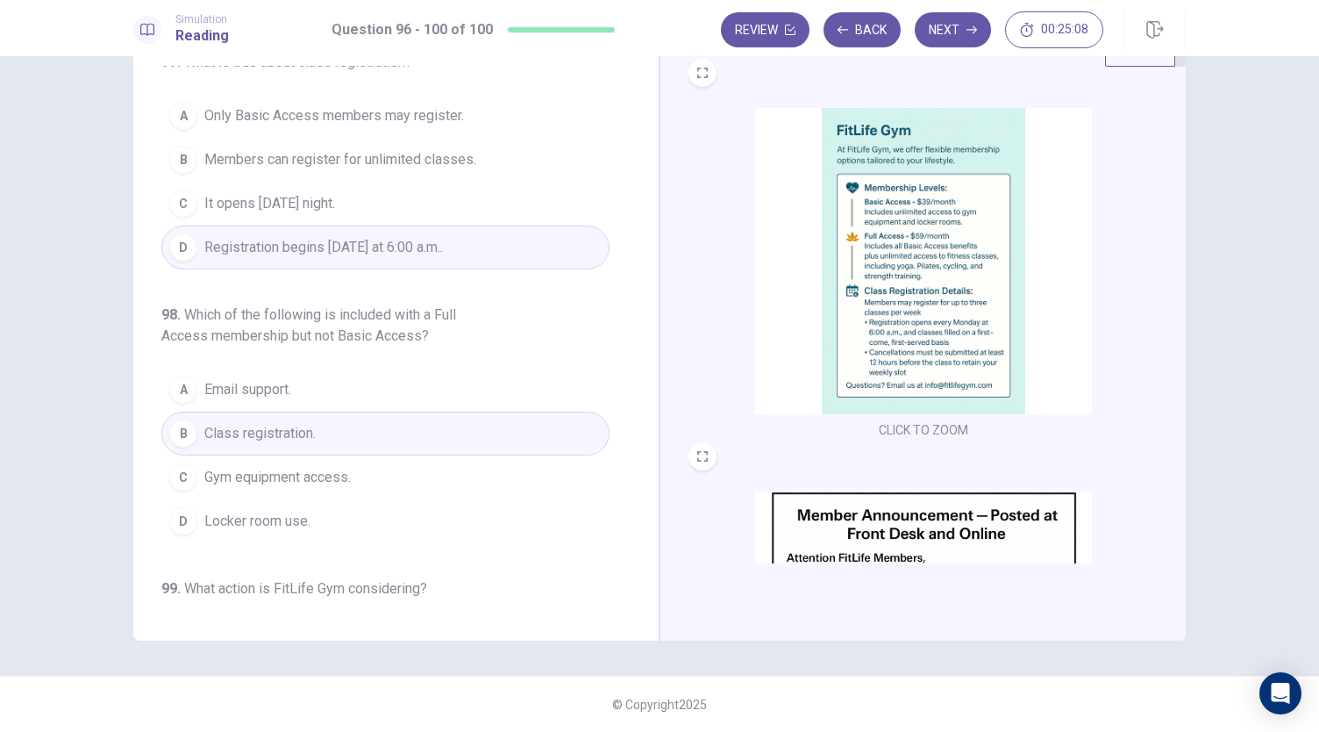
scroll to position [259, 0]
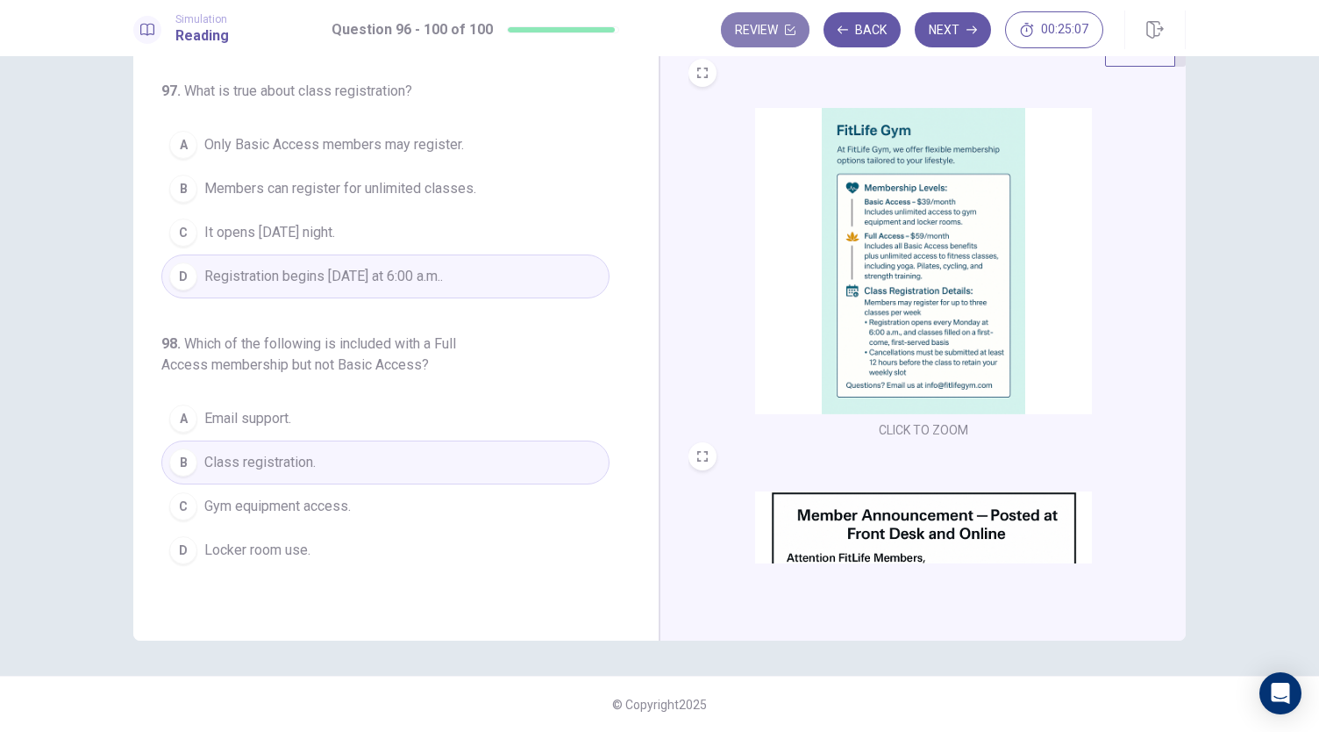
click at [792, 22] on button "Review" at bounding box center [765, 29] width 89 height 35
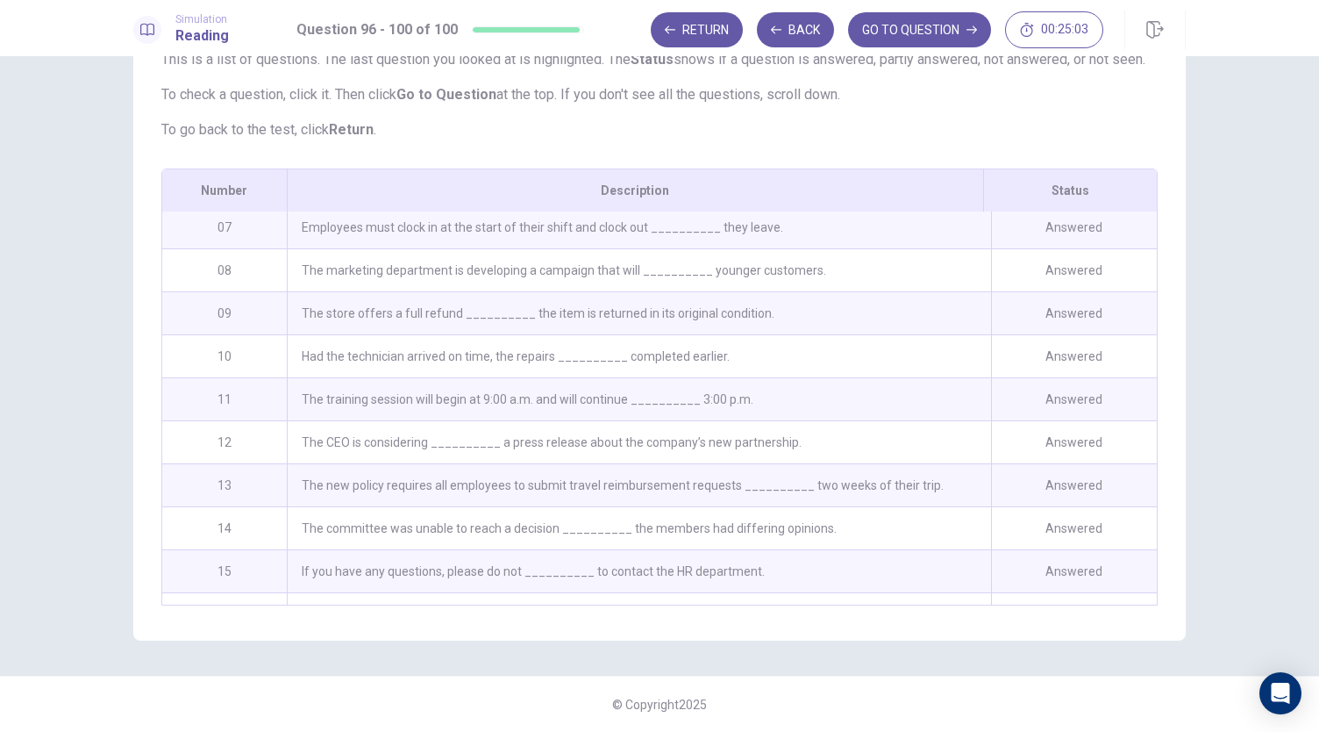
scroll to position [0, 0]
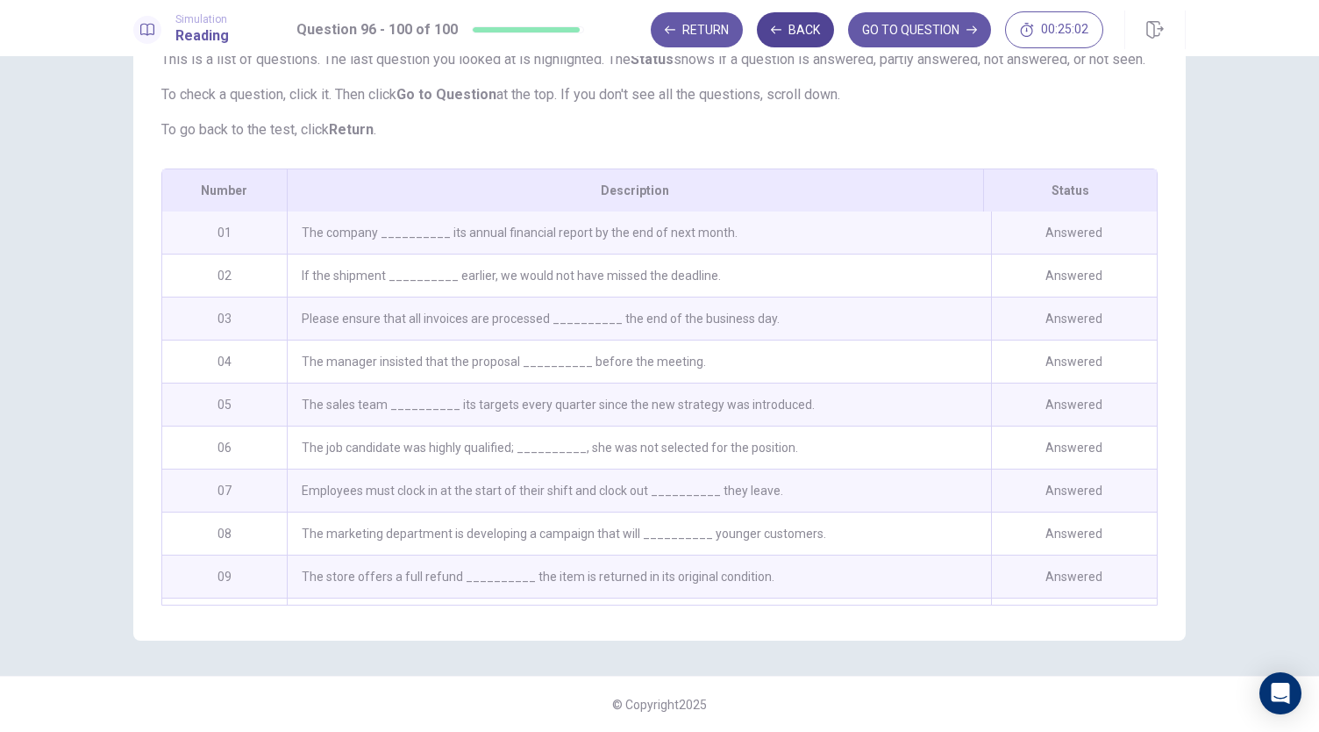
click at [796, 39] on button "Back" at bounding box center [795, 29] width 77 height 35
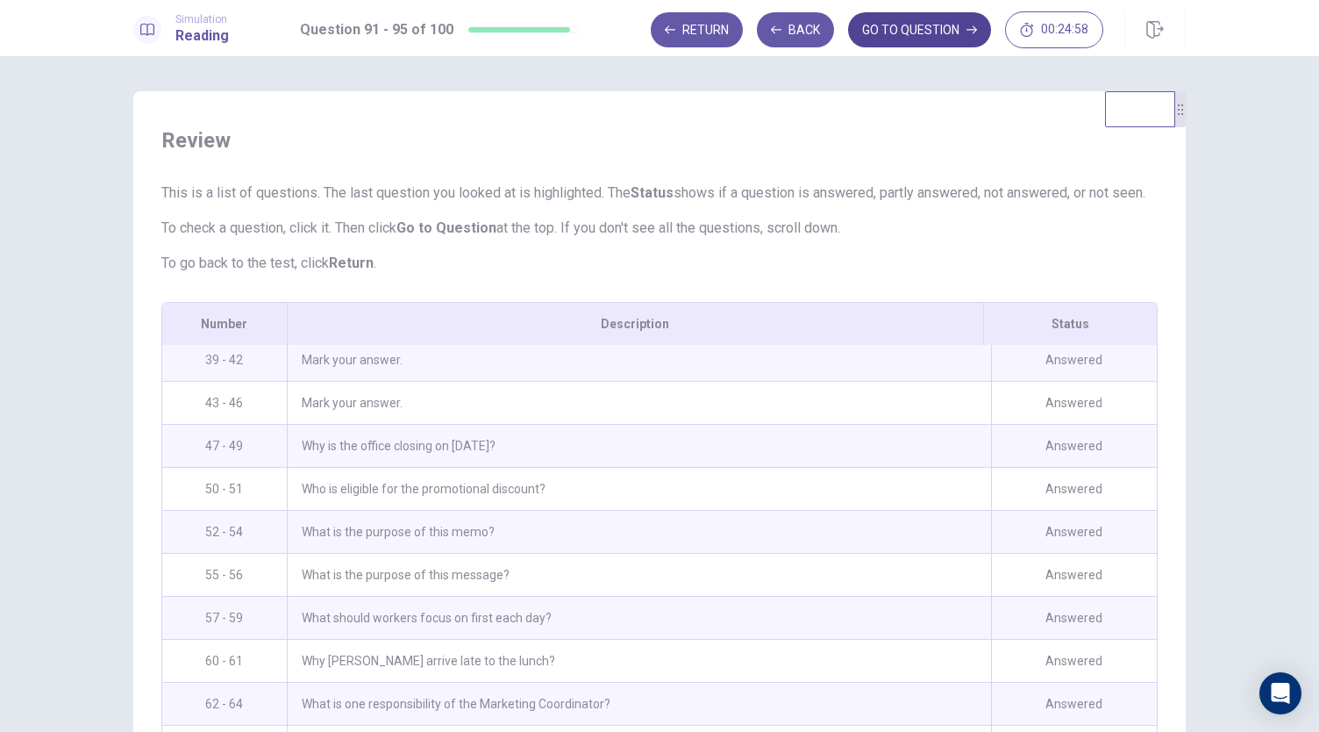
scroll to position [1418, 0]
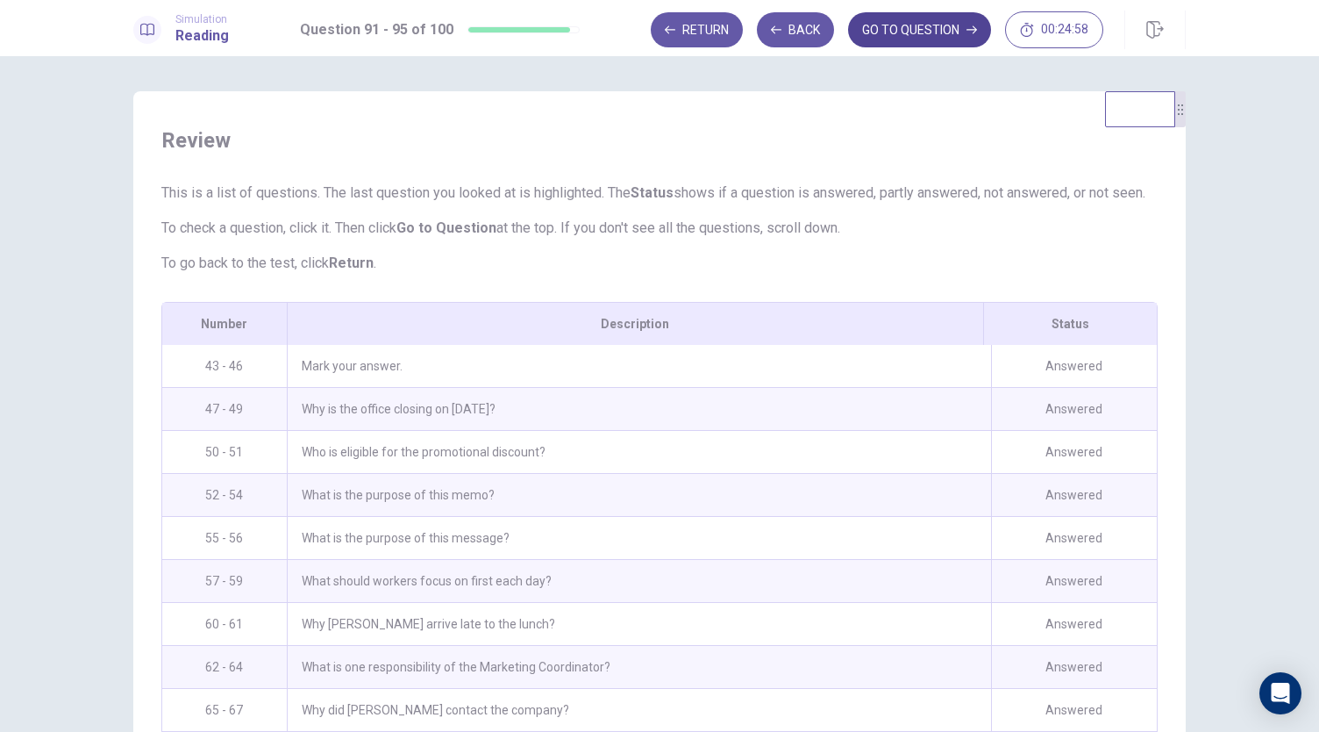
click at [917, 30] on button "GO TO QUESTION" at bounding box center [919, 29] width 143 height 35
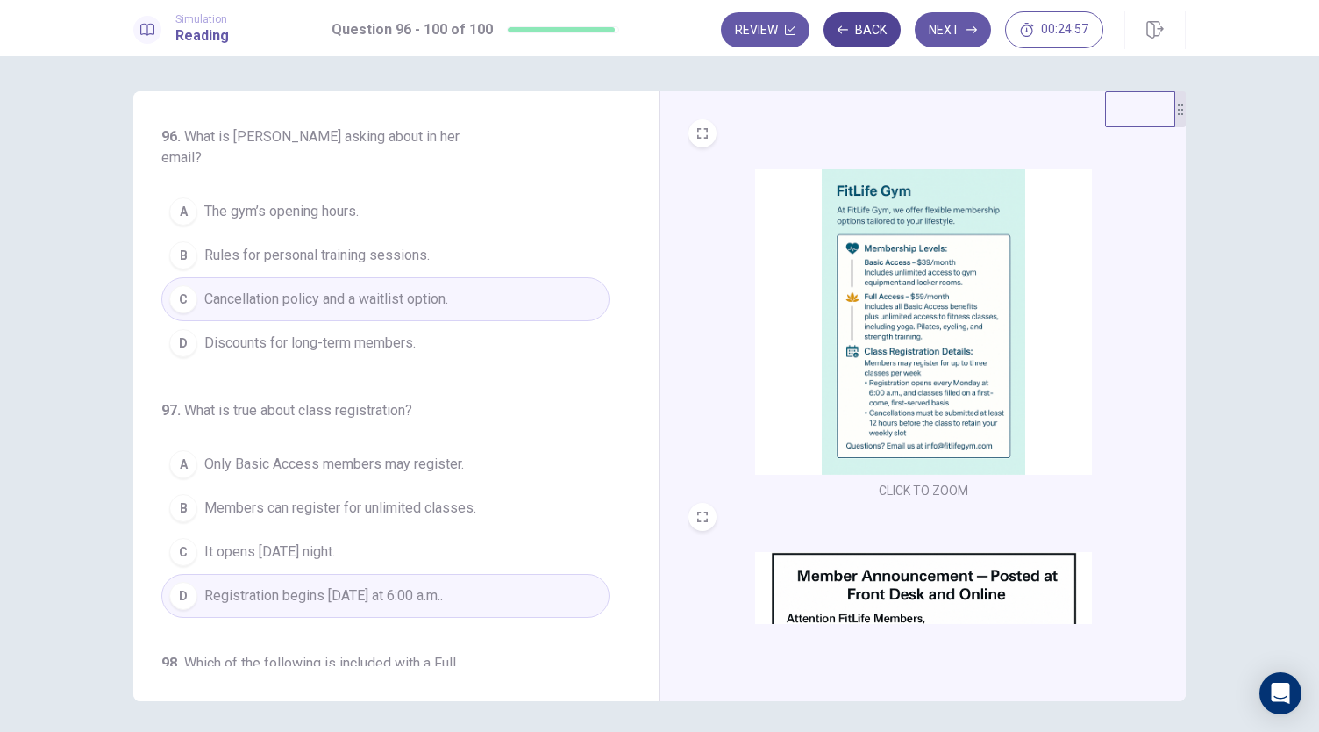
click at [855, 34] on button "Back" at bounding box center [862, 29] width 77 height 35
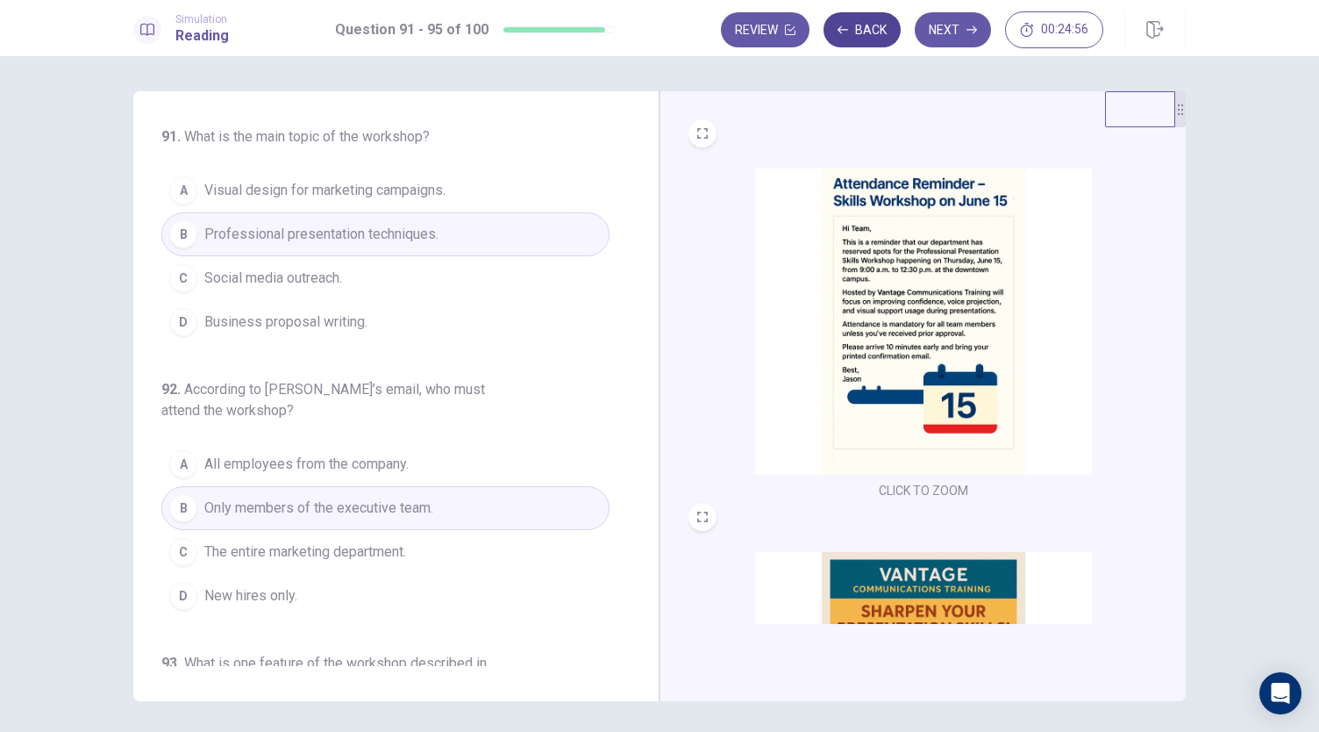
click at [855, 34] on button "Back" at bounding box center [862, 29] width 77 height 35
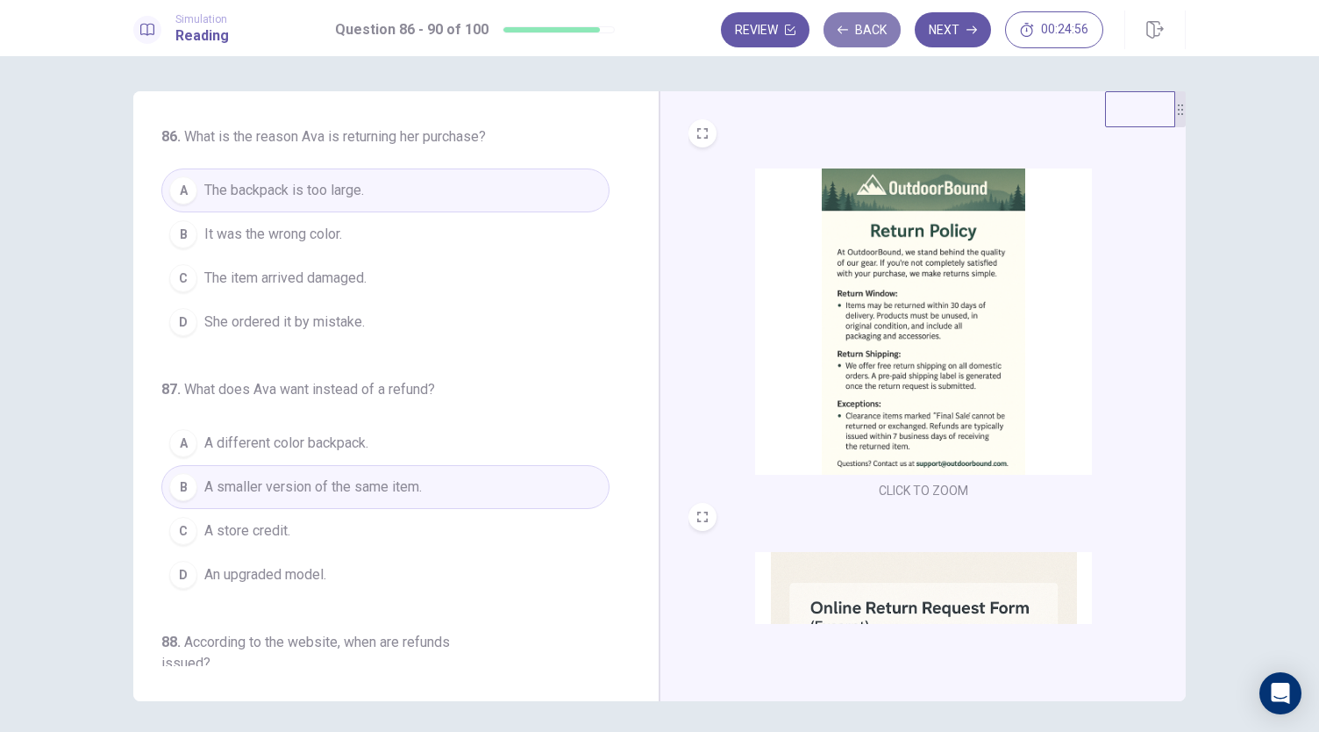
click at [855, 34] on button "Back" at bounding box center [862, 29] width 77 height 35
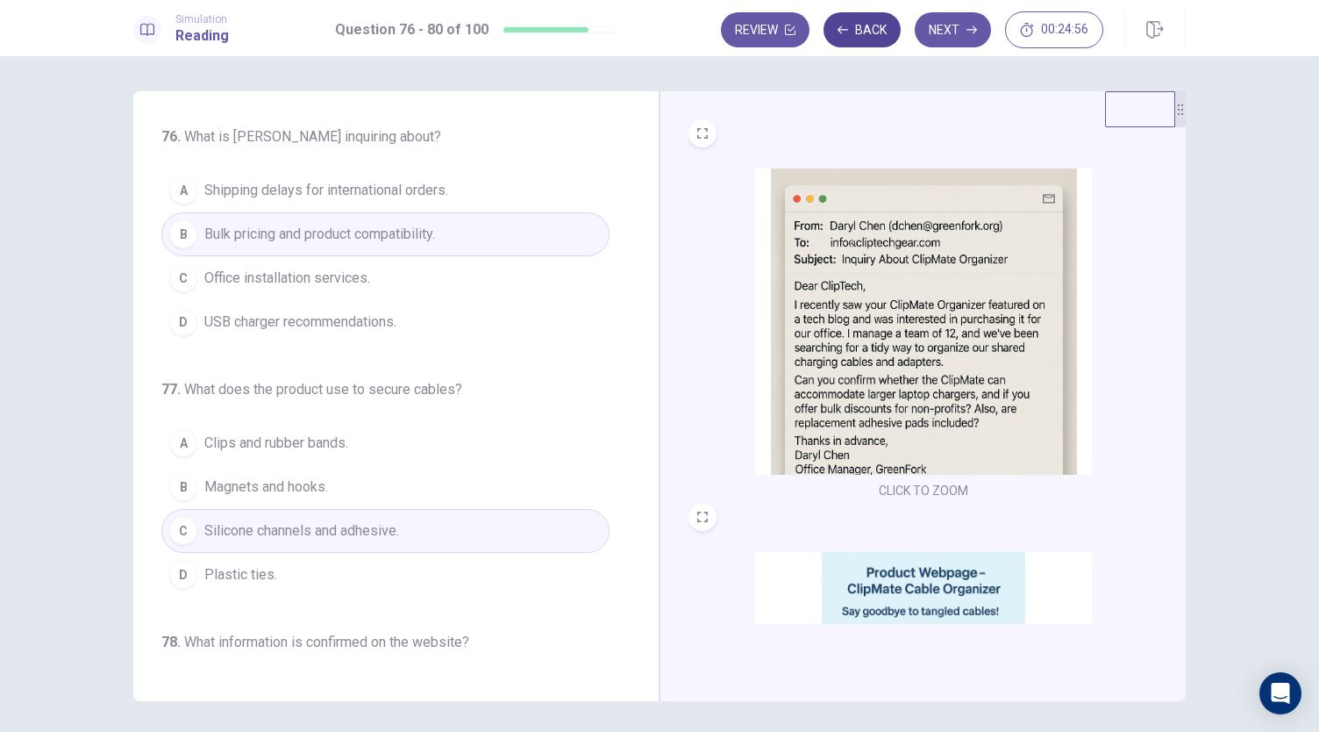
click at [855, 34] on button "Back" at bounding box center [862, 29] width 77 height 35
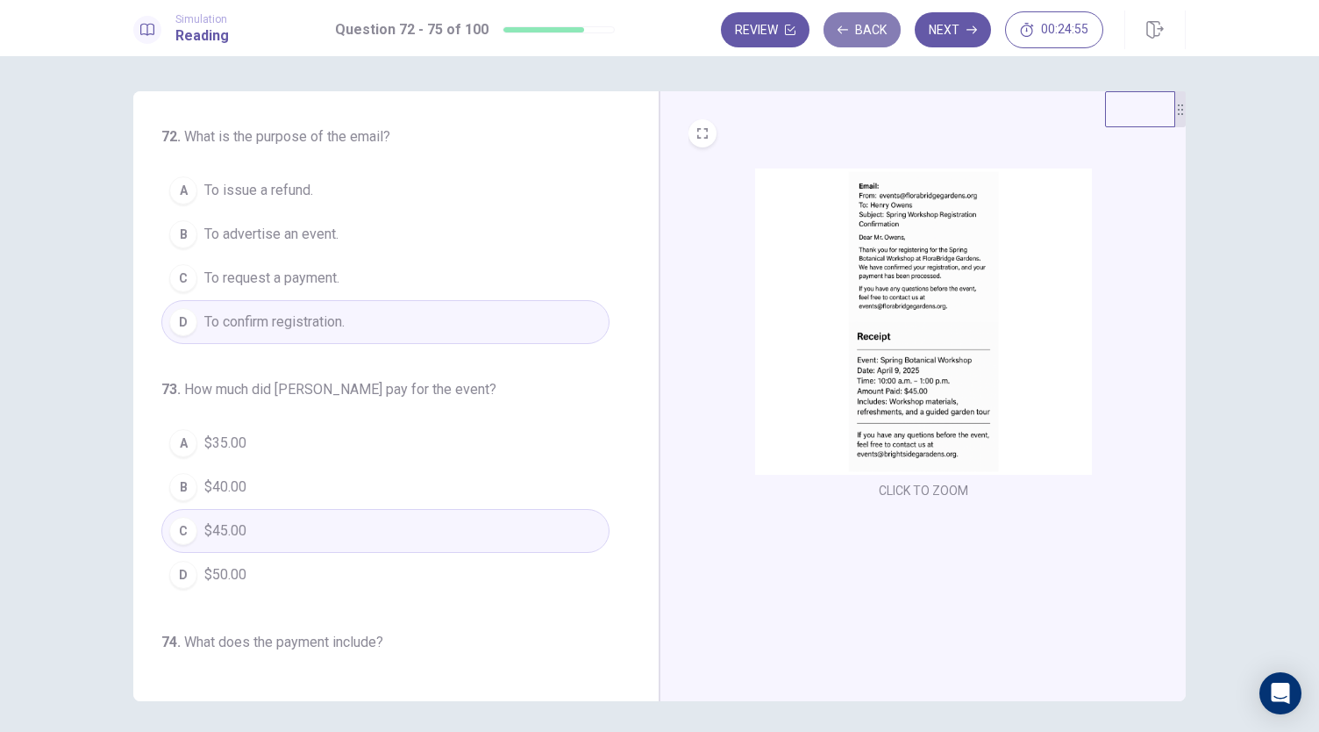
click at [855, 34] on button "Back" at bounding box center [862, 29] width 77 height 35
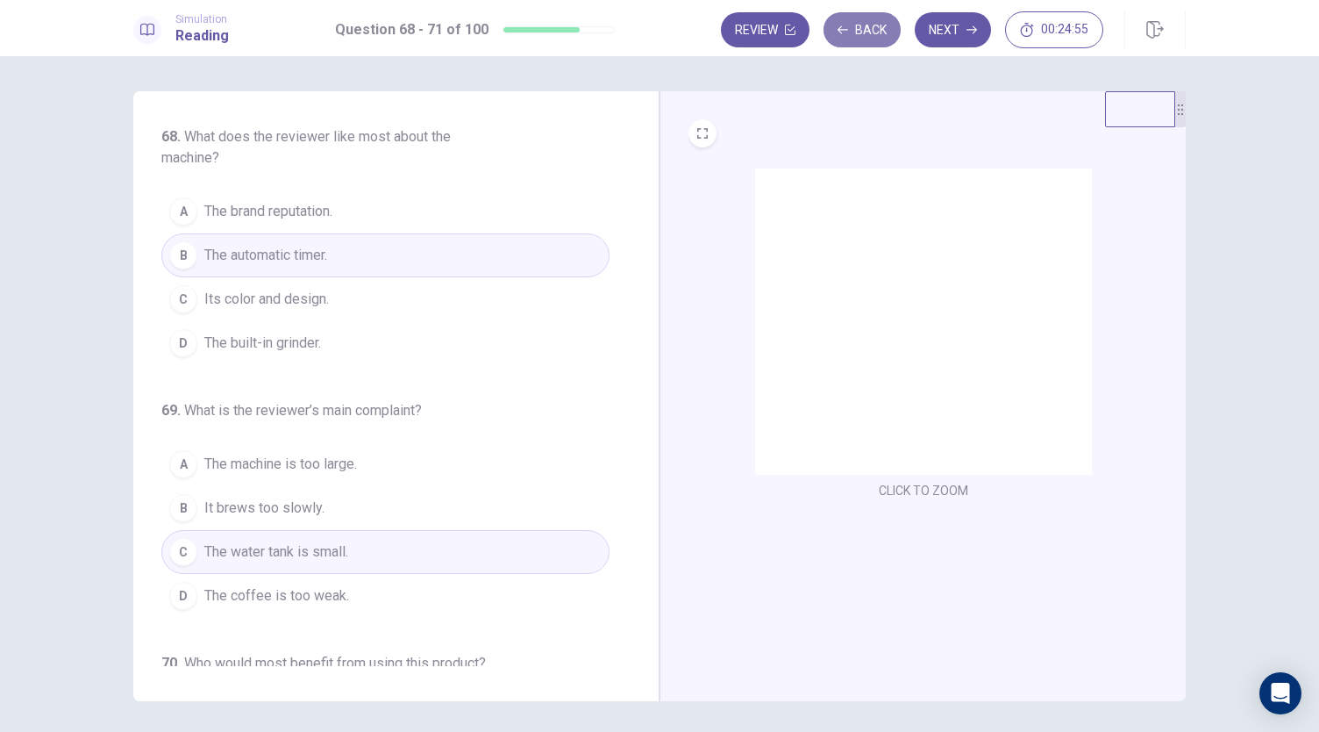
click at [855, 34] on button "Back" at bounding box center [862, 29] width 77 height 35
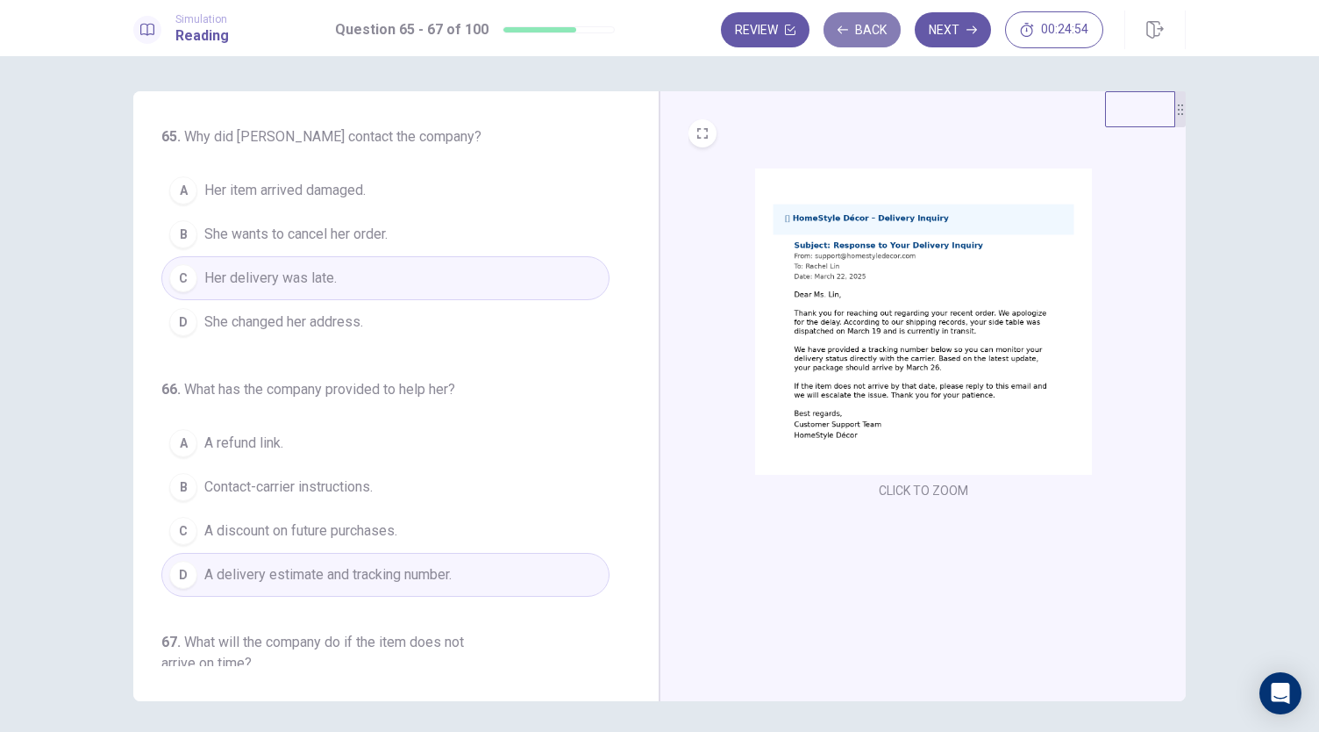
click at [855, 34] on button "Back" at bounding box center [862, 29] width 77 height 35
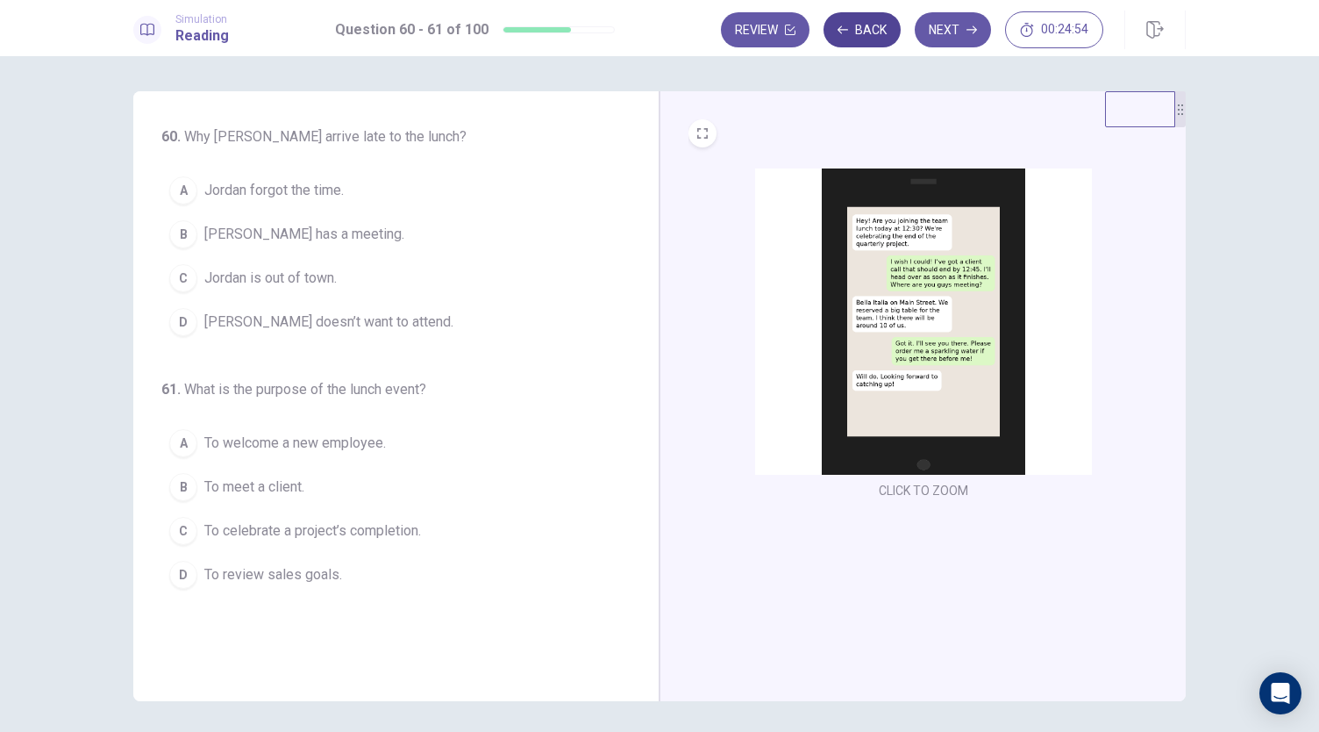
click at [855, 34] on button "Back" at bounding box center [862, 29] width 77 height 35
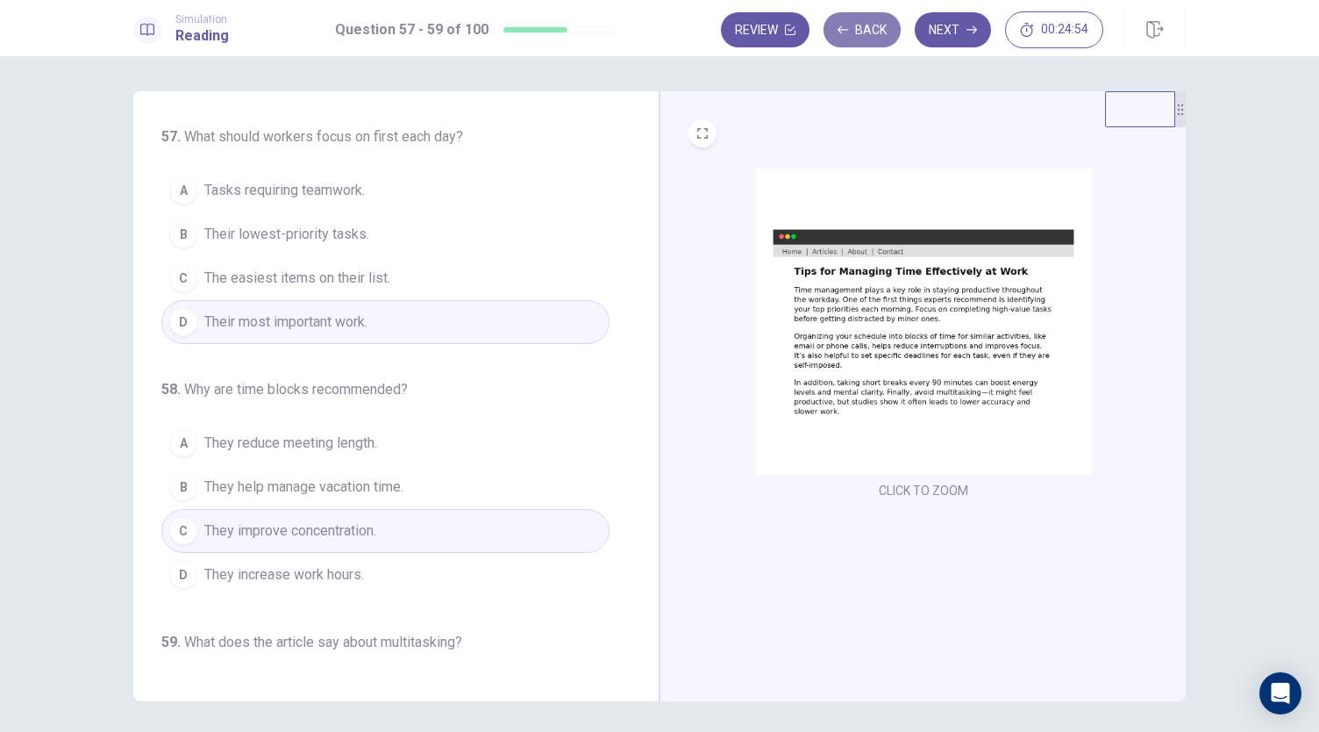
click at [855, 34] on button "Back" at bounding box center [862, 29] width 77 height 35
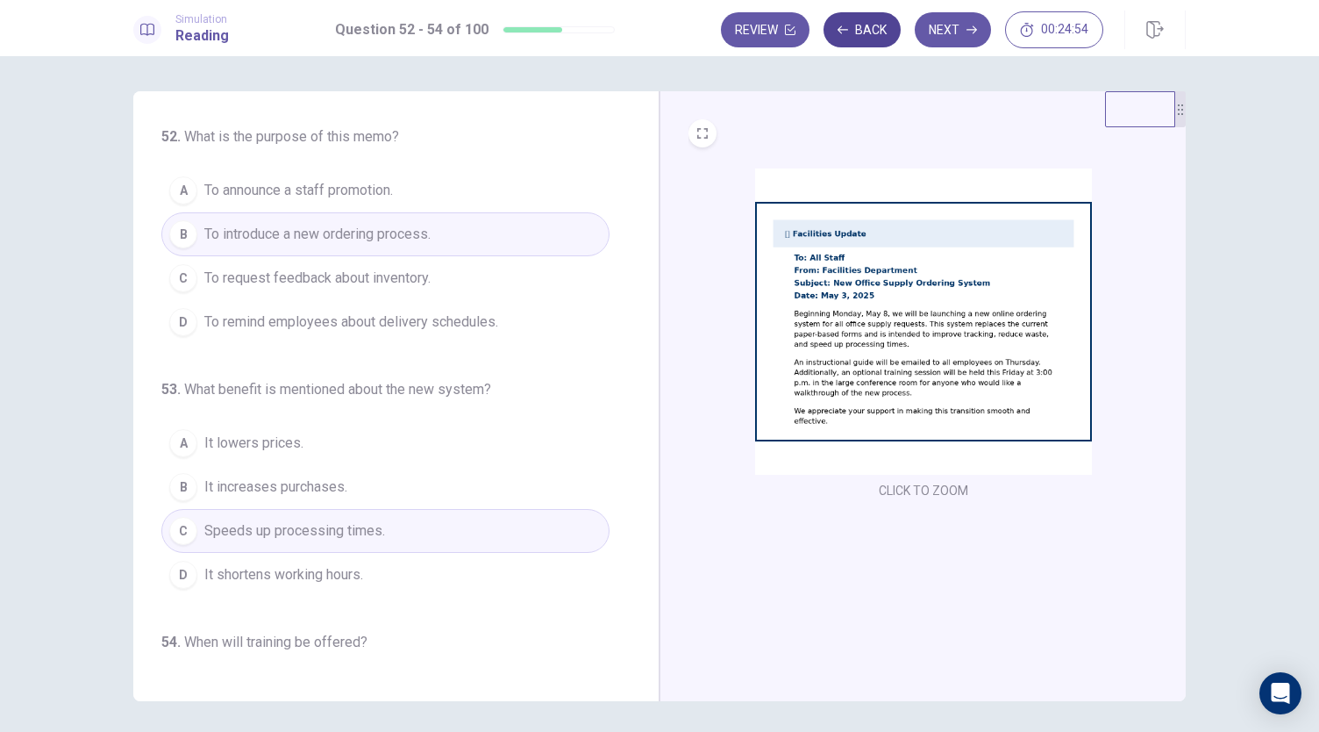
click at [855, 34] on button "Back" at bounding box center [862, 29] width 77 height 35
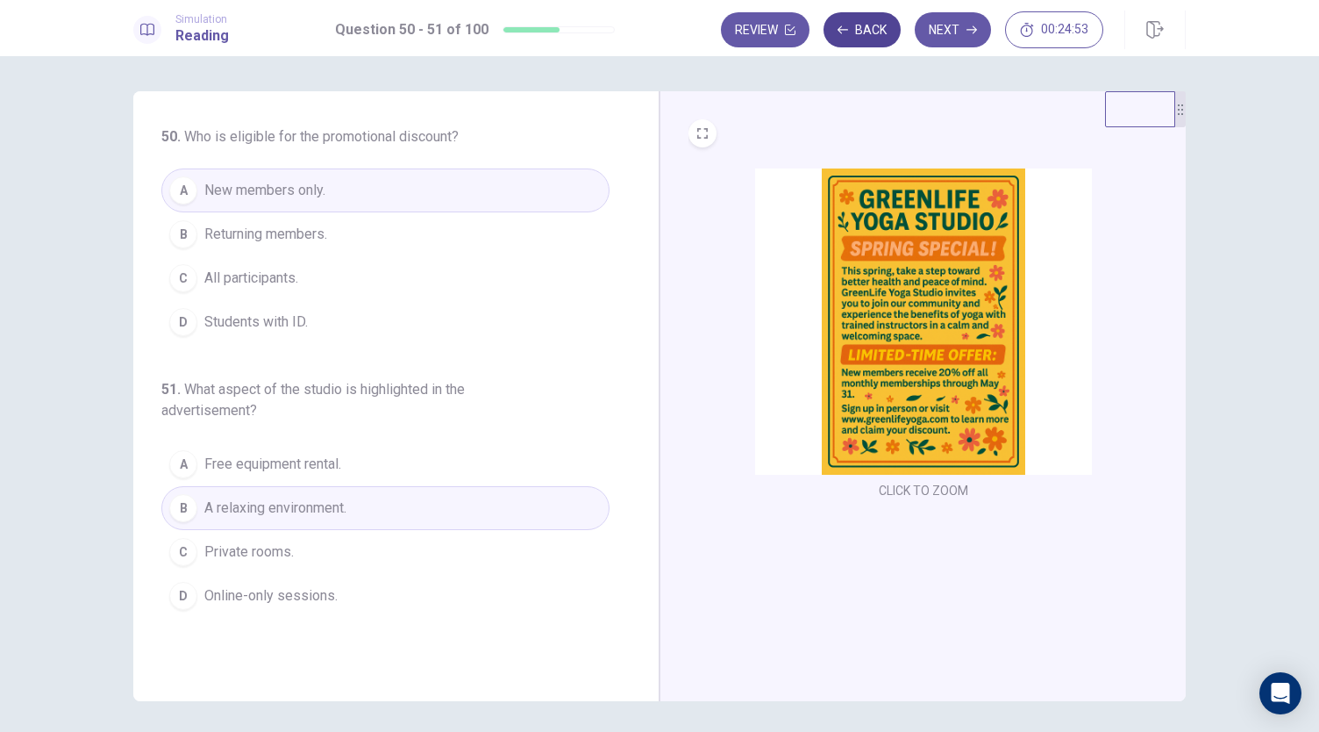
click at [855, 34] on button "Back" at bounding box center [862, 29] width 77 height 35
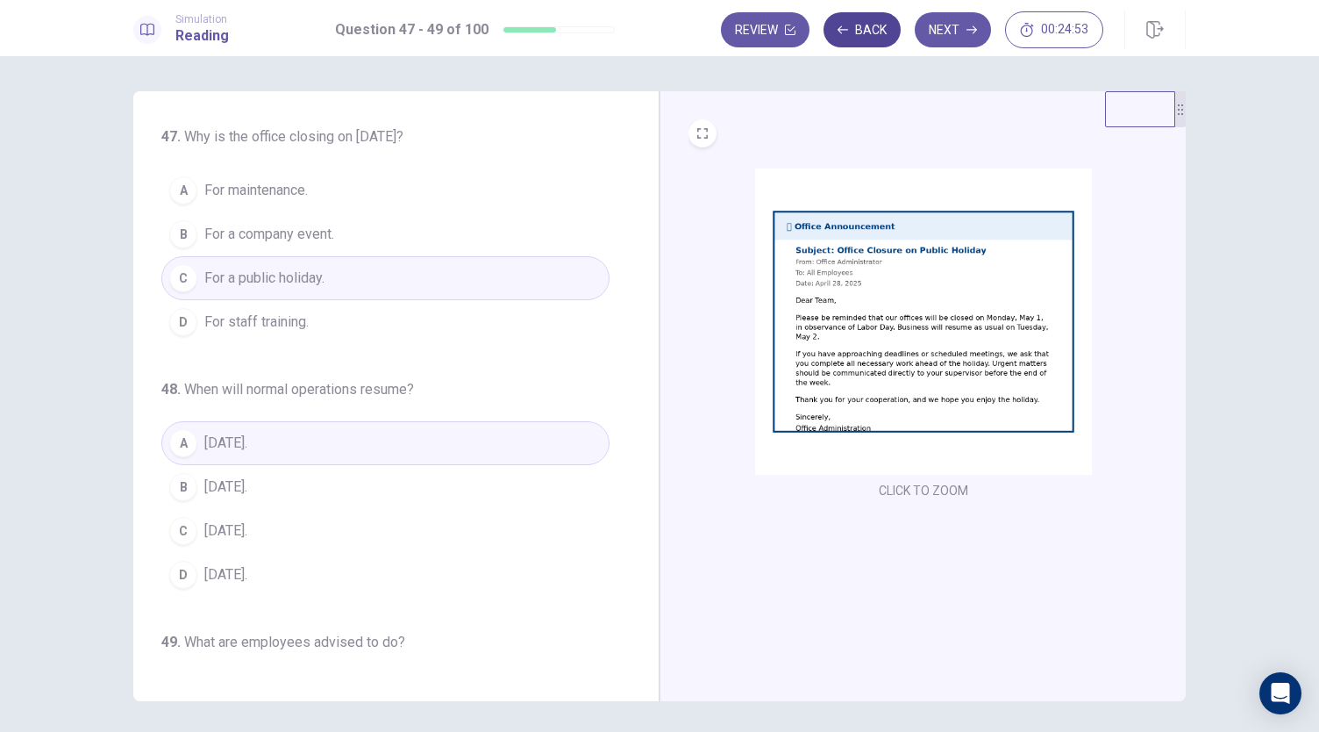
click at [855, 34] on button "Back" at bounding box center [862, 29] width 77 height 35
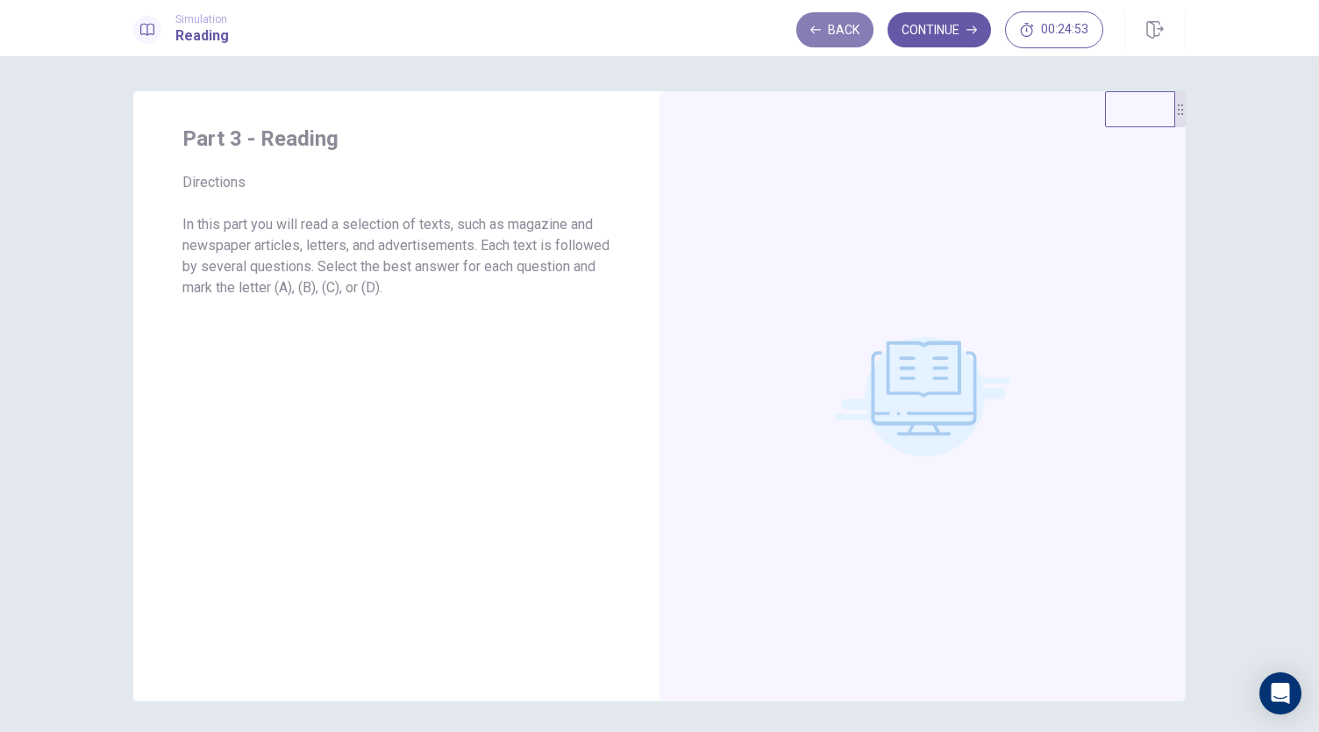
click at [855, 34] on button "Back" at bounding box center [834, 29] width 77 height 35
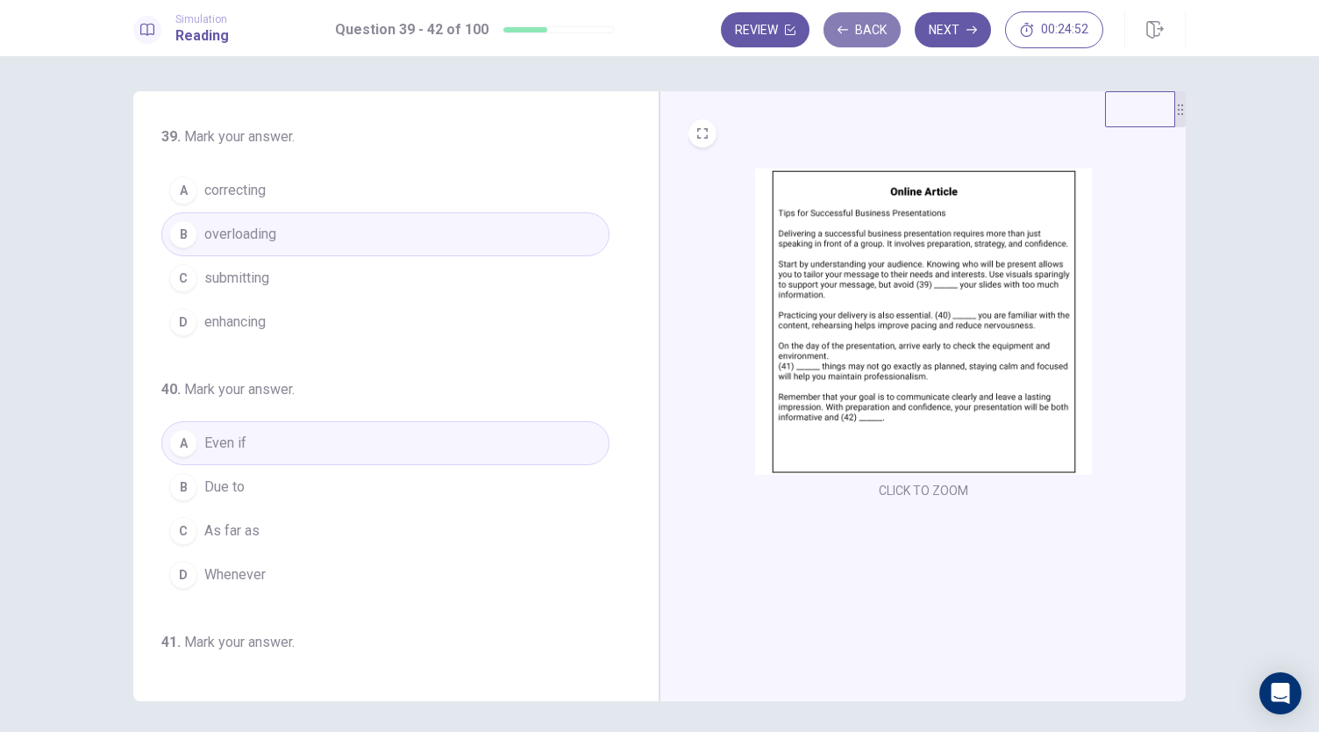
click at [859, 34] on button "Back" at bounding box center [862, 29] width 77 height 35
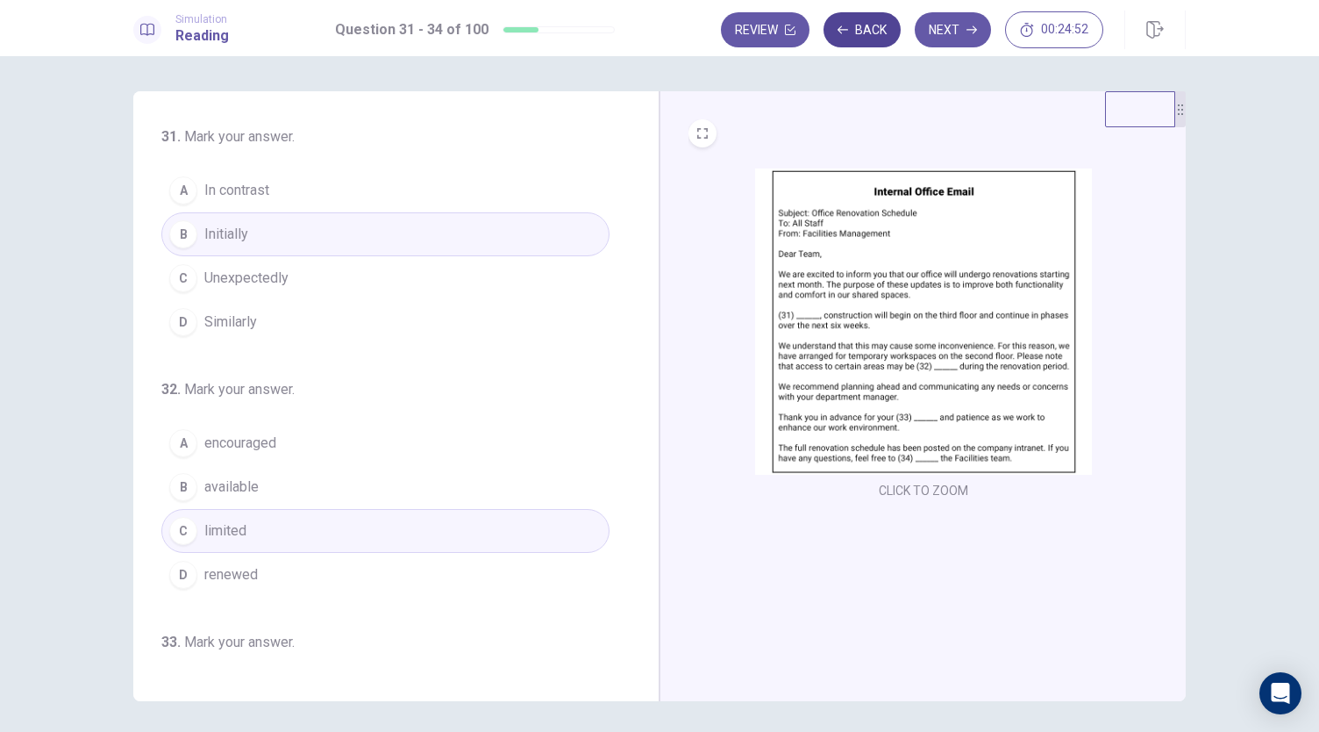
click at [859, 34] on button "Back" at bounding box center [862, 29] width 77 height 35
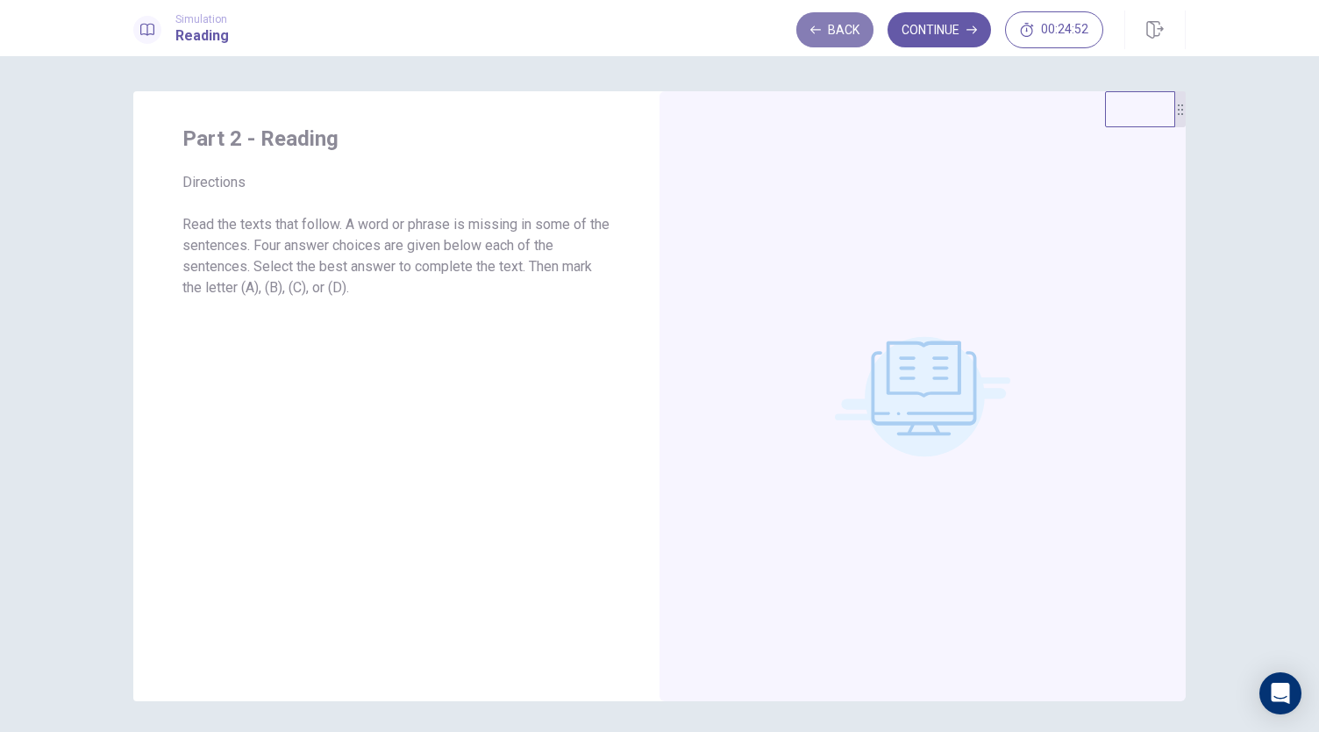
click at [859, 34] on button "Back" at bounding box center [834, 29] width 77 height 35
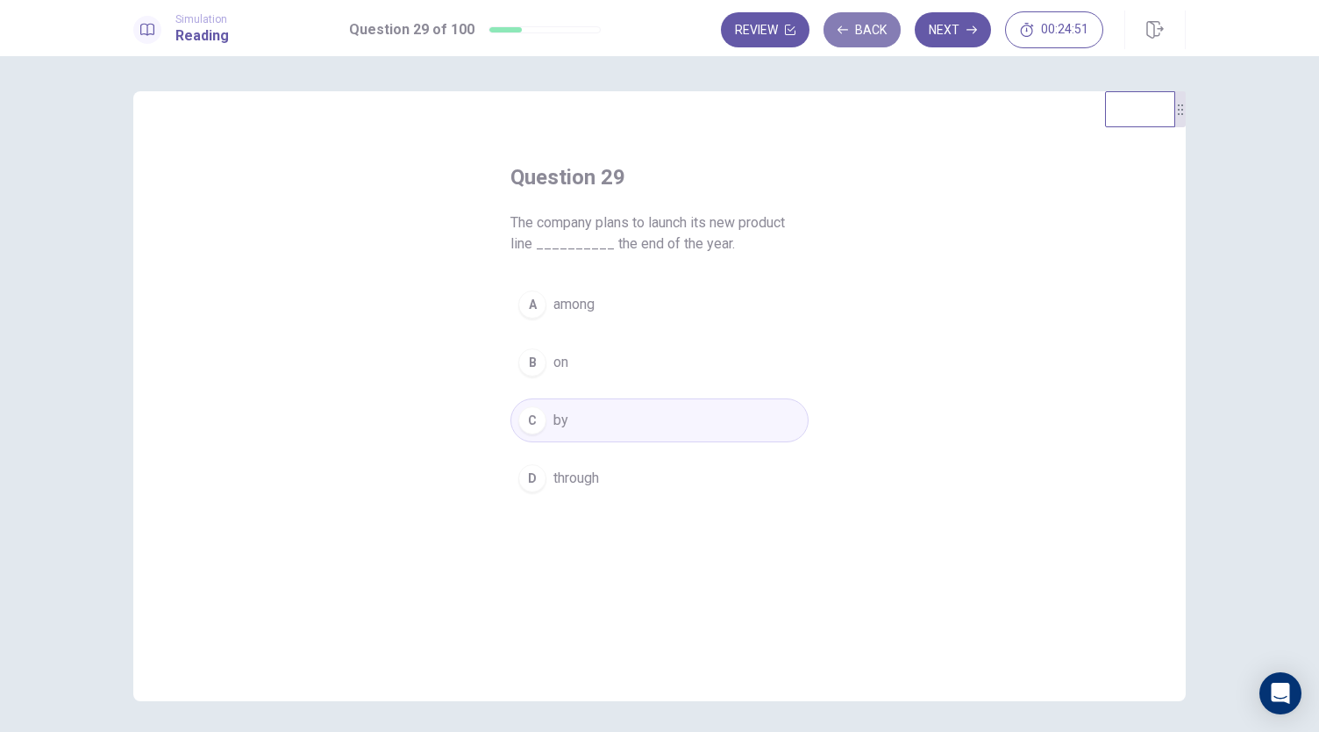
click at [878, 35] on button "Back" at bounding box center [862, 29] width 77 height 35
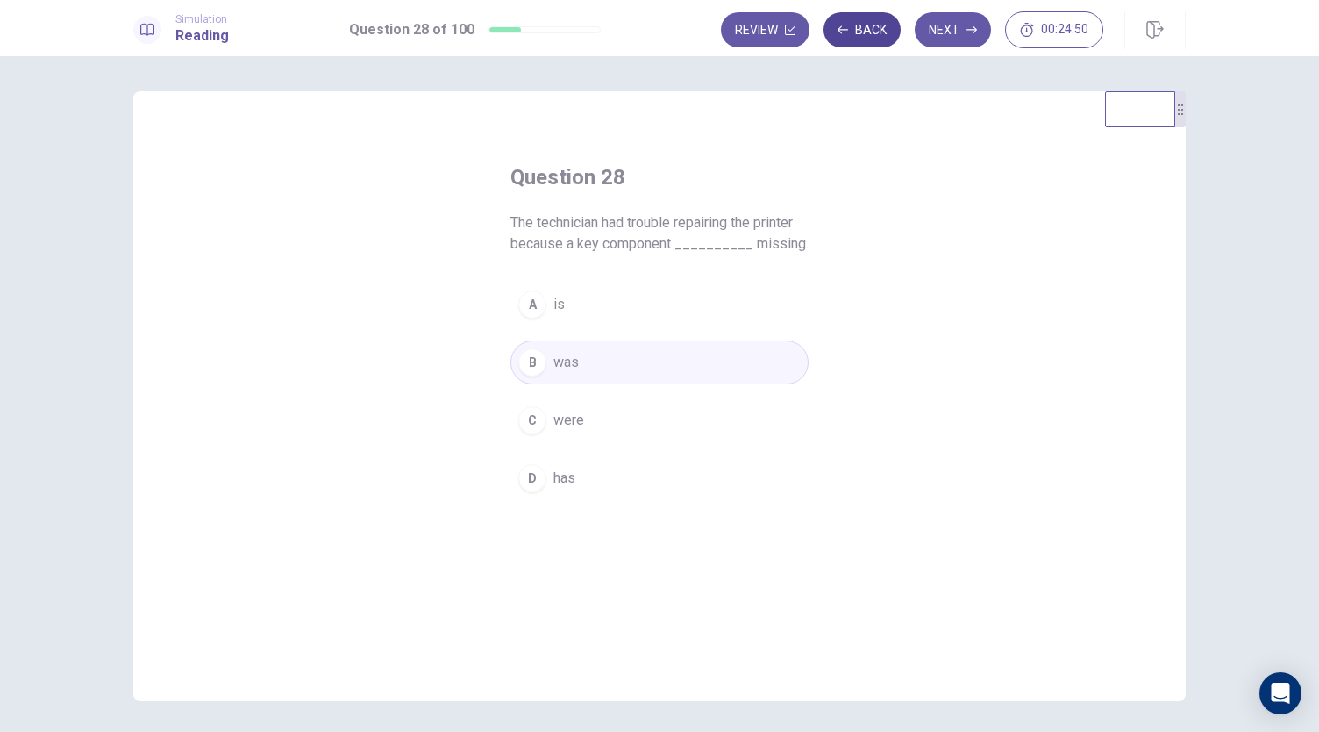
click at [886, 36] on button "Back" at bounding box center [862, 29] width 77 height 35
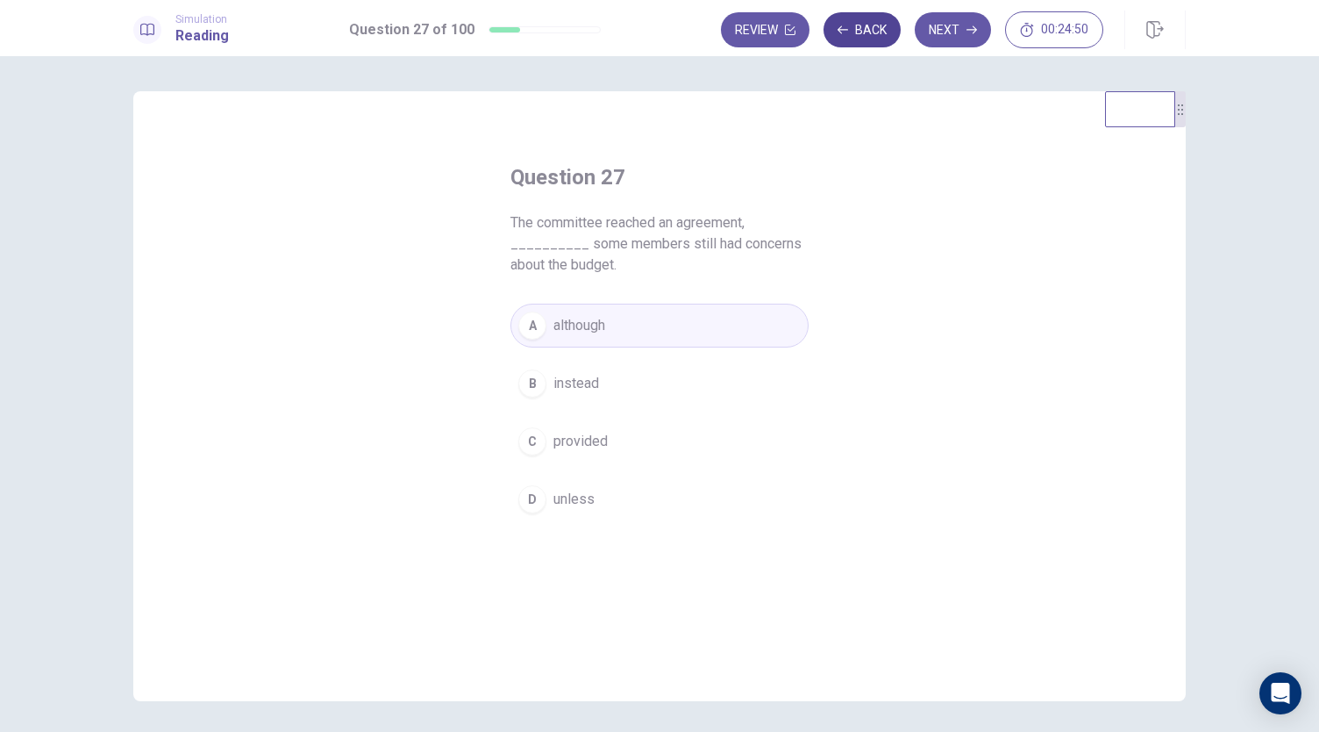
click at [886, 36] on button "Back" at bounding box center [862, 29] width 77 height 35
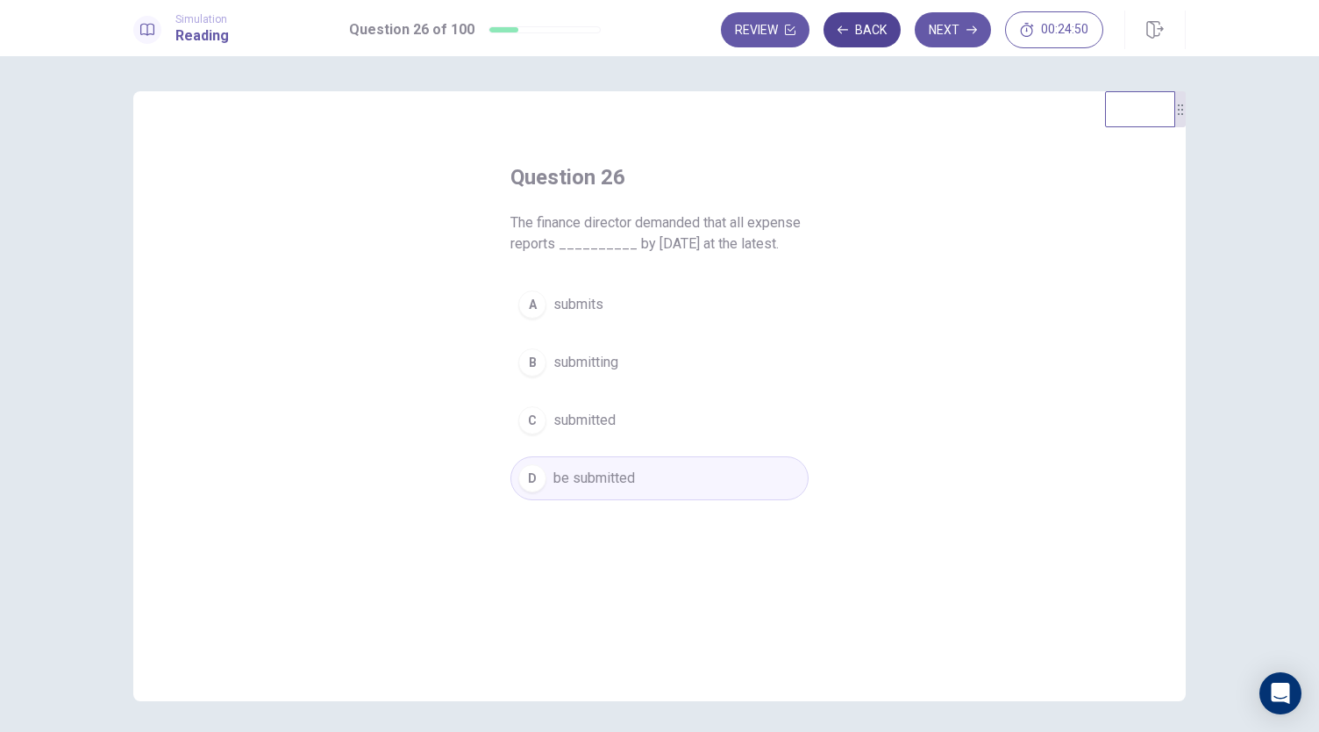
click at [886, 36] on button "Back" at bounding box center [862, 29] width 77 height 35
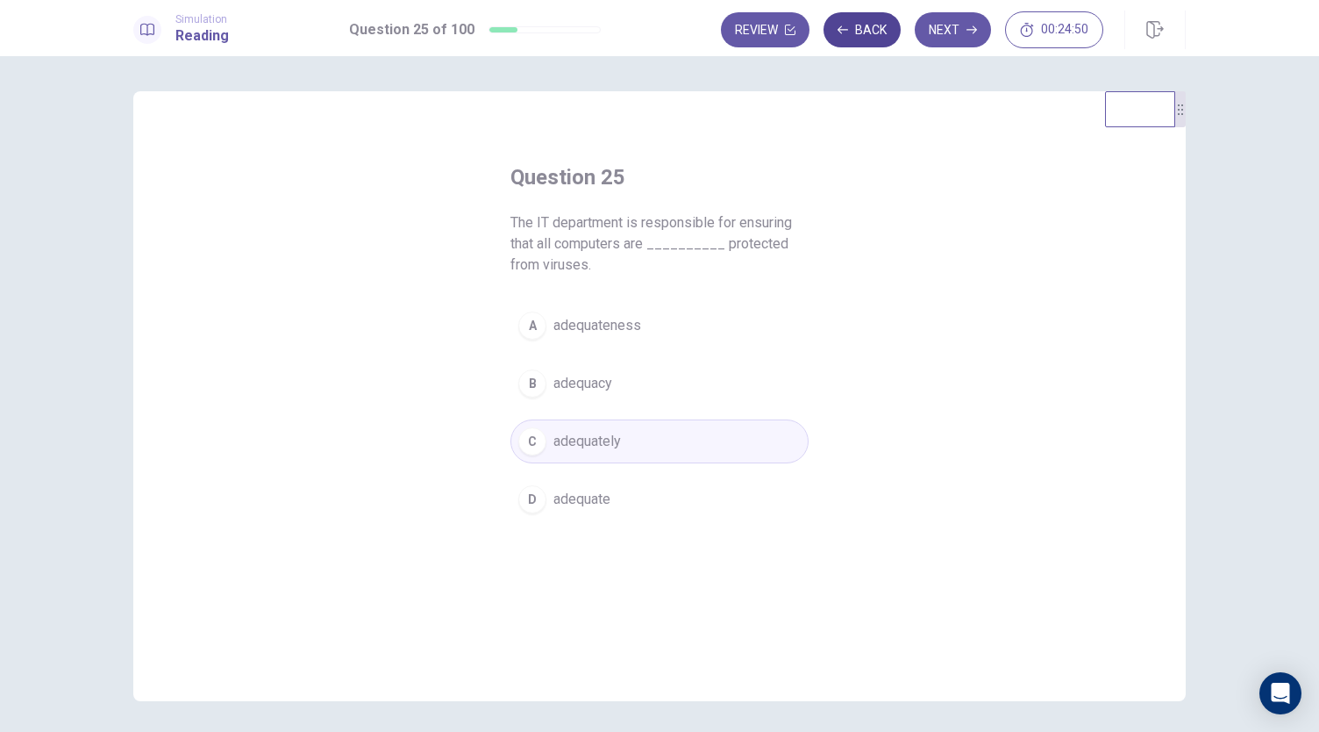
click at [886, 36] on button "Back" at bounding box center [862, 29] width 77 height 35
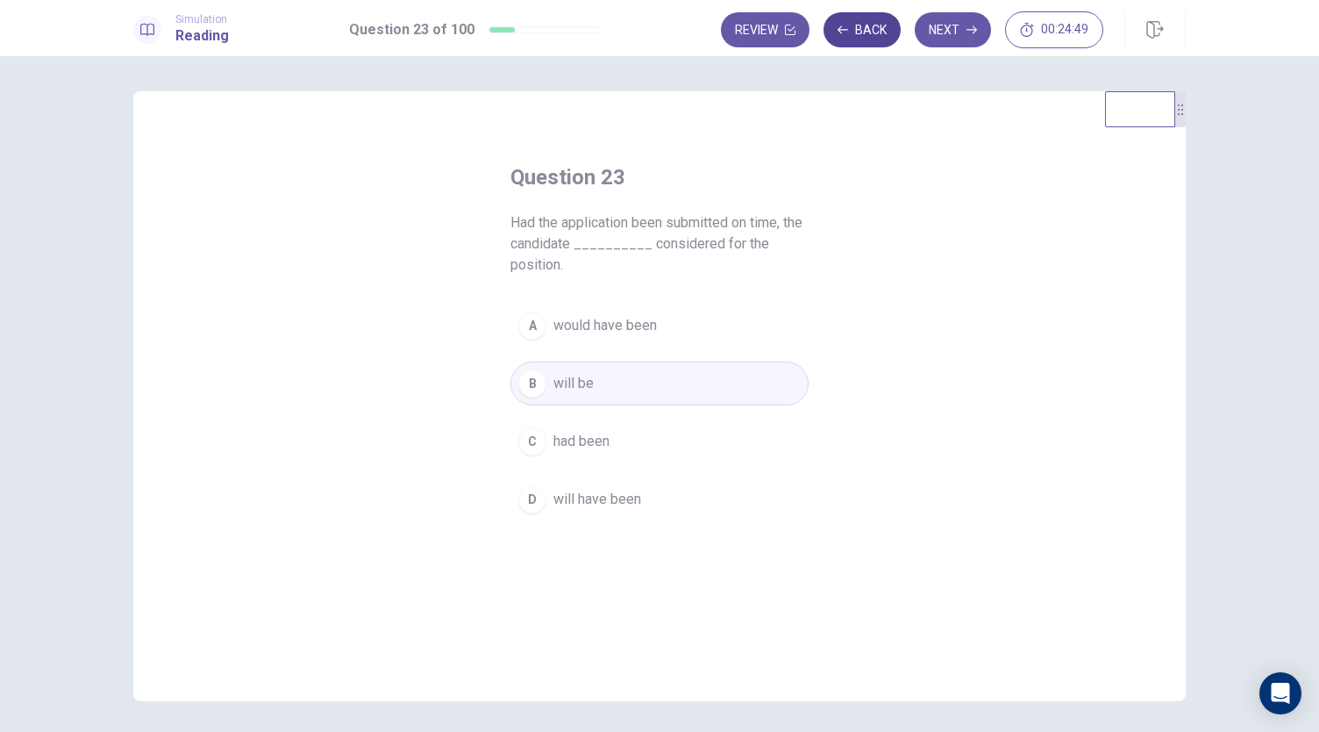
click at [886, 36] on button "Back" at bounding box center [862, 29] width 77 height 35
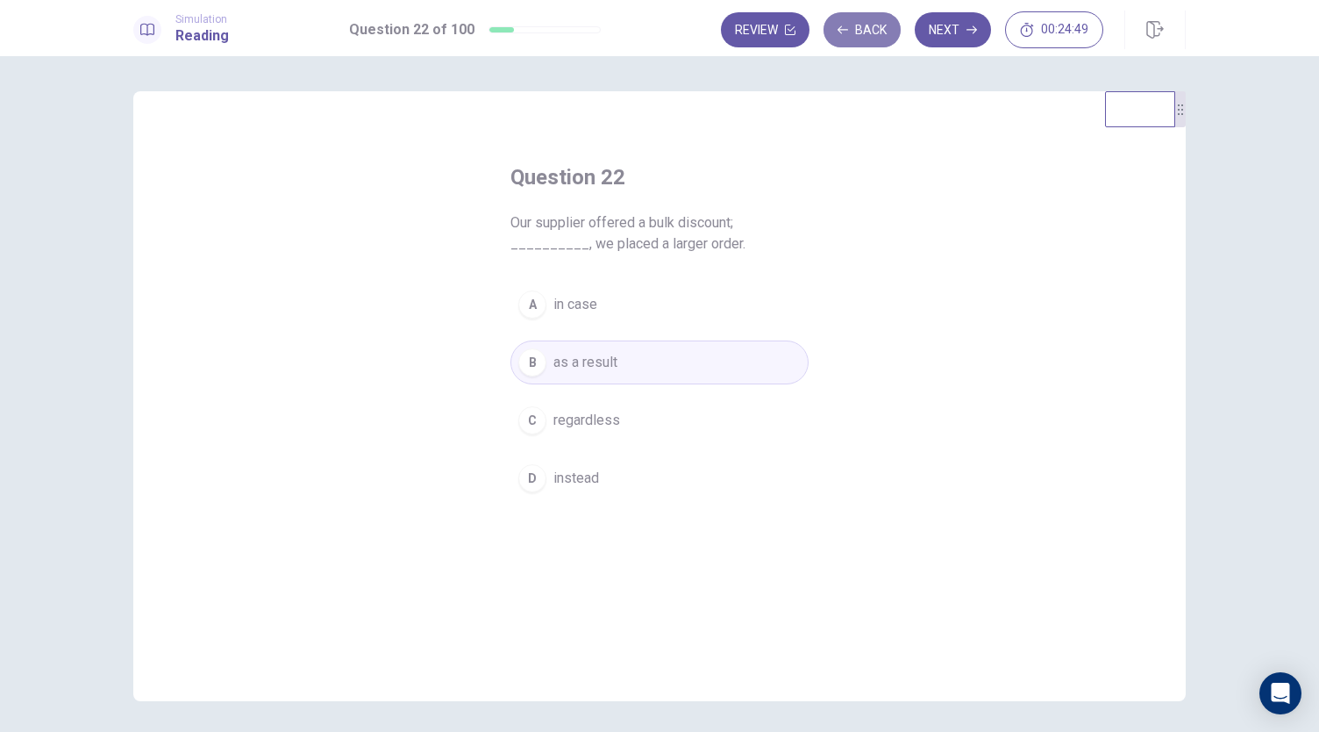
click at [886, 36] on button "Back" at bounding box center [862, 29] width 77 height 35
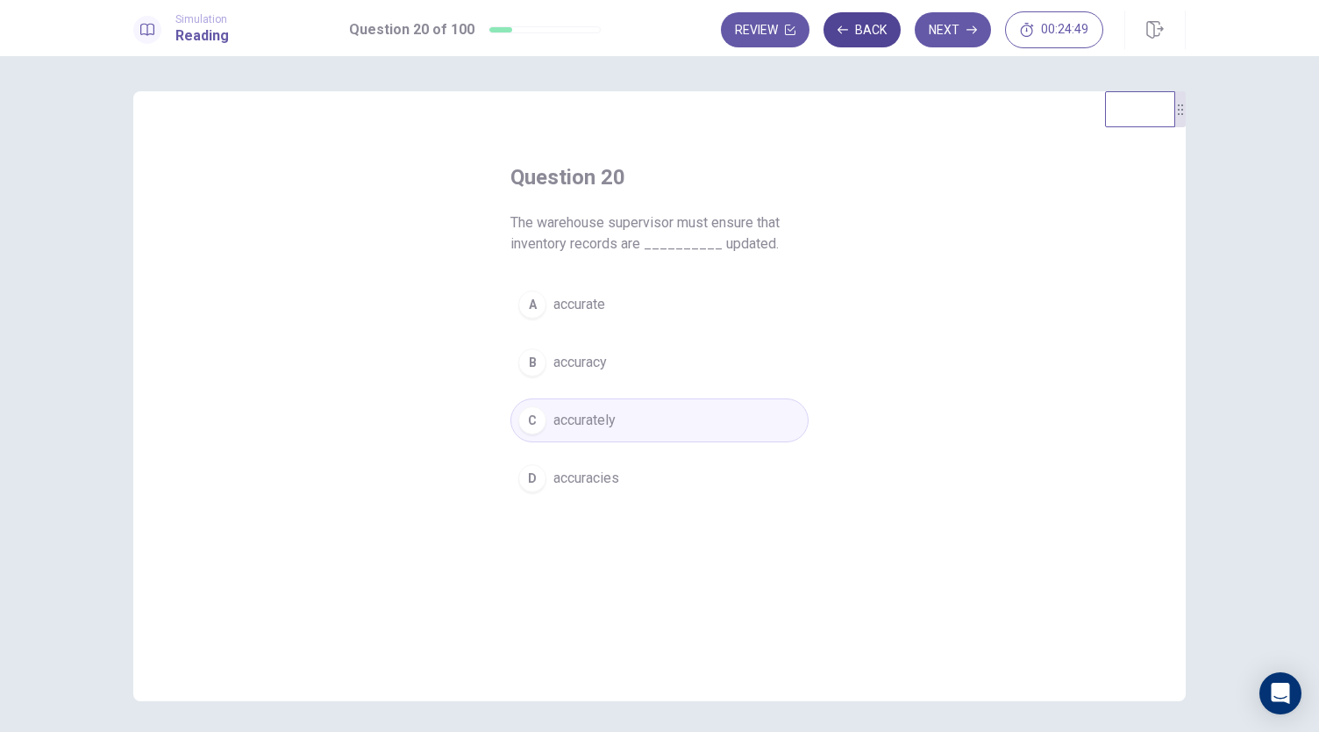
click at [886, 36] on button "Back" at bounding box center [862, 29] width 77 height 35
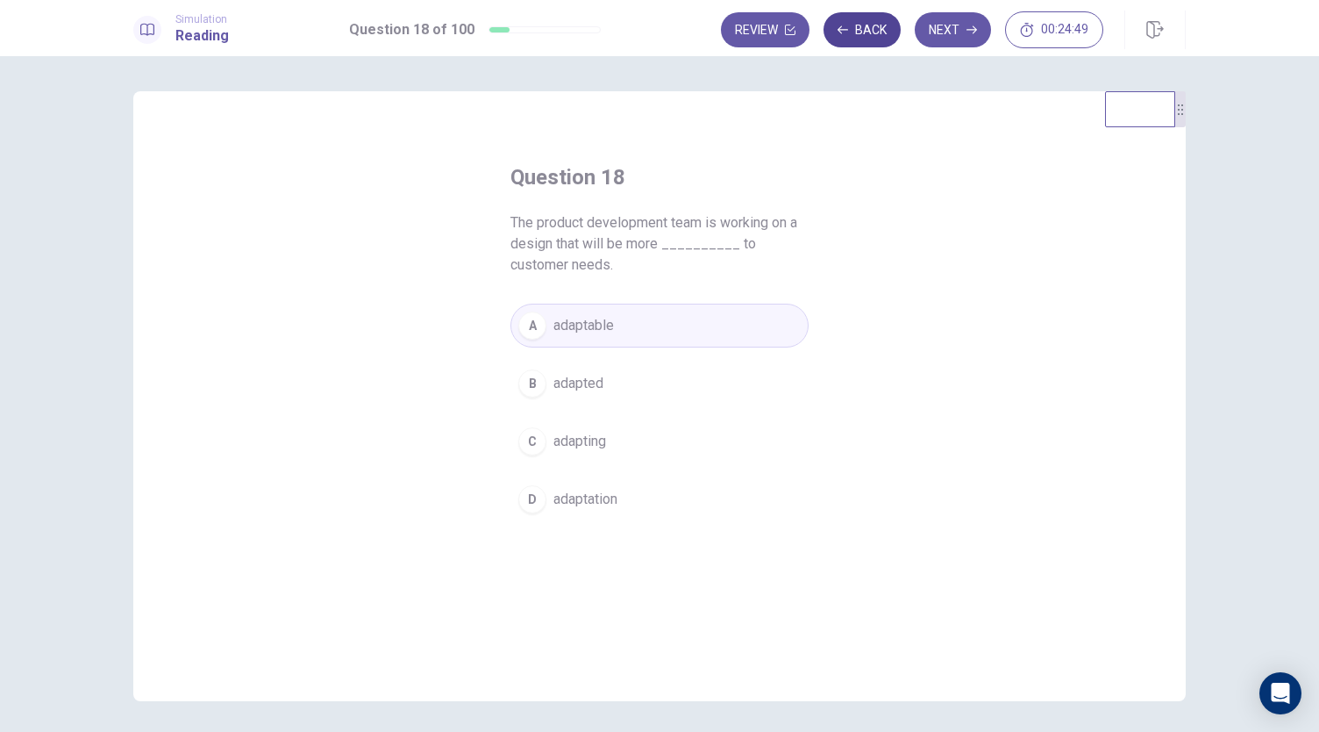
click at [886, 36] on button "Back" at bounding box center [862, 29] width 77 height 35
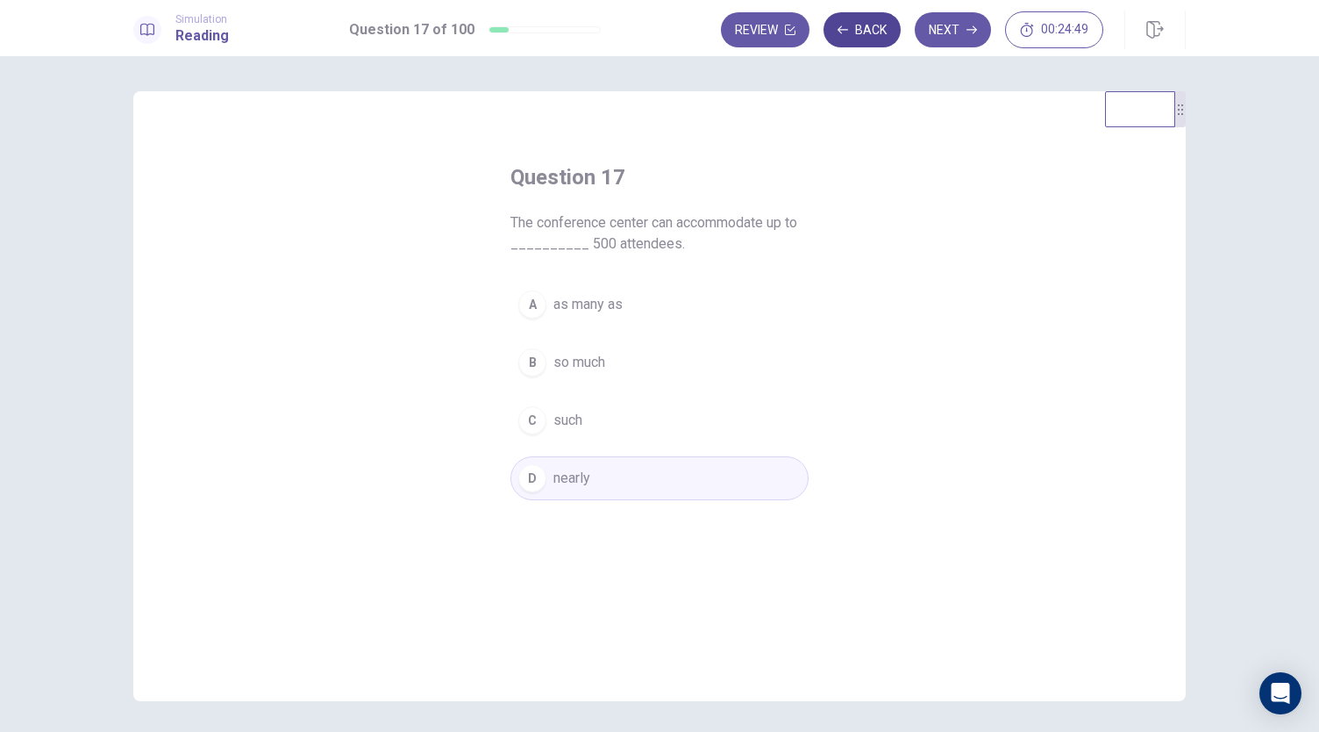
click at [886, 36] on button "Back" at bounding box center [862, 29] width 77 height 35
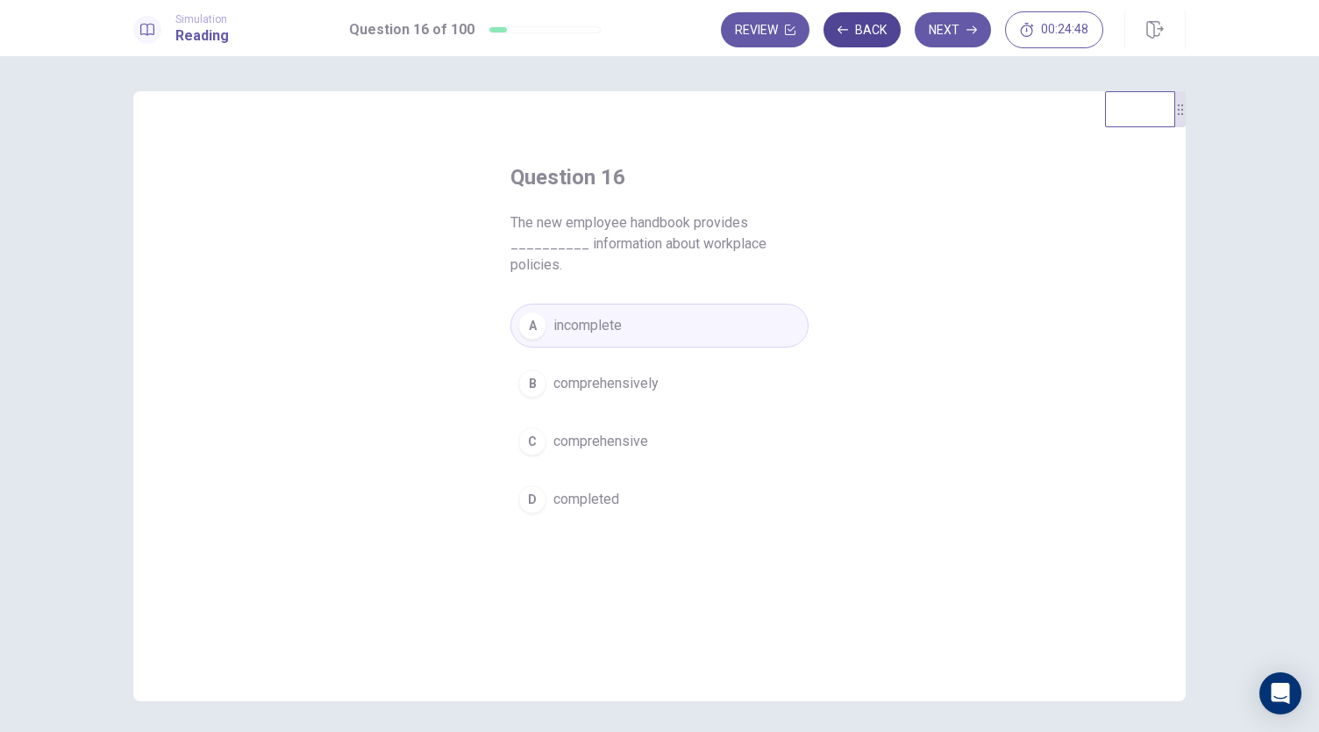
click at [886, 36] on button "Back" at bounding box center [862, 29] width 77 height 35
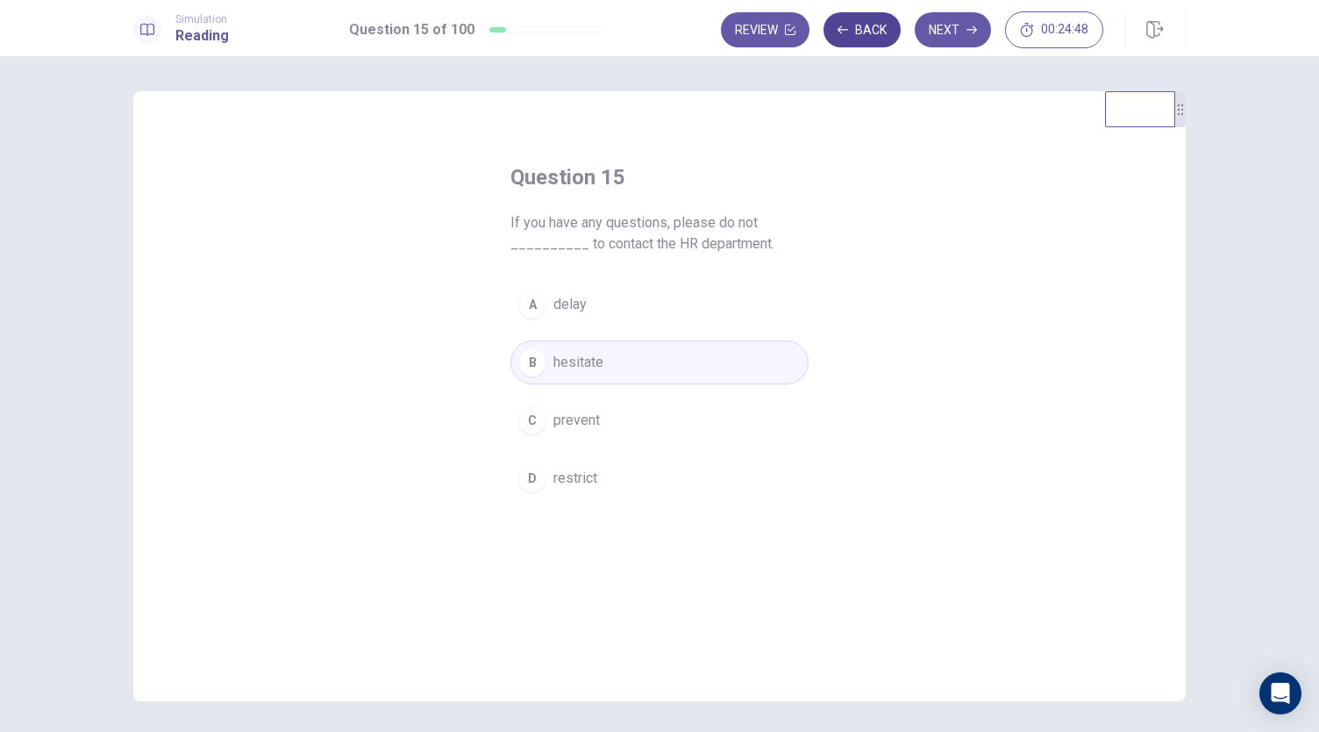
click at [886, 36] on button "Back" at bounding box center [862, 29] width 77 height 35
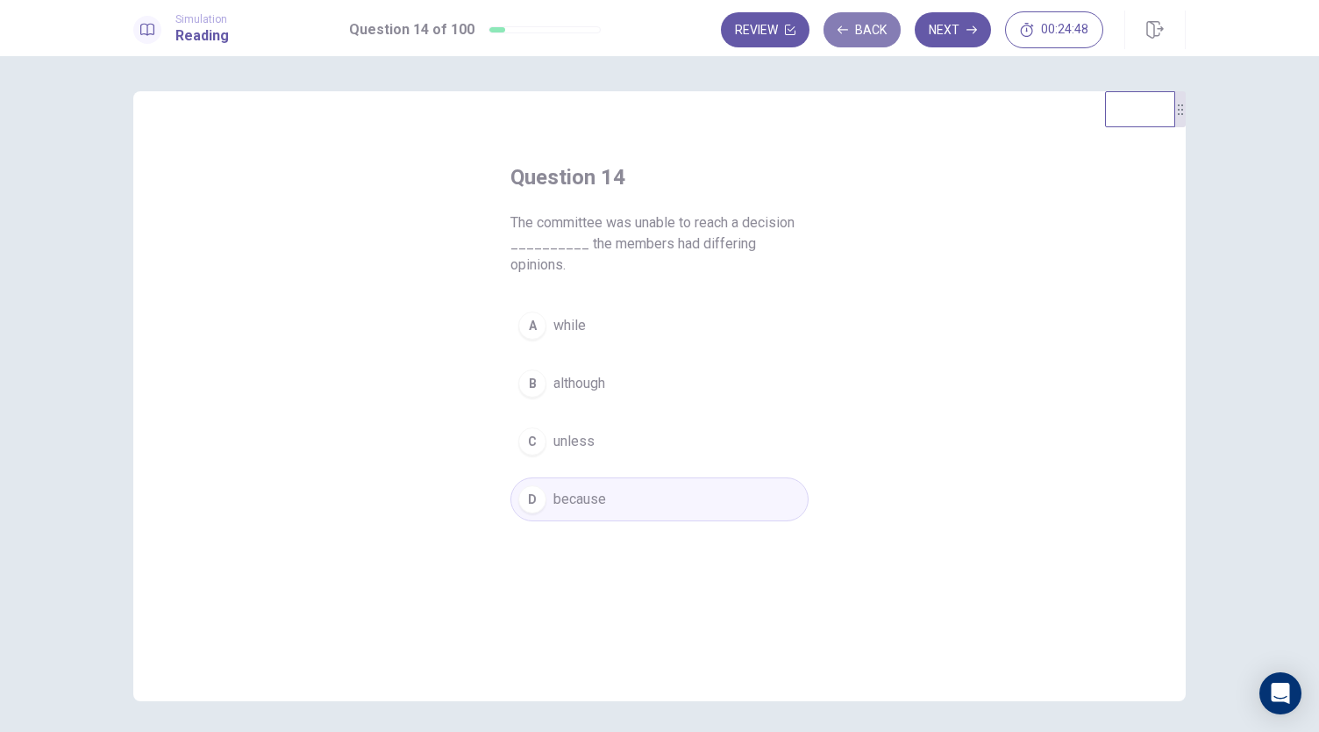
click at [886, 36] on button "Back" at bounding box center [862, 29] width 77 height 35
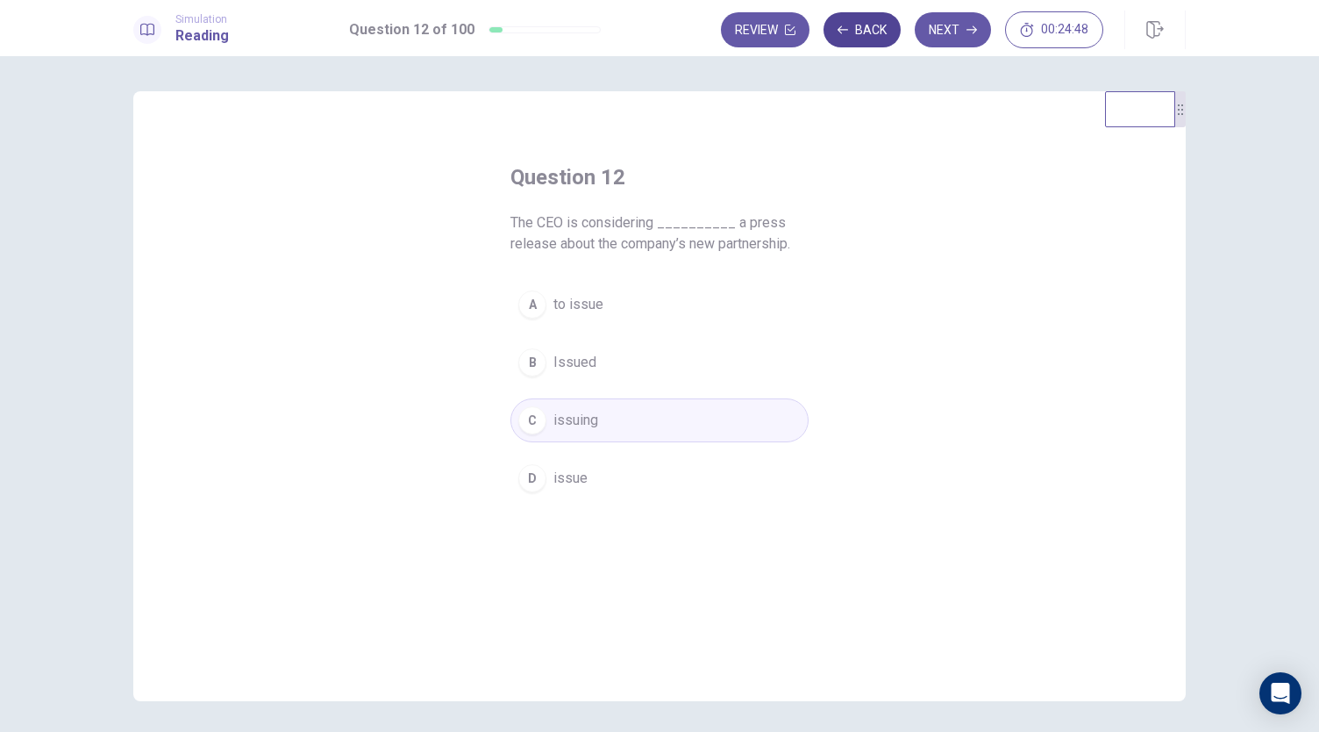
click at [886, 36] on button "Back" at bounding box center [862, 29] width 77 height 35
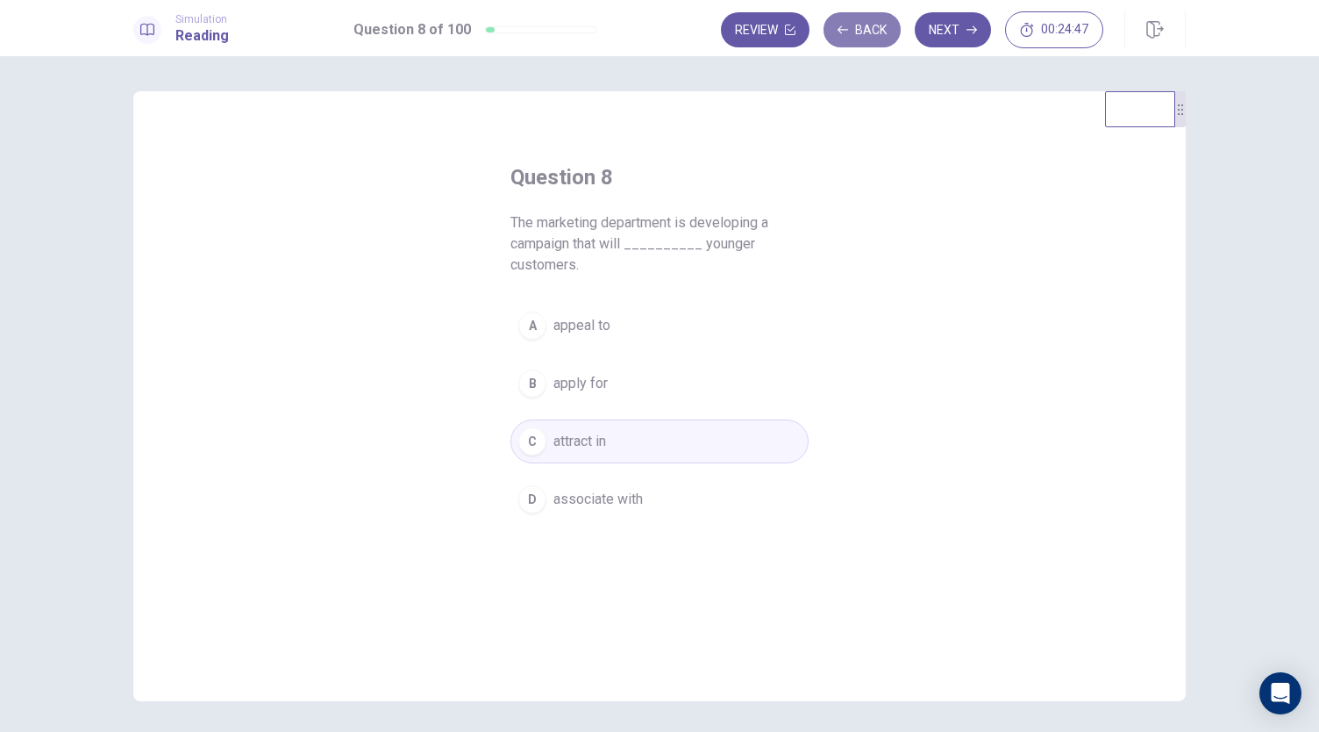
click at [886, 36] on button "Back" at bounding box center [862, 29] width 77 height 35
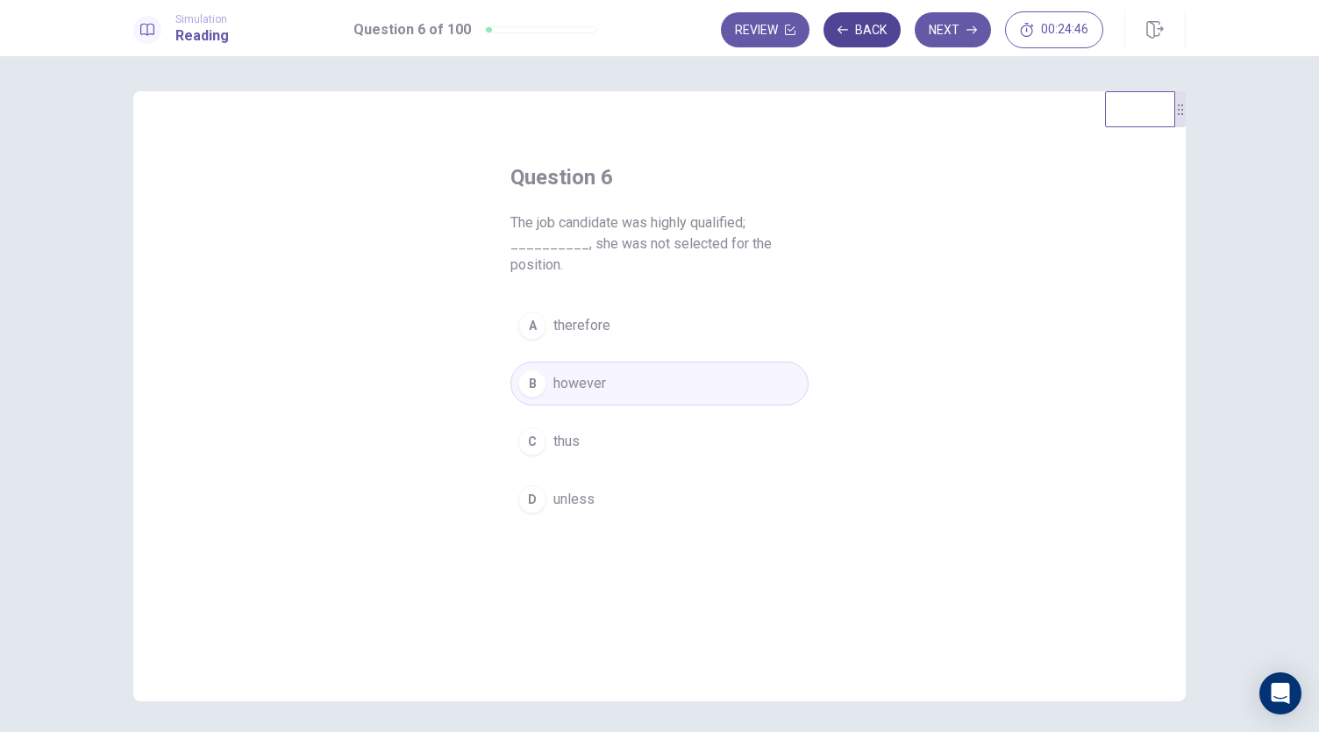
click at [886, 36] on button "Back" at bounding box center [862, 29] width 77 height 35
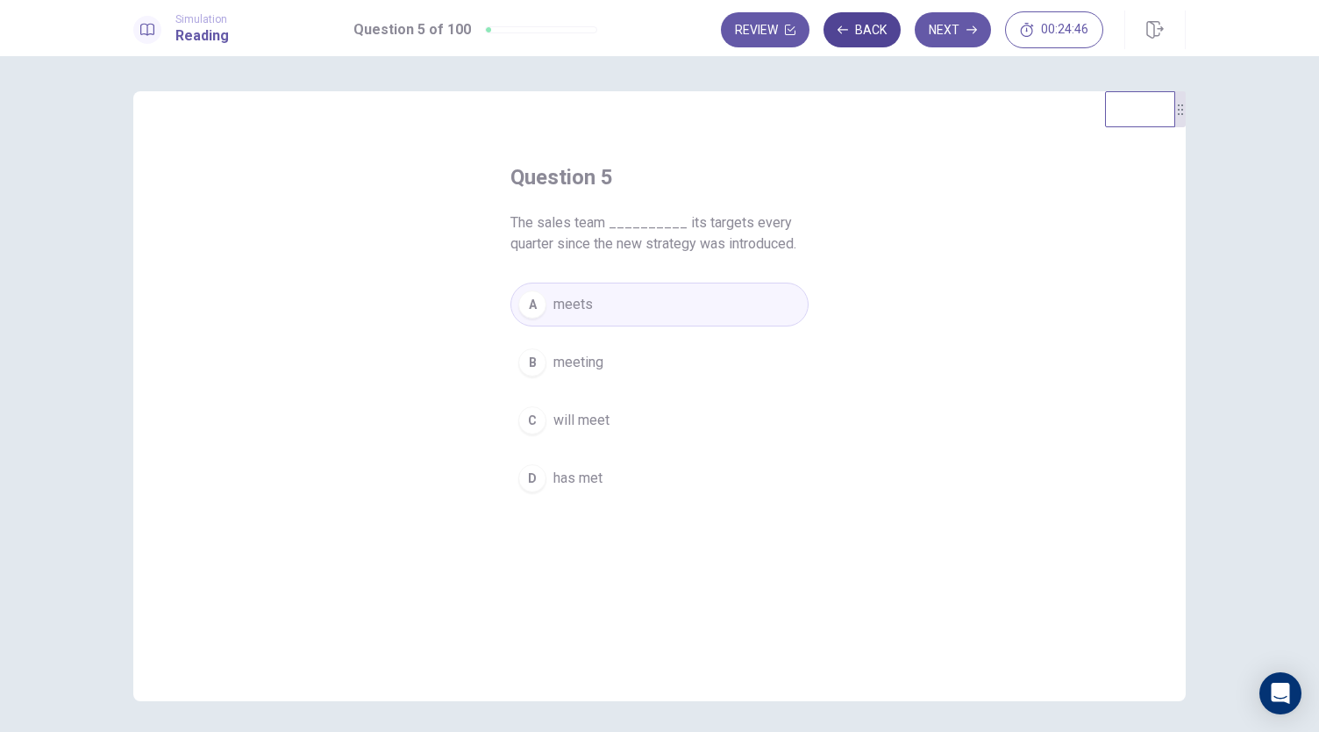
click at [886, 36] on button "Back" at bounding box center [862, 29] width 77 height 35
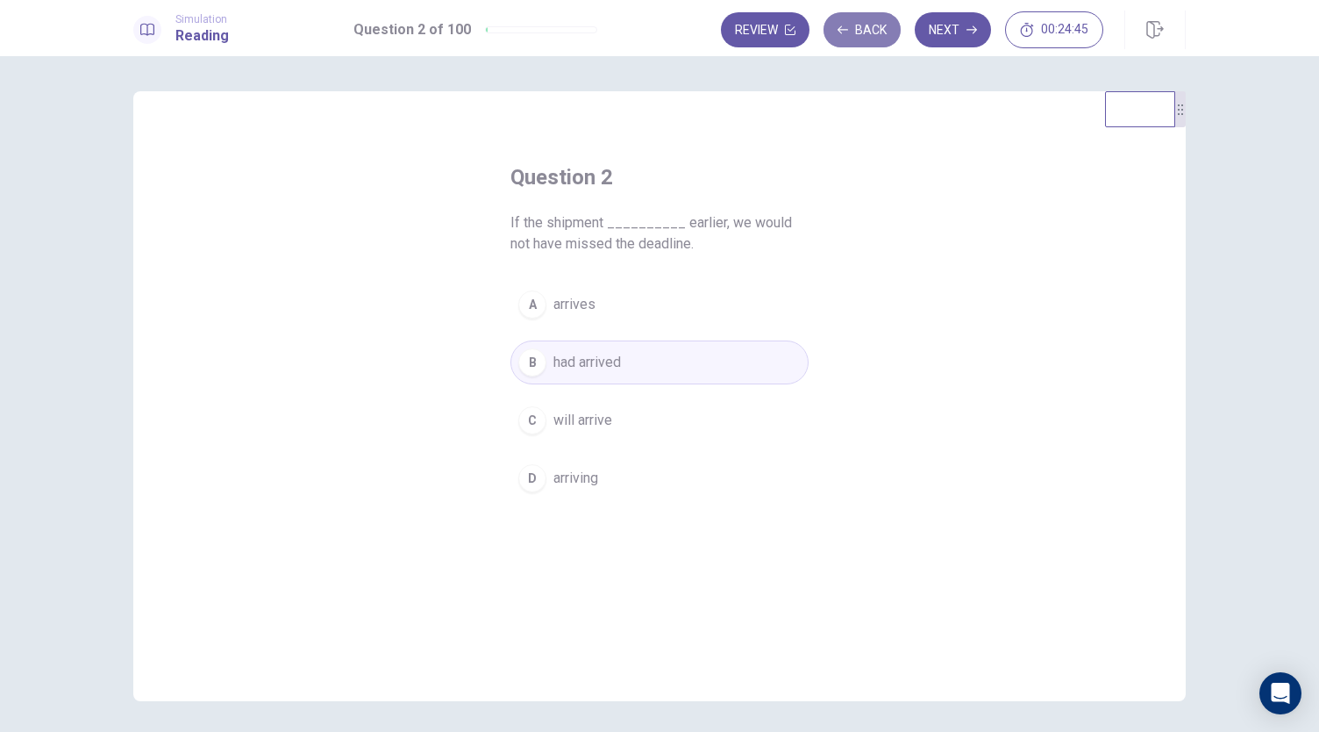
click at [886, 36] on button "Back" at bounding box center [862, 29] width 77 height 35
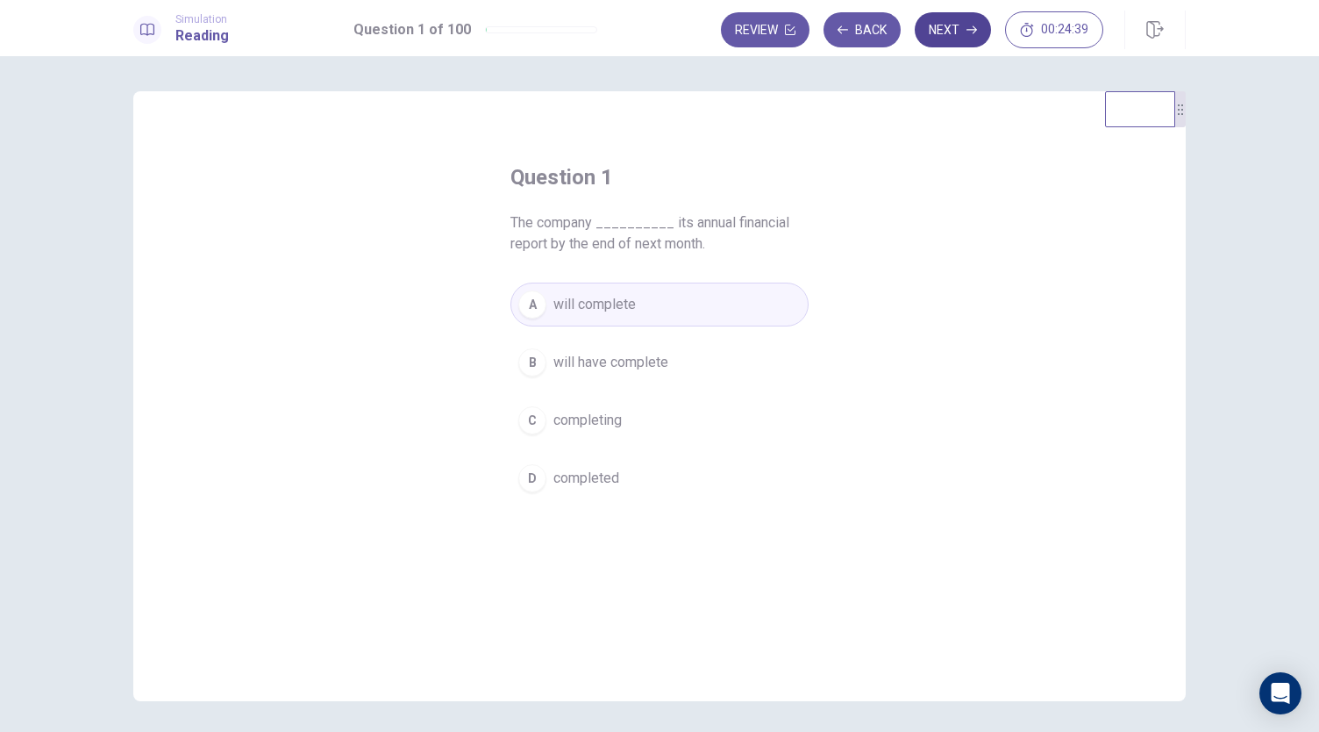
click at [970, 25] on icon "button" at bounding box center [972, 30] width 11 height 11
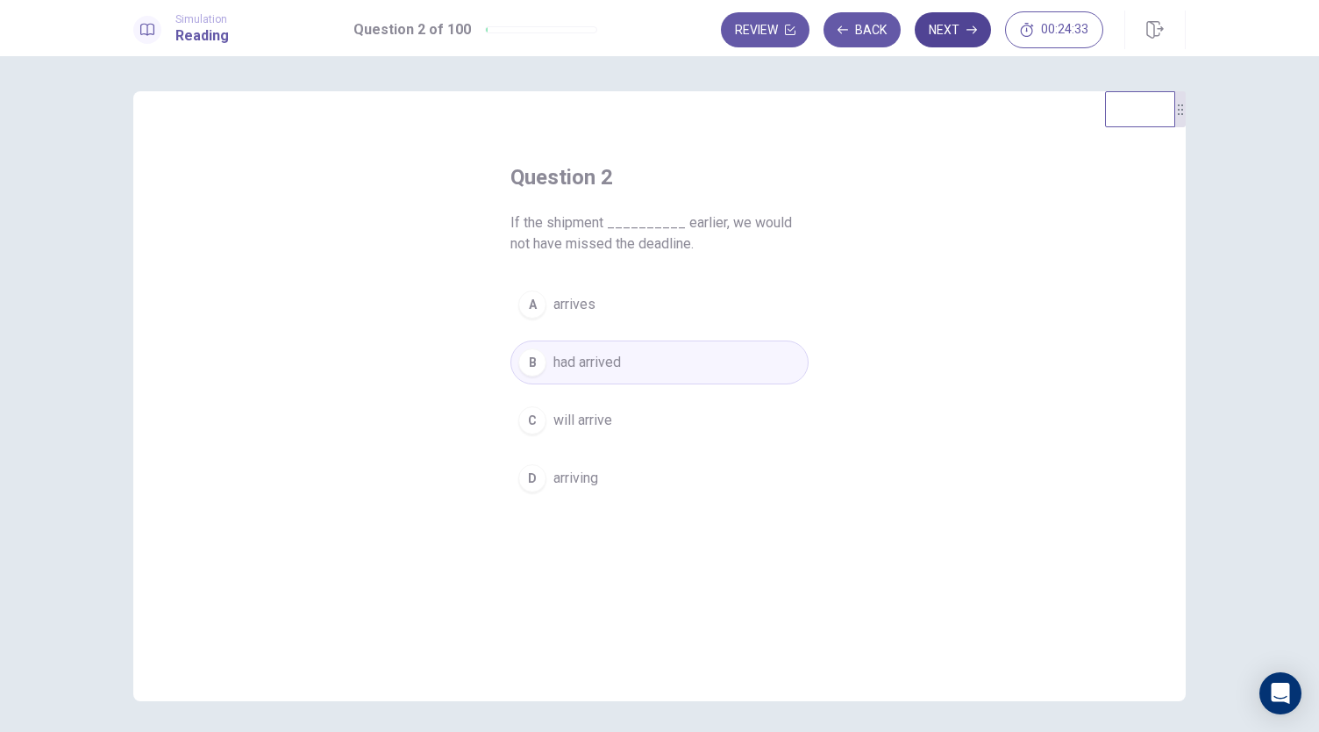
click at [972, 26] on icon "button" at bounding box center [972, 30] width 11 height 11
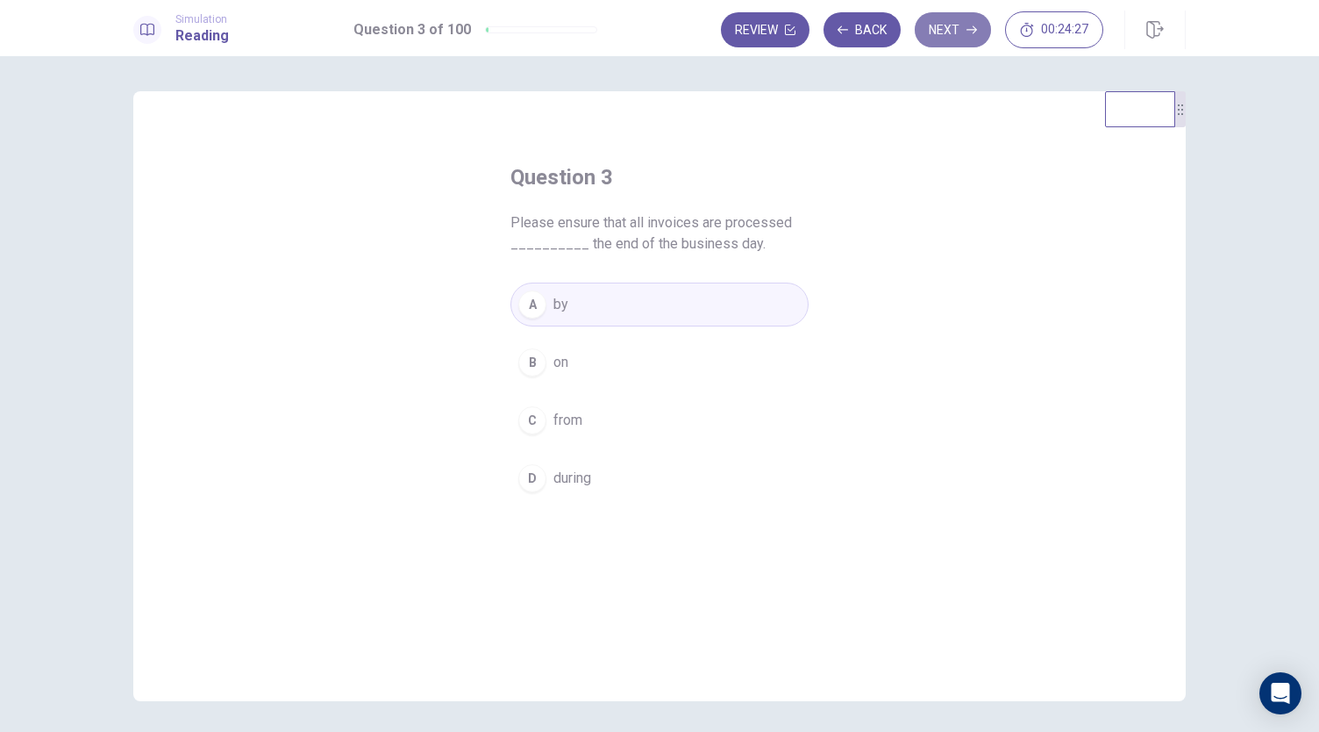
click at [963, 35] on button "Next" at bounding box center [953, 29] width 76 height 35
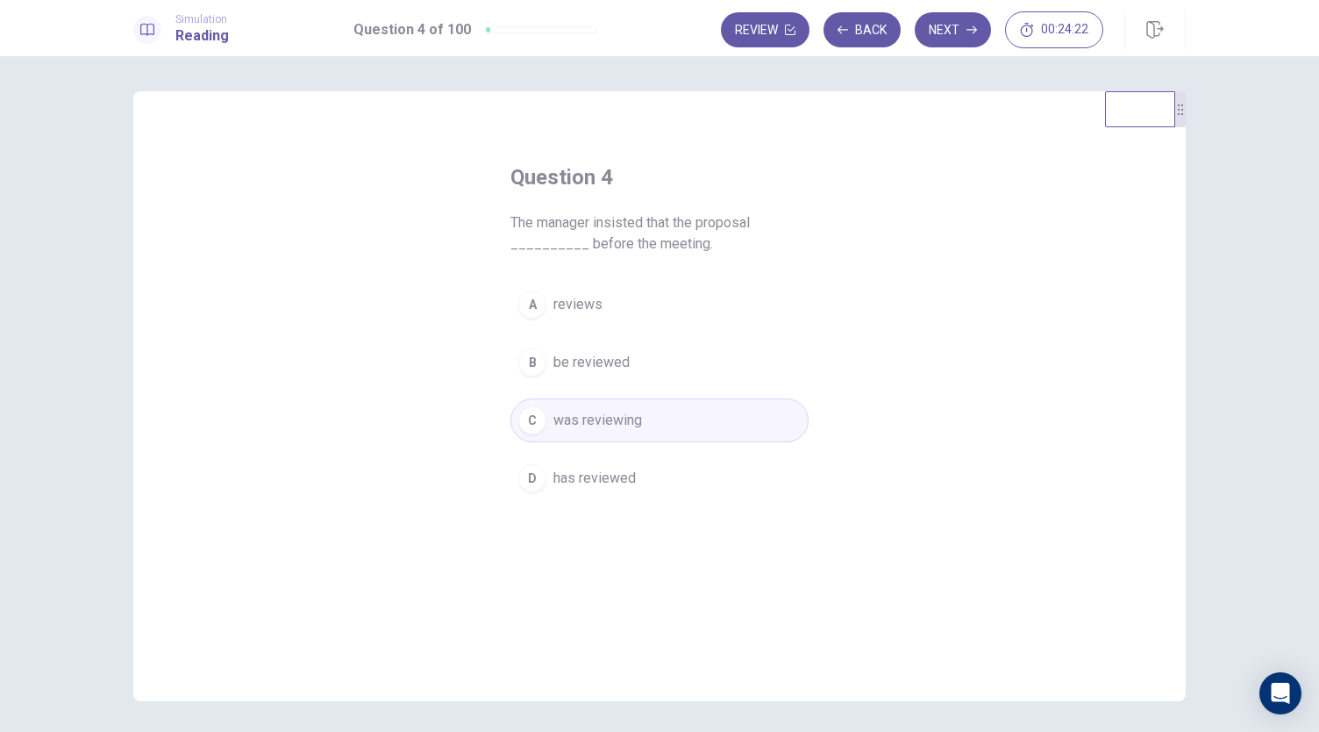
click at [670, 370] on button "B be reviewed" at bounding box center [659, 362] width 298 height 44
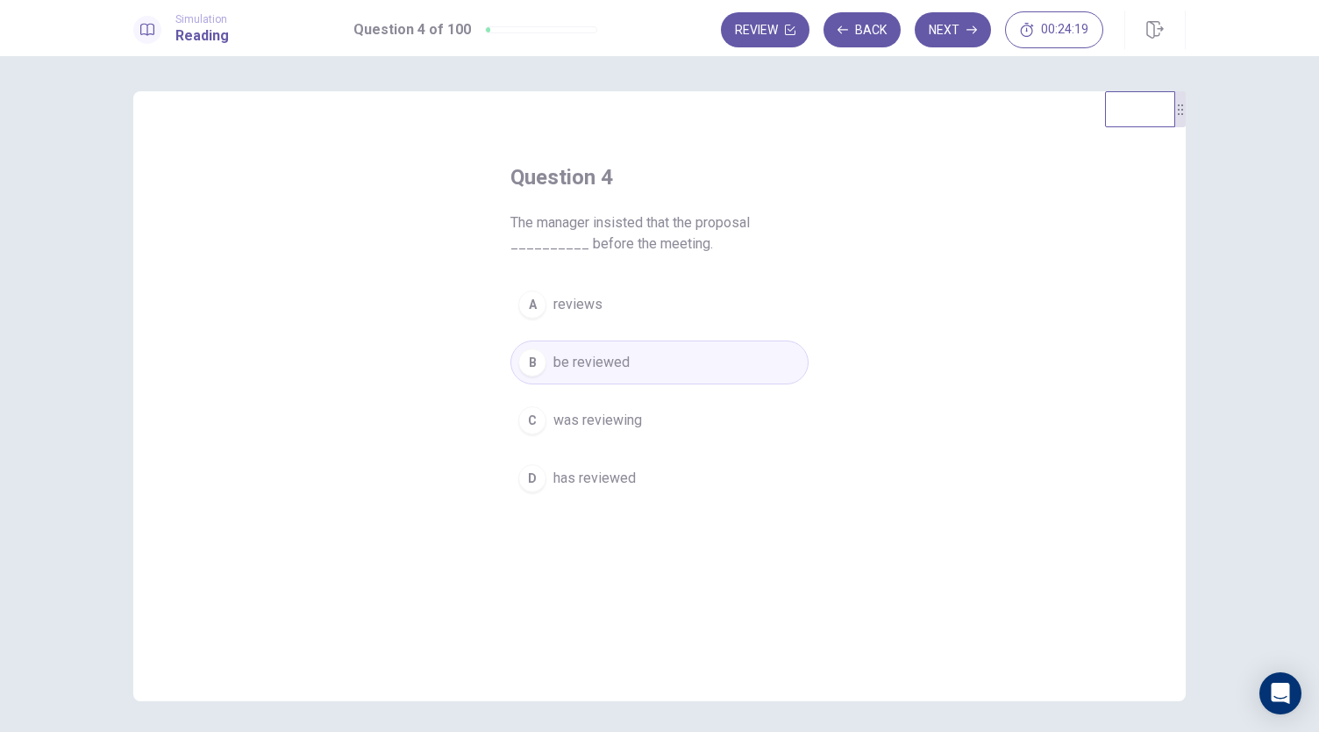
drag, startPoint x: 515, startPoint y: 225, endPoint x: 679, endPoint y: 239, distance: 164.6
click at [679, 239] on span "The manager insisted that the proposal __________ before the meeting." at bounding box center [659, 233] width 298 height 42
drag, startPoint x: 488, startPoint y: 208, endPoint x: 444, endPoint y: 199, distance: 44.7
click at [444, 199] on div "Question 4 The manager insisted that the proposal __________ before the meeting…" at bounding box center [659, 396] width 1053 height 610
click at [651, 350] on button "B be reviewed" at bounding box center [659, 362] width 298 height 44
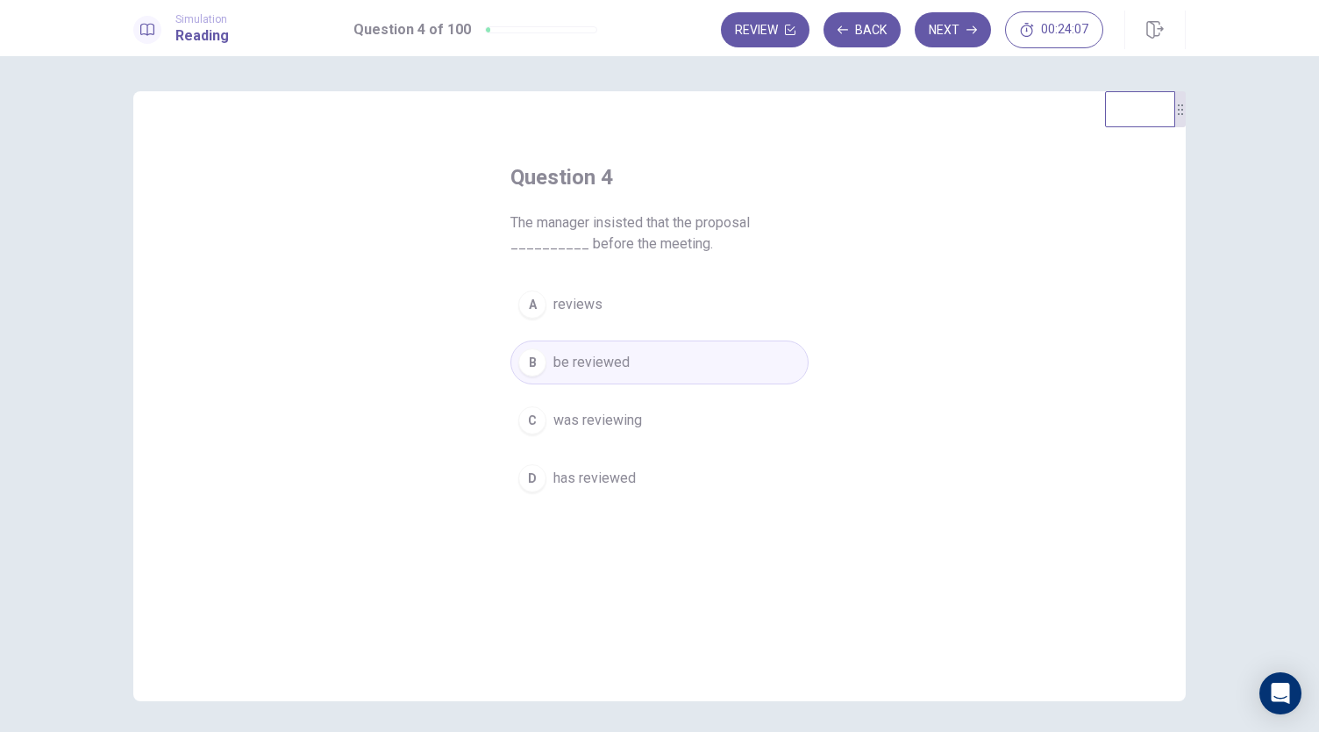
click at [657, 305] on button "A reviews" at bounding box center [659, 304] width 298 height 44
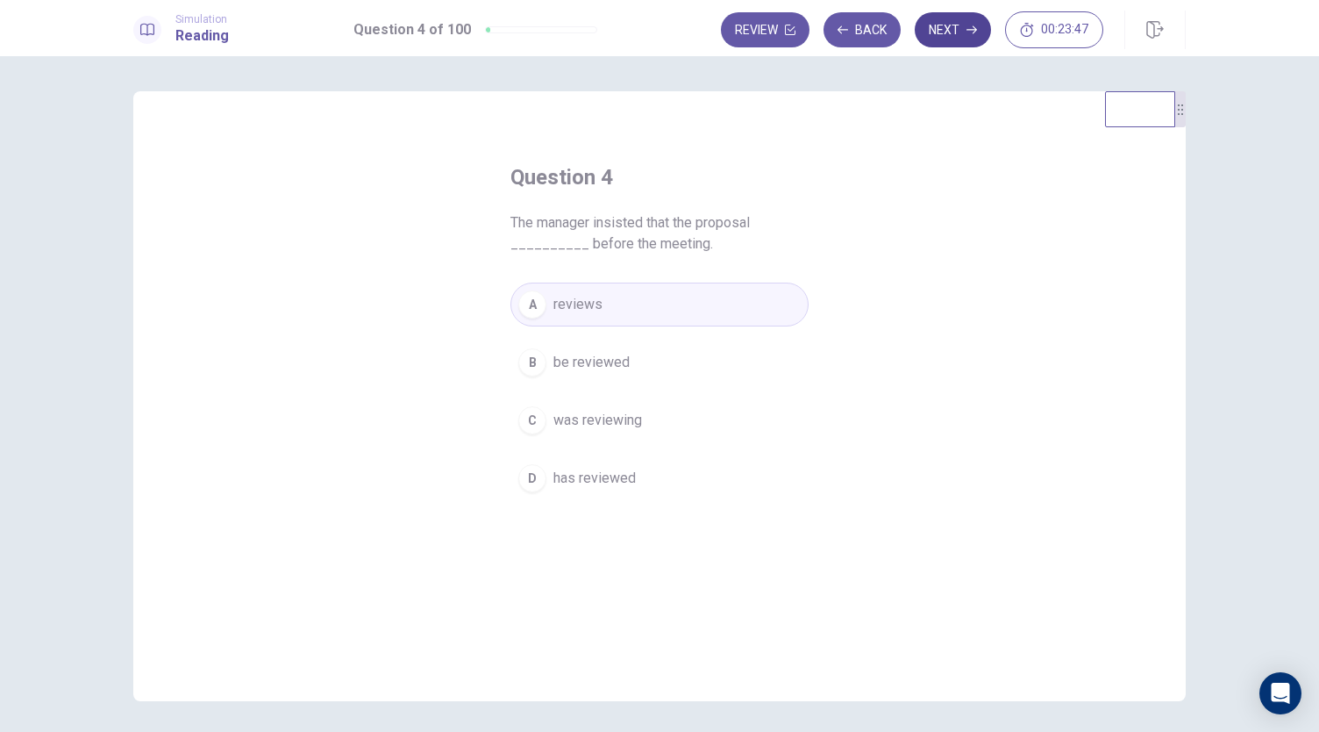
click at [949, 34] on button "Next" at bounding box center [953, 29] width 76 height 35
click at [611, 482] on button "D has met" at bounding box center [659, 478] width 298 height 44
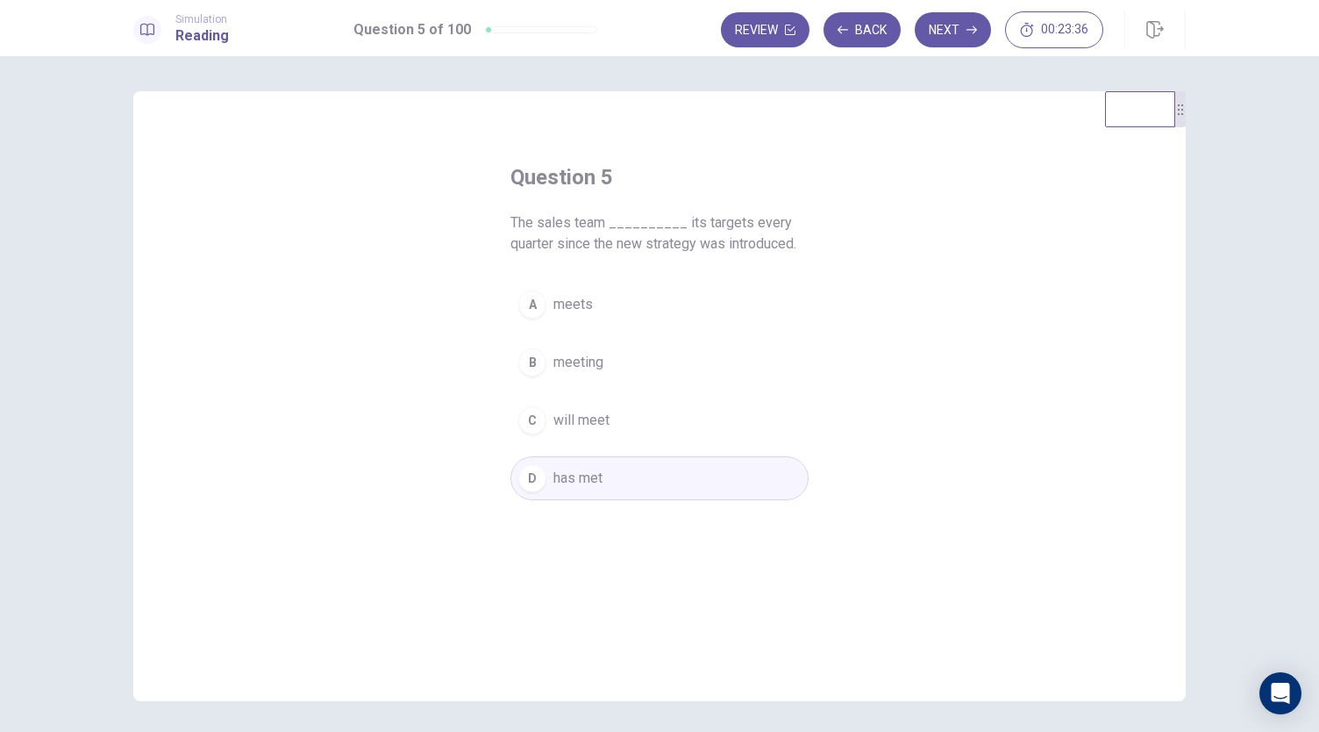
click at [602, 483] on button "D has met" at bounding box center [659, 478] width 298 height 44
click at [953, 27] on button "Next" at bounding box center [953, 29] width 76 height 35
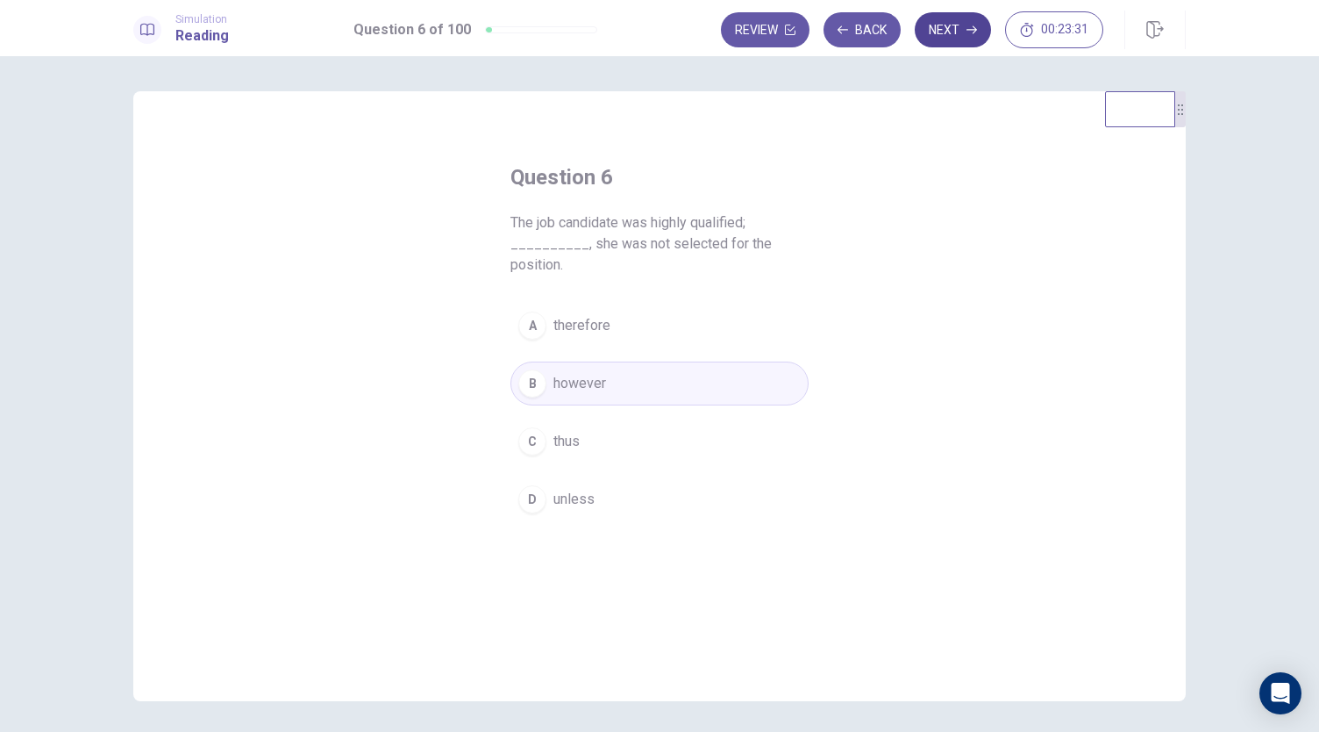
click at [970, 39] on button "Next" at bounding box center [953, 29] width 76 height 35
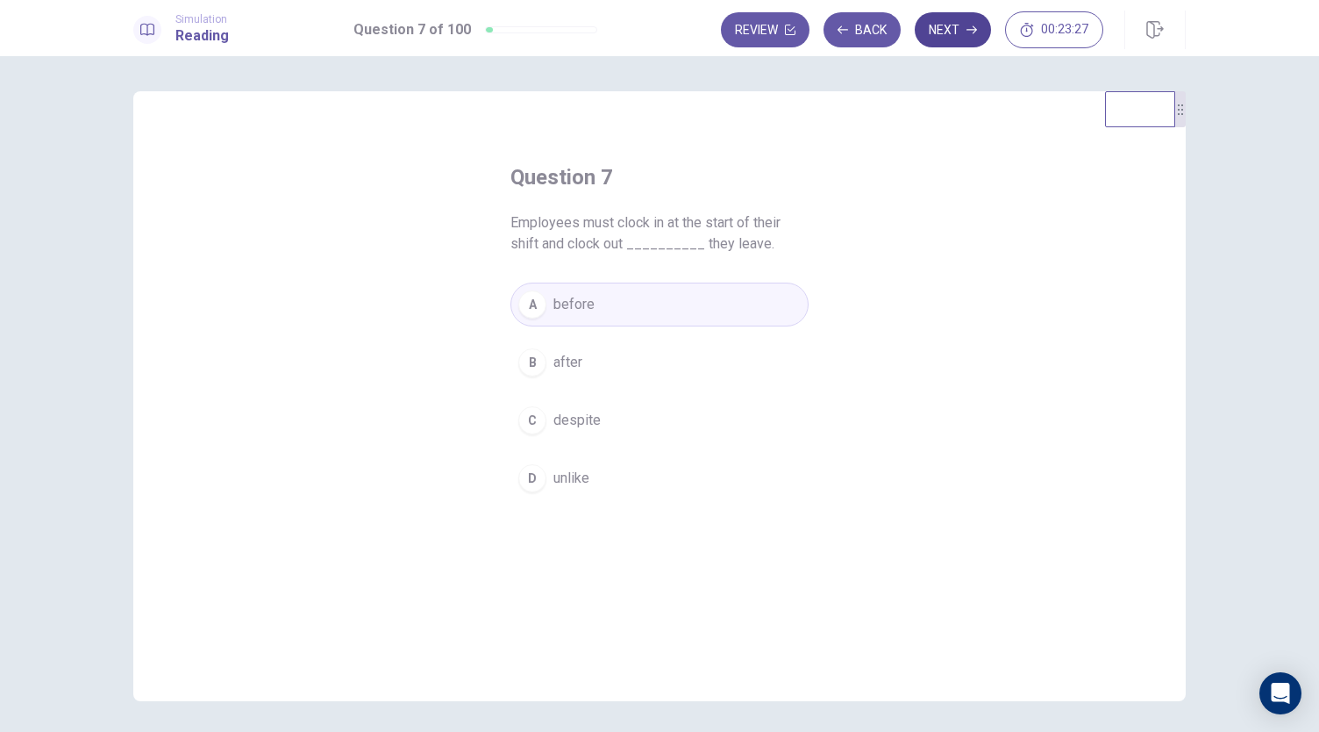
click at [956, 42] on button "Next" at bounding box center [953, 29] width 76 height 35
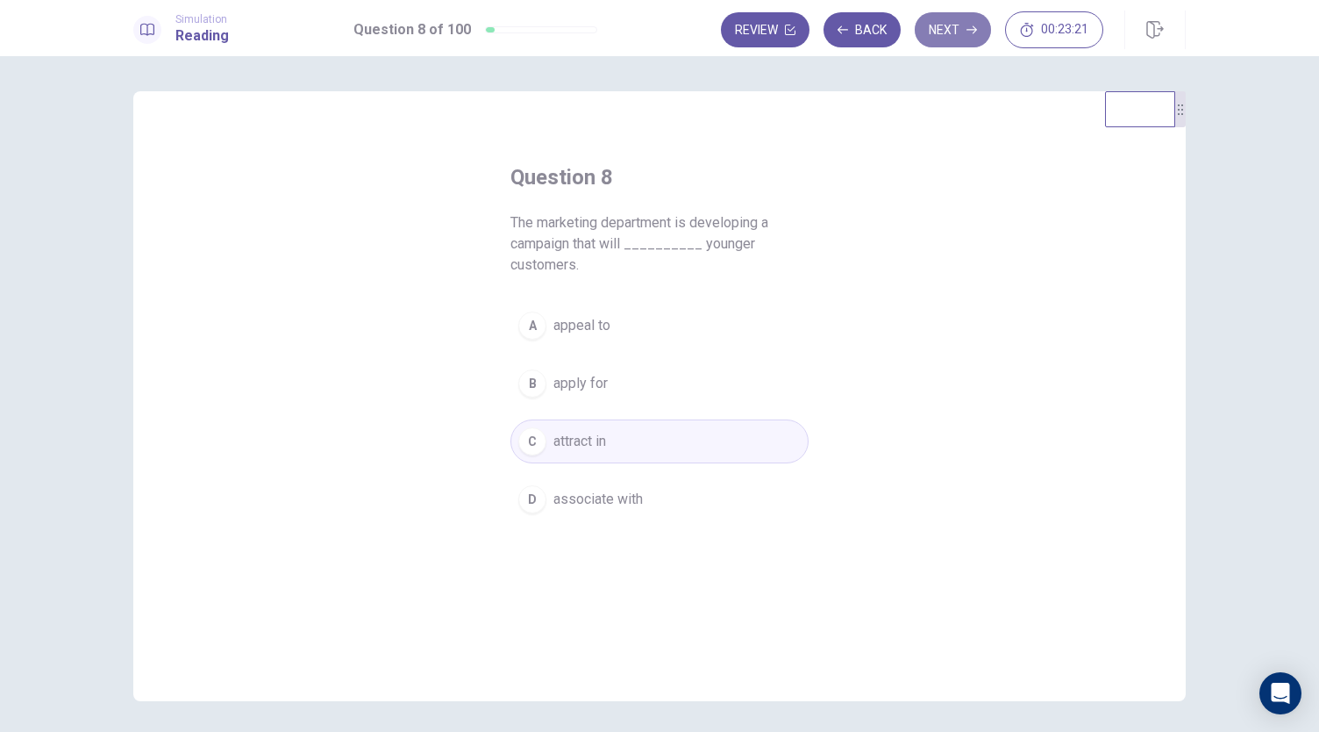
click at [958, 27] on button "Next" at bounding box center [953, 29] width 76 height 35
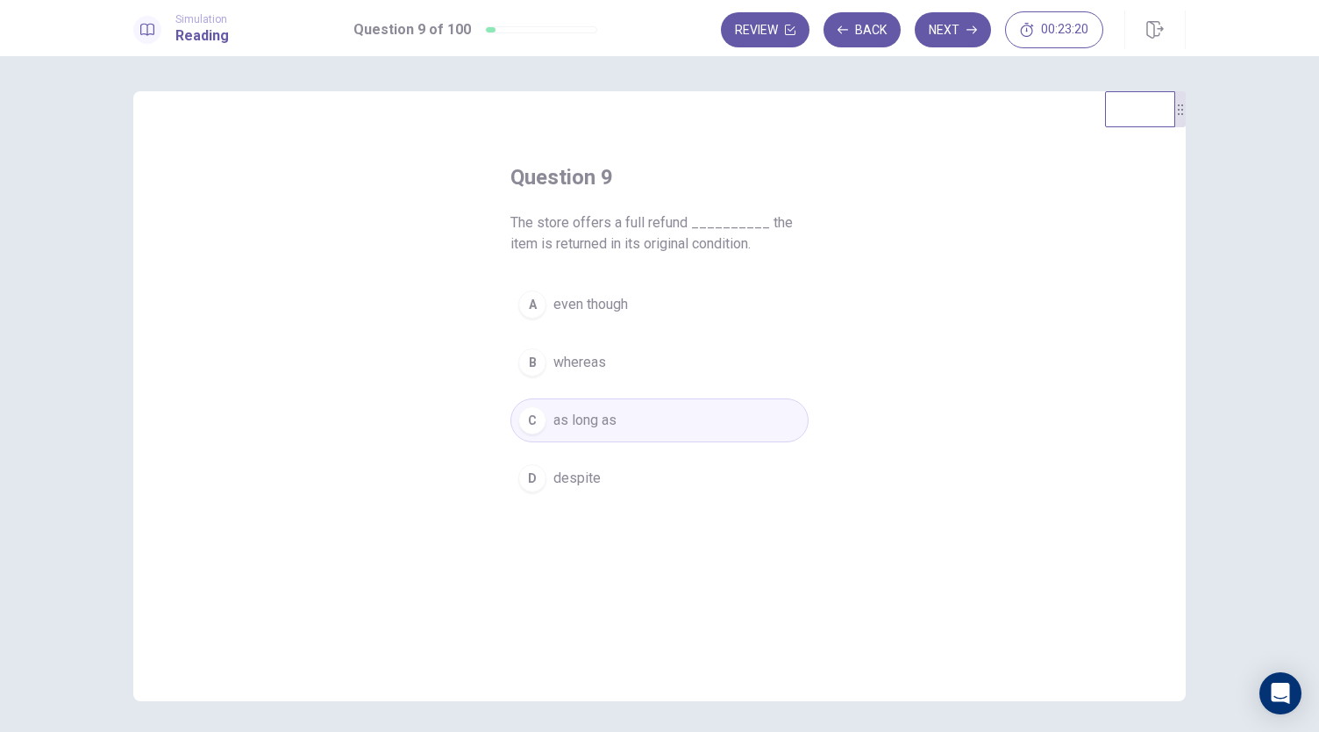
drag, startPoint x: 505, startPoint y: 218, endPoint x: 763, endPoint y: 258, distance: 260.9
click at [763, 258] on div "Question 9 The store offers a full refund __________ the item is returned in it…" at bounding box center [659, 331] width 368 height 393
click at [969, 32] on icon "button" at bounding box center [972, 30] width 11 height 11
click at [960, 31] on button "Next" at bounding box center [953, 29] width 76 height 35
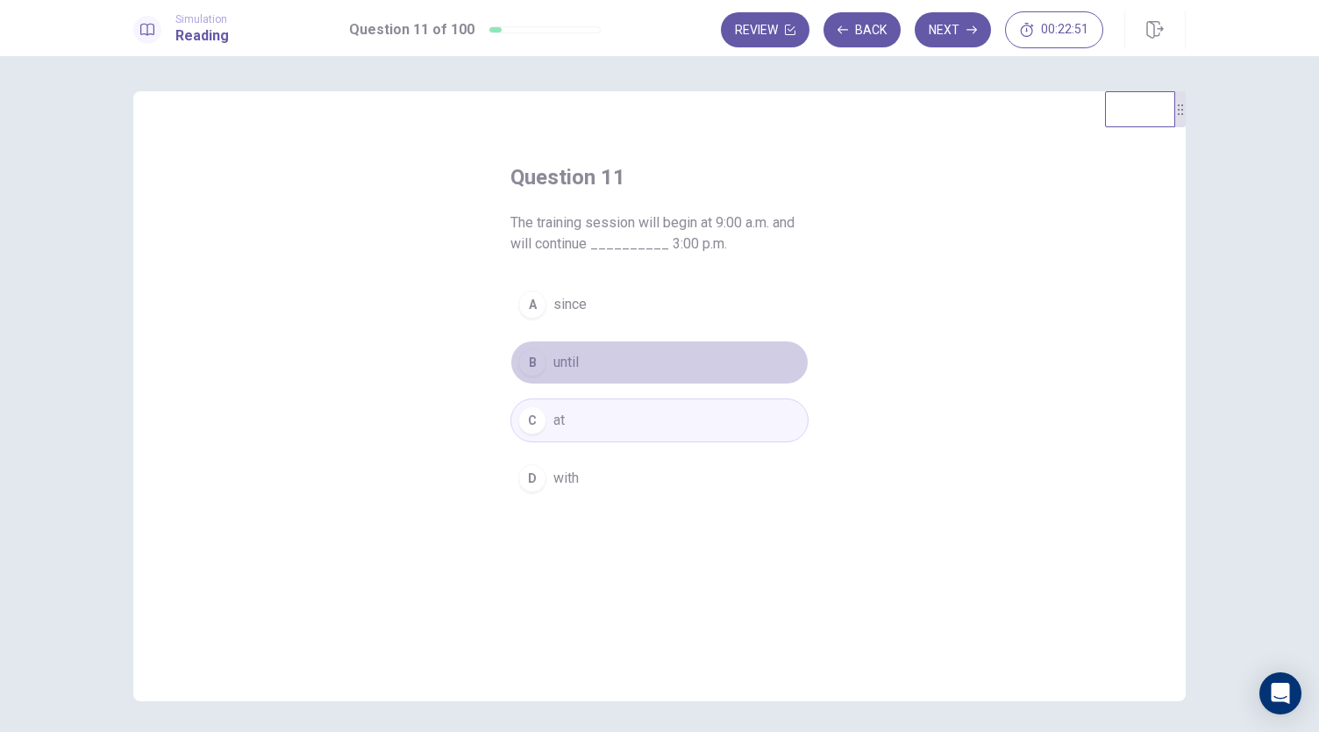
click at [580, 356] on button "B until" at bounding box center [659, 362] width 298 height 44
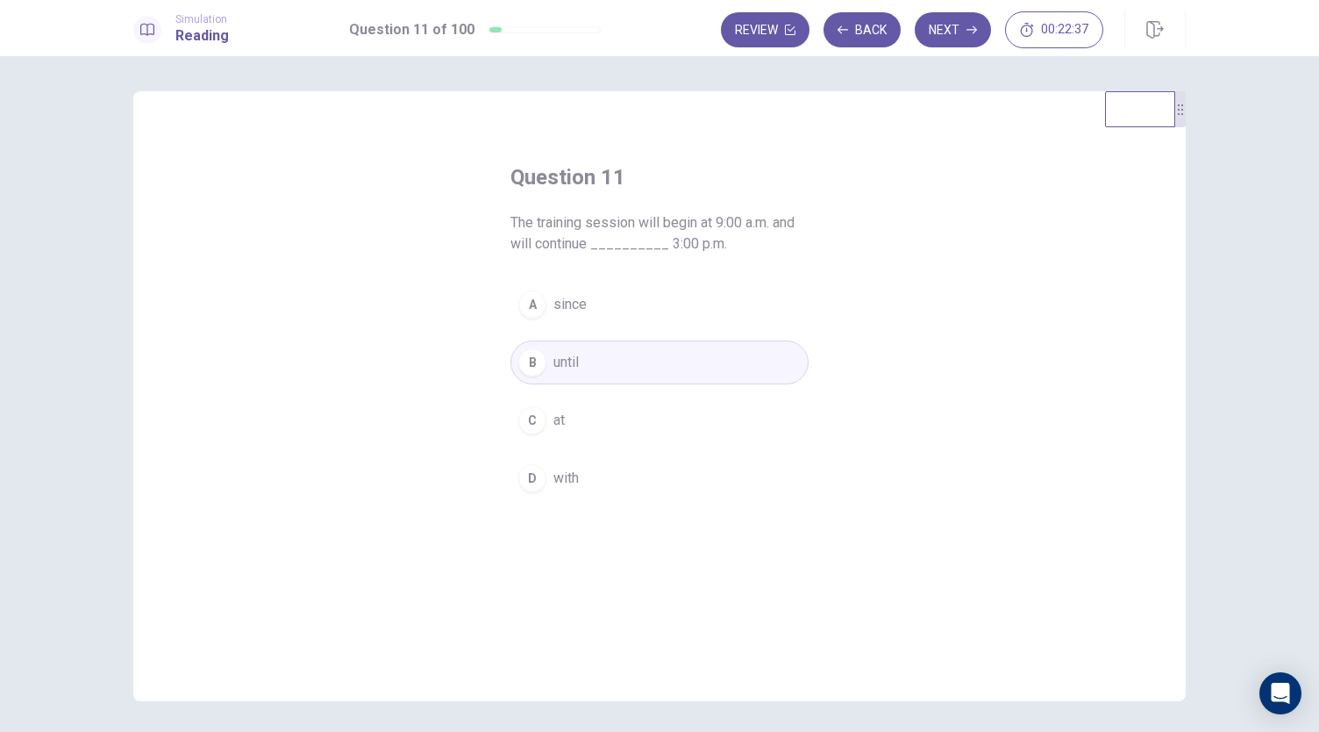
click at [609, 402] on button "C at" at bounding box center [659, 420] width 298 height 44
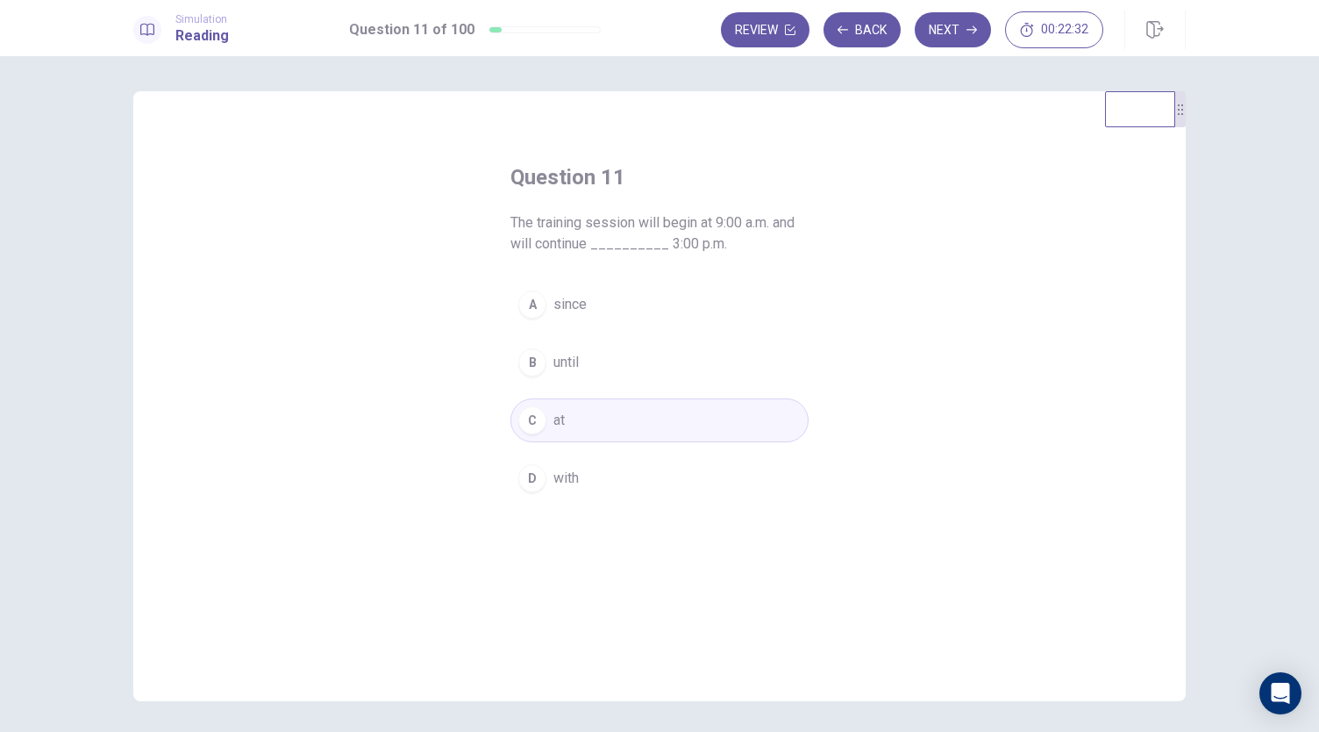
drag, startPoint x: 503, startPoint y: 225, endPoint x: 755, endPoint y: 250, distance: 252.9
click at [755, 250] on div "Question 11 The training session will begin at 9:00 a.m. and will continue ____…" at bounding box center [659, 331] width 368 height 393
click at [590, 245] on span "The training session will begin at 9:00 a.m. and will continue __________ 3:00 …" at bounding box center [659, 233] width 298 height 42
click at [653, 418] on button "C at" at bounding box center [659, 420] width 298 height 44
click at [665, 420] on button "C at" at bounding box center [659, 420] width 298 height 44
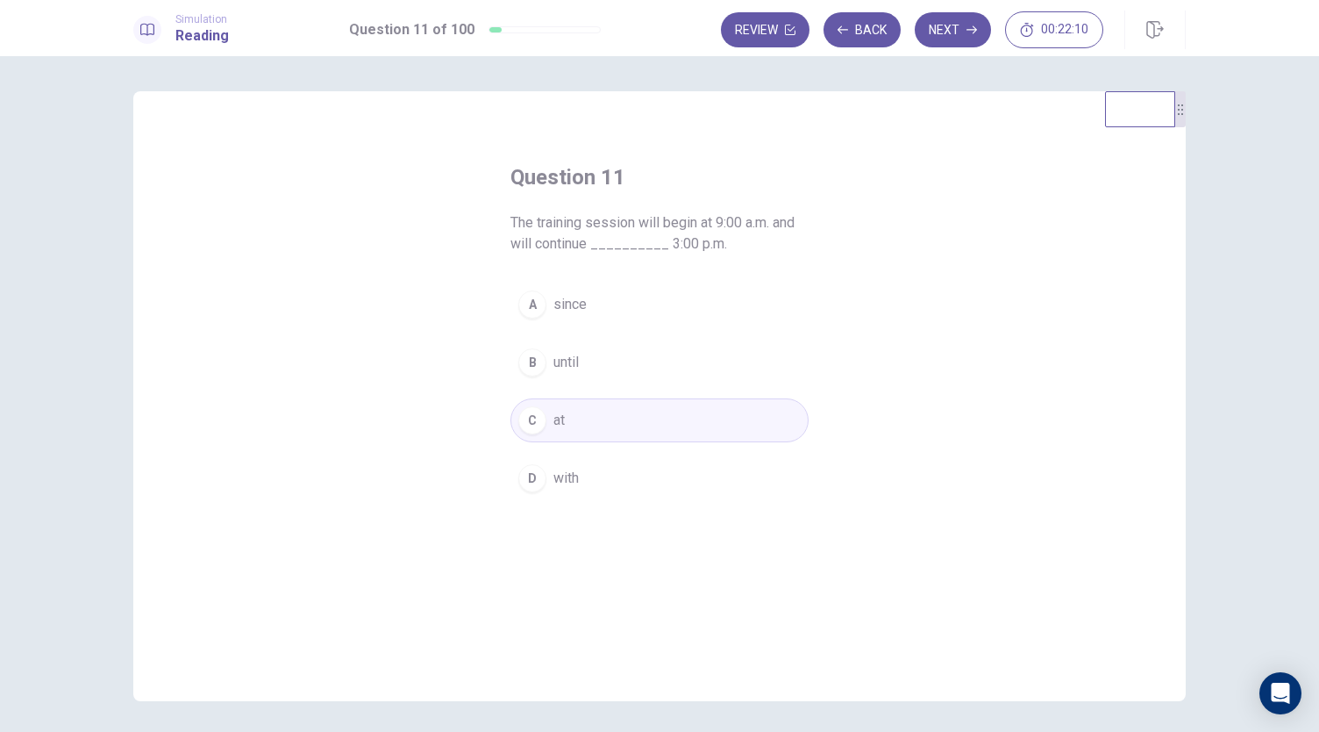
click at [665, 420] on button "C at" at bounding box center [659, 420] width 298 height 44
click at [948, 36] on button "Next" at bounding box center [953, 29] width 76 height 35
click at [602, 312] on button "A to issue" at bounding box center [659, 304] width 298 height 44
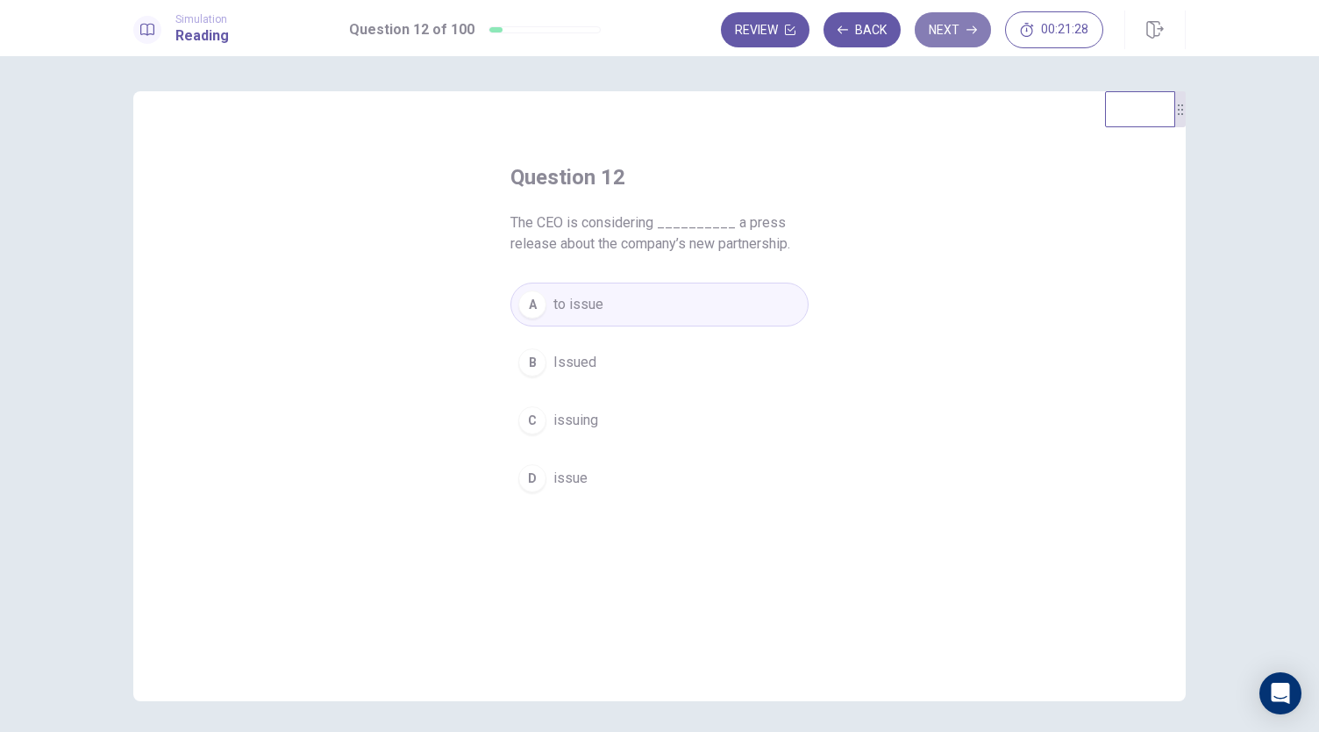
click at [951, 34] on button "Next" at bounding box center [953, 29] width 76 height 35
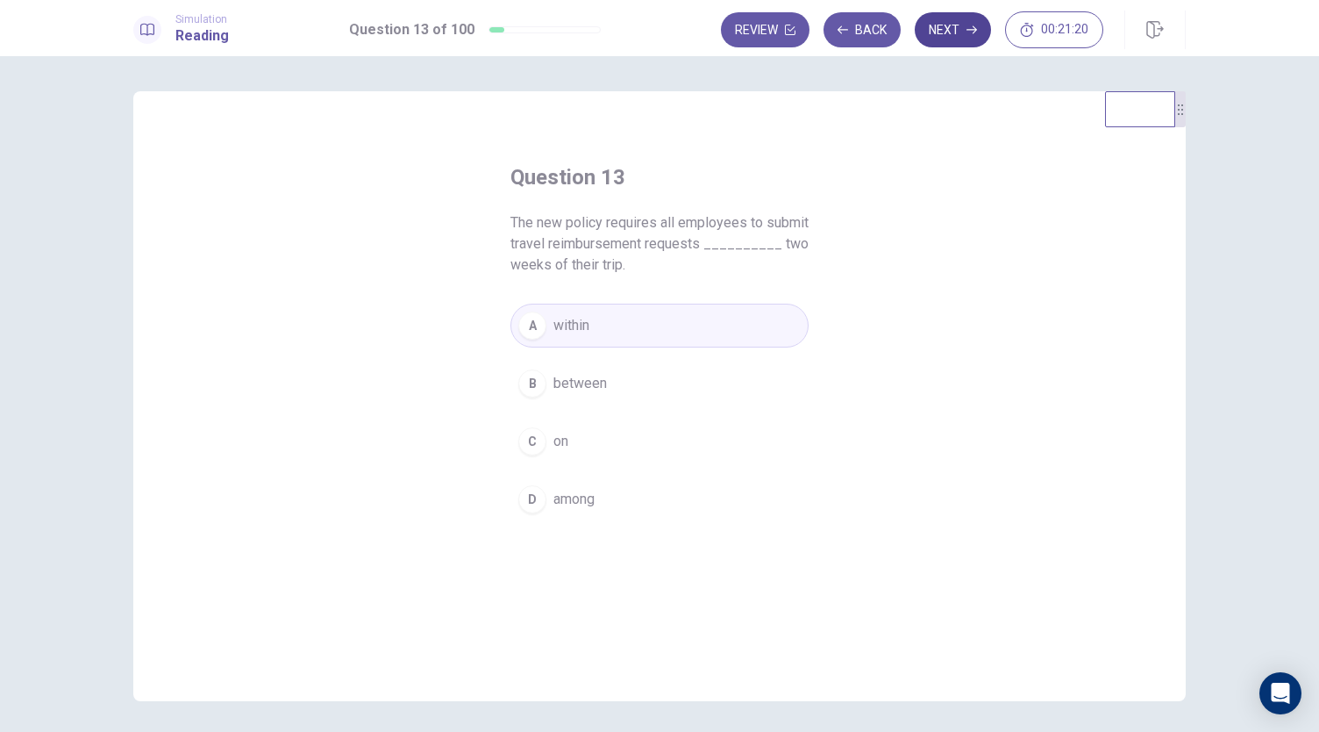
click at [960, 26] on button "Next" at bounding box center [953, 29] width 76 height 35
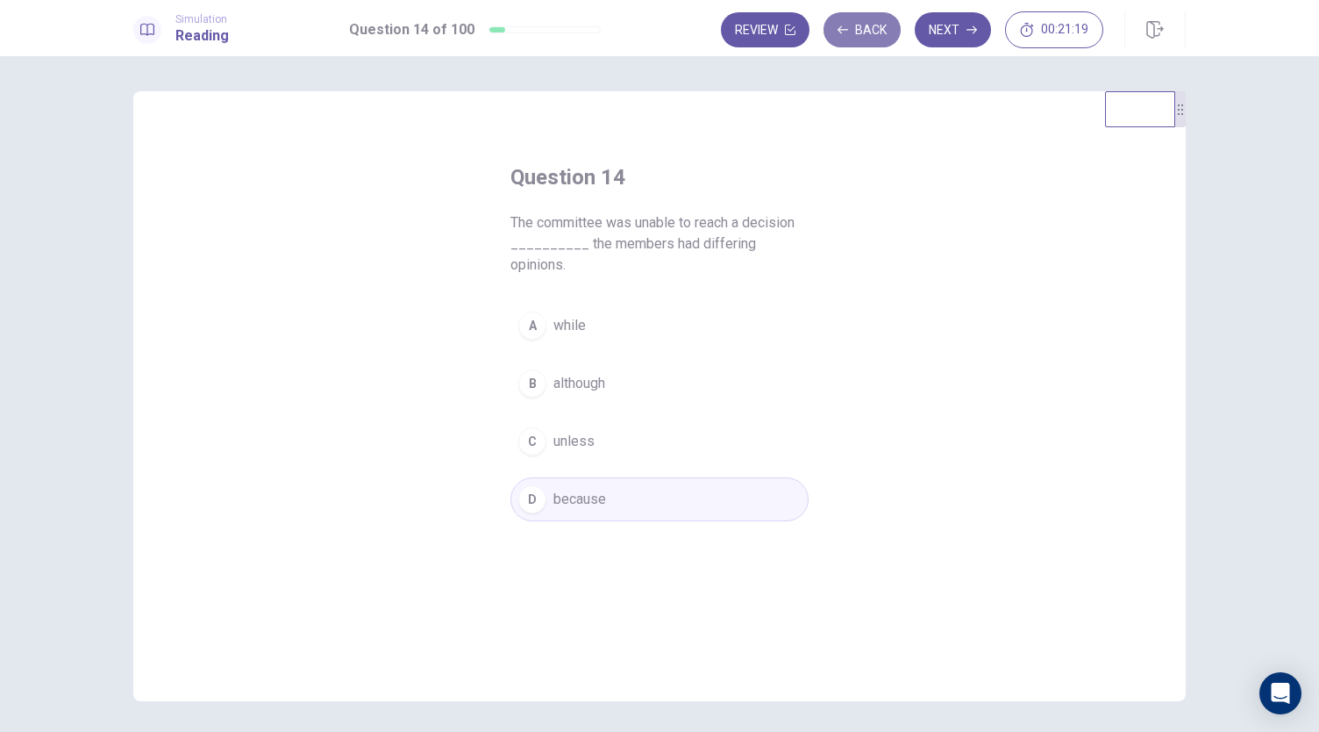
click at [873, 38] on button "Back" at bounding box center [862, 29] width 77 height 35
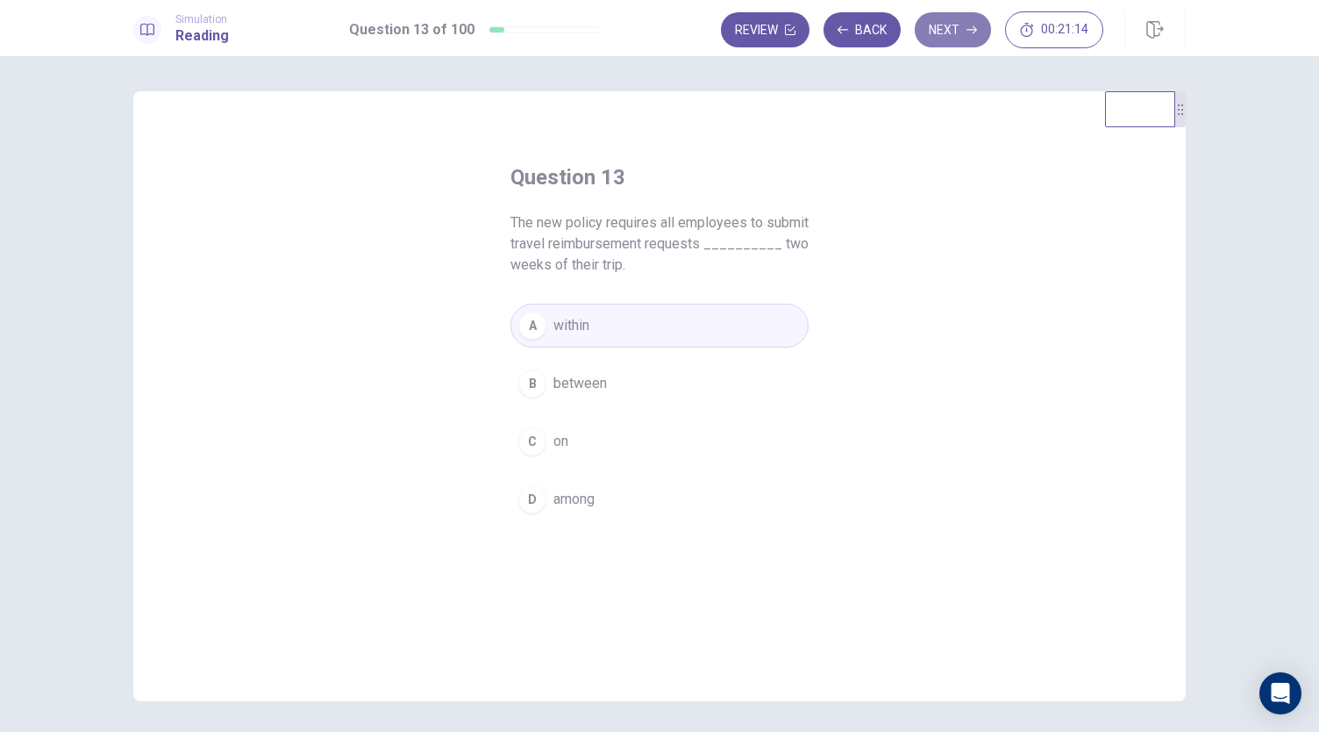
click at [946, 34] on button "Next" at bounding box center [953, 29] width 76 height 35
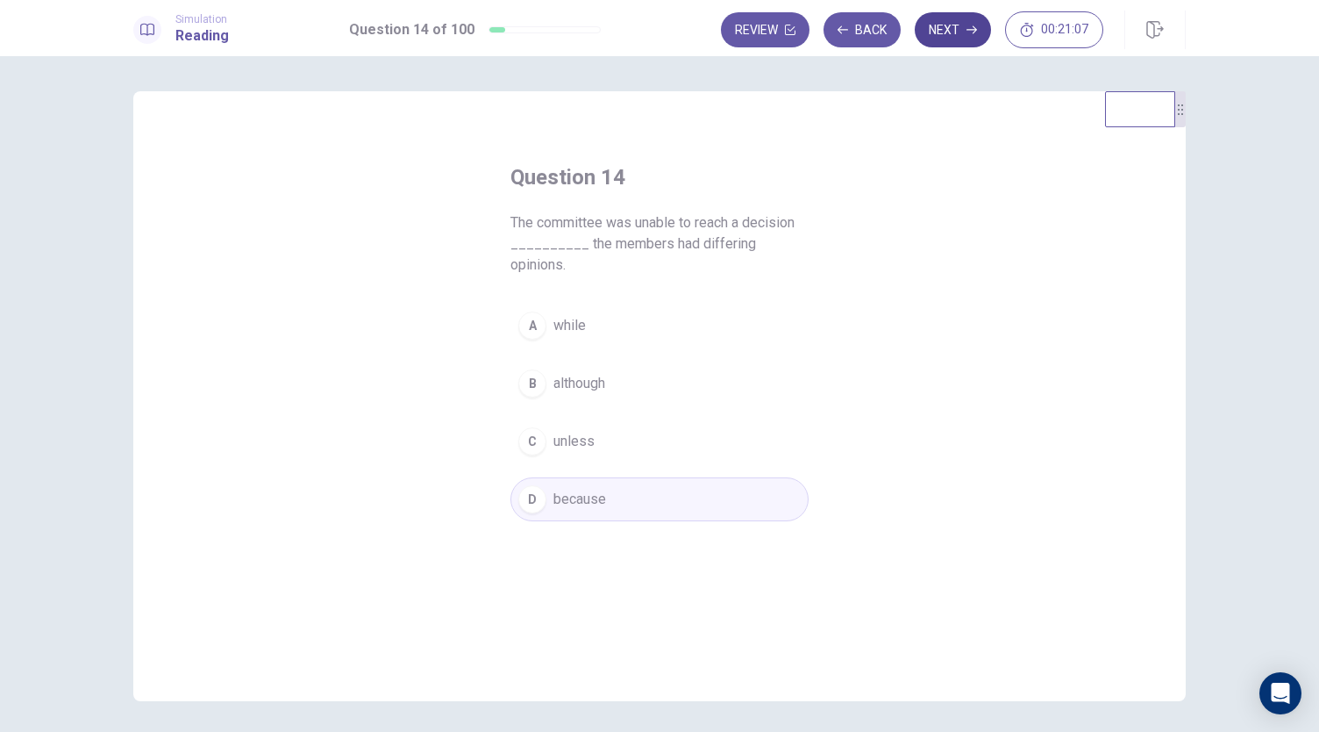
click at [941, 31] on button "Next" at bounding box center [953, 29] width 76 height 35
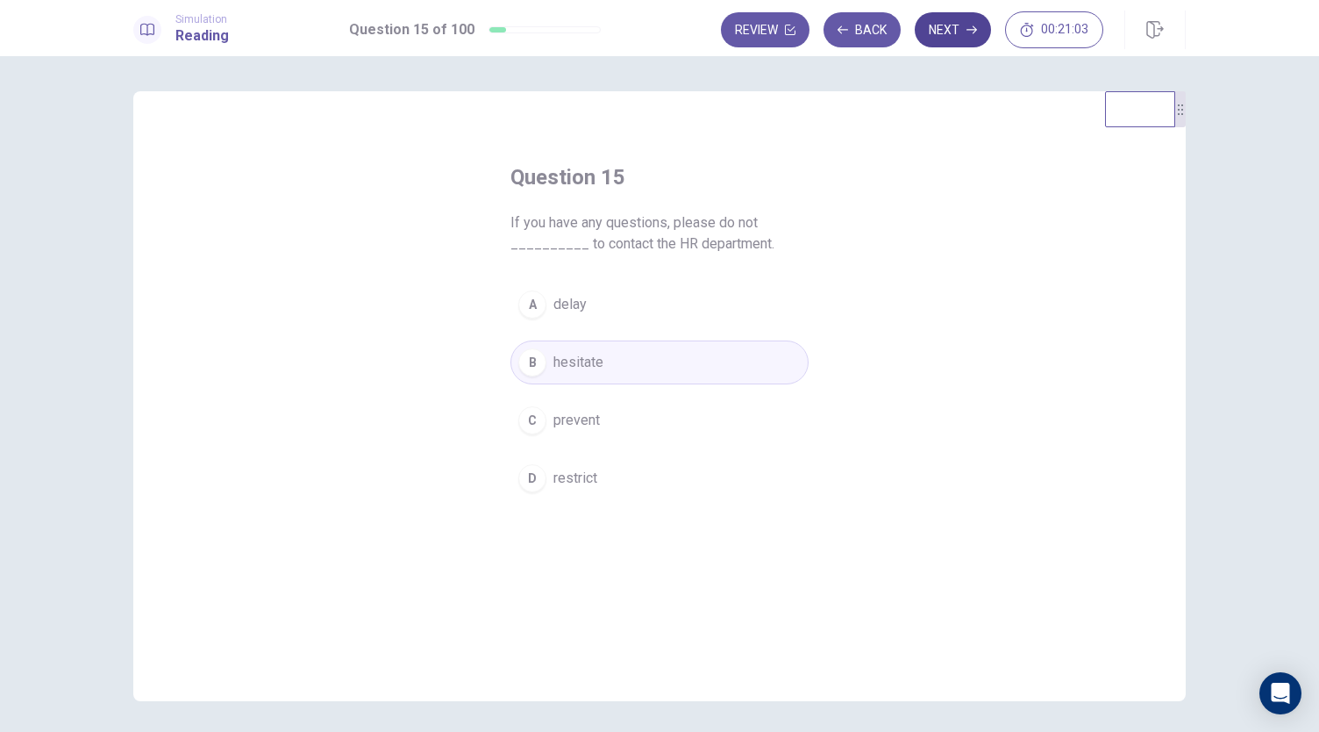
click at [952, 22] on button "Next" at bounding box center [953, 29] width 76 height 35
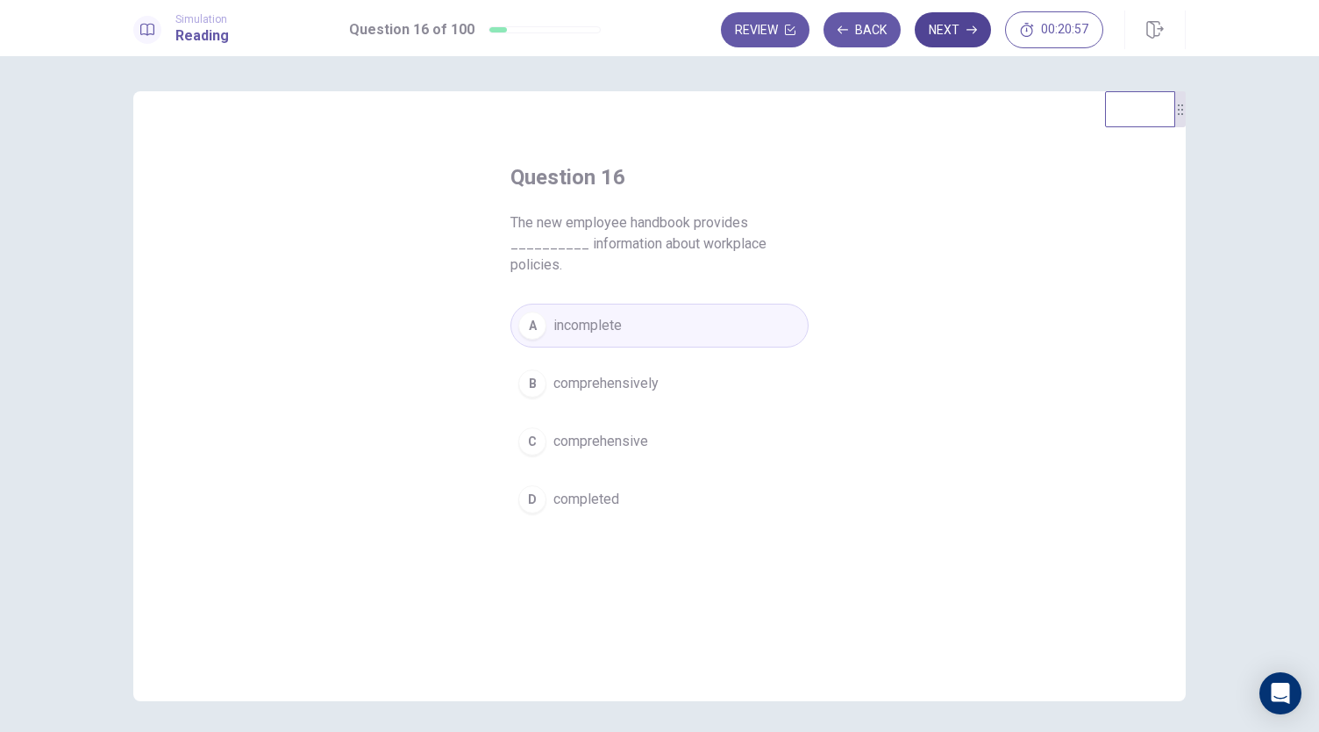
click at [965, 20] on button "Next" at bounding box center [953, 29] width 76 height 35
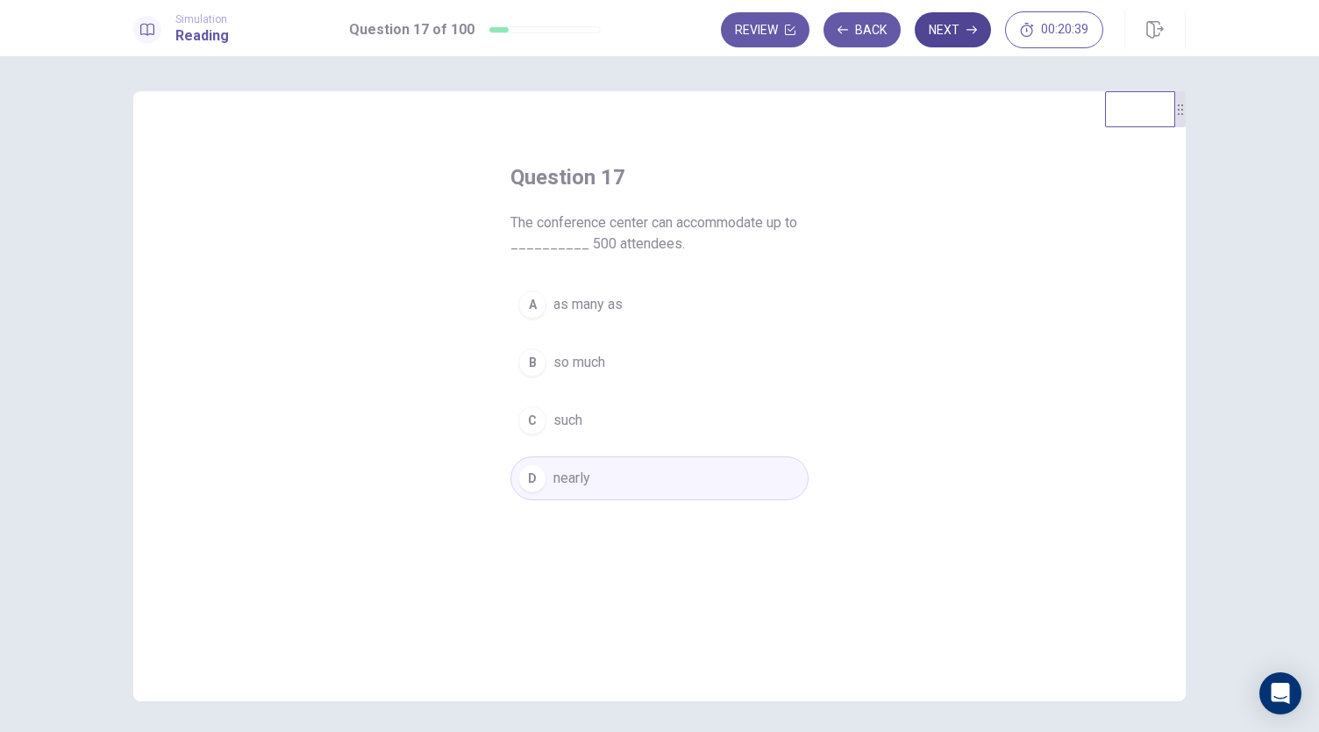
click at [963, 38] on button "Next" at bounding box center [953, 29] width 76 height 35
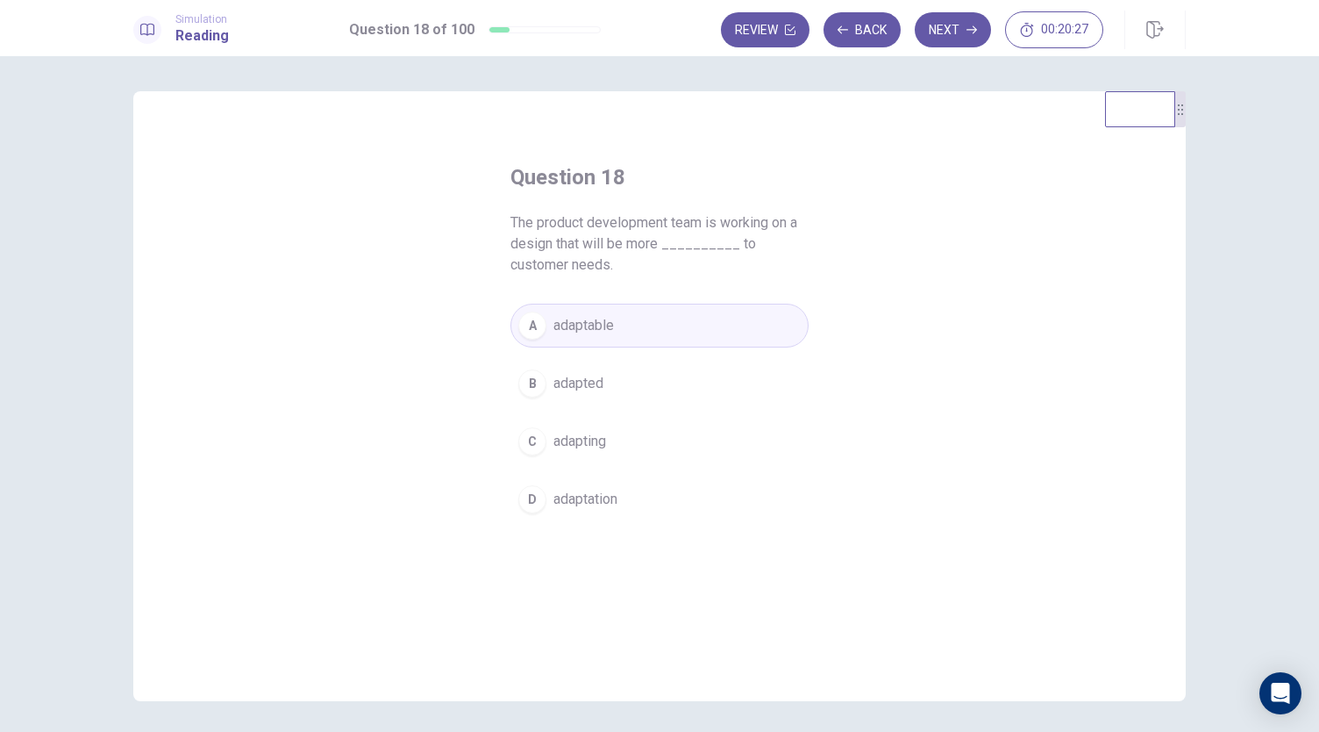
drag, startPoint x: 506, startPoint y: 224, endPoint x: 593, endPoint y: 268, distance: 97.3
click at [593, 268] on span "The product development team is working on a design that will be more _________…" at bounding box center [659, 243] width 298 height 63
click at [597, 379] on span "adapted" at bounding box center [578, 383] width 50 height 21
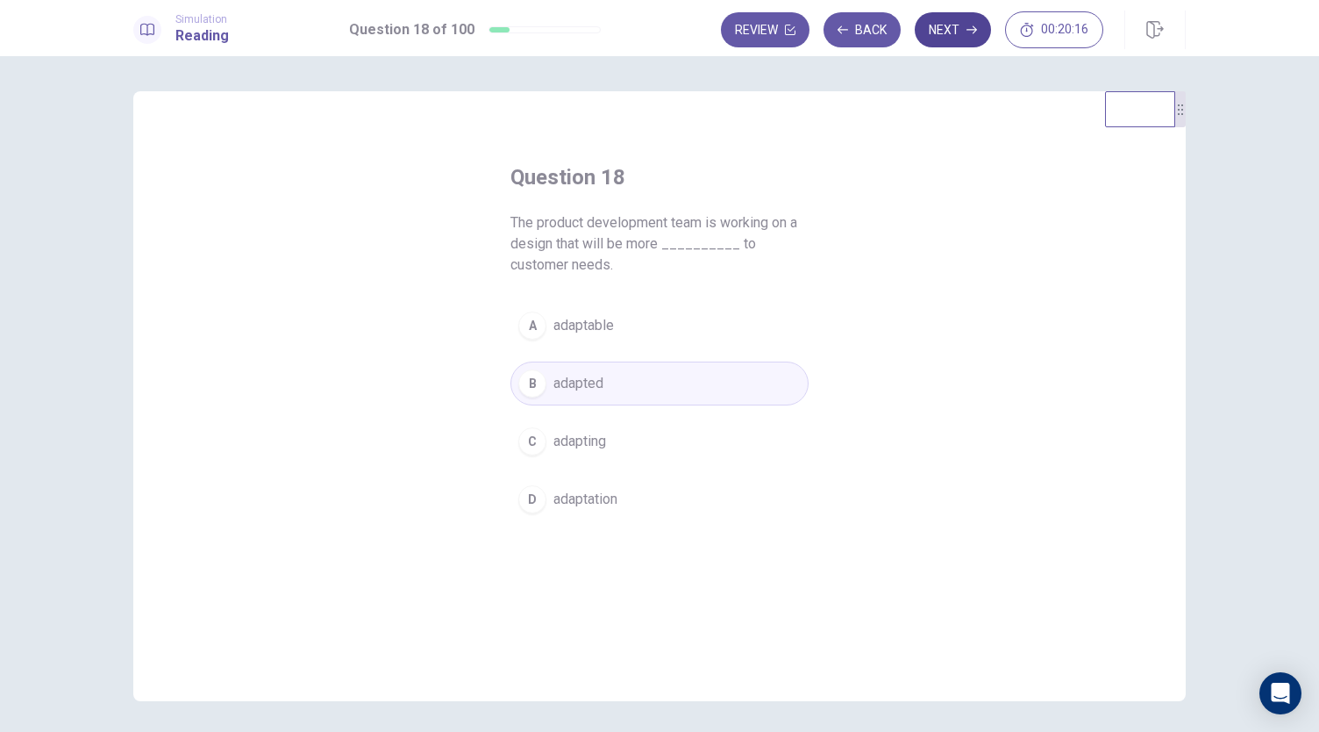
click at [944, 27] on button "Next" at bounding box center [953, 29] width 76 height 35
click at [939, 35] on button "Next" at bounding box center [953, 29] width 76 height 35
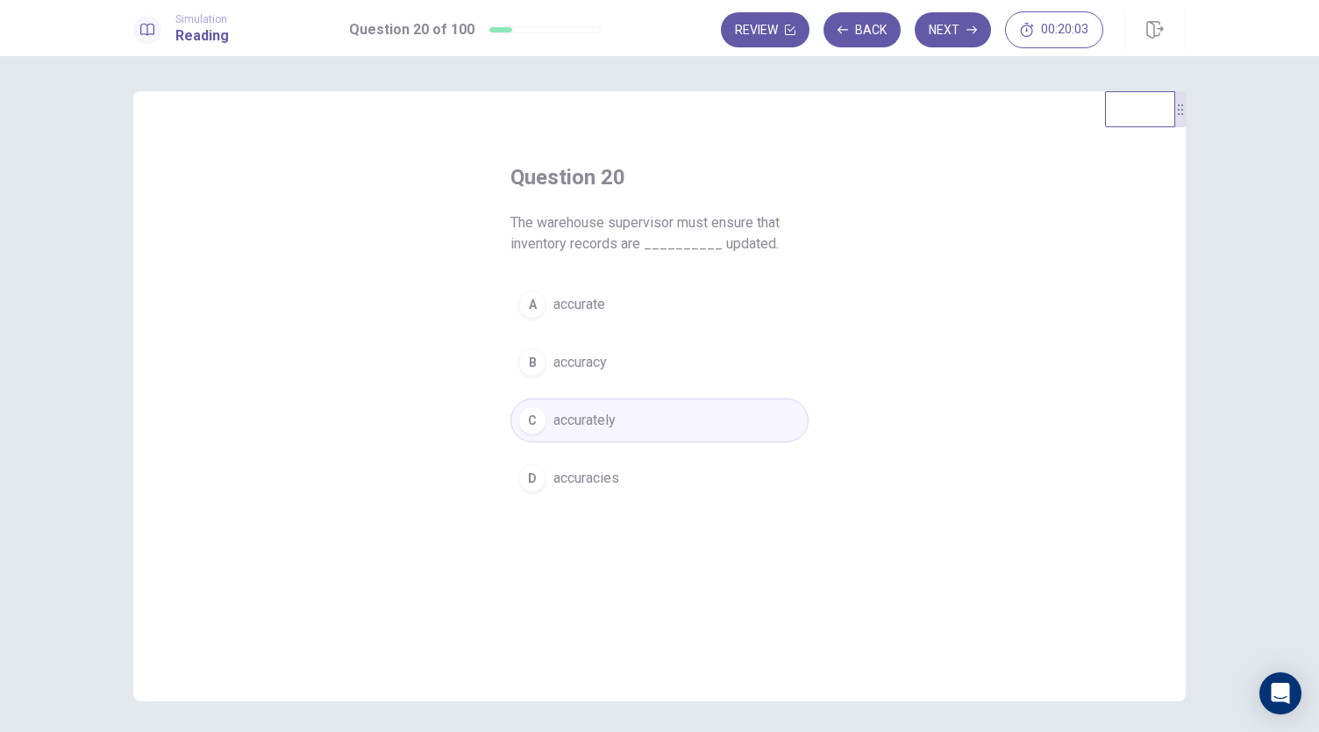
drag, startPoint x: 518, startPoint y: 224, endPoint x: 775, endPoint y: 242, distance: 257.7
click at [775, 242] on span "The warehouse supervisor must ensure that inventory records are __________ upda…" at bounding box center [659, 233] width 298 height 42
click at [962, 31] on button "Next" at bounding box center [953, 29] width 76 height 35
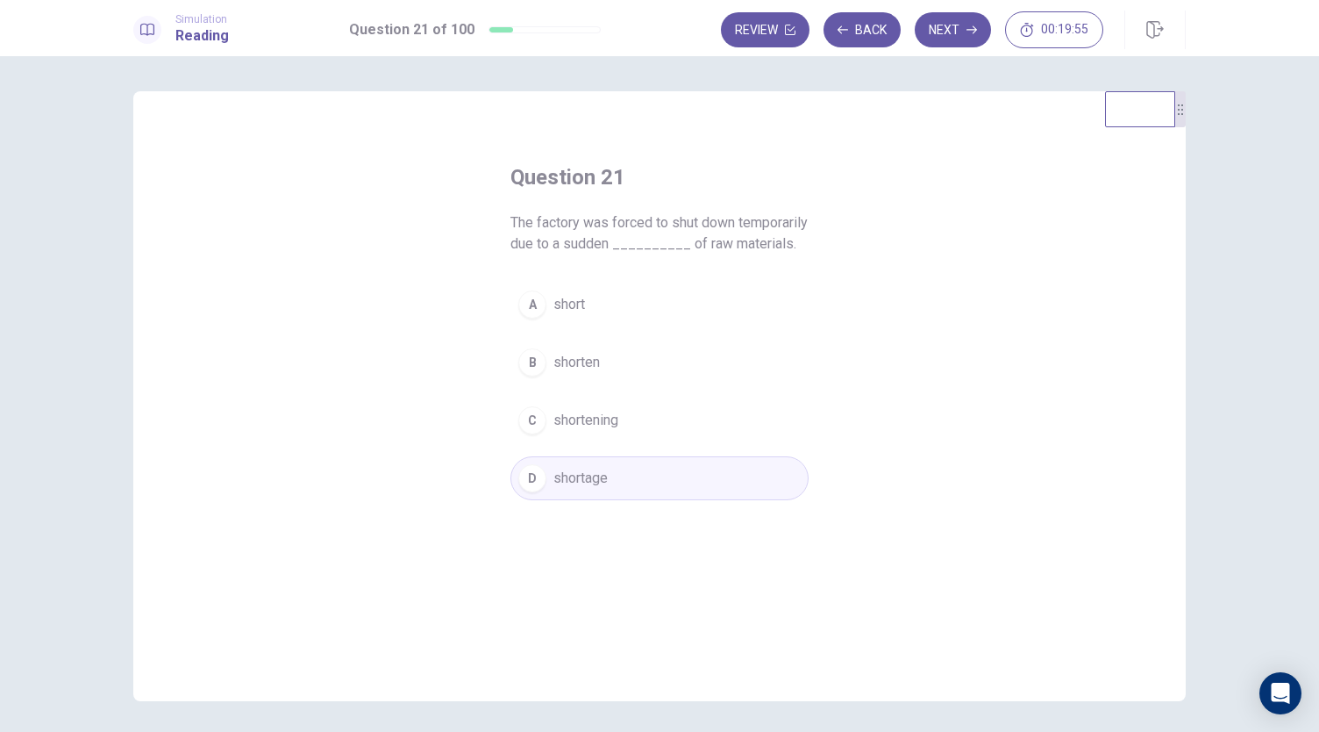
drag, startPoint x: 503, startPoint y: 218, endPoint x: 595, endPoint y: 271, distance: 106.1
click at [595, 271] on div "Question 21 The factory was forced to shut down temporarily due to a sudden ___…" at bounding box center [659, 331] width 368 height 393
drag, startPoint x: 496, startPoint y: 231, endPoint x: 589, endPoint y: 264, distance: 97.9
click at [589, 264] on div "Question 21 The factory was forced to shut down temporarily due to a sudden ___…" at bounding box center [659, 331] width 368 height 393
drag, startPoint x: 573, startPoint y: 275, endPoint x: 484, endPoint y: 217, distance: 105.8
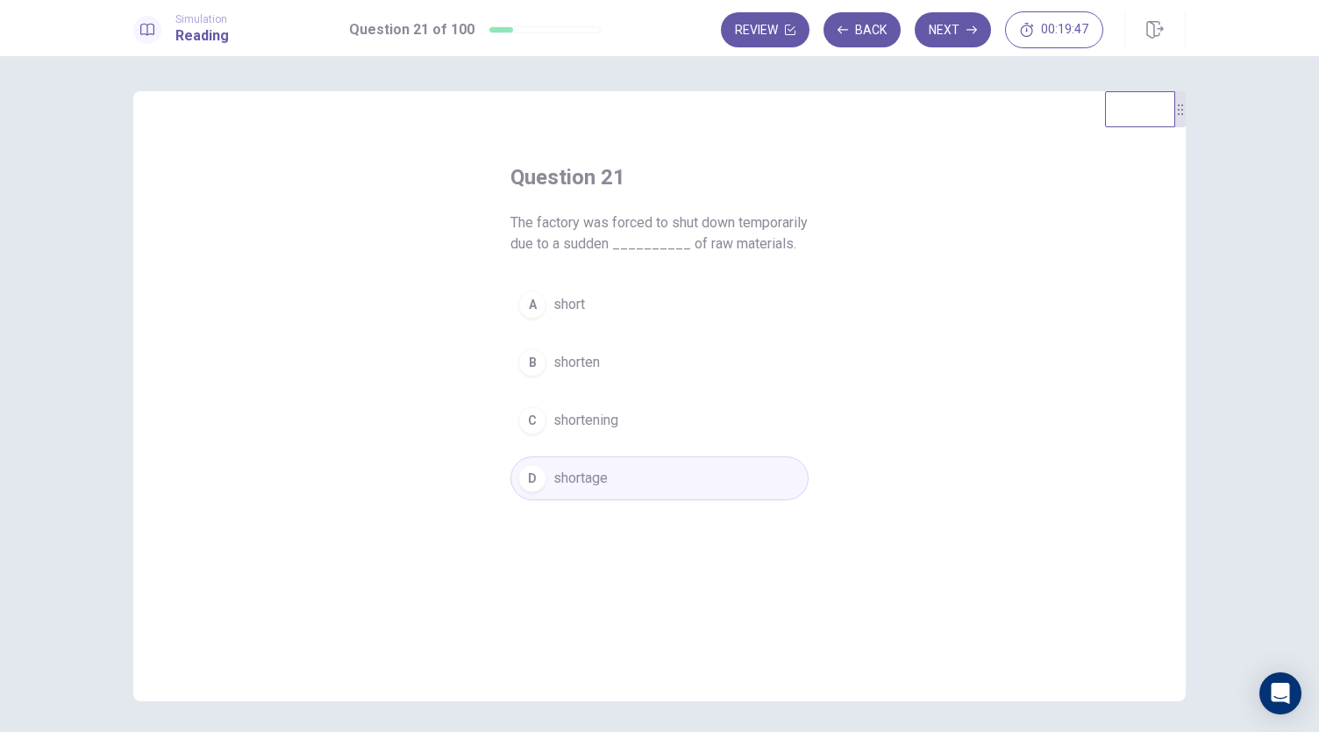
click at [484, 217] on div "Question 21 The factory was forced to shut down temporarily due to a sudden ___…" at bounding box center [659, 331] width 368 height 393
drag, startPoint x: 509, startPoint y: 219, endPoint x: 614, endPoint y: 266, distance: 115.1
click at [614, 254] on span "The factory was forced to shut down temporarily due to a sudden __________ of r…" at bounding box center [659, 233] width 298 height 42
drag, startPoint x: 519, startPoint y: 215, endPoint x: 589, endPoint y: 271, distance: 89.9
click at [589, 254] on div "Question 21 The factory was forced to shut down temporarily due to a sudden ___…" at bounding box center [659, 208] width 298 height 91
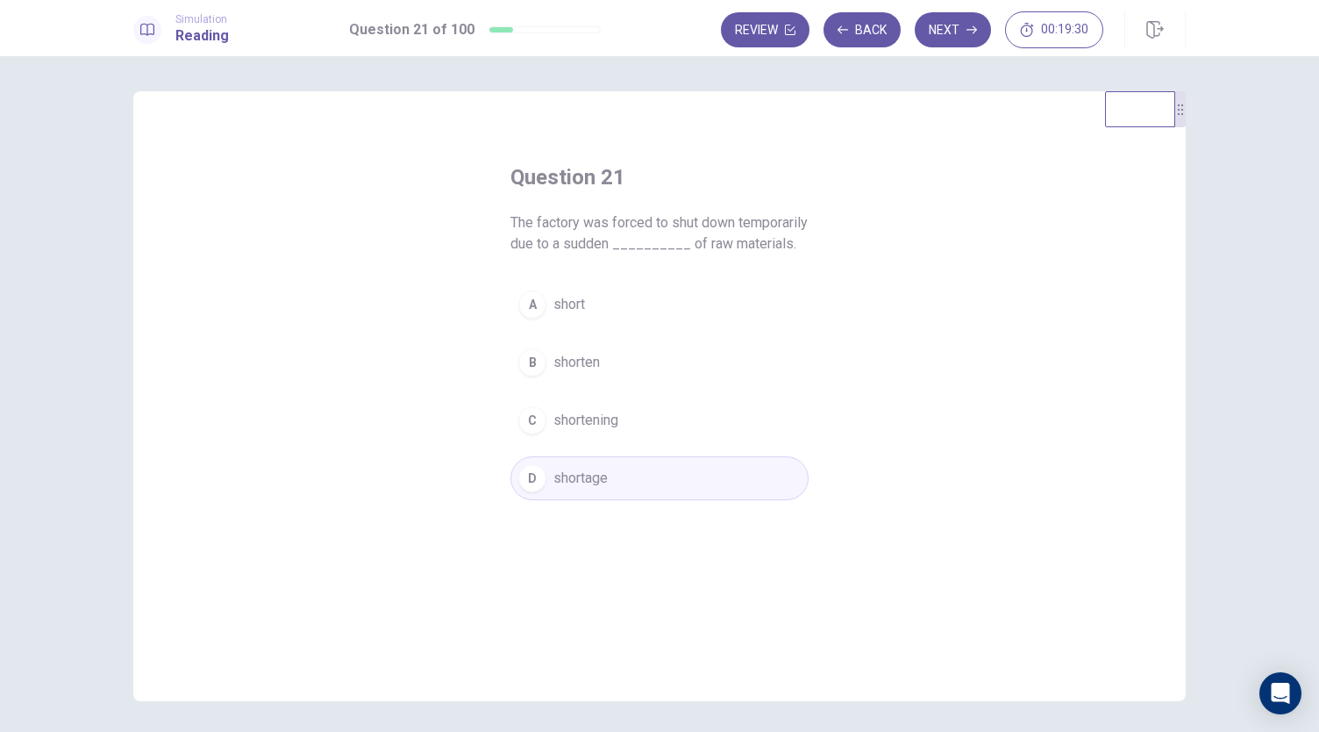
drag, startPoint x: 509, startPoint y: 227, endPoint x: 588, endPoint y: 270, distance: 89.9
click at [588, 254] on span "The factory was forced to shut down temporarily due to a sudden __________ of r…" at bounding box center [659, 233] width 298 height 42
click at [609, 442] on button "C shortening" at bounding box center [659, 420] width 298 height 44
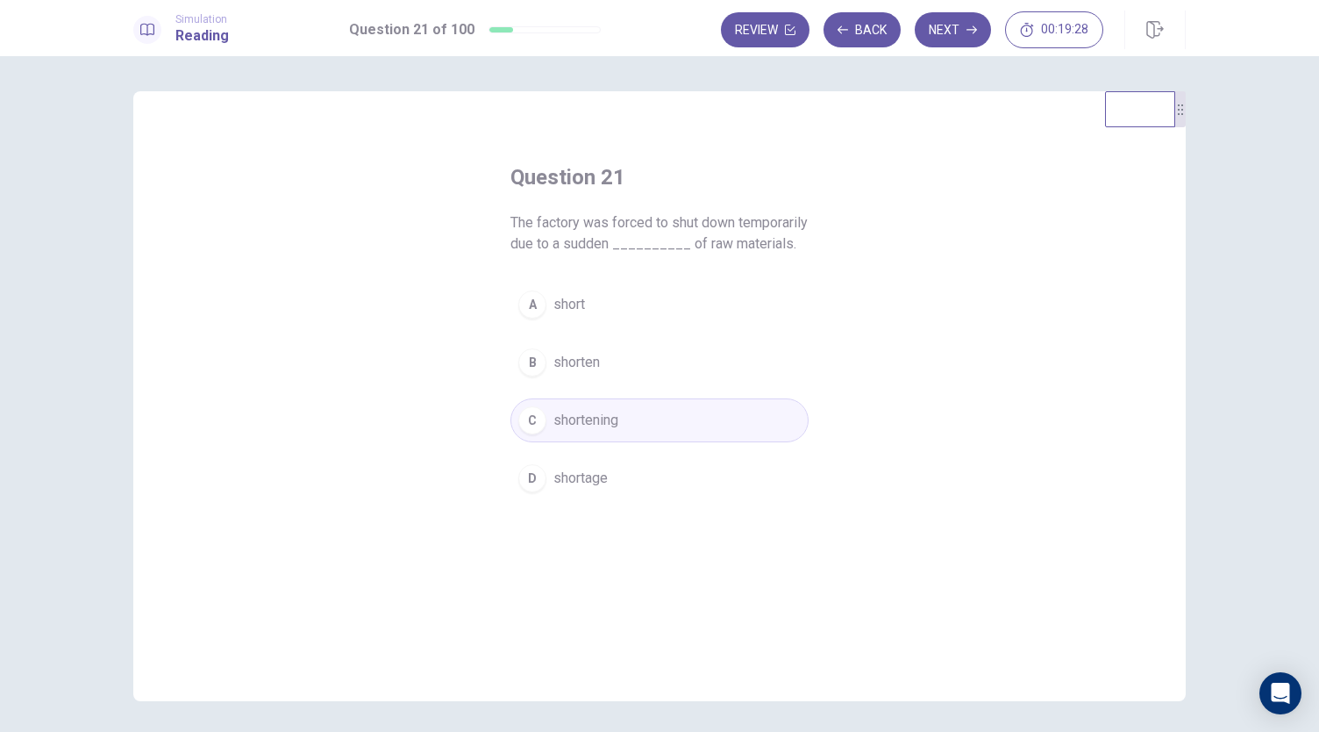
click at [675, 325] on button "A short" at bounding box center [659, 304] width 298 height 44
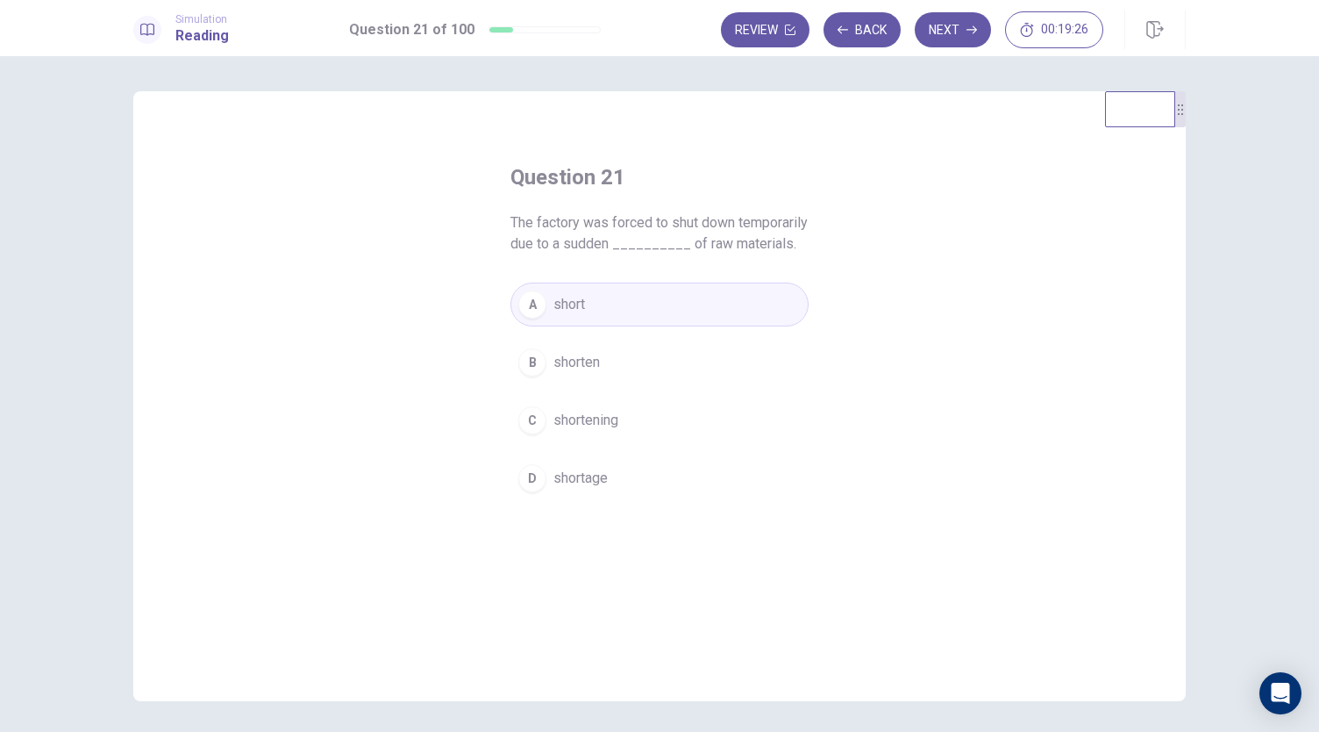
click at [580, 489] on span "shortage" at bounding box center [580, 477] width 54 height 21
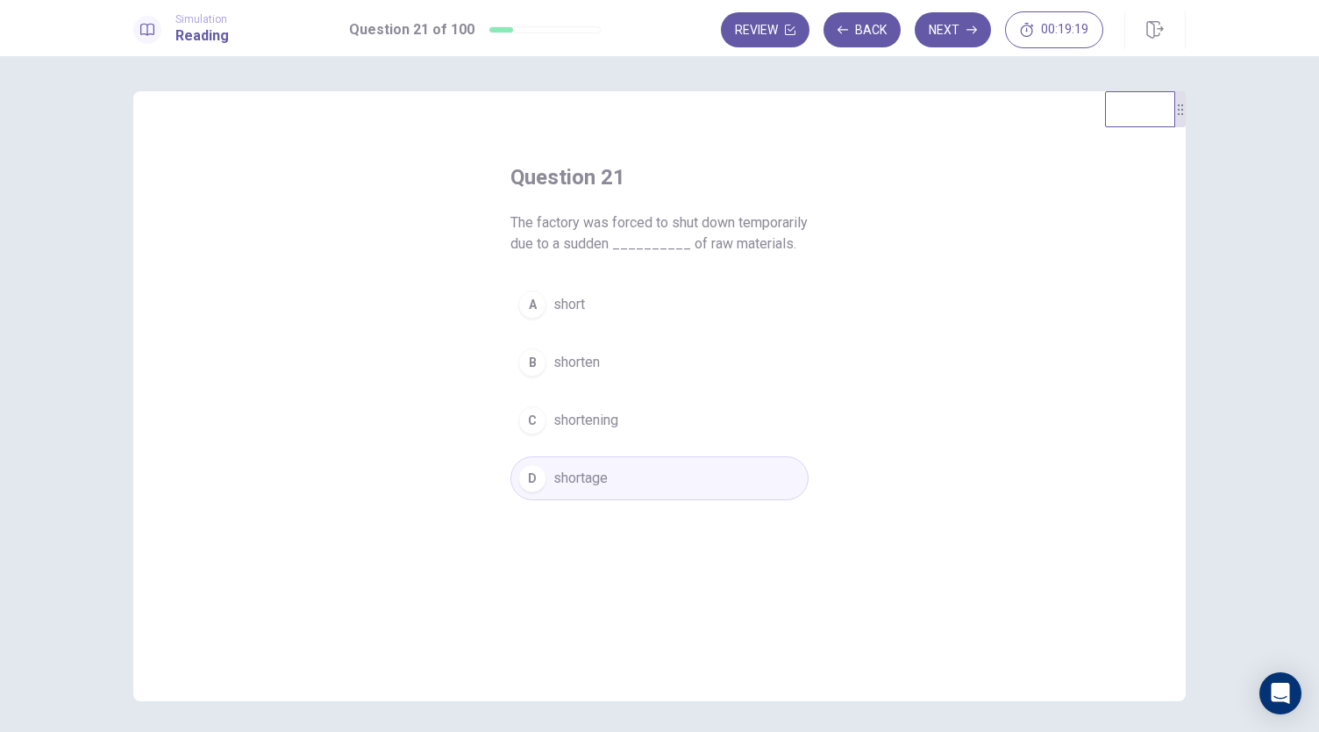
click at [603, 418] on button "C shortening" at bounding box center [659, 420] width 298 height 44
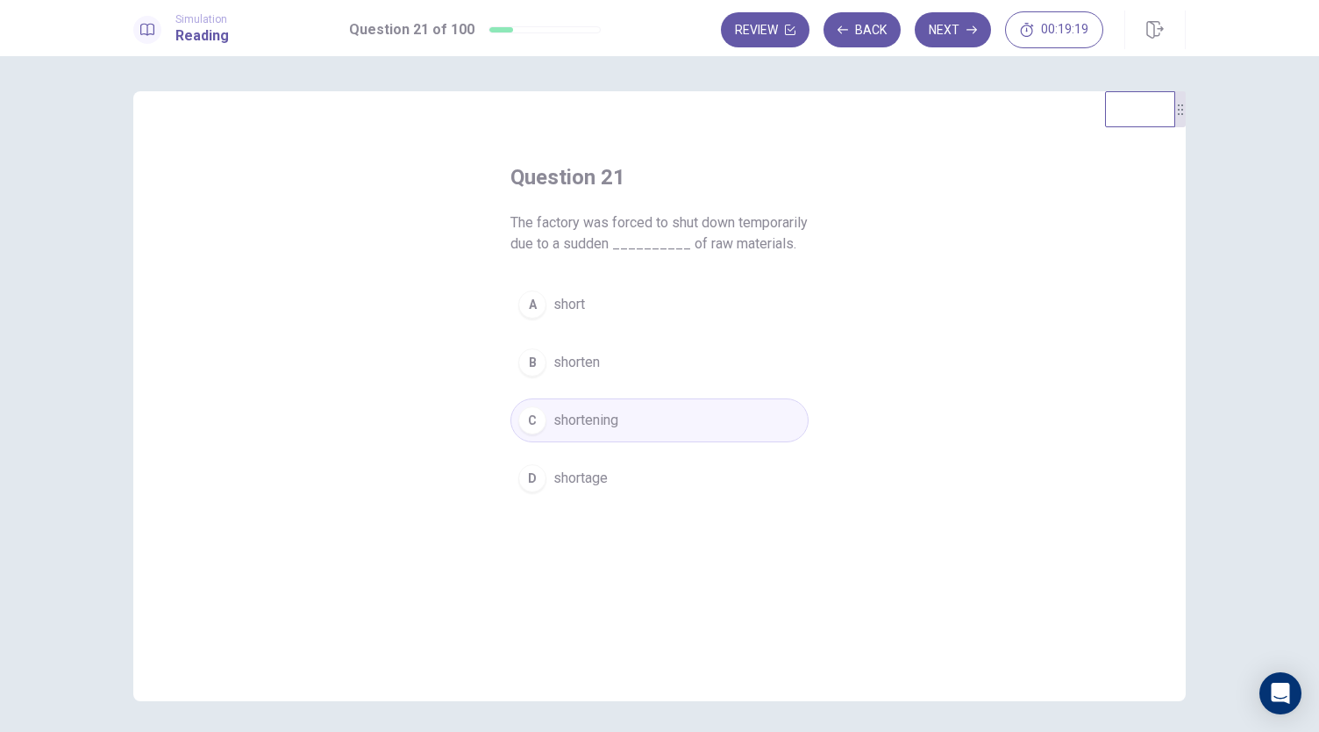
click at [627, 381] on button "B shorten" at bounding box center [659, 362] width 298 height 44
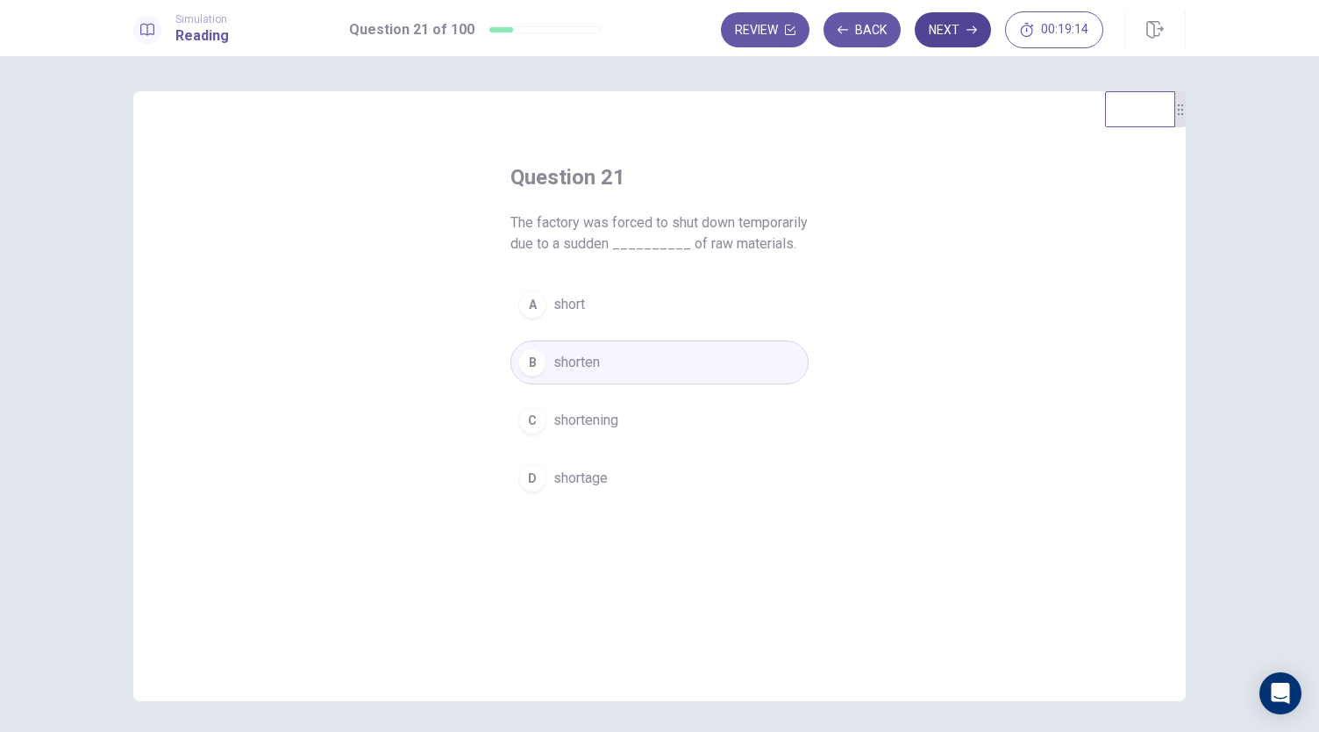
click at [956, 33] on button "Next" at bounding box center [953, 29] width 76 height 35
click at [966, 25] on button "Next" at bounding box center [953, 29] width 76 height 35
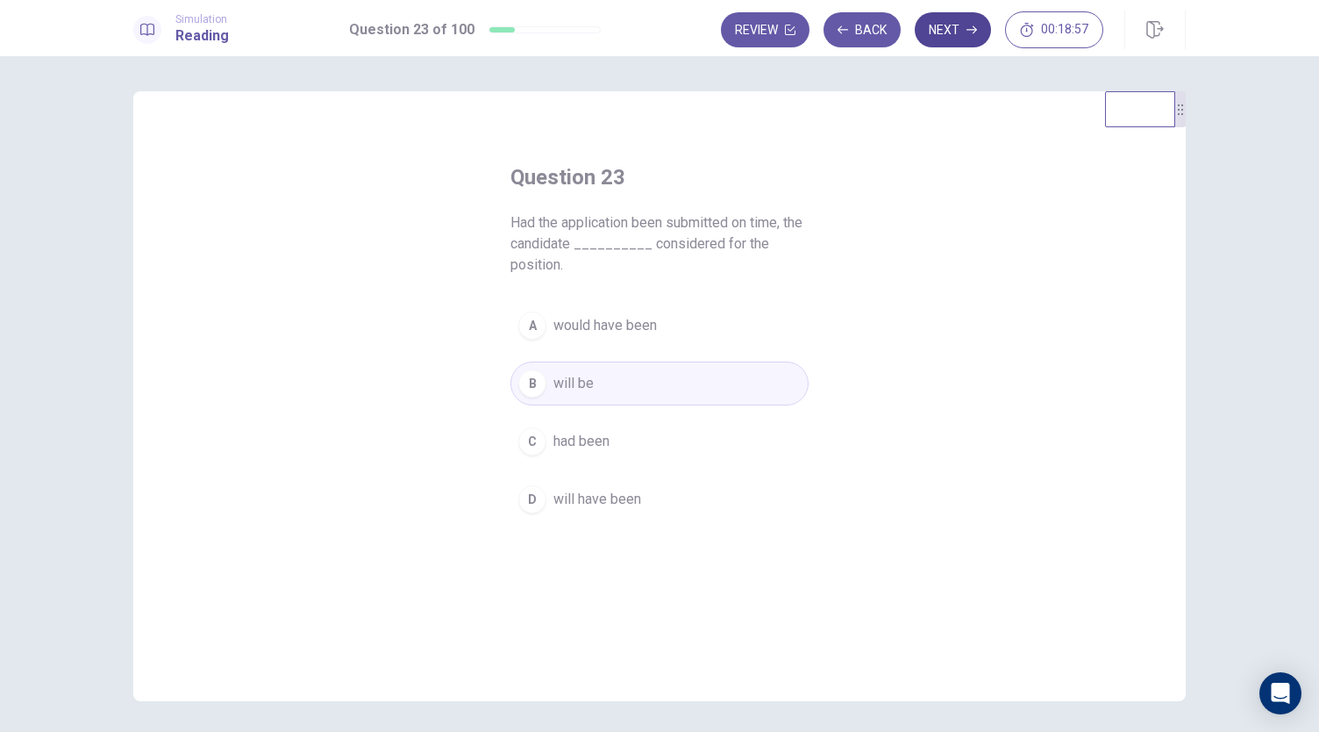
click at [949, 31] on button "Next" at bounding box center [953, 29] width 76 height 35
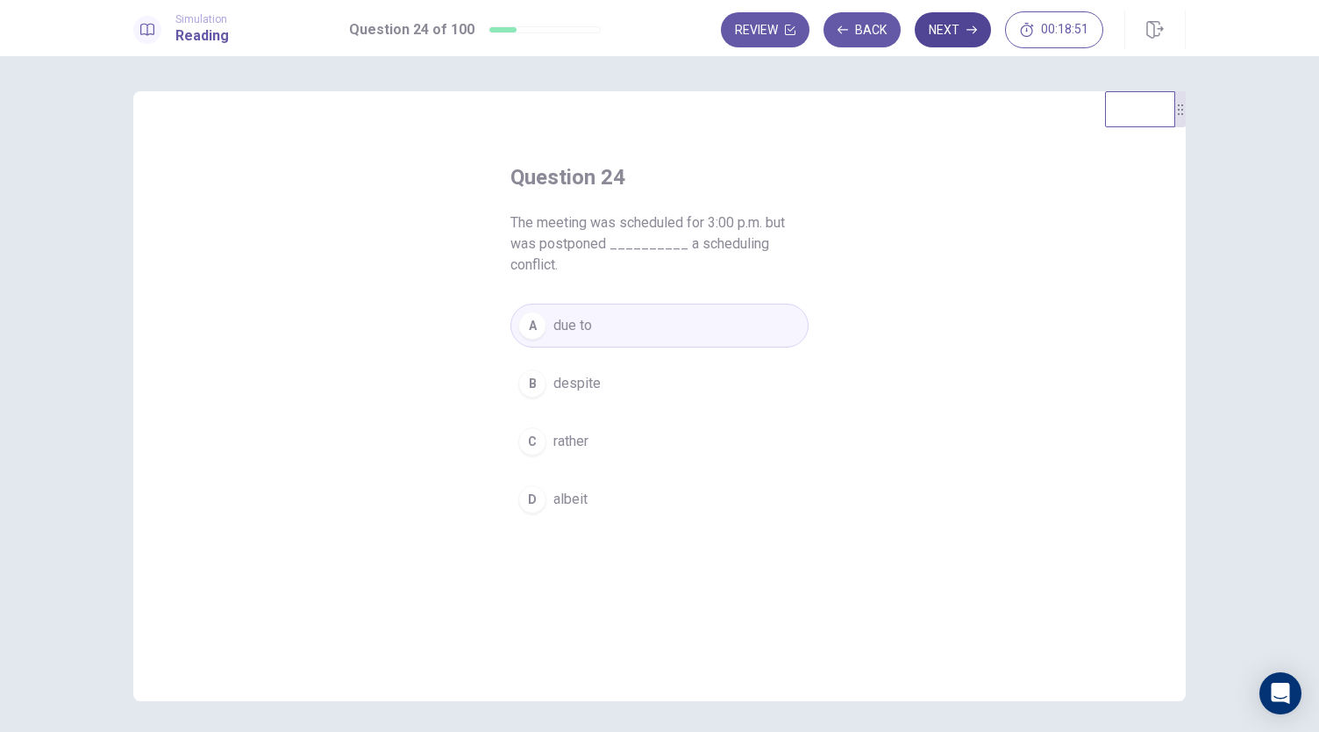
click at [955, 23] on button "Next" at bounding box center [953, 29] width 76 height 35
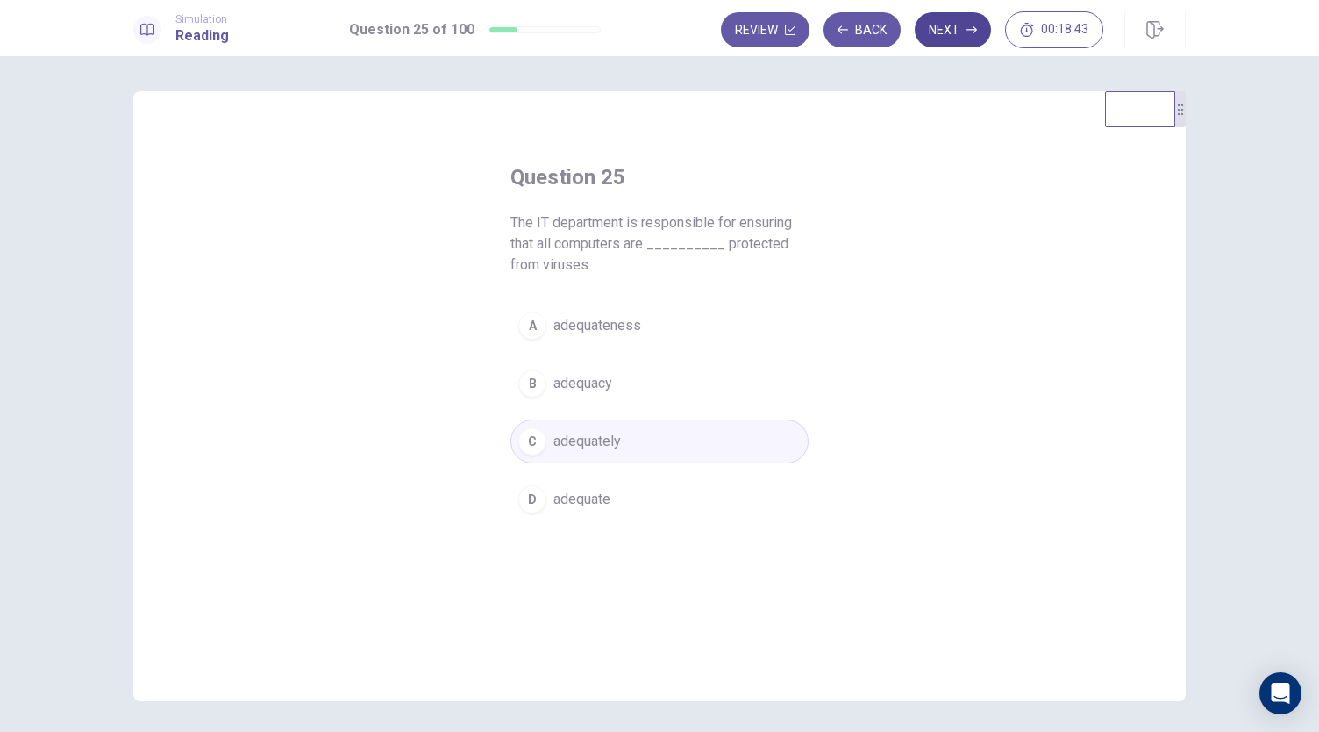
click at [944, 29] on button "Next" at bounding box center [953, 29] width 76 height 35
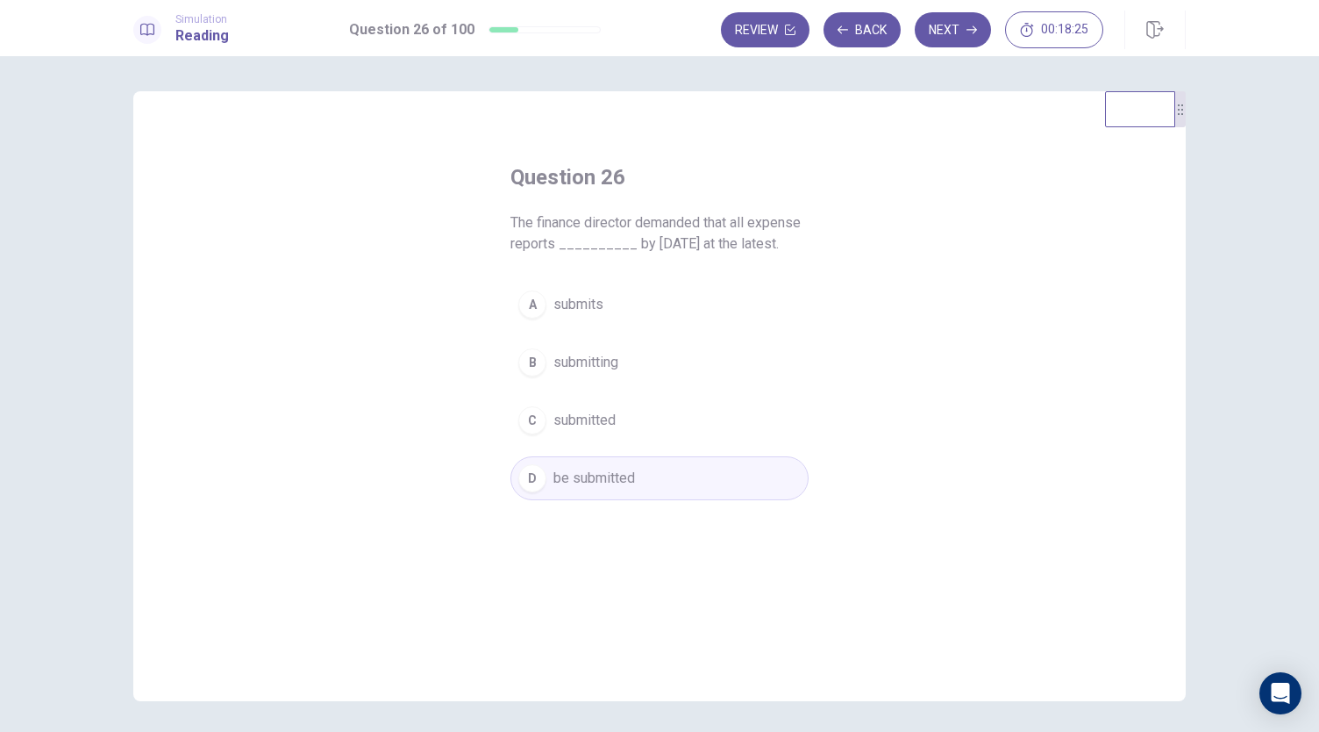
click at [619, 302] on button "A submits" at bounding box center [659, 304] width 298 height 44
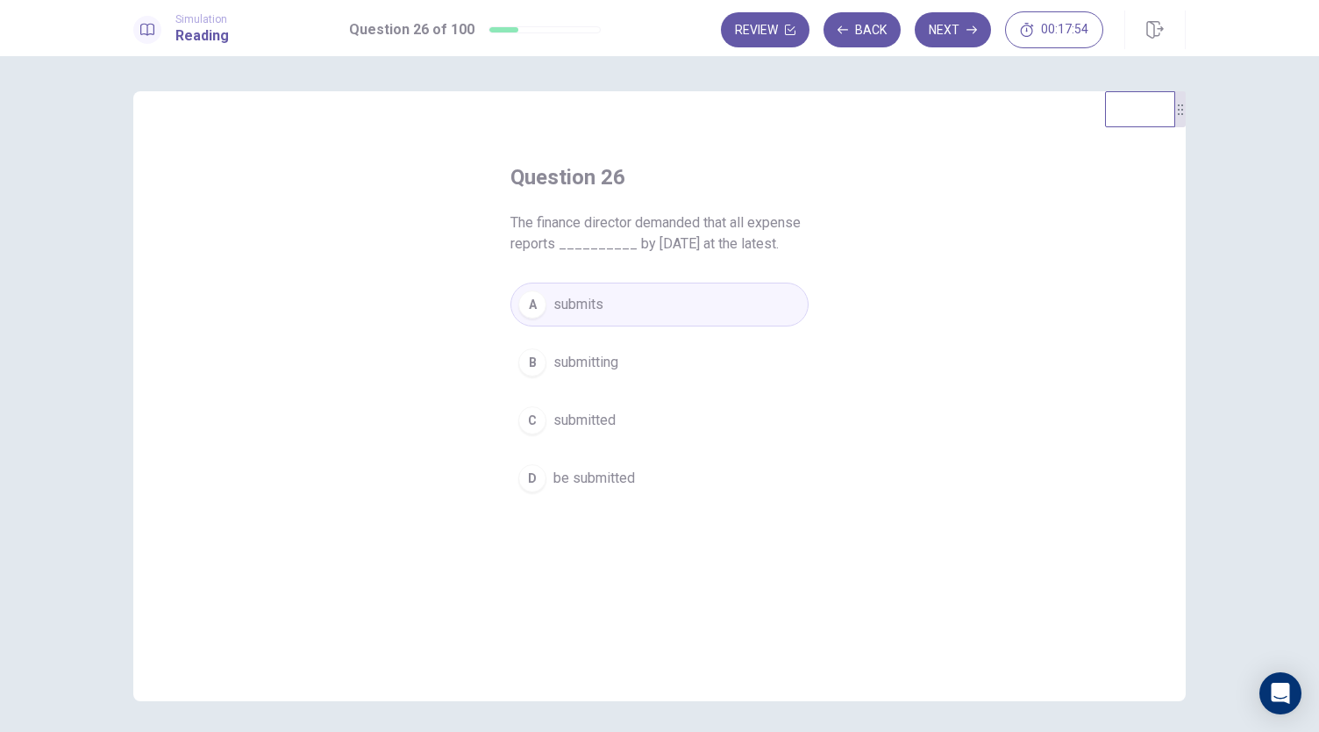
click at [594, 410] on span "submitted" at bounding box center [584, 420] width 62 height 21
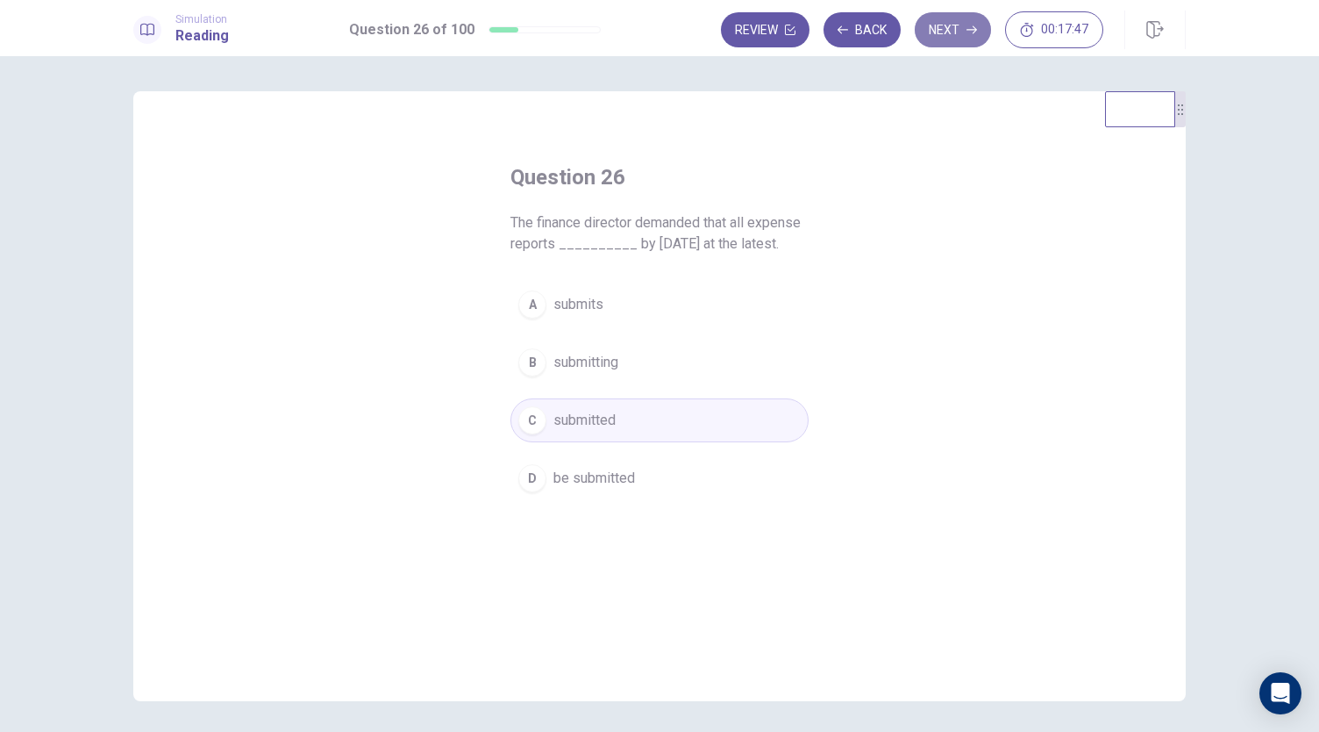
click at [968, 29] on icon "button" at bounding box center [972, 30] width 11 height 8
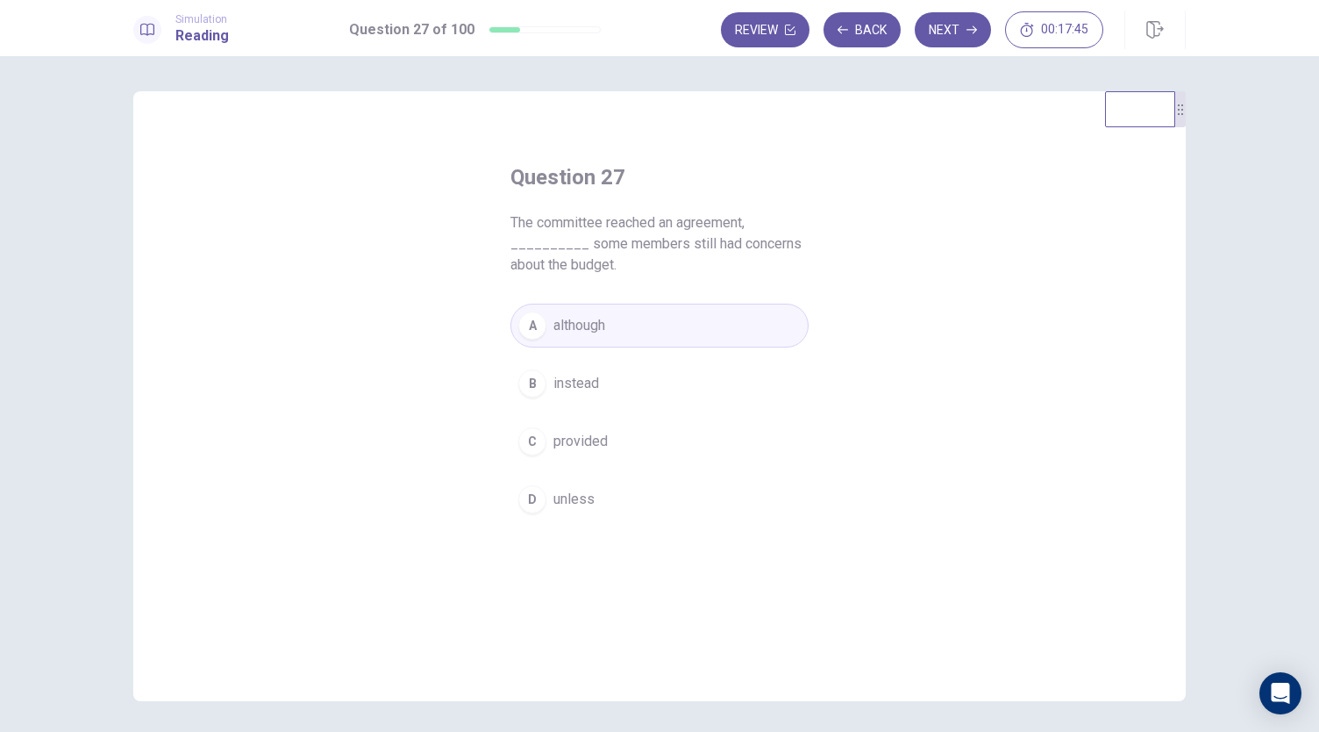
drag, startPoint x: 507, startPoint y: 224, endPoint x: 637, endPoint y: 283, distance: 142.9
click at [637, 283] on div "Question 27 The committee reached an agreement, __________ some members still h…" at bounding box center [659, 342] width 368 height 414
click at [954, 34] on button "Next" at bounding box center [953, 29] width 76 height 35
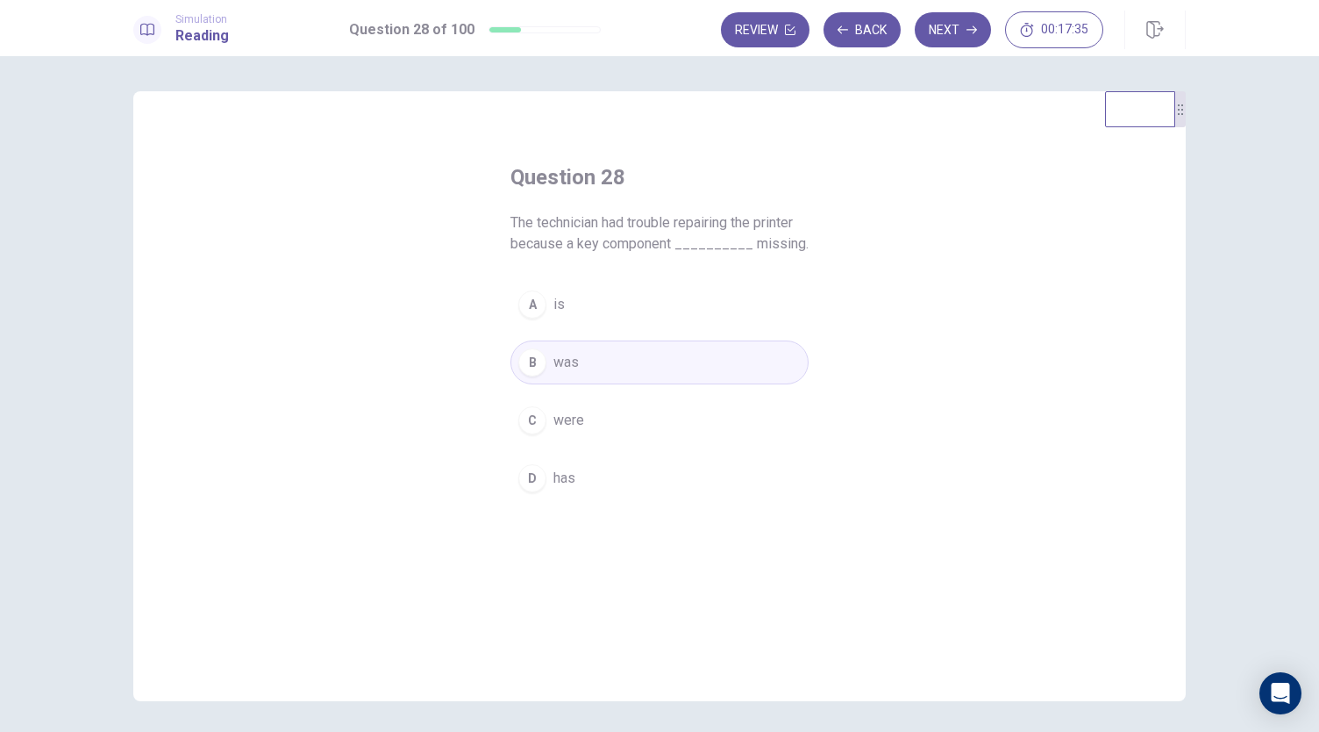
drag, startPoint x: 508, startPoint y: 218, endPoint x: 761, endPoint y: 262, distance: 257.2
click at [761, 262] on div "Question 28 The technician had trouble repairing the printer because a key comp…" at bounding box center [659, 331] width 368 height 393
click at [965, 27] on button "Next" at bounding box center [953, 29] width 76 height 35
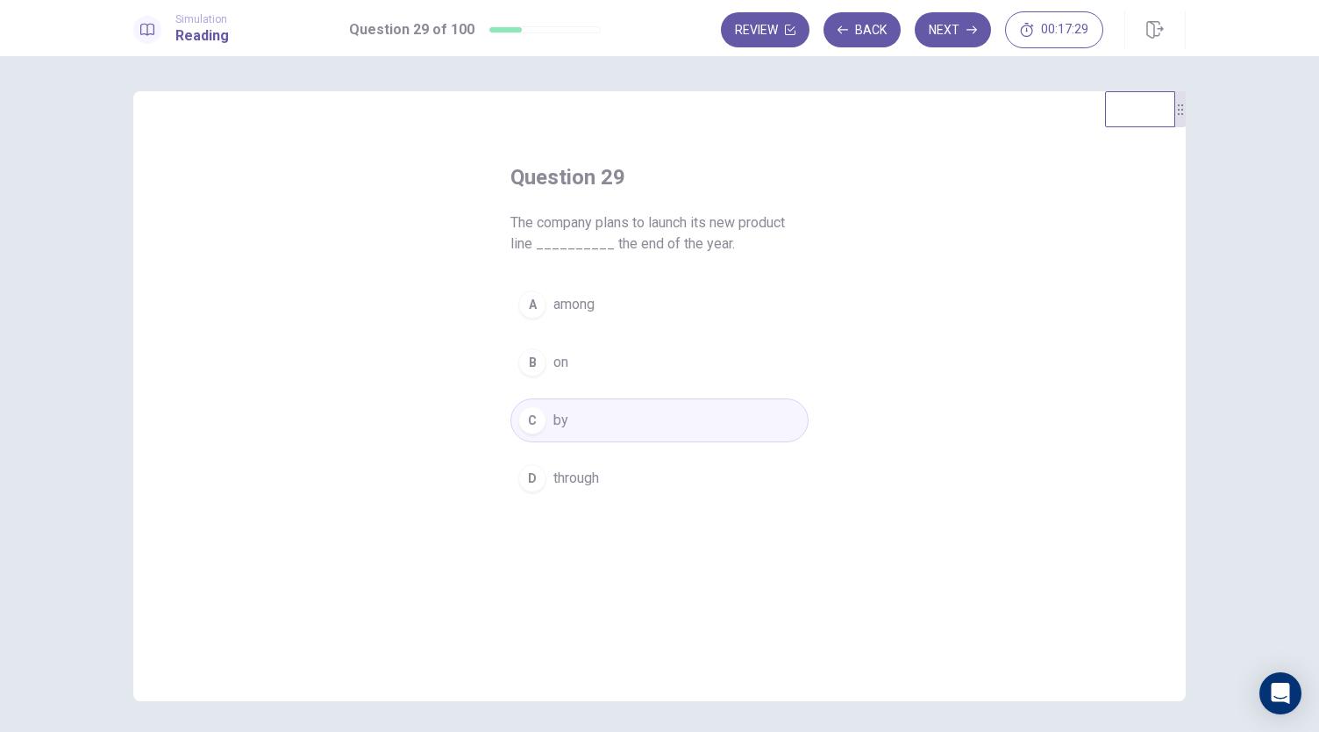
drag, startPoint x: 513, startPoint y: 224, endPoint x: 753, endPoint y: 248, distance: 240.7
click at [753, 248] on span "The company plans to launch its new product line __________ the end of the year." at bounding box center [659, 233] width 298 height 42
click at [958, 32] on button "Next" at bounding box center [953, 29] width 76 height 35
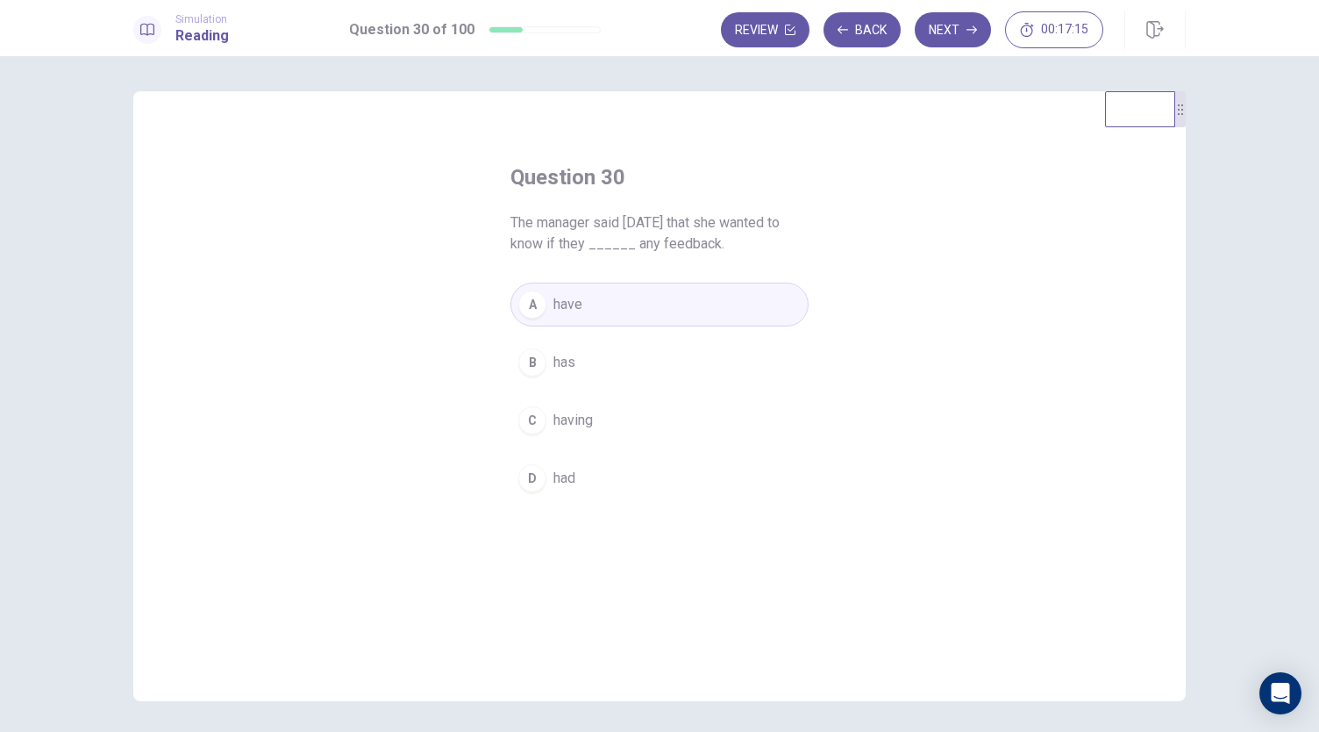
click at [588, 463] on button "D had" at bounding box center [659, 478] width 298 height 44
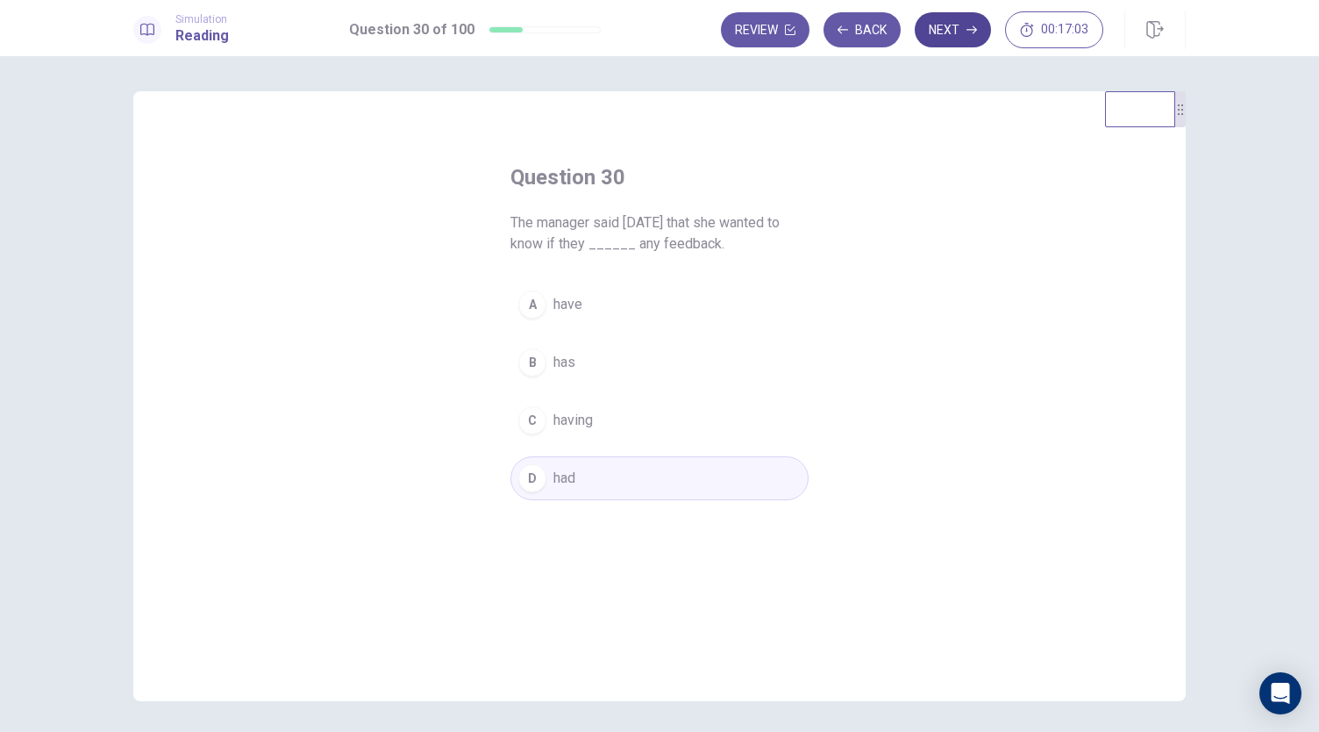
click at [967, 36] on button "Next" at bounding box center [953, 29] width 76 height 35
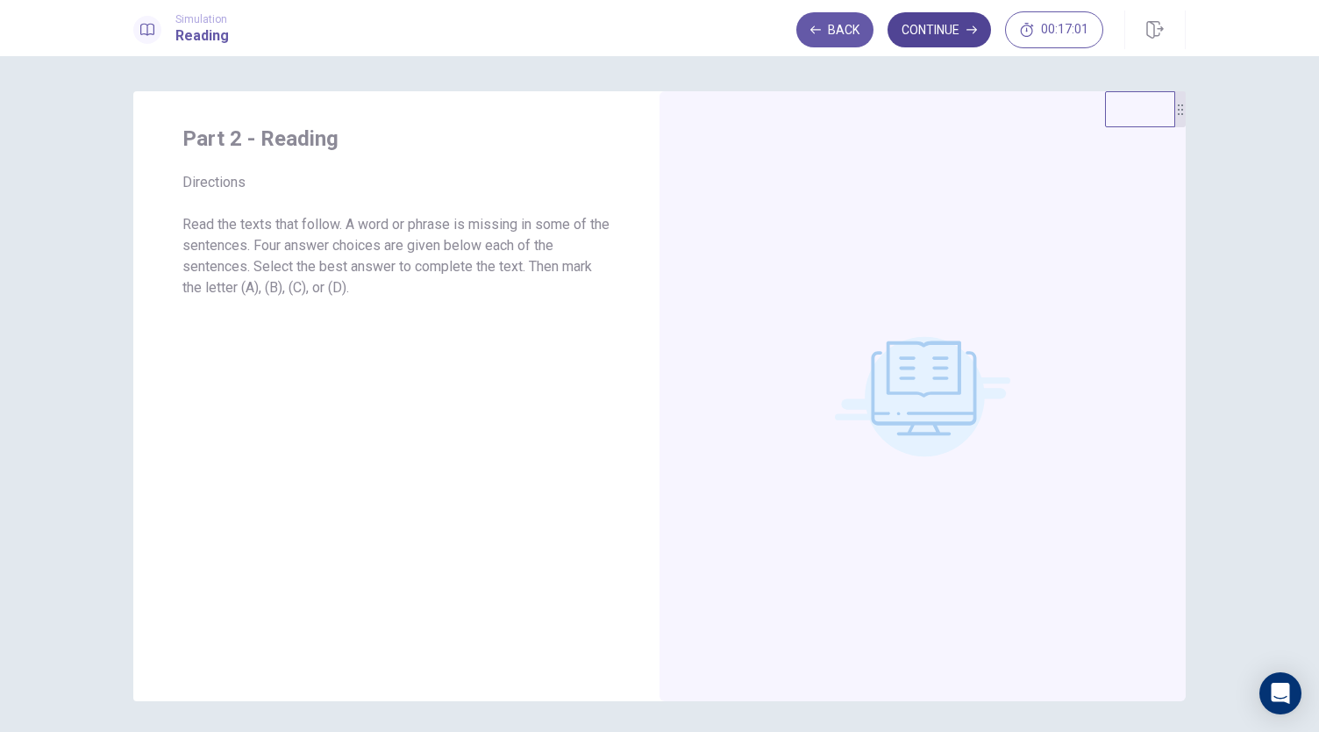
click at [944, 36] on button "Continue" at bounding box center [939, 29] width 103 height 35
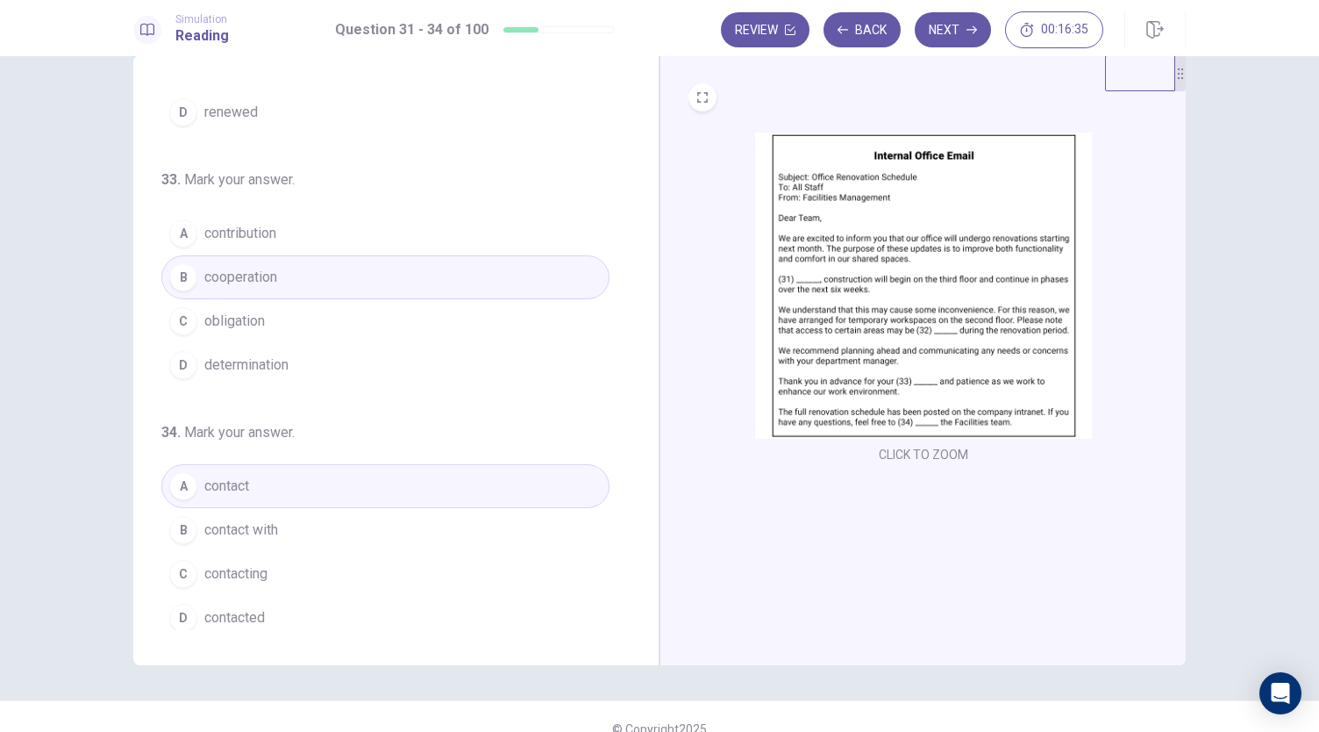
scroll to position [35, 0]
click at [966, 39] on button "Next" at bounding box center [953, 29] width 76 height 35
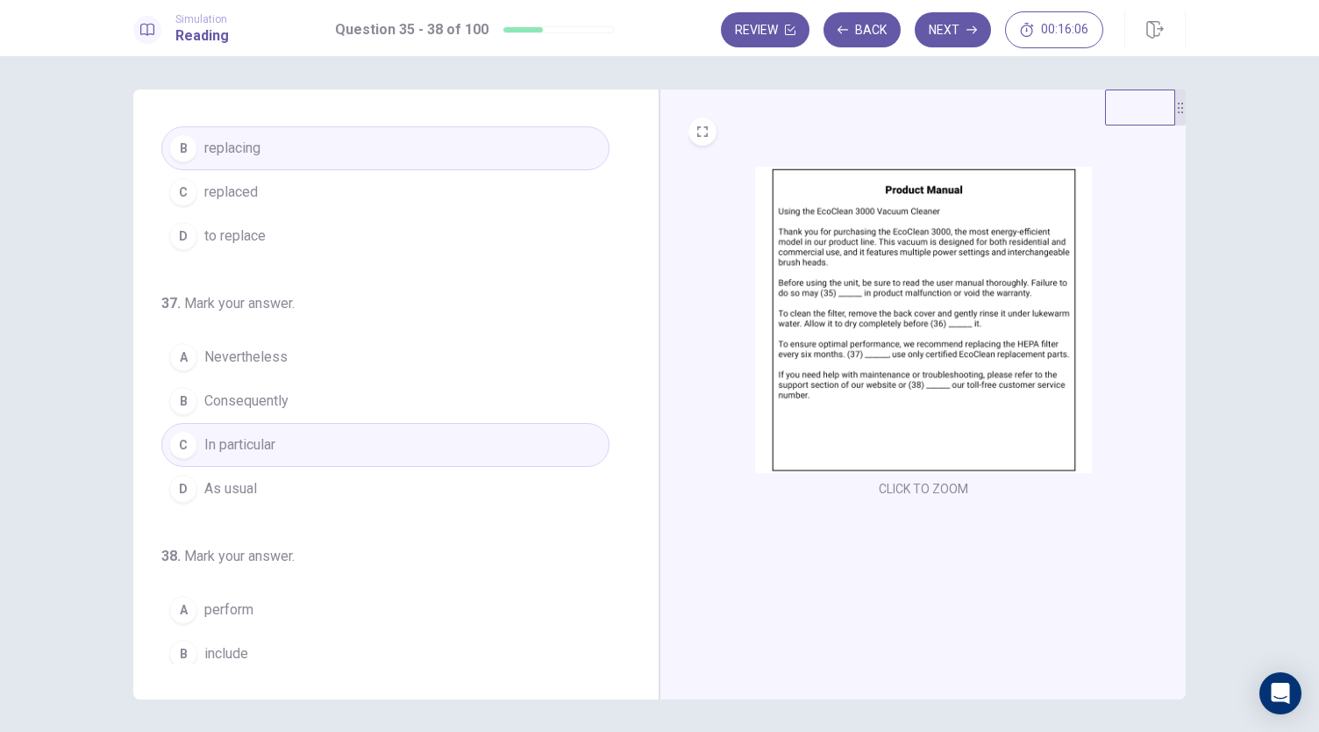
scroll to position [426, 0]
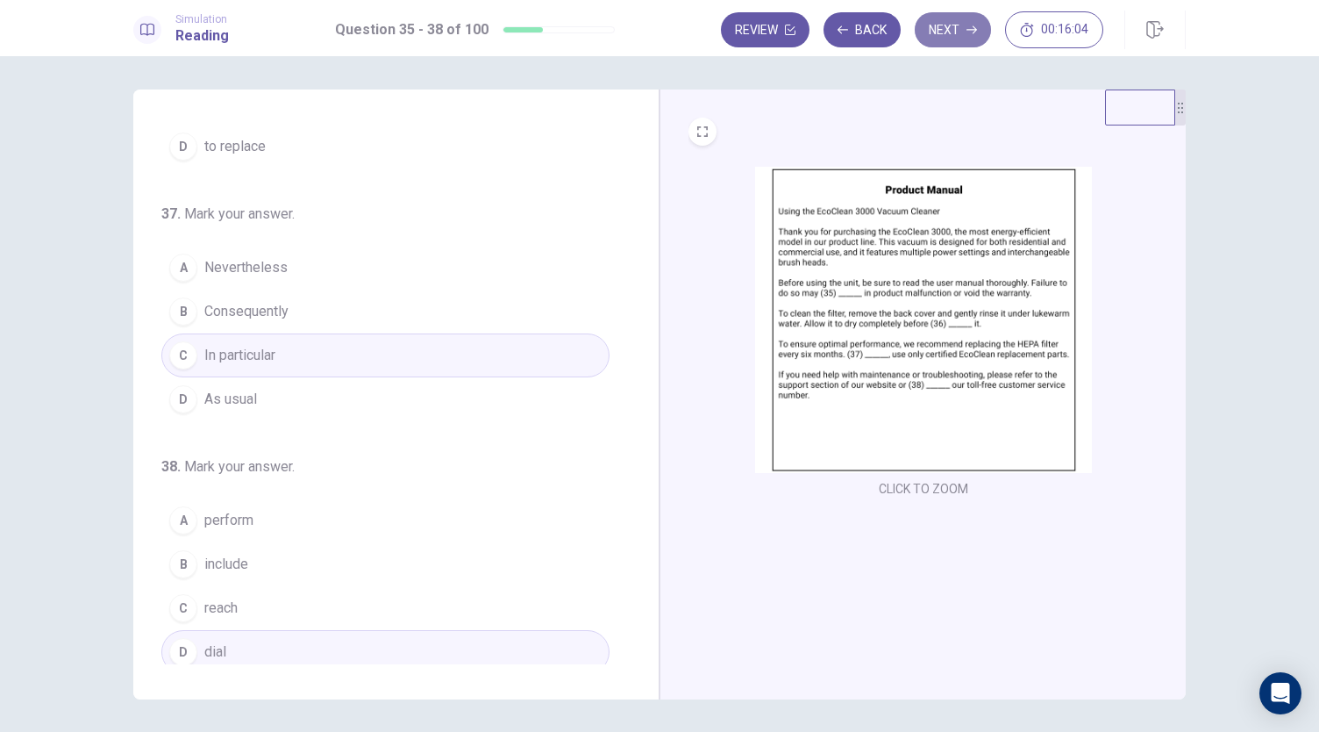
click at [961, 30] on button "Next" at bounding box center [953, 29] width 76 height 35
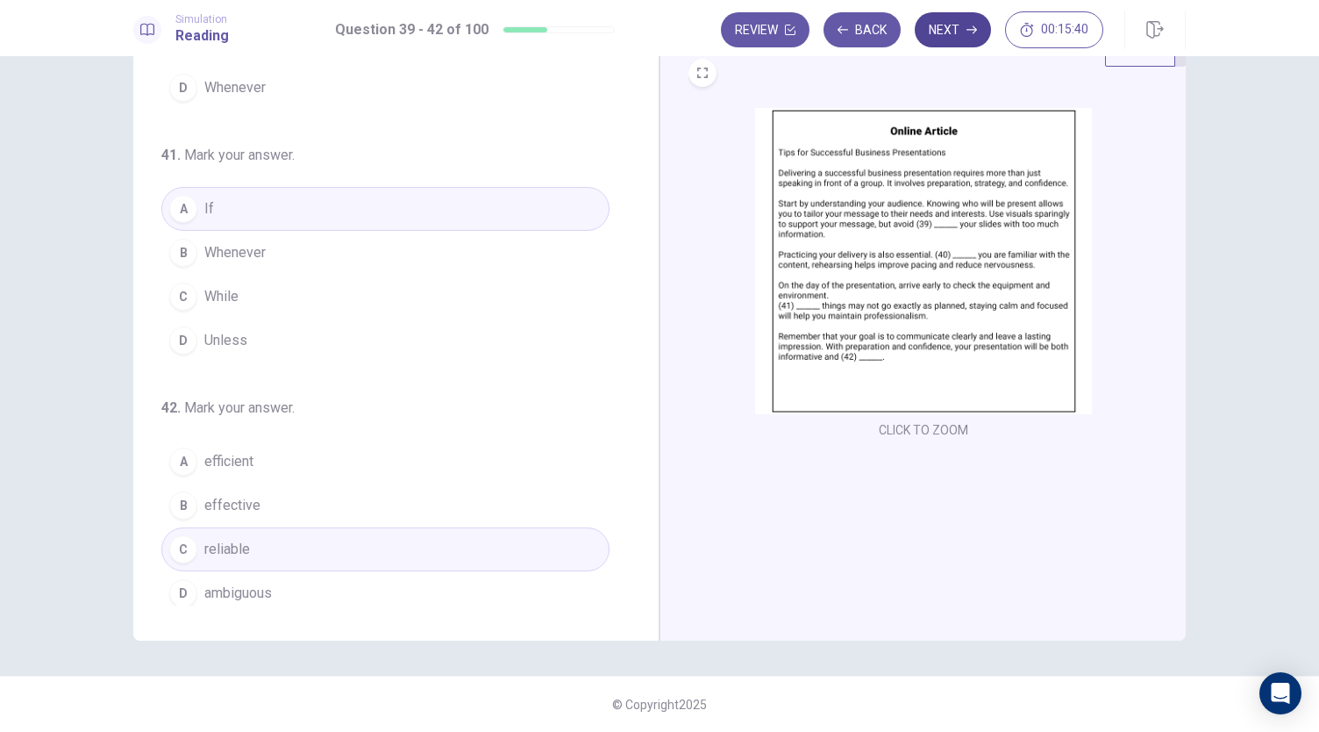
click at [964, 43] on button "Next" at bounding box center [953, 29] width 76 height 35
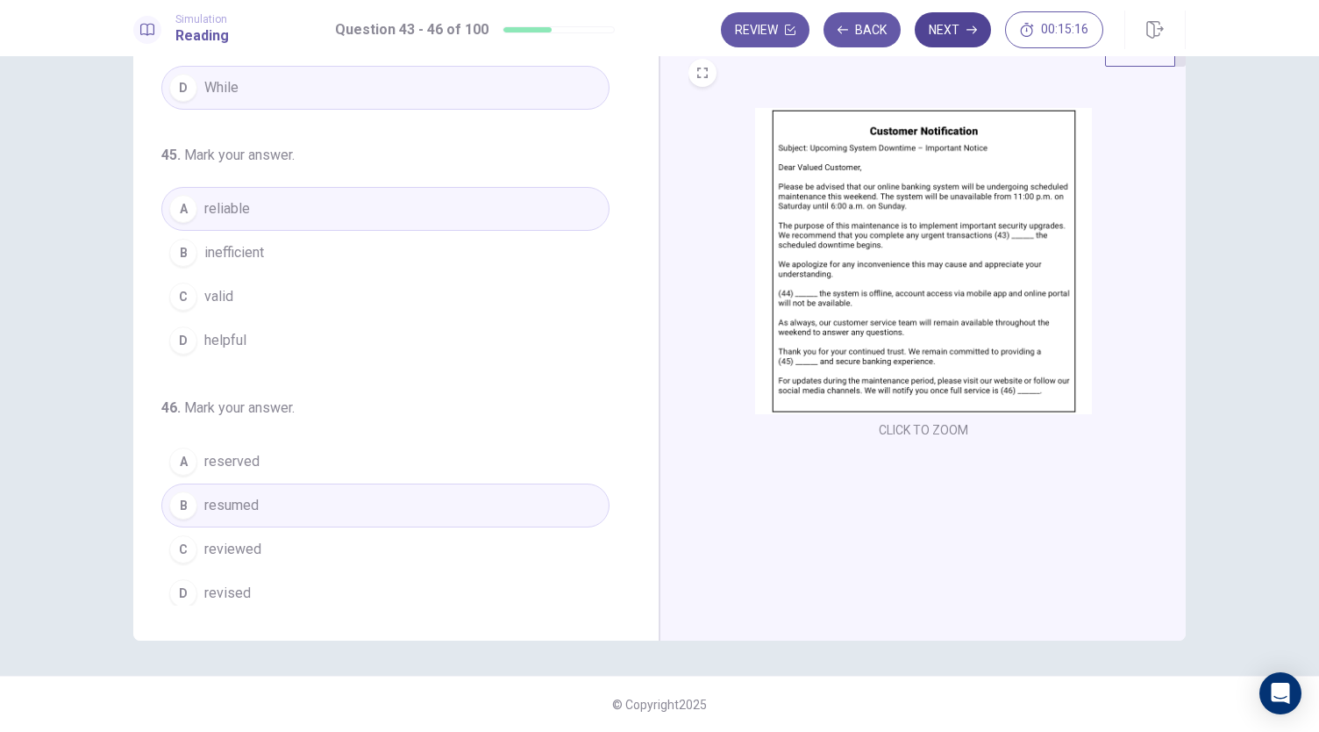
click at [948, 33] on button "Next" at bounding box center [953, 29] width 76 height 35
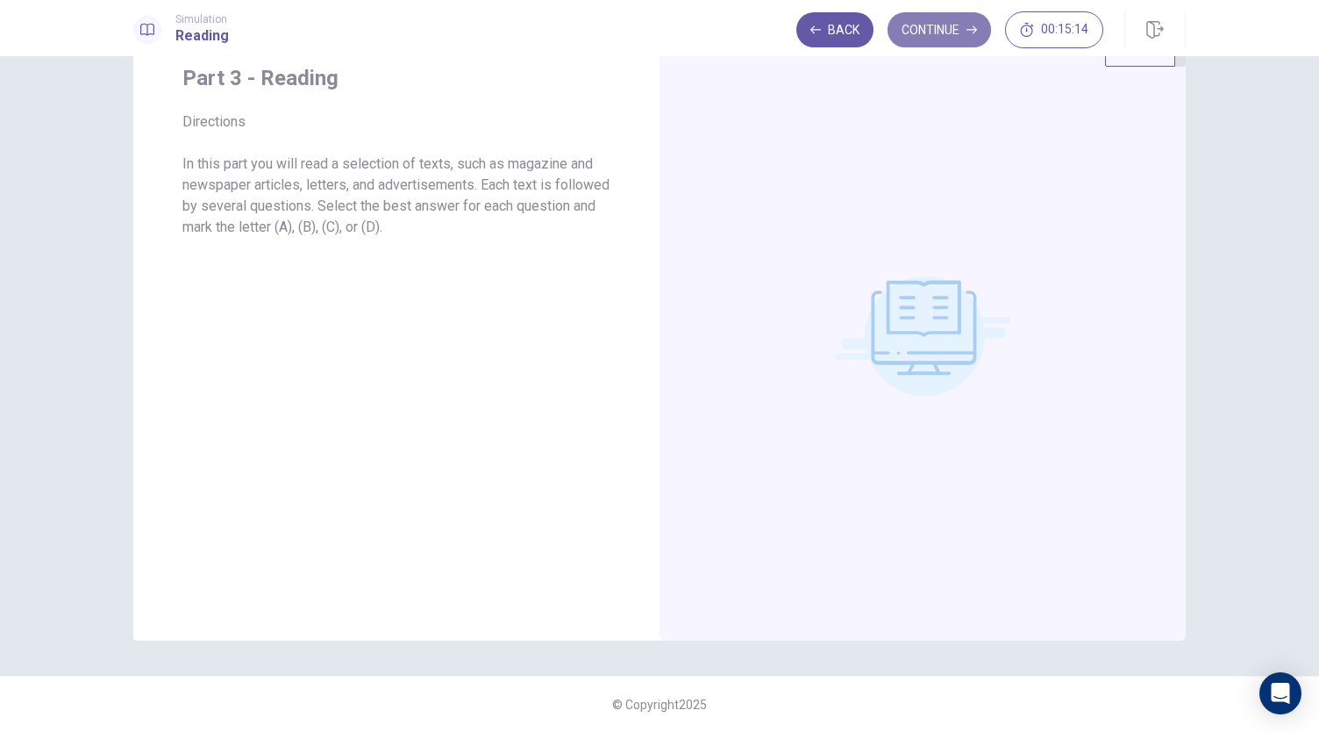
click at [967, 38] on button "Continue" at bounding box center [939, 29] width 103 height 35
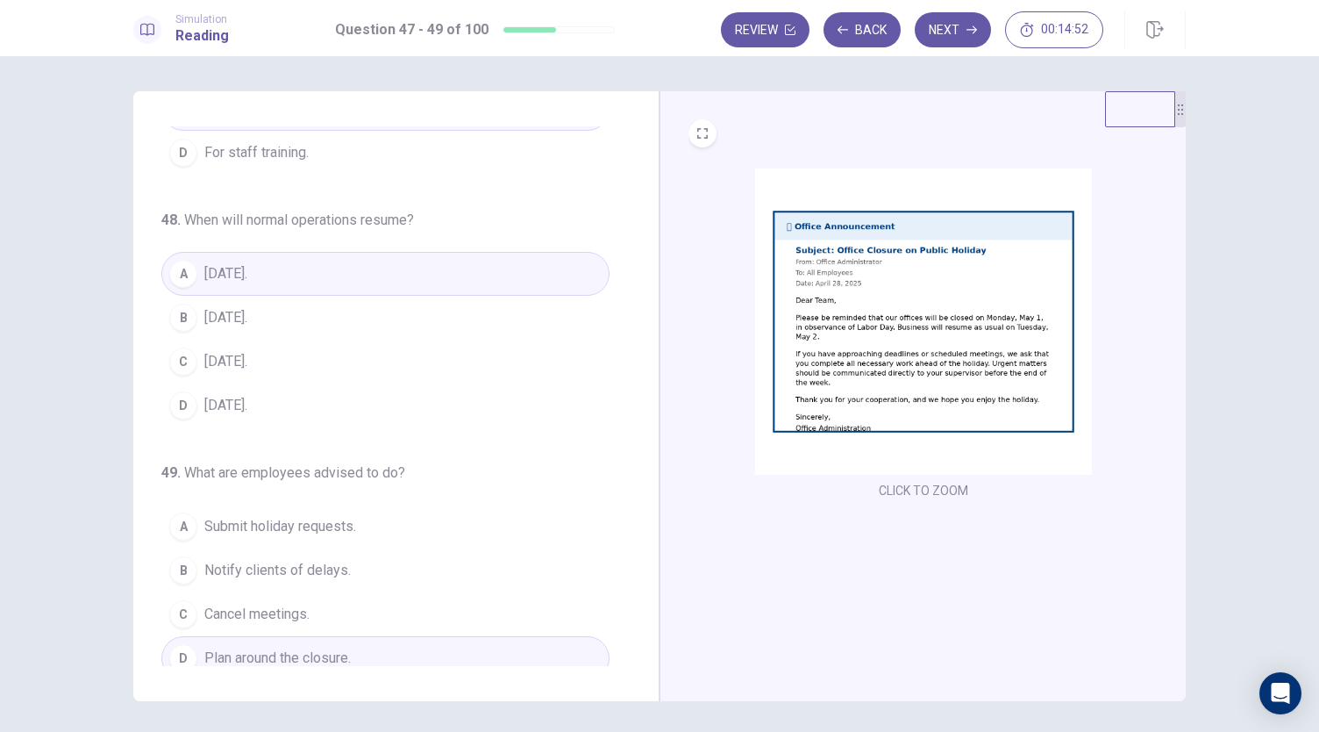
scroll to position [175, 0]
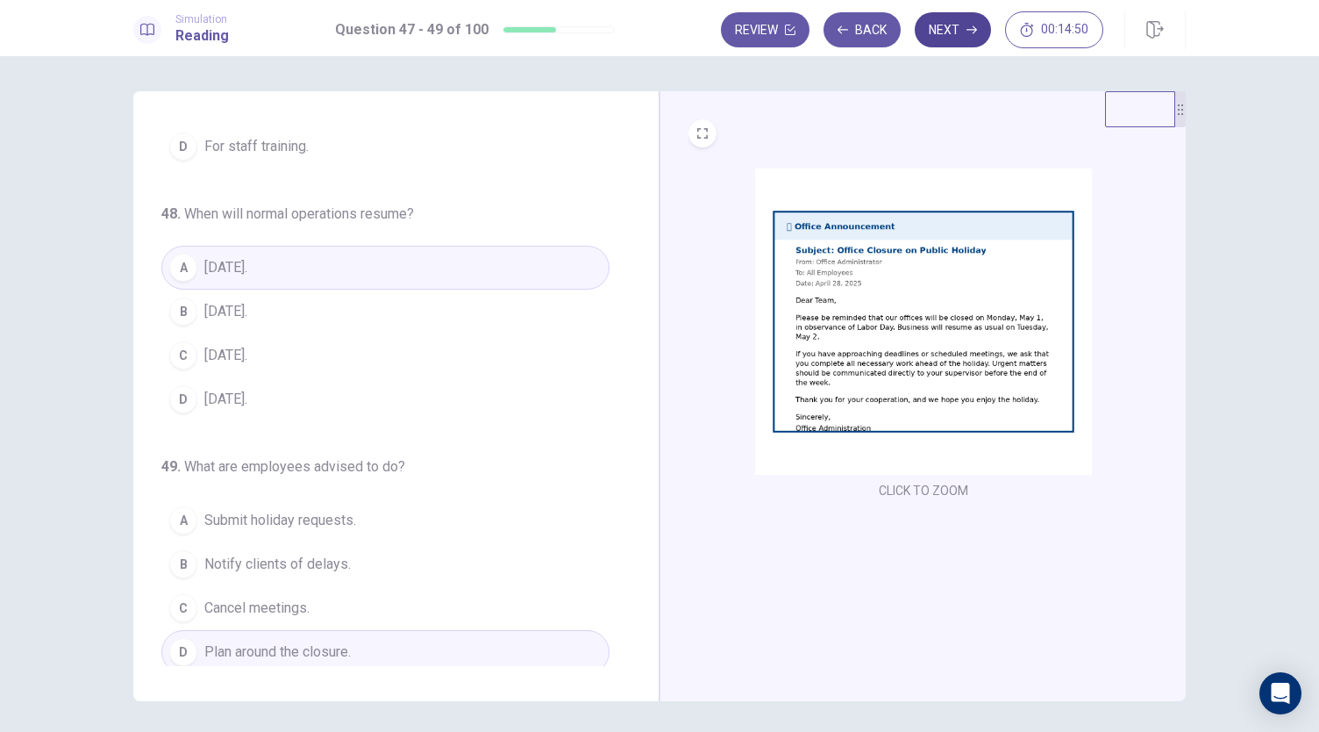
click at [945, 32] on button "Next" at bounding box center [953, 29] width 76 height 35
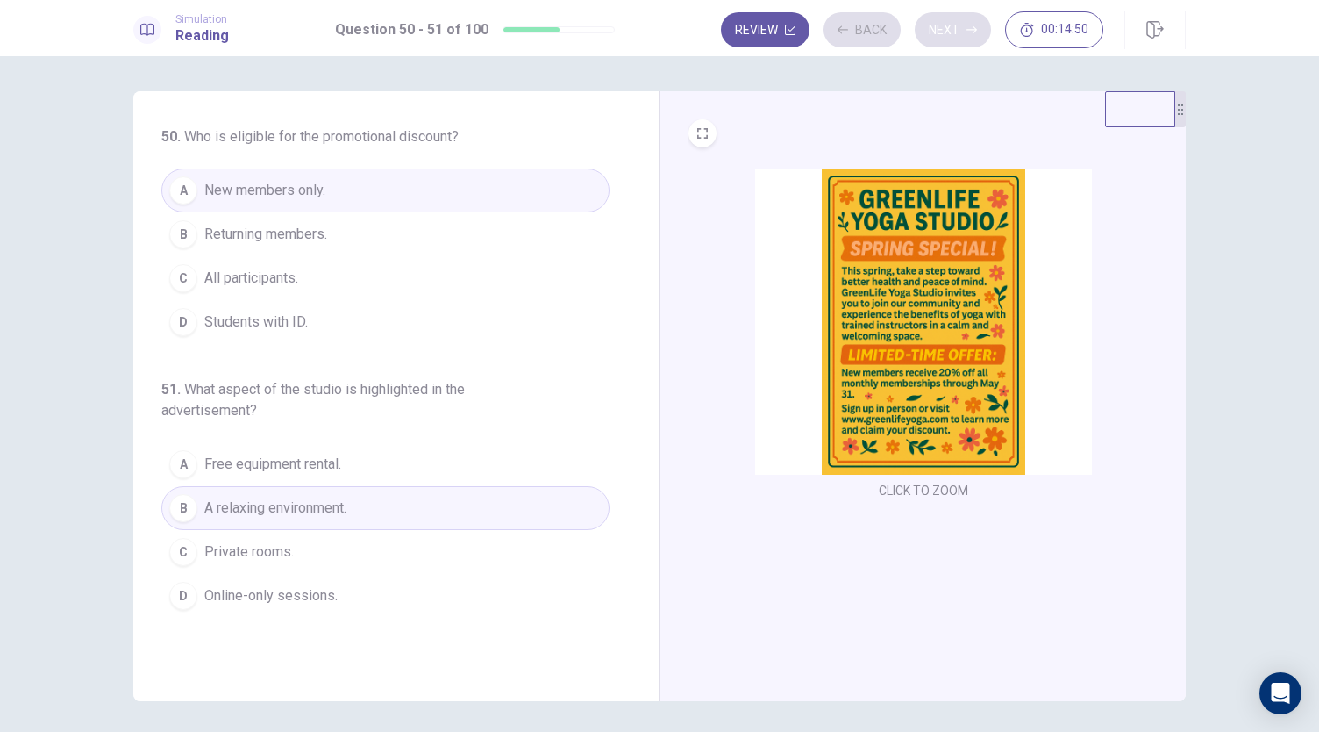
scroll to position [0, 0]
click at [947, 39] on button "Next" at bounding box center [953, 29] width 76 height 35
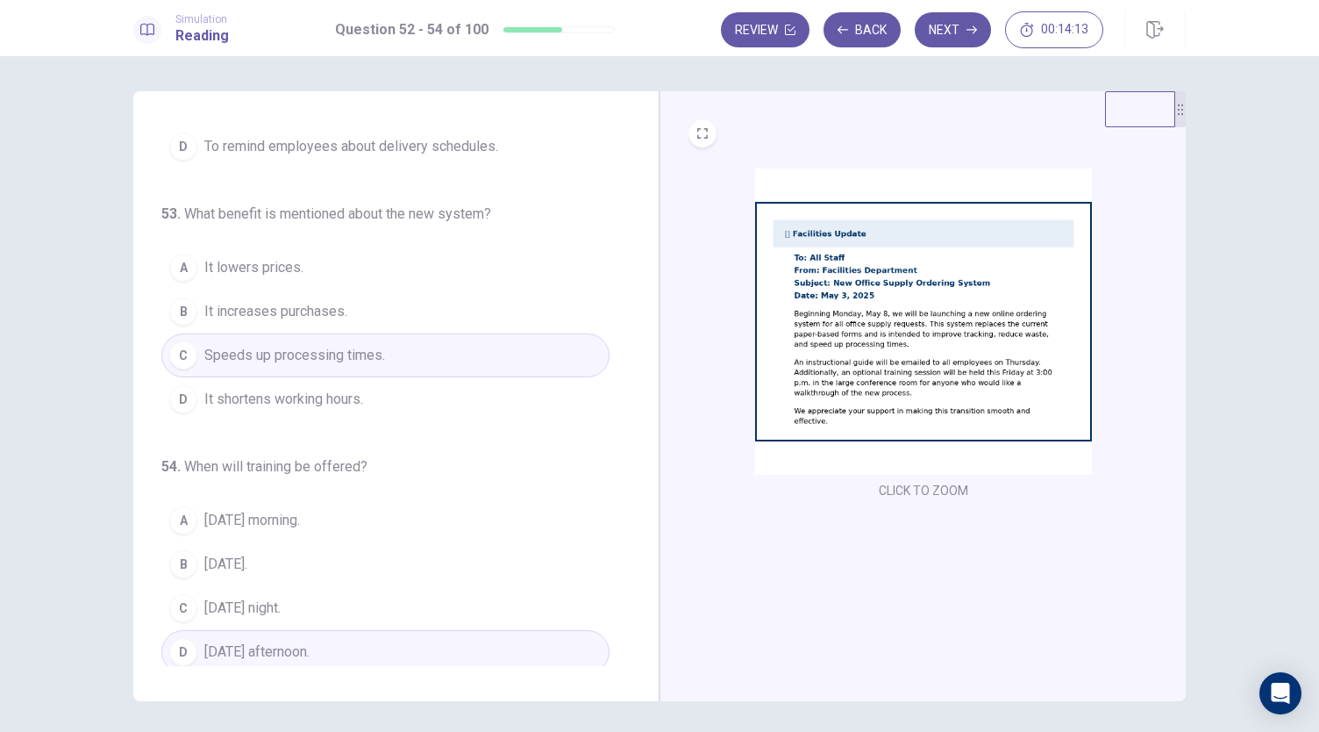
scroll to position [61, 0]
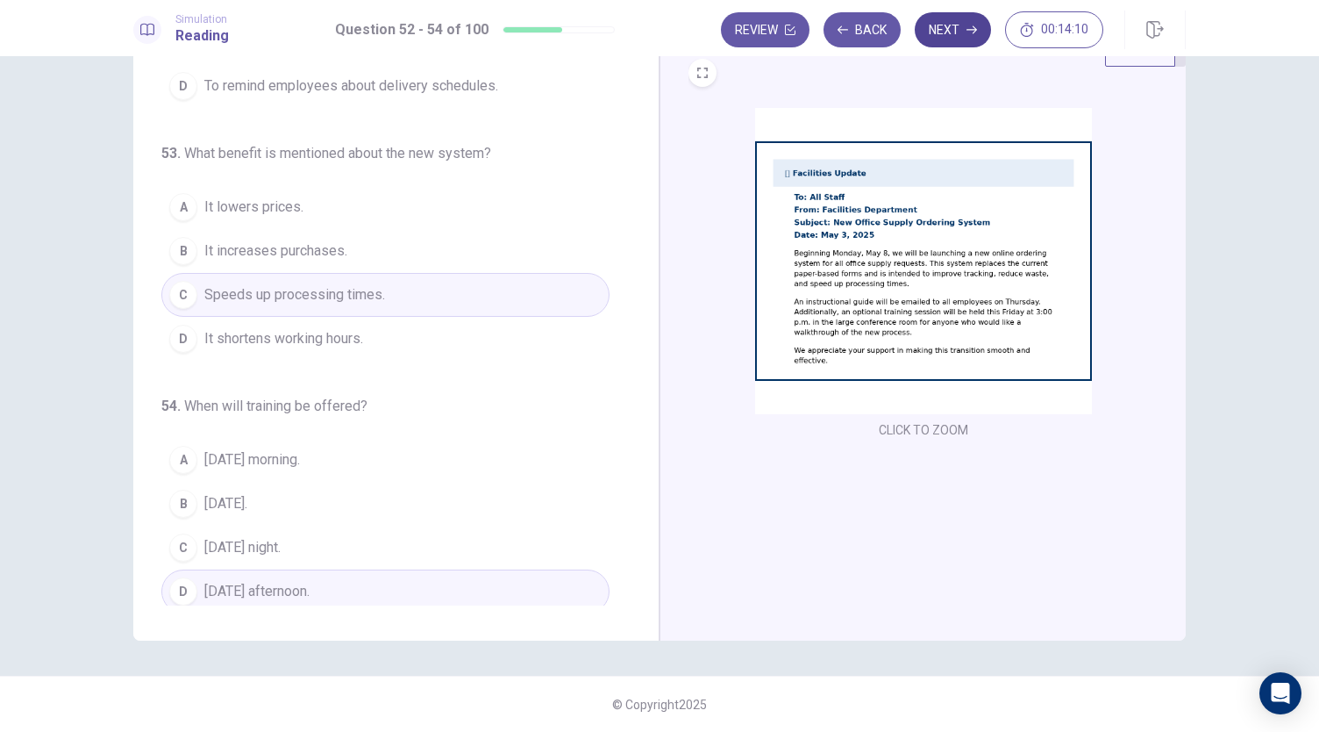
click at [963, 34] on button "Next" at bounding box center [953, 29] width 76 height 35
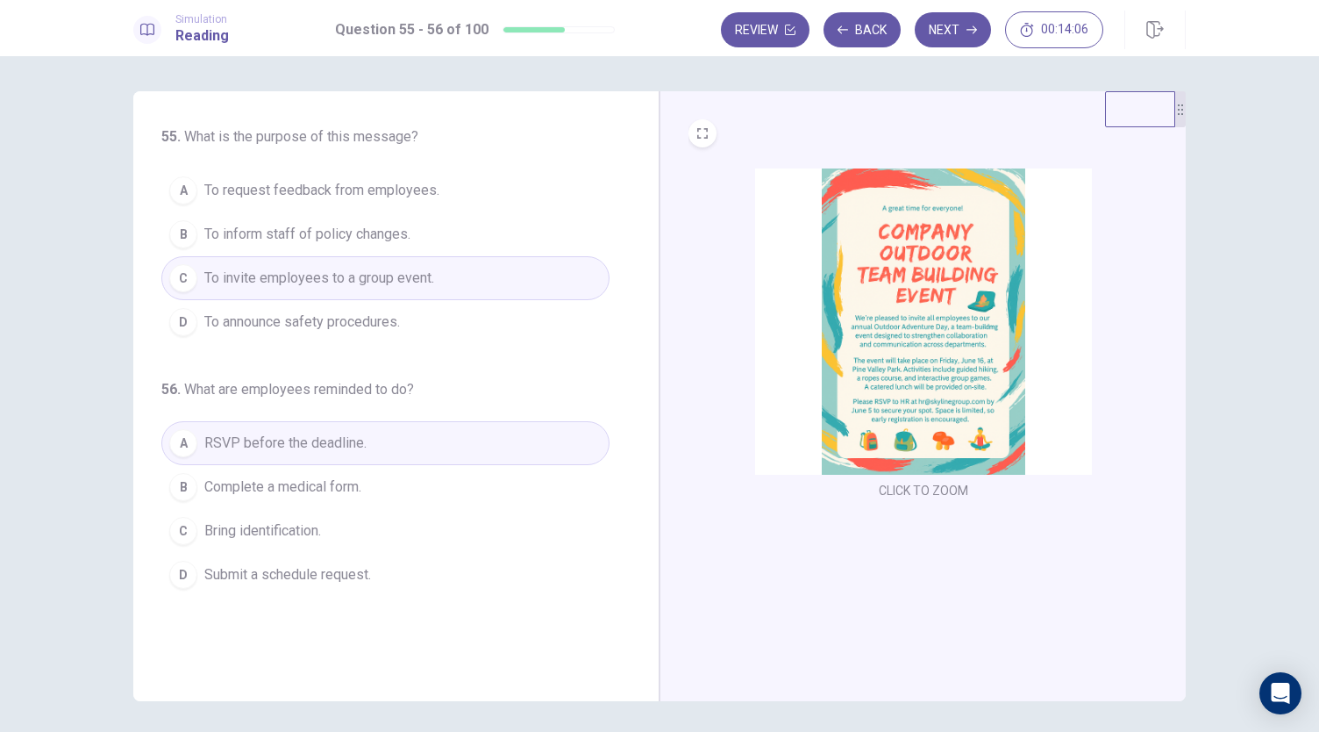
scroll to position [21, 0]
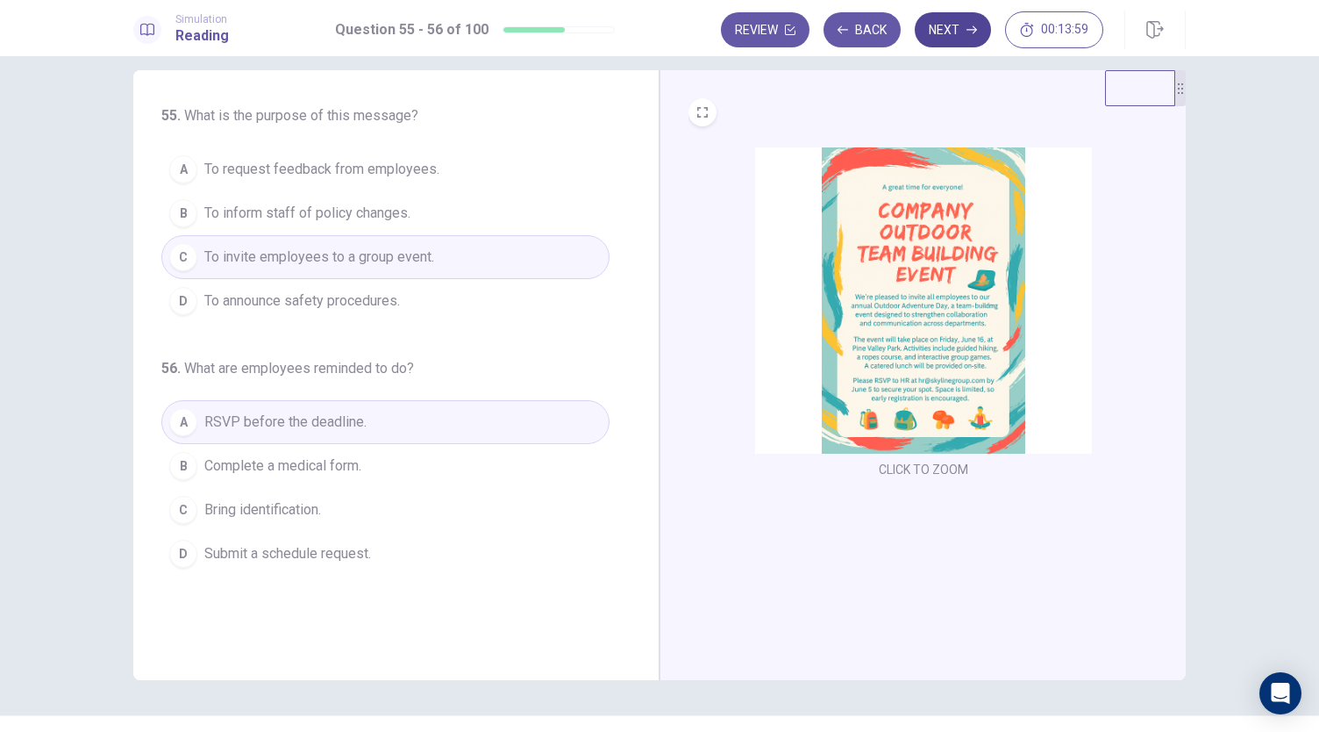
click at [968, 34] on icon "button" at bounding box center [972, 30] width 11 height 11
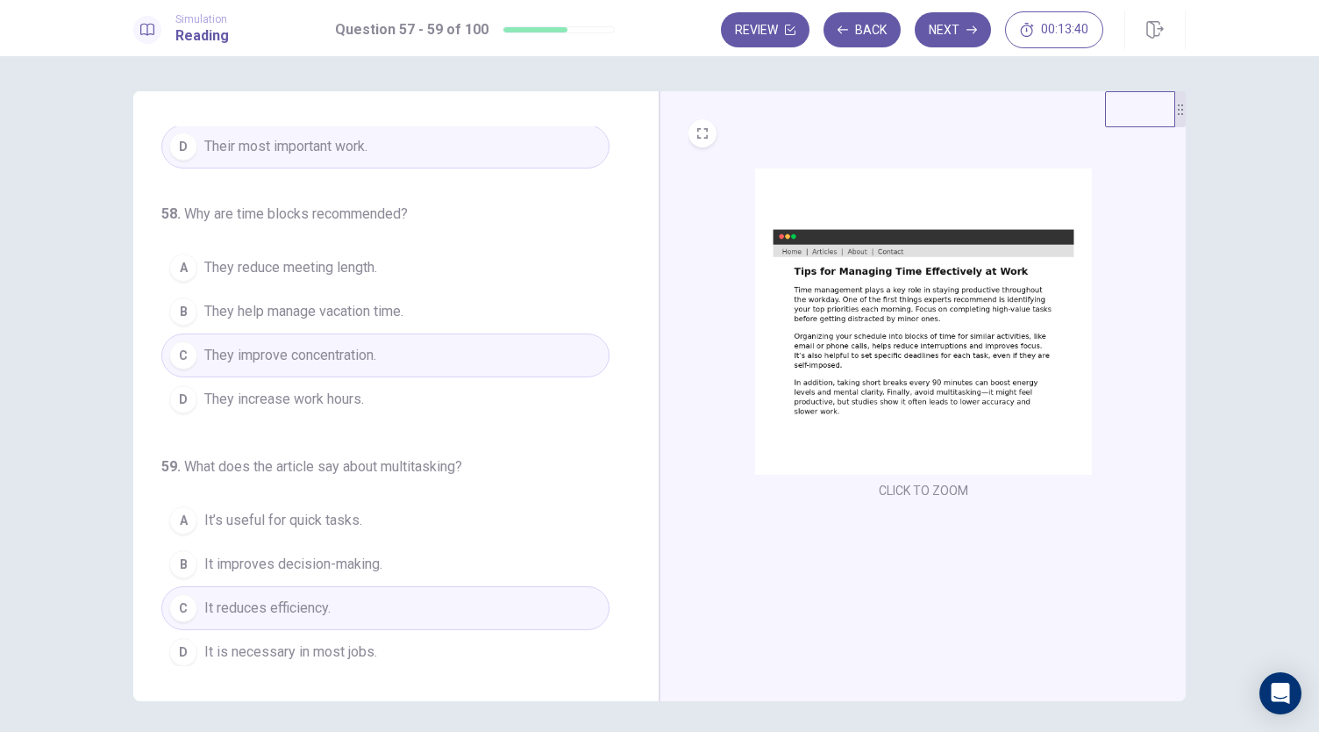
scroll to position [61, 0]
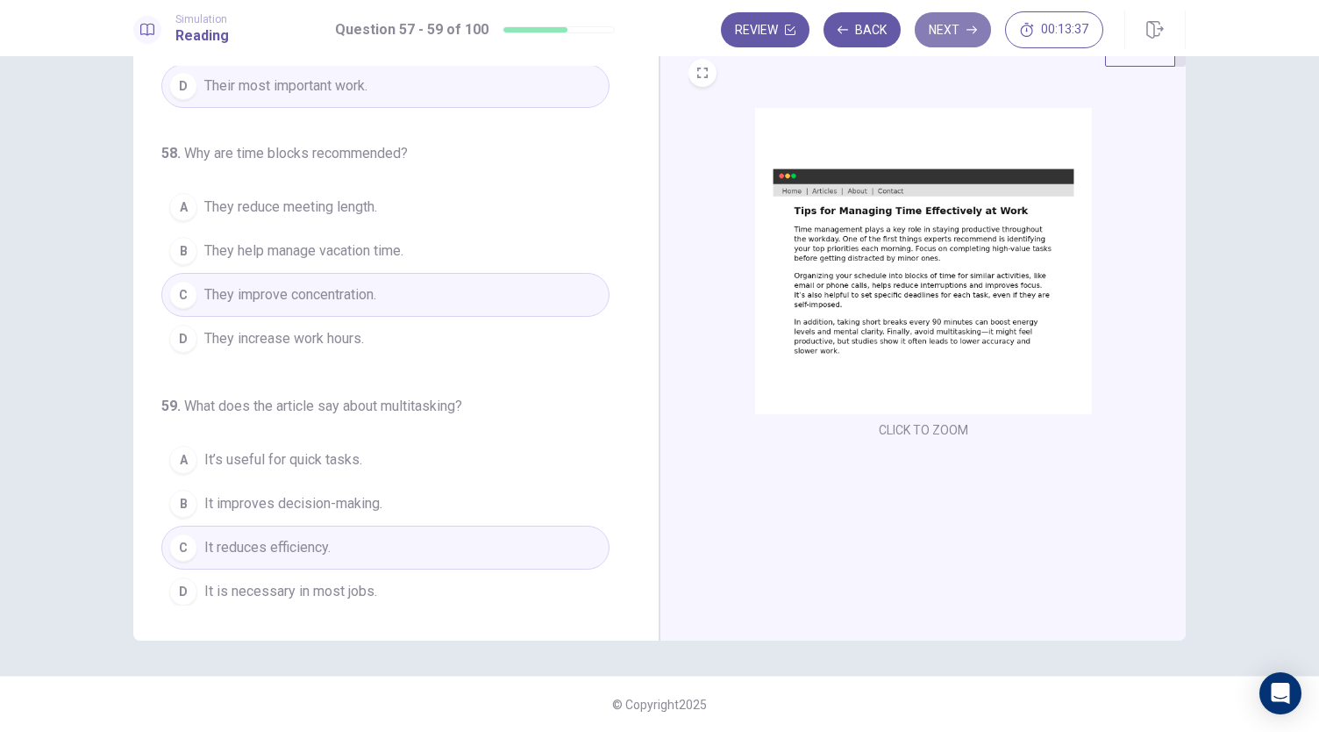
click at [960, 29] on button "Next" at bounding box center [953, 29] width 76 height 35
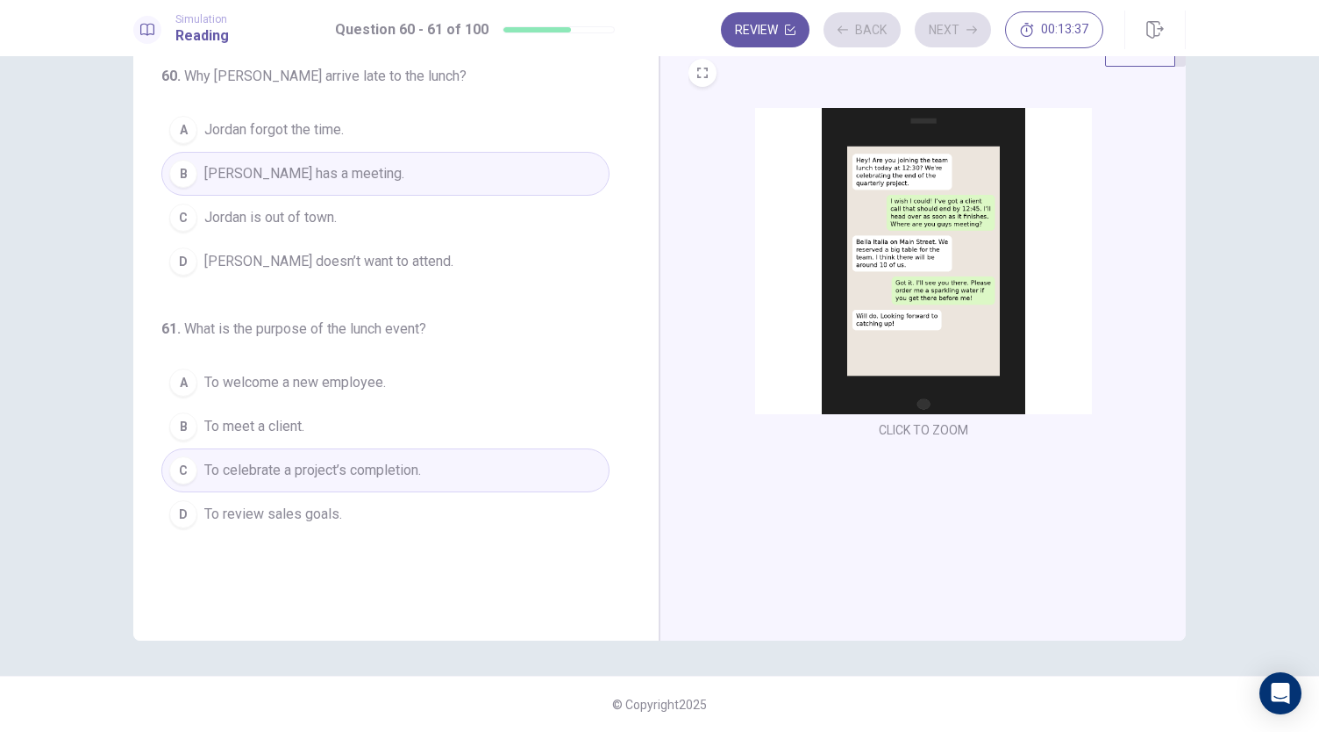
scroll to position [0, 0]
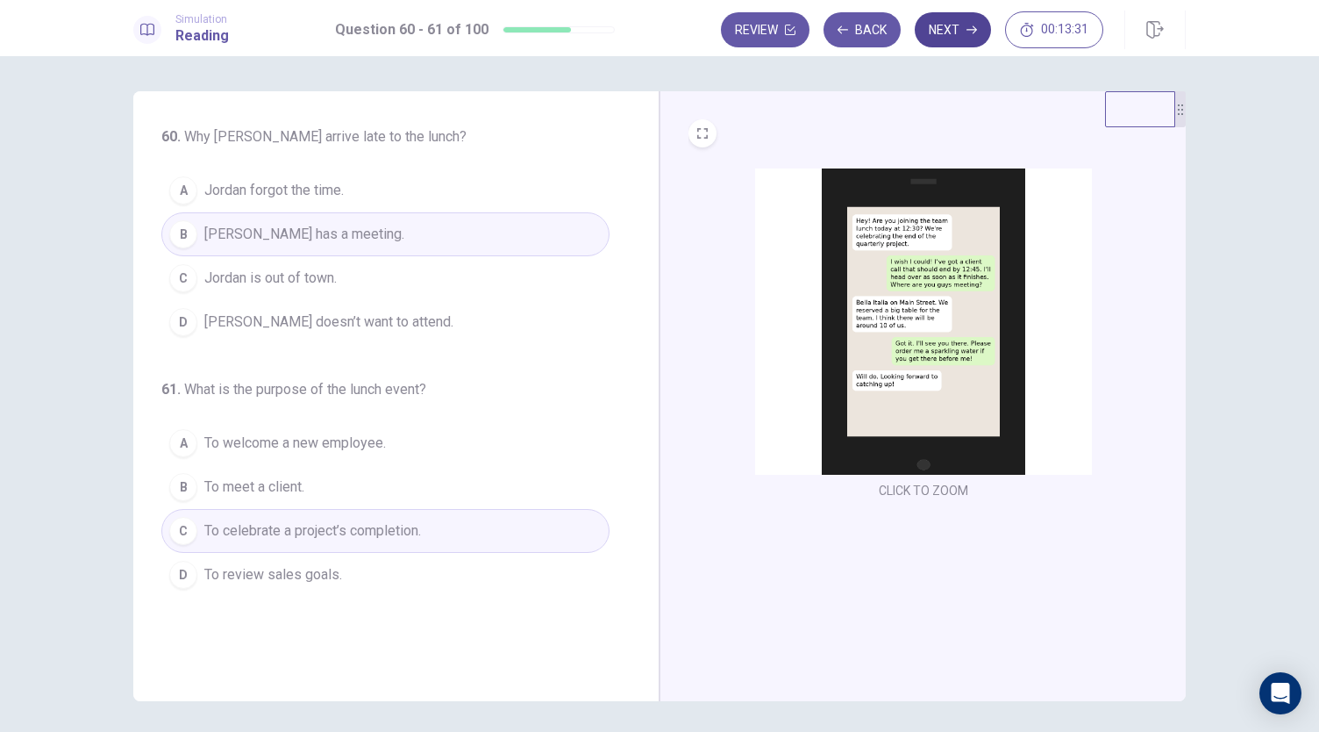
click at [953, 38] on button "Next" at bounding box center [953, 29] width 76 height 35
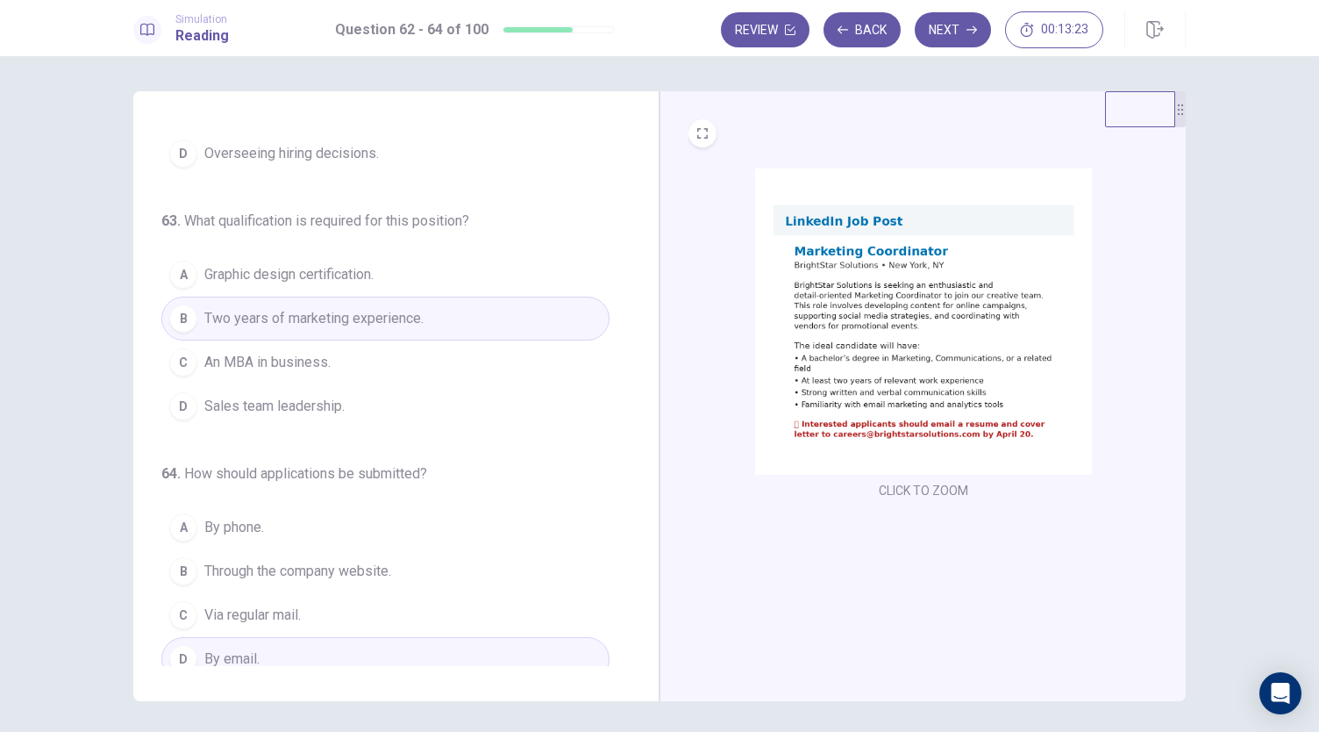
scroll to position [196, 0]
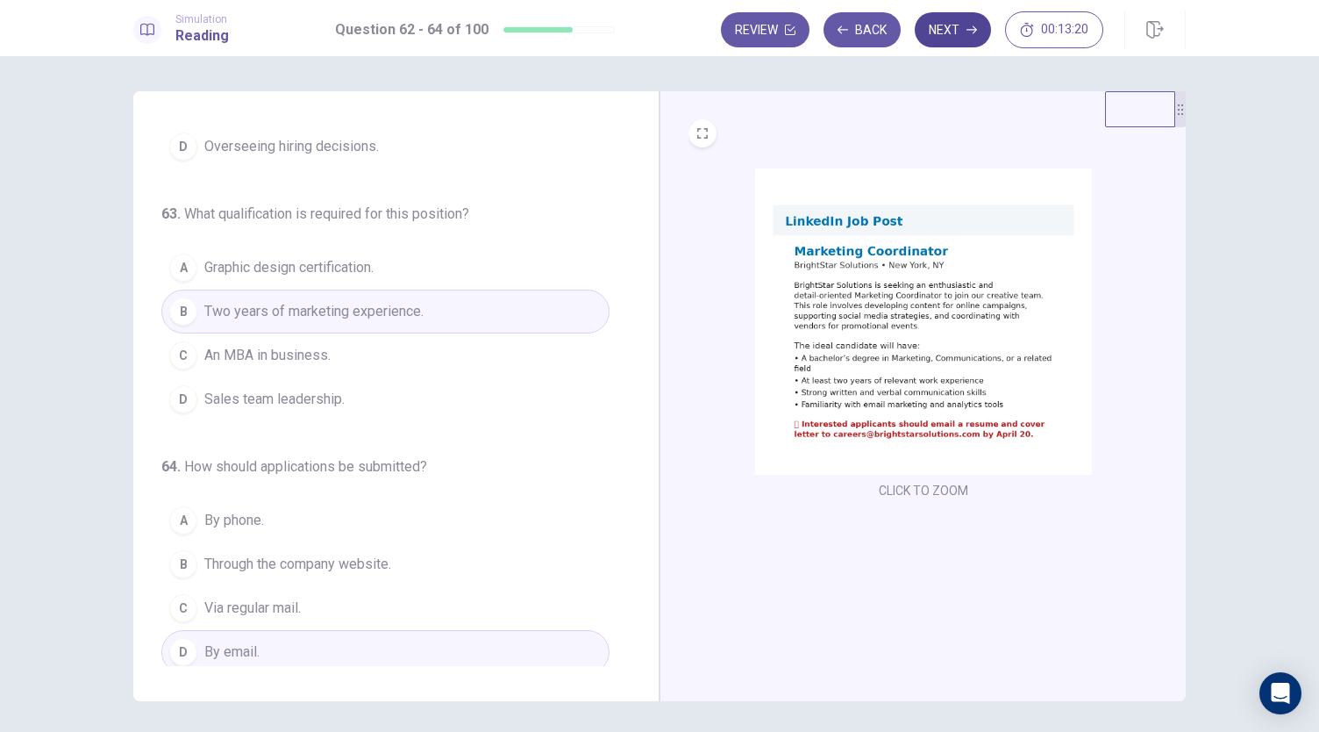
click at [946, 25] on button "Next" at bounding box center [953, 29] width 76 height 35
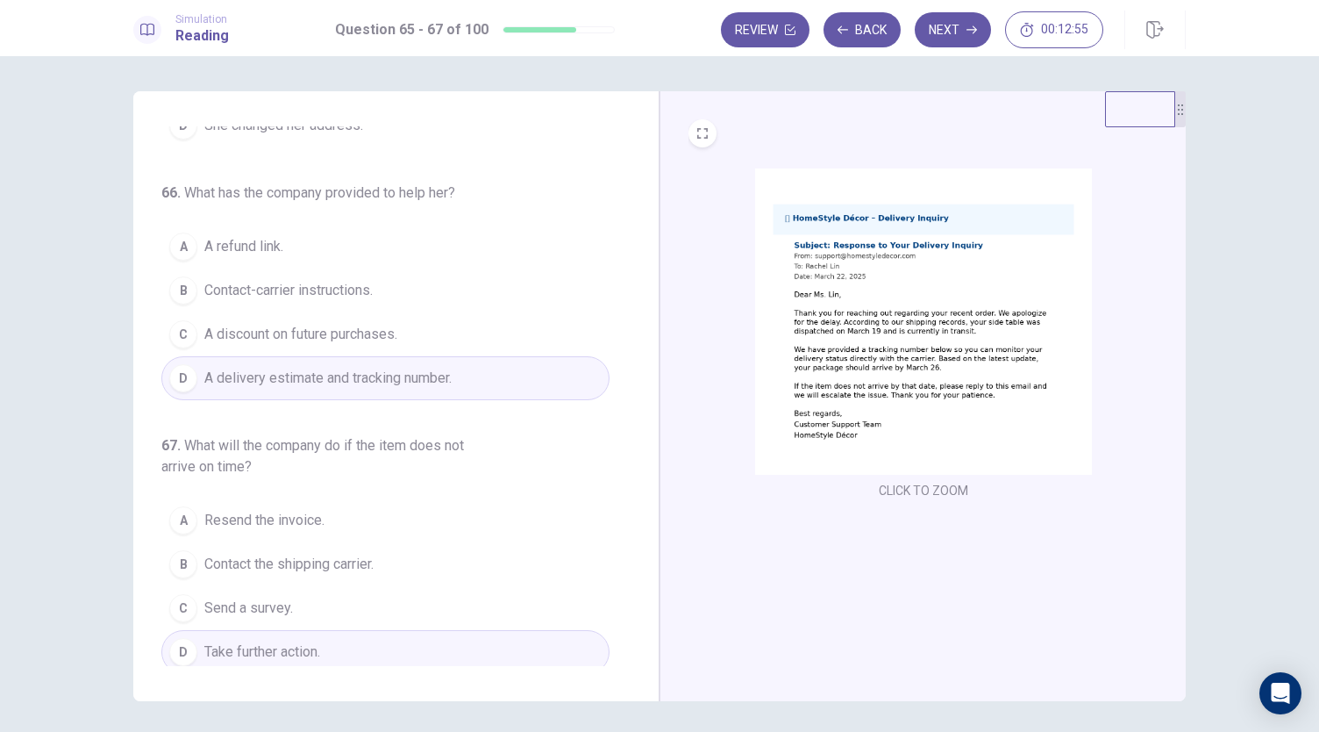
scroll to position [61, 0]
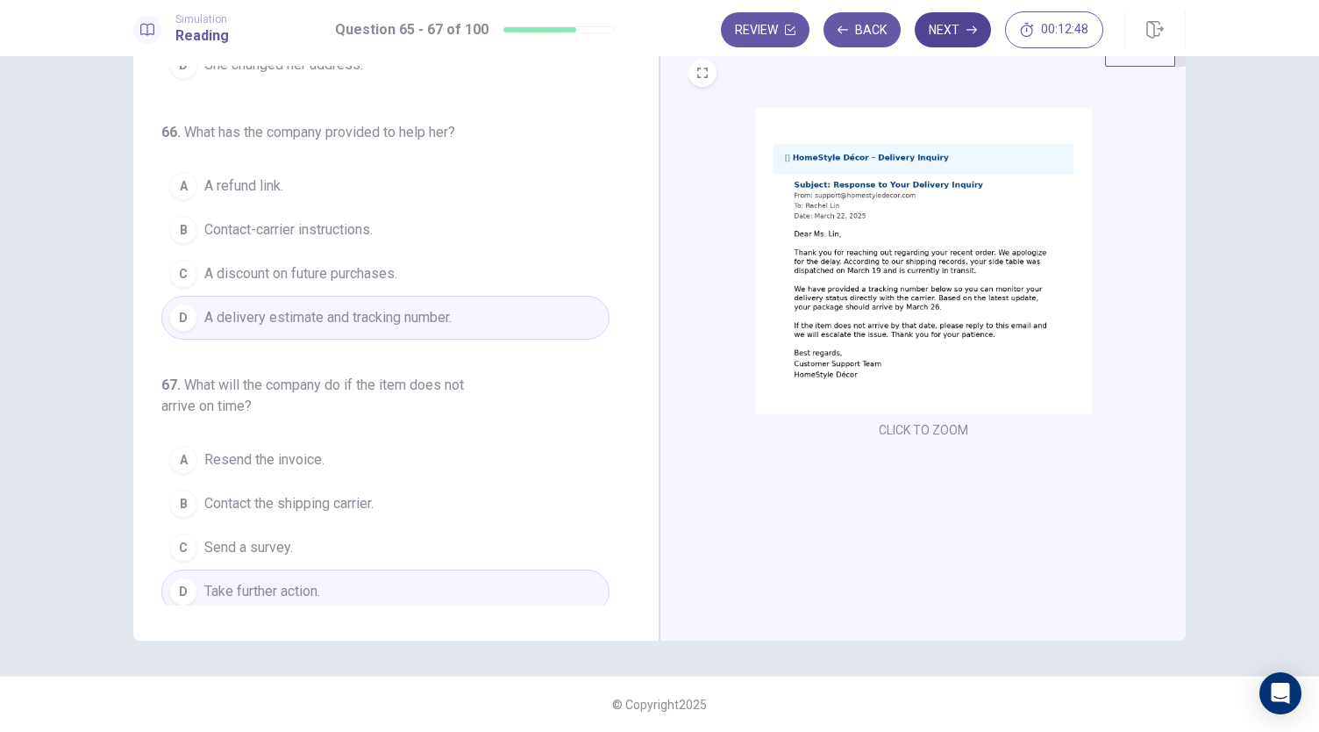
click at [956, 38] on button "Next" at bounding box center [953, 29] width 76 height 35
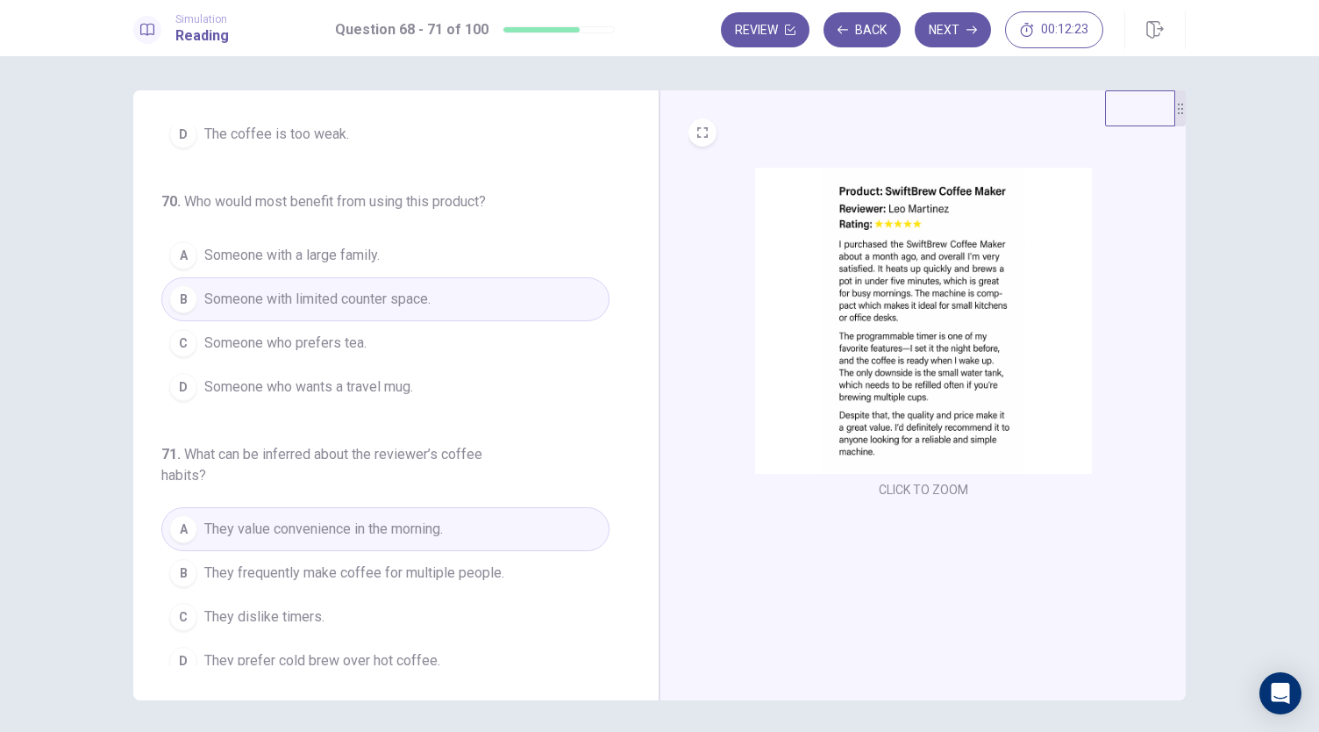
scroll to position [468, 0]
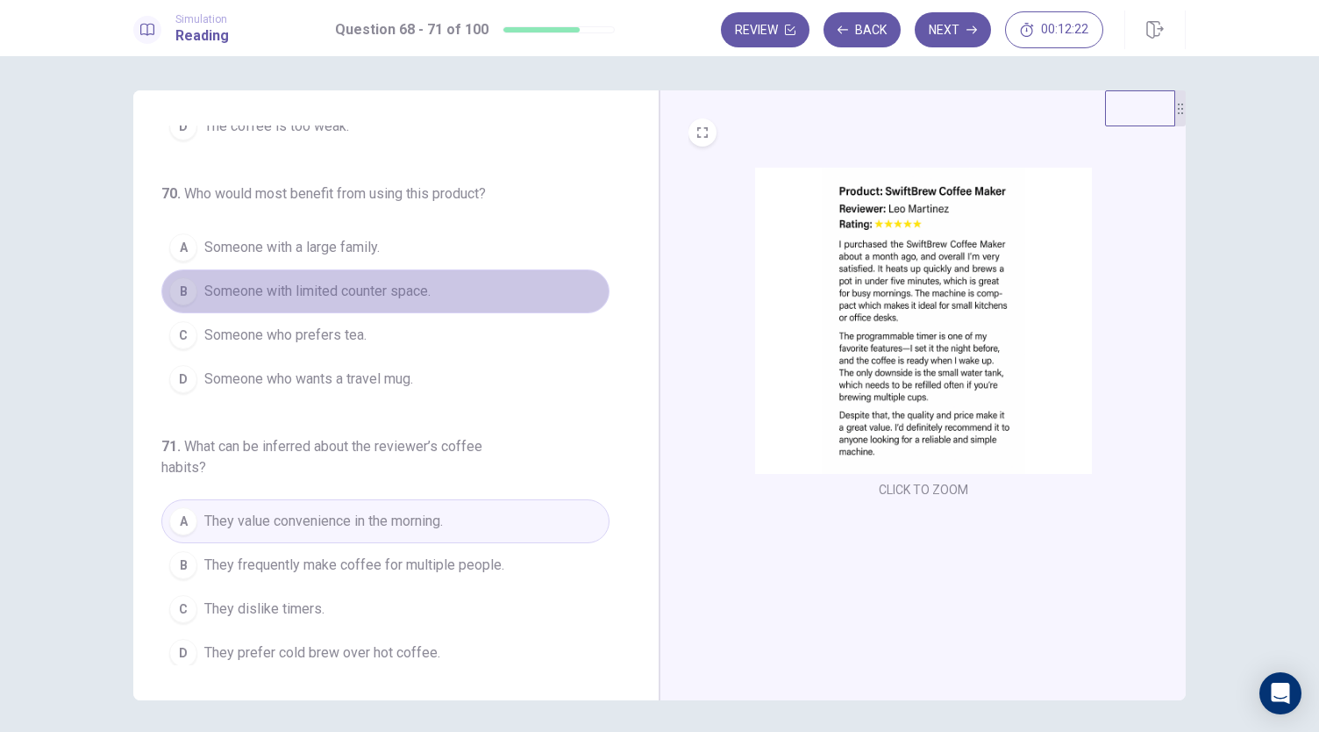
click at [382, 284] on span "Someone with limited counter space." at bounding box center [317, 291] width 226 height 21
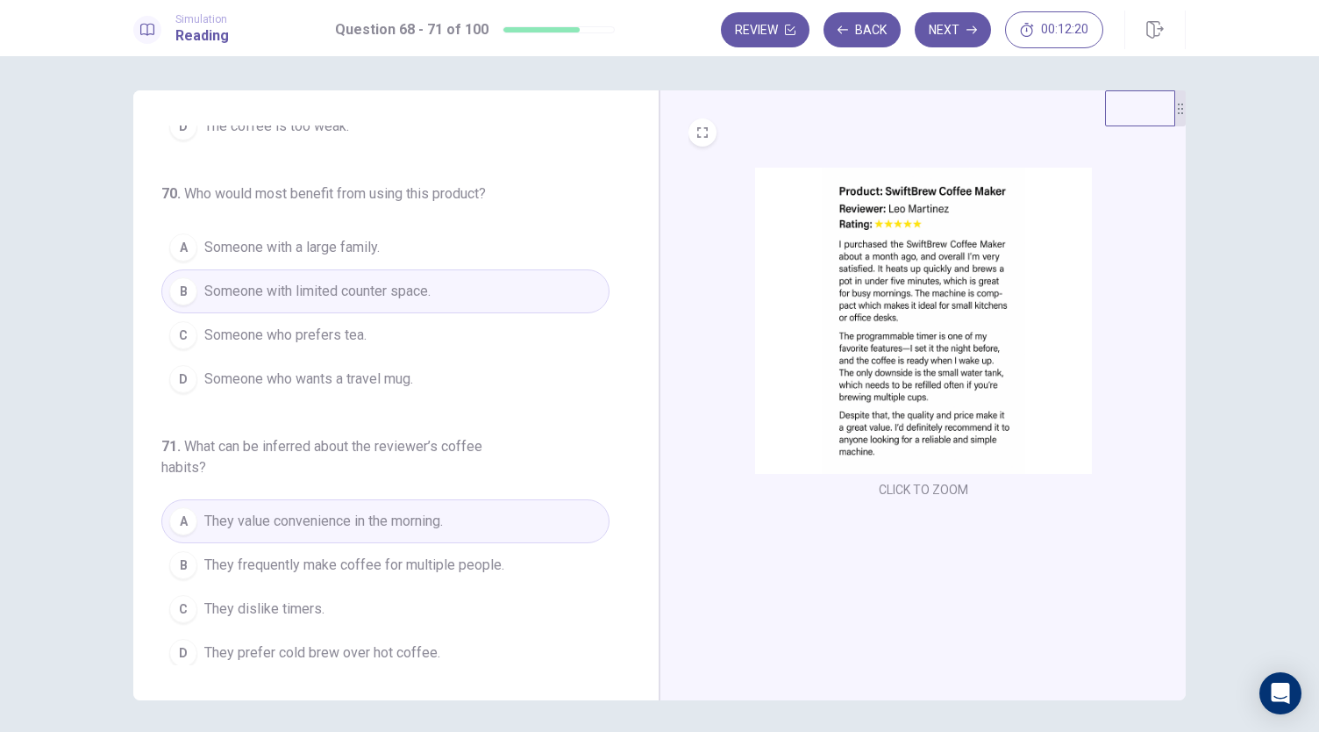
click at [496, 513] on button "A They value convenience in the morning." at bounding box center [385, 521] width 448 height 44
click at [958, 29] on button "Next" at bounding box center [953, 29] width 76 height 35
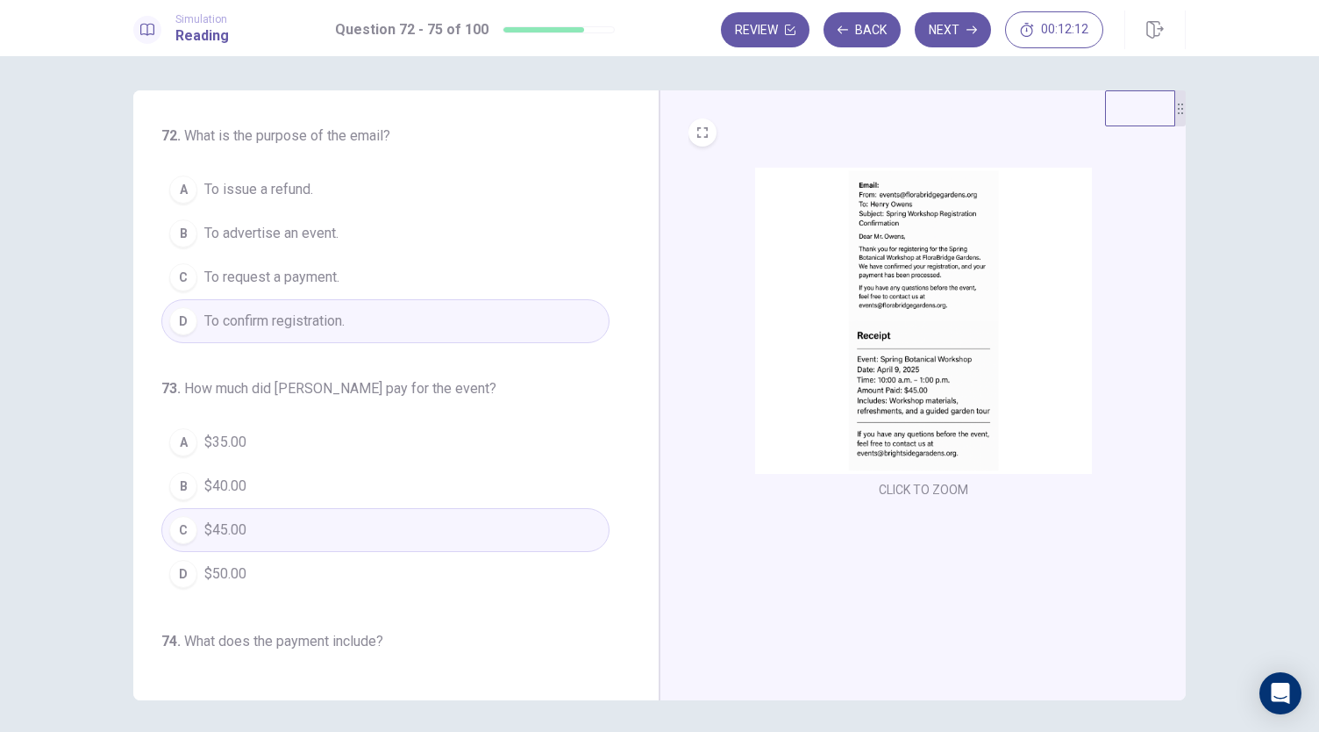
scroll to position [0, 0]
click at [385, 315] on button "D To confirm registration." at bounding box center [385, 322] width 448 height 44
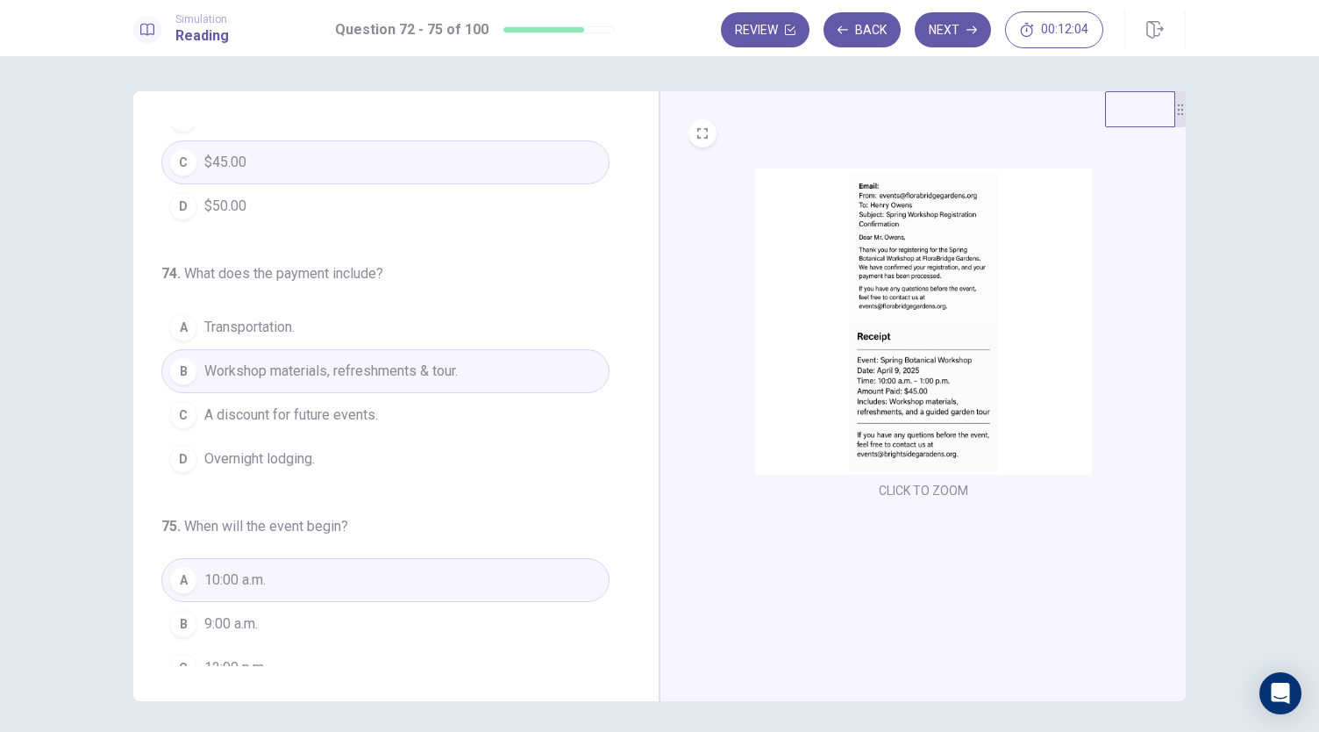
scroll to position [426, 0]
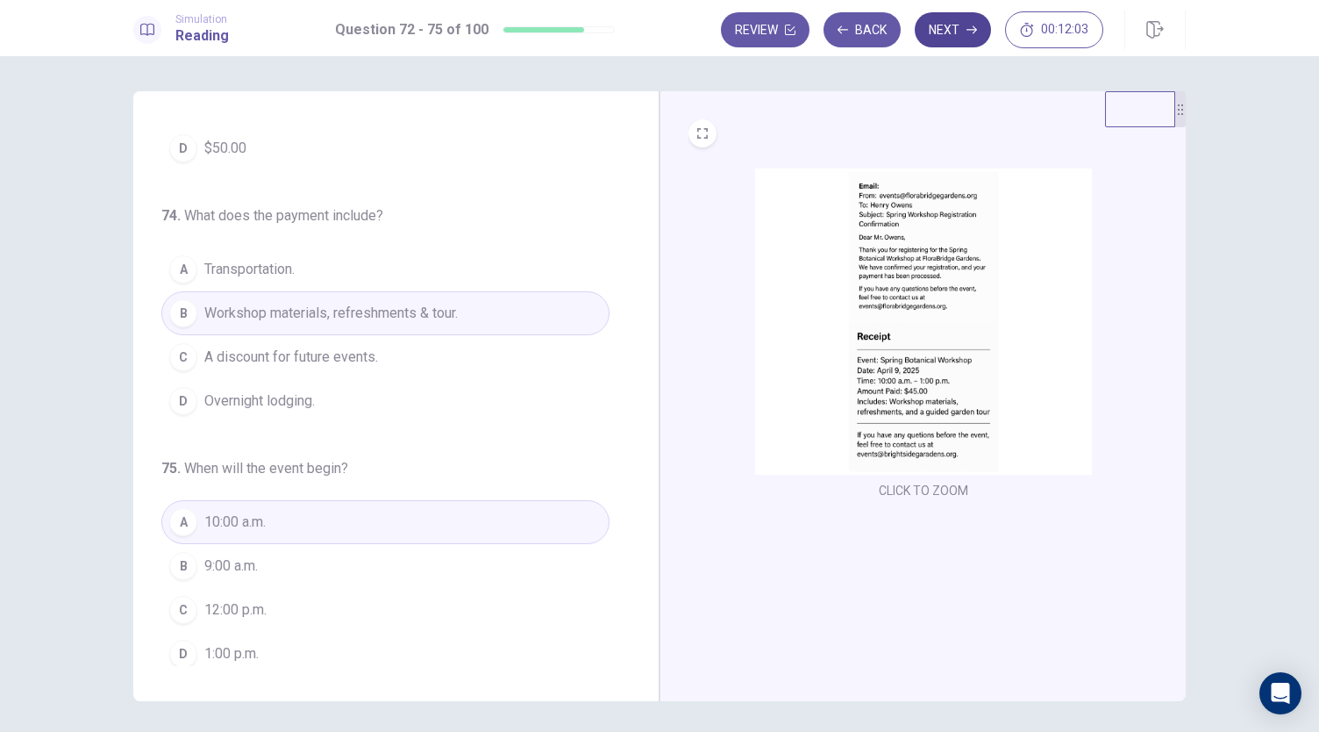
click at [944, 32] on button "Next" at bounding box center [953, 29] width 76 height 35
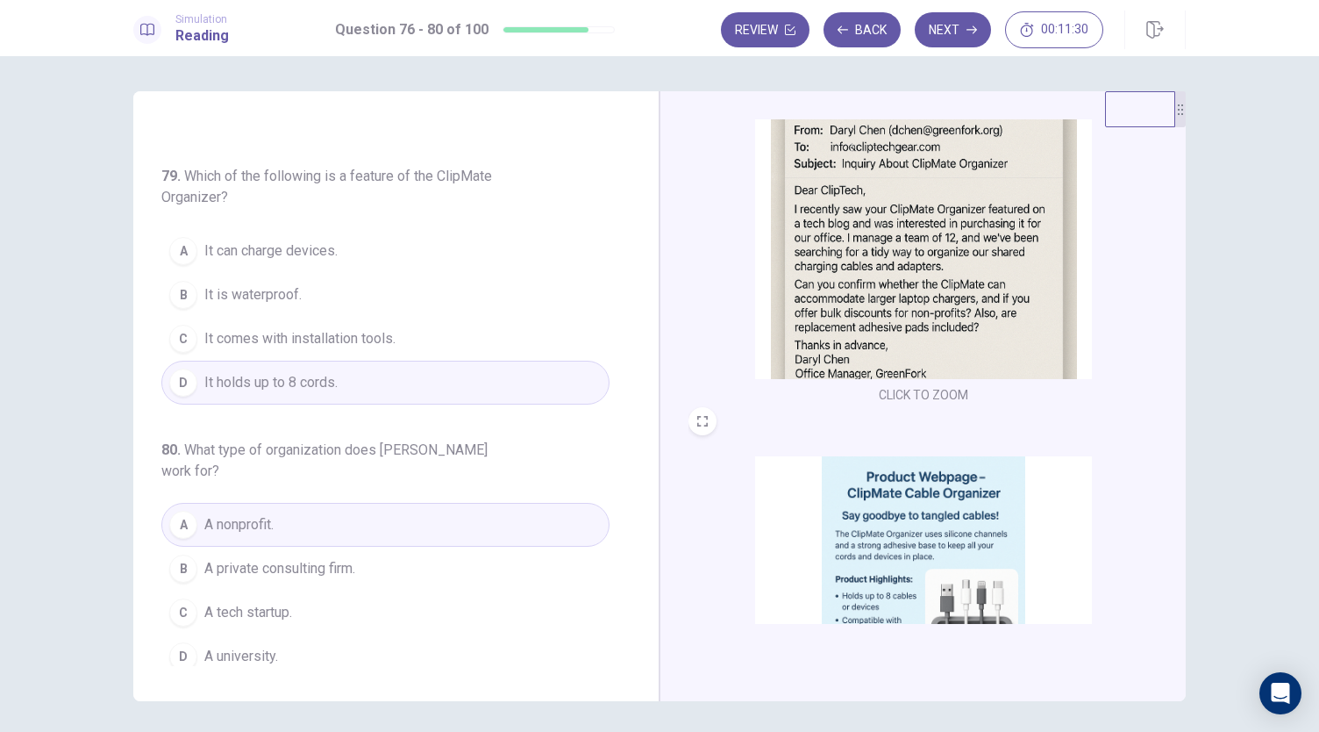
scroll to position [94, 0]
click at [968, 35] on button "Next" at bounding box center [953, 29] width 76 height 35
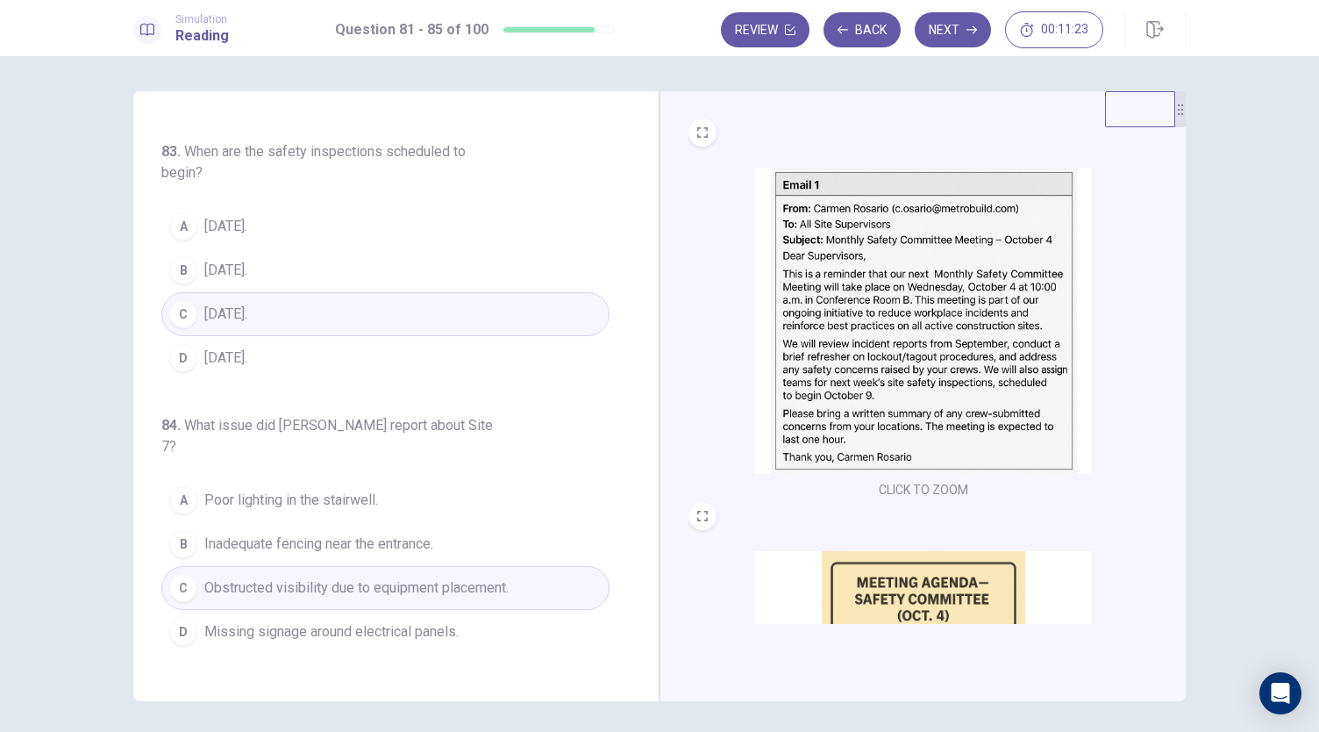
scroll to position [513, 0]
click at [957, 32] on button "Next" at bounding box center [953, 29] width 76 height 35
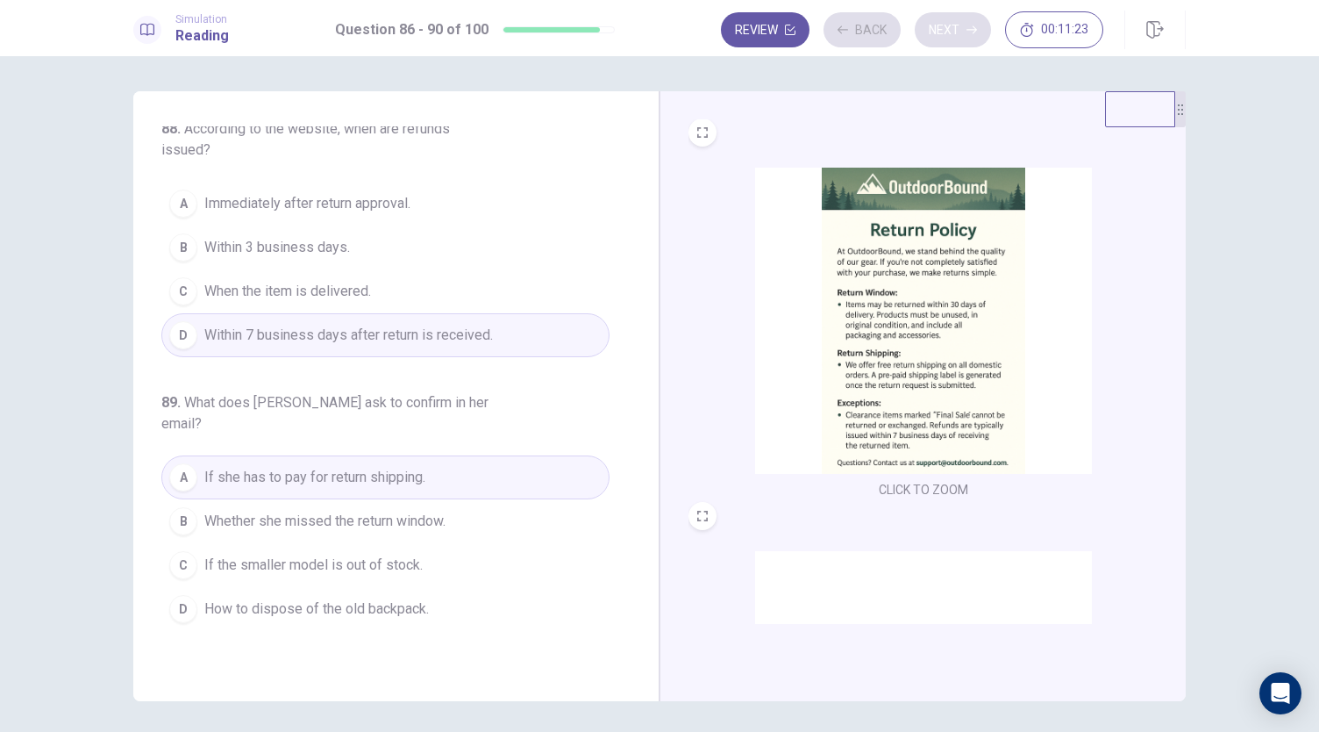
scroll to position [471, 0]
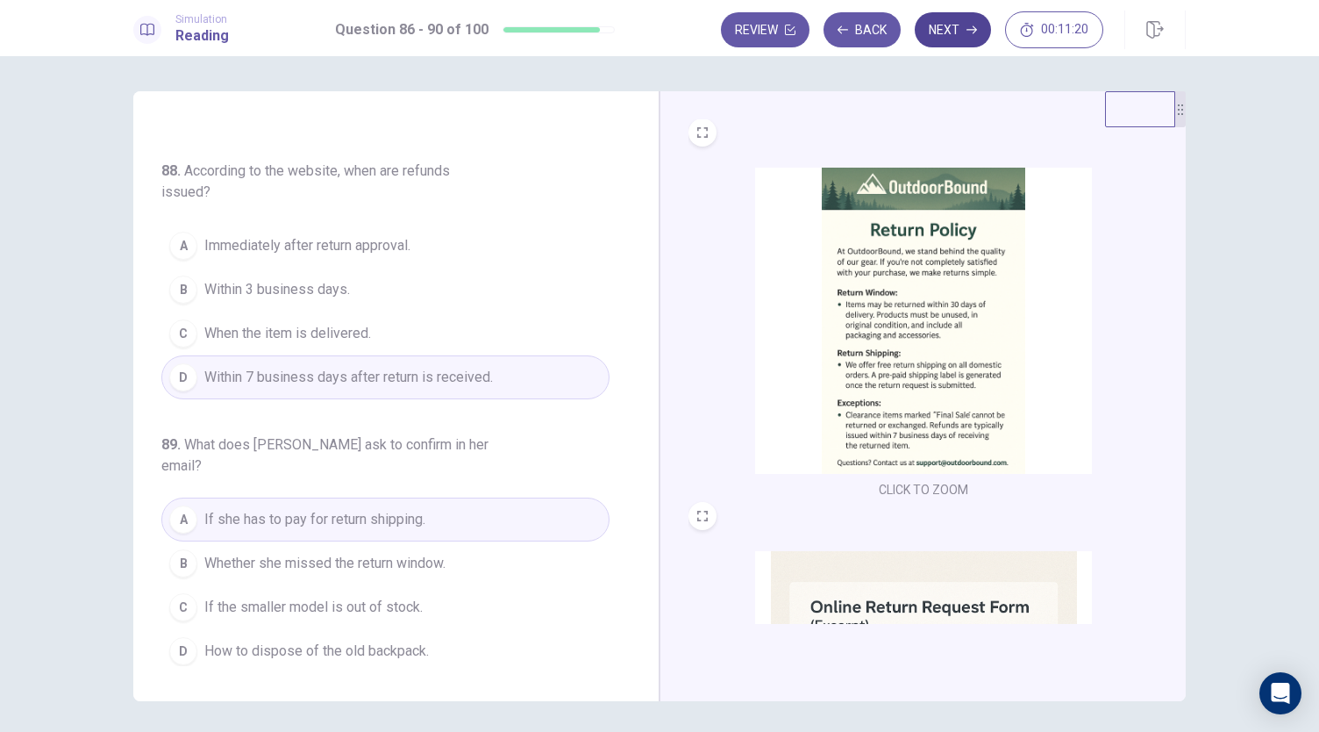
click at [958, 34] on button "Next" at bounding box center [953, 29] width 76 height 35
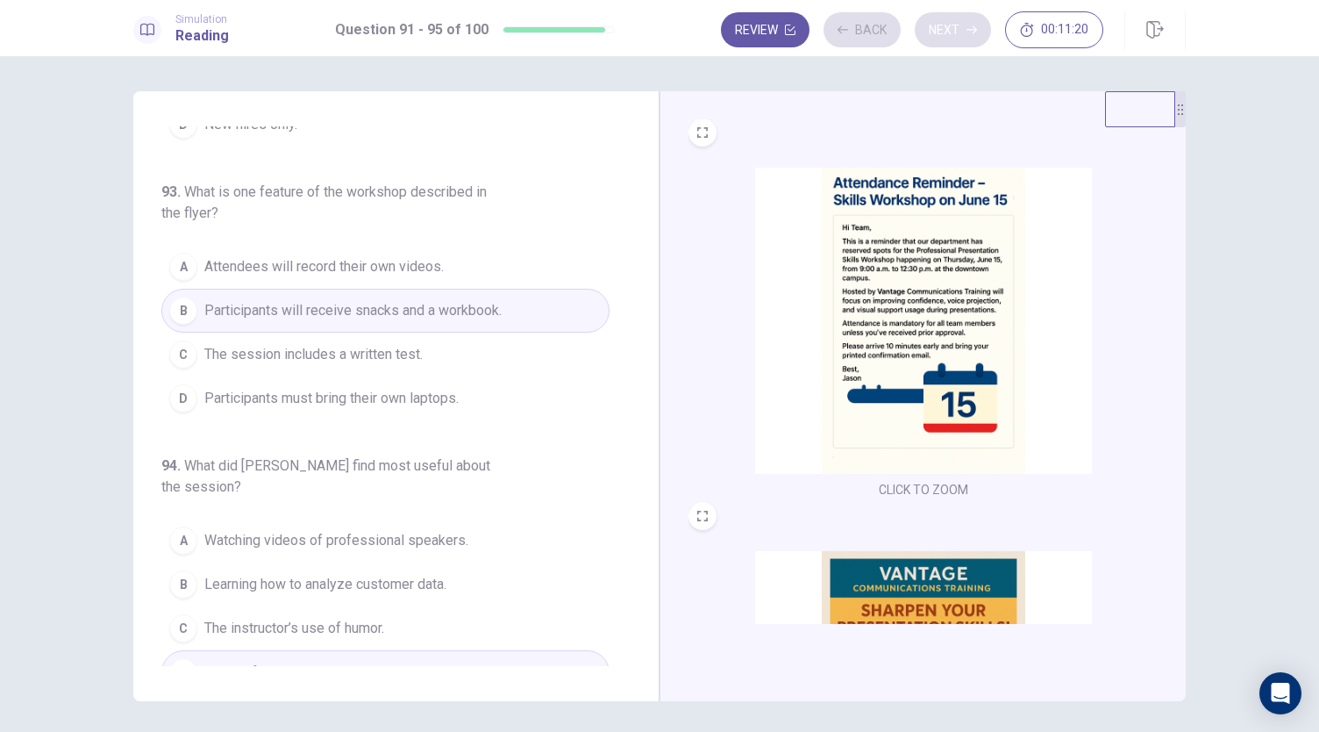
scroll to position [492, 0]
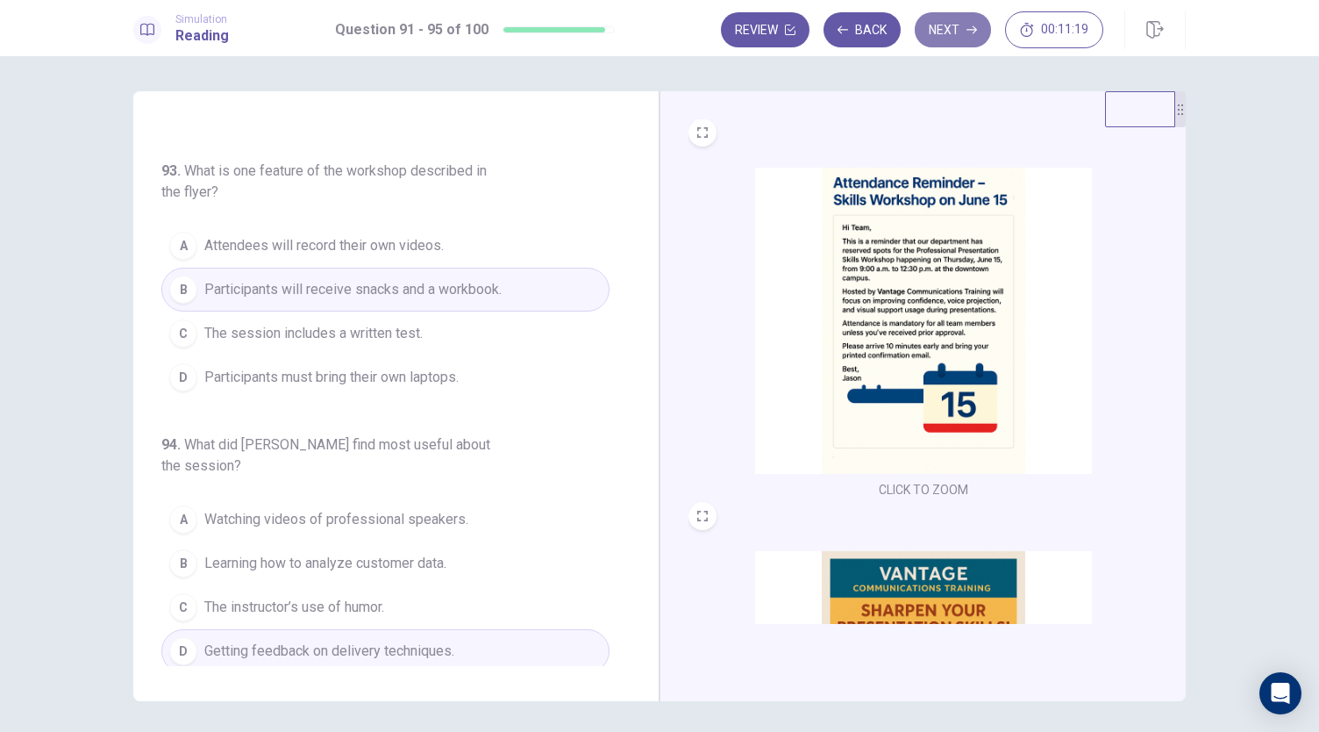
click at [960, 43] on button "Next" at bounding box center [953, 29] width 76 height 35
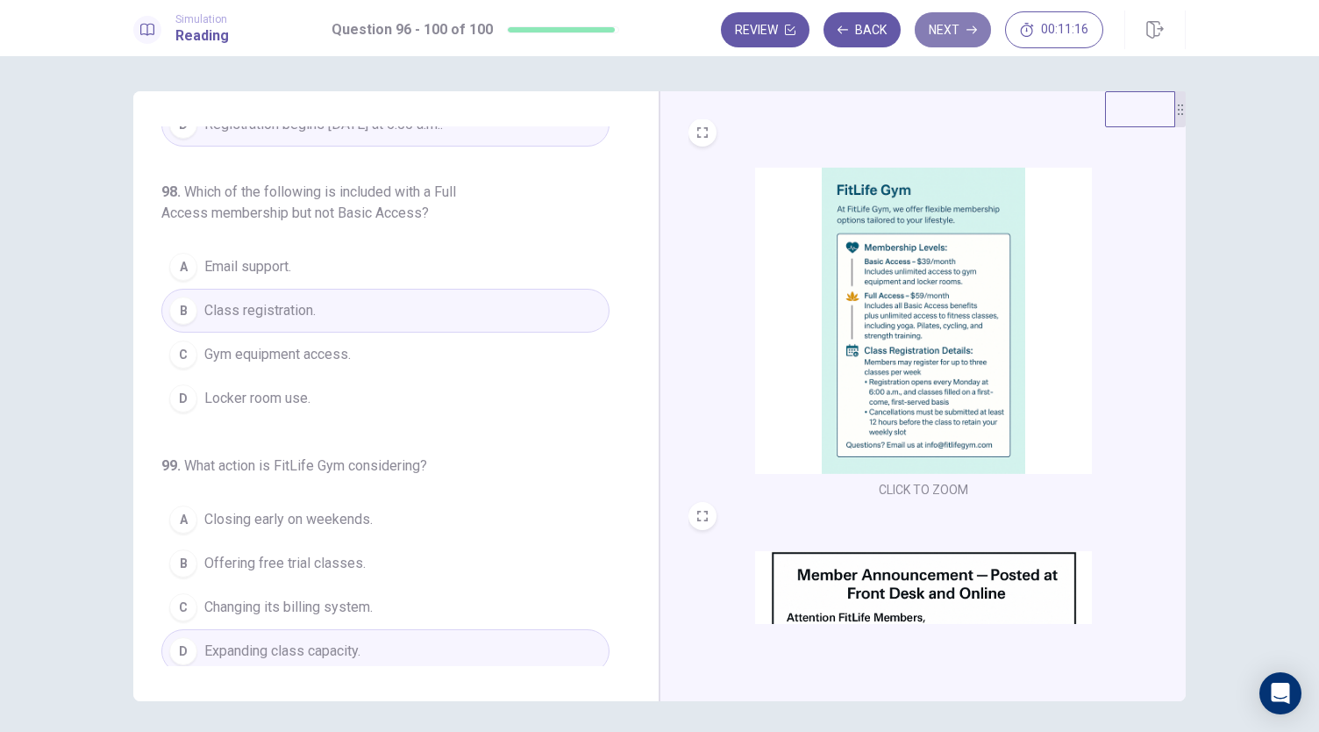
click at [953, 30] on button "Next" at bounding box center [953, 29] width 76 height 35
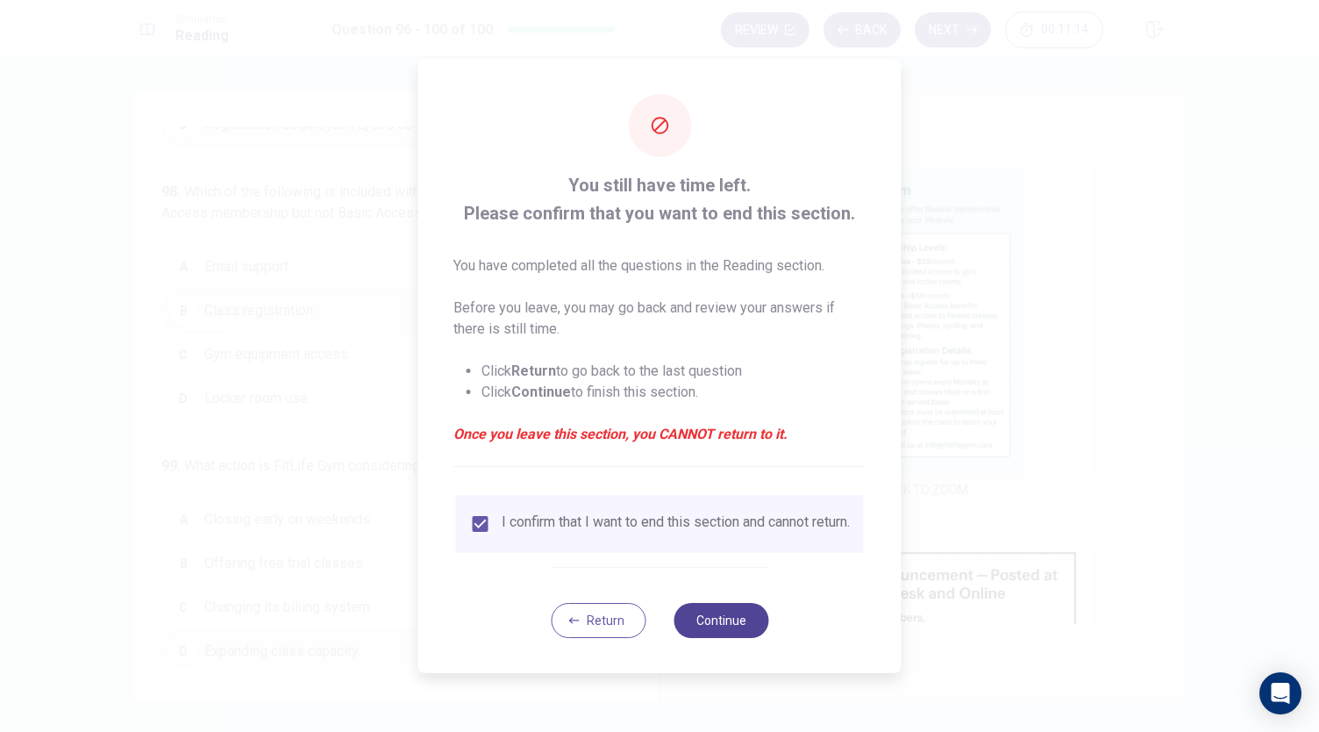
click at [705, 638] on button "Continue" at bounding box center [721, 620] width 95 height 35
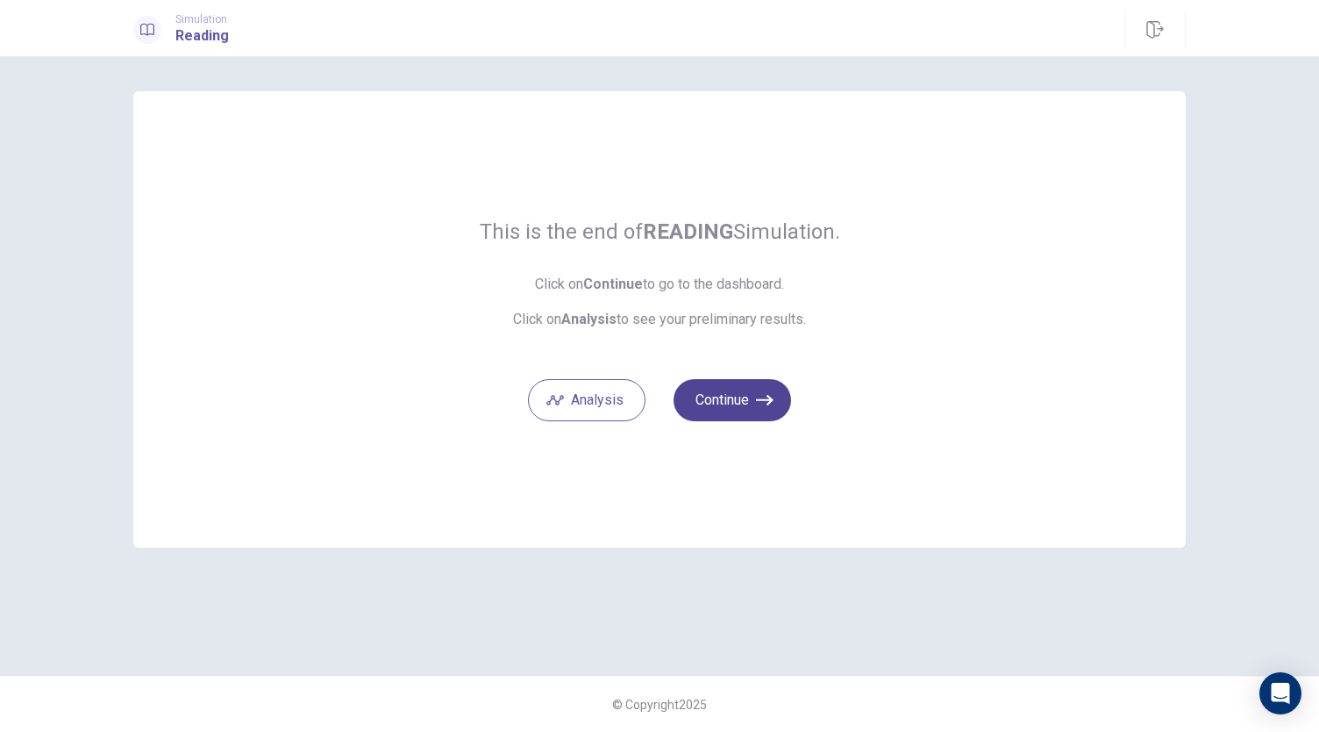
click at [770, 388] on button "Continue" at bounding box center [733, 400] width 118 height 42
